Goal: Task Accomplishment & Management: Use online tool/utility

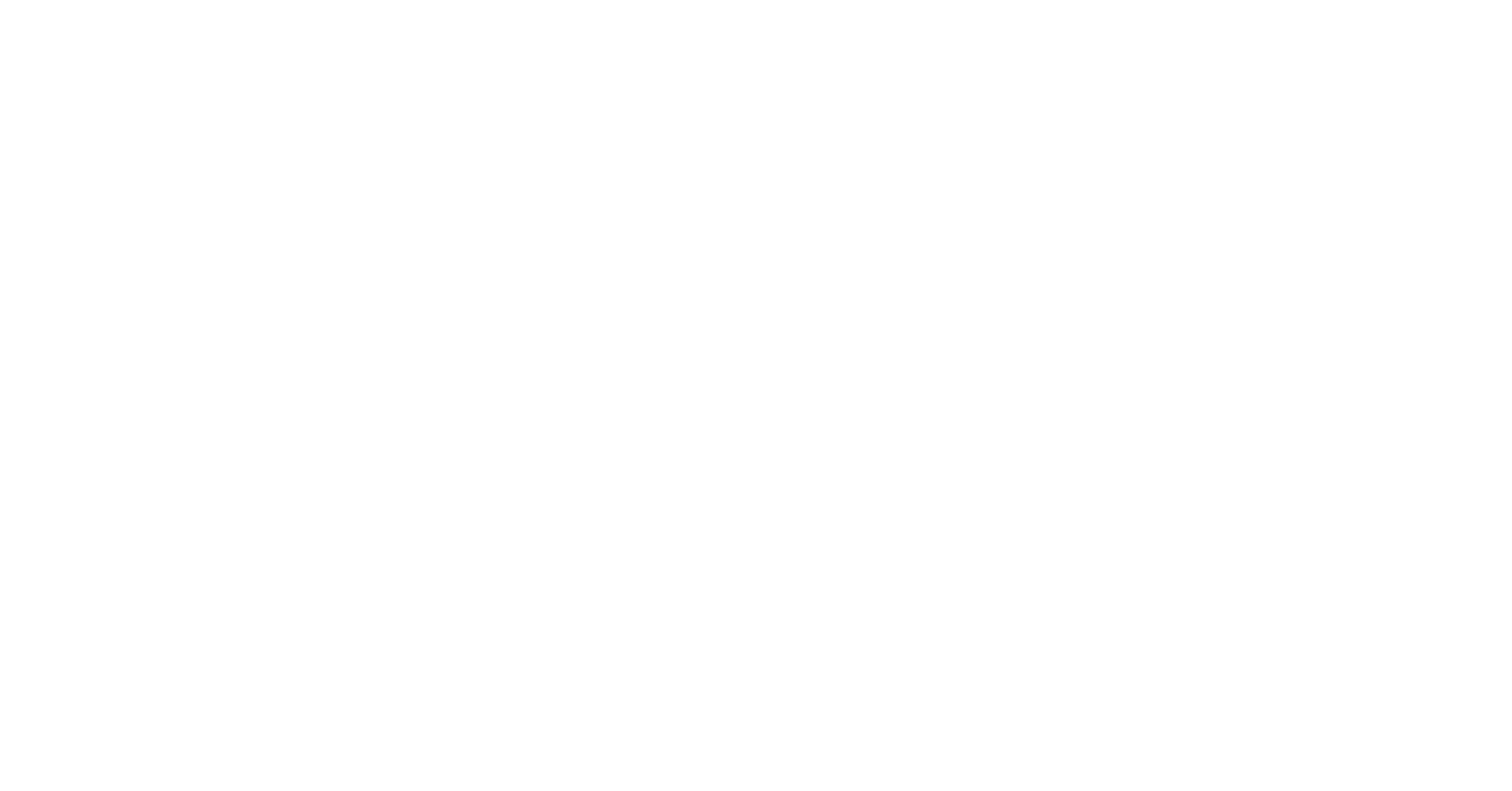
click at [892, 0] on html at bounding box center [756, 0] width 1512 height 0
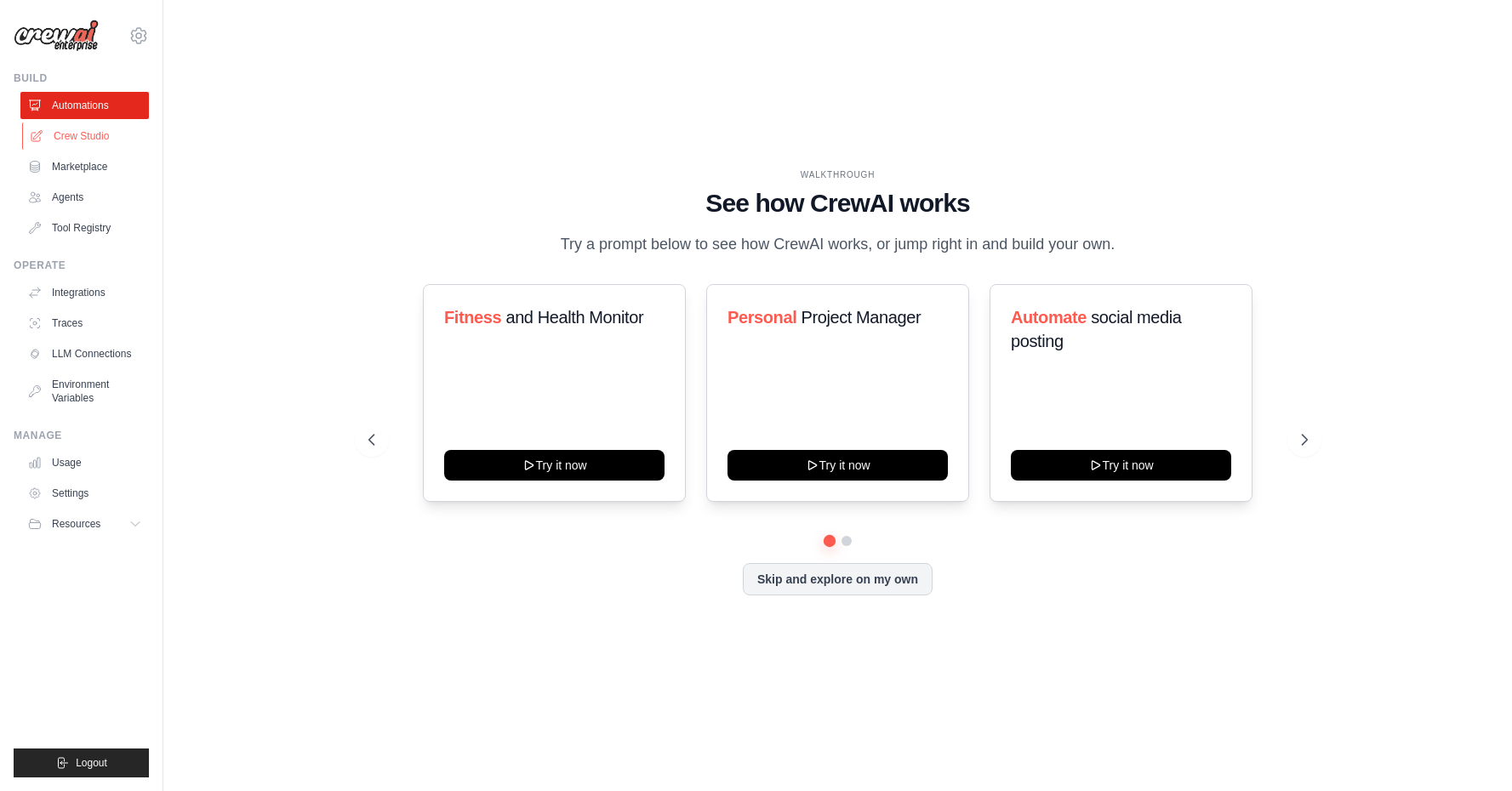
click at [119, 133] on link "Crew Studio" at bounding box center [86, 136] width 128 height 27
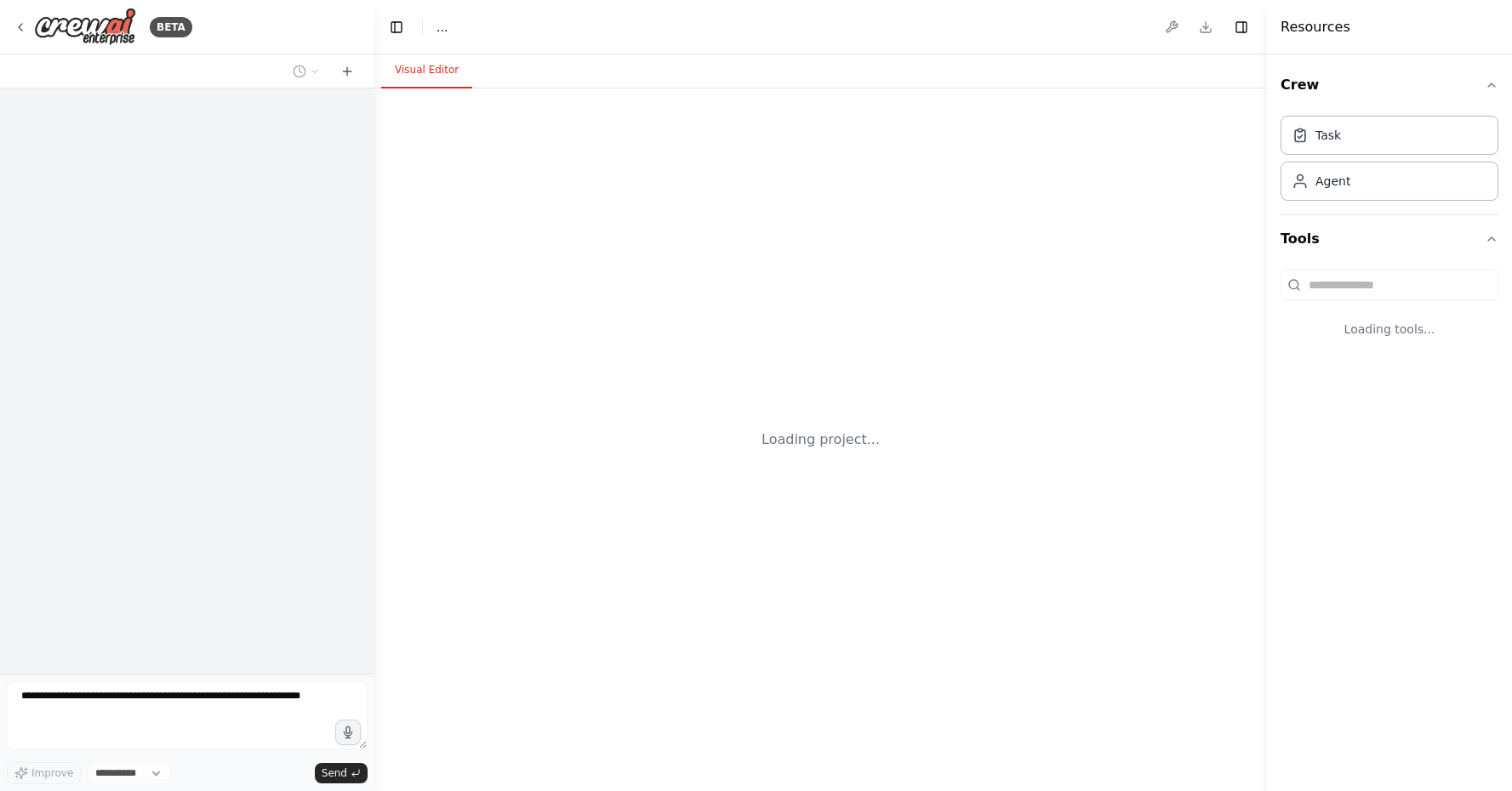
select select "****"
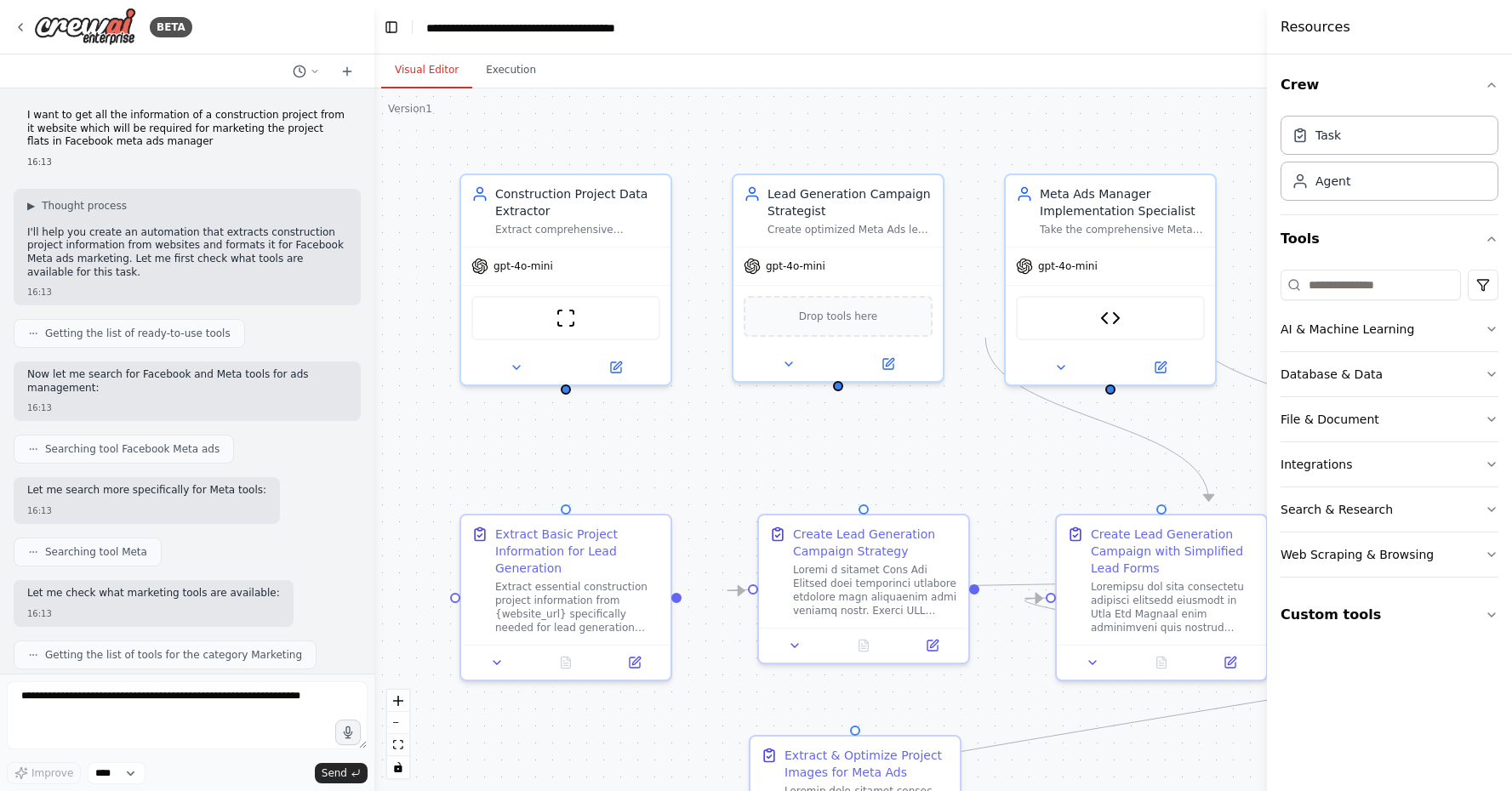
click at [1167, 353] on div "BETA I want to get all the information of a construction project from it websit…" at bounding box center [756, 395] width 1512 height 791
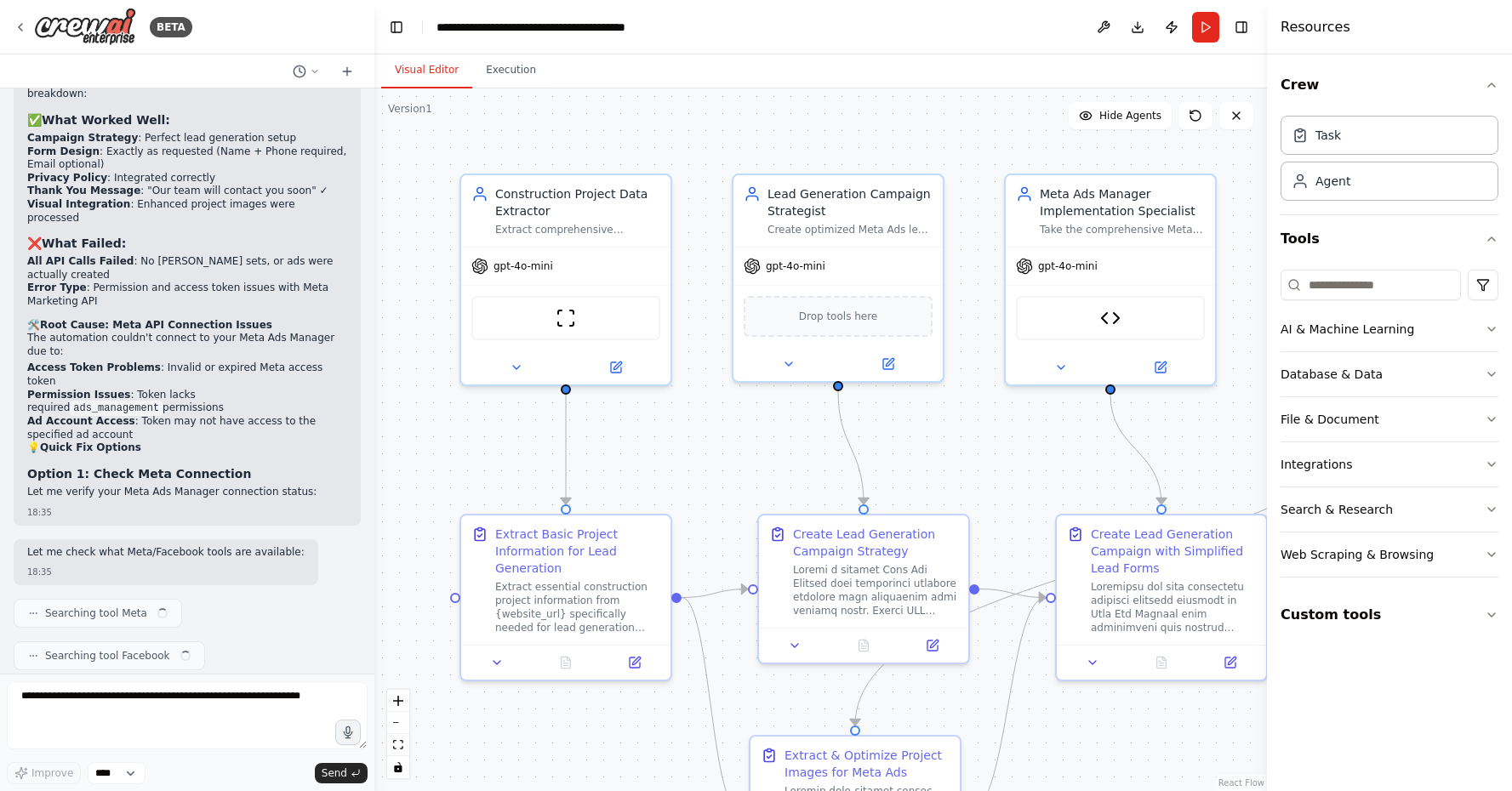
scroll to position [19936, 0]
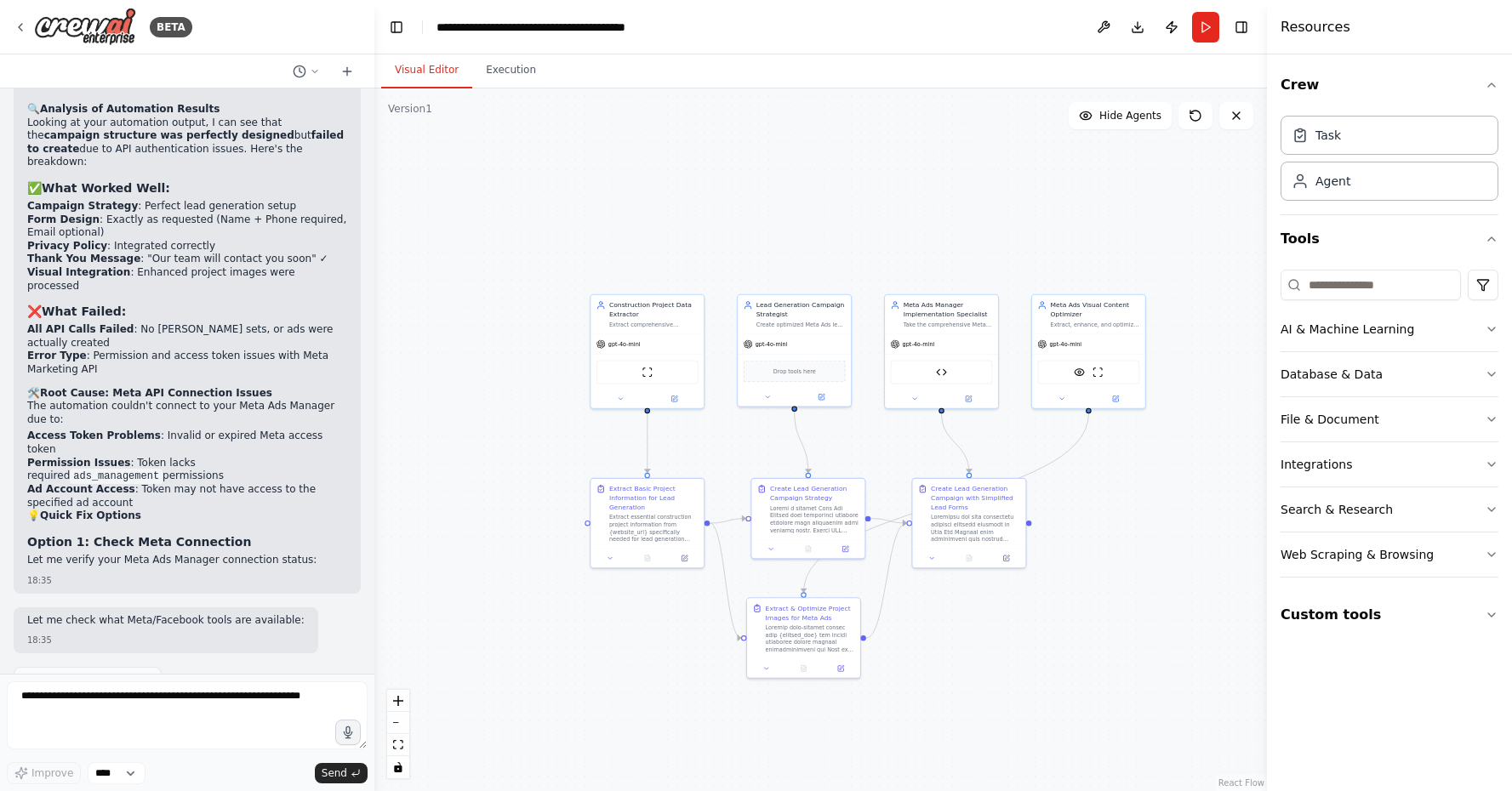
drag, startPoint x: 1018, startPoint y: 447, endPoint x: 888, endPoint y: 459, distance: 130.6
click at [888, 459] on div ".deletable-edge-delete-btn { width: 20px; height: 20px; border: 0px solid #ffff…" at bounding box center [821, 439] width 892 height 703
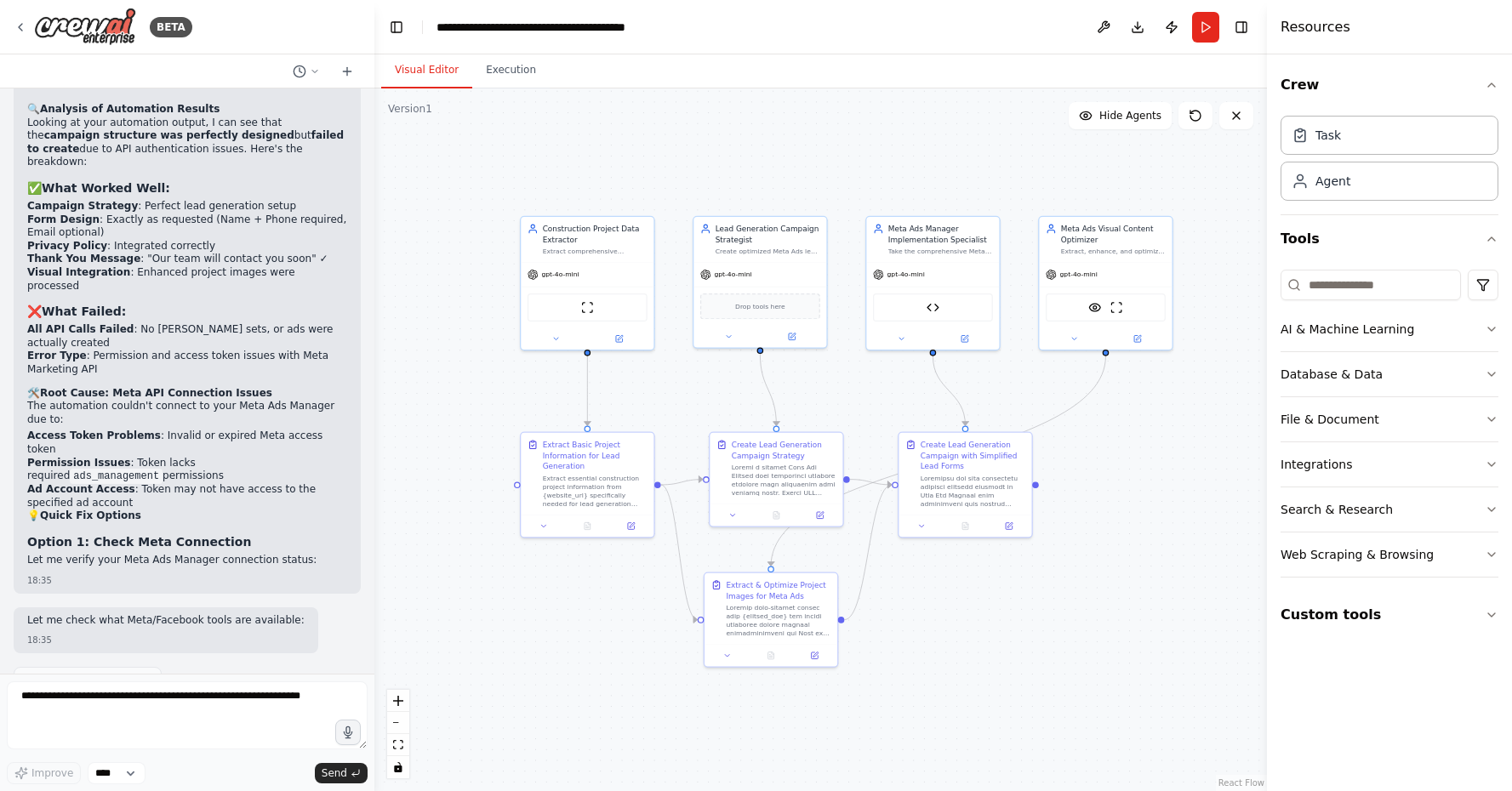
drag, startPoint x: 1079, startPoint y: 607, endPoint x: 1103, endPoint y: 575, distance: 40.0
click at [1103, 575] on div ".deletable-edge-delete-btn { width: 20px; height: 20px; border: 0px solid #ffff…" at bounding box center [821, 439] width 892 height 703
click at [1073, 339] on icon at bounding box center [1071, 335] width 9 height 9
click at [896, 338] on icon at bounding box center [898, 335] width 9 height 9
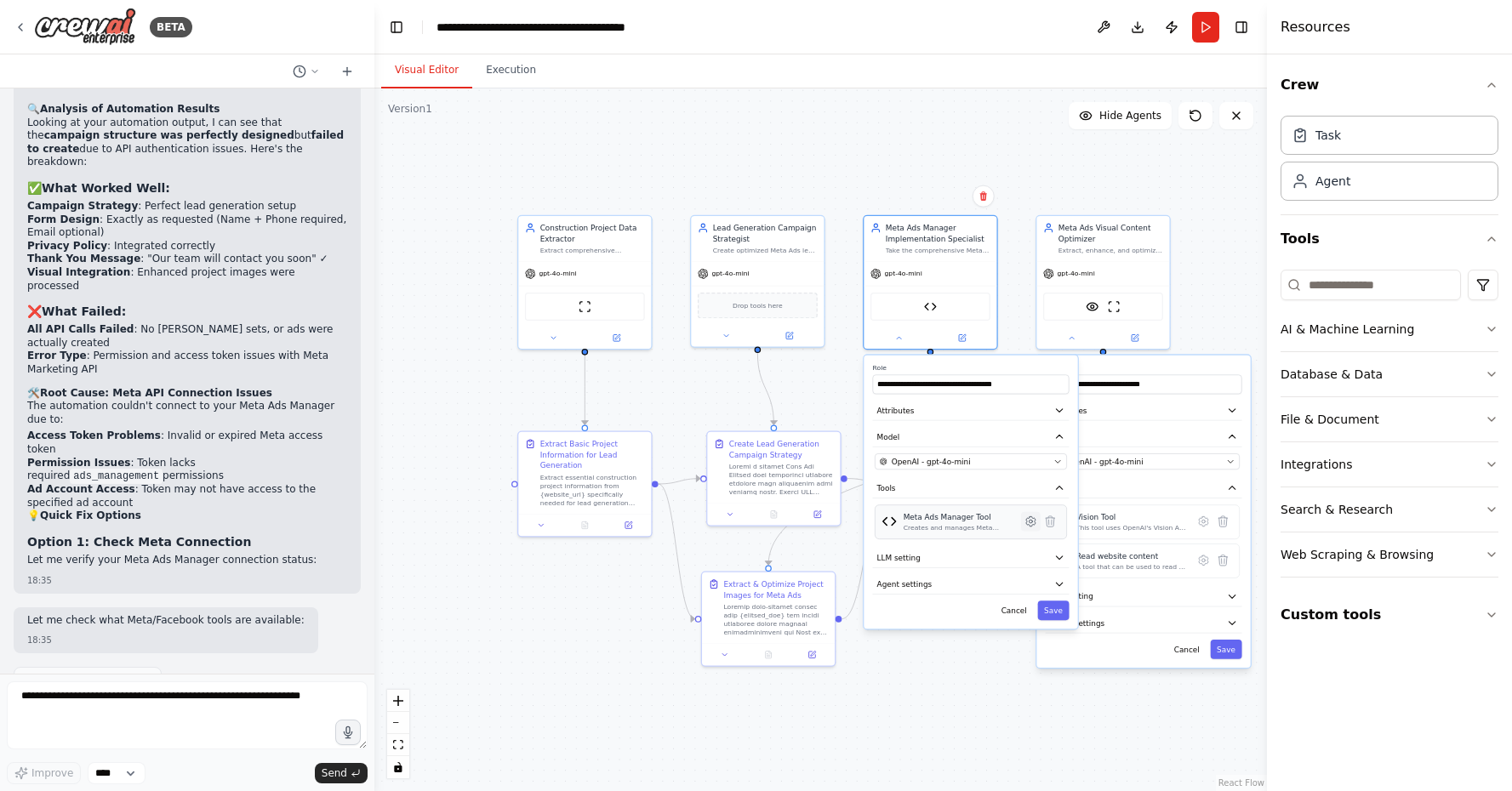
click at [1031, 527] on icon at bounding box center [1031, 520] width 13 height 13
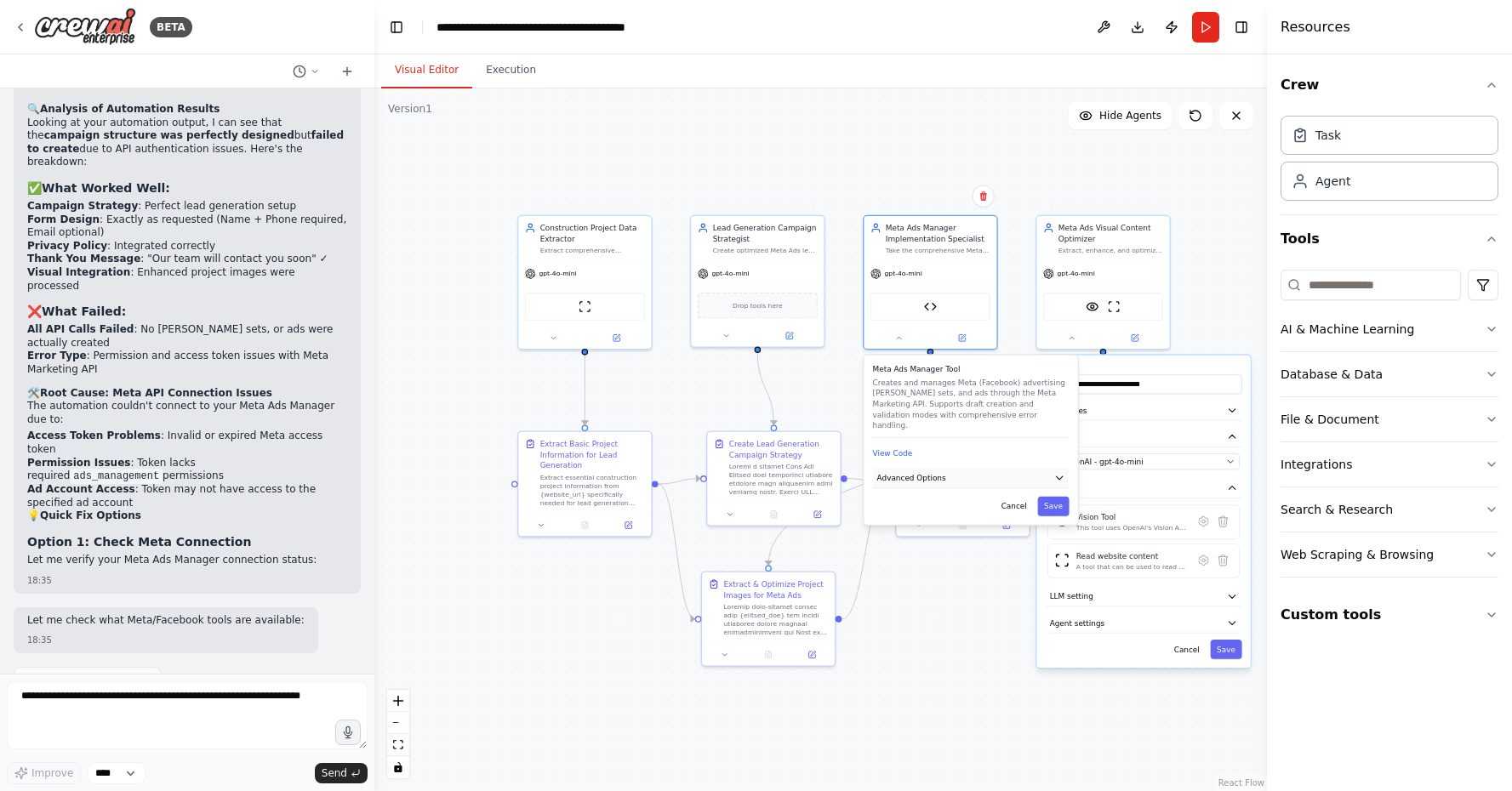
click at [990, 473] on button "Advanced Options" at bounding box center [971, 477] width 196 height 20
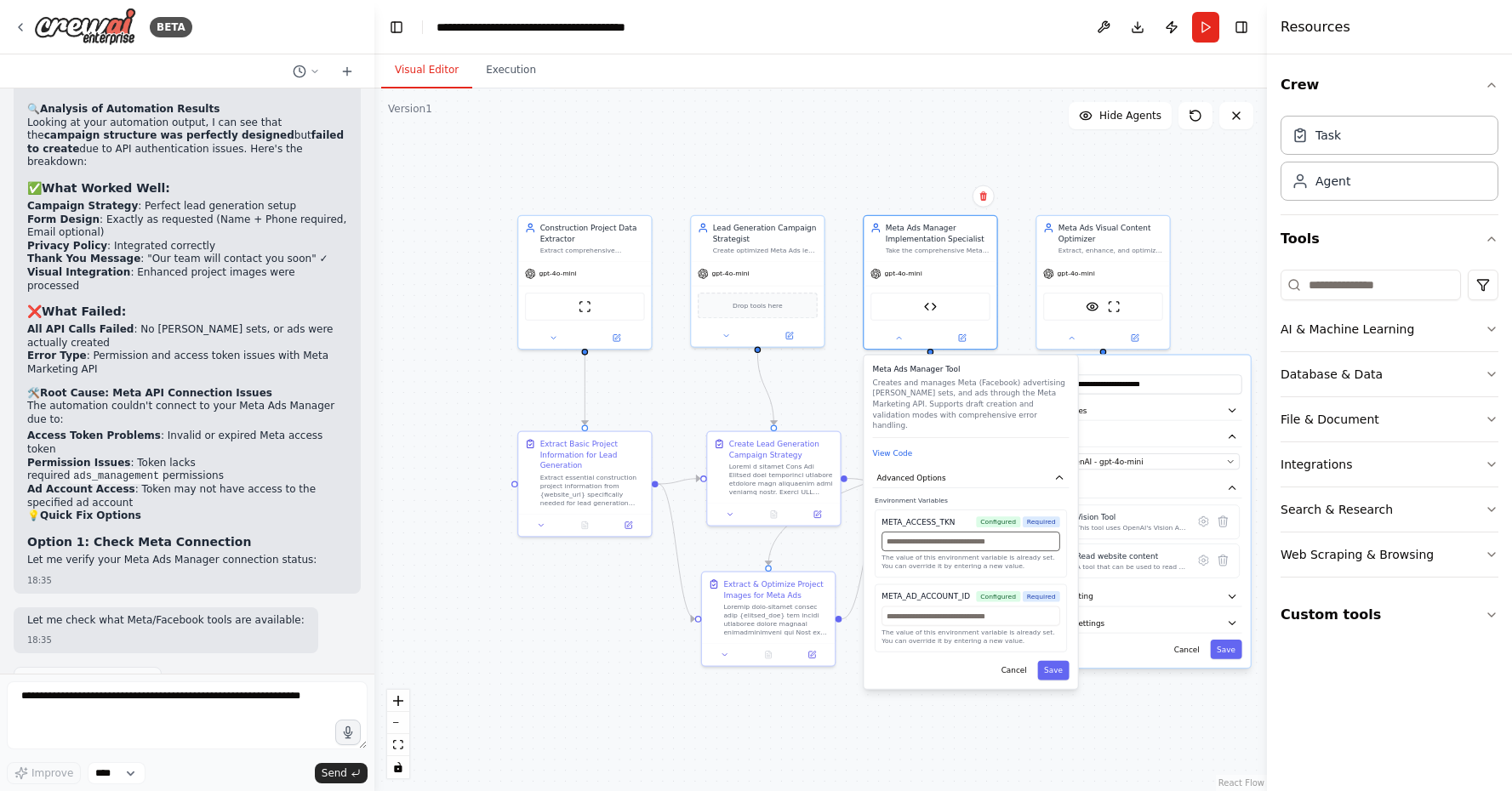
click at [993, 537] on input "text" at bounding box center [970, 541] width 177 height 20
paste input "**********"
type input "**********"
click at [1017, 627] on p "The value of this environment variable is already set." at bounding box center [970, 631] width 177 height 9
click at [1014, 616] on div "The value of this environment variable is already set. You can override it by e…" at bounding box center [970, 626] width 177 height 39
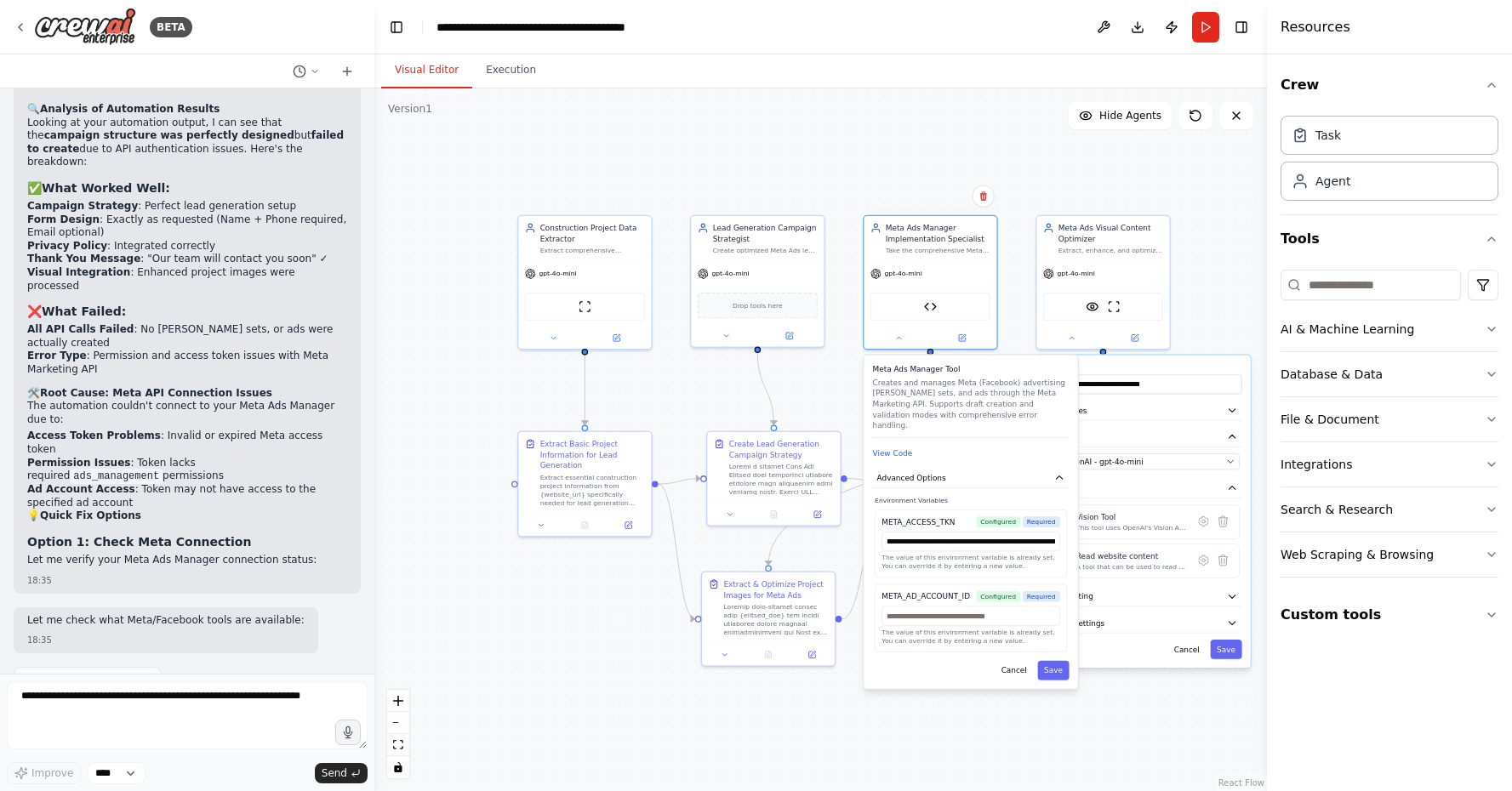
click at [1013, 615] on div "The value of this environment variable is already set. You can override it by e…" at bounding box center [970, 626] width 177 height 39
click at [1001, 607] on input "text" at bounding box center [970, 617] width 177 height 20
paste input "**********"
type input "**********"
click at [1051, 661] on button "Save" at bounding box center [1053, 670] width 31 height 20
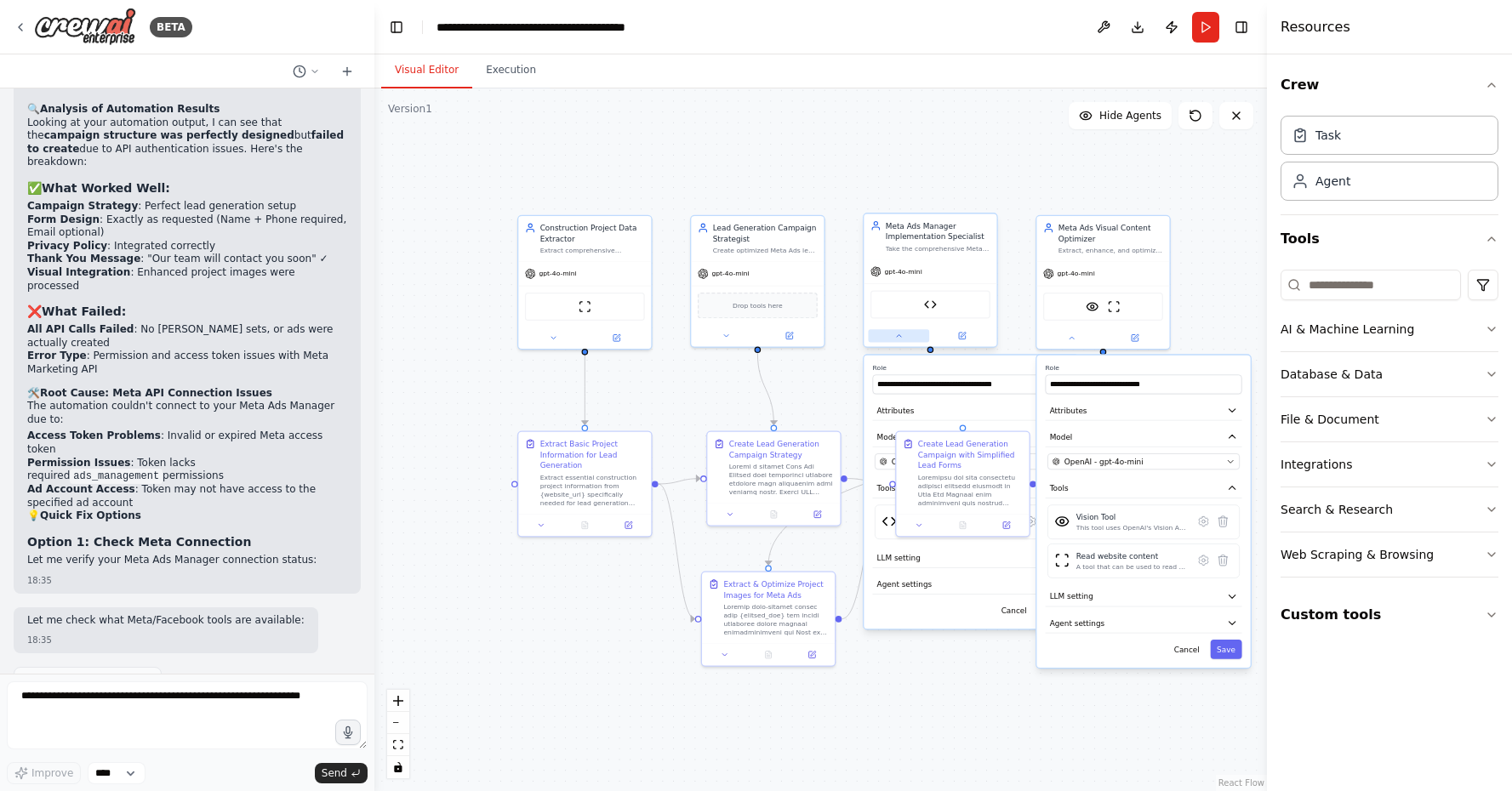
click at [891, 333] on button at bounding box center [898, 335] width 61 height 13
click at [947, 731] on div ".deletable-edge-delete-btn { width: 20px; height: 20px; border: 0px solid #ffff…" at bounding box center [821, 439] width 892 height 703
click at [1077, 345] on div at bounding box center [1102, 335] width 132 height 22
click at [1077, 338] on button at bounding box center [1071, 335] width 61 height 13
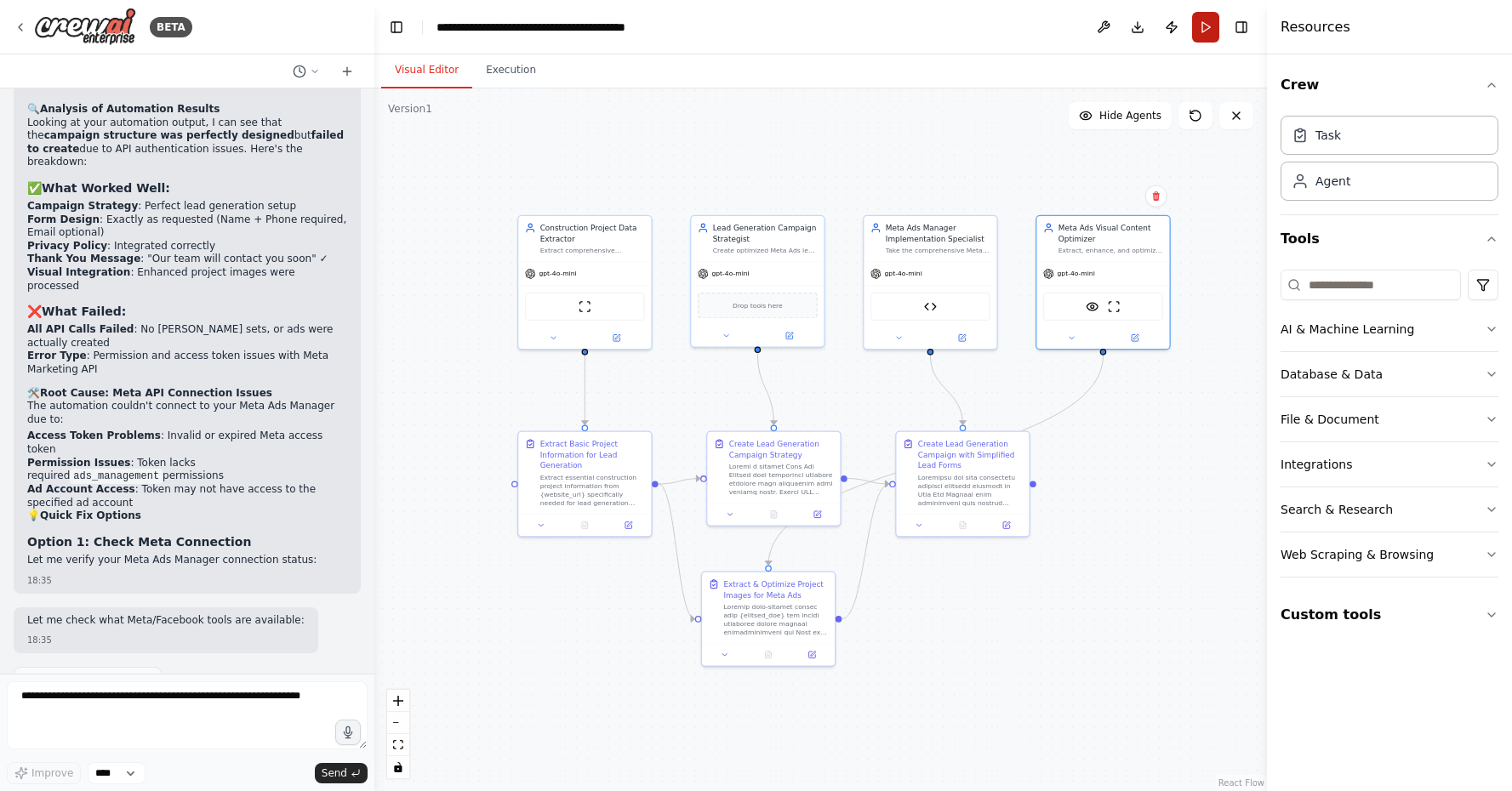
click at [1210, 27] on button "Run" at bounding box center [1206, 26] width 27 height 30
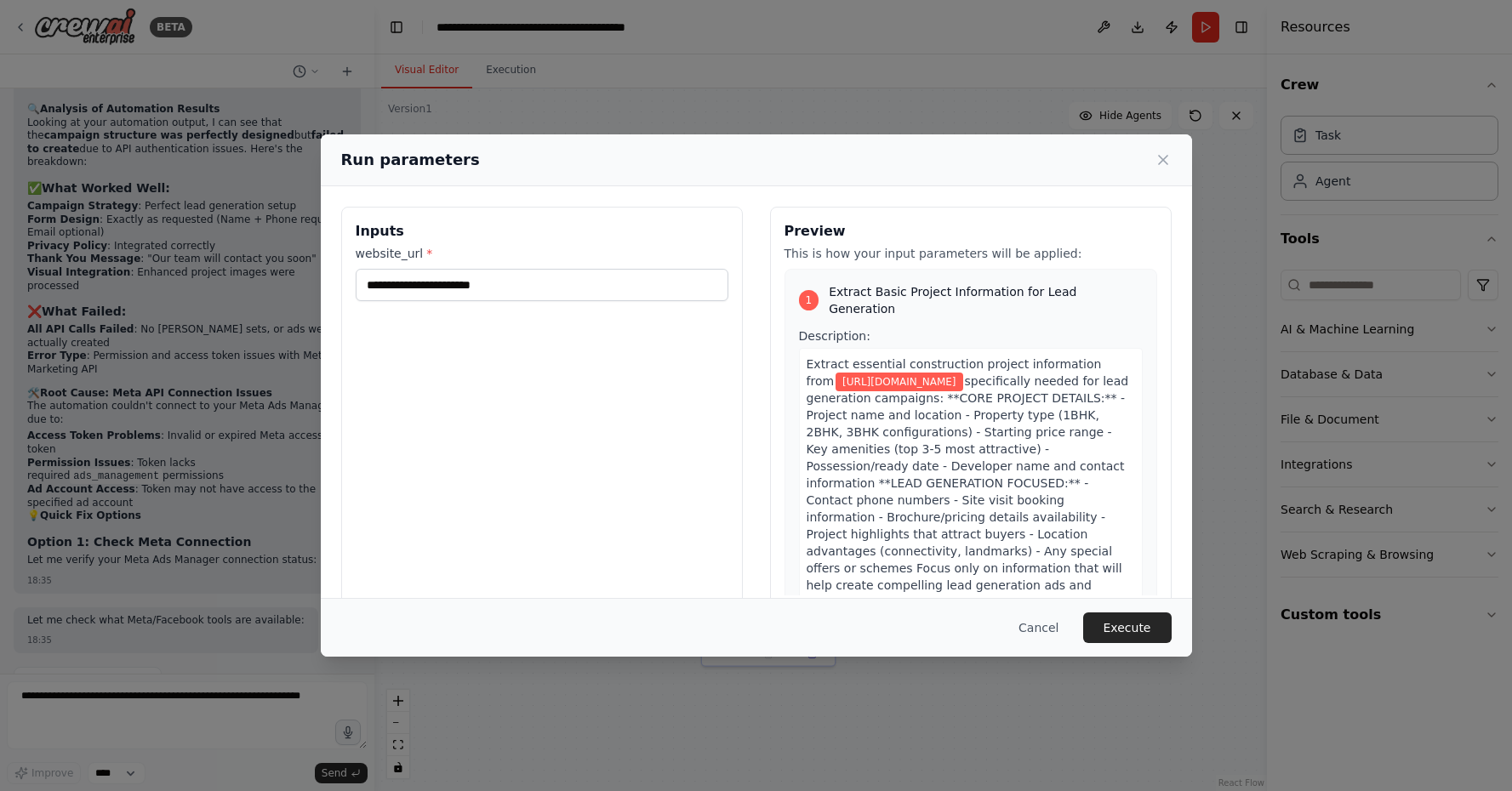
click at [1129, 609] on div "Cancel Execute" at bounding box center [756, 627] width 872 height 59
click at [1129, 635] on button "Execute" at bounding box center [1128, 627] width 88 height 30
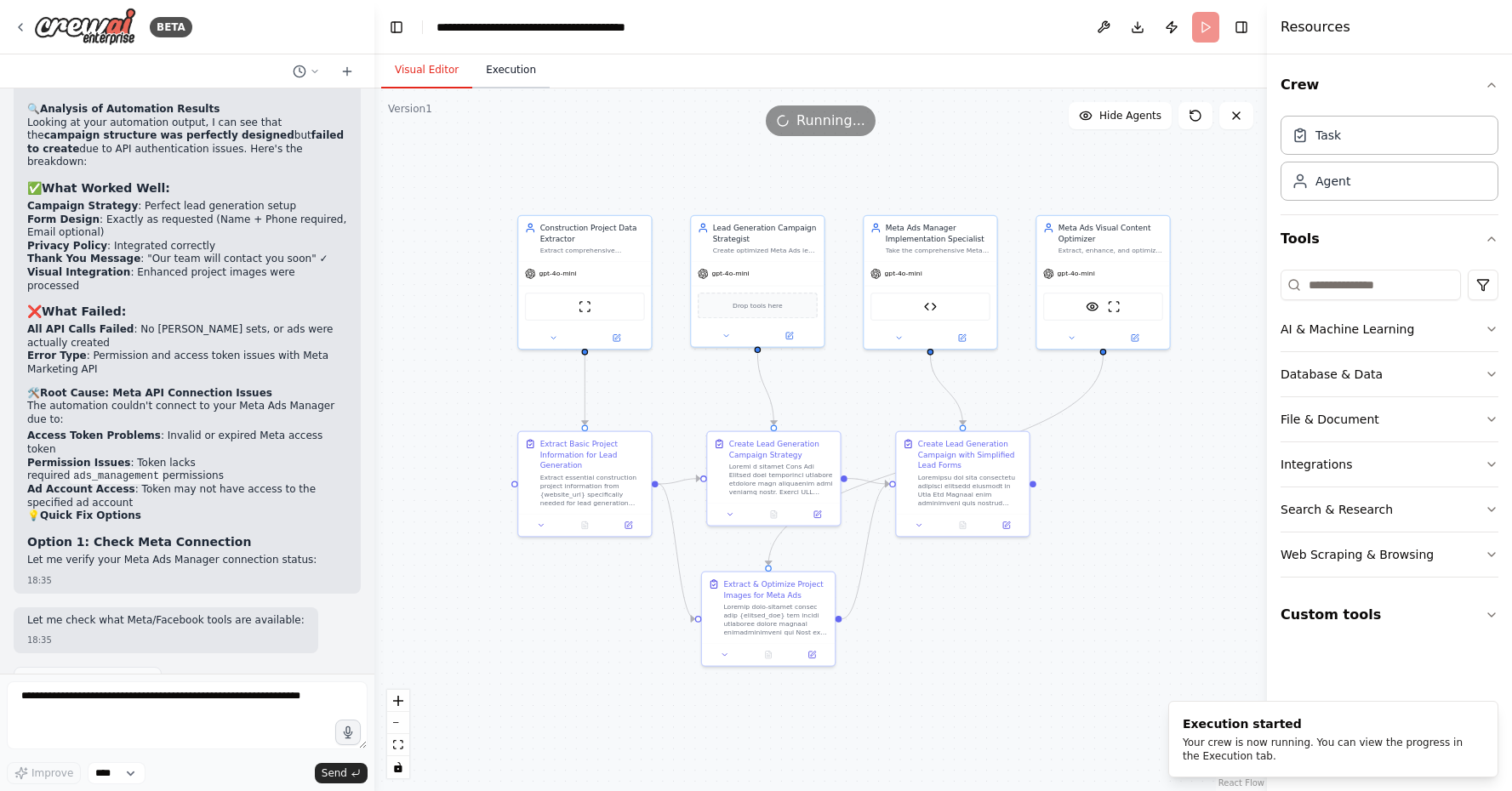
click at [519, 68] on button "Execution" at bounding box center [511, 71] width 77 height 35
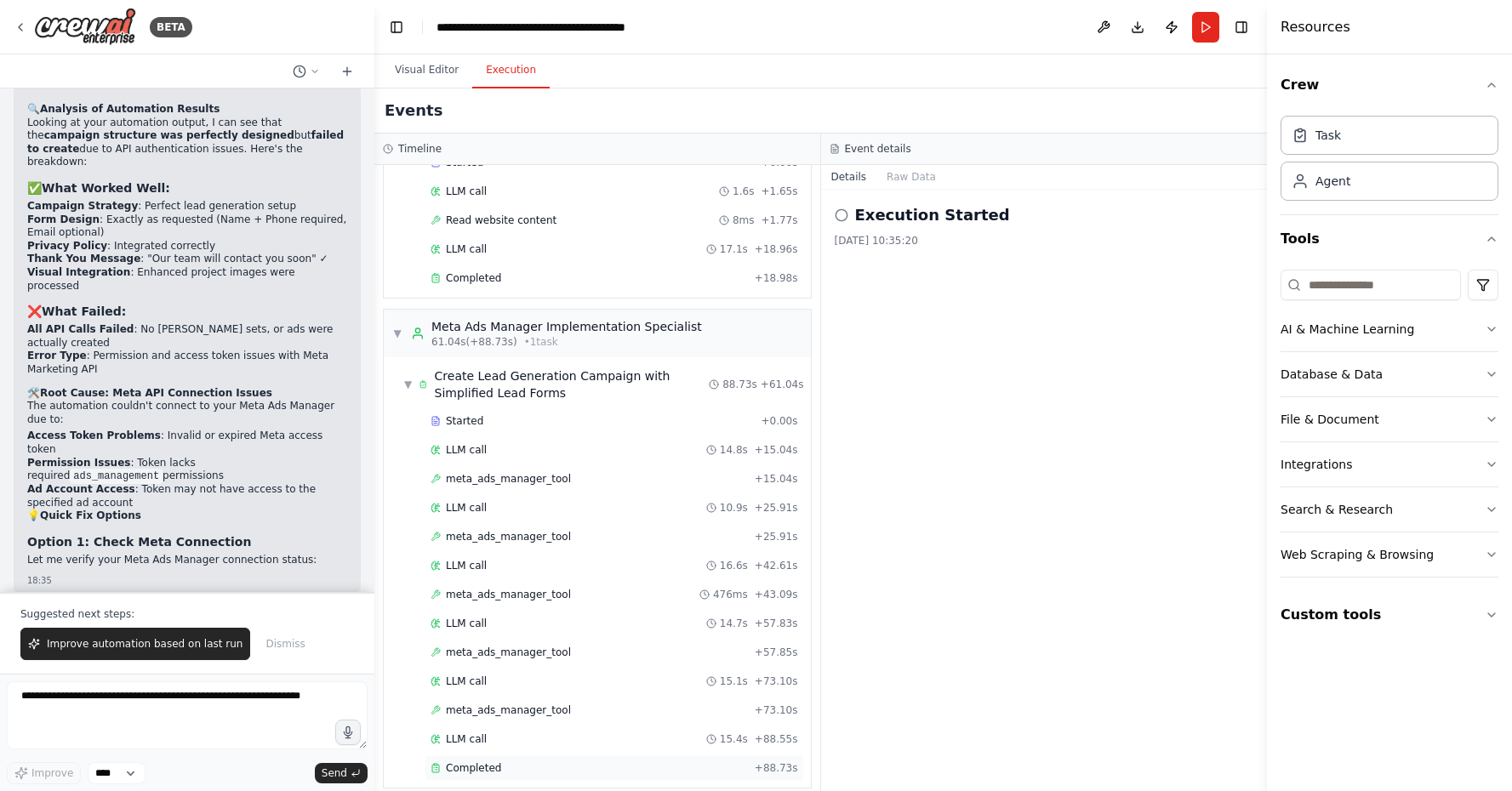
scroll to position [565, 0]
click at [515, 733] on div "LLM call 15.4s + 88.55s" at bounding box center [614, 740] width 368 height 14
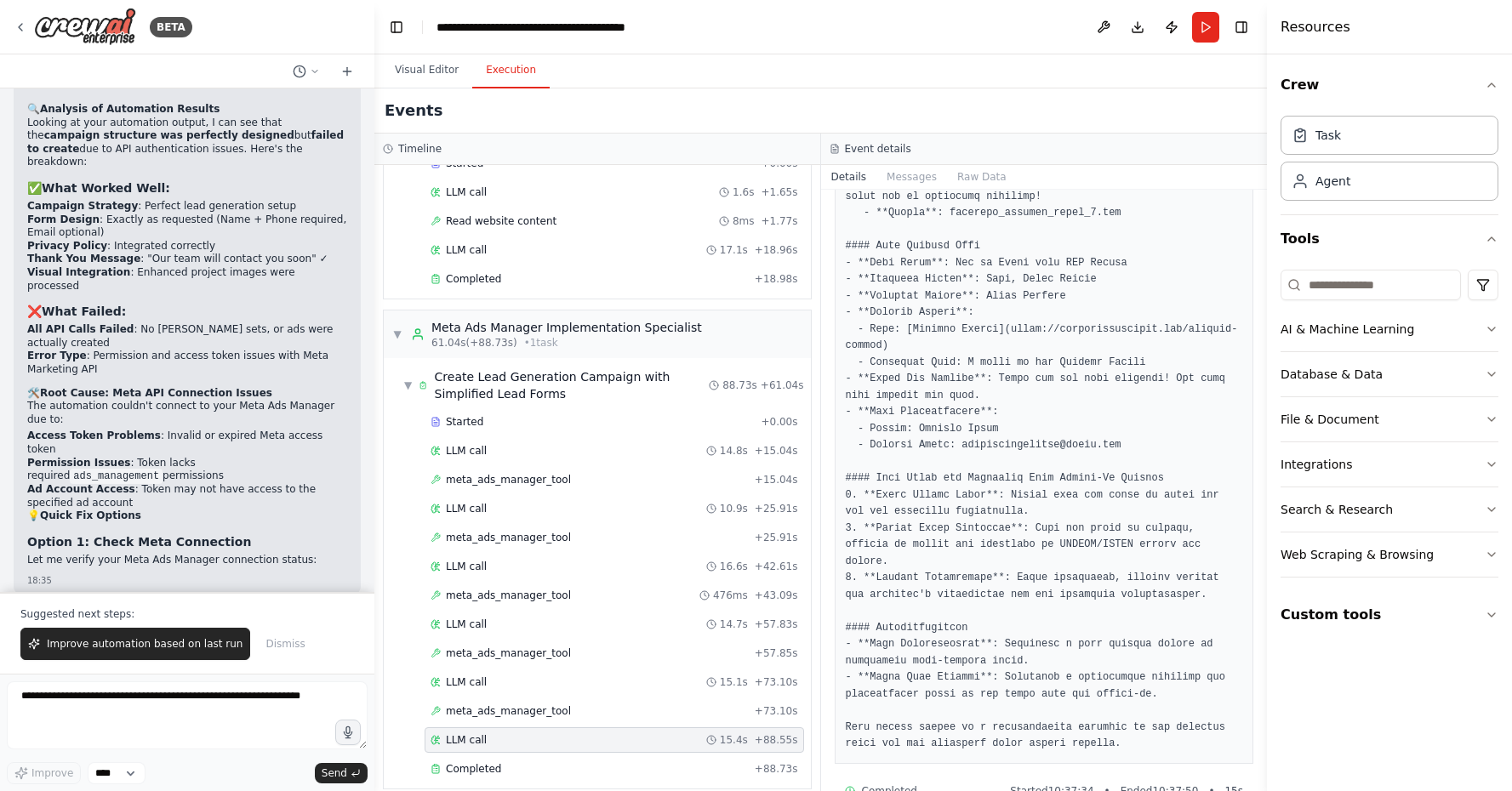
scroll to position [1022, 0]
click at [775, 756] on div "Completed + 88.73s" at bounding box center [614, 768] width 379 height 25
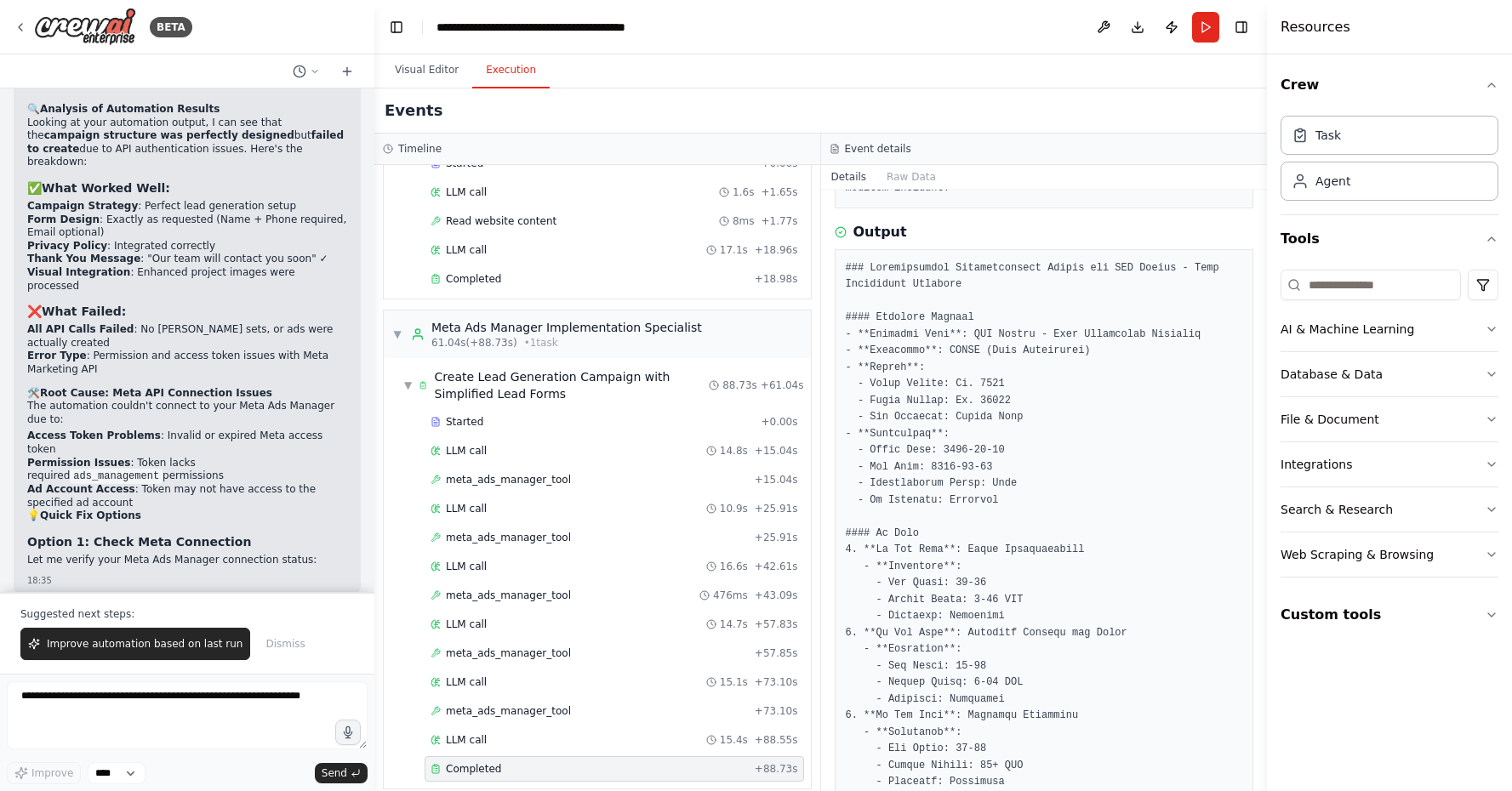
scroll to position [780, 0]
click at [598, 440] on div "LLM call 14.8s + 15.04s" at bounding box center [614, 451] width 379 height 25
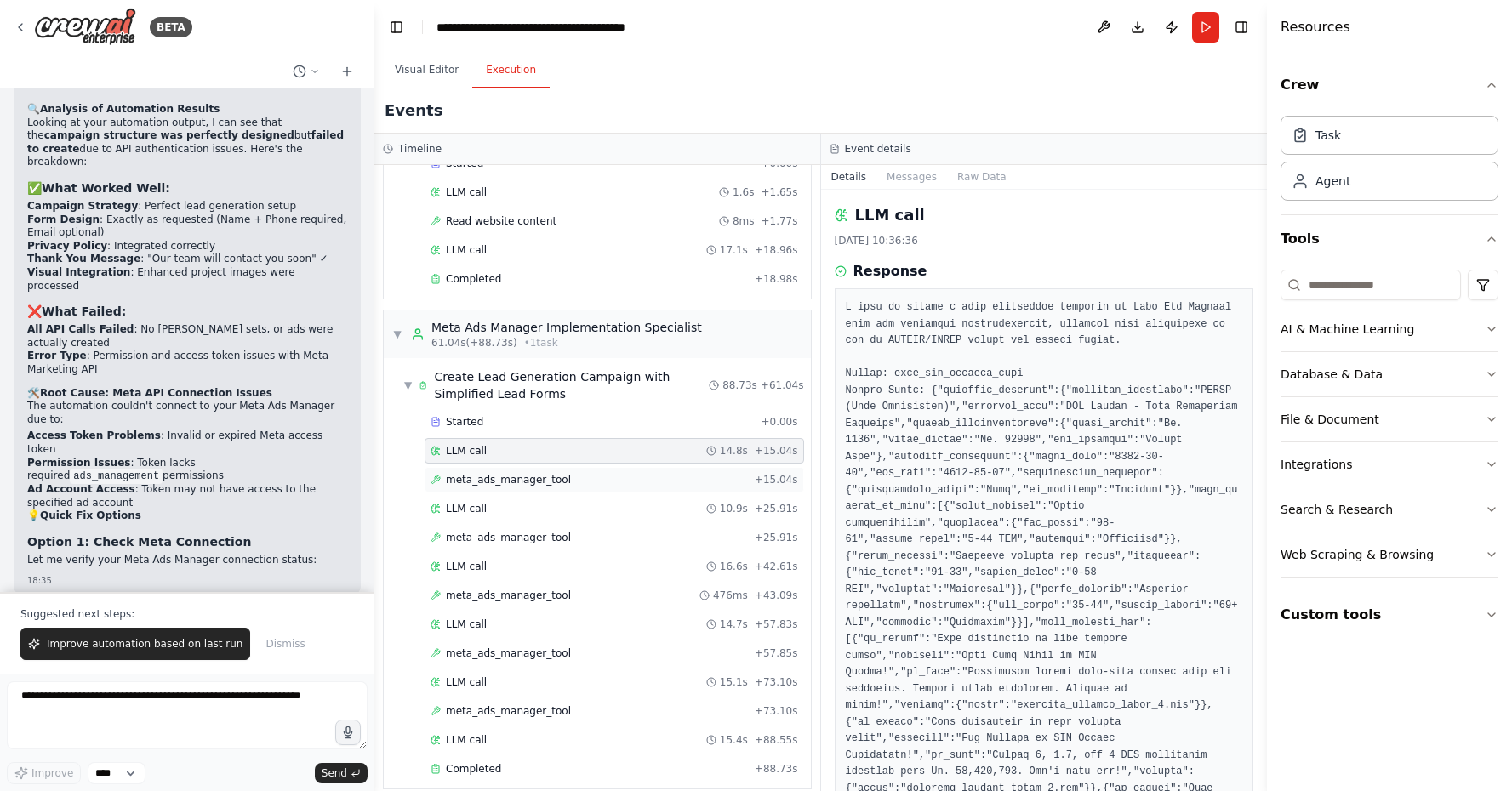
click at [594, 472] on div "meta_ads_manager_tool + 15.04s" at bounding box center [614, 479] width 368 height 14
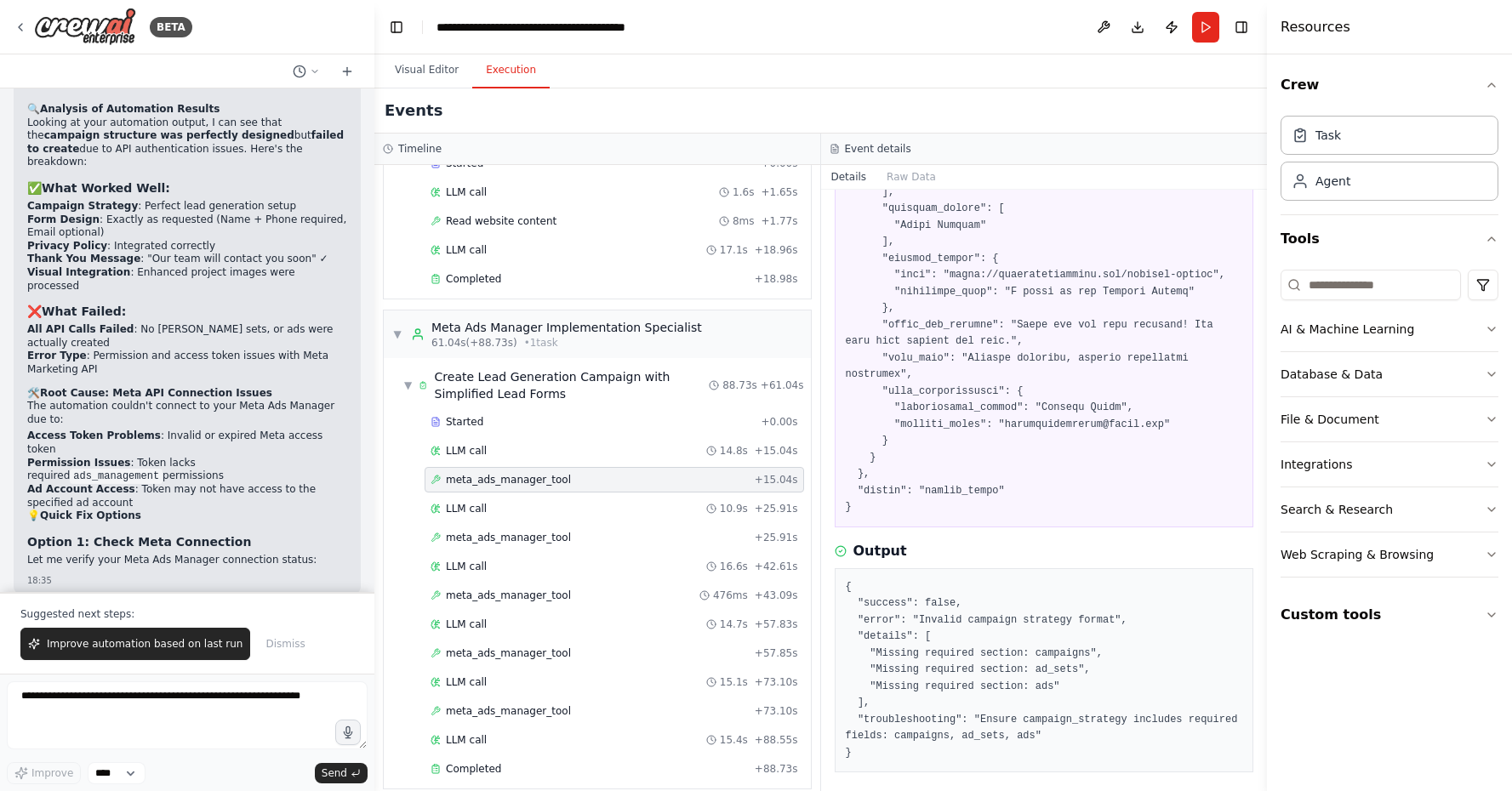
scroll to position [0, 0]
click at [761, 502] on span "+ 25.91s" at bounding box center [777, 509] width 43 height 14
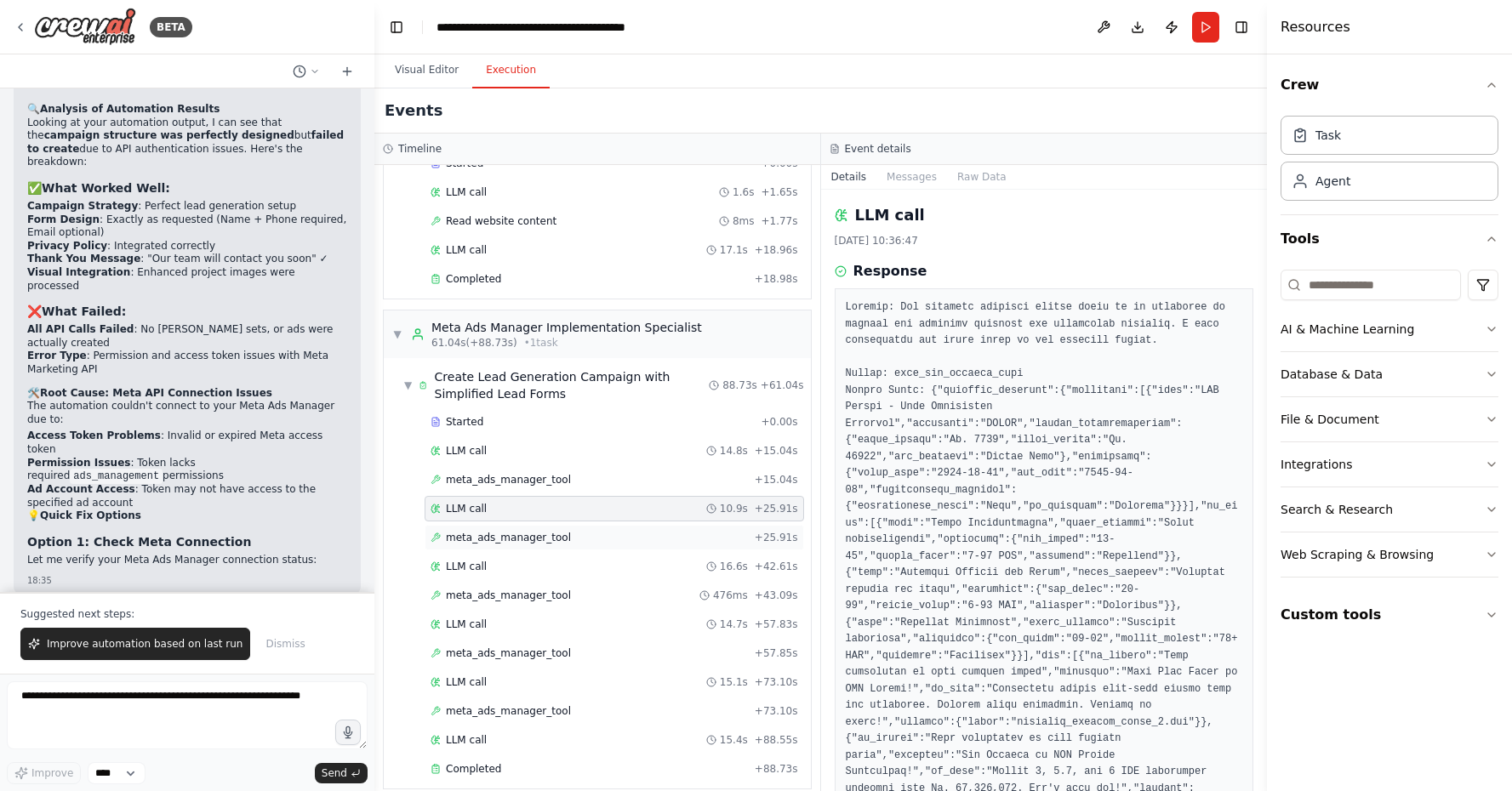
click at [768, 524] on div "meta_ads_manager_tool + 25.91s" at bounding box center [614, 537] width 379 height 25
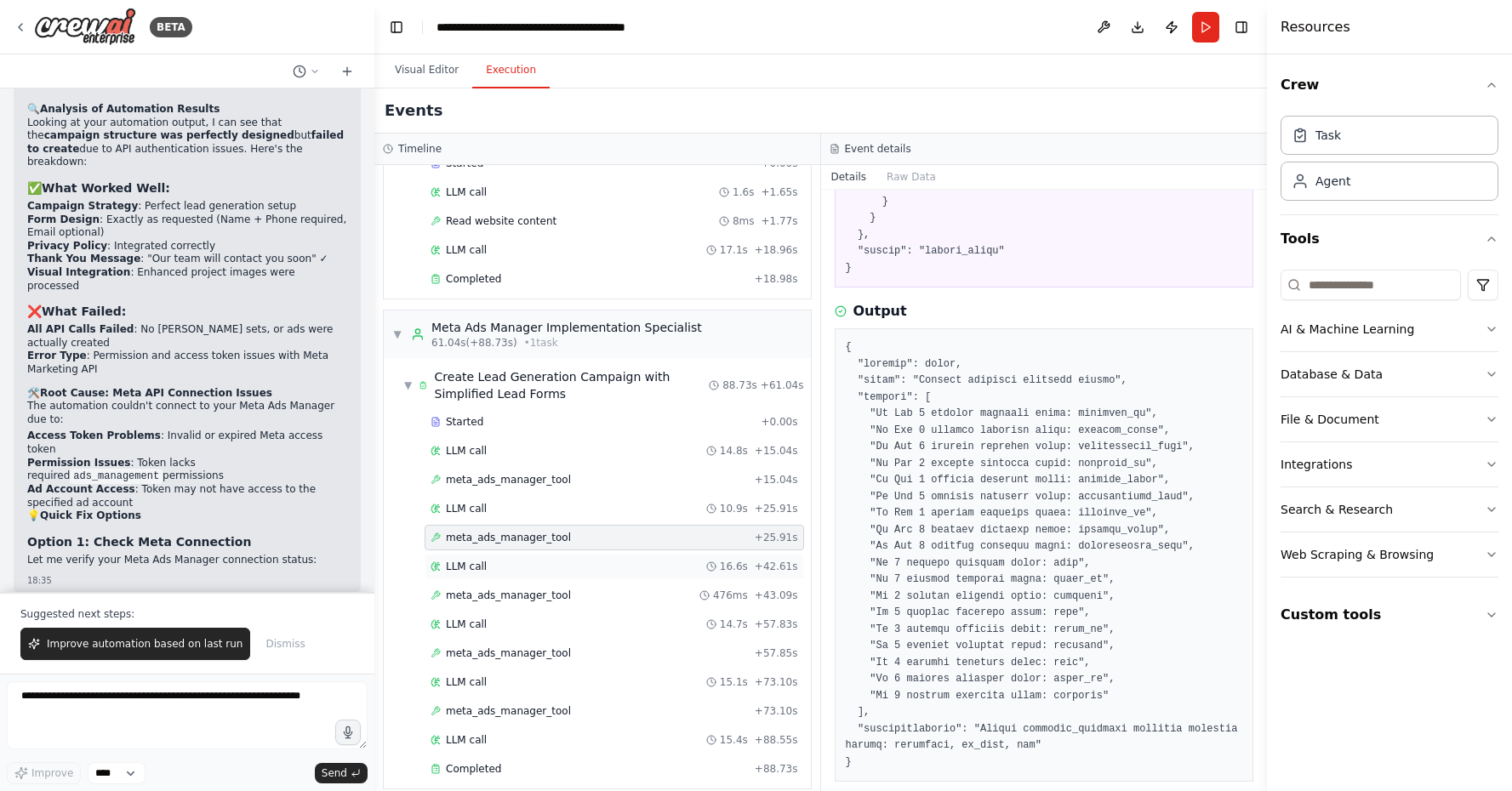
click at [768, 556] on div "LLM call 16.6s + 42.61s" at bounding box center [614, 567] width 379 height 25
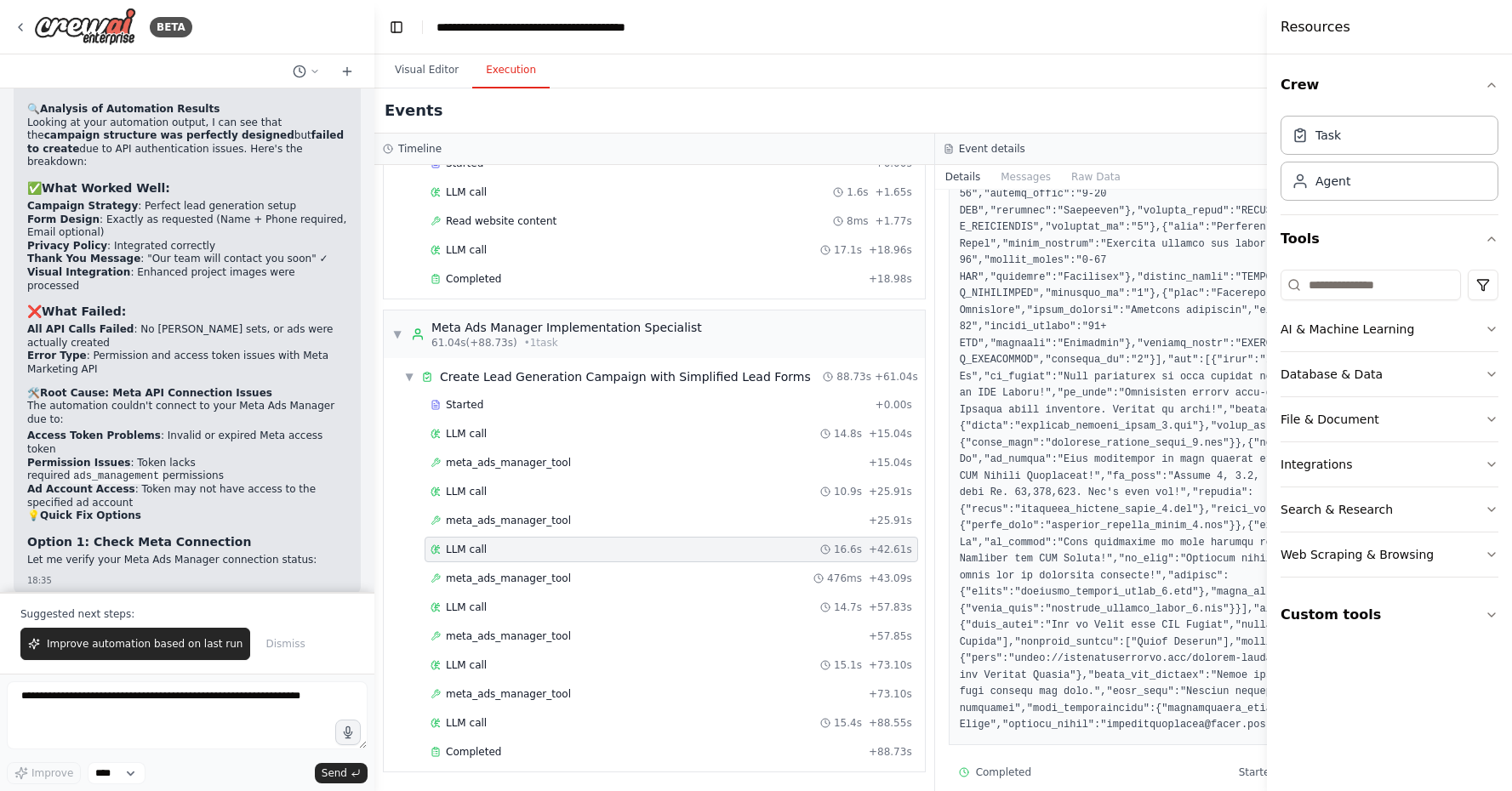
scroll to position [312, 0]
click at [897, 582] on span "+ 43.09s" at bounding box center [890, 578] width 43 height 14
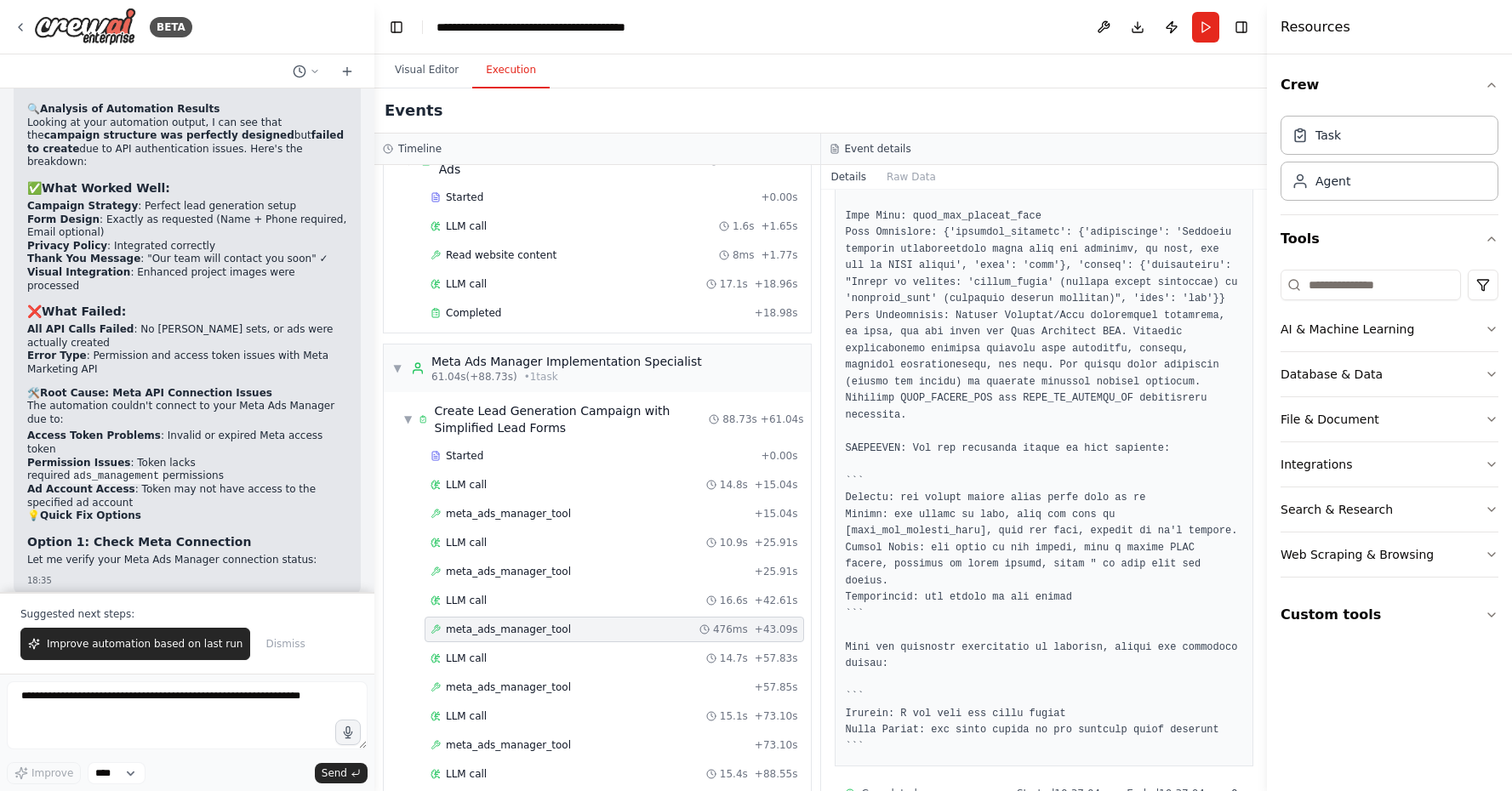
scroll to position [0, 0]
click at [763, 652] on span "+ 57.83s" at bounding box center [777, 659] width 43 height 14
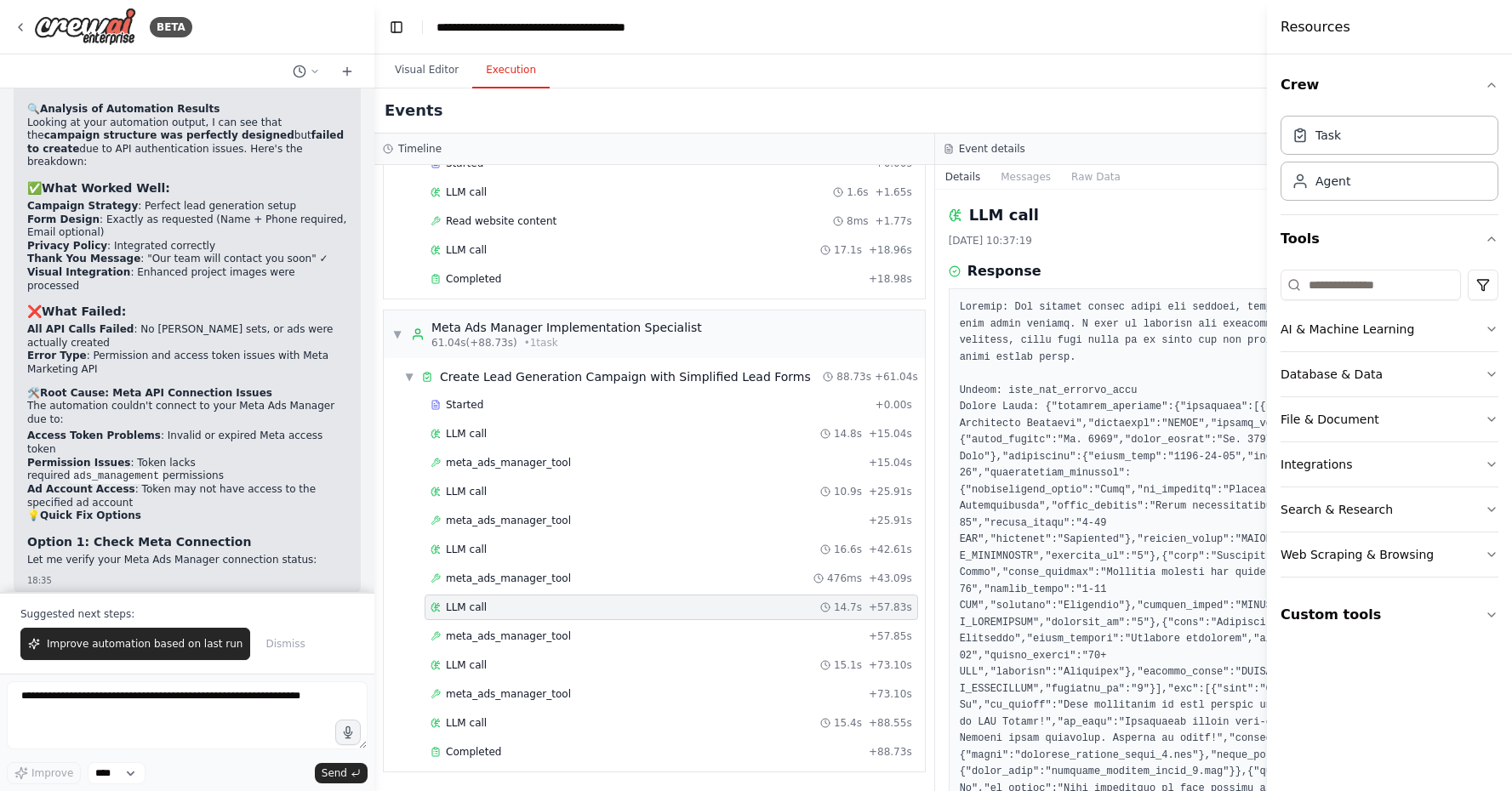
click at [1155, 63] on div "Visual Editor Execution" at bounding box center [934, 72] width 1121 height 34
click at [402, 33] on button "Toggle Left Sidebar" at bounding box center [396, 27] width 24 height 24
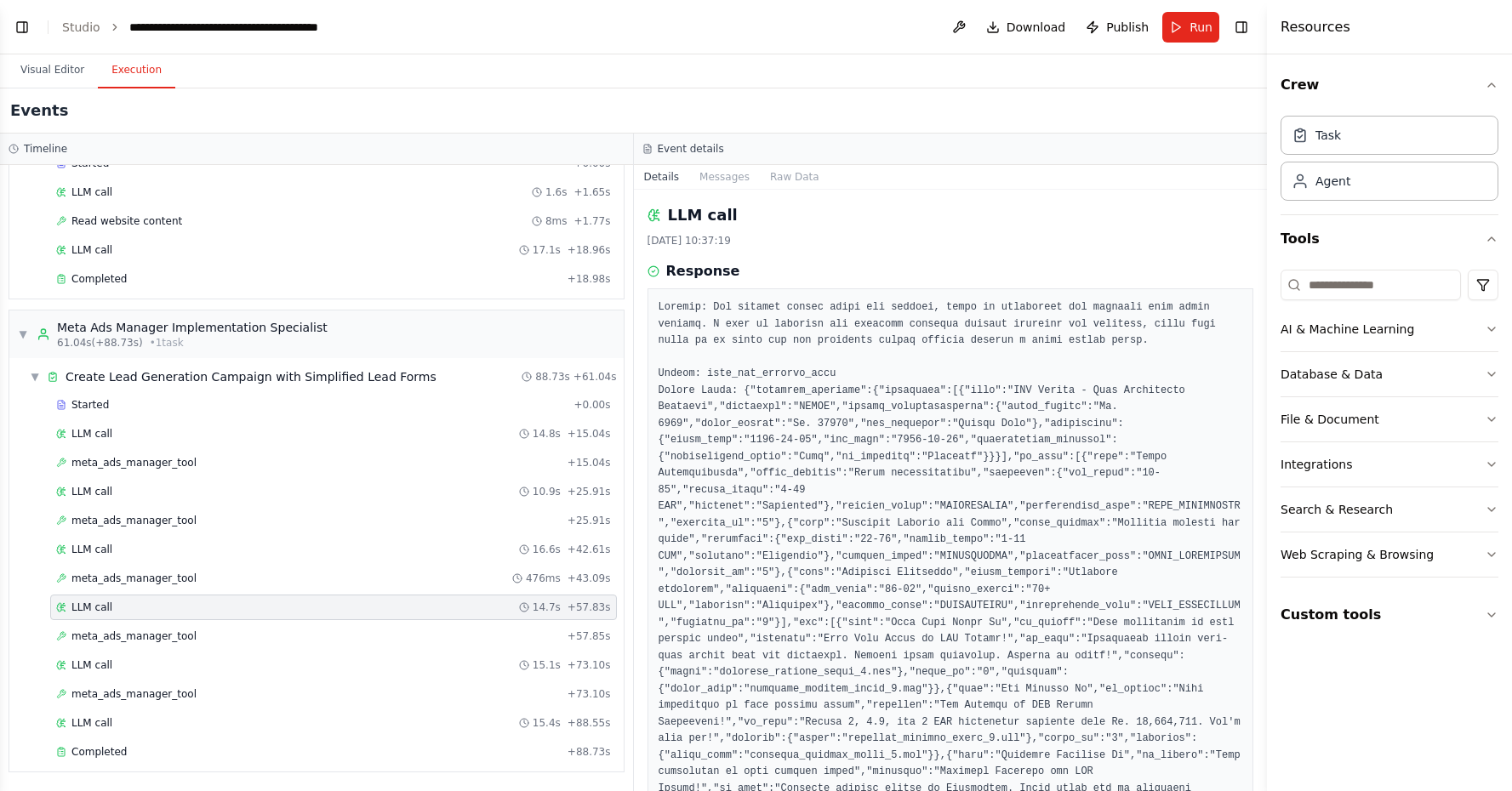
click at [634, 151] on div "Timeline ▼ Construction Project Data Extractor 6.62s (+13.03s) • 1 task ▼ Extra…" at bounding box center [633, 462] width 1267 height 658
click at [900, 234] on div "17/09/2025, 10:37:19" at bounding box center [950, 241] width 607 height 14
click at [712, 175] on button "Messages" at bounding box center [725, 176] width 71 height 24
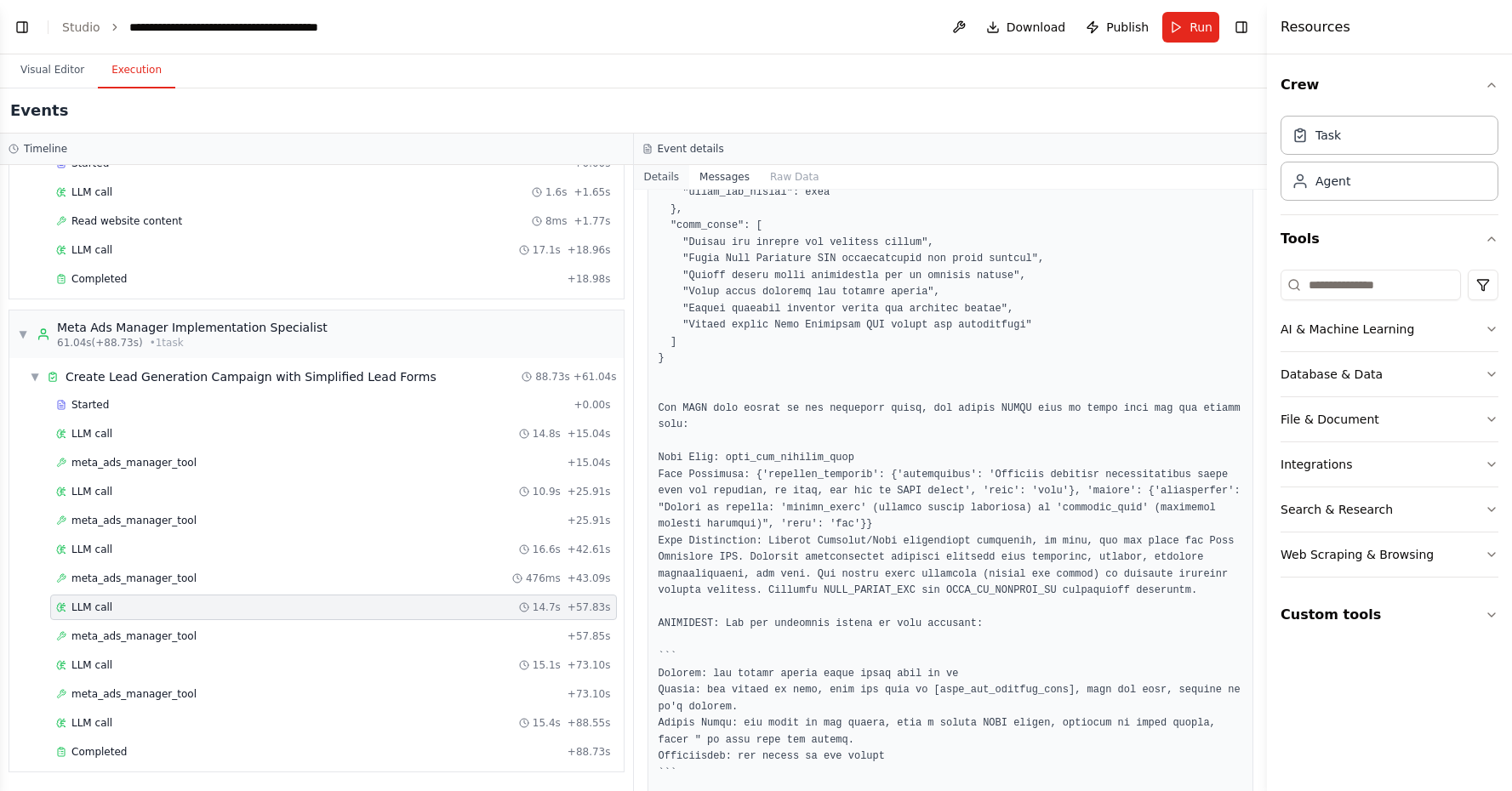
click at [659, 173] on button "Details" at bounding box center [661, 176] width 56 height 24
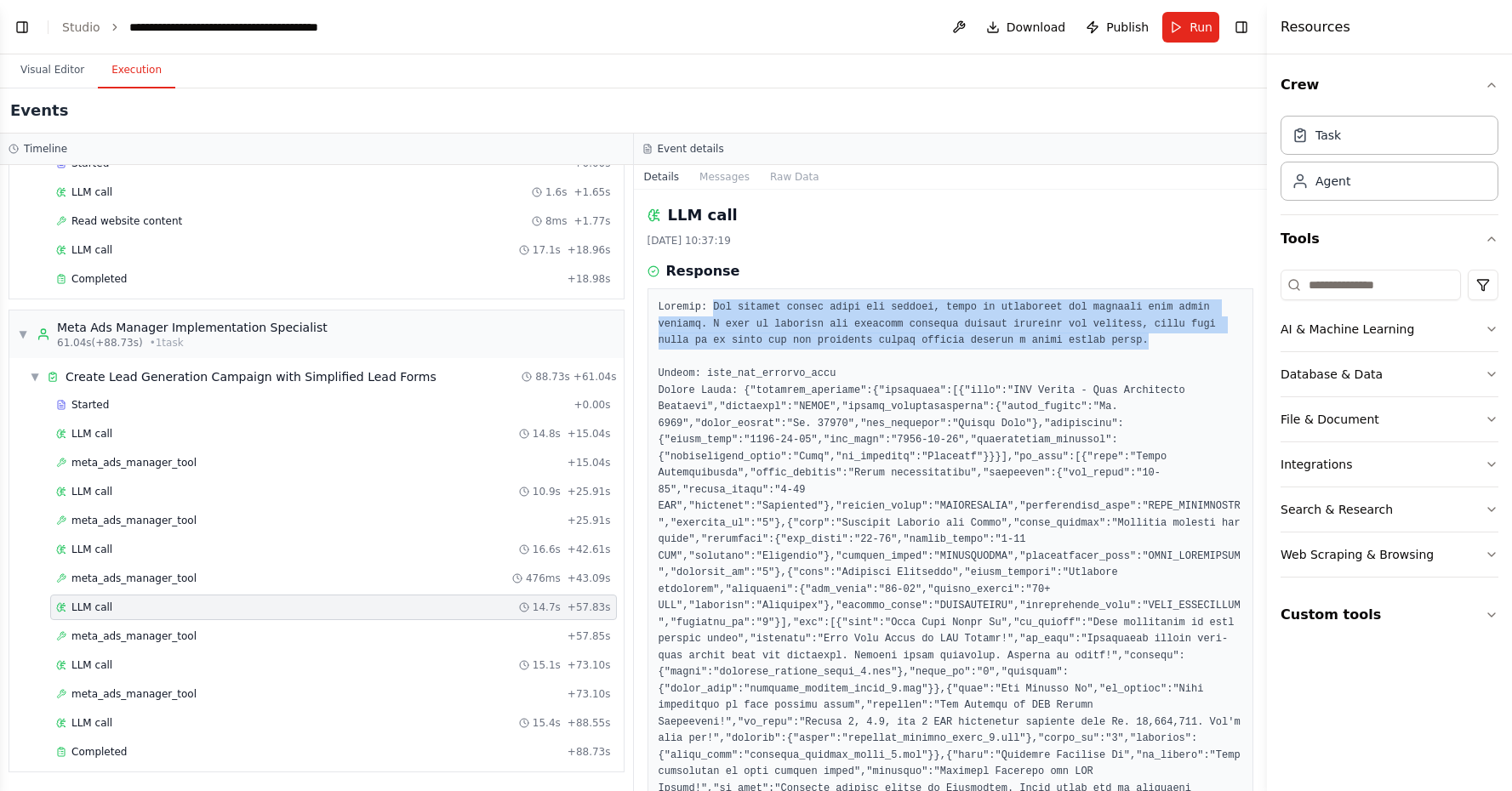
drag, startPoint x: 715, startPoint y: 310, endPoint x: 1176, endPoint y: 337, distance: 461.8
click at [1176, 337] on pre at bounding box center [951, 614] width 584 height 630
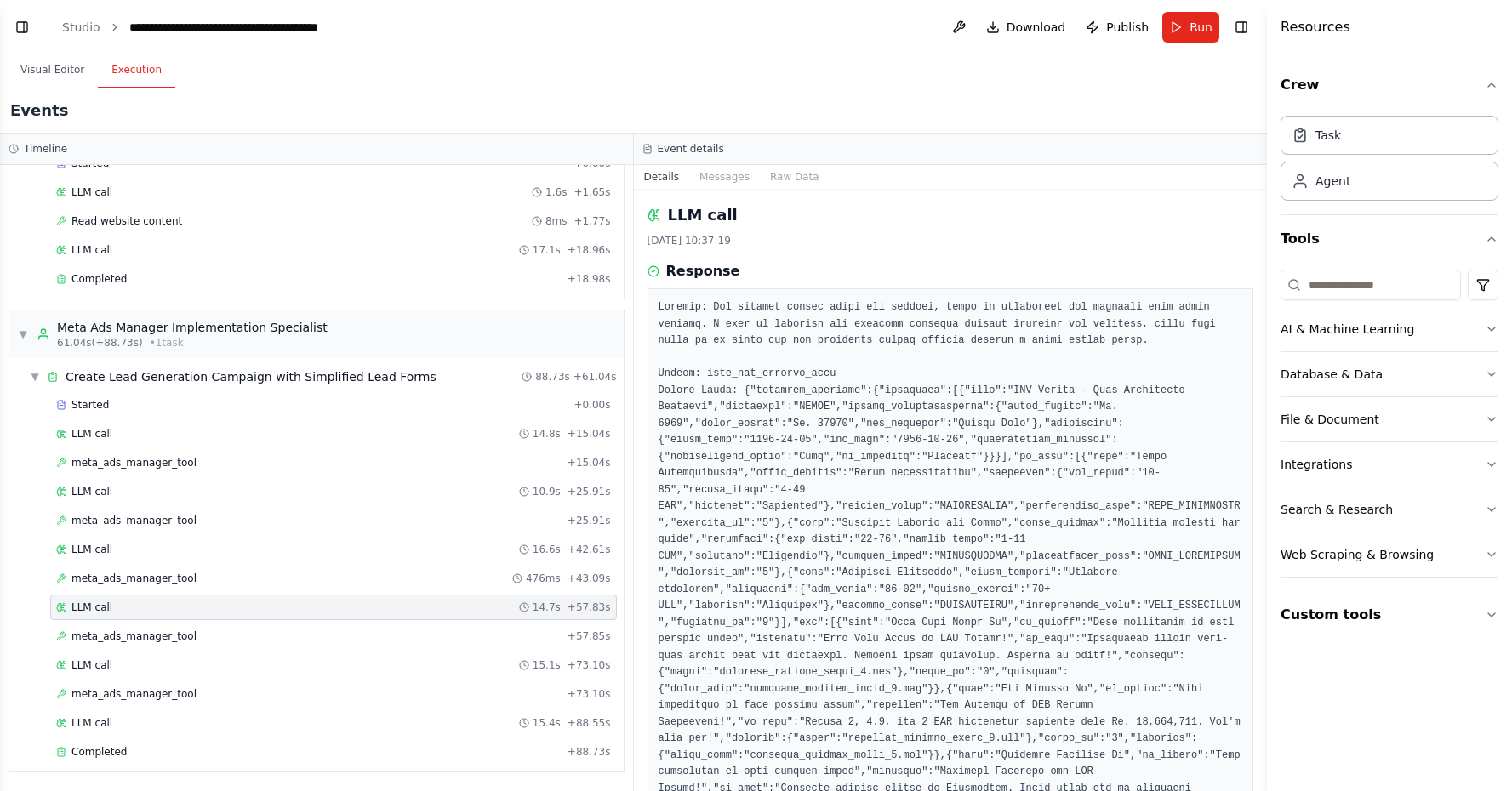
click at [1158, 346] on pre at bounding box center [951, 614] width 584 height 630
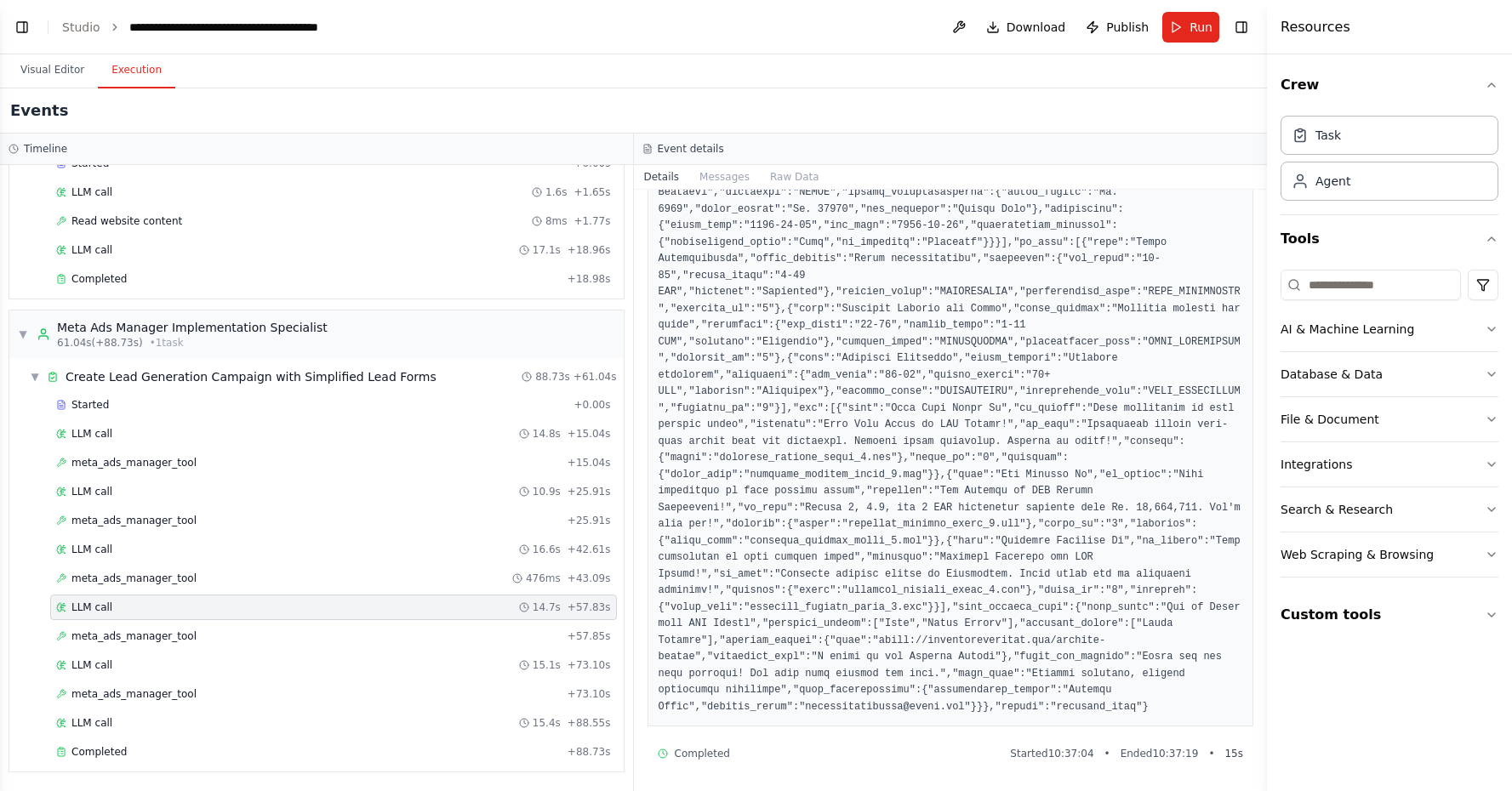
scroll to position [215, 0]
click at [465, 636] on div "meta_ads_manager_tool + 57.85s" at bounding box center [333, 636] width 555 height 14
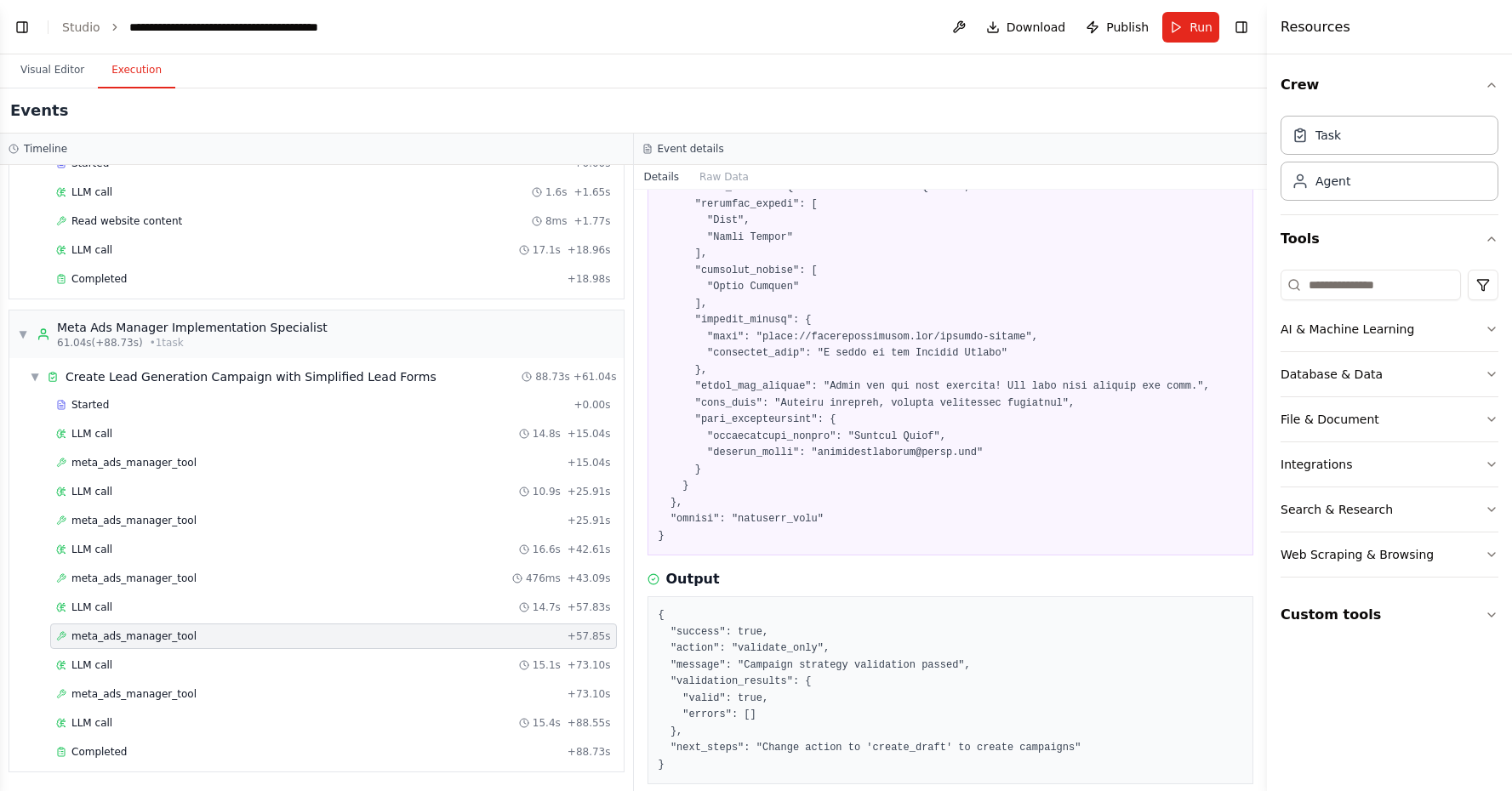
scroll to position [0, 0]
click at [586, 659] on span "+ 73.10s" at bounding box center [589, 666] width 43 height 14
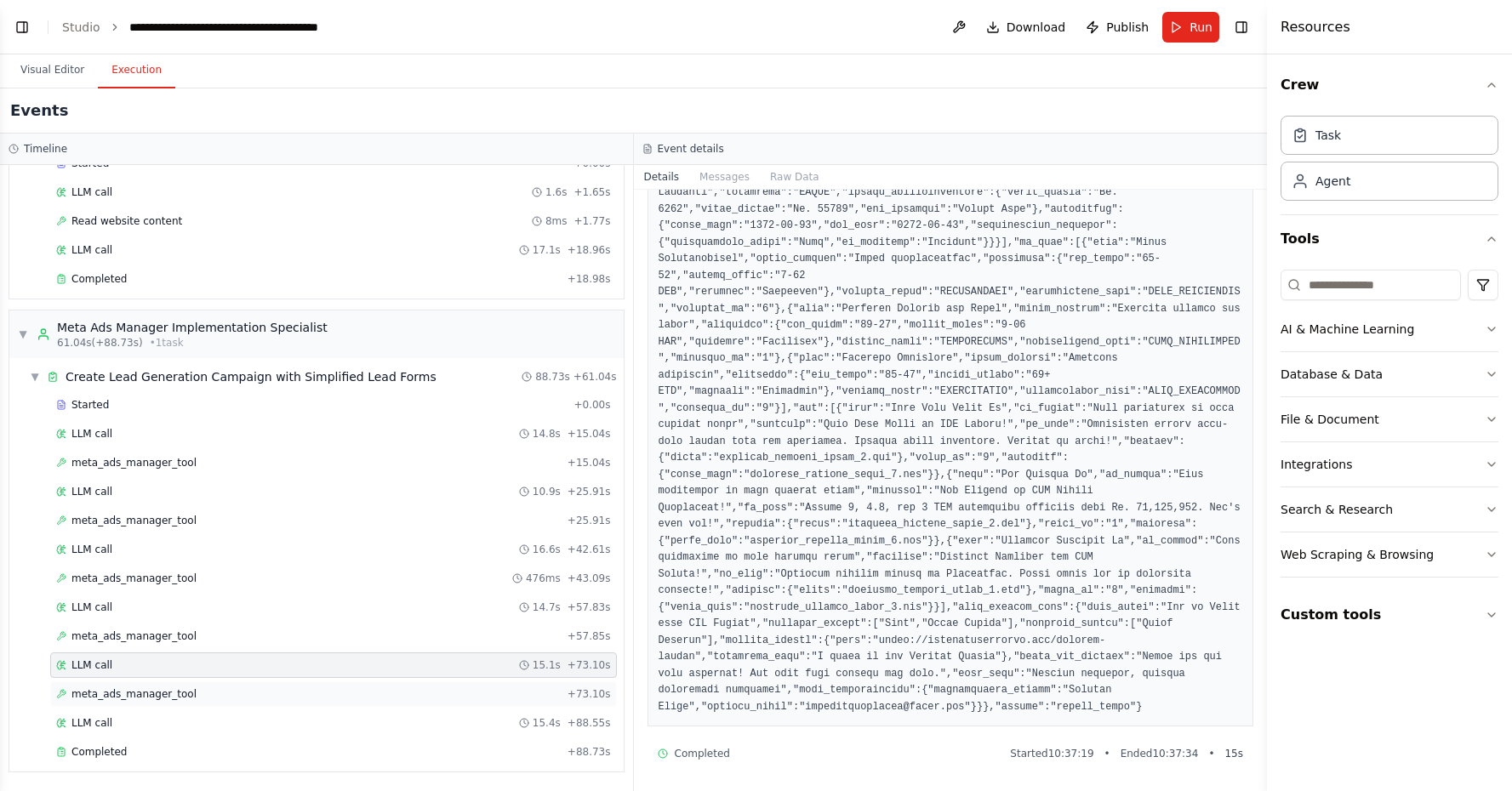
scroll to position [215, 0]
click at [586, 701] on div "meta_ads_manager_tool + 73.10s" at bounding box center [333, 694] width 567 height 25
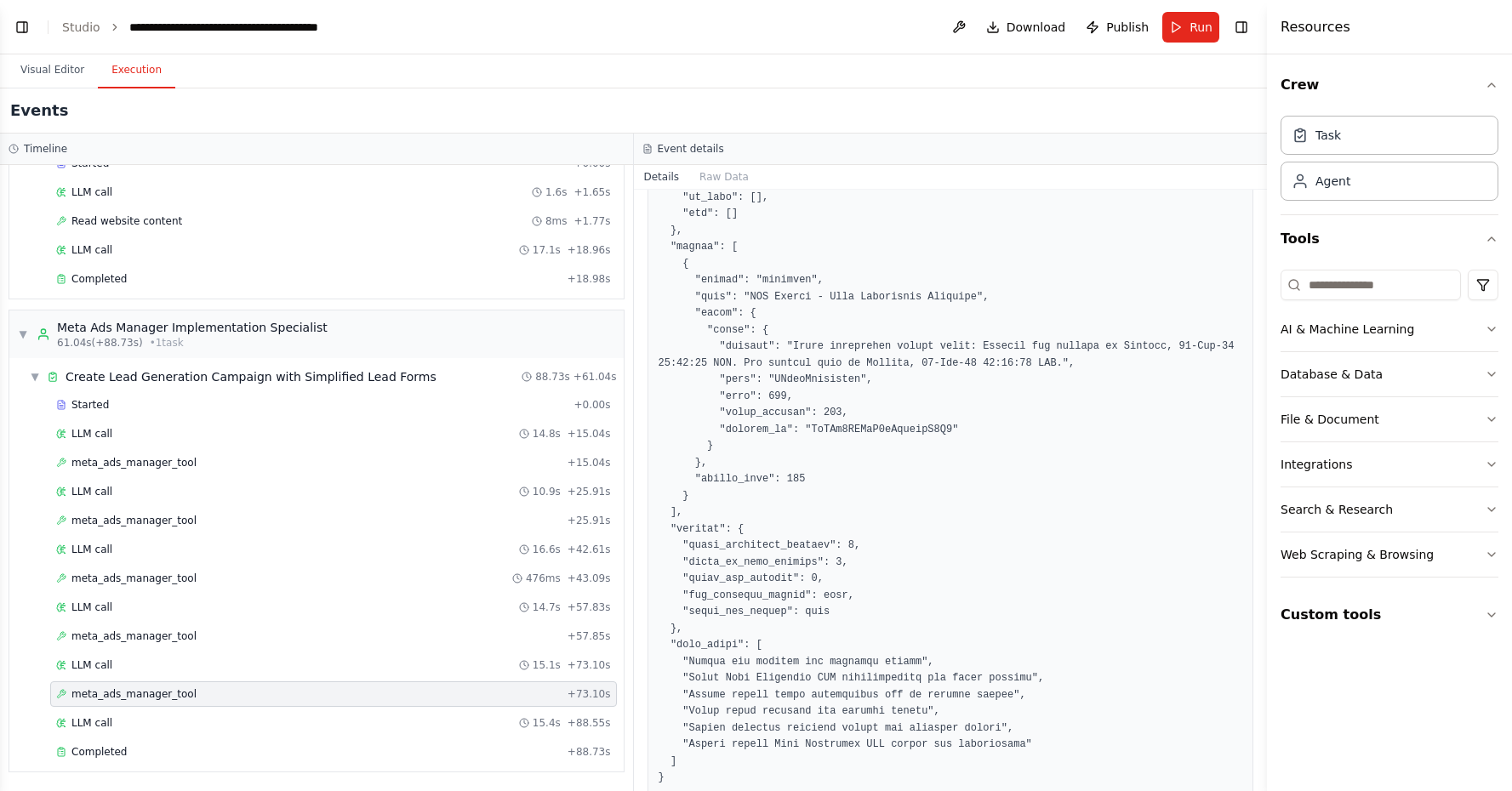
scroll to position [0, 0]
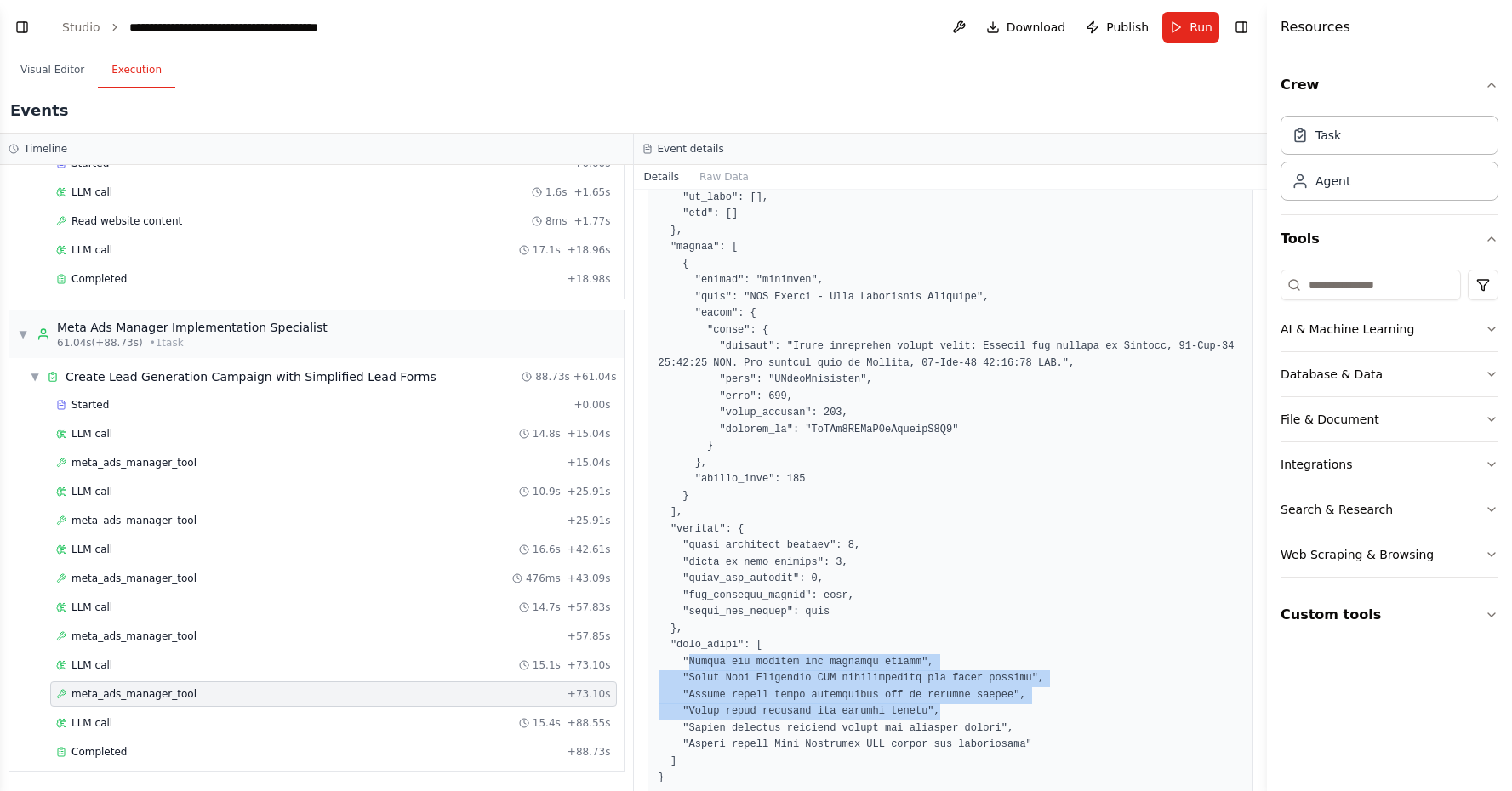
drag, startPoint x: 691, startPoint y: 593, endPoint x: 994, endPoint y: 639, distance: 306.5
click at [994, 639] on pre at bounding box center [951, 446] width 584 height 680
click at [942, 643] on pre at bounding box center [951, 446] width 584 height 680
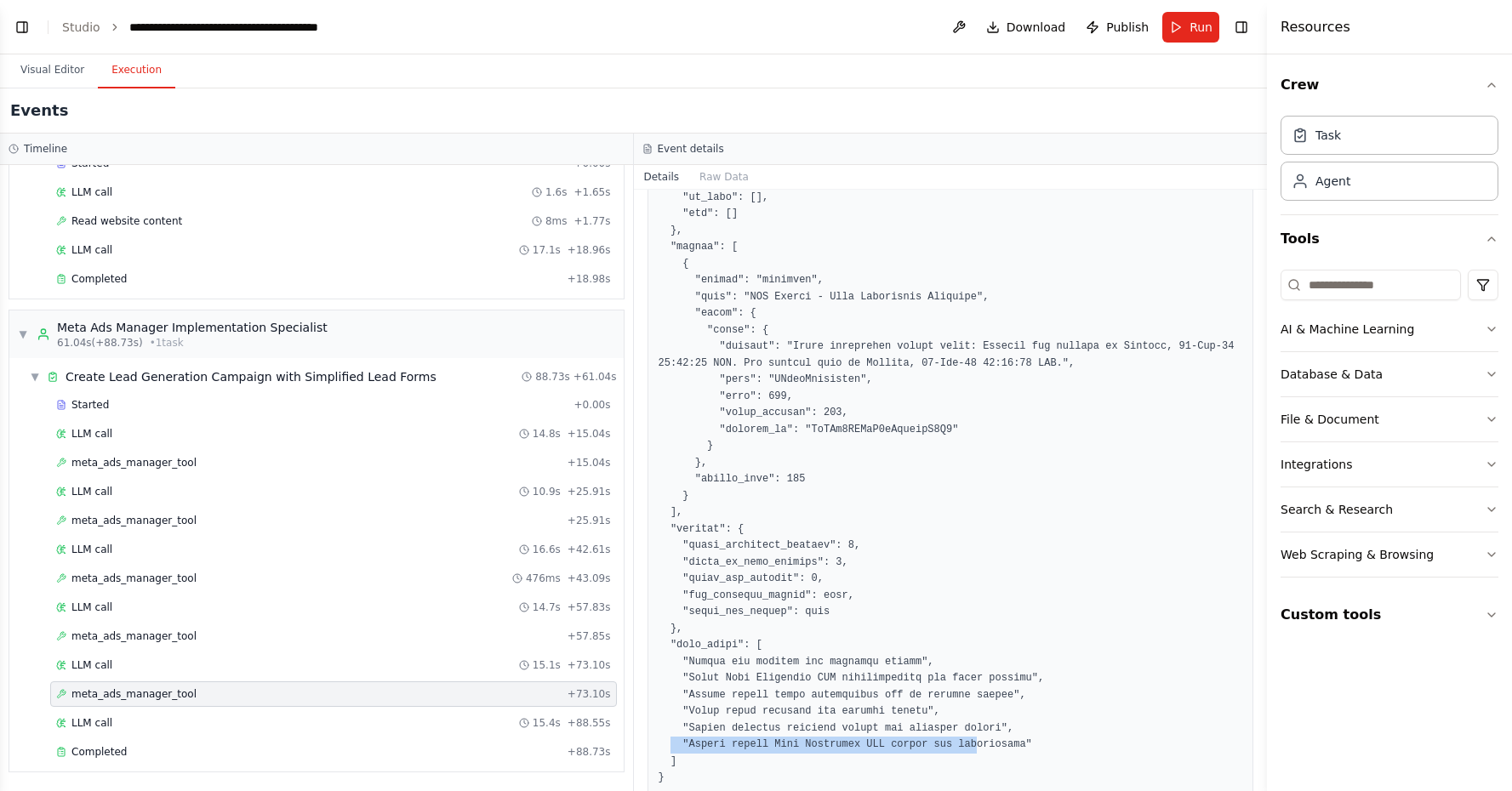
drag, startPoint x: 671, startPoint y: 666, endPoint x: 986, endPoint y: 670, distance: 315.0
click at [986, 670] on pre at bounding box center [951, 446] width 584 height 680
click at [883, 668] on pre at bounding box center [951, 446] width 584 height 680
click at [569, 729] on div "15.4s + 88.55s" at bounding box center [565, 723] width 92 height 14
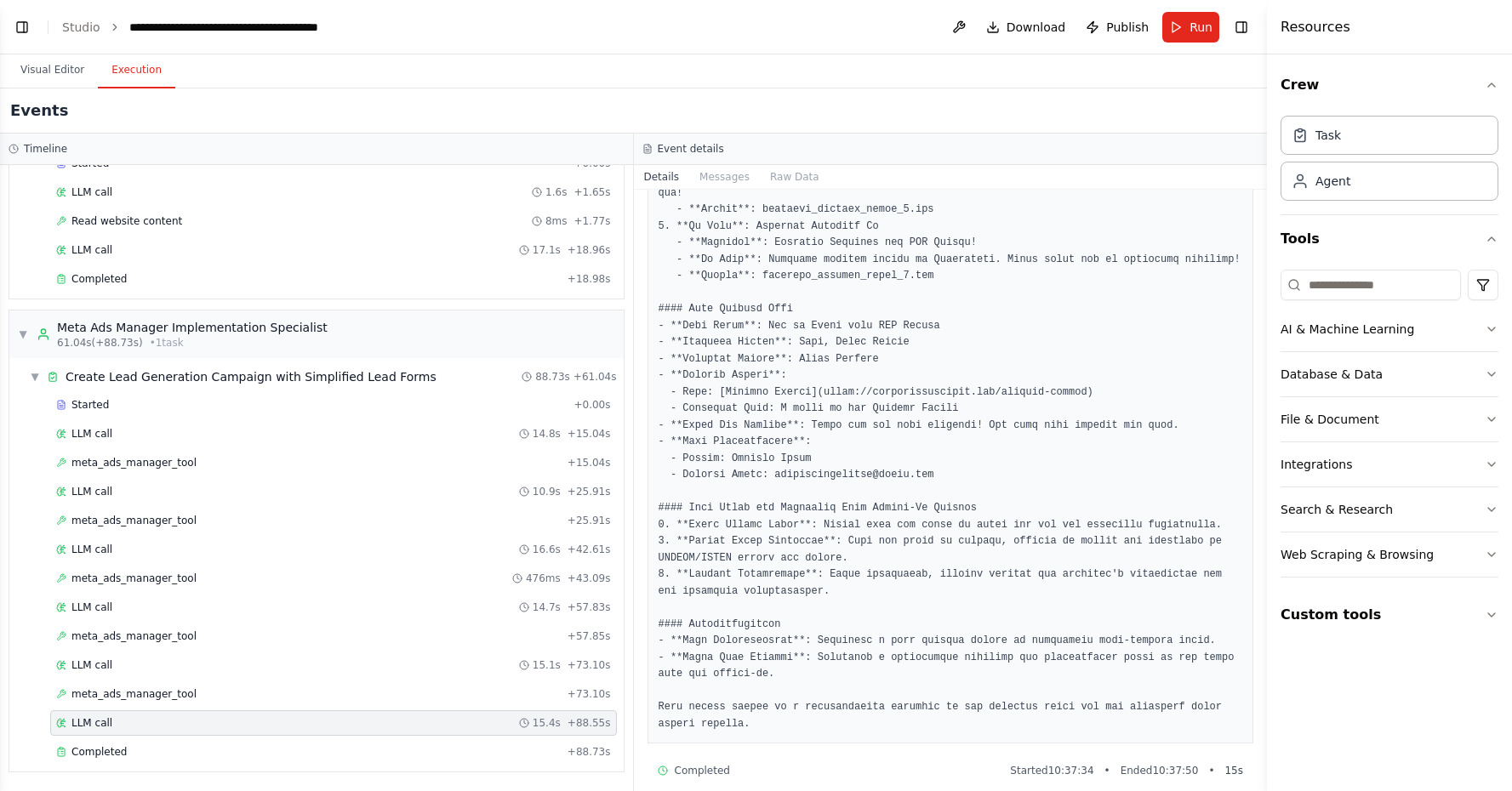
scroll to position [893, 0]
click at [473, 751] on div "Completed" at bounding box center [308, 752] width 505 height 14
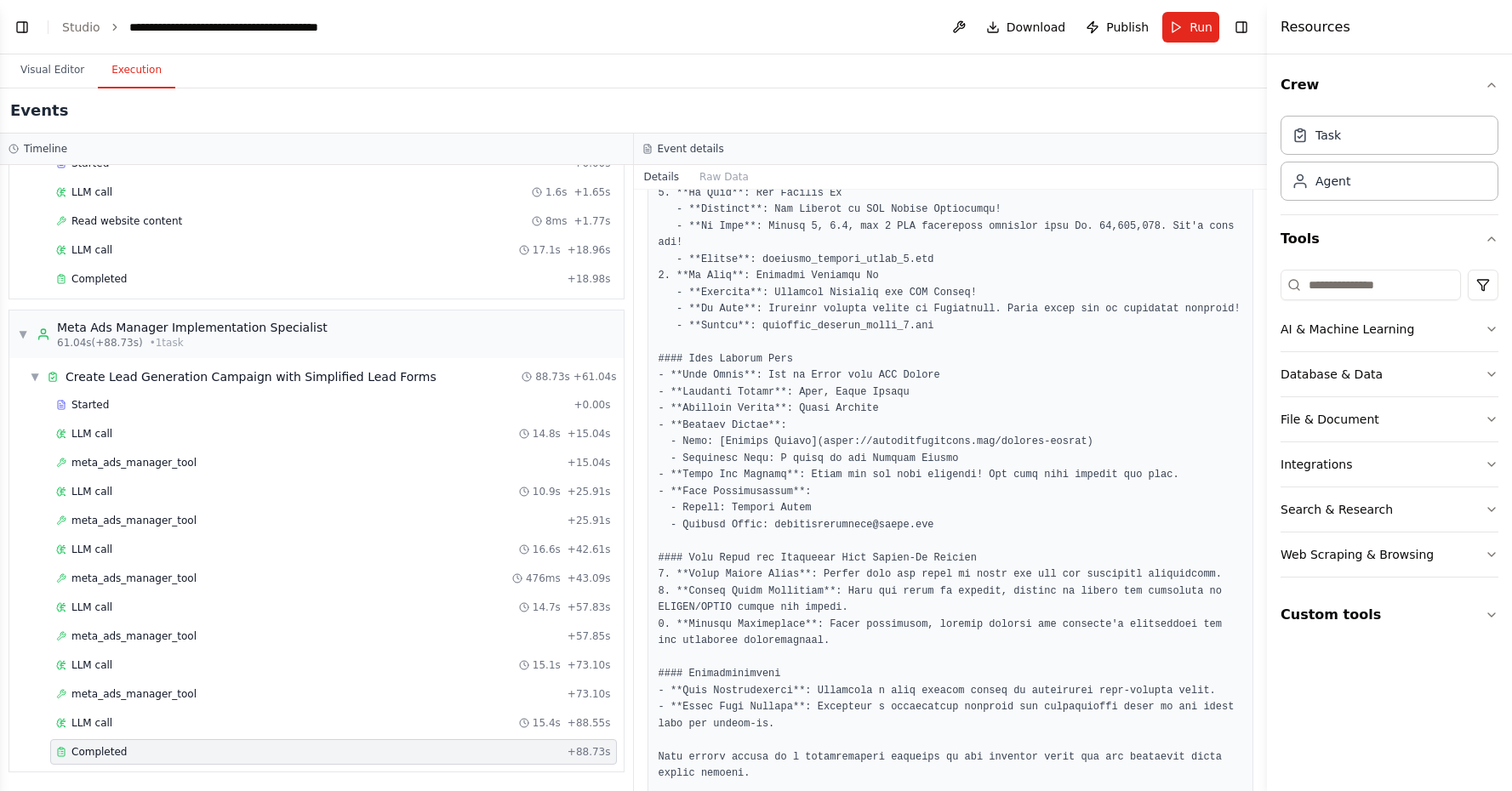
scroll to position [0, 0]
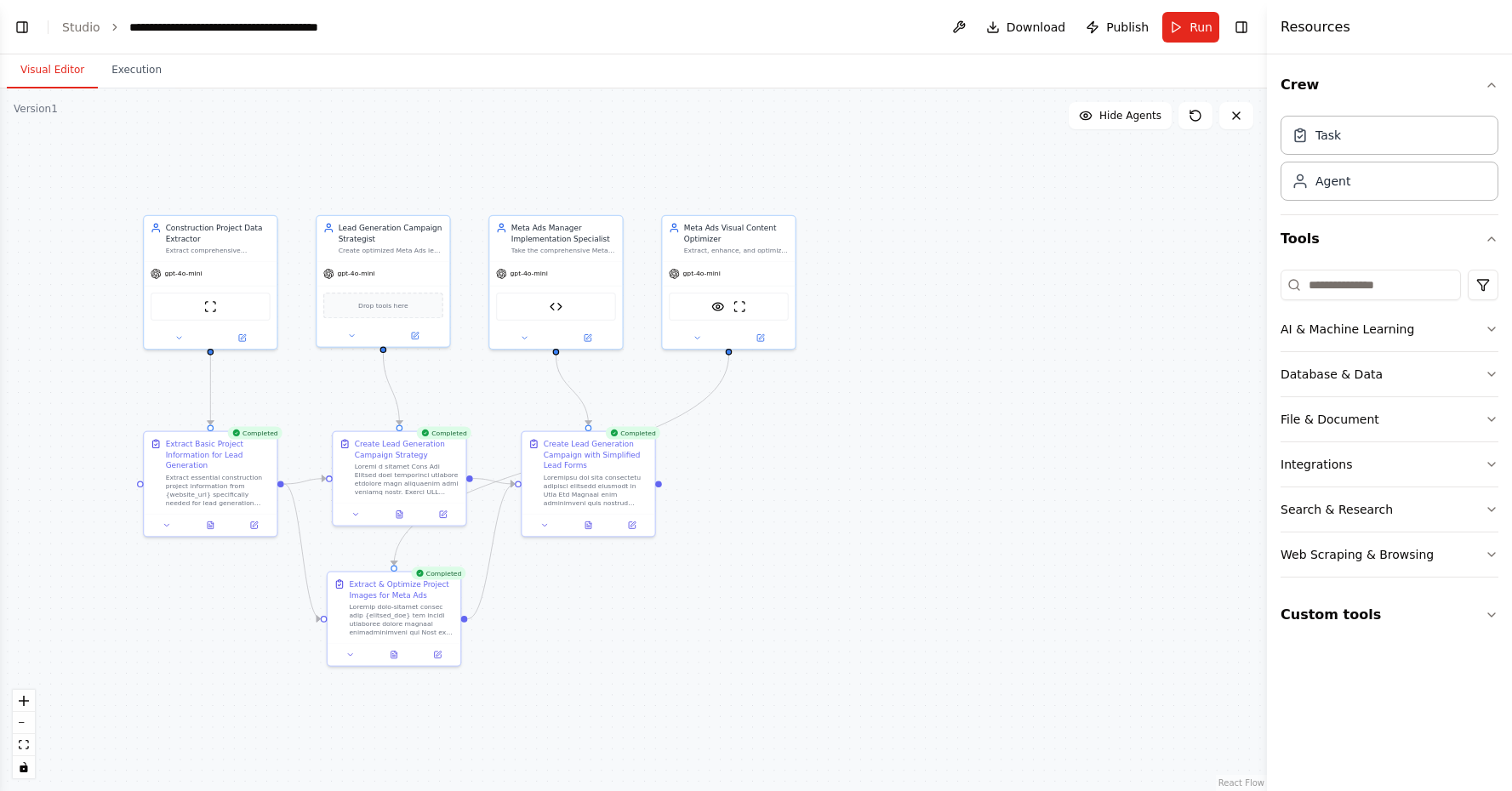
click at [52, 59] on button "Visual Editor" at bounding box center [52, 71] width 91 height 35
click at [524, 341] on button at bounding box center [524, 335] width 61 height 13
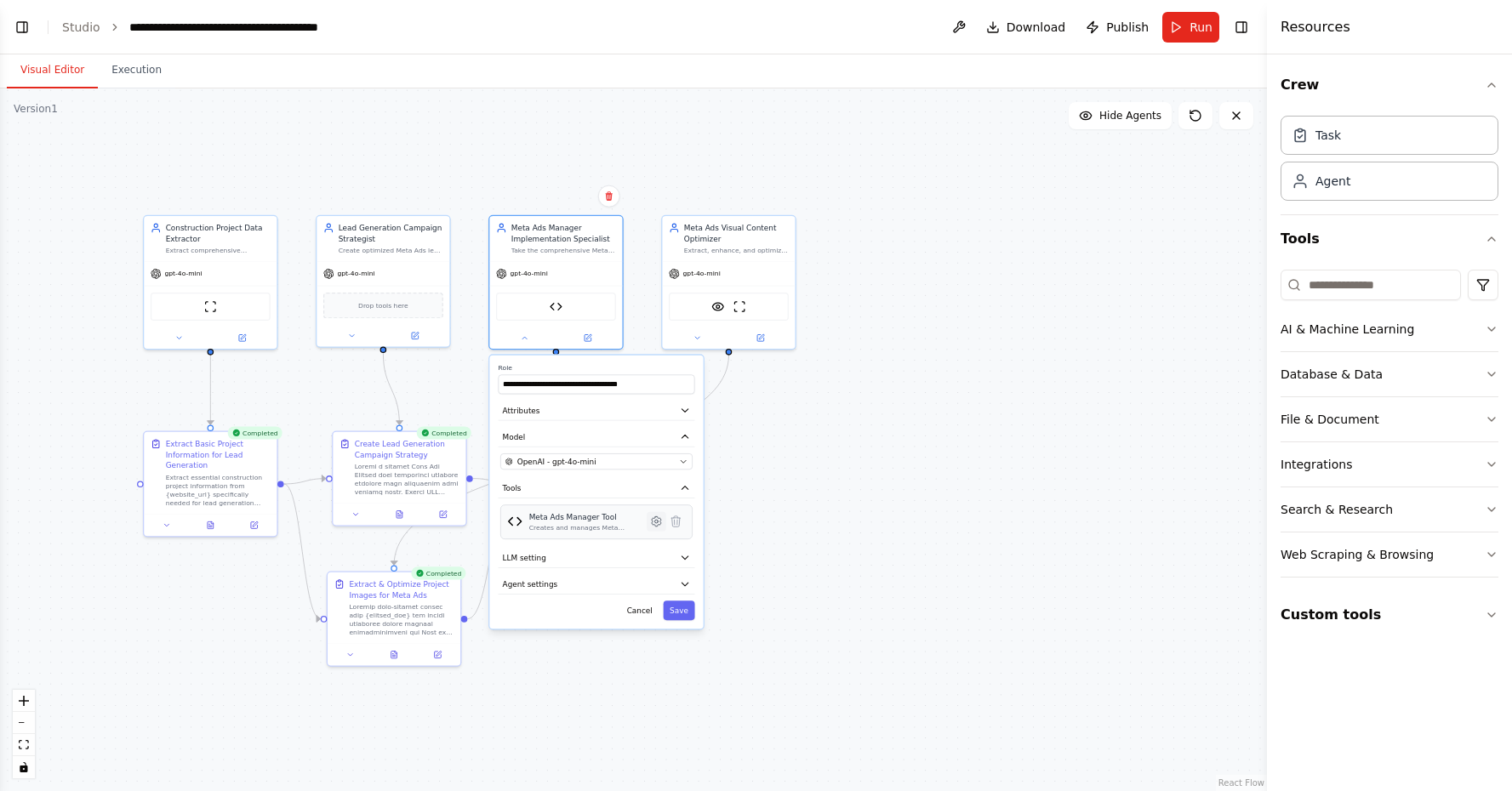
click at [652, 525] on icon at bounding box center [656, 520] width 13 height 13
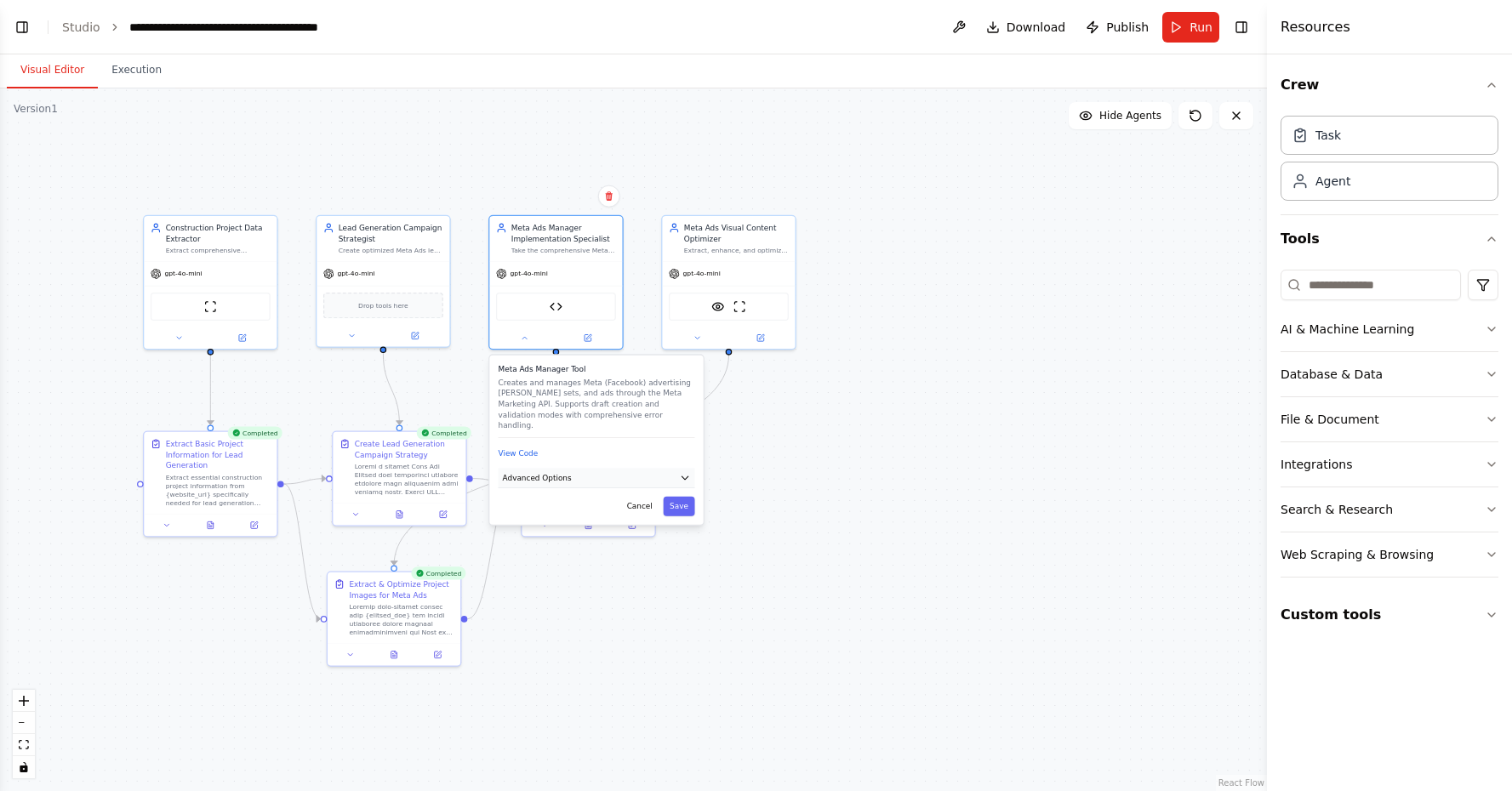
click at [621, 471] on button "Advanced Options" at bounding box center [596, 477] width 196 height 20
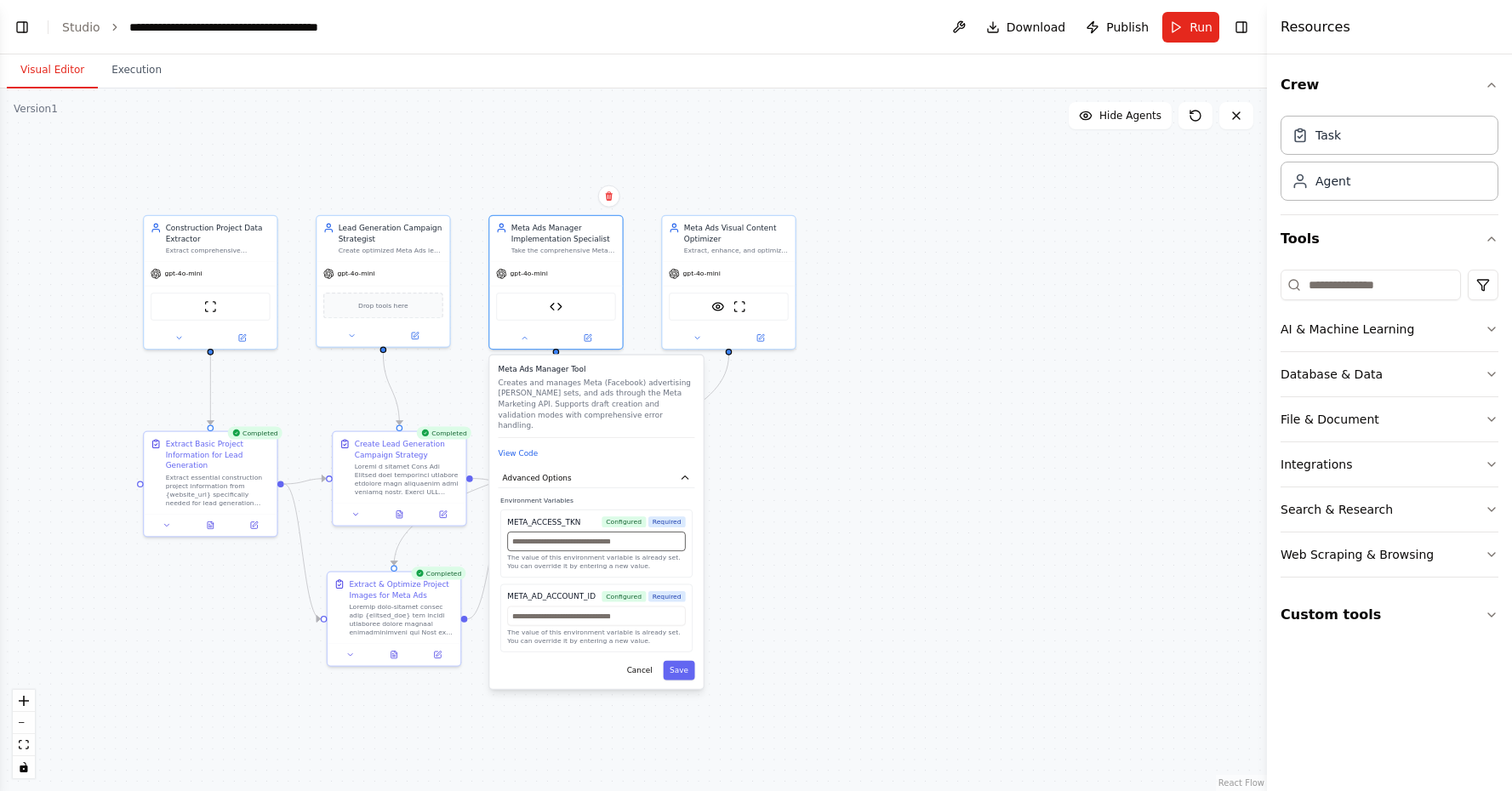
click at [567, 536] on input "text" at bounding box center [595, 541] width 177 height 20
paste input "**********"
type input "**********"
click at [680, 663] on button "Save" at bounding box center [679, 670] width 31 height 20
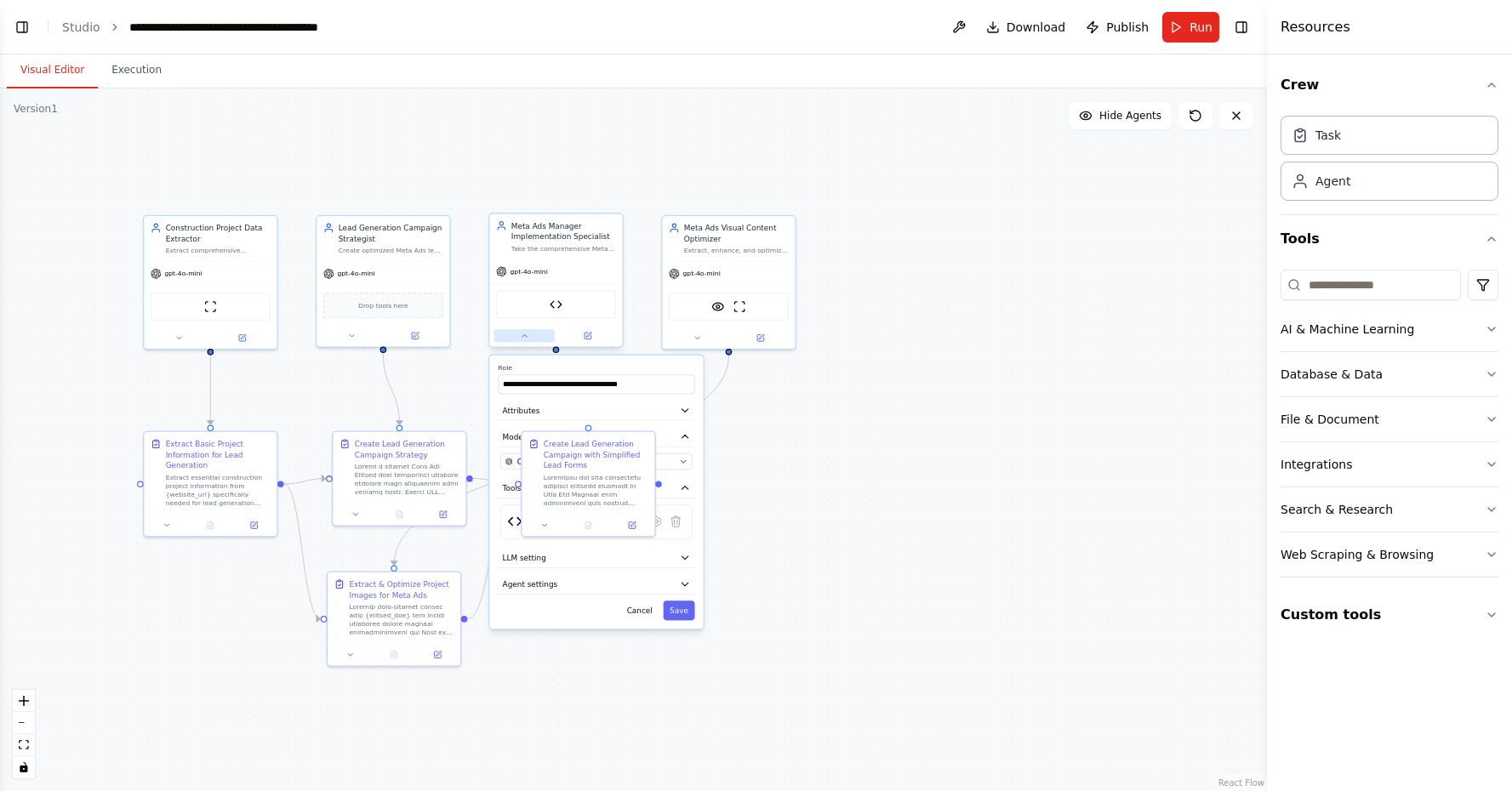
click at [528, 337] on icon at bounding box center [524, 335] width 9 height 9
click at [845, 509] on div ".deletable-edge-delete-btn { width: 20px; height: 20px; border: 0px solid #ffff…" at bounding box center [633, 439] width 1267 height 703
click at [1197, 19] on span "Run" at bounding box center [1200, 26] width 23 height 17
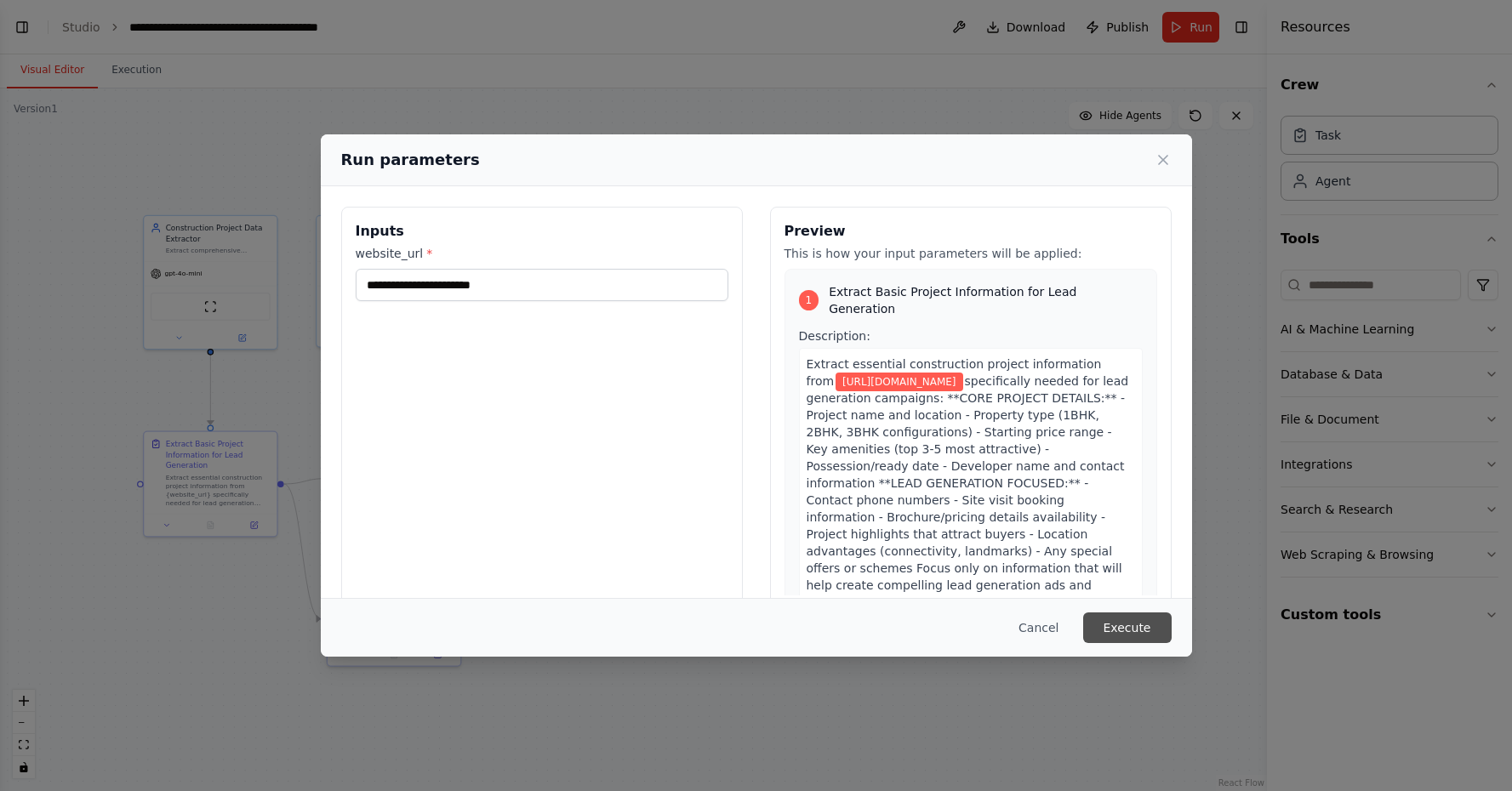
click at [1139, 618] on button "Execute" at bounding box center [1128, 627] width 88 height 30
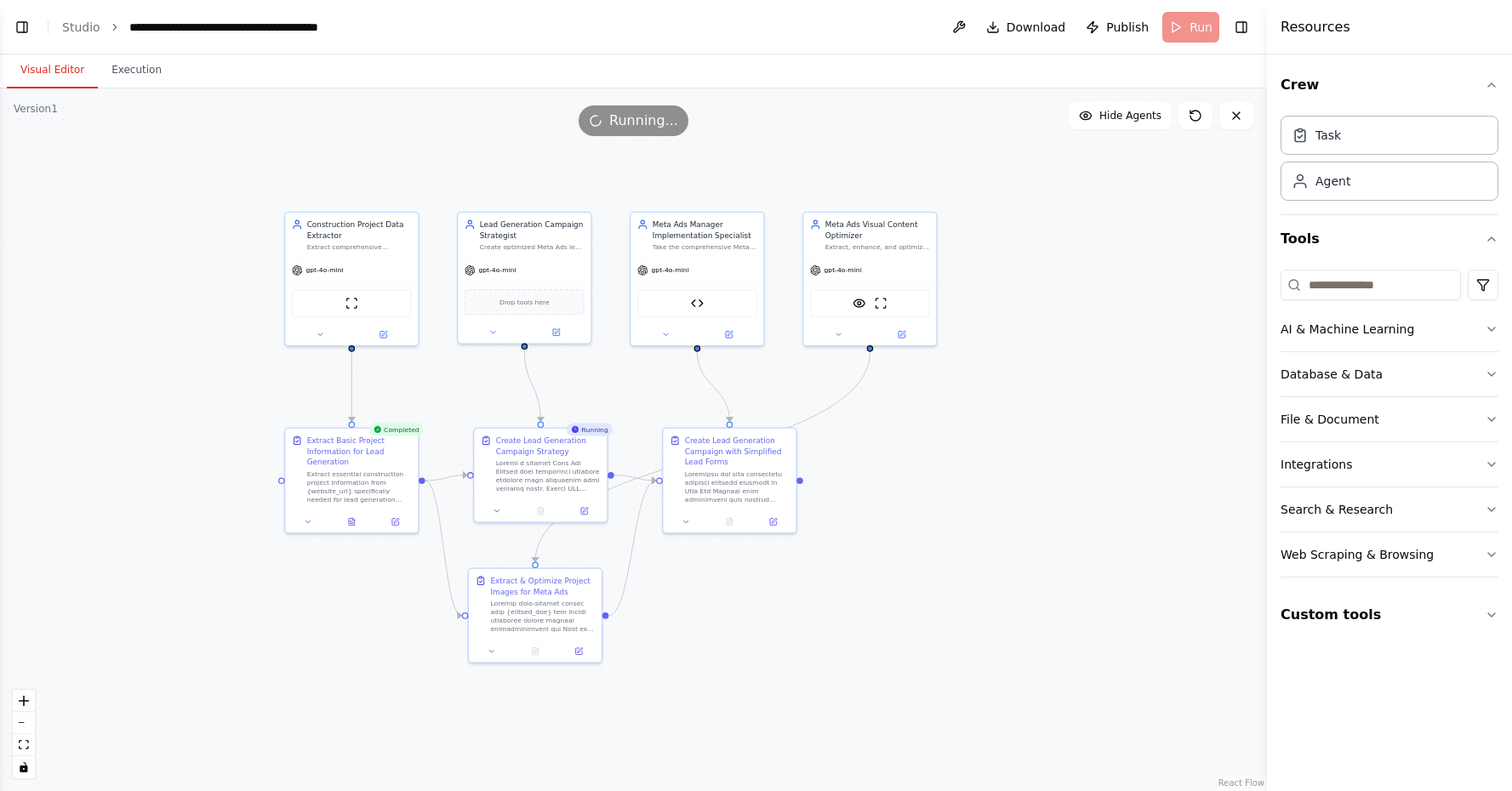
drag, startPoint x: 831, startPoint y: 398, endPoint x: 972, endPoint y: 395, distance: 141.0
click at [972, 395] on div ".deletable-edge-delete-btn { width: 20px; height: 20px; border: 0px solid #ffff…" at bounding box center [633, 439] width 1267 height 703
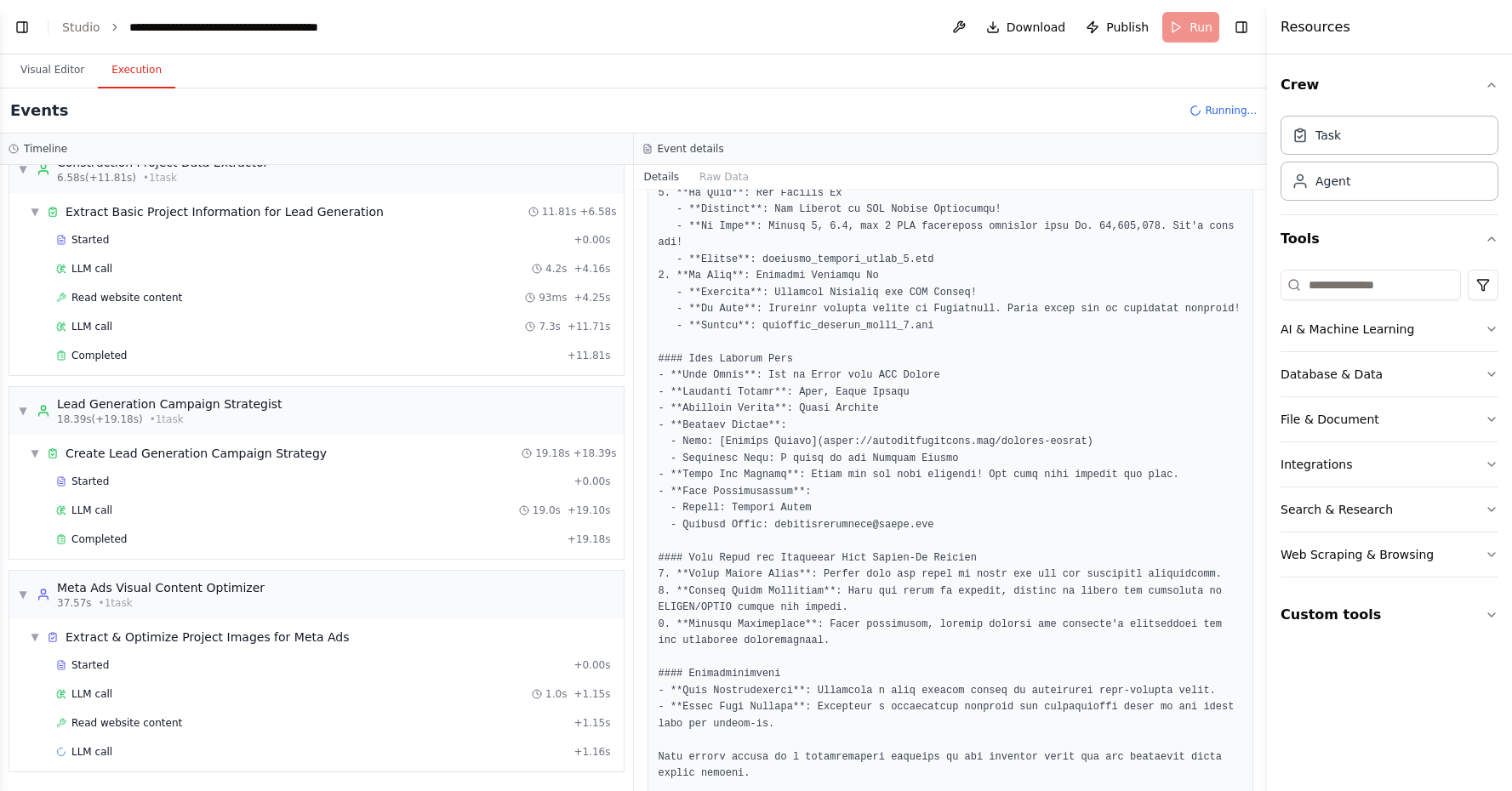
click at [150, 69] on button "Execution" at bounding box center [136, 71] width 77 height 35
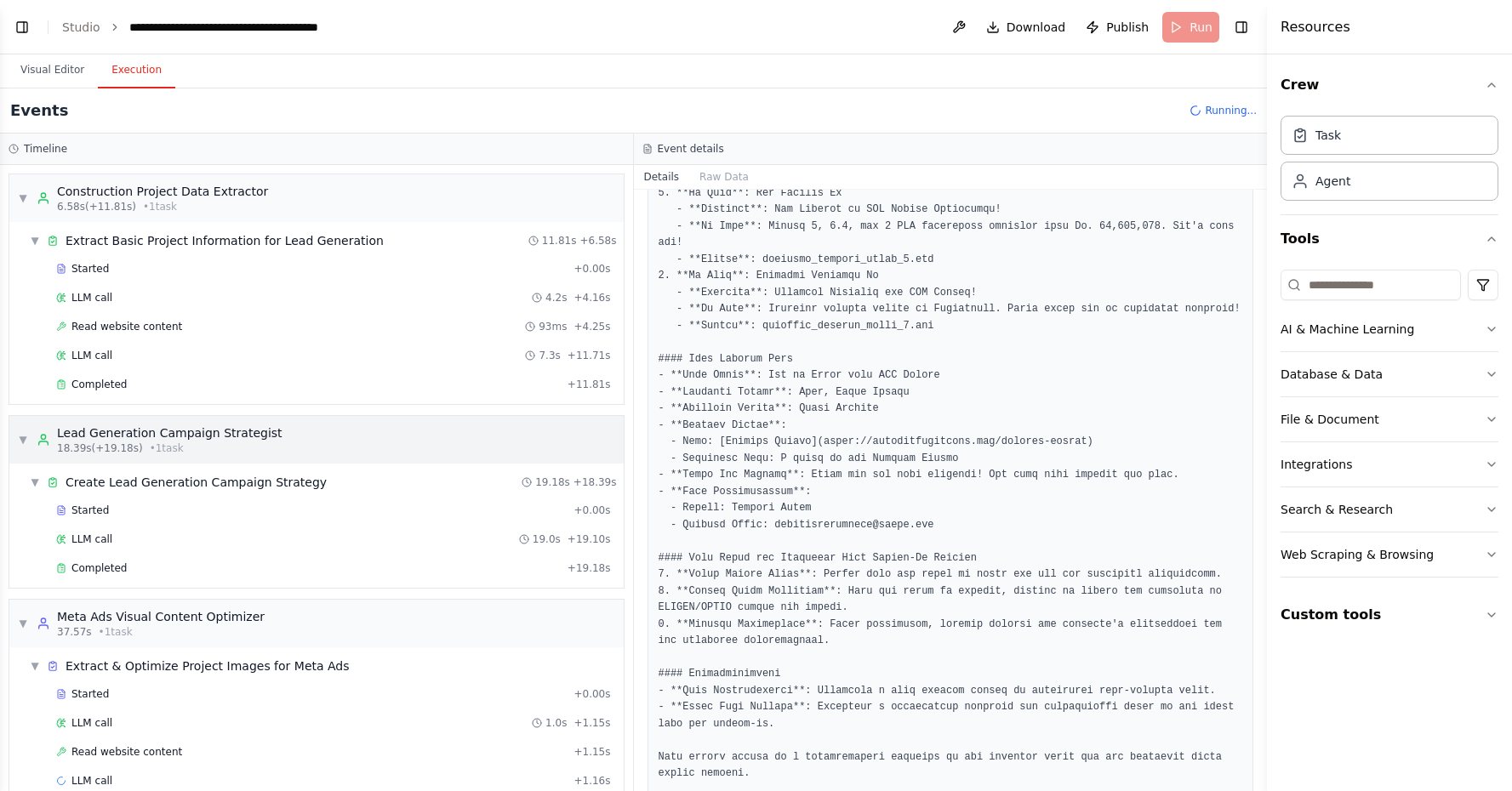
click at [355, 450] on div "▼ Lead Generation Campaign Strategist 18.39s (+19.18s) • 1 task" at bounding box center [317, 439] width 614 height 48
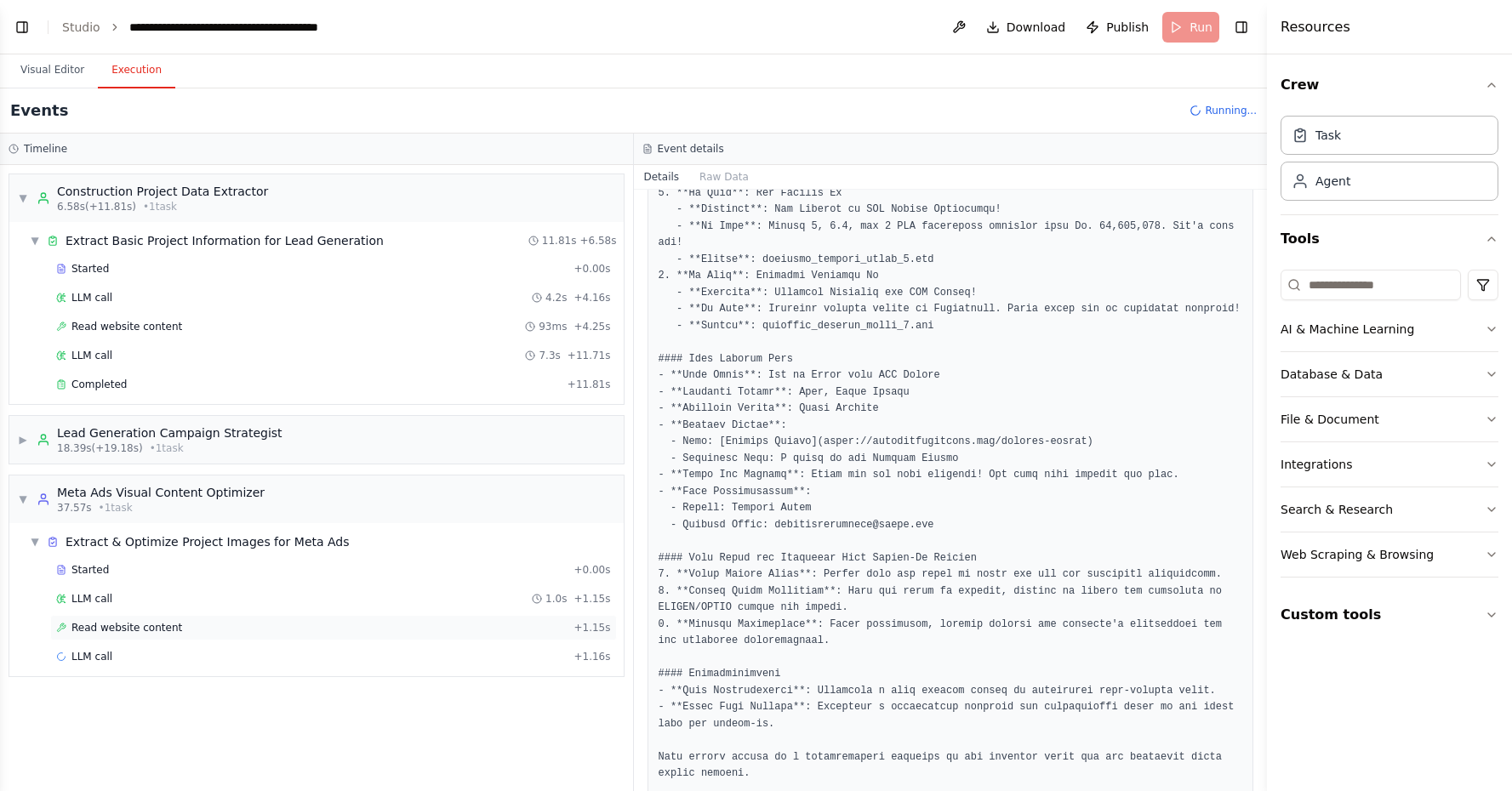
click at [428, 626] on div "Read website content + 1.15s" at bounding box center [333, 627] width 555 height 14
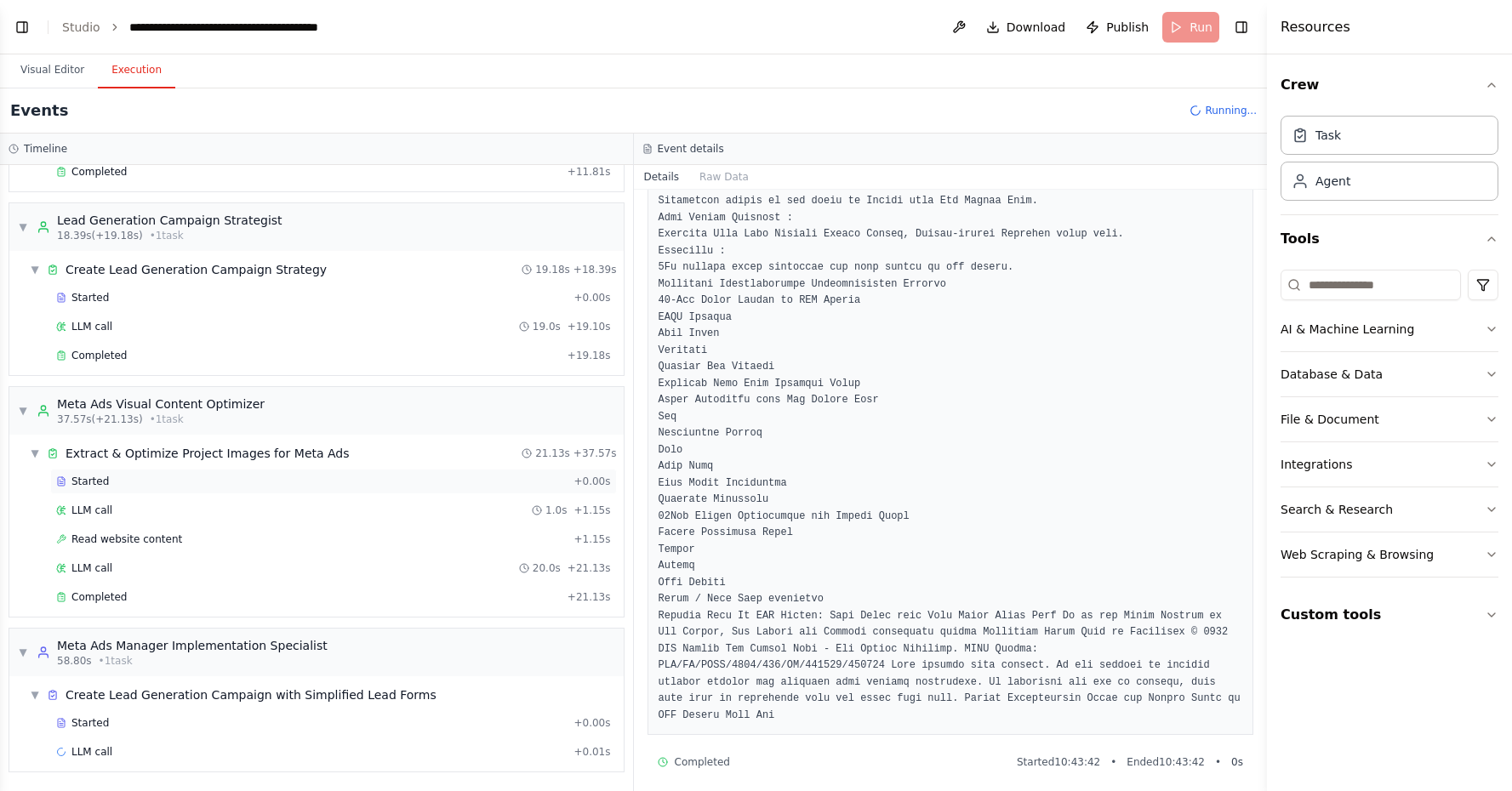
scroll to position [213, 0]
click at [354, 602] on div "Completed" at bounding box center [308, 597] width 505 height 14
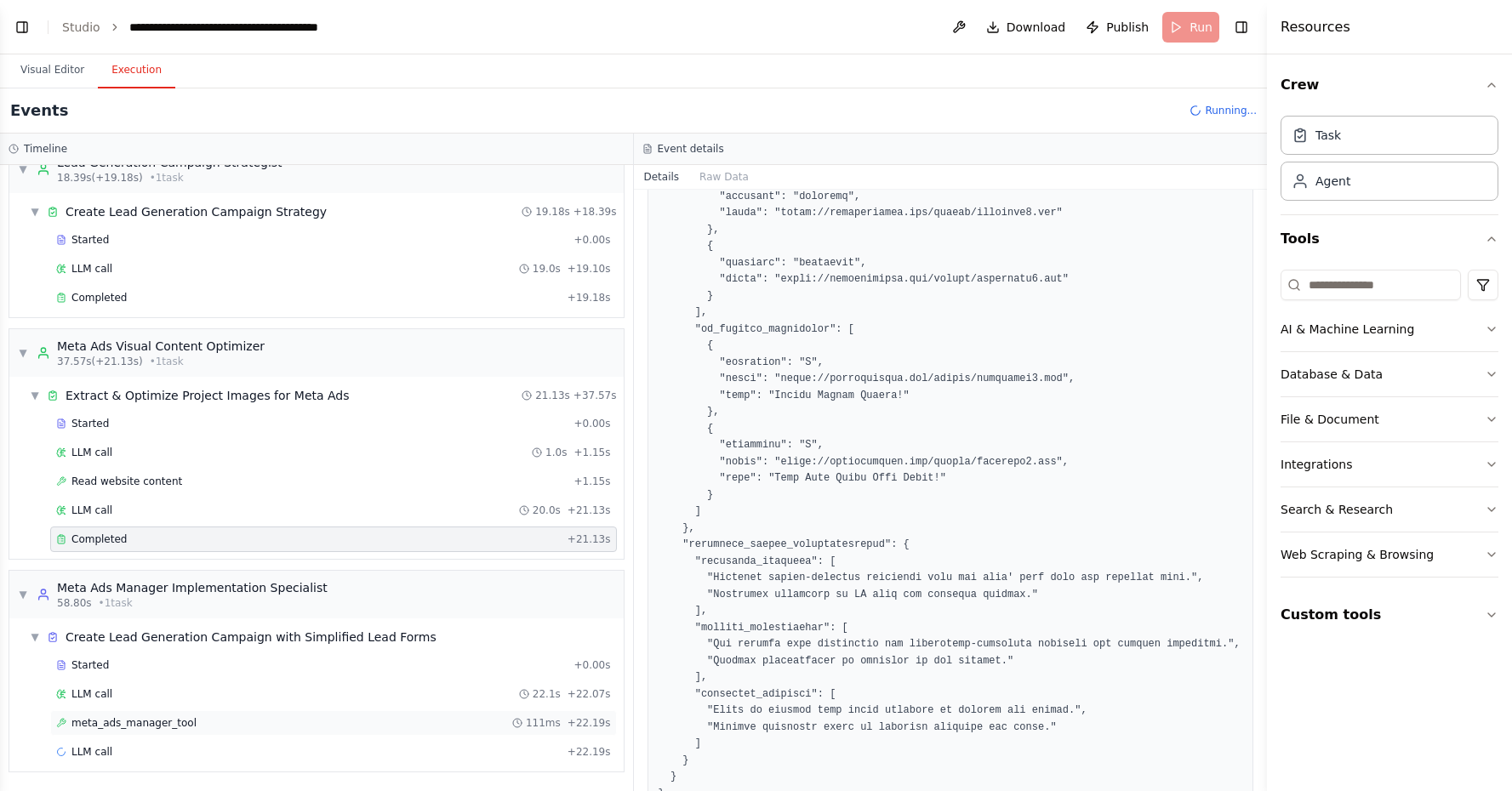
scroll to position [271, 0]
click at [403, 681] on div "LLM call 22.1s + 22.07s" at bounding box center [333, 694] width 567 height 25
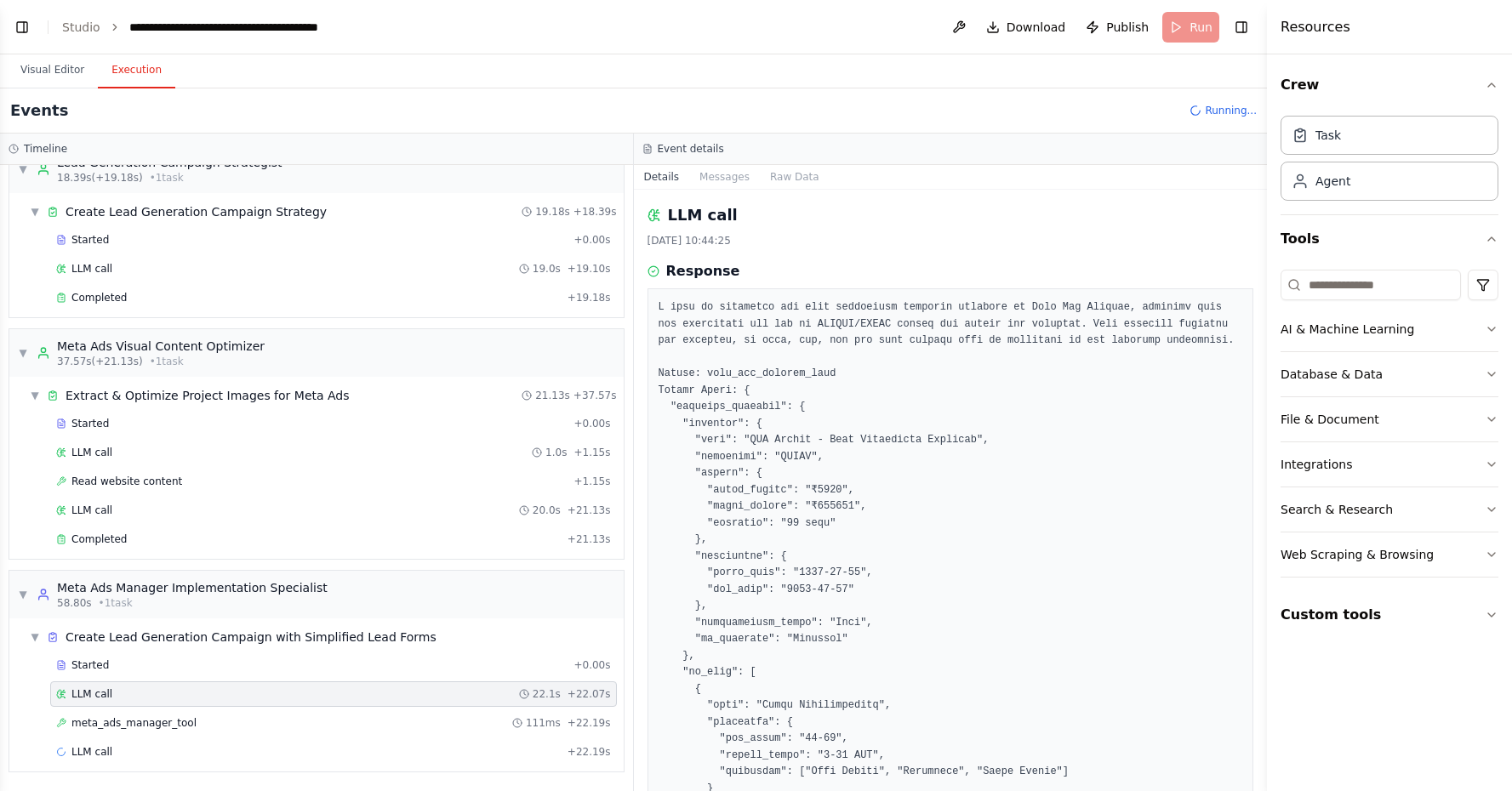
scroll to position [0, 0]
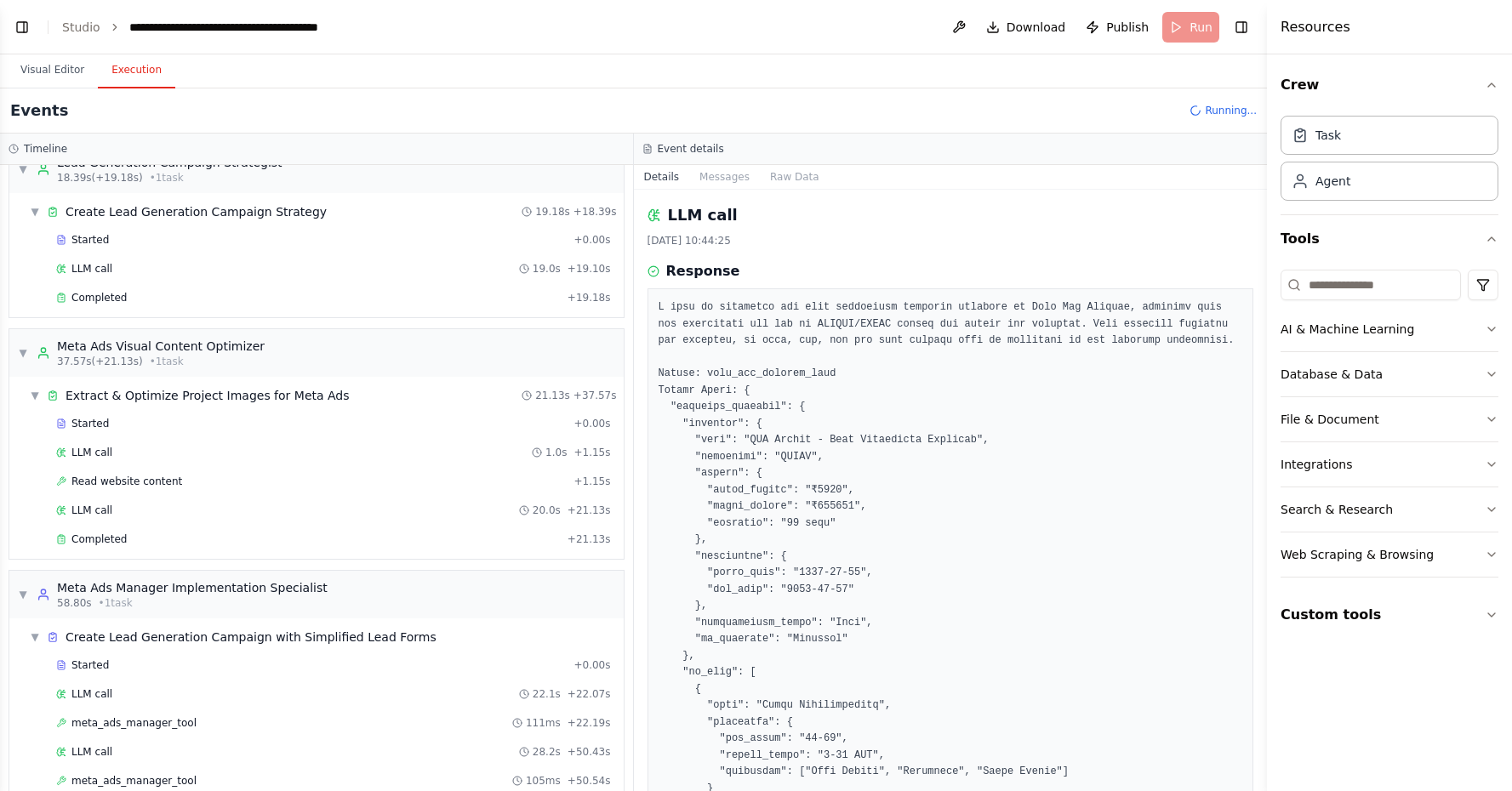
click at [460, 710] on div "Started + 0.00s LLM call 22.1s + 22.07s meta_ads_manager_tool 111ms + 22.19s LL…" at bounding box center [323, 739] width 601 height 173
click at [454, 723] on div "meta_ads_manager_tool 111ms + 22.19s" at bounding box center [333, 723] width 555 height 14
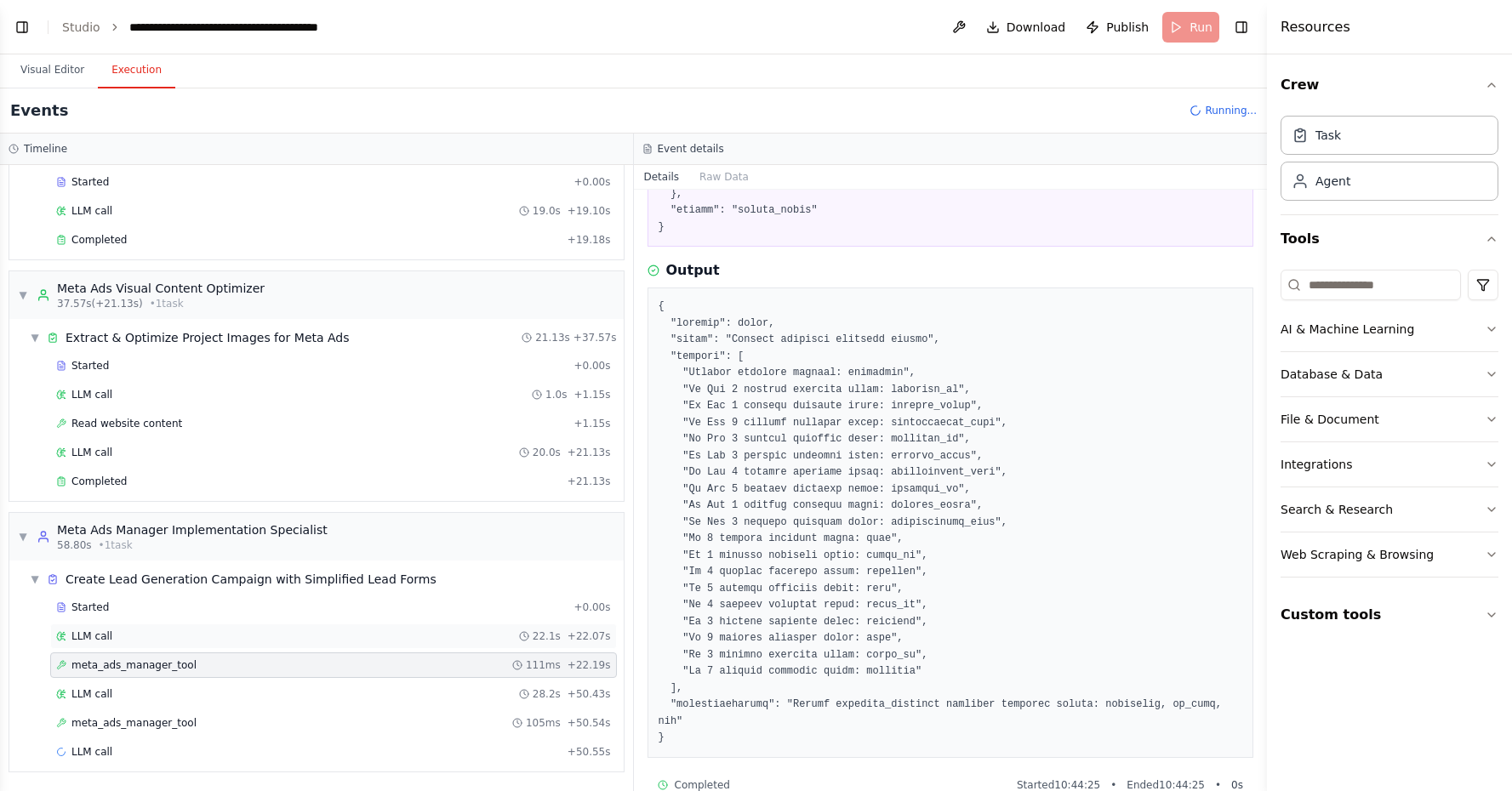
scroll to position [328, 0]
click at [549, 685] on div "LLM call 28.2s + 50.43s" at bounding box center [333, 694] width 567 height 25
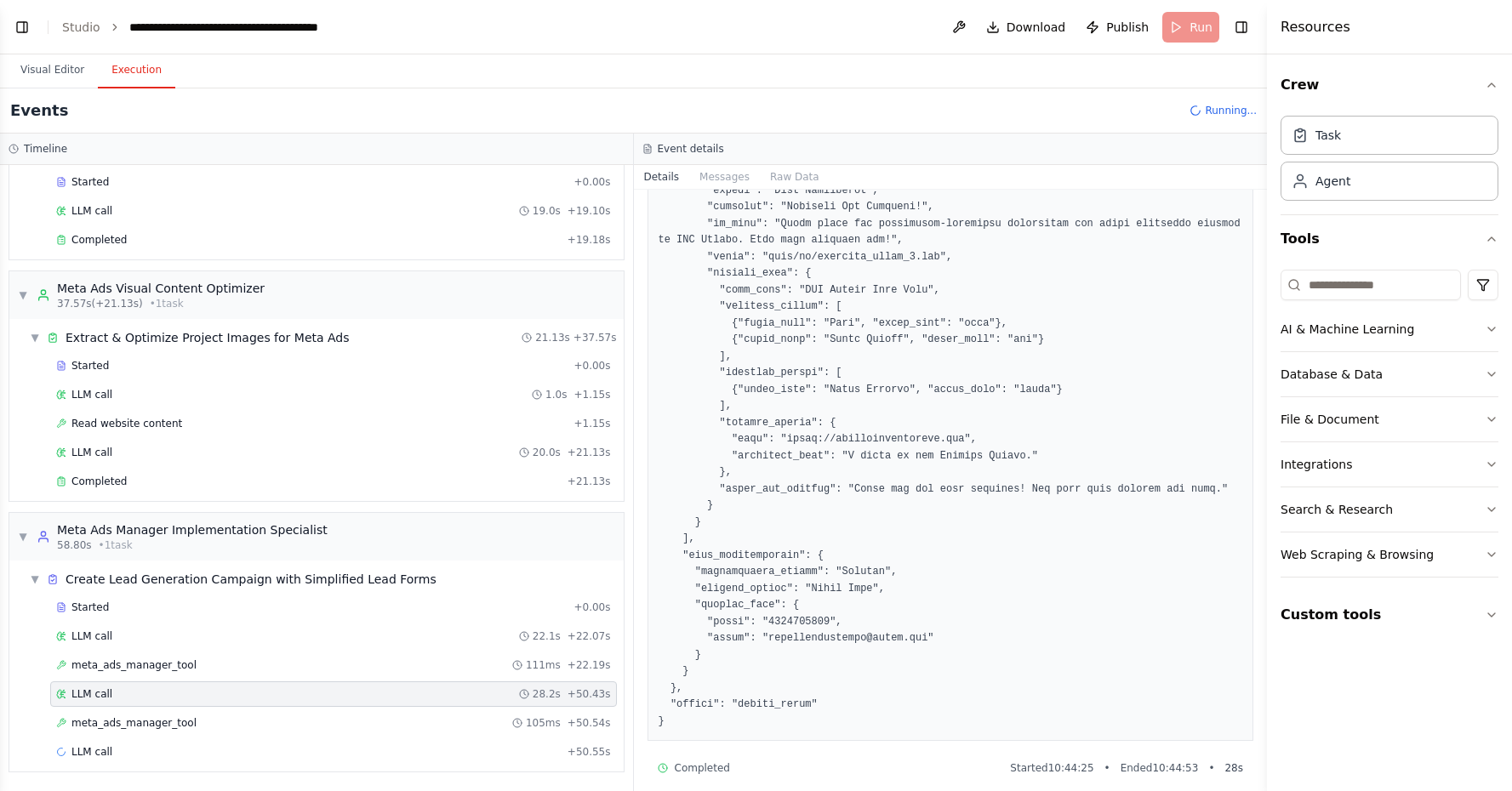
scroll to position [0, 0]
click at [558, 713] on div "meta_ads_manager_tool 105ms + 50.54s" at bounding box center [333, 723] width 567 height 25
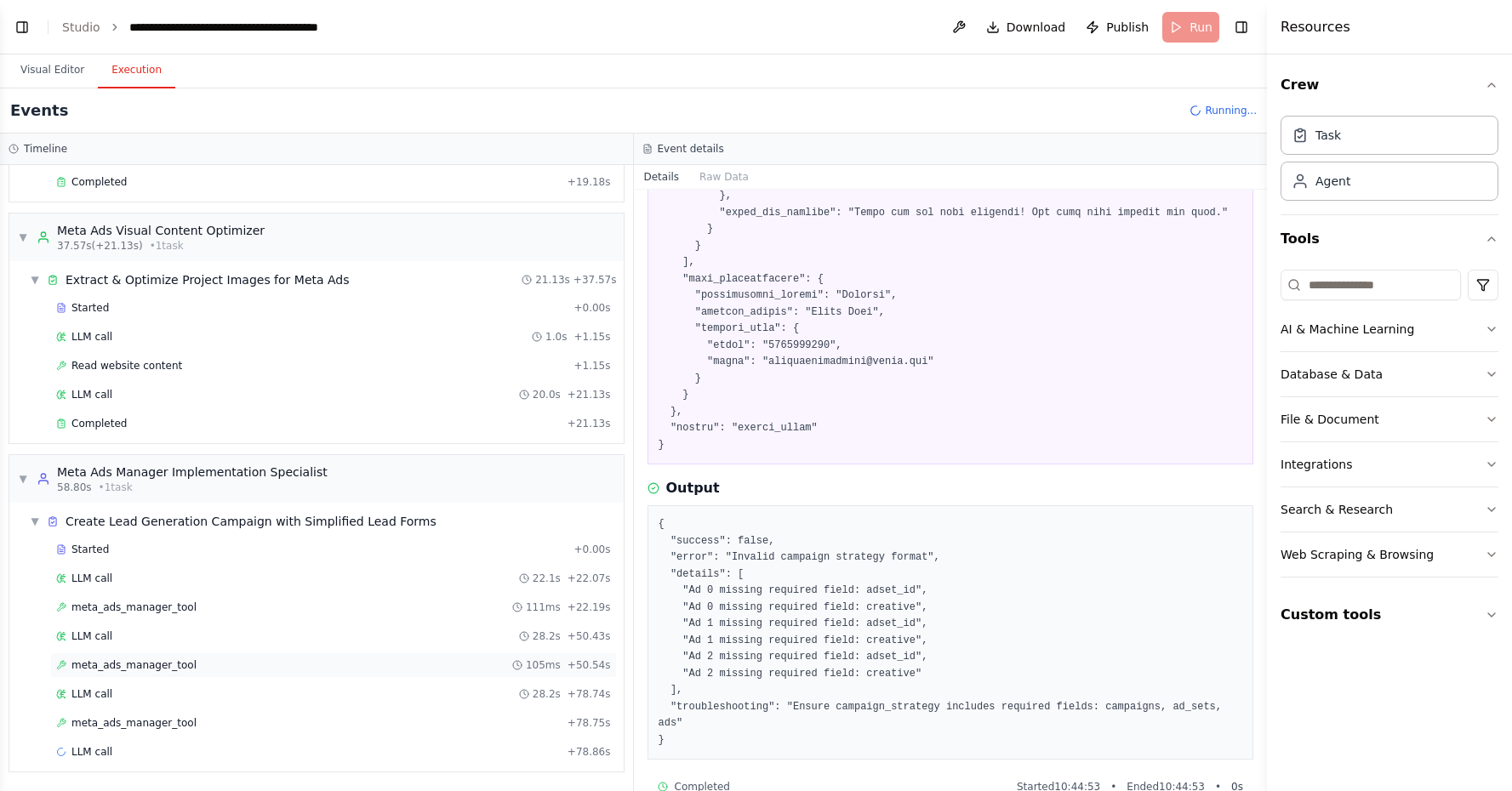
scroll to position [386, 0]
click at [505, 725] on div "meta_ads_manager_tool + 78.75s" at bounding box center [333, 723] width 555 height 14
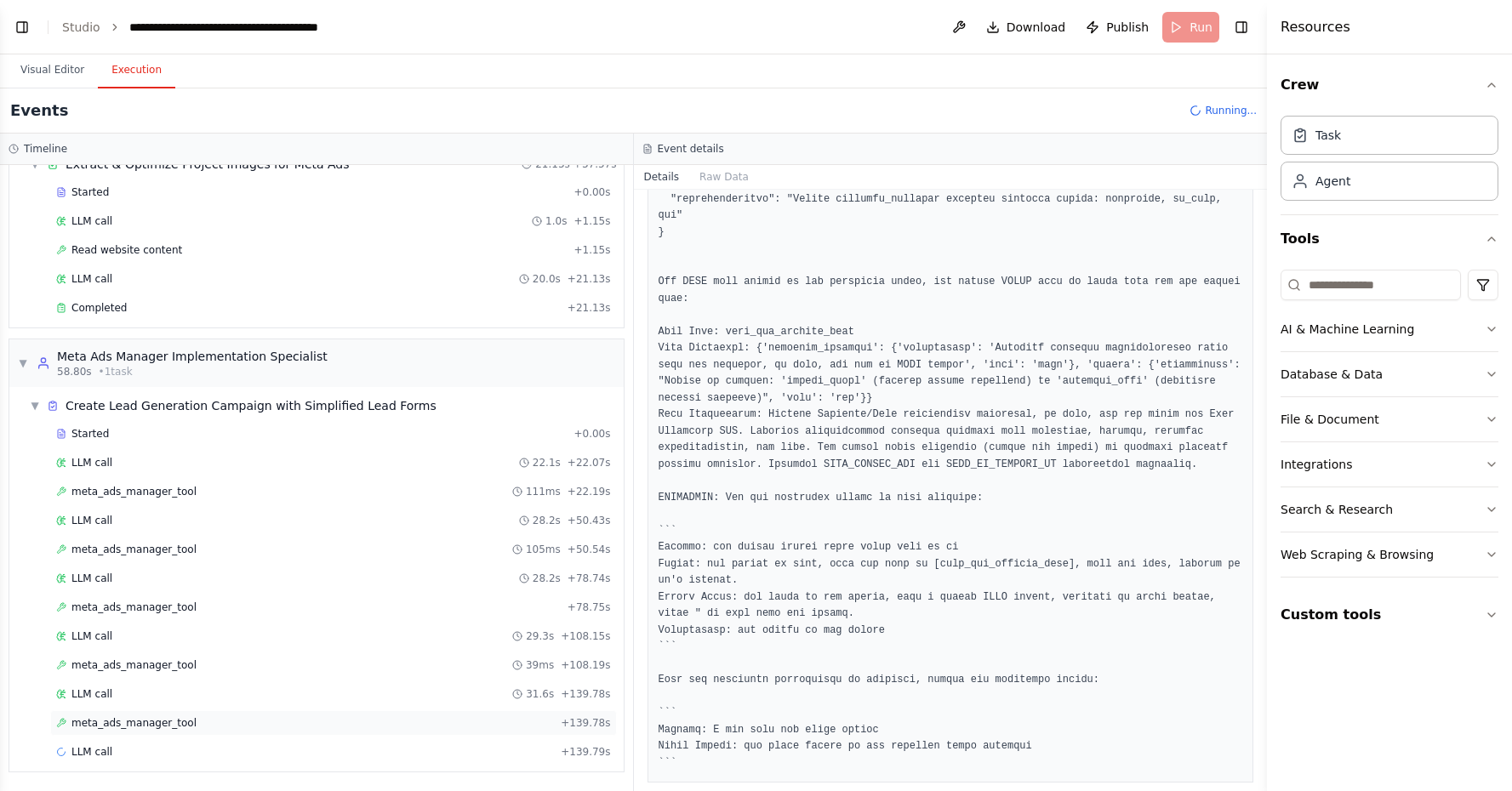
scroll to position [502, 0]
click at [440, 718] on div "meta_ads_manager_tool + 139.78s" at bounding box center [333, 723] width 555 height 14
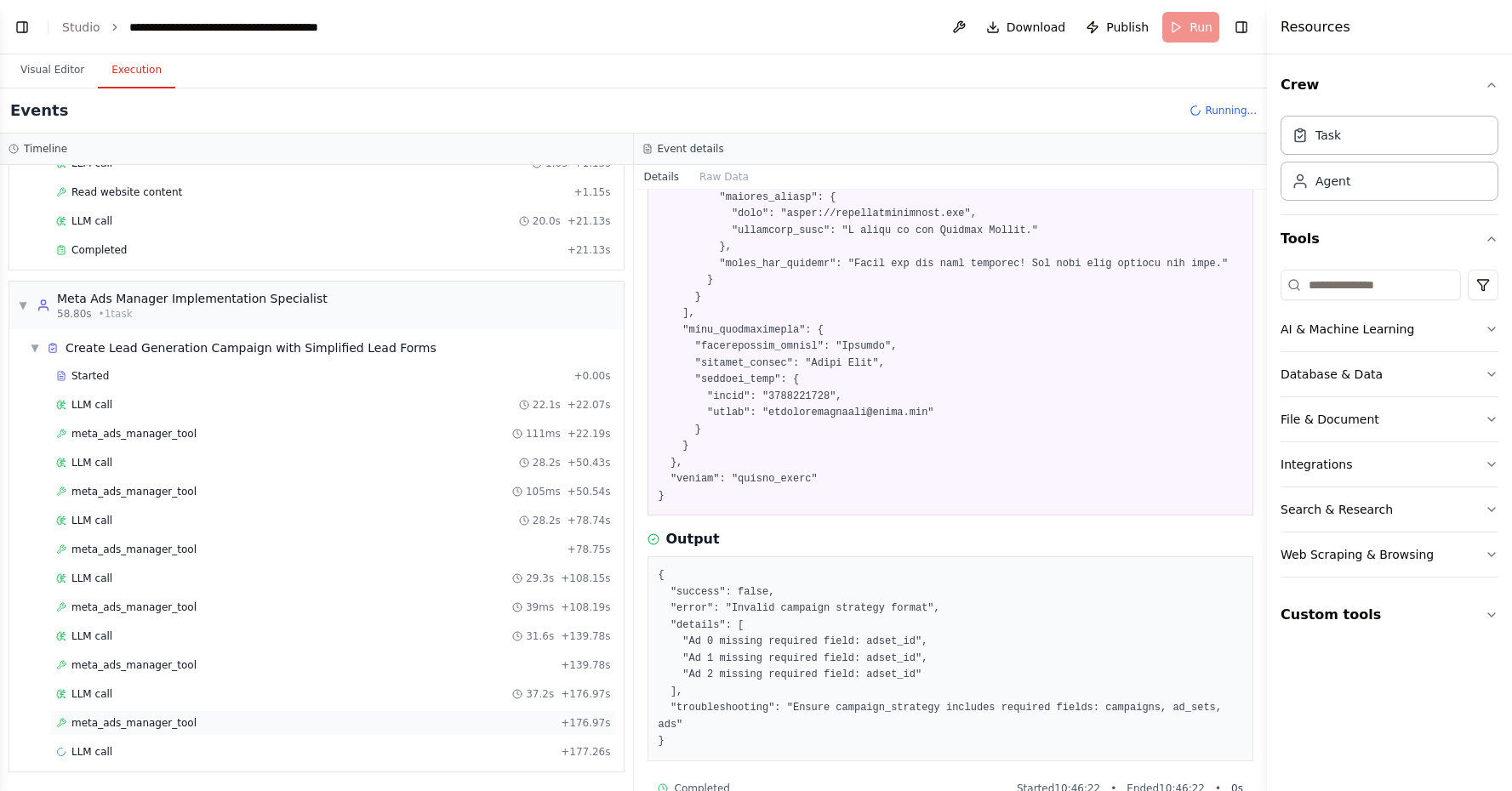
scroll to position [560, 0]
click at [499, 732] on div "meta_ads_manager_tool + 176.97s" at bounding box center [333, 723] width 567 height 25
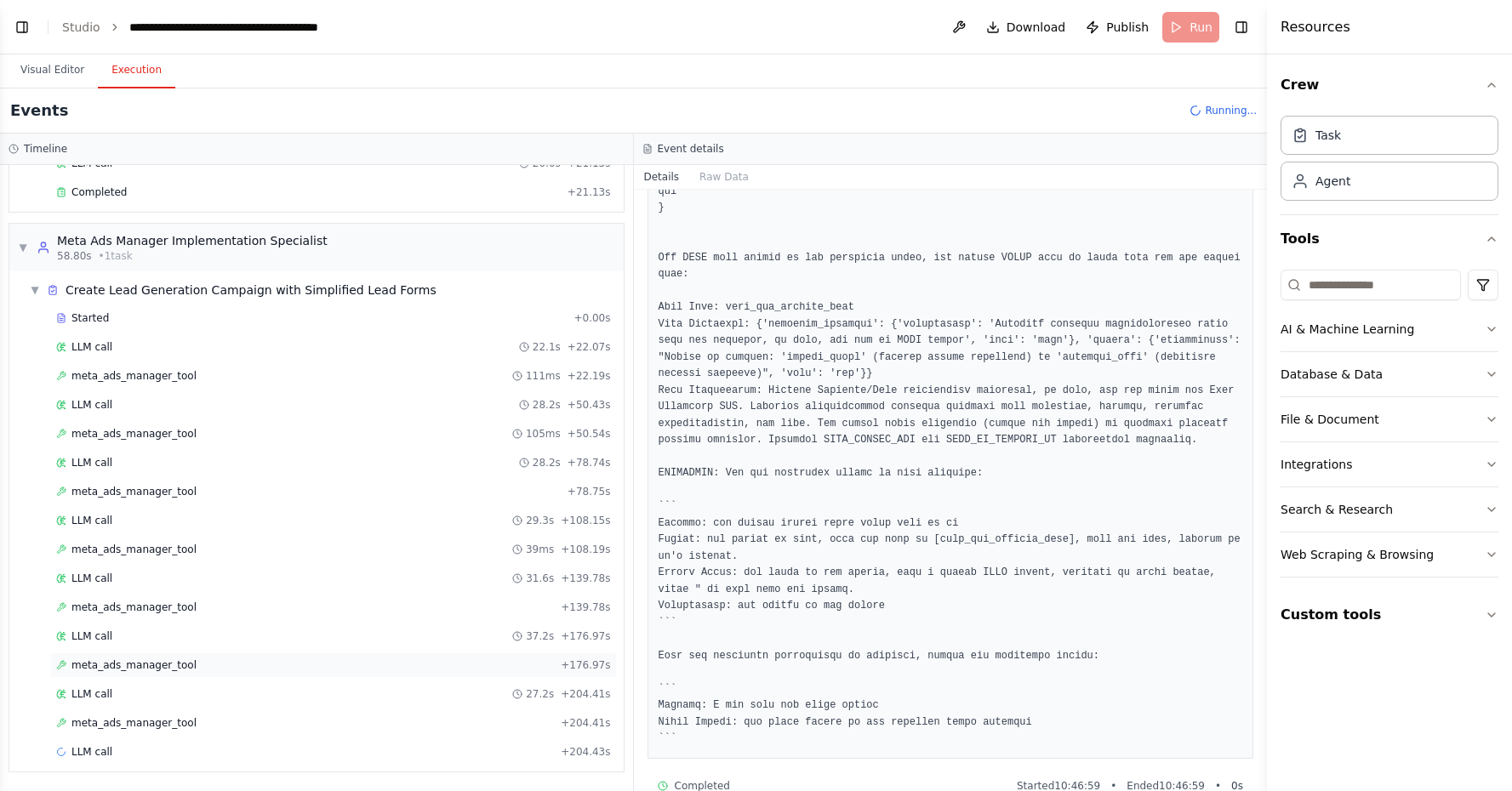
scroll to position [618, 0]
click at [411, 718] on div "meta_ads_manager_tool + 204.41s" at bounding box center [333, 723] width 555 height 14
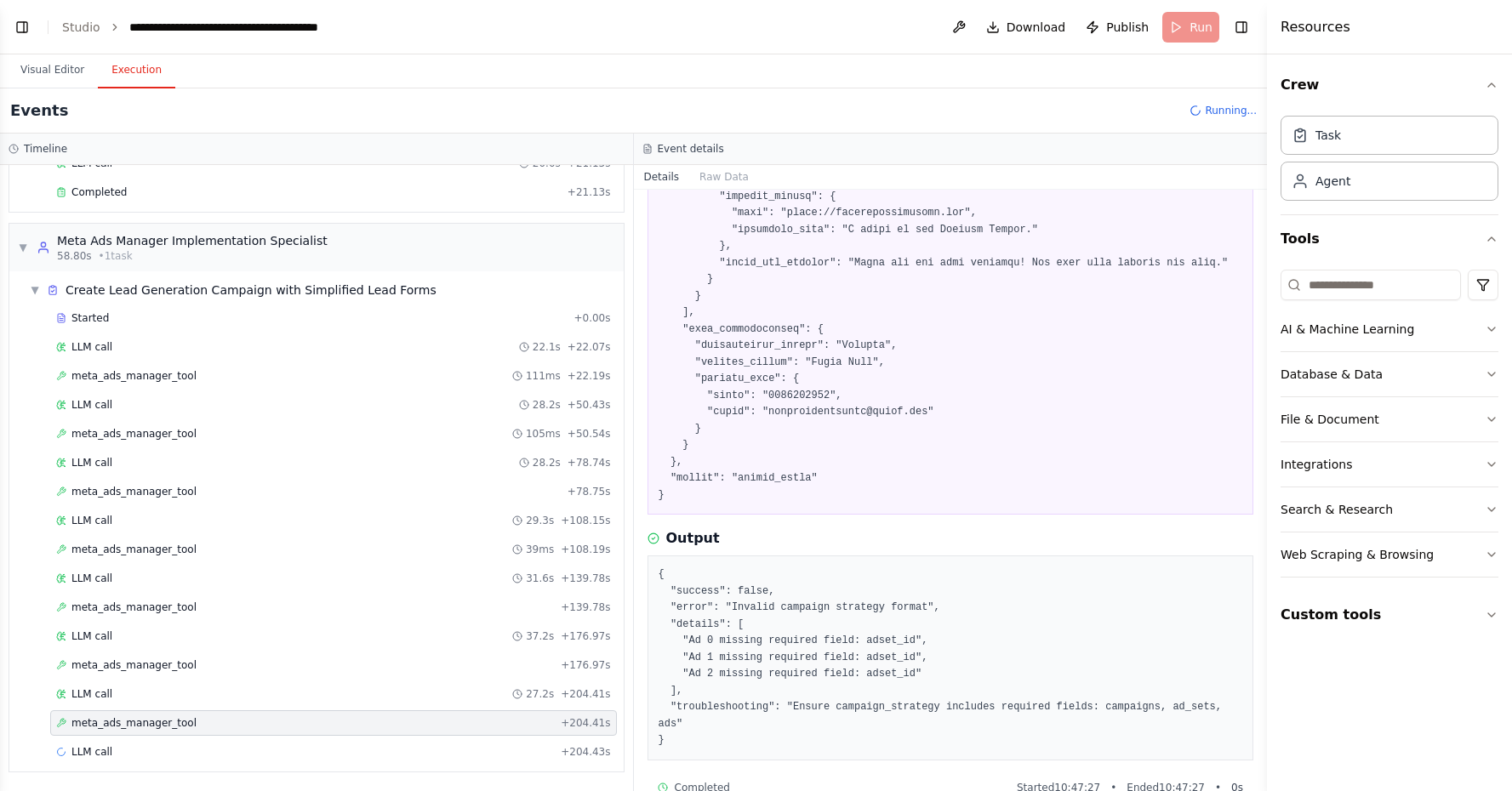
scroll to position [2846, 0]
click at [552, 664] on div "meta_ads_manager_tool + 176.97s" at bounding box center [333, 666] width 555 height 14
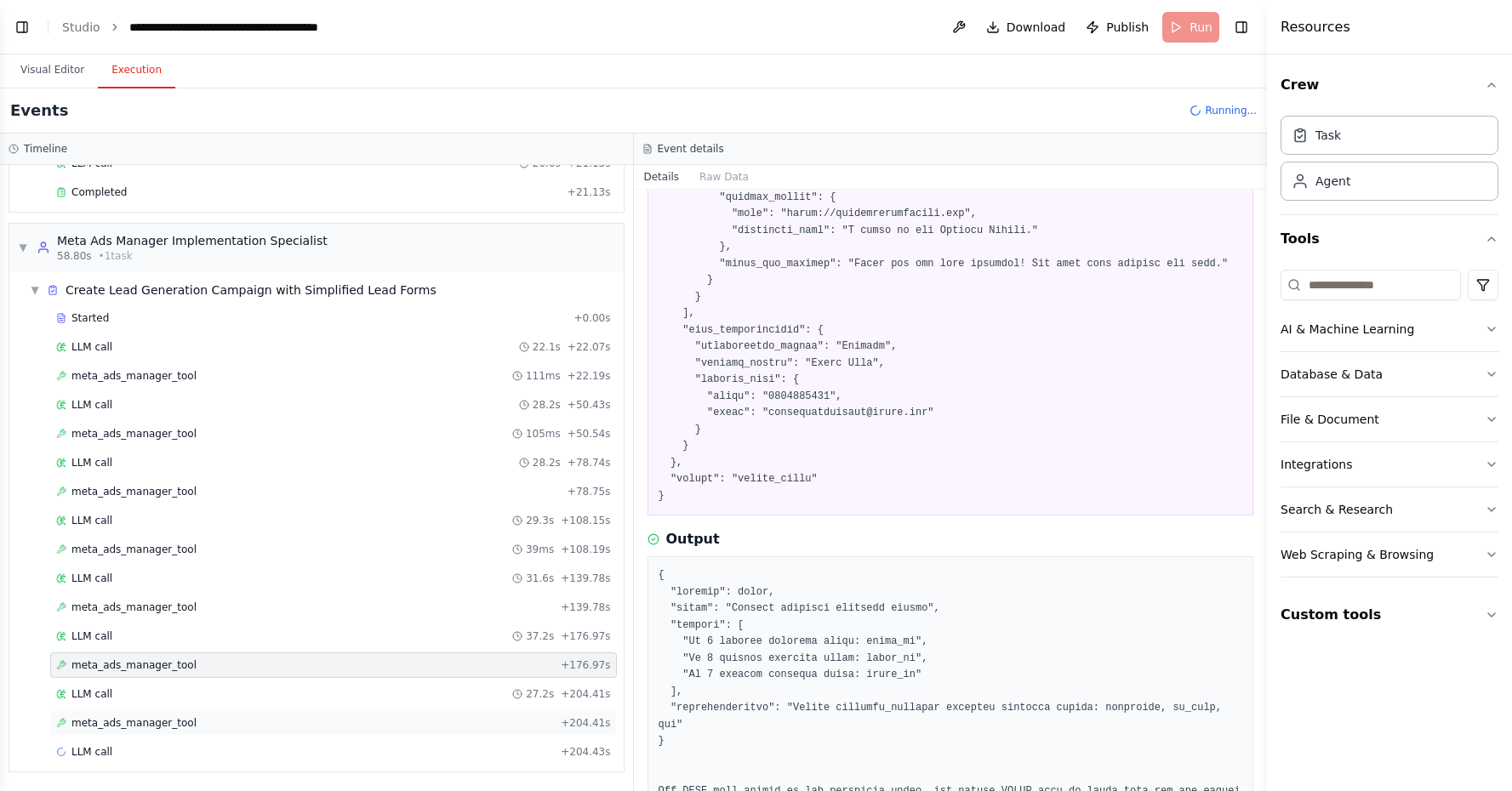
click at [566, 720] on span "+ 204.41s" at bounding box center [585, 723] width 49 height 14
click at [580, 671] on div "meta_ads_manager_tool + 176.97s" at bounding box center [333, 666] width 567 height 25
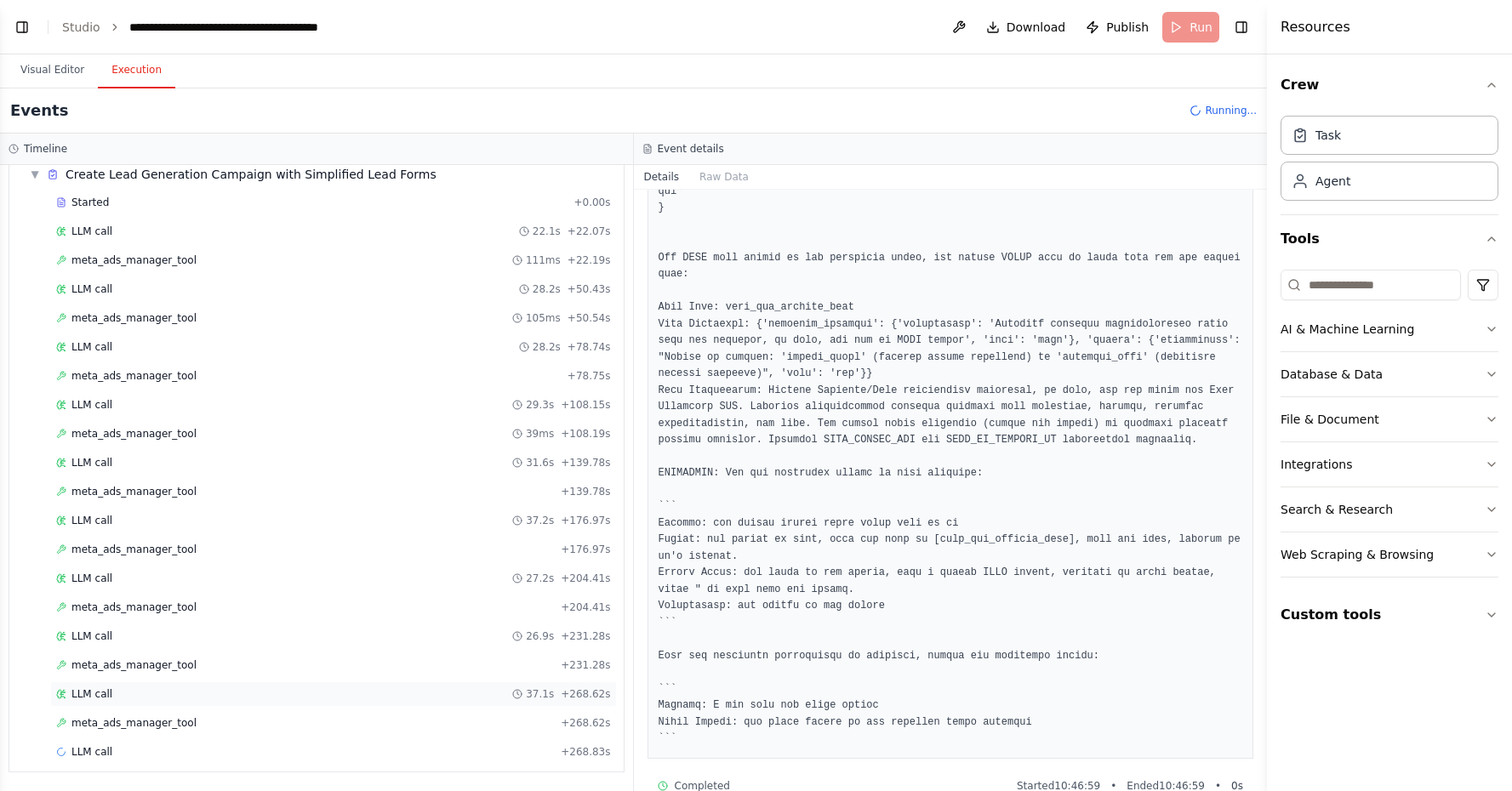
scroll to position [733, 0]
click at [522, 736] on div "Started + 0.00s LLM call 22.1s + 22.07s meta_ads_manager_tool 111ms + 22.19s LL…" at bounding box center [323, 478] width 601 height 578
click at [535, 725] on div "meta_ads_manager_tool + 268.62s" at bounding box center [333, 723] width 555 height 14
click at [568, 703] on div "LLM call 37.1s + 268.62s" at bounding box center [333, 694] width 567 height 25
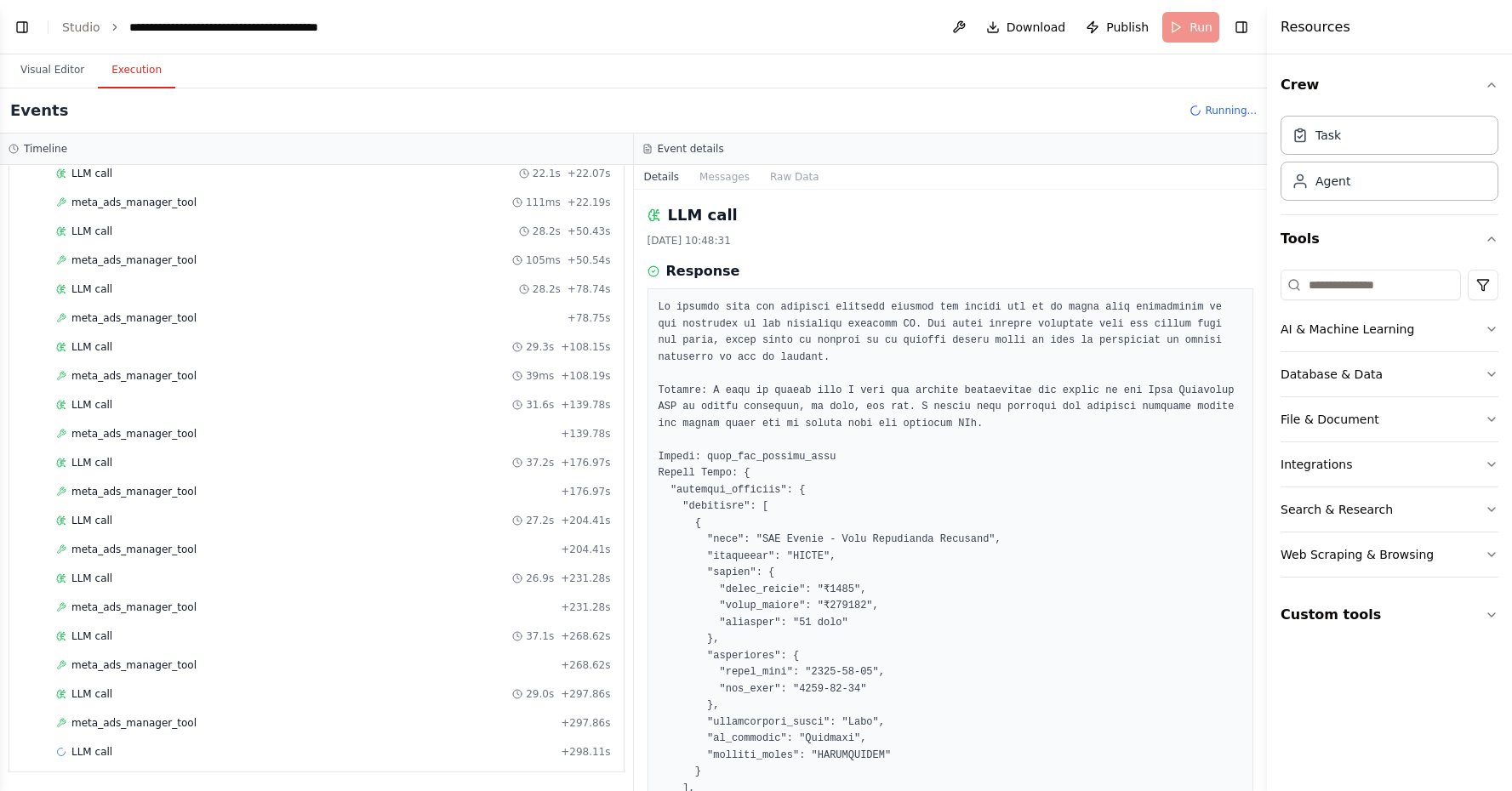
scroll to position [0, 0]
click at [588, 719] on span "+ 297.86s" at bounding box center [585, 723] width 49 height 14
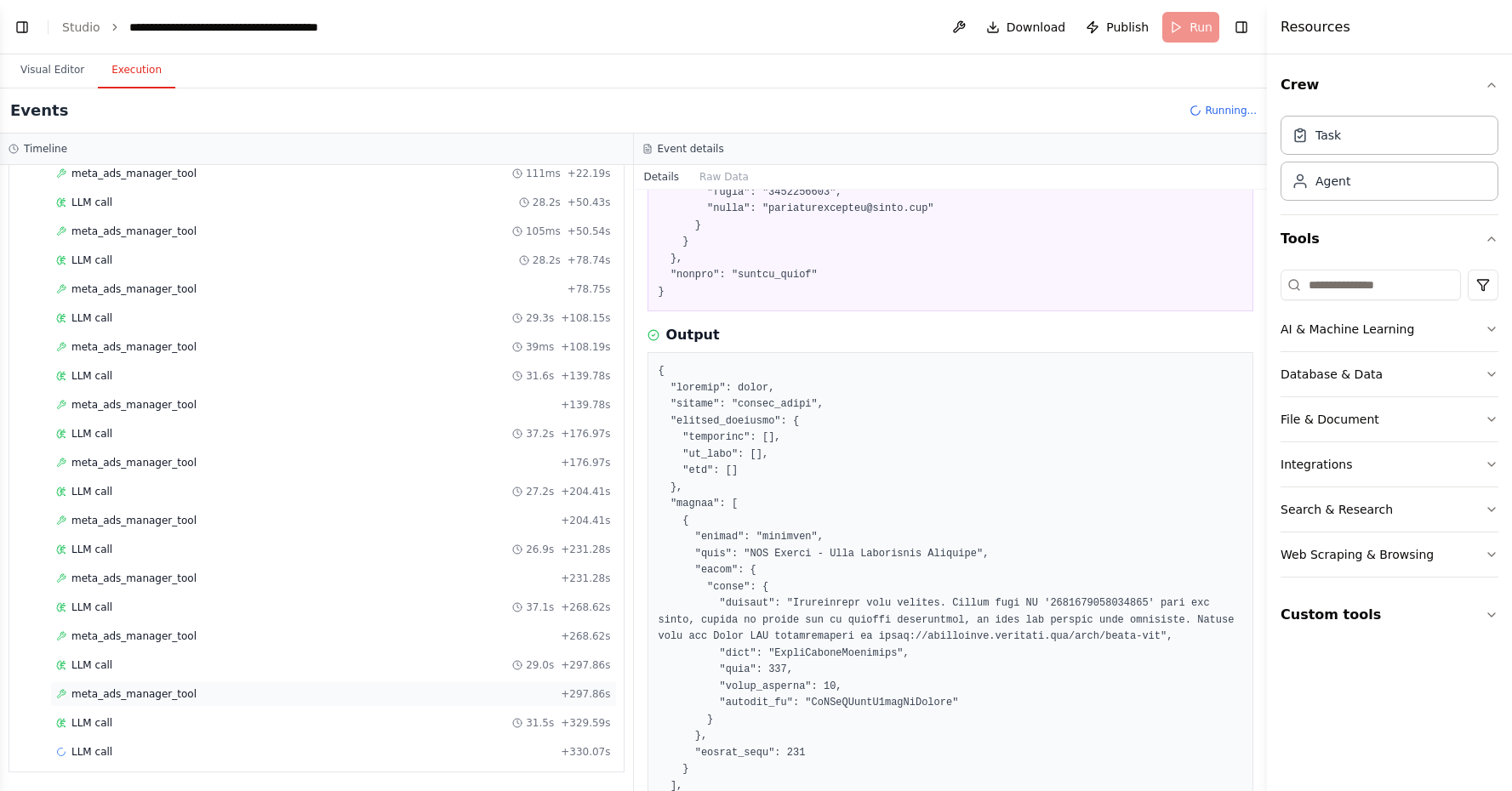
scroll to position [819, 0]
drag, startPoint x: 930, startPoint y: 600, endPoint x: 1220, endPoint y: 596, distance: 290.0
click at [1220, 596] on pre at bounding box center [951, 712] width 584 height 697
copy pre "https://developers.facebook.com/docs/graph-api"
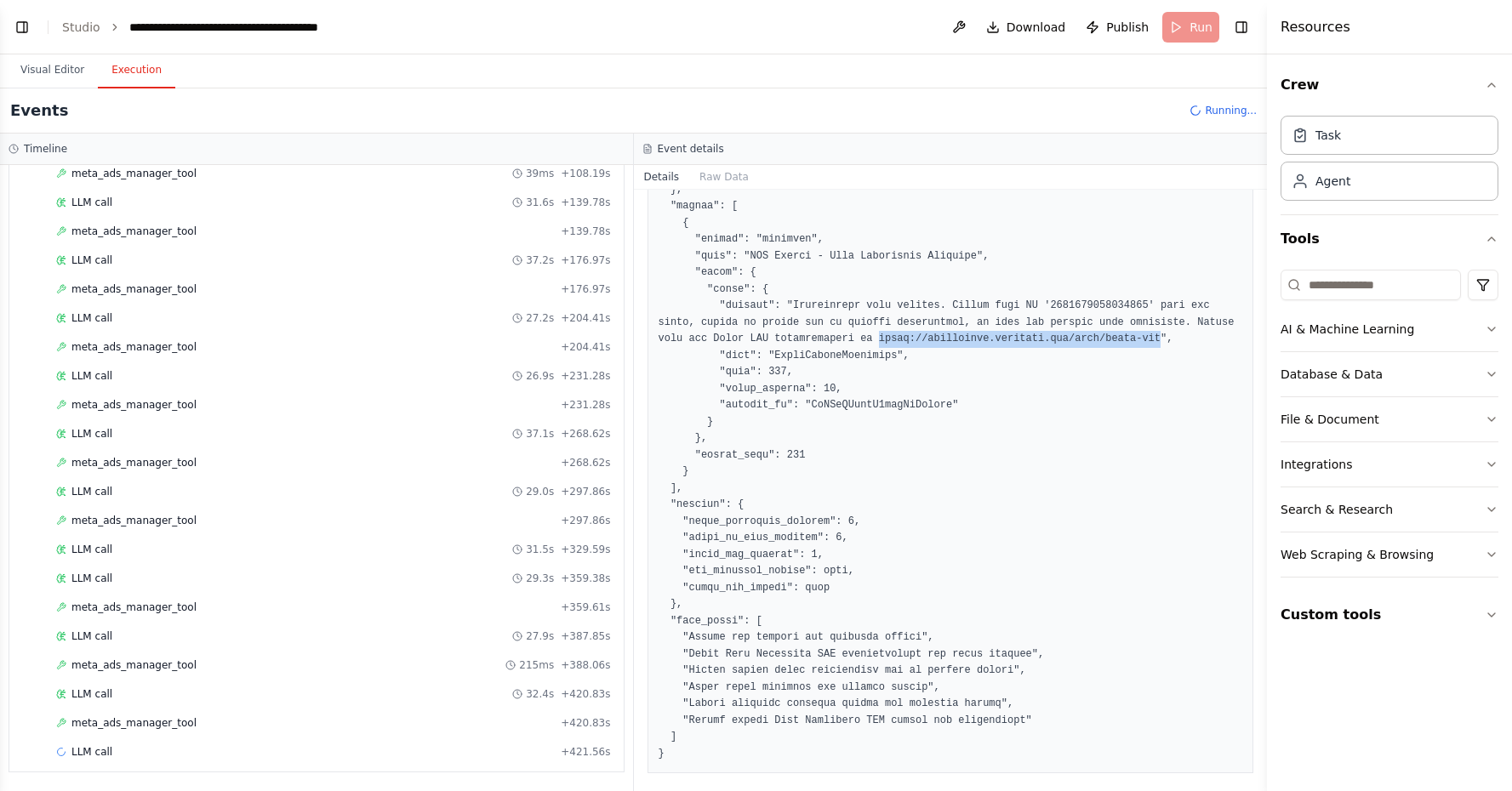
scroll to position [3347, 0]
click at [556, 733] on div "meta_ads_manager_tool + 420.83s" at bounding box center [333, 723] width 567 height 25
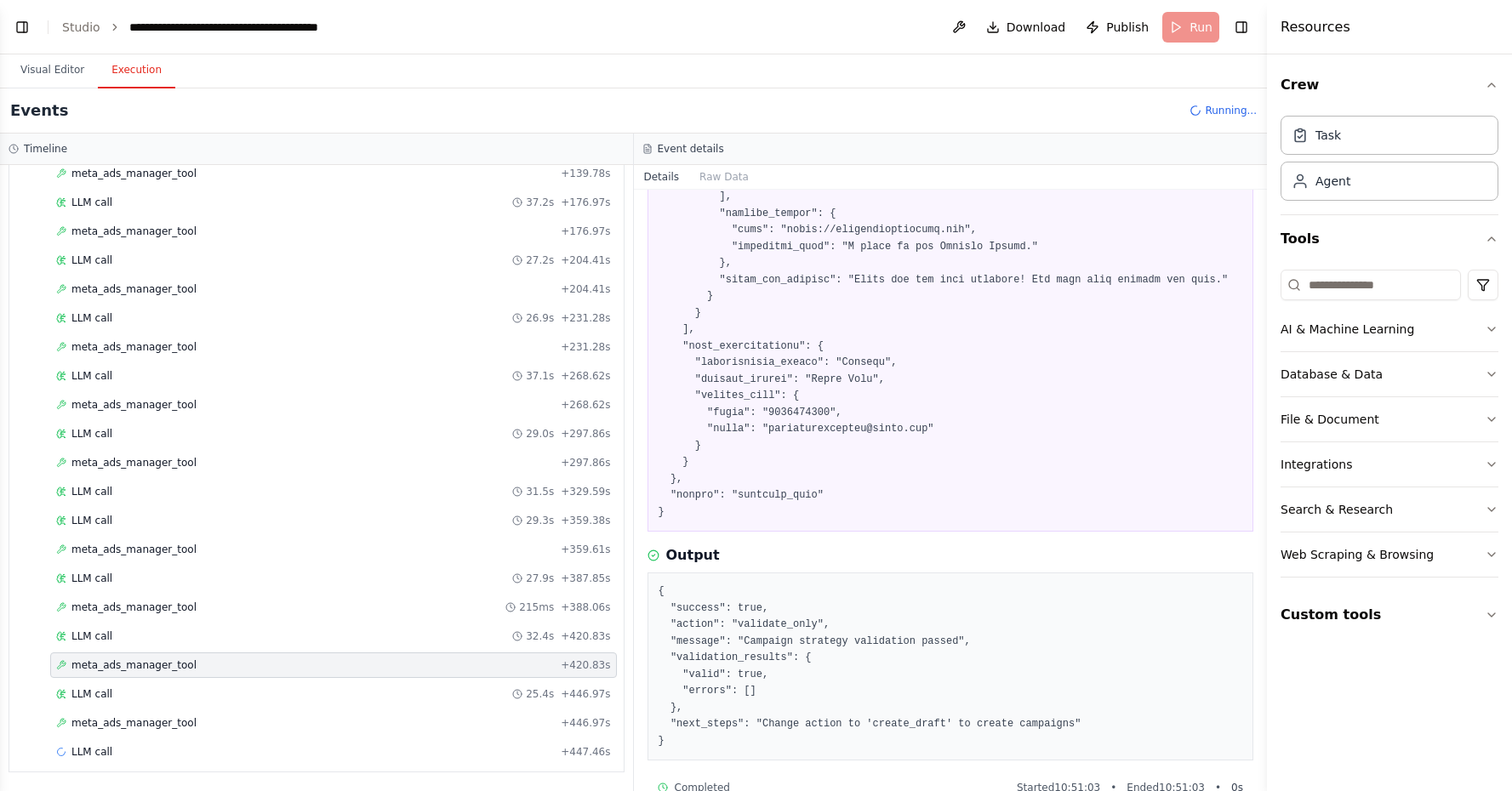
scroll to position [1051, 0]
click at [576, 698] on span "+ 446.97s" at bounding box center [585, 694] width 49 height 14
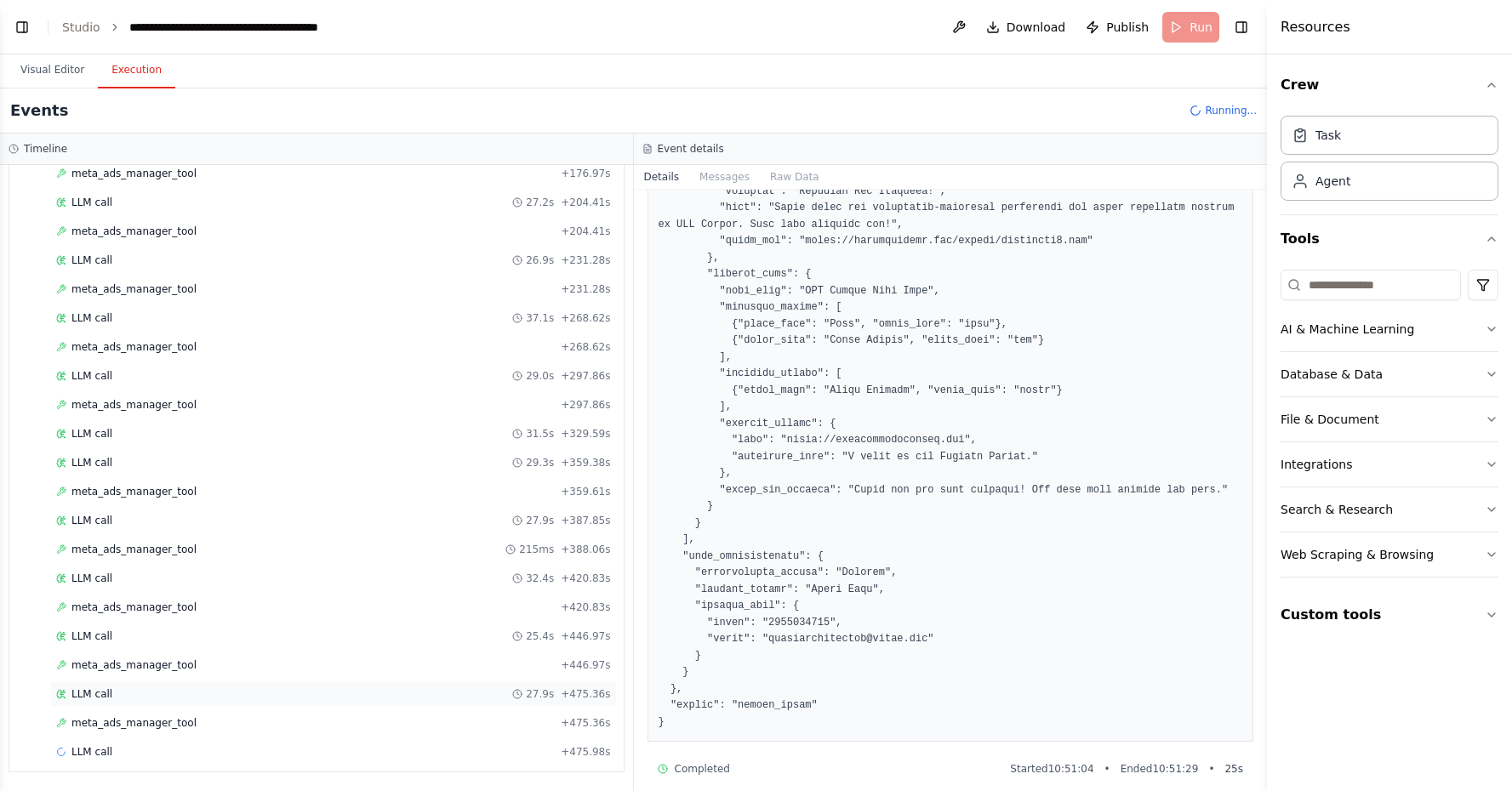
scroll to position [1109, 0]
click at [565, 636] on span "+ 446.97s" at bounding box center [585, 636] width 49 height 14
click at [582, 660] on span "+ 446.97s" at bounding box center [585, 666] width 49 height 14
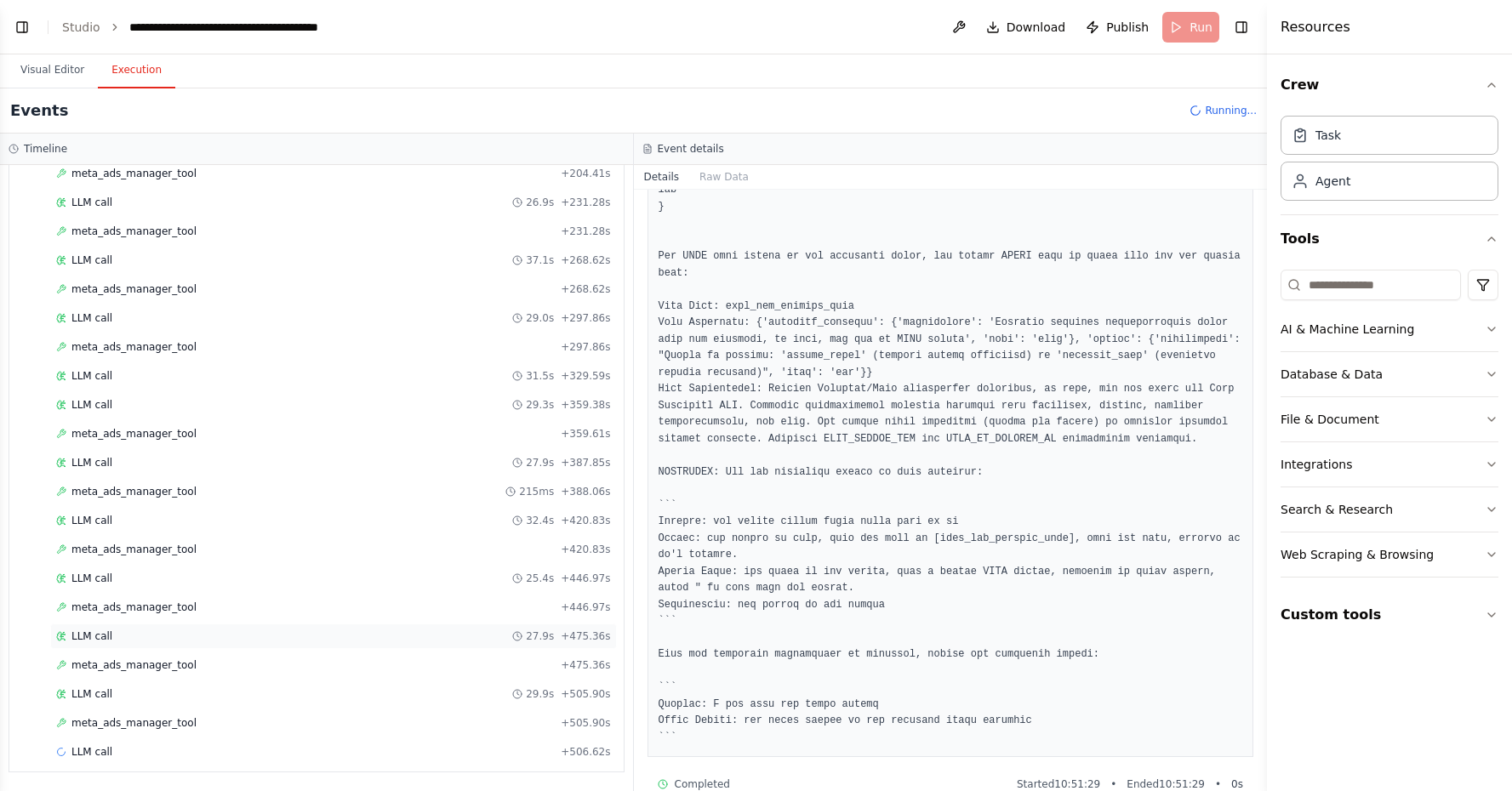
scroll to position [1166, 0]
click at [450, 663] on div "meta_ads_manager_tool + 475.36s" at bounding box center [333, 666] width 555 height 14
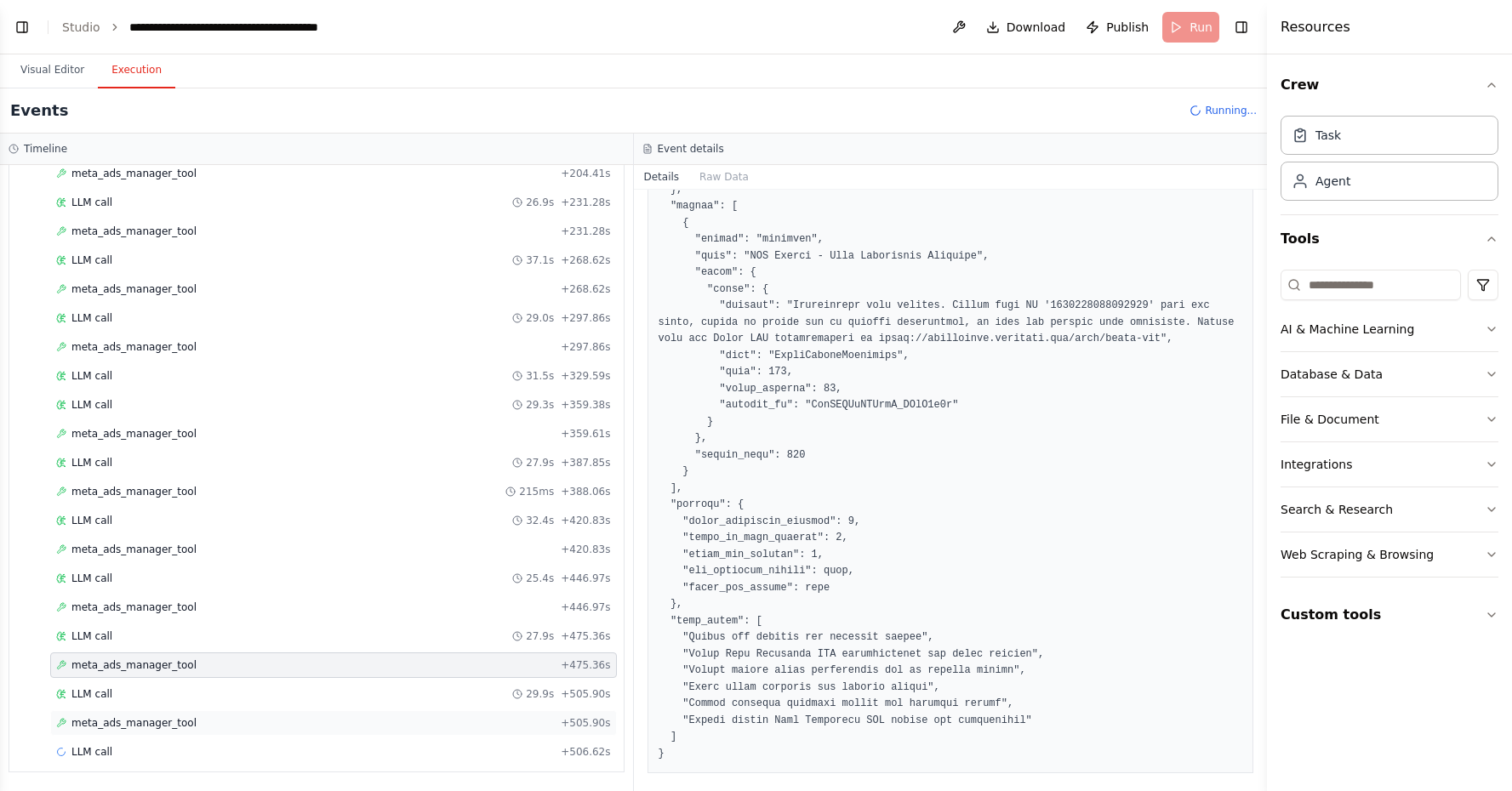
scroll to position [3347, 0]
click at [569, 705] on div "LLM call 29.9s + 505.90s" at bounding box center [333, 694] width 567 height 25
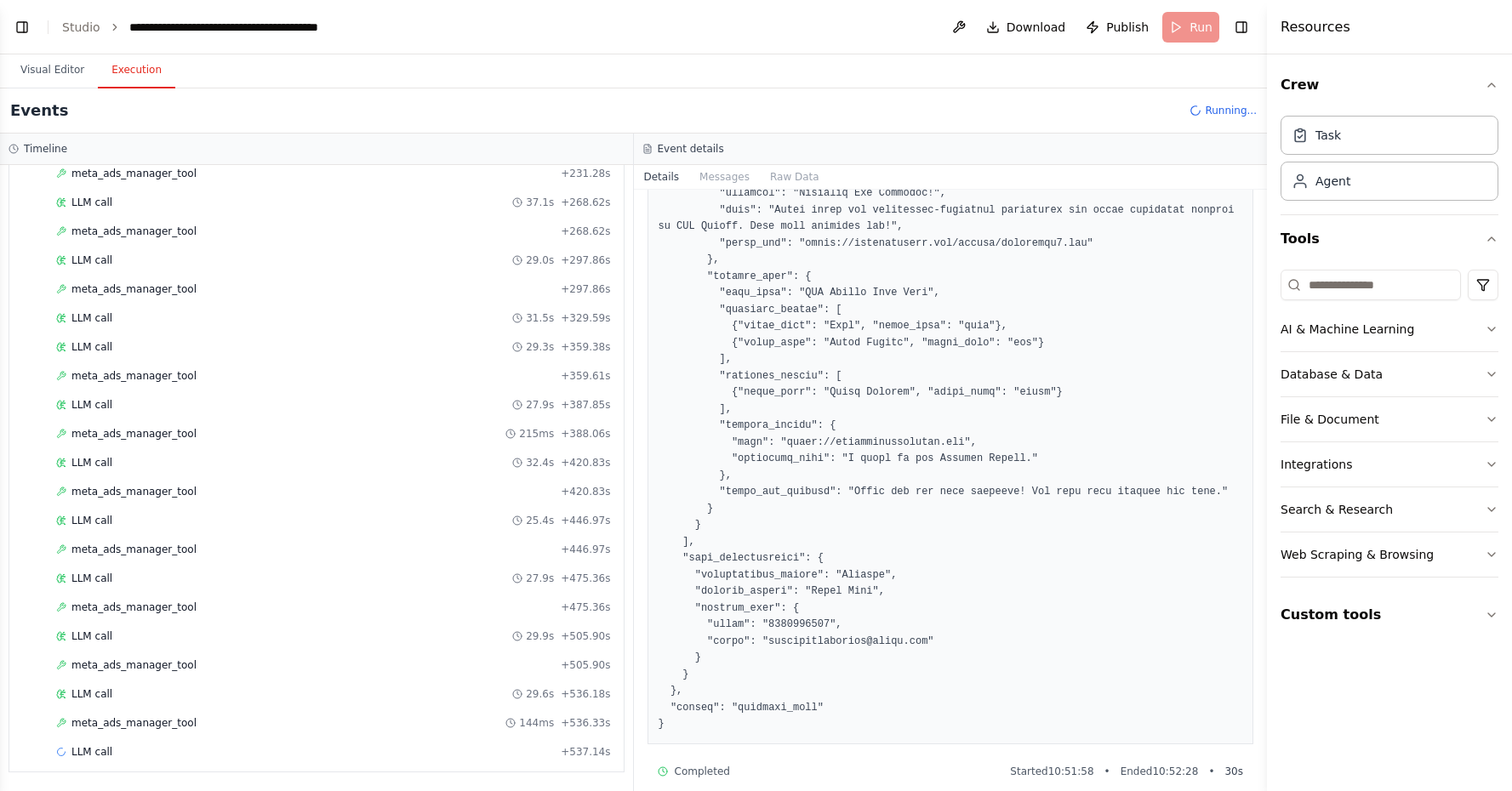
scroll to position [0, 0]
click at [461, 688] on div "LLM call 29.6s + 536.18s" at bounding box center [333, 694] width 555 height 14
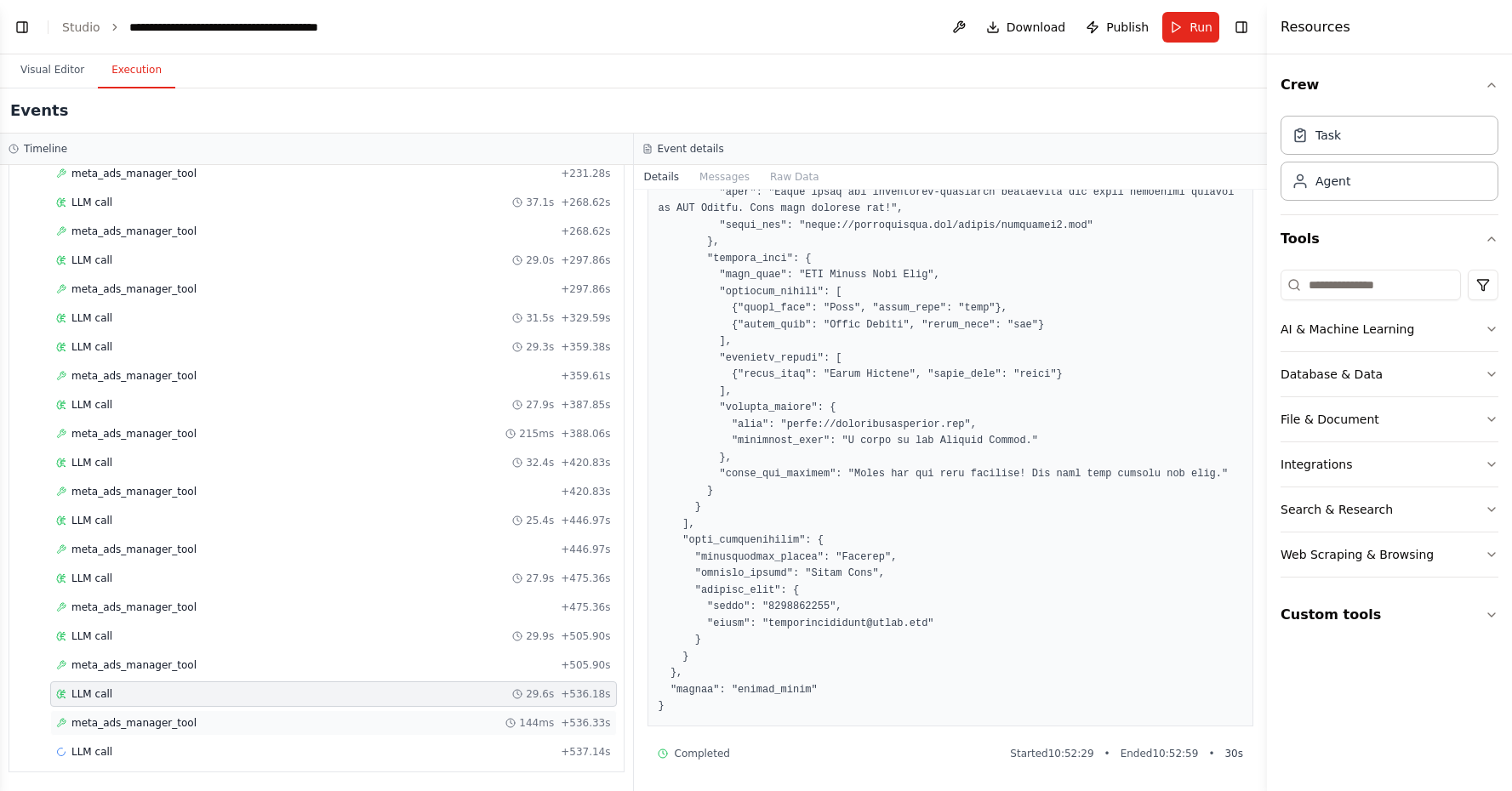
click at [537, 714] on div "meta_ads_manager_tool 144ms + 536.33s" at bounding box center [333, 723] width 567 height 25
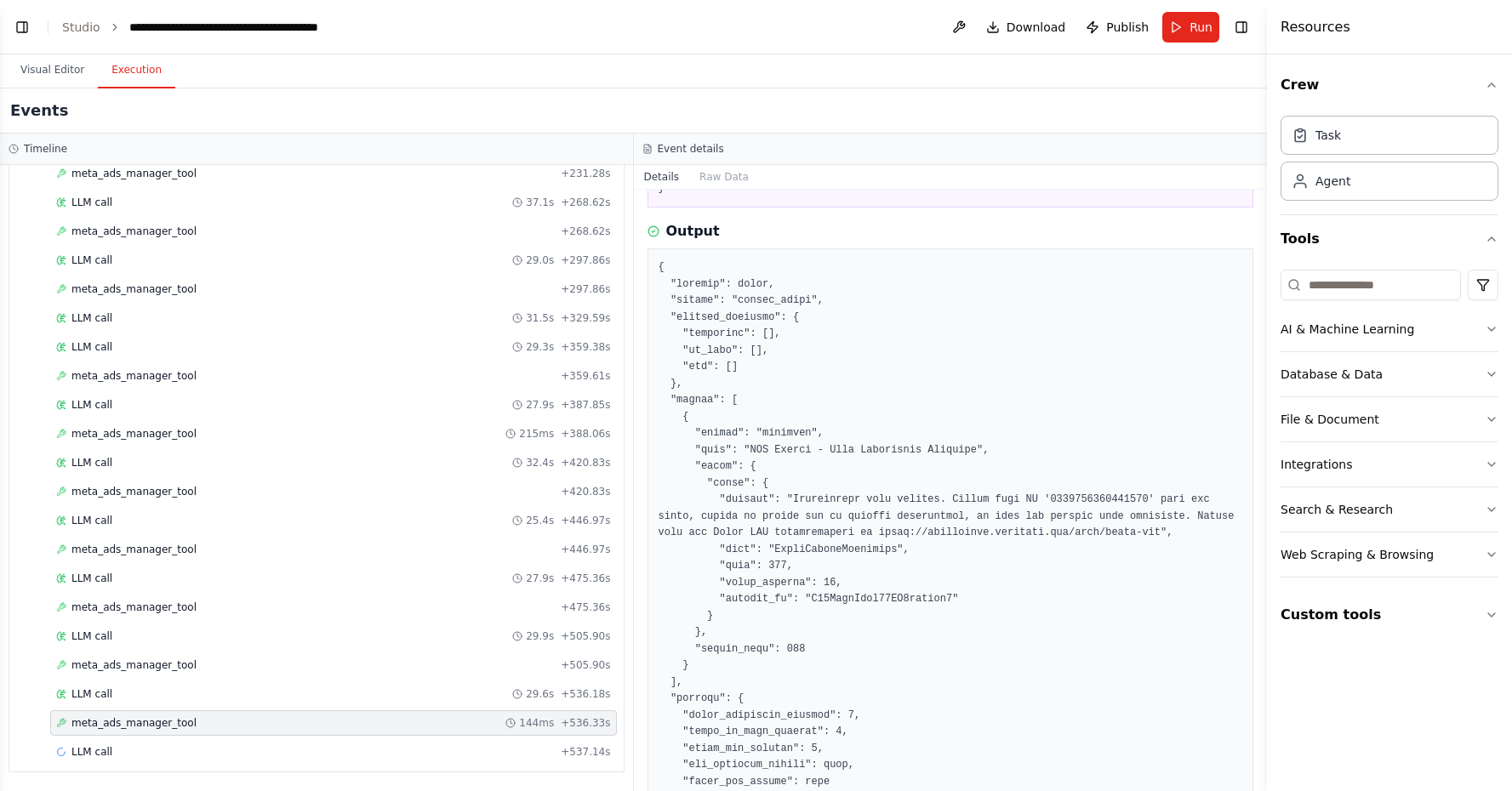
scroll to position [3174, 0]
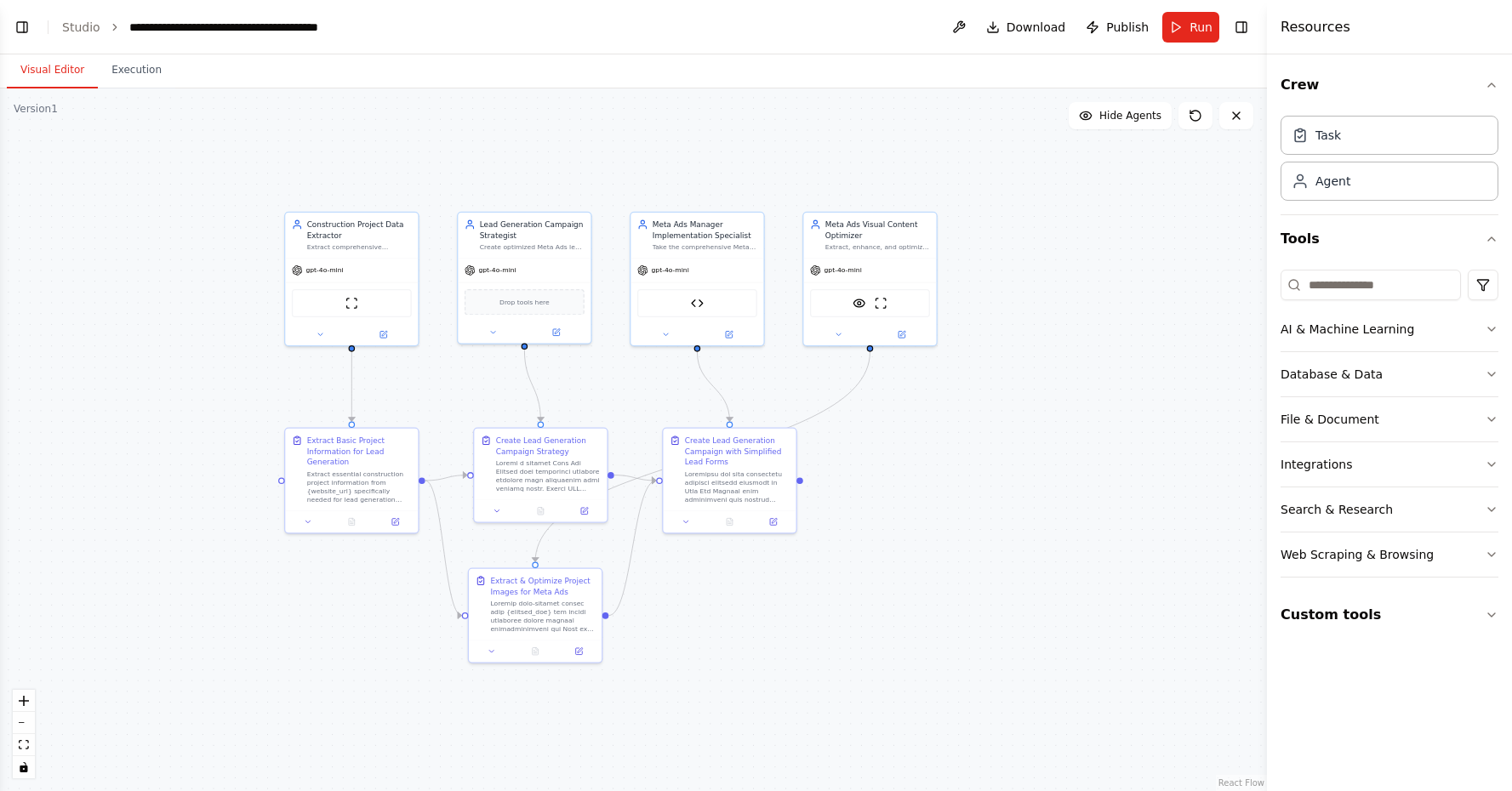
click at [53, 66] on button "Visual Editor" at bounding box center [52, 71] width 91 height 35
click at [18, 30] on button "Toggle Left Sidebar" at bounding box center [22, 27] width 24 height 24
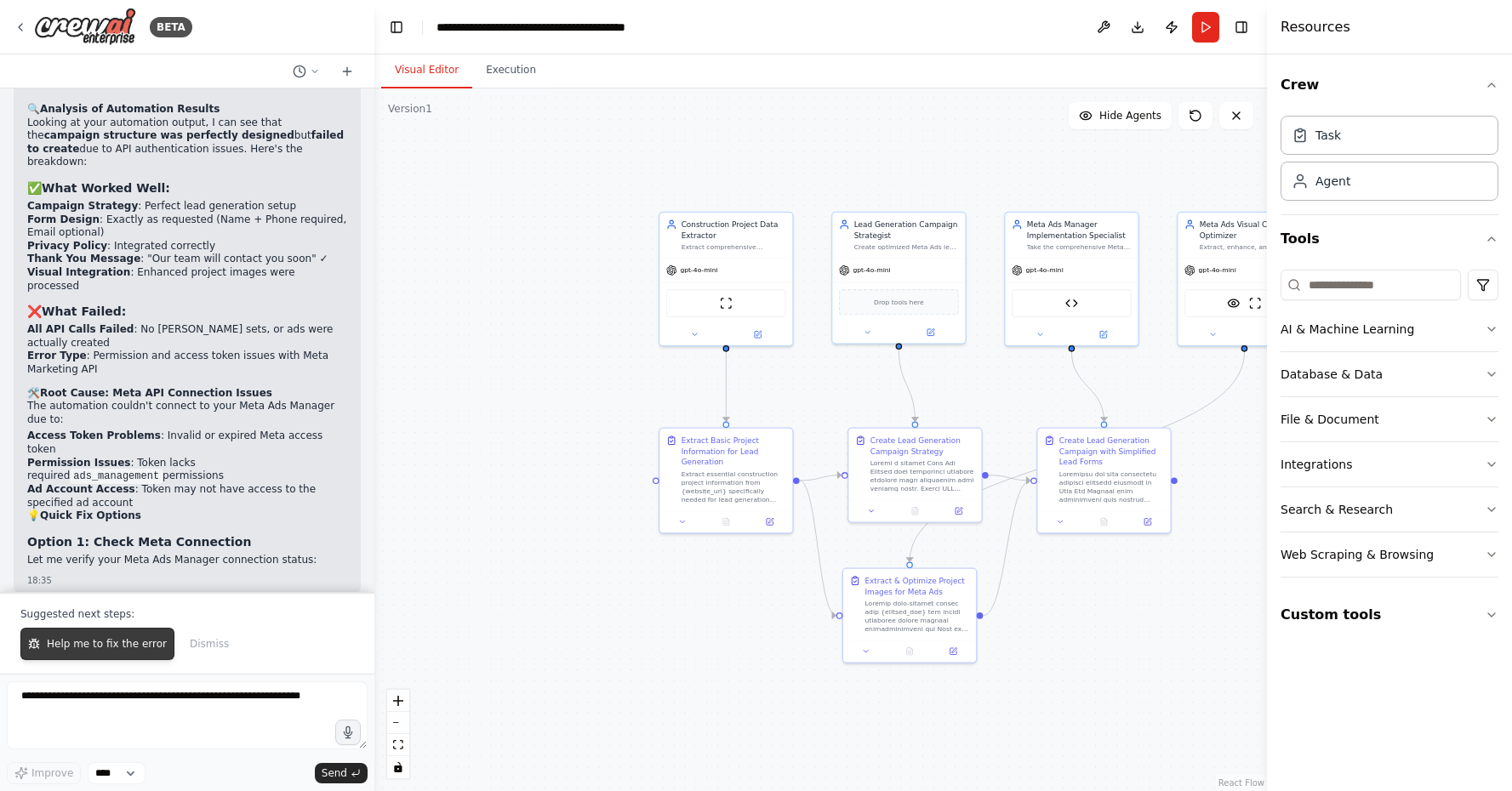
click at [119, 651] on span "Help me to fix the error" at bounding box center [107, 644] width 120 height 14
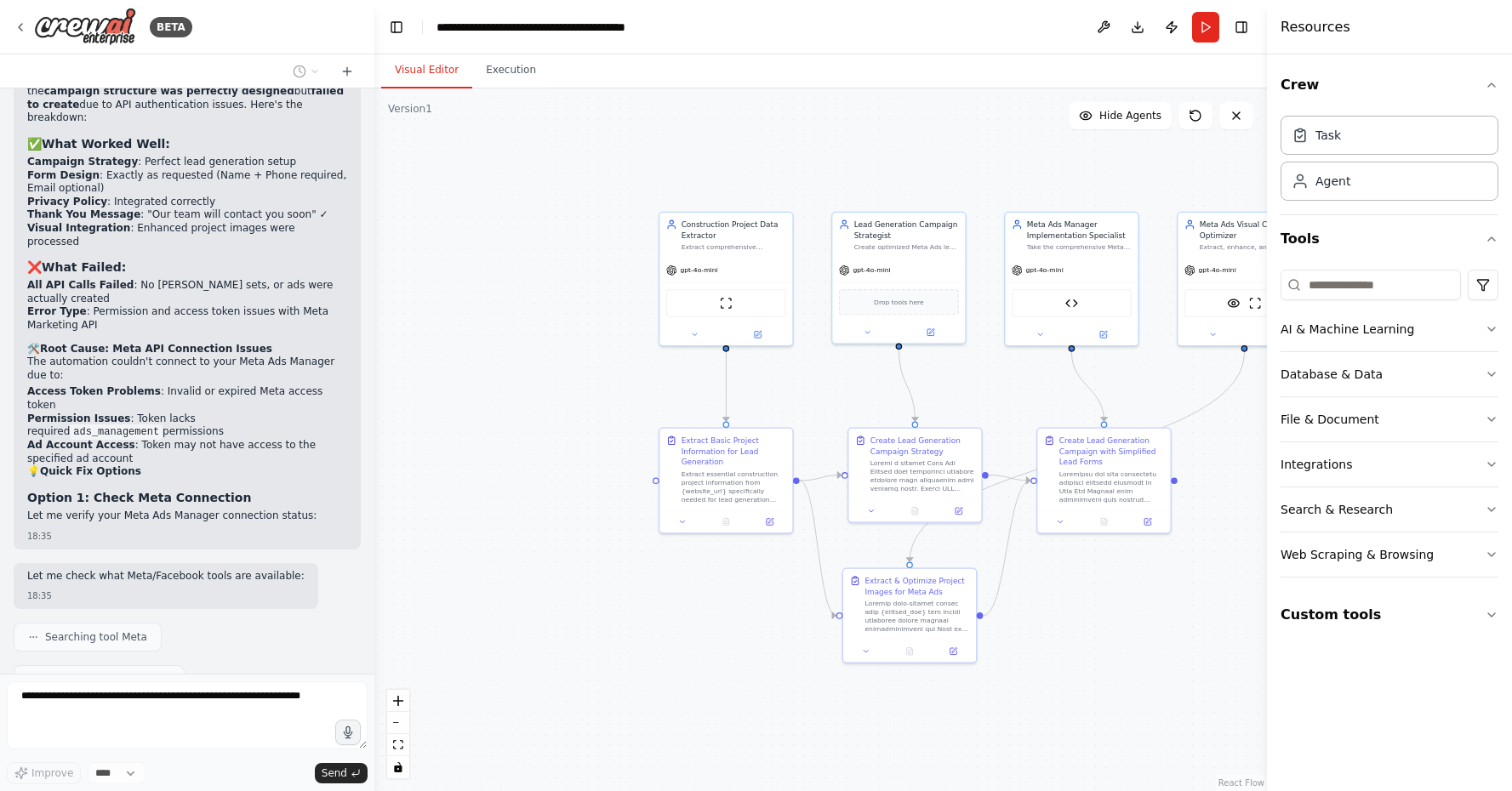
scroll to position [0, 0]
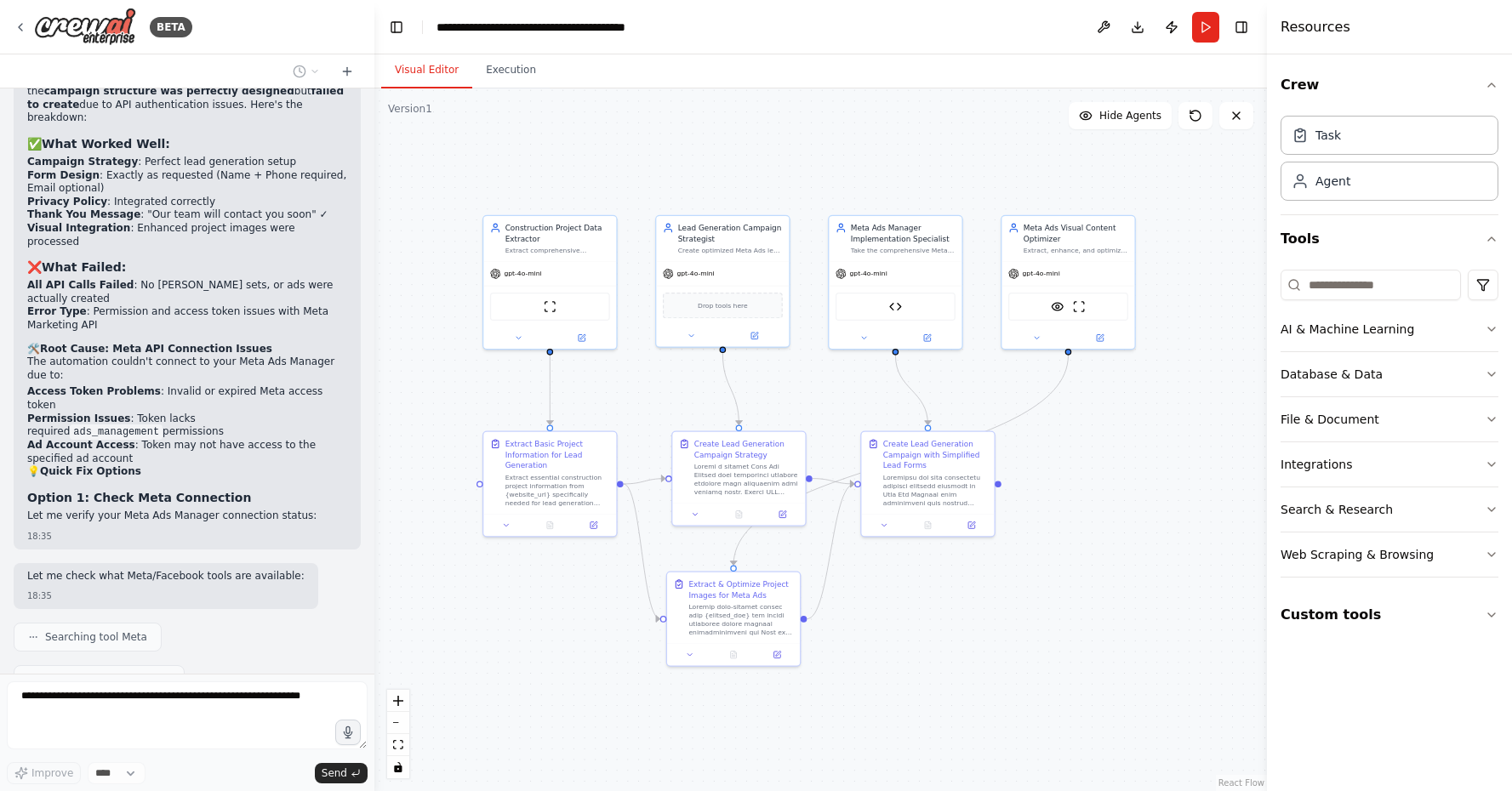
drag, startPoint x: 639, startPoint y: 683, endPoint x: 463, endPoint y: 686, distance: 176.0
click at [463, 686] on div ".deletable-edge-delete-btn { width: 20px; height: 20px; border: 0px solid #ffff…" at bounding box center [821, 439] width 892 height 703
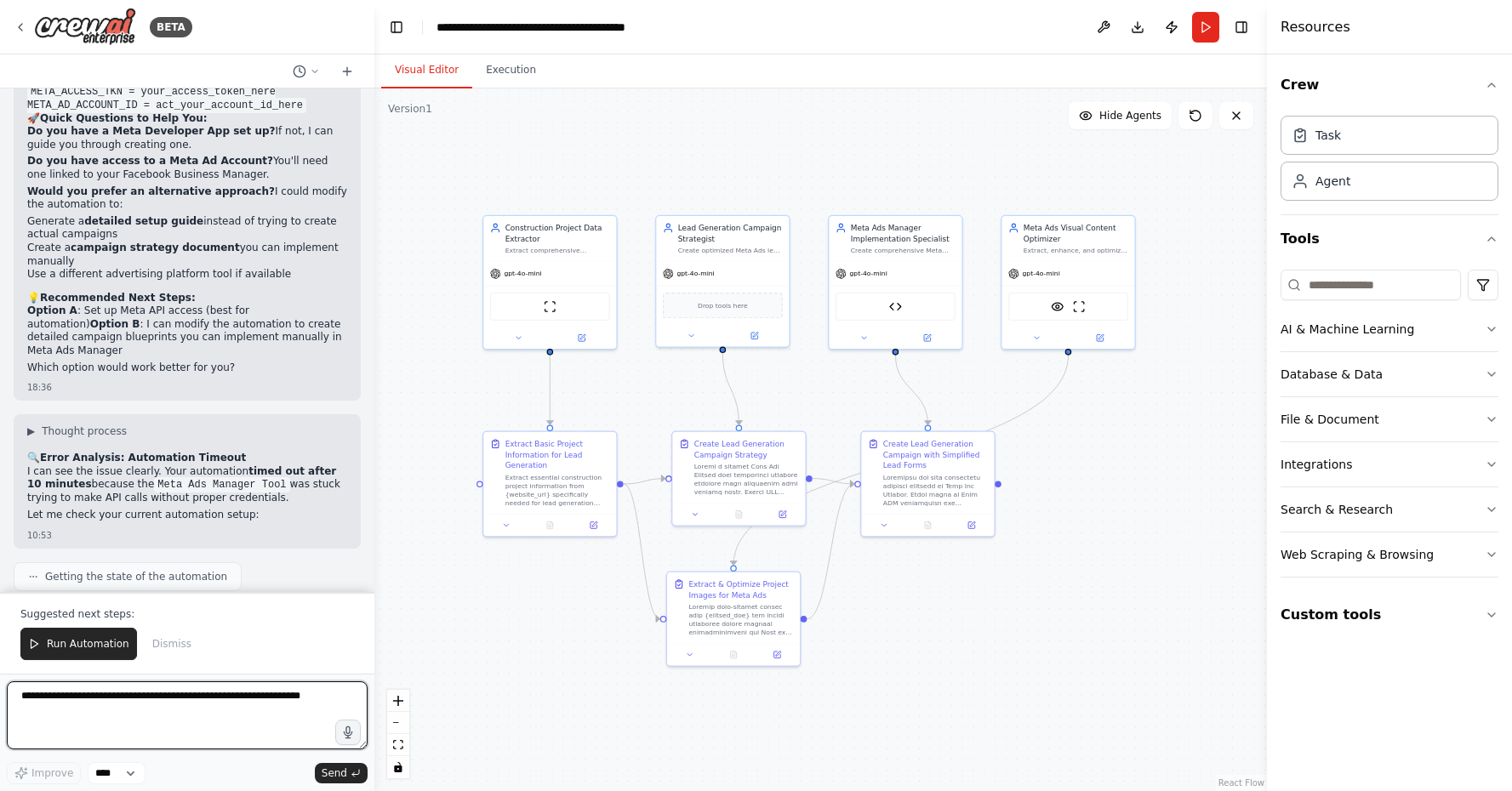
scroll to position [21332, 0]
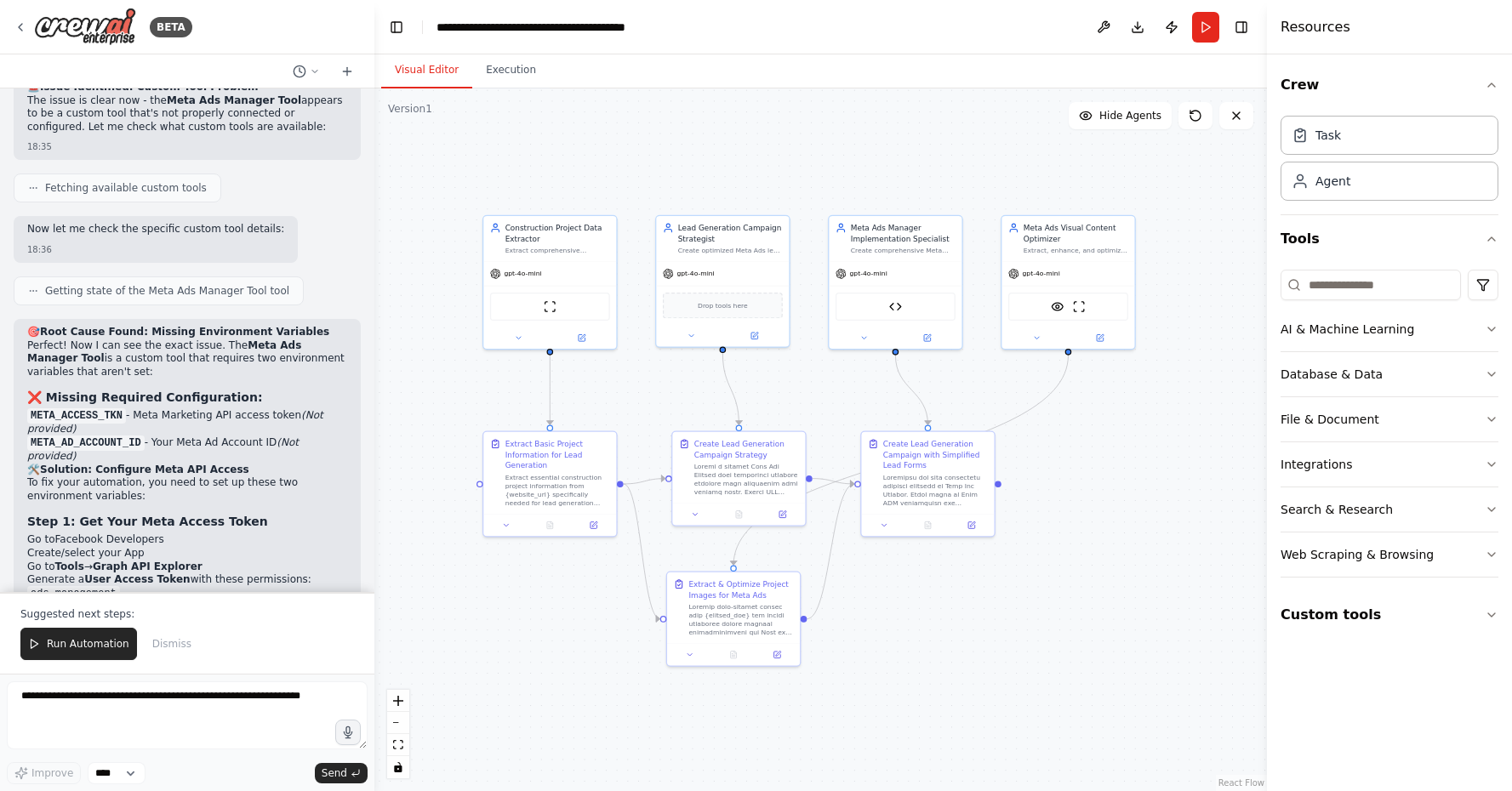
scroll to position [20661, 0]
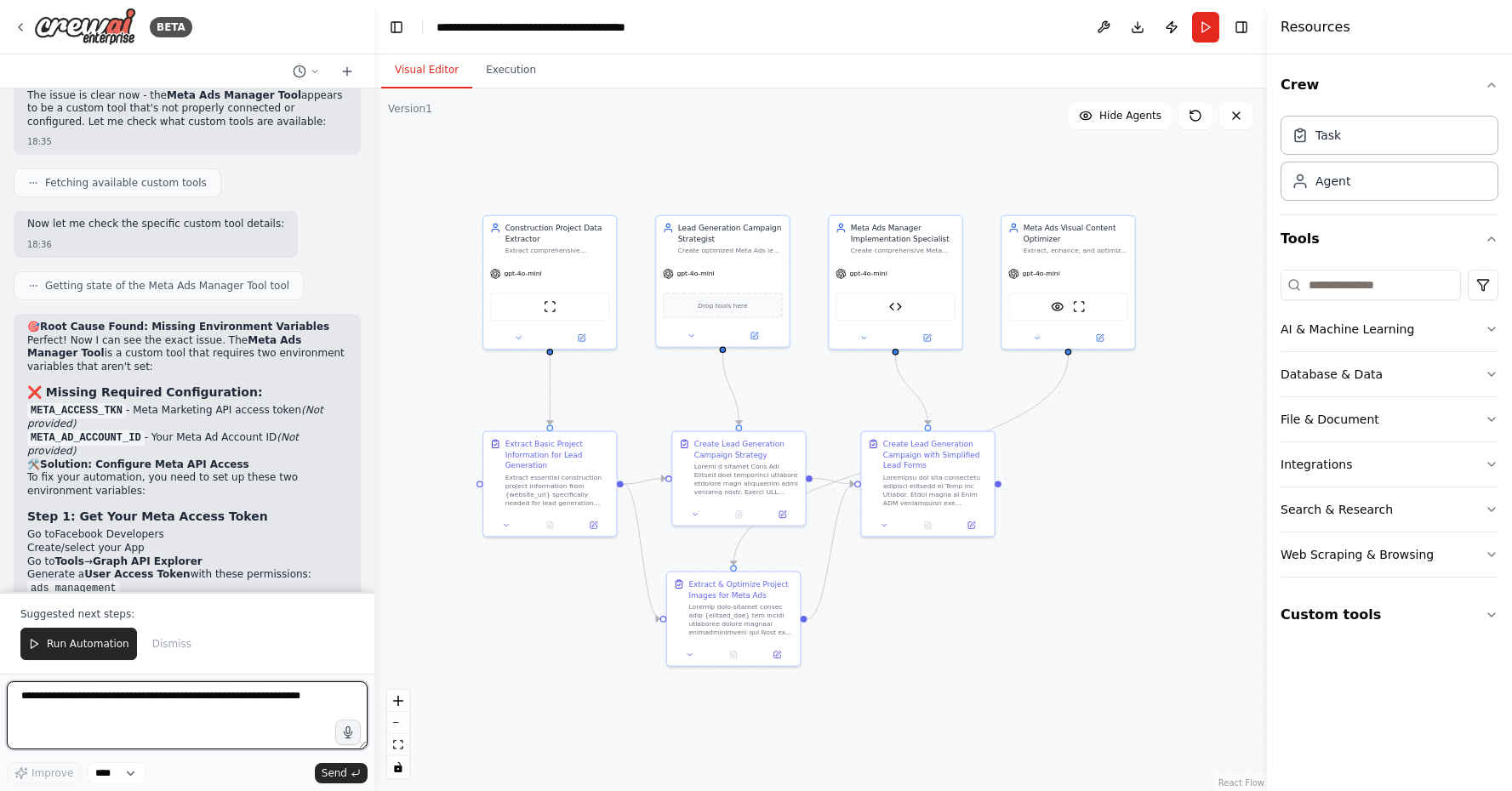
click at [261, 713] on textarea at bounding box center [187, 715] width 361 height 68
type textarea "**********"
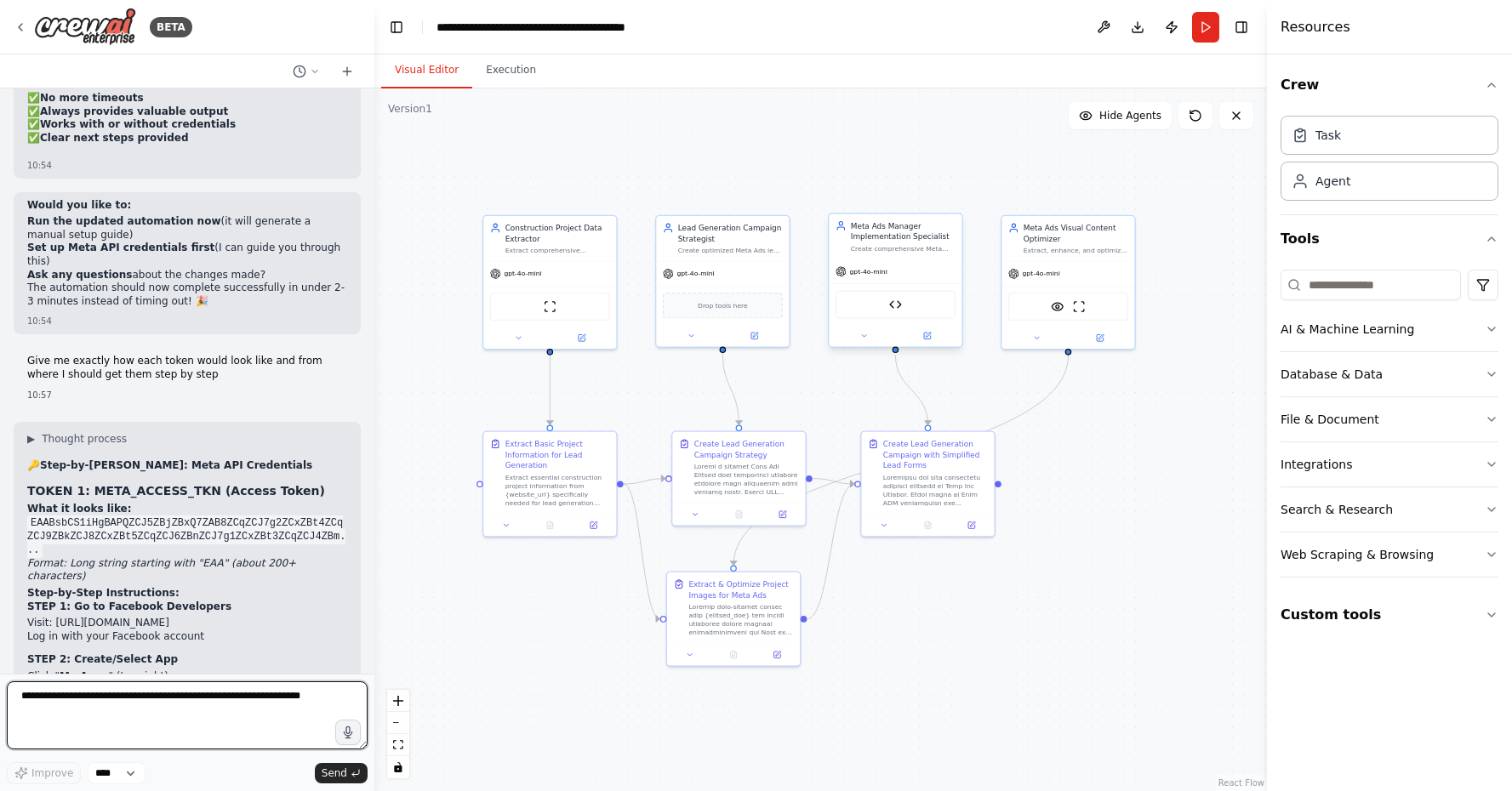
scroll to position [22900, 0]
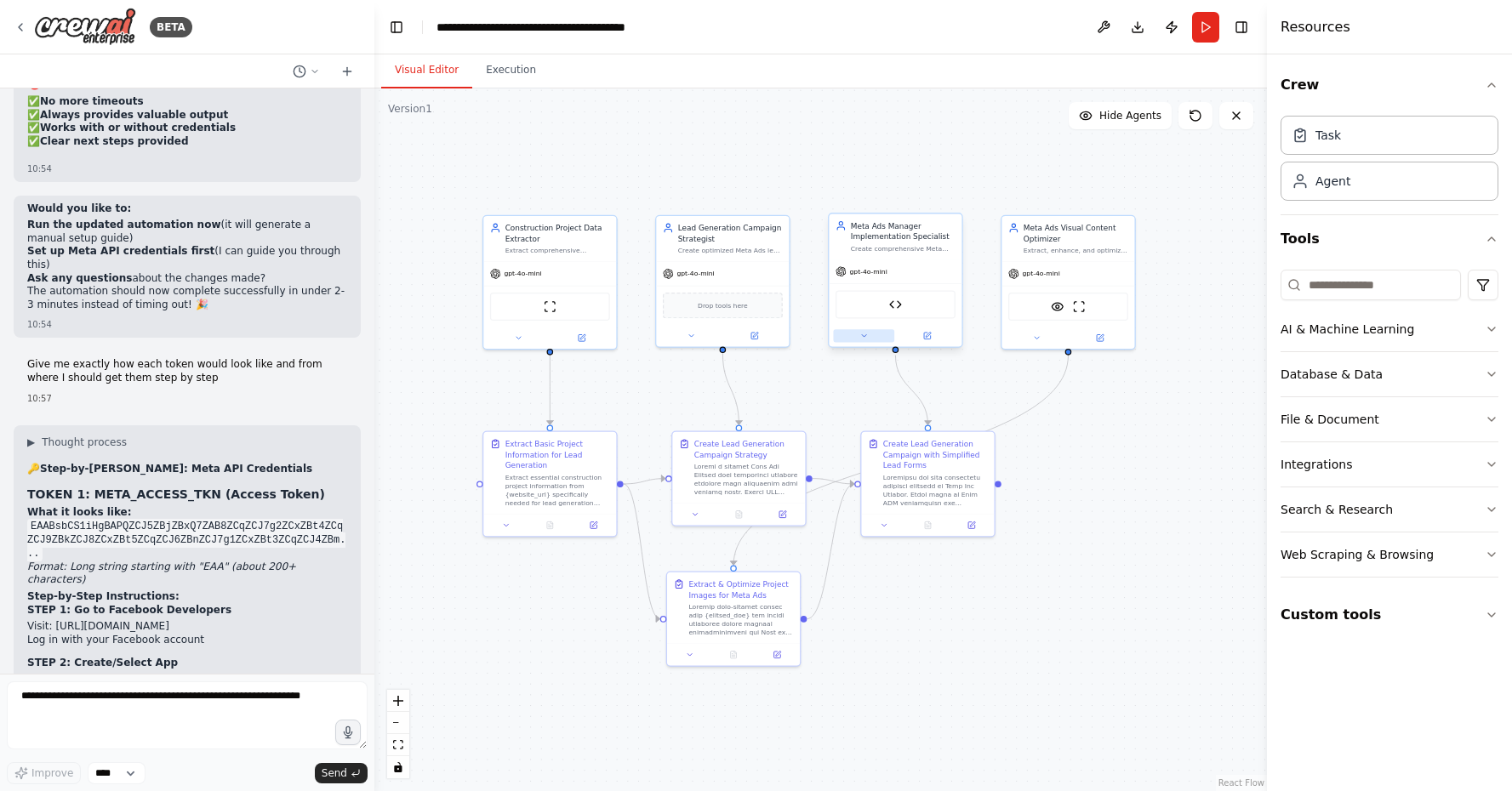
click at [866, 339] on icon at bounding box center [863, 335] width 9 height 9
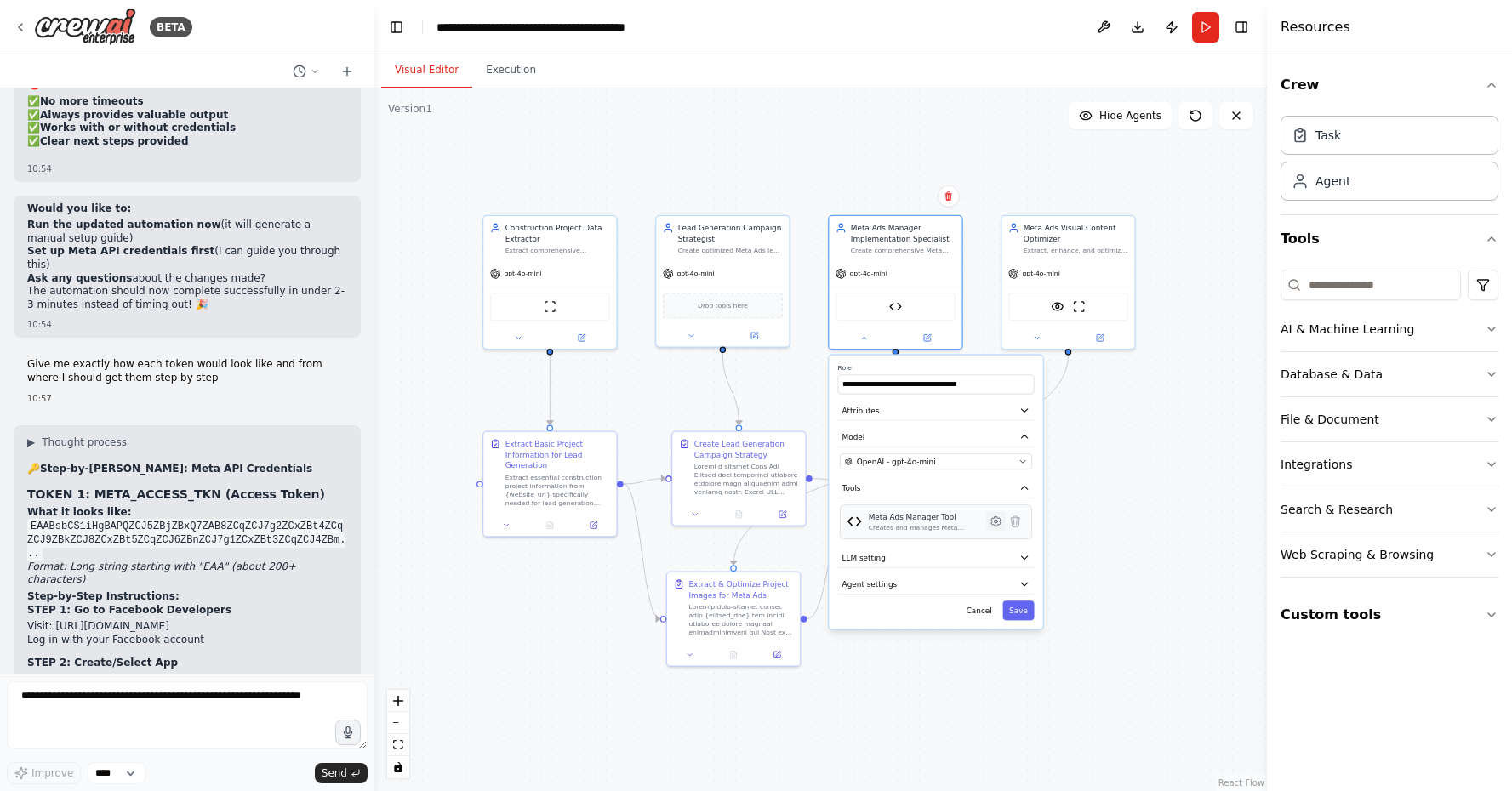
click at [995, 530] on button at bounding box center [996, 521] width 20 height 20
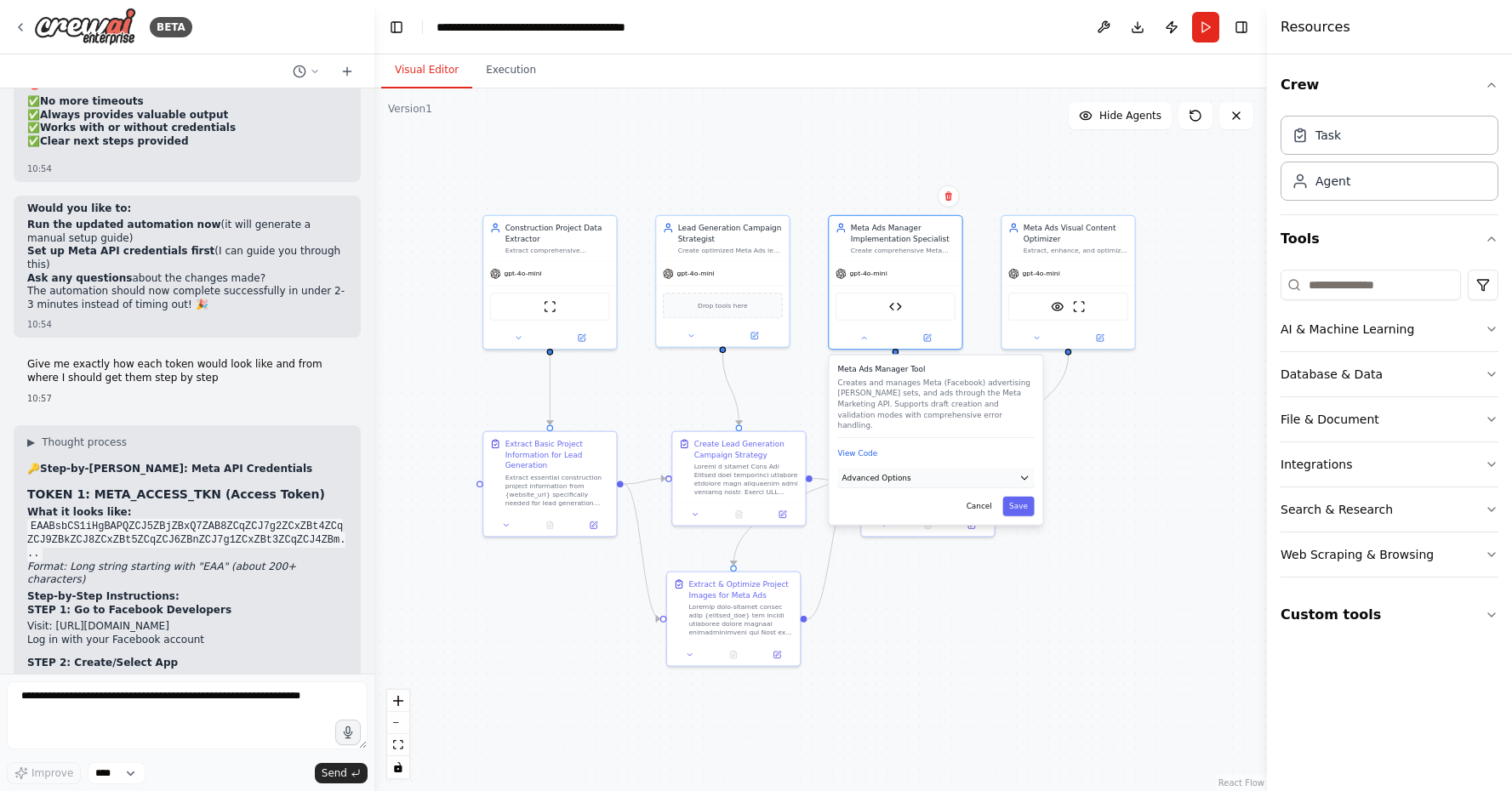
click at [945, 472] on button "Advanced Options" at bounding box center [936, 477] width 196 height 20
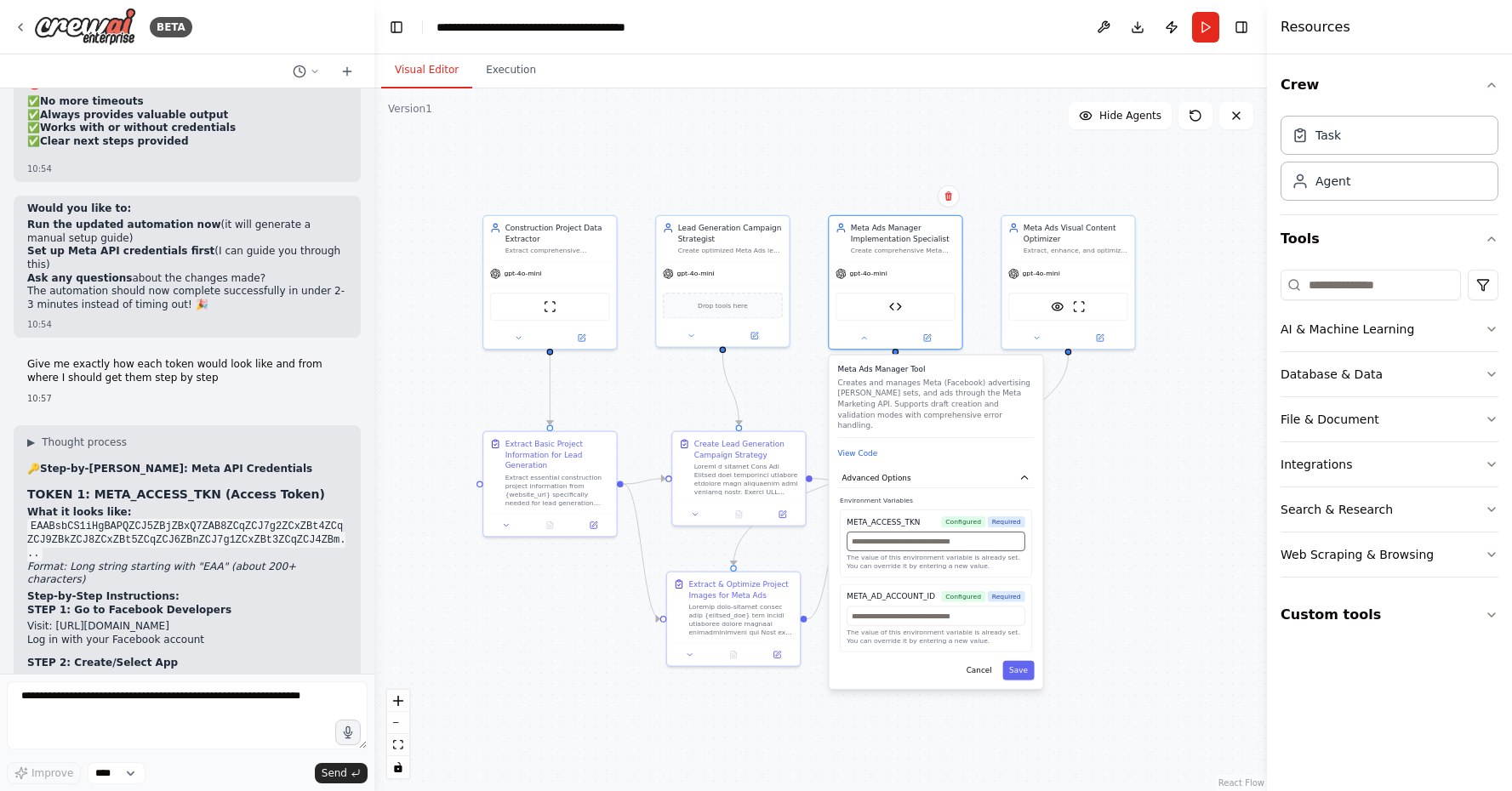
click at [892, 536] on input "text" at bounding box center [934, 541] width 177 height 20
paste input "**********"
type input "**********"
click at [872, 611] on input "text" at bounding box center [934, 617] width 177 height 20
paste input "**********"
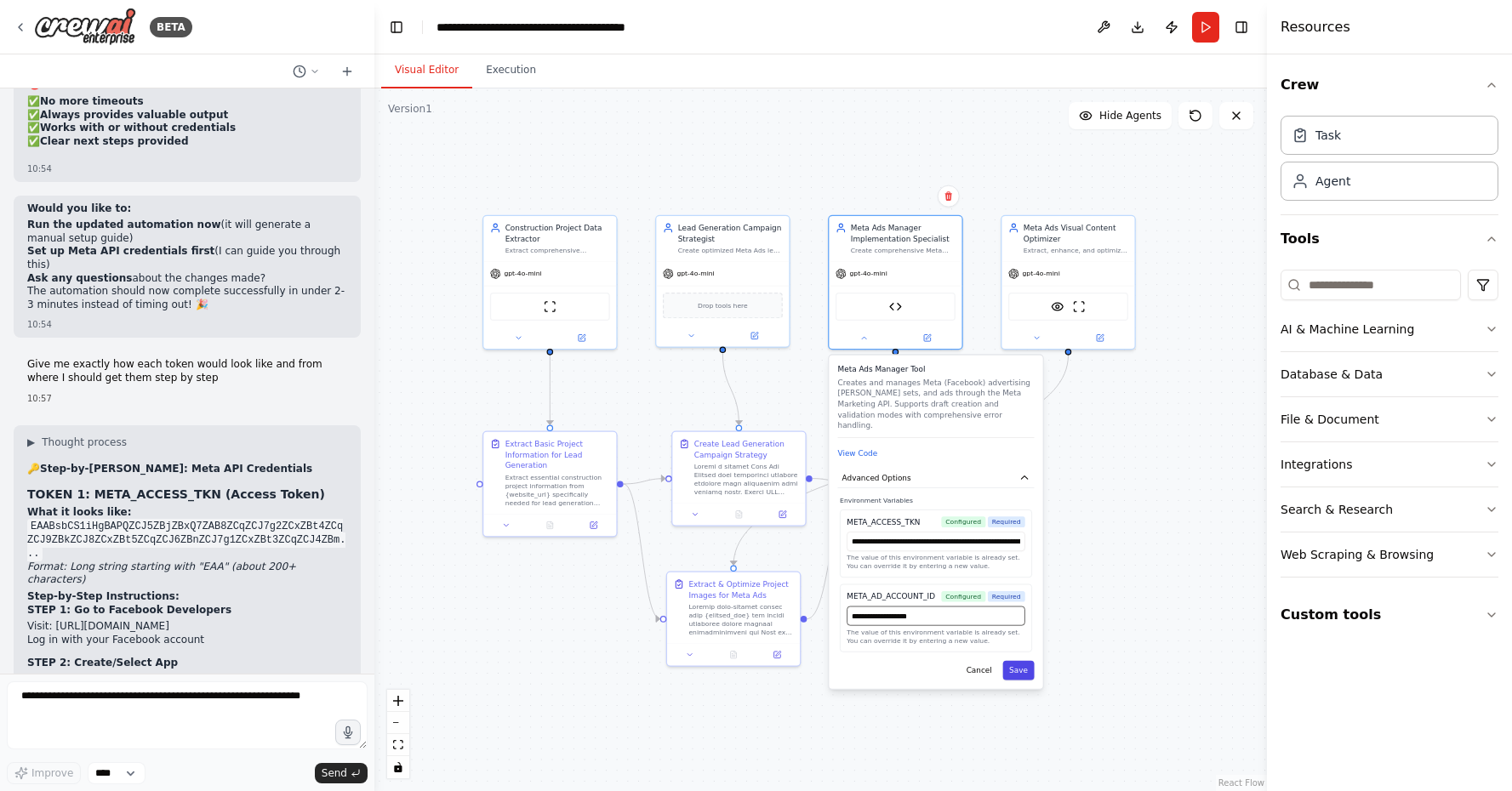
type input "**********"
click at [1020, 663] on button "Save" at bounding box center [1018, 670] width 31 height 20
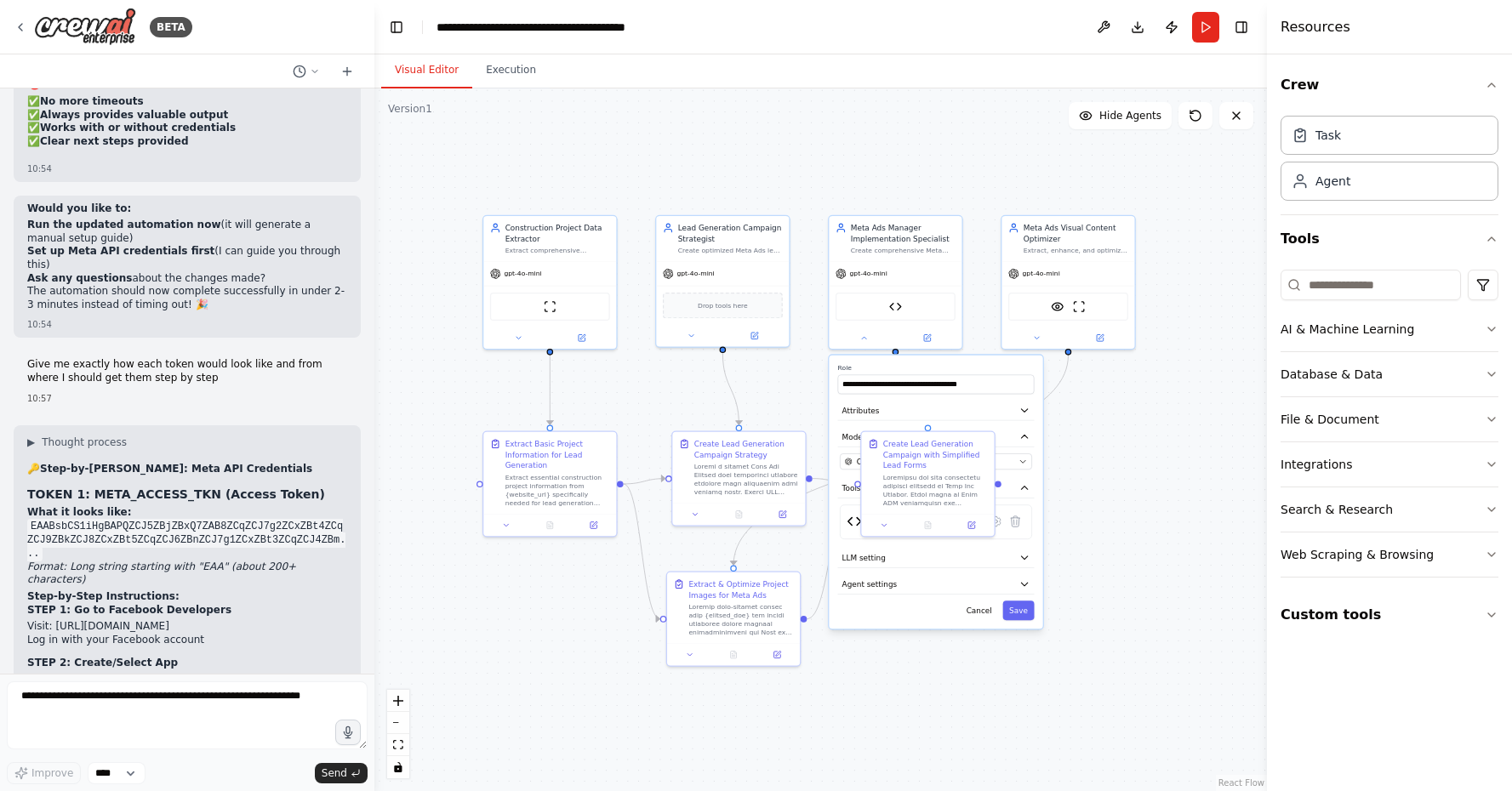
scroll to position [0, 0]
click at [1207, 39] on button "Run" at bounding box center [1206, 26] width 27 height 30
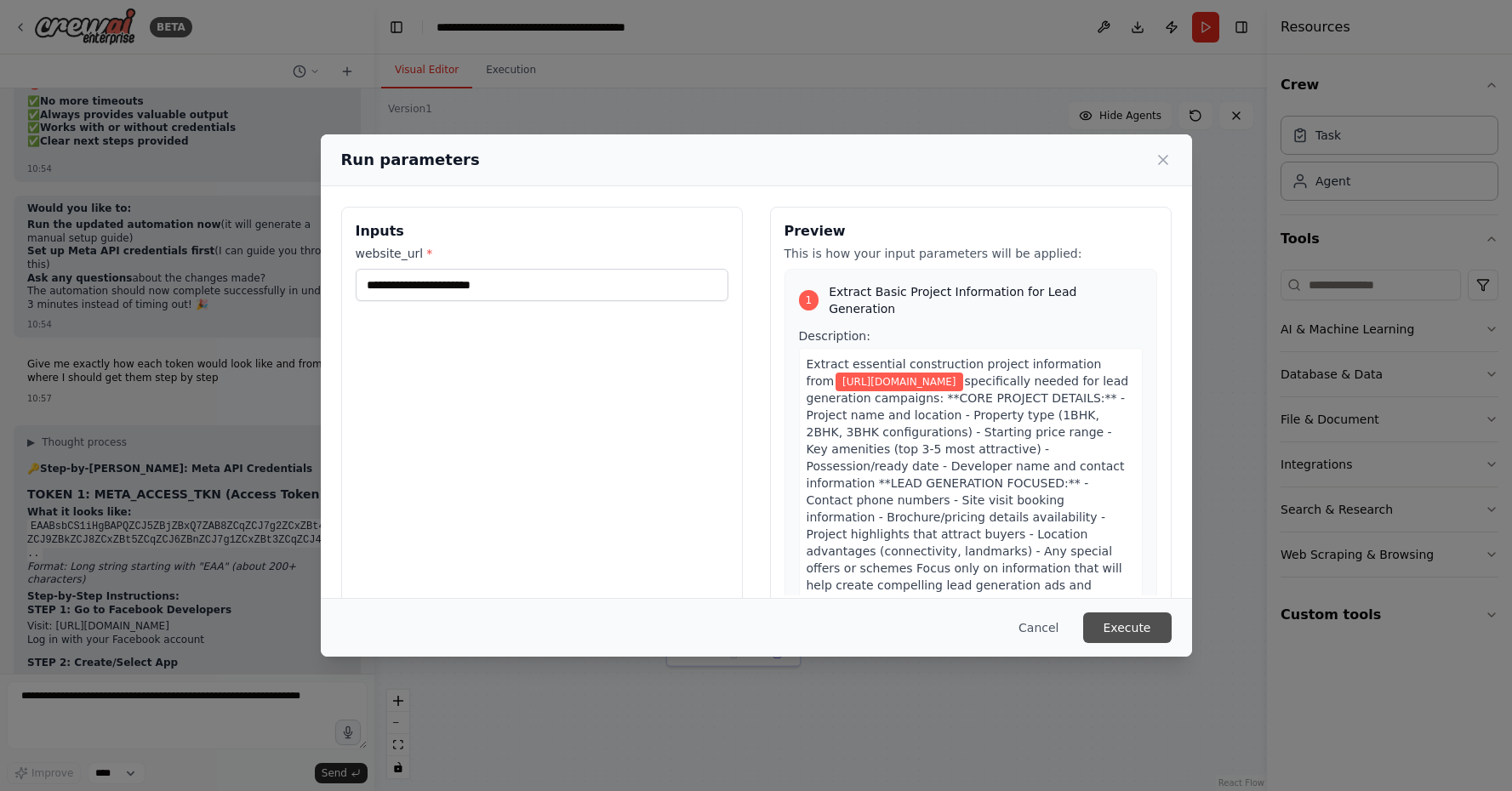
click at [1139, 617] on button "Execute" at bounding box center [1128, 627] width 88 height 30
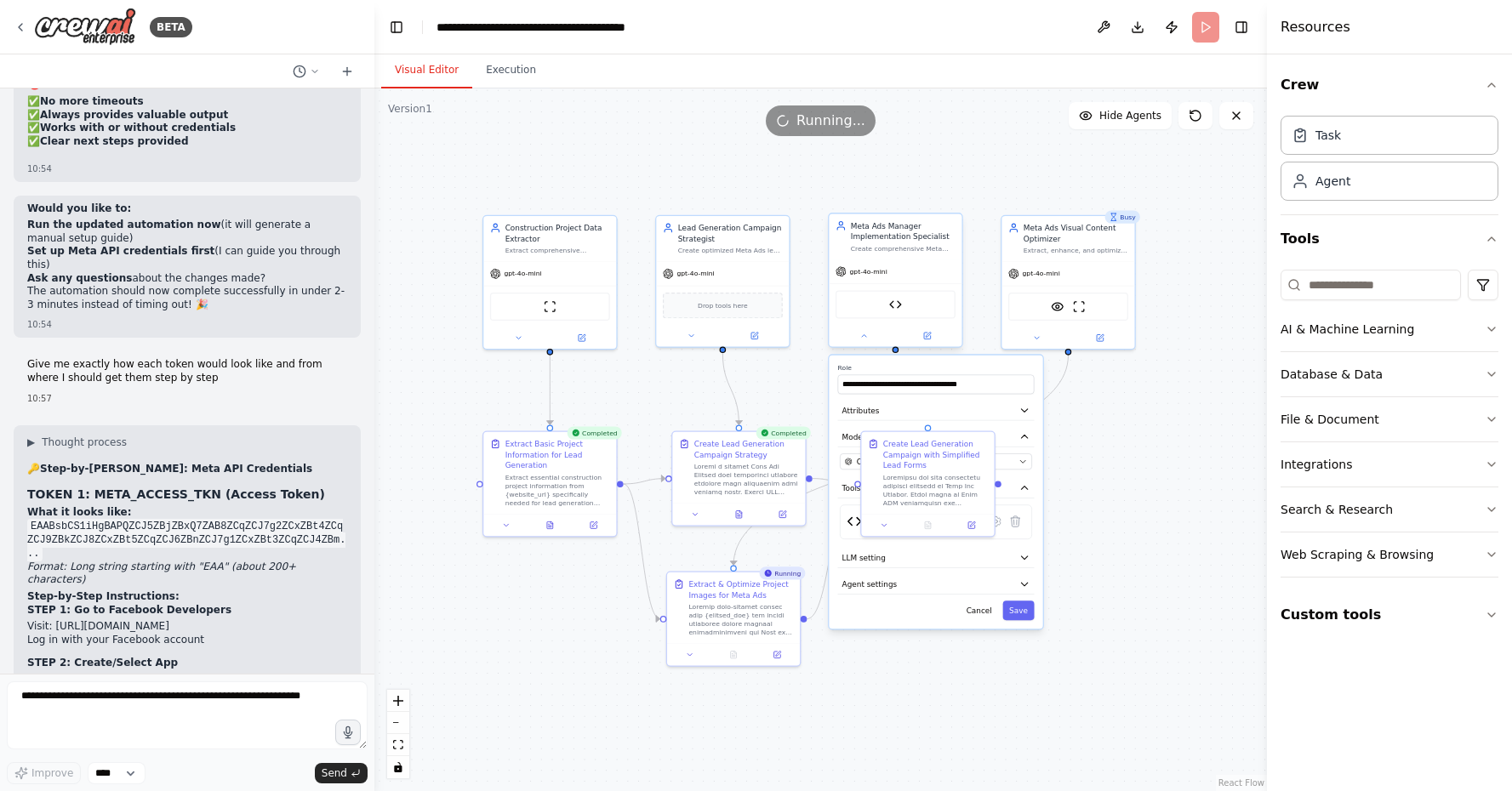
click at [863, 344] on div at bounding box center [894, 335] width 132 height 22
click at [863, 339] on icon at bounding box center [863, 335] width 9 height 9
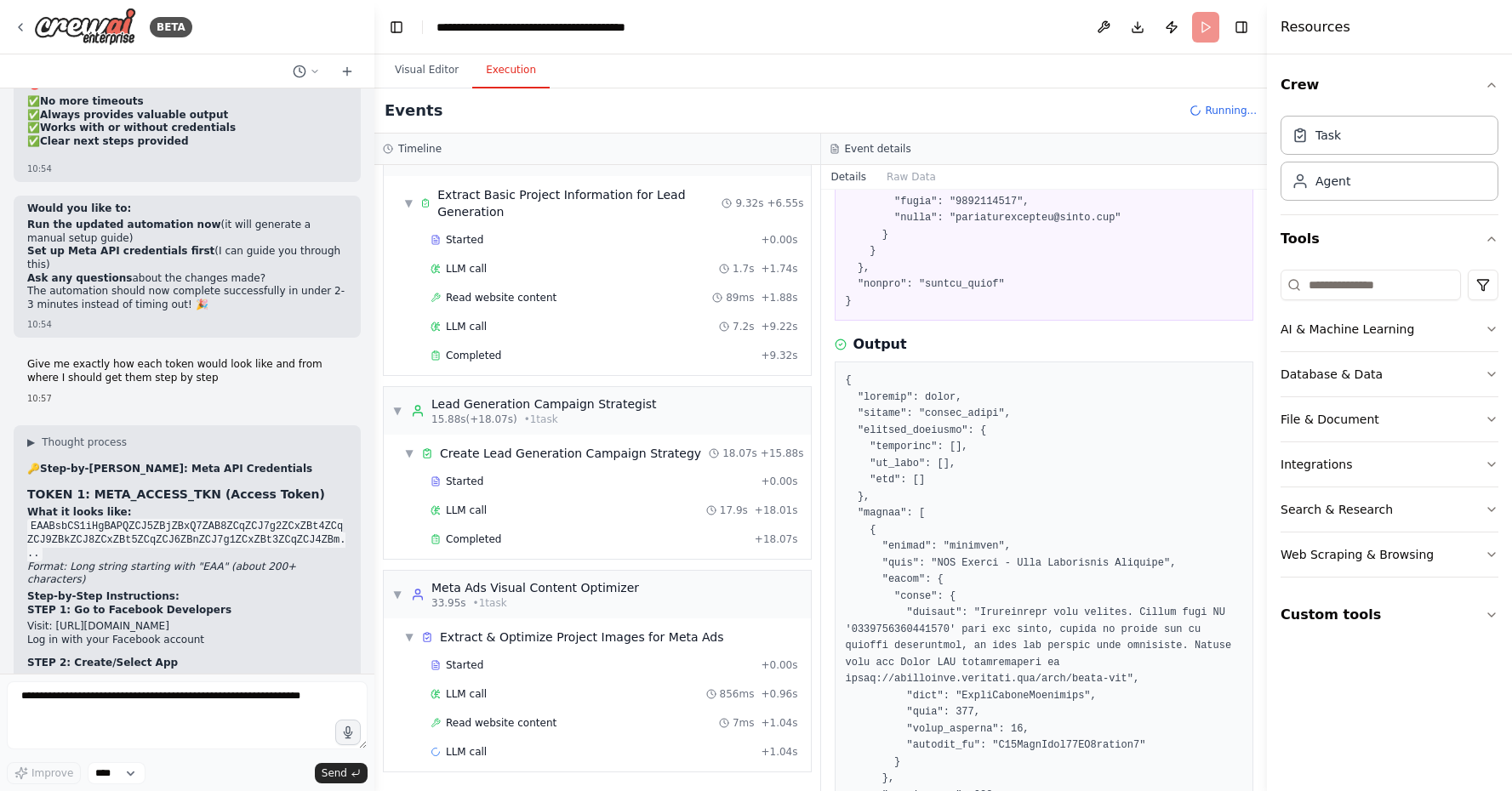
click at [515, 85] on button "Execution" at bounding box center [511, 71] width 77 height 35
click at [400, 209] on div "▼ Extract Basic Project Information for Lead Generation 9.32s + 6.55s" at bounding box center [604, 203] width 414 height 48
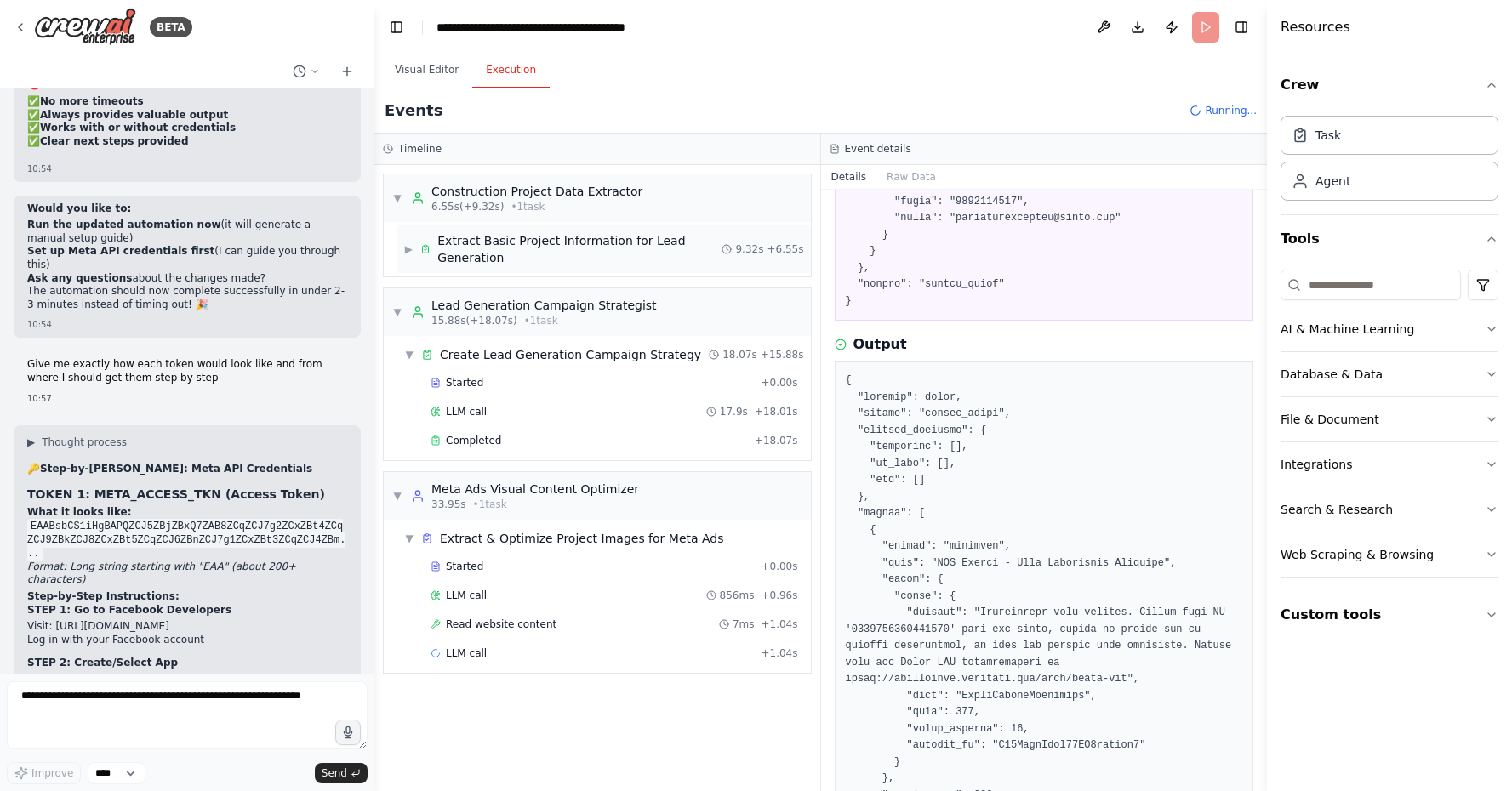
click at [409, 252] on span "▶" at bounding box center [409, 249] width 10 height 14
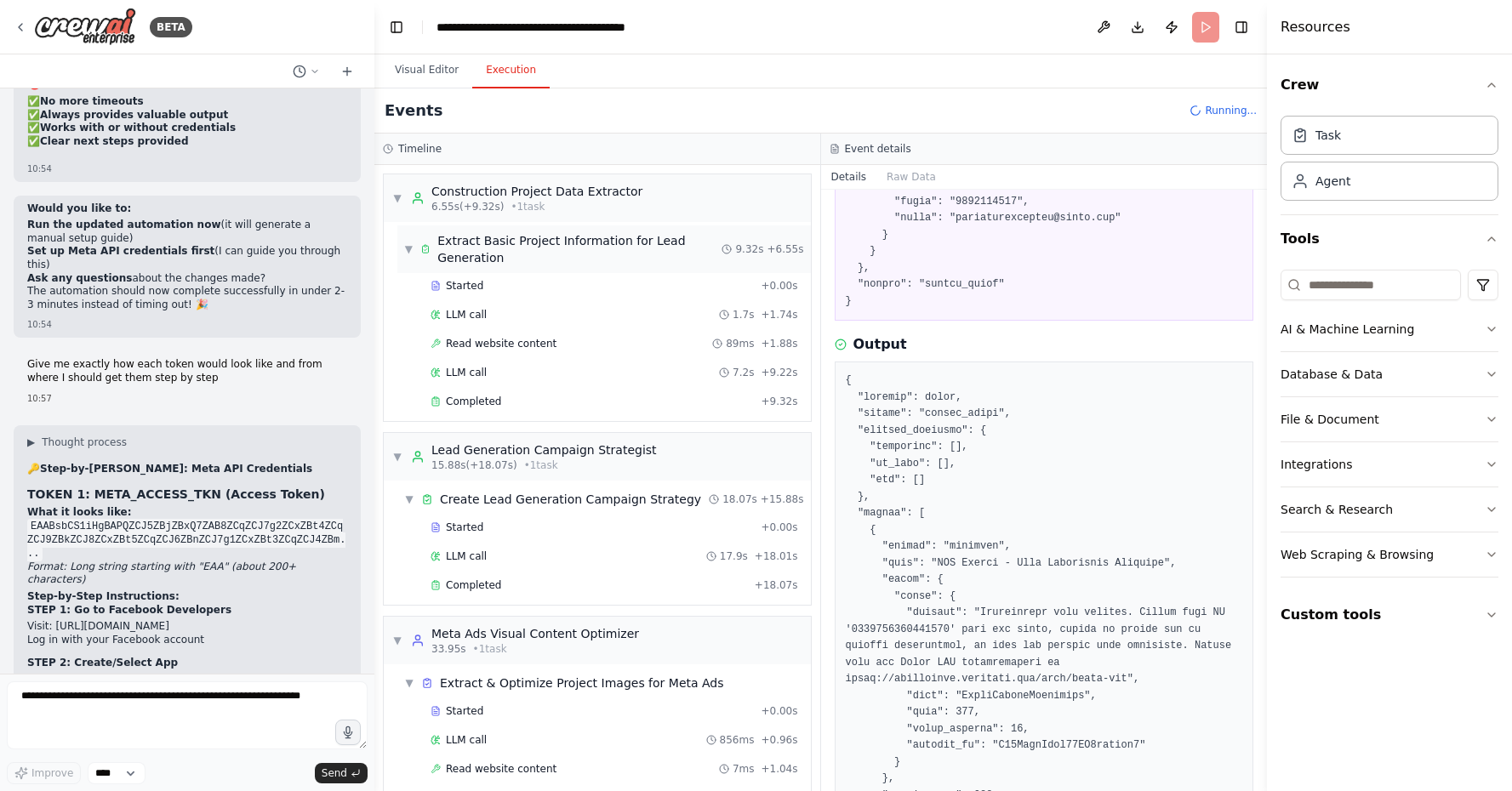
click at [411, 252] on span "▼" at bounding box center [409, 249] width 10 height 14
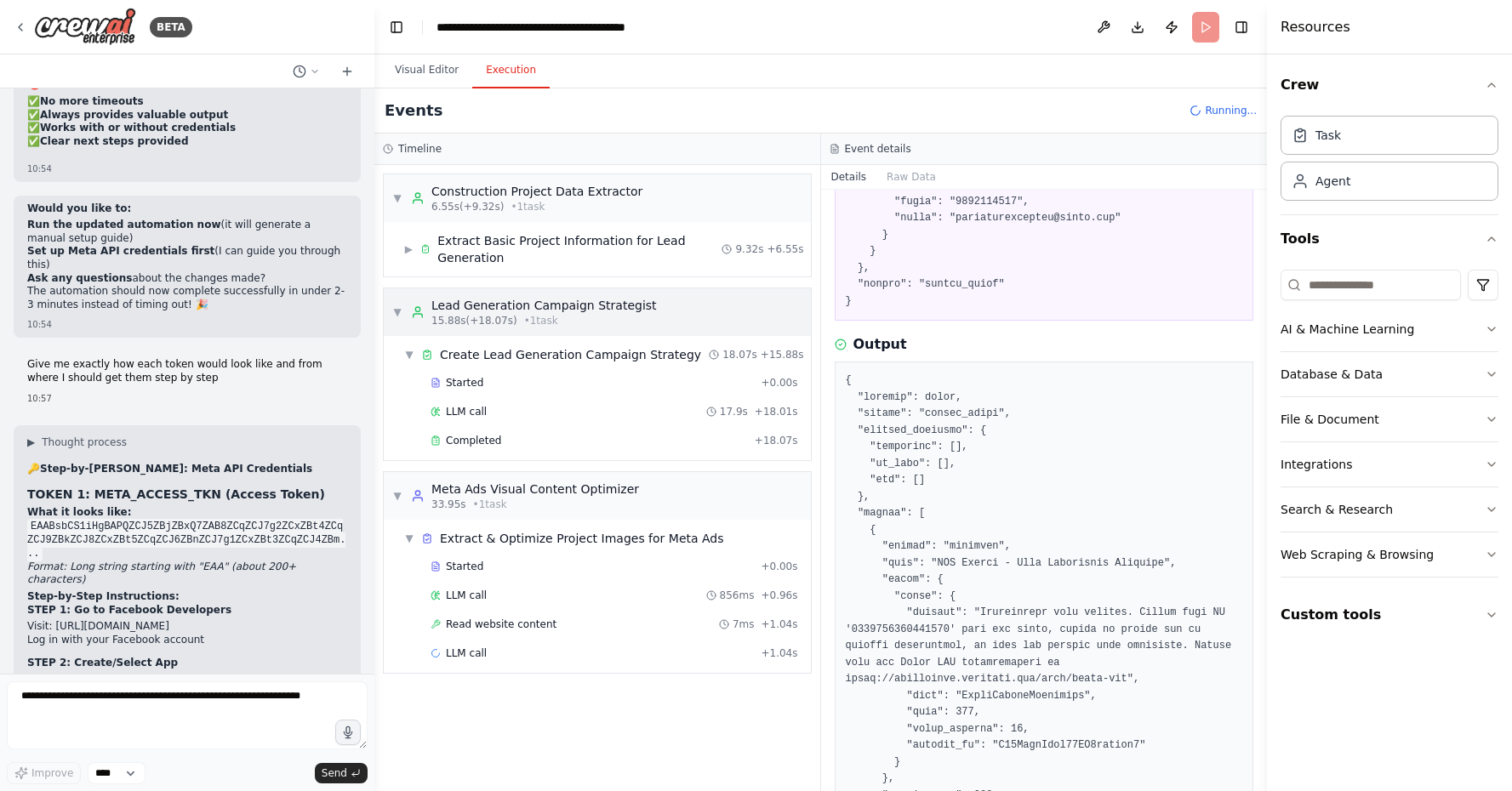
click at [395, 306] on span "▼" at bounding box center [397, 313] width 10 height 14
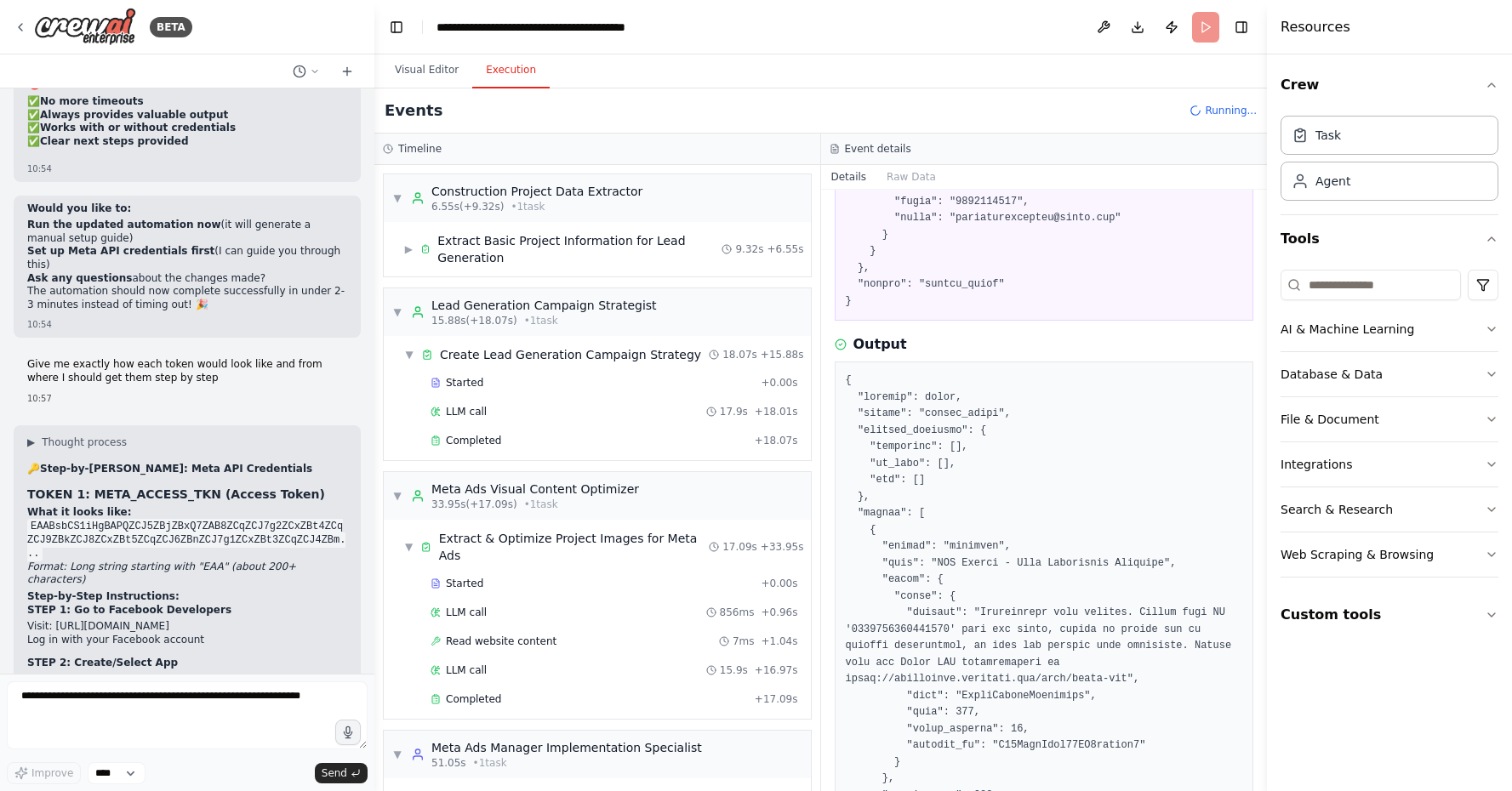
click at [390, 377] on div "▼ Create Lead Generation Campaign Strategy 18.07s + 15.88s Started + 0.00s LLM …" at bounding box center [597, 398] width 428 height 124
click at [391, 489] on div "▼ Meta Ads Visual Content Optimizer 33.95s (+17.09s) • 1 task" at bounding box center [597, 496] width 428 height 48
click at [398, 306] on span "▼" at bounding box center [397, 313] width 10 height 14
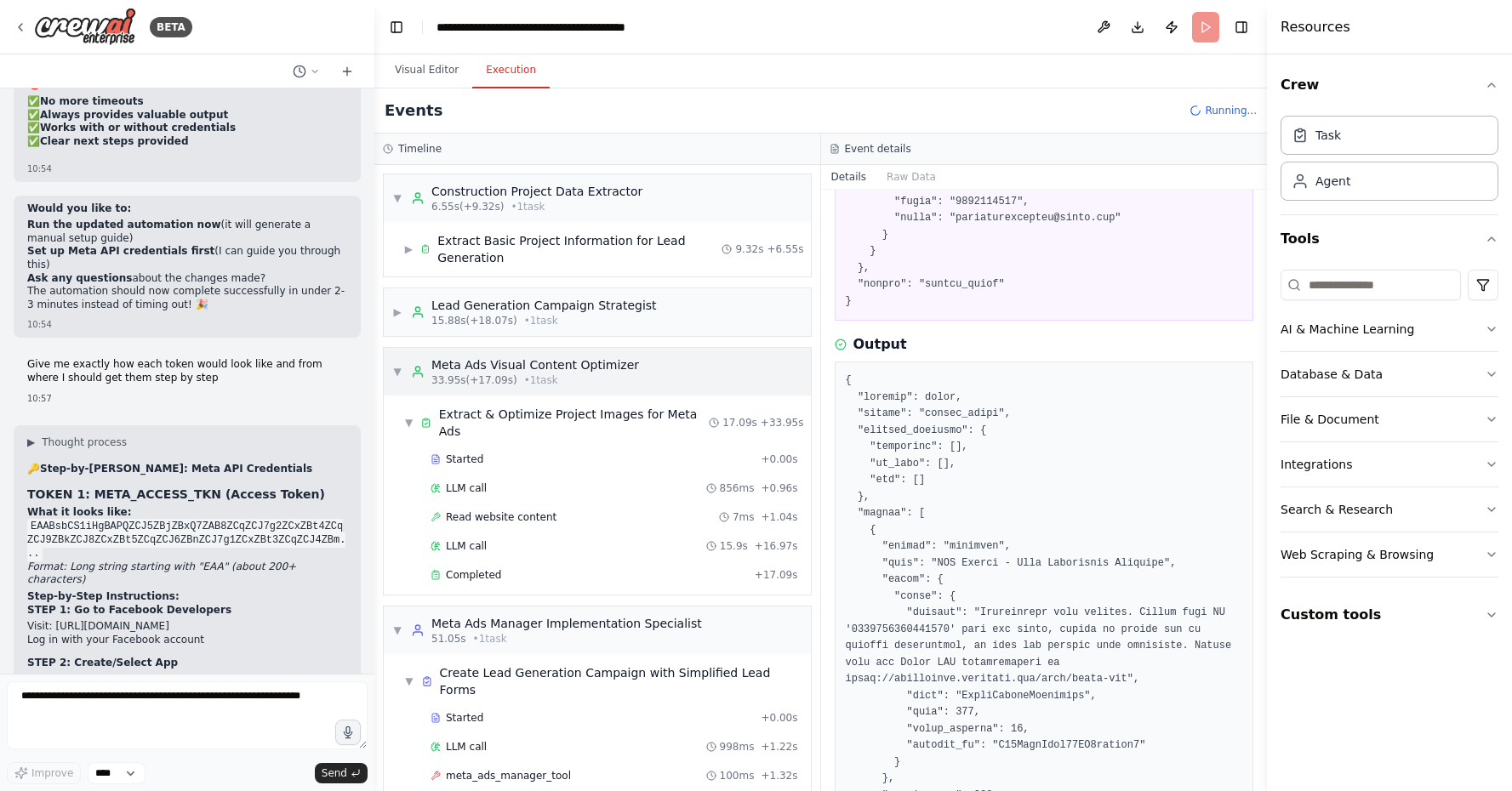
click at [396, 377] on span "▼" at bounding box center [397, 371] width 10 height 14
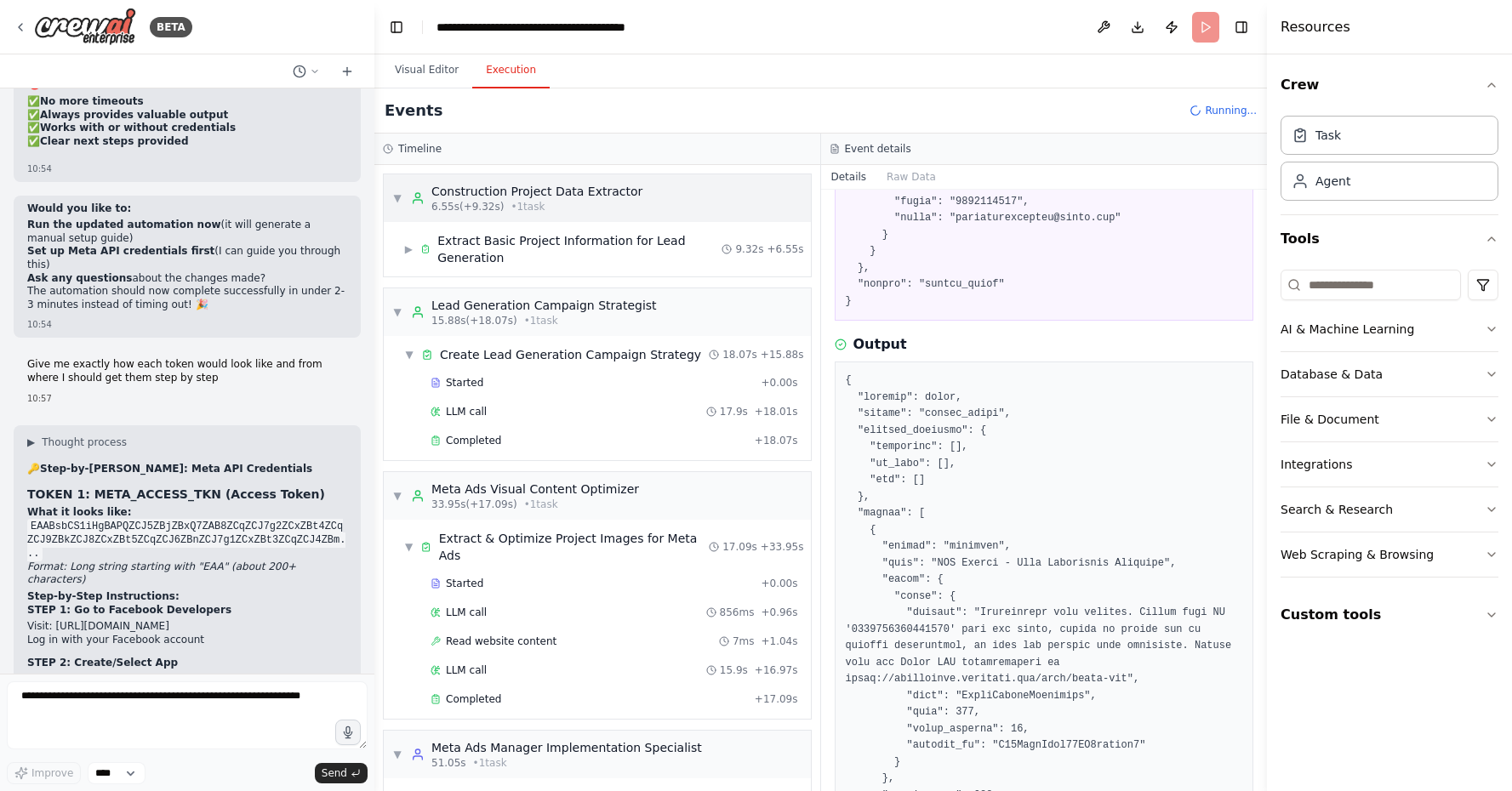
click at [399, 195] on span "▼" at bounding box center [397, 198] width 10 height 14
click at [398, 250] on div "▶ Extract Basic Project Information for Lead Generation 9.32s + 6.55s" at bounding box center [604, 249] width 414 height 48
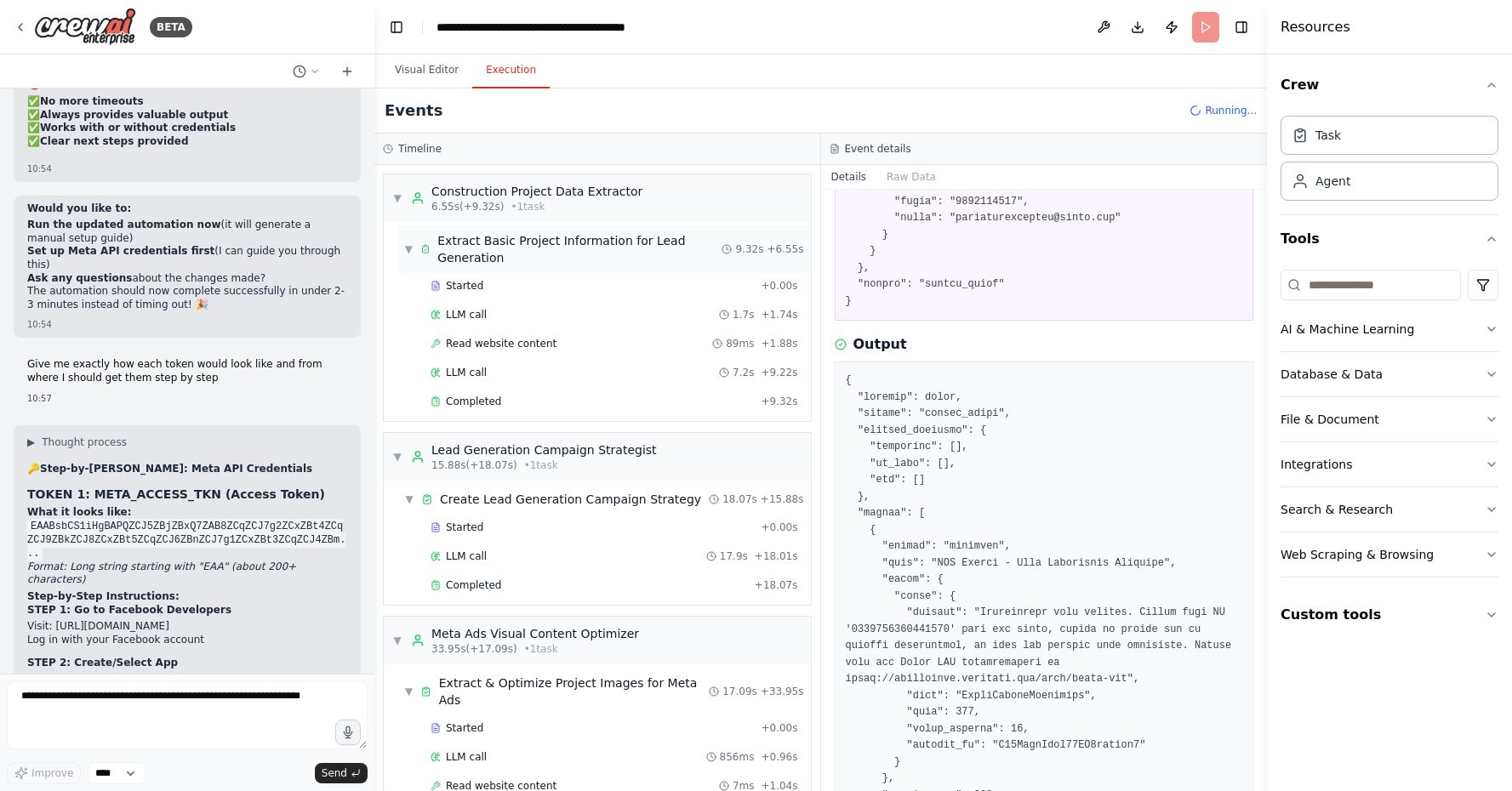
click at [400, 249] on div "▼ Extract Basic Project Information for Lead Generation 9.32s + 6.55s" at bounding box center [604, 249] width 414 height 48
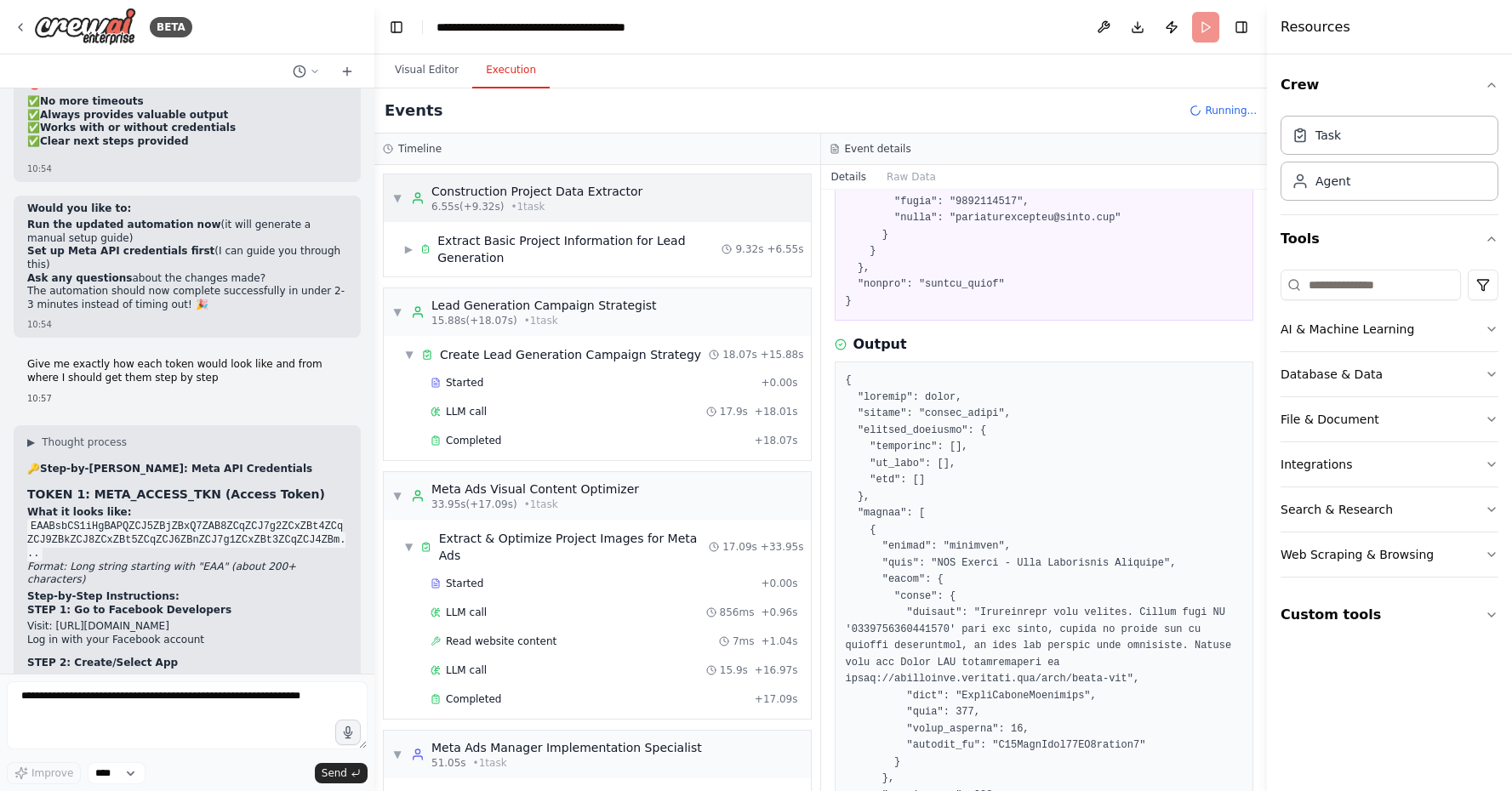
click at [395, 211] on div "▼ Construction Project Data Extractor 6.55s (+9.32s) • 1 task" at bounding box center [517, 198] width 250 height 30
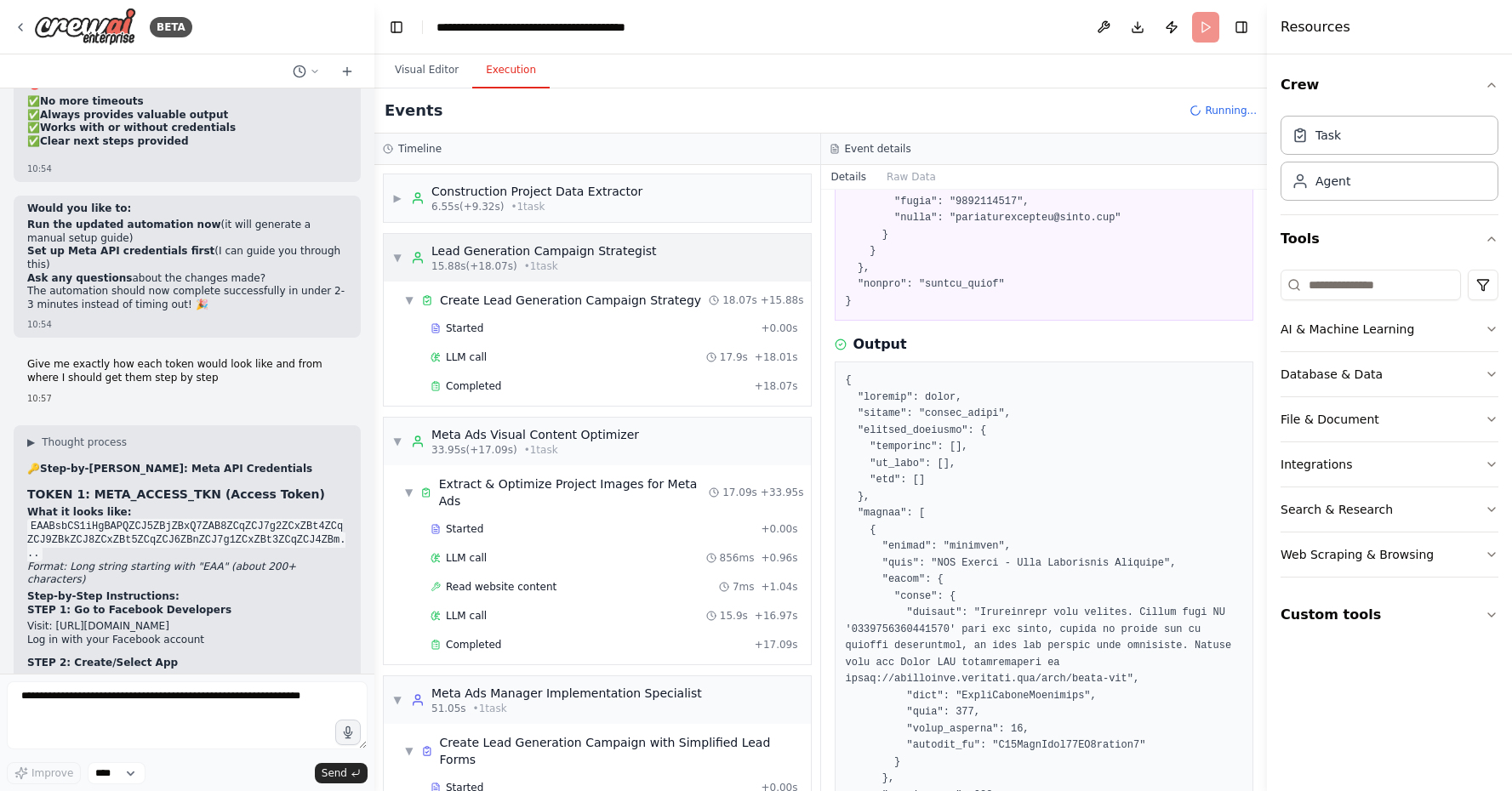
click at [408, 265] on div "▼ Lead Generation Campaign Strategist 15.88s (+18.07s) • 1 task" at bounding box center [525, 257] width 265 height 30
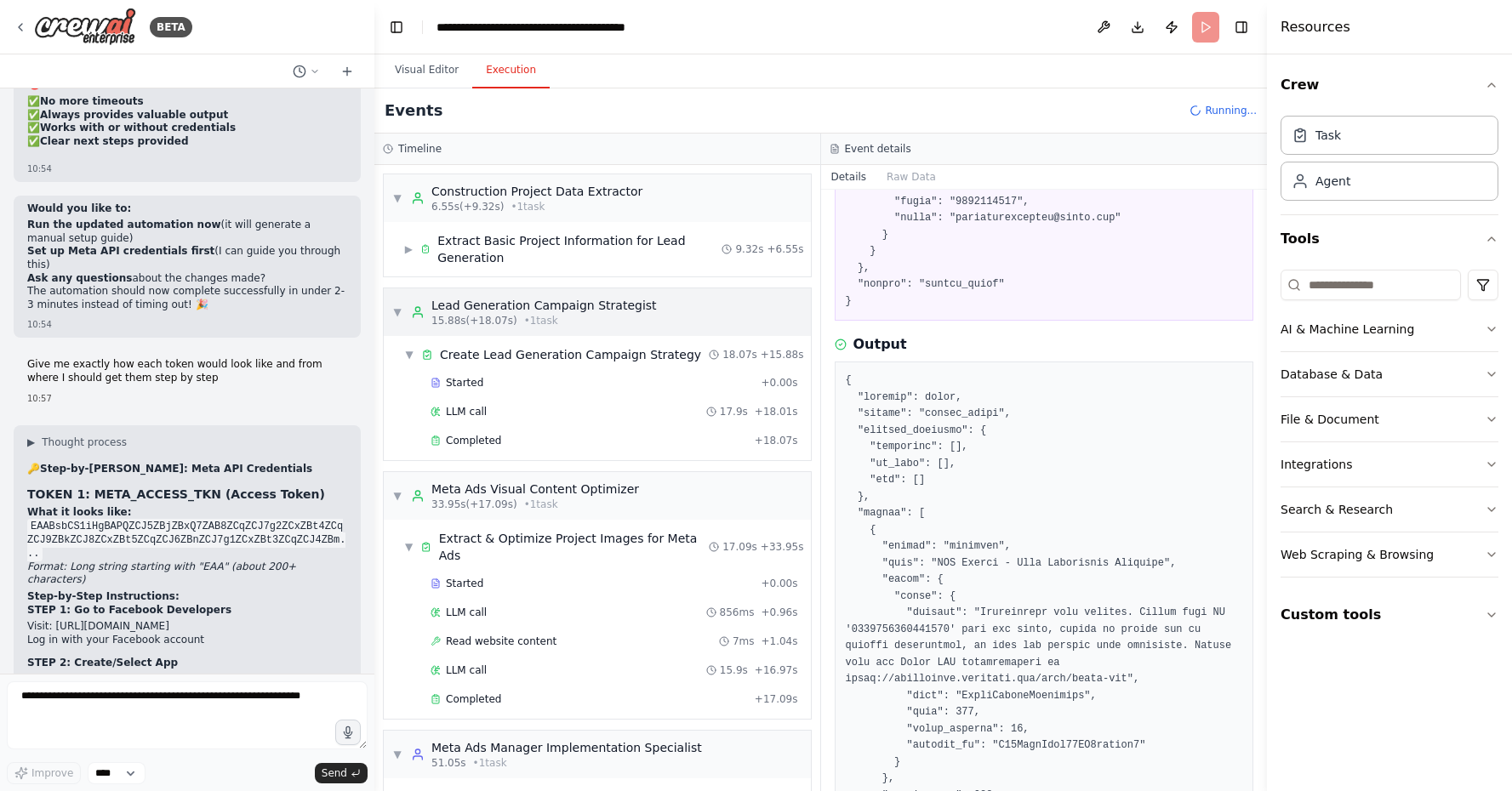
click at [398, 322] on div "▼ Lead Generation Campaign Strategist 15.88s (+18.07s) • 1 task" at bounding box center [525, 312] width 265 height 30
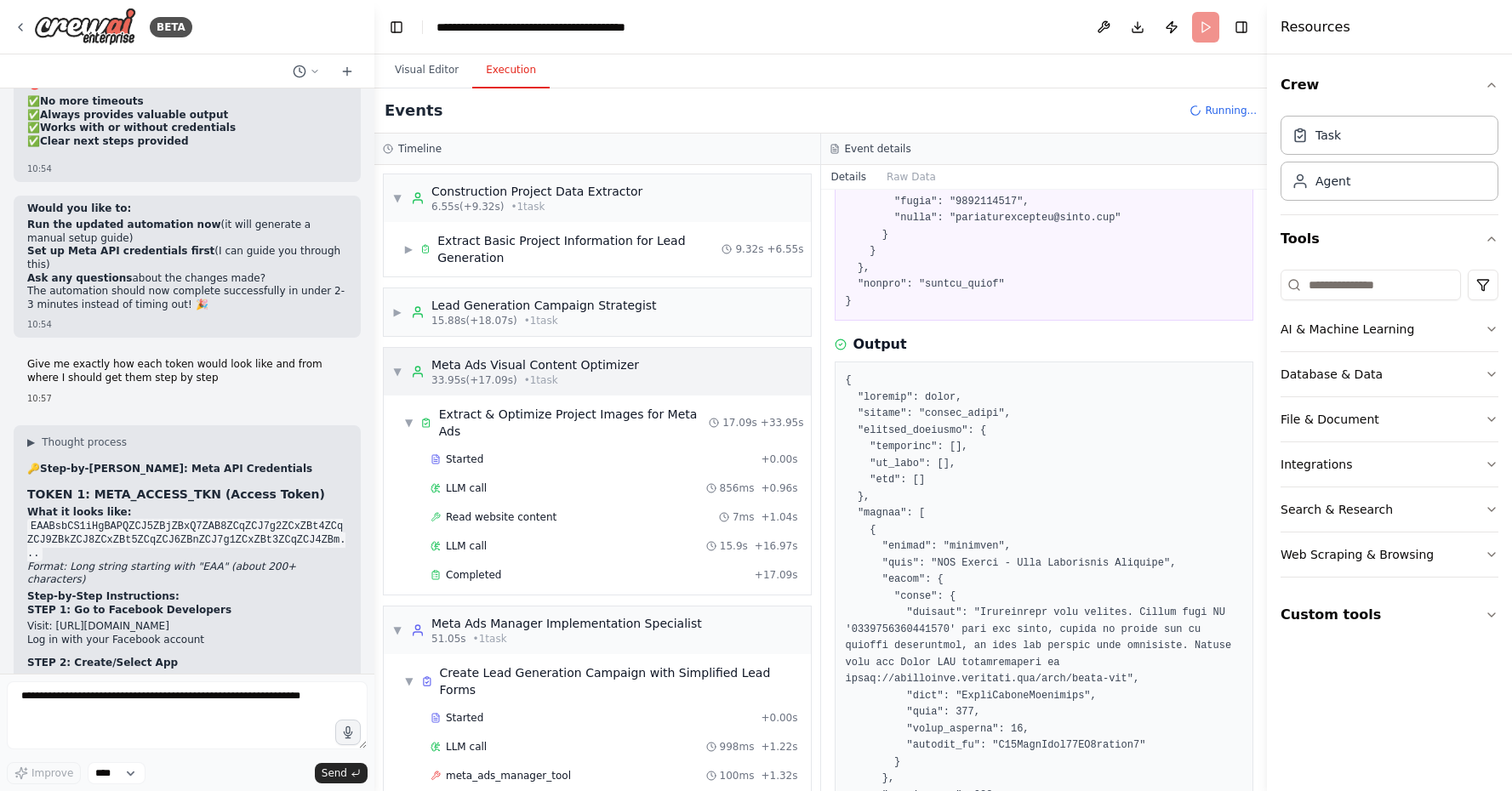
click at [398, 384] on div "▼ Meta Ads Visual Content Optimizer 33.95s (+17.09s) • 1 task" at bounding box center [516, 371] width 247 height 30
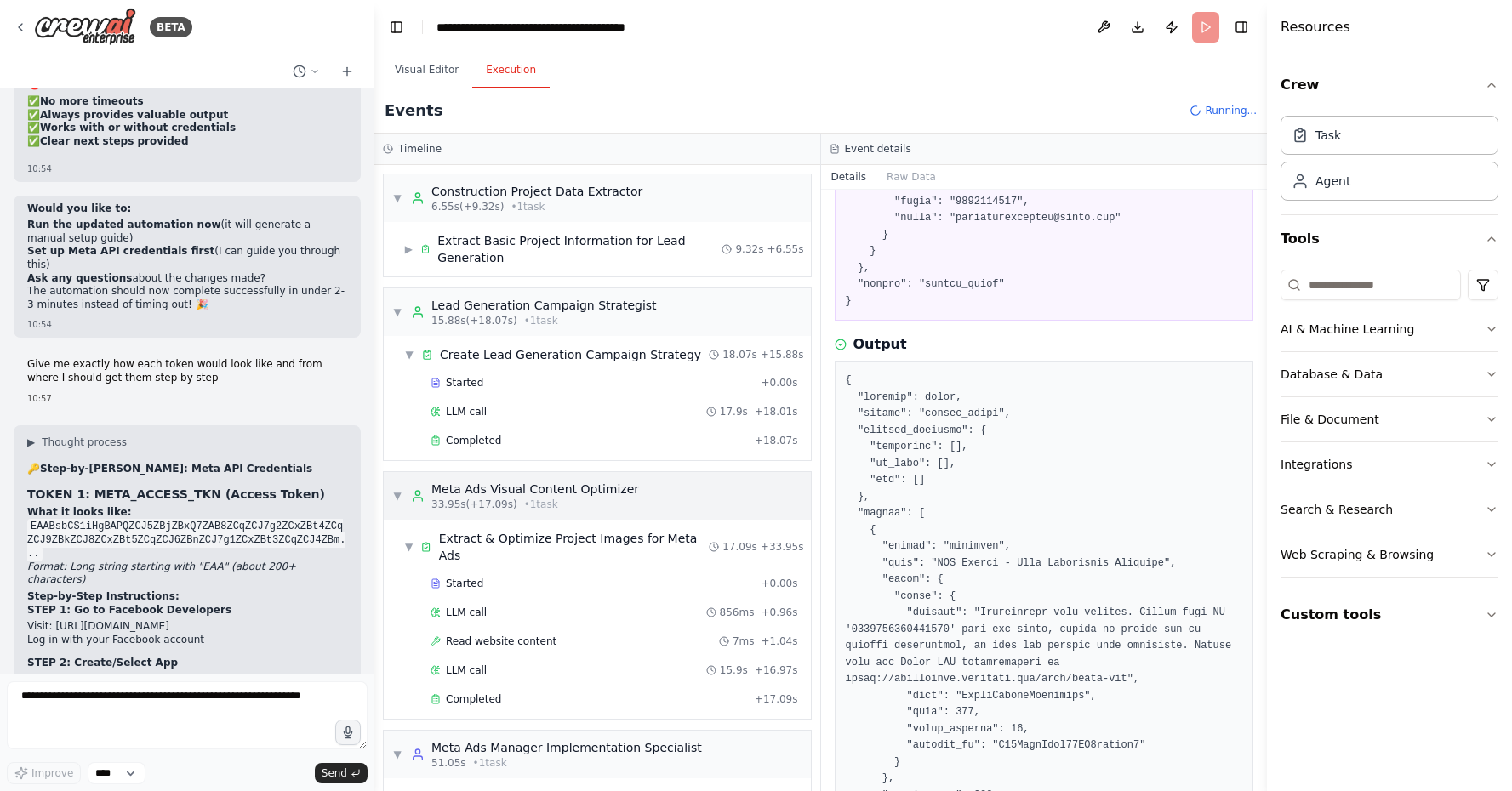
click at [402, 491] on div "▼ Meta Ads Visual Content Optimizer 33.95s (+17.09s) • 1 task" at bounding box center [516, 495] width 247 height 30
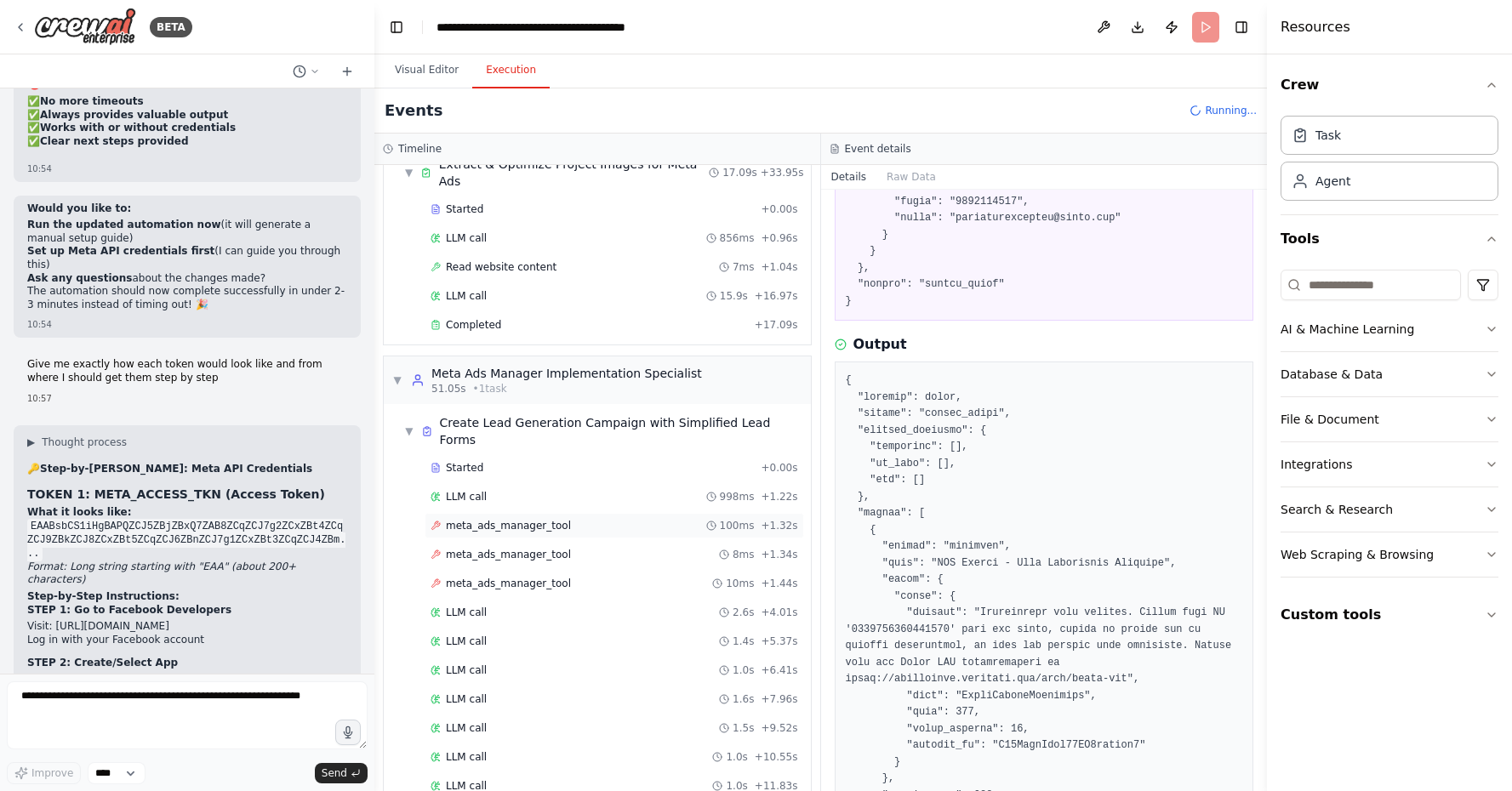
click at [465, 519] on span "meta_ads_manager_tool" at bounding box center [509, 525] width 126 height 14
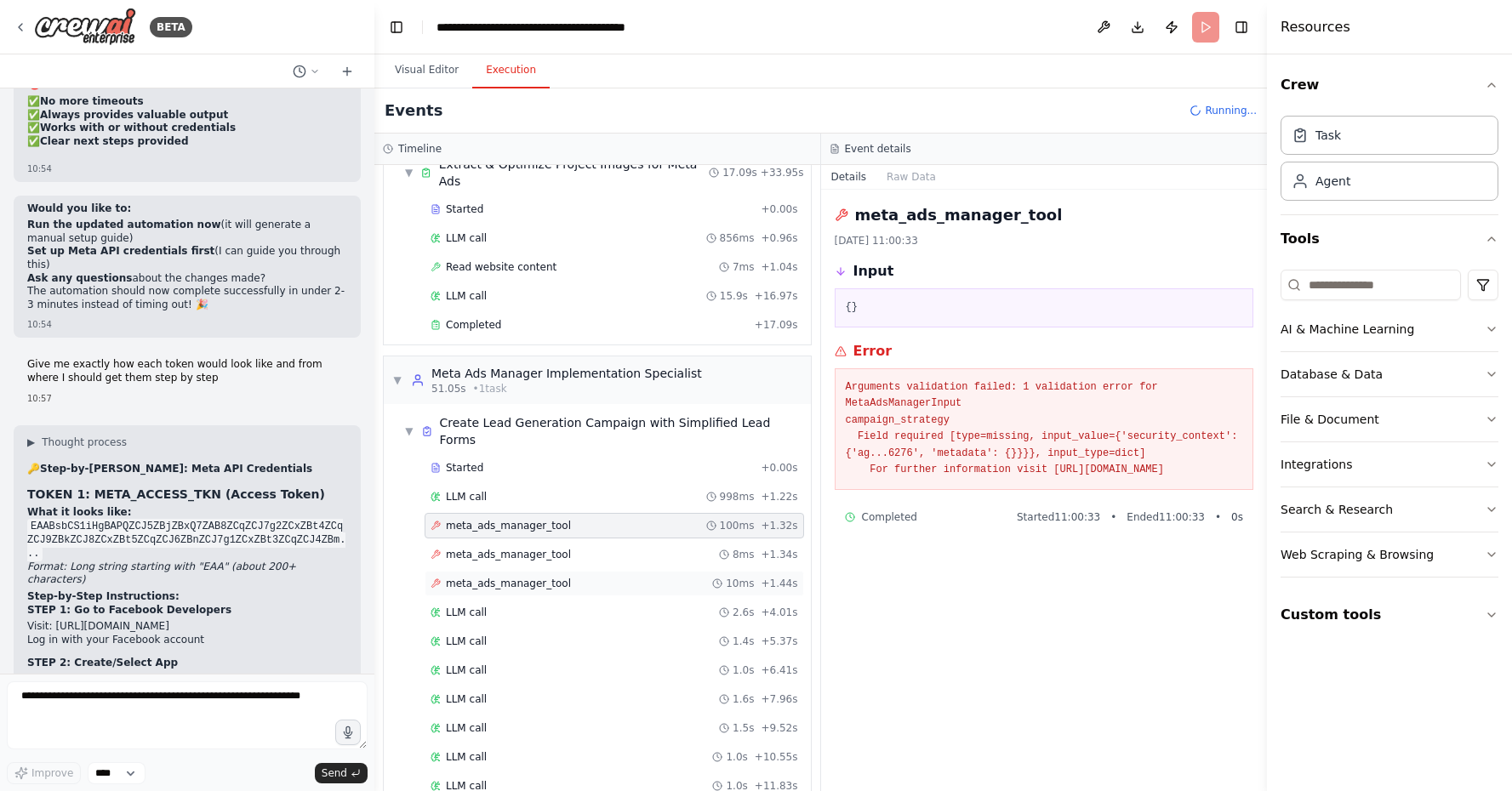
click at [529, 576] on span "meta_ads_manager_tool" at bounding box center [509, 583] width 126 height 14
click at [549, 606] on div "LLM call 2.6s + 4.01s" at bounding box center [614, 613] width 368 height 14
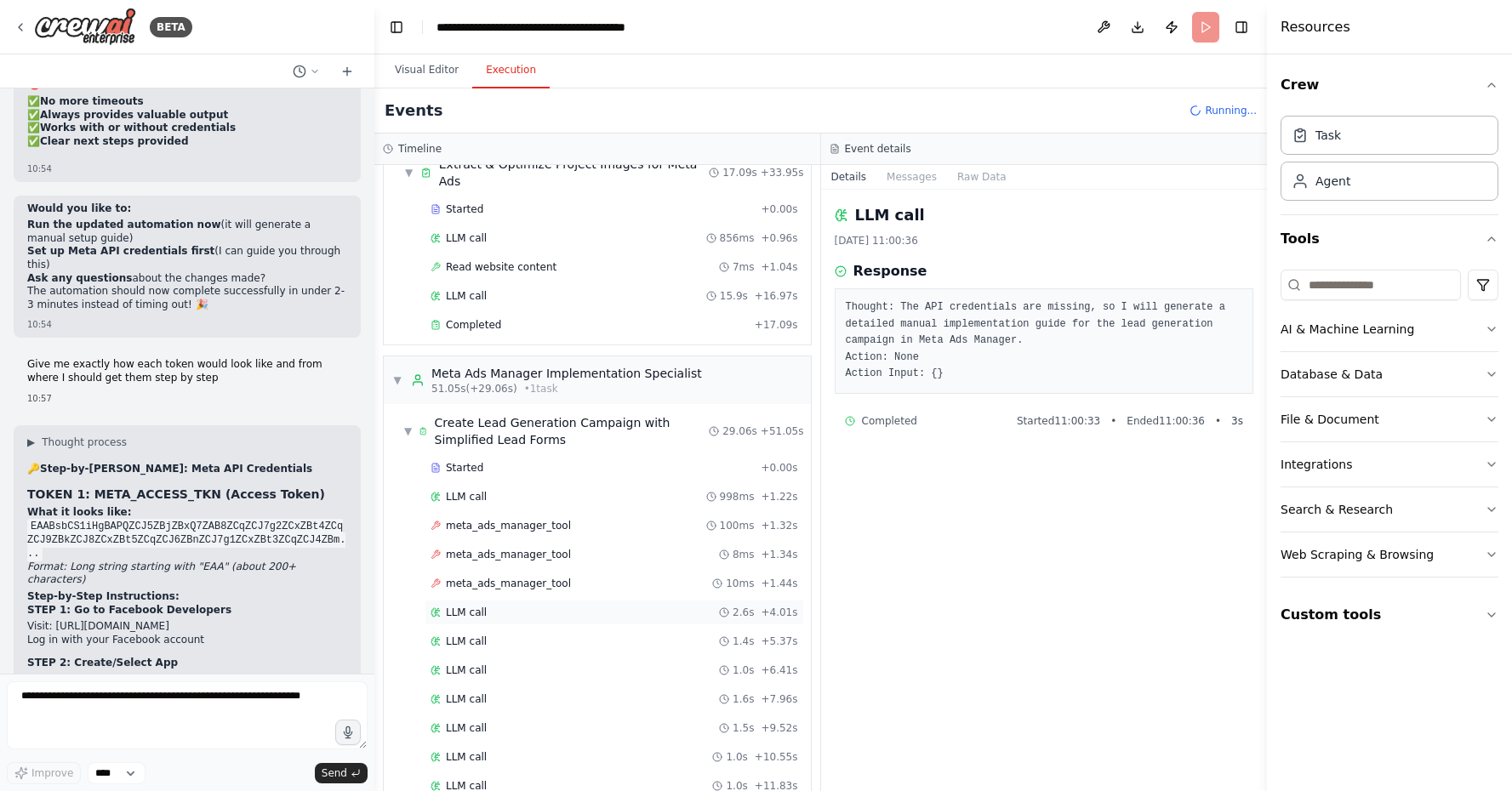
click at [563, 606] on div "LLM call 2.6s + 4.01s" at bounding box center [614, 613] width 368 height 14
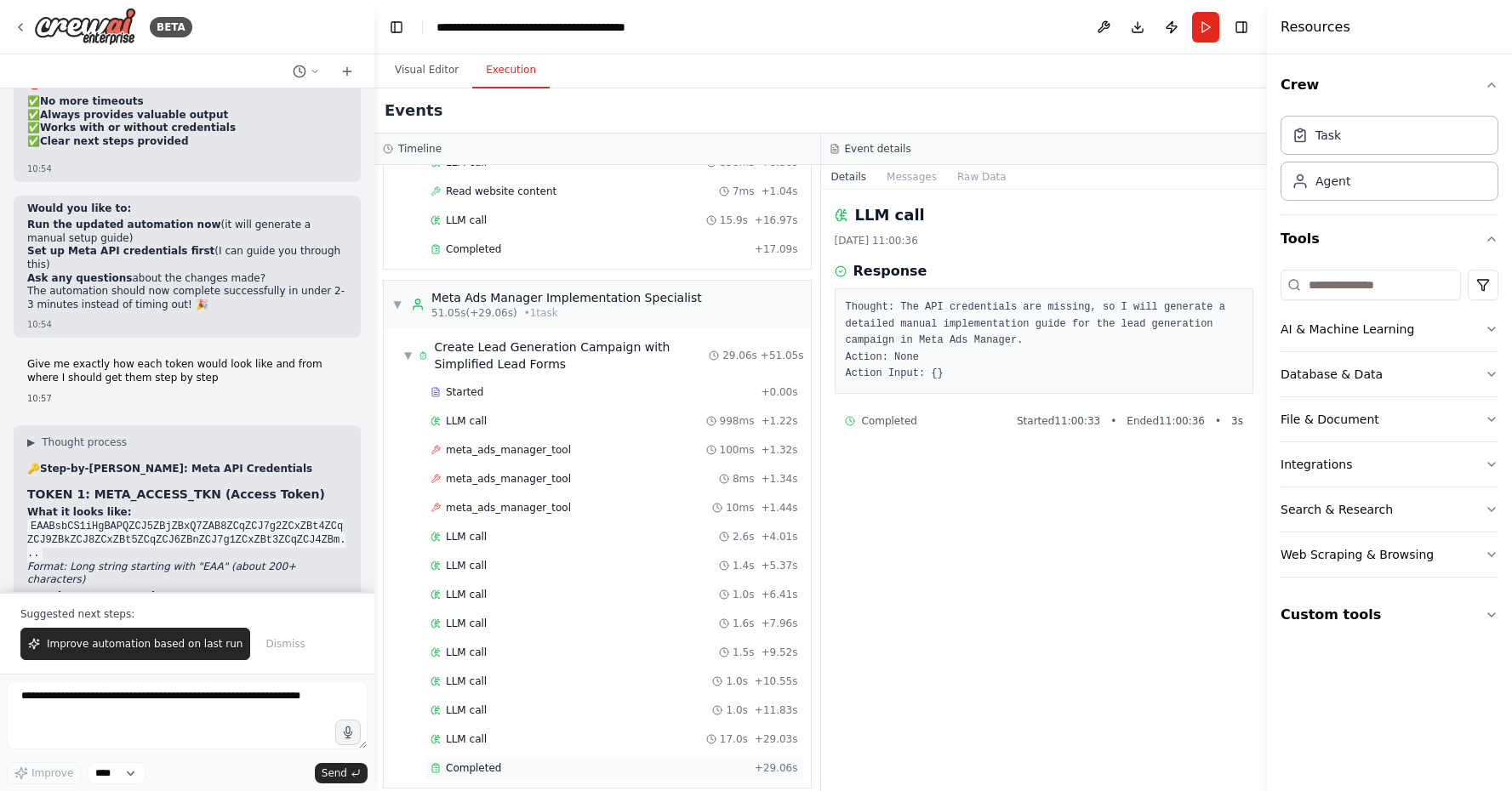
scroll to position [449, 0]
click at [529, 762] on div "Completed" at bounding box center [589, 768] width 318 height 14
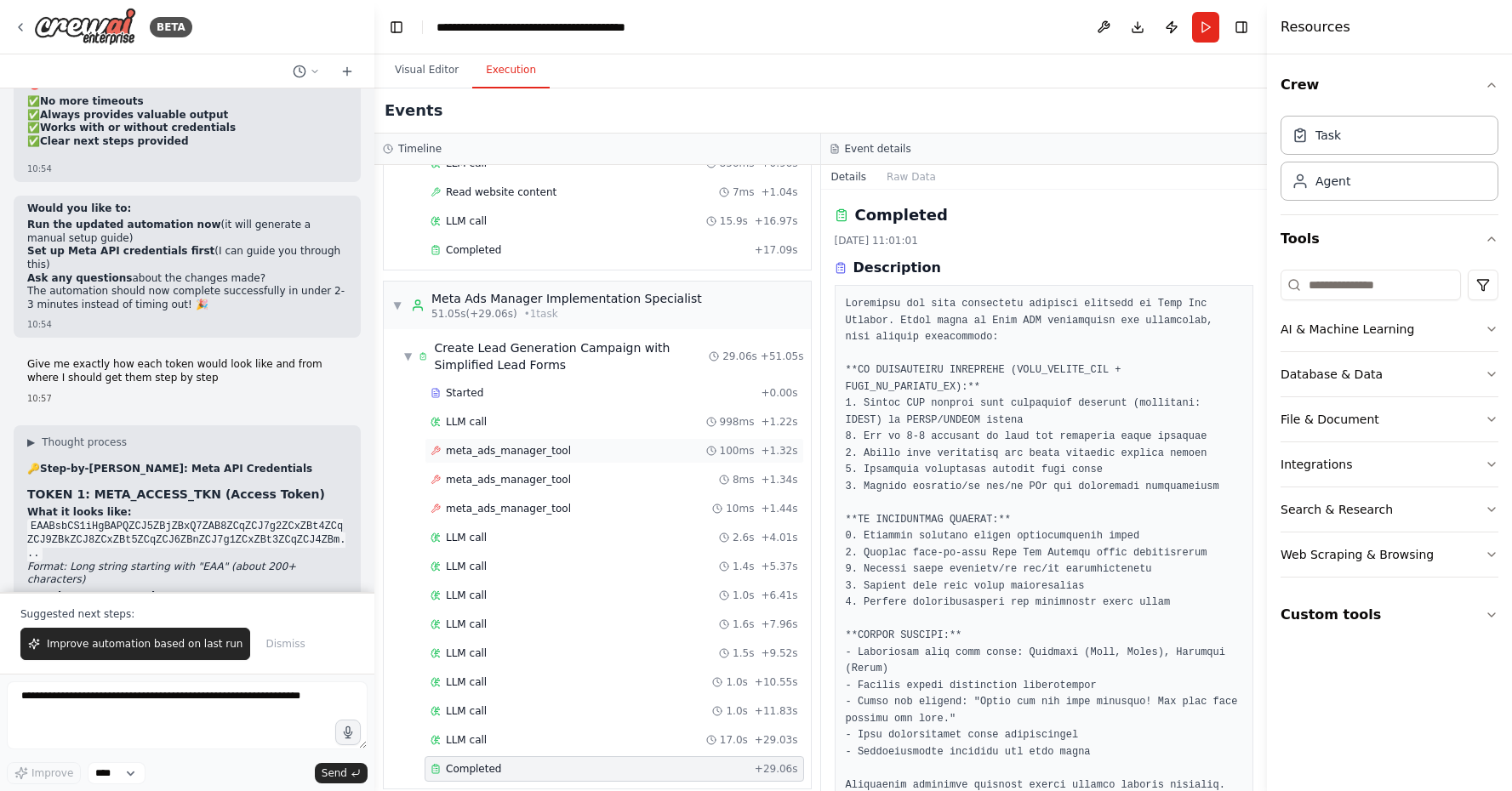
click at [597, 438] on div "meta_ads_manager_tool 100ms + 1.32s" at bounding box center [614, 451] width 379 height 25
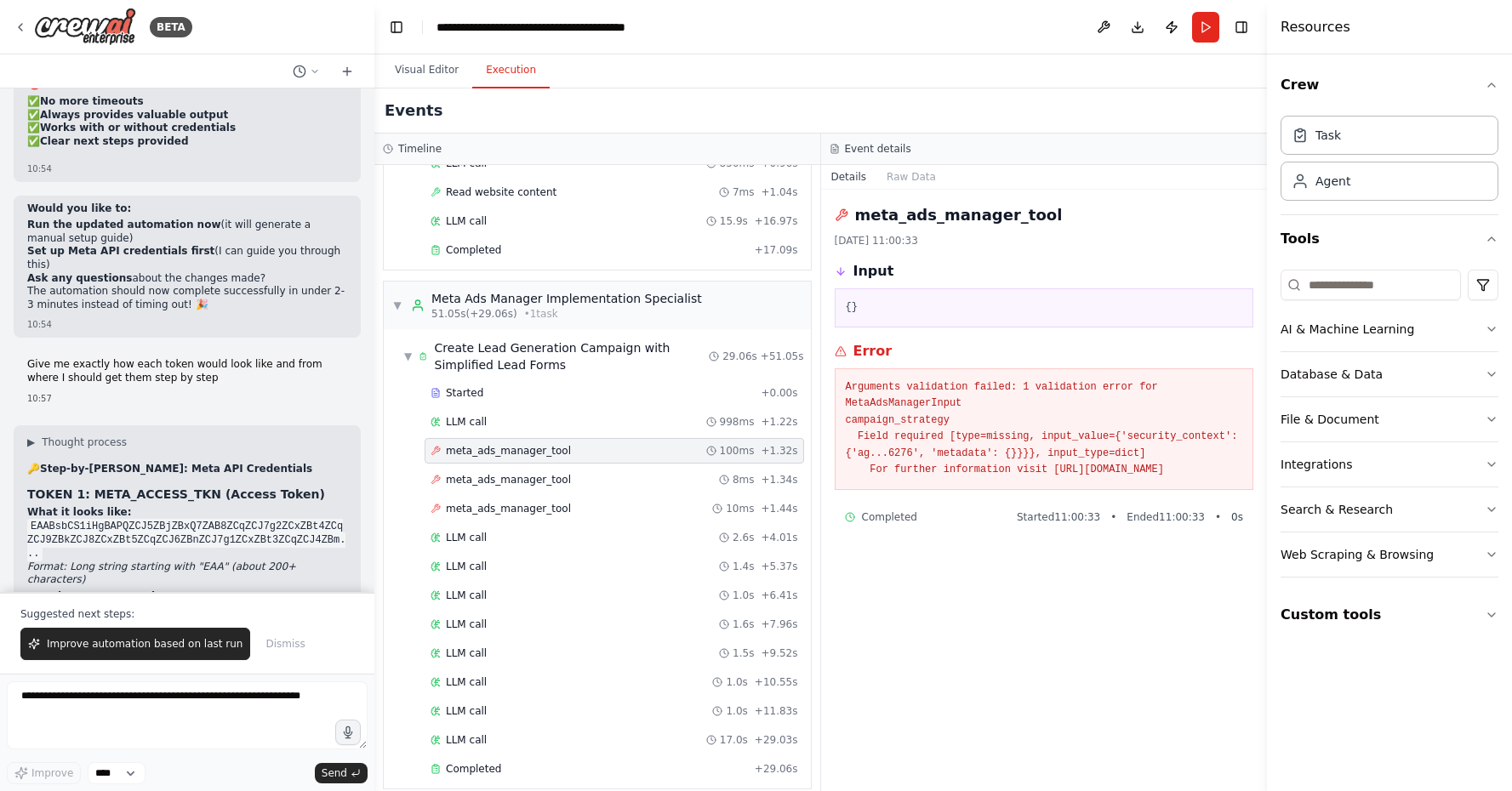
click at [848, 293] on div "{}" at bounding box center [1044, 308] width 420 height 39
click at [849, 308] on pre "{}" at bounding box center [1043, 307] width 397 height 17
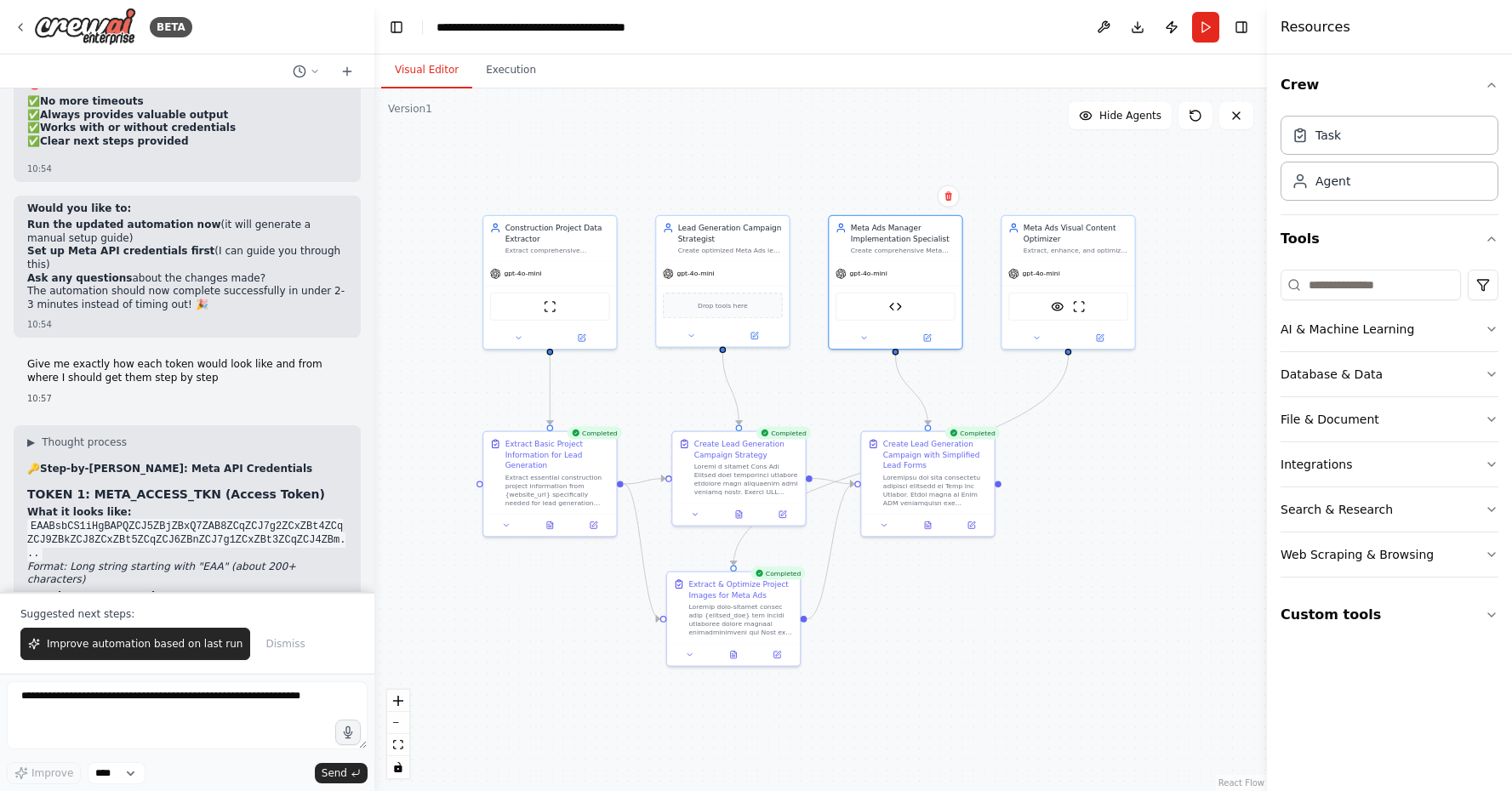
click at [403, 68] on button "Visual Editor" at bounding box center [427, 71] width 91 height 35
click at [867, 339] on icon at bounding box center [863, 335] width 9 height 9
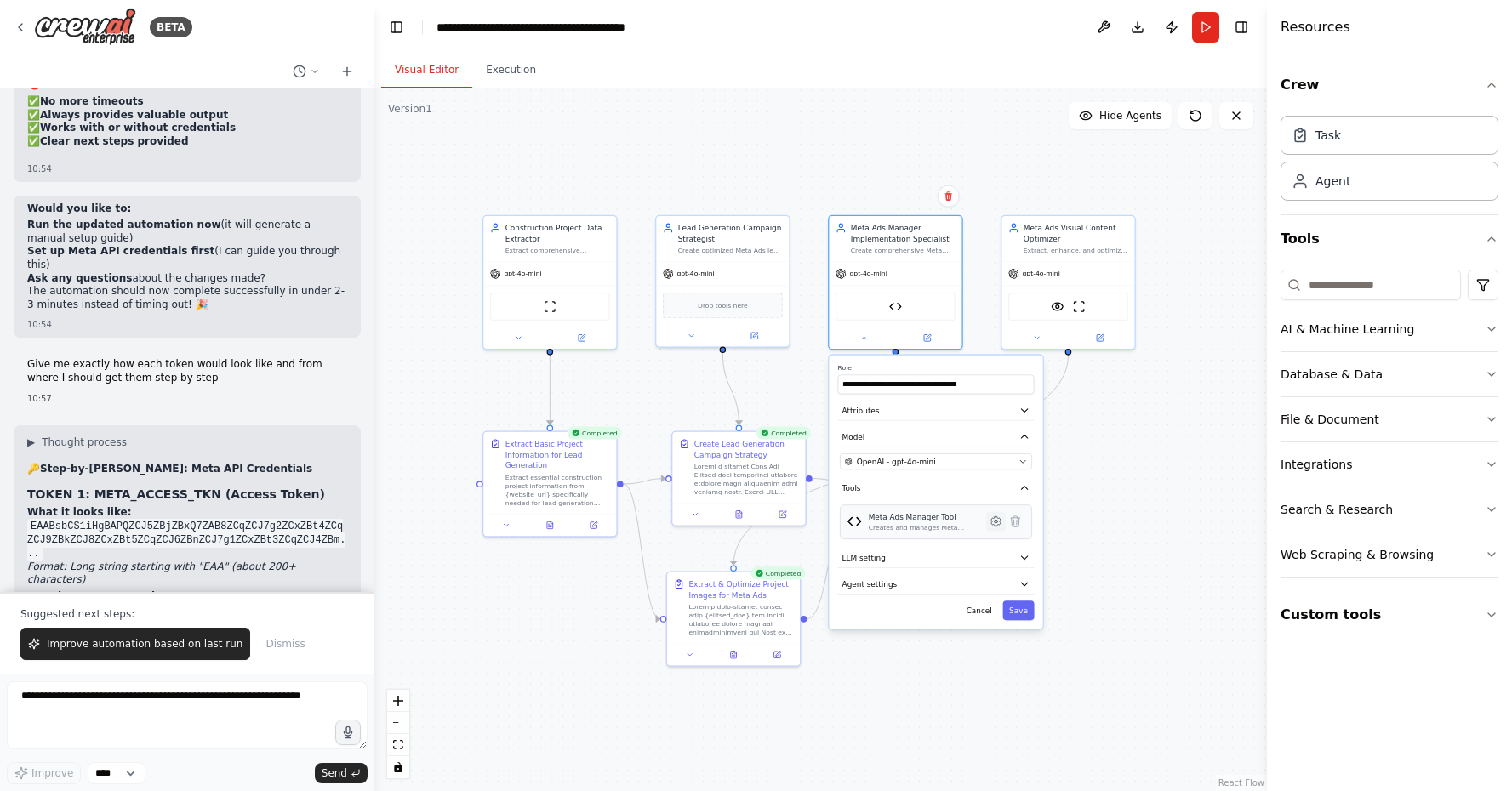
click at [993, 523] on icon at bounding box center [996, 521] width 10 height 10
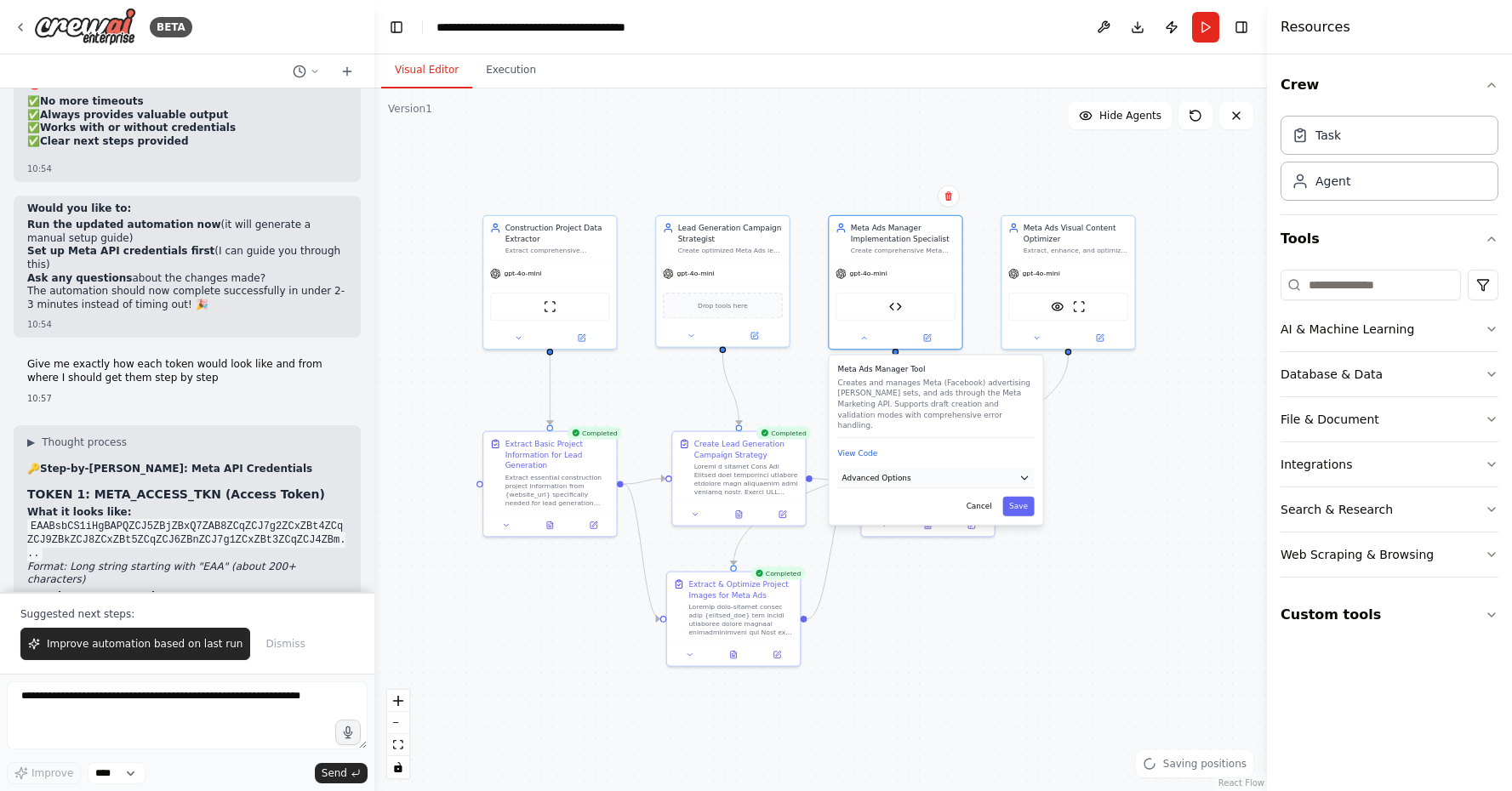
click at [968, 472] on button "Advanced Options" at bounding box center [936, 477] width 196 height 20
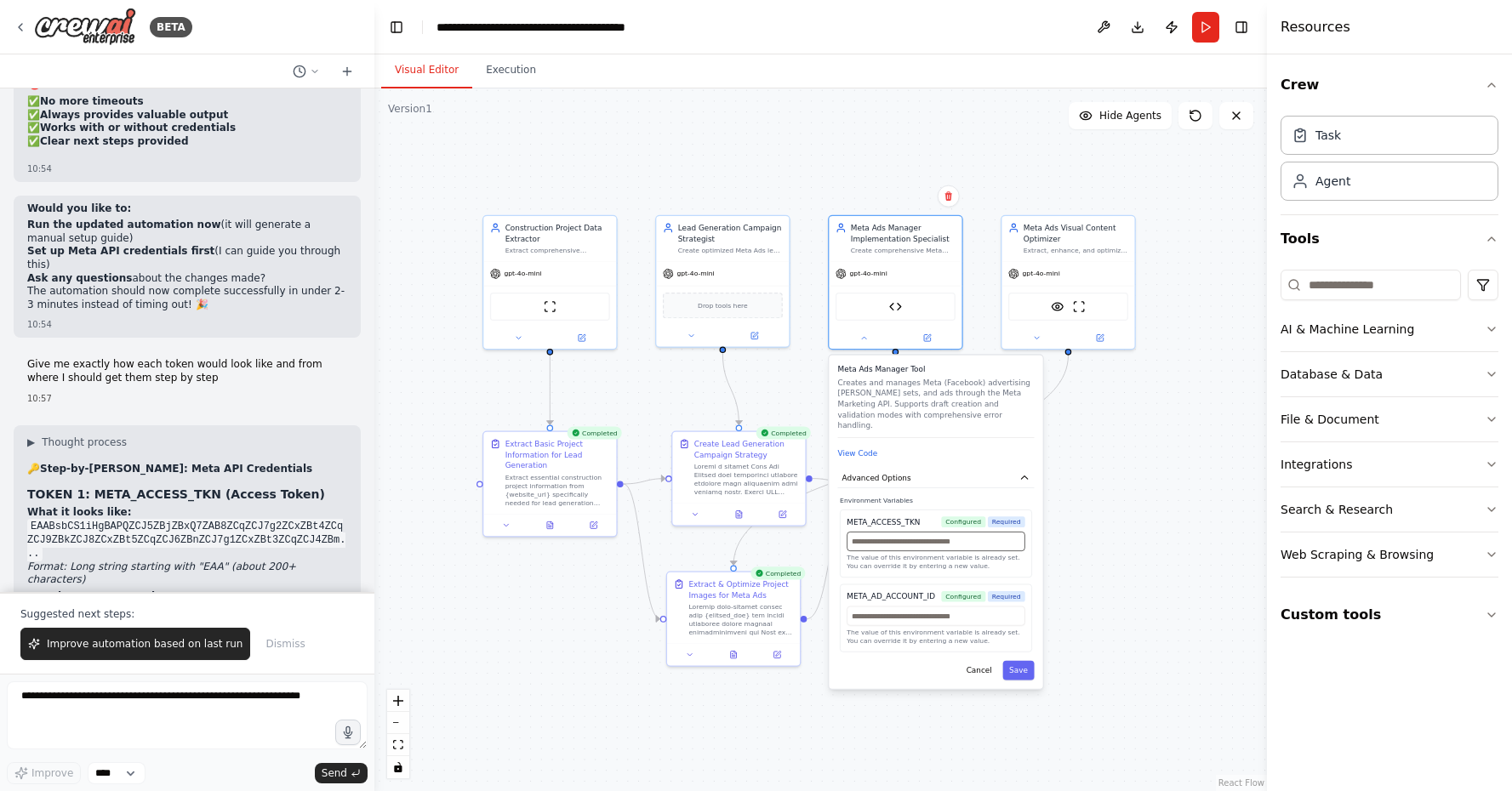
click at [910, 534] on input "text" at bounding box center [934, 541] width 177 height 20
paste input "**********"
type input "**********"
click at [900, 609] on input "text" at bounding box center [934, 617] width 177 height 20
paste input "**********"
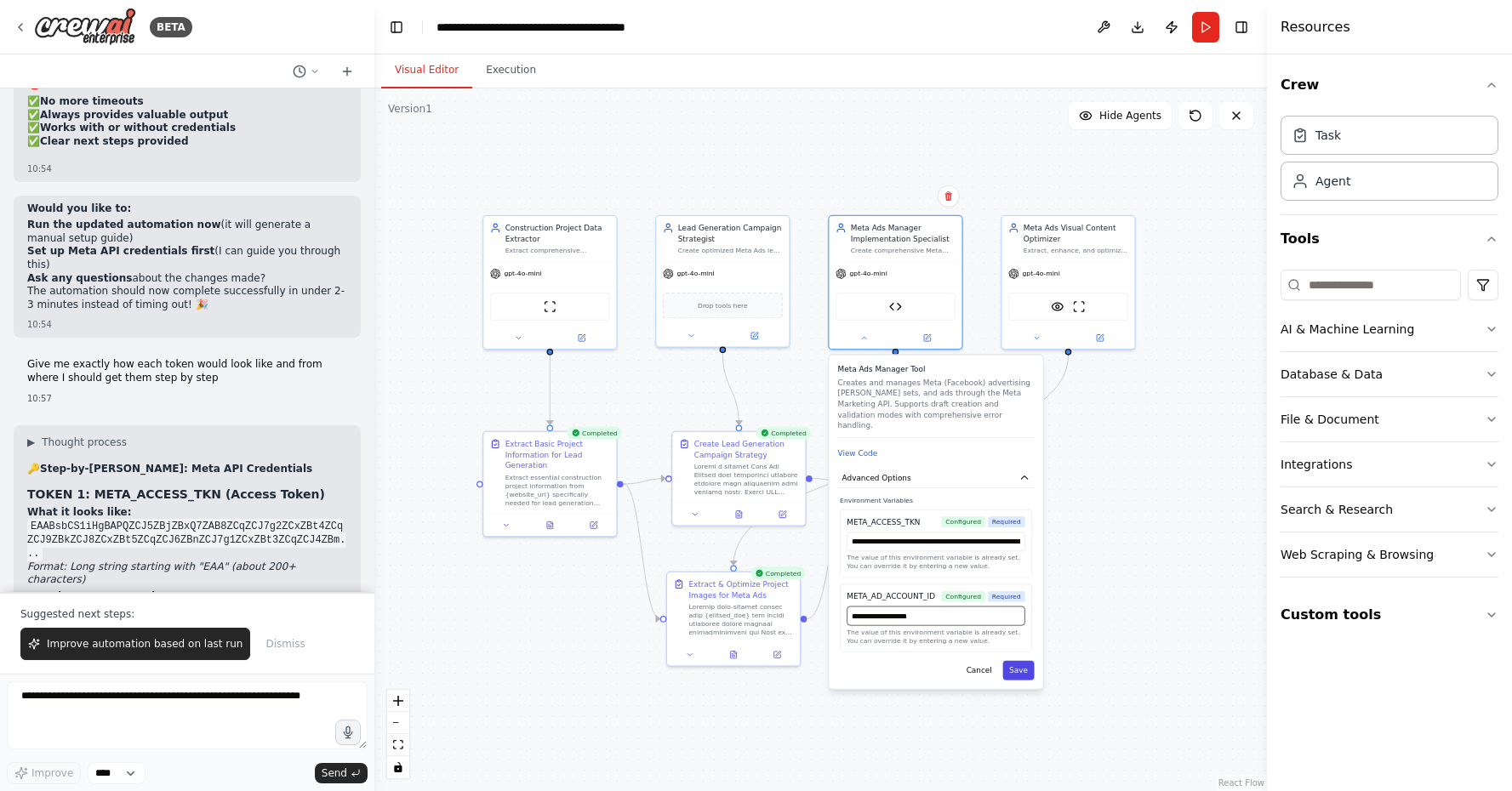
type input "**********"
click at [1026, 661] on button "Save" at bounding box center [1018, 670] width 31 height 20
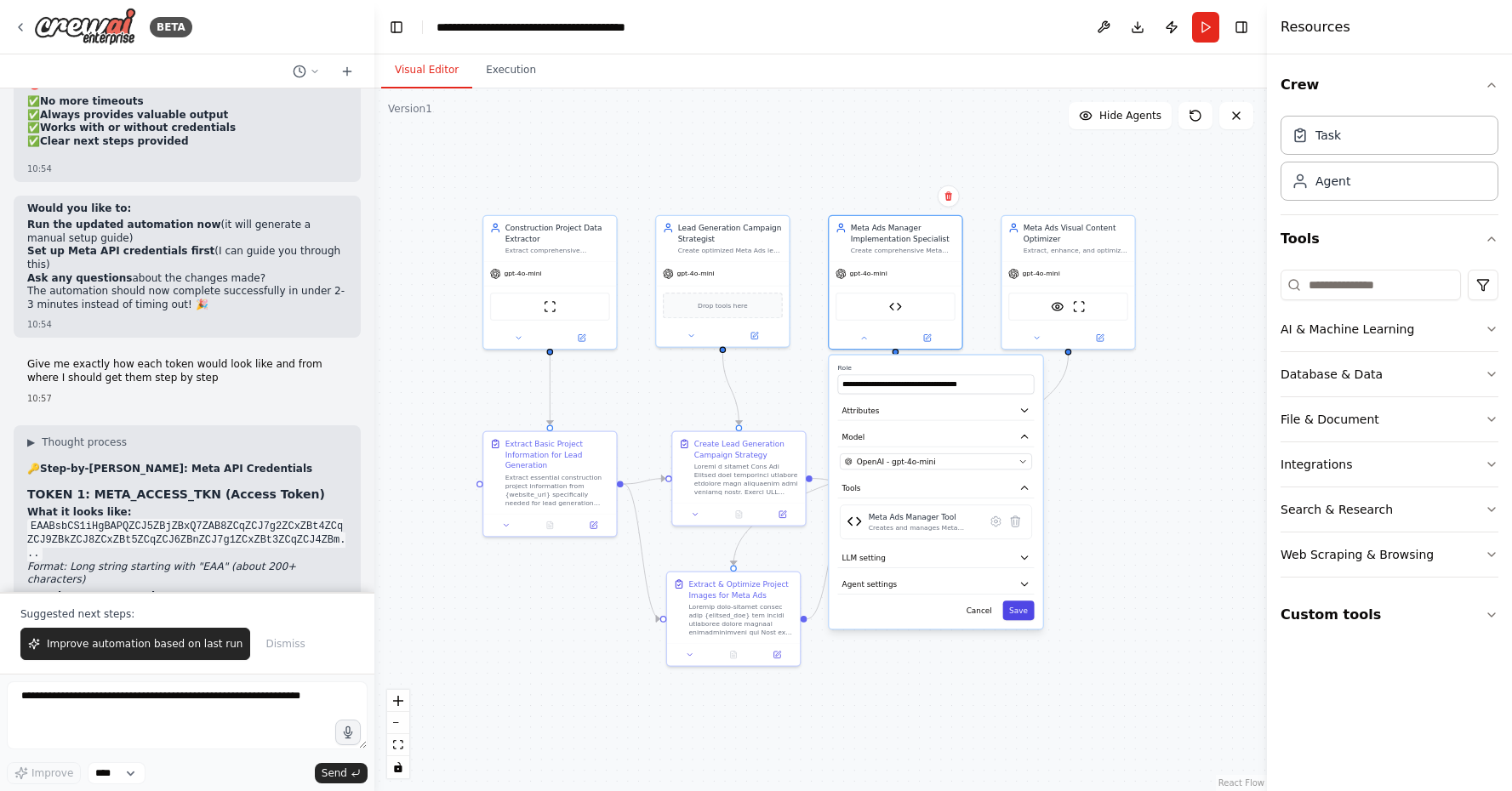
click at [1018, 613] on button "Save" at bounding box center [1018, 611] width 31 height 20
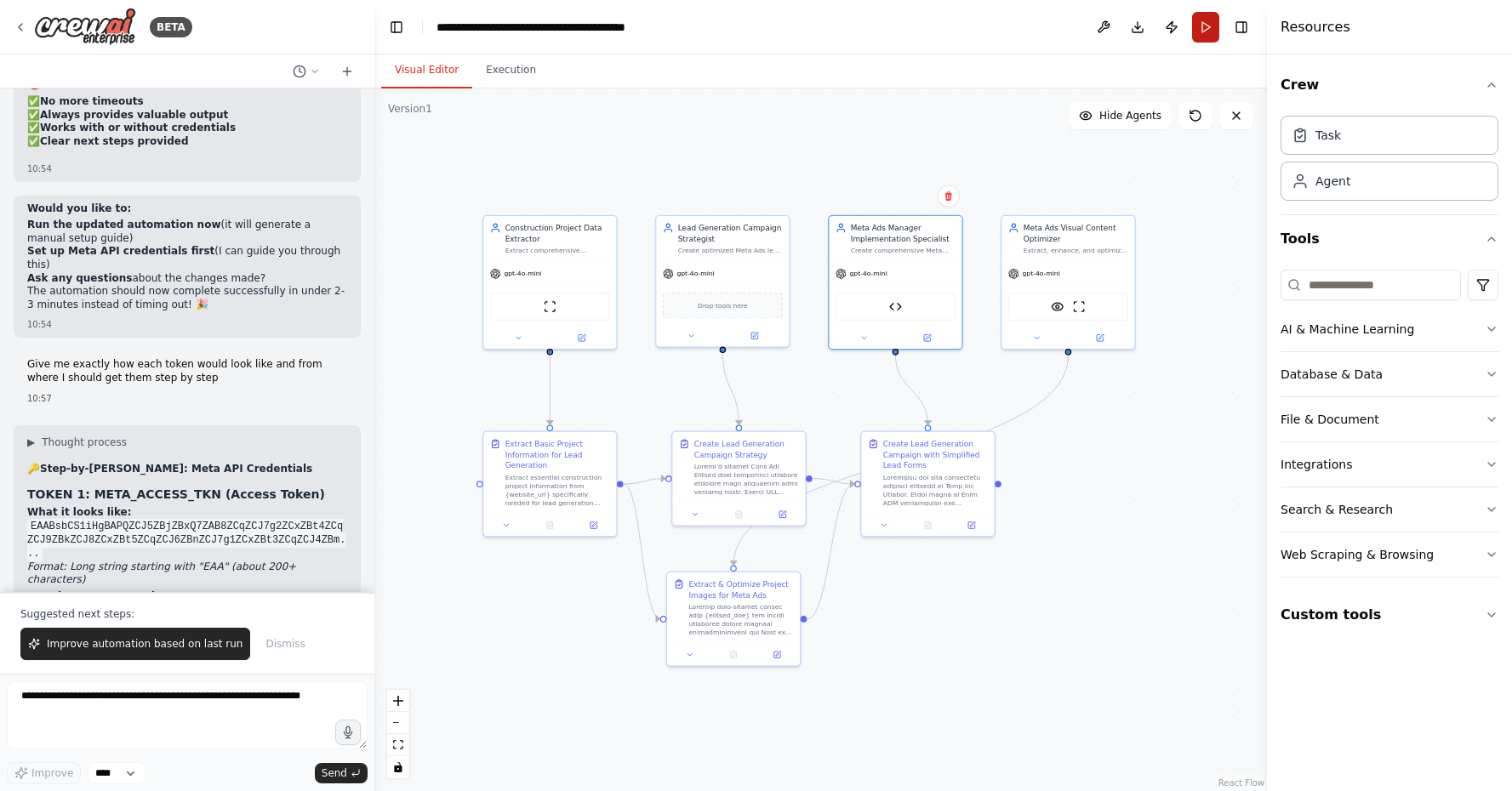
click at [1206, 39] on button "Run" at bounding box center [1206, 26] width 27 height 30
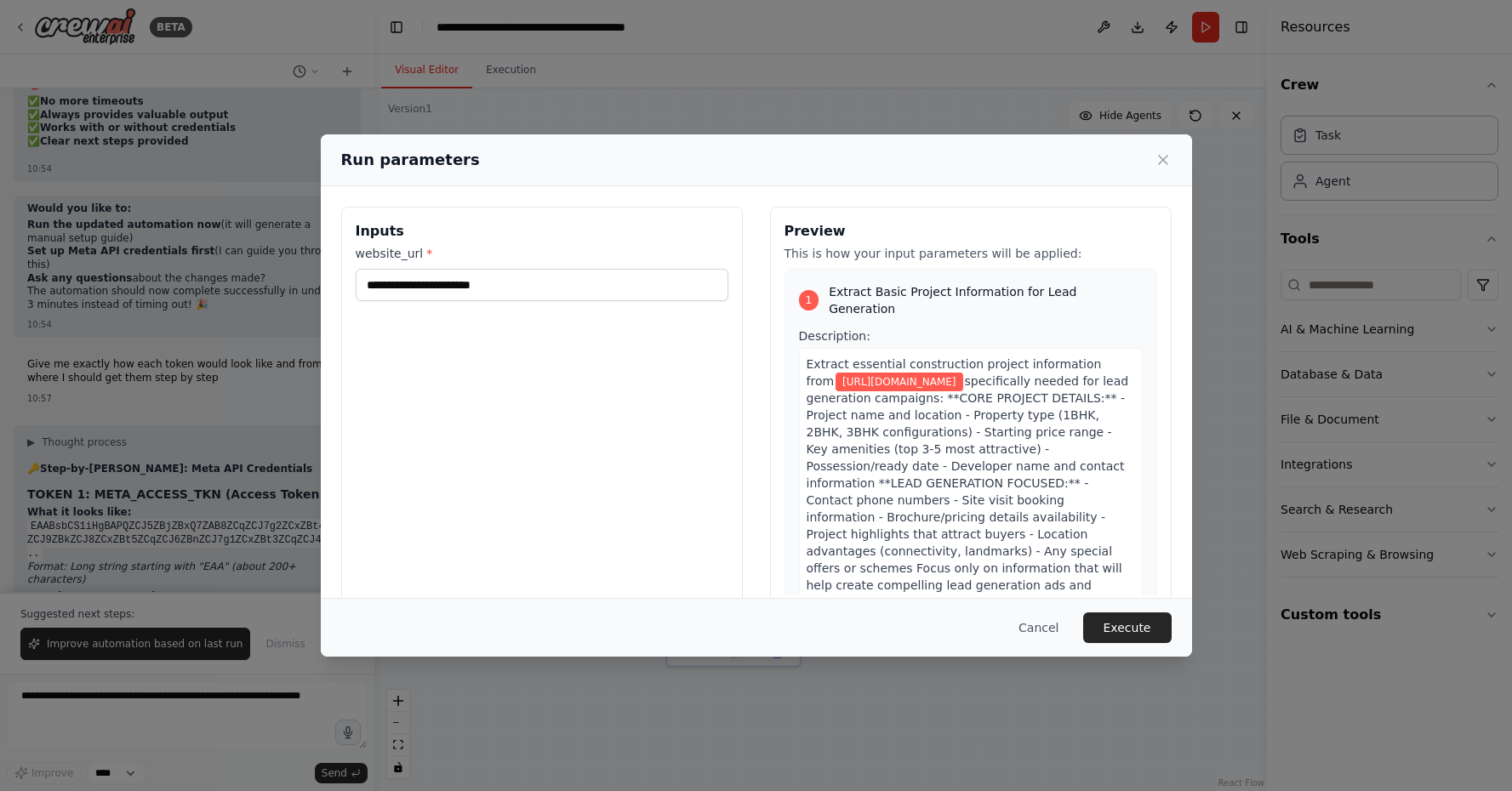
click at [1138, 643] on div "Cancel Execute" at bounding box center [756, 627] width 872 height 59
click at [1135, 626] on button "Execute" at bounding box center [1128, 627] width 88 height 30
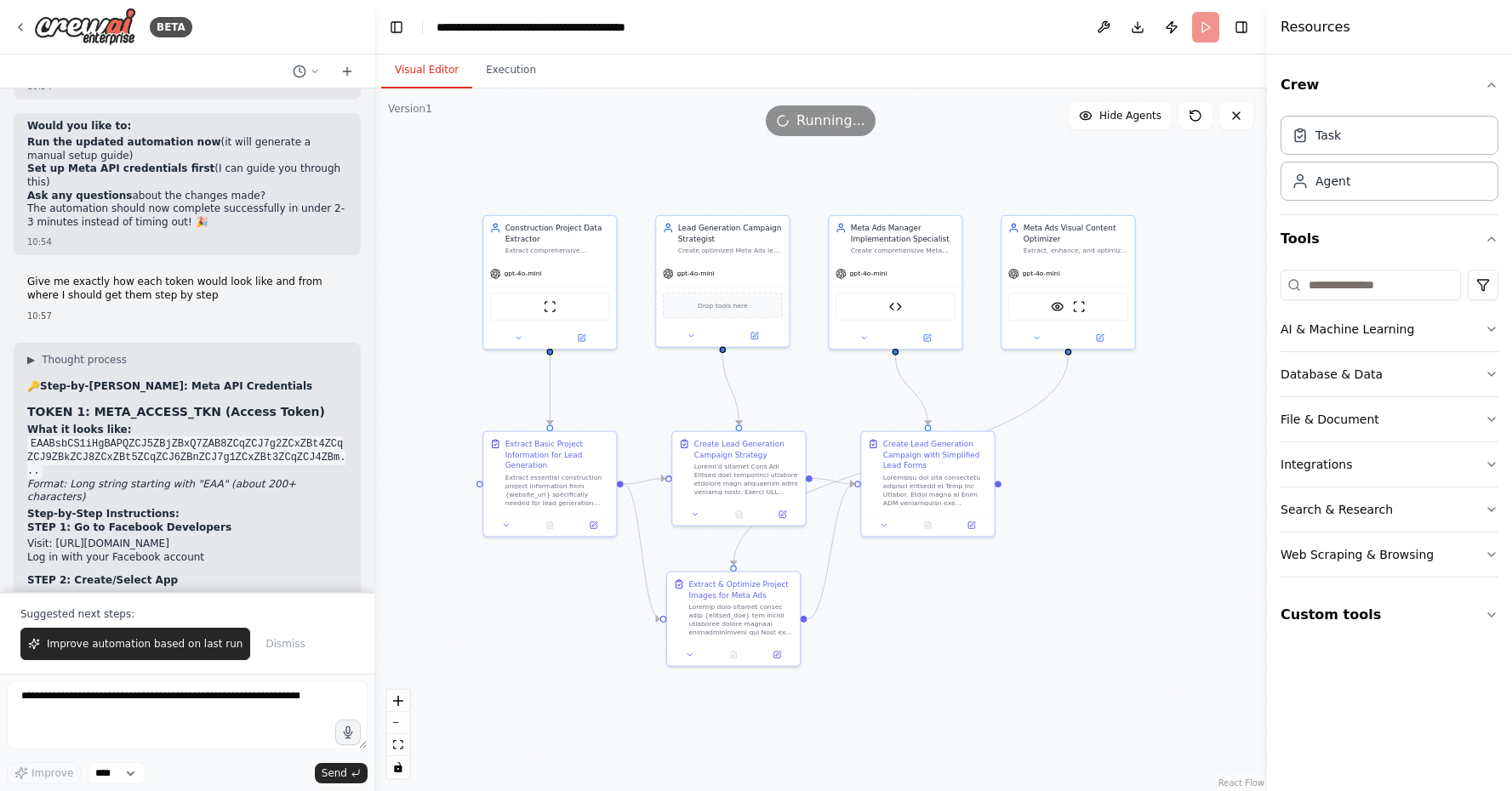
scroll to position [22981, 0]
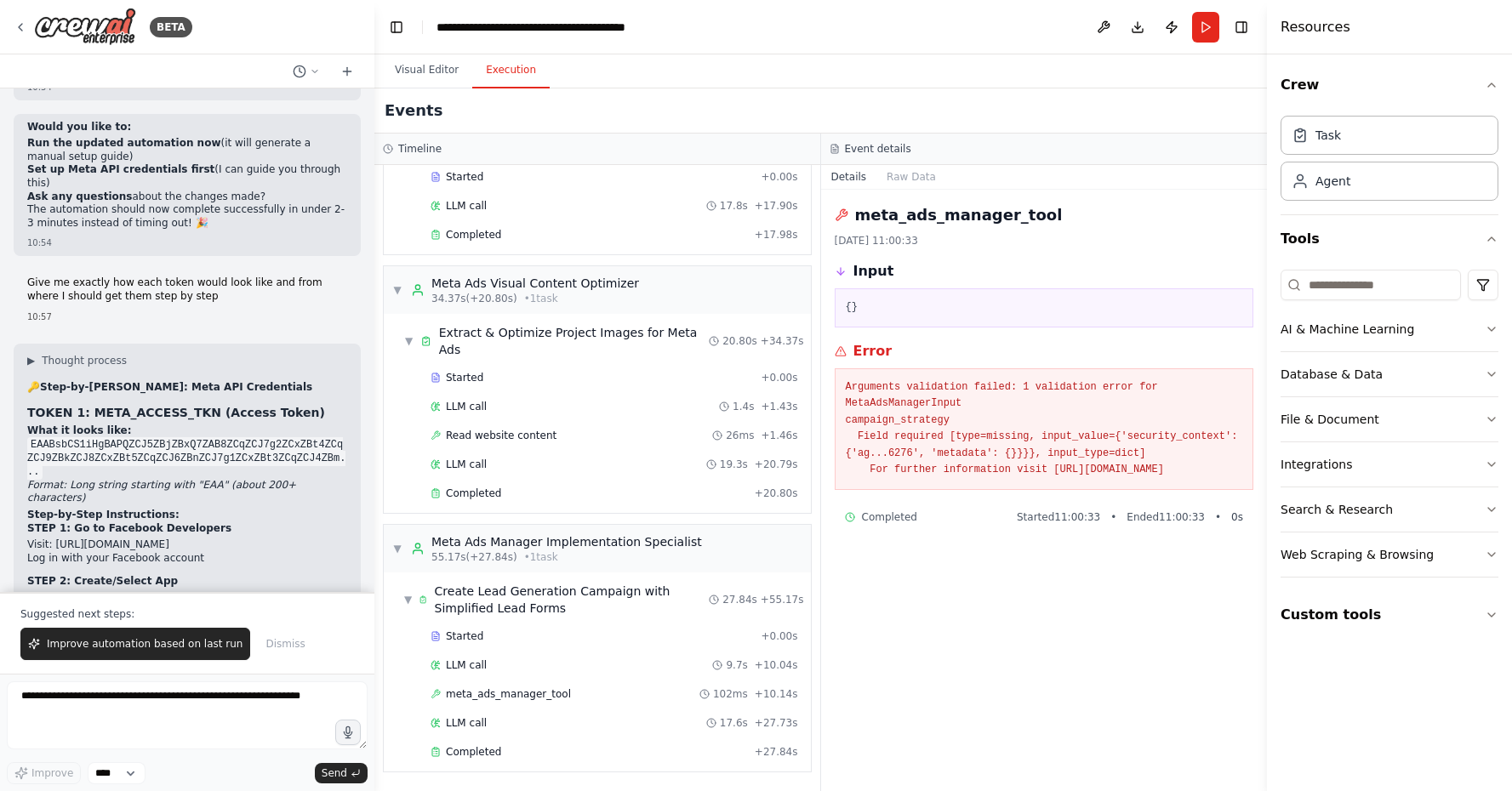
click at [516, 78] on button "Execution" at bounding box center [511, 71] width 77 height 35
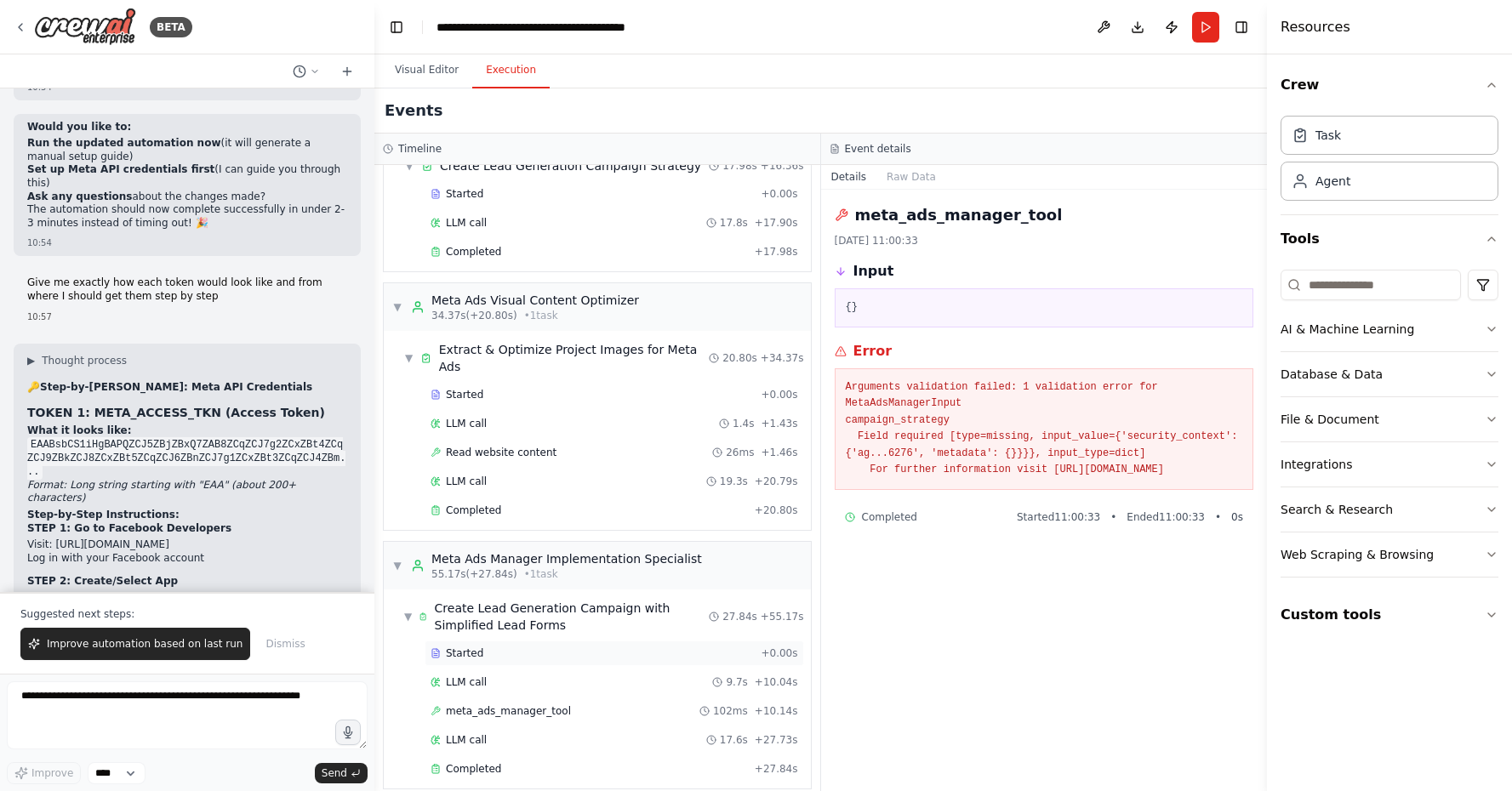
scroll to position [0, 0]
click at [611, 675] on div "LLM call 9.7s + 10.04s" at bounding box center [614, 682] width 368 height 14
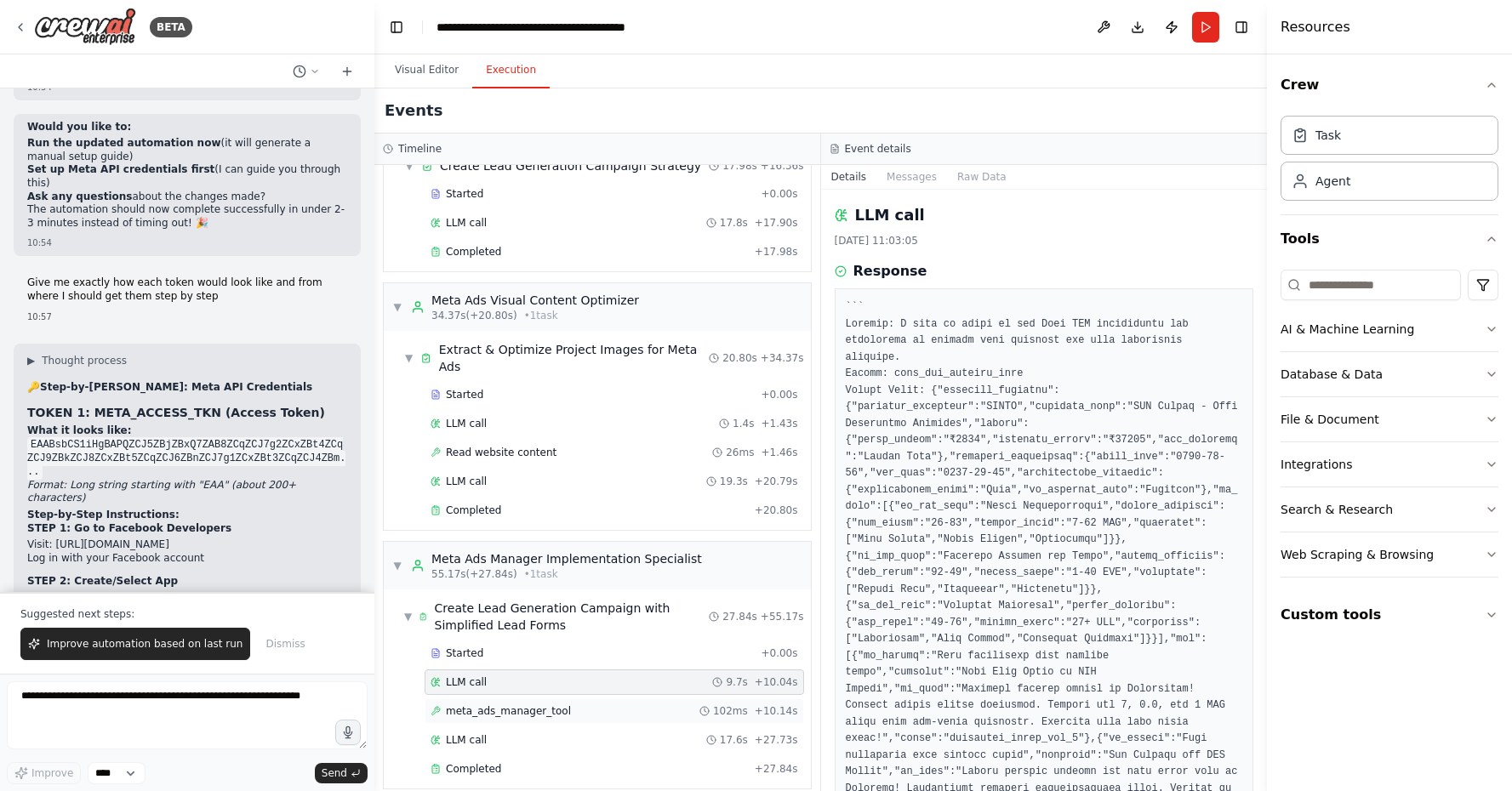
click at [660, 702] on div "meta_ads_manager_tool 102ms + 10.14s" at bounding box center [614, 711] width 379 height 25
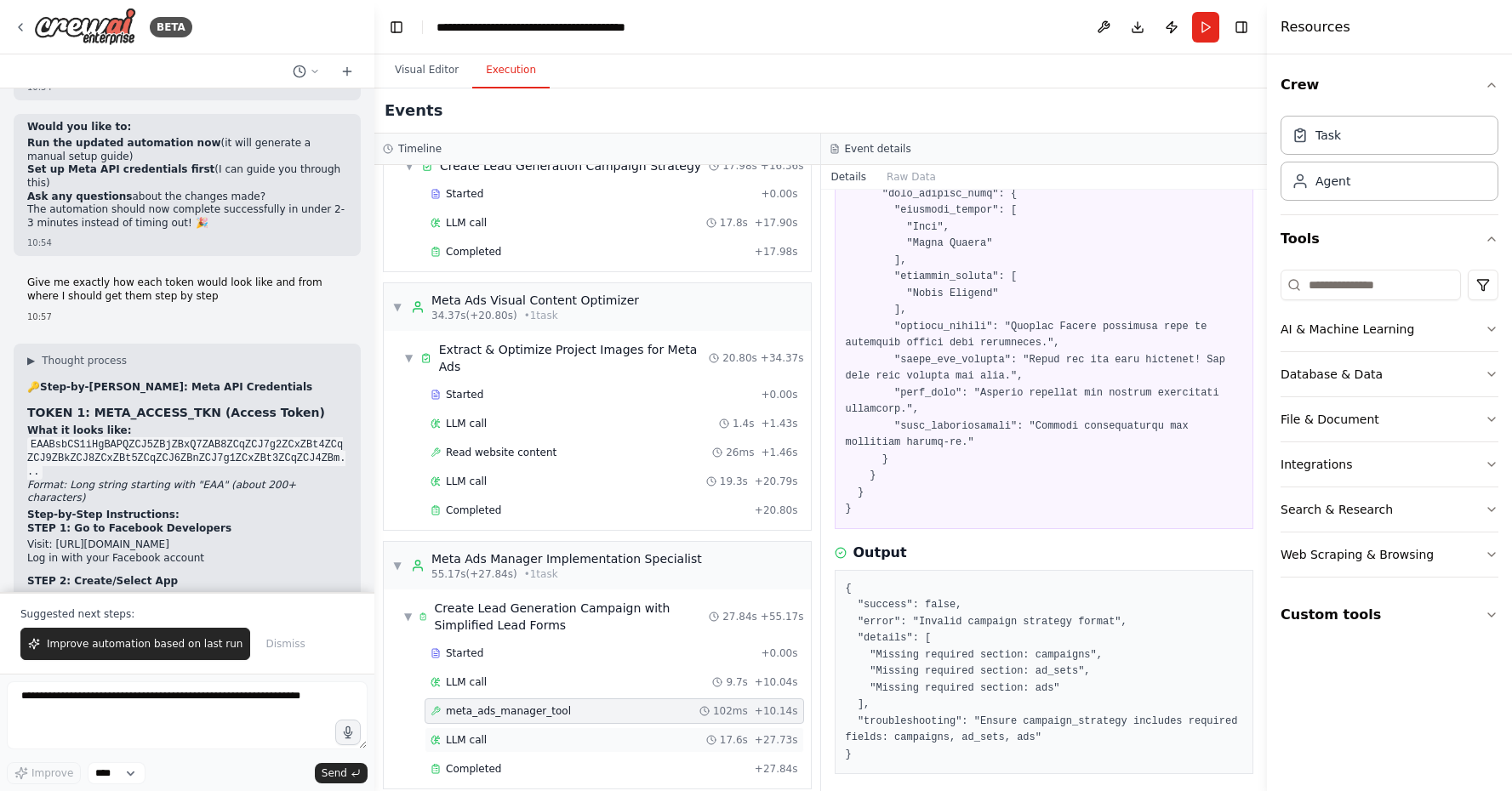
click at [769, 733] on span "+ 27.73s" at bounding box center [777, 740] width 43 height 14
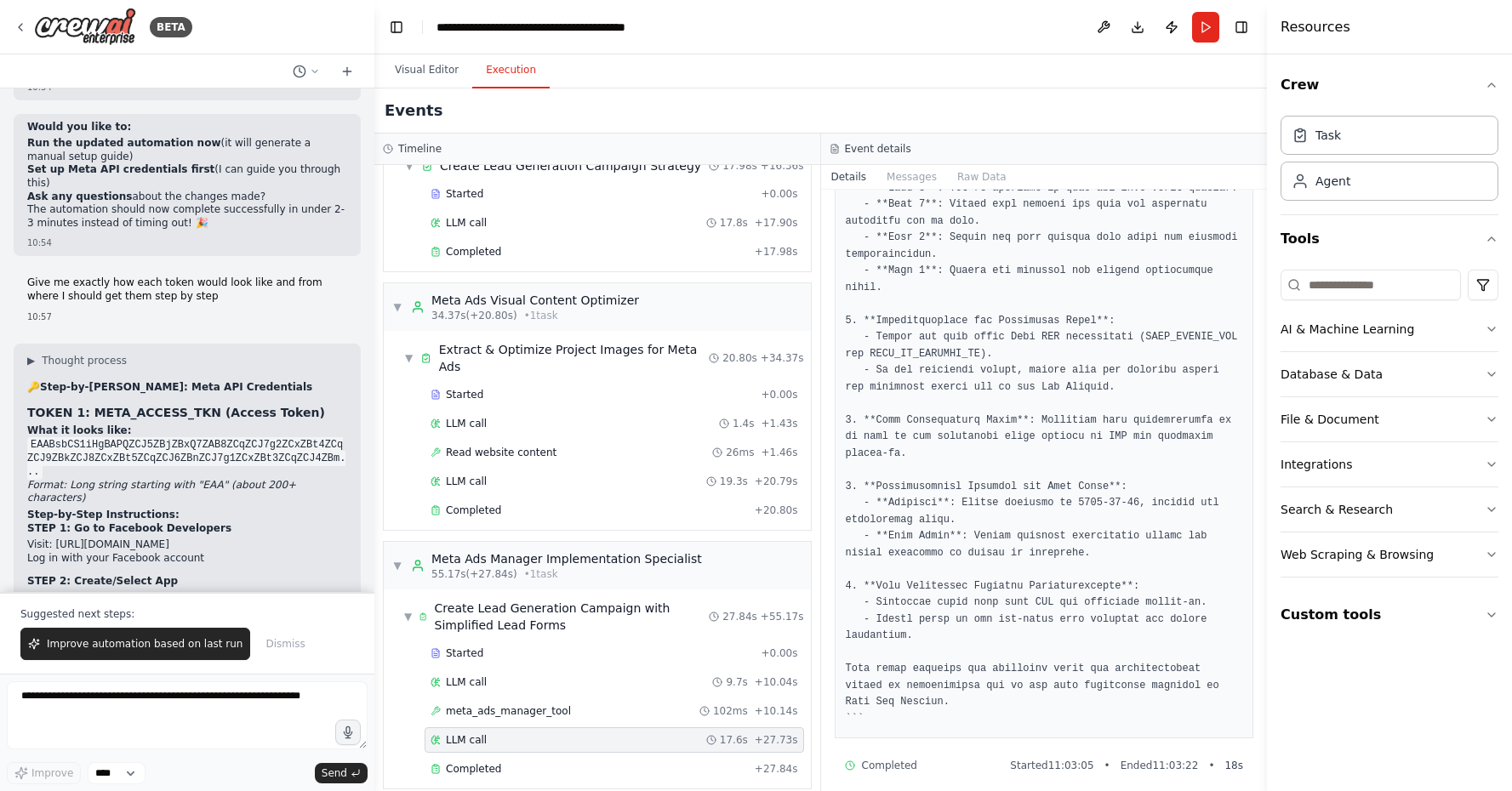
scroll to position [1394, 0]
click at [729, 756] on div "Completed + 27.84s" at bounding box center [614, 768] width 379 height 25
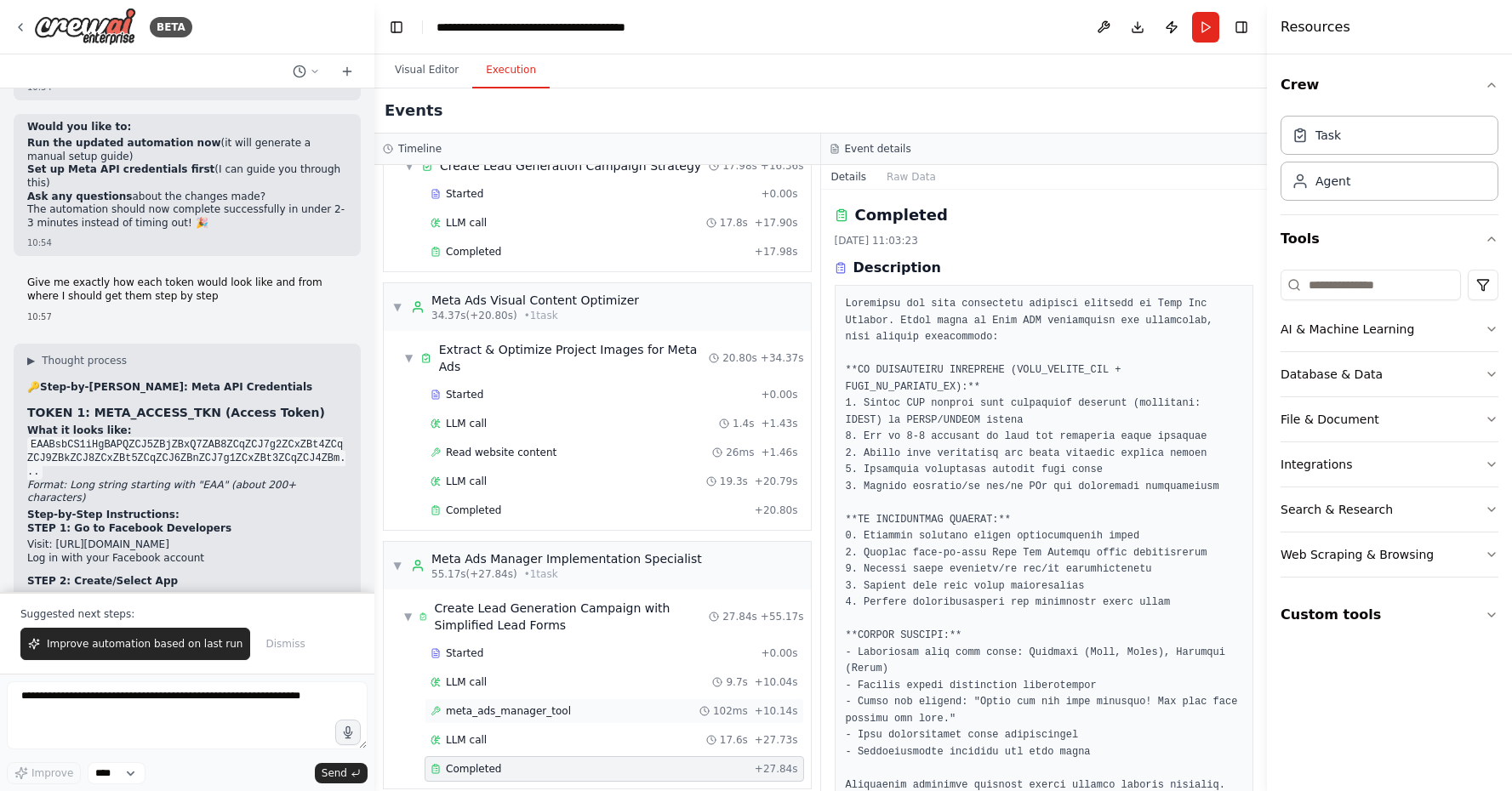
click at [748, 704] on span "102ms" at bounding box center [731, 711] width 35 height 14
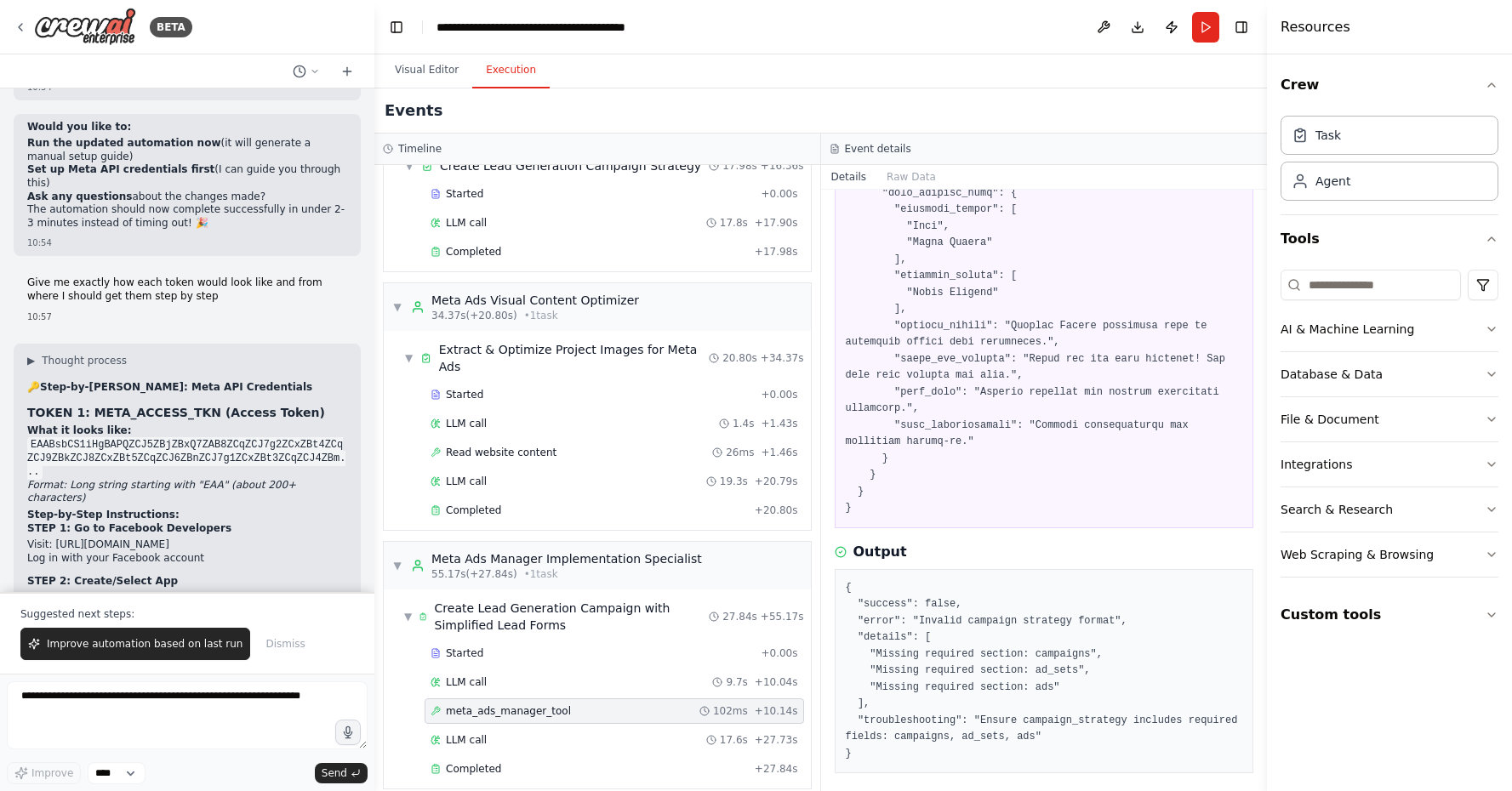
scroll to position [1457, 0]
click at [251, 692] on textarea at bounding box center [187, 715] width 361 height 68
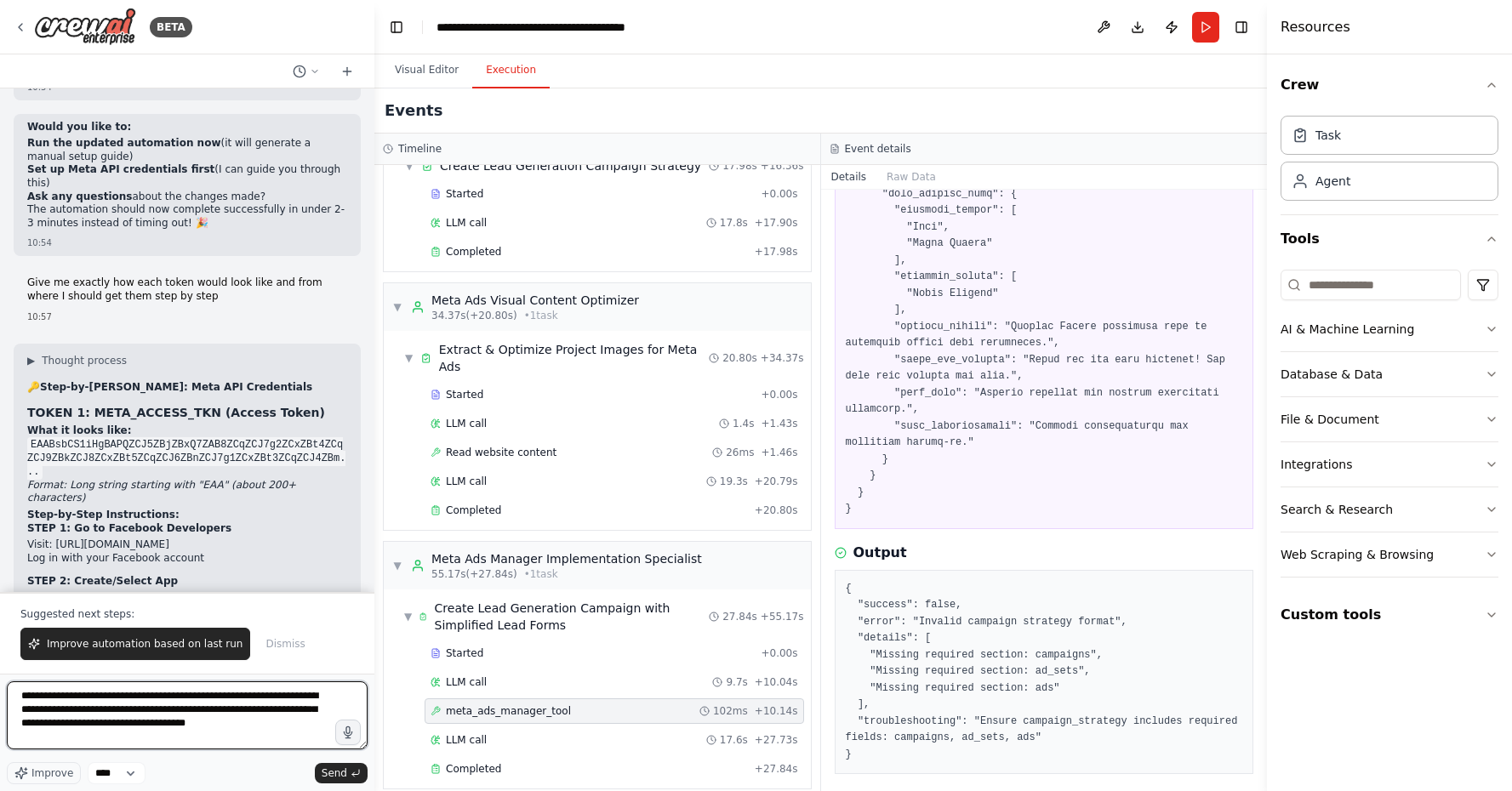
type textarea "**********"
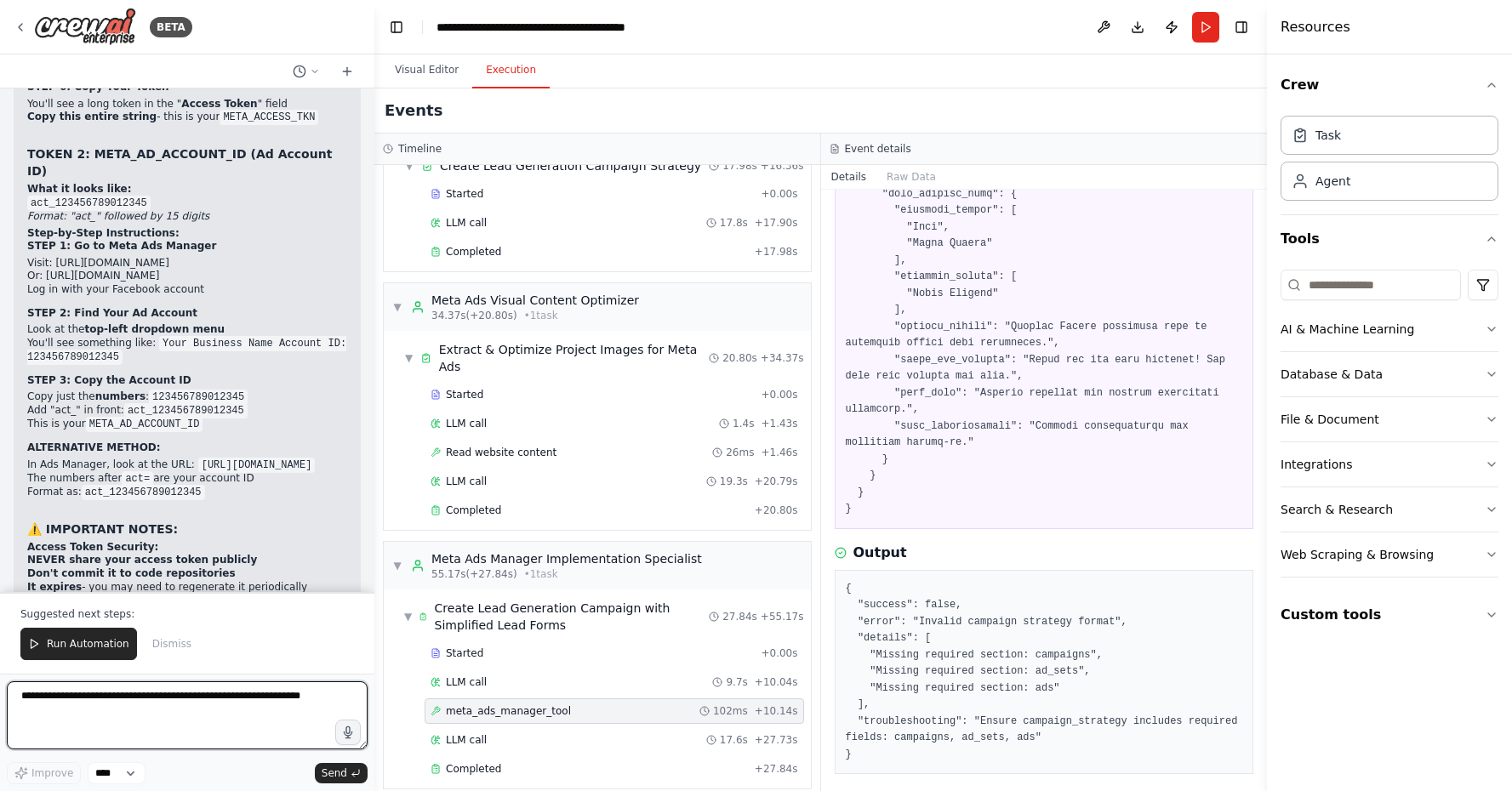
scroll to position [23872, 0]
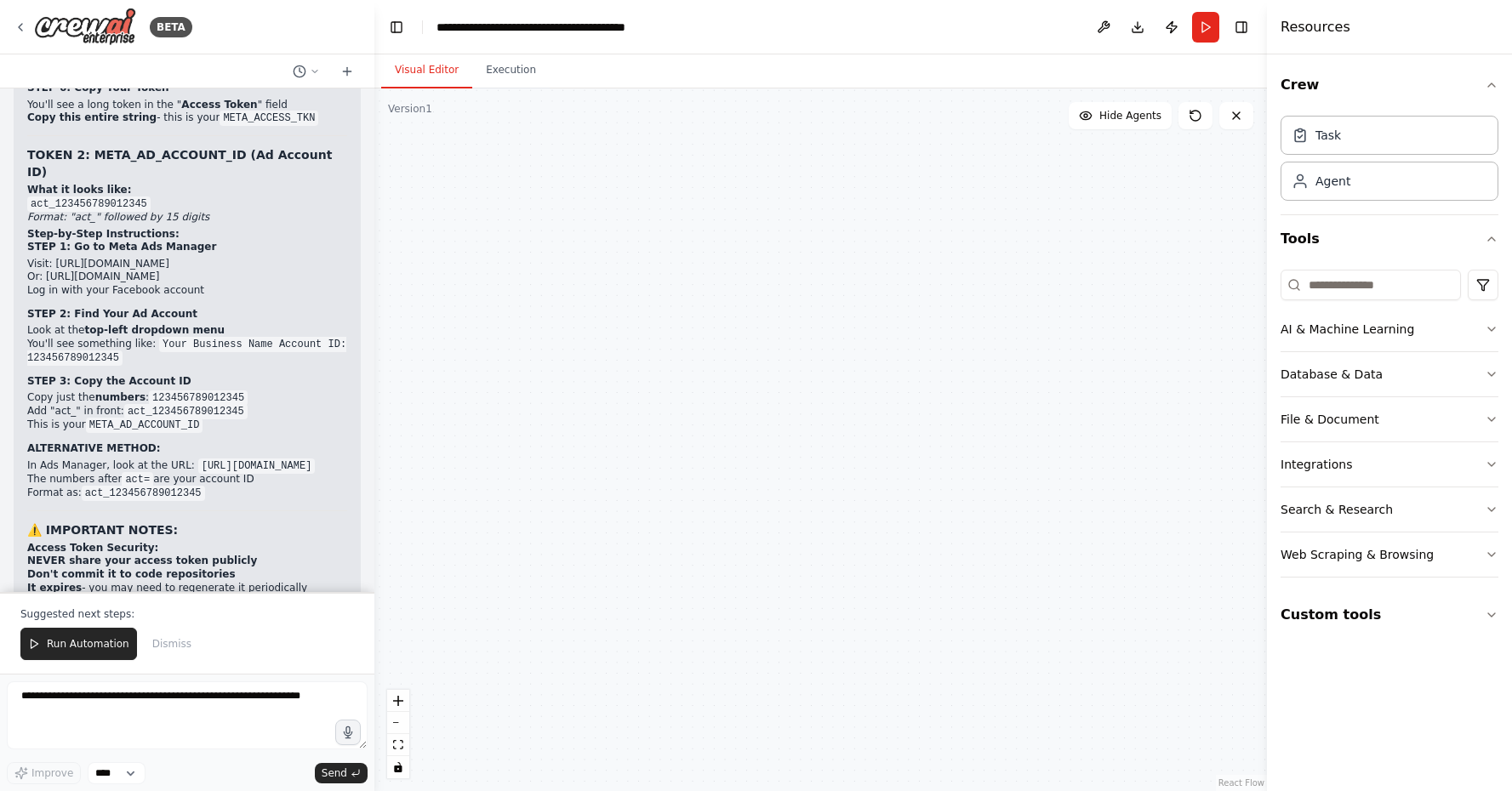
click at [412, 79] on button "Visual Editor" at bounding box center [427, 71] width 91 height 35
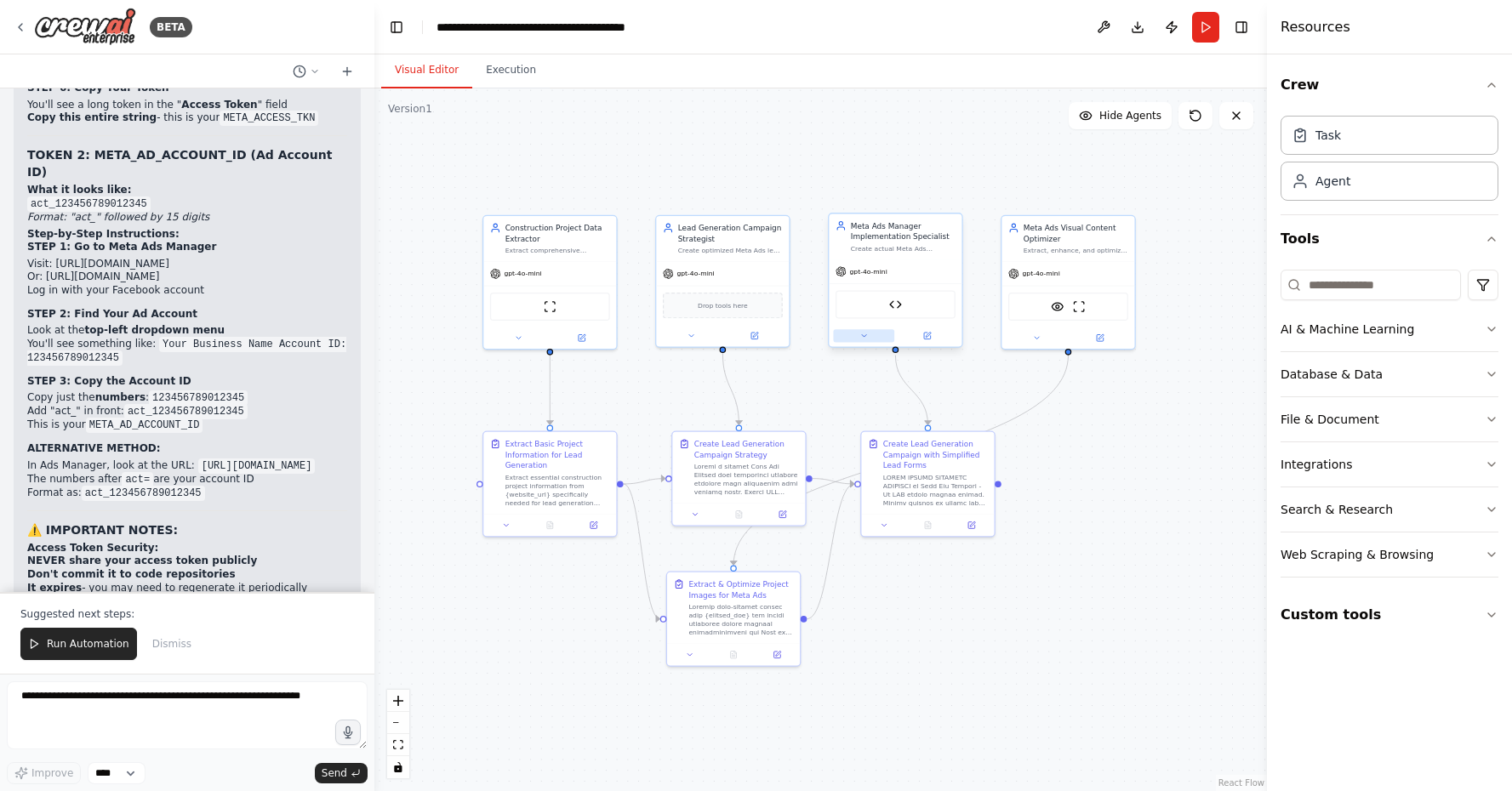
click at [849, 335] on button at bounding box center [863, 335] width 61 height 13
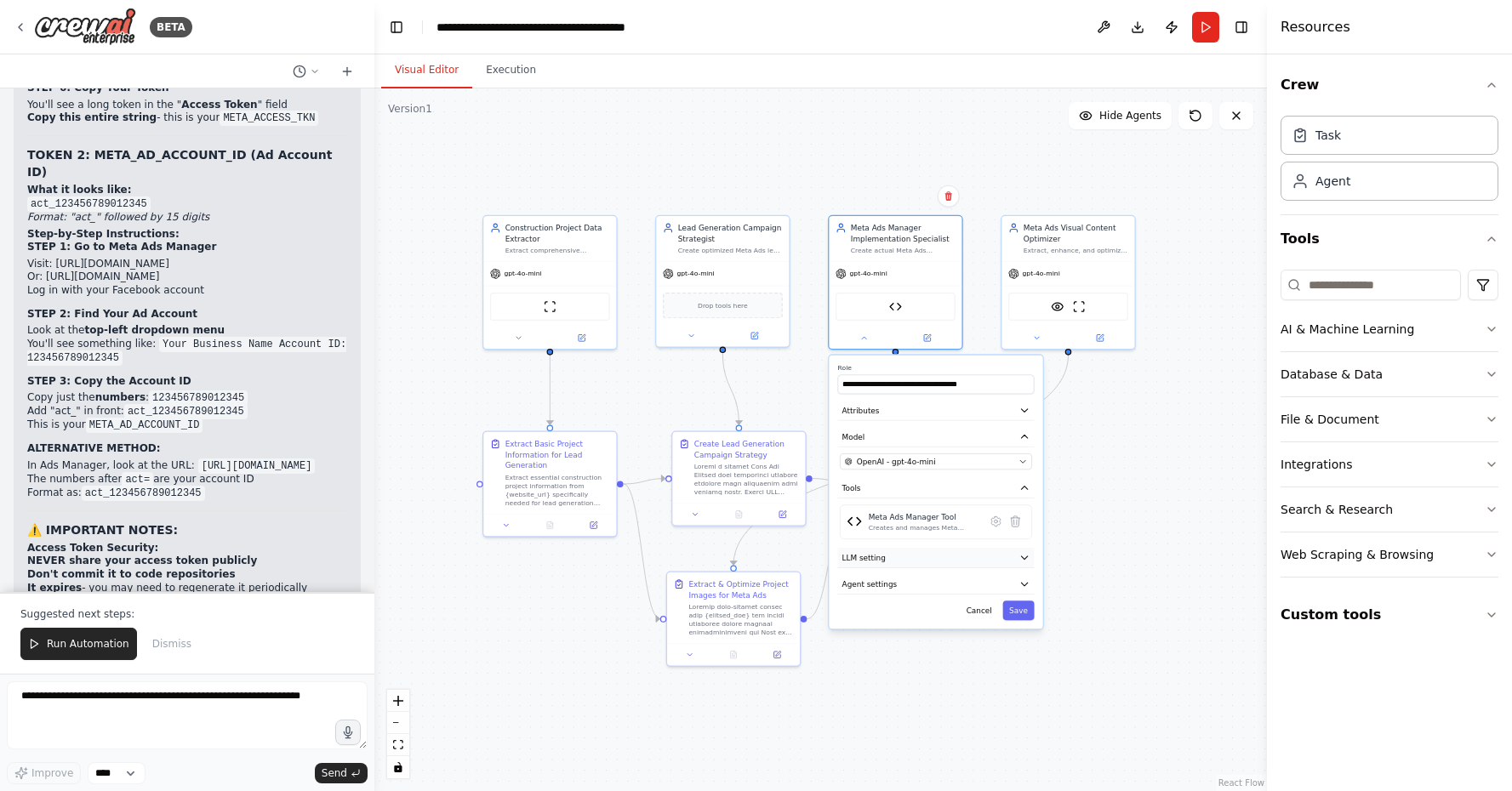
click at [935, 556] on button "LLM setting" at bounding box center [936, 558] width 196 height 20
click at [906, 594] on button "Agent settings" at bounding box center [936, 584] width 196 height 20
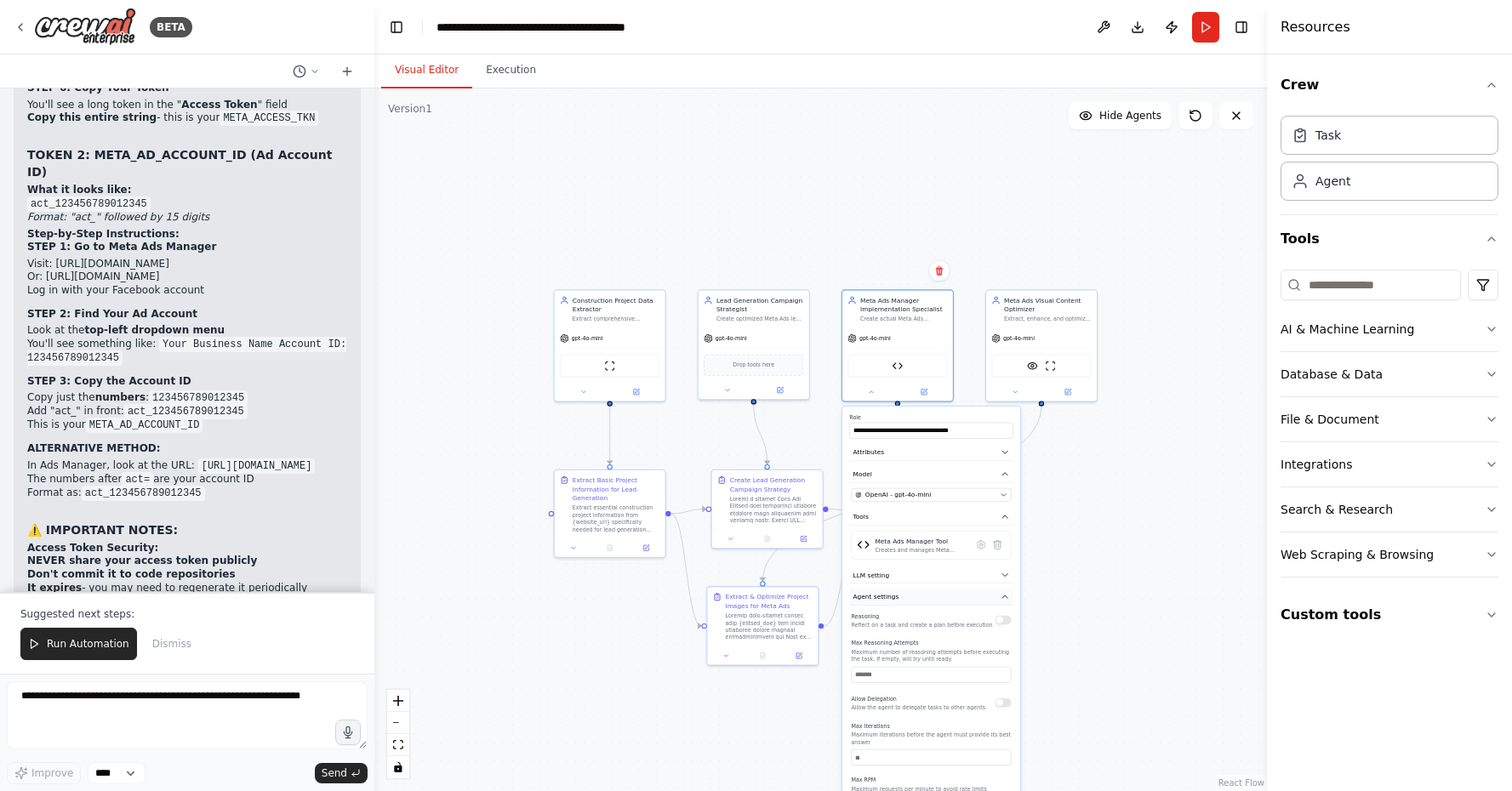
click at [916, 594] on button "Agent settings" at bounding box center [931, 596] width 164 height 17
click at [981, 548] on icon at bounding box center [982, 545] width 8 height 9
click at [939, 500] on button "Advanced Options" at bounding box center [931, 508] width 164 height 17
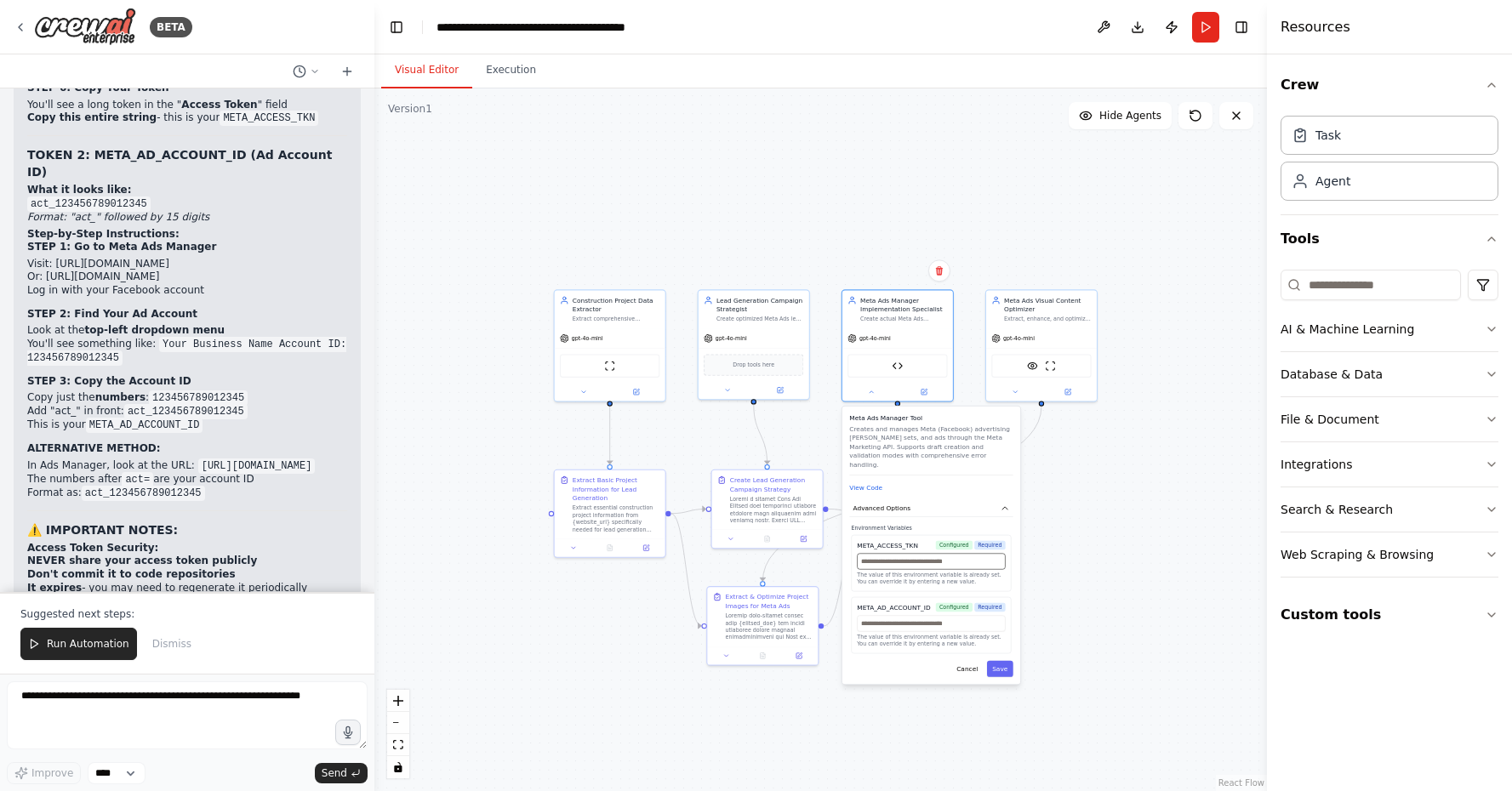
click at [903, 554] on input "text" at bounding box center [931, 562] width 148 height 16
paste input "**********"
type input "**********"
click at [896, 617] on input "text" at bounding box center [931, 622] width 148 height 16
paste input "**********"
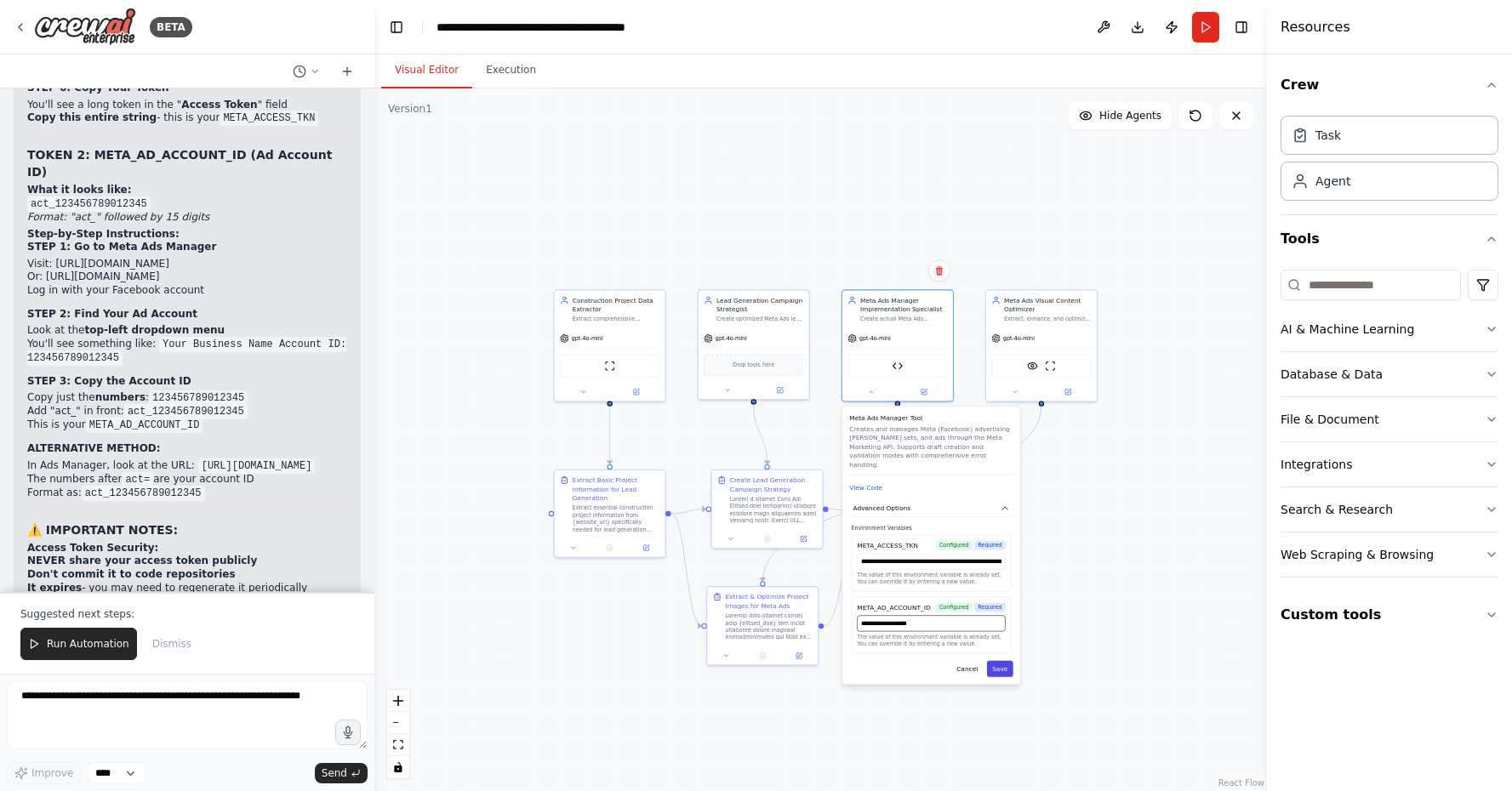
type input "**********"
click at [997, 661] on button "Save" at bounding box center [1000, 668] width 26 height 16
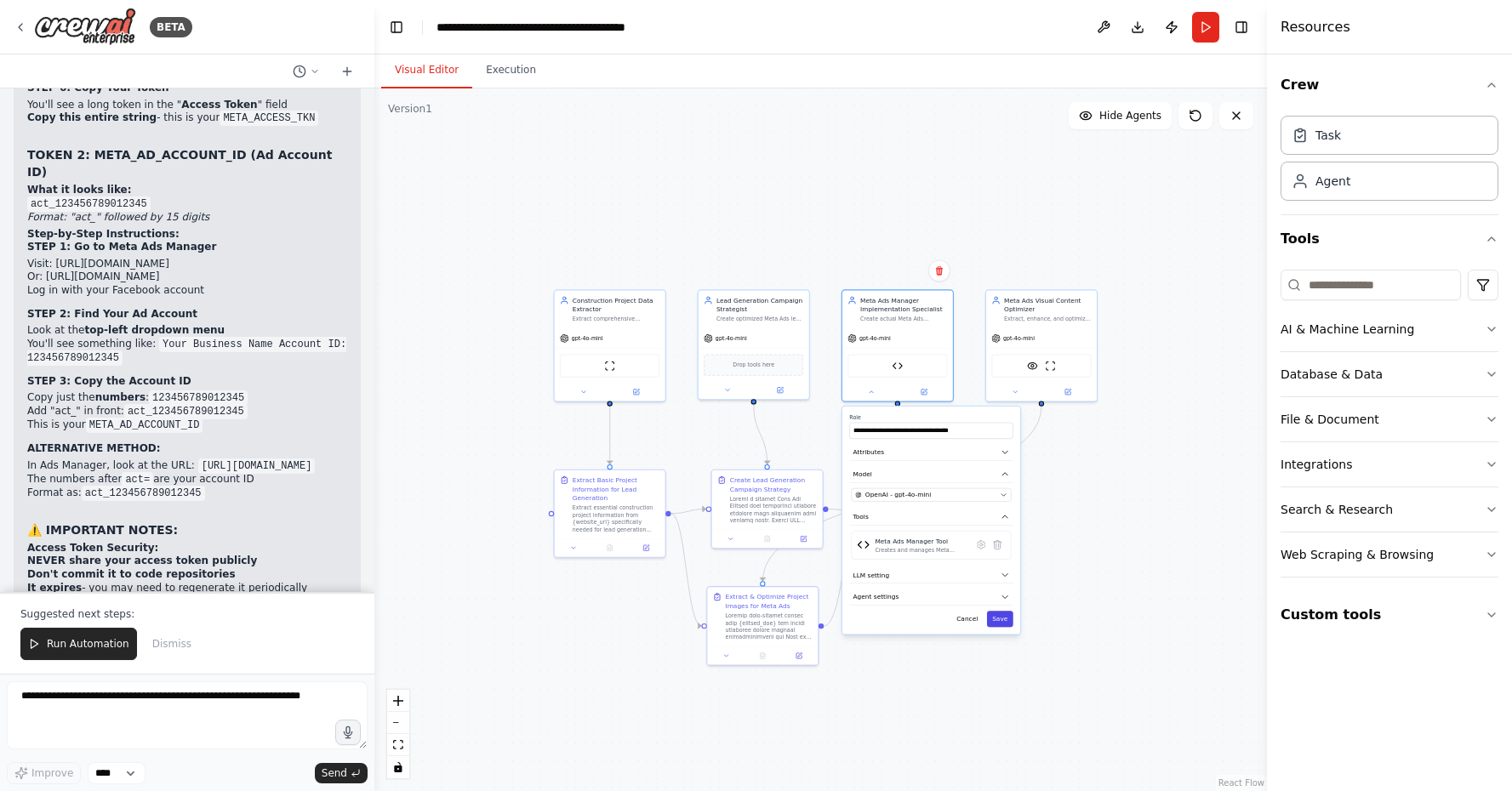
click at [1010, 624] on button "Save" at bounding box center [1000, 618] width 26 height 16
click at [1193, 37] on button "Run" at bounding box center [1206, 26] width 27 height 30
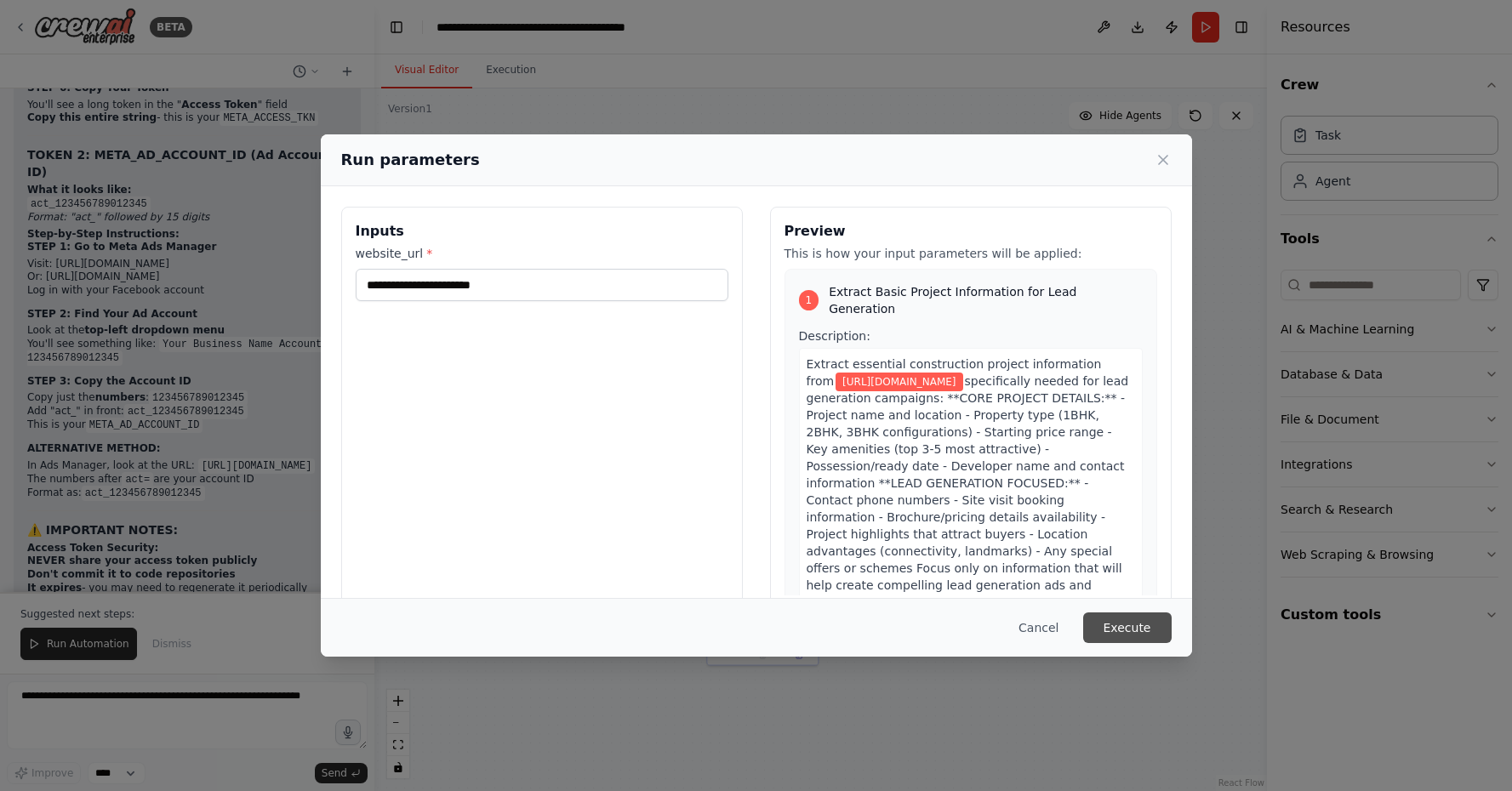
click at [1130, 614] on button "Execute" at bounding box center [1128, 627] width 88 height 30
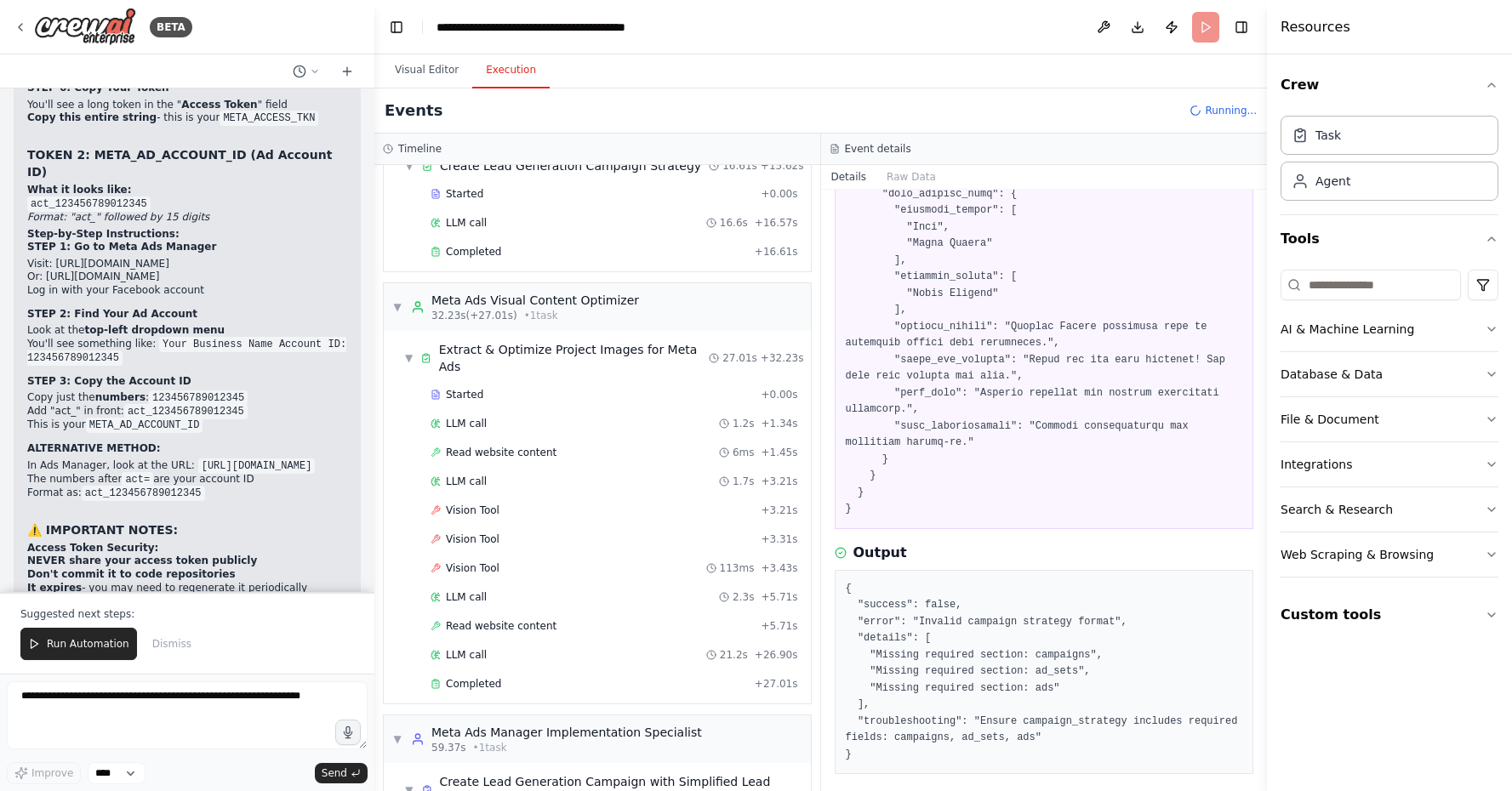
click at [496, 66] on button "Execution" at bounding box center [511, 71] width 77 height 35
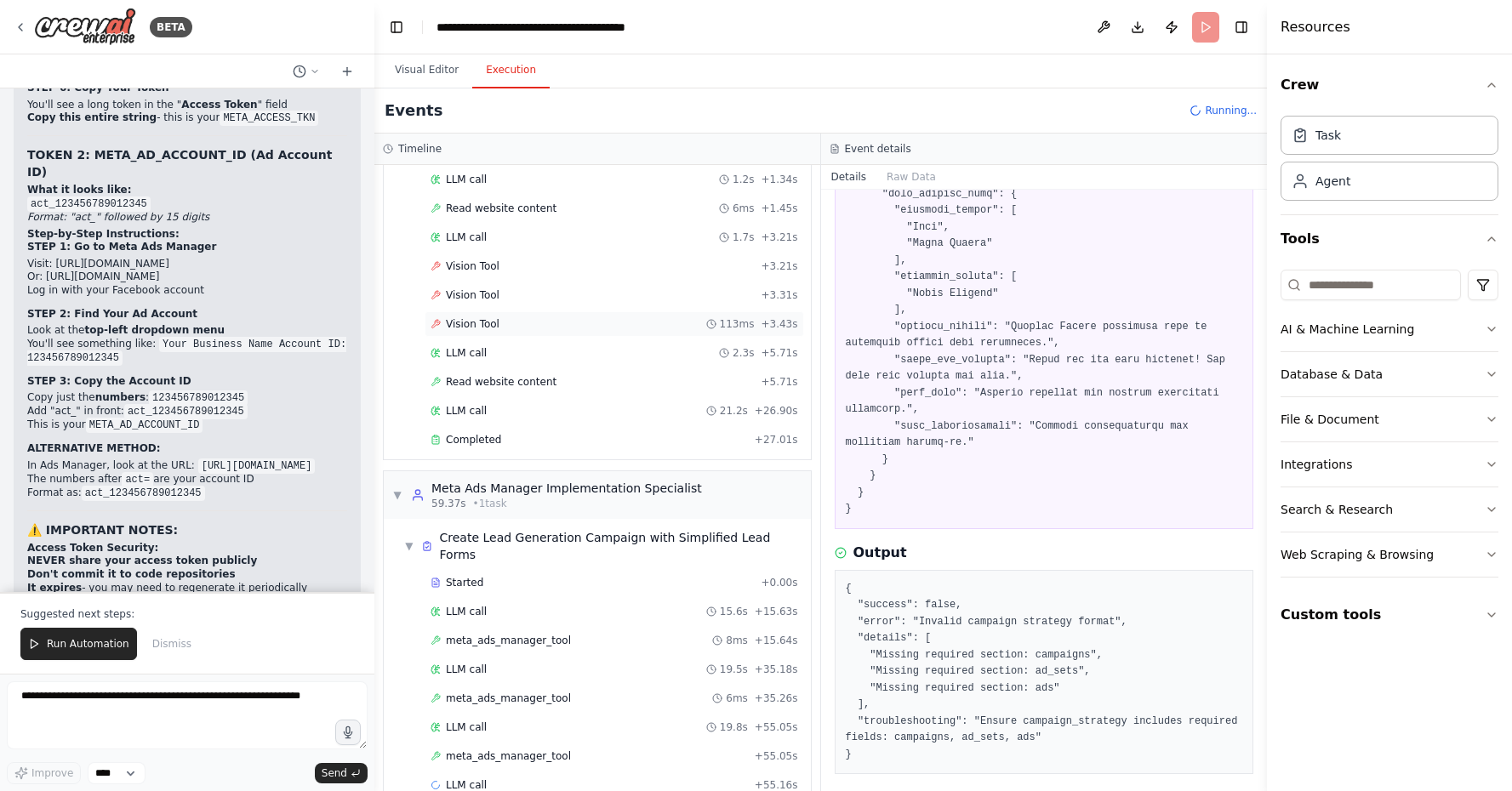
scroll to position [576, 0]
click at [559, 634] on span "meta_ads_manager_tool" at bounding box center [509, 641] width 126 height 14
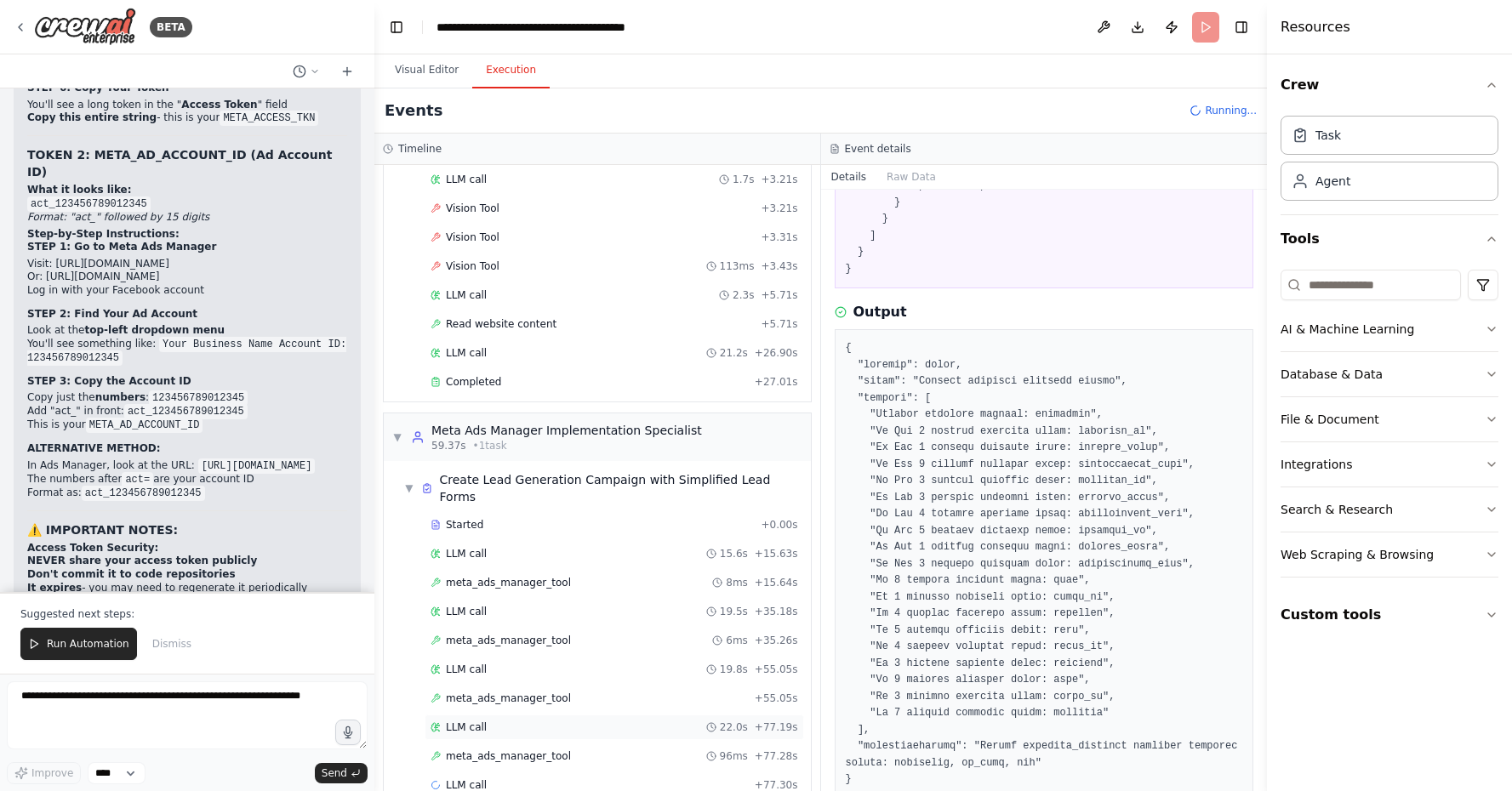
scroll to position [634, 0]
click at [535, 634] on span "meta_ads_manager_tool" at bounding box center [509, 641] width 126 height 14
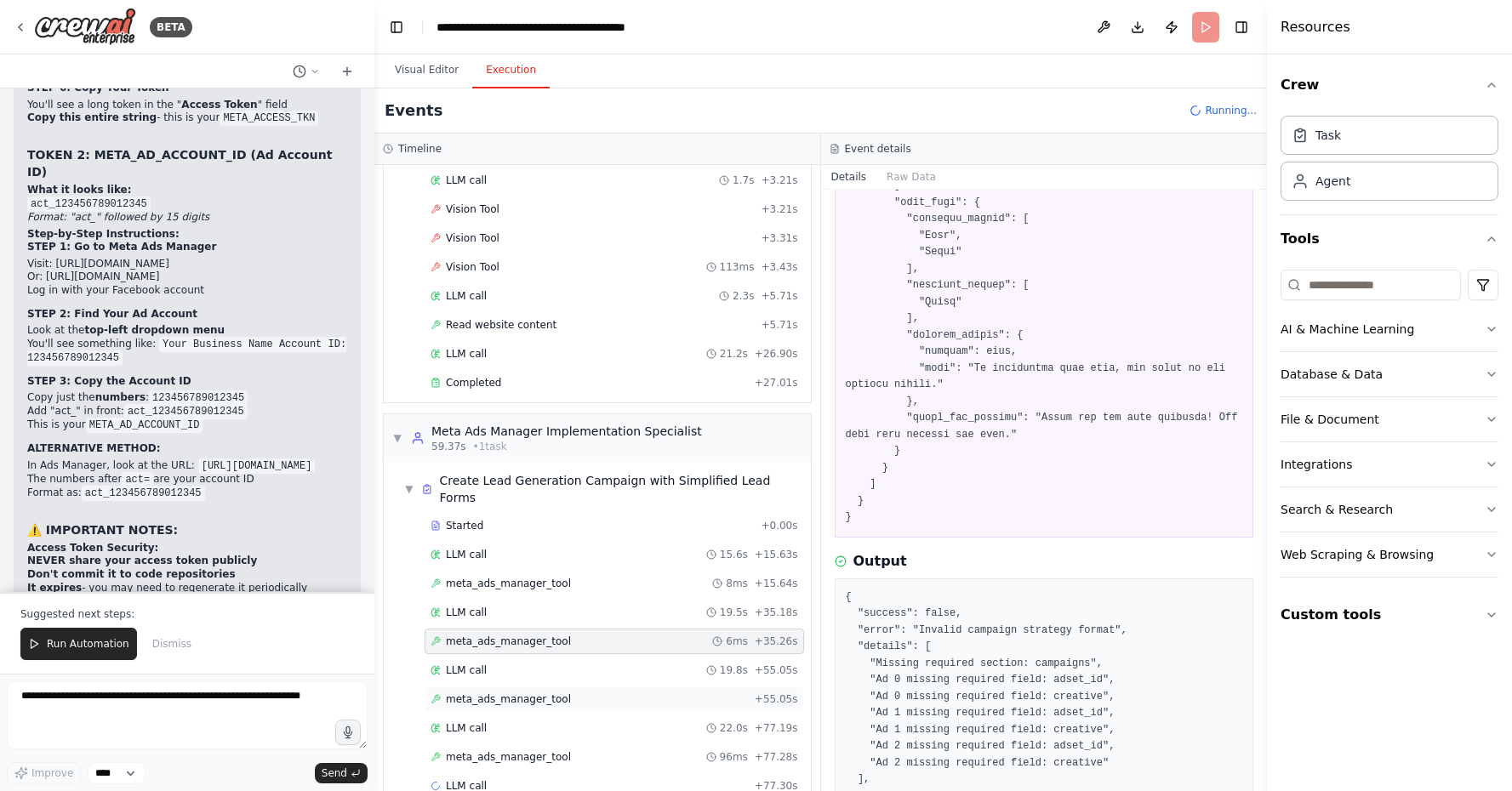
click at [698, 692] on div "meta_ads_manager_tool + 55.05s" at bounding box center [614, 699] width 368 height 14
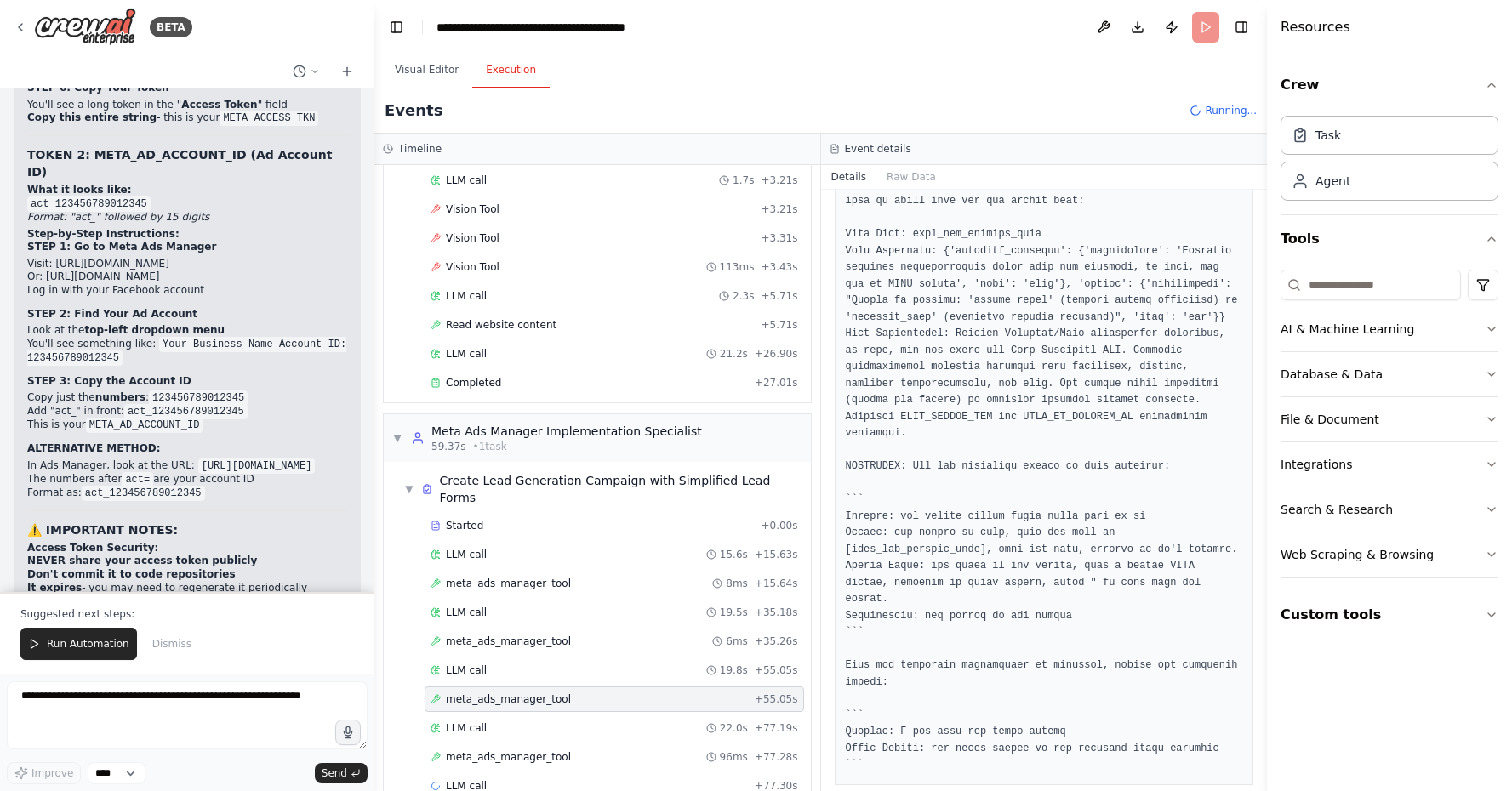
scroll to position [3153, 0]
click at [691, 750] on div "meta_ads_manager_tool 96ms + 77.28s" at bounding box center [614, 757] width 368 height 14
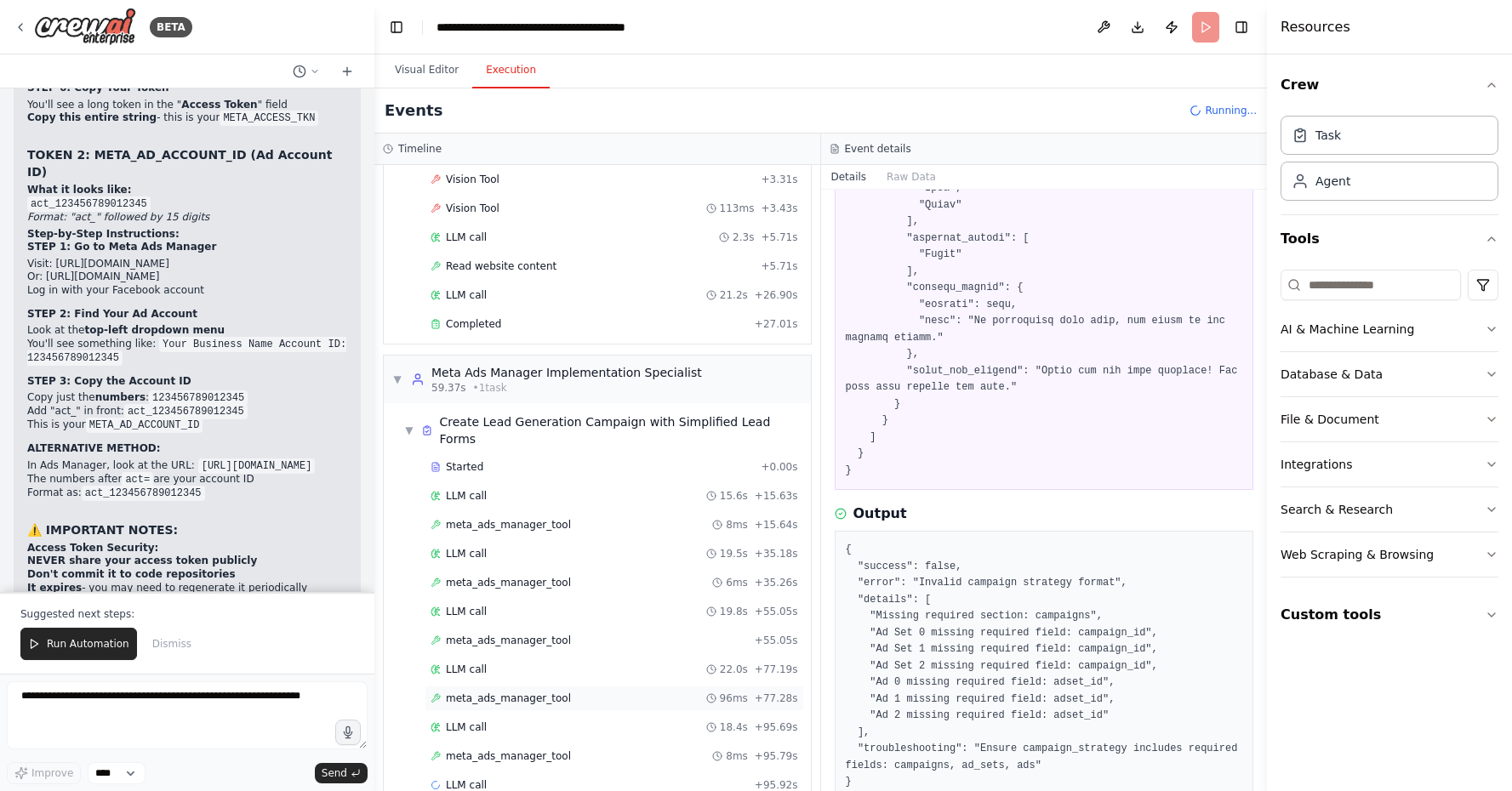
scroll to position [692, 0]
click at [723, 752] on icon at bounding box center [717, 757] width 10 height 10
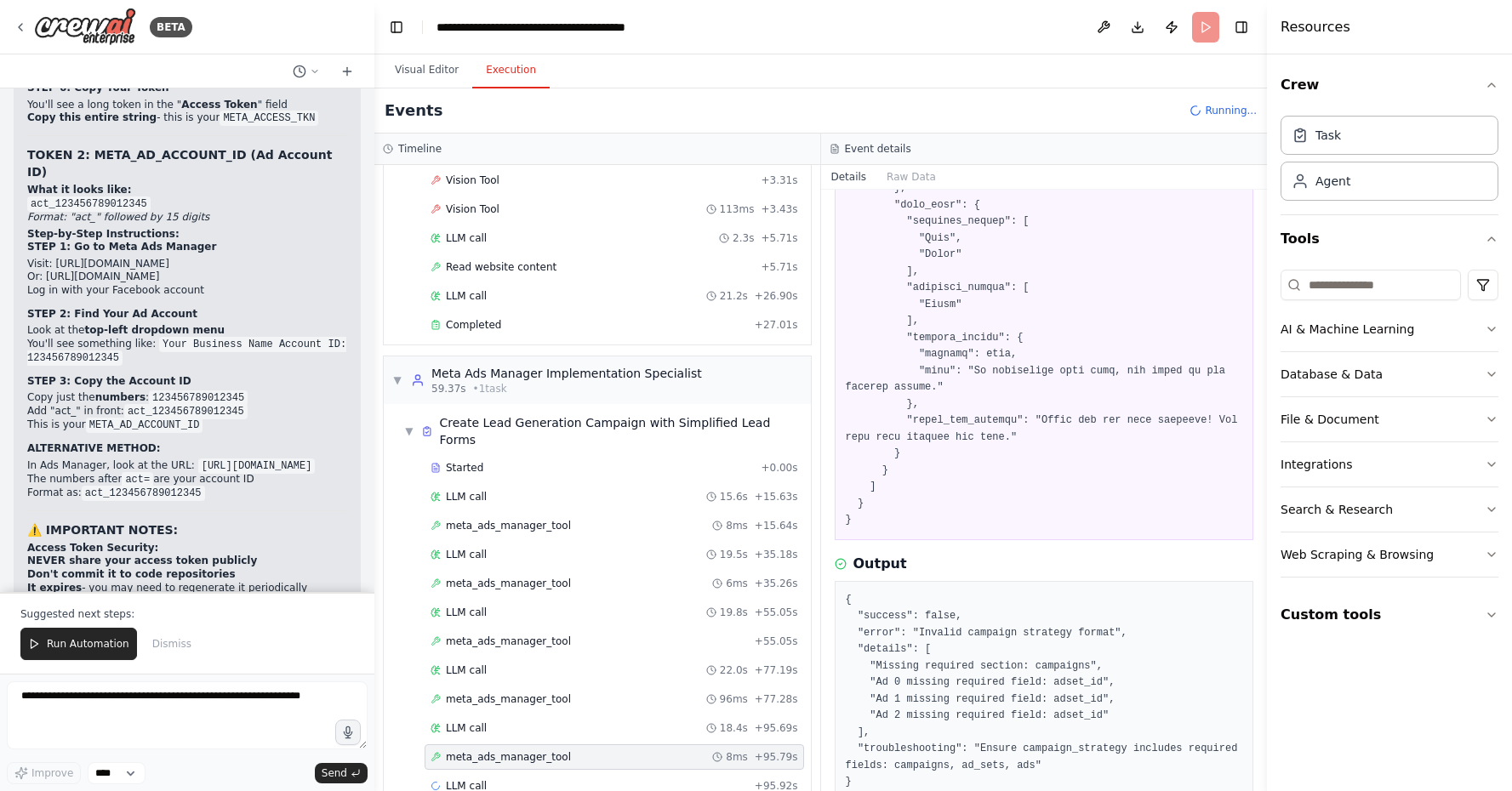
scroll to position [0, 0]
click at [748, 721] on span "18.4s" at bounding box center [733, 728] width 28 height 14
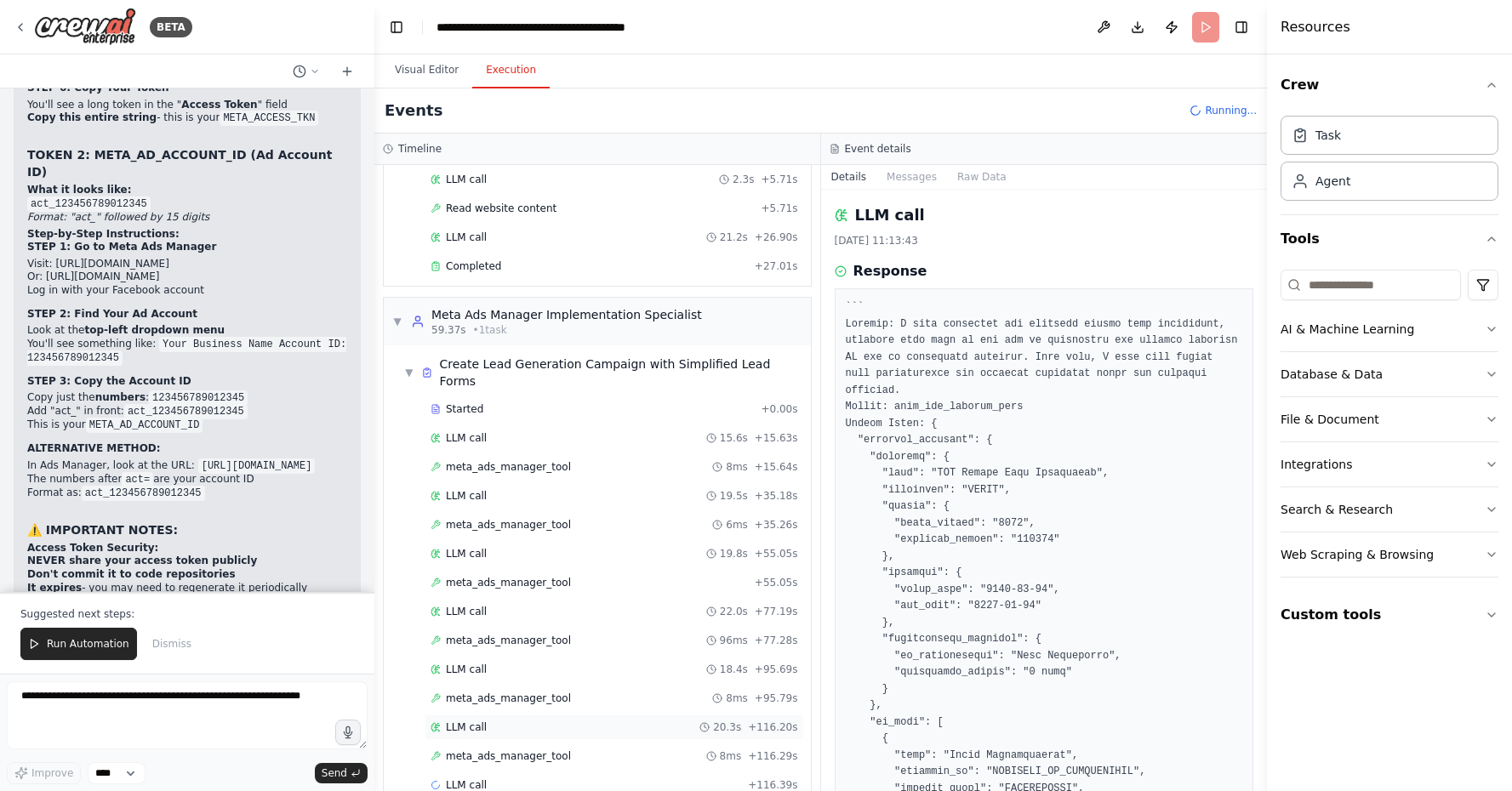
scroll to position [750, 0]
click at [528, 692] on span "meta_ads_manager_tool" at bounding box center [509, 699] width 126 height 14
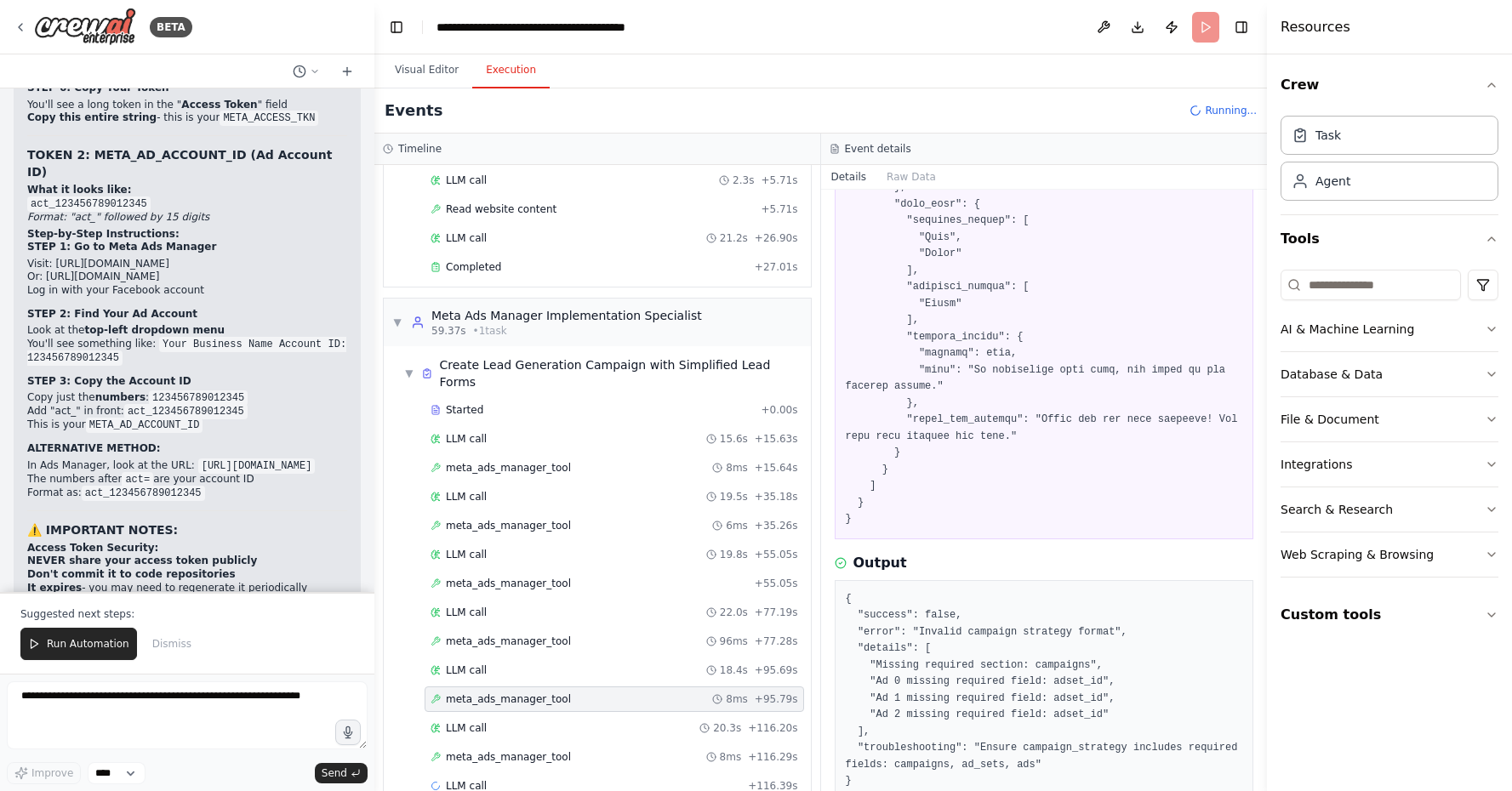
scroll to position [2507, 0]
click at [760, 750] on span "+ 116.29s" at bounding box center [773, 757] width 49 height 14
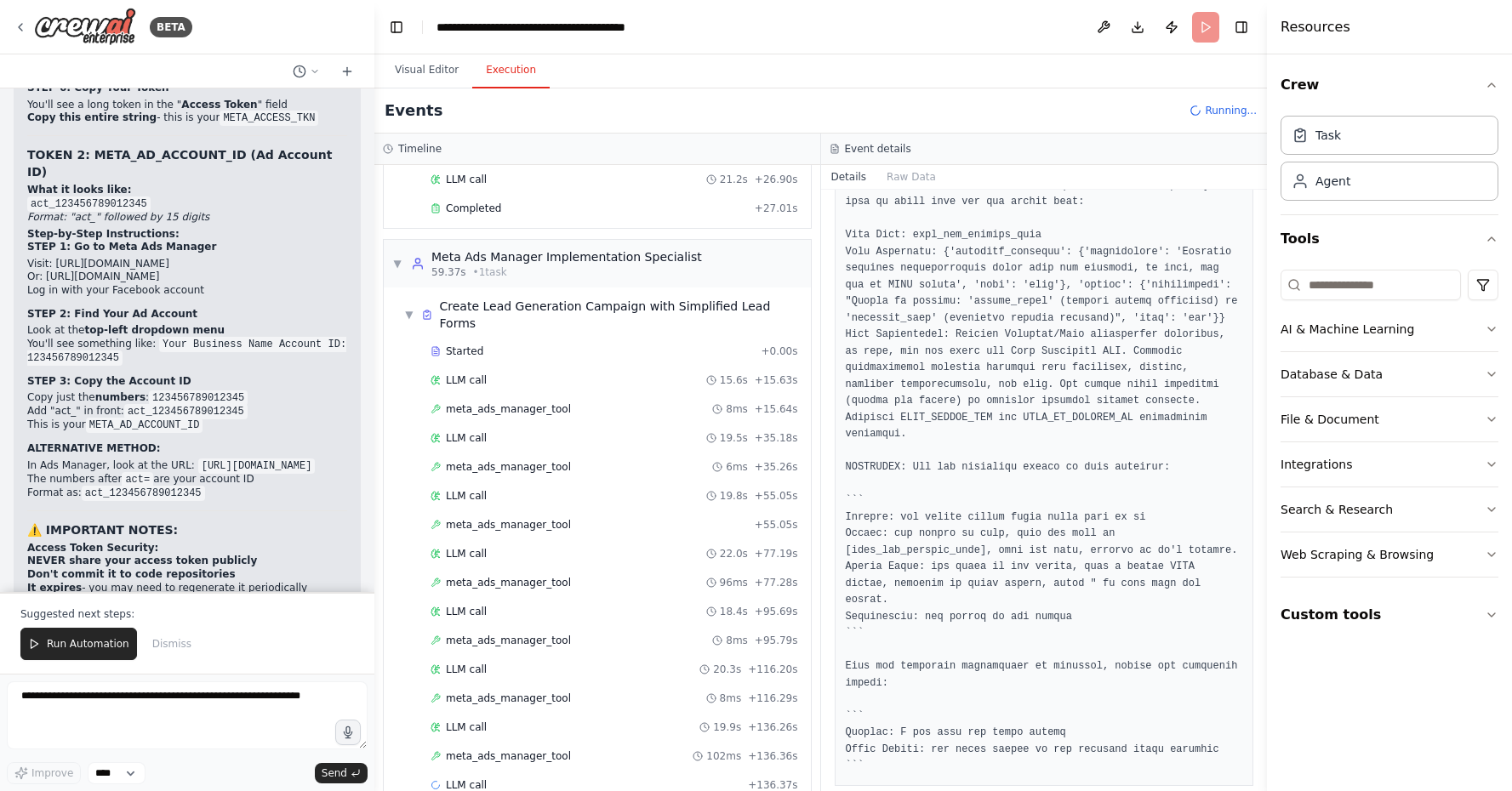
scroll to position [808, 0]
click at [789, 692] on span "+ 116.29s" at bounding box center [773, 699] width 49 height 14
click at [764, 744] on div "meta_ads_manager_tool 102ms + 136.36s" at bounding box center [614, 757] width 379 height 25
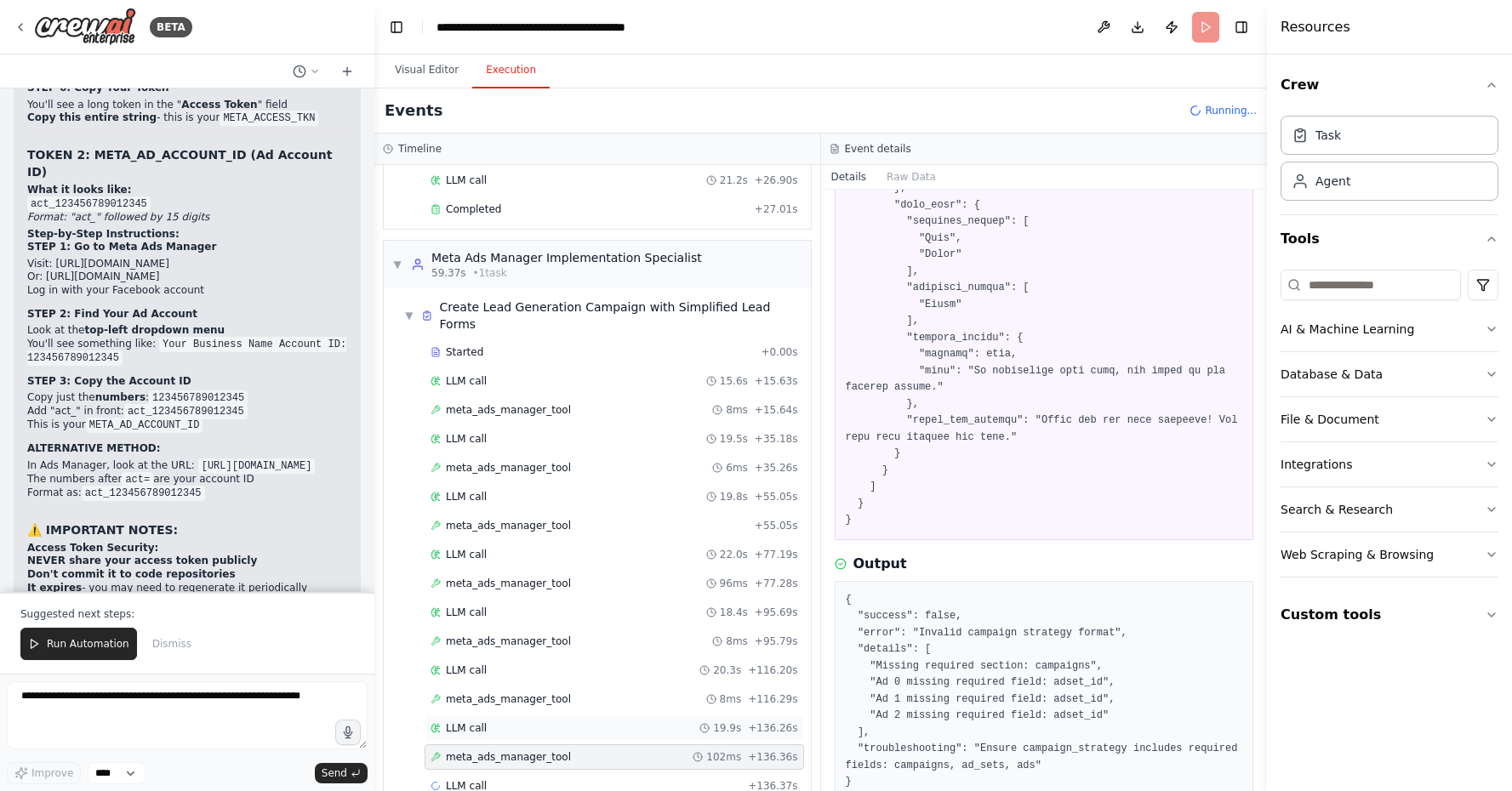
click at [752, 721] on div "19.9s + 136.26s" at bounding box center [748, 728] width 98 height 14
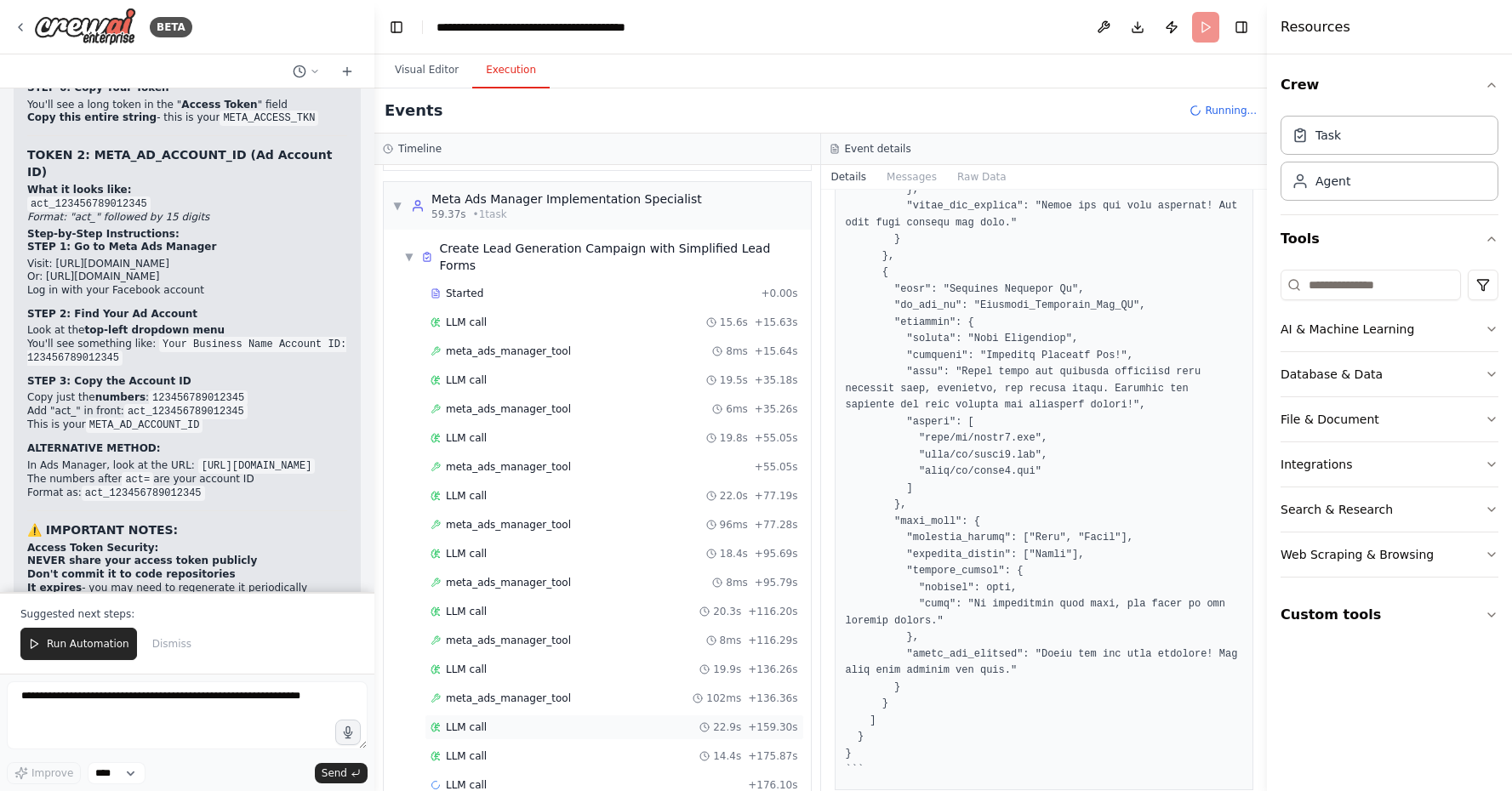
scroll to position [865, 0]
click at [699, 692] on div "meta_ads_manager_tool 102ms + 136.36s" at bounding box center [614, 699] width 368 height 14
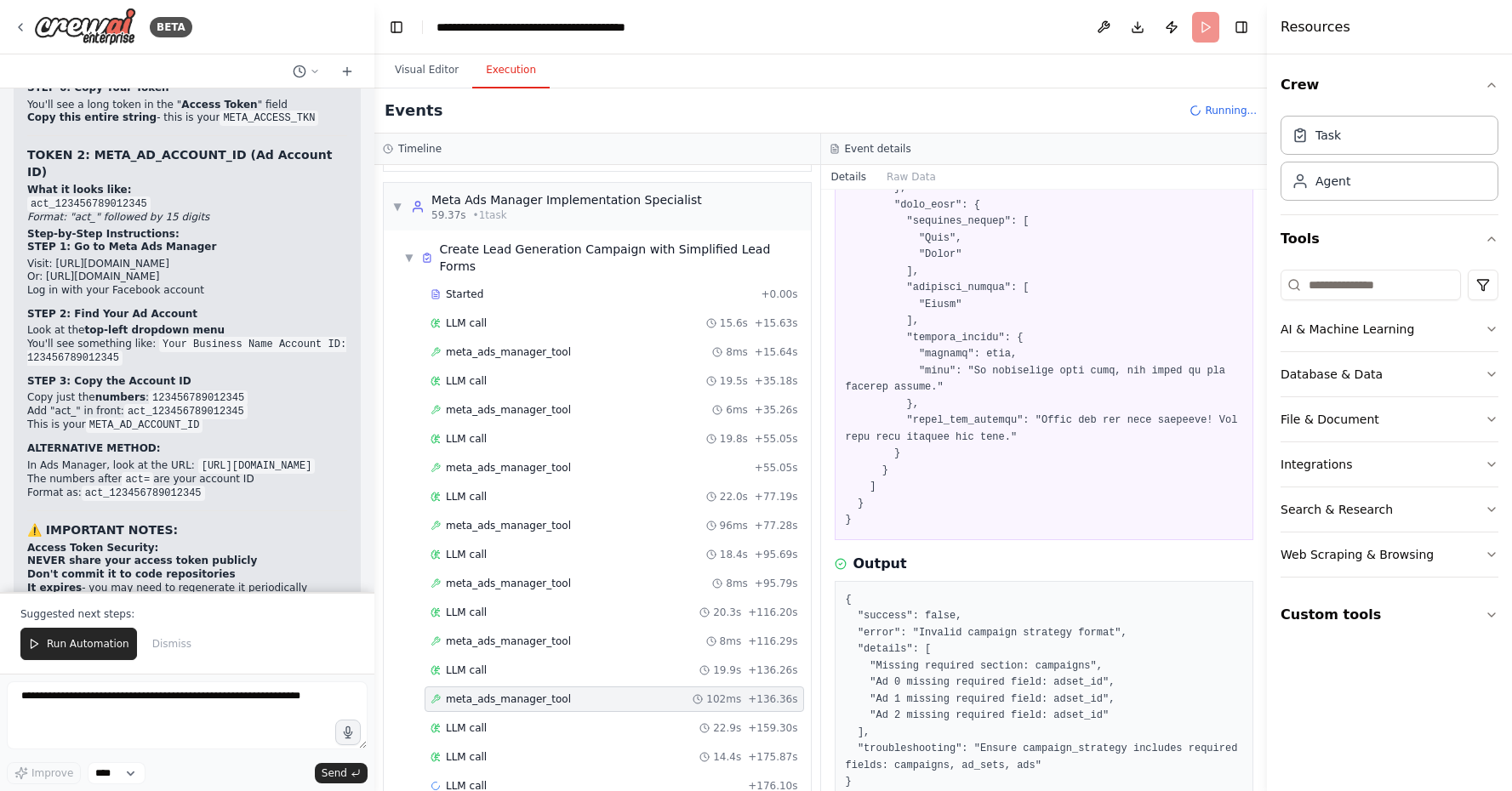
scroll to position [0, 0]
click at [755, 721] on span "+ 159.30s" at bounding box center [773, 728] width 49 height 14
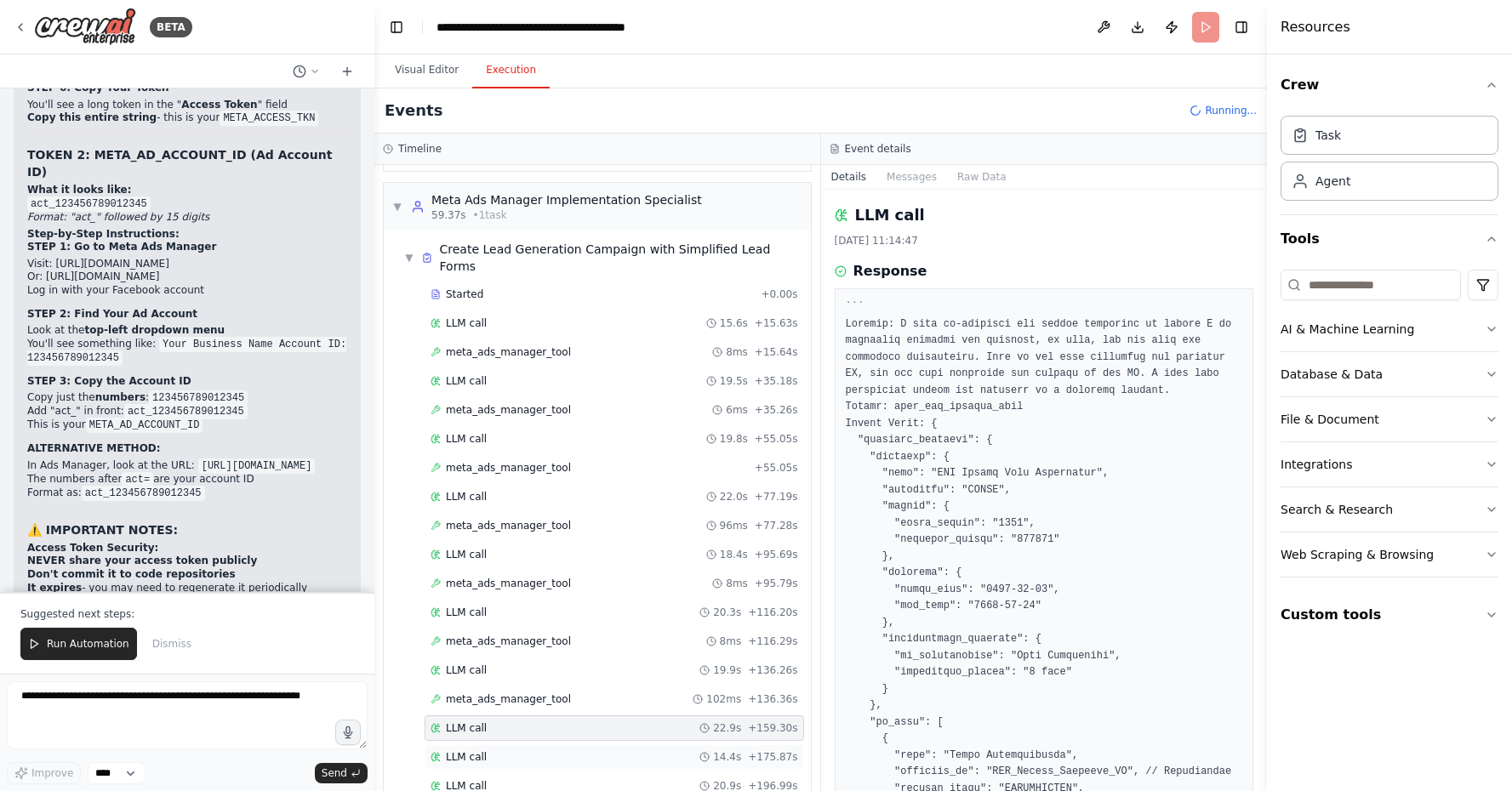
click at [755, 744] on div "LLM call 14.4s + 175.87s" at bounding box center [614, 757] width 379 height 25
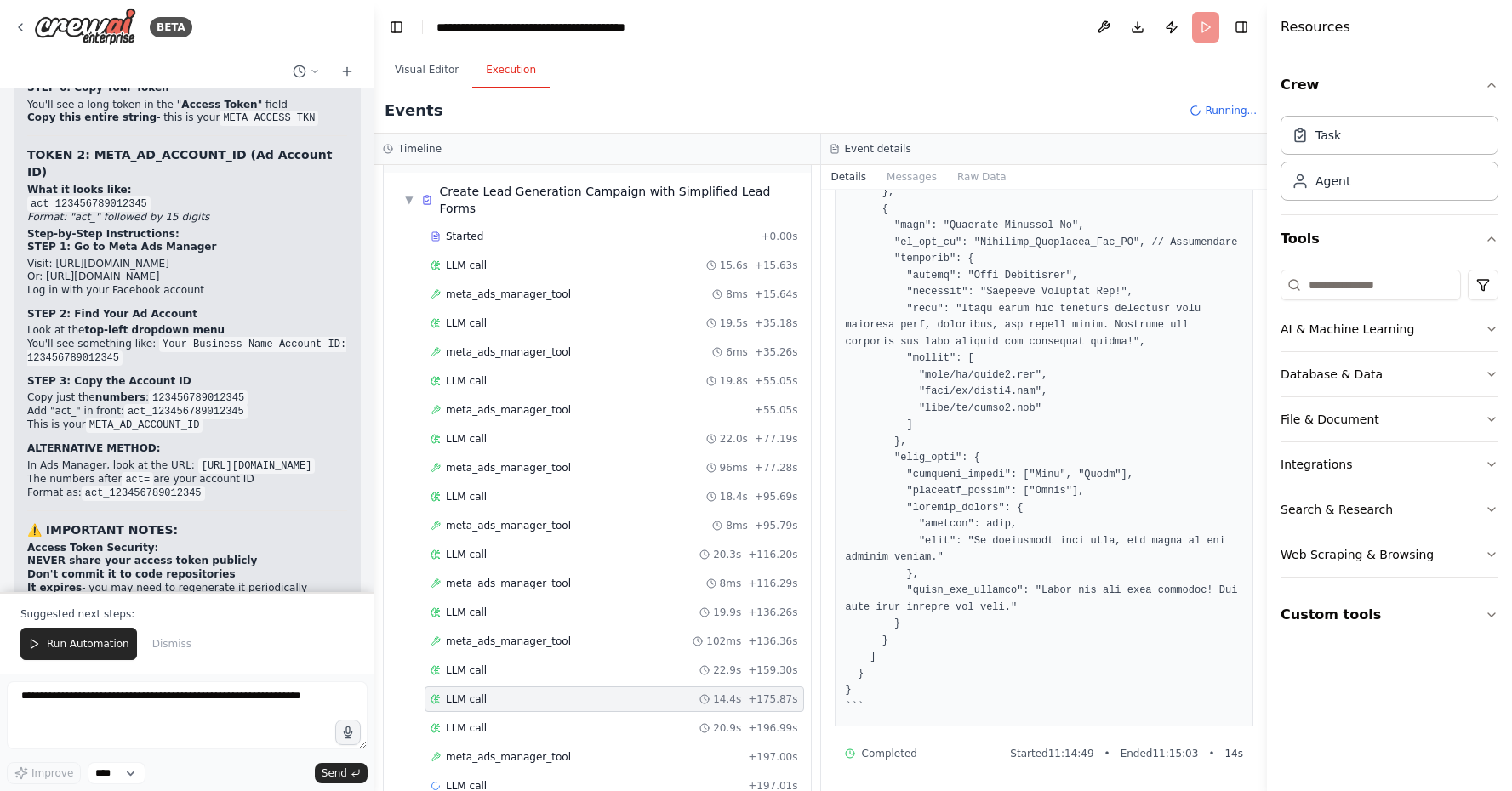
scroll to position [2073, 0]
click at [779, 716] on div "LLM call 20.9s + 196.99s" at bounding box center [614, 728] width 379 height 25
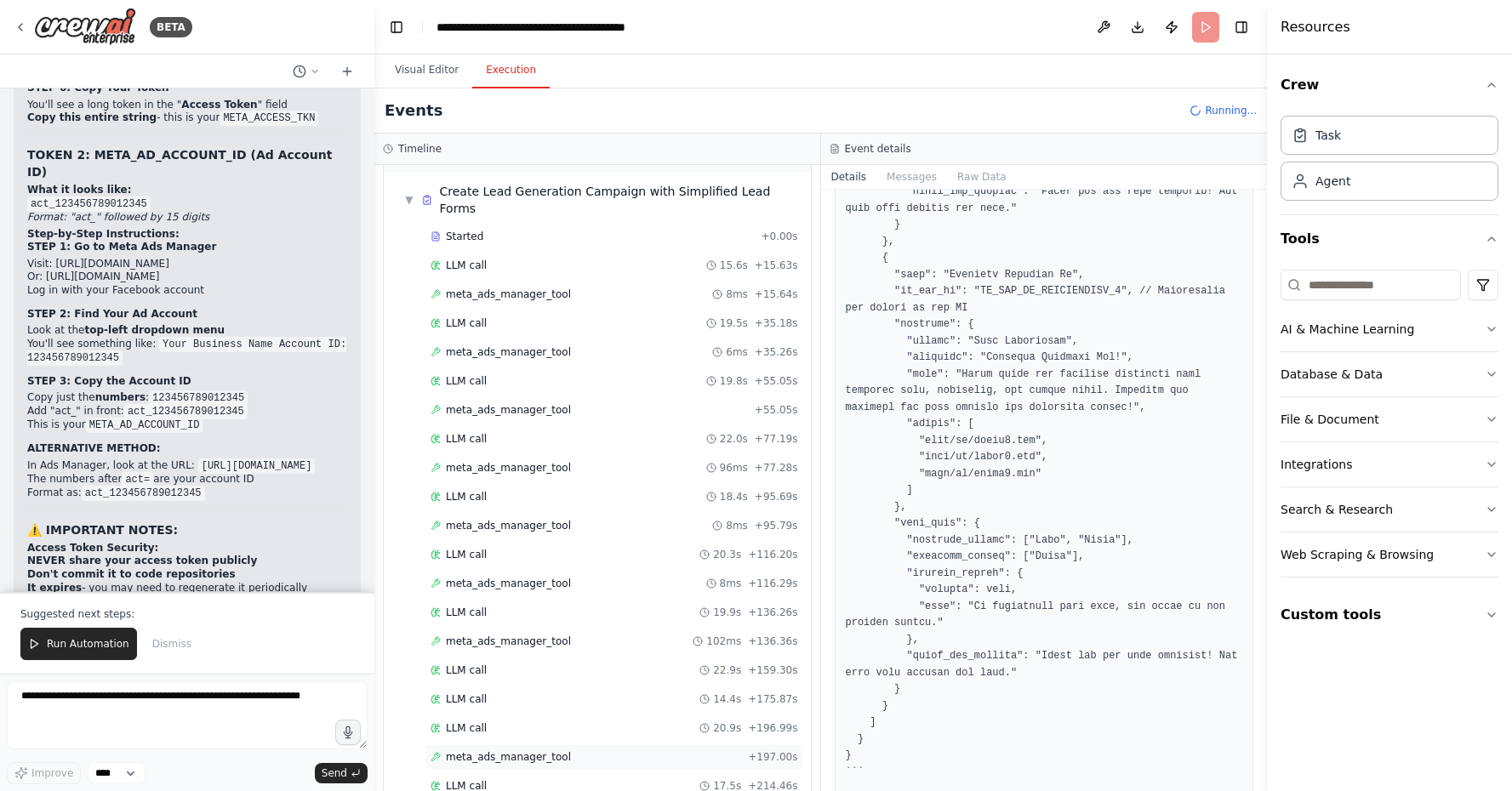
click at [718, 744] on div "meta_ads_manager_tool + 197.00s" at bounding box center [614, 757] width 379 height 25
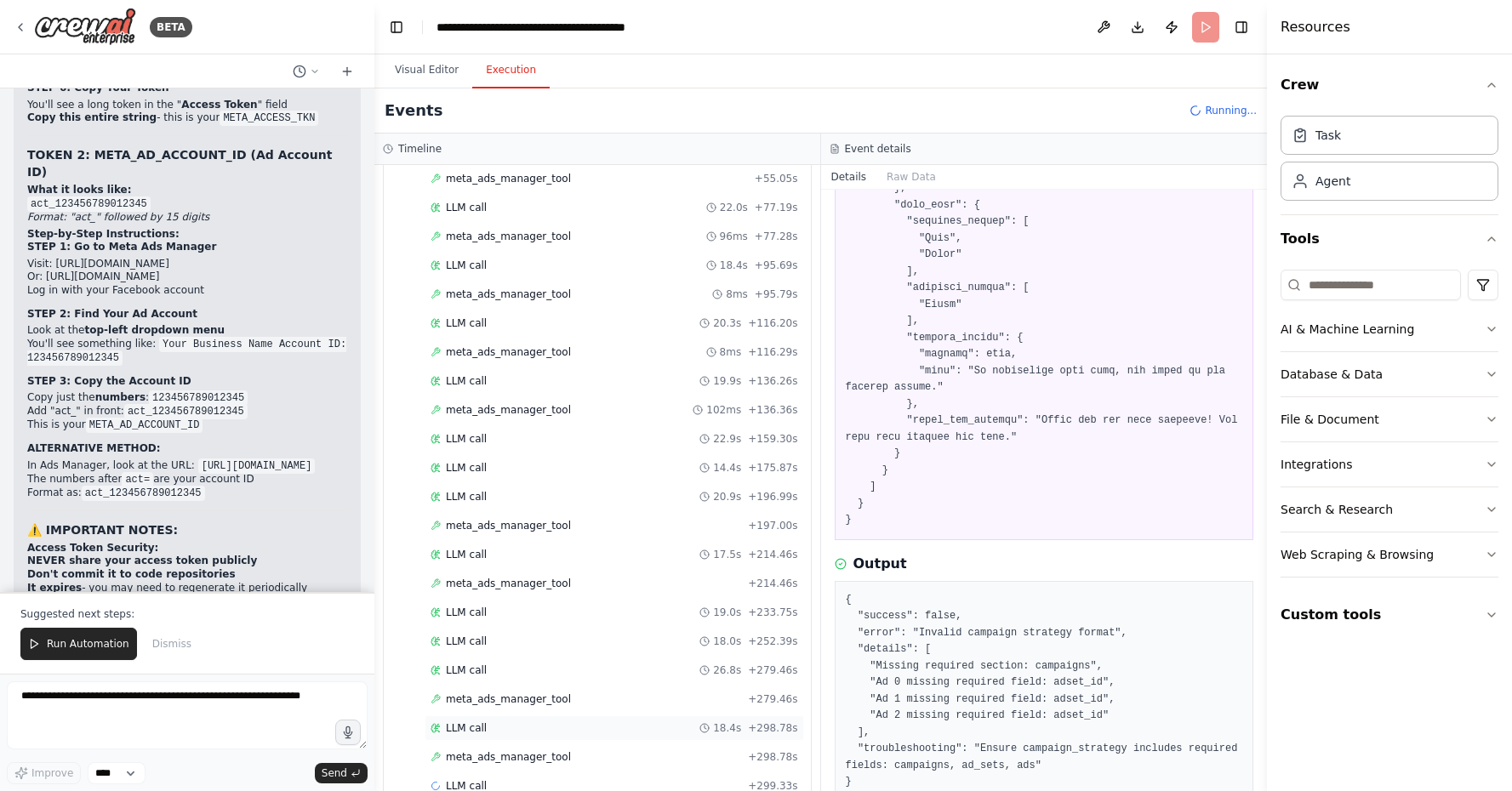
scroll to position [0, 0]
click at [675, 686] on div "meta_ads_manager_tool + 279.46s" at bounding box center [614, 699] width 379 height 25
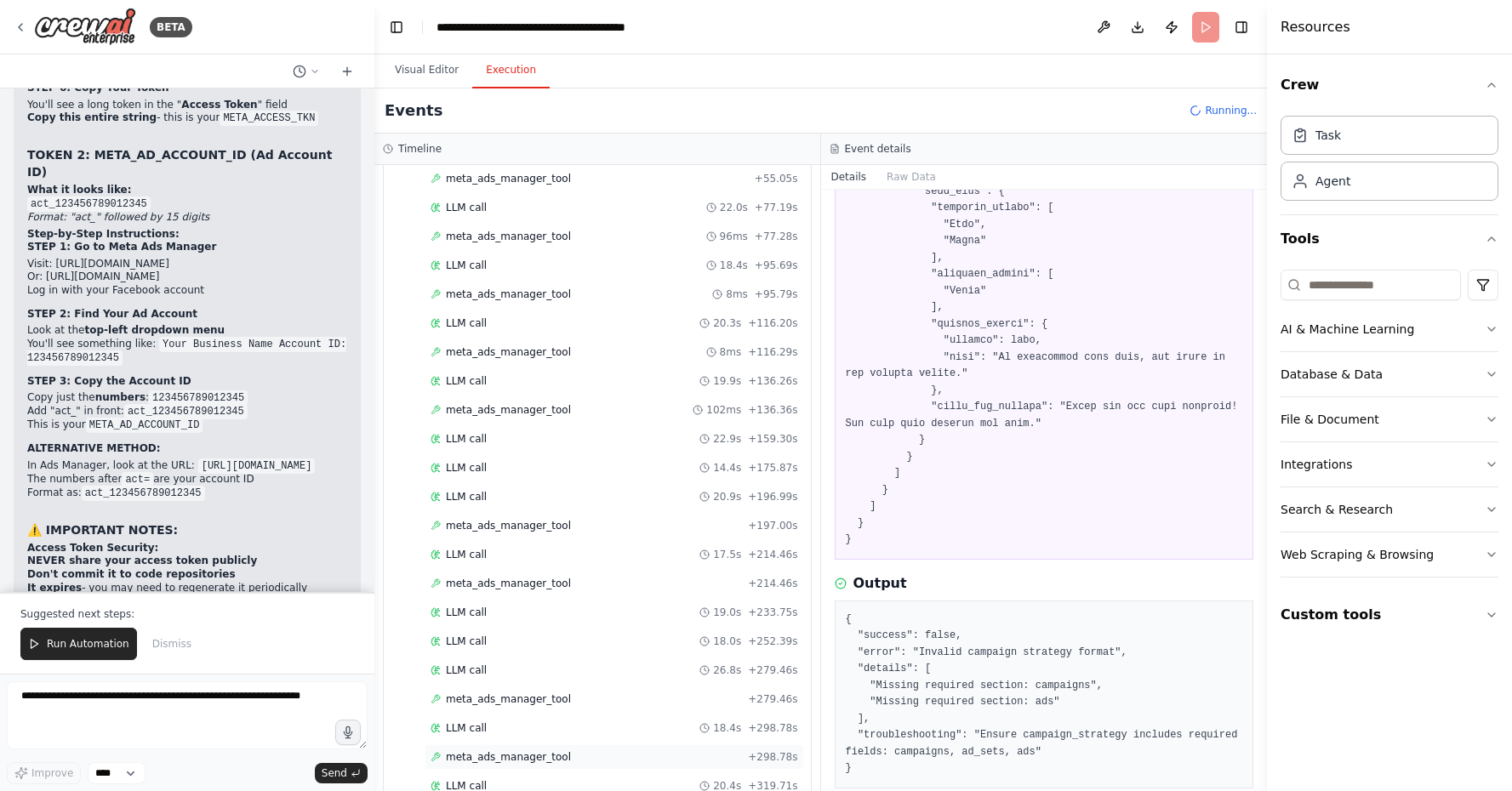
click at [748, 744] on div "meta_ads_manager_tool + 298.78s" at bounding box center [614, 757] width 379 height 25
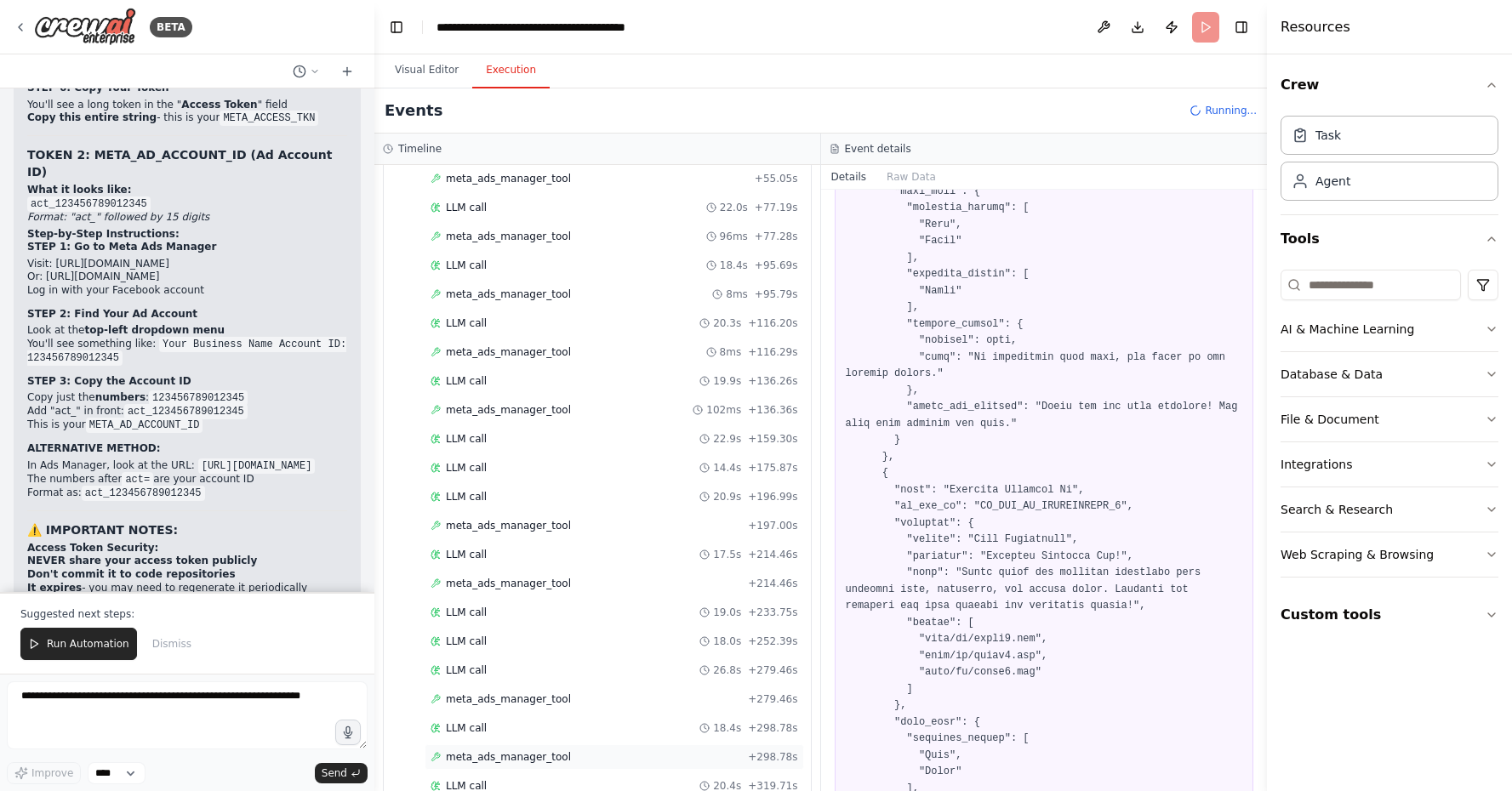
click at [748, 744] on div "meta_ads_manager_tool + 298.78s" at bounding box center [614, 757] width 379 height 25
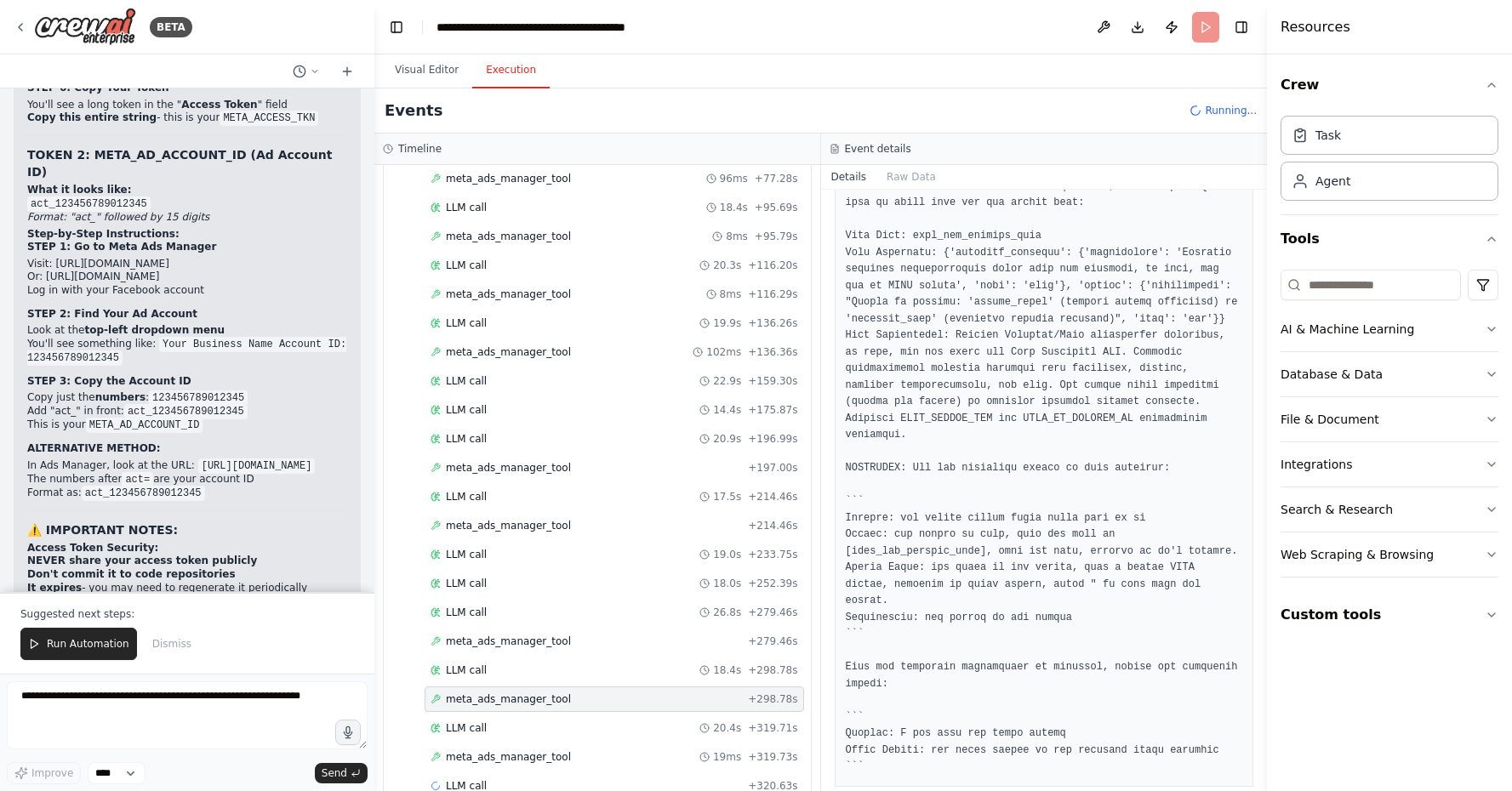
scroll to position [0, 0]
click at [706, 750] on div "meta_ads_manager_tool 19ms + 319.73s" at bounding box center [614, 757] width 368 height 14
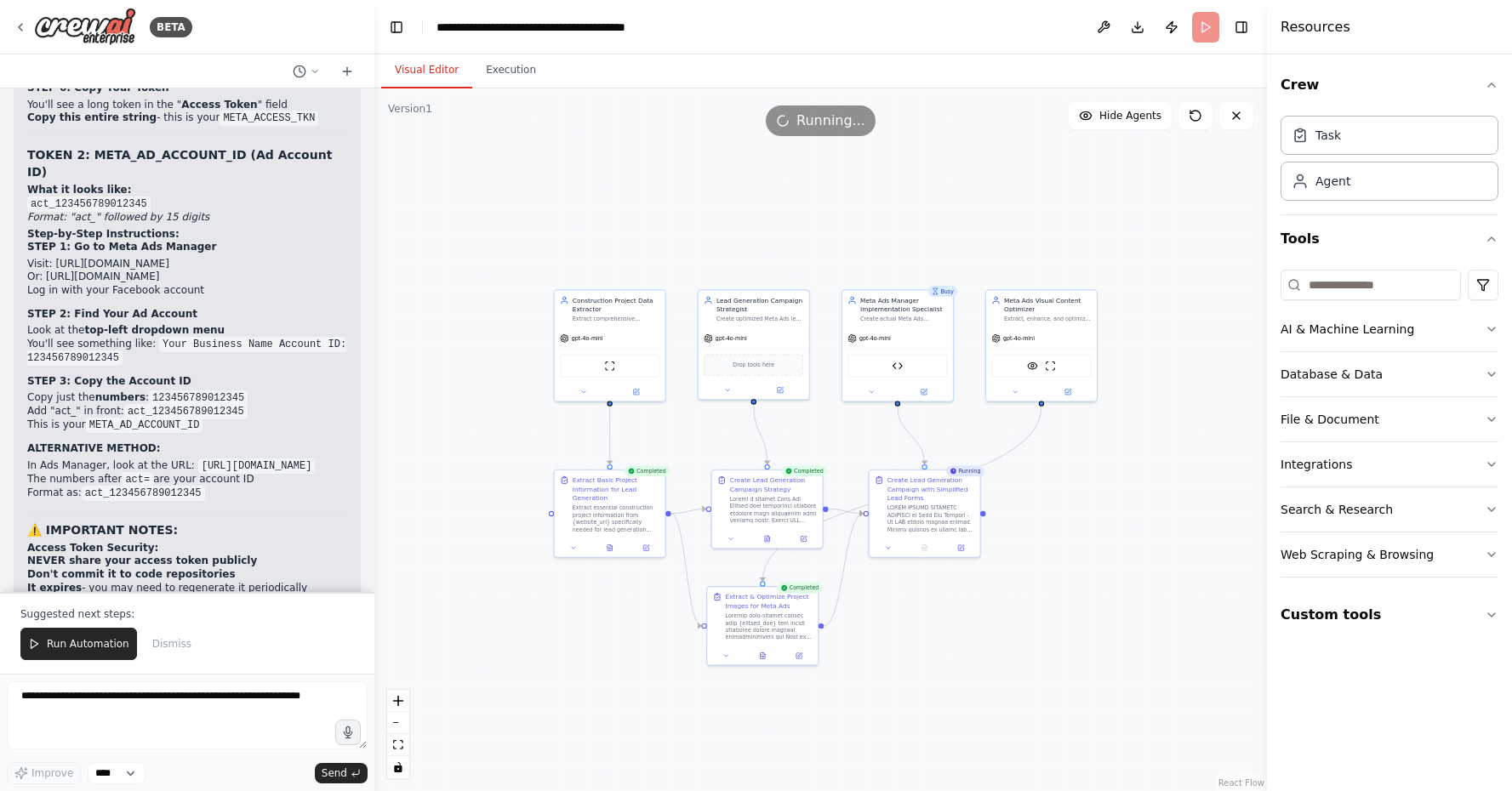
click at [437, 73] on button "Visual Editor" at bounding box center [427, 71] width 91 height 35
click at [874, 398] on div at bounding box center [897, 390] width 111 height 18
click at [872, 390] on icon at bounding box center [871, 390] width 3 height 2
click at [983, 545] on icon at bounding box center [982, 545] width 8 height 9
click at [863, 483] on button "View Code" at bounding box center [866, 488] width 33 height 10
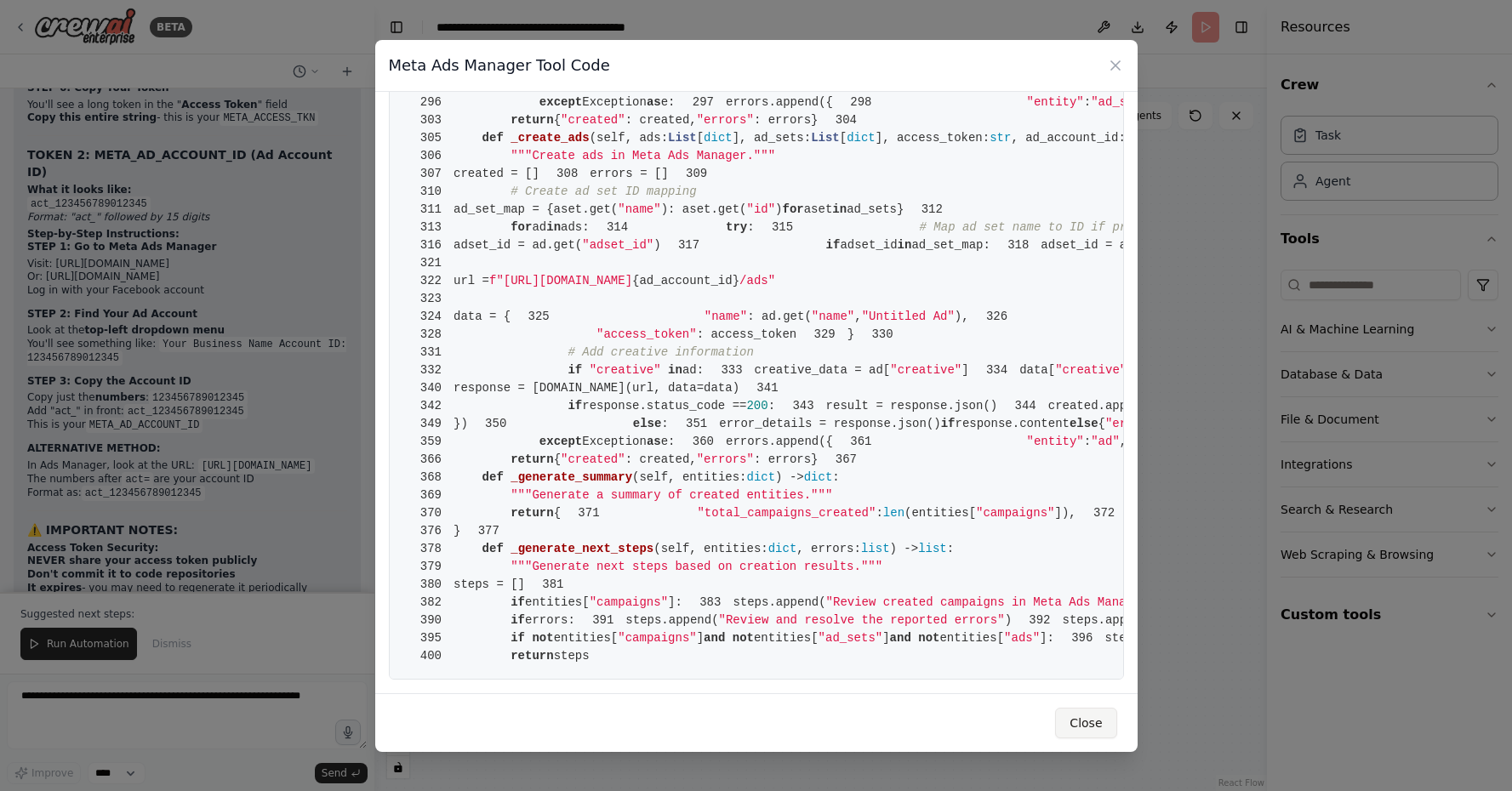
click at [1093, 727] on button "Close" at bounding box center [1085, 722] width 61 height 30
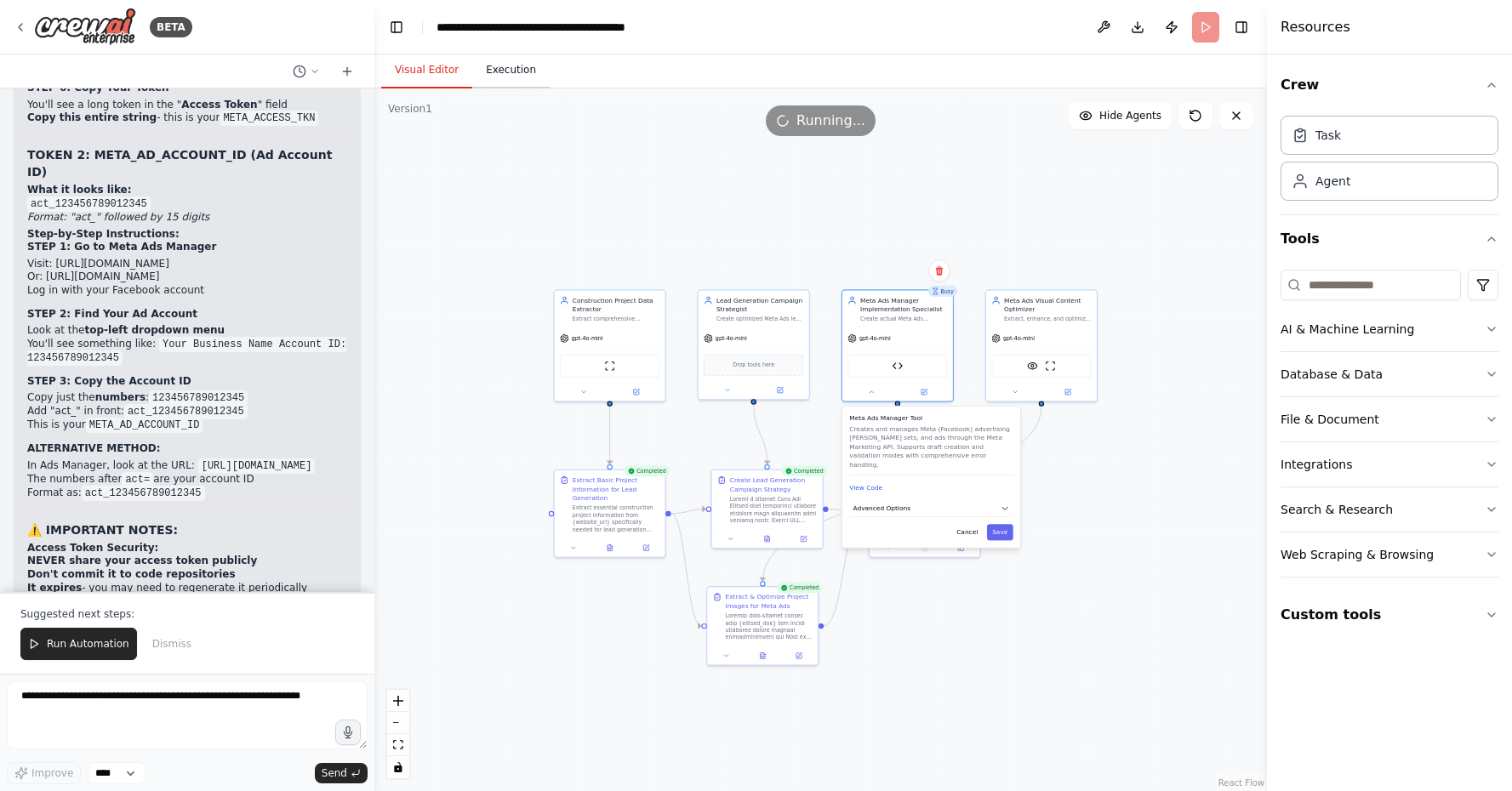
click at [529, 76] on button "Execution" at bounding box center [511, 71] width 77 height 35
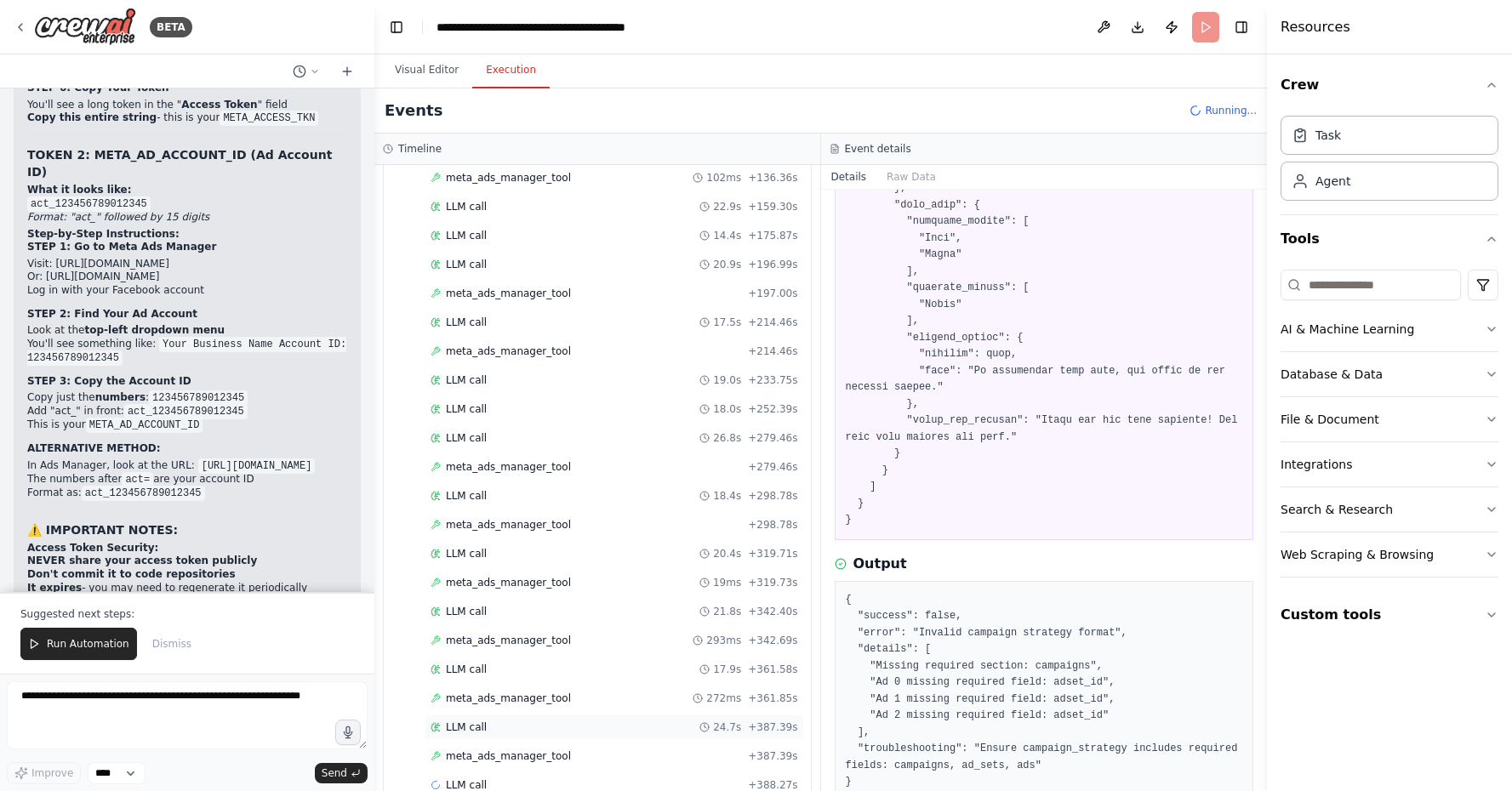
scroll to position [1386, 0]
click at [599, 750] on div "meta_ads_manager_tool + 387.39s" at bounding box center [614, 757] width 368 height 14
click at [716, 750] on div "meta_ads_manager_tool + 408.00s" at bounding box center [614, 757] width 368 height 14
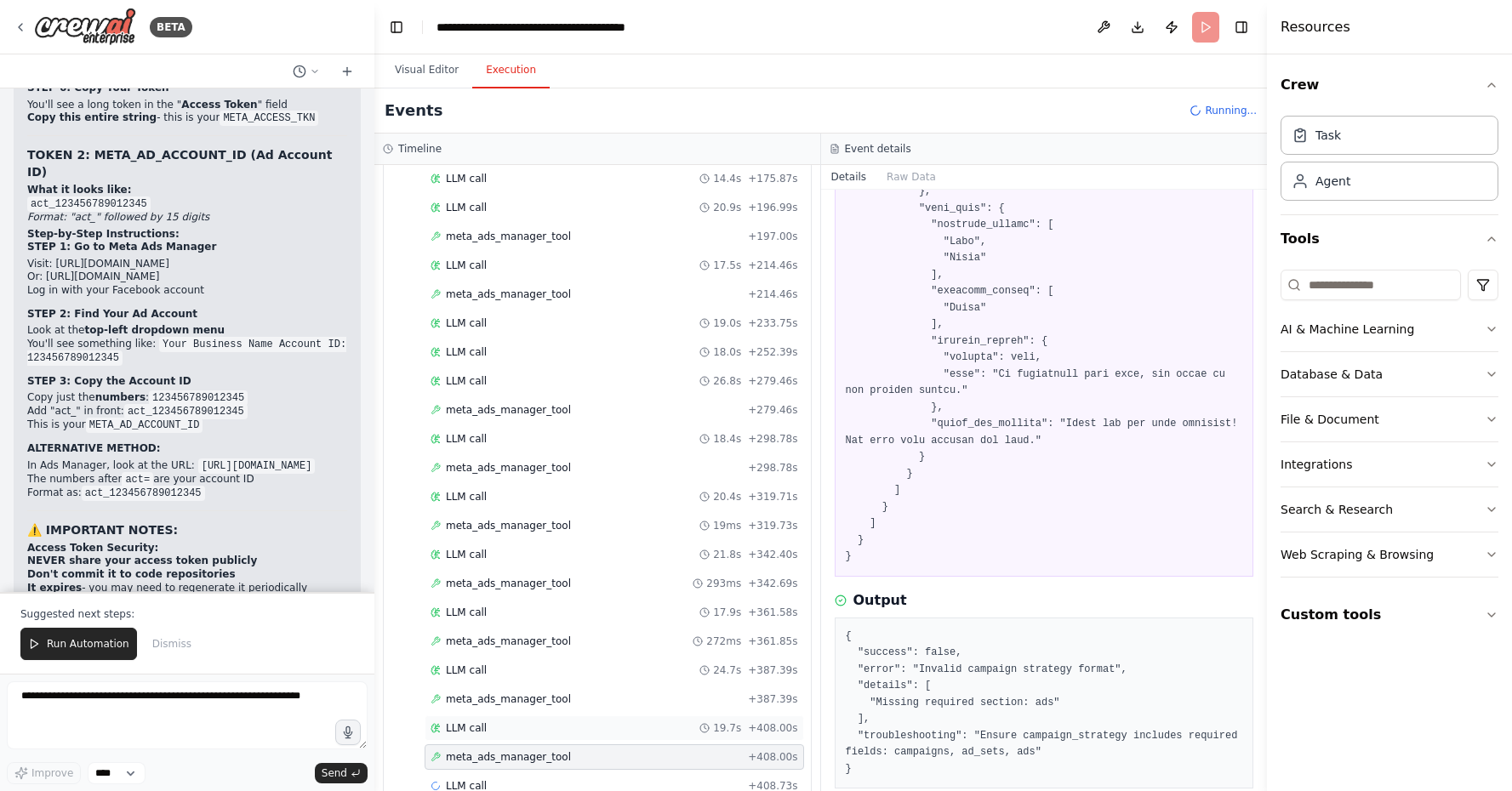
click at [724, 721] on span "19.7s" at bounding box center [727, 728] width 28 height 14
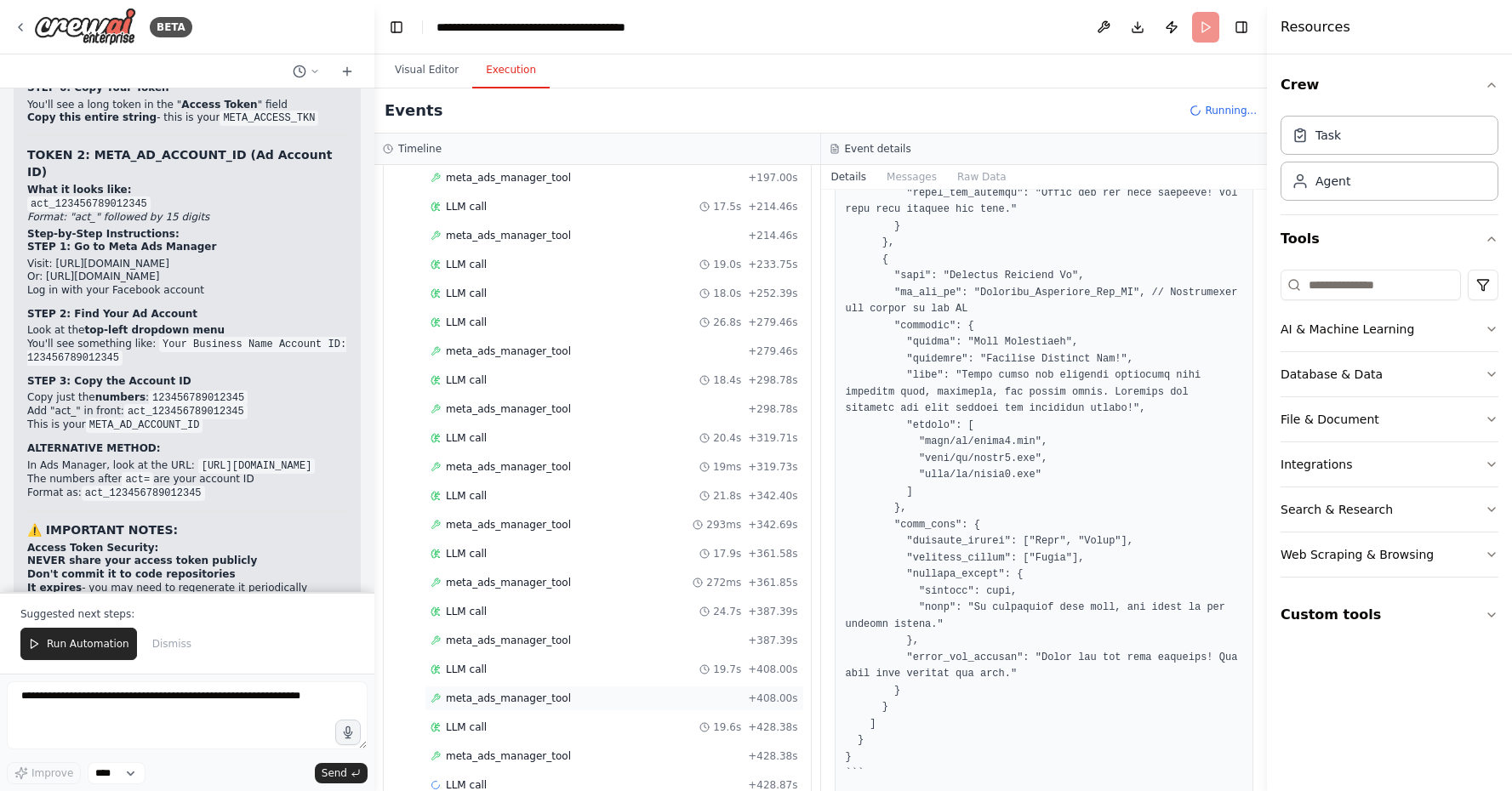
scroll to position [1502, 0]
click at [744, 710] on div "Started + 0.00s LLM call 15.6s + 15.63s meta_ads_manager_tool 8ms + 15.64s LLM …" at bounding box center [604, 223] width 414 height 1157
click at [741, 750] on div "meta_ads_manager_tool + 428.38s" at bounding box center [614, 757] width 368 height 14
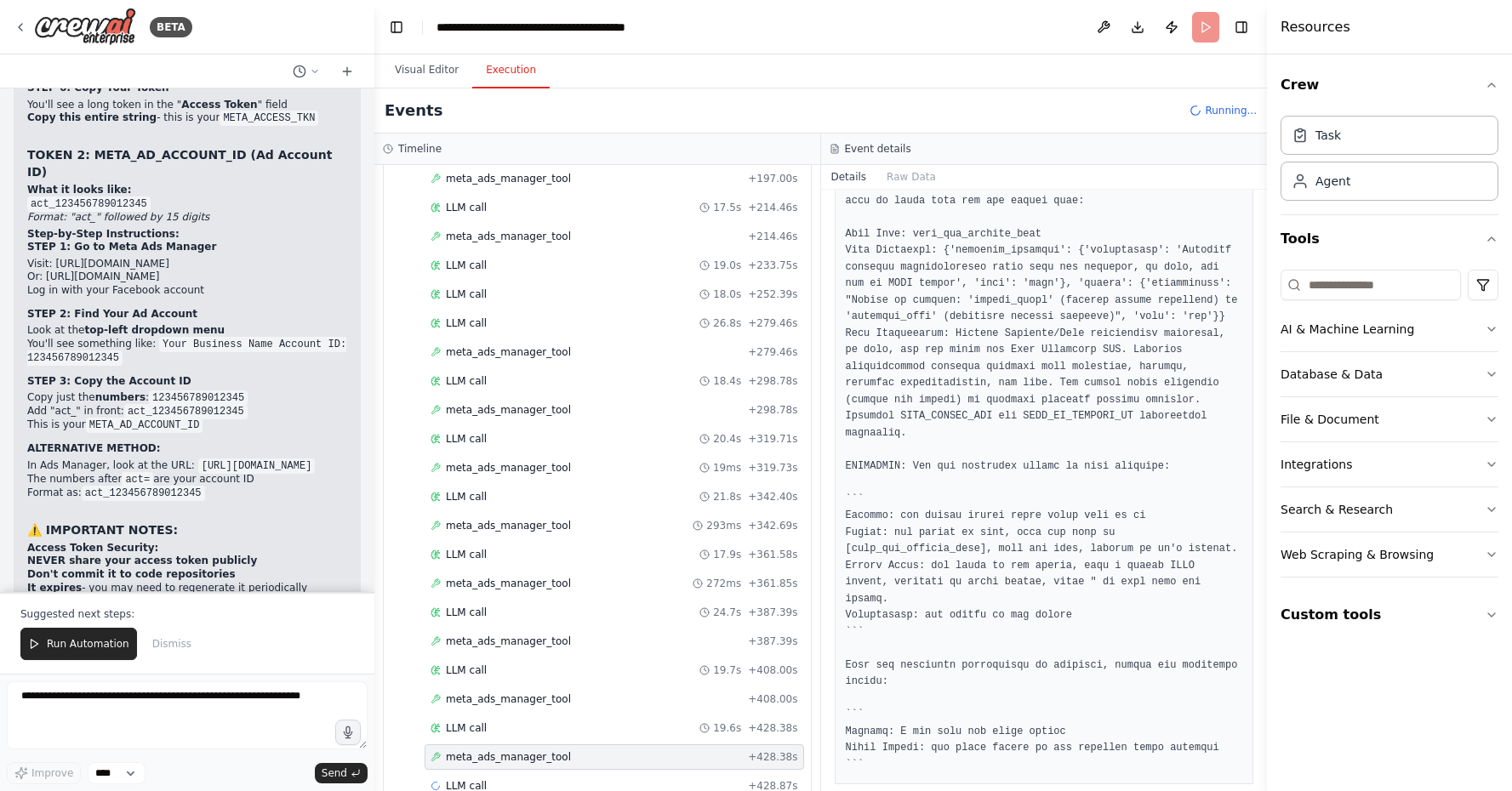
scroll to position [3170, 0]
click at [750, 686] on div "meta_ads_manager_tool + 408.00s" at bounding box center [614, 699] width 379 height 25
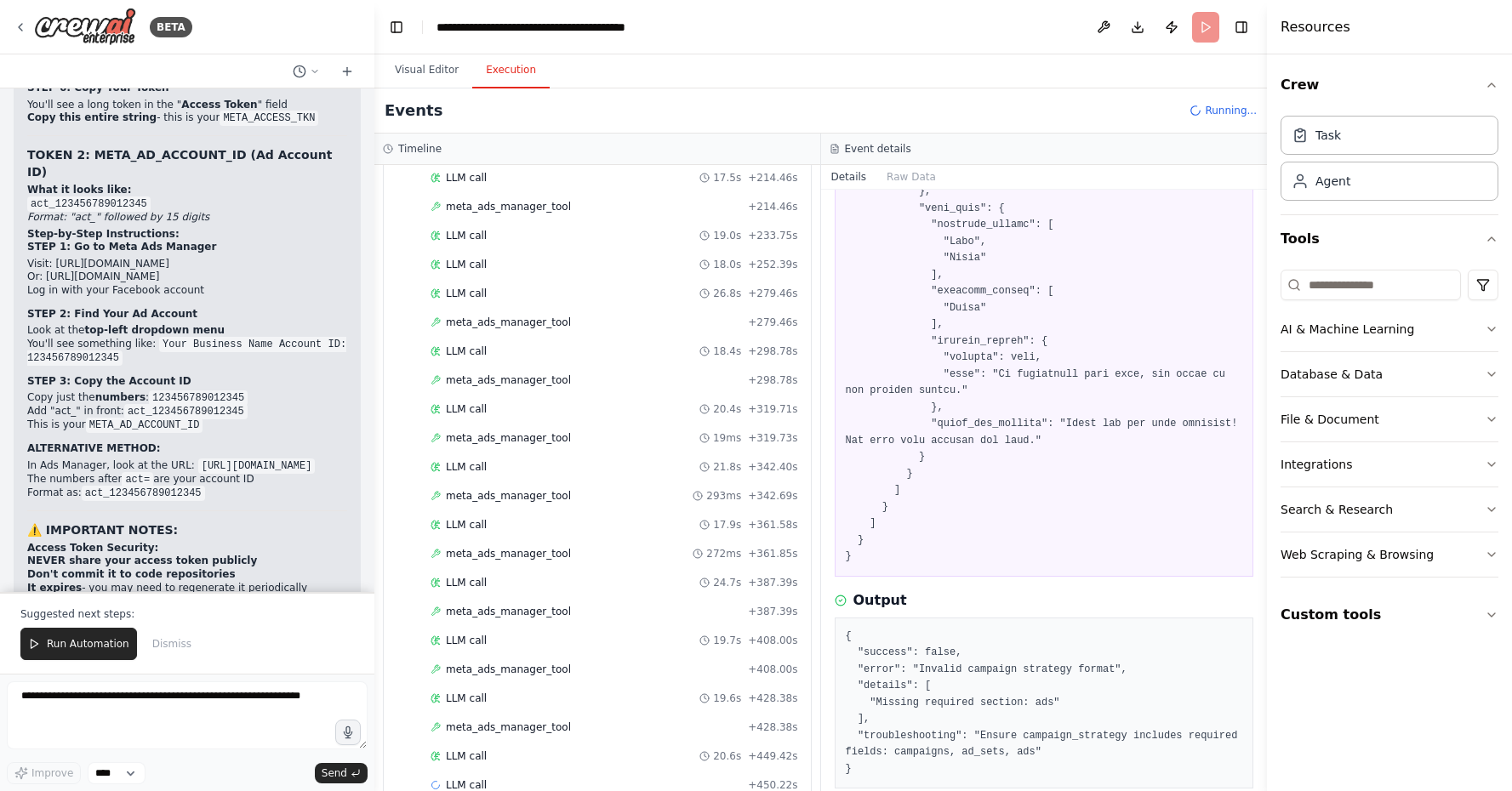
scroll to position [1531, 0]
click at [751, 664] on span "+ 408.00s" at bounding box center [773, 670] width 49 height 14
click at [767, 692] on span "+ 428.38s" at bounding box center [773, 699] width 49 height 14
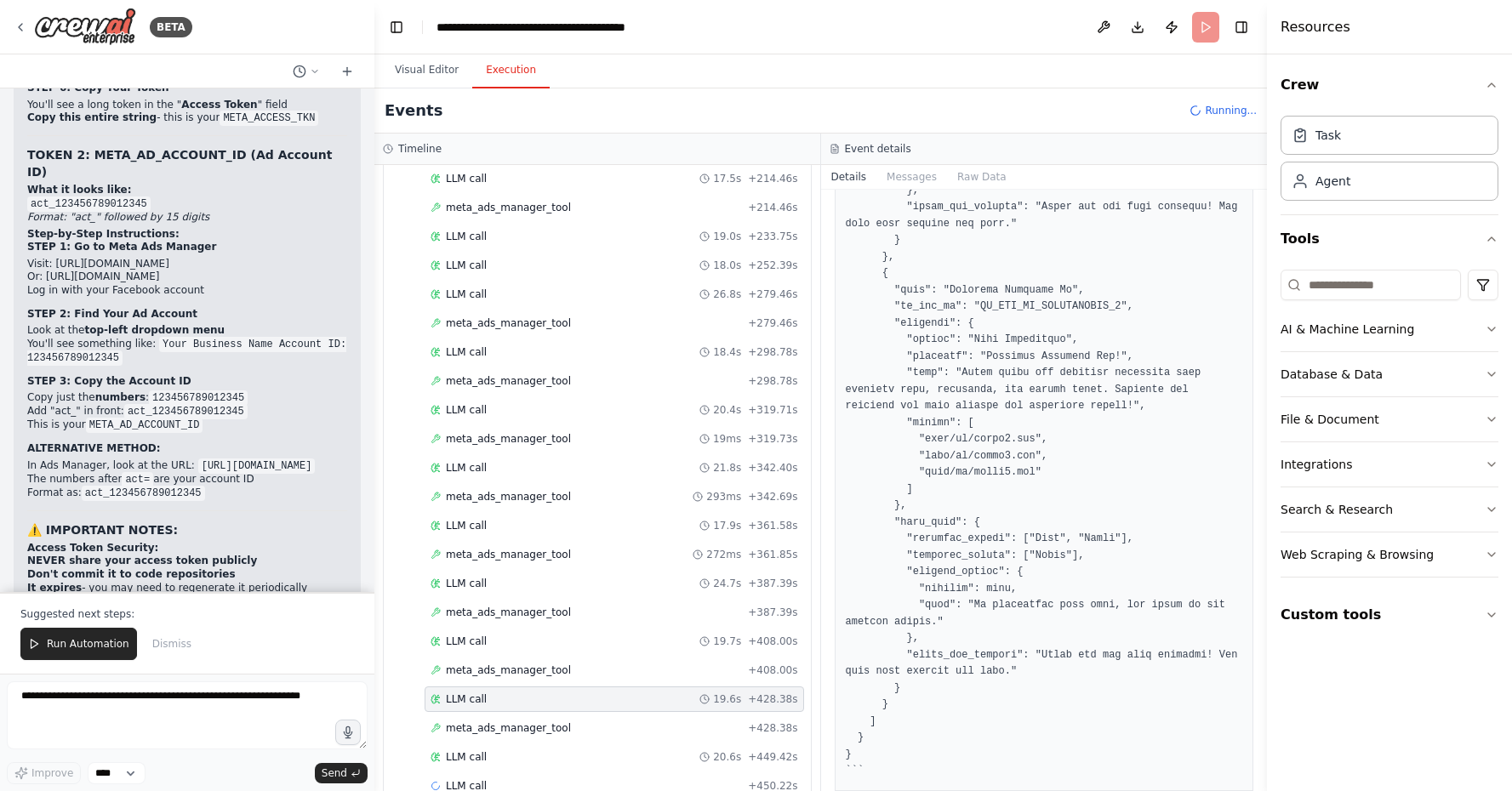
scroll to position [0, 0]
click at [755, 716] on div "meta_ads_manager_tool + 428.38s" at bounding box center [614, 728] width 379 height 25
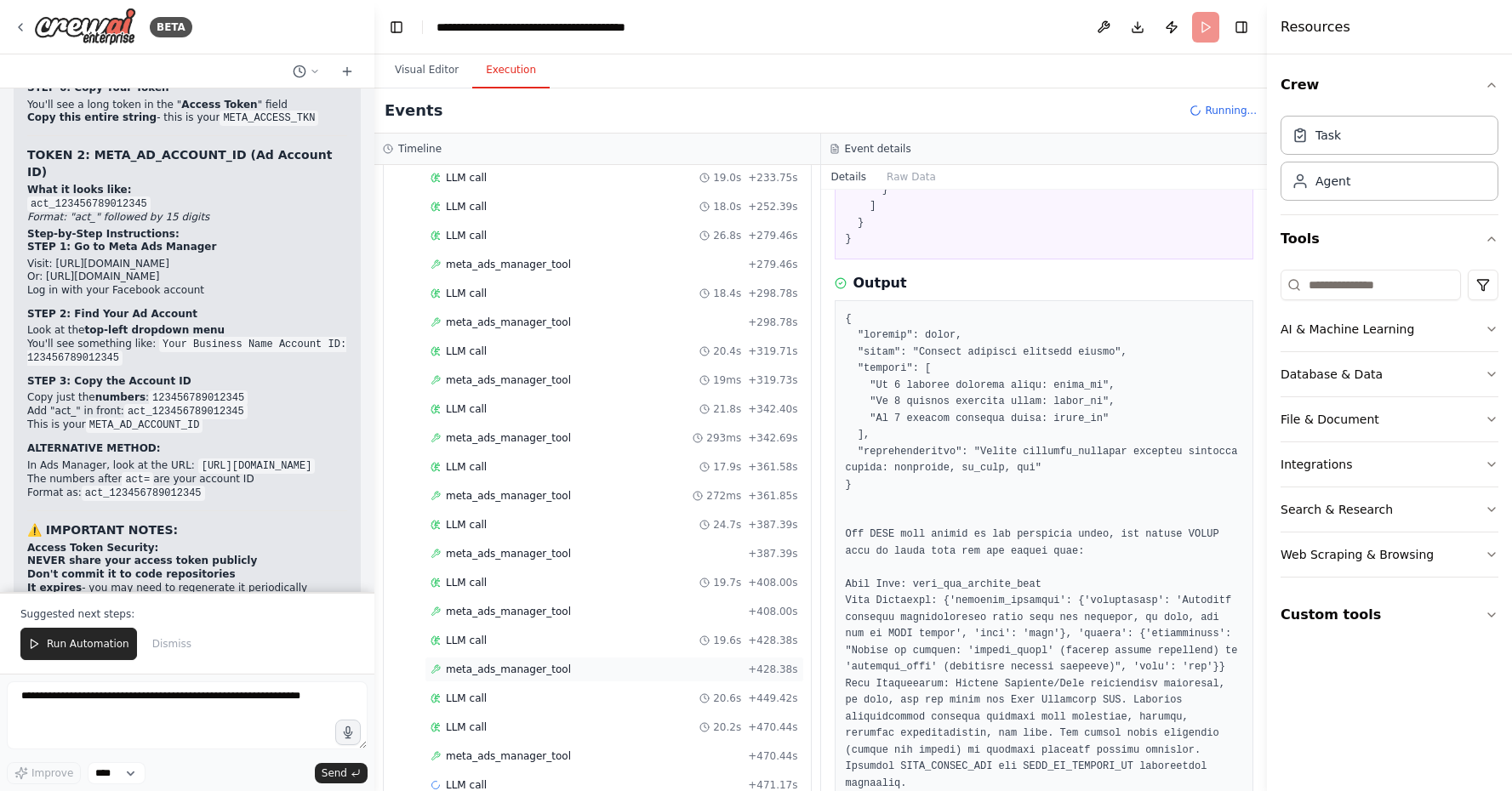
scroll to position [1589, 0]
click at [698, 664] on div "meta_ads_manager_tool + 428.38s" at bounding box center [614, 670] width 368 height 14
click at [710, 694] on icon at bounding box center [704, 699] width 10 height 10
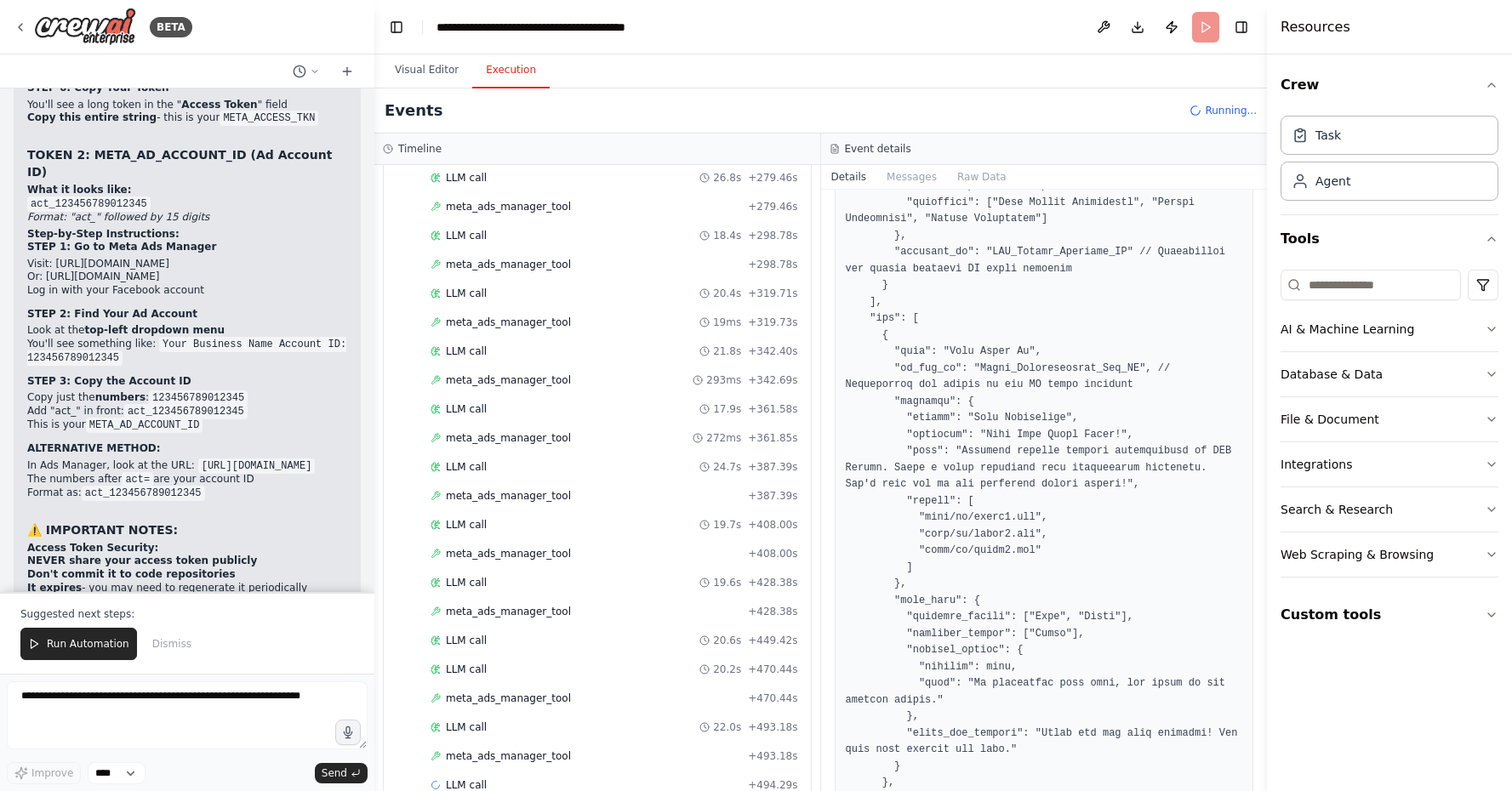
scroll to position [1647, 0]
click at [700, 664] on div "LLM call 20.2s + 470.44s" at bounding box center [614, 670] width 368 height 14
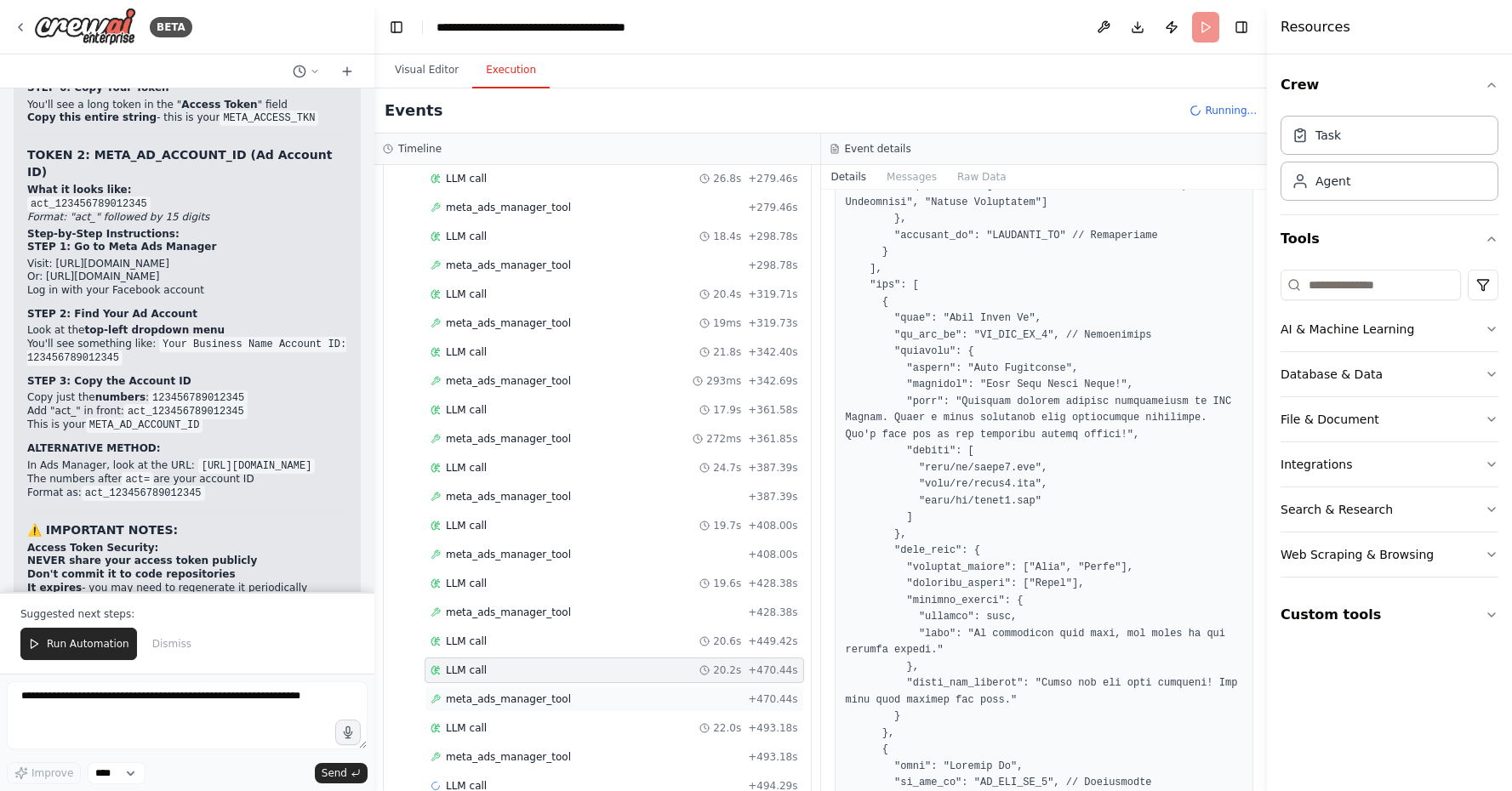
click at [752, 692] on span "+ 470.44s" at bounding box center [773, 699] width 49 height 14
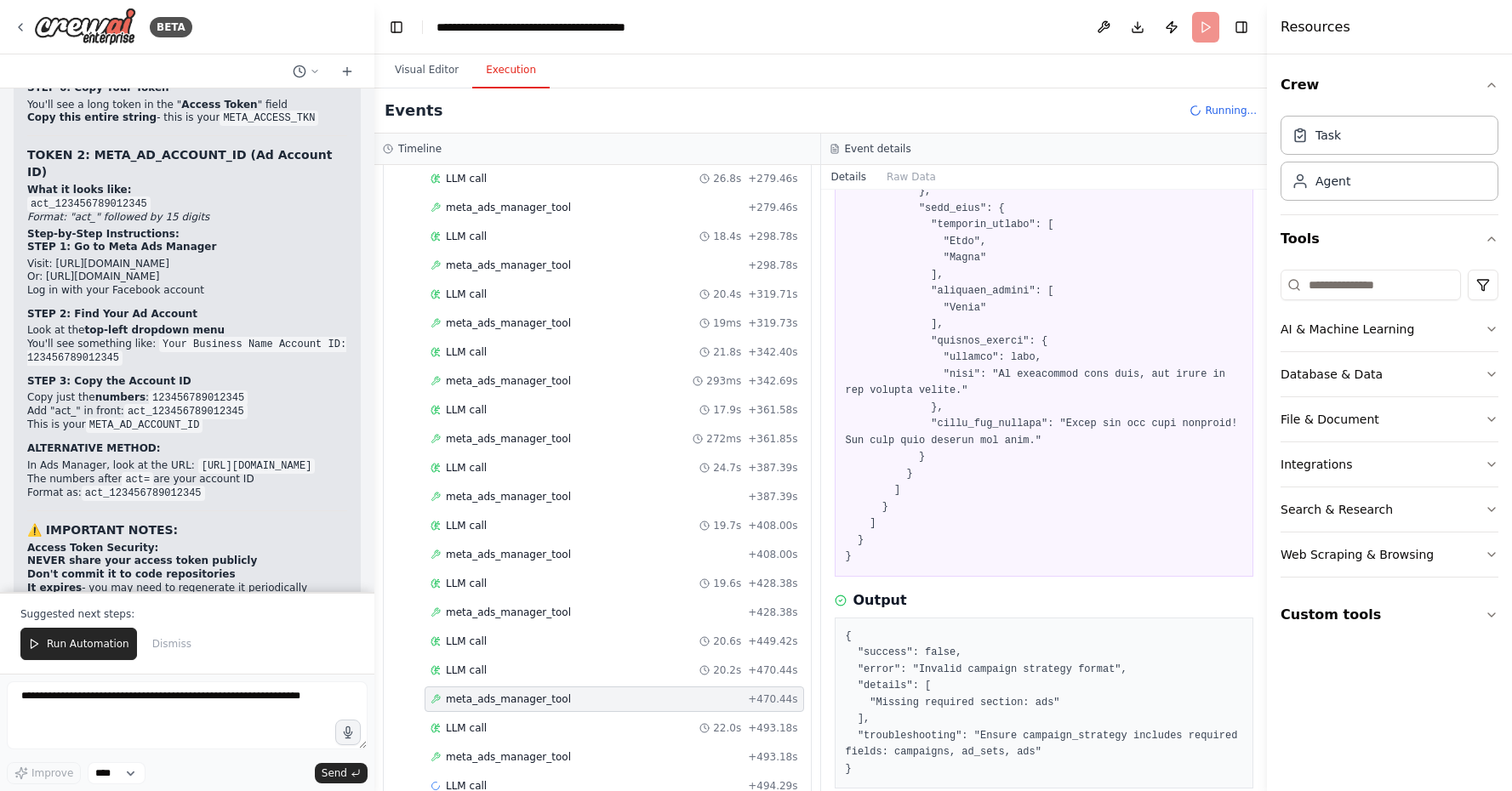
scroll to position [0, 0]
click at [753, 721] on span "+ 493.18s" at bounding box center [773, 728] width 49 height 14
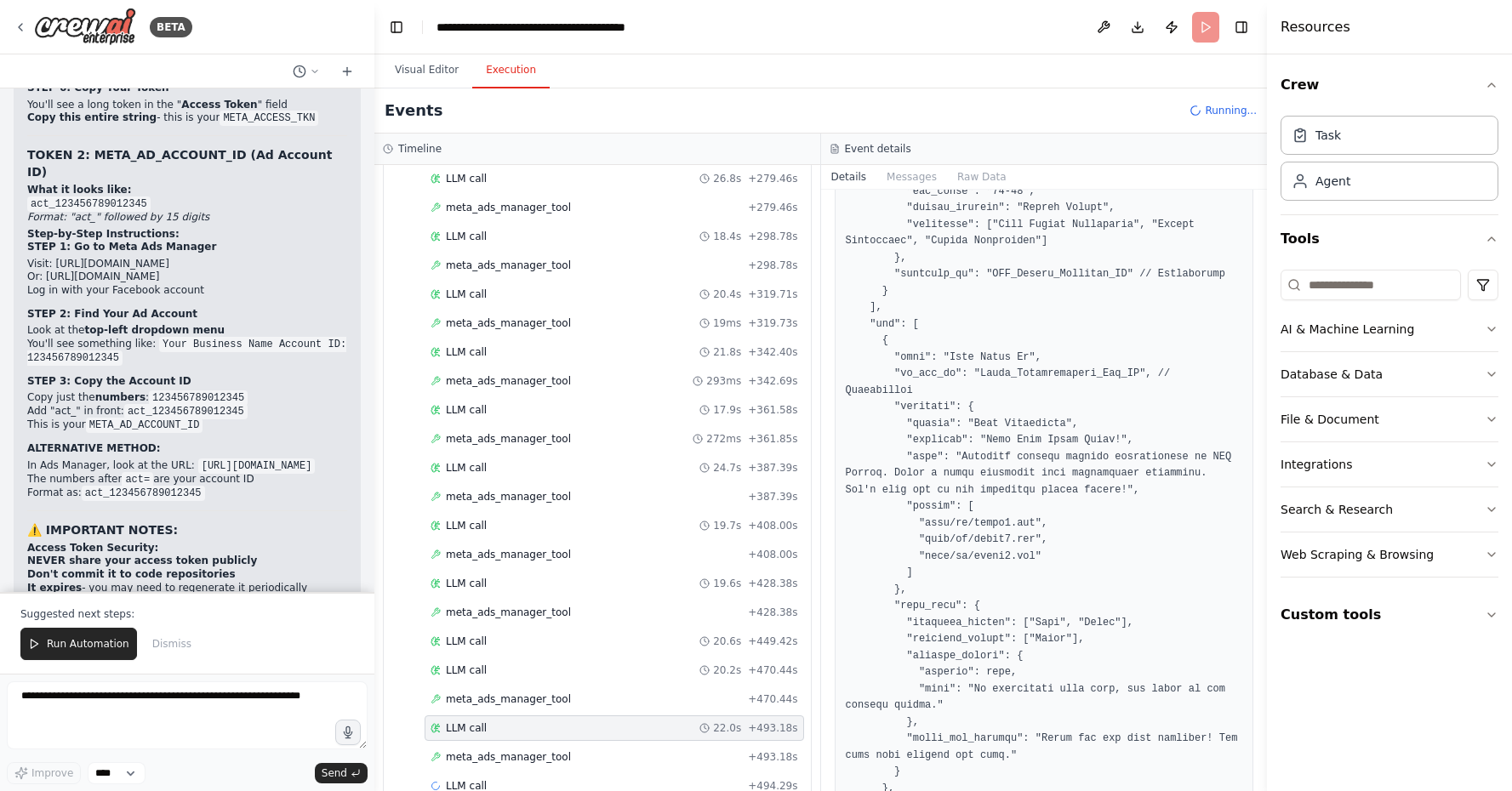
scroll to position [1025, 0]
click at [760, 750] on span "+ 493.18s" at bounding box center [773, 757] width 49 height 14
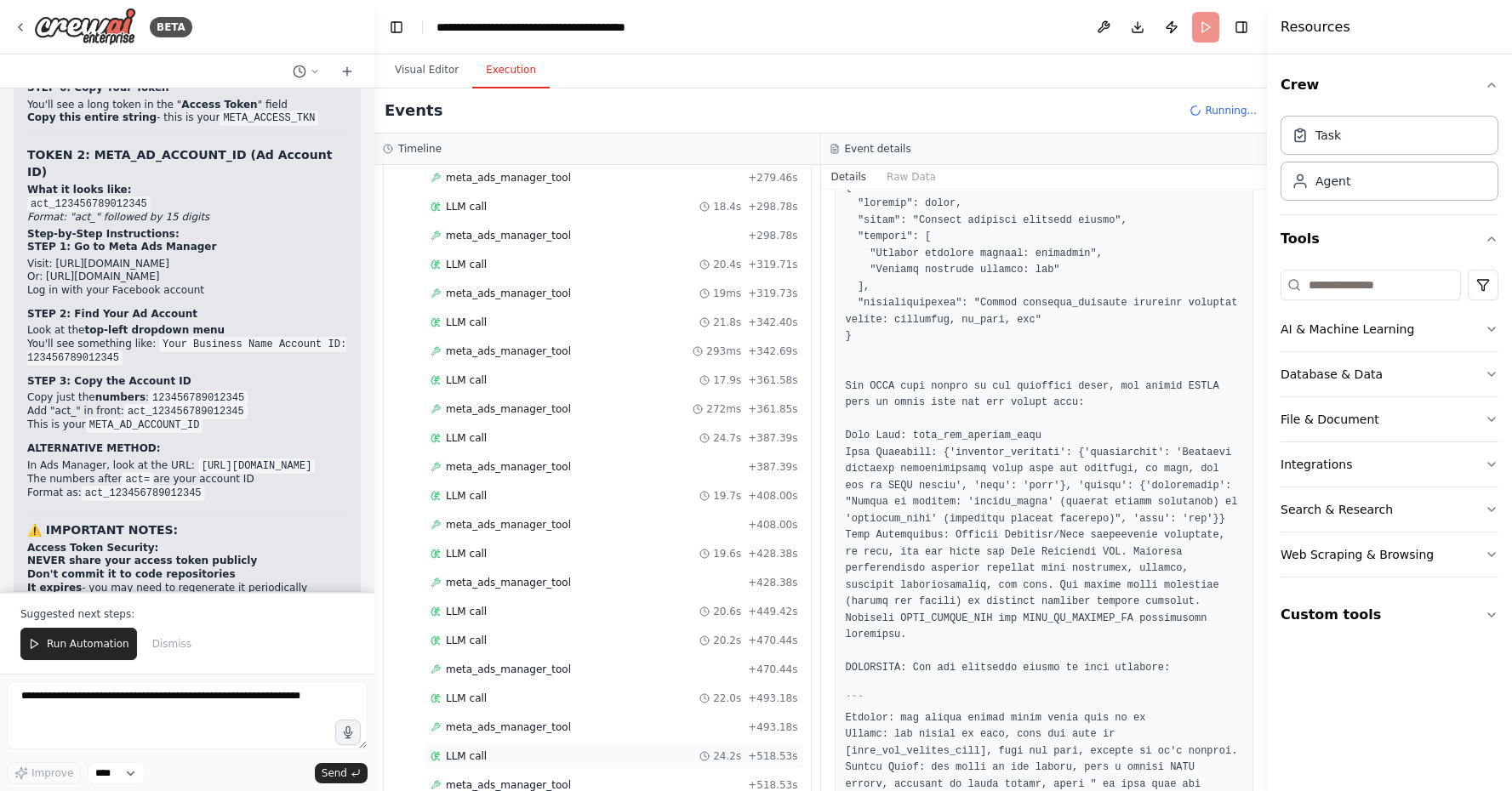
scroll to position [1675, 0]
click at [672, 750] on div "LLM call 24.2s + 518.53s" at bounding box center [614, 757] width 368 height 14
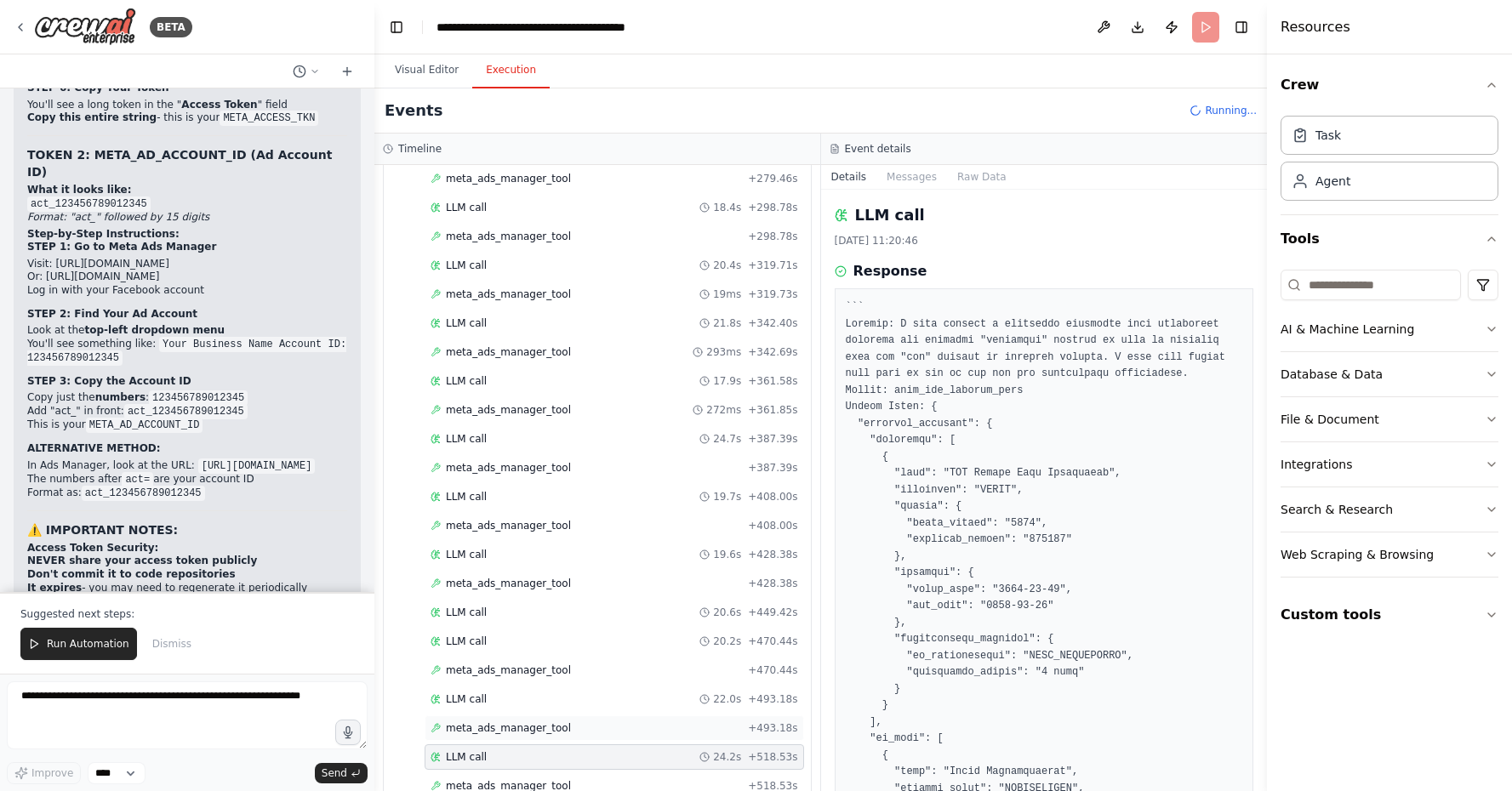
scroll to position [0, 0]
click at [762, 779] on span "+ 518.53s" at bounding box center [773, 786] width 49 height 14
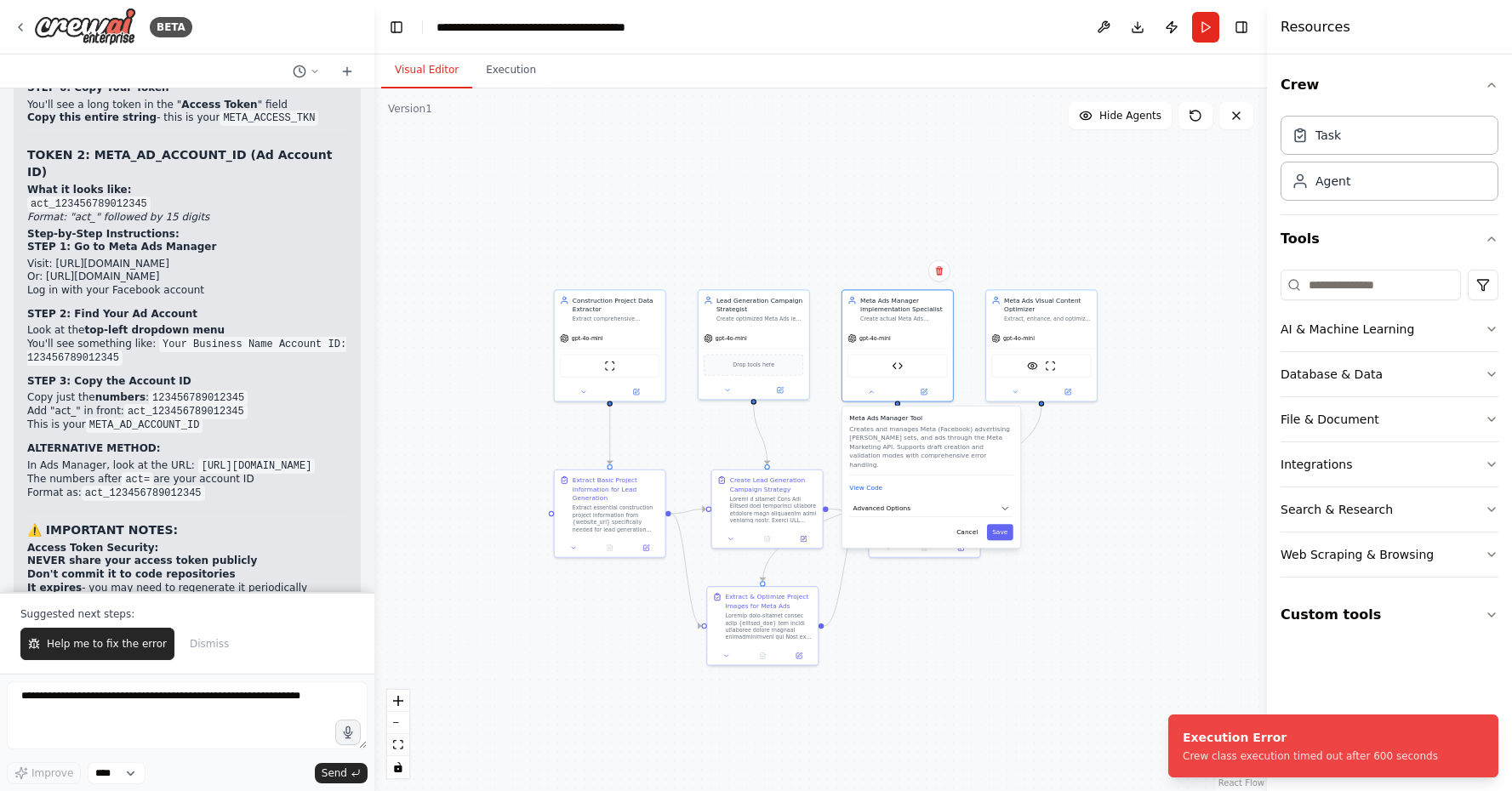
click at [423, 70] on button "Visual Editor" at bounding box center [427, 71] width 91 height 35
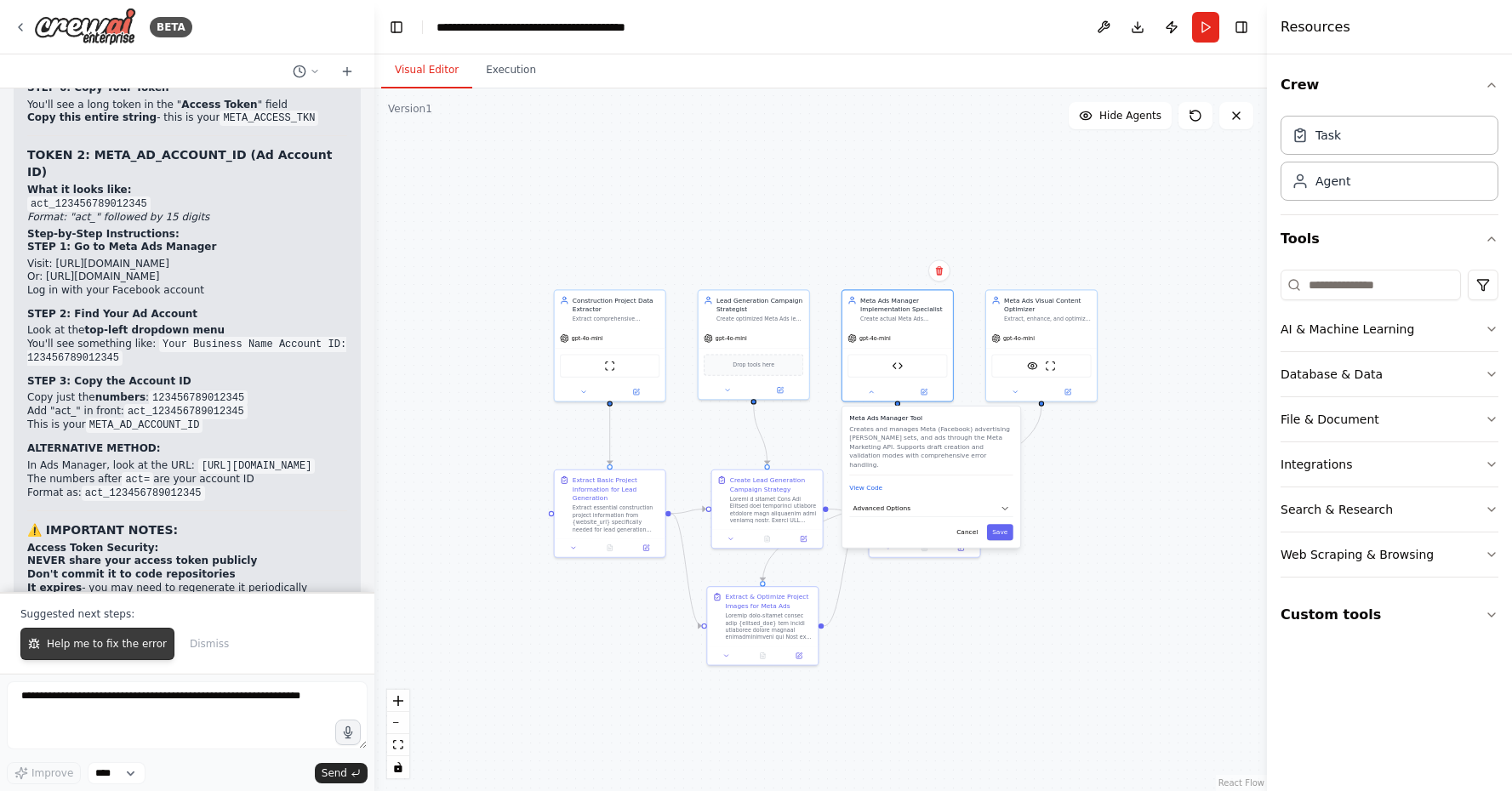
click at [71, 658] on button "Help me to fix the error" at bounding box center [97, 643] width 154 height 32
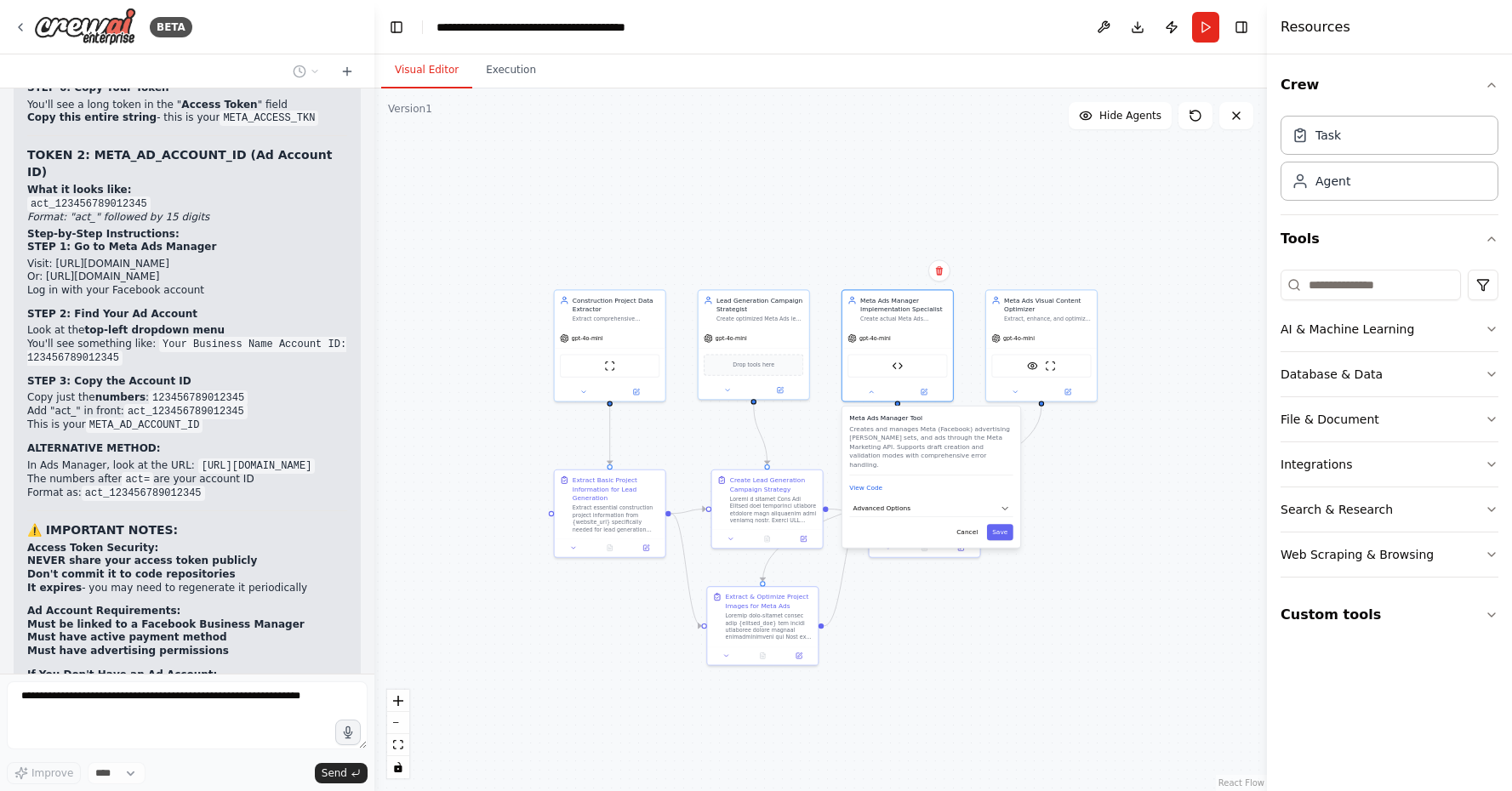
scroll to position [23835, 0]
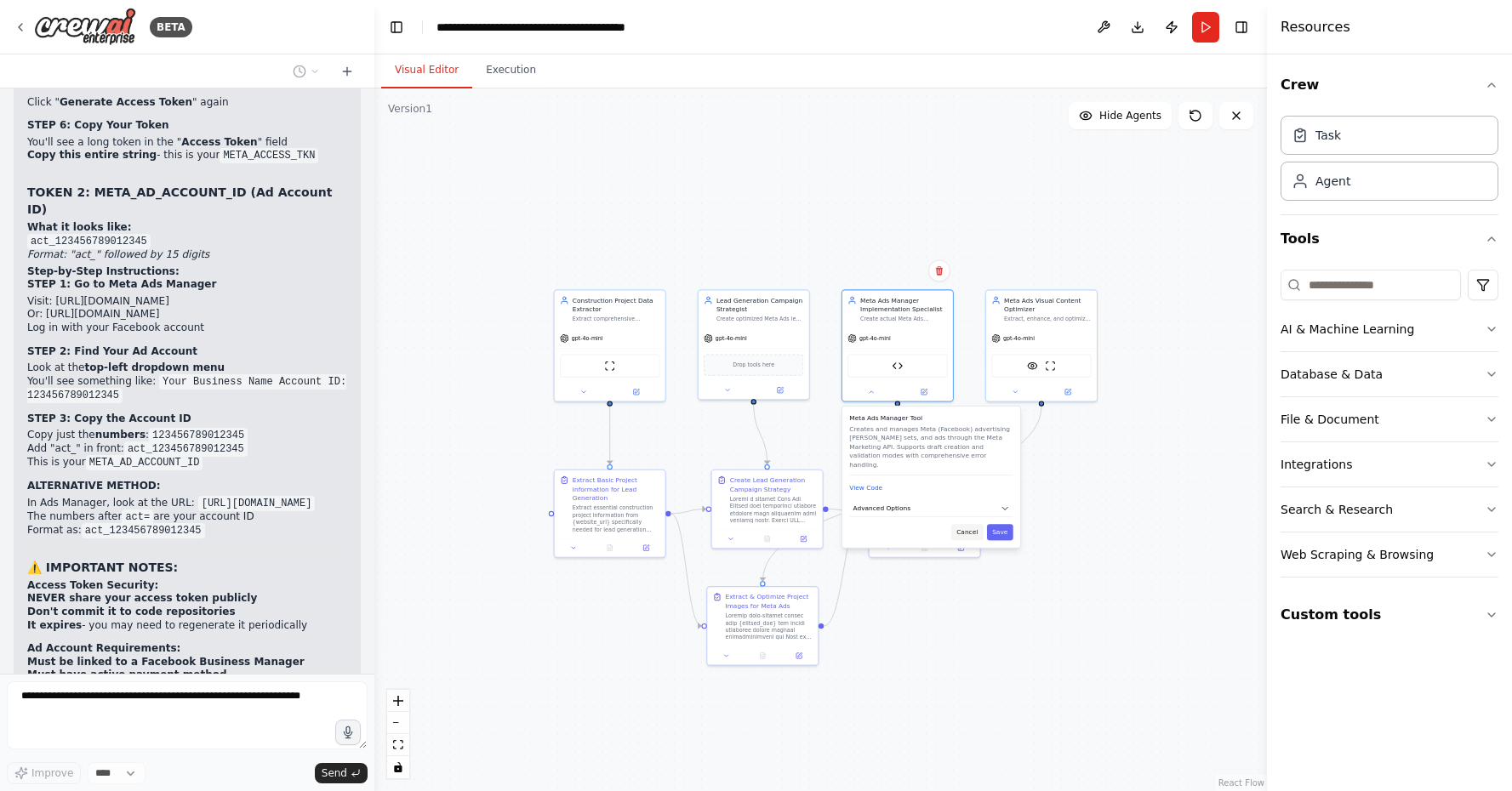
click at [973, 523] on button "Cancel" at bounding box center [967, 531] width 32 height 16
click at [967, 624] on button "Cancel" at bounding box center [967, 618] width 32 height 16
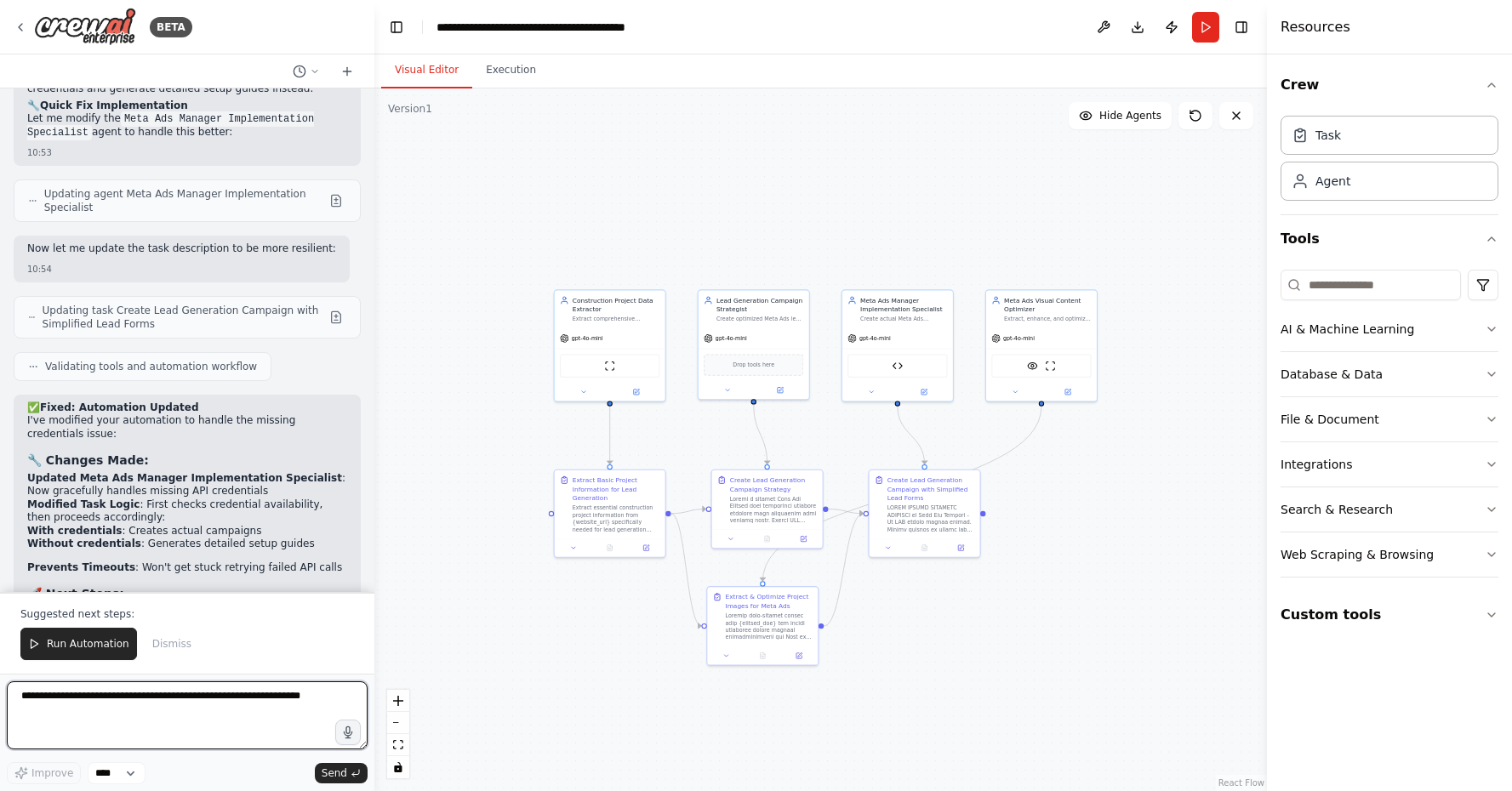
scroll to position [22261, 0]
click at [872, 391] on icon at bounding box center [871, 389] width 7 height 7
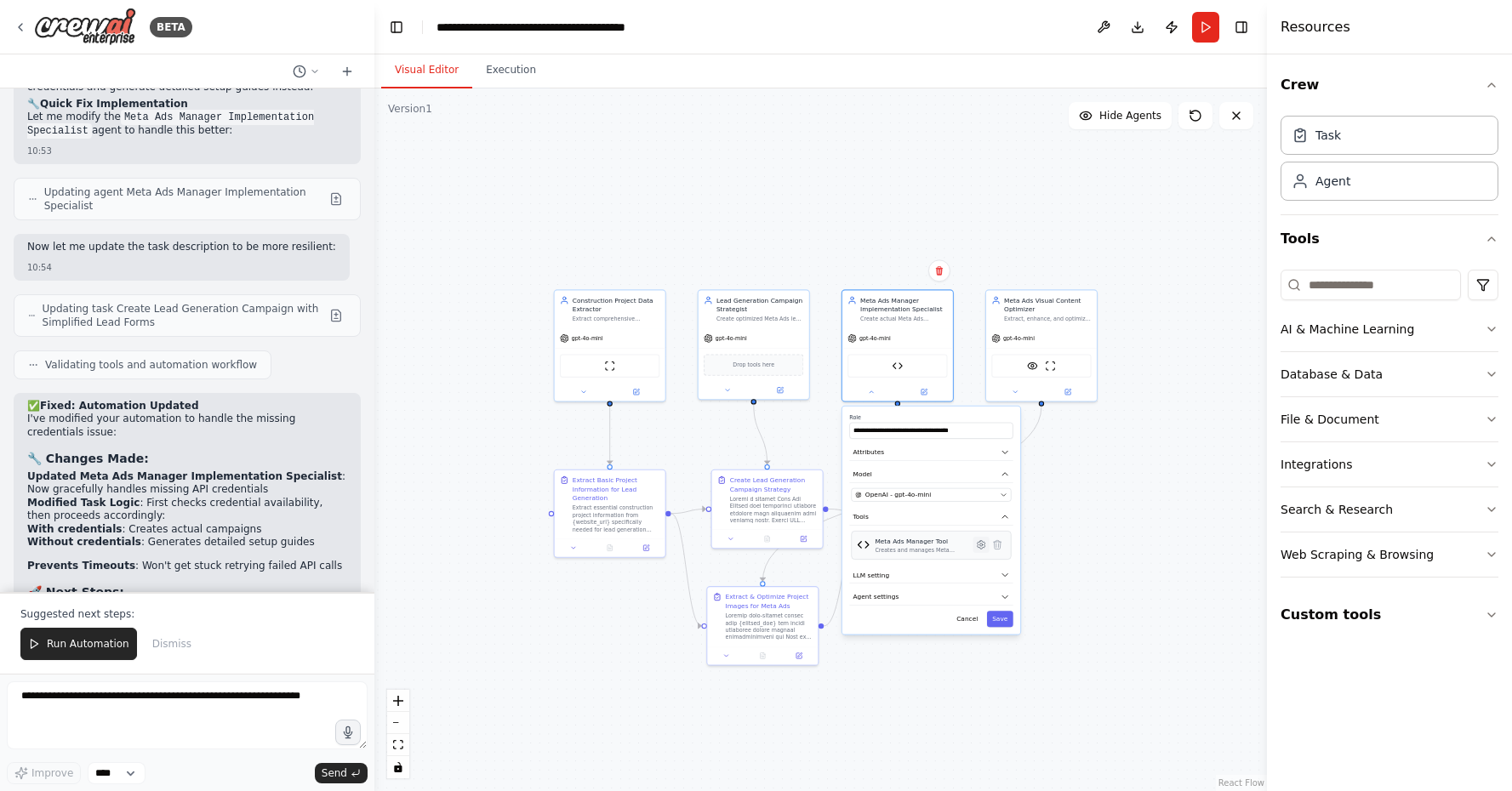
click at [982, 549] on icon at bounding box center [982, 545] width 8 height 9
click at [945, 501] on button "Advanced Options" at bounding box center [931, 508] width 164 height 17
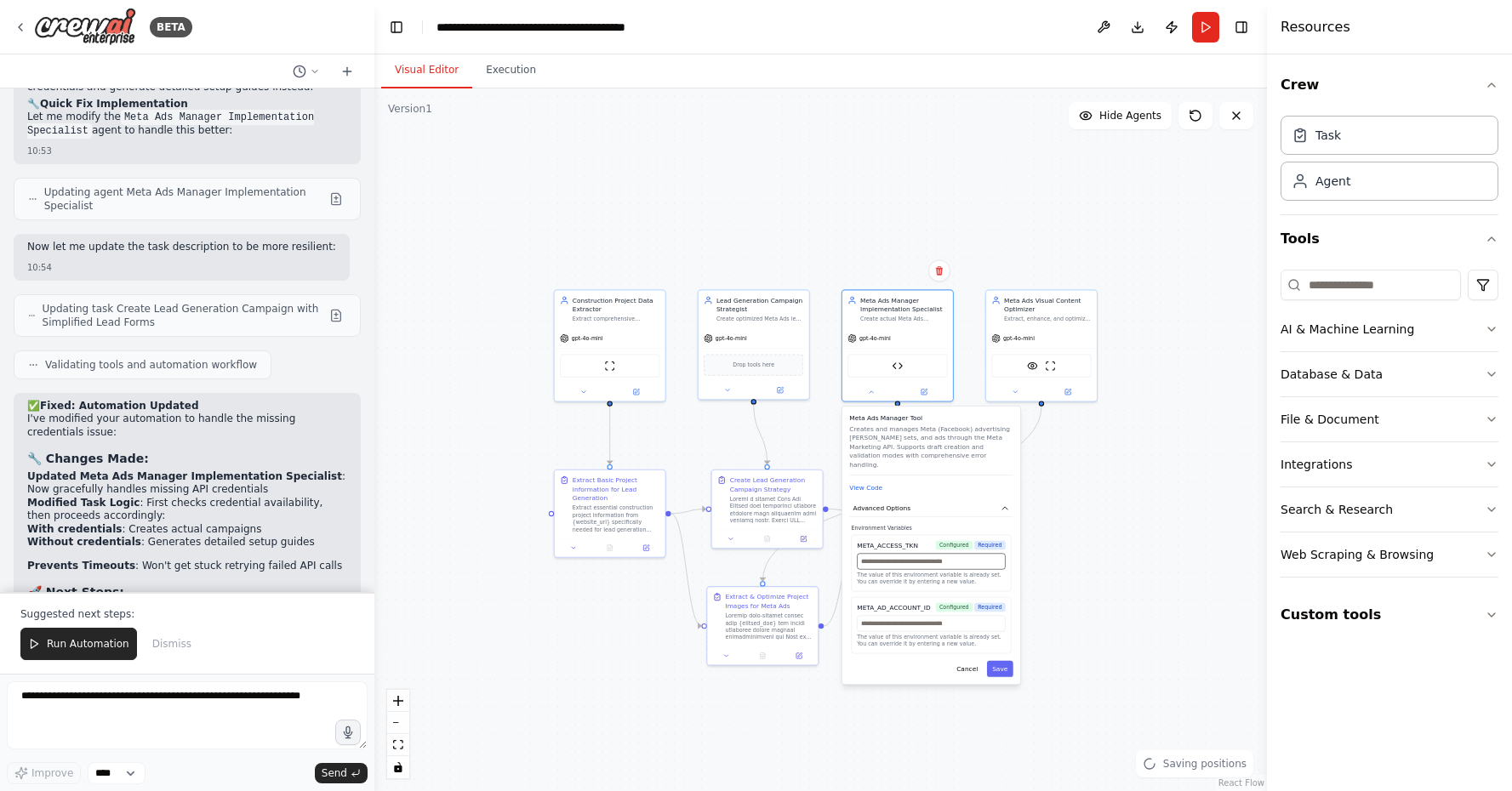
click at [932, 557] on input "text" at bounding box center [931, 562] width 148 height 16
paste input "**********"
type input "**********"
click at [988, 541] on span "Required" at bounding box center [990, 546] width 31 height 10
click at [1010, 668] on div "**********" at bounding box center [931, 546] width 177 height 278
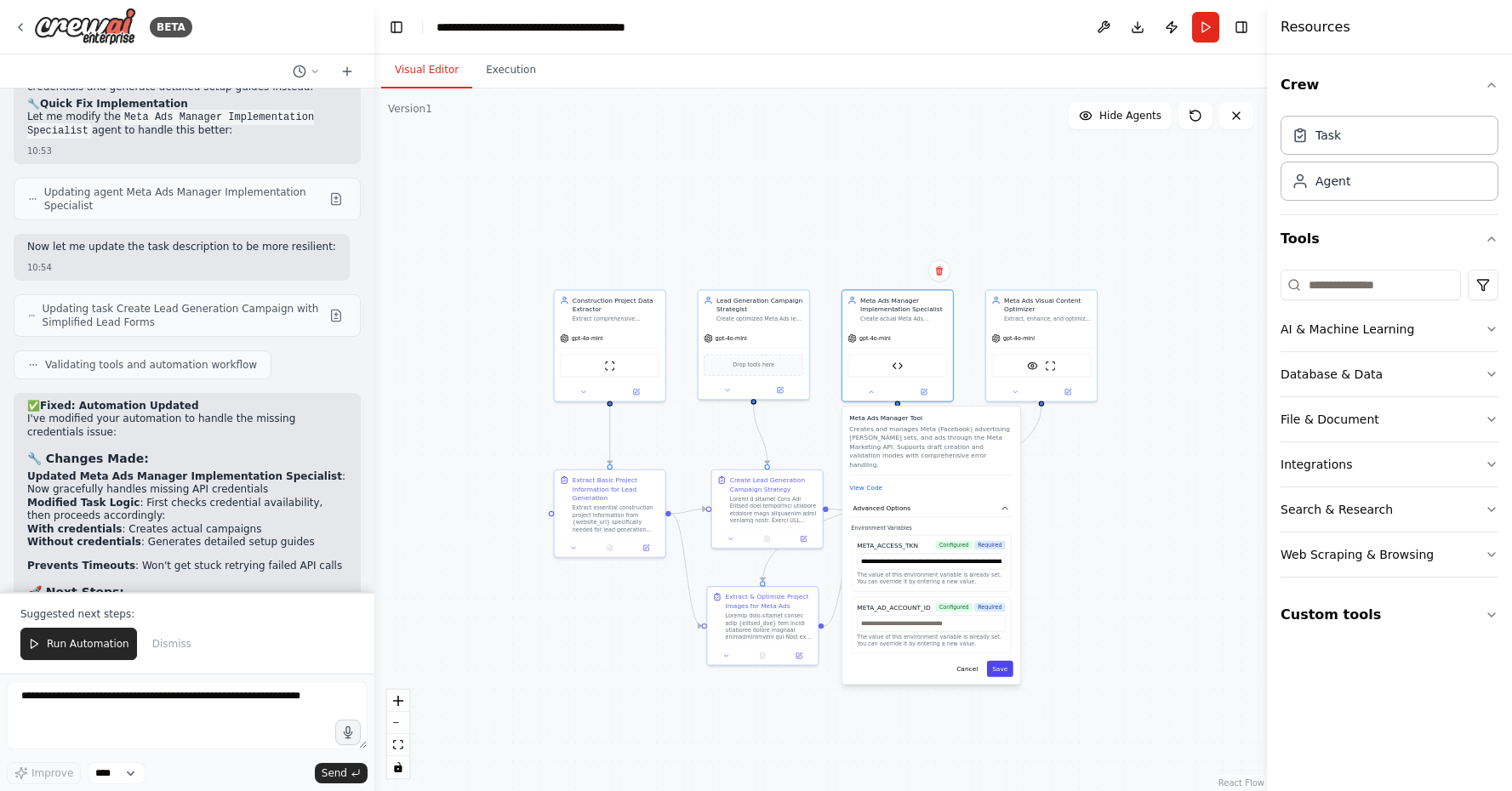
click at [1003, 666] on button "Save" at bounding box center [1000, 668] width 26 height 16
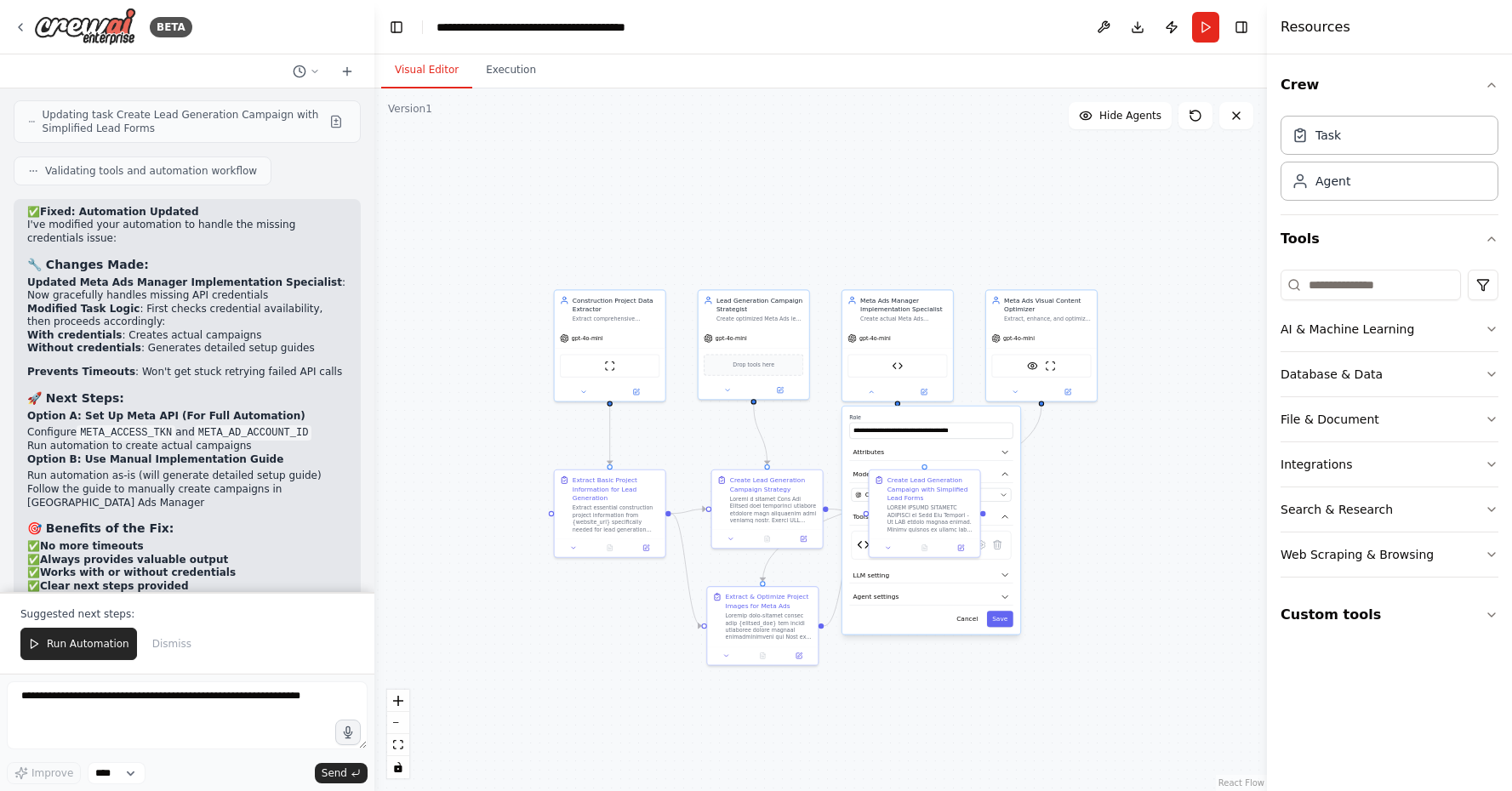
scroll to position [22456, 0]
click at [959, 421] on div "**********" at bounding box center [931, 426] width 164 height 25
click at [1005, 620] on button "Save" at bounding box center [1000, 618] width 26 height 16
click at [872, 394] on button at bounding box center [871, 389] width 51 height 11
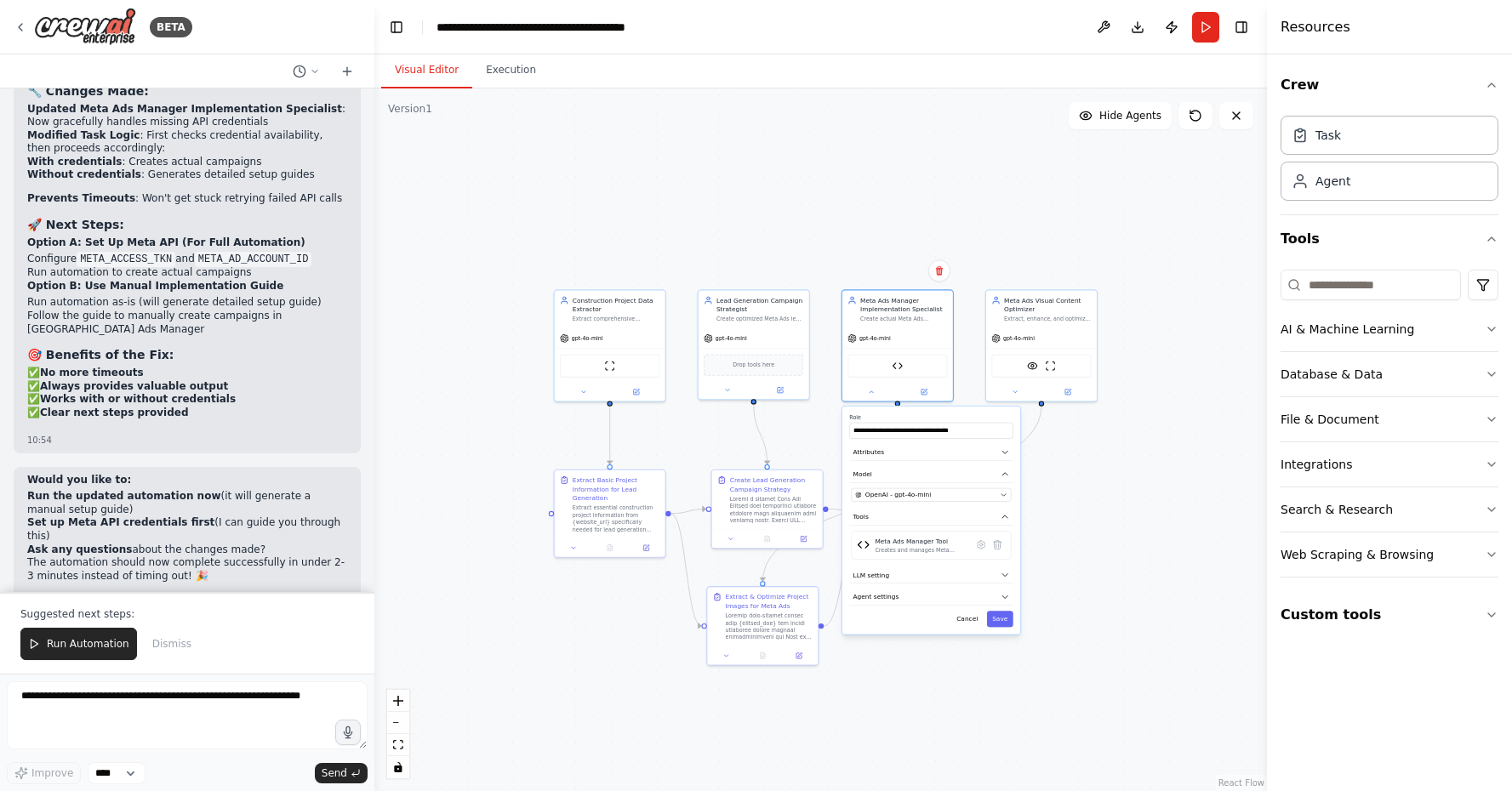
scroll to position [22630, 0]
drag, startPoint x: 30, startPoint y: 485, endPoint x: 209, endPoint y: 500, distance: 179.6
copy li "[URL][DOMAIN_NAME]"
click at [982, 548] on icon at bounding box center [982, 545] width 8 height 9
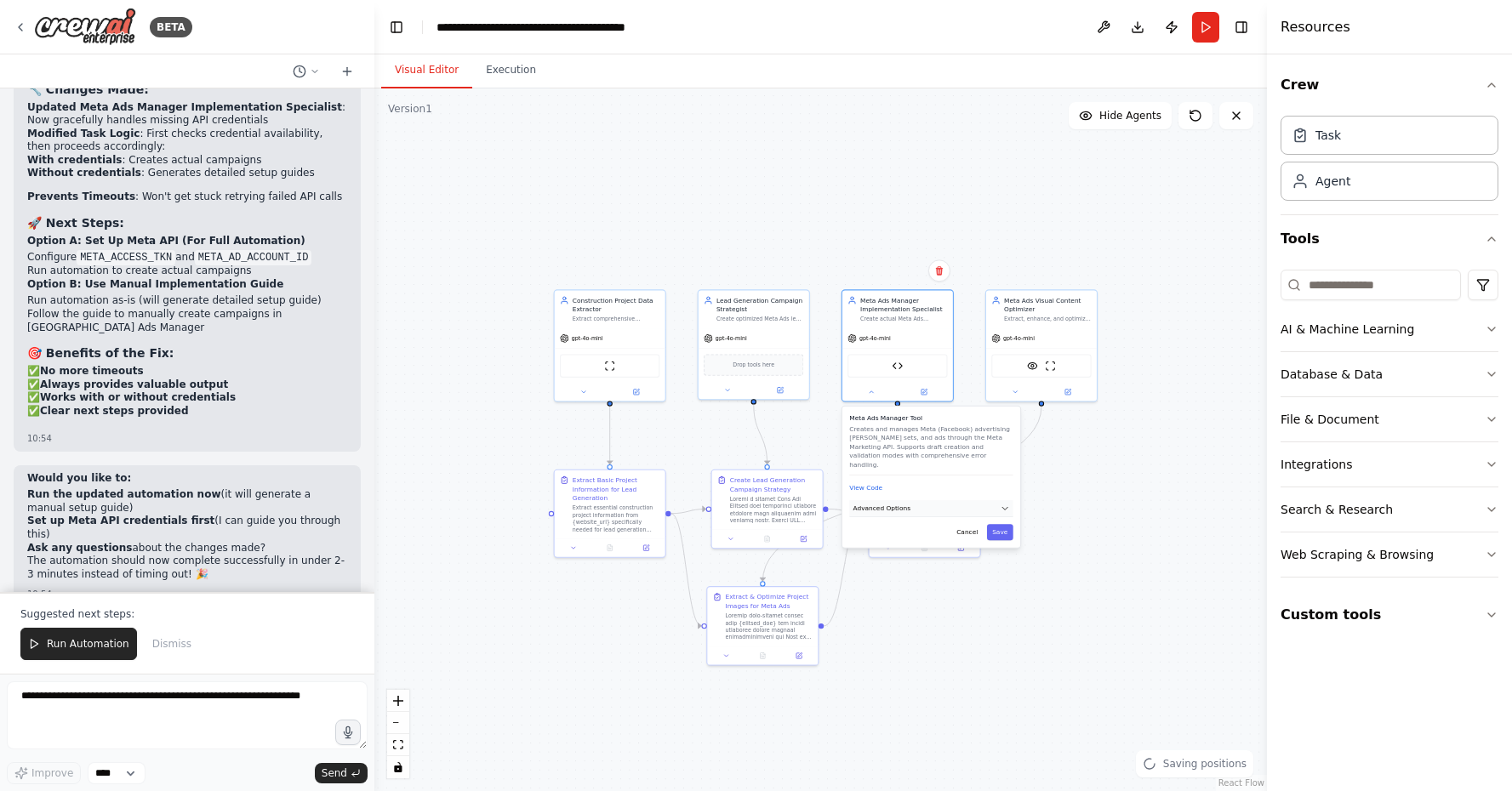
click at [911, 500] on button "Advanced Options" at bounding box center [931, 508] width 164 height 17
click at [891, 619] on input "text" at bounding box center [931, 622] width 148 height 16
paste input "**********"
type input "**********"
paste input "**********"
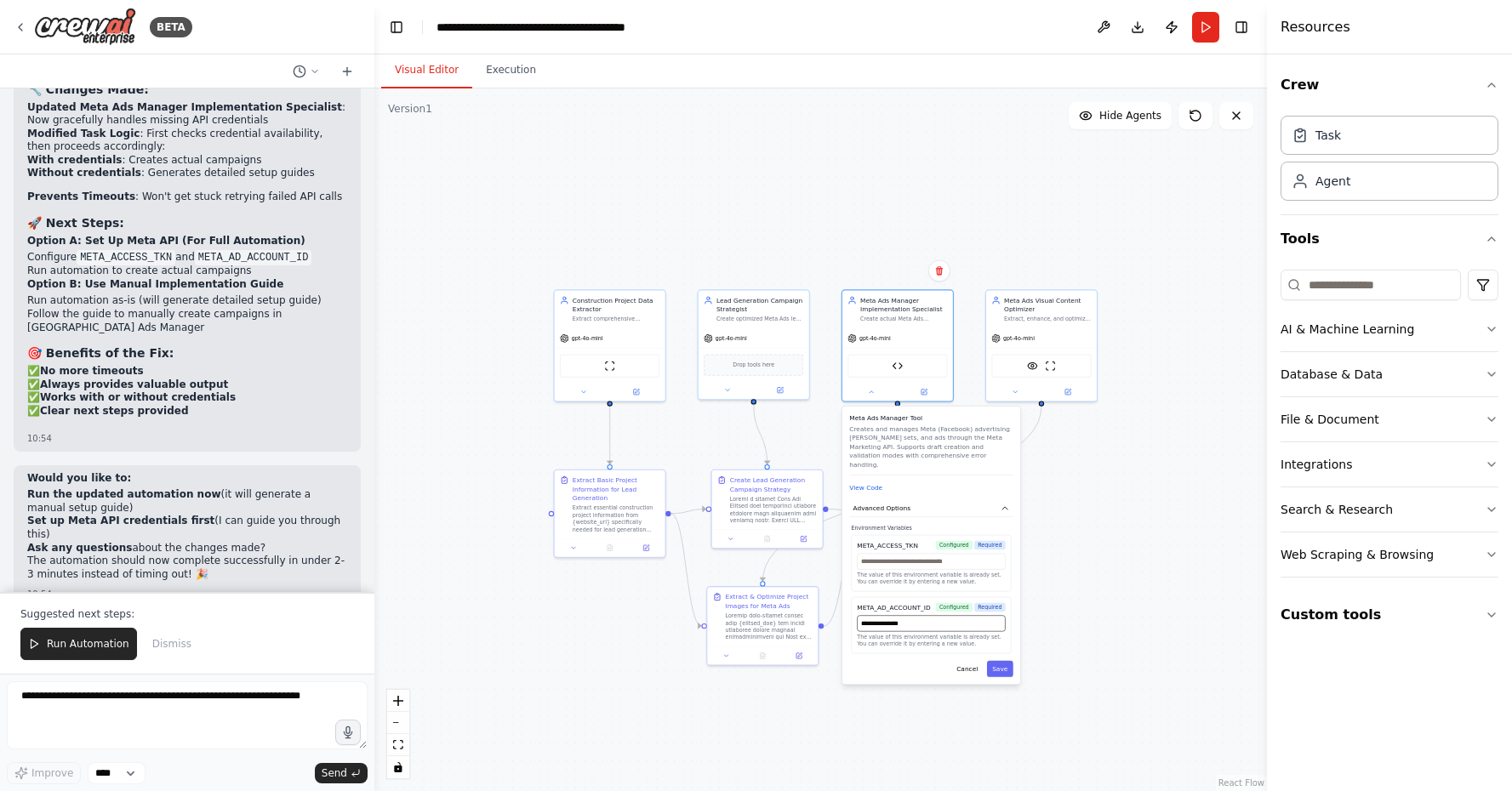
click at [862, 615] on input "**********" at bounding box center [931, 622] width 148 height 16
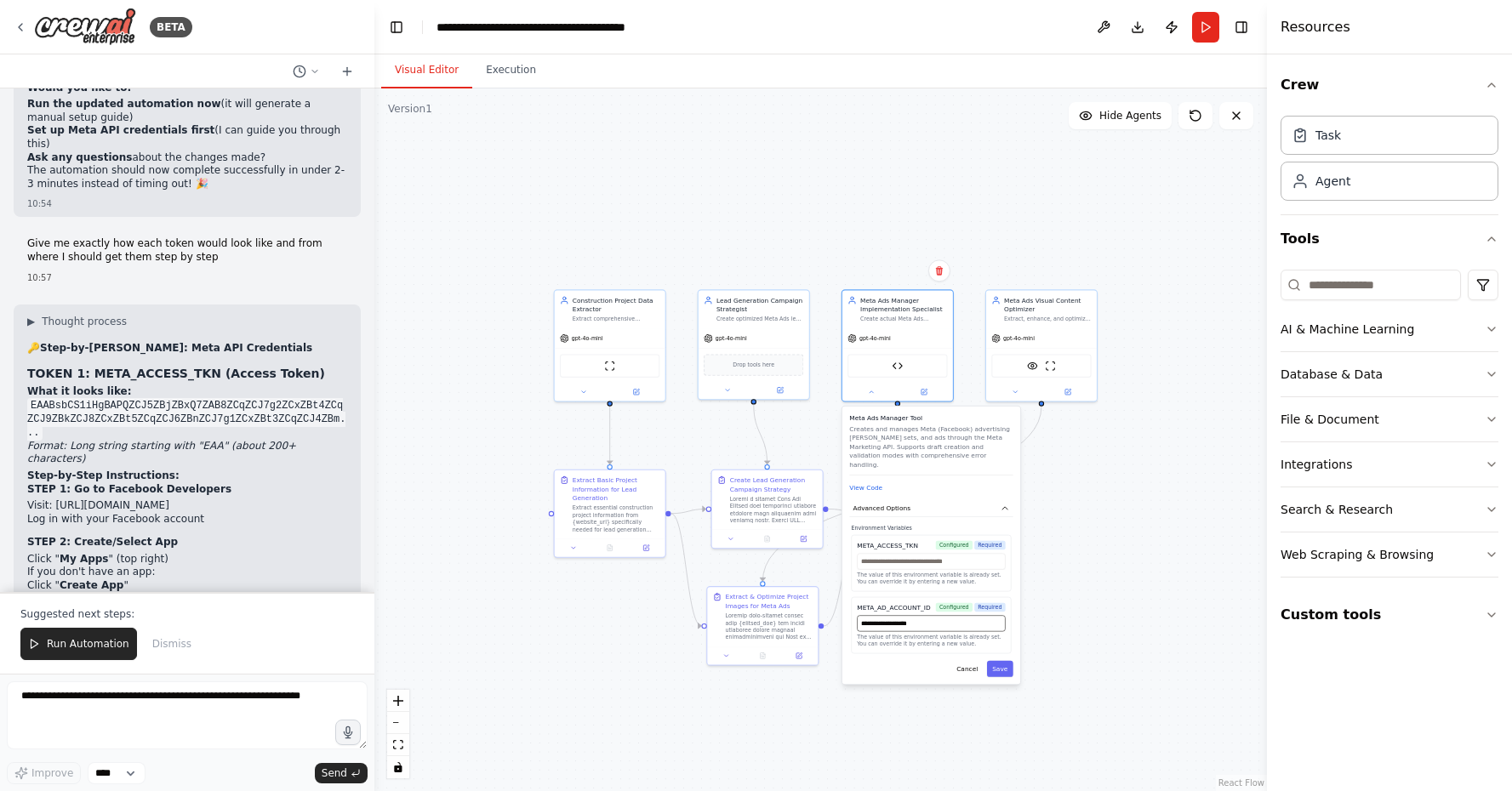
scroll to position [0, 0]
type input "**********"
click at [1008, 661] on button "Save" at bounding box center [1000, 668] width 26 height 16
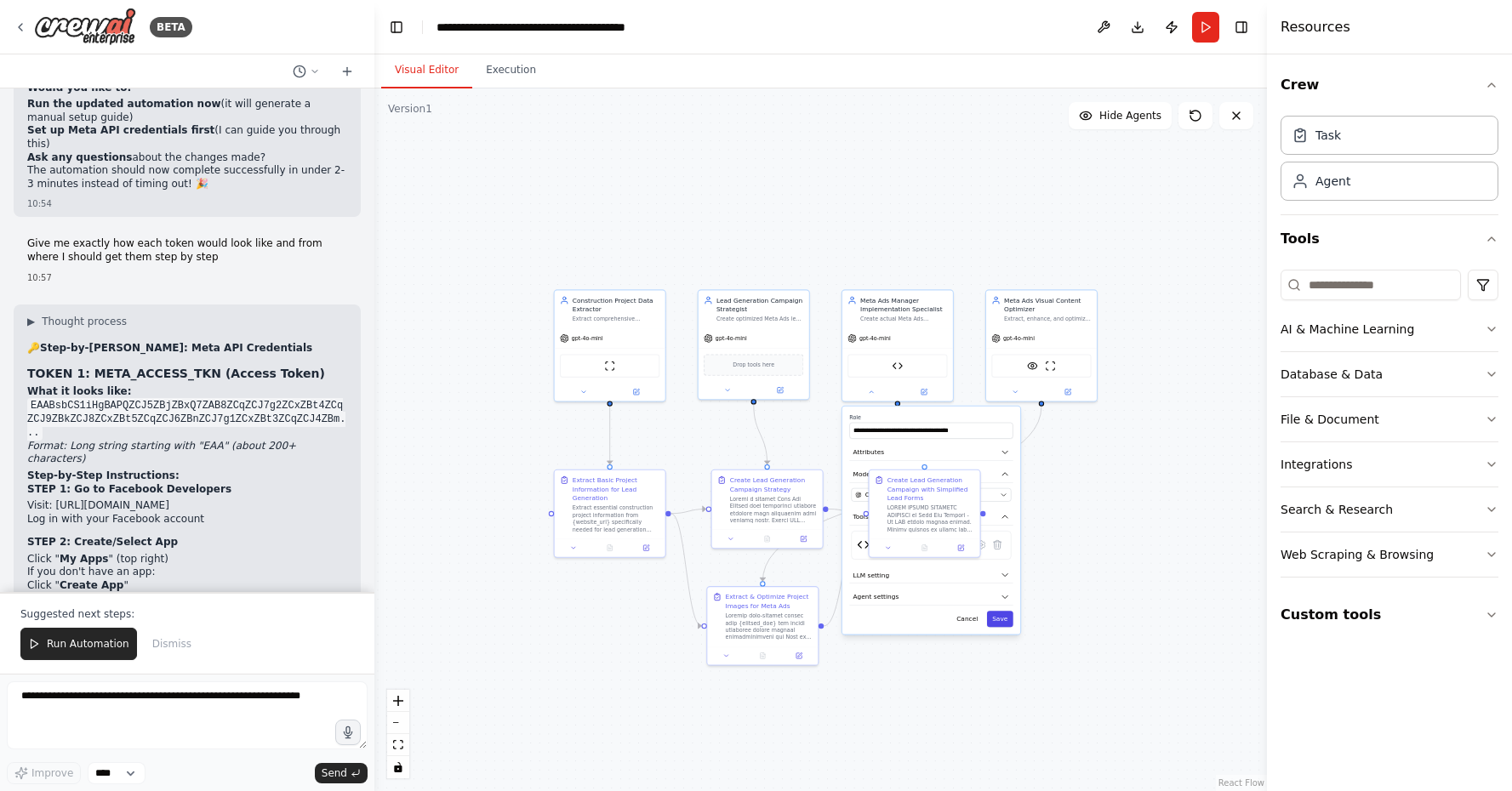
click at [999, 620] on button "Save" at bounding box center [1000, 618] width 26 height 16
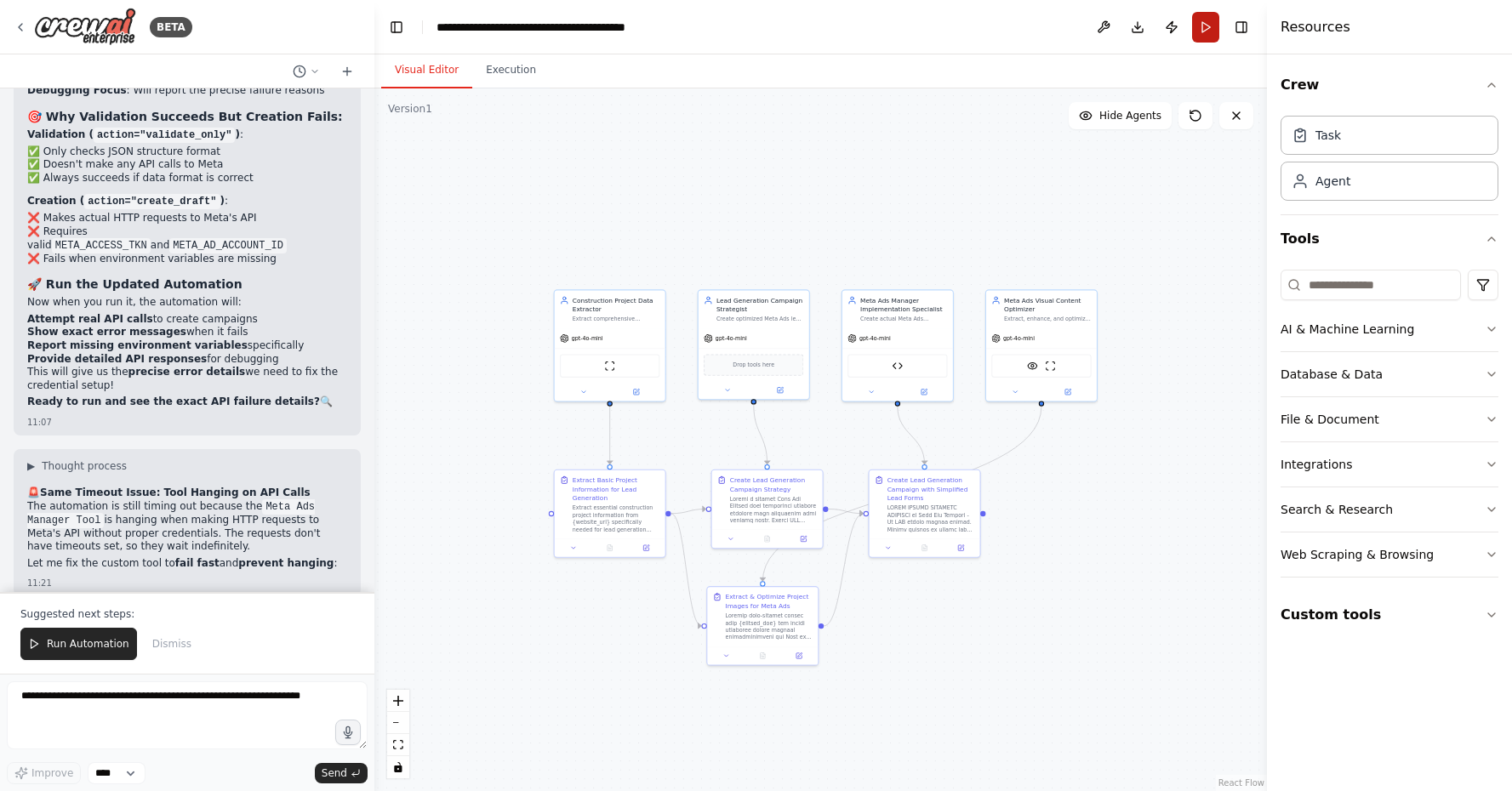
click at [1199, 36] on button "Run" at bounding box center [1206, 26] width 27 height 30
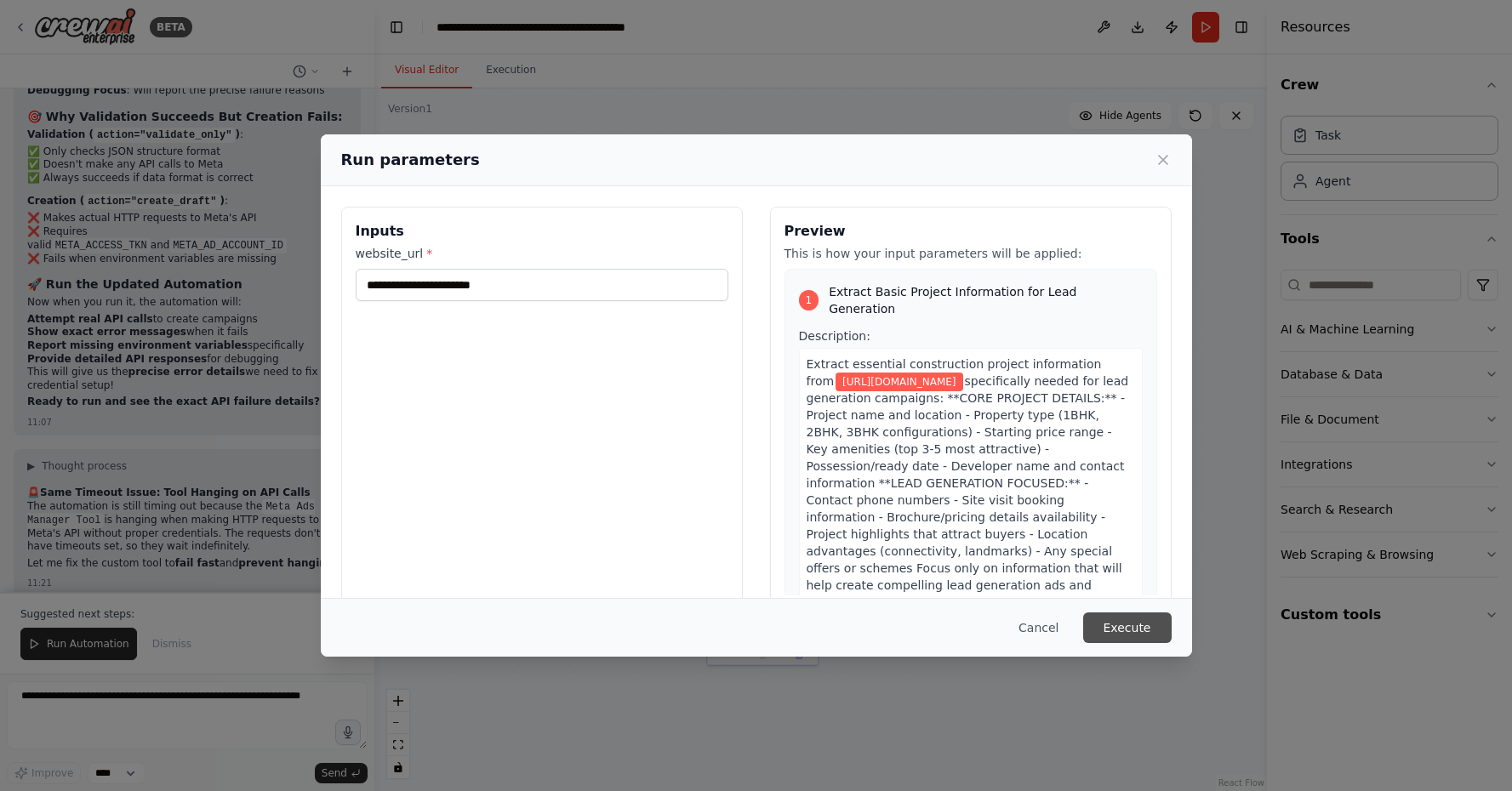
click at [1134, 636] on button "Execute" at bounding box center [1128, 627] width 88 height 30
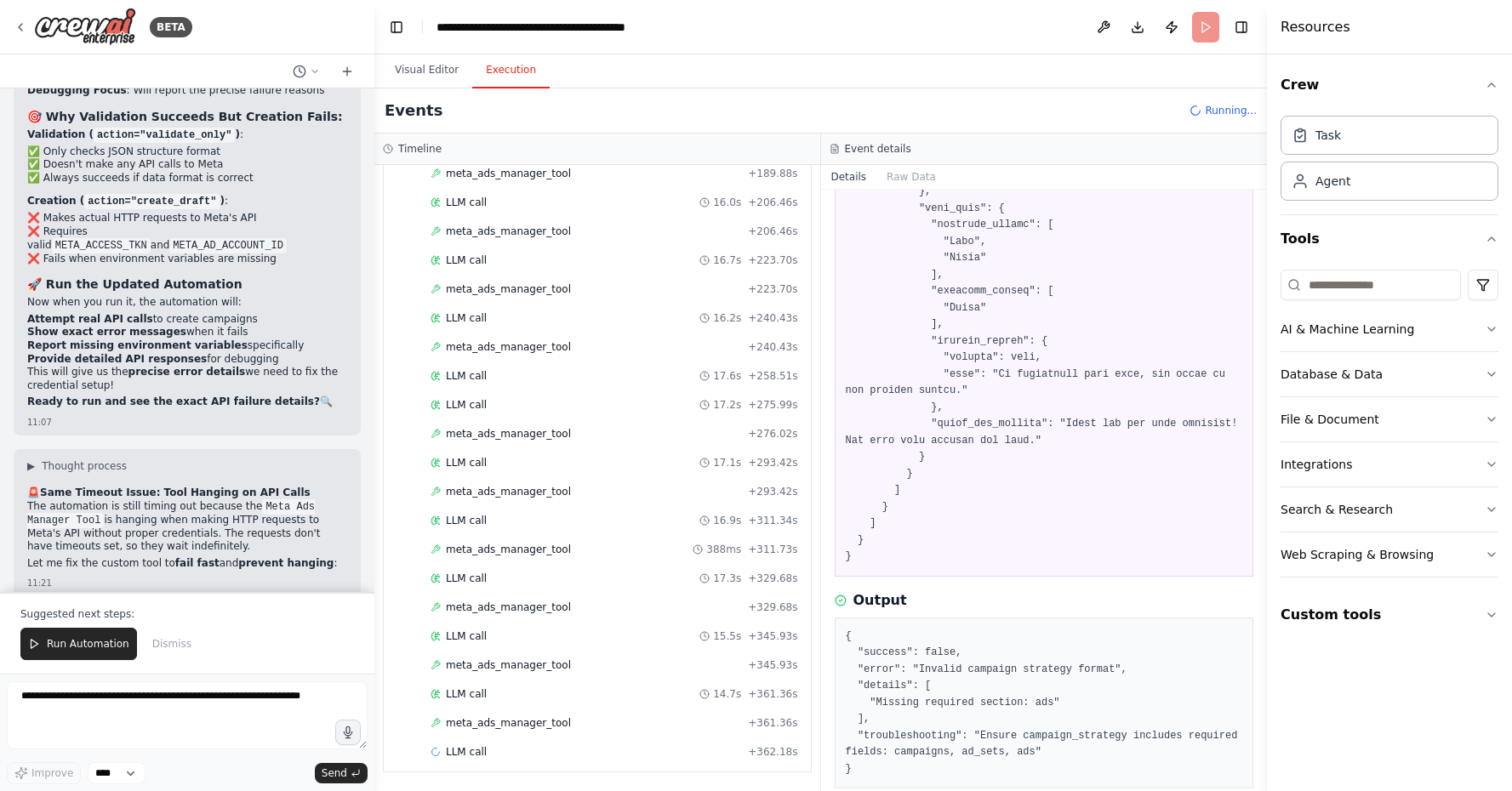
drag, startPoint x: 513, startPoint y: 74, endPoint x: 505, endPoint y: 475, distance: 401.1
click at [513, 74] on button "Execution" at bounding box center [511, 71] width 77 height 35
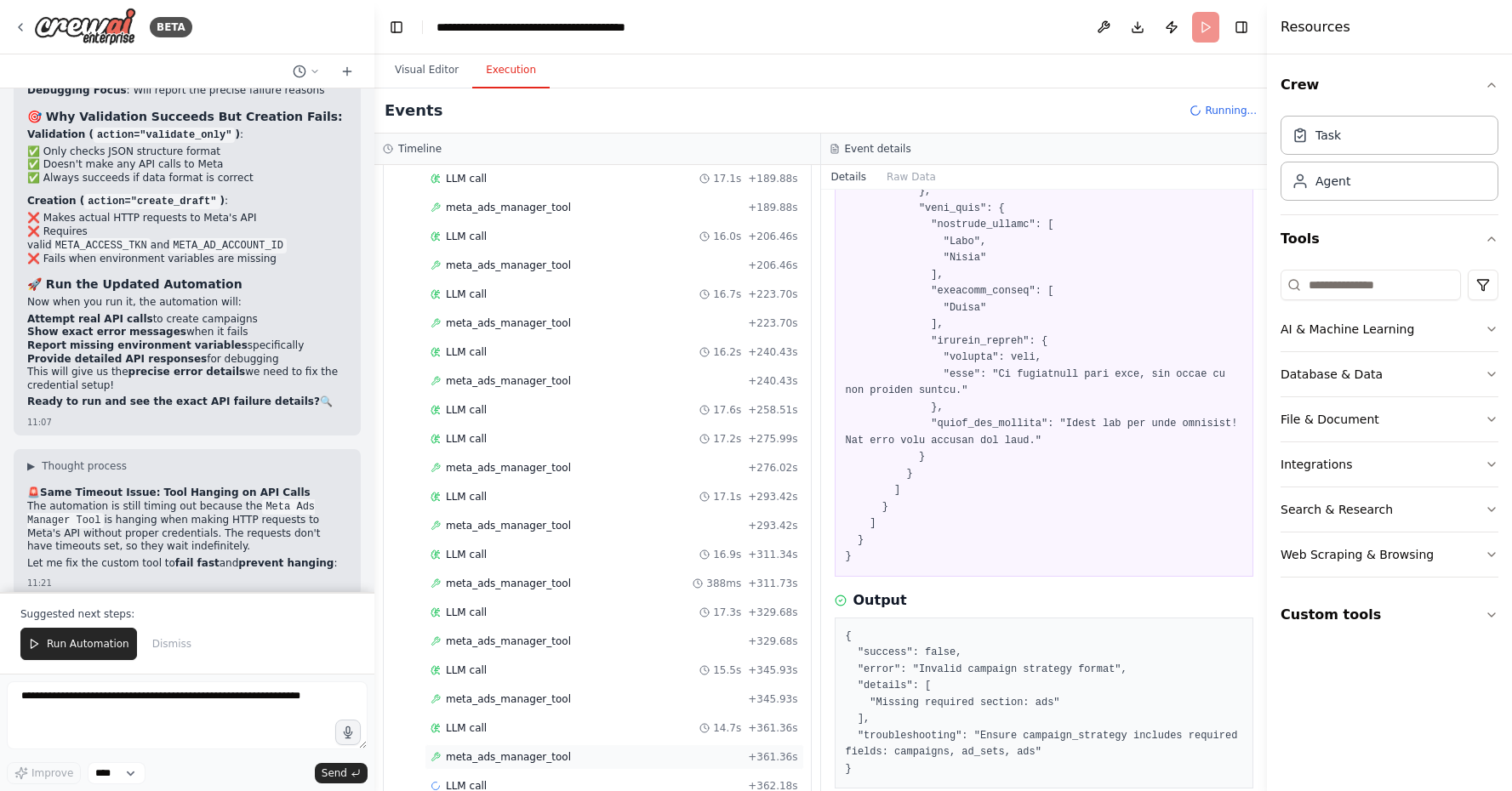
click at [576, 744] on div "meta_ads_manager_tool + 361.36s" at bounding box center [614, 757] width 379 height 25
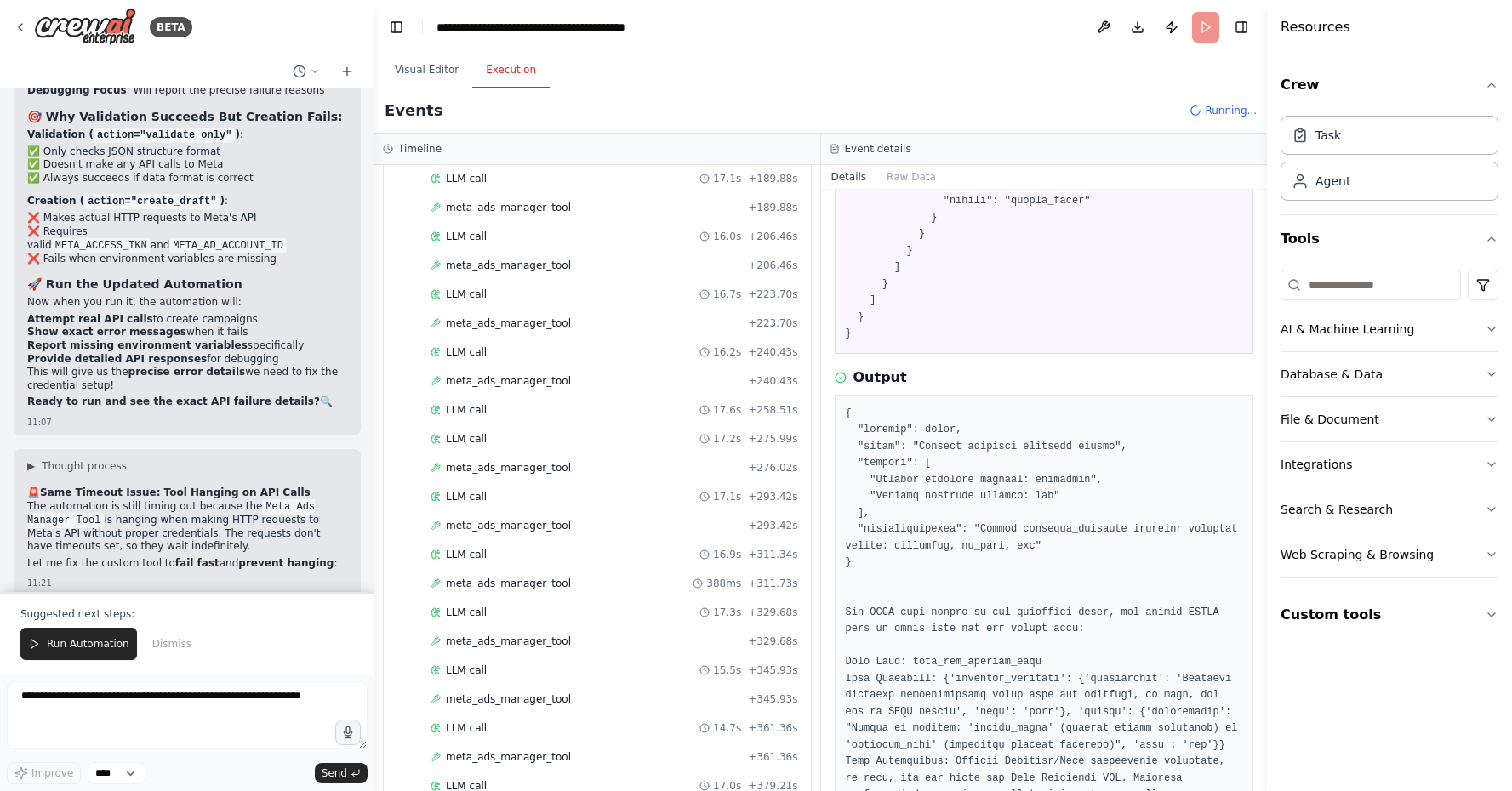
scroll to position [1561, 0]
click at [630, 374] on div "meta_ads_manager_tool + 240.43s" at bounding box center [614, 381] width 368 height 14
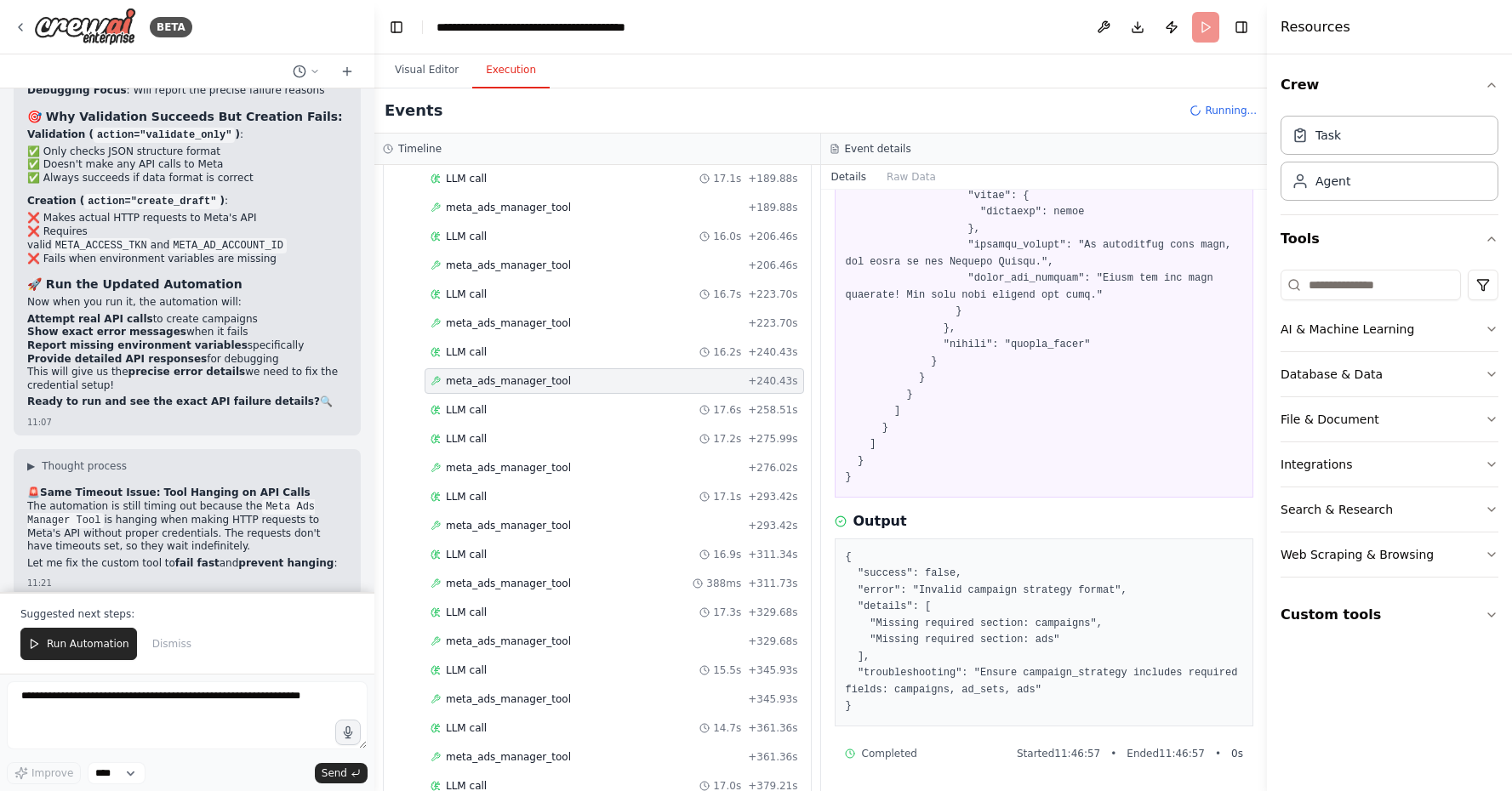
scroll to position [1376, 0]
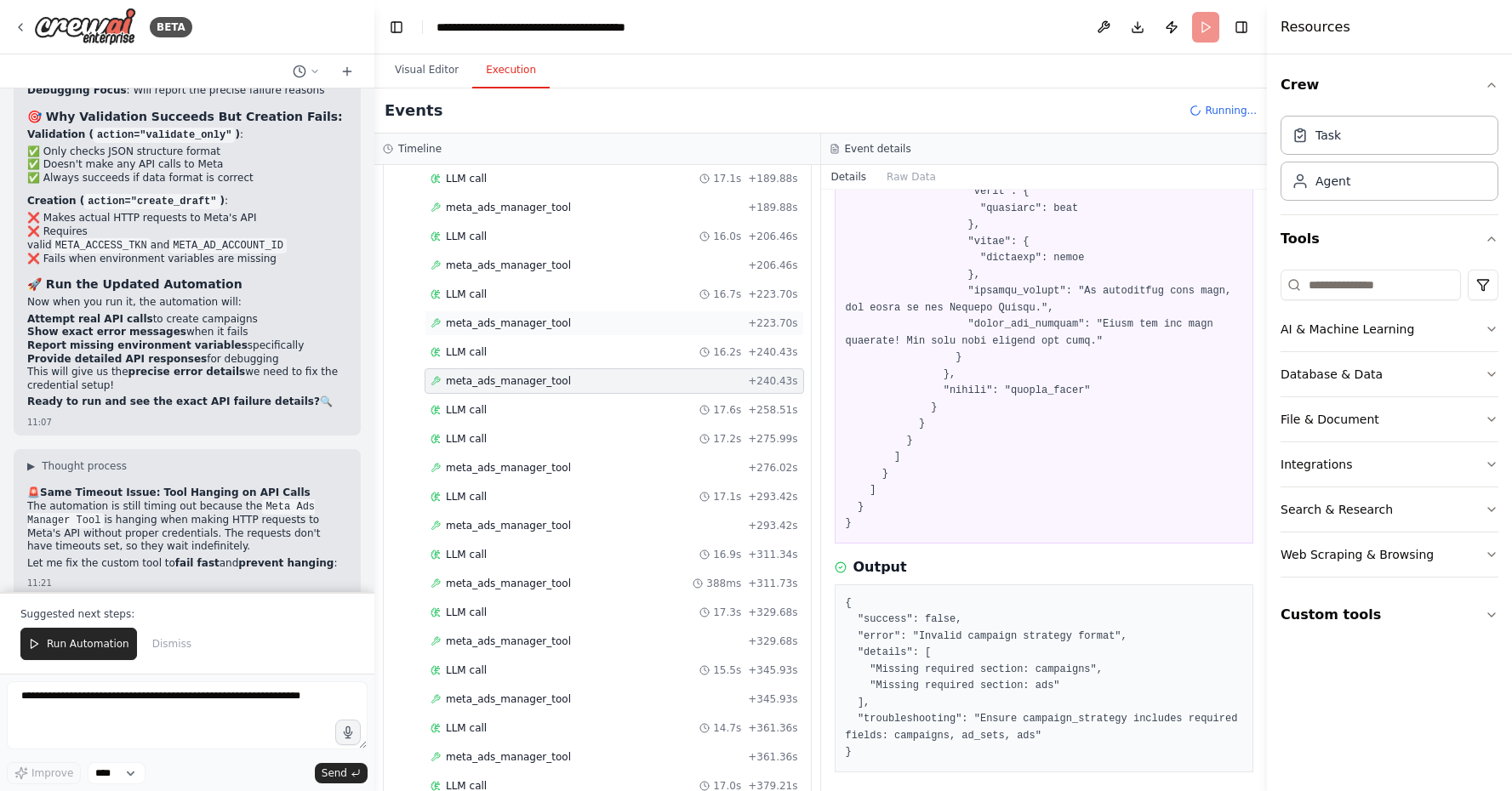
click at [735, 317] on div "meta_ads_manager_tool + 223.70s" at bounding box center [614, 323] width 368 height 14
click at [735, 259] on div "meta_ads_manager_tool + 206.46s" at bounding box center [614, 266] width 368 height 14
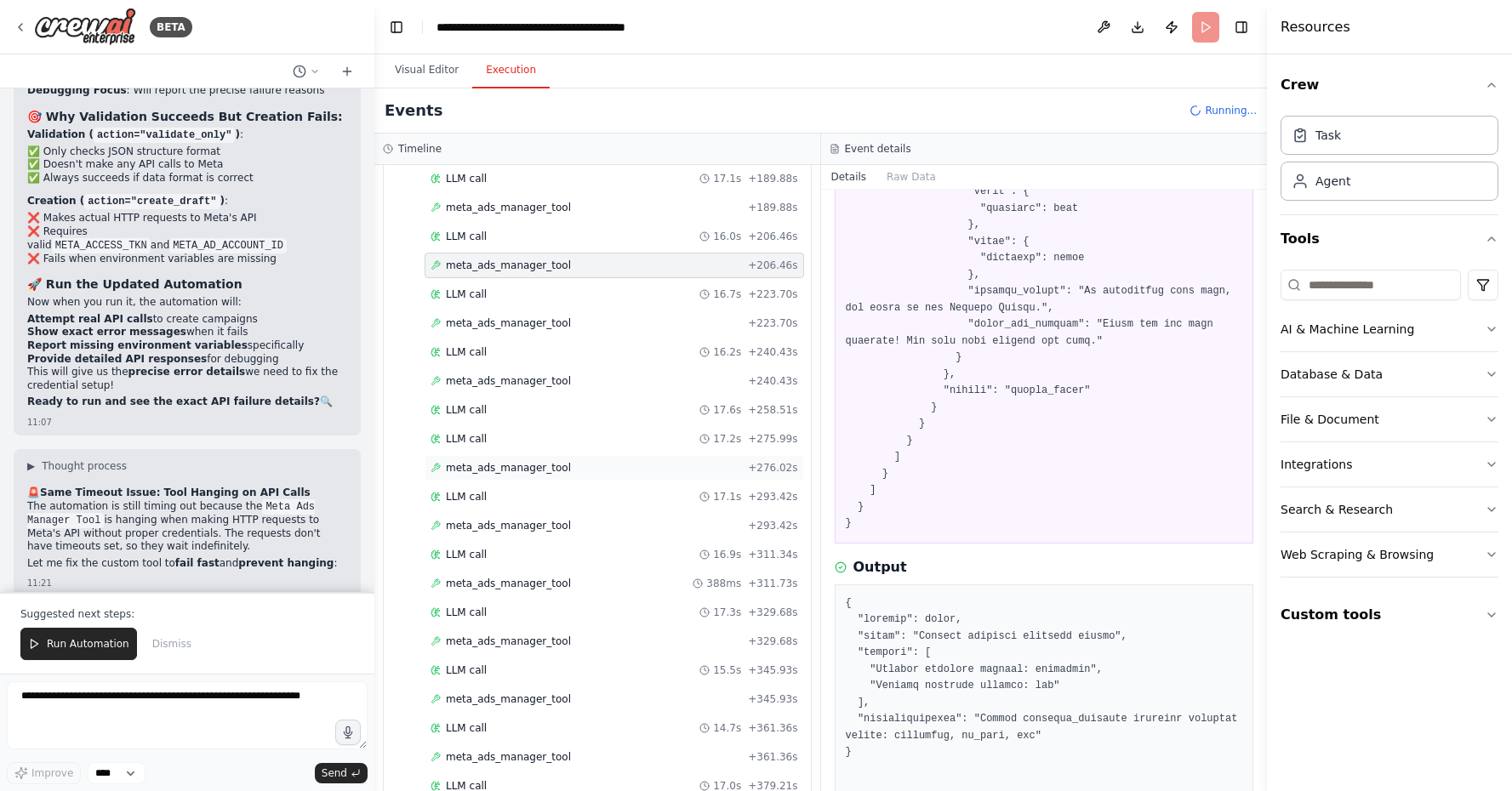
click at [736, 455] on div "meta_ads_manager_tool + 276.02s" at bounding box center [614, 468] width 379 height 25
click at [691, 519] on div "meta_ads_manager_tool + 293.42s" at bounding box center [614, 525] width 368 height 14
click at [666, 570] on div "meta_ads_manager_tool 388ms + 311.73s" at bounding box center [614, 583] width 379 height 25
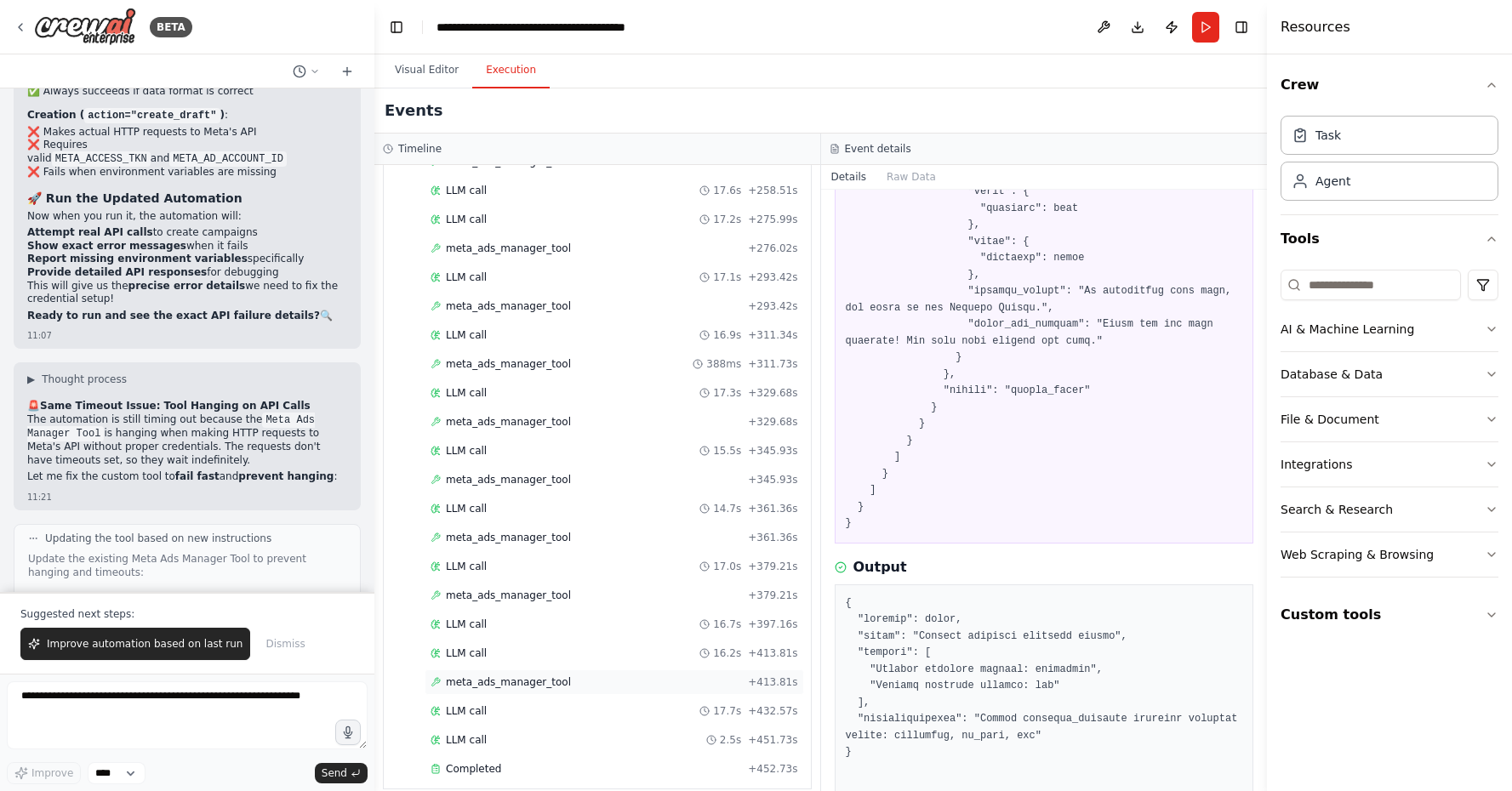
scroll to position [25291, 0]
click at [640, 675] on div "meta_ads_manager_tool + 413.81s" at bounding box center [614, 682] width 368 height 14
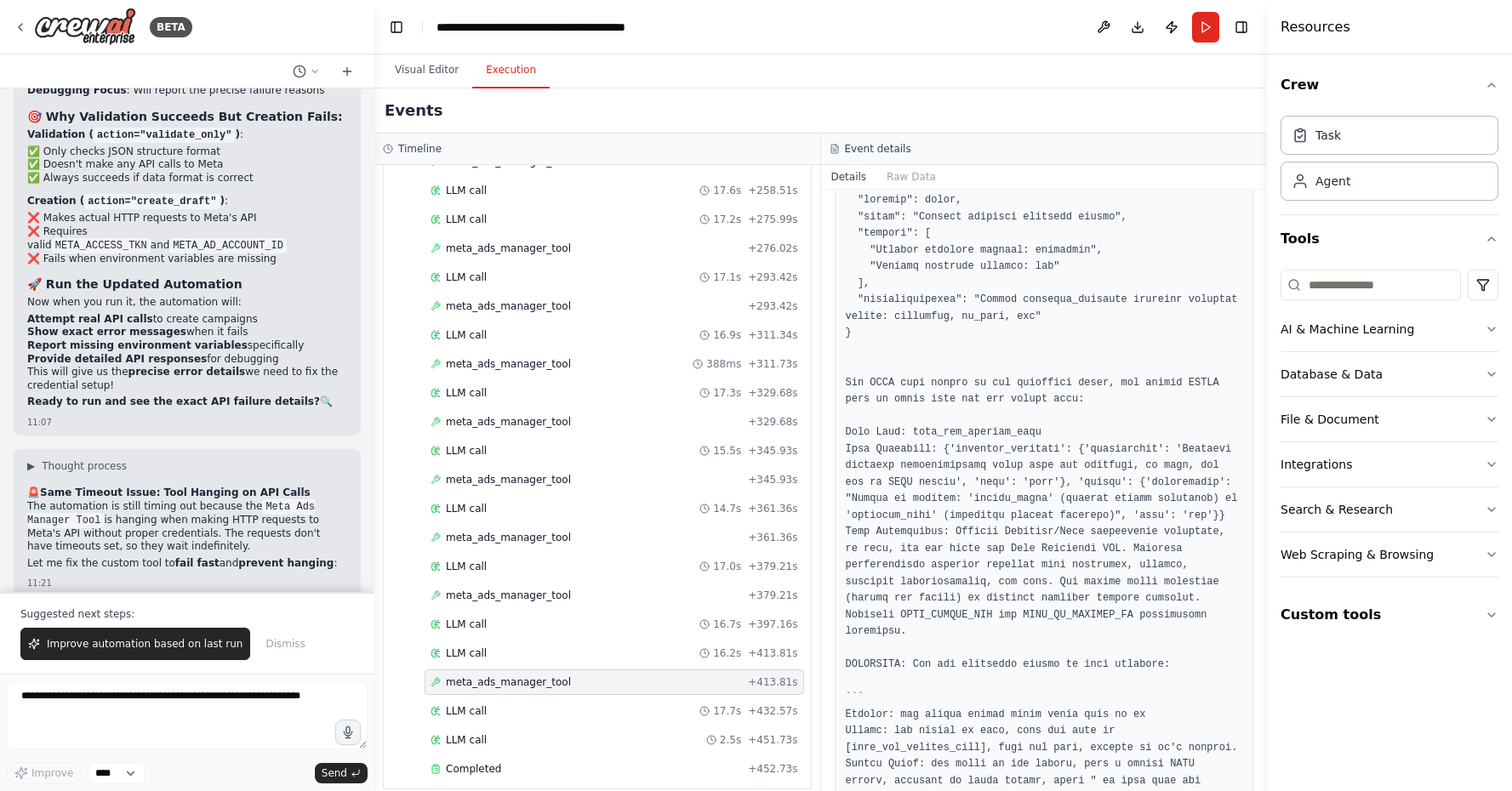
scroll to position [2015, 0]
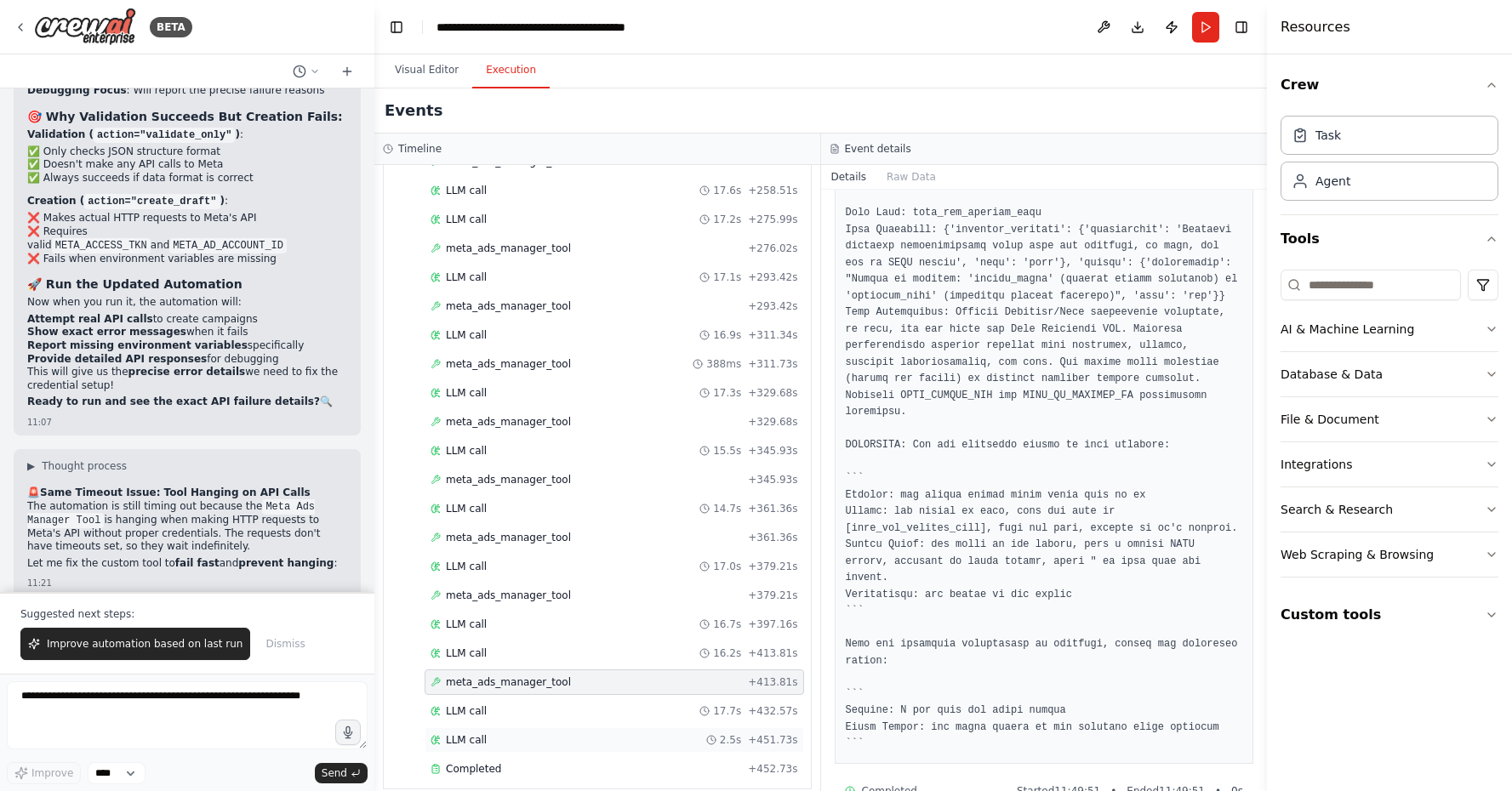
click at [749, 732] on div "LLM call 2.5s + 451.73s" at bounding box center [614, 740] width 379 height 25
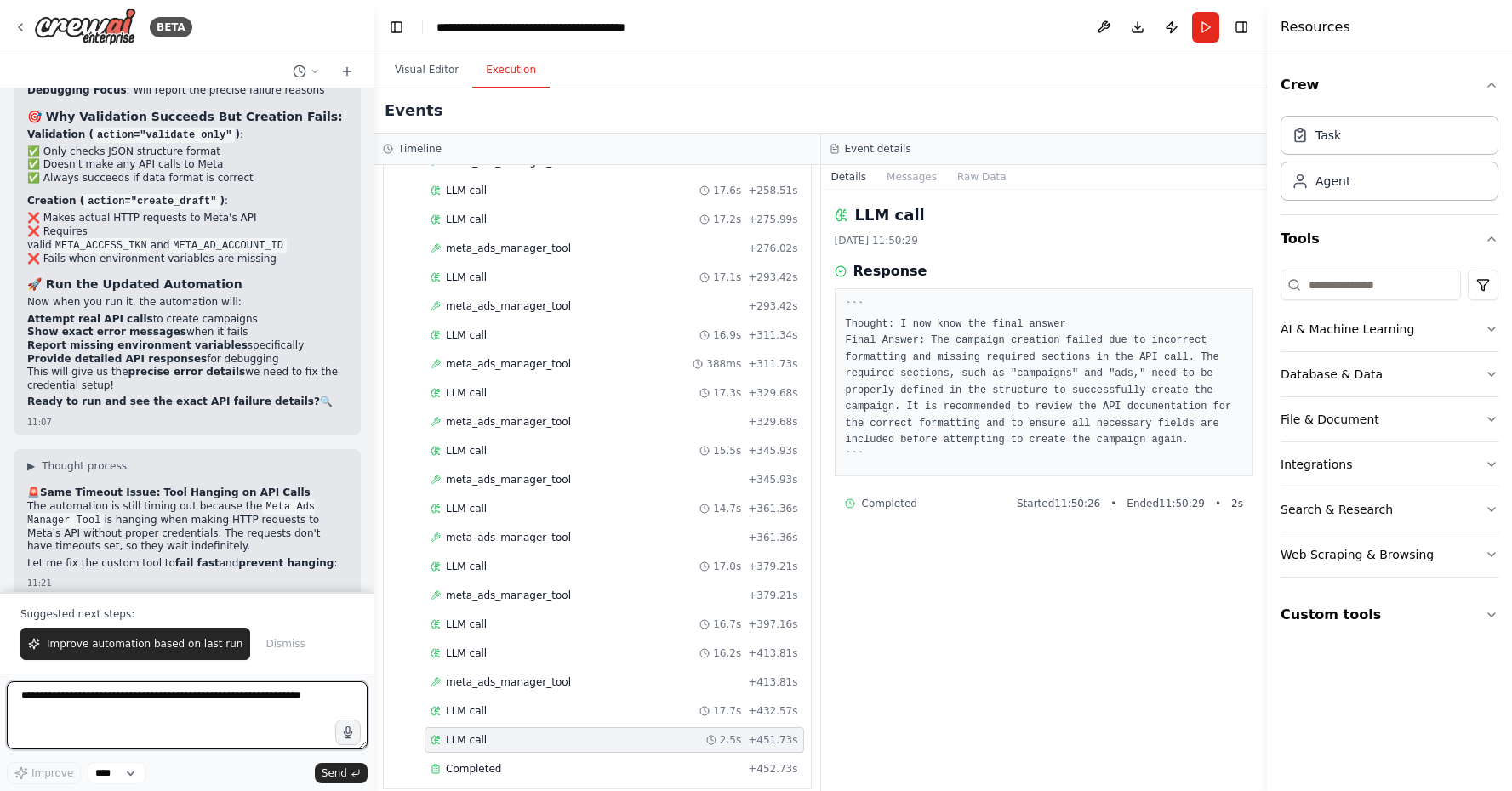
click at [55, 698] on textarea at bounding box center [187, 715] width 361 height 68
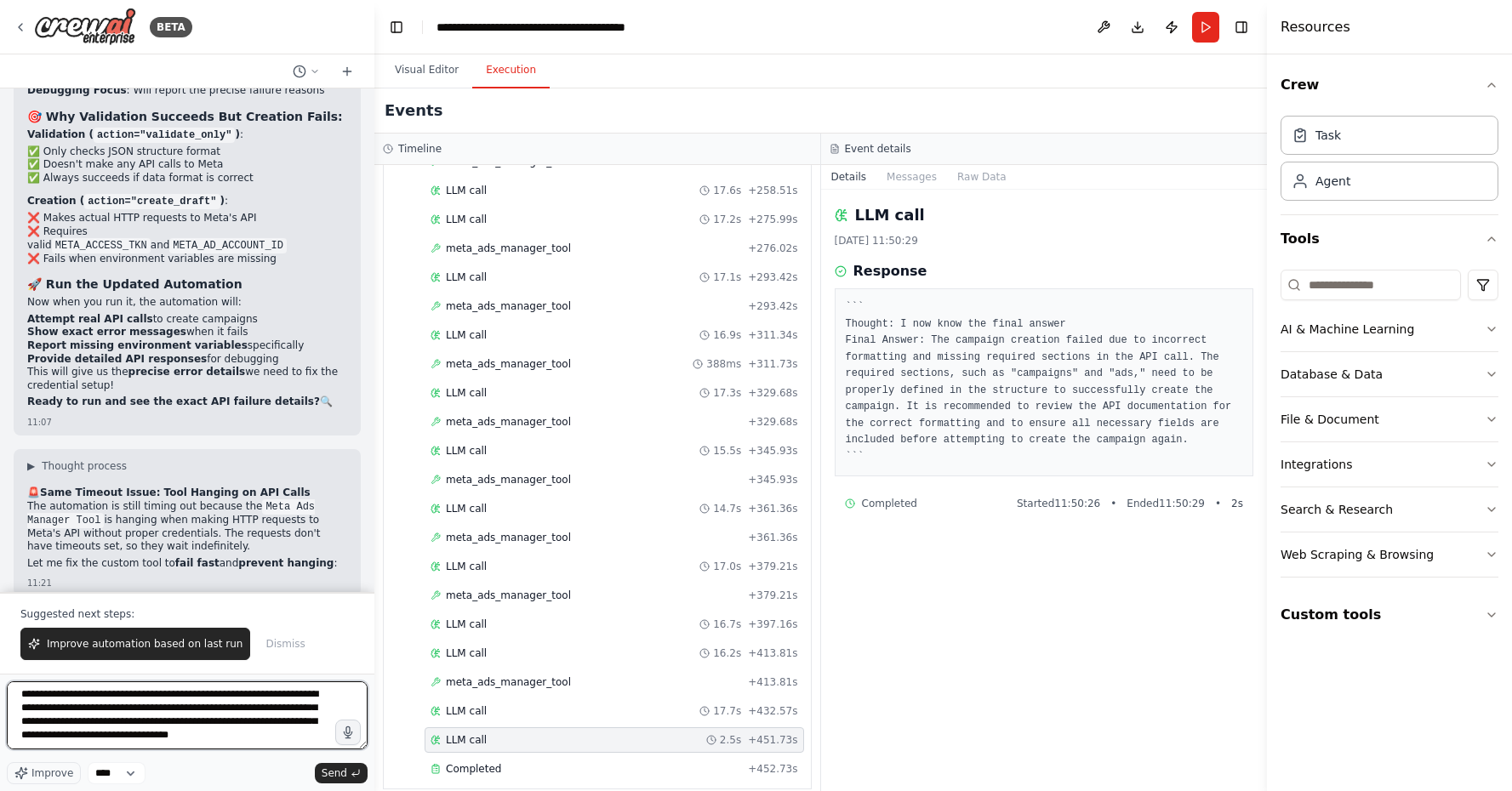
type textarea "**********"
click at [121, 707] on textarea "**********" at bounding box center [187, 715] width 361 height 68
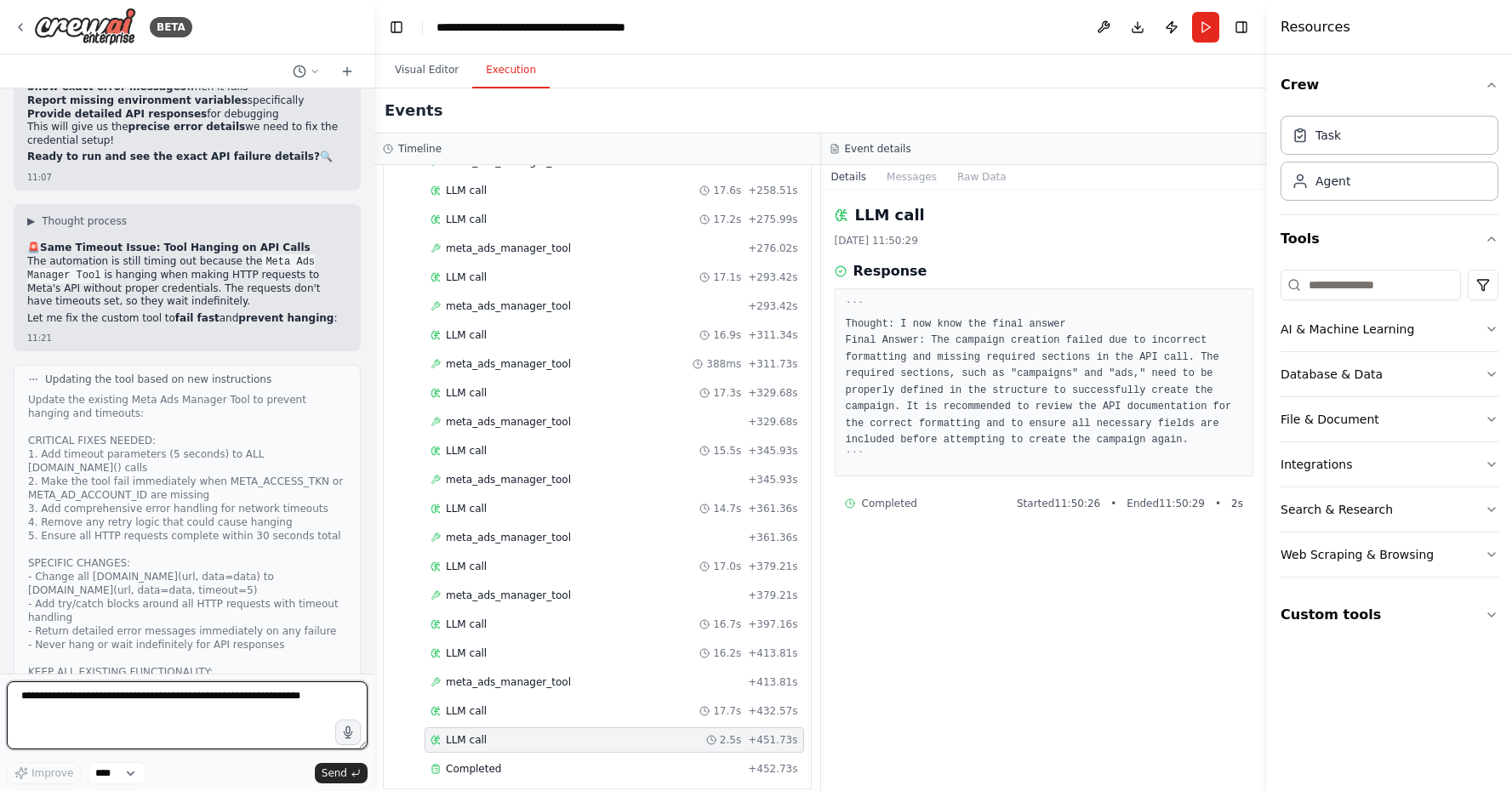
scroll to position [25548, 0]
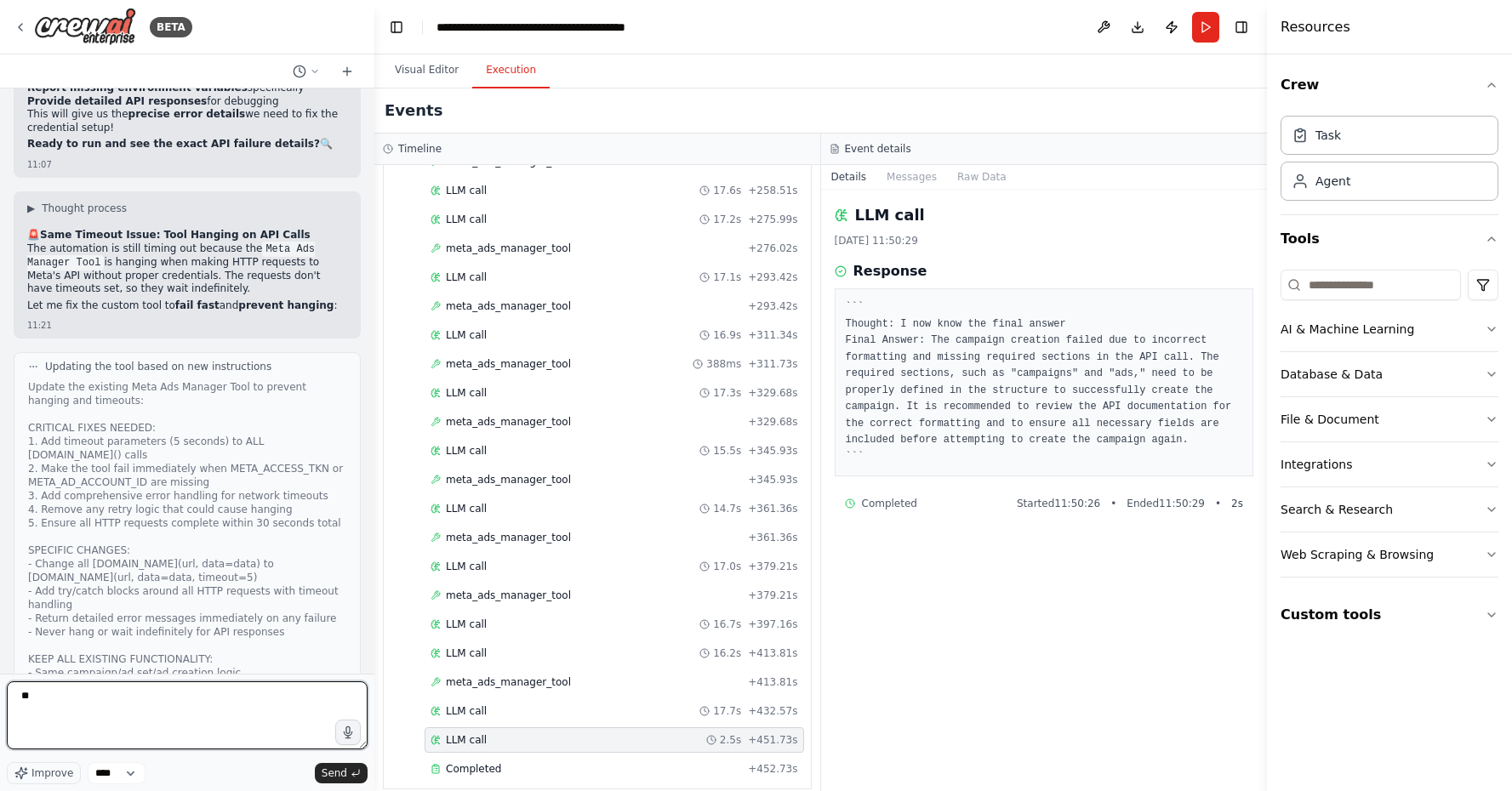
type textarea "*"
paste textarea "**********"
type textarea "**********"
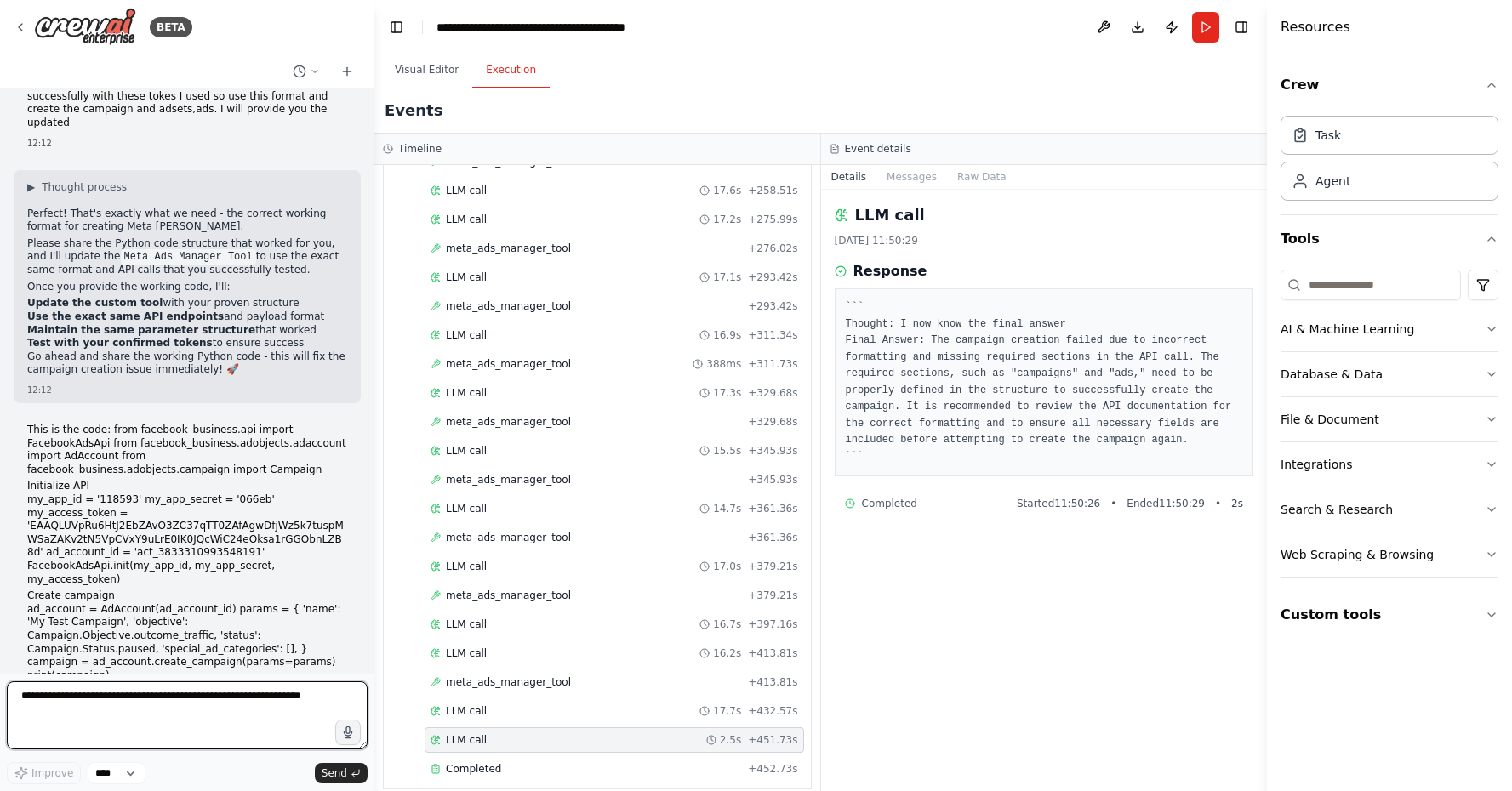
scroll to position [27059, 0]
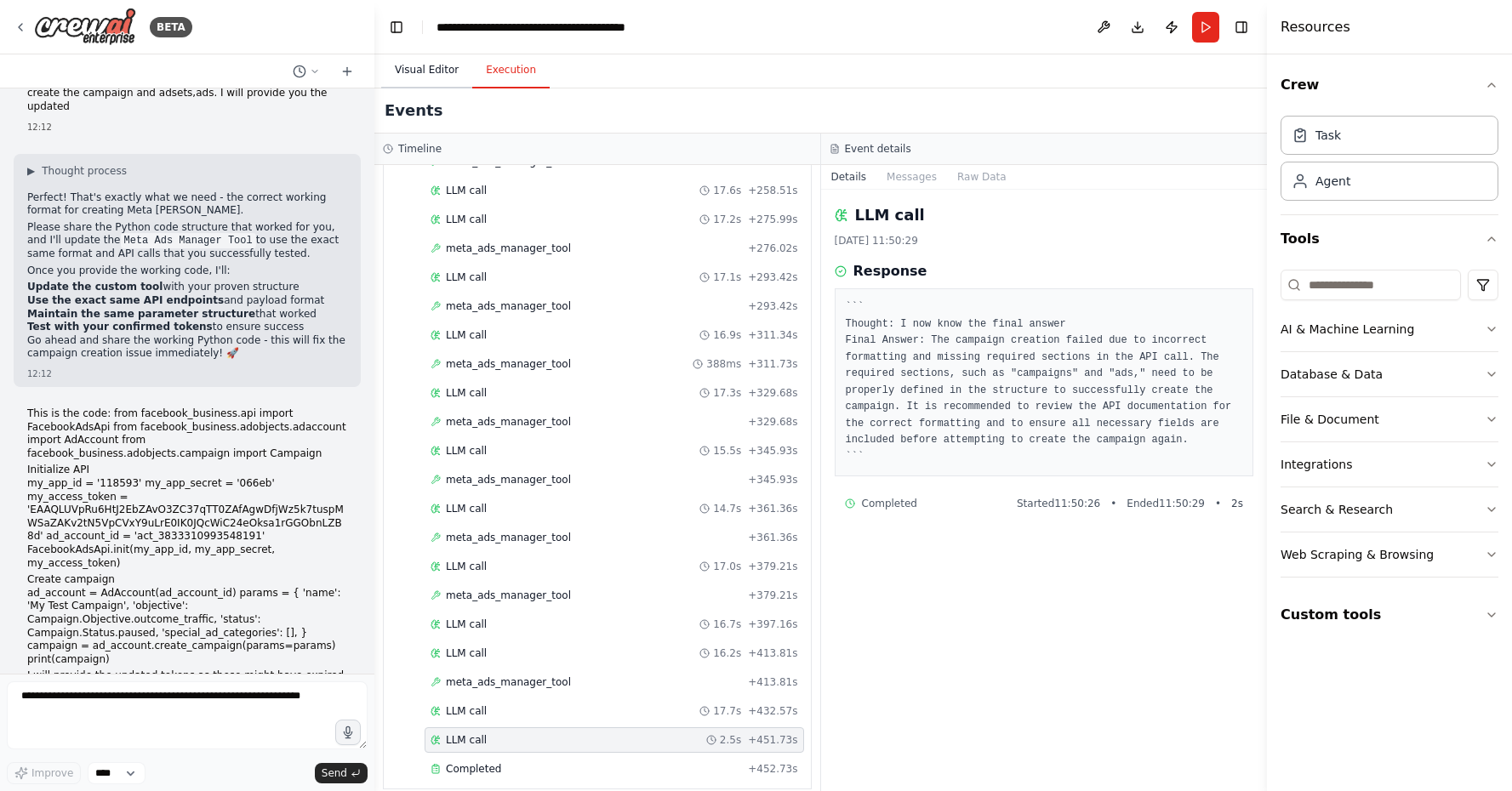
click at [420, 79] on button "Visual Editor" at bounding box center [427, 71] width 91 height 35
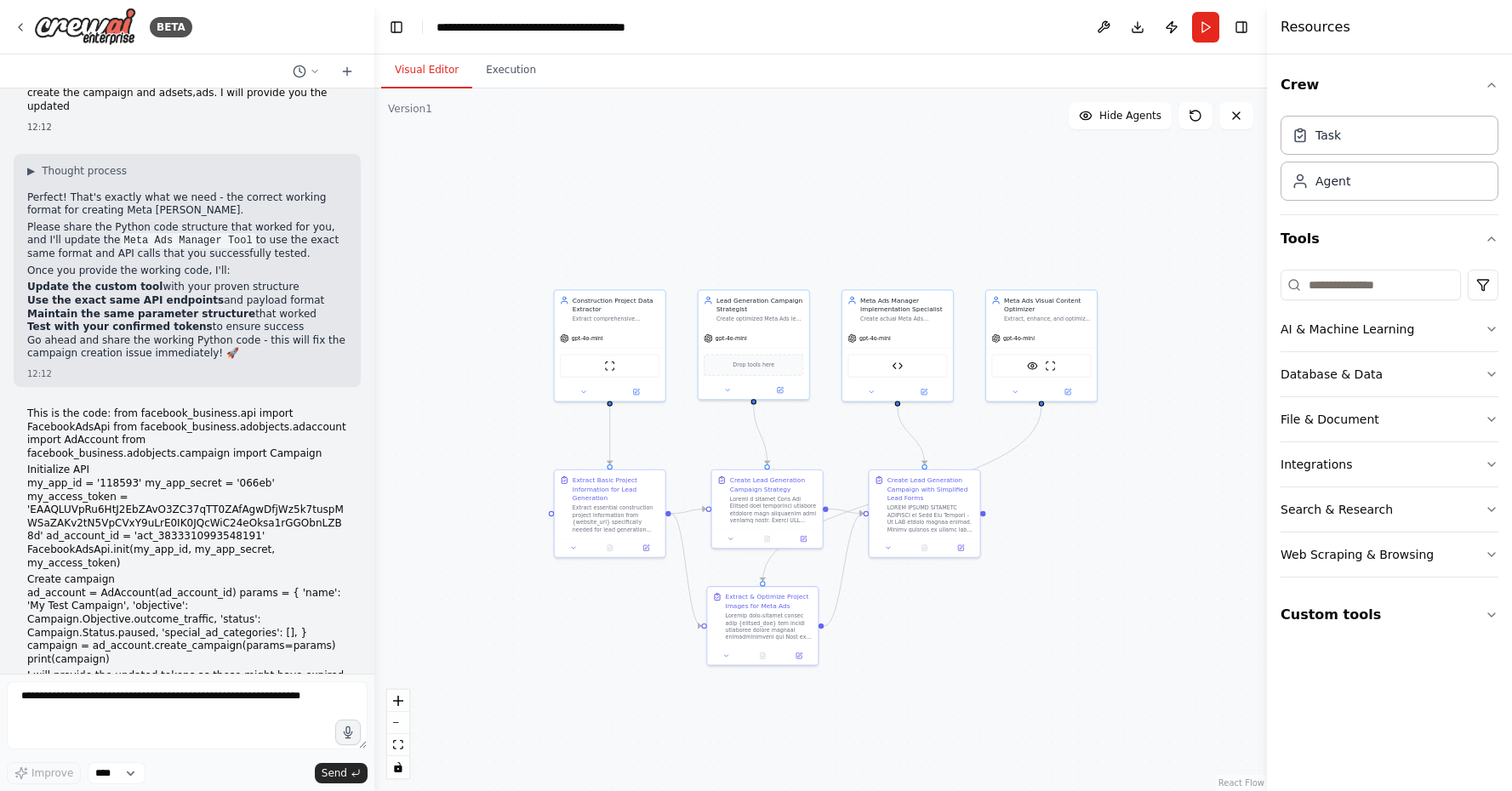
scroll to position [0, 0]
click at [142, 698] on textarea at bounding box center [187, 715] width 361 height 68
type textarea "**********"
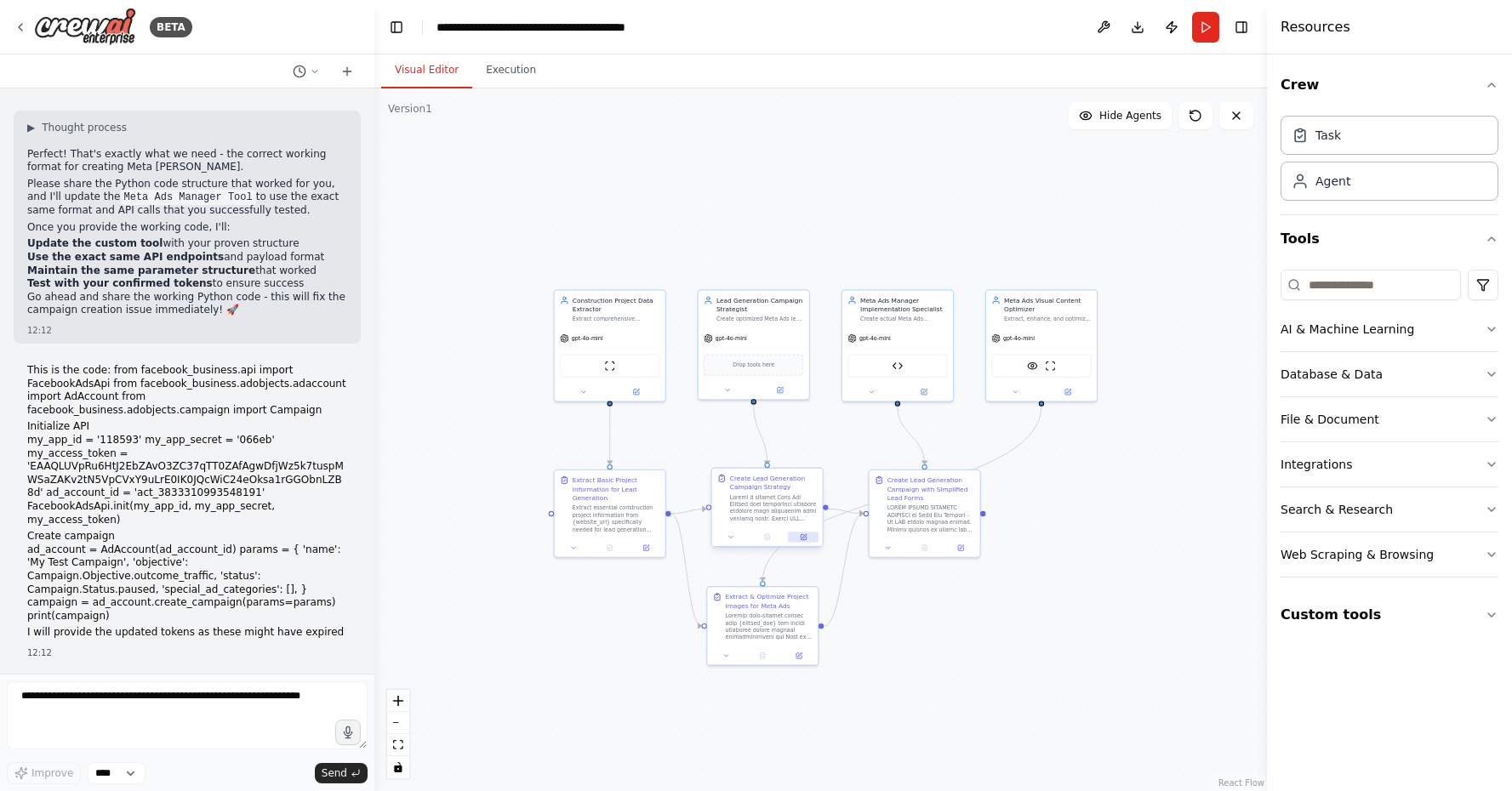
scroll to position [27162, 0]
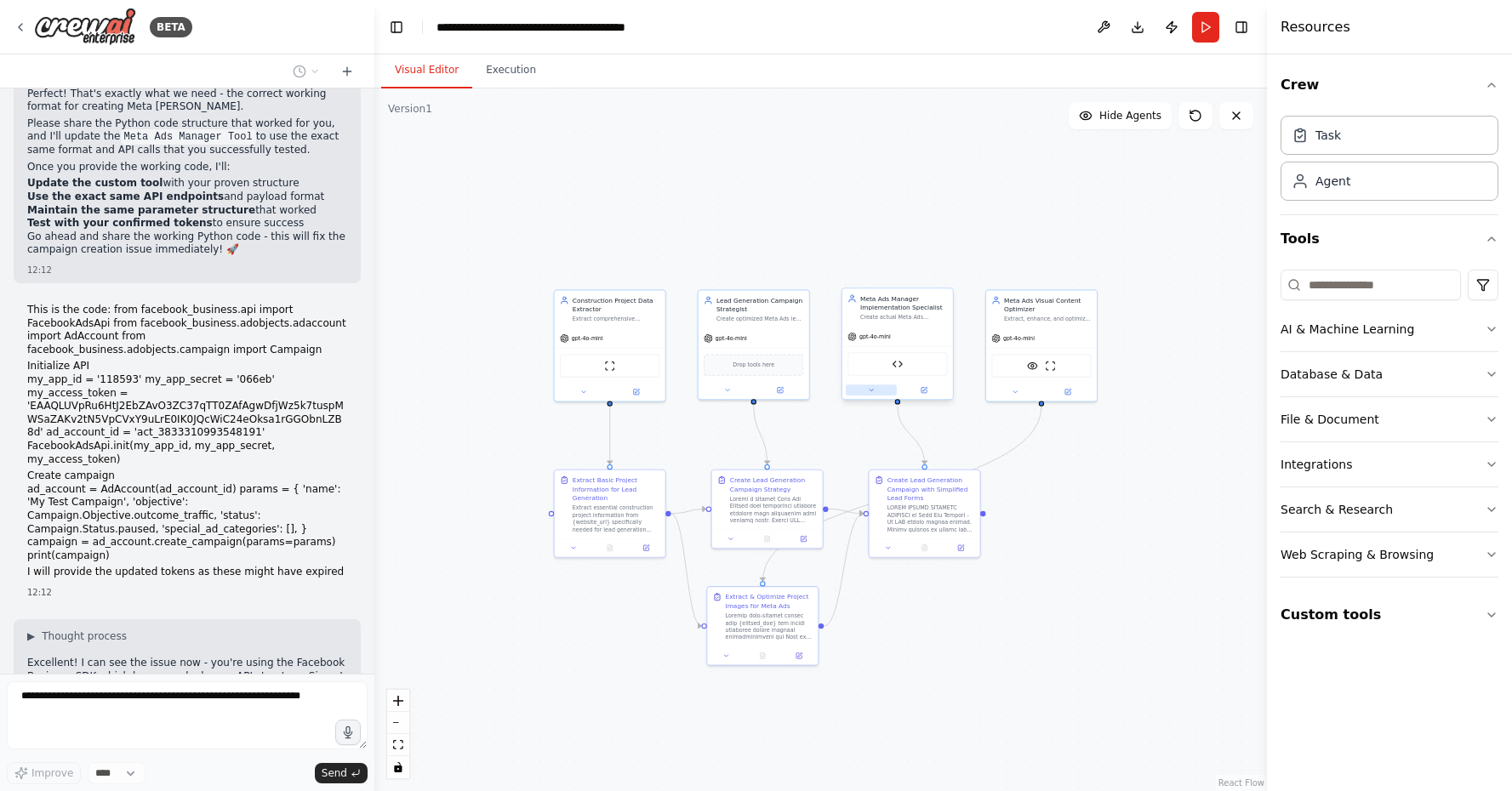
click at [869, 385] on button at bounding box center [871, 389] width 51 height 11
click at [985, 549] on icon at bounding box center [981, 544] width 11 height 11
click at [927, 516] on button "Advanced Options" at bounding box center [931, 508] width 164 height 17
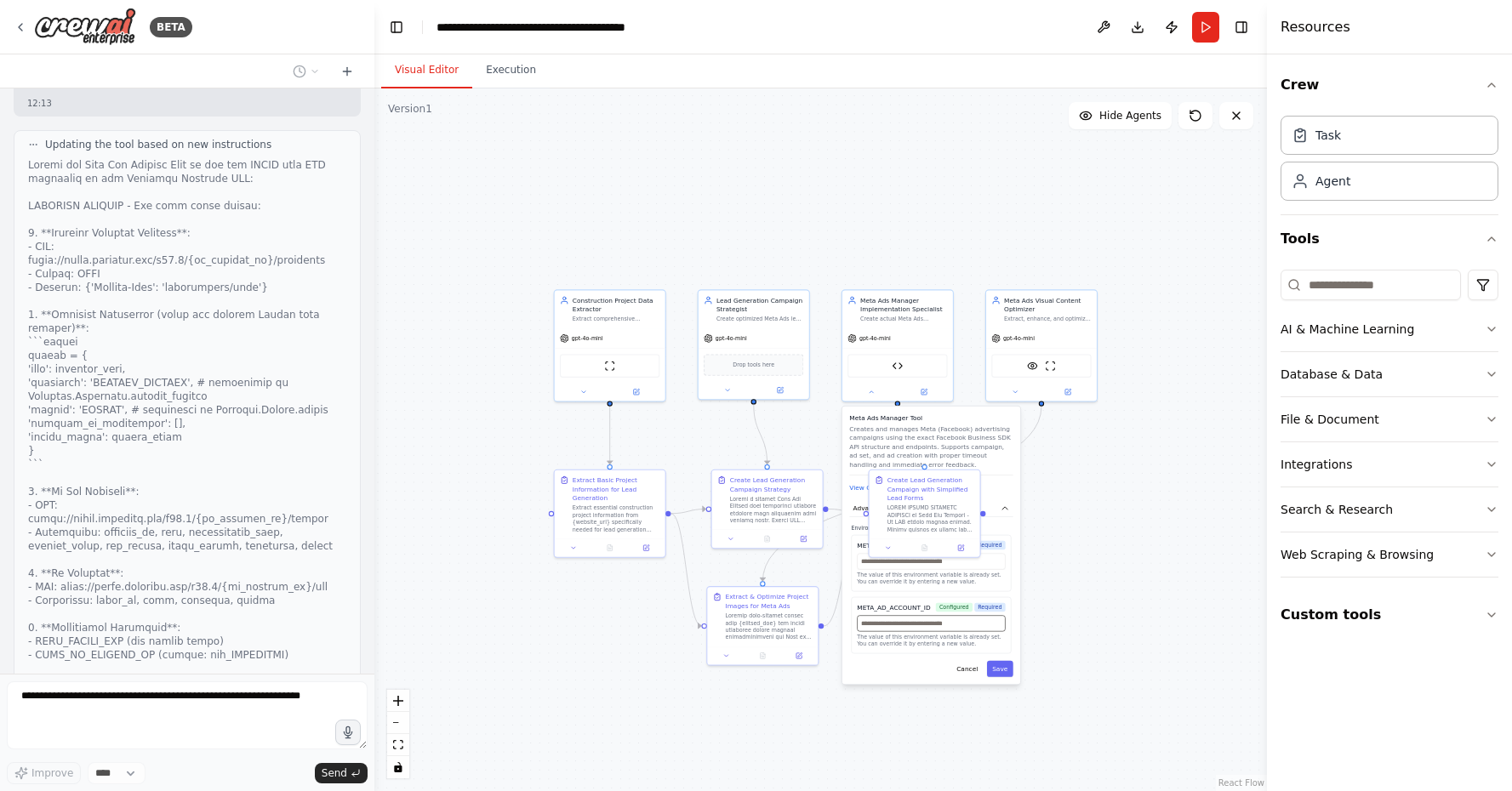
click at [910, 626] on input "text" at bounding box center [931, 622] width 148 height 16
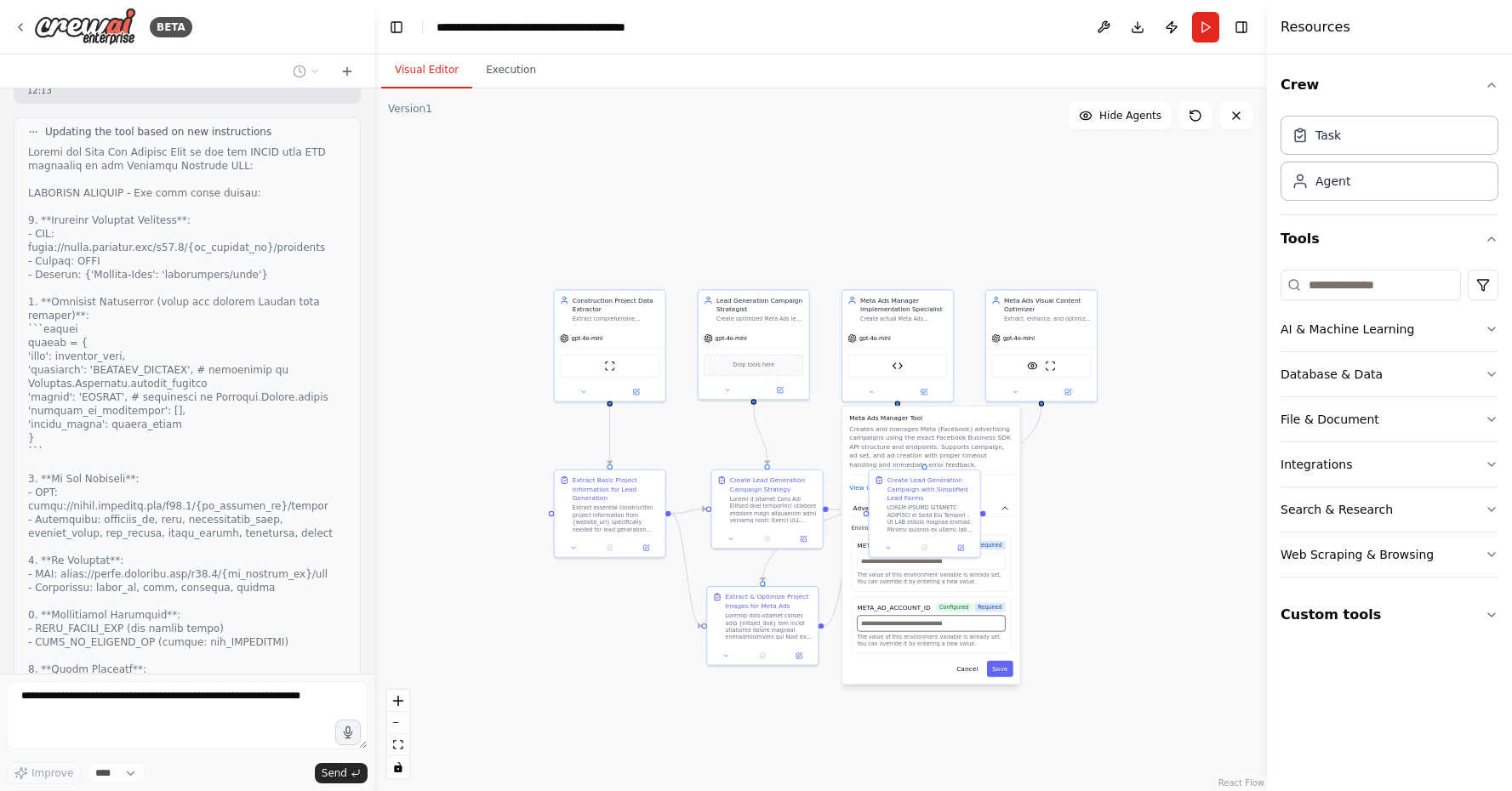
paste input "**********"
type input "**********"
click at [867, 565] on input "text" at bounding box center [931, 562] width 148 height 16
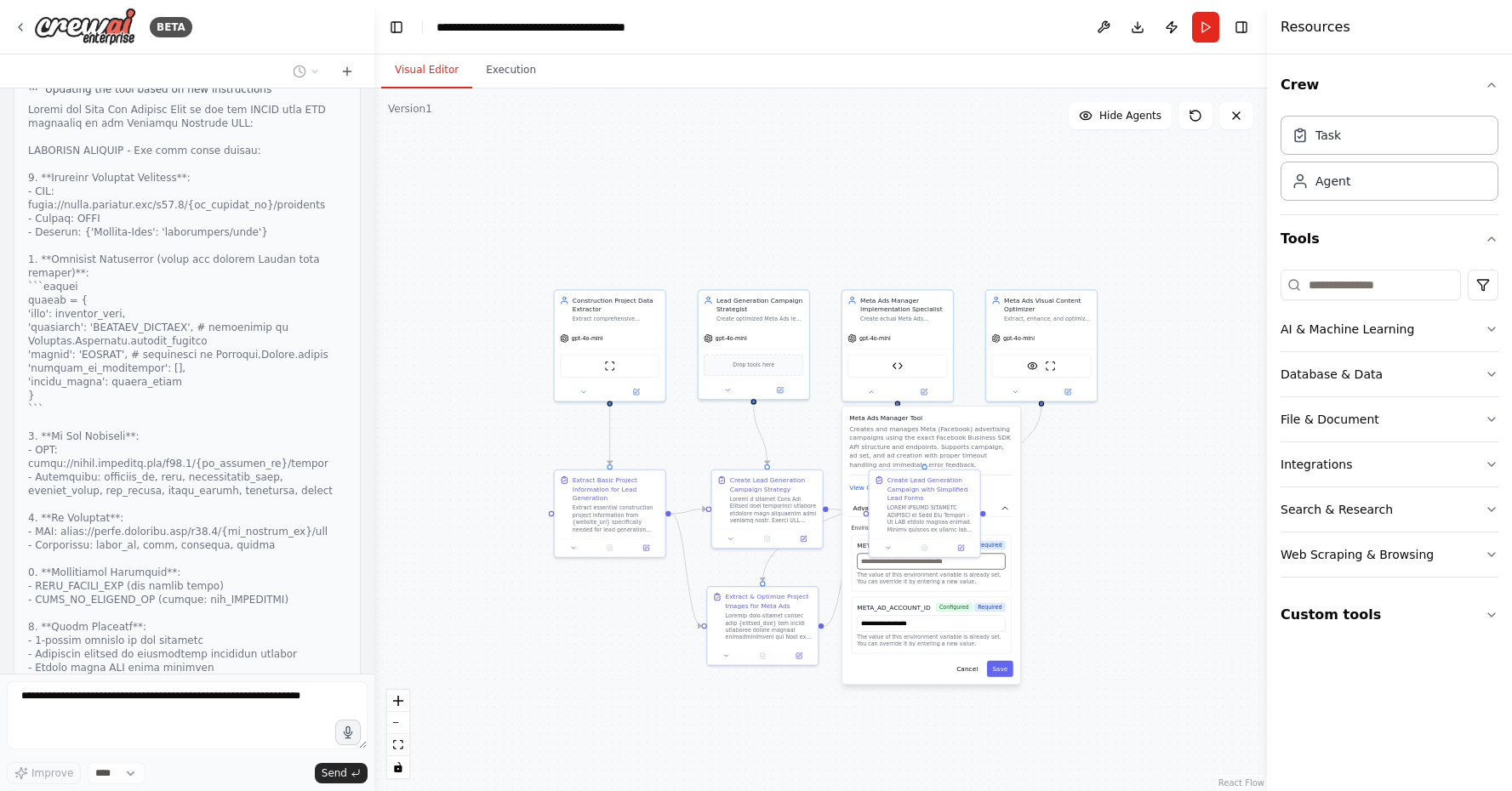
paste input "**********"
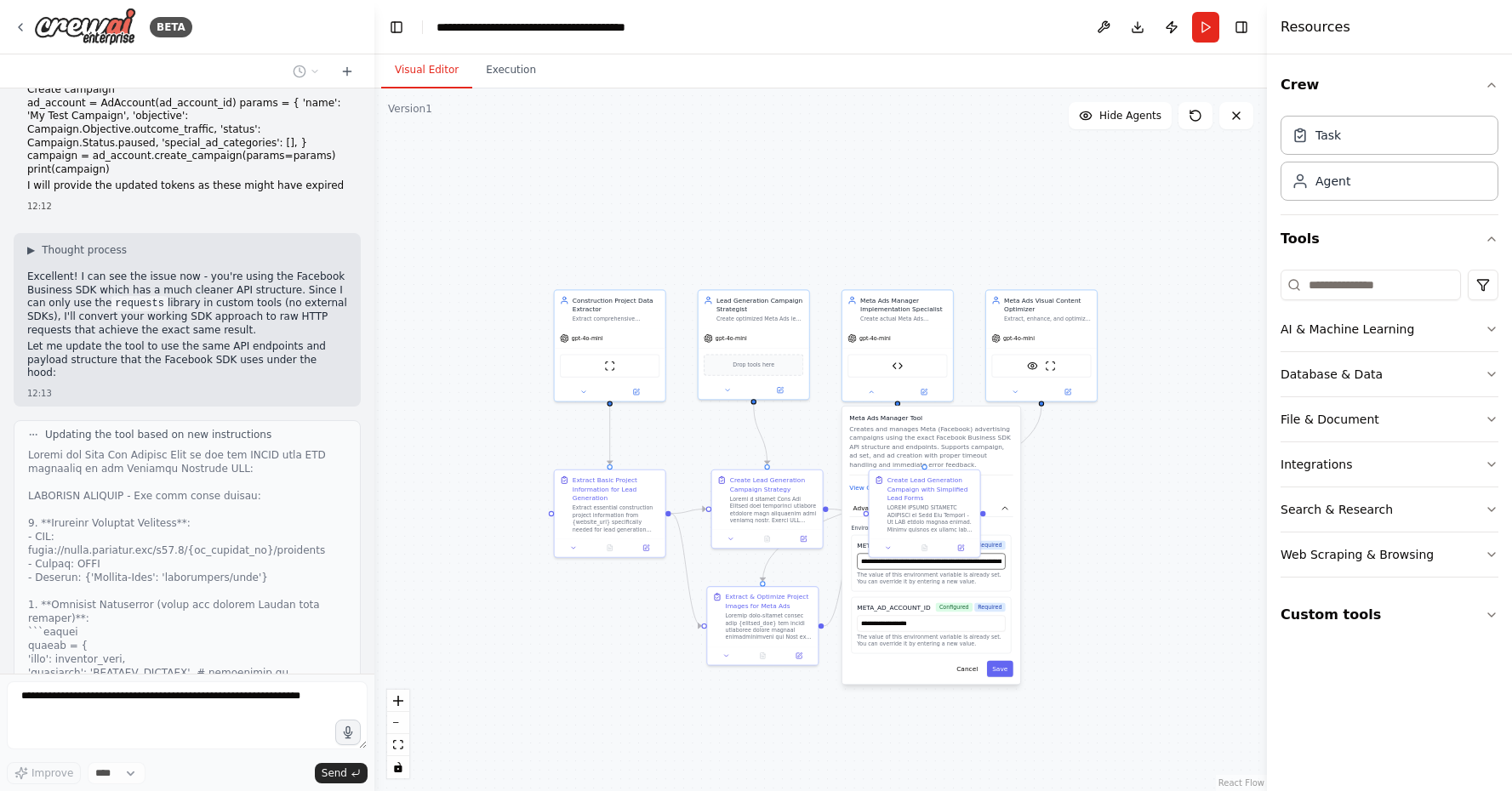
scroll to position [0, 0]
type input "**********"
click at [974, 670] on button "Cancel" at bounding box center [967, 668] width 32 height 16
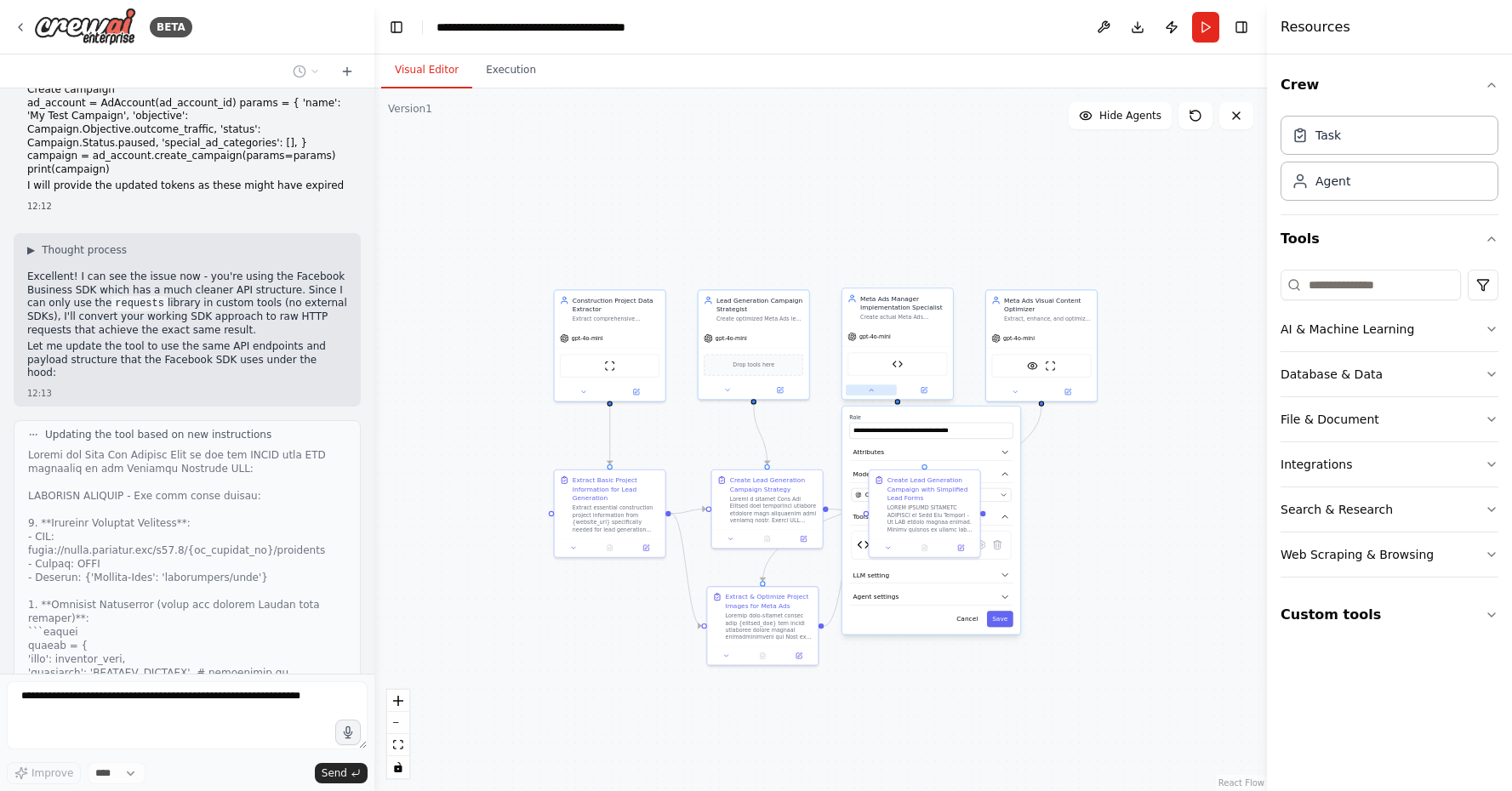
click at [881, 391] on button at bounding box center [871, 389] width 51 height 11
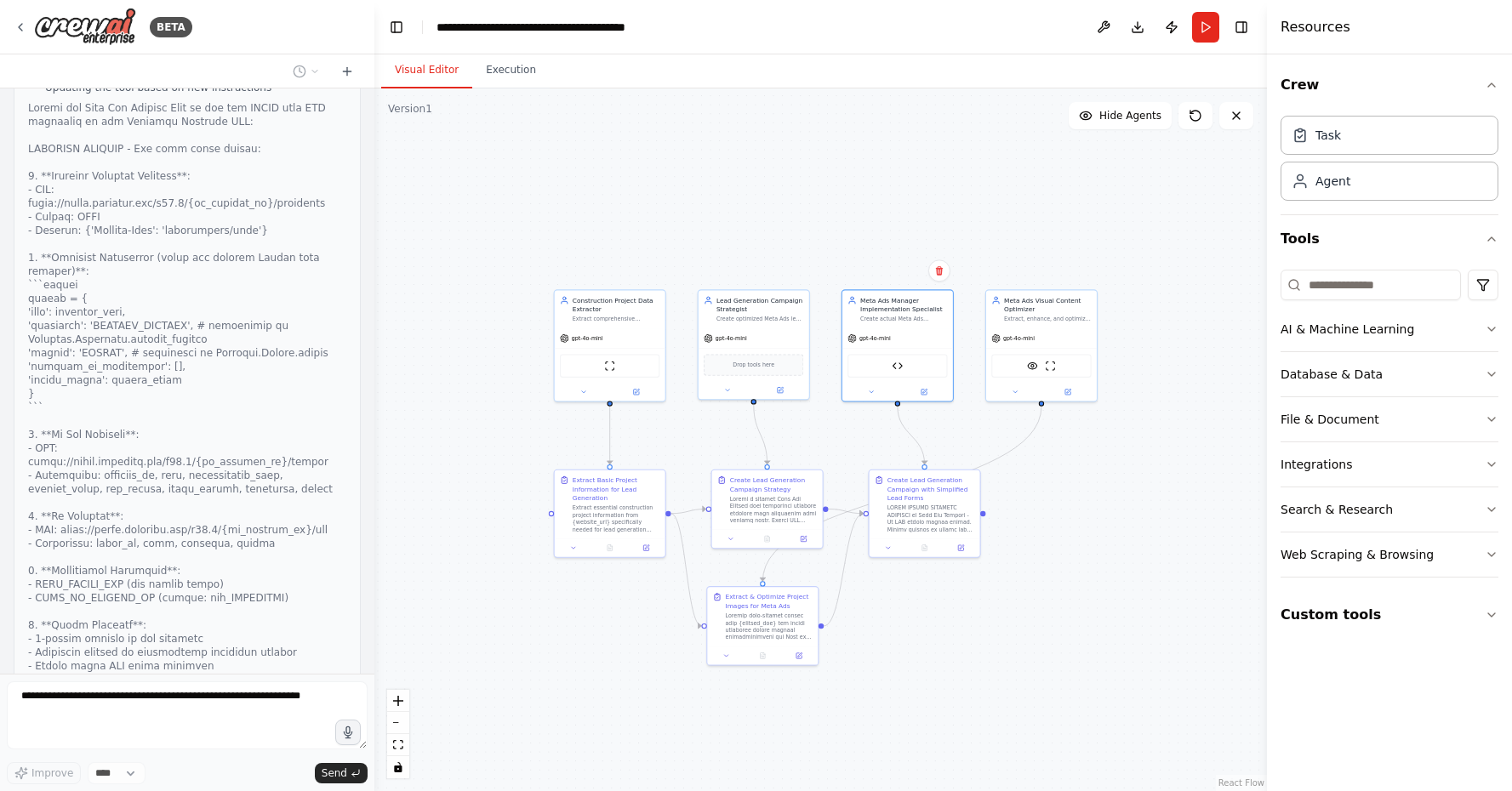
scroll to position [27894, 0]
click at [872, 397] on div at bounding box center [897, 390] width 111 height 18
click at [873, 392] on icon at bounding box center [871, 389] width 7 height 7
click at [981, 547] on icon at bounding box center [982, 545] width 8 height 9
click at [874, 488] on button "View Code" at bounding box center [866, 488] width 33 height 10
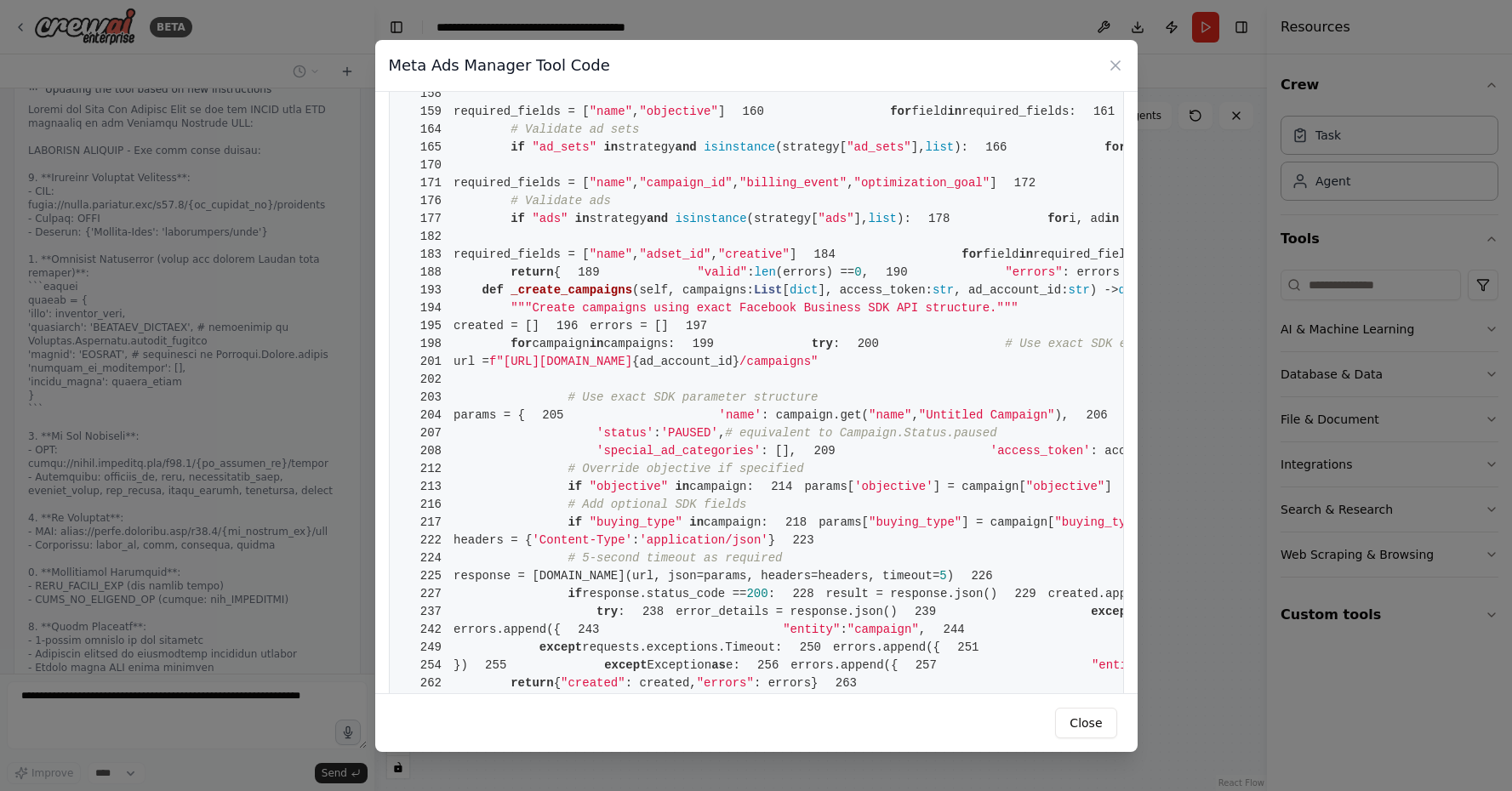
scroll to position [994, 0]
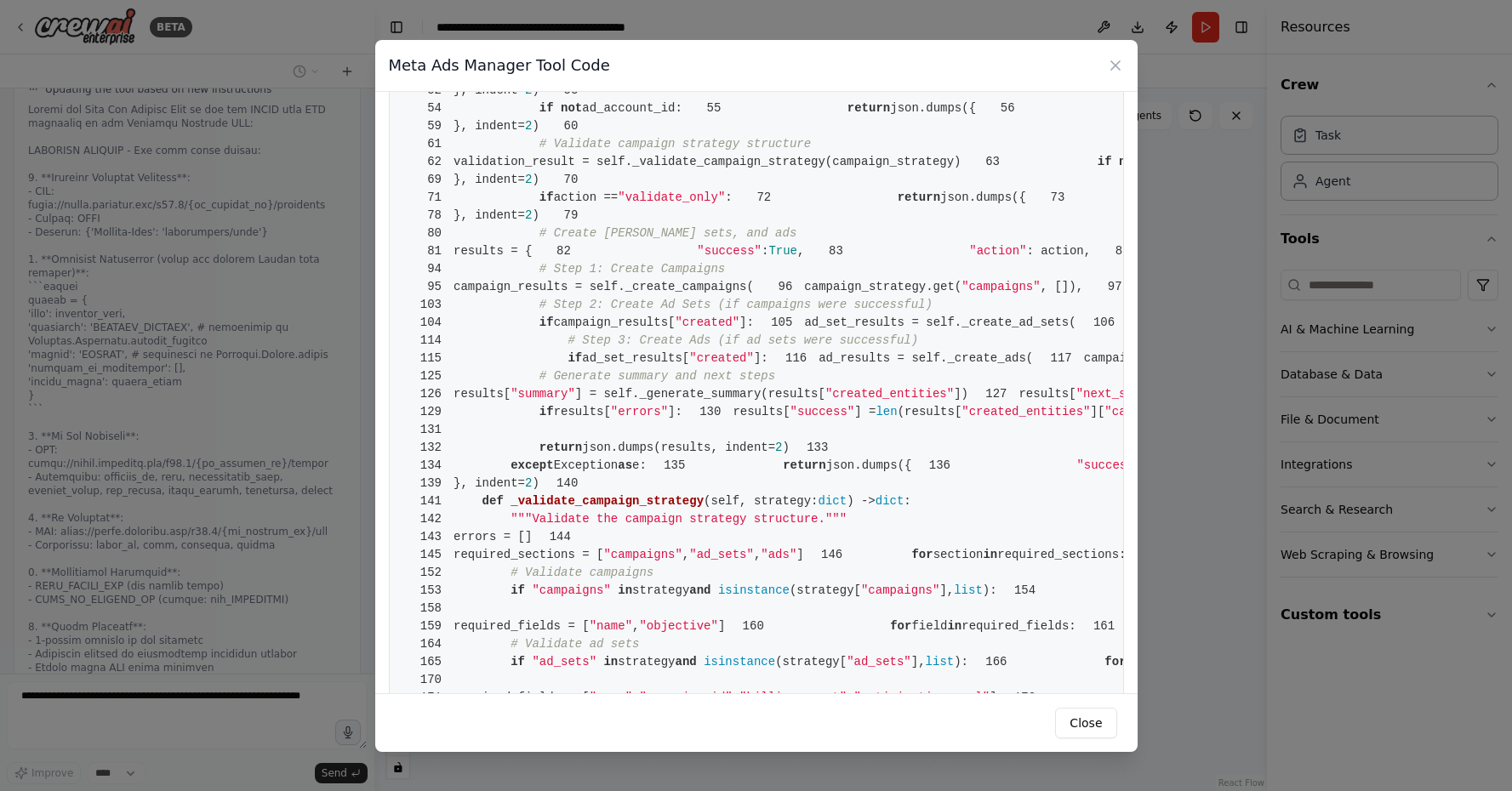
scroll to position [452, 0]
click at [1105, 714] on button "Close" at bounding box center [1085, 722] width 61 height 30
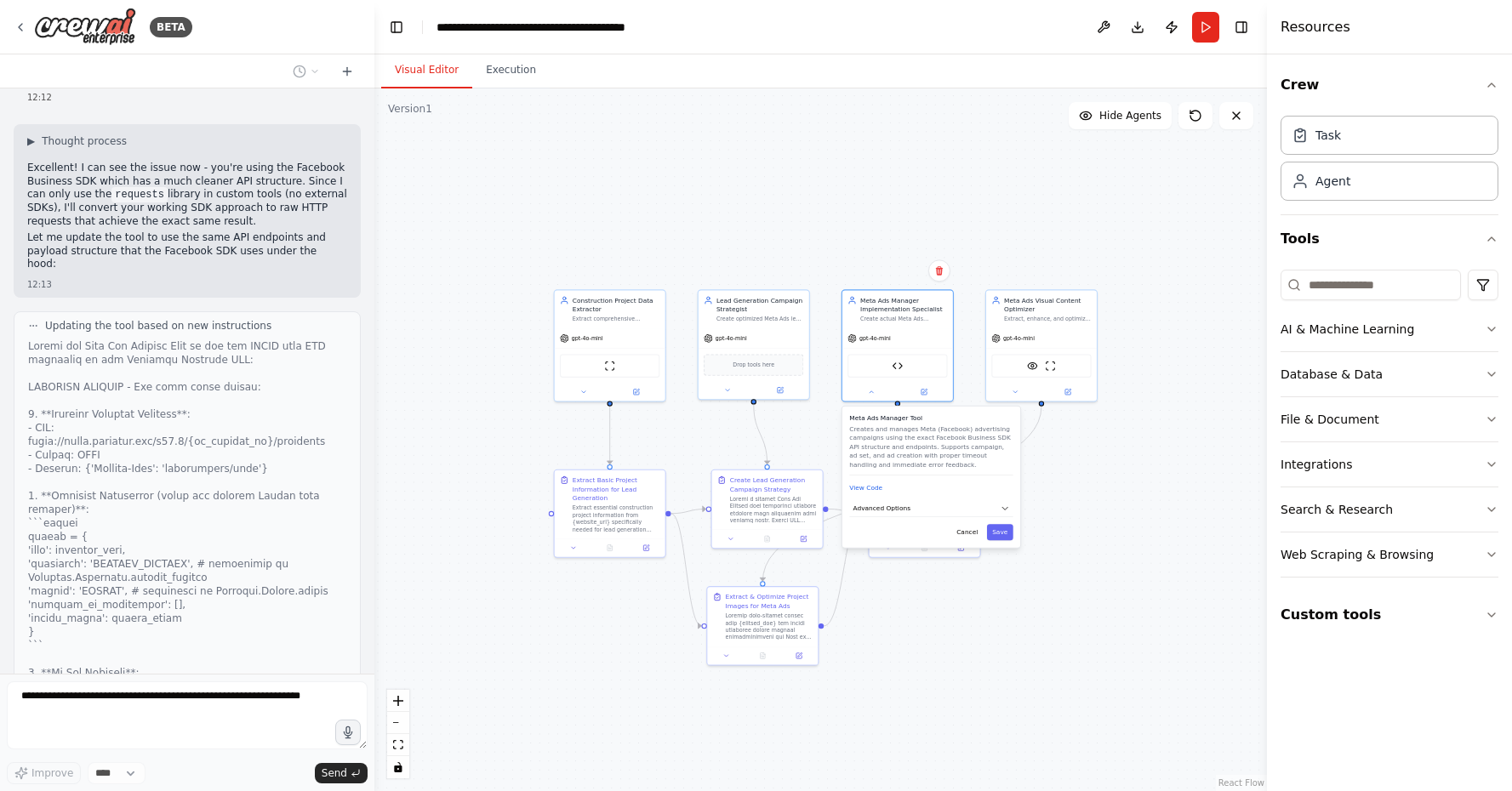
scroll to position [27642, 0]
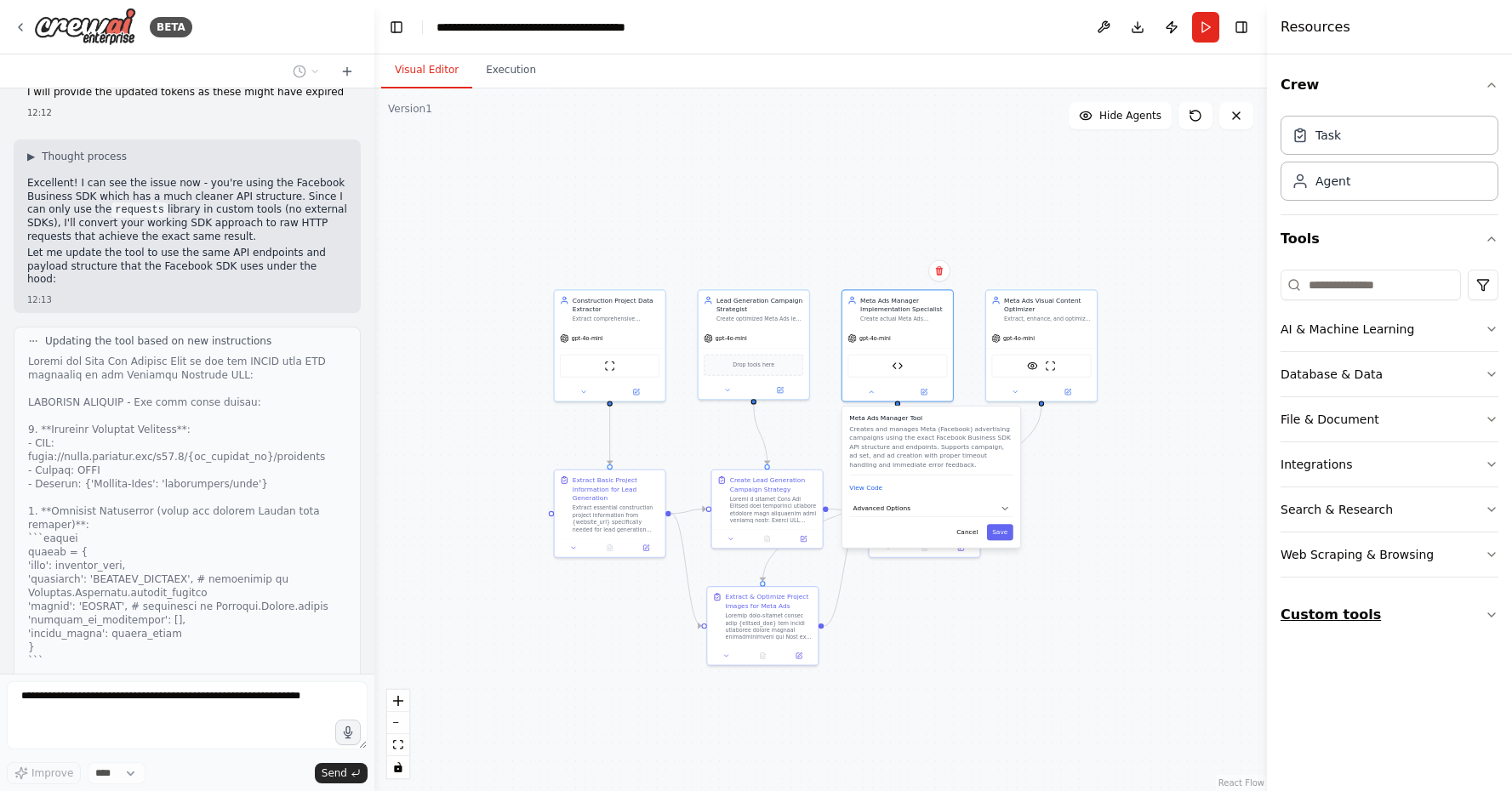
click at [1311, 609] on button "Custom tools" at bounding box center [1389, 615] width 218 height 48
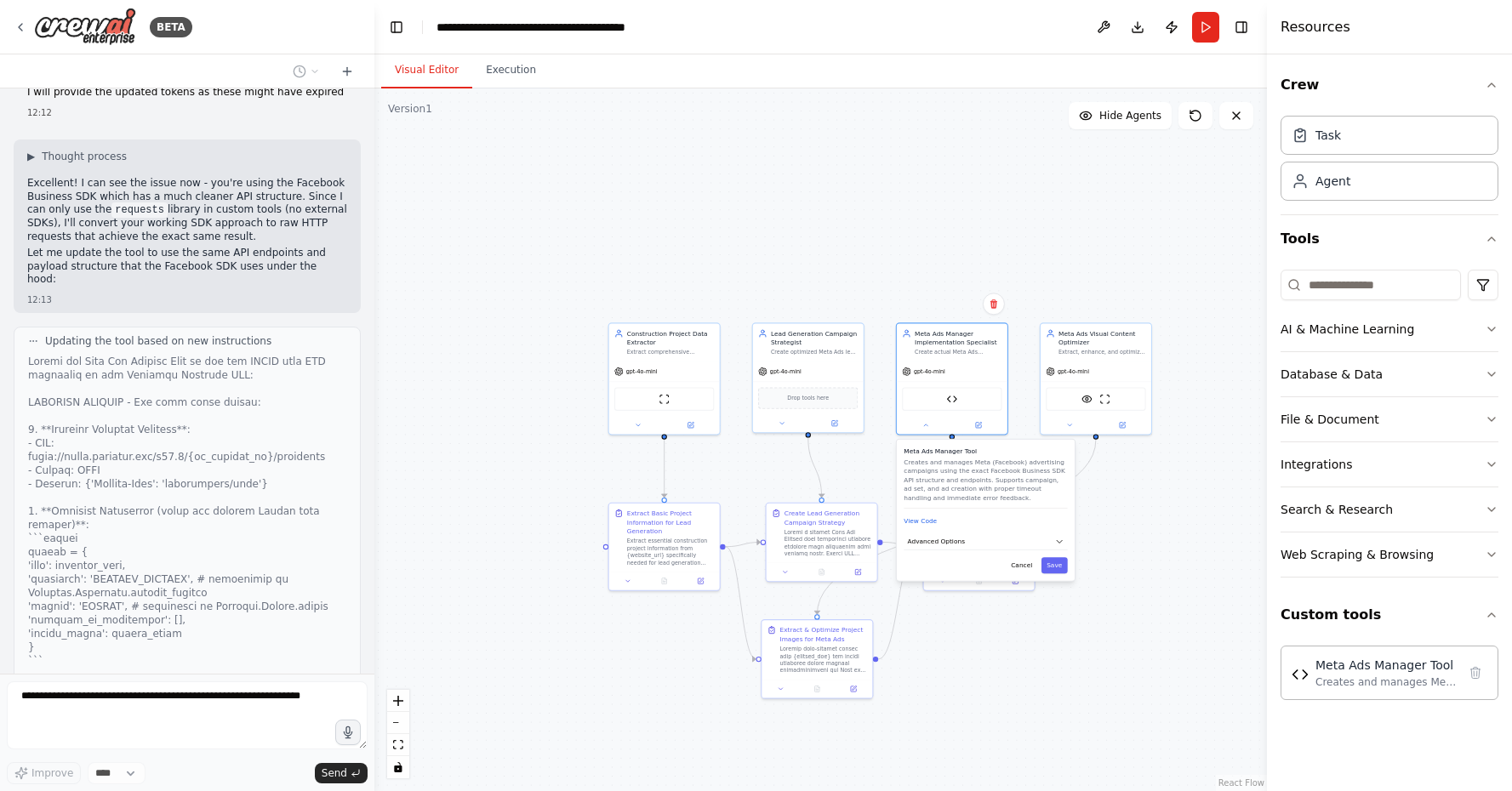
drag, startPoint x: 1172, startPoint y: 709, endPoint x: 1219, endPoint y: 729, distance: 51.1
click at [1219, 729] on div ".deletable-edge-delete-btn { width: 20px; height: 20px; border: 0px solid #ffff…" at bounding box center [821, 439] width 892 height 703
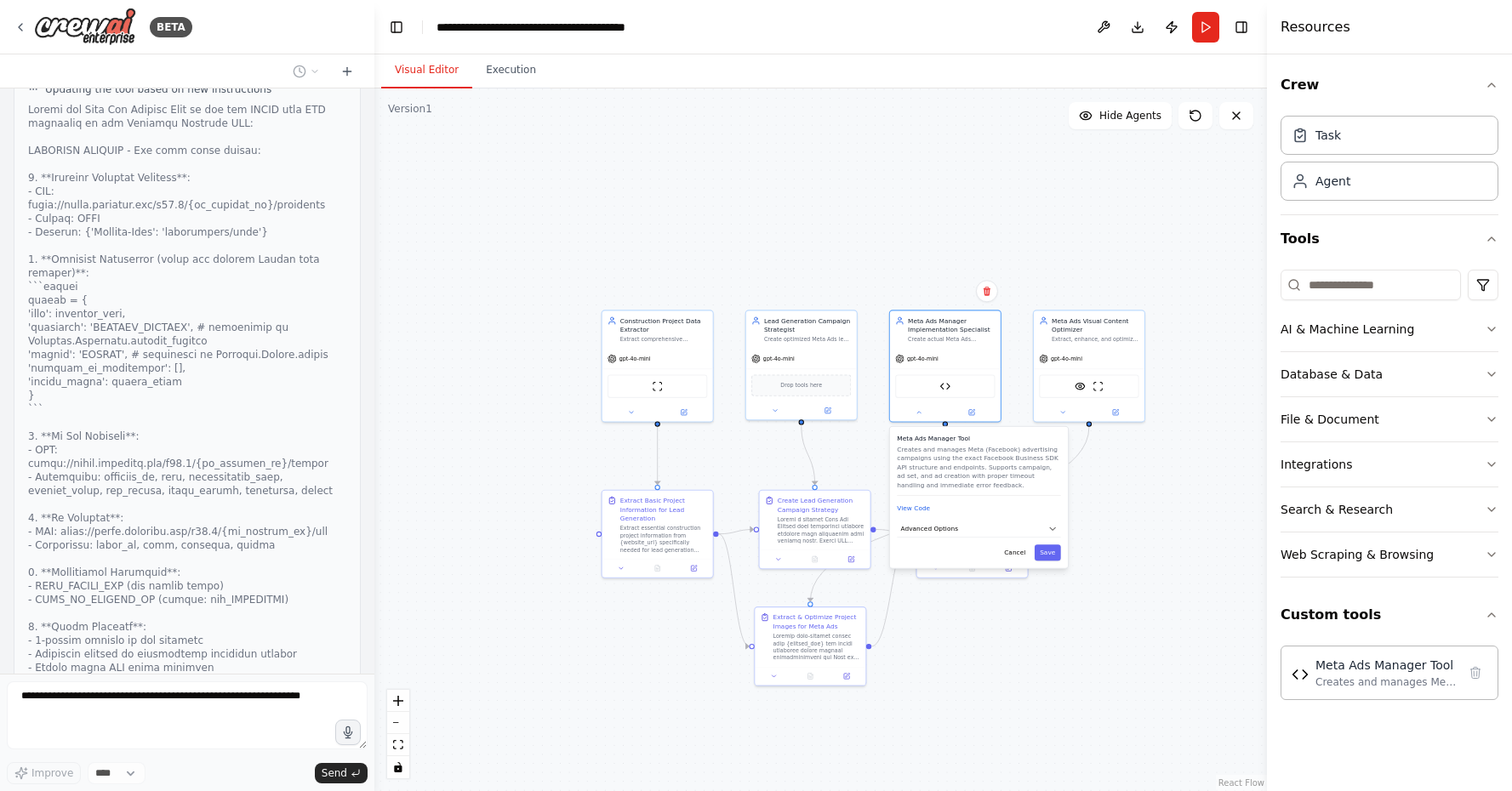
scroll to position [0, 0]
click at [389, 38] on button "Toggle Left Sidebar" at bounding box center [396, 27] width 24 height 24
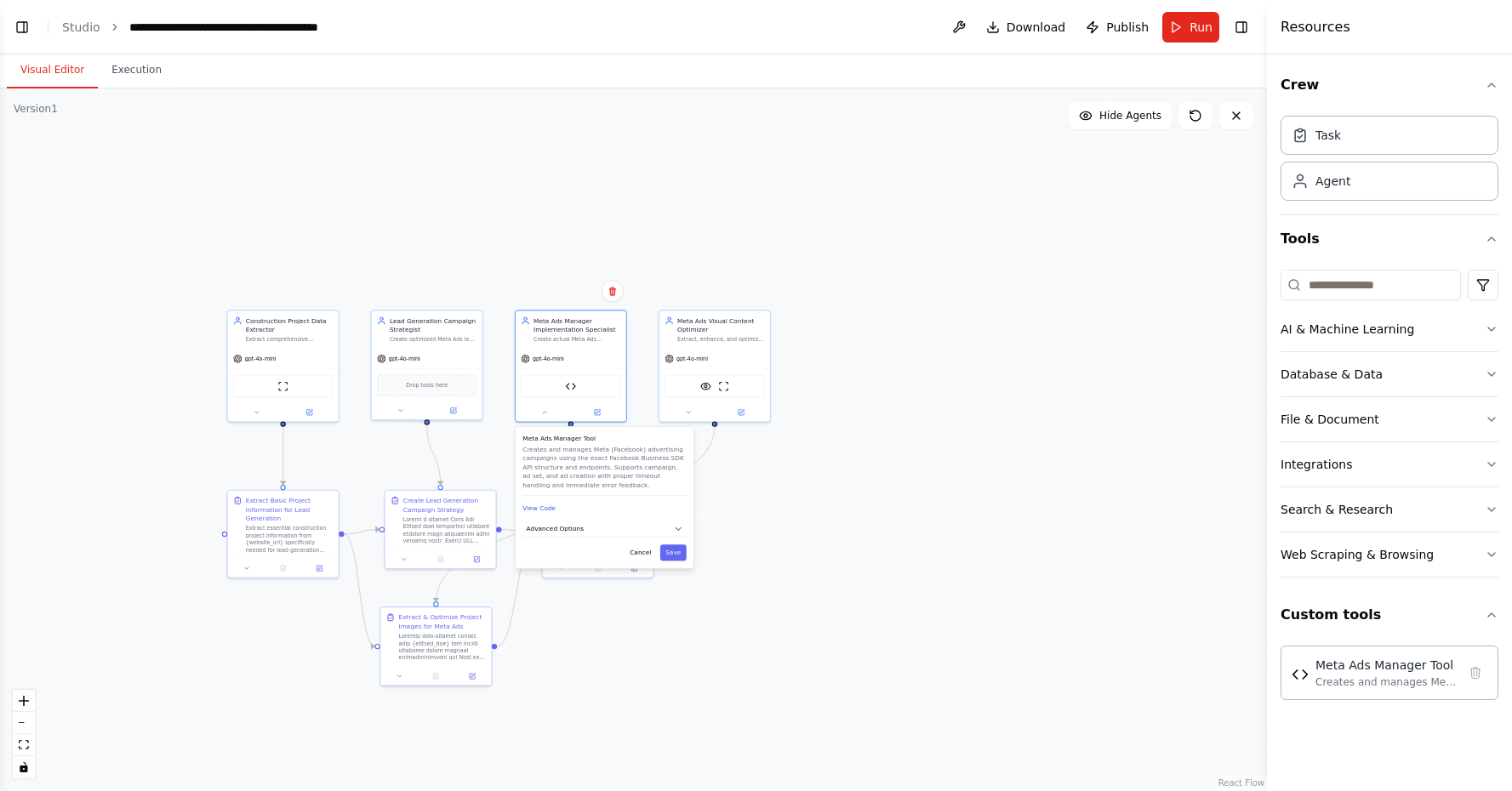
click at [389, 38] on header "**********" at bounding box center [633, 27] width 1267 height 55
click at [31, 34] on button "Toggle Left Sidebar" at bounding box center [22, 27] width 24 height 24
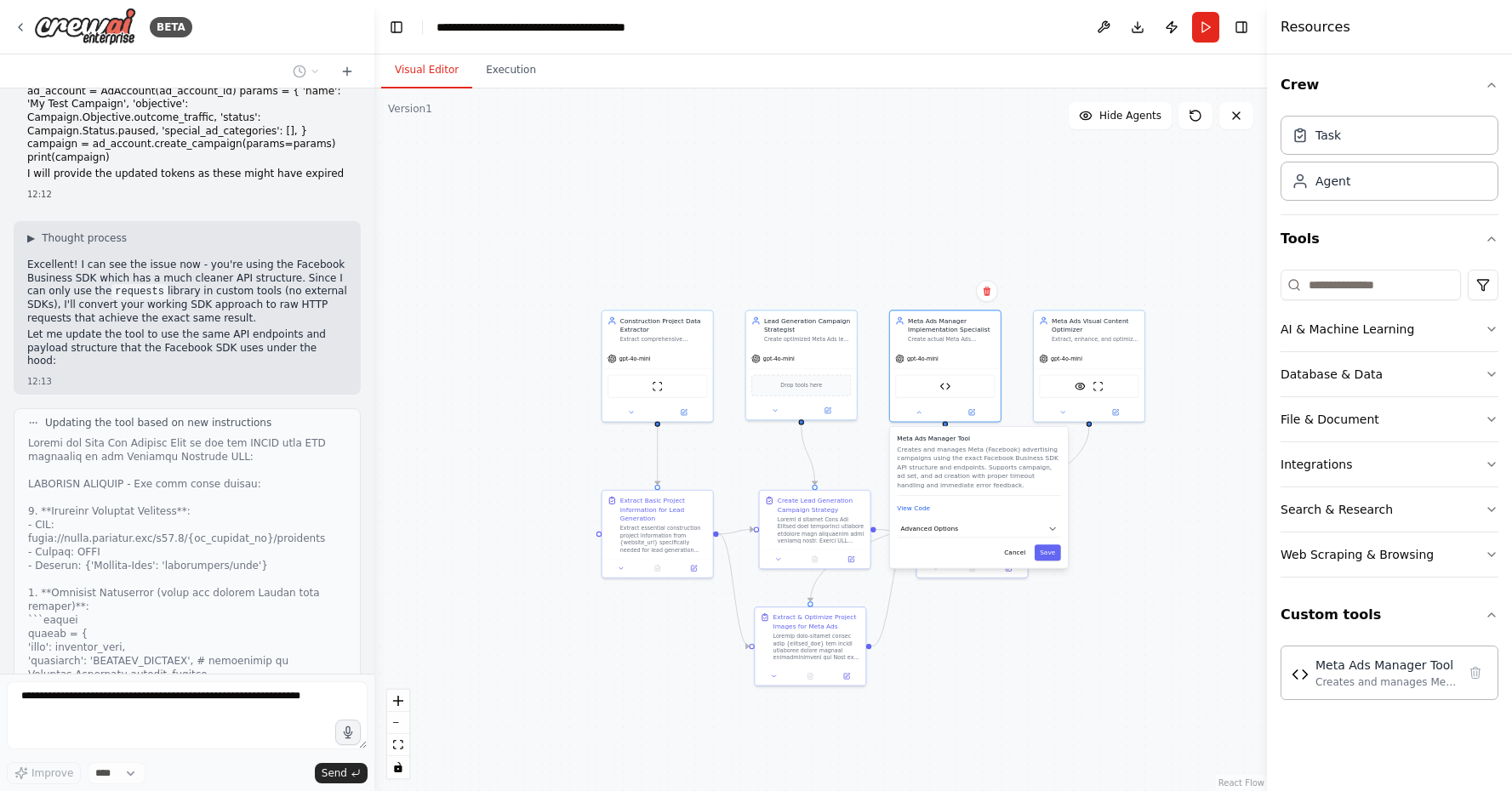
scroll to position [27487, 0]
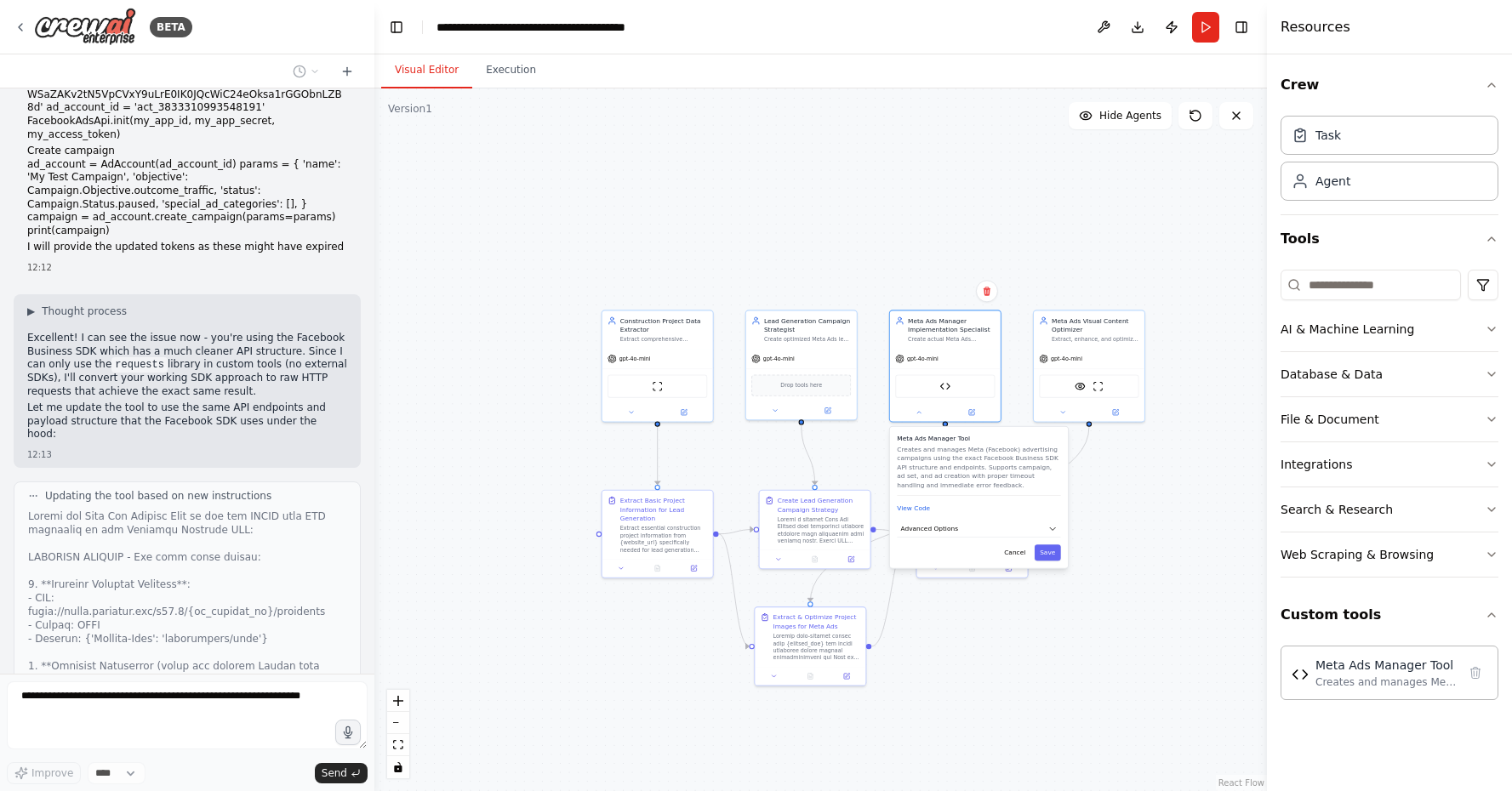
drag, startPoint x: 129, startPoint y: 261, endPoint x: 353, endPoint y: 257, distance: 224.0
copy p "Doesn't this require the app id and app secret"
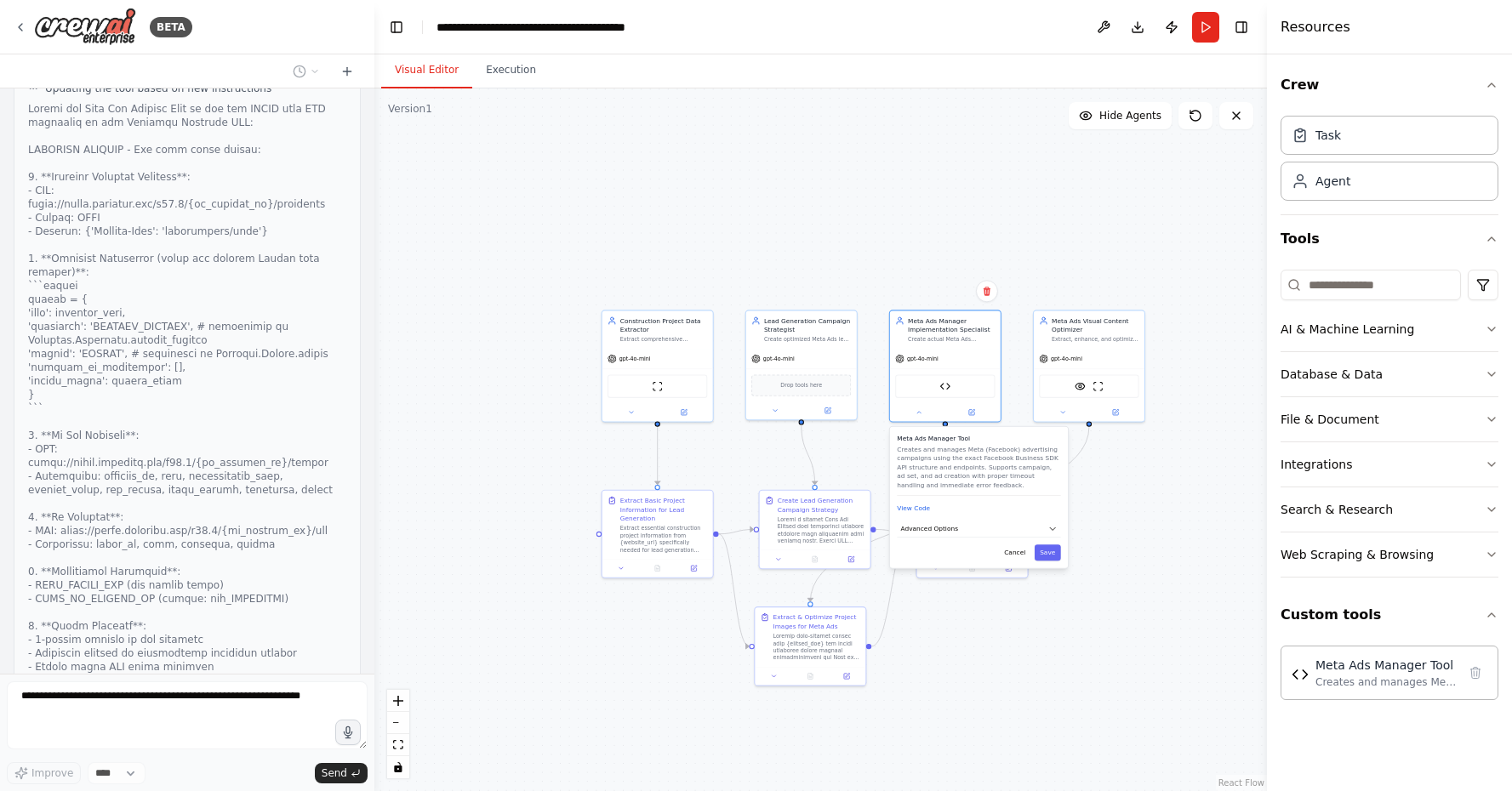
scroll to position [27894, 0]
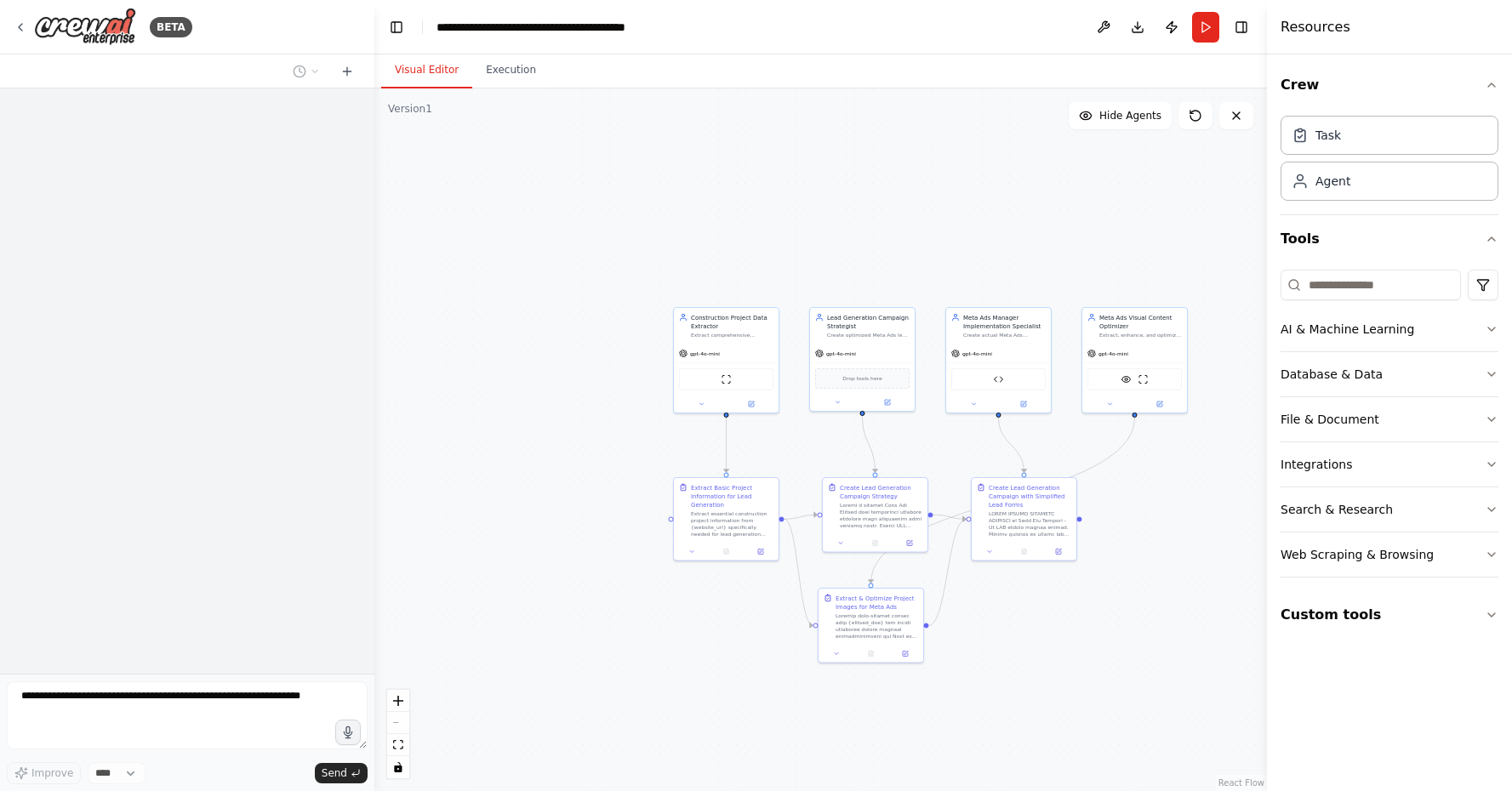
drag, startPoint x: 958, startPoint y: 440, endPoint x: 903, endPoint y: 440, distance: 55.0
click at [903, 440] on div ".deletable-edge-delete-btn { width: 20px; height: 20px; border: 0px solid #ffff…" at bounding box center [821, 439] width 892 height 703
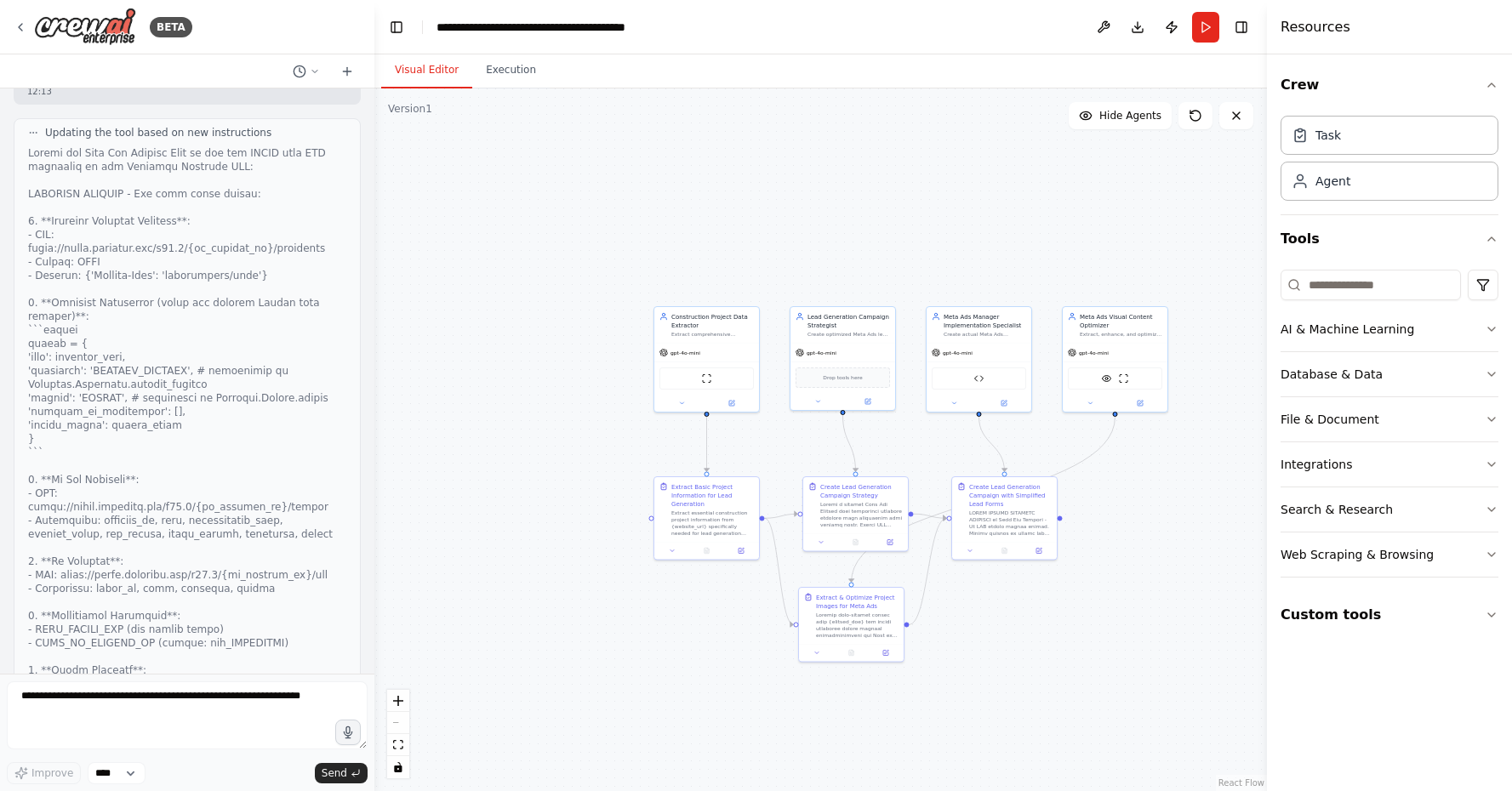
scroll to position [27850, 0]
click at [35, 691] on textarea at bounding box center [187, 715] width 361 height 68
paste textarea "**********"
type textarea "**********"
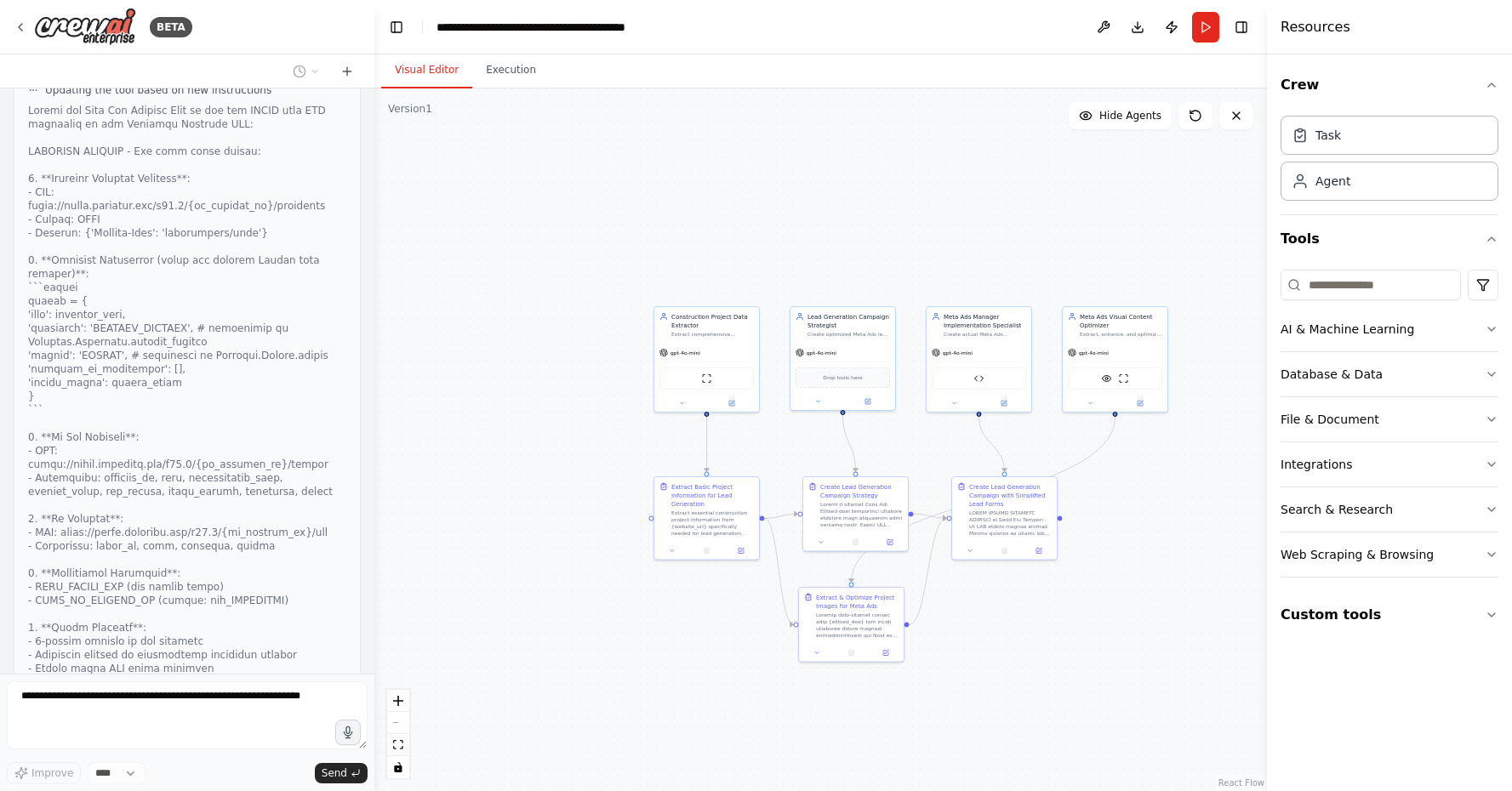
scroll to position [27953, 0]
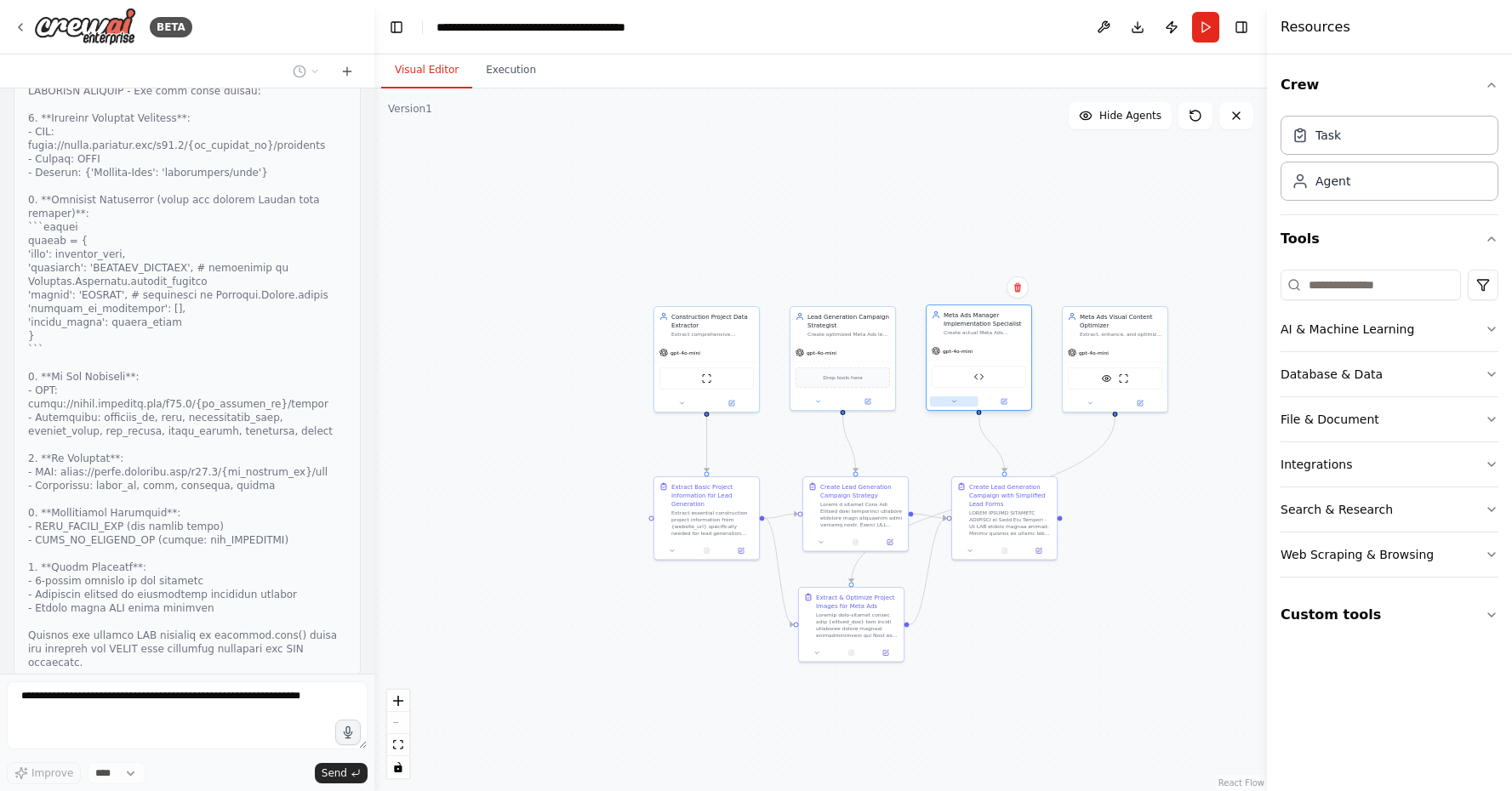
click at [953, 403] on icon at bounding box center [953, 401] width 7 height 7
click at [1059, 551] on icon at bounding box center [1058, 548] width 8 height 8
click at [1003, 510] on button "Advanced Options" at bounding box center [1011, 514] width 155 height 16
click at [981, 516] on span "Advanced Options" at bounding box center [964, 514] width 55 height 9
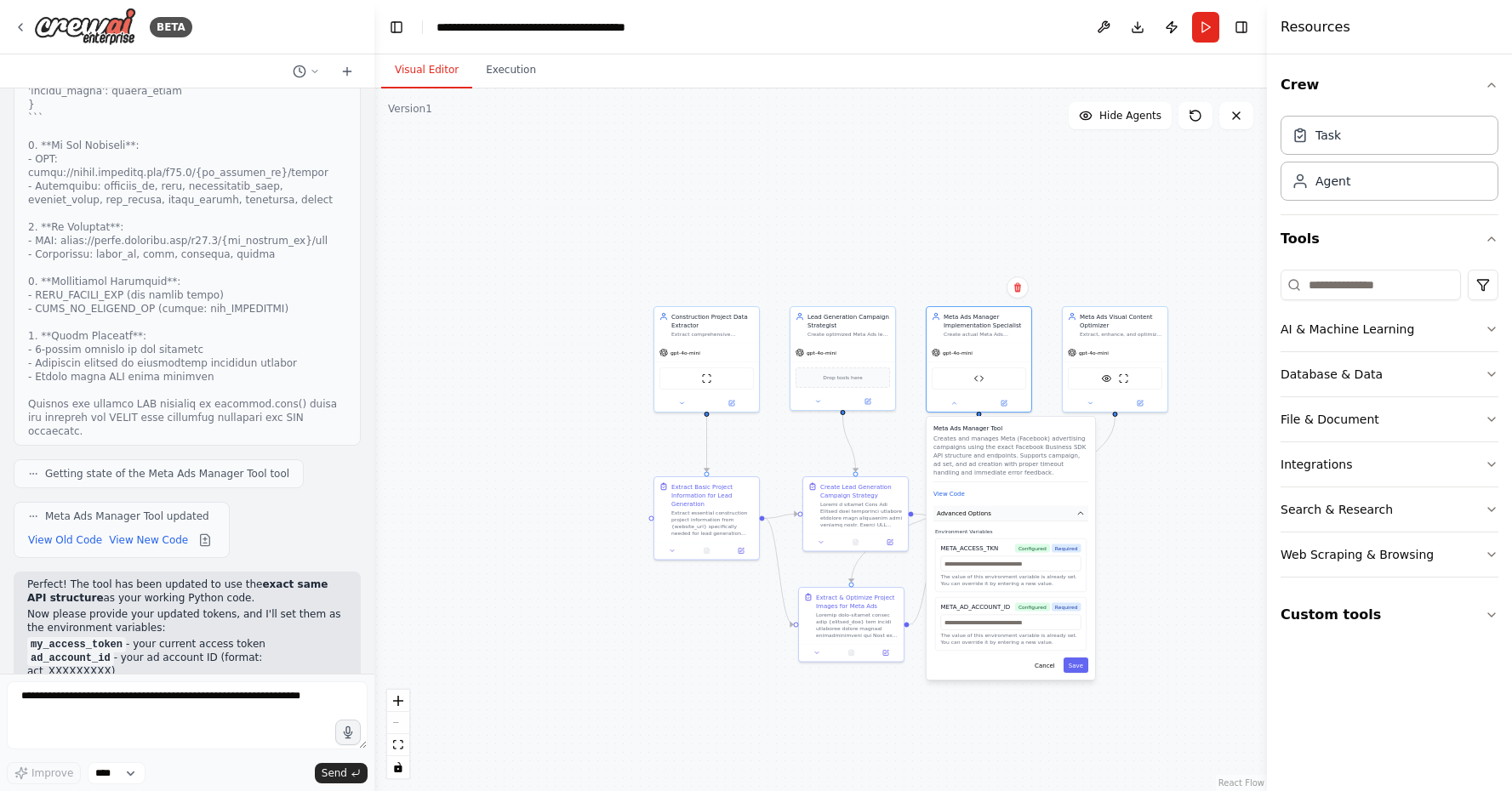
click at [968, 518] on button "Advanced Options" at bounding box center [1011, 514] width 155 height 16
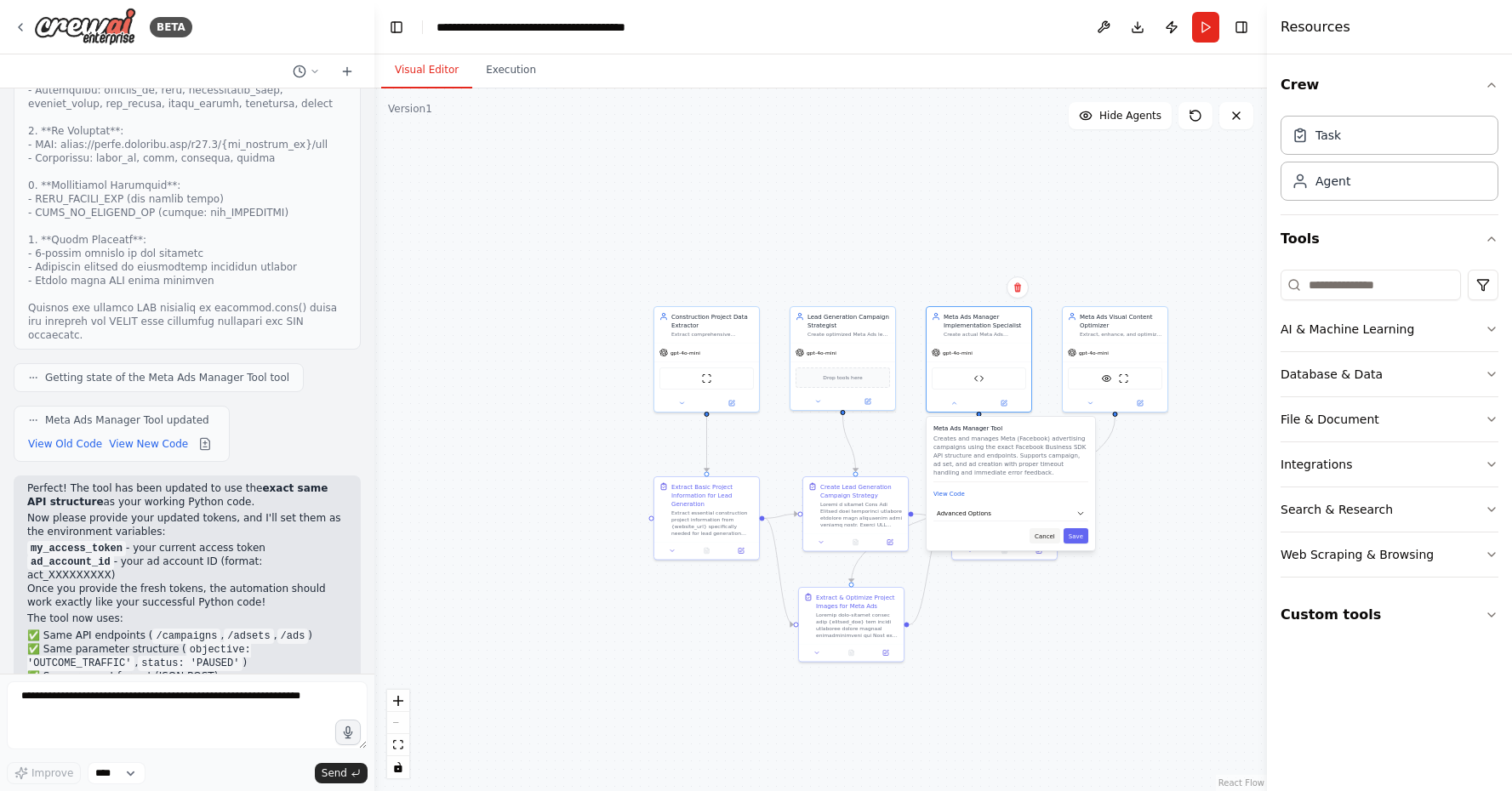
click at [1045, 536] on button "Cancel" at bounding box center [1044, 536] width 30 height 16
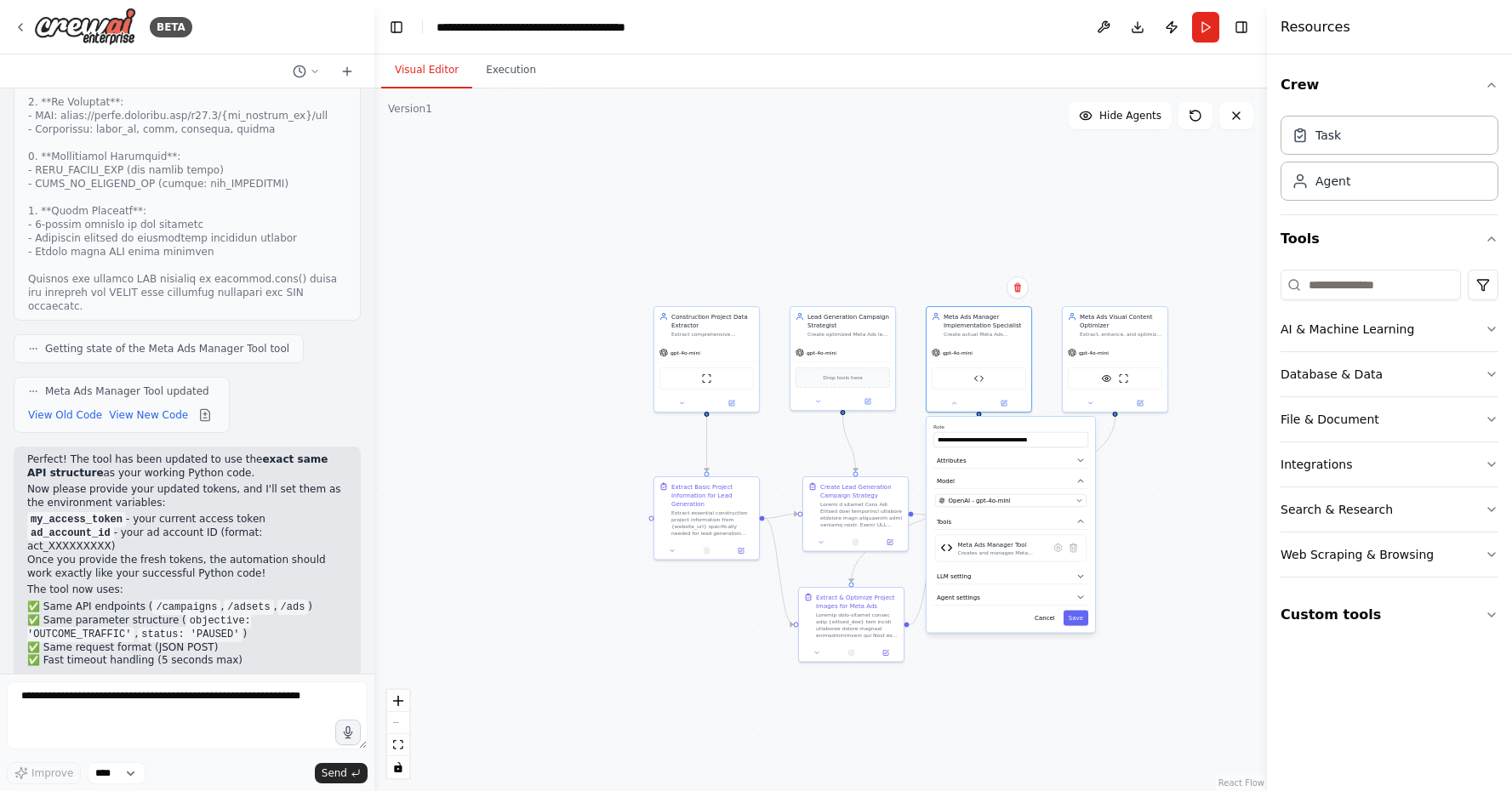
scroll to position [28322, 0]
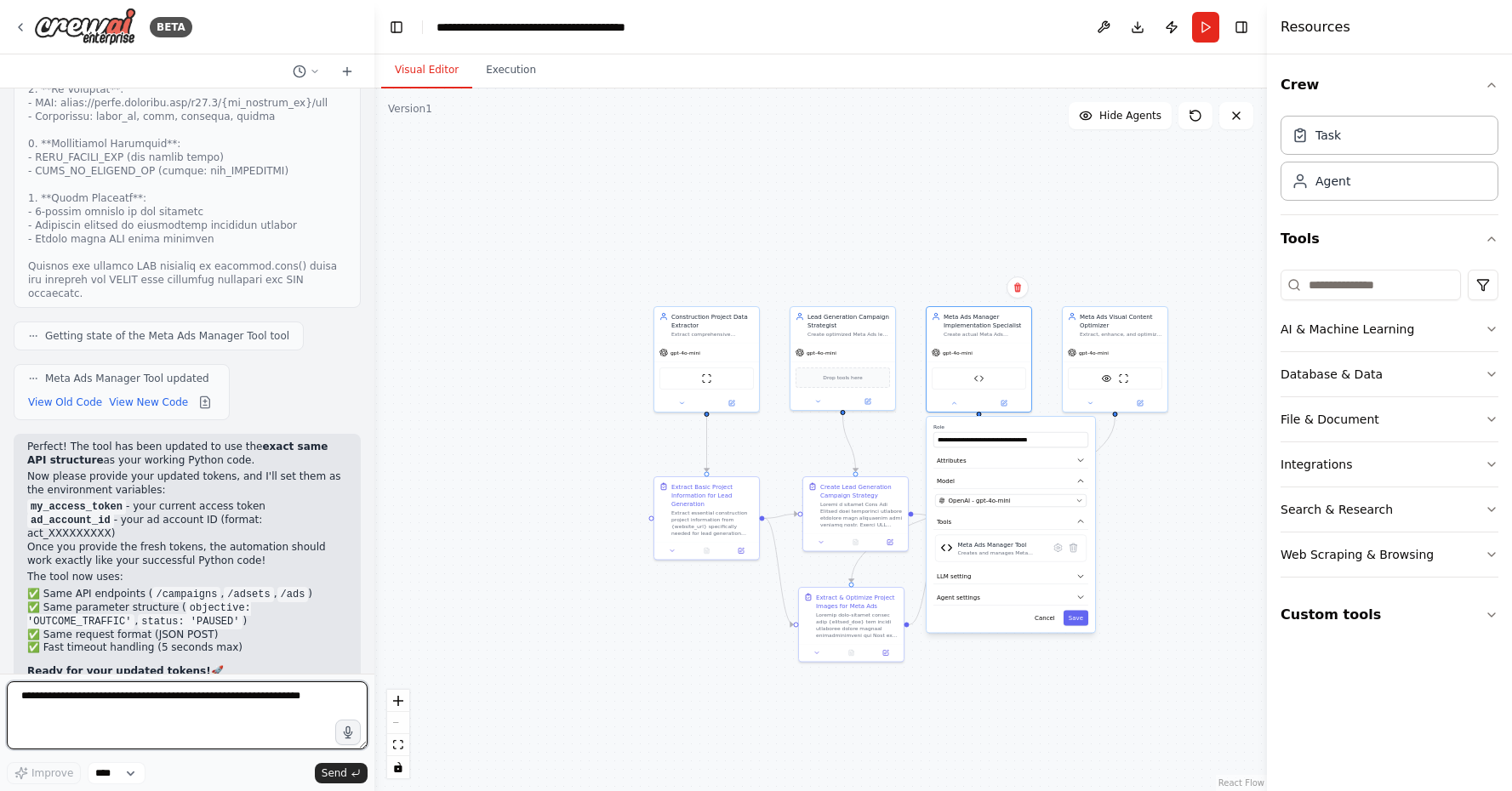
click at [148, 727] on textarea at bounding box center [187, 715] width 361 height 68
type textarea "********"
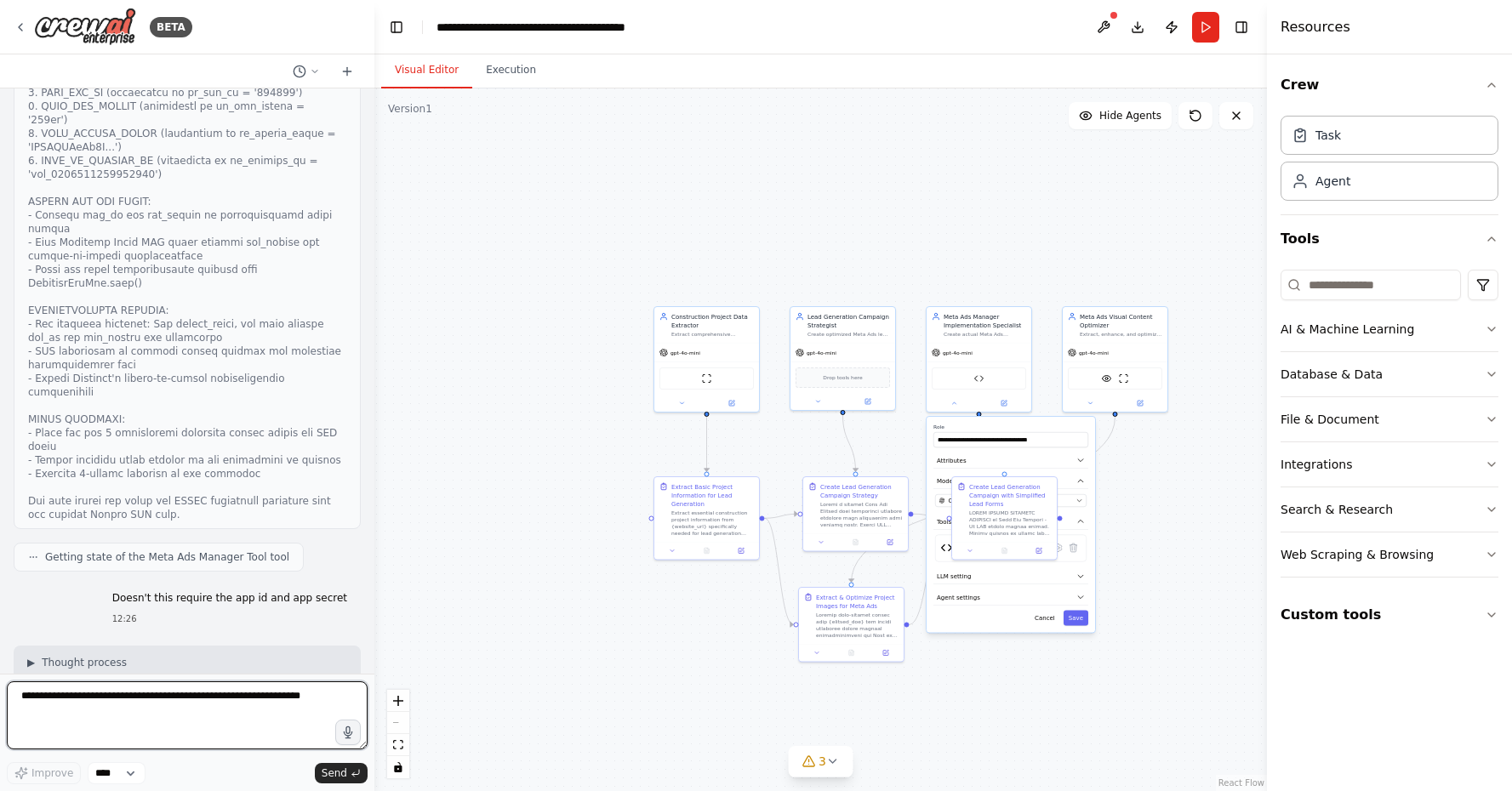
scroll to position [29316, 0]
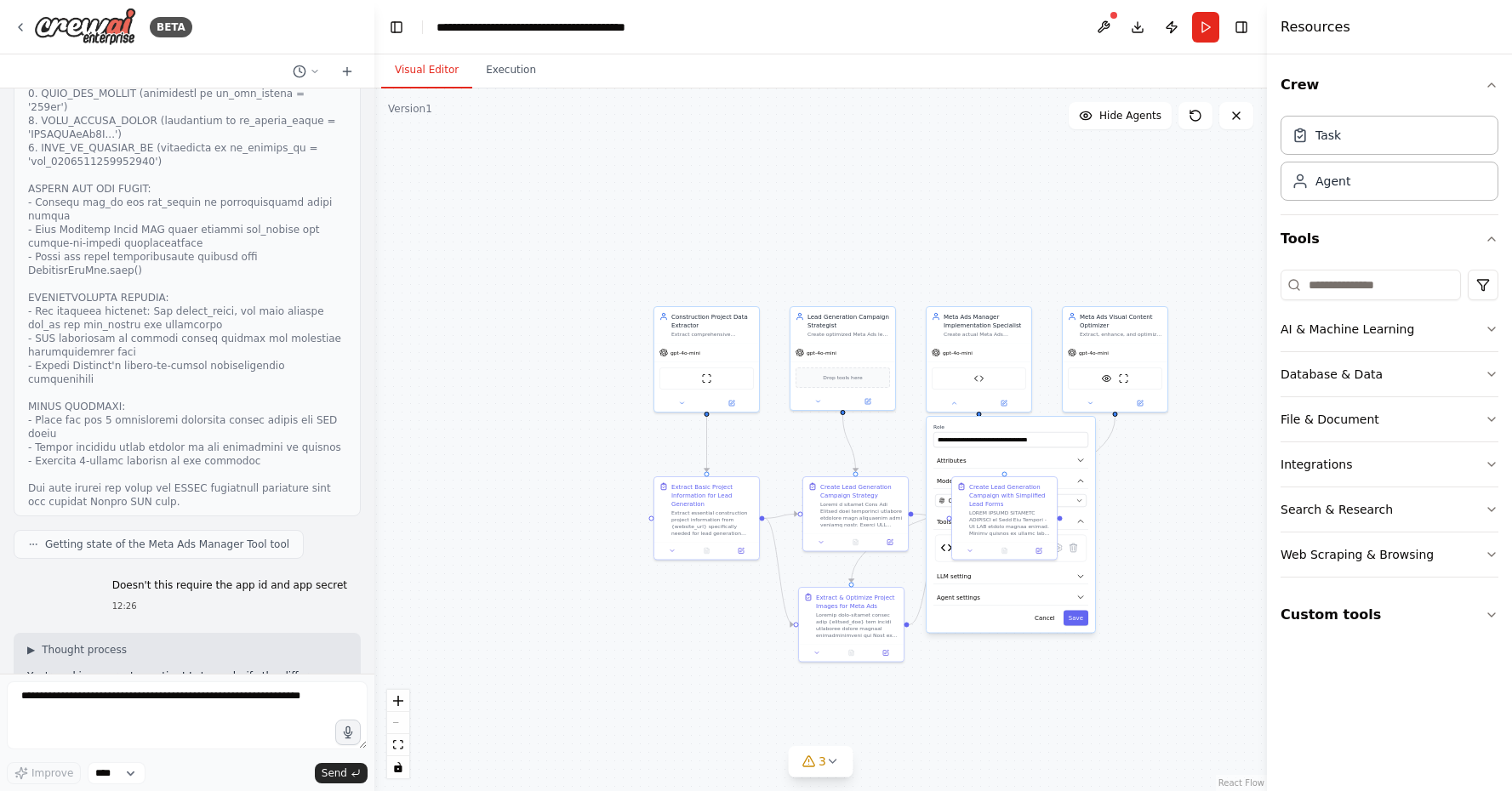
click at [1184, 600] on div ".deletable-edge-delete-btn { width: 20px; height: 20px; border: 0px solid #ffff…" at bounding box center [821, 439] width 892 height 703
click at [958, 408] on div at bounding box center [978, 401] width 105 height 17
click at [956, 405] on icon at bounding box center [952, 401] width 7 height 7
click at [956, 405] on button at bounding box center [953, 401] width 48 height 10
click at [1056, 550] on icon at bounding box center [1057, 548] width 8 height 8
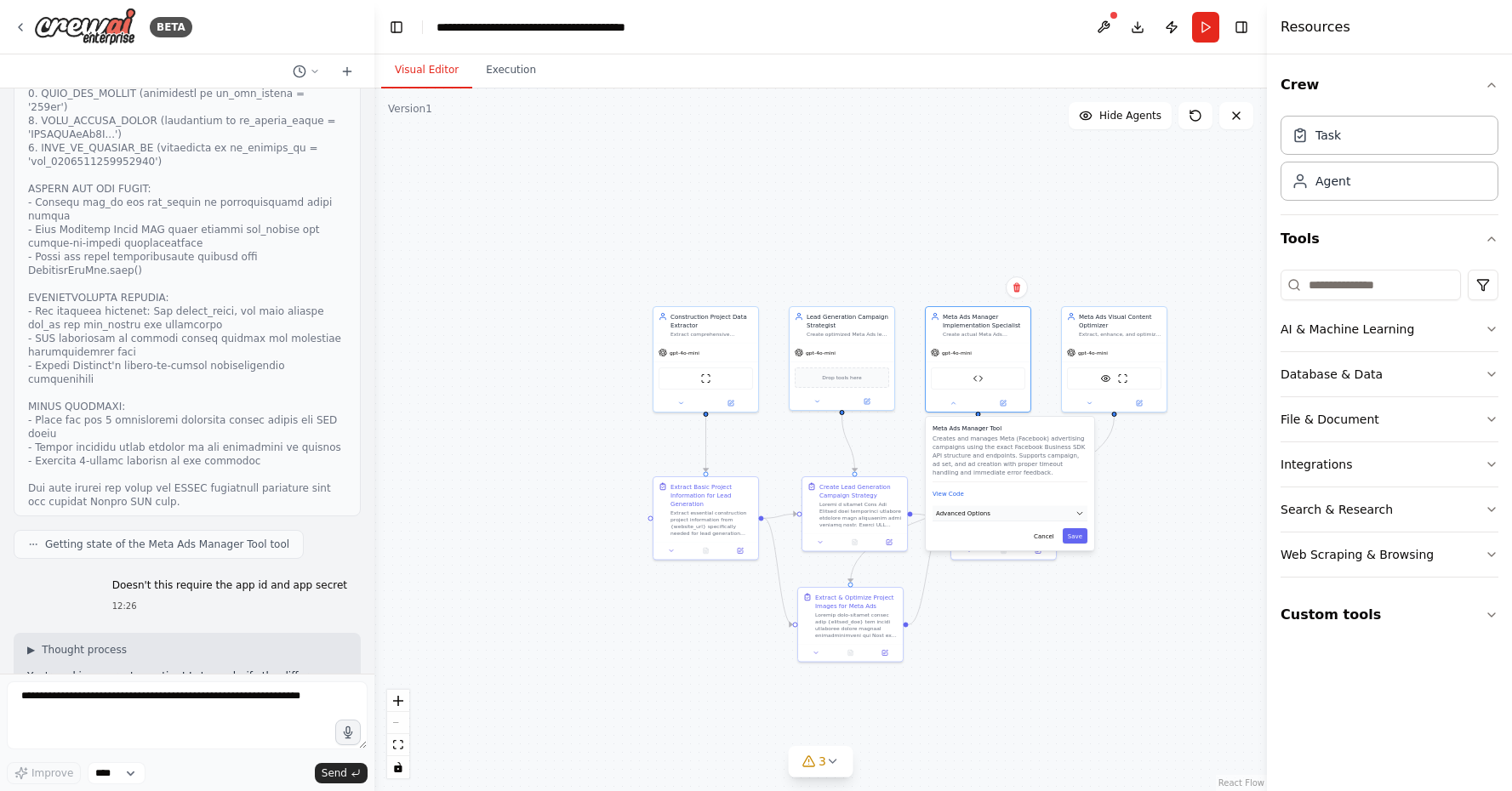
click at [993, 519] on button "Advanced Options" at bounding box center [1010, 514] width 155 height 16
click at [1036, 667] on button "Cancel" at bounding box center [1043, 666] width 30 height 16
click at [1040, 554] on div "Meta Ads Manager Tool Creates and manages Meta (Facebook) advertising campaigns…" at bounding box center [1000, 548] width 87 height 16
click at [1040, 549] on icon at bounding box center [1039, 547] width 6 height 5
click at [1044, 618] on button "Cancel" at bounding box center [1043, 618] width 30 height 16
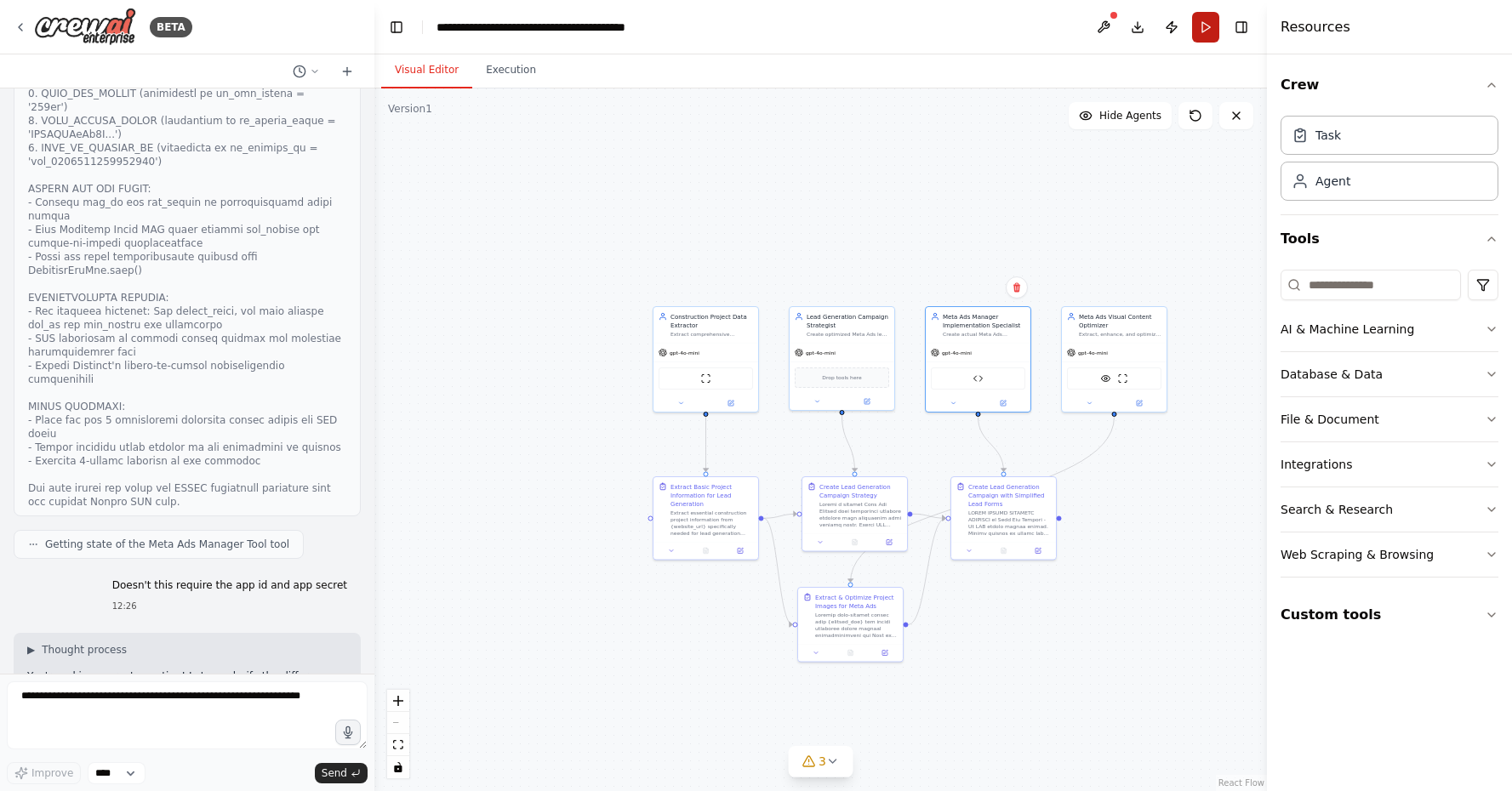
click at [1211, 20] on button "Run" at bounding box center [1206, 26] width 27 height 30
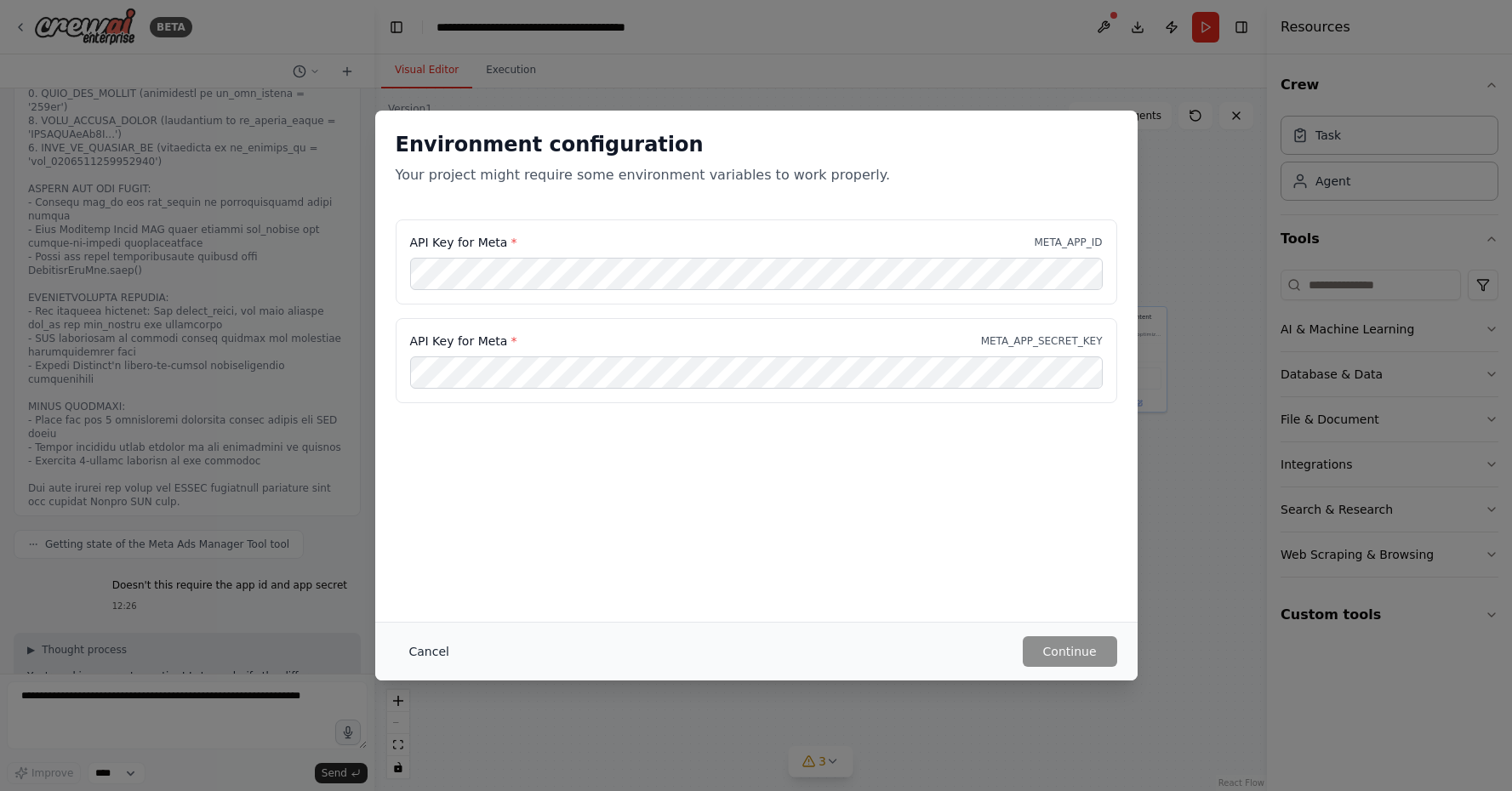
click at [415, 652] on button "Cancel" at bounding box center [428, 651] width 68 height 30
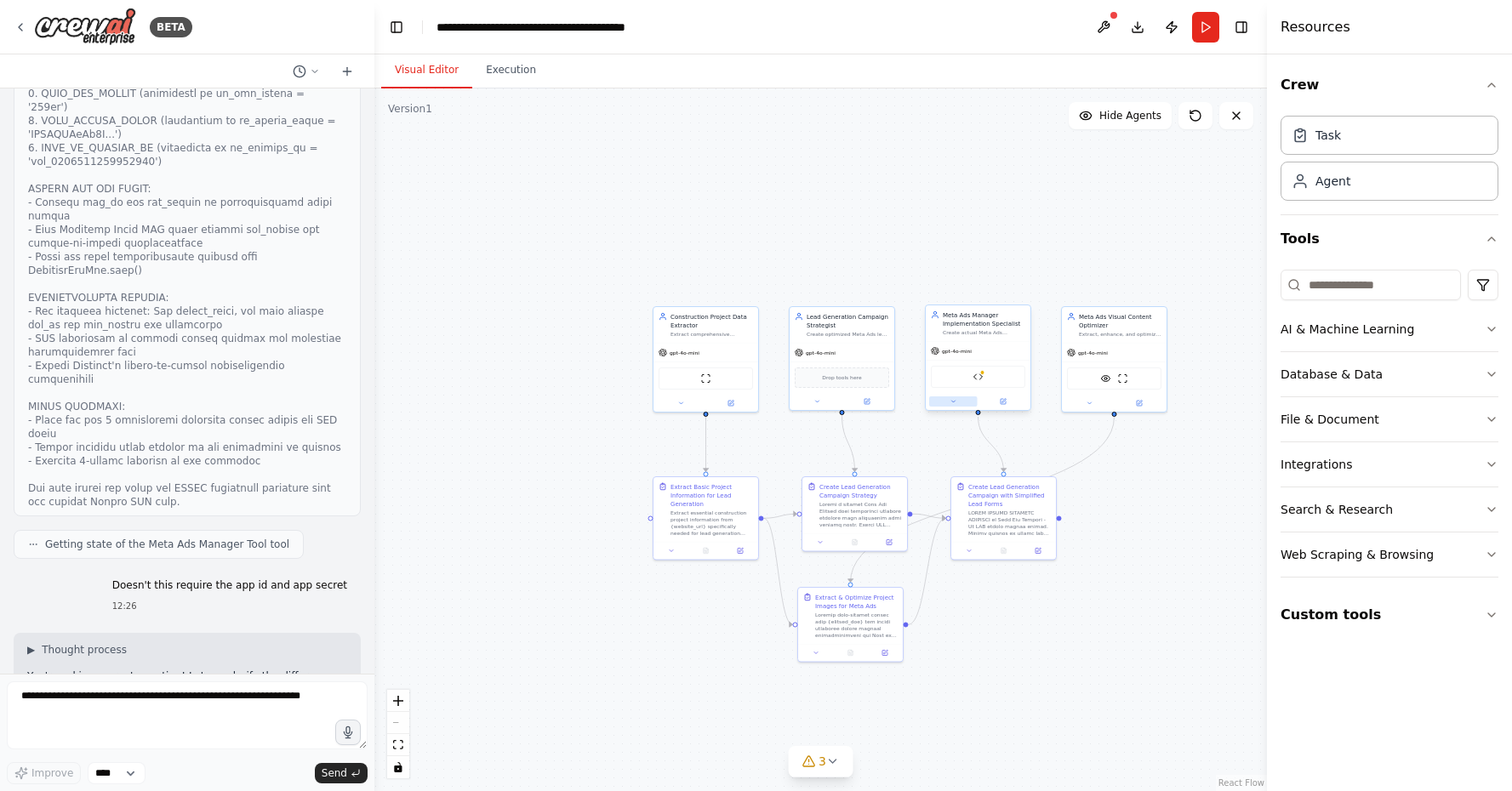
click at [965, 398] on button at bounding box center [953, 401] width 48 height 10
click at [1058, 550] on icon at bounding box center [1057, 548] width 8 height 8
click at [1024, 517] on button "Advanced Options" at bounding box center [1010, 514] width 155 height 16
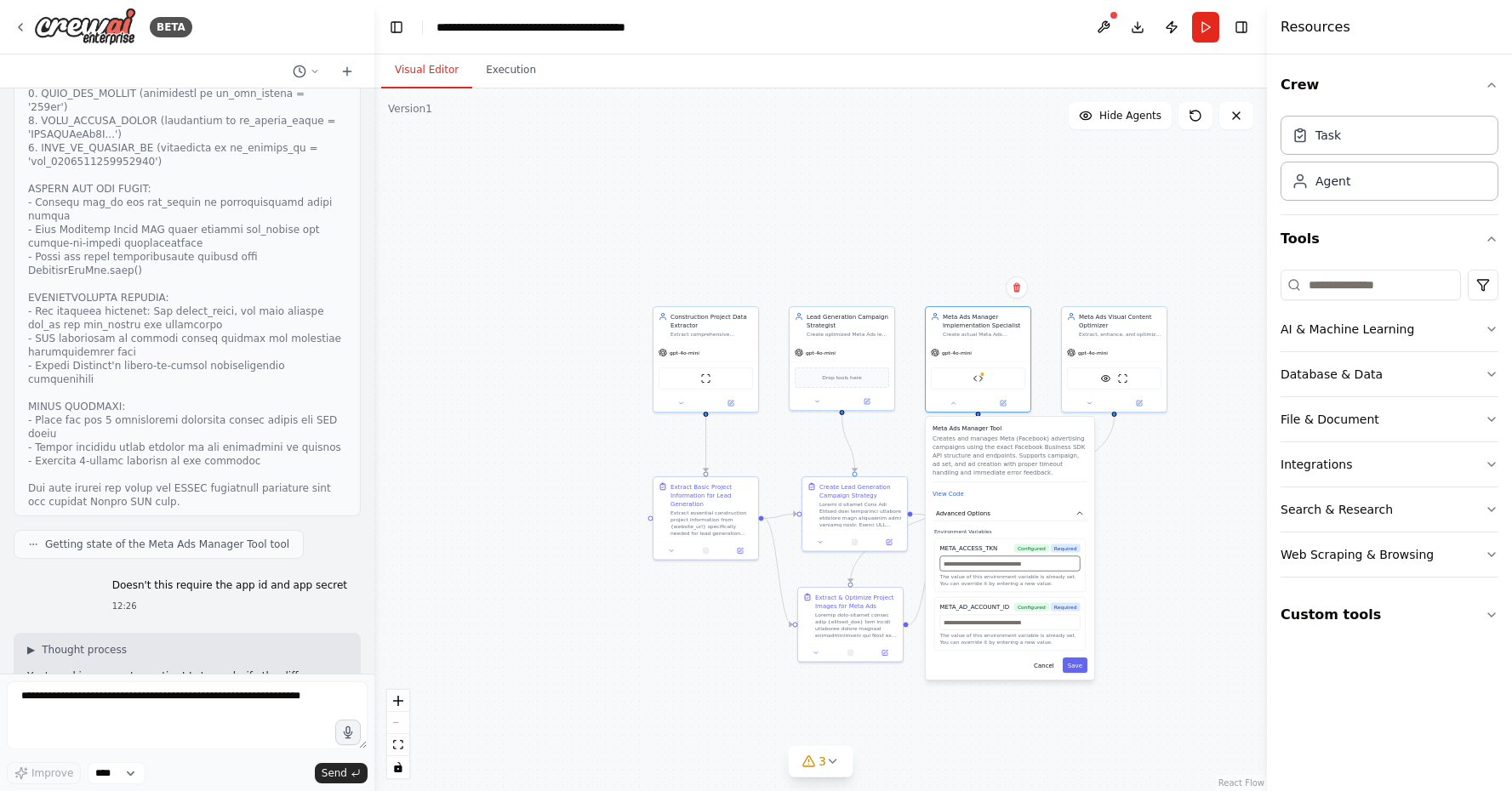
click at [991, 570] on input "text" at bounding box center [1010, 564] width 140 height 16
paste input "**********"
type input "**********"
click at [971, 627] on input "text" at bounding box center [1010, 622] width 140 height 16
paste input "**********"
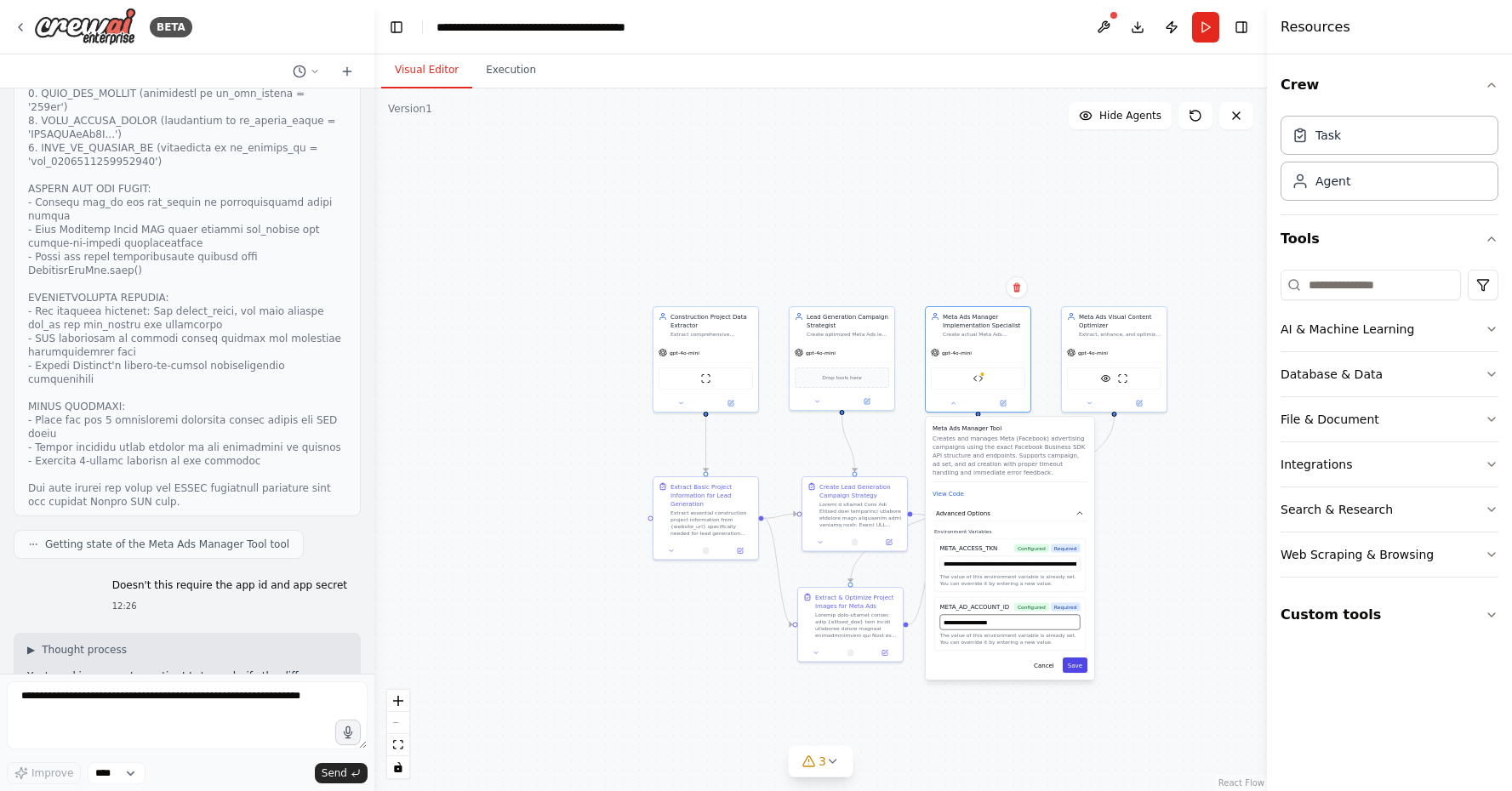
type input "**********"
click at [1080, 667] on button "Save" at bounding box center [1075, 666] width 25 height 16
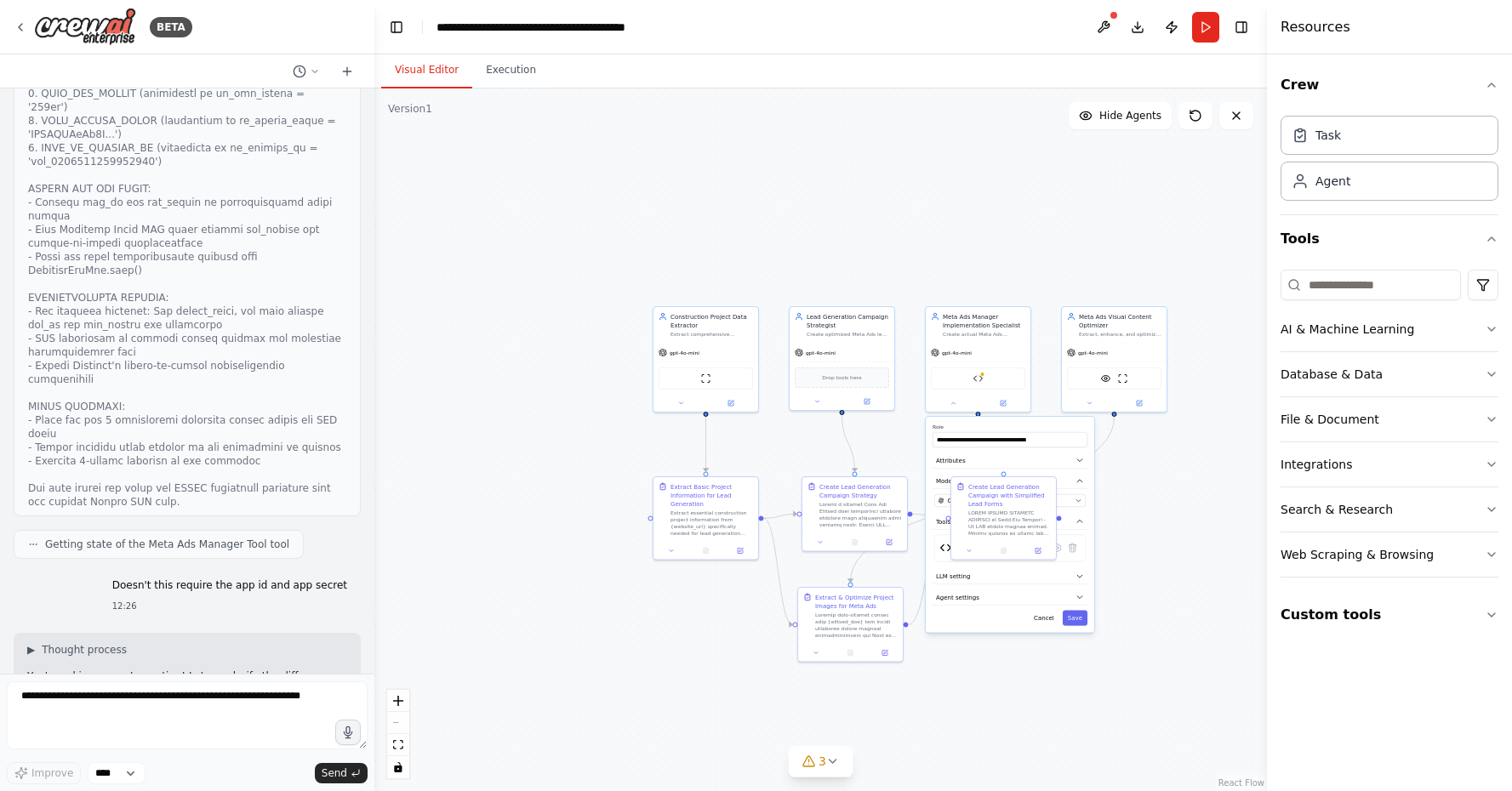
click at [1045, 618] on button "Cancel" at bounding box center [1043, 618] width 30 height 16
click at [1196, 28] on button "Run" at bounding box center [1206, 26] width 27 height 30
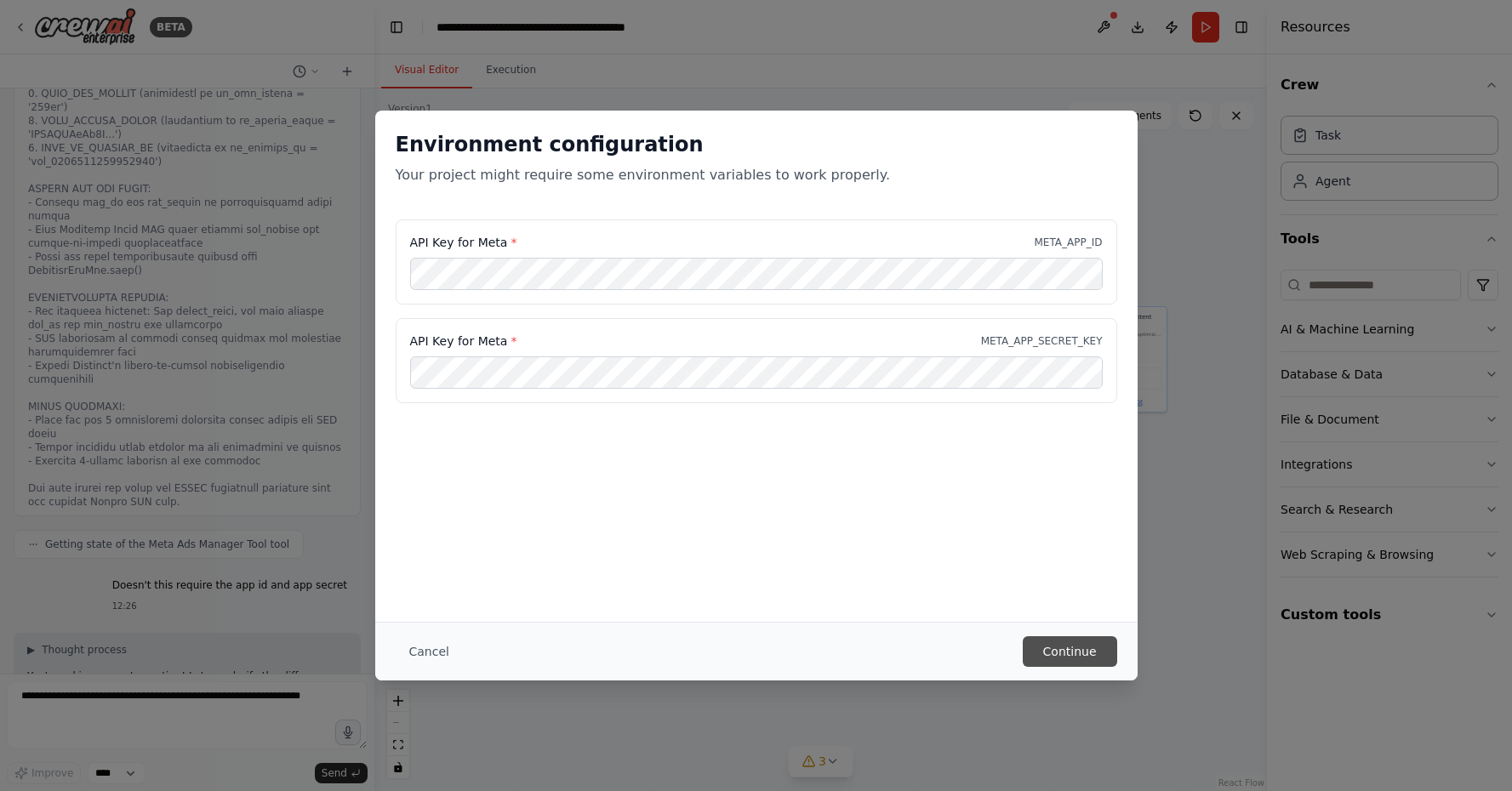
click at [1036, 641] on button "Continue" at bounding box center [1070, 651] width 94 height 30
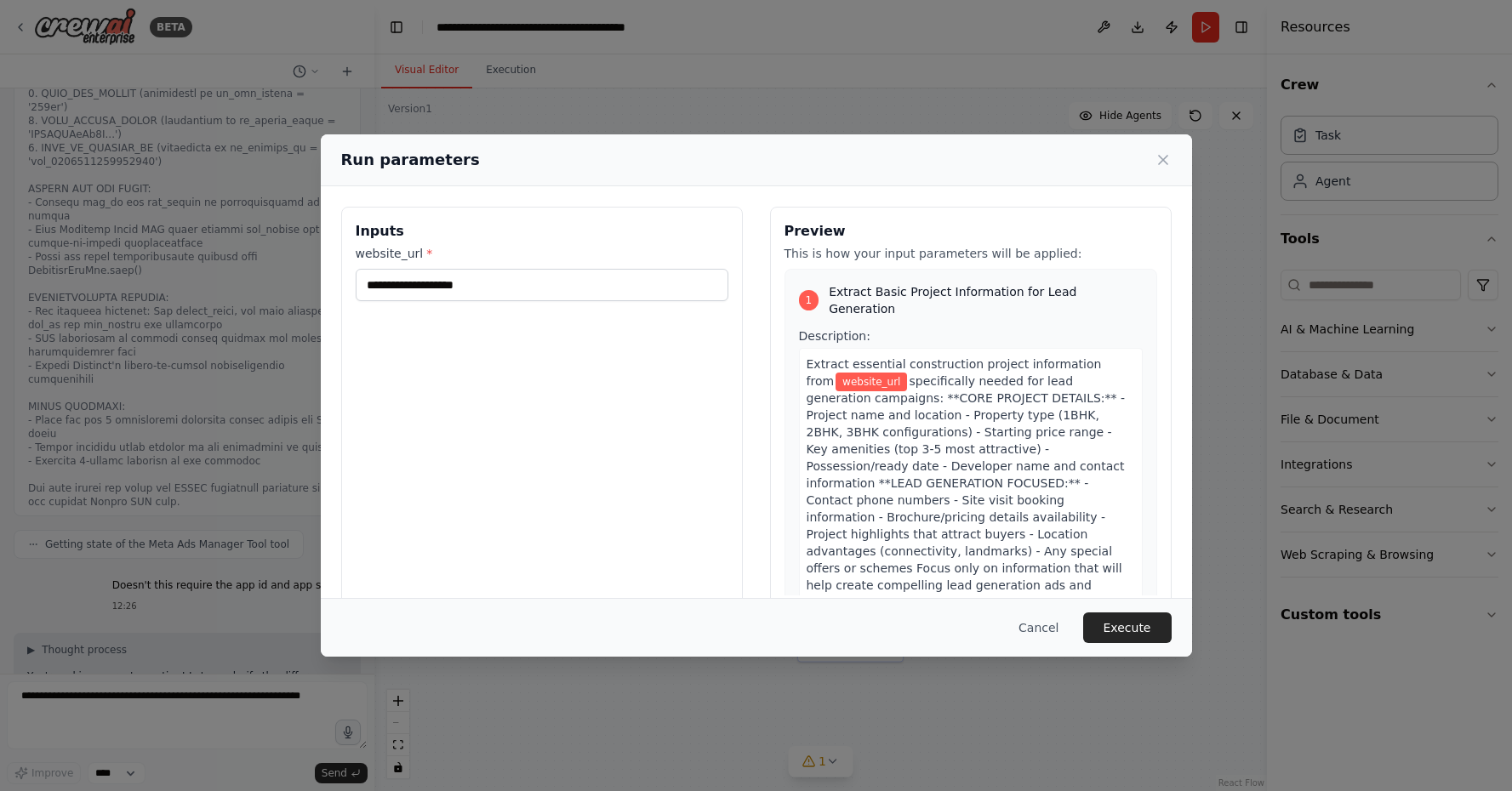
type input "**********"
click at [1113, 621] on button "Execute" at bounding box center [1128, 627] width 88 height 30
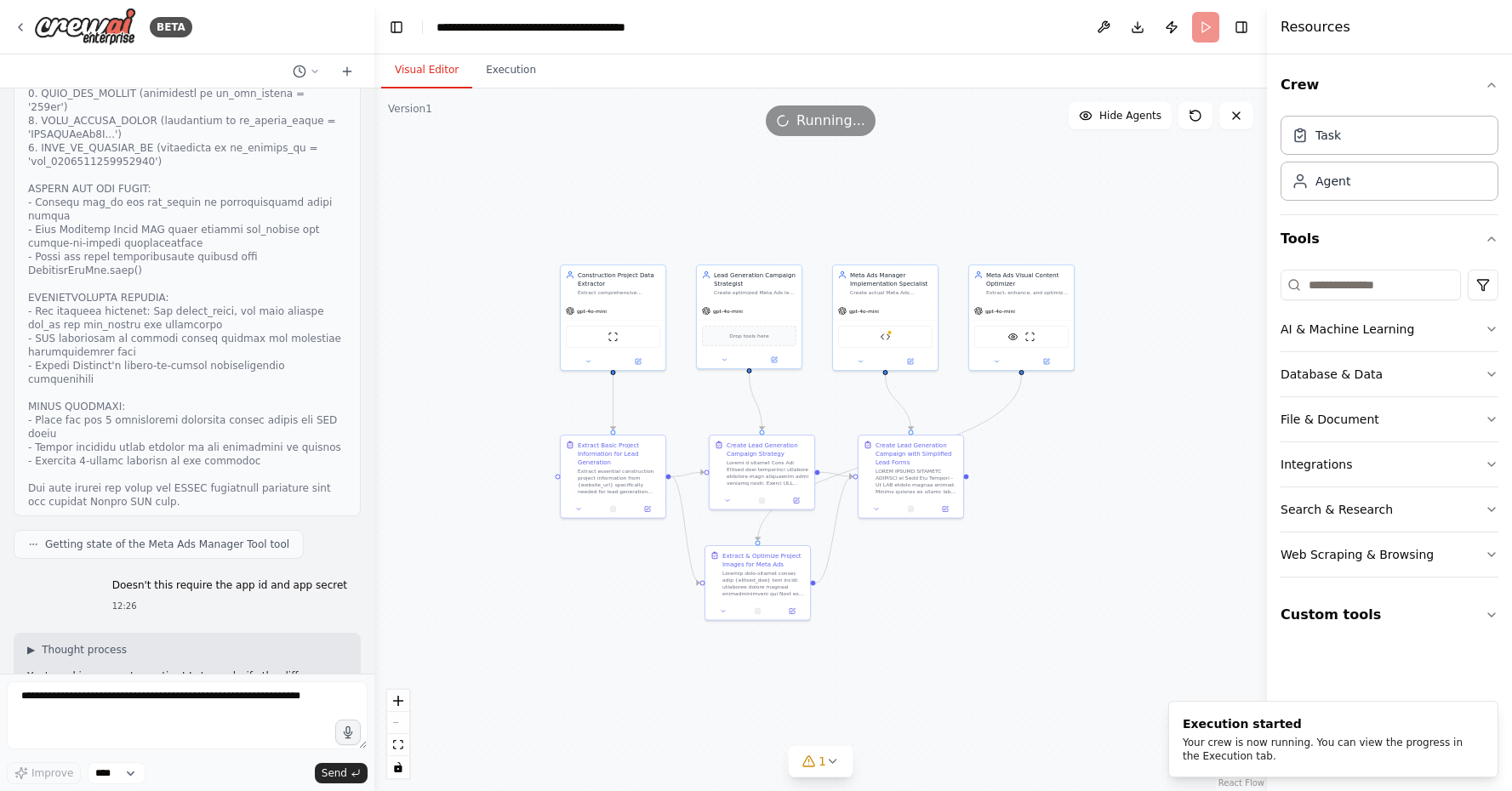
drag, startPoint x: 1177, startPoint y: 599, endPoint x: 1084, endPoint y: 573, distance: 96.6
click at [1084, 573] on div ".deletable-edge-delete-btn { width: 20px; height: 20px; border: 0px solid #ffff…" at bounding box center [821, 439] width 892 height 703
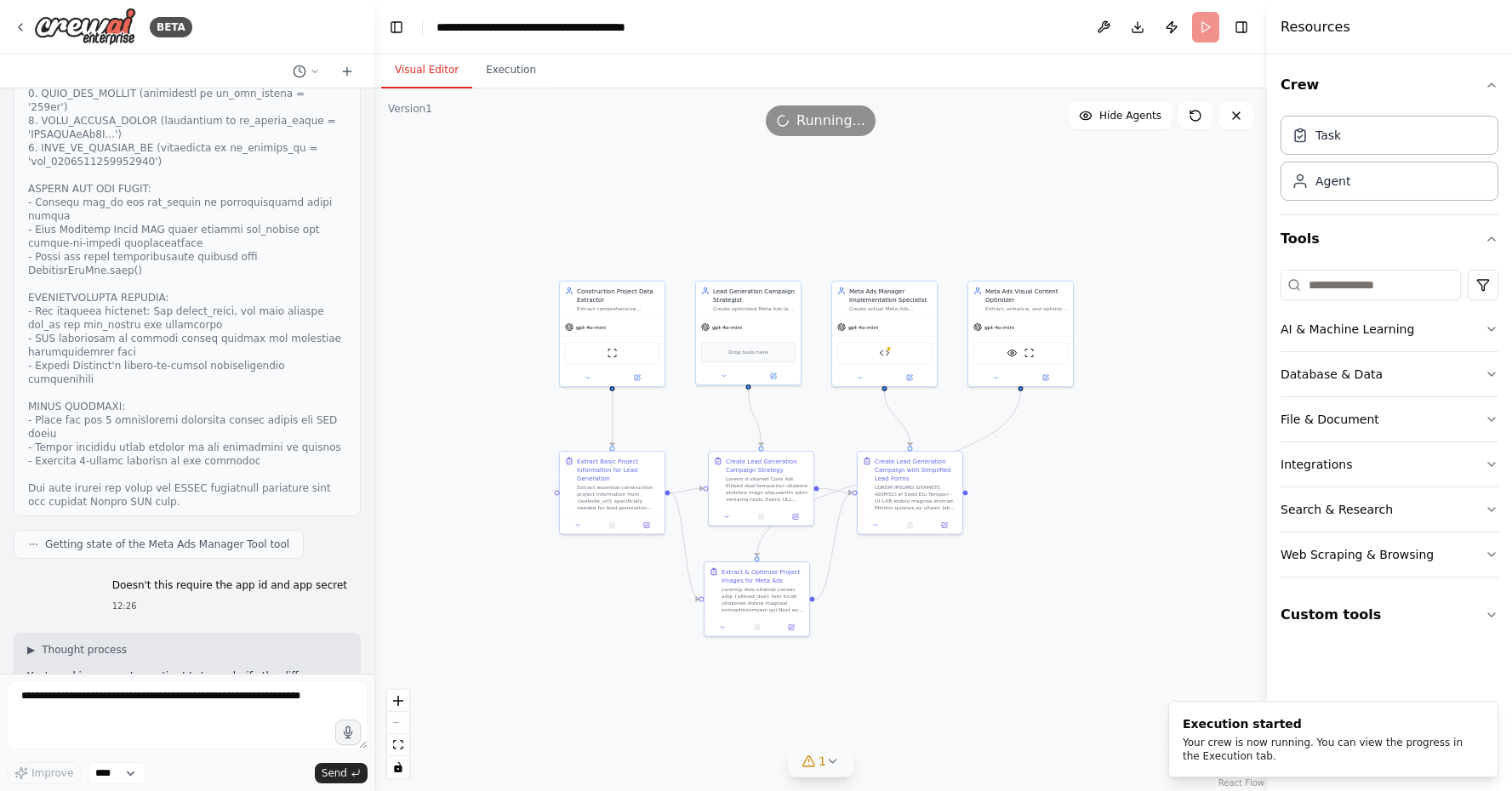
click at [839, 763] on button "1" at bounding box center [820, 762] width 66 height 31
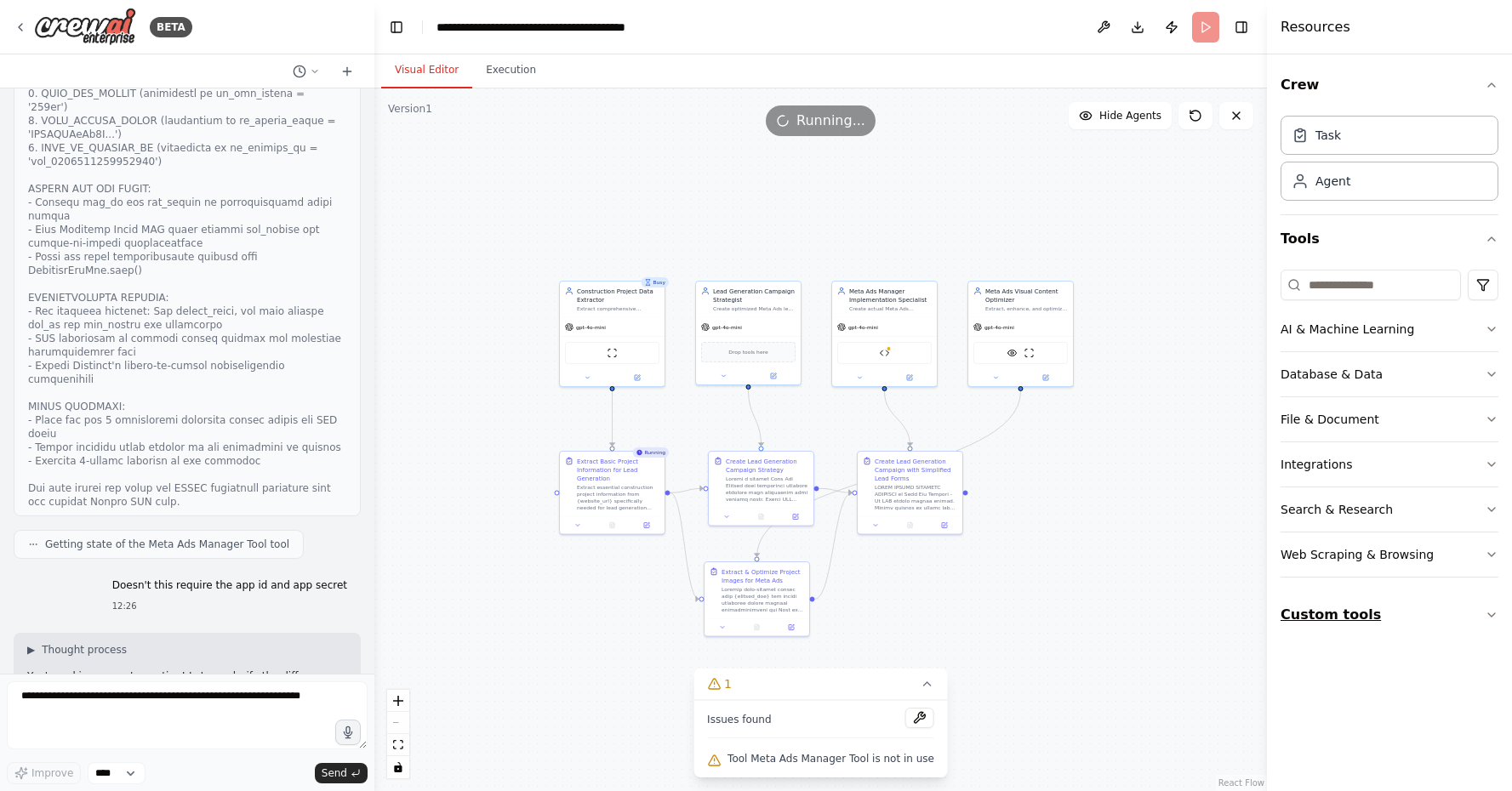
click at [1486, 616] on icon "button" at bounding box center [1491, 615] width 14 height 14
click at [1490, 613] on icon "button" at bounding box center [1491, 615] width 14 height 14
click at [928, 691] on icon at bounding box center [928, 684] width 14 height 14
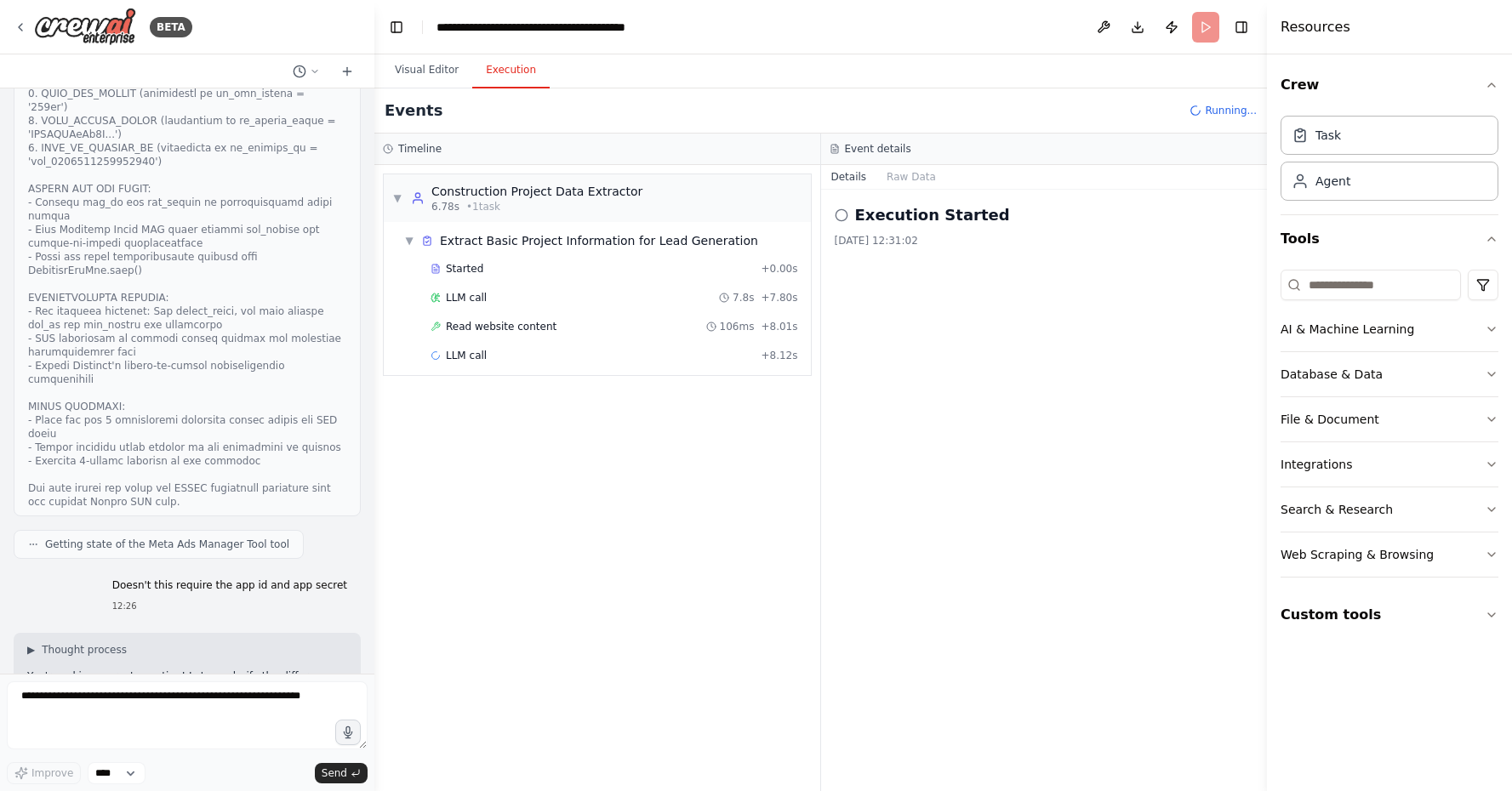
click at [500, 77] on button "Execution" at bounding box center [511, 71] width 77 height 35
click at [562, 319] on div "Read website content 106ms + 8.01s" at bounding box center [614, 326] width 379 height 25
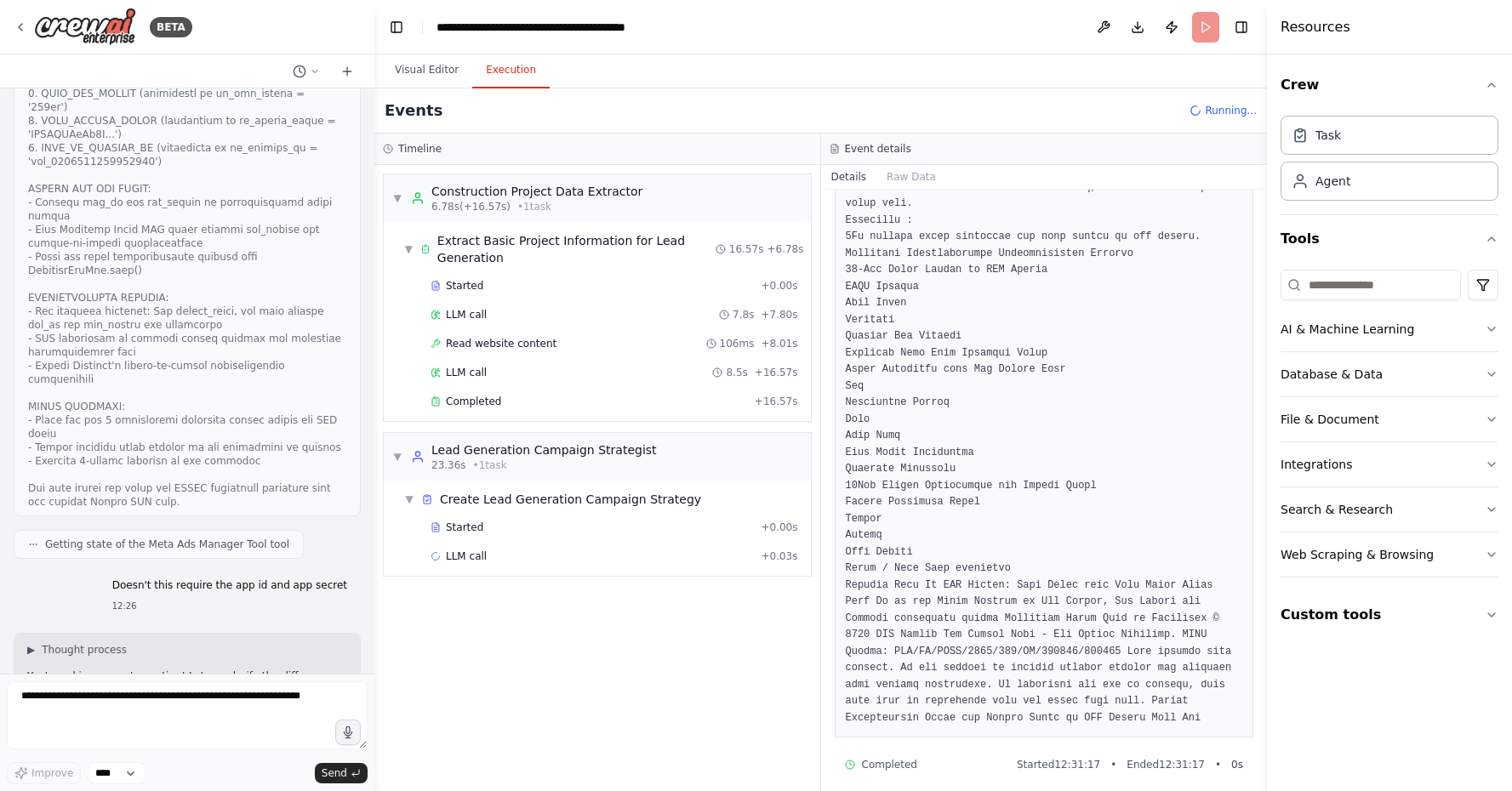
scroll to position [0, 0]
click at [651, 409] on div "Completed + 16.57s" at bounding box center [614, 402] width 379 height 25
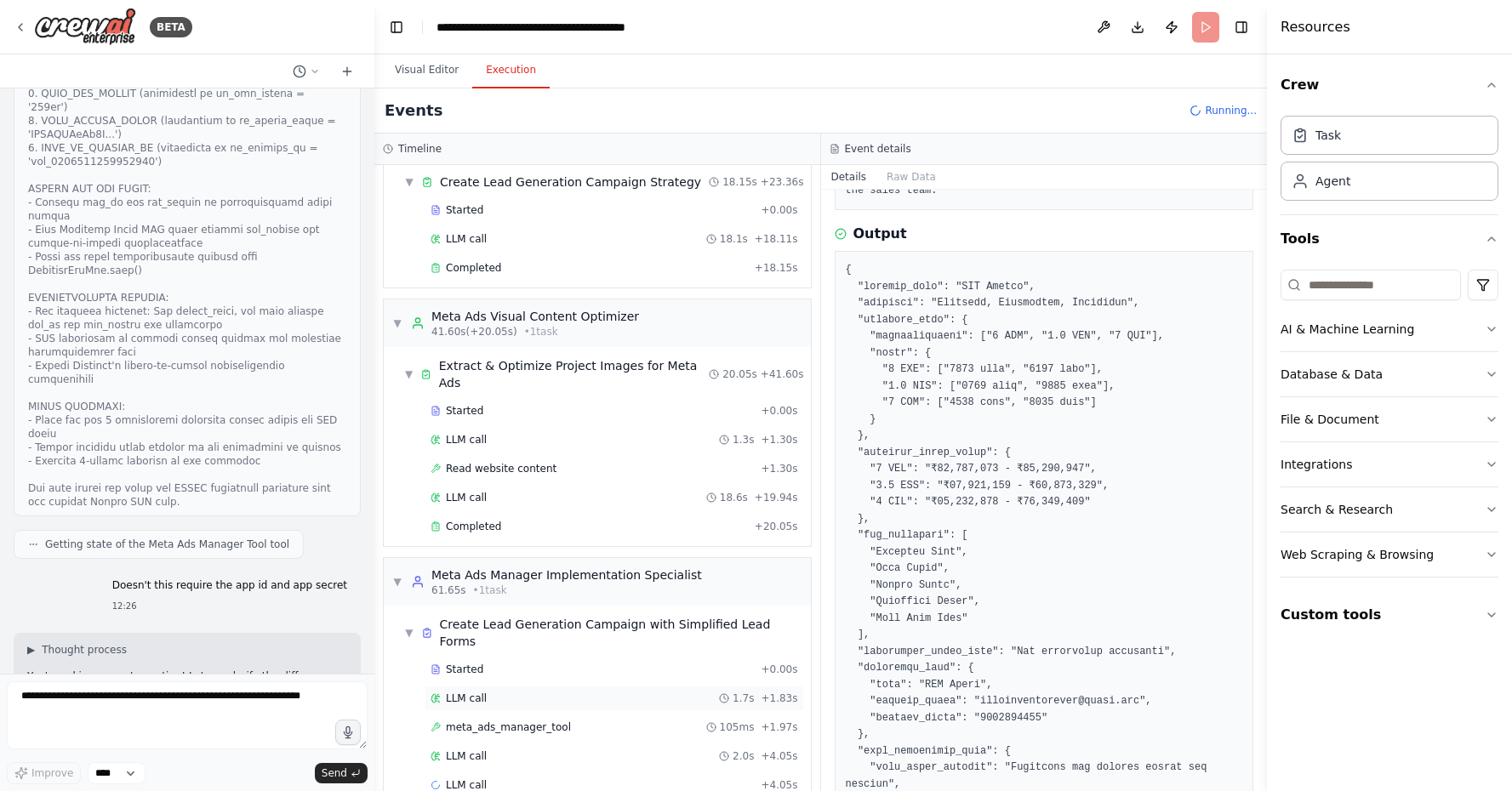
scroll to position [317, 0]
click at [629, 721] on div "meta_ads_manager_tool 105ms + 1.97s" at bounding box center [614, 728] width 368 height 14
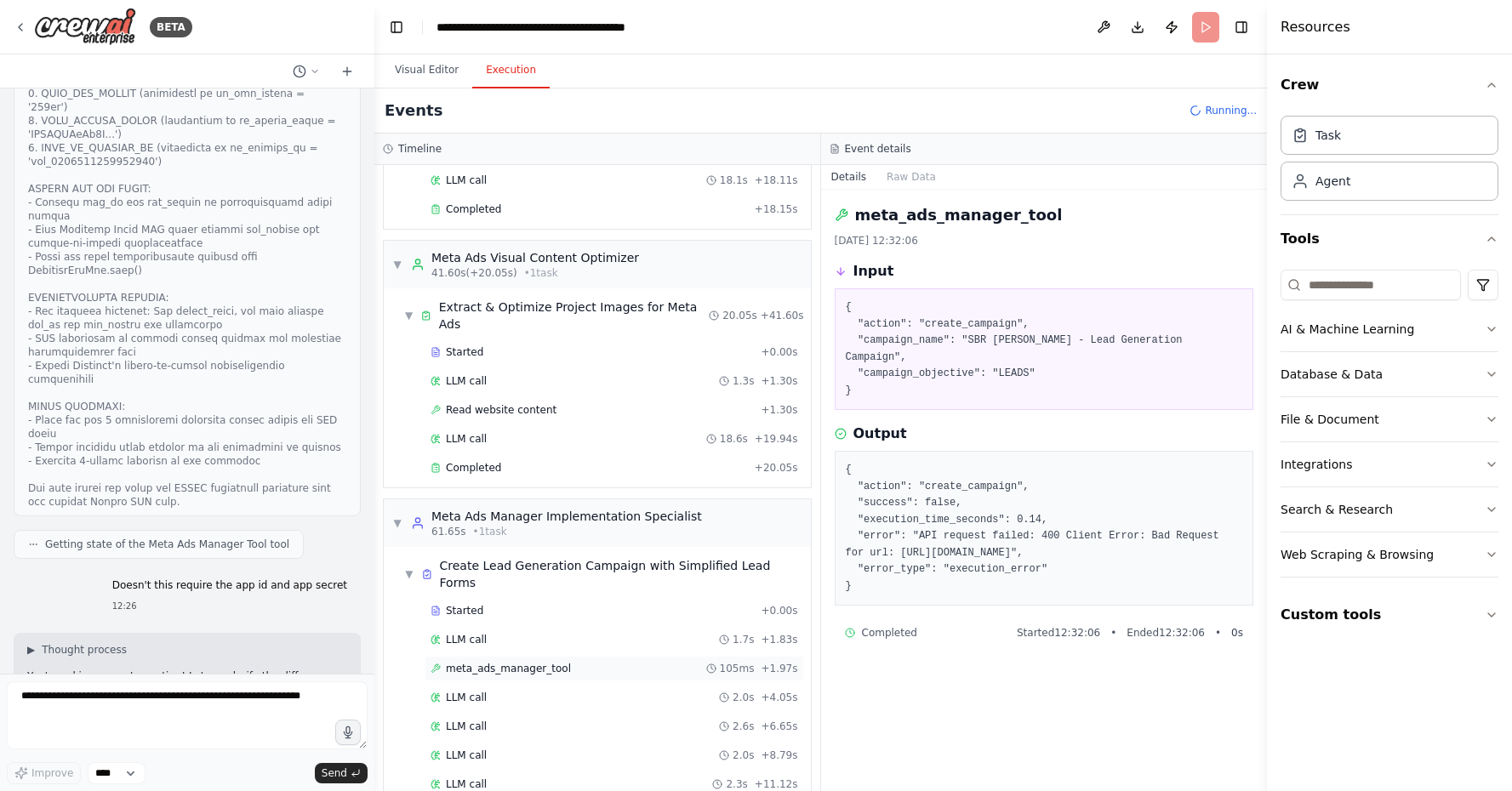
scroll to position [381, 0]
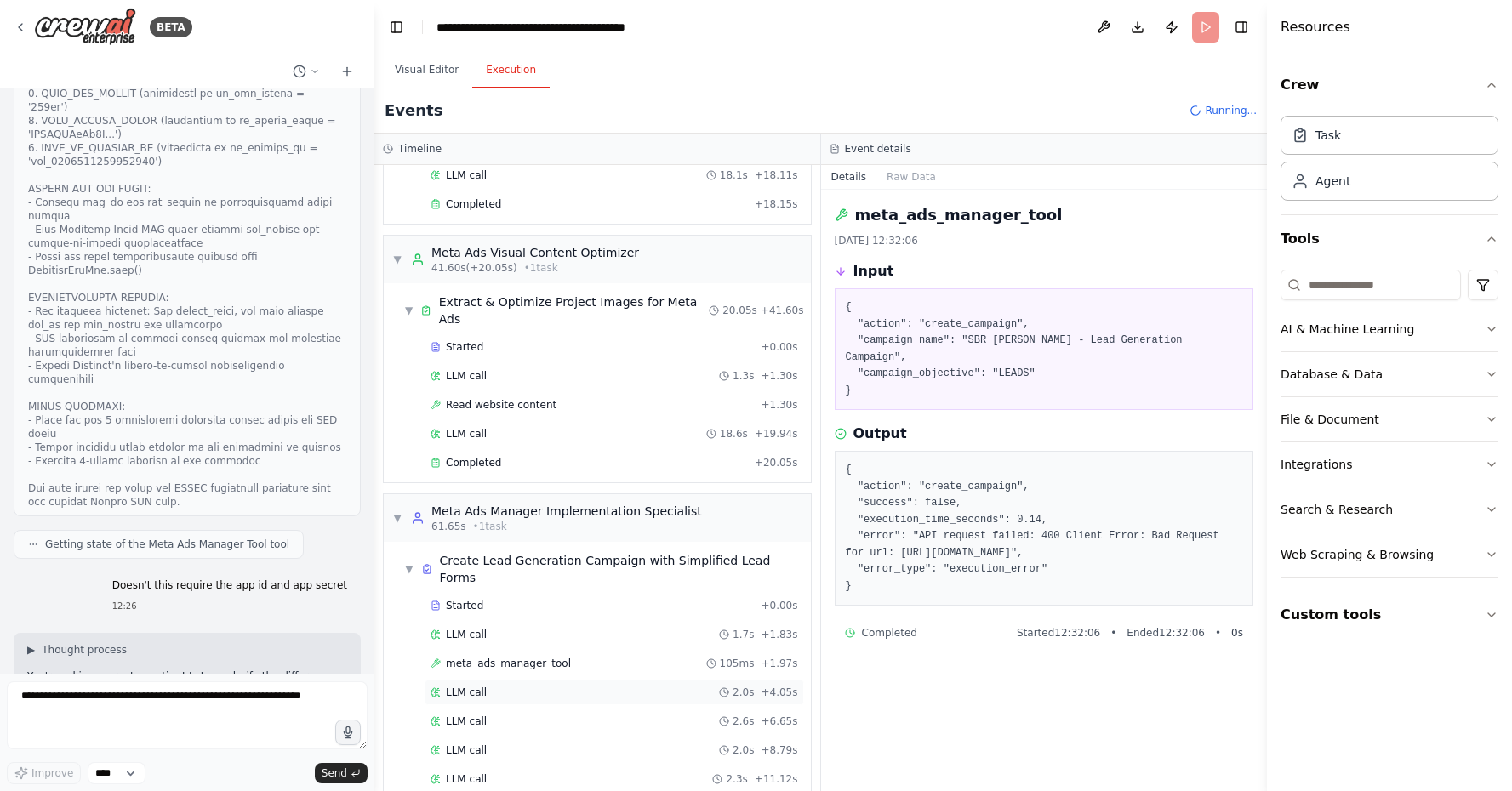
click at [551, 685] on div "LLM call 2.0s + 4.05s" at bounding box center [614, 692] width 368 height 14
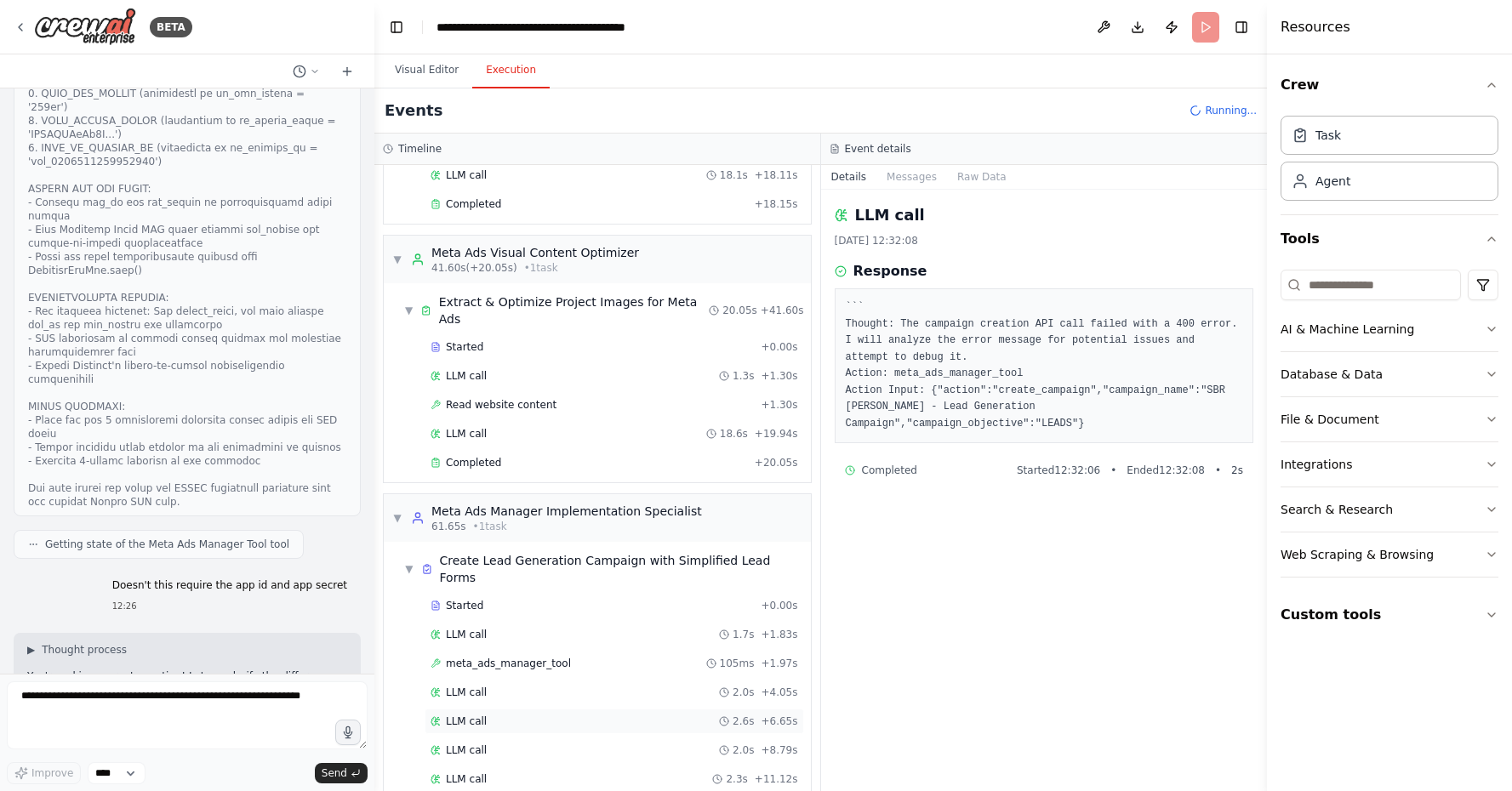
click at [542, 715] on div "LLM call 2.6s + 6.65s" at bounding box center [614, 721] width 368 height 14
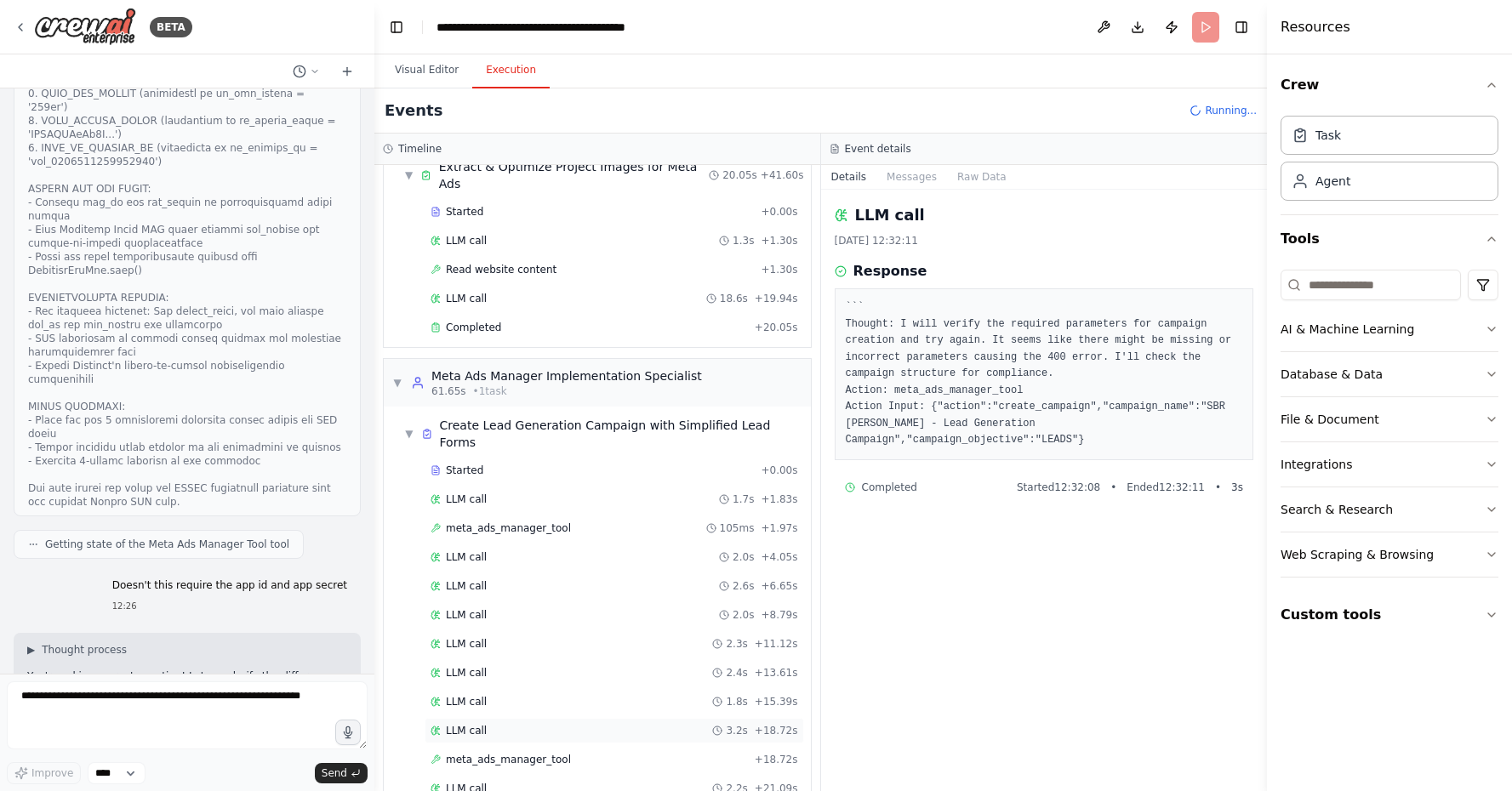
scroll to position [530, 0]
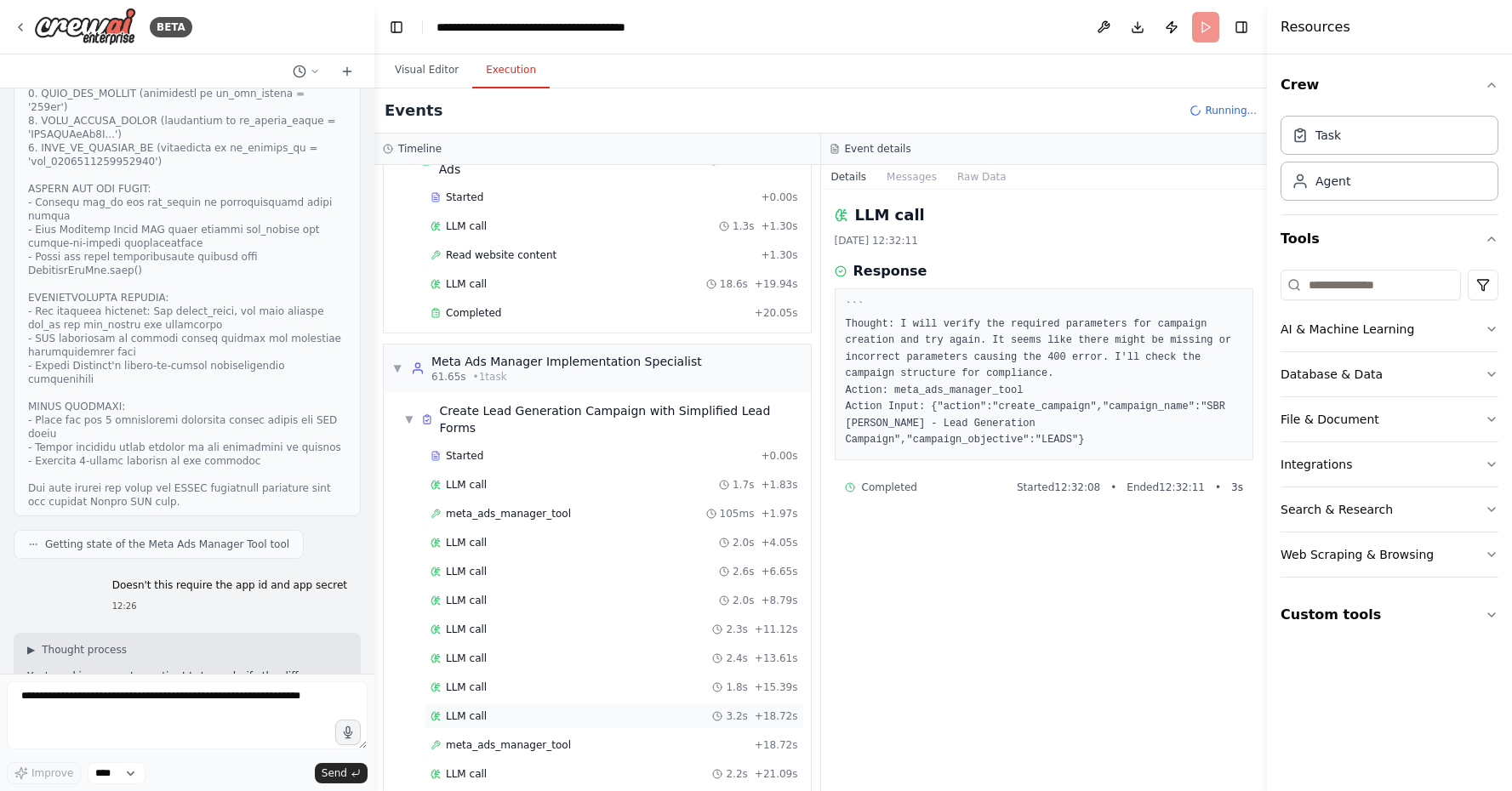
click at [531, 710] on div "LLM call 3.2s + 18.72s" at bounding box center [614, 717] width 368 height 14
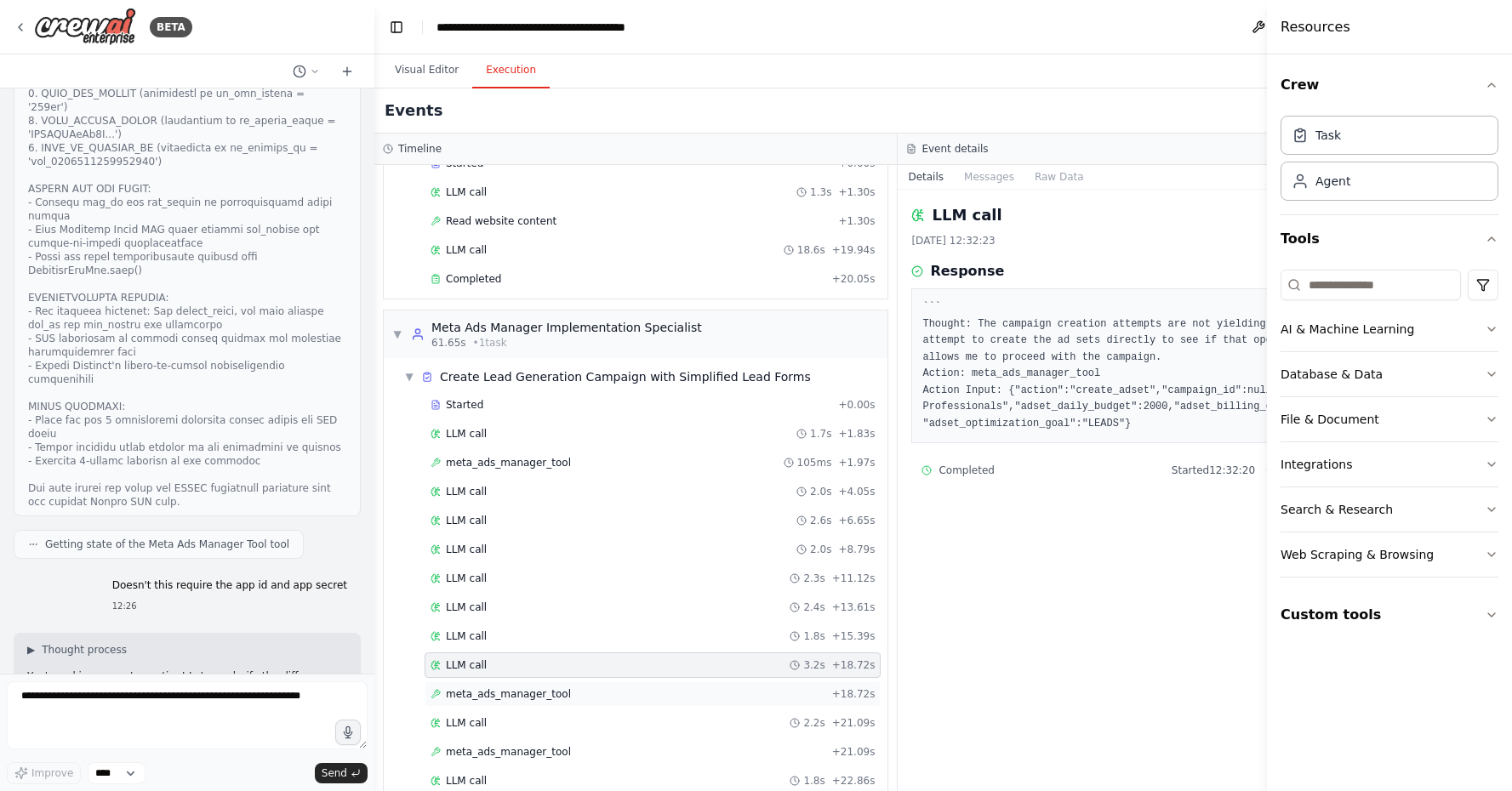
click at [623, 704] on div "meta_ads_manager_tool + 18.72s" at bounding box center [652, 694] width 456 height 25
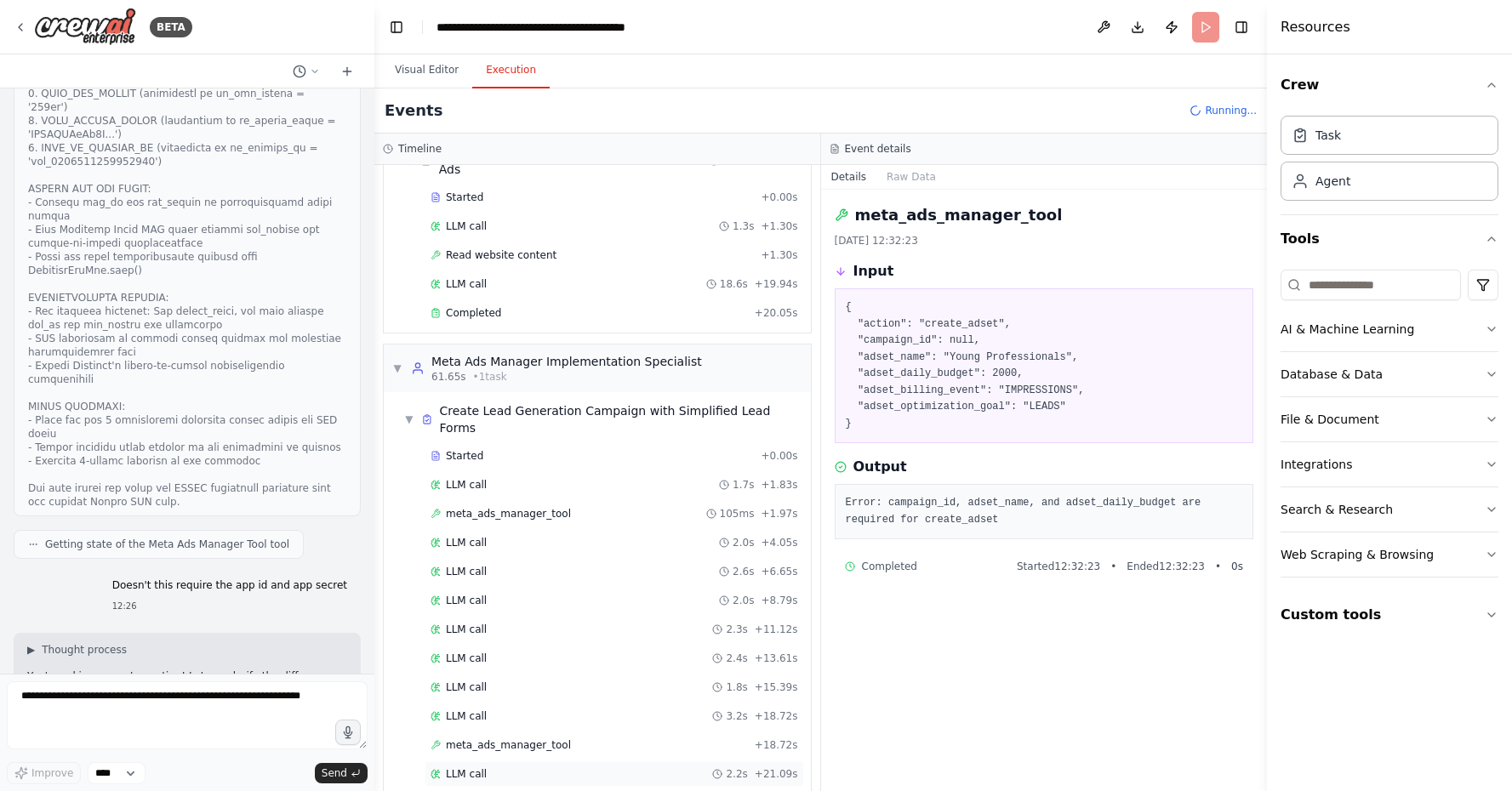
click at [747, 767] on span "2.2s" at bounding box center [736, 774] width 22 height 14
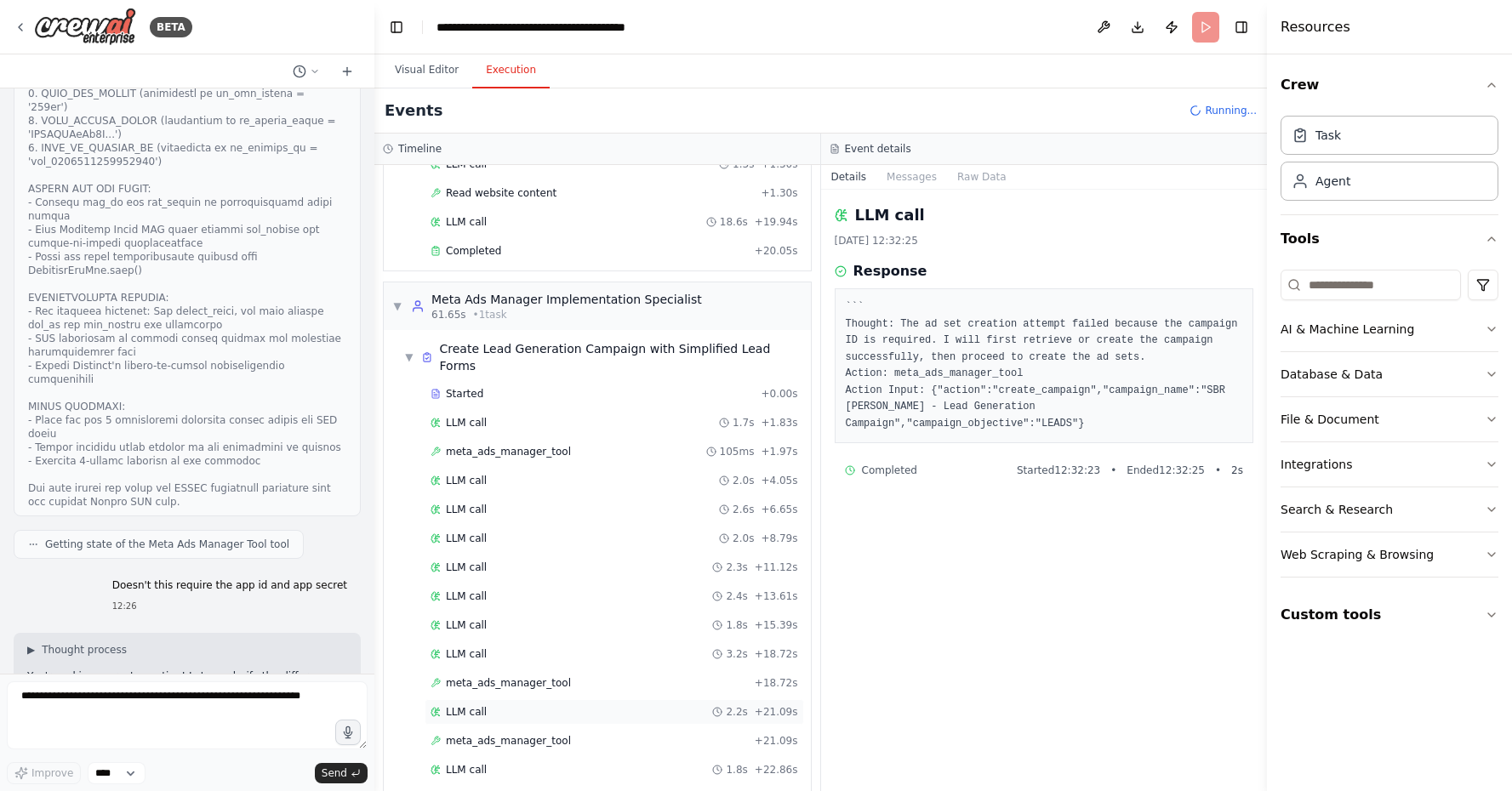
scroll to position [601, 0]
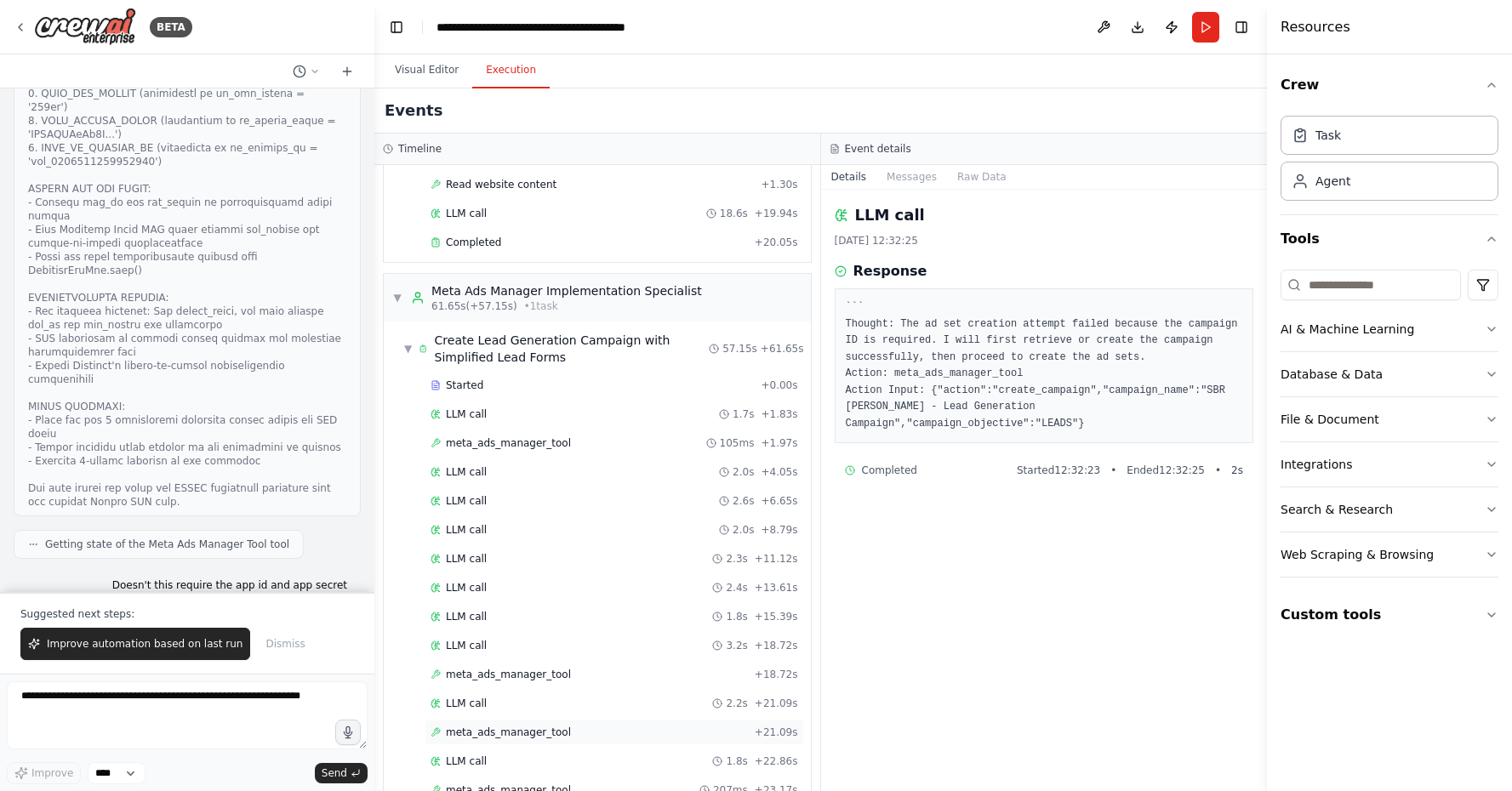
click at [647, 725] on div "meta_ads_manager_tool + 21.09s" at bounding box center [614, 732] width 368 height 14
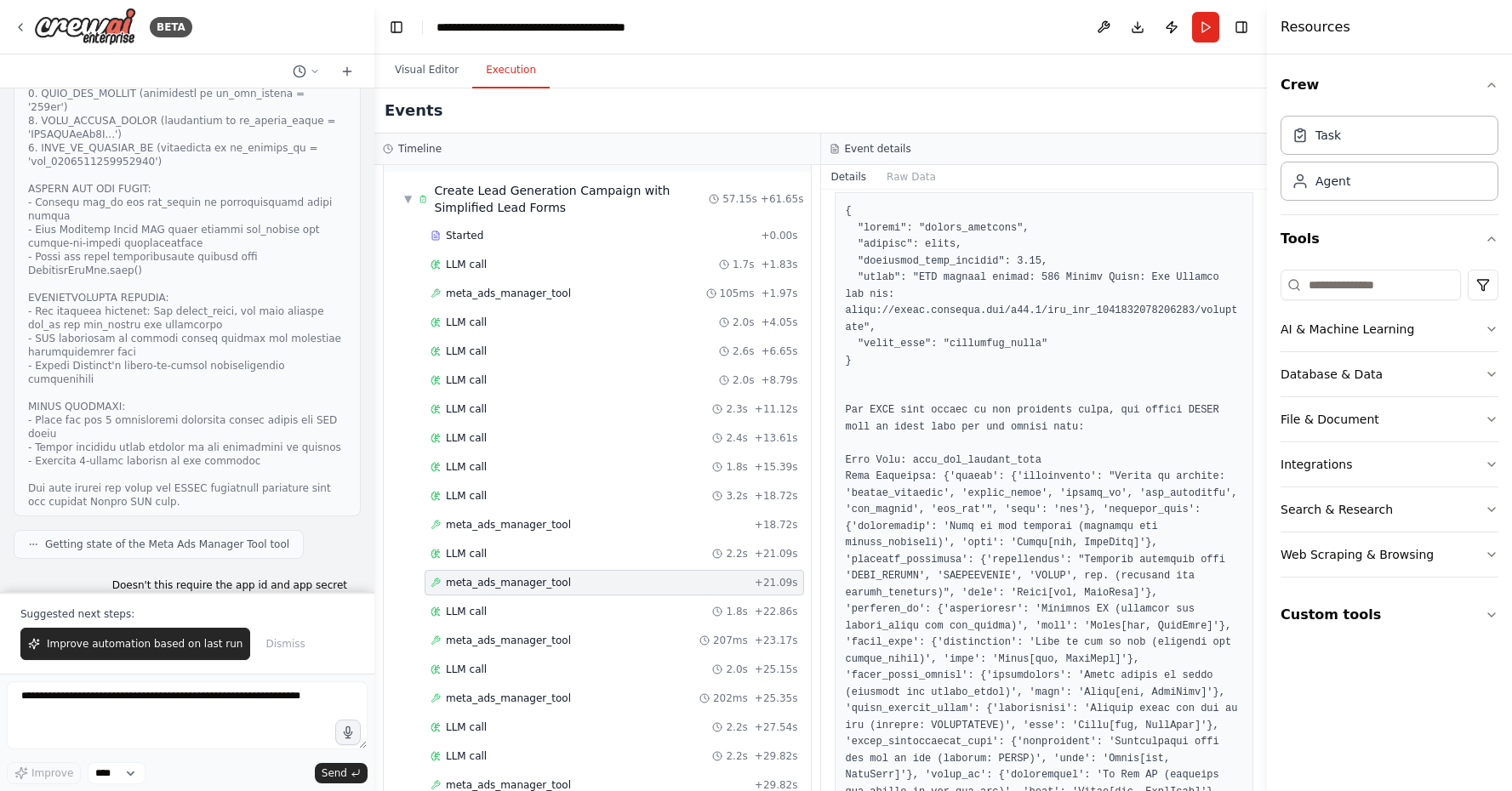
scroll to position [269, 0]
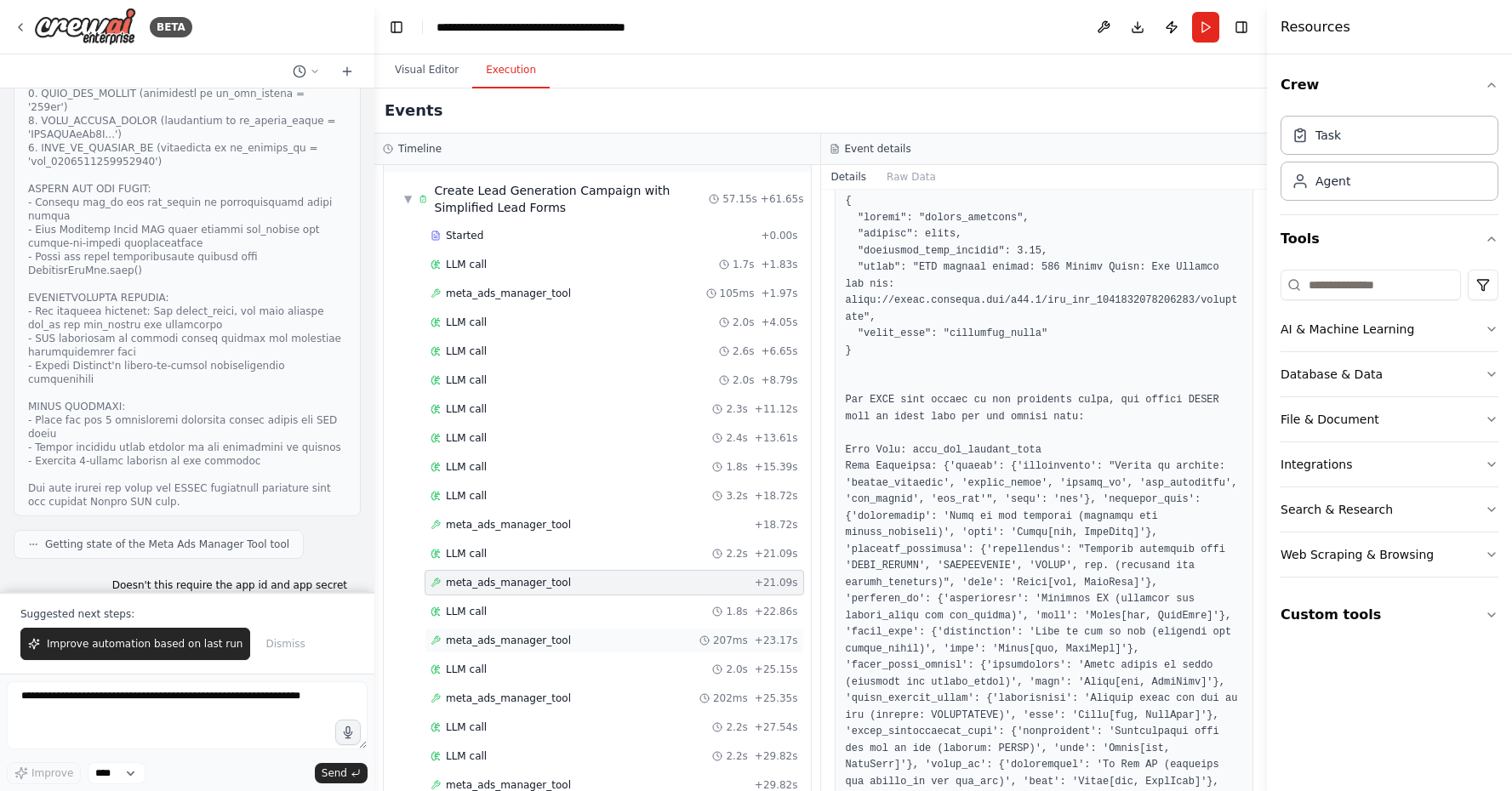
click at [734, 633] on span "207ms" at bounding box center [731, 640] width 35 height 14
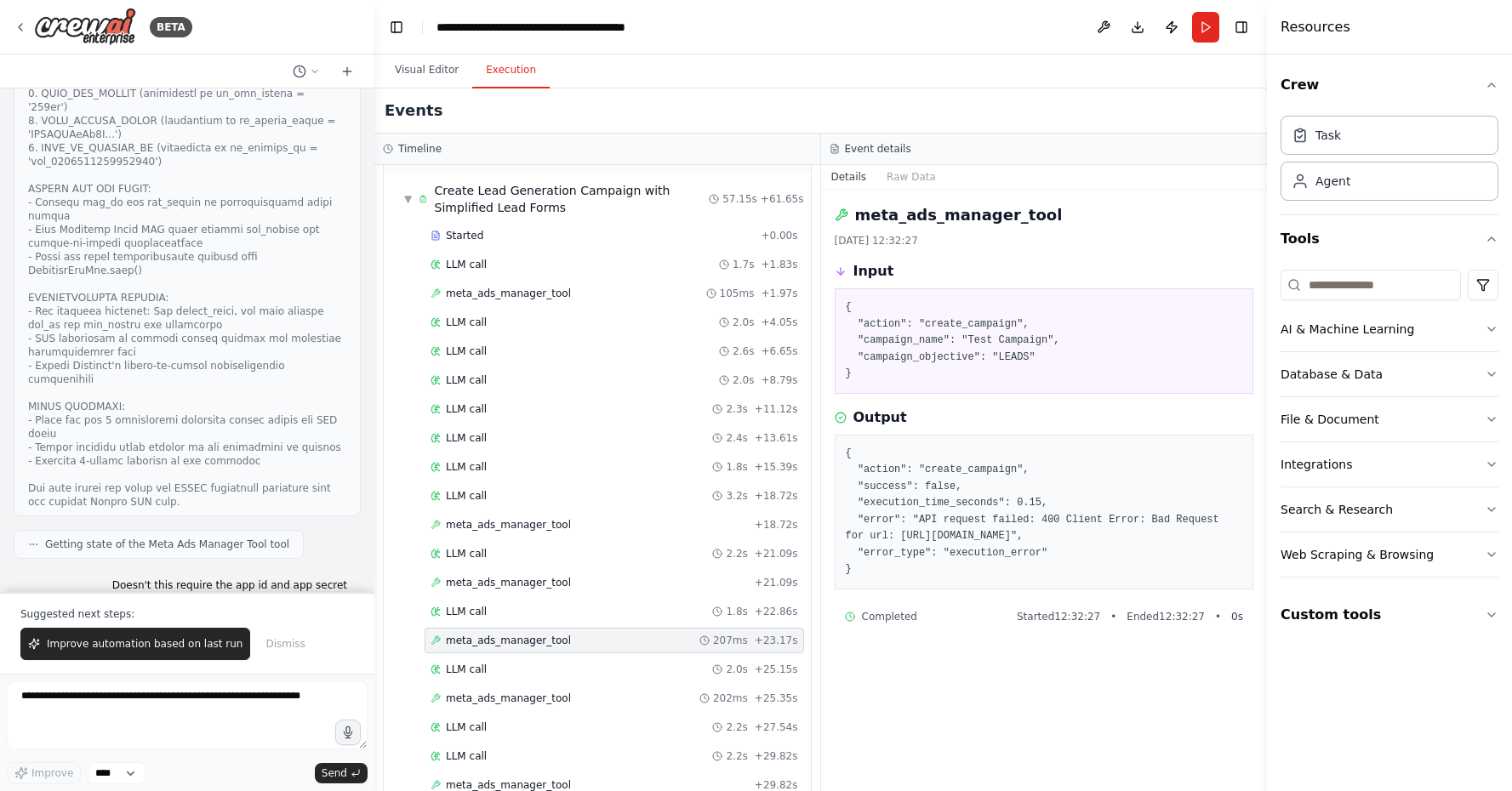
scroll to position [0, 0]
click at [769, 691] on span "+ 25.35s" at bounding box center [777, 698] width 43 height 14
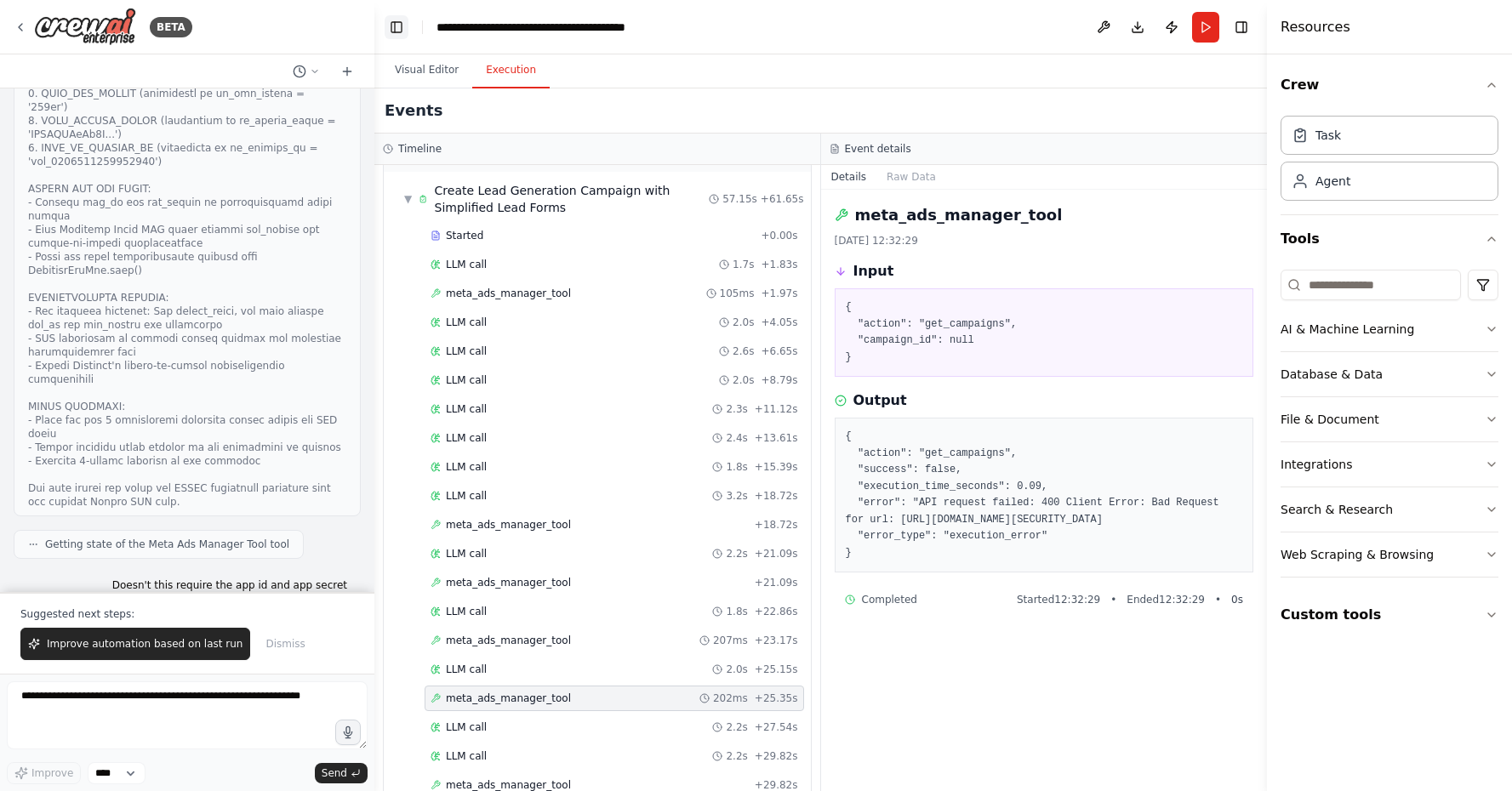
click at [384, 32] on button "Toggle Left Sidebar" at bounding box center [396, 27] width 24 height 24
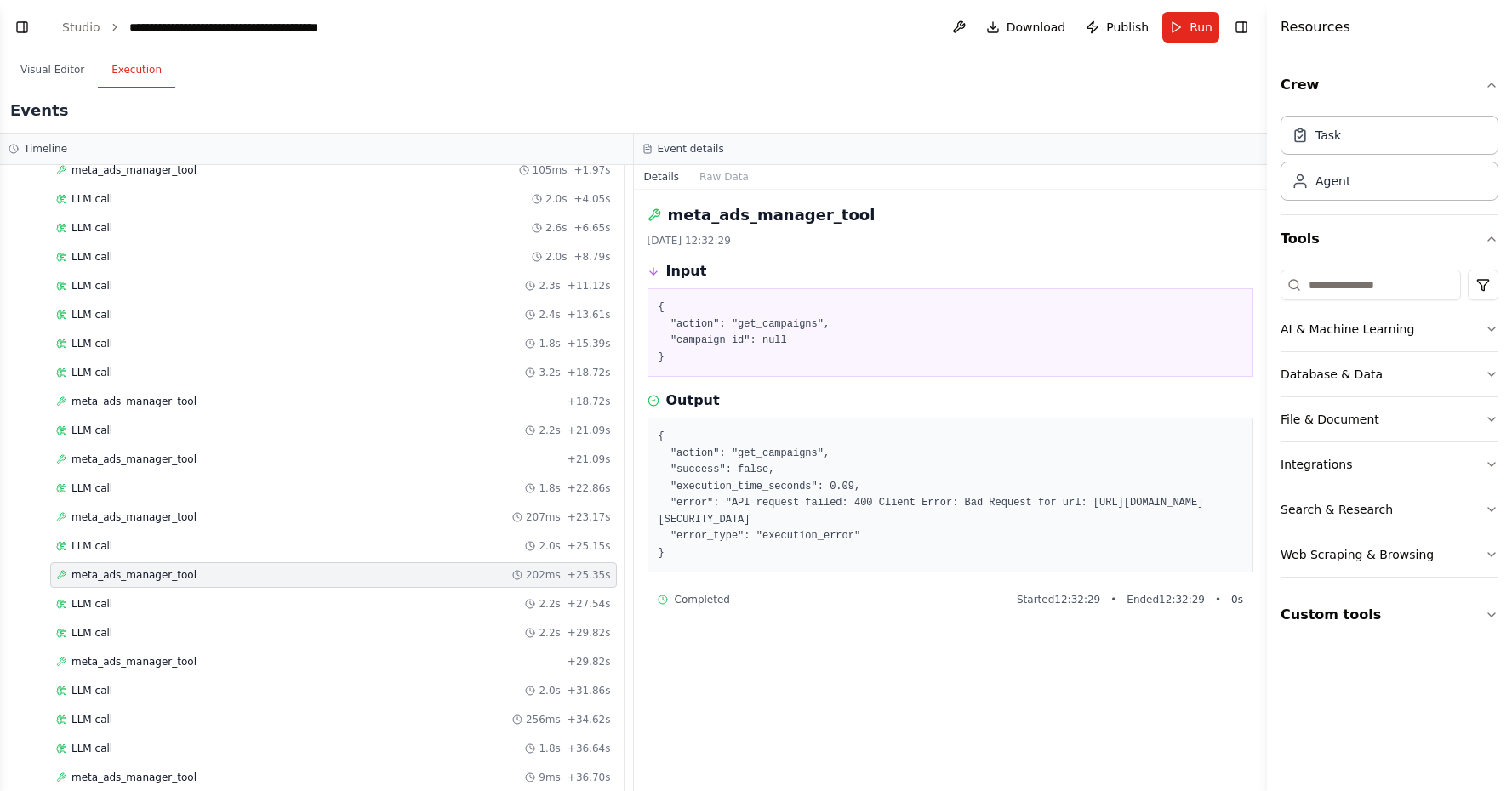
scroll to position [852, 0]
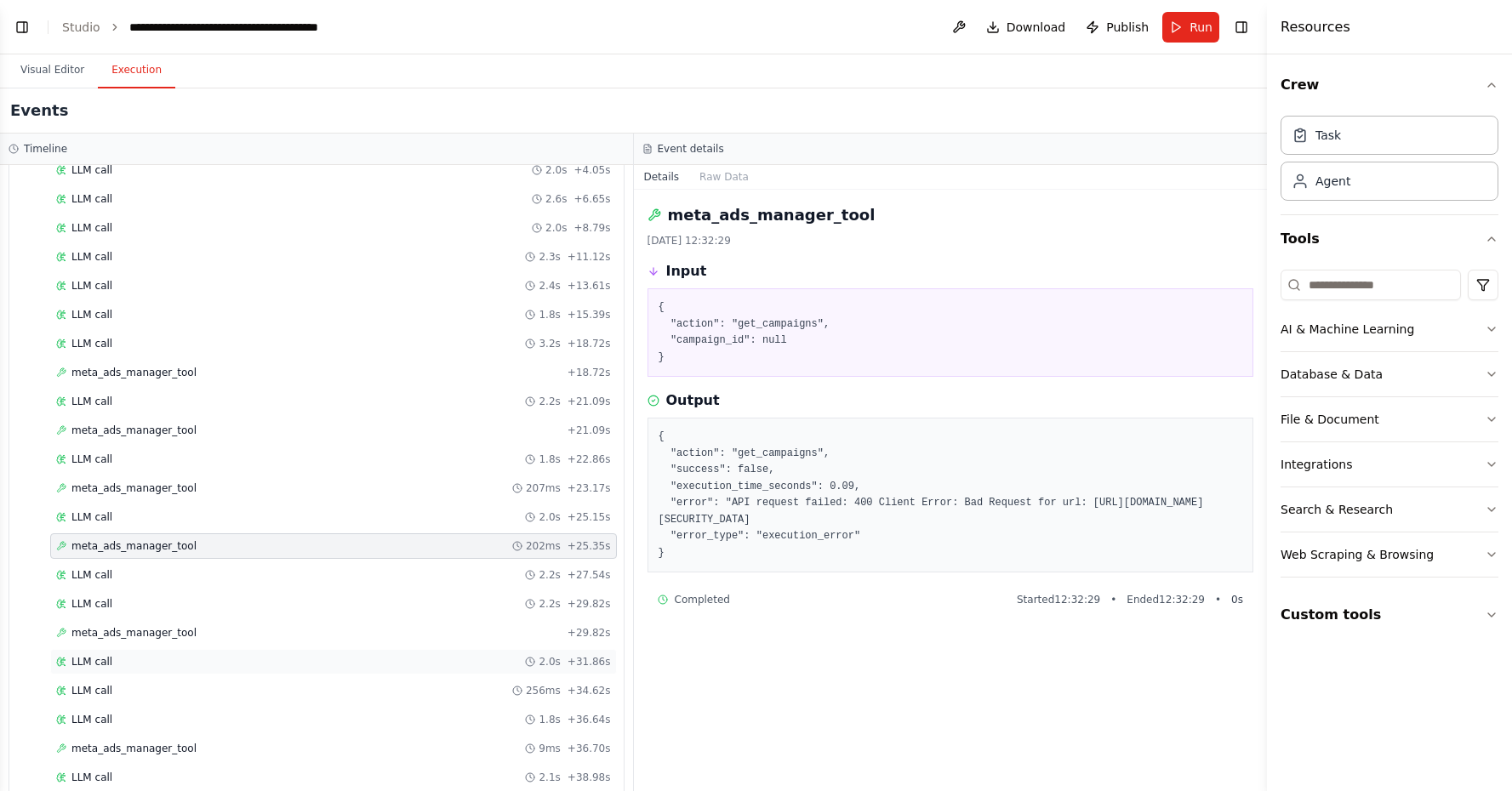
click at [550, 653] on div "LLM call 2.0s + 31.86s" at bounding box center [333, 662] width 567 height 25
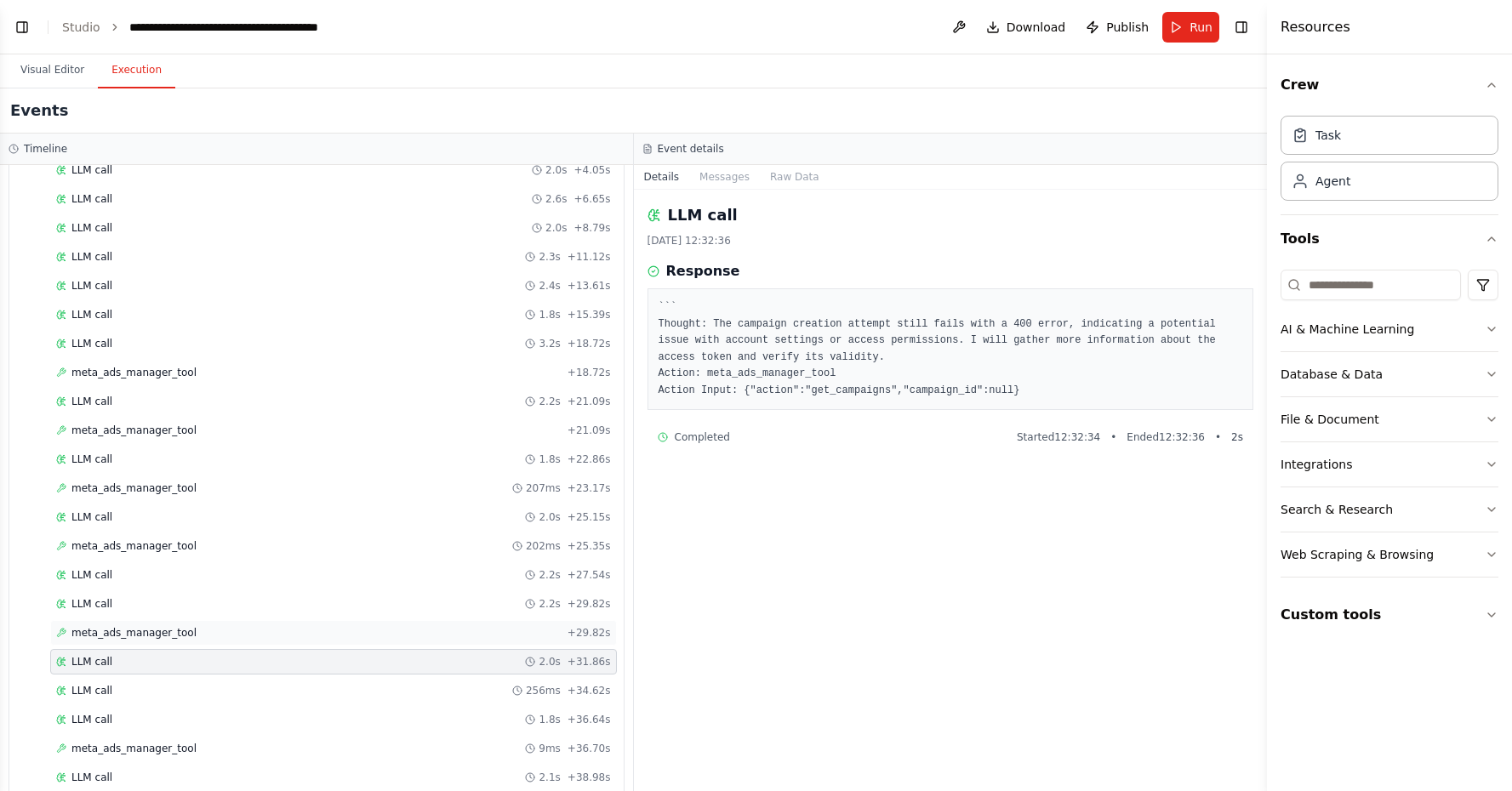
click at [557, 638] on div "meta_ads_manager_tool + 29.82s" at bounding box center [333, 633] width 555 height 14
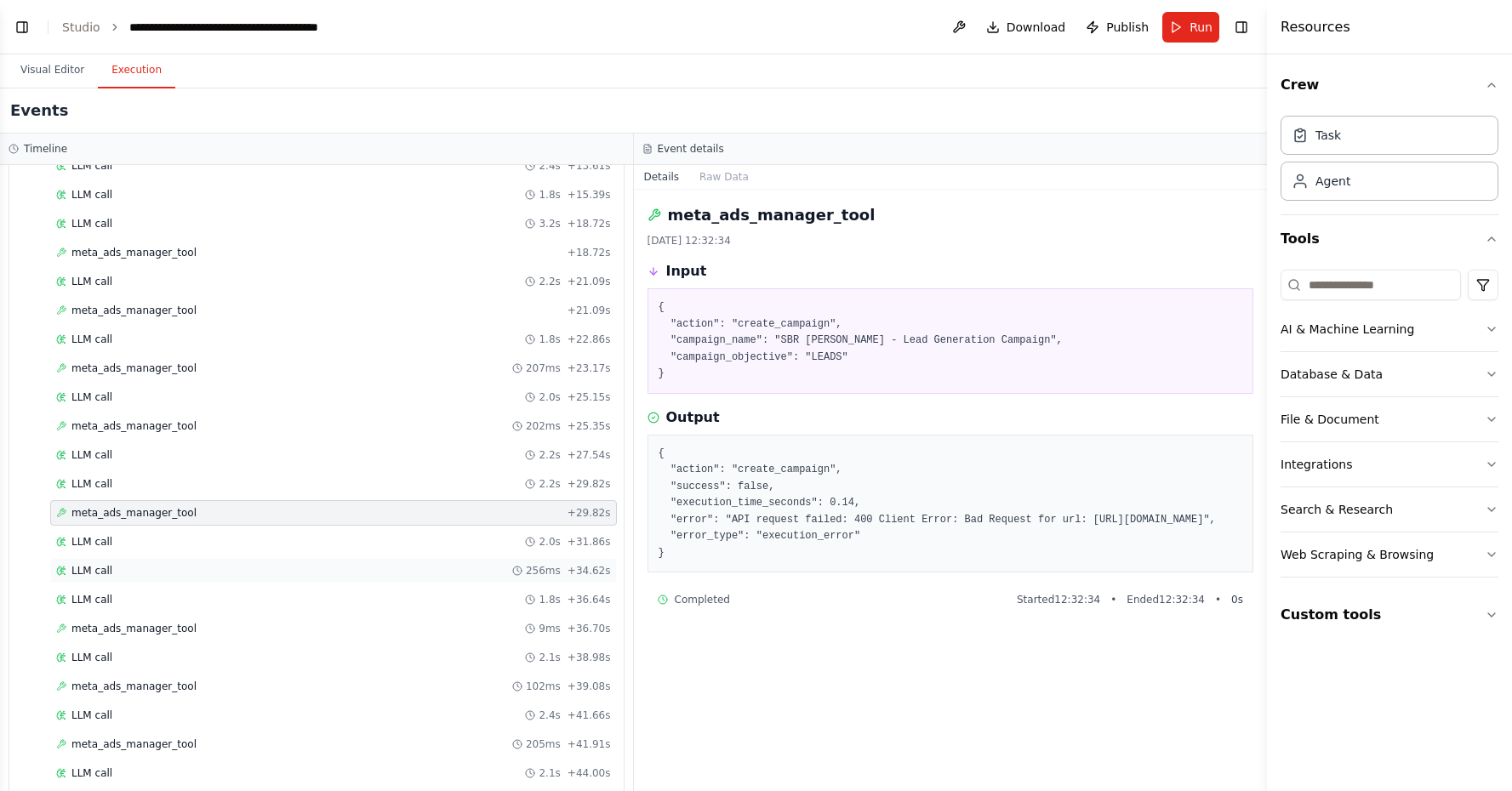
scroll to position [975, 0]
click at [426, 627] on div "meta_ads_manager_tool 9ms + 36.70s" at bounding box center [333, 625] width 555 height 14
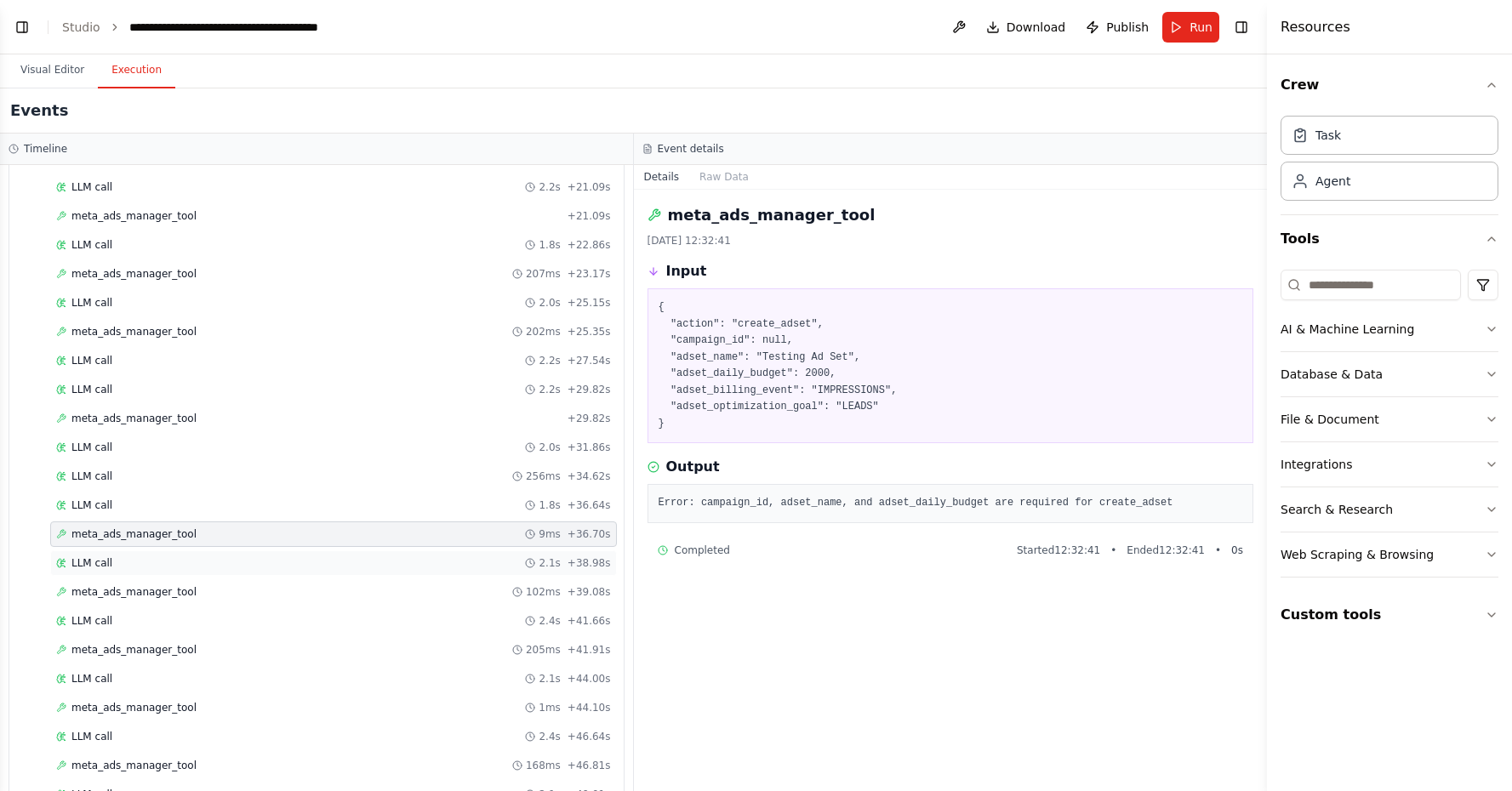
scroll to position [1076, 0]
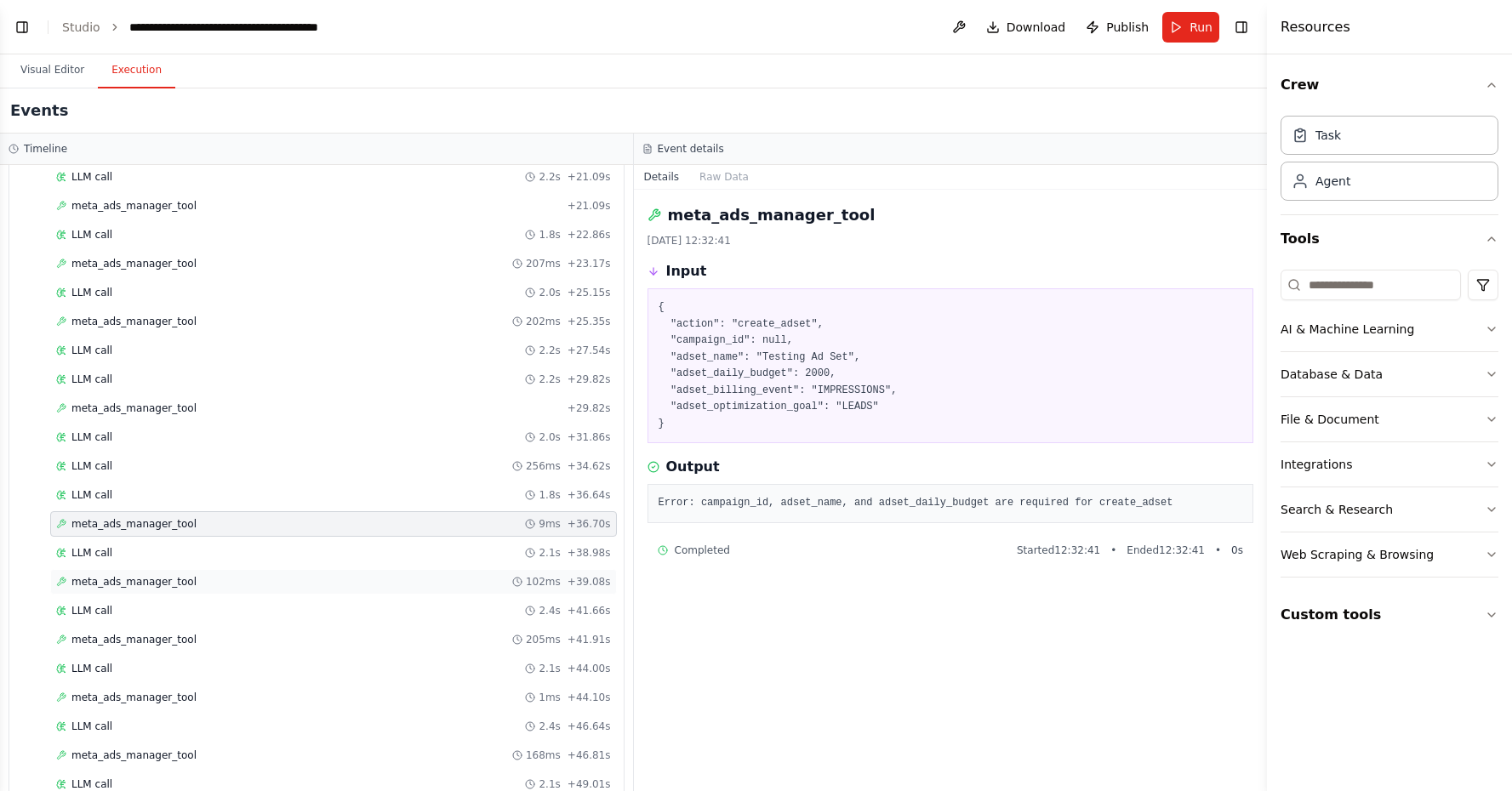
click at [504, 580] on div "meta_ads_manager_tool 102ms + 39.08s" at bounding box center [333, 582] width 555 height 14
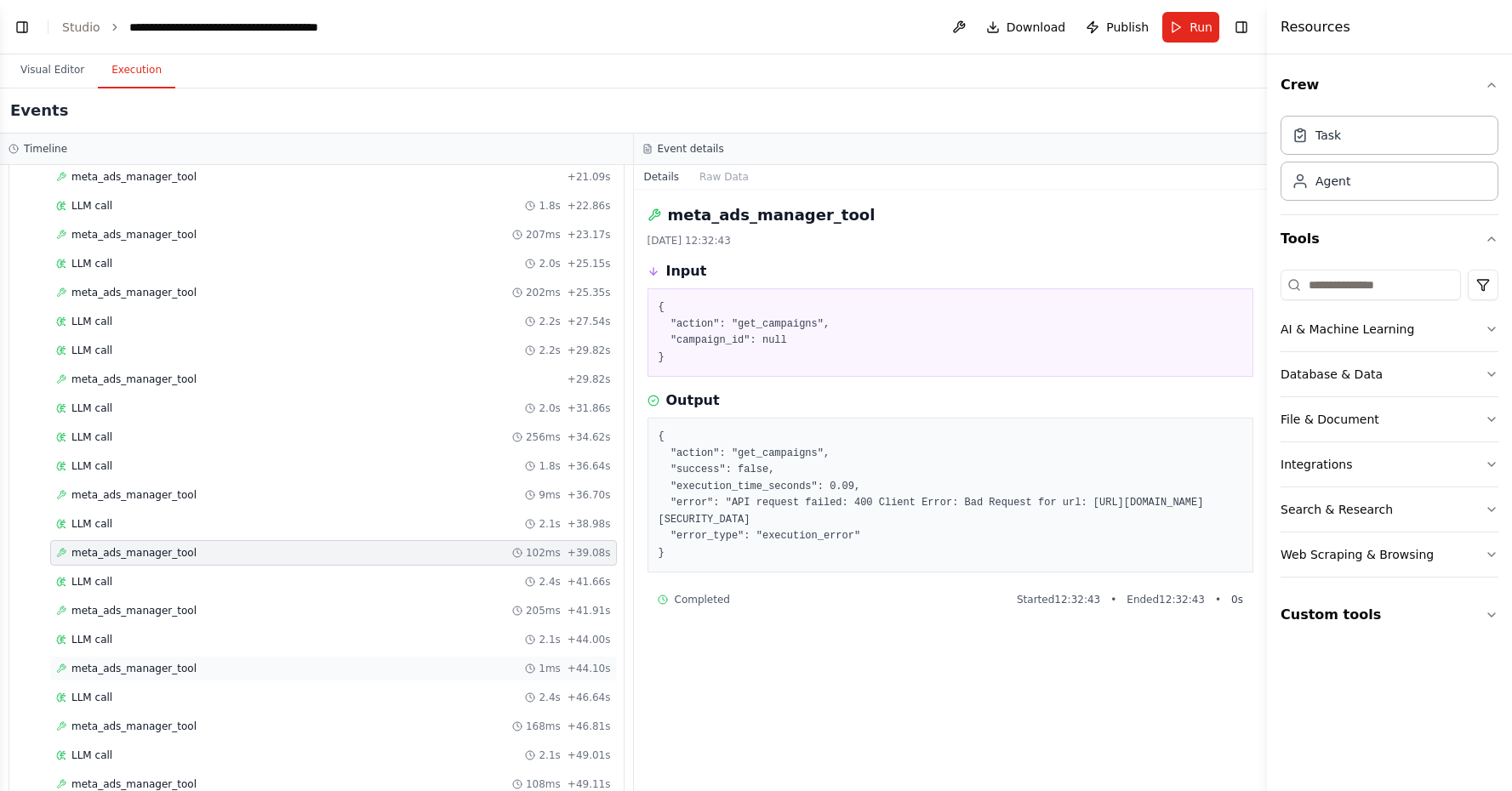
scroll to position [1121, 0]
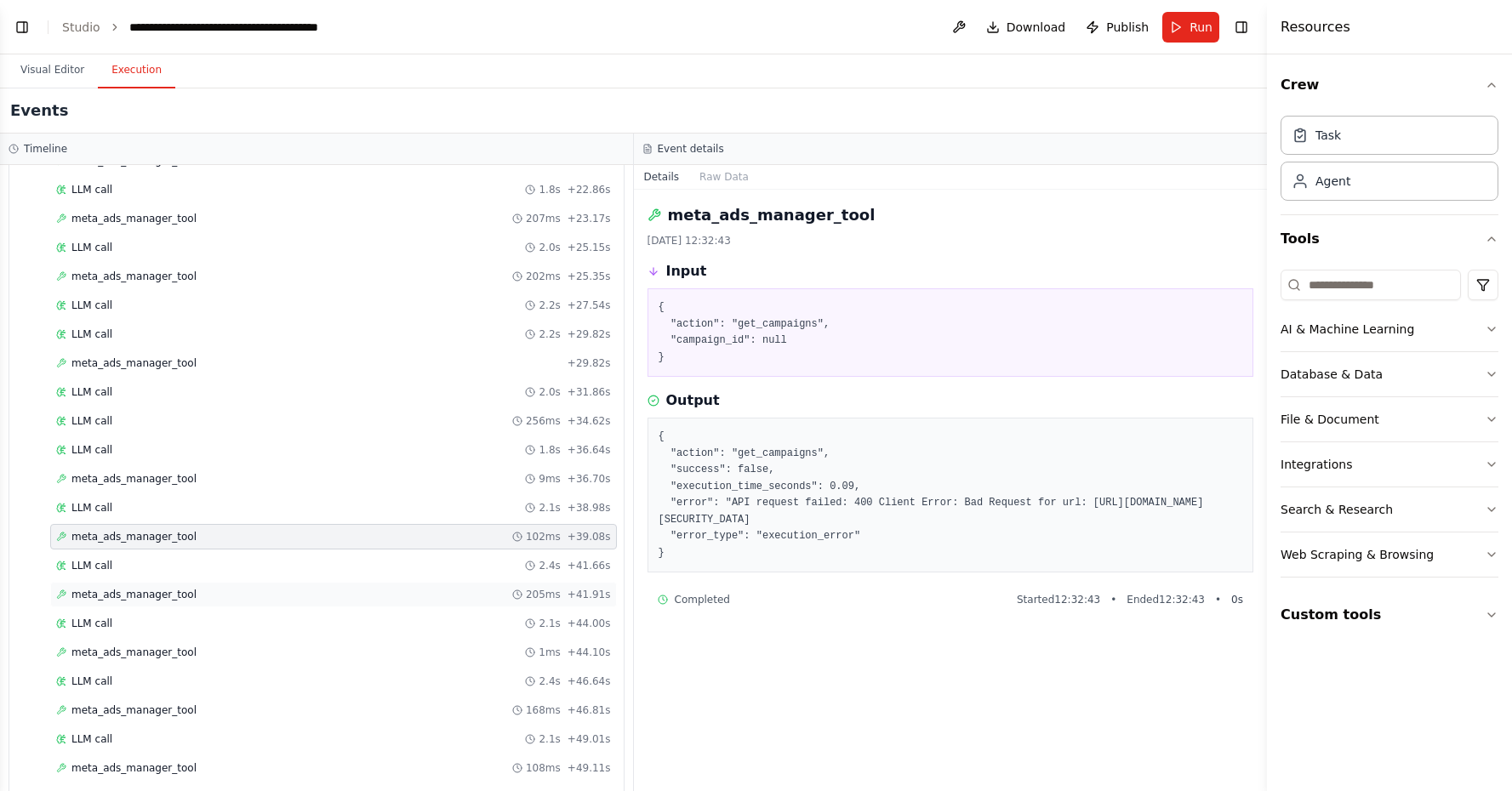
click at [548, 599] on div "meta_ads_manager_tool 205ms + 41.91s" at bounding box center [333, 595] width 555 height 14
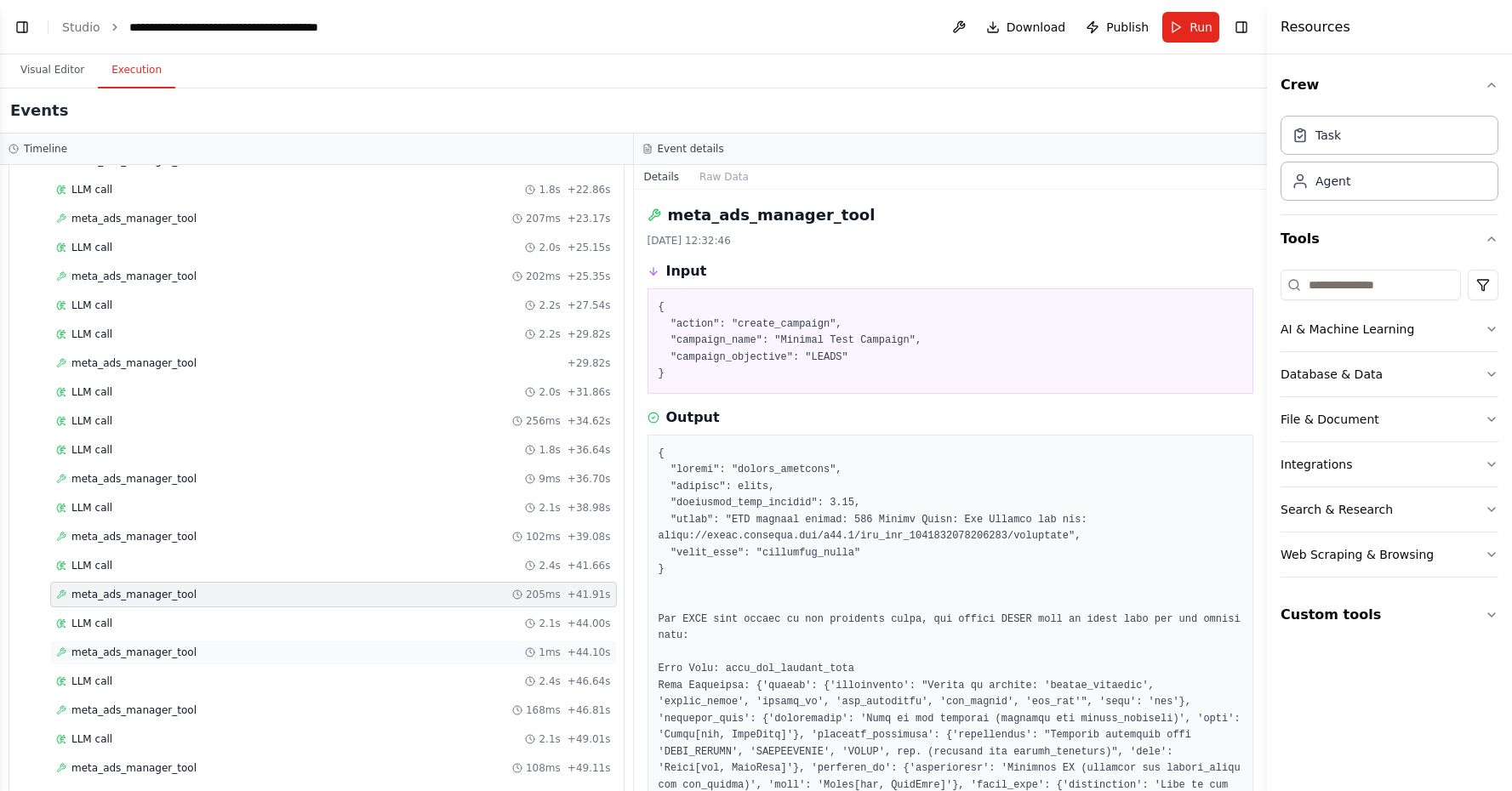
click at [543, 647] on div "1ms" at bounding box center [542, 653] width 35 height 14
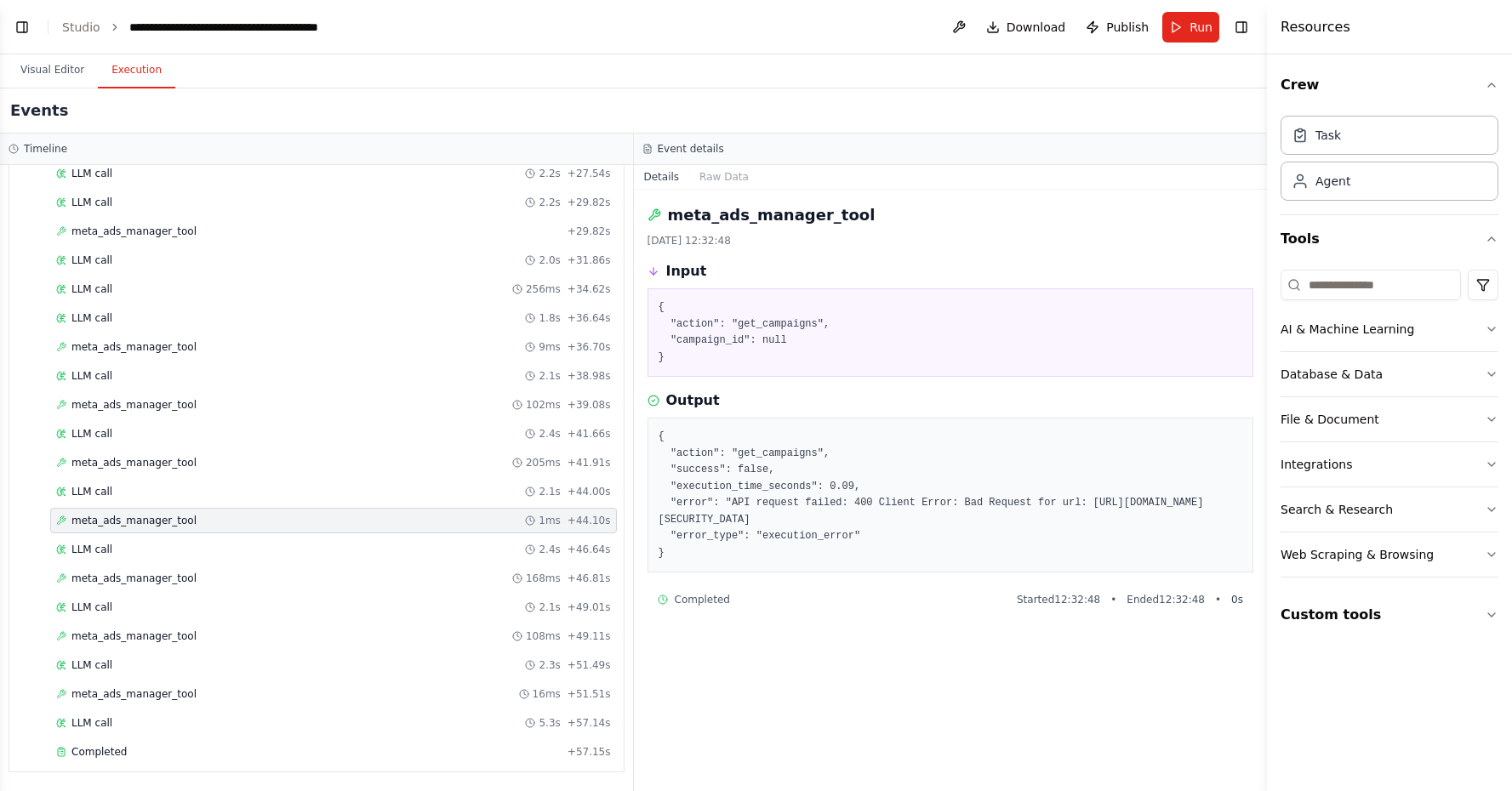
scroll to position [1254, 0]
click at [458, 574] on div "meta_ads_manager_tool 168ms + 46.81s" at bounding box center [333, 578] width 555 height 14
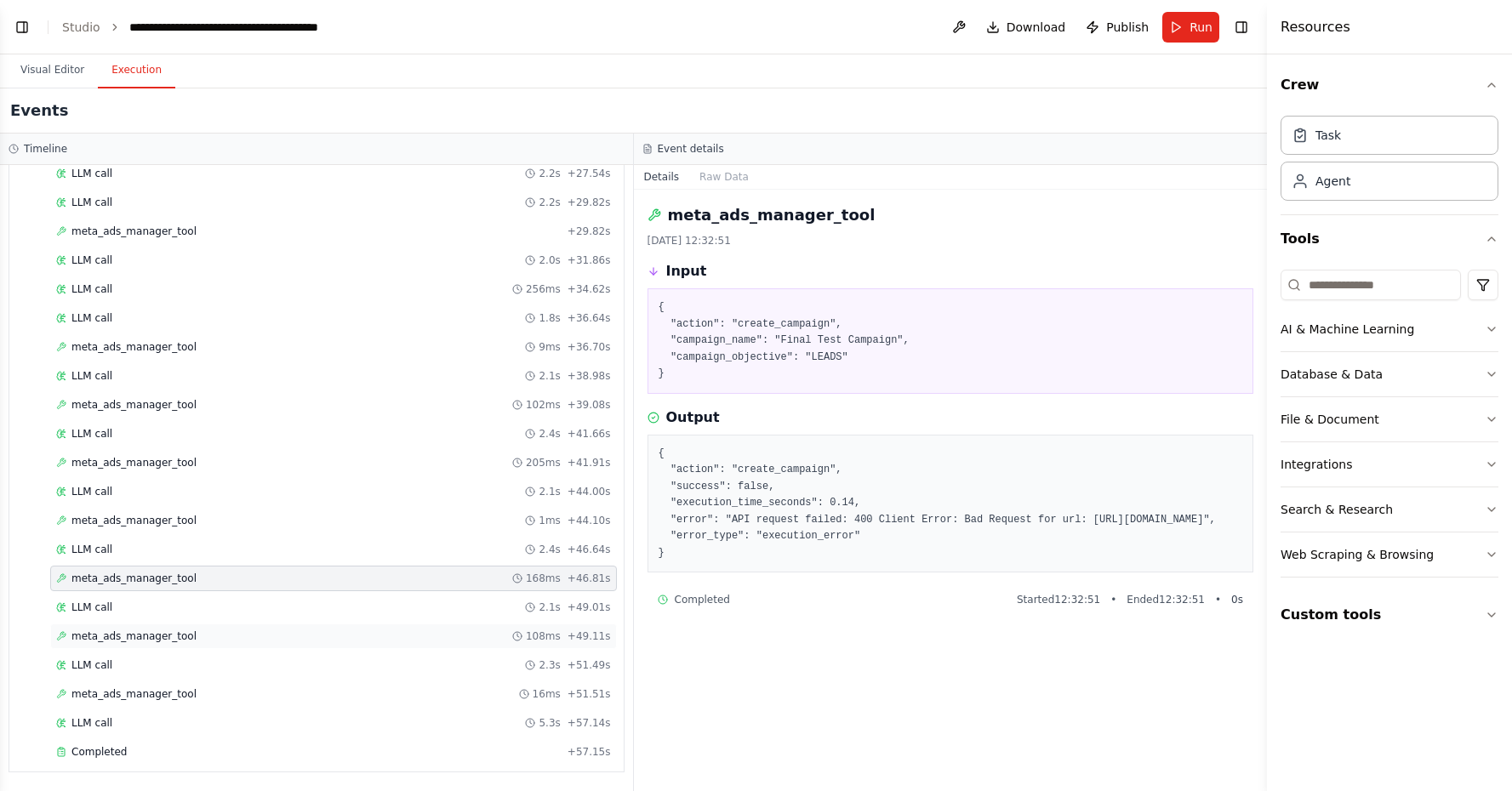
click at [444, 629] on div "meta_ads_manager_tool 108ms + 49.11s" at bounding box center [333, 636] width 555 height 14
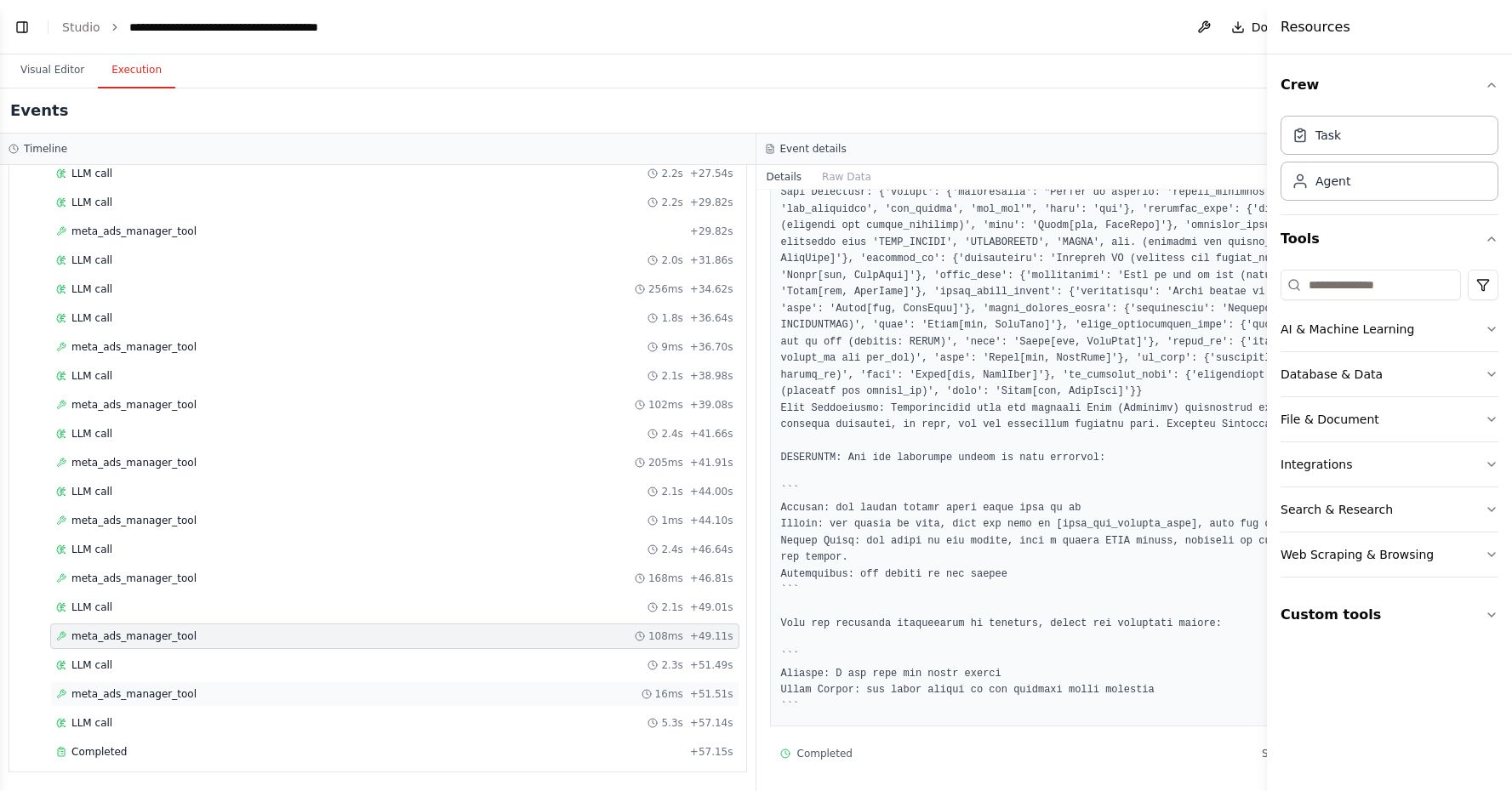
scroll to position [519, 0]
click at [682, 700] on div "meta_ads_manager_tool 16ms + 51.51s" at bounding box center [394, 694] width 689 height 25
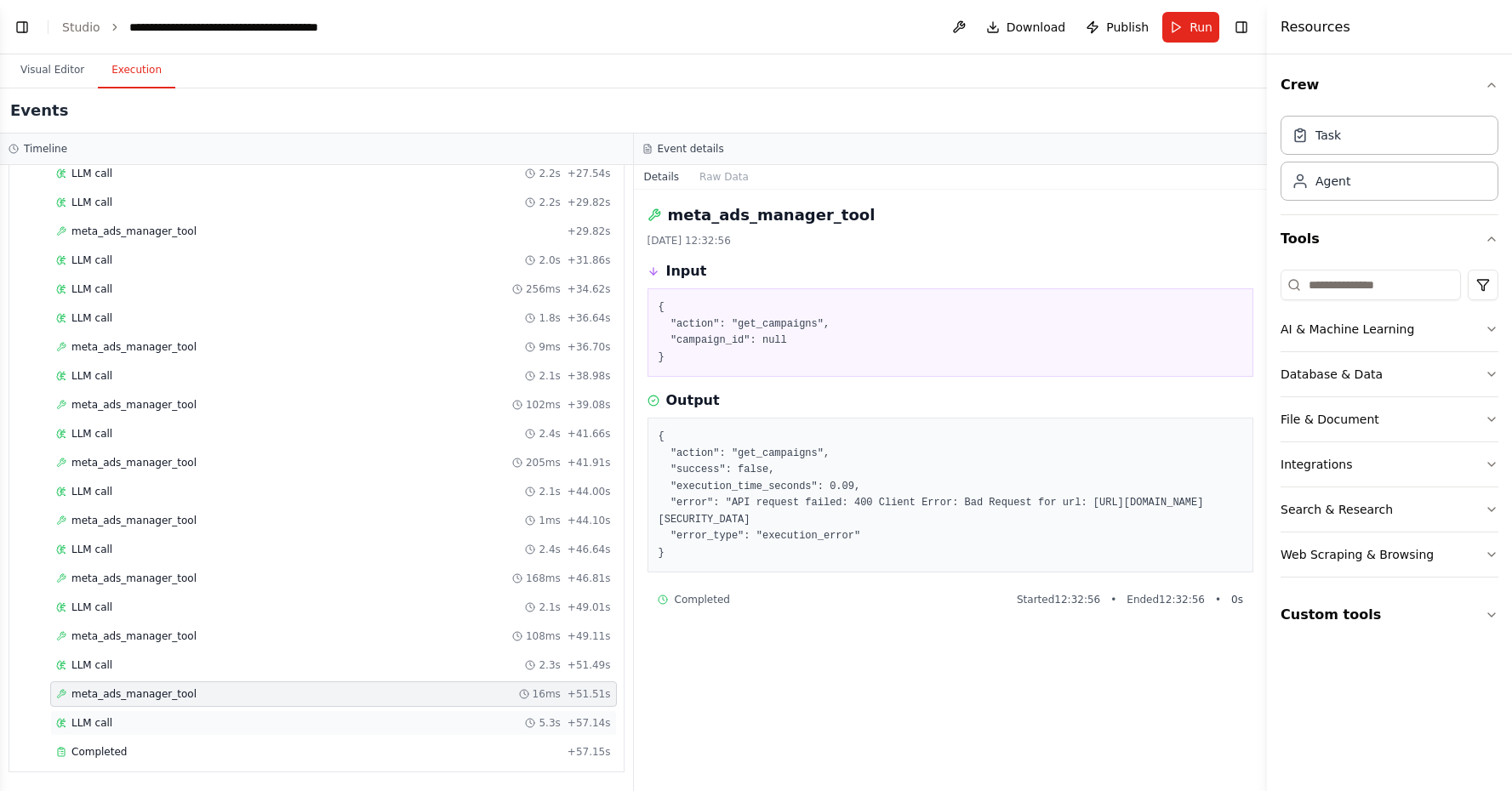
click at [560, 723] on span "5.3s" at bounding box center [549, 723] width 22 height 14
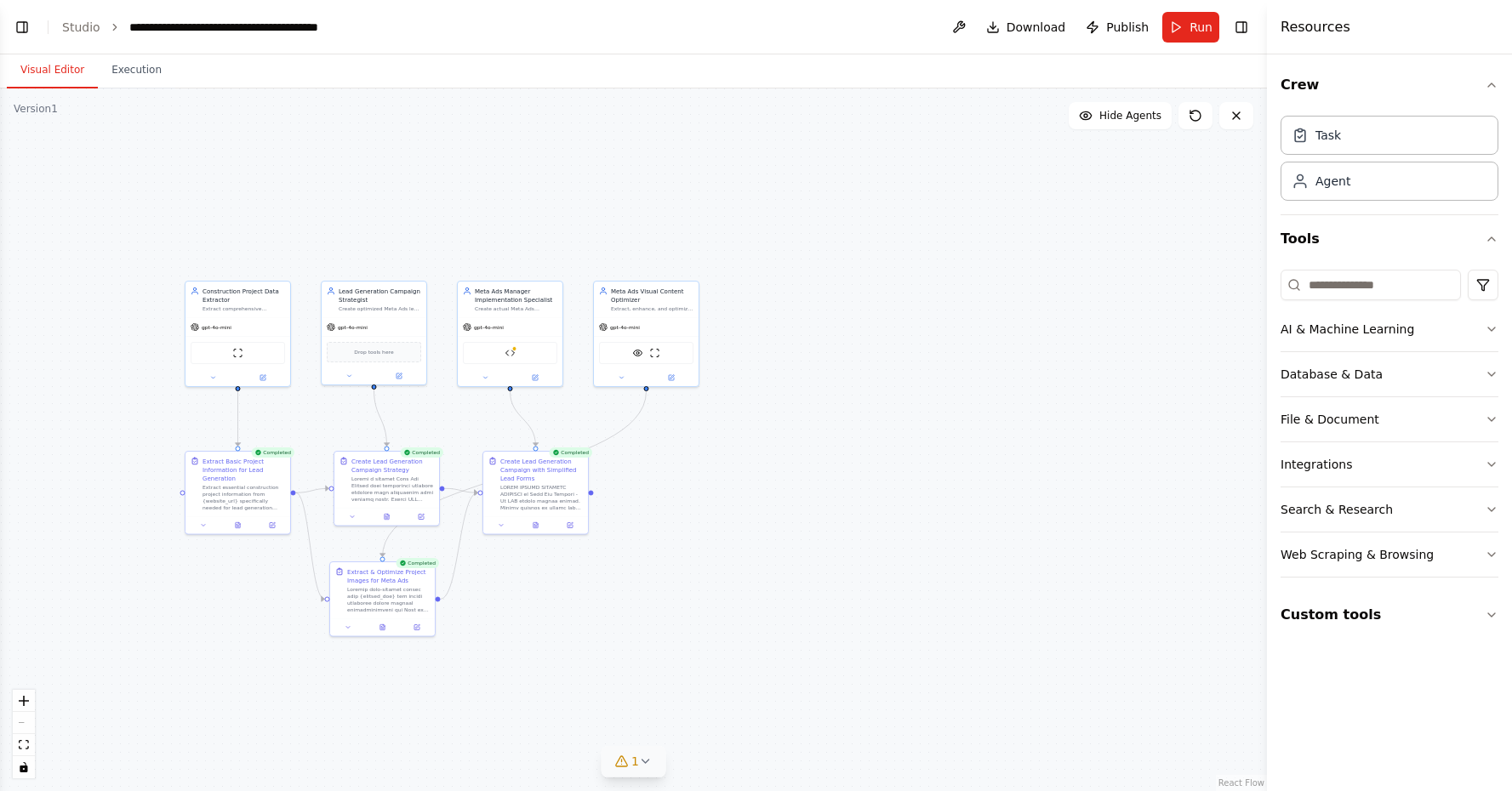
click at [41, 66] on button "Visual Editor" at bounding box center [52, 71] width 91 height 35
click at [32, 27] on button "Toggle Left Sidebar" at bounding box center [22, 27] width 24 height 24
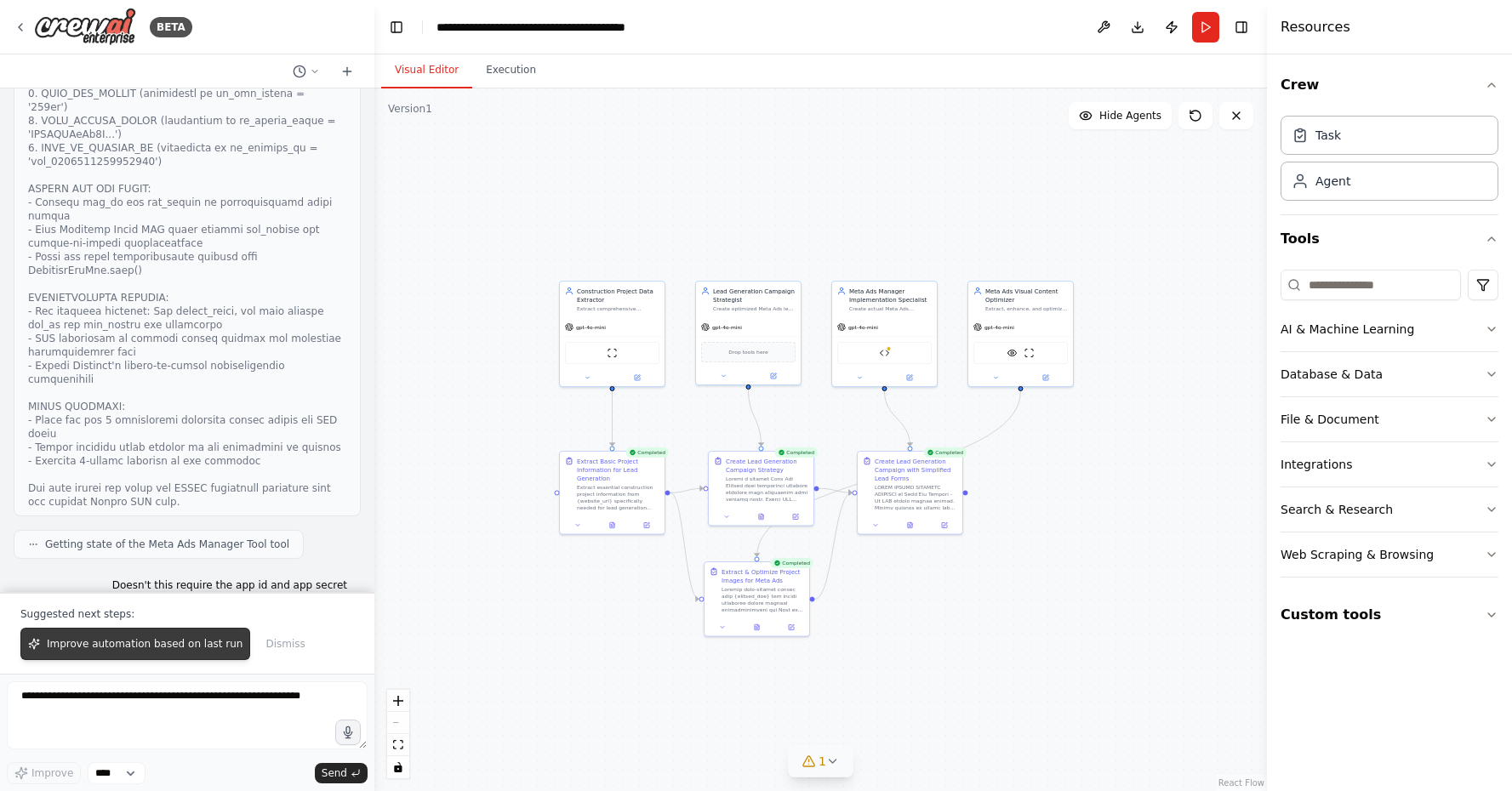
click at [163, 651] on span "Improve automation based on last run" at bounding box center [145, 644] width 196 height 14
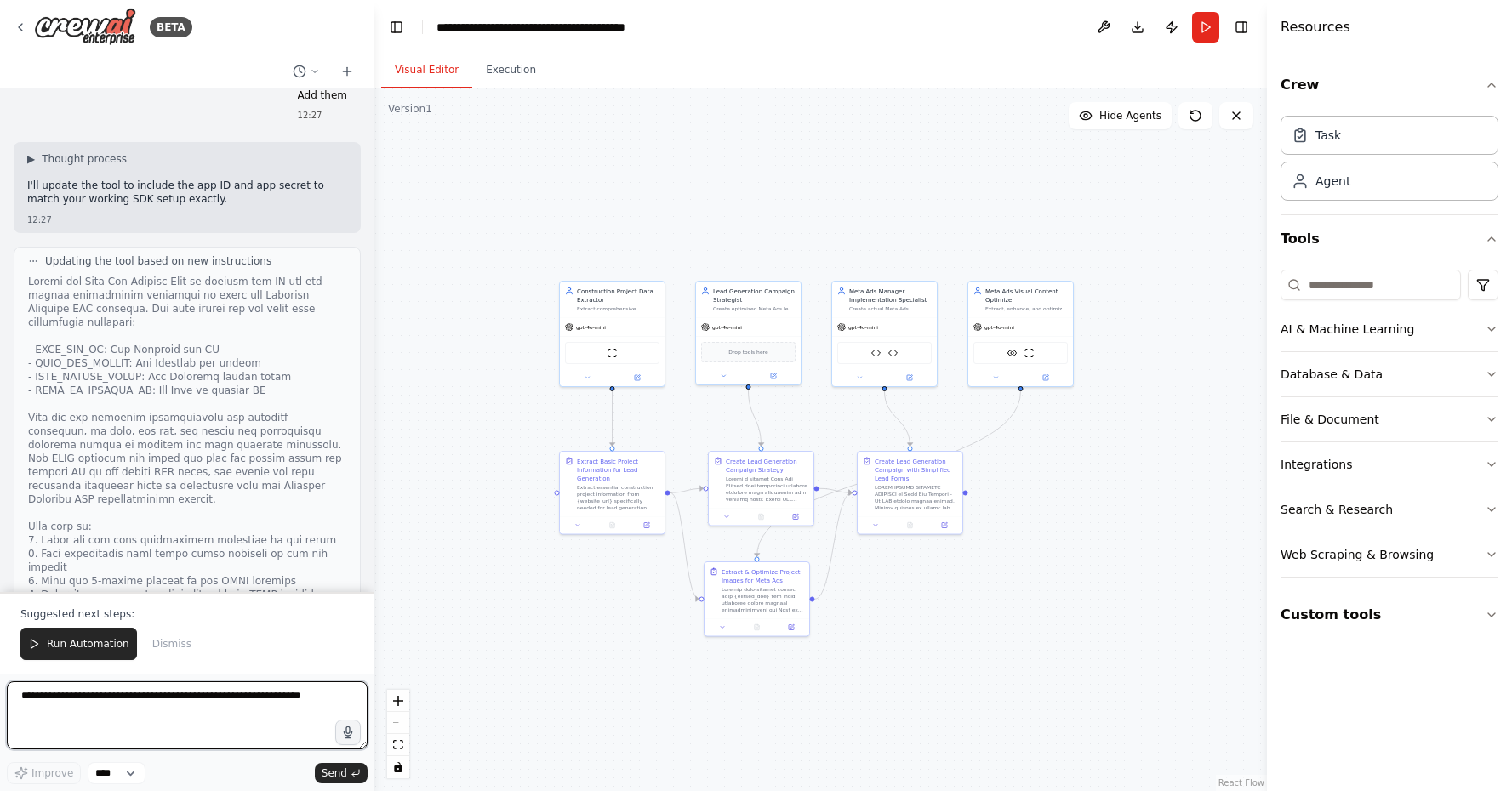
scroll to position [30303, 0]
click at [137, 698] on textarea at bounding box center [187, 715] width 361 height 68
click at [857, 376] on icon at bounding box center [859, 375] width 7 height 7
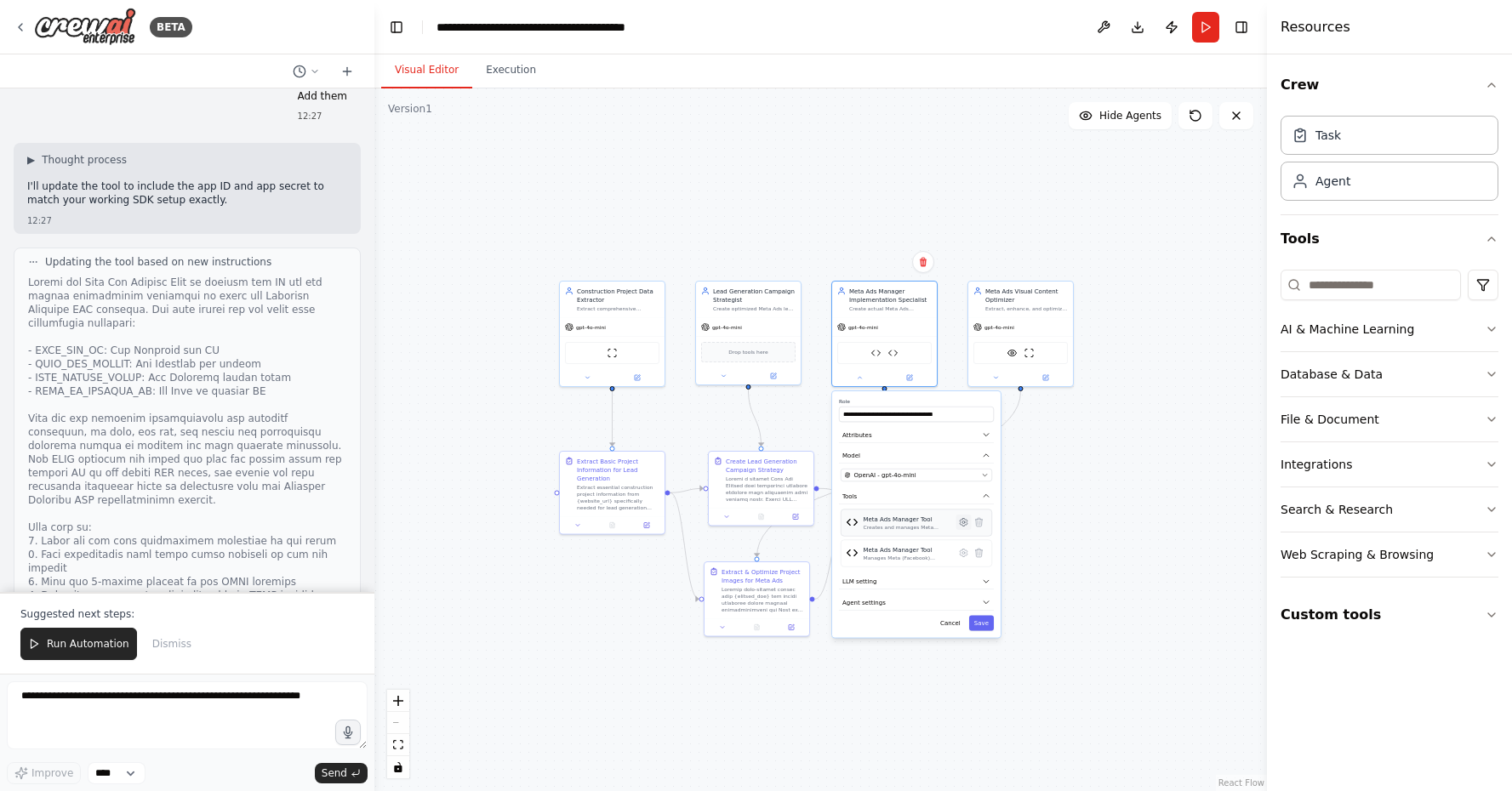
click at [963, 523] on icon at bounding box center [964, 522] width 8 height 8
click at [885, 489] on span "Advanced Options" at bounding box center [870, 488] width 55 height 9
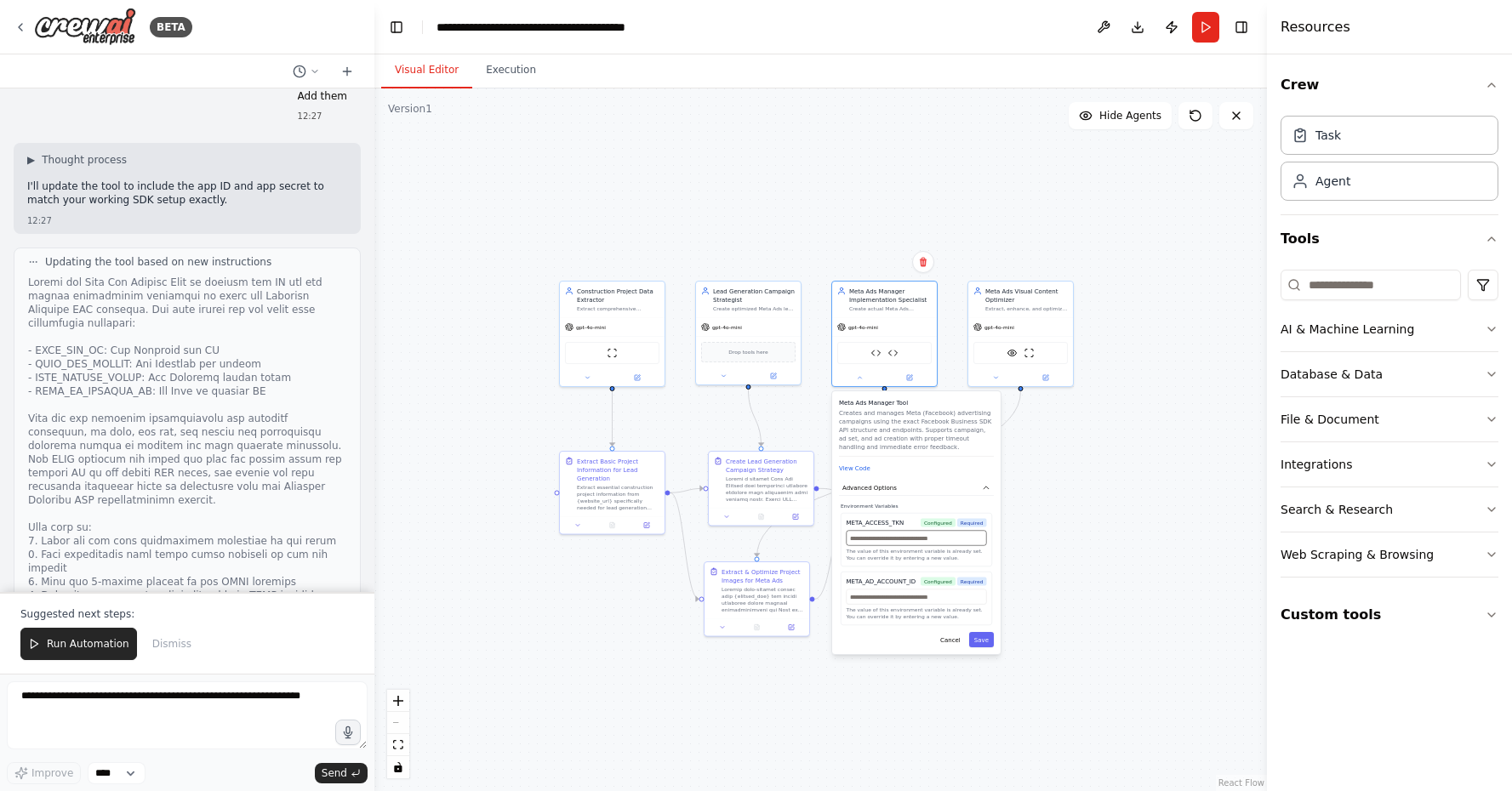
click at [885, 540] on input "text" at bounding box center [916, 538] width 140 height 16
paste input "**********"
type input "**********"
click at [987, 641] on button "Save" at bounding box center [981, 640] width 25 height 16
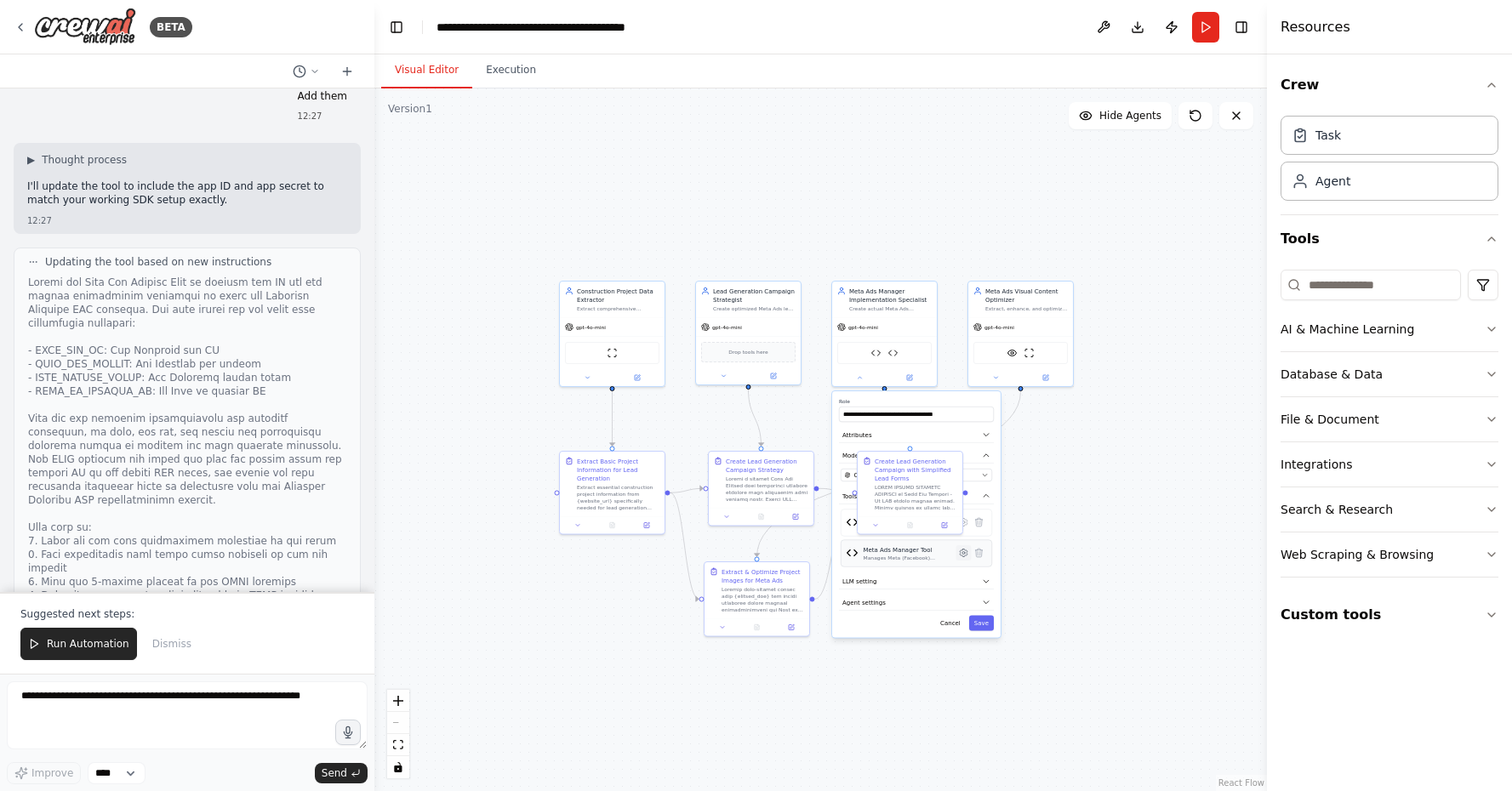
click at [961, 554] on icon at bounding box center [964, 554] width 8 height 8
click at [844, 472] on span "Advanced Options" at bounding box center [870, 470] width 55 height 9
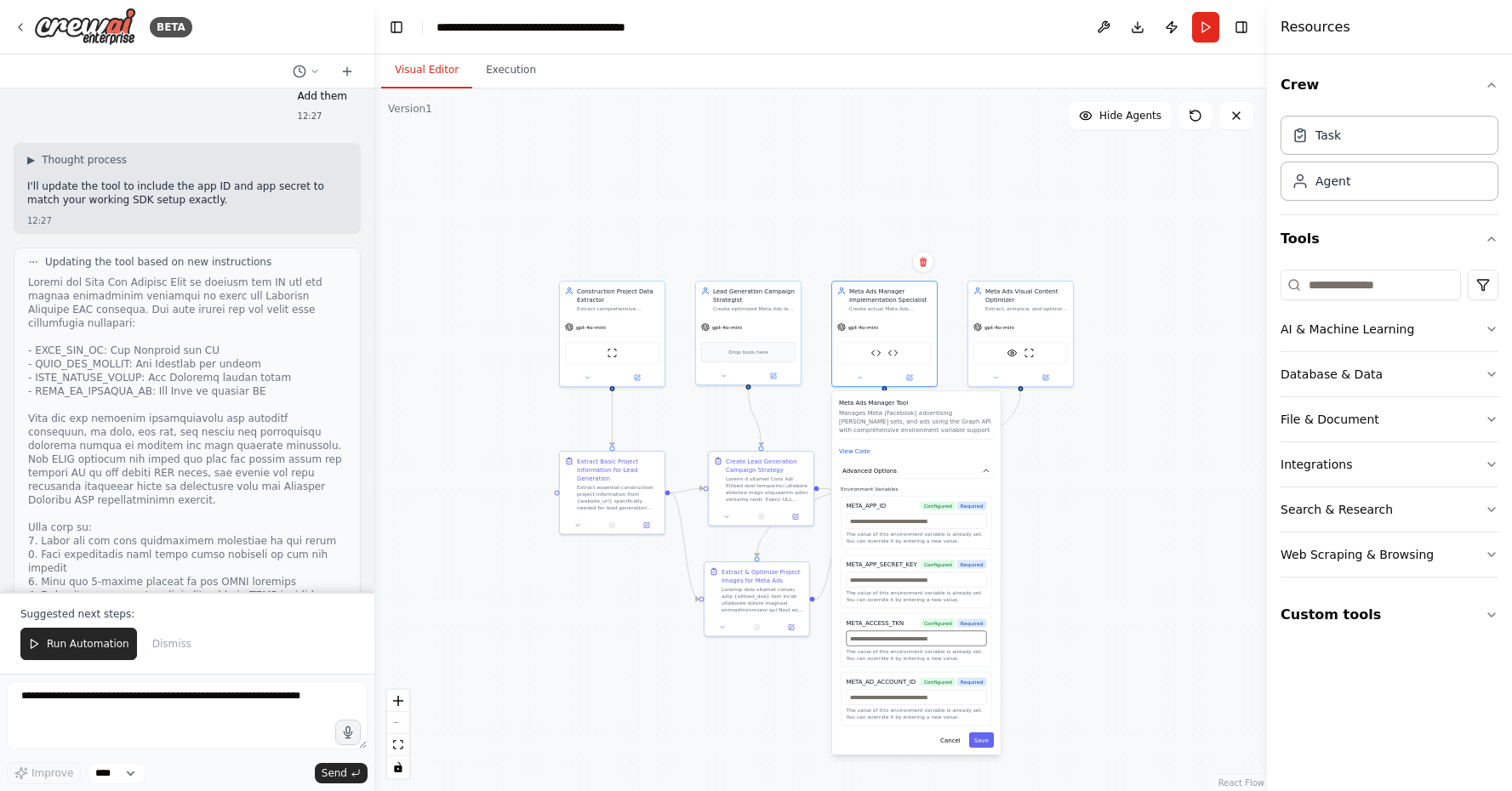
click at [872, 640] on input "text" at bounding box center [916, 639] width 140 height 16
paste input "**********"
type input "**********"
click at [988, 745] on button "Save" at bounding box center [981, 740] width 25 height 16
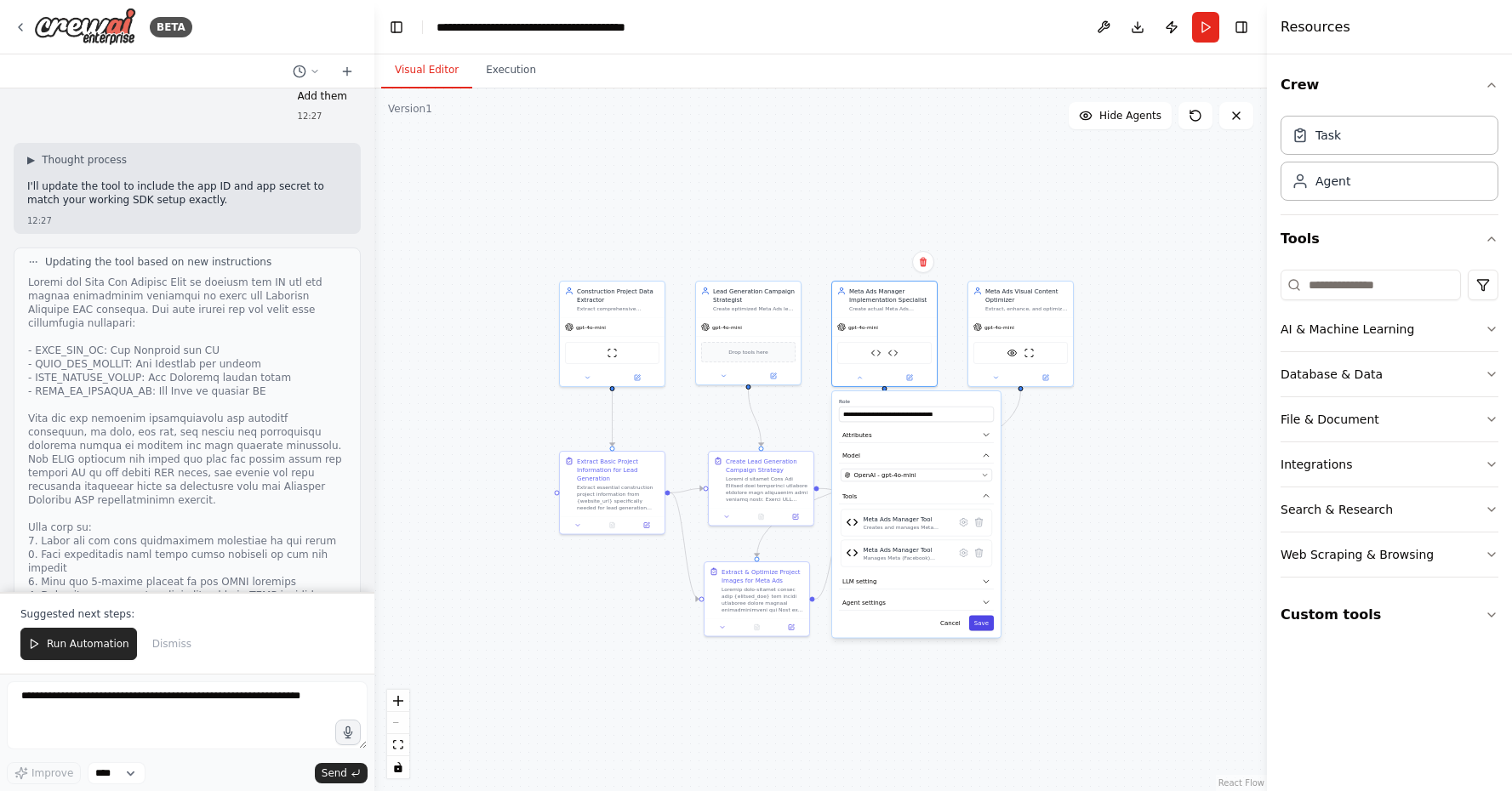
click at [989, 626] on button "Save" at bounding box center [981, 623] width 25 height 16
click at [1207, 33] on button "Run" at bounding box center [1206, 26] width 27 height 30
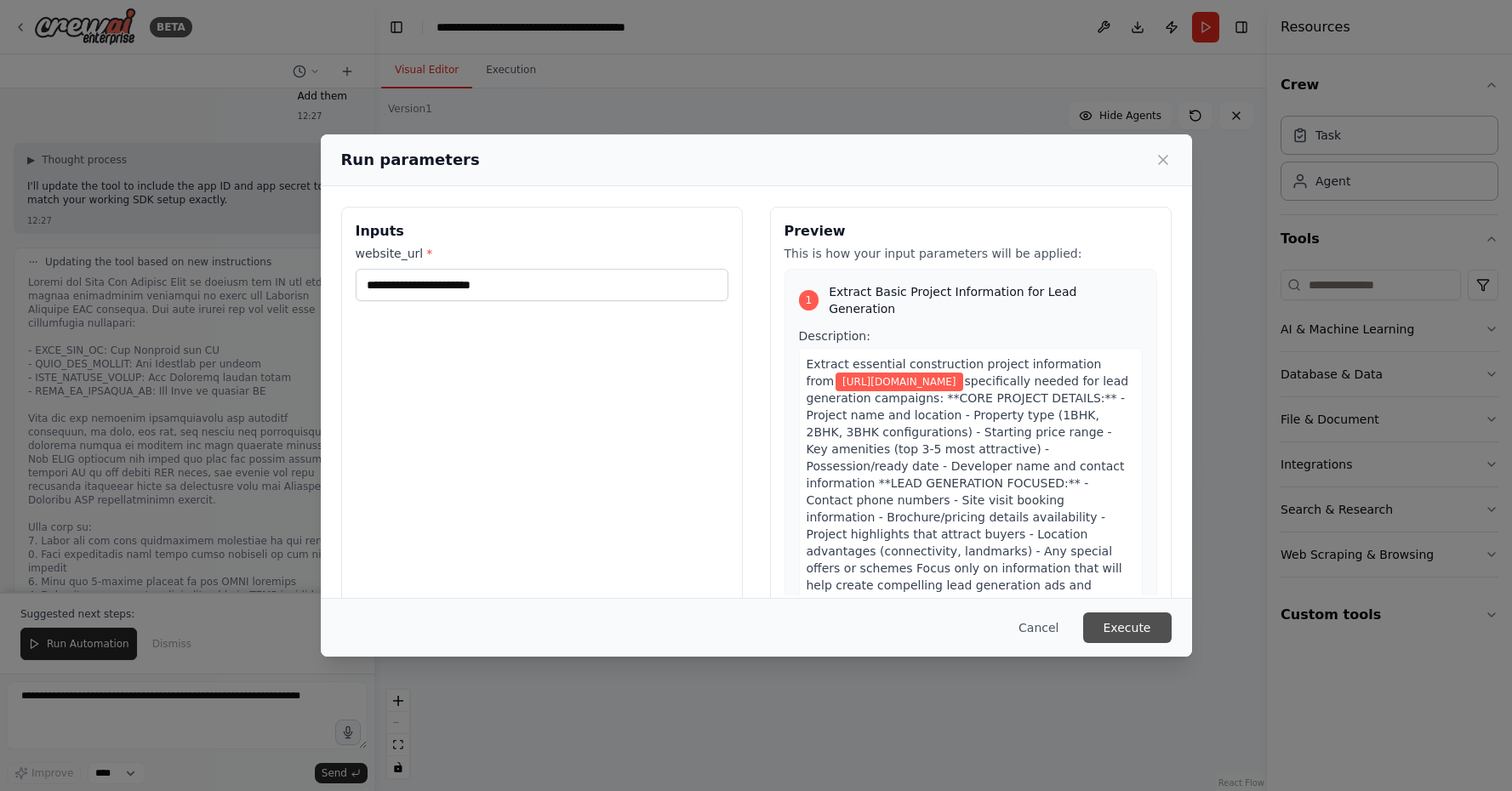
click at [1122, 634] on button "Execute" at bounding box center [1128, 627] width 88 height 30
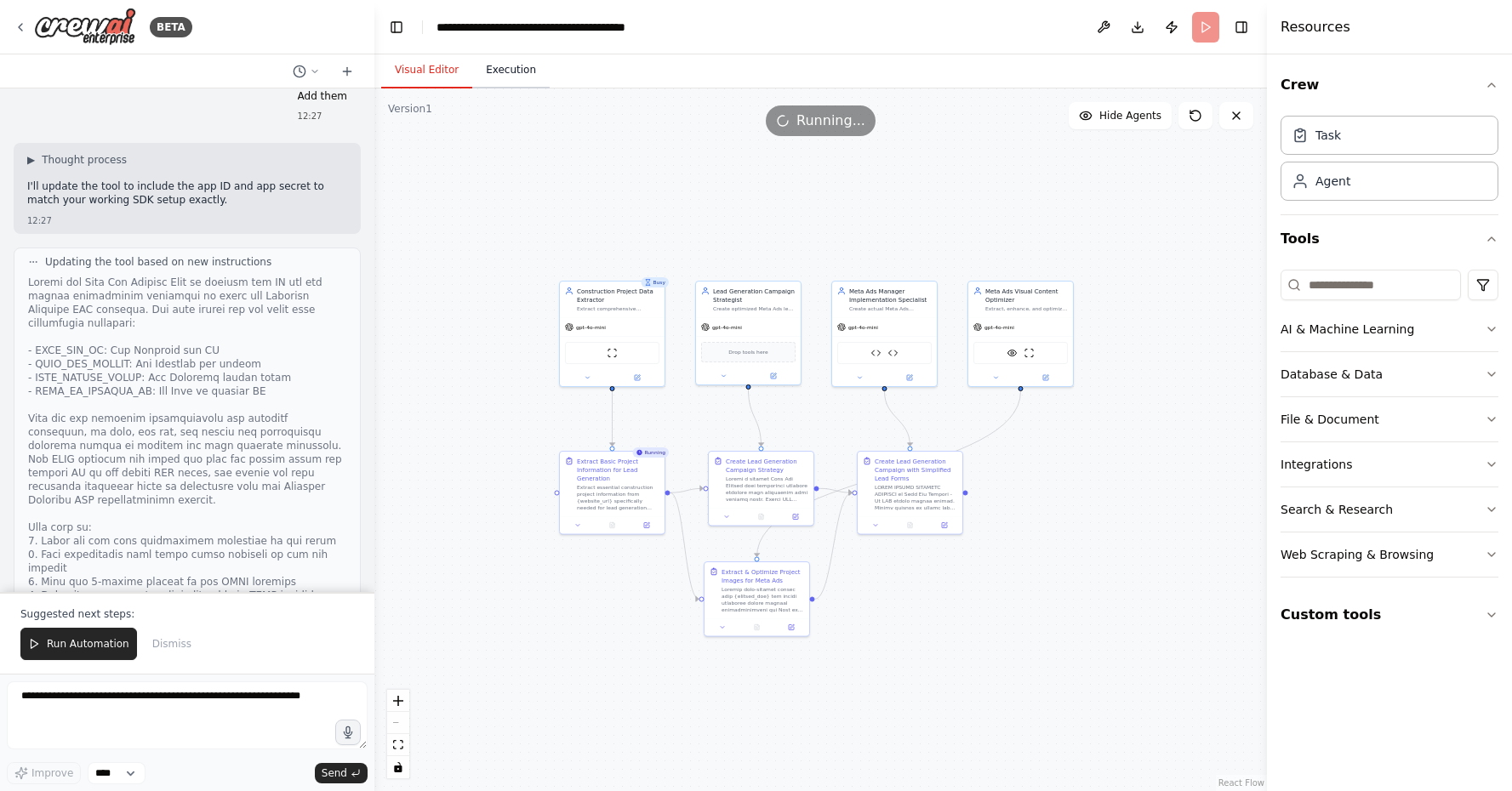
click at [505, 75] on button "Execution" at bounding box center [511, 71] width 77 height 35
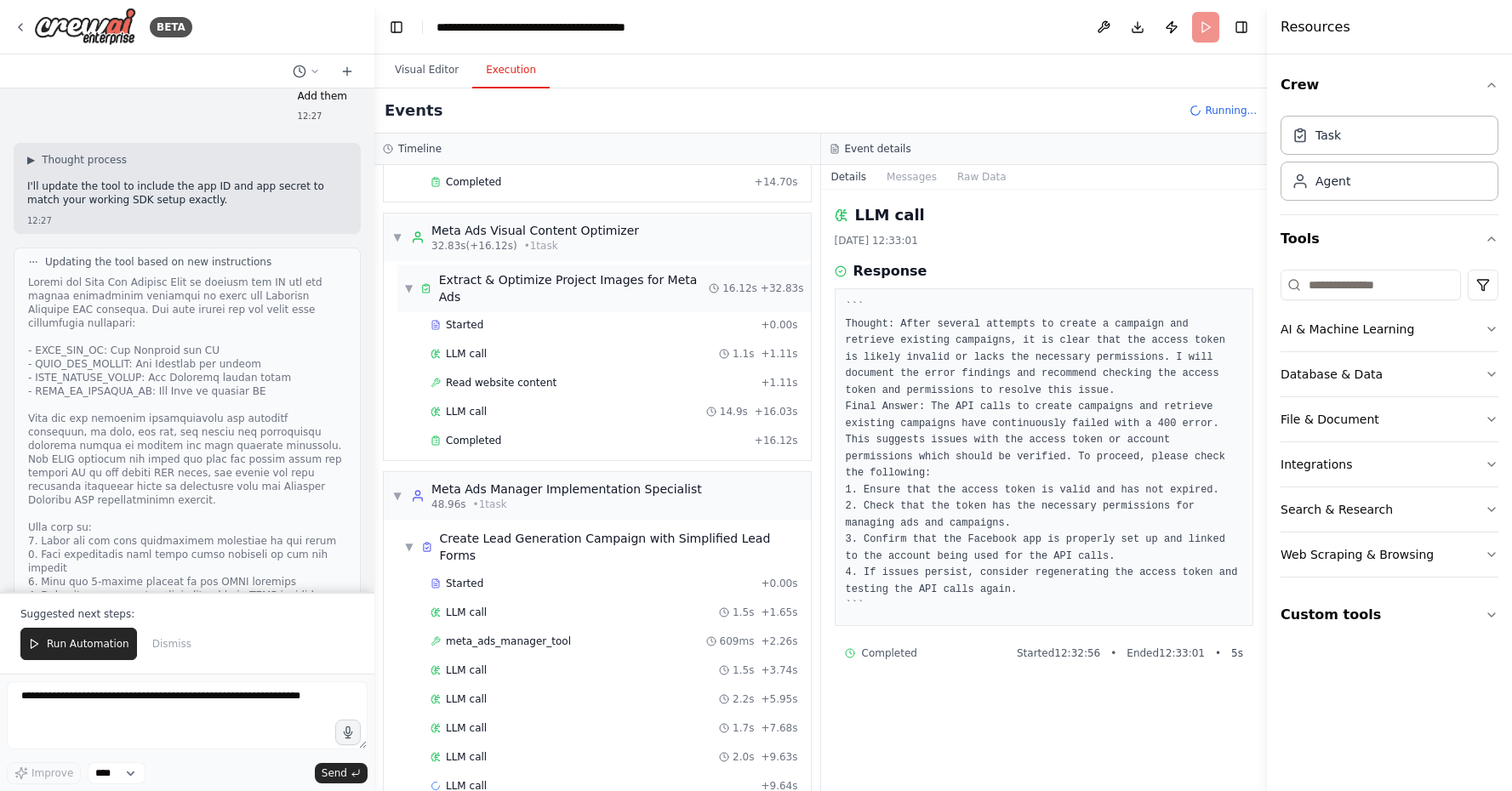
scroll to position [0, 0]
click at [570, 634] on div "meta_ads_manager_tool 609ms + 2.26s" at bounding box center [614, 641] width 368 height 14
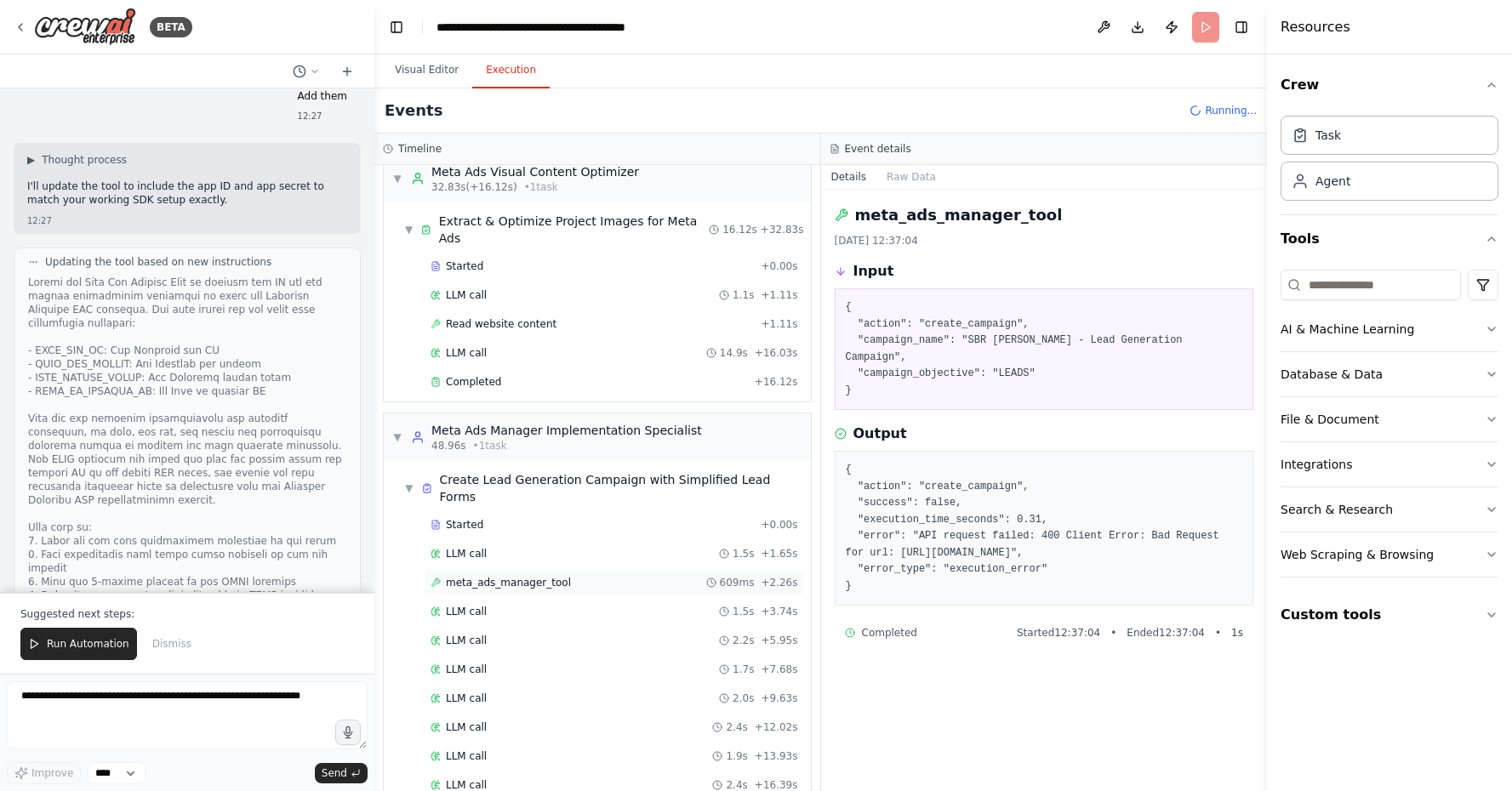
scroll to position [461, 0]
click at [589, 779] on div "LLM call 2.4s + 16.39s" at bounding box center [614, 786] width 368 height 14
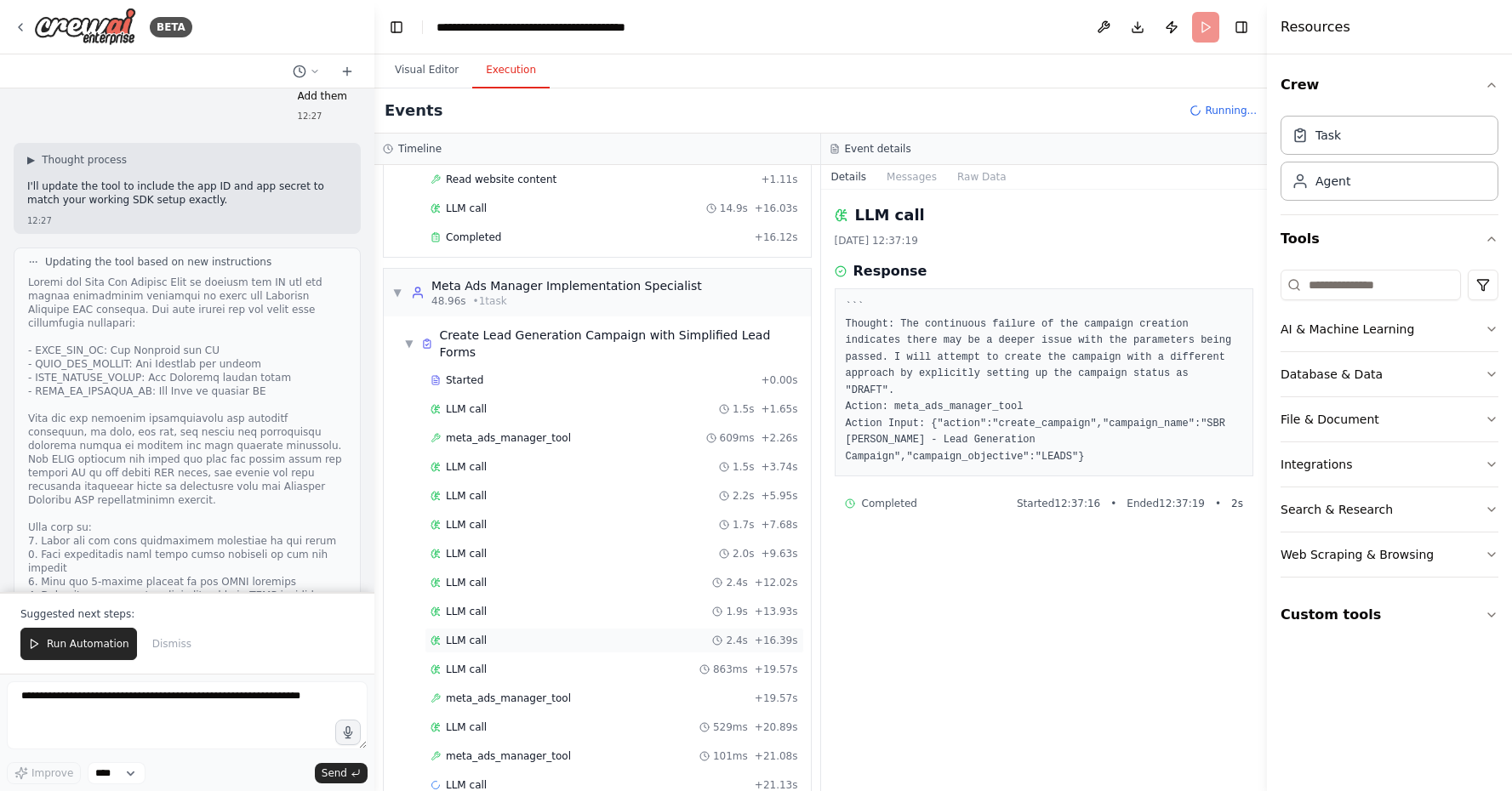
scroll to position [606, 0]
click at [560, 686] on div "meta_ads_manager_tool + 19.57s" at bounding box center [614, 699] width 379 height 25
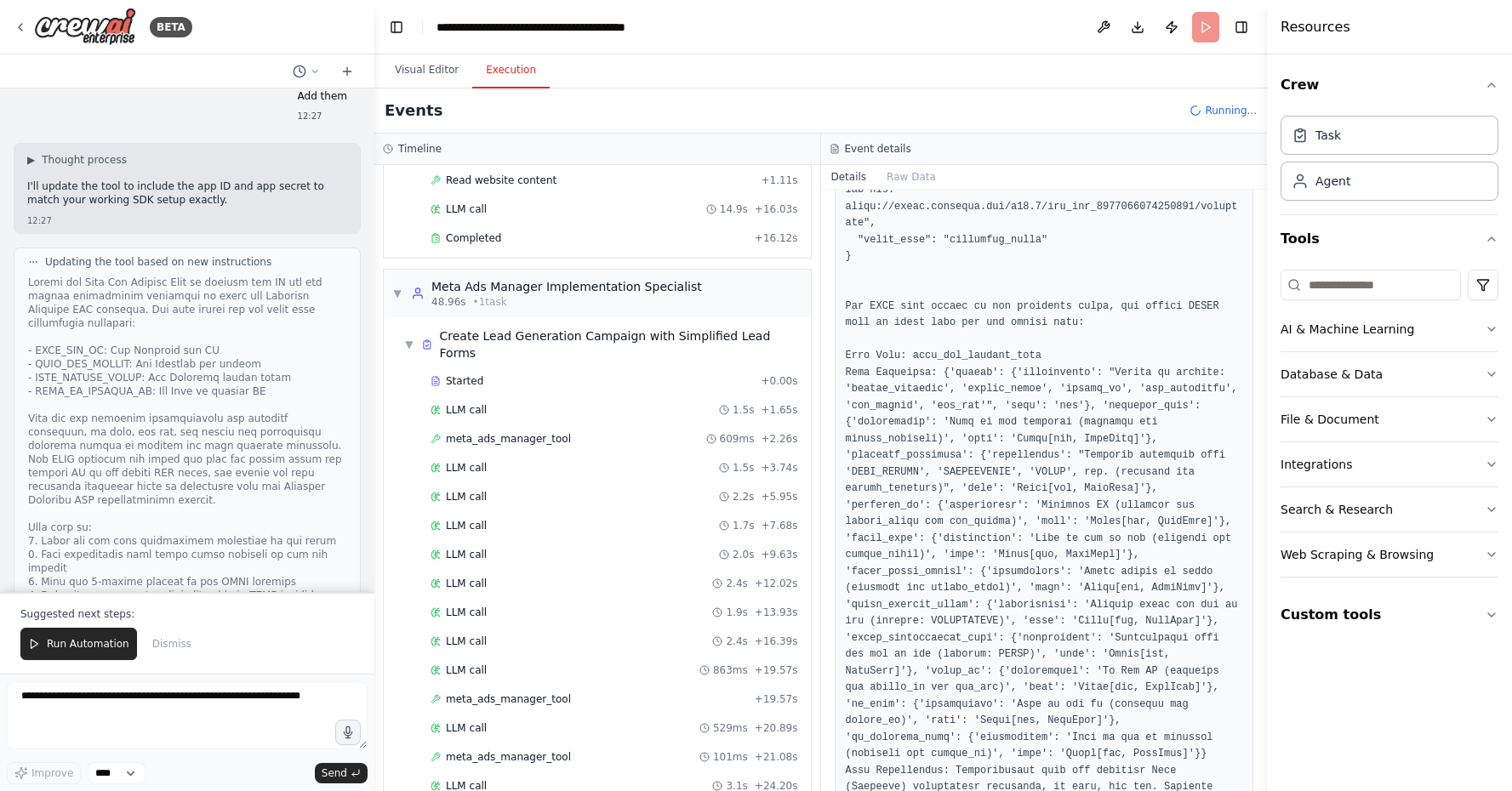
scroll to position [363, 0]
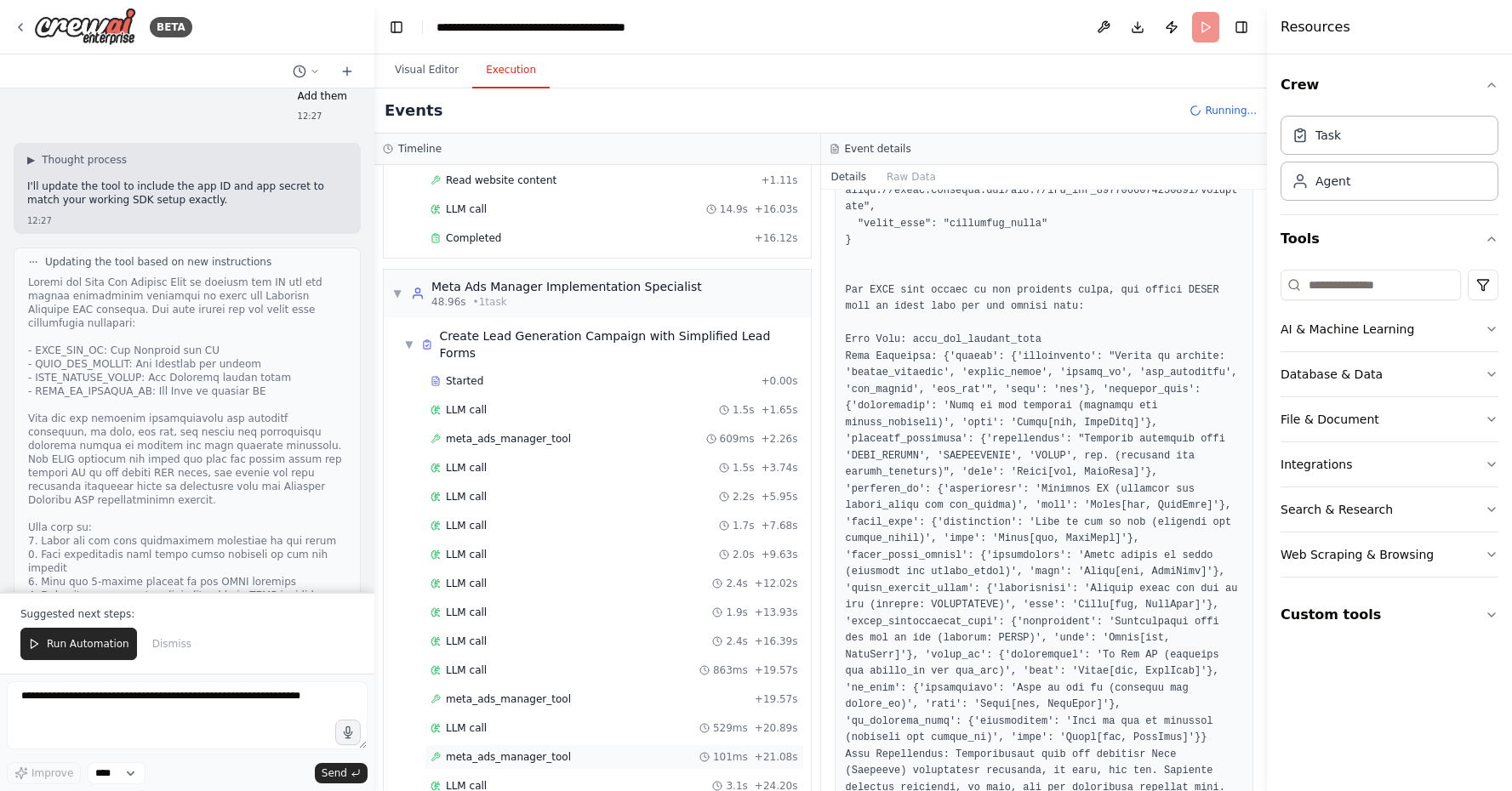
click at [733, 750] on span "101ms" at bounding box center [731, 757] width 35 height 14
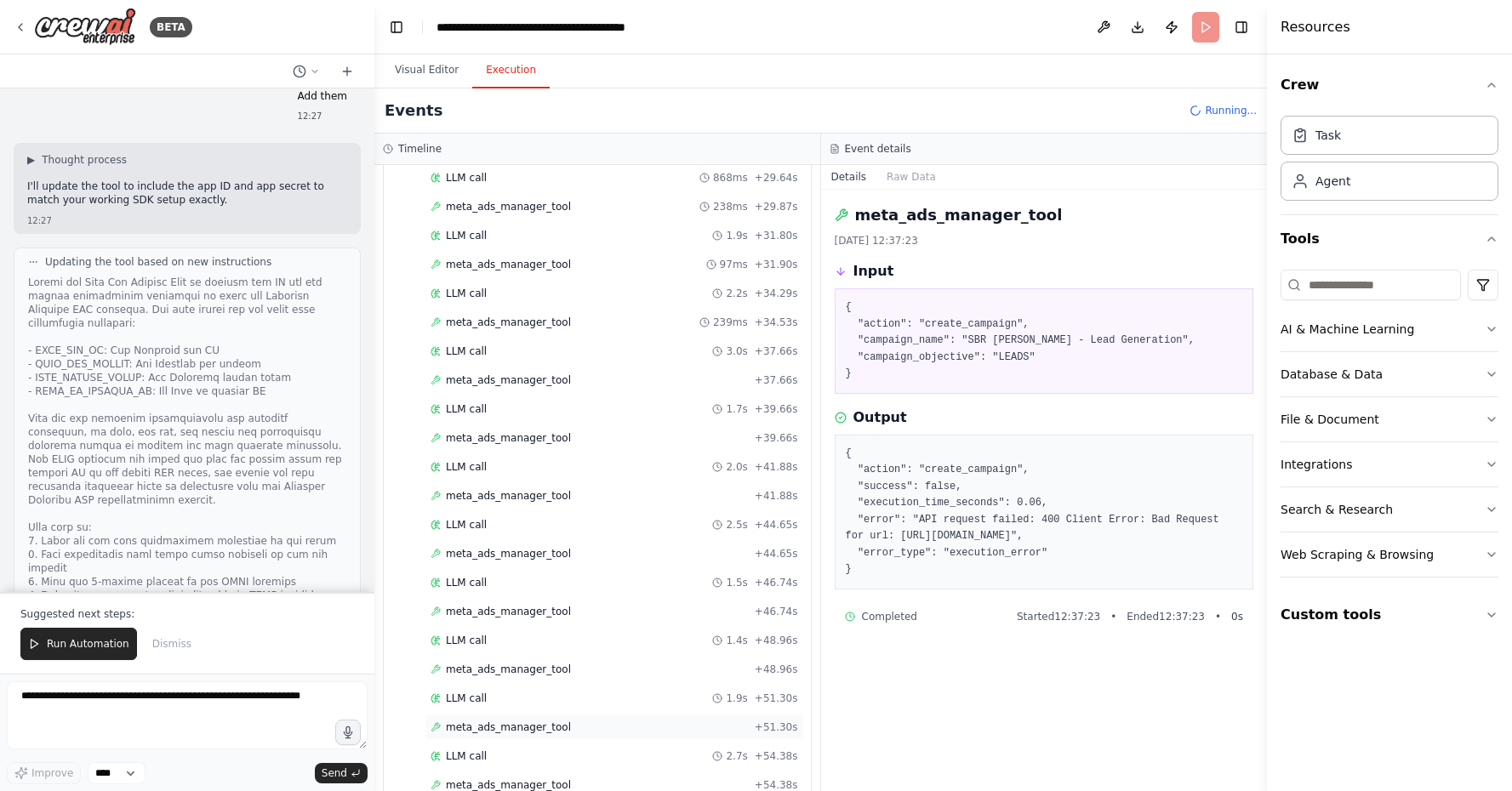
scroll to position [1328, 0]
click at [728, 721] on div "meta_ads_manager_tool + 51.30s" at bounding box center [614, 728] width 368 height 14
click at [736, 779] on div "meta_ads_manager_tool + 54.38s" at bounding box center [614, 786] width 368 height 14
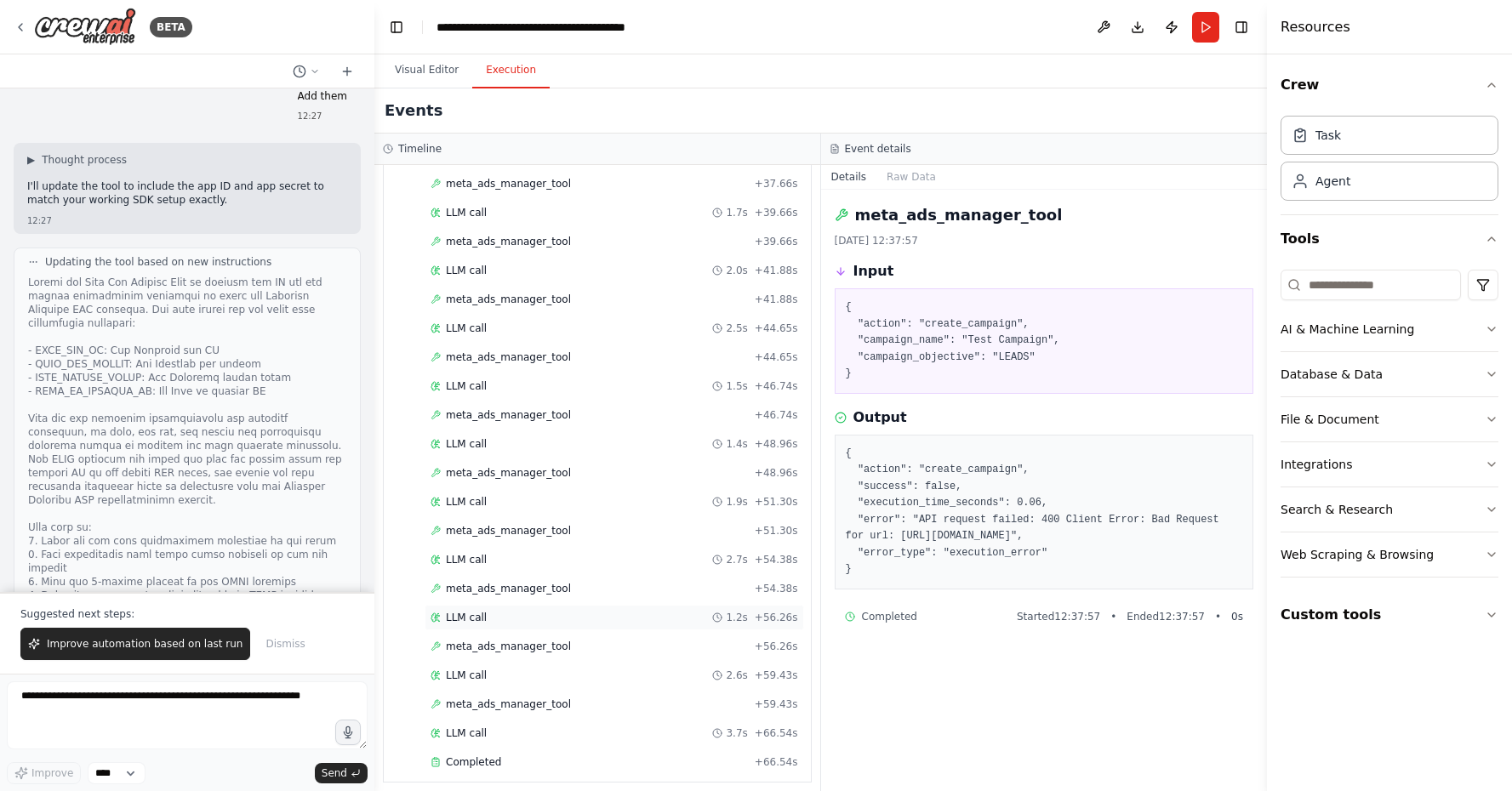
scroll to position [1519, 0]
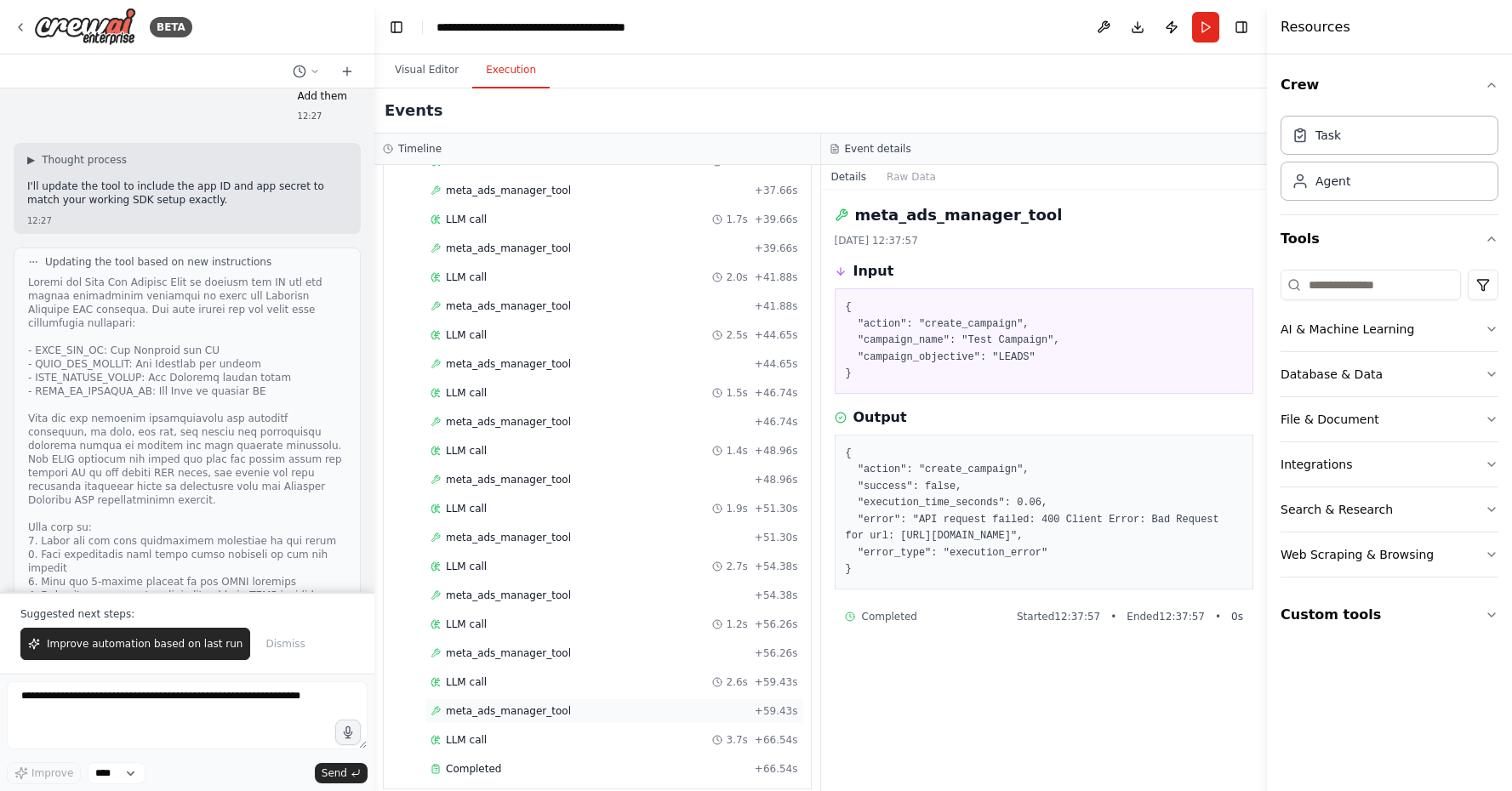
click at [711, 704] on div "meta_ads_manager_tool + 59.43s" at bounding box center [614, 711] width 368 height 14
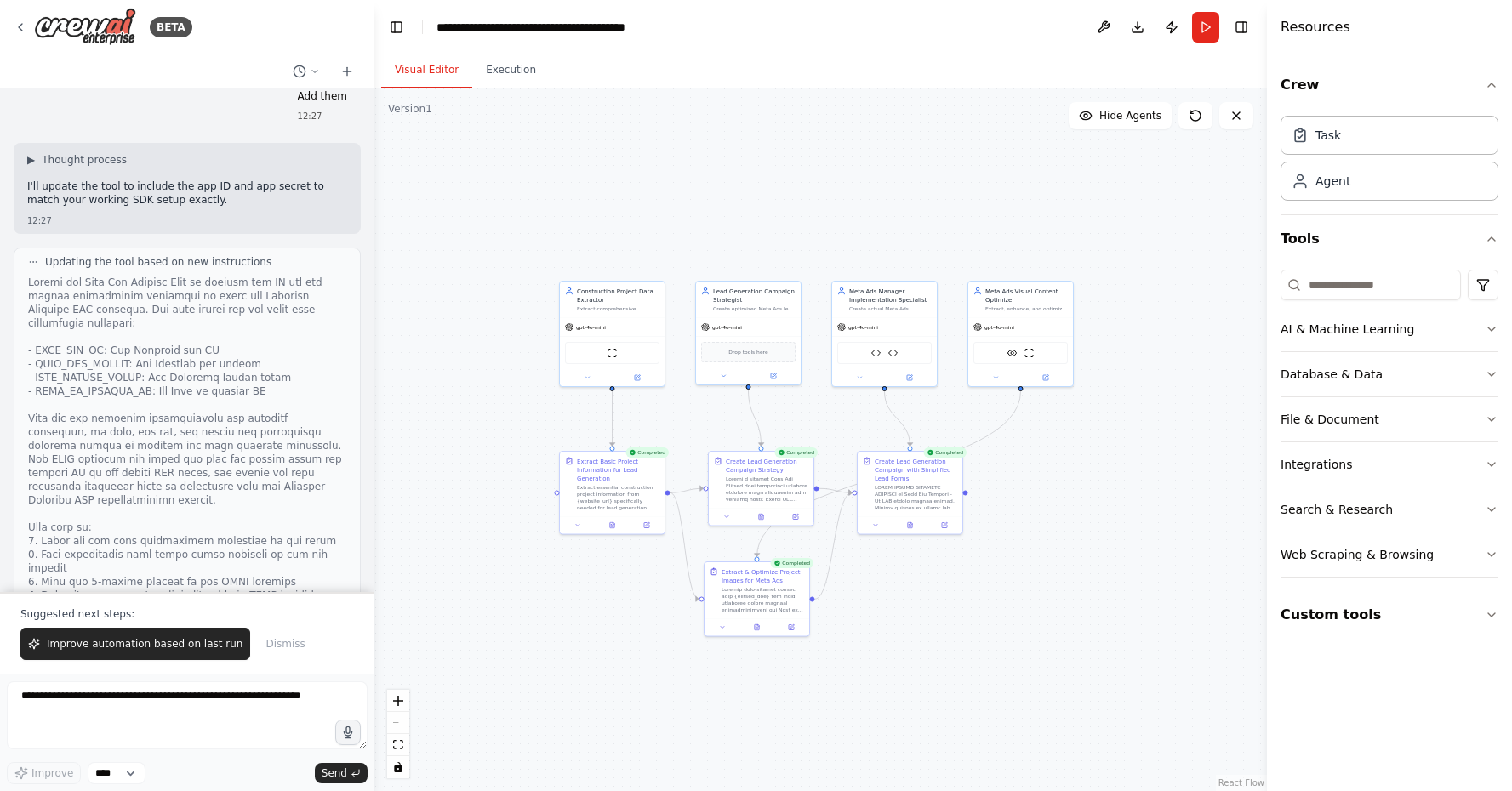
click at [441, 86] on button "Visual Editor" at bounding box center [427, 71] width 91 height 35
click at [865, 377] on button at bounding box center [859, 375] width 48 height 10
click at [932, 557] on div "Manages Meta (Facebook) advertising [PERSON_NAME] sets, and ads using the Graph…" at bounding box center [907, 558] width 87 height 7
click at [962, 556] on icon at bounding box center [964, 554] width 8 height 8
click at [949, 472] on button "Advanced Options" at bounding box center [917, 471] width 155 height 16
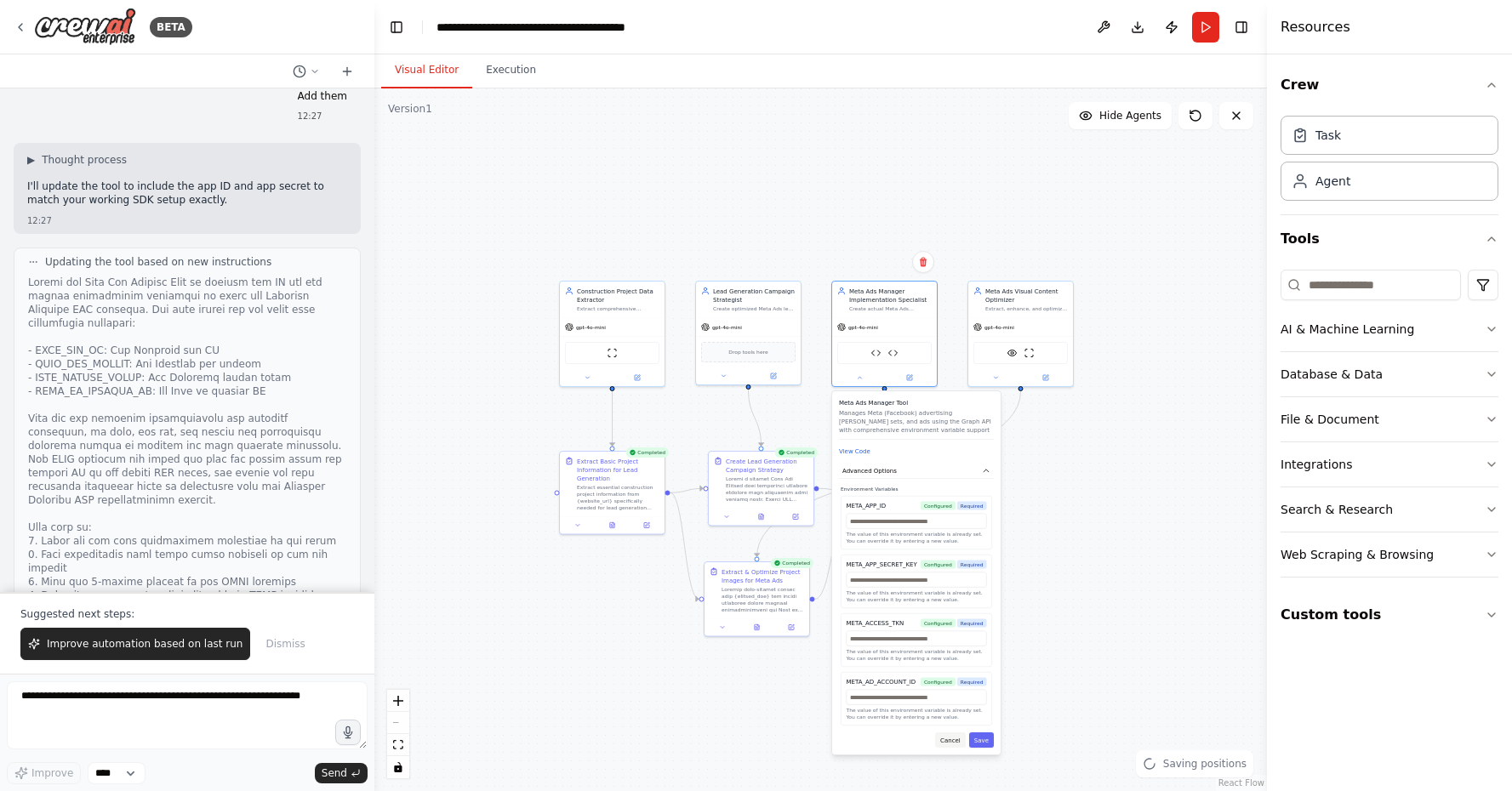
click at [951, 742] on button "Cancel" at bounding box center [950, 740] width 30 height 16
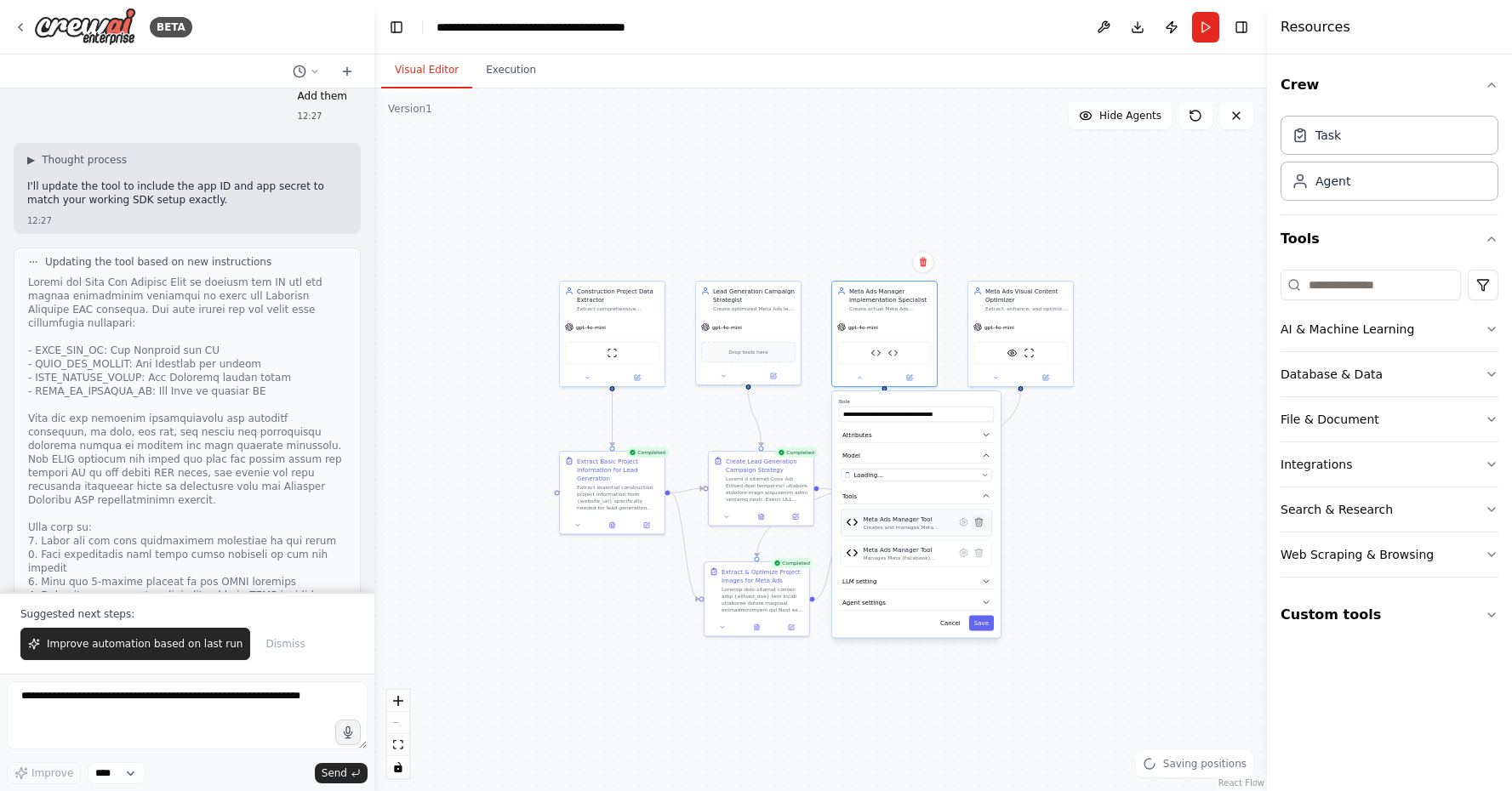
click at [978, 523] on icon at bounding box center [978, 521] width 7 height 9
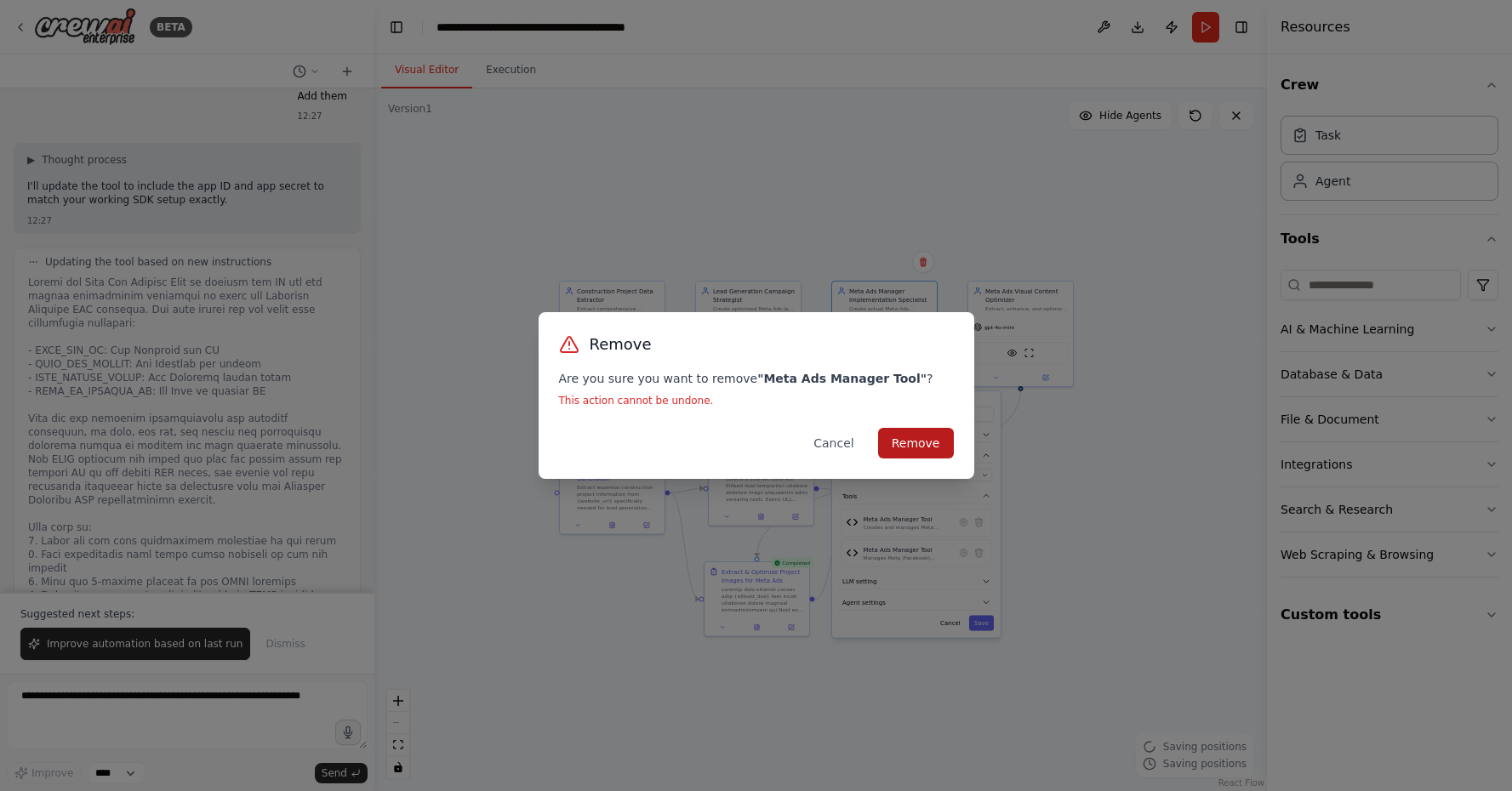
click at [922, 449] on button "Remove" at bounding box center [915, 442] width 76 height 30
click at [841, 447] on button "Cancel" at bounding box center [833, 442] width 68 height 30
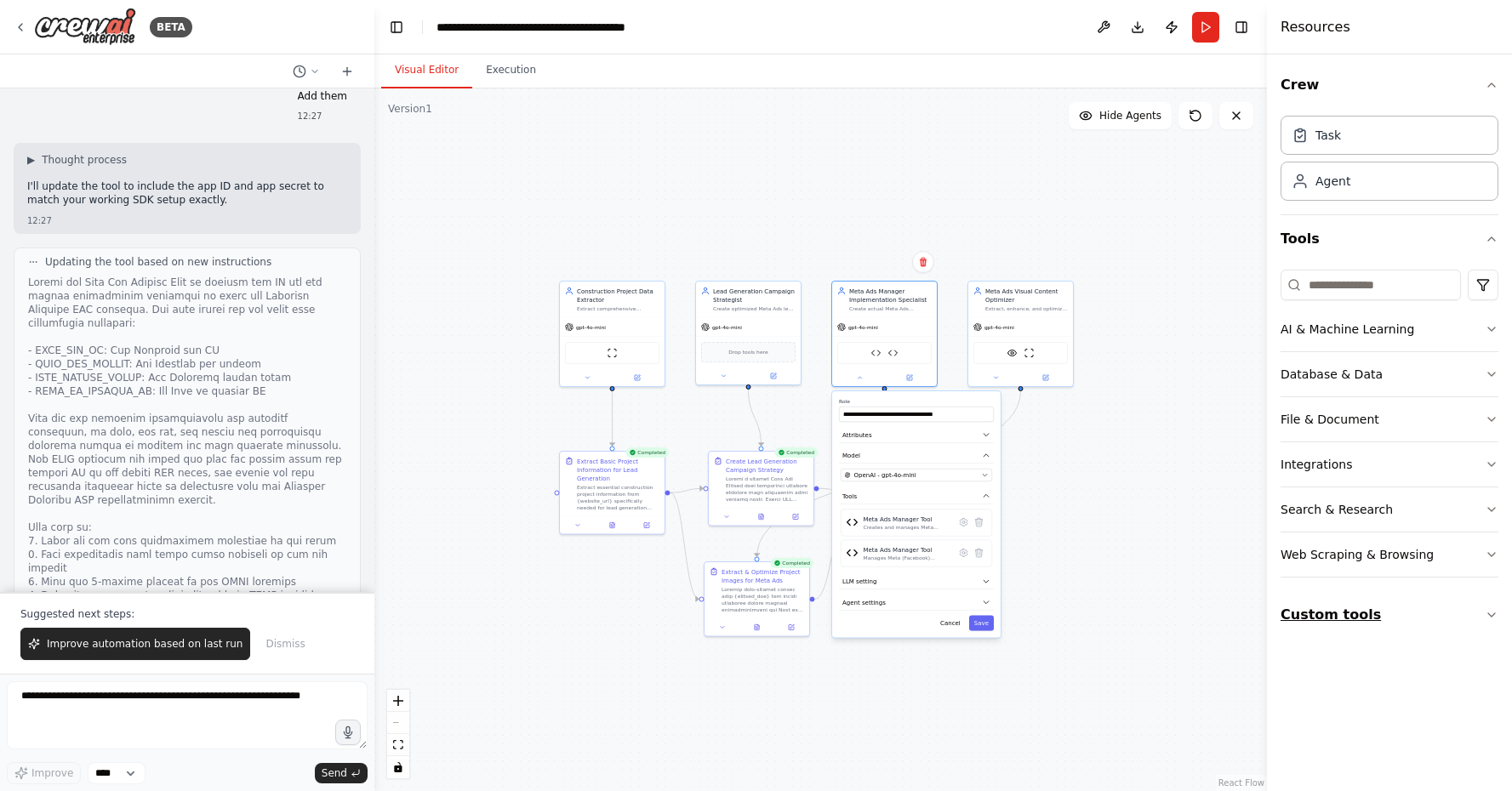
click at [1309, 636] on button "Custom tools" at bounding box center [1389, 615] width 218 height 48
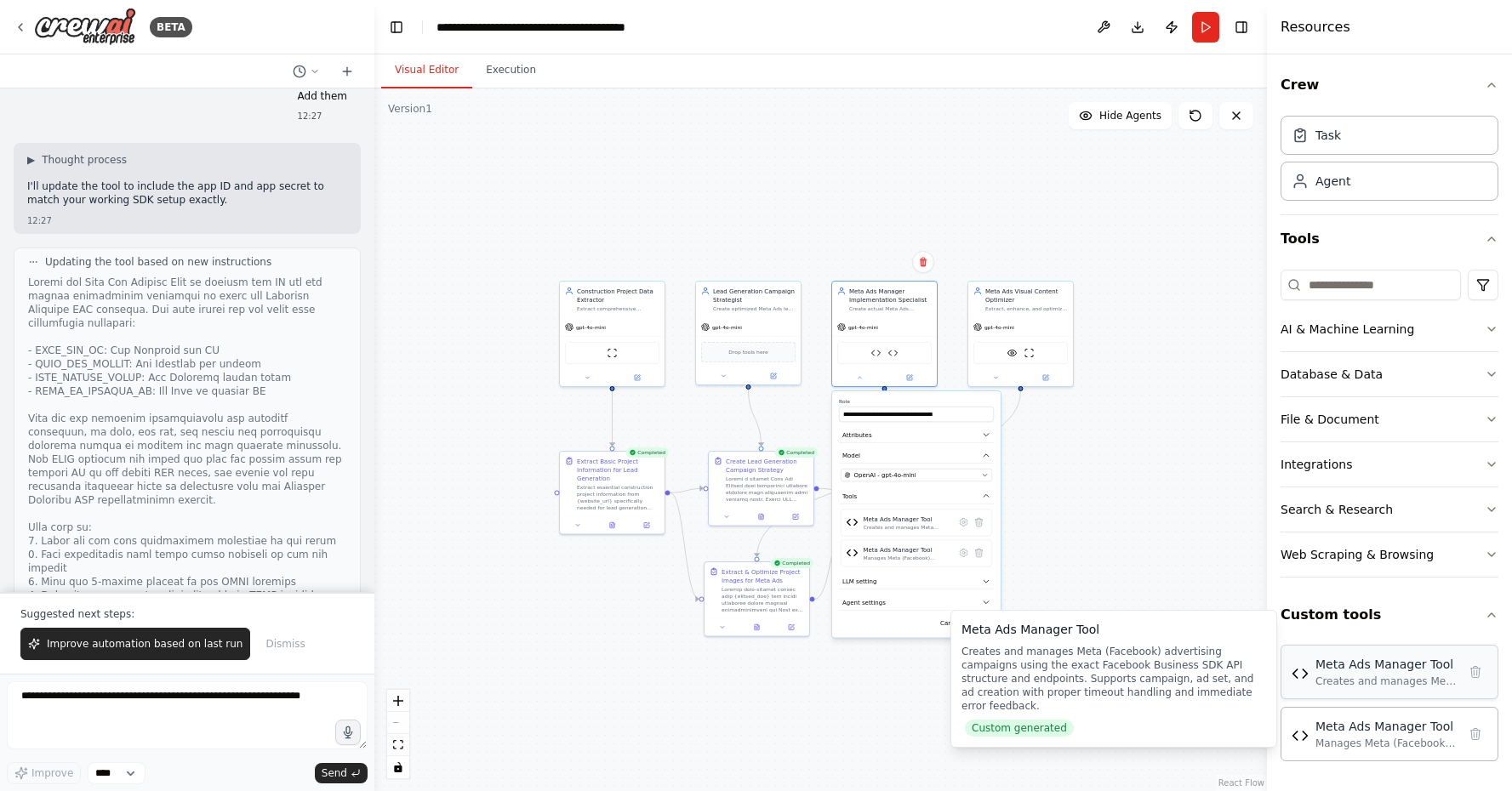
click at [1372, 676] on div "Creates and manages Meta (Facebook) advertising campaigns using the exact Faceb…" at bounding box center [1386, 681] width 141 height 14
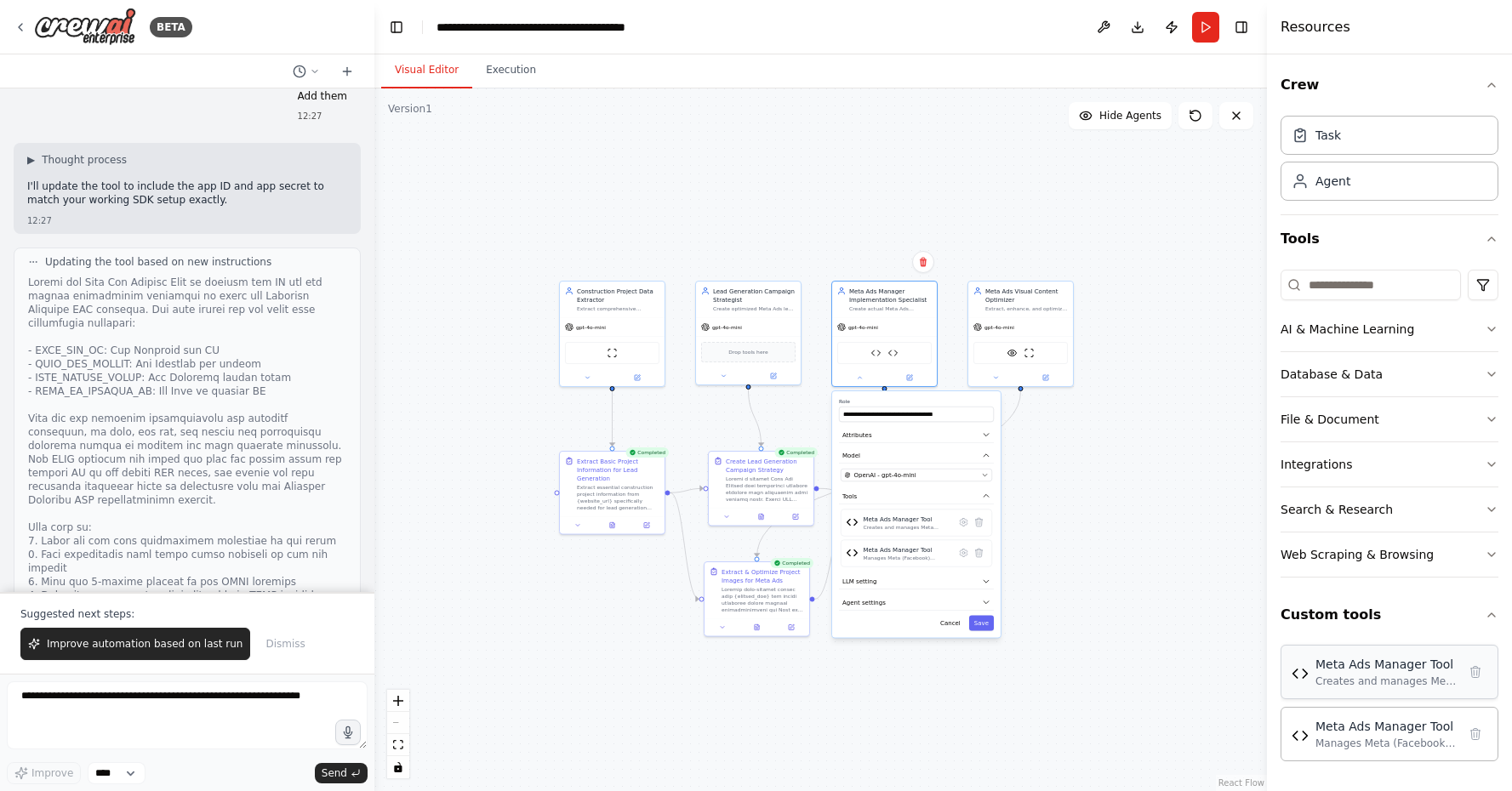
click at [1299, 676] on img at bounding box center [1299, 673] width 17 height 17
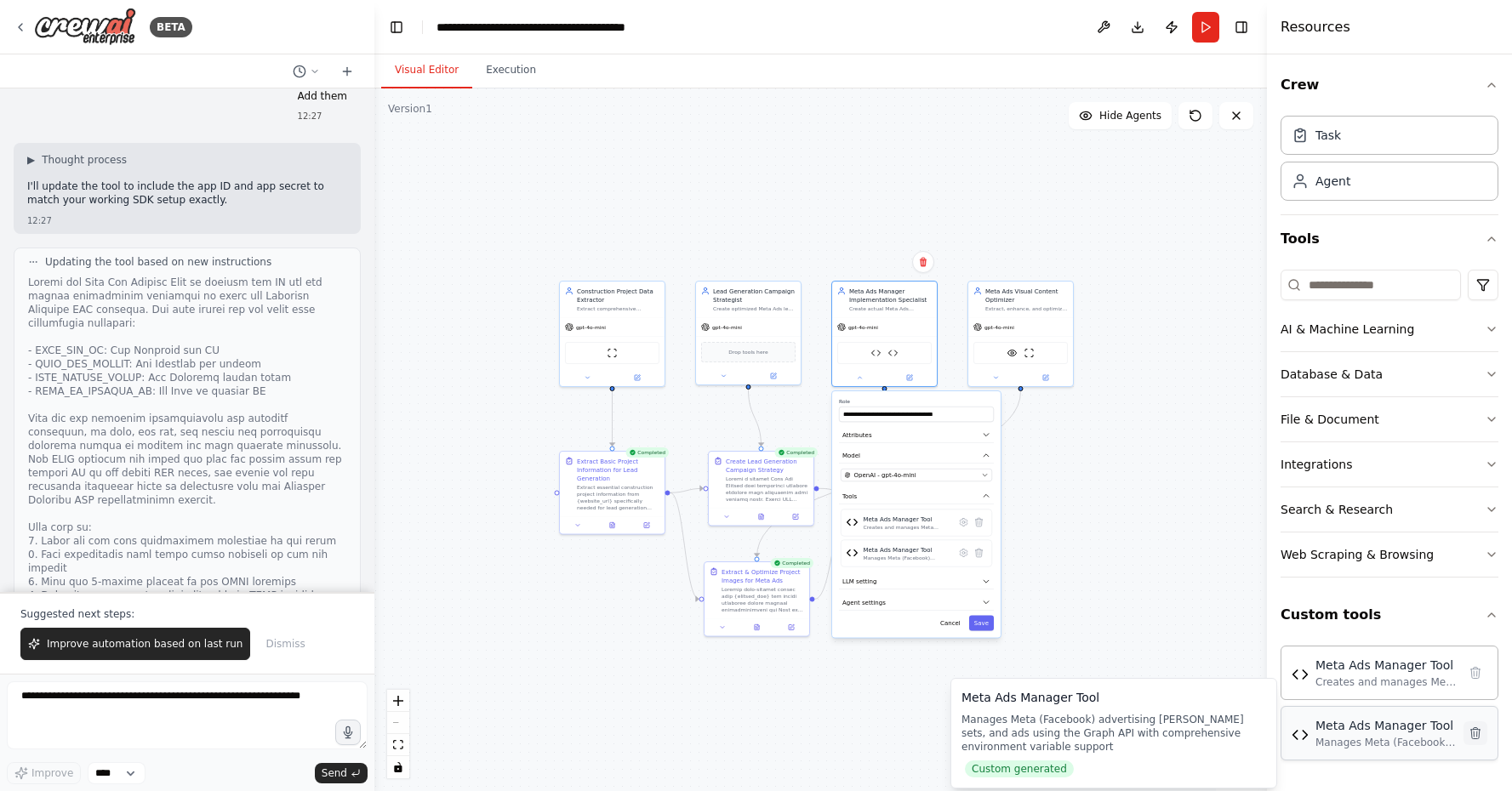
click at [1481, 735] on icon at bounding box center [1476, 733] width 14 height 14
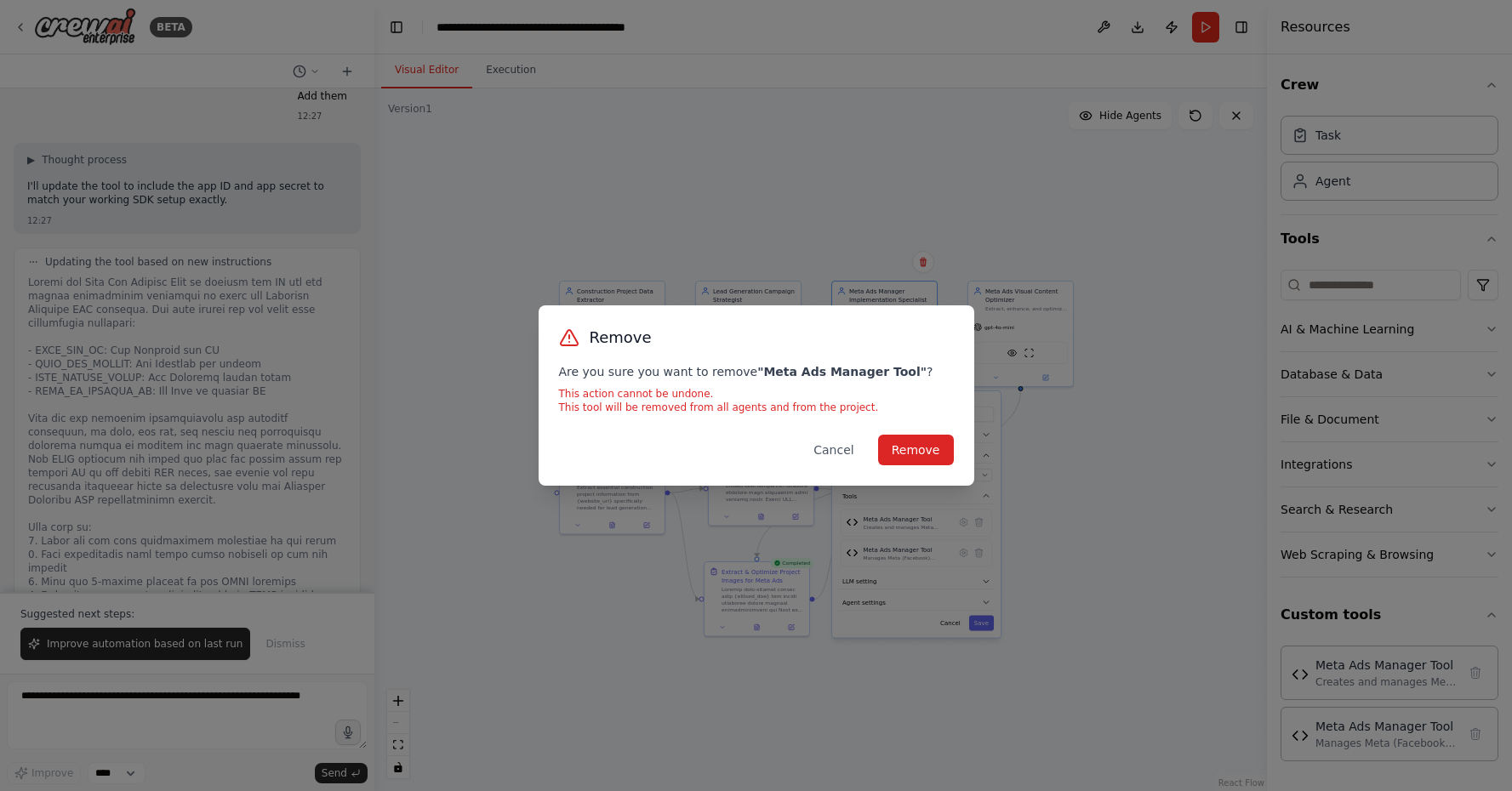
click at [925, 466] on div "Remove Are you sure you want to remove " Meta Ads Manager Tool " ? This action …" at bounding box center [756, 396] width 435 height 180
click at [925, 459] on button "Remove" at bounding box center [915, 449] width 76 height 30
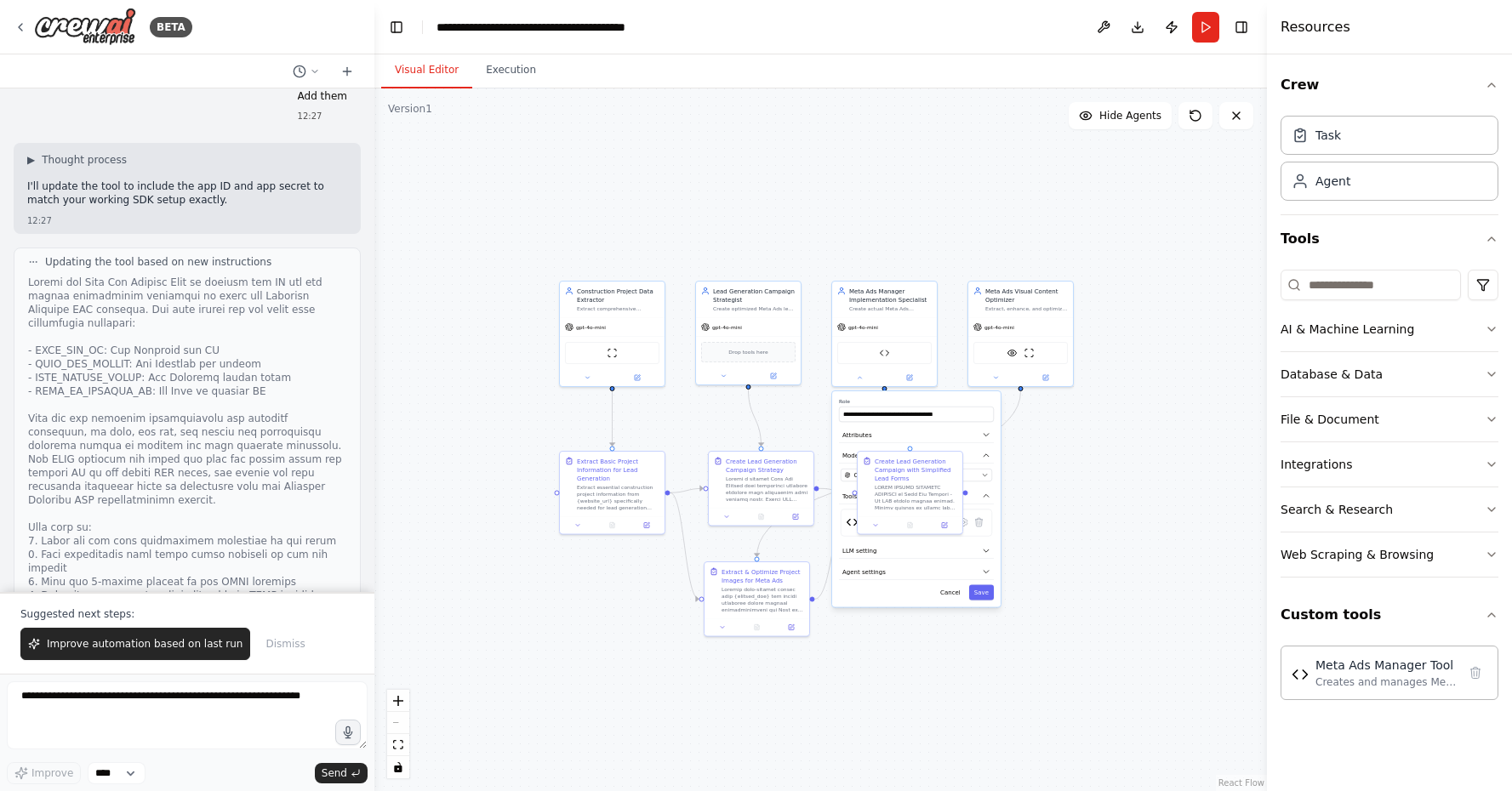
click at [1125, 584] on div ".deletable-edge-delete-btn { width: 20px; height: 20px; border: 0px solid #ffff…" at bounding box center [821, 439] width 892 height 703
click at [862, 551] on span "LLM setting" at bounding box center [859, 551] width 34 height 9
click at [858, 545] on button "LLM setting" at bounding box center [917, 551] width 155 height 16
click at [963, 526] on icon at bounding box center [964, 522] width 10 height 10
click at [877, 483] on button "Advanced Options" at bounding box center [917, 488] width 155 height 16
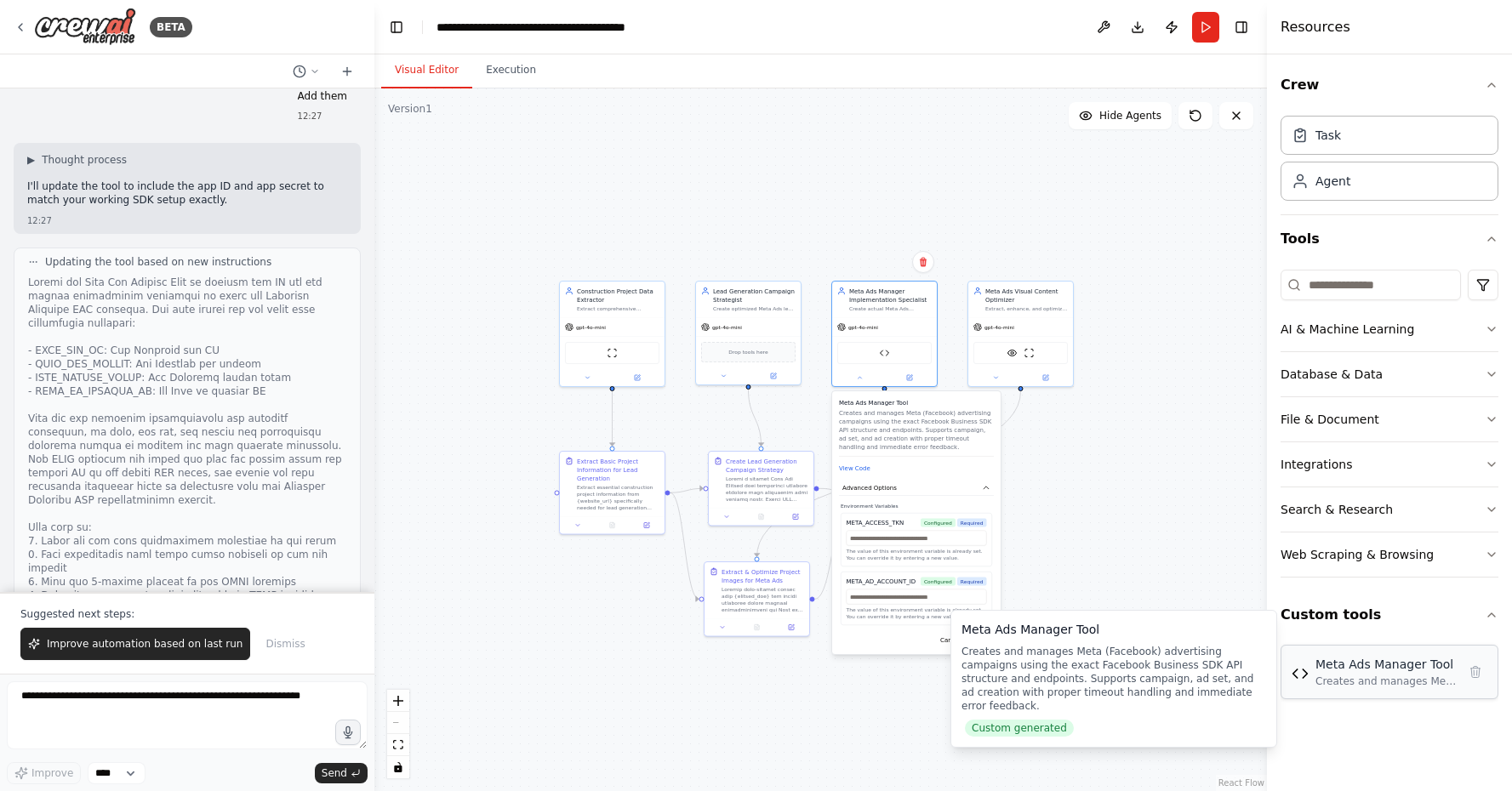
click at [1367, 670] on div "Meta Ads Manager Tool" at bounding box center [1386, 664] width 141 height 17
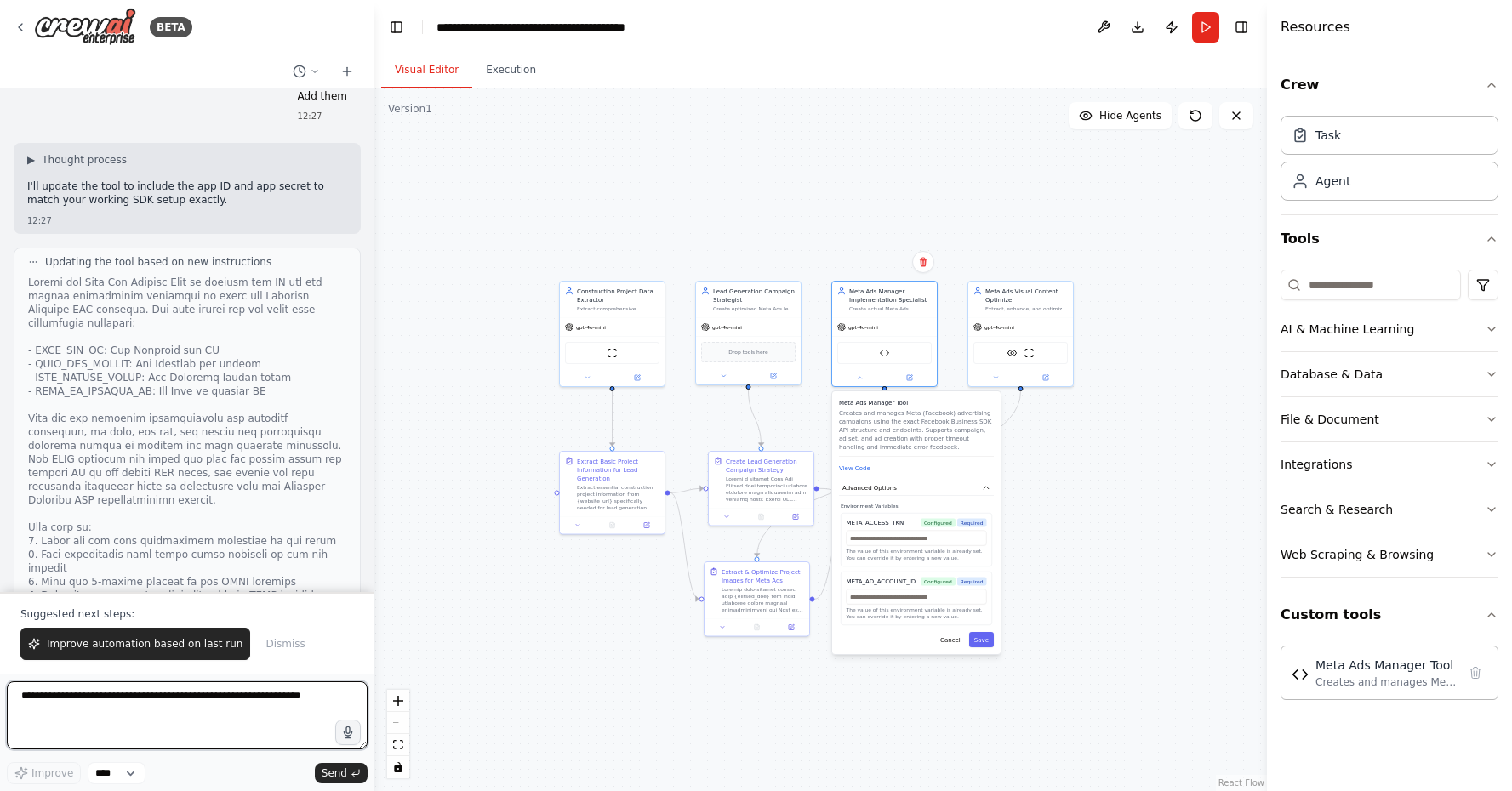
click at [214, 698] on textarea at bounding box center [187, 715] width 361 height 68
type textarea "**********"
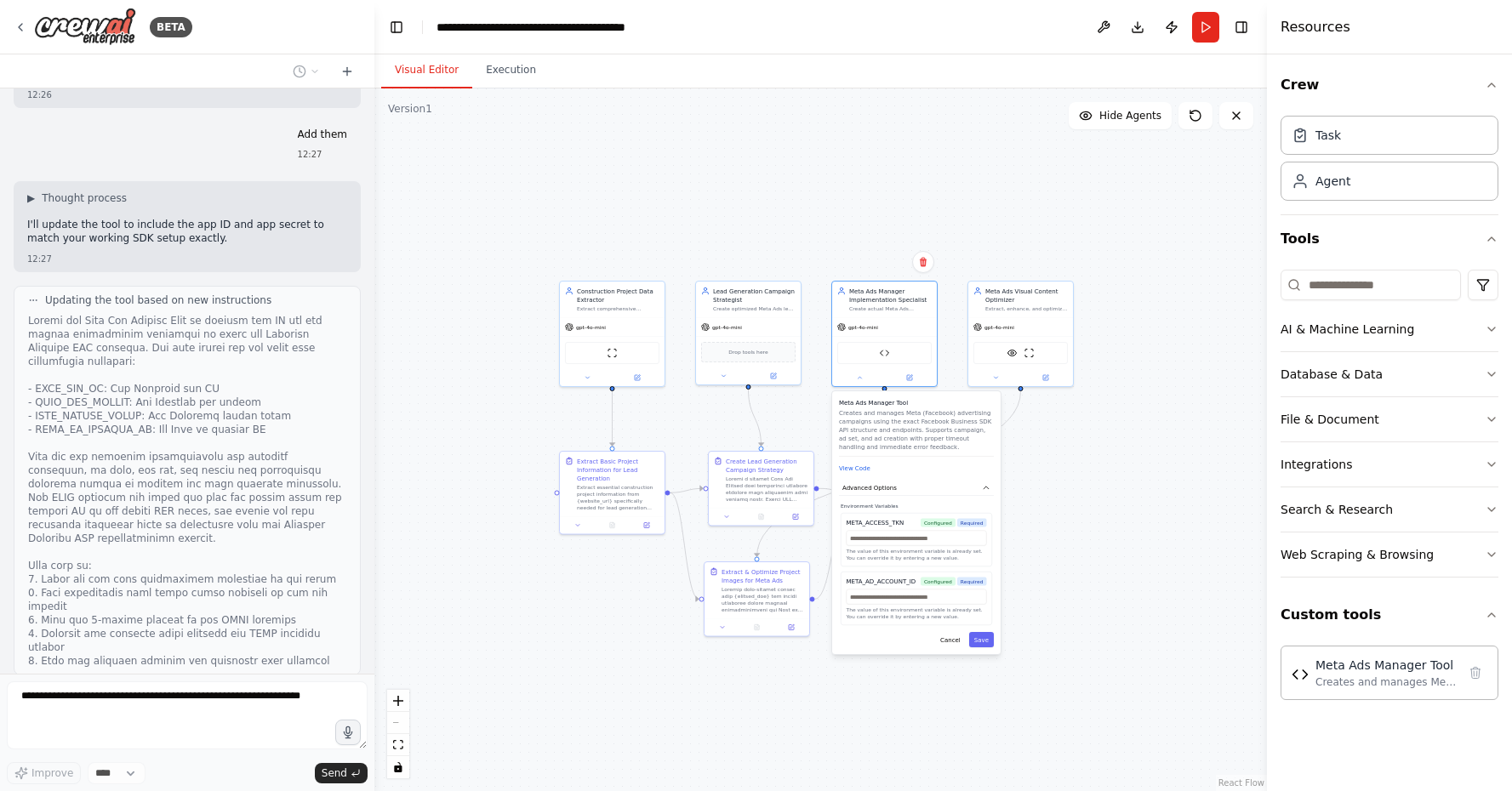
scroll to position [30350, 0]
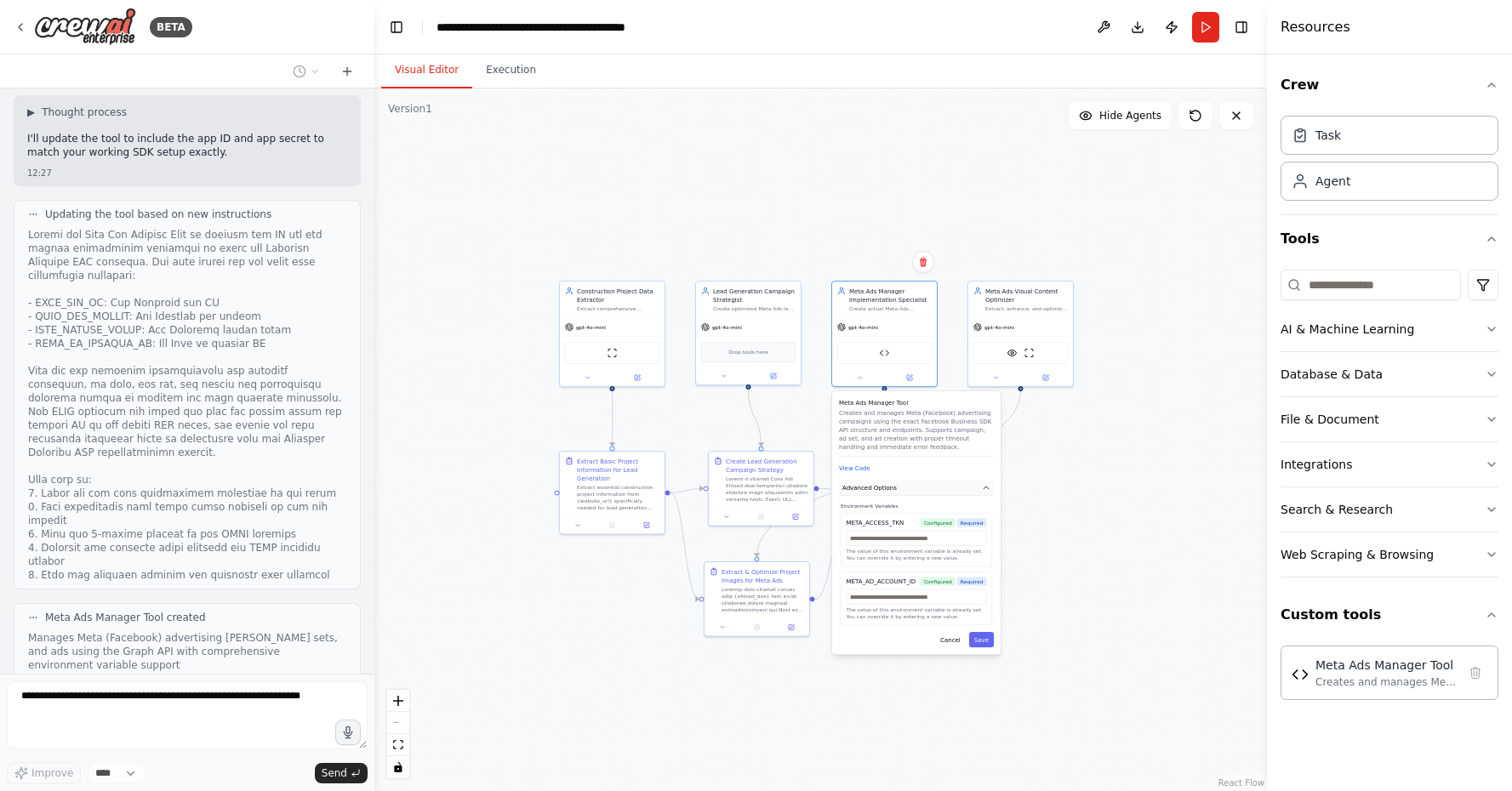
click at [962, 486] on button "Advanced Options" at bounding box center [917, 488] width 155 height 16
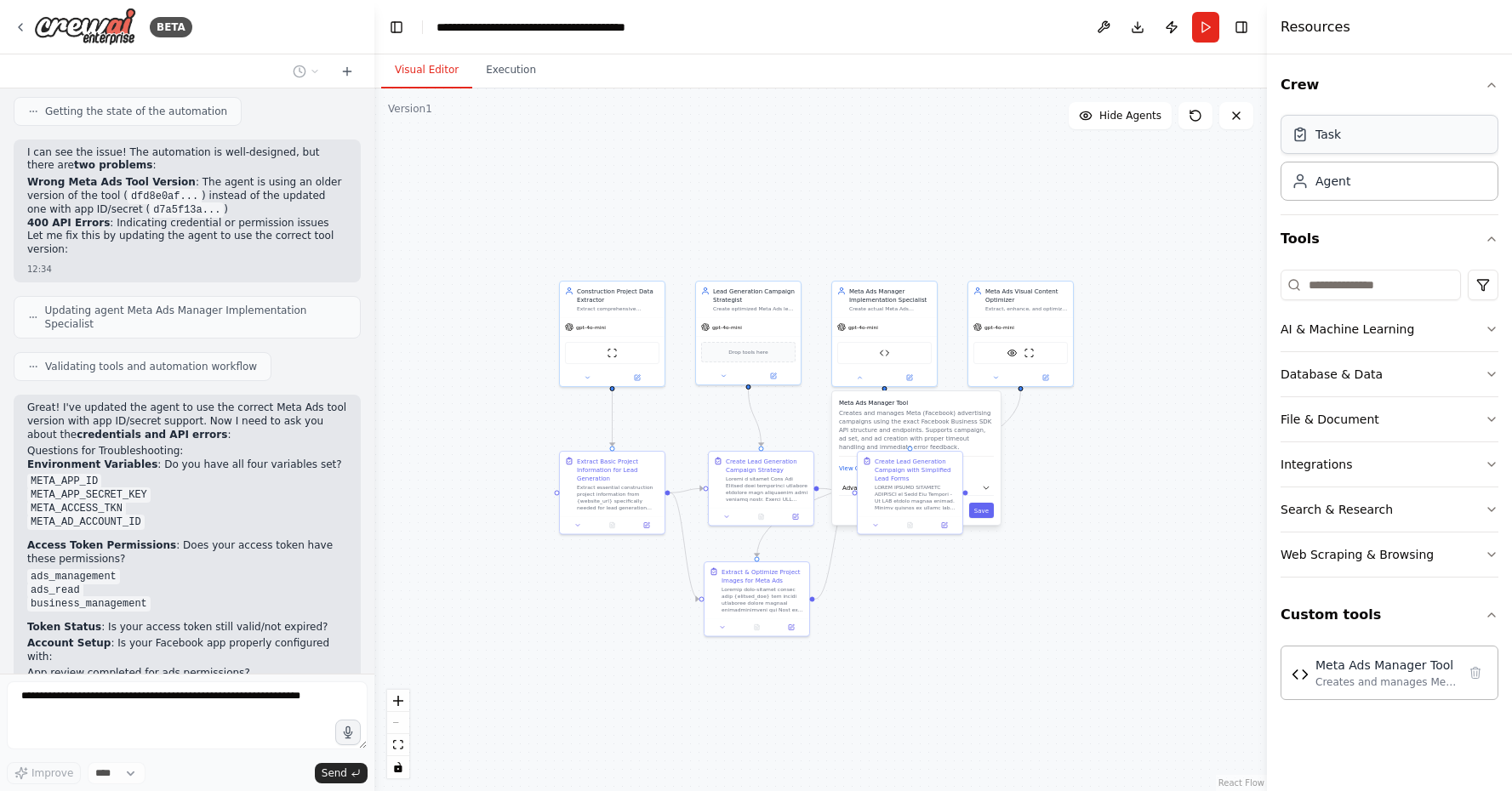
scroll to position [31578, 0]
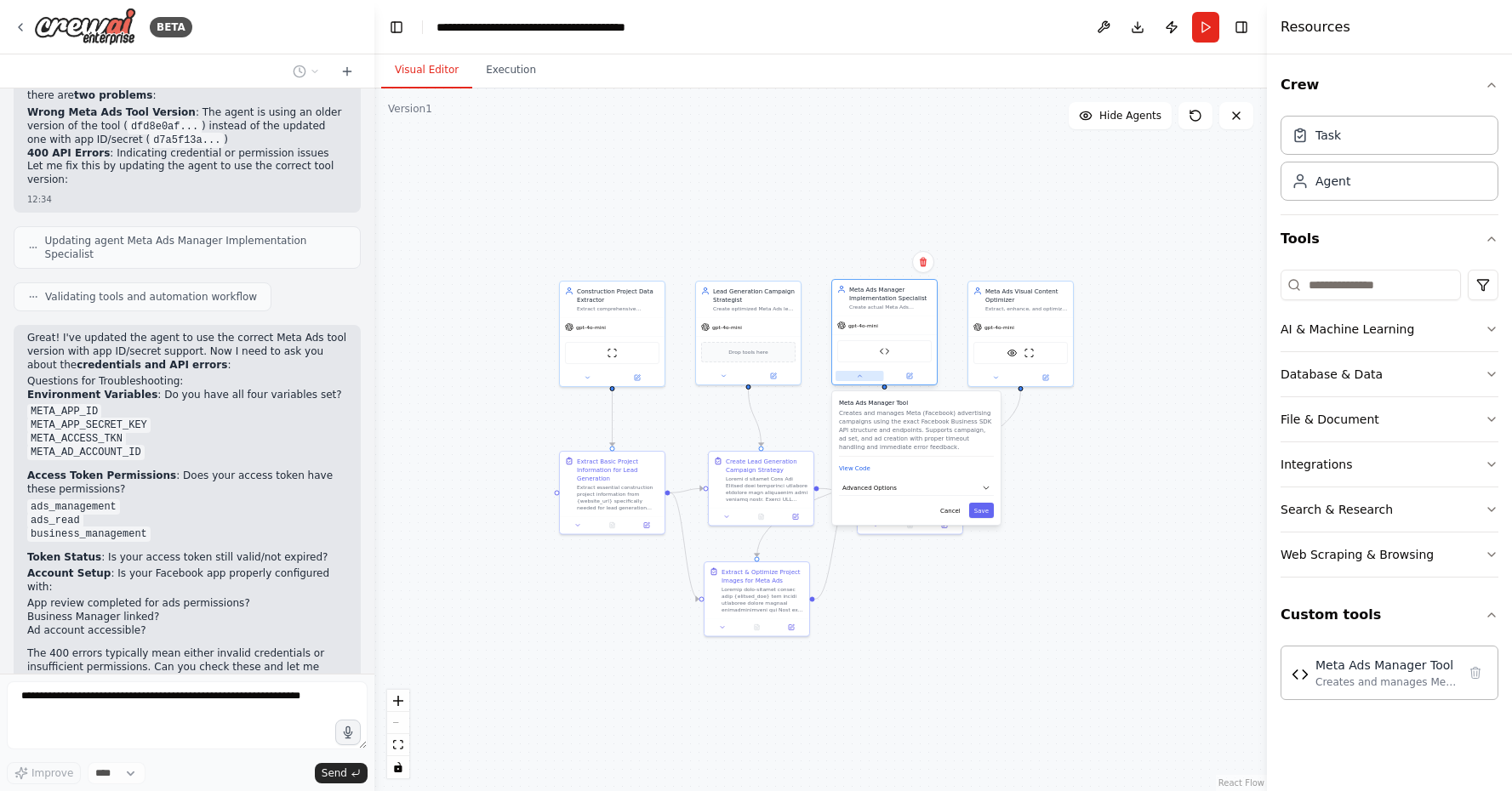
click at [867, 377] on button at bounding box center [859, 375] width 48 height 10
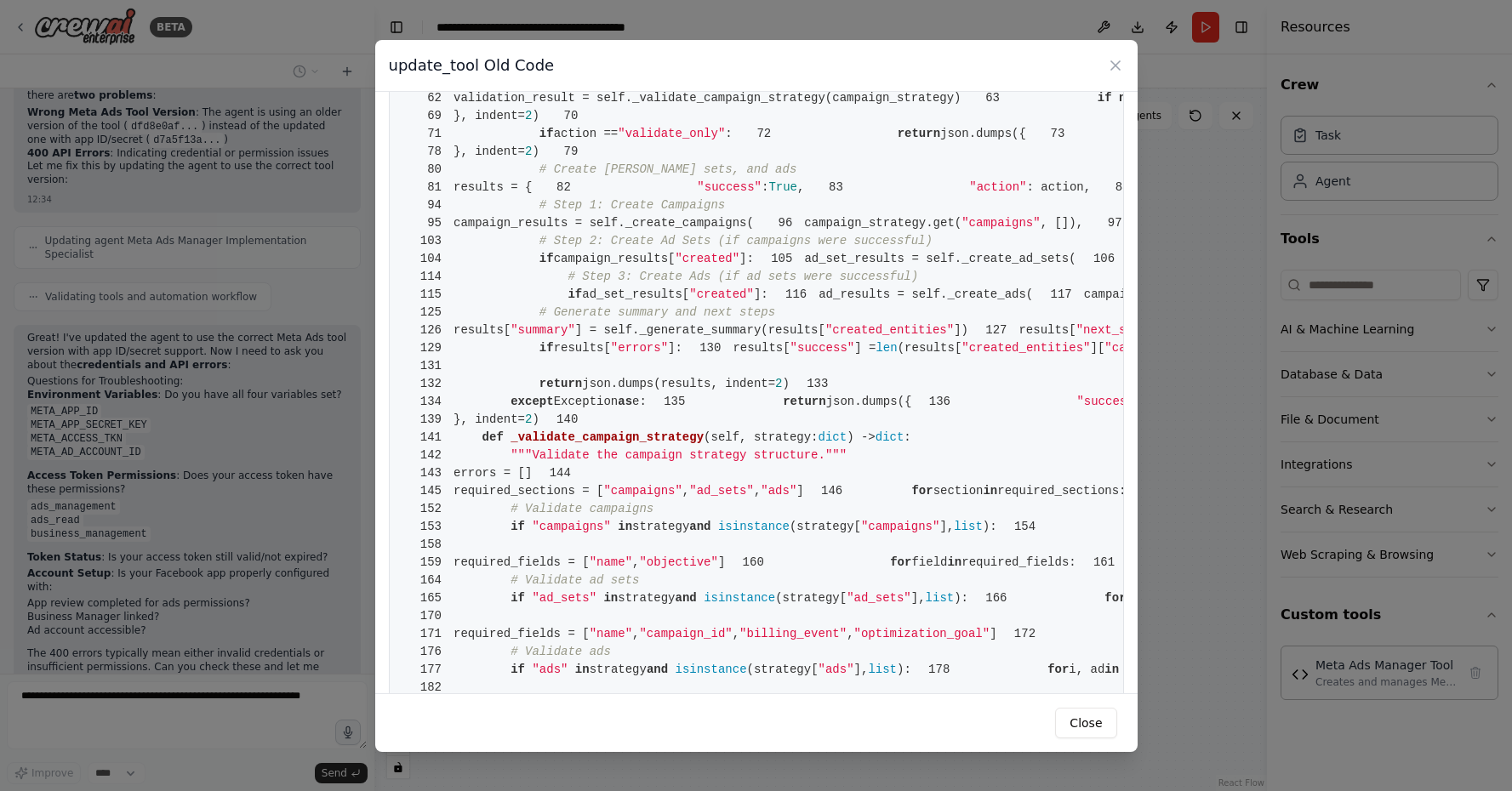
scroll to position [518, 0]
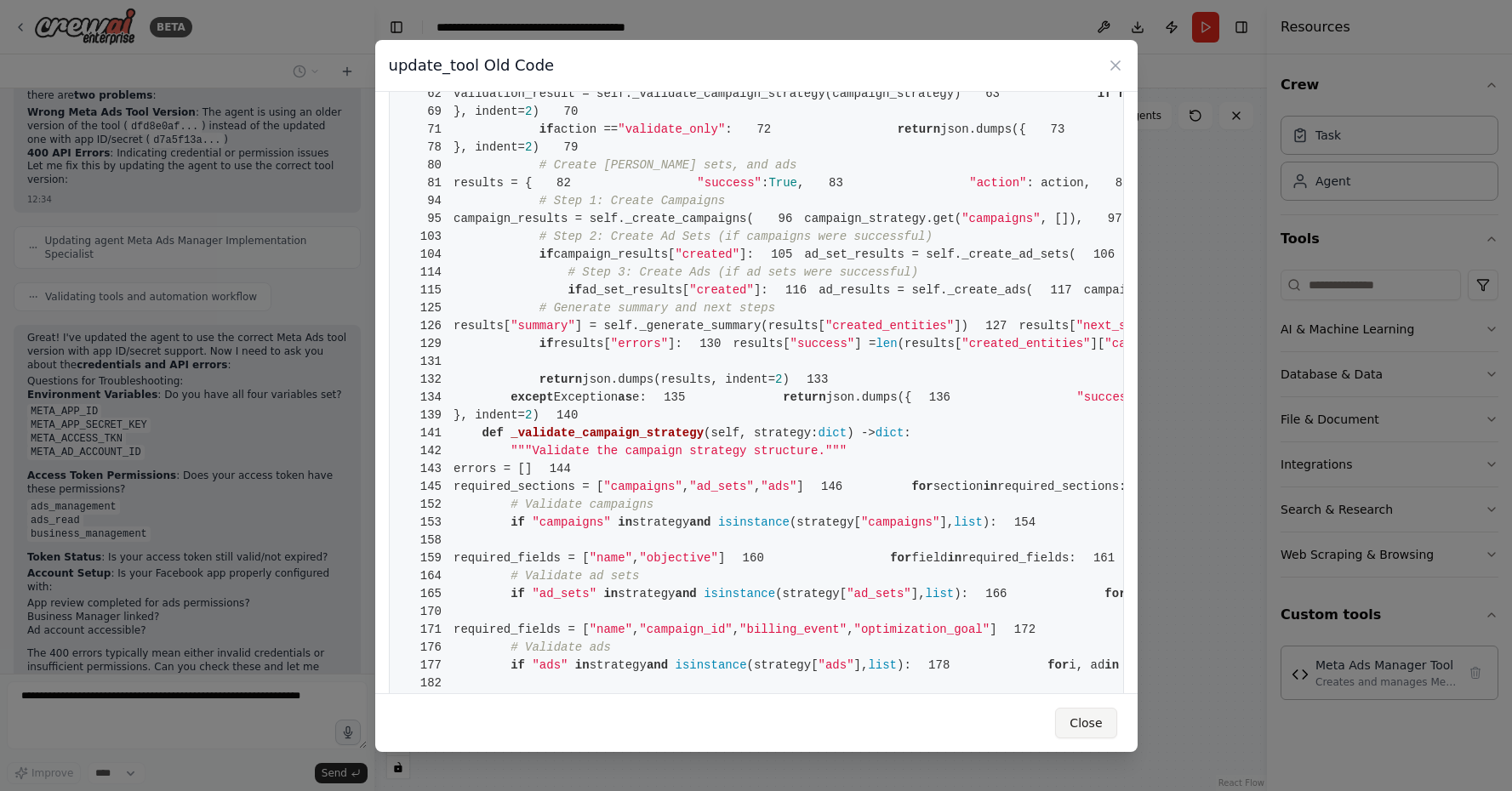
click at [1085, 723] on button "Close" at bounding box center [1085, 722] width 61 height 30
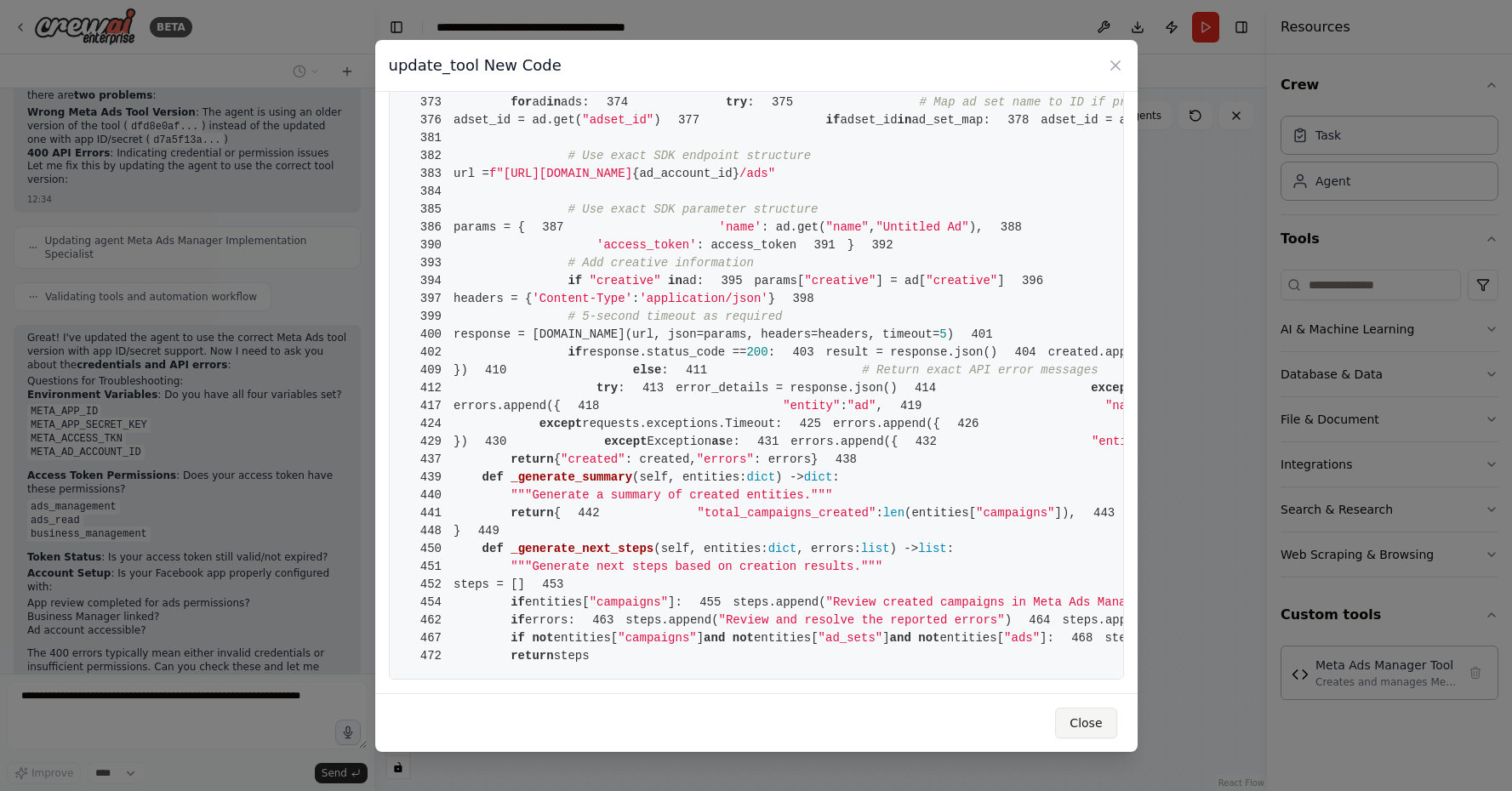
scroll to position [7885, 0]
click at [1100, 732] on button "Close" at bounding box center [1085, 722] width 61 height 30
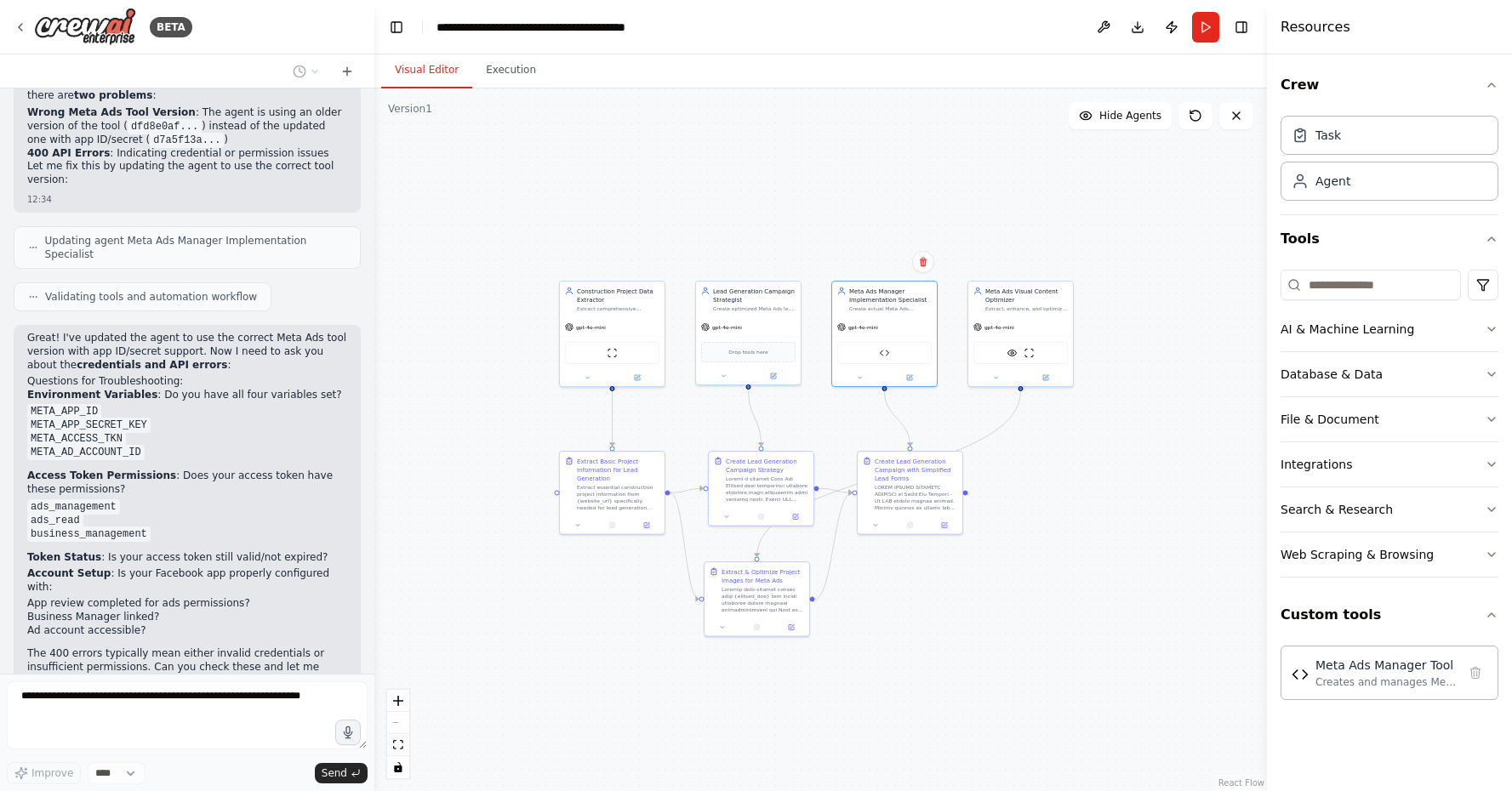
scroll to position [31648, 0]
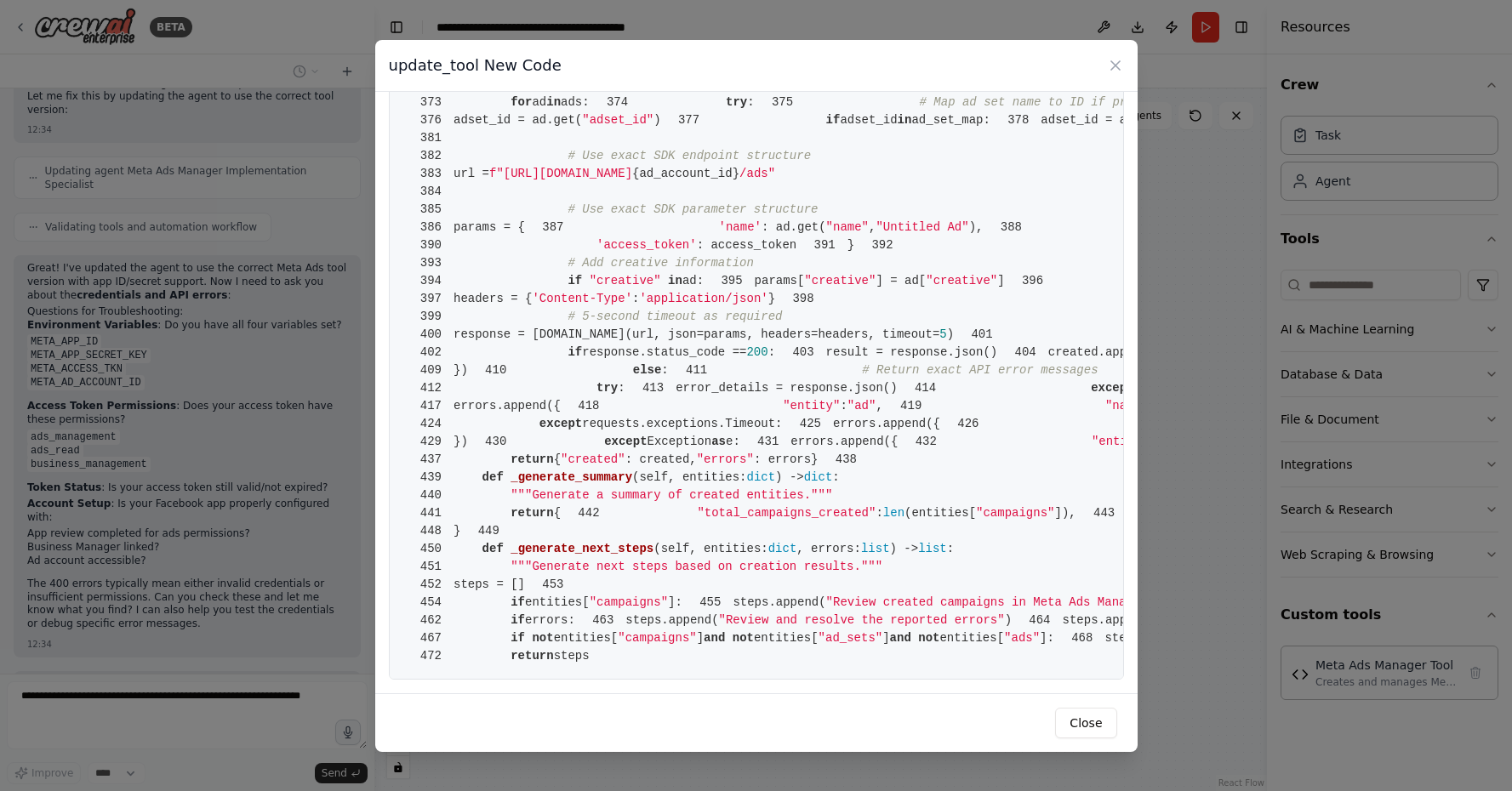
scroll to position [3656, 0]
click at [1088, 711] on button "Close" at bounding box center [1085, 722] width 61 height 30
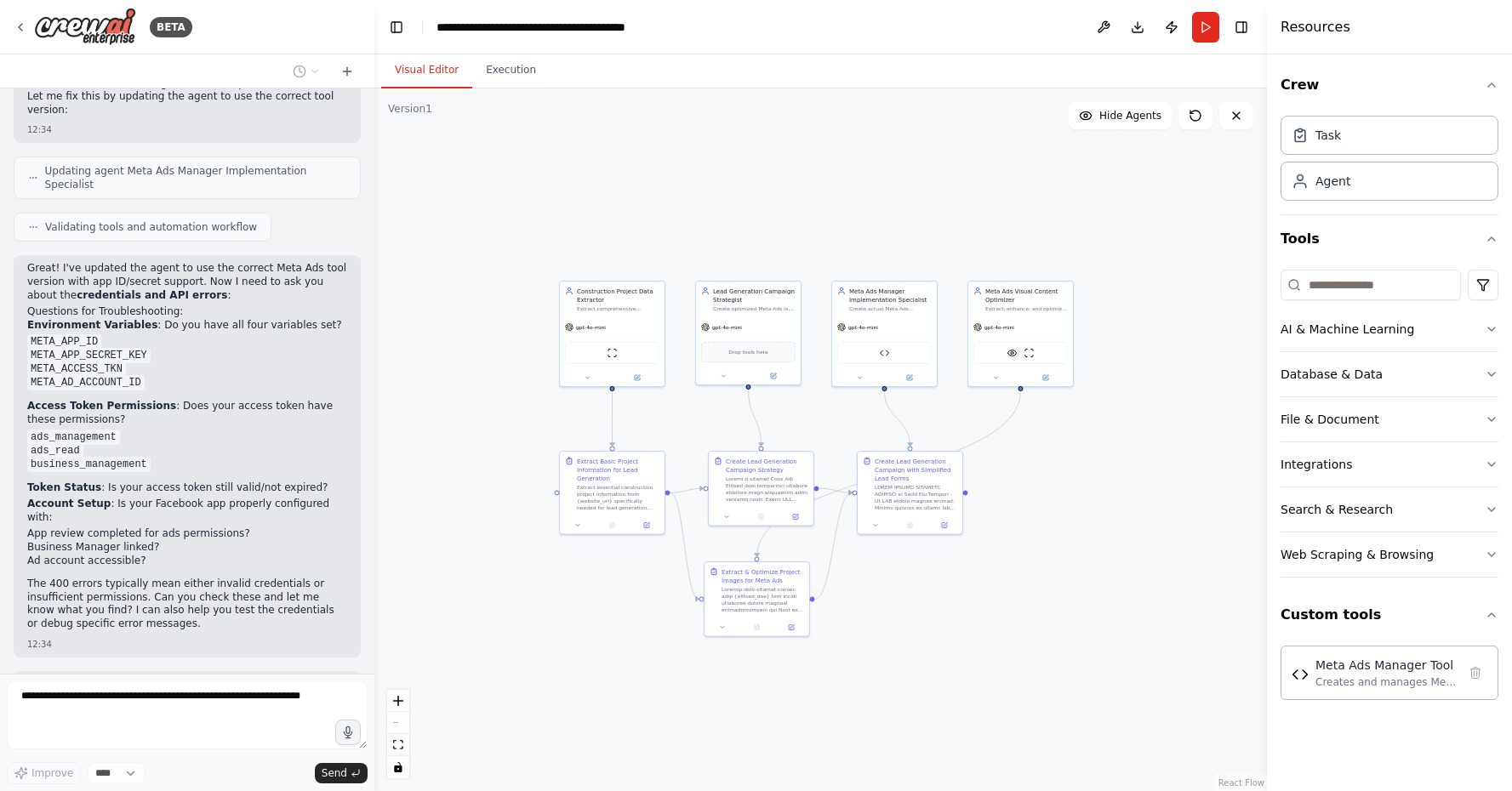
scroll to position [31717, 0]
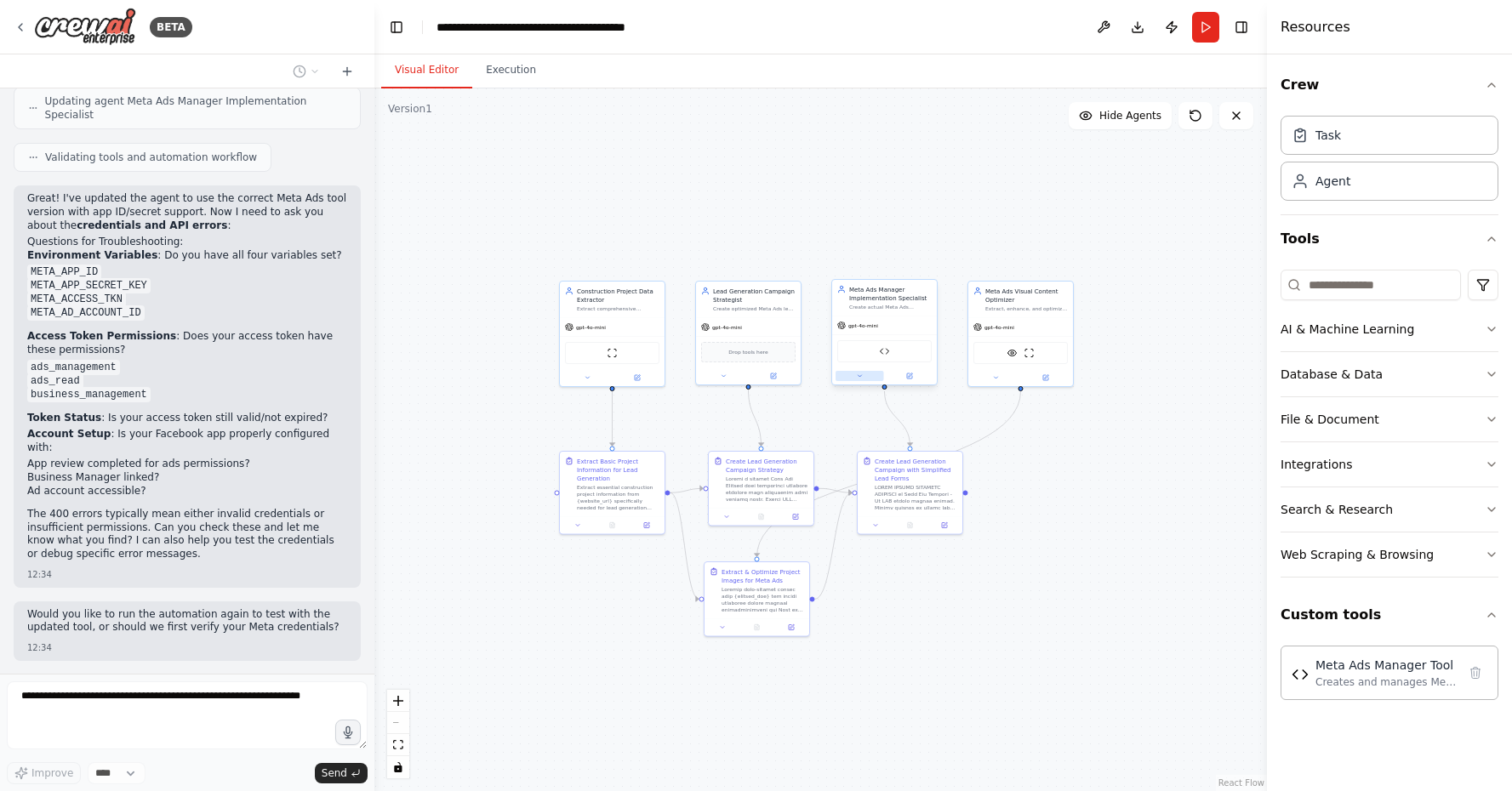
click at [856, 374] on button at bounding box center [859, 375] width 48 height 10
click at [888, 187] on div ".deletable-edge-delete-btn { width: 20px; height: 20px; border: 0px solid #ffff…" at bounding box center [821, 439] width 892 height 703
drag, startPoint x: 883, startPoint y: 296, endPoint x: 1157, endPoint y: 316, distance: 274.7
click at [1157, 316] on div "Meta Ads Manager Implementation Specialist" at bounding box center [1145, 310] width 82 height 17
drag, startPoint x: 1027, startPoint y: 315, endPoint x: 887, endPoint y: 316, distance: 140.0
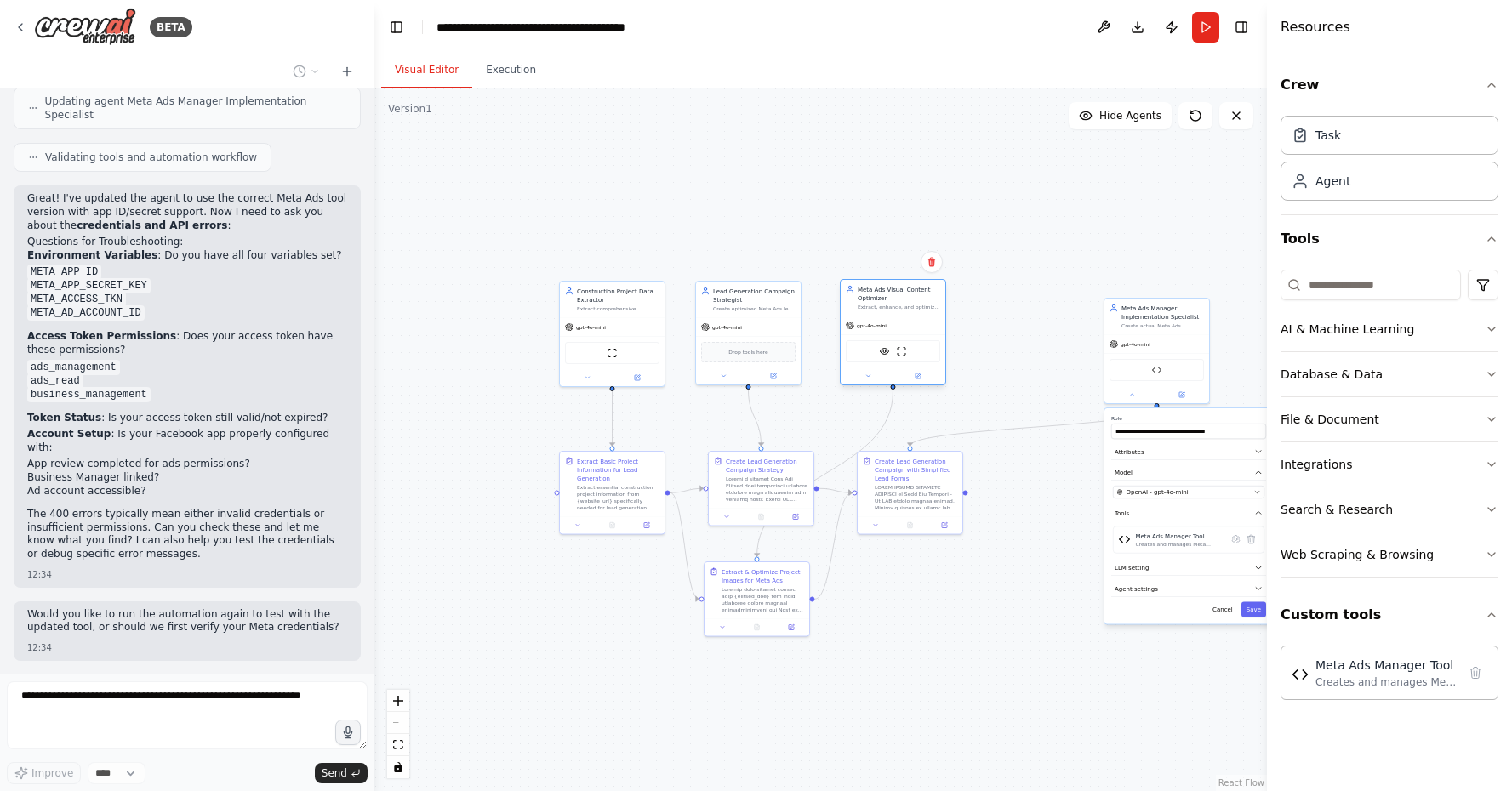
click at [887, 316] on div "Meta Ads Visual Content Optimizer Extract, enhance, and optimize construction p…" at bounding box center [892, 332] width 106 height 106
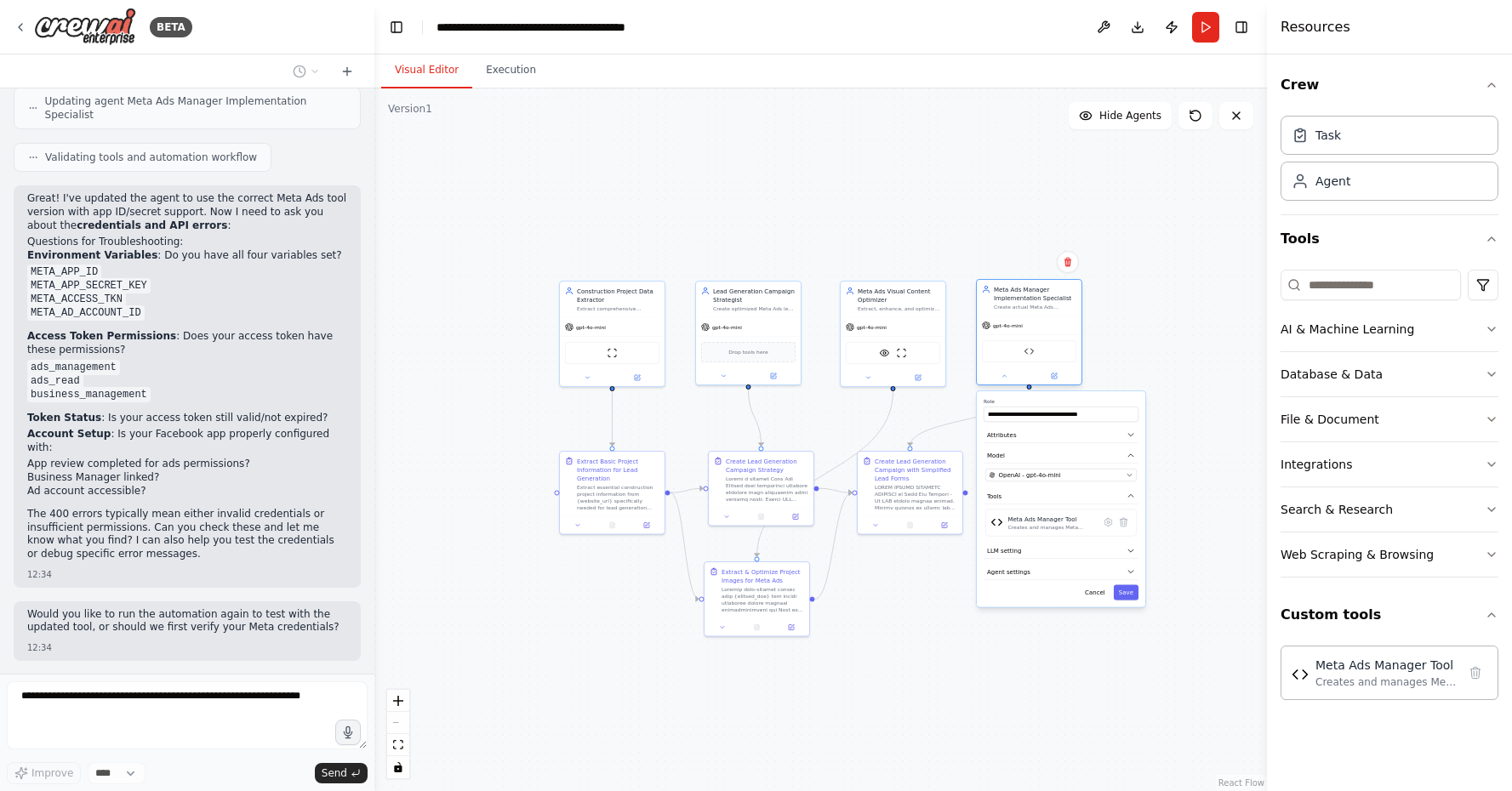
drag, startPoint x: 1163, startPoint y: 326, endPoint x: 1039, endPoint y: 314, distance: 124.6
click at [1039, 311] on div "Create actual Meta Ads Manager campaigns, ad sets, and ads using the Meta Marke…" at bounding box center [1034, 307] width 82 height 7
click at [1118, 535] on icon at bounding box center [1117, 530] width 10 height 10
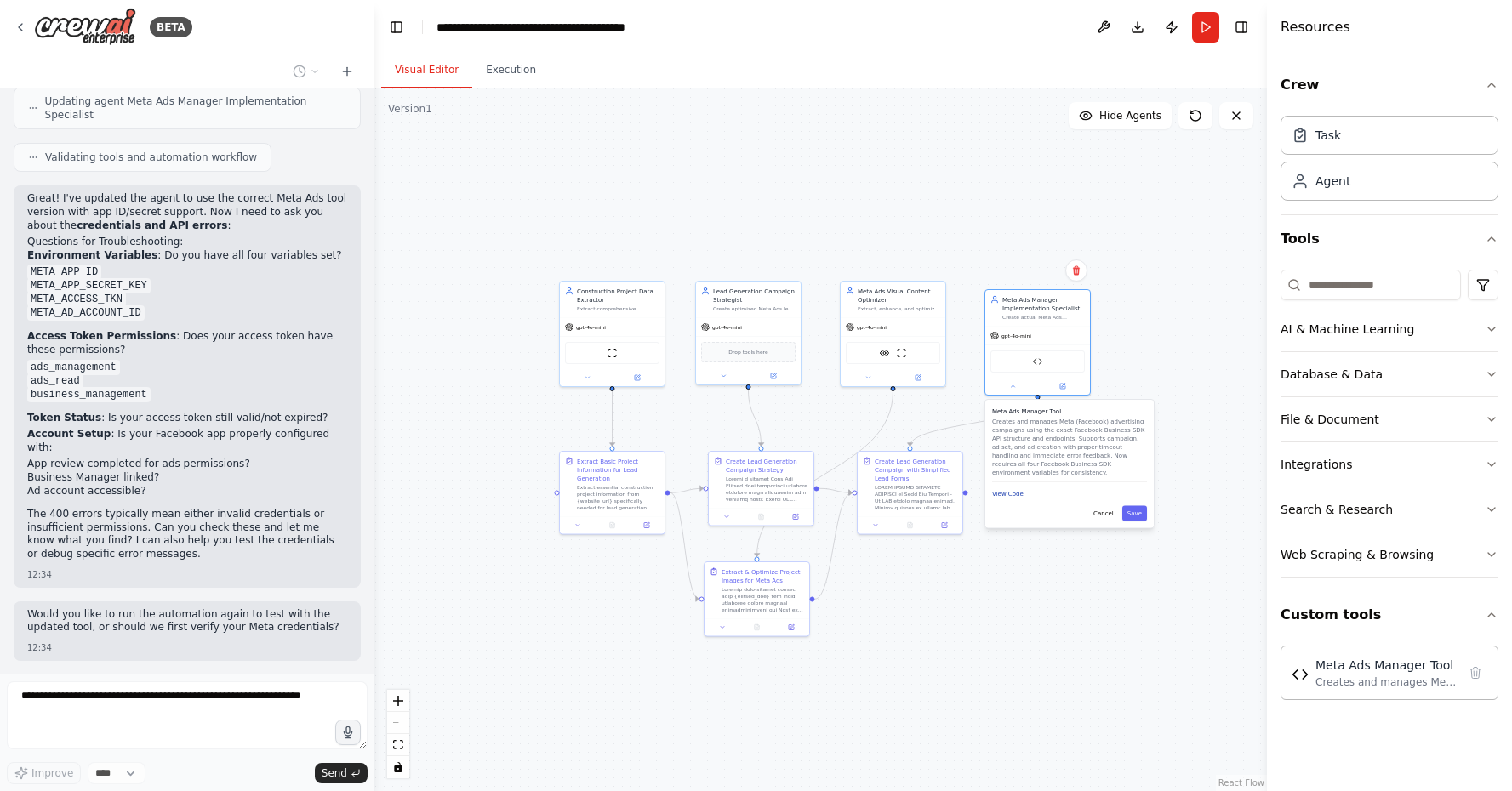
click at [1003, 498] on button "View Code" at bounding box center [1008, 494] width 31 height 9
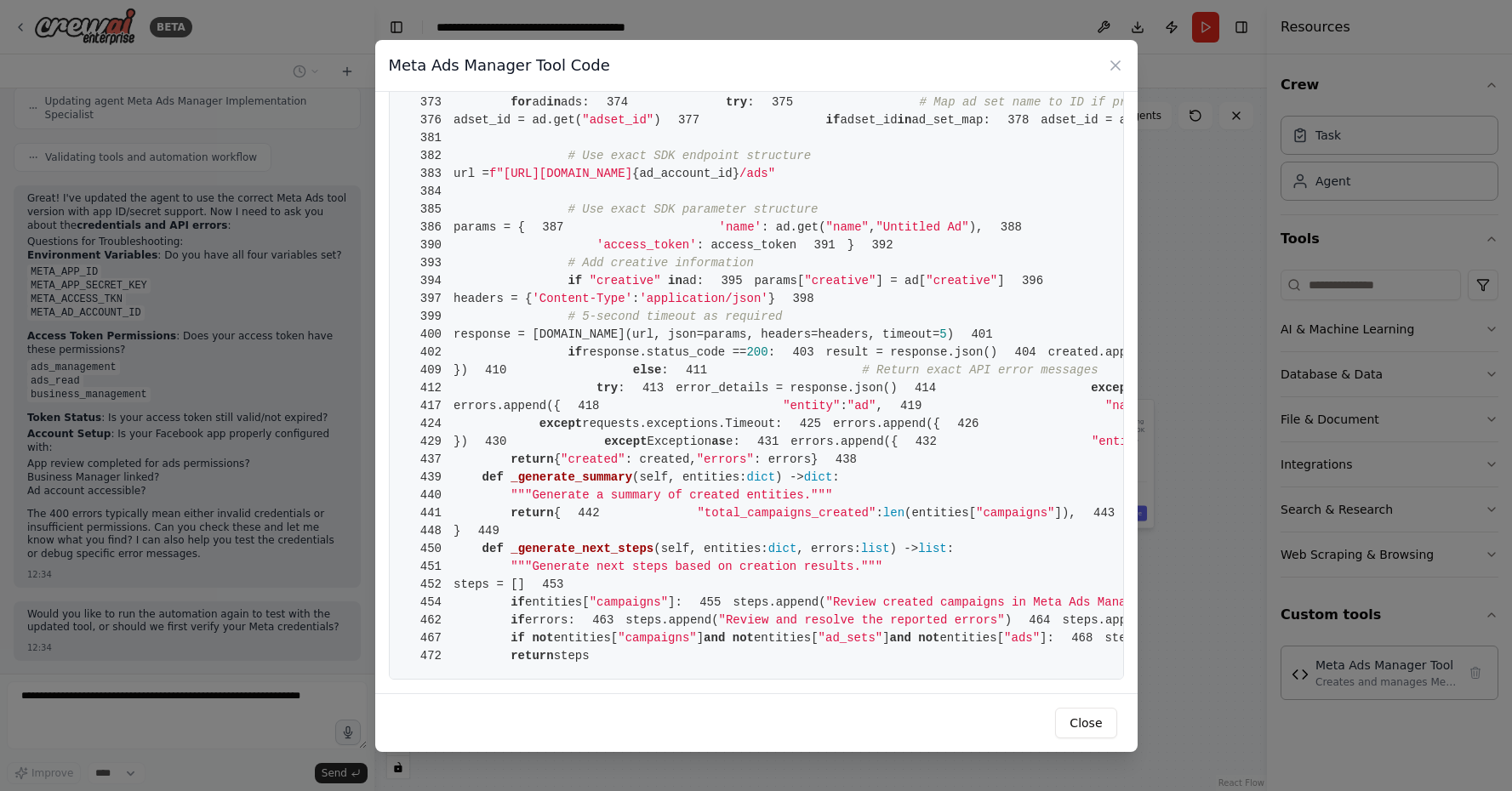
scroll to position [7885, 0]
click at [1085, 717] on button "Close" at bounding box center [1085, 722] width 61 height 30
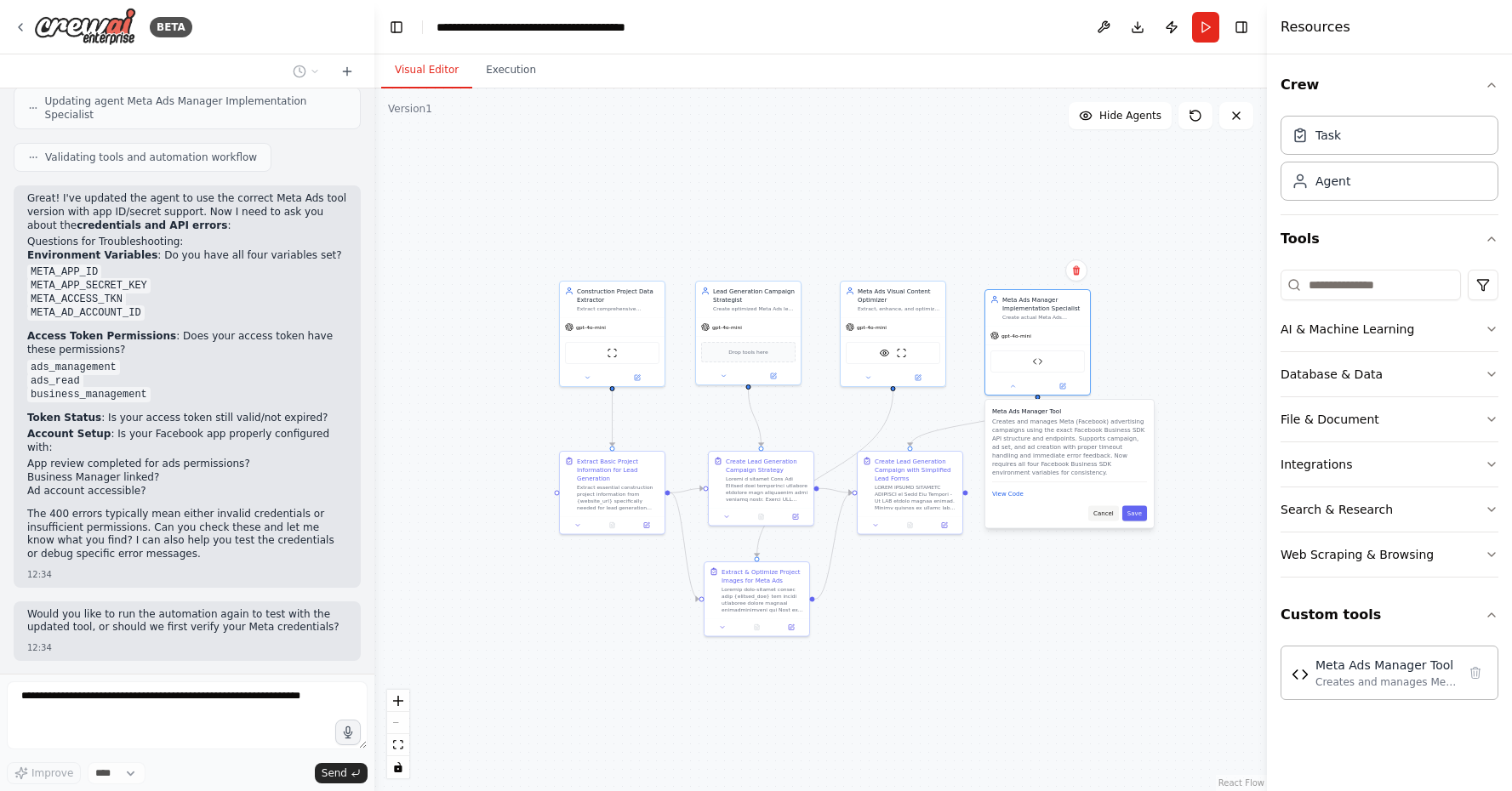
click at [1099, 518] on button "Cancel" at bounding box center [1103, 514] width 30 height 16
click at [1064, 537] on div "Creates and manages Meta (Facebook) advertising campaigns using the exact Faceb…" at bounding box center [1060, 535] width 87 height 7
click at [1062, 485] on span "OpenAI - gpt-4o-mini" at bounding box center [1037, 483] width 62 height 9
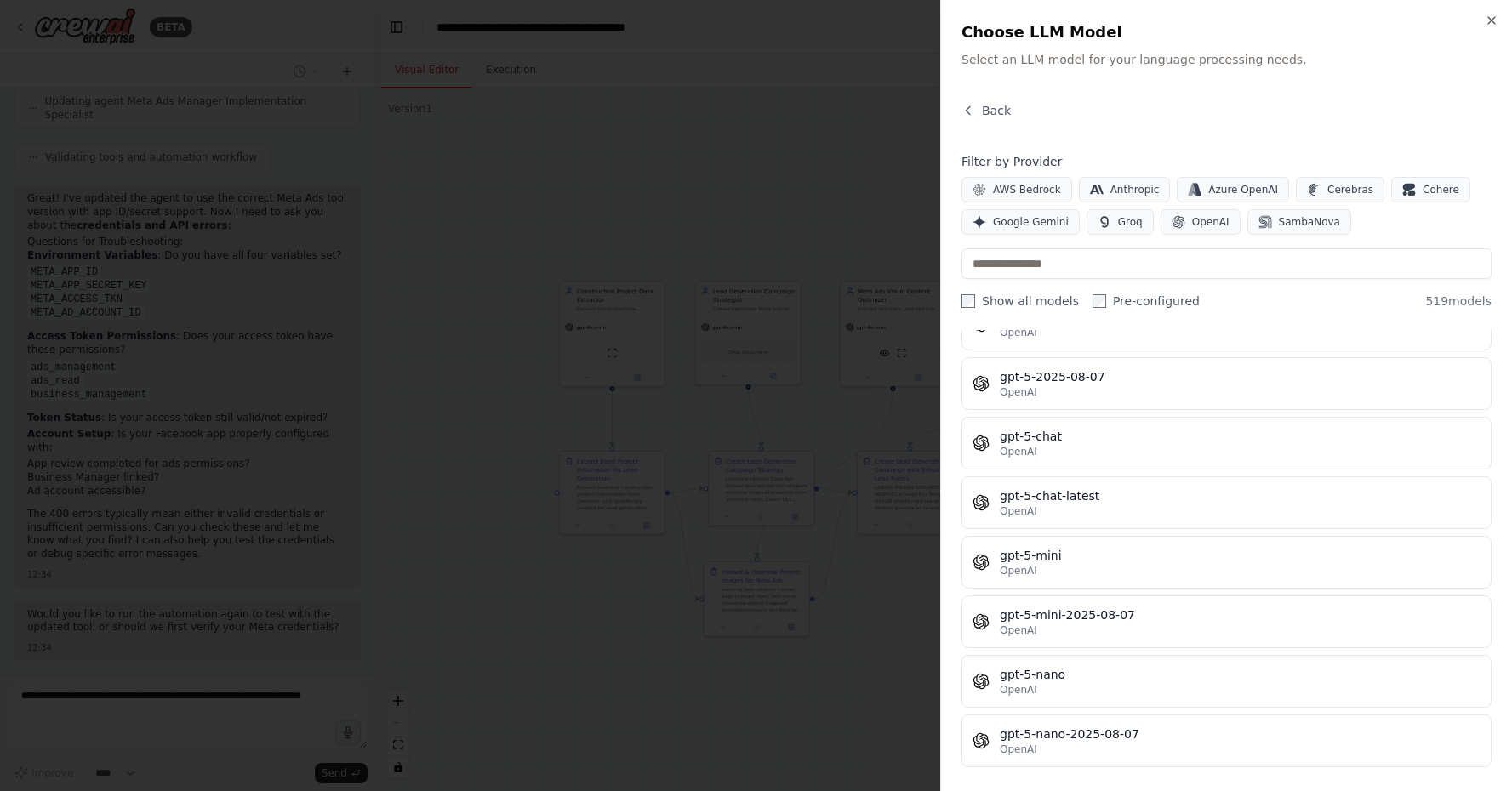
scroll to position [26928, 0]
click at [1489, 17] on icon "button" at bounding box center [1491, 21] width 14 height 14
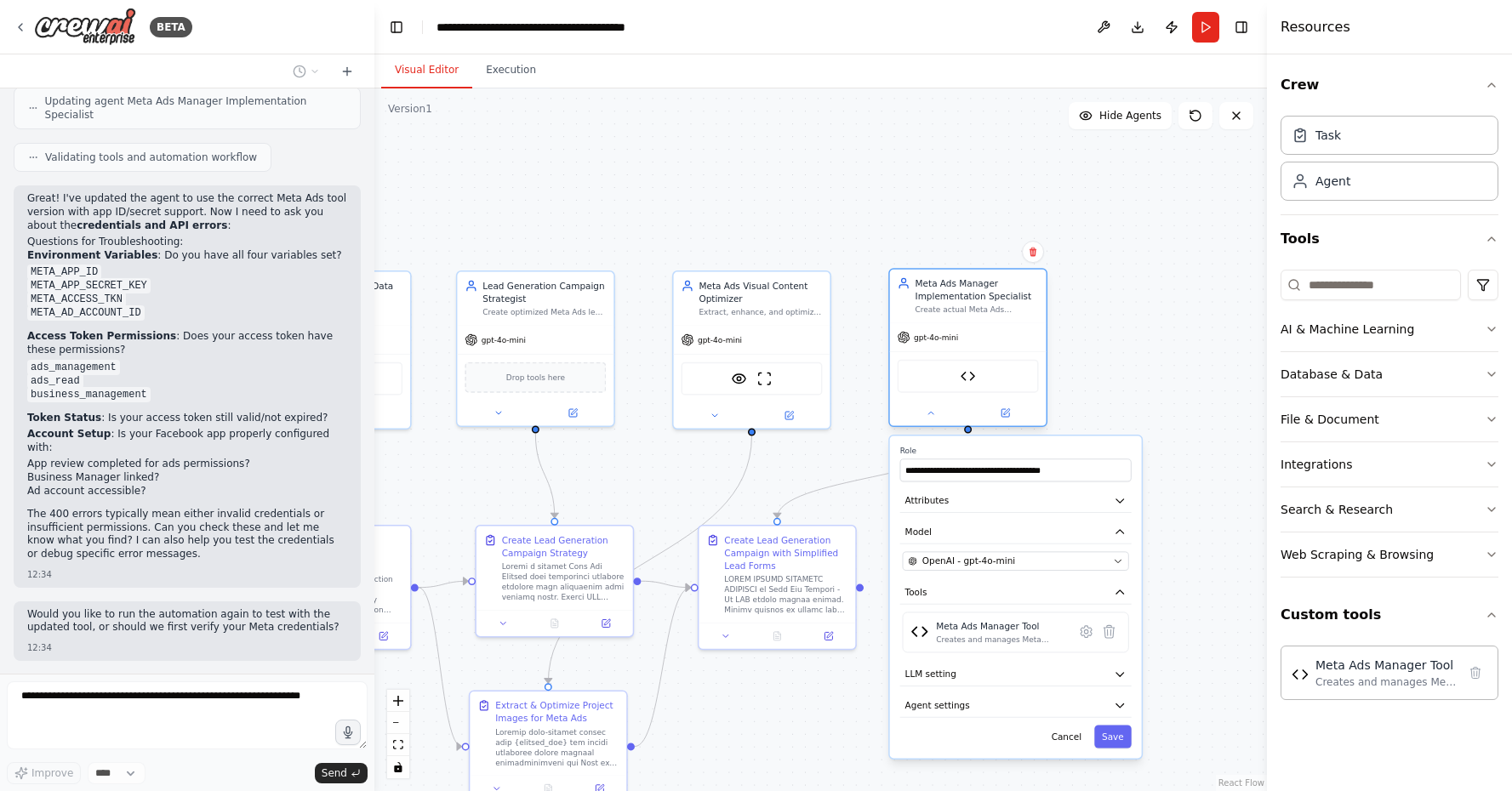
drag, startPoint x: 995, startPoint y: 314, endPoint x: 995, endPoint y: 303, distance: 11.0
click at [995, 303] on div "Meta Ads Manager Implementation Specialist Create actual Meta Ads Manager campa…" at bounding box center [978, 296] width 124 height 38
click at [1090, 638] on icon at bounding box center [1086, 632] width 16 height 16
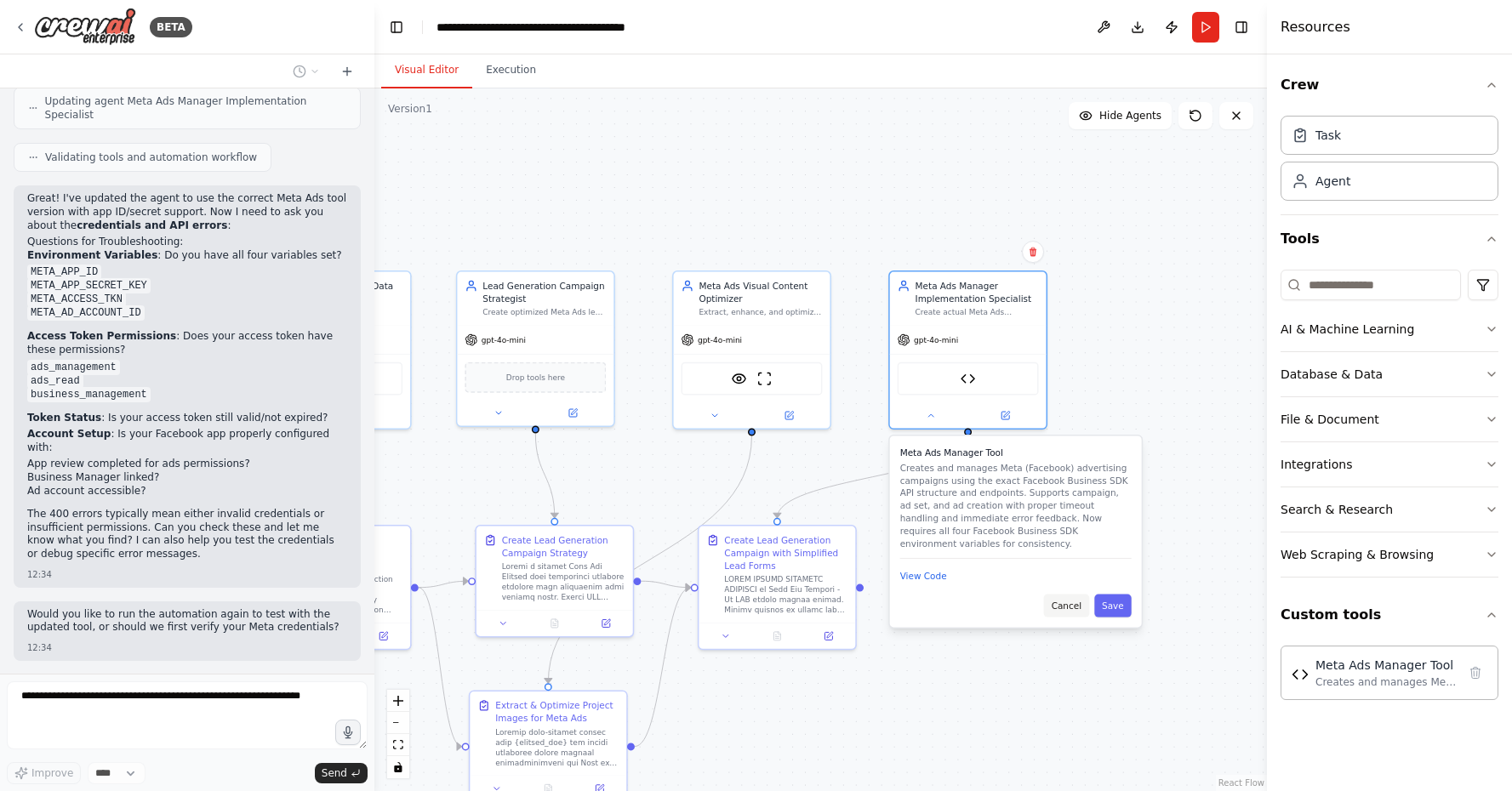
click at [1067, 609] on button "Cancel" at bounding box center [1067, 606] width 45 height 23
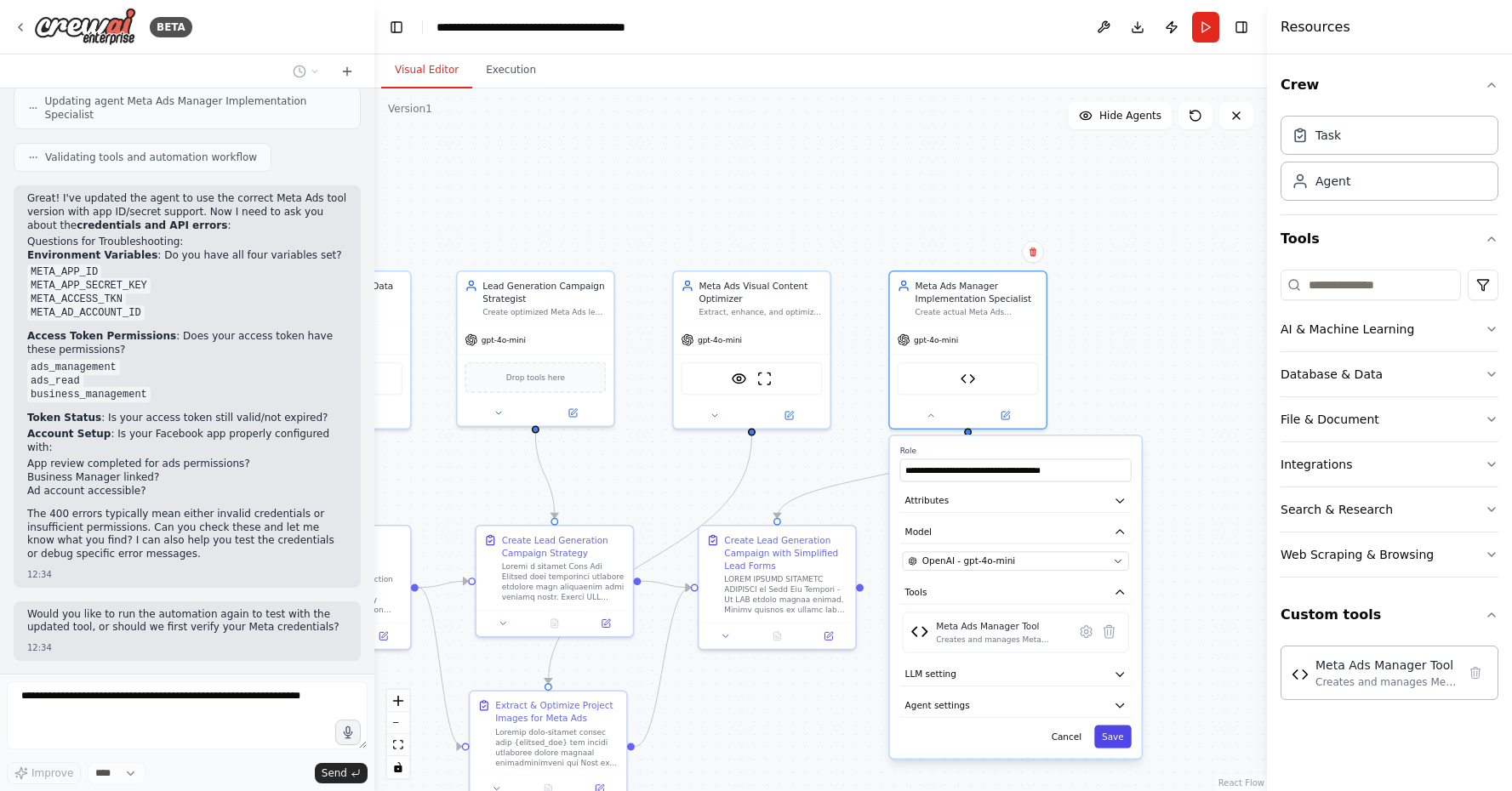
click at [1122, 740] on button "Save" at bounding box center [1113, 736] width 37 height 23
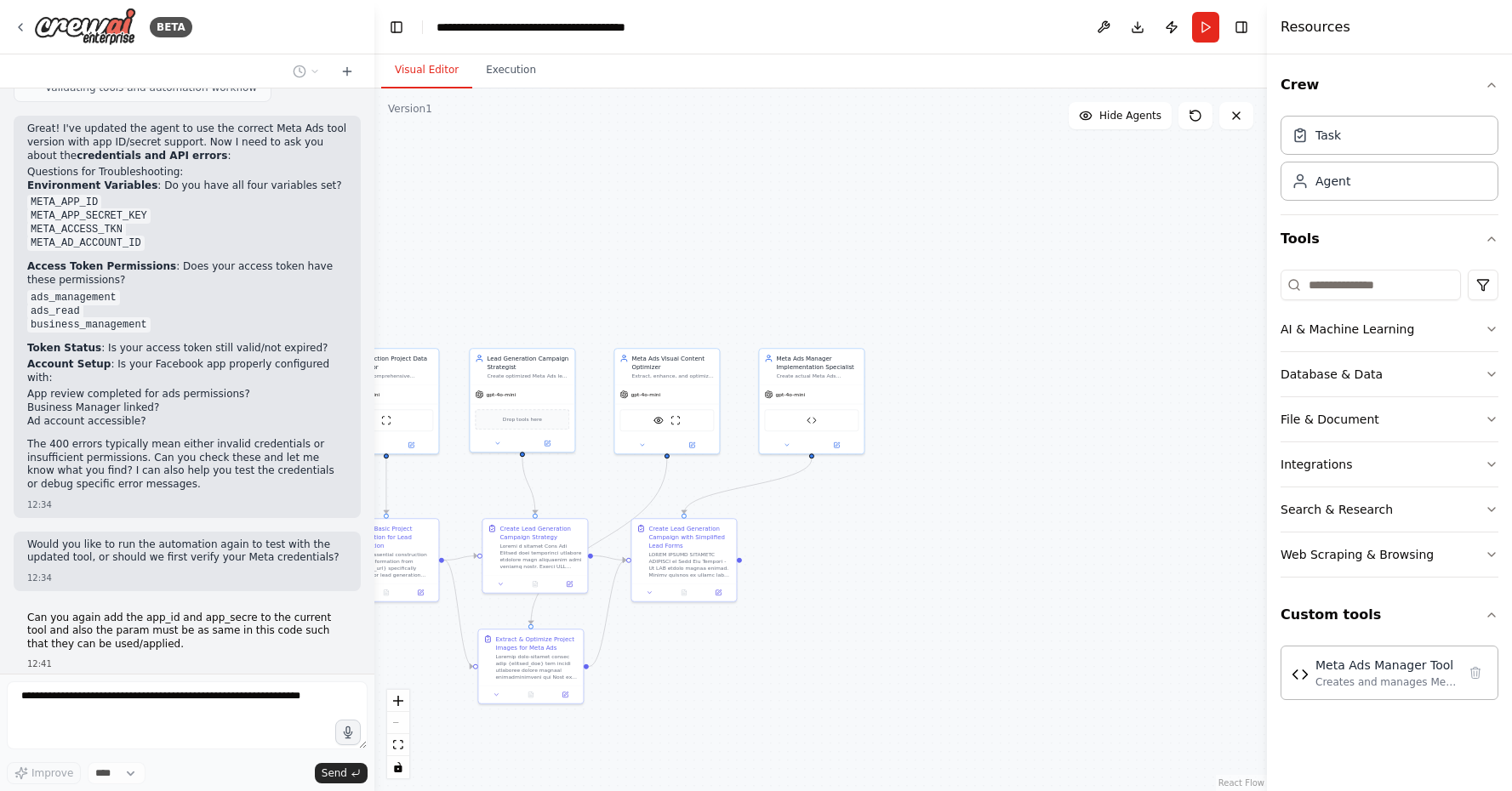
drag, startPoint x: 1026, startPoint y: 698, endPoint x: 234, endPoint y: 666, distance: 792.6
click at [242, 666] on div "BETA I want to get all the information of a construction project from it websit…" at bounding box center [756, 395] width 1512 height 791
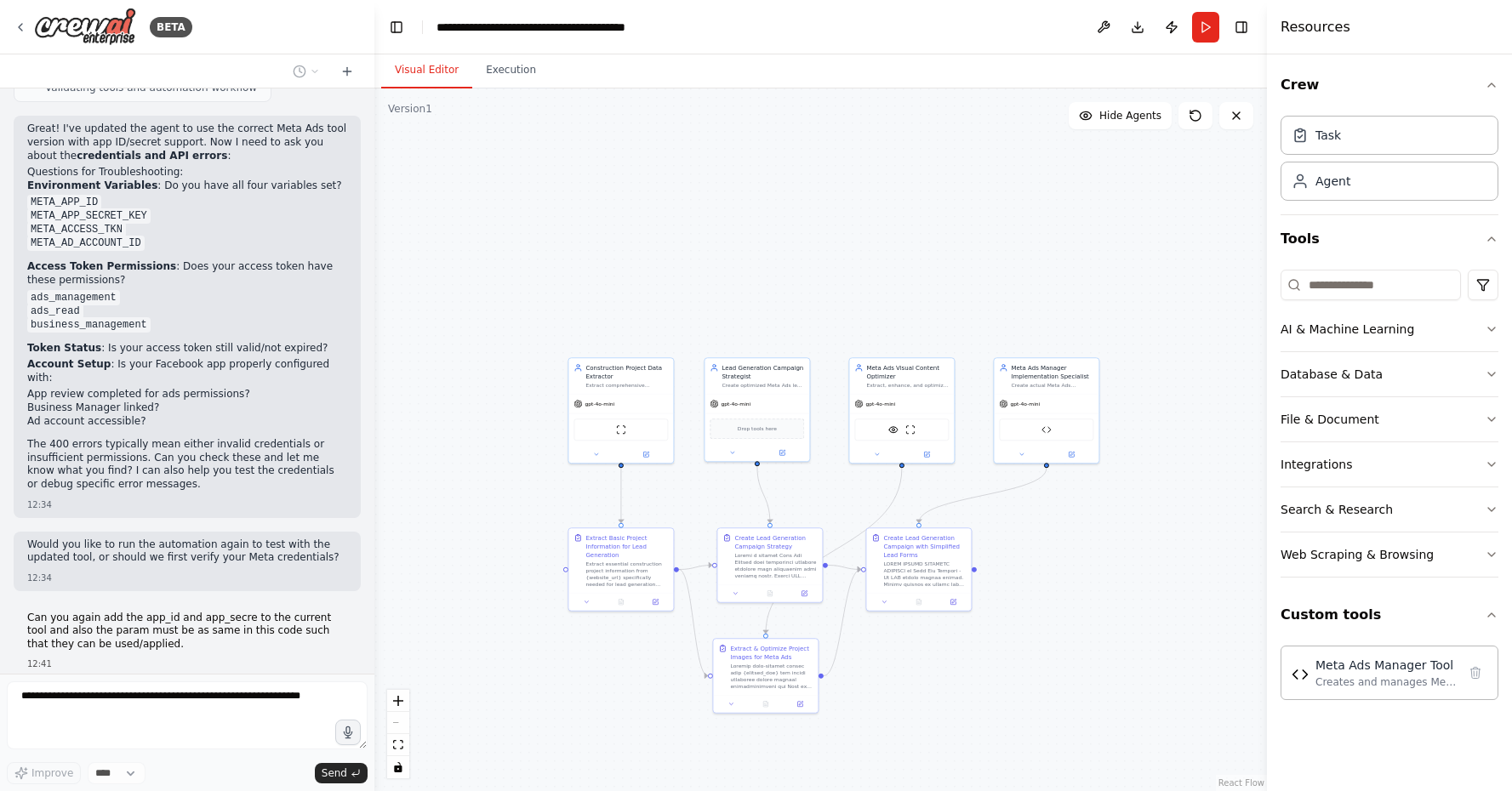
drag, startPoint x: 669, startPoint y: 561, endPoint x: 1511, endPoint y: 537, distance: 842.3
click at [1511, 537] on div "BETA I want to get all the information of a construction project from it websit…" at bounding box center [756, 395] width 1512 height 791
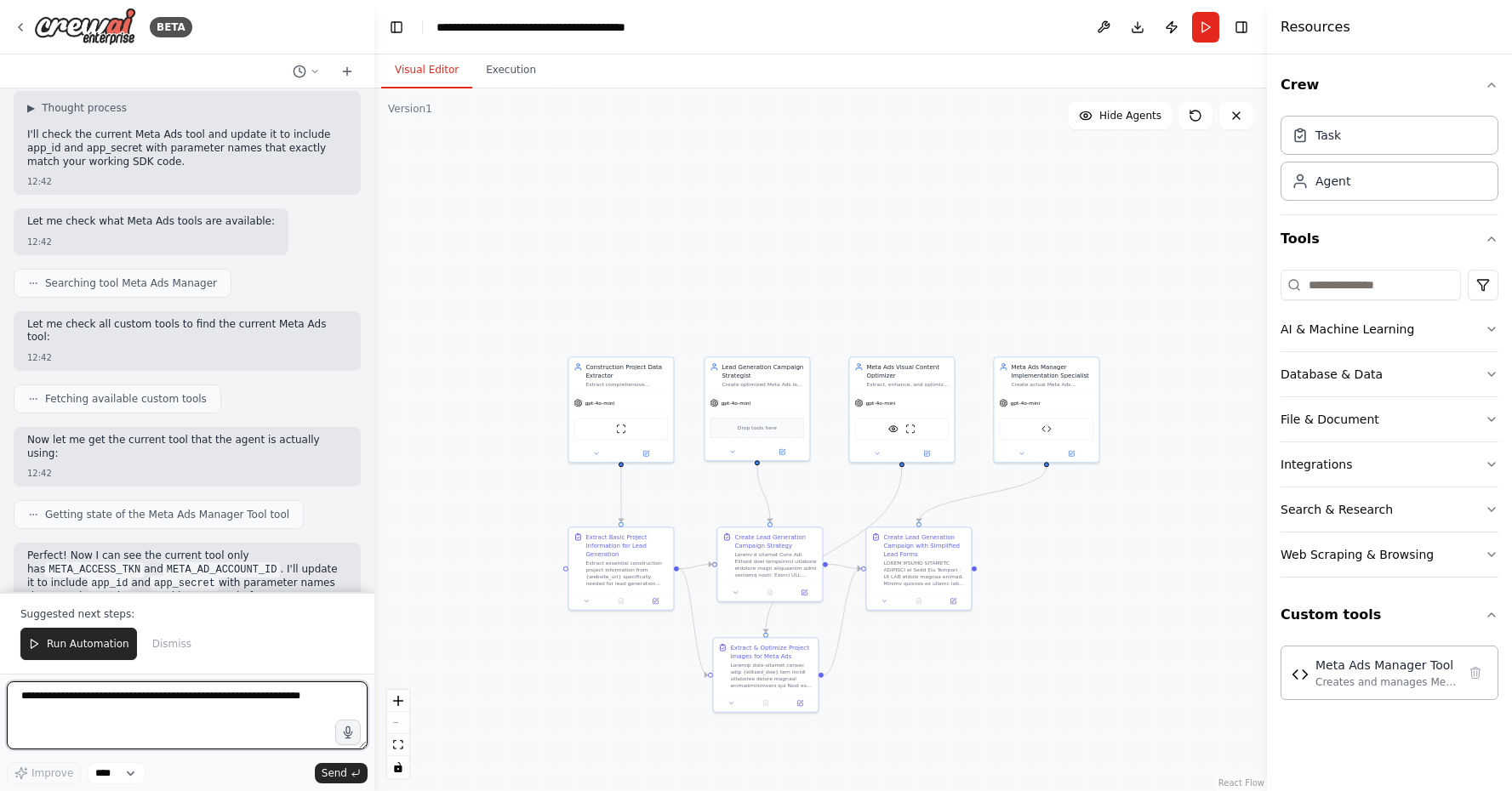
scroll to position [32386, 0]
click at [1026, 452] on button at bounding box center [1021, 452] width 48 height 10
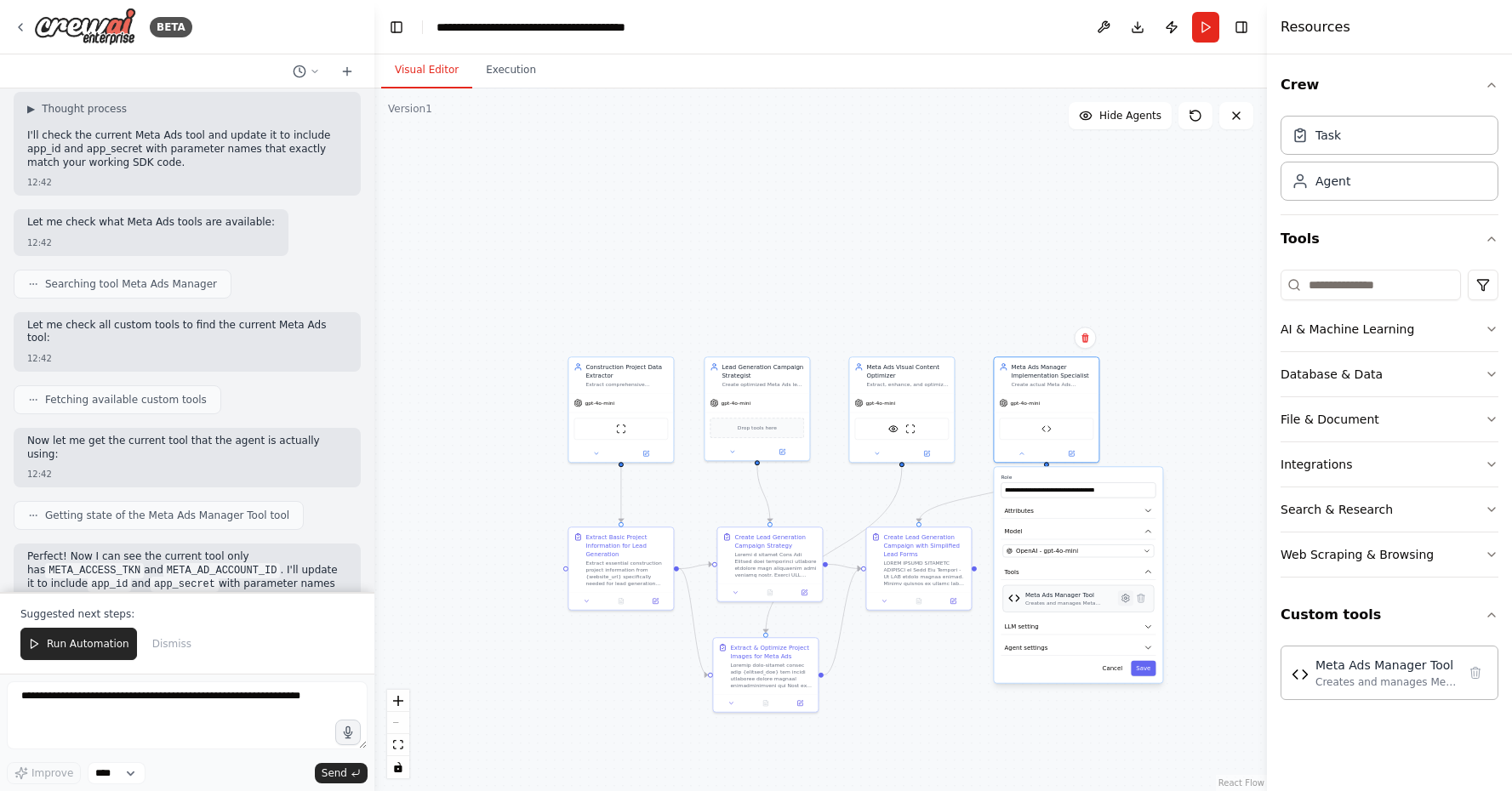
click at [1129, 603] on icon at bounding box center [1126, 598] width 10 height 10
click at [1122, 586] on button "Cancel" at bounding box center [1112, 581] width 30 height 16
click at [1226, 440] on div ".deletable-edge-delete-btn { width: 20px; height: 20px; border: 0px solid #ffff…" at bounding box center [821, 439] width 892 height 703
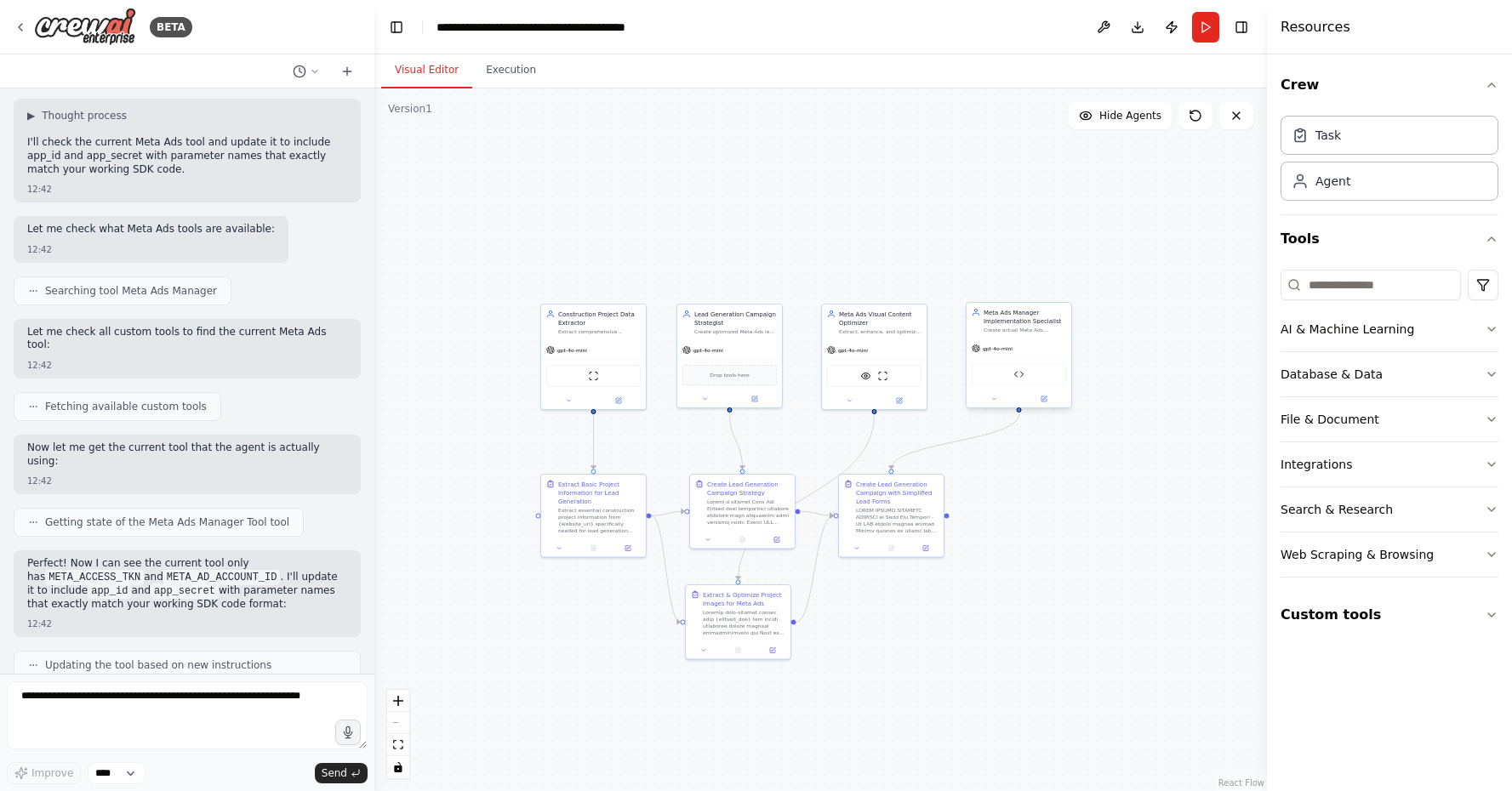
click at [1000, 404] on div at bounding box center [1019, 398] width 105 height 17
click at [990, 400] on button at bounding box center [993, 399] width 48 height 10
click at [1096, 546] on icon at bounding box center [1097, 545] width 3 height 3
drag, startPoint x: 983, startPoint y: 468, endPoint x: 991, endPoint y: 466, distance: 8.2
click at [991, 466] on p "Creates and manages Meta (Facebook) advertising campaigns using the exact Faceb…" at bounding box center [1059, 461] width 155 height 60
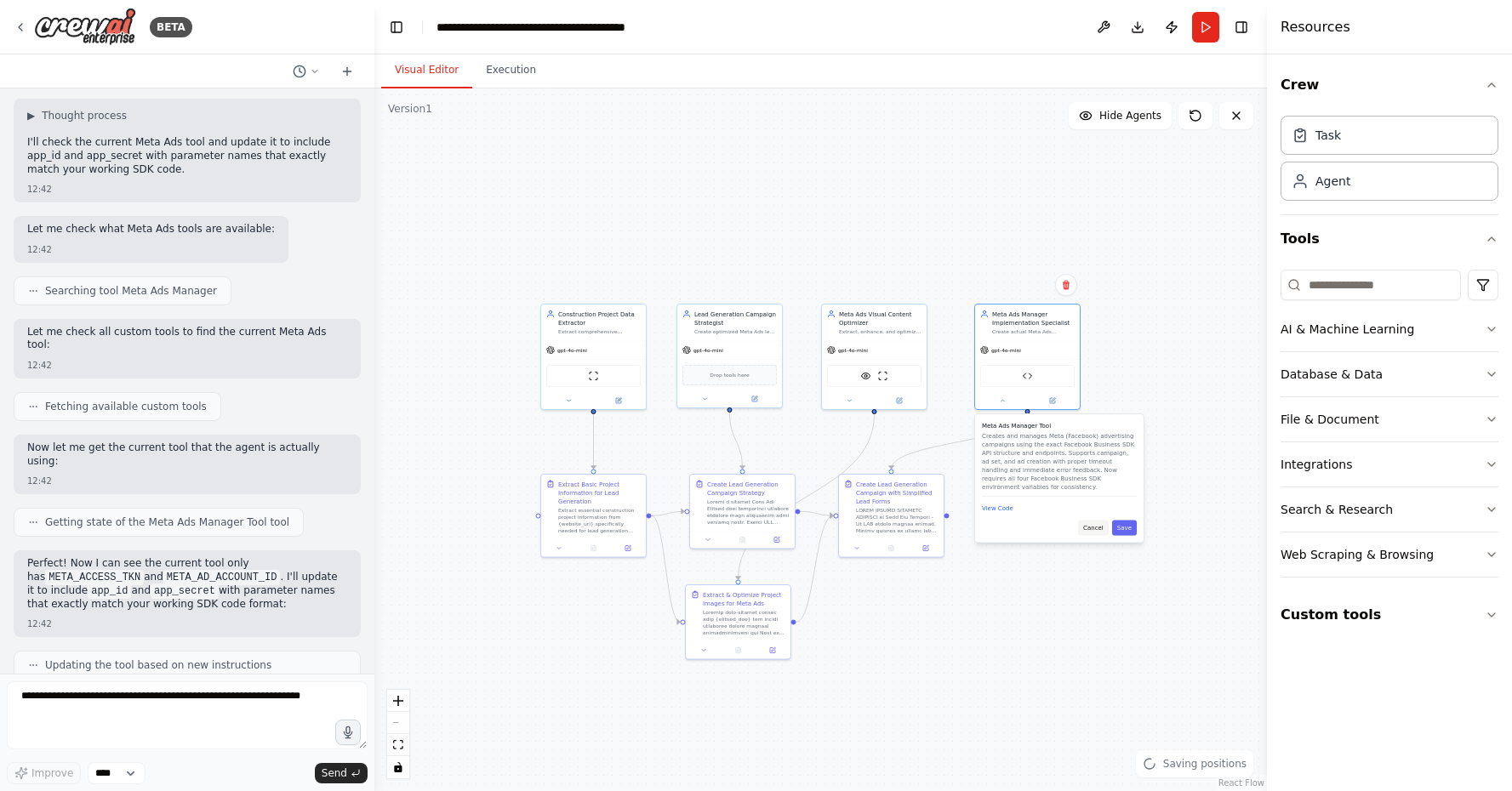
click at [1096, 530] on button "Cancel" at bounding box center [1092, 528] width 30 height 16
click at [1005, 595] on span "Agent settings" at bounding box center [1007, 594] width 43 height 9
click at [1005, 578] on button "LLM setting" at bounding box center [1059, 574] width 155 height 16
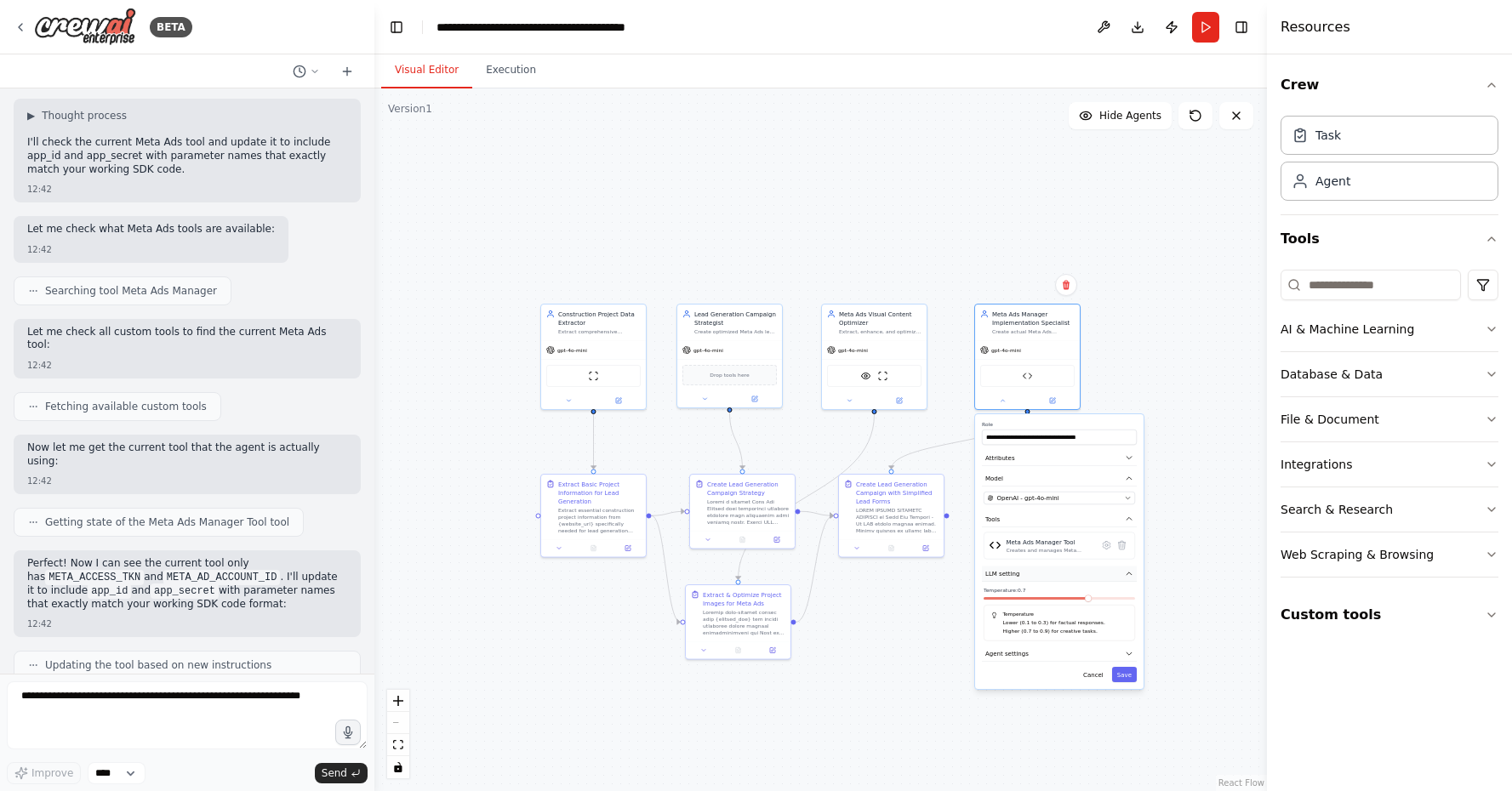
click at [1005, 578] on button "LLM setting" at bounding box center [1059, 574] width 155 height 16
click at [1018, 459] on button "Attributes" at bounding box center [1059, 458] width 155 height 16
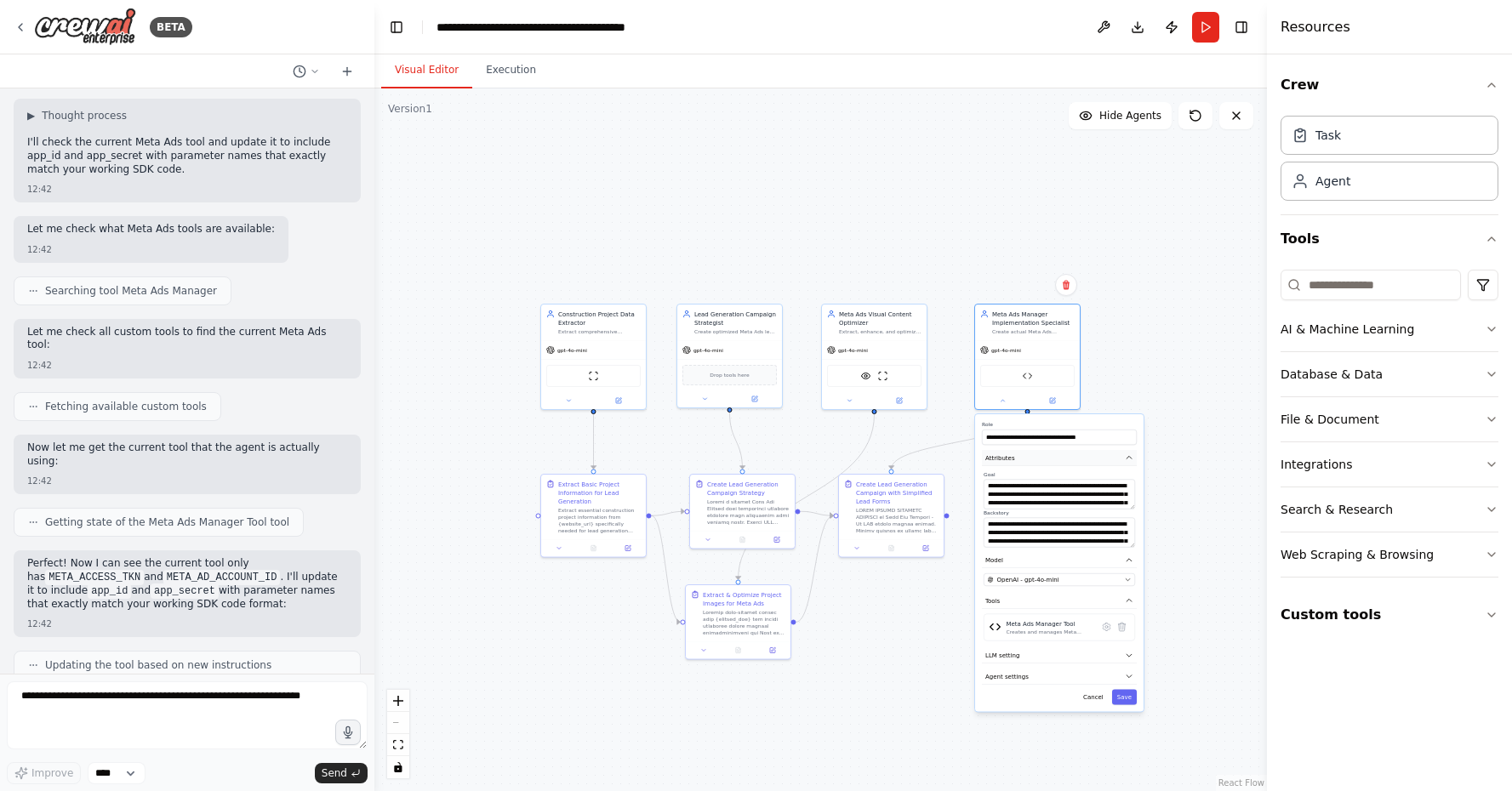
click at [1018, 459] on button "Attributes" at bounding box center [1059, 458] width 155 height 16
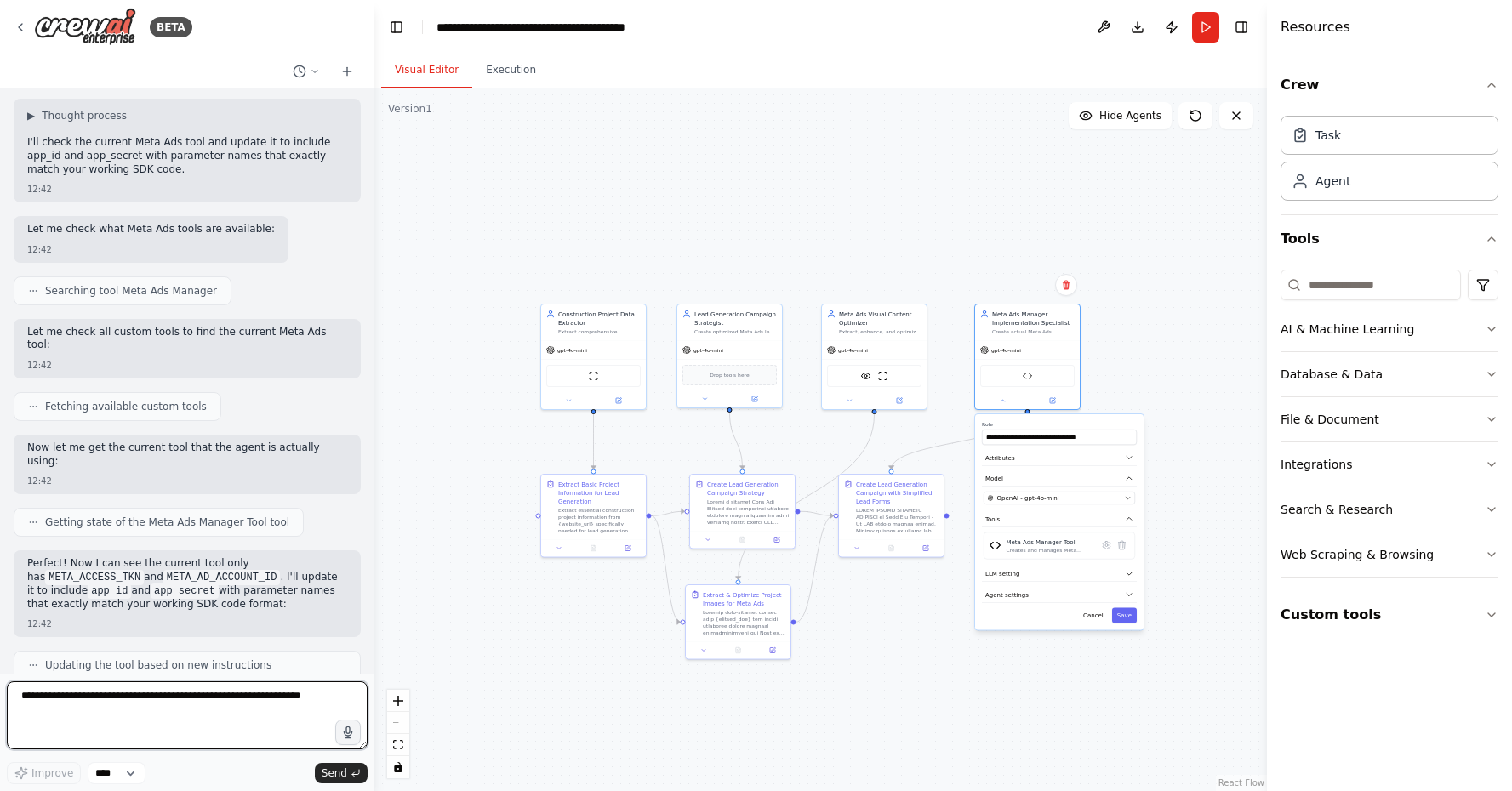
click at [197, 699] on textarea at bounding box center [187, 715] width 361 height 68
type textarea "**********"
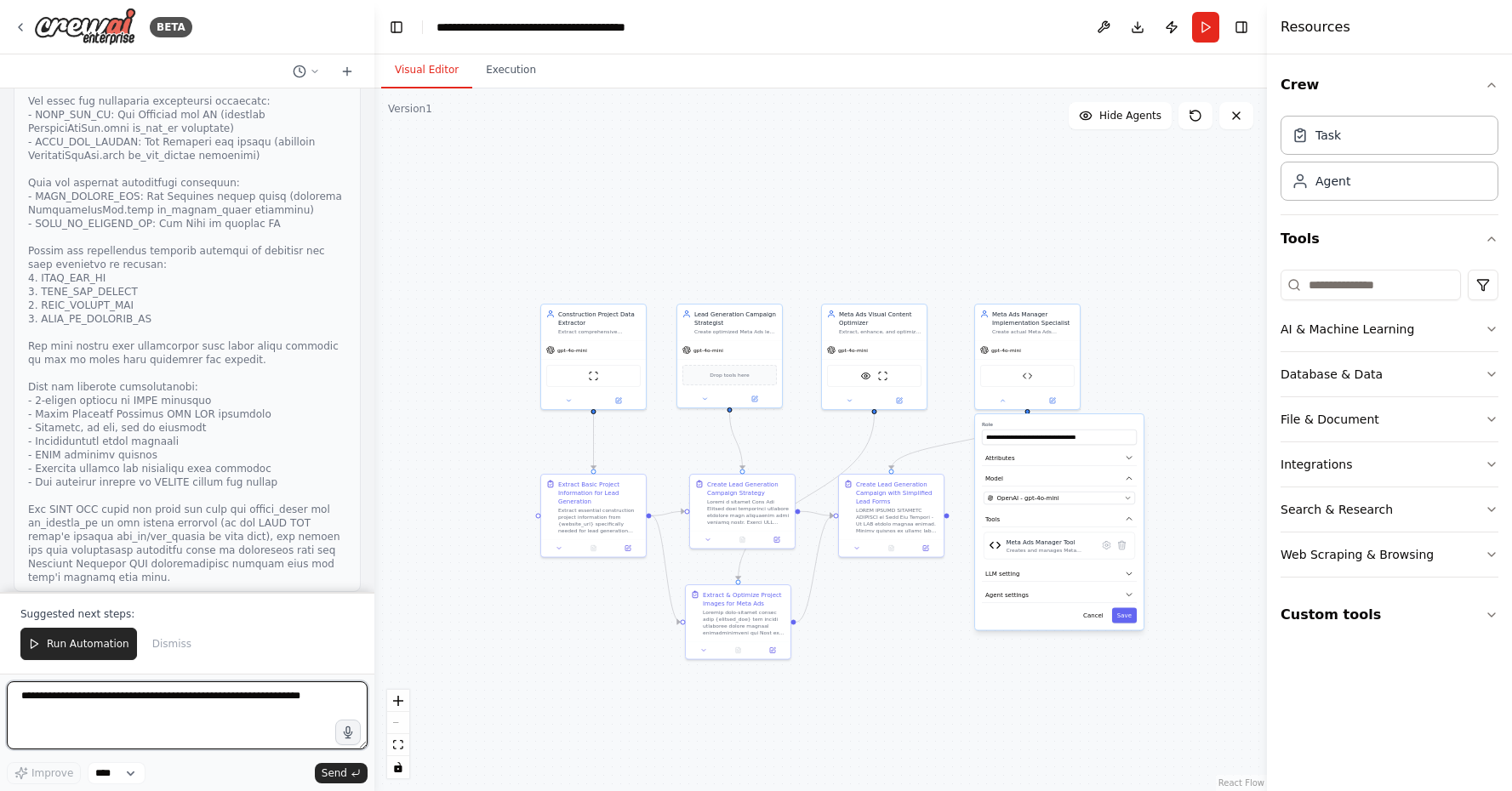
scroll to position [33006, 0]
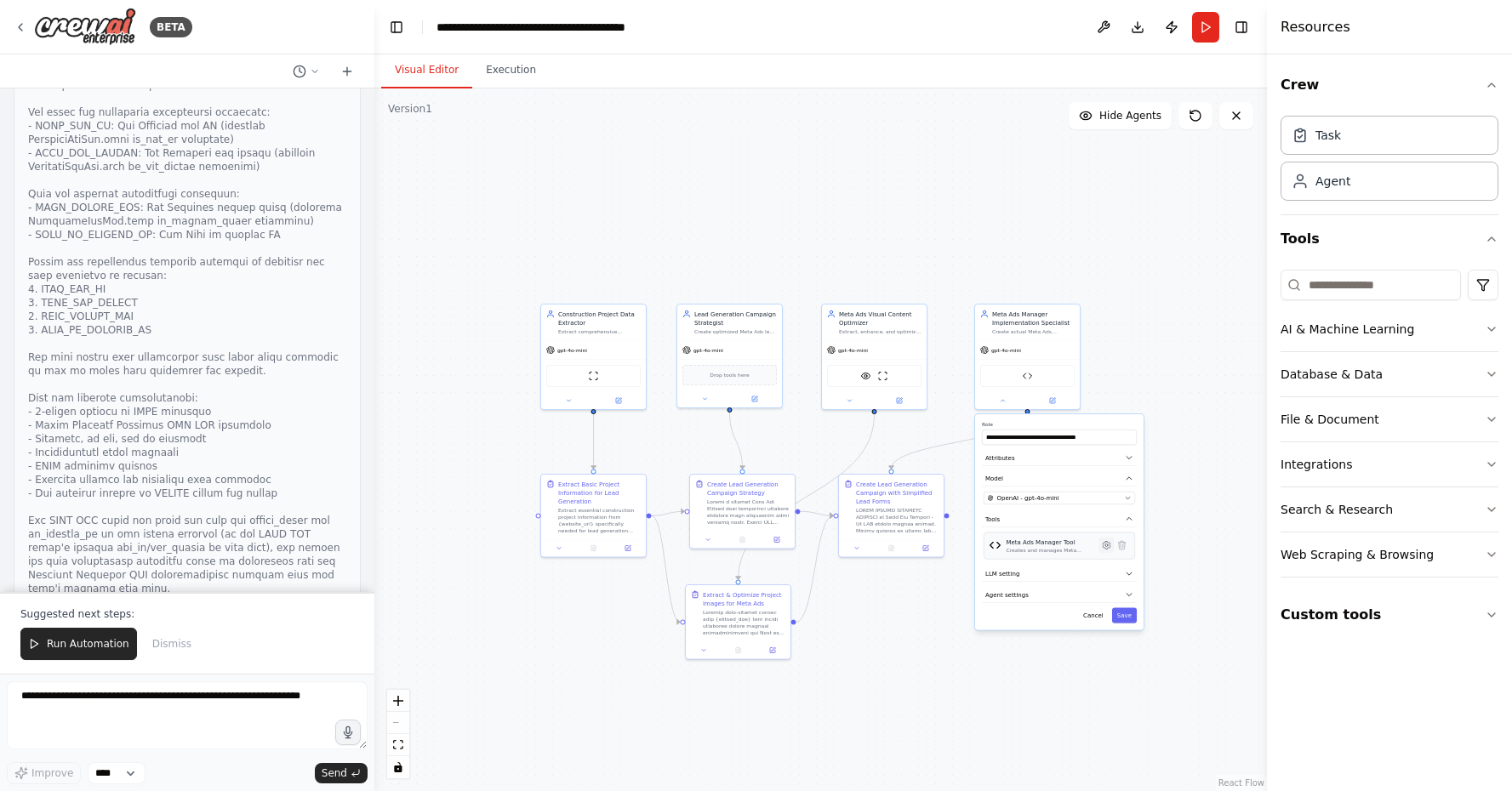
click at [1106, 550] on button at bounding box center [1107, 545] width 16 height 16
click at [1088, 529] on button "Cancel" at bounding box center [1092, 528] width 30 height 16
click at [968, 678] on div ".deletable-edge-delete-btn { width: 20px; height: 20px; border: 0px solid #ffff…" at bounding box center [821, 439] width 892 height 703
click at [1000, 401] on icon at bounding box center [1002, 398] width 7 height 7
click at [1190, 43] on header "**********" at bounding box center [821, 27] width 892 height 55
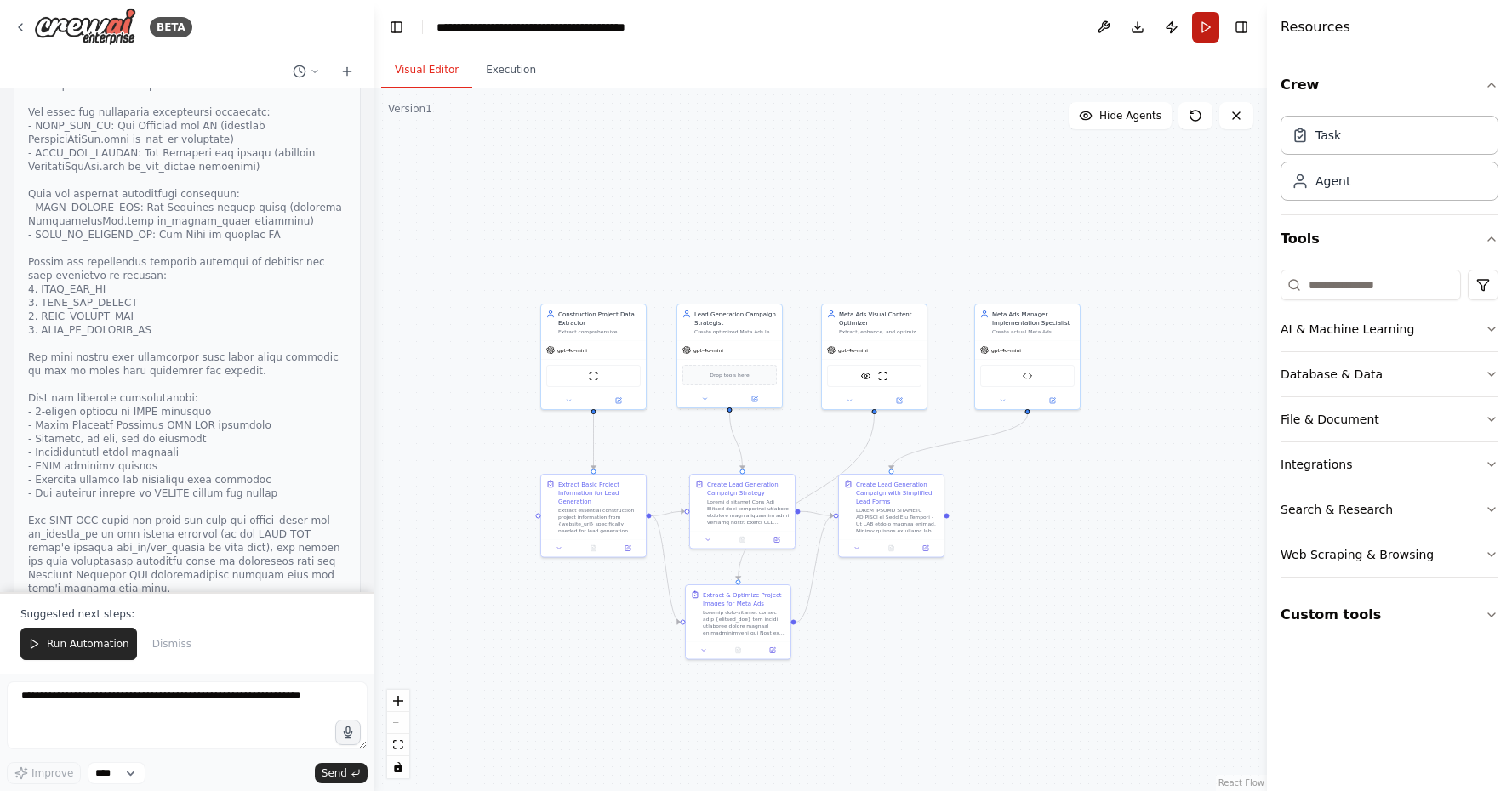
click at [1203, 35] on button "Run" at bounding box center [1206, 26] width 27 height 30
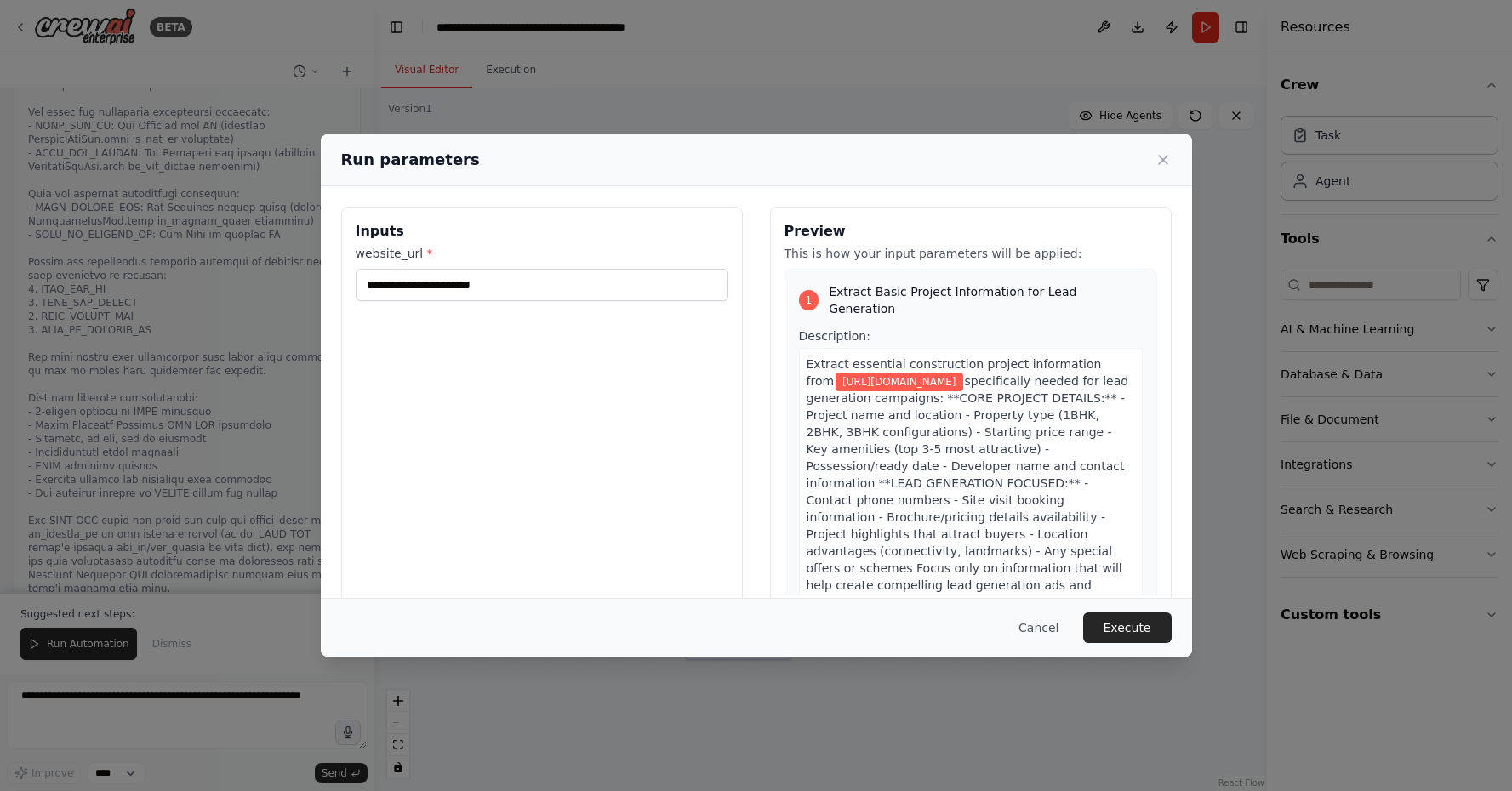
scroll to position [0, 0]
drag, startPoint x: 397, startPoint y: 167, endPoint x: 605, endPoint y: 218, distance: 214.2
click at [594, 214] on div "**********" at bounding box center [756, 395] width 872 height 522
click at [730, 209] on div "**********" at bounding box center [542, 408] width 402 height 403
click at [1111, 630] on button "Execute" at bounding box center [1128, 627] width 88 height 30
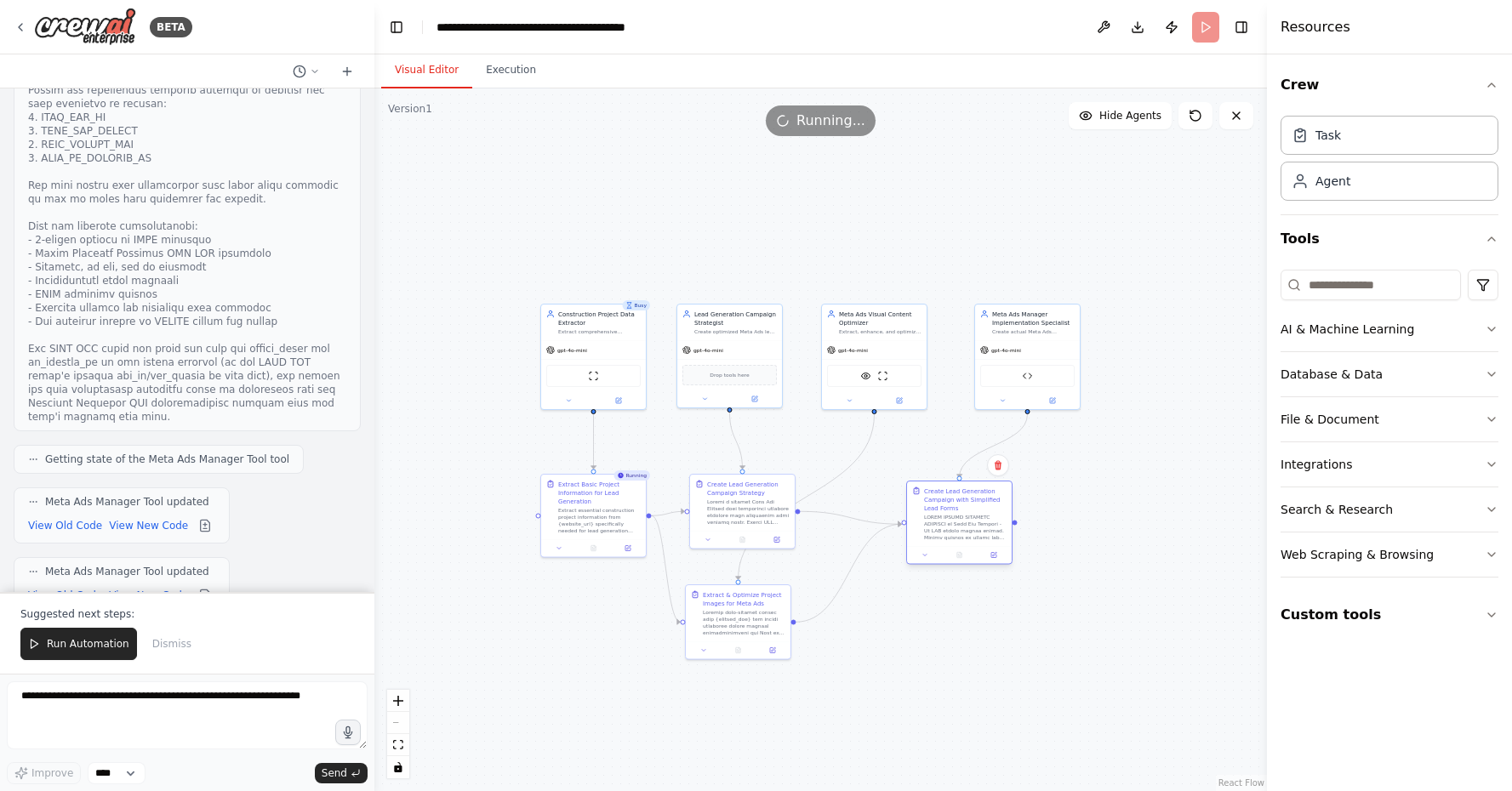
drag, startPoint x: 880, startPoint y: 522, endPoint x: 947, endPoint y: 531, distance: 67.6
click at [947, 531] on div at bounding box center [965, 527] width 82 height 27
drag, startPoint x: 724, startPoint y: 510, endPoint x: 765, endPoint y: 504, distance: 41.4
click at [765, 504] on div at bounding box center [786, 511] width 82 height 27
drag, startPoint x: 957, startPoint y: 523, endPoint x: 948, endPoint y: 524, distance: 9.1
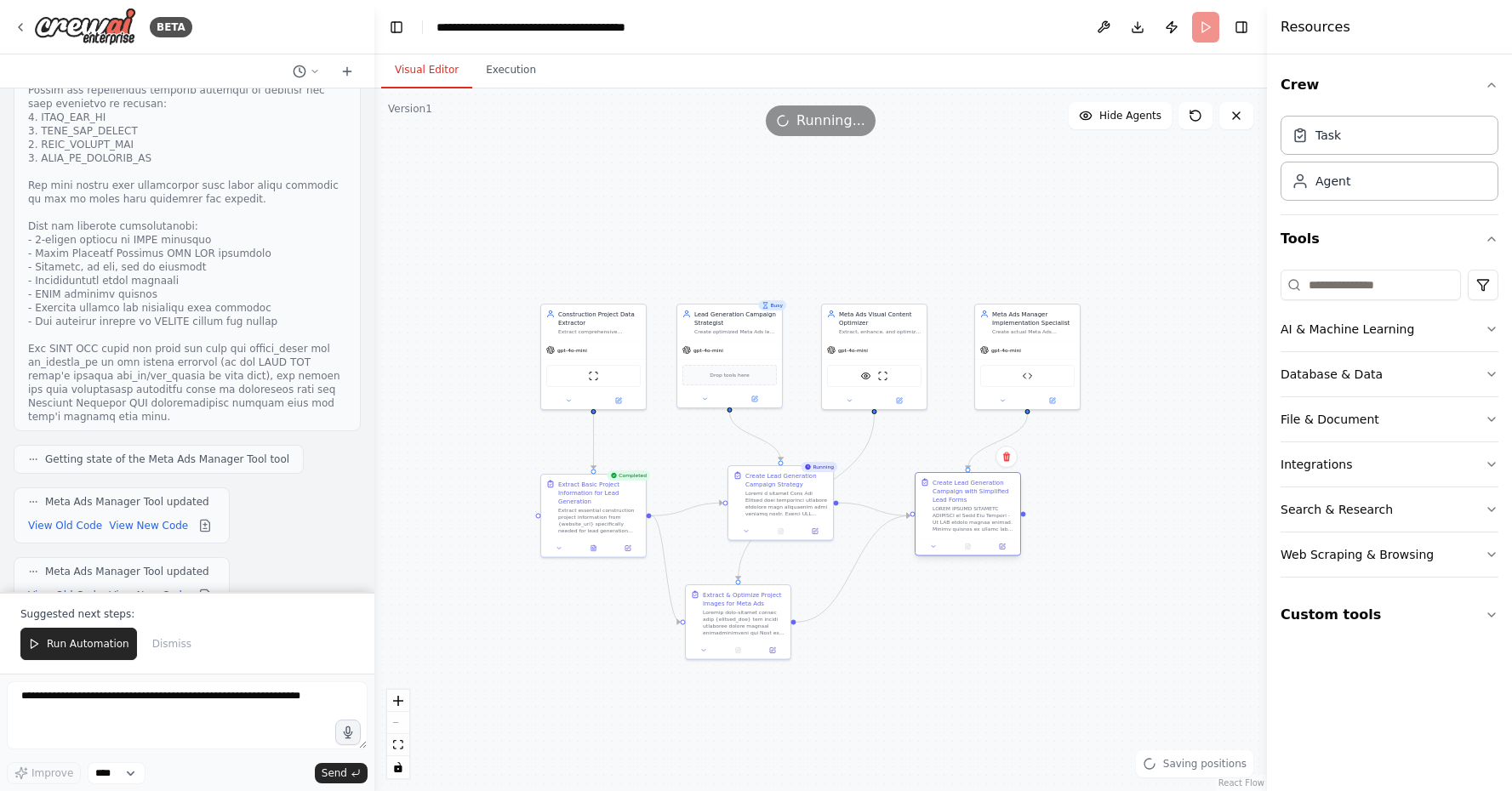
click at [948, 526] on div at bounding box center [974, 519] width 82 height 27
drag, startPoint x: 947, startPoint y: 512, endPoint x: 949, endPoint y: 490, distance: 22.1
click at [949, 490] on div "Create Lead Generation Campaign with Simplified Lead Forms" at bounding box center [957, 497] width 82 height 55
click at [989, 629] on div ".deletable-edge-delete-btn { width: 20px; height: 20px; border: 0px solid #ffff…" at bounding box center [821, 439] width 892 height 703
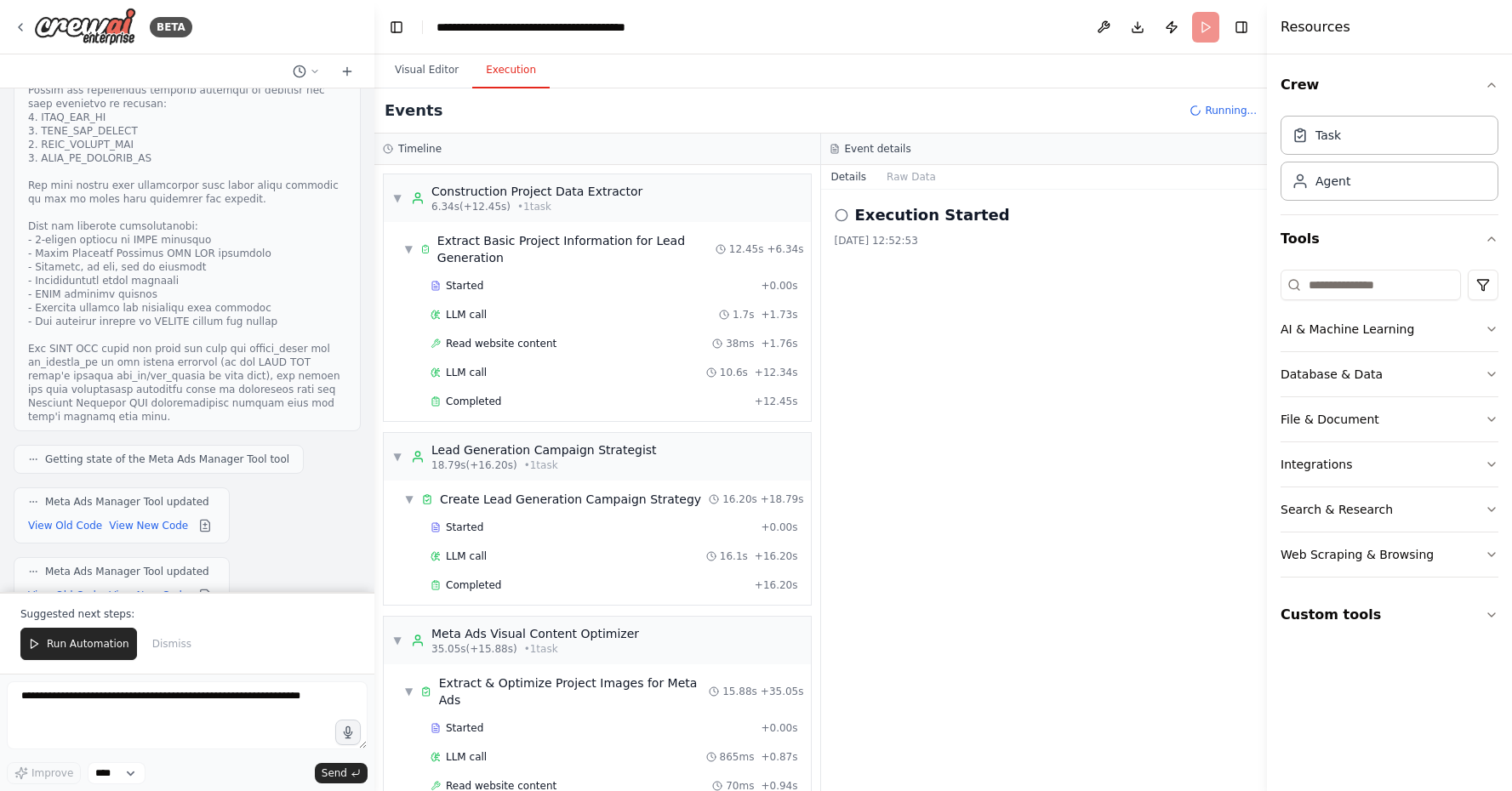
click at [488, 74] on button "Execution" at bounding box center [511, 71] width 77 height 35
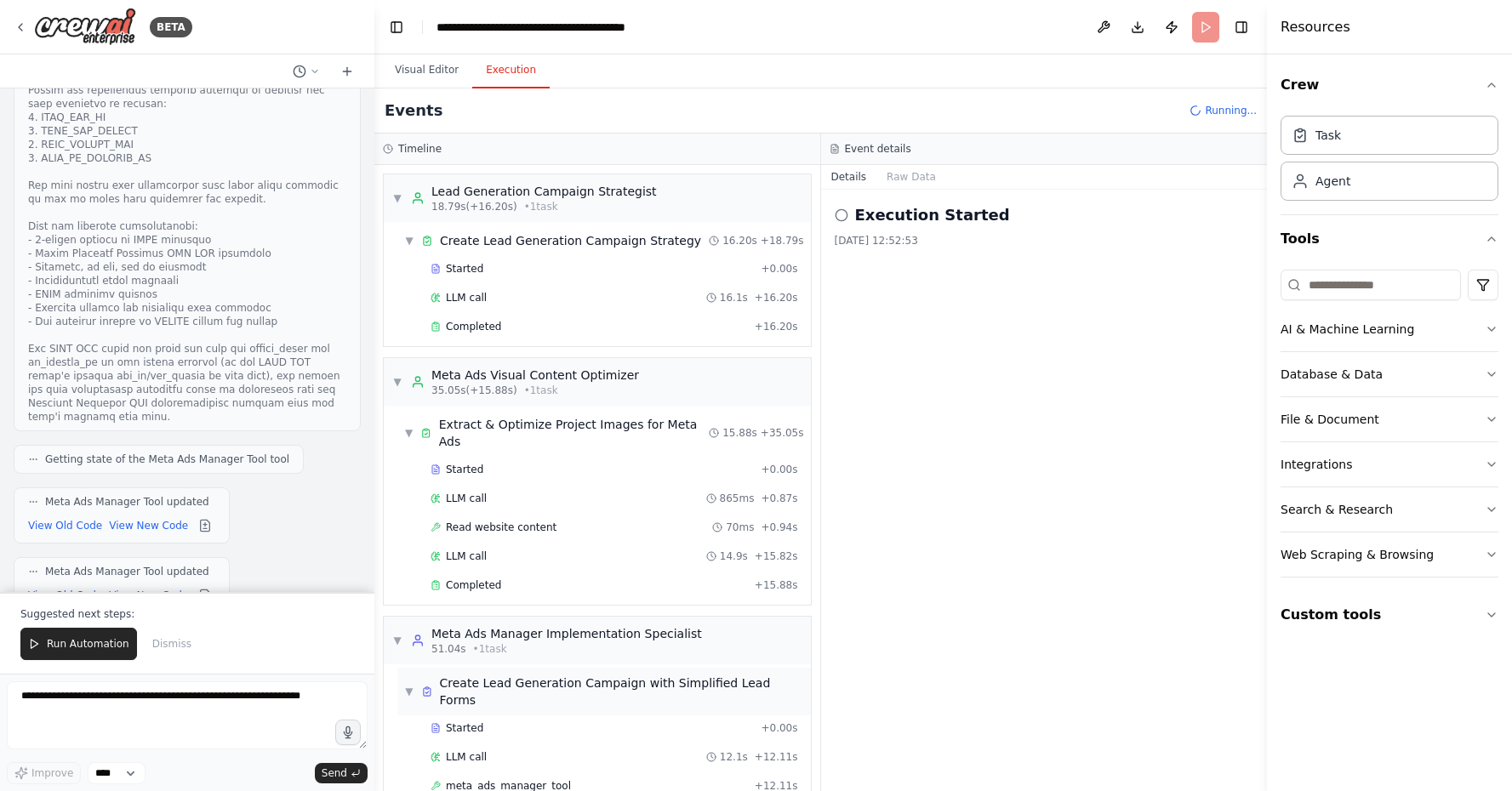
scroll to position [287, 0]
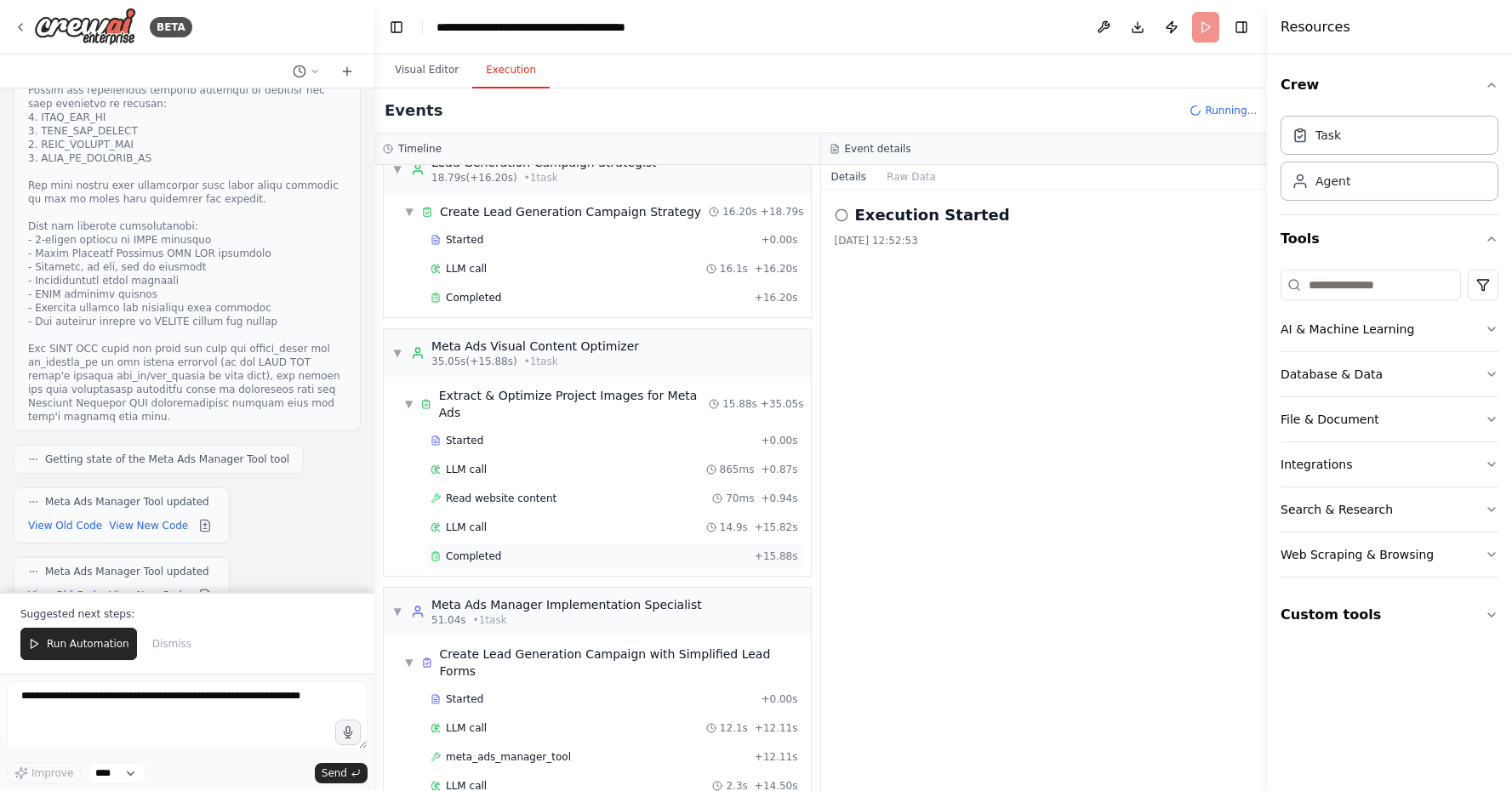
click at [539, 535] on div "▼ Construction Project Data Extractor 6.34s (+12.45s) • 1 task ▼ Extract Basic …" at bounding box center [597, 477] width 446 height 626
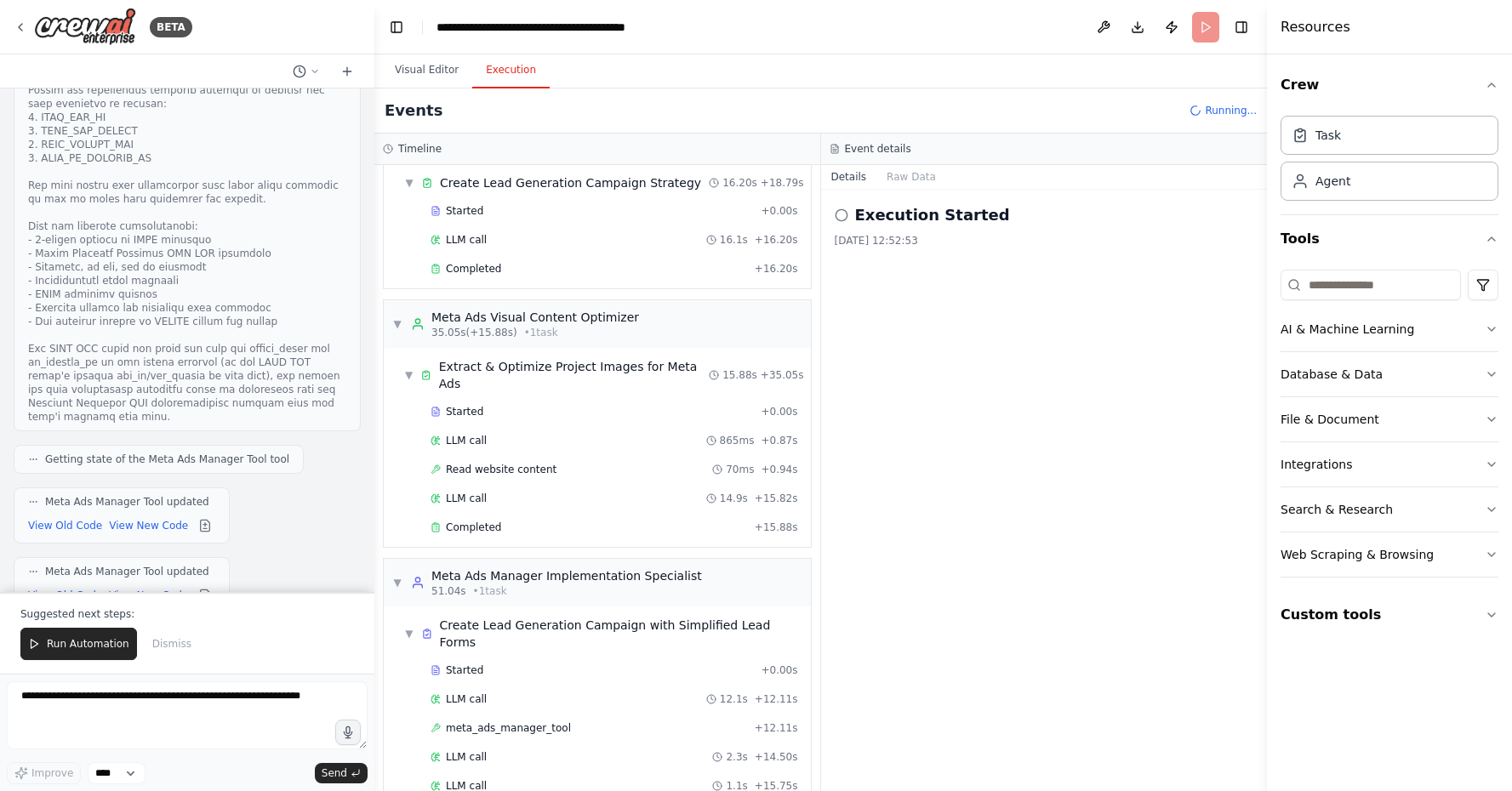
scroll to position [345, 0]
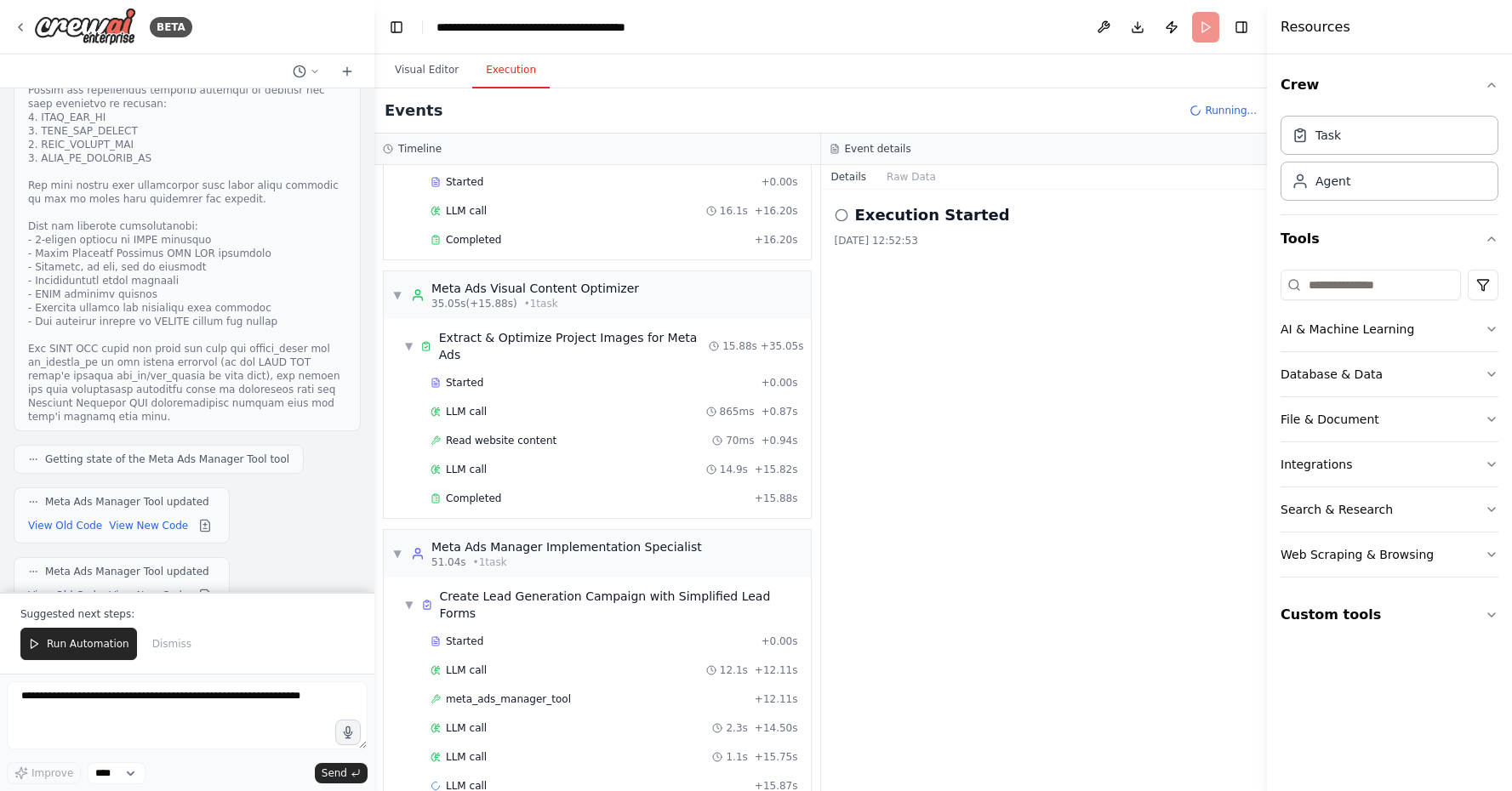
click at [653, 468] on div "Started + 0.00s LLM call 865ms + 0.87s Read website content 70ms + 0.94s LLM ca…" at bounding box center [604, 442] width 414 height 145
click at [656, 492] on div "Completed" at bounding box center [589, 499] width 318 height 14
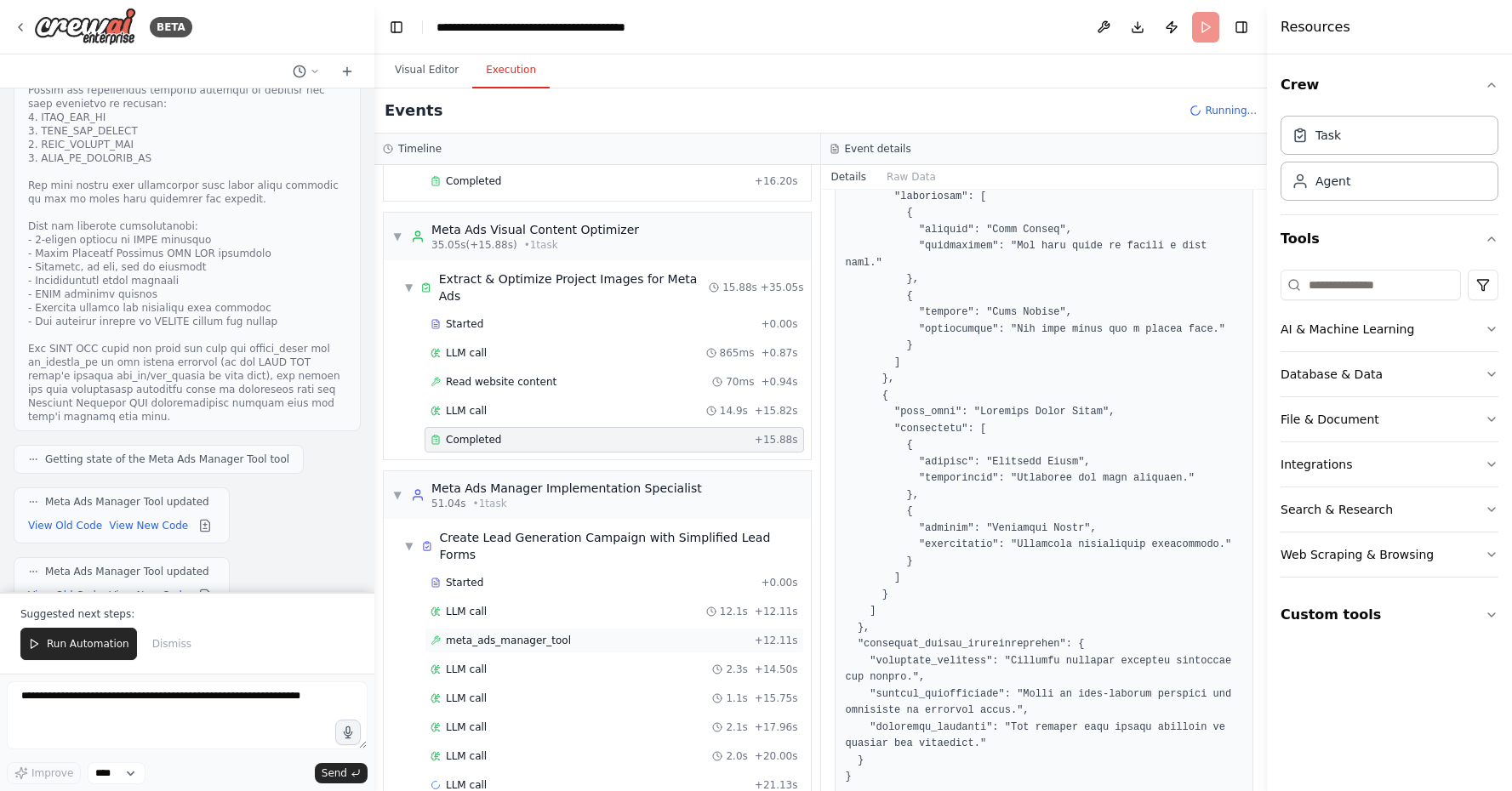
scroll to position [403, 0]
click at [627, 628] on div "meta_ads_manager_tool + 12.11s" at bounding box center [614, 641] width 379 height 25
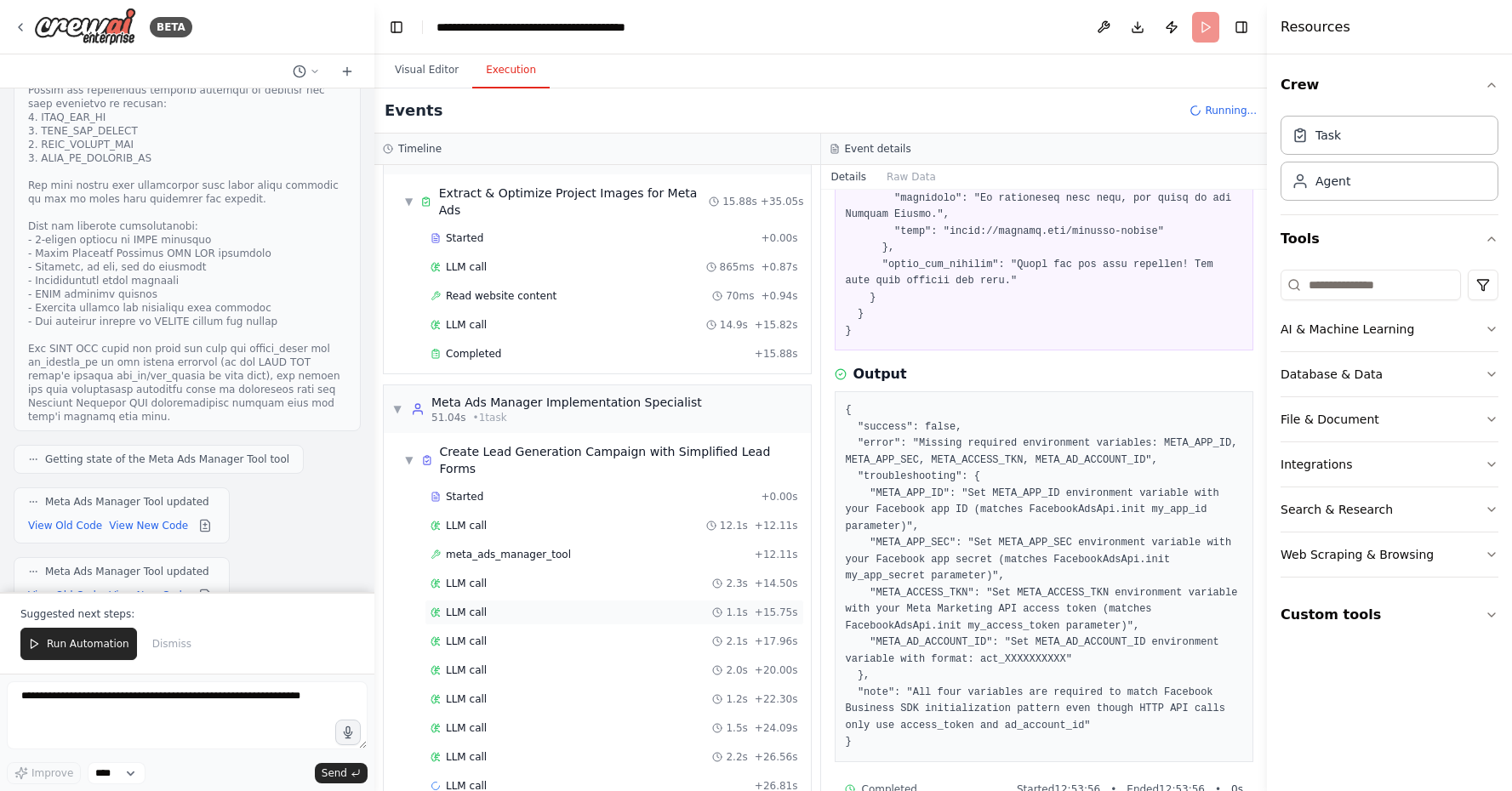
scroll to position [0, 0]
click at [645, 744] on div "LLM call 2.2s + 26.56s" at bounding box center [614, 757] width 379 height 25
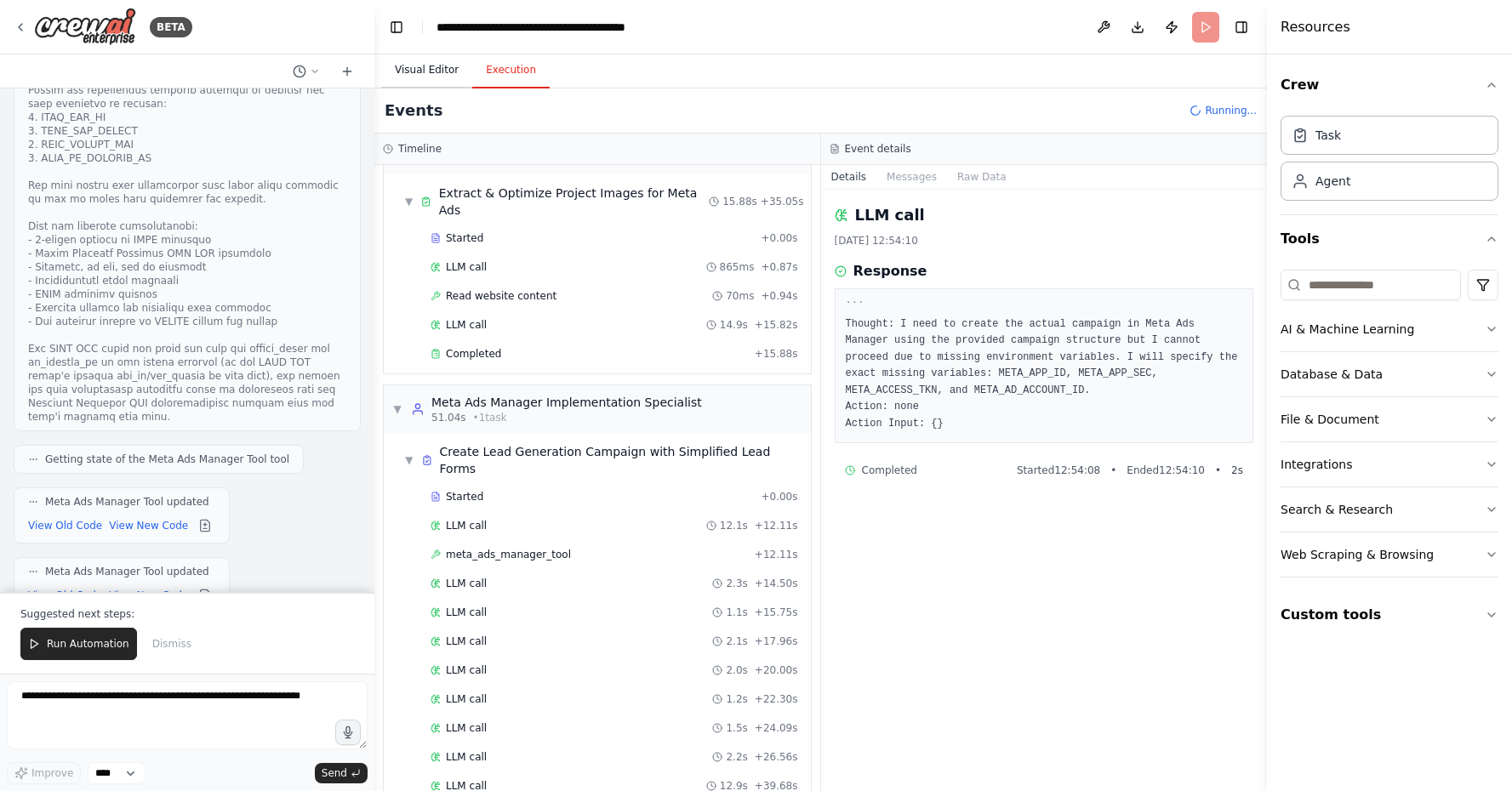
click at [400, 63] on button "Visual Editor" at bounding box center [427, 71] width 91 height 35
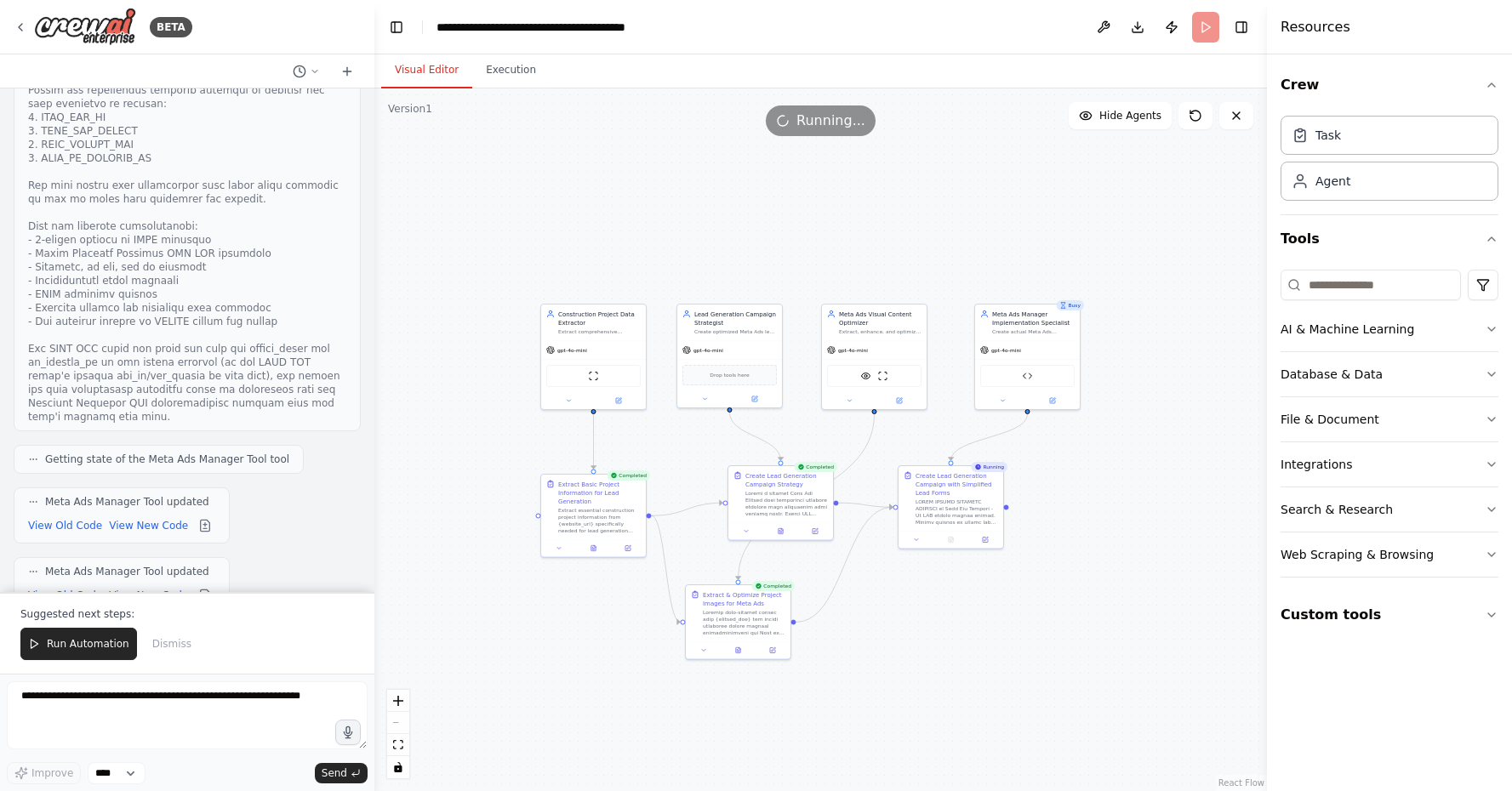
click at [466, 73] on button "Visual Editor" at bounding box center [427, 71] width 91 height 35
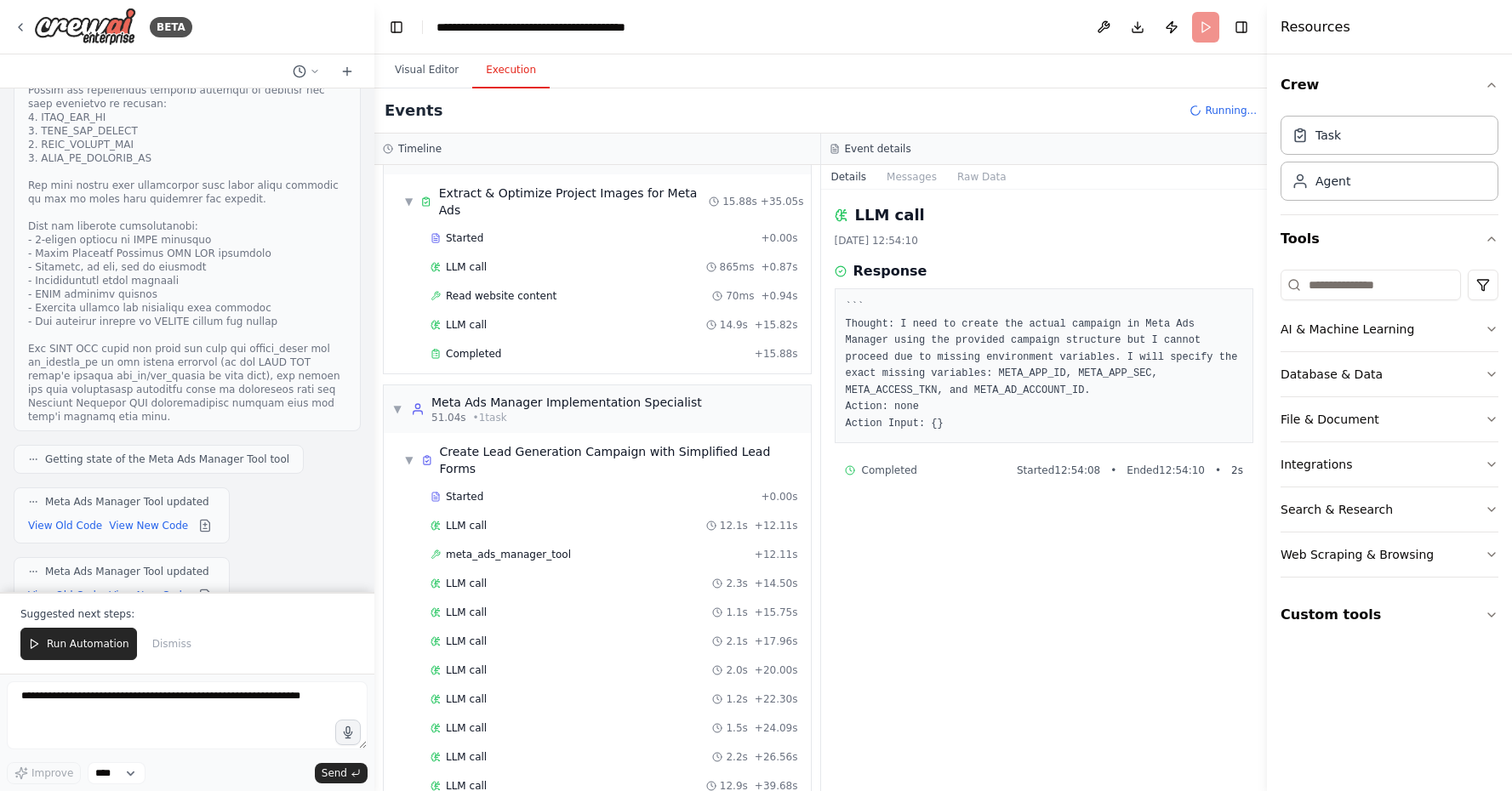
click at [492, 73] on button "Execution" at bounding box center [511, 71] width 77 height 35
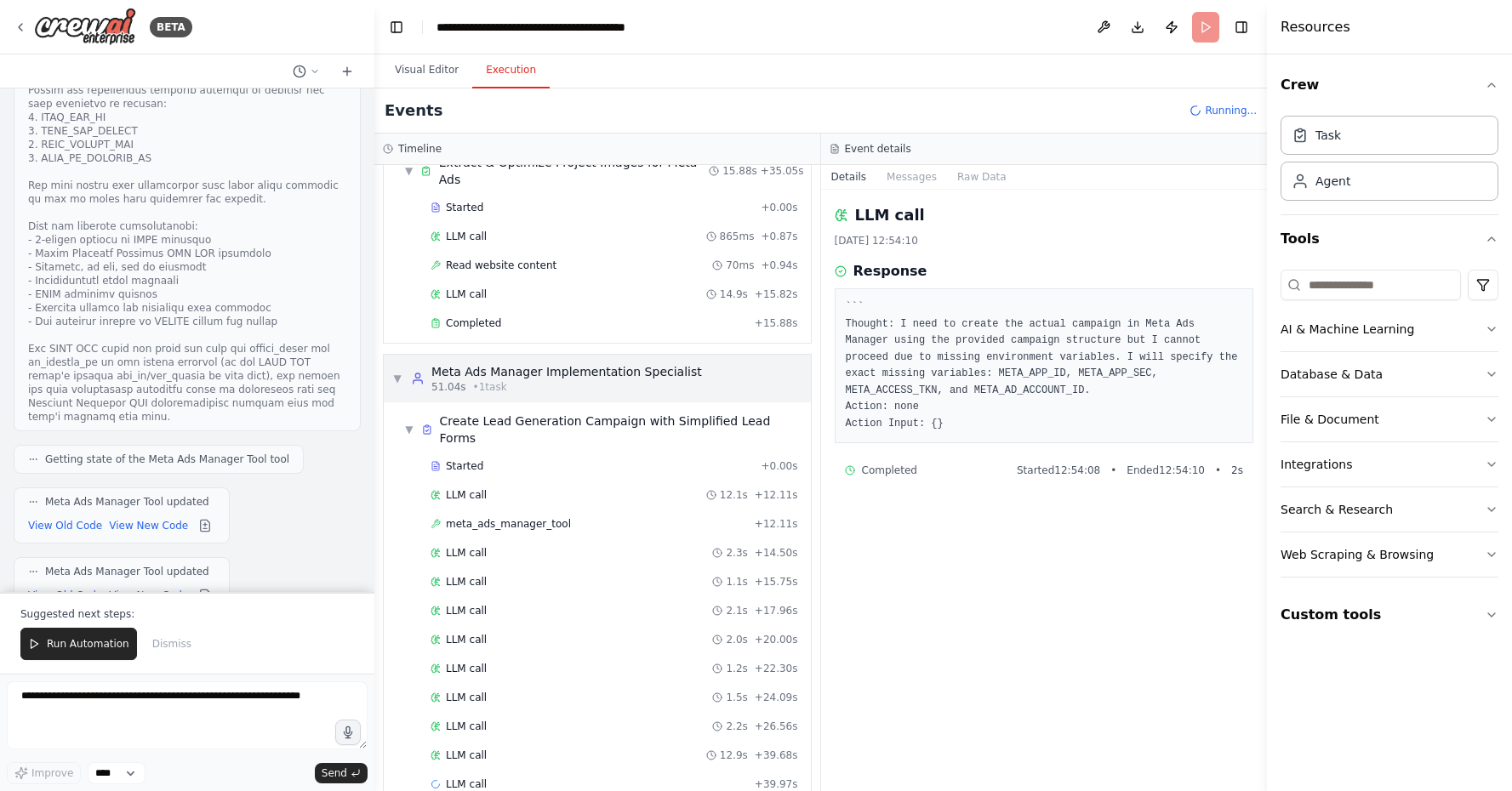
scroll to position [519, 0]
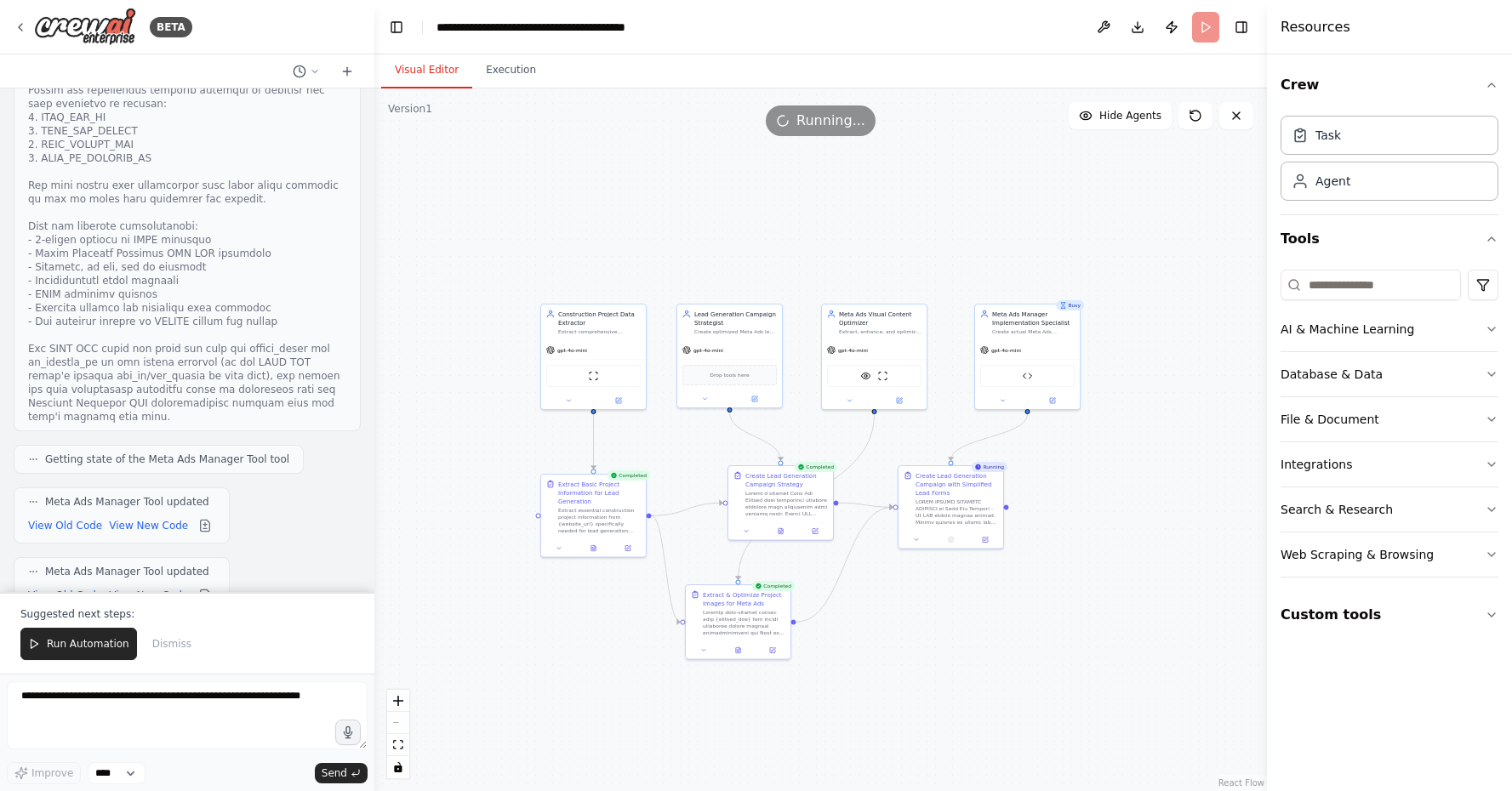
click at [431, 66] on button "Visual Editor" at bounding box center [427, 71] width 91 height 35
click at [991, 401] on button at bounding box center [1002, 399] width 48 height 10
click at [1103, 550] on button at bounding box center [1107, 545] width 16 height 16
click at [1097, 534] on button "Cancel" at bounding box center [1092, 528] width 30 height 16
click at [1010, 635] on div ".deletable-edge-delete-btn { width: 20px; height: 20px; border: 0px solid #ffff…" at bounding box center [821, 439] width 892 height 703
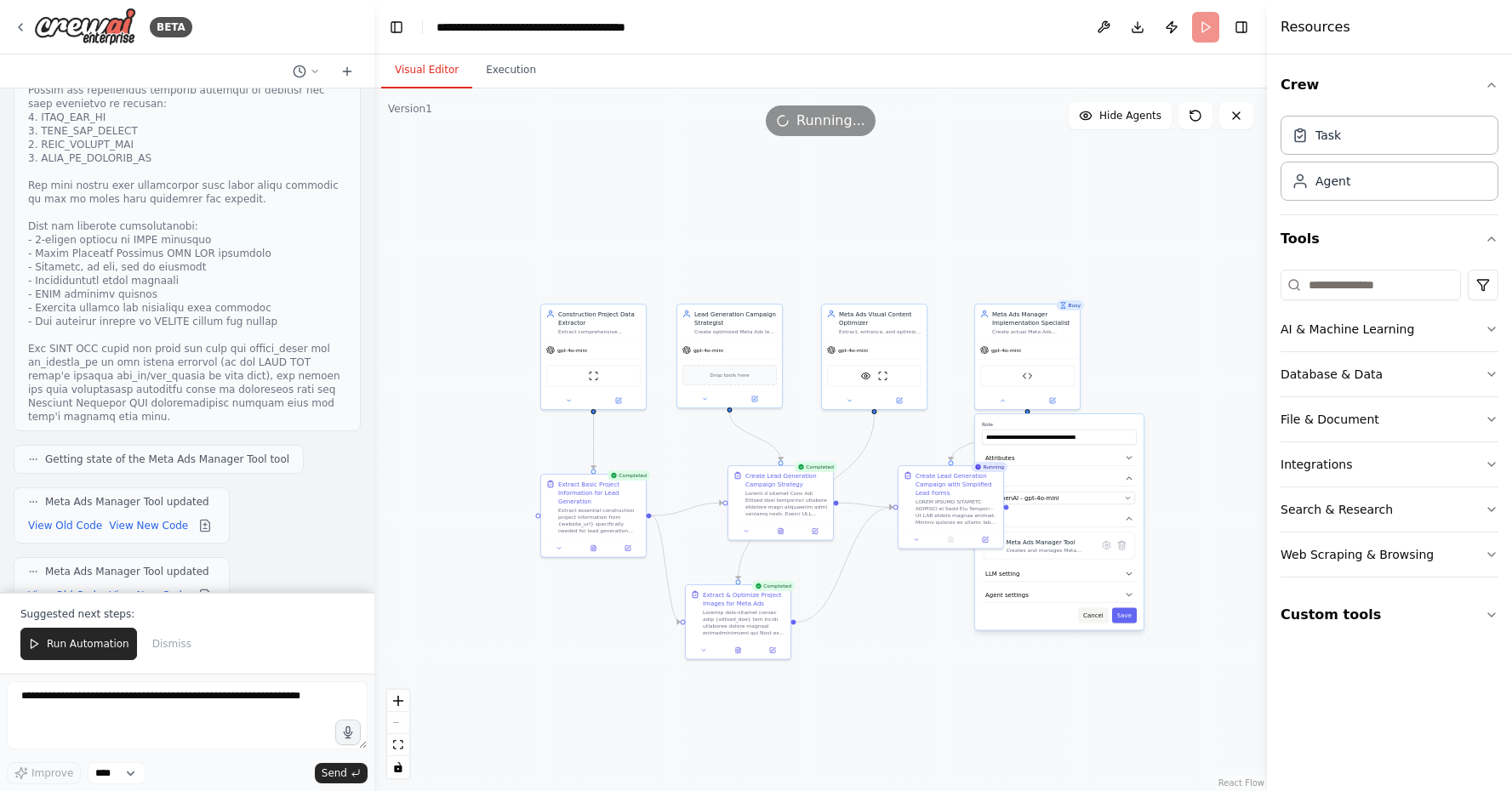
click at [1095, 615] on button "Cancel" at bounding box center [1092, 616] width 30 height 16
click at [968, 640] on div ".deletable-edge-delete-btn { width: 20px; height: 20px; border: 0px solid #ffff…" at bounding box center [821, 439] width 892 height 703
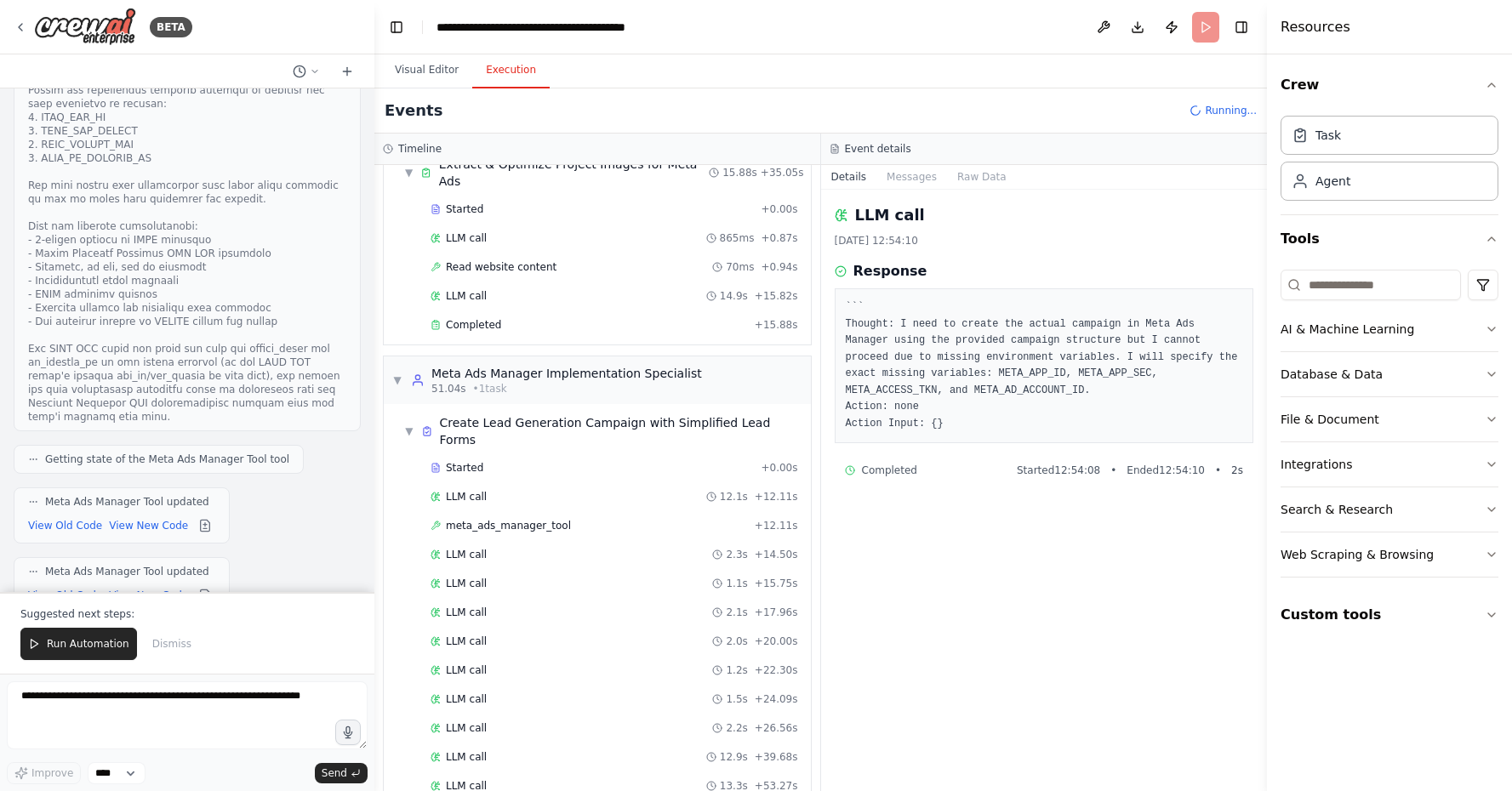
click at [511, 67] on button "Execution" at bounding box center [511, 71] width 77 height 35
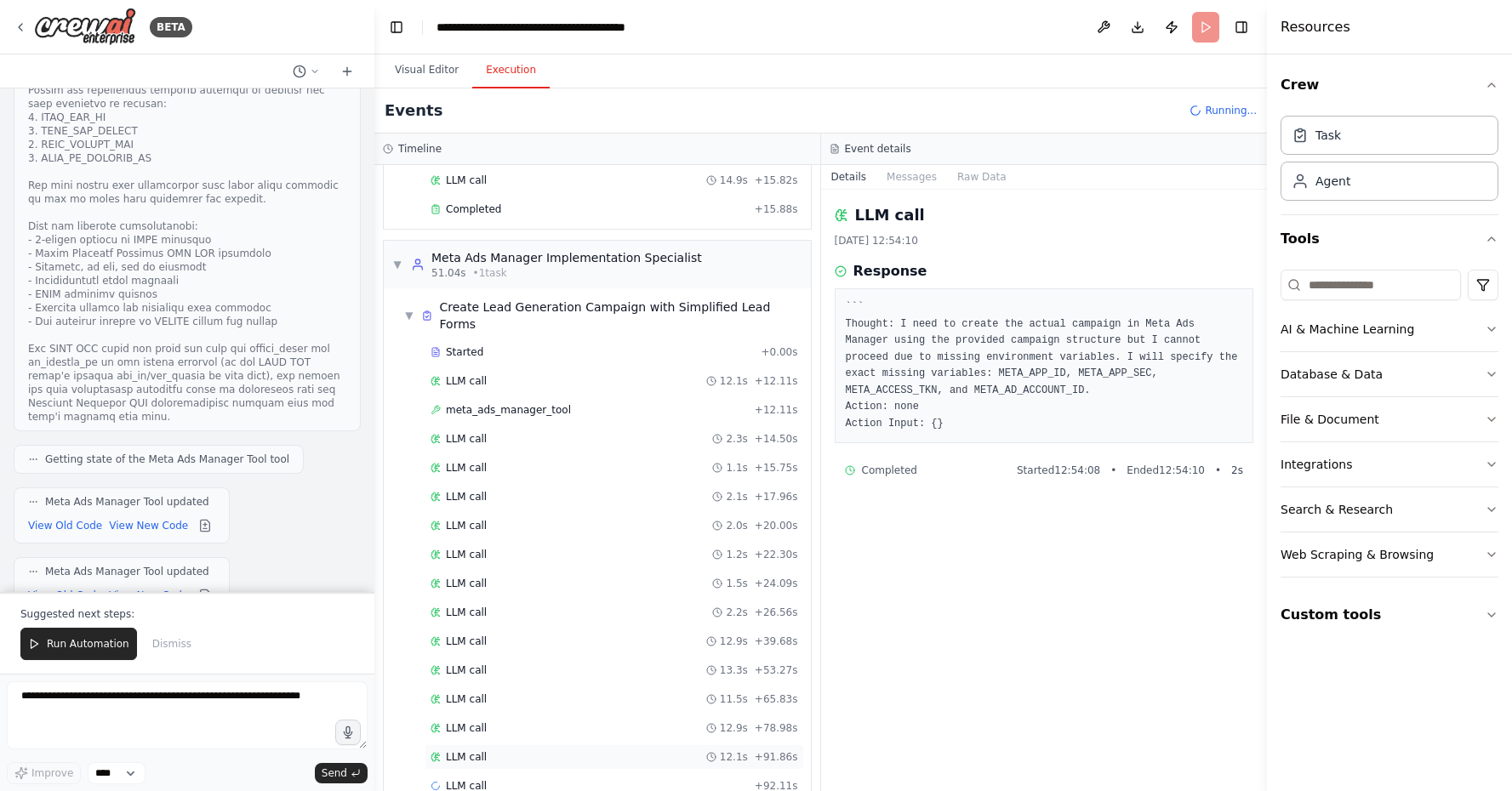
scroll to position [0, 0]
click at [698, 750] on div "LLM call 12.1s + 91.86s" at bounding box center [614, 757] width 368 height 14
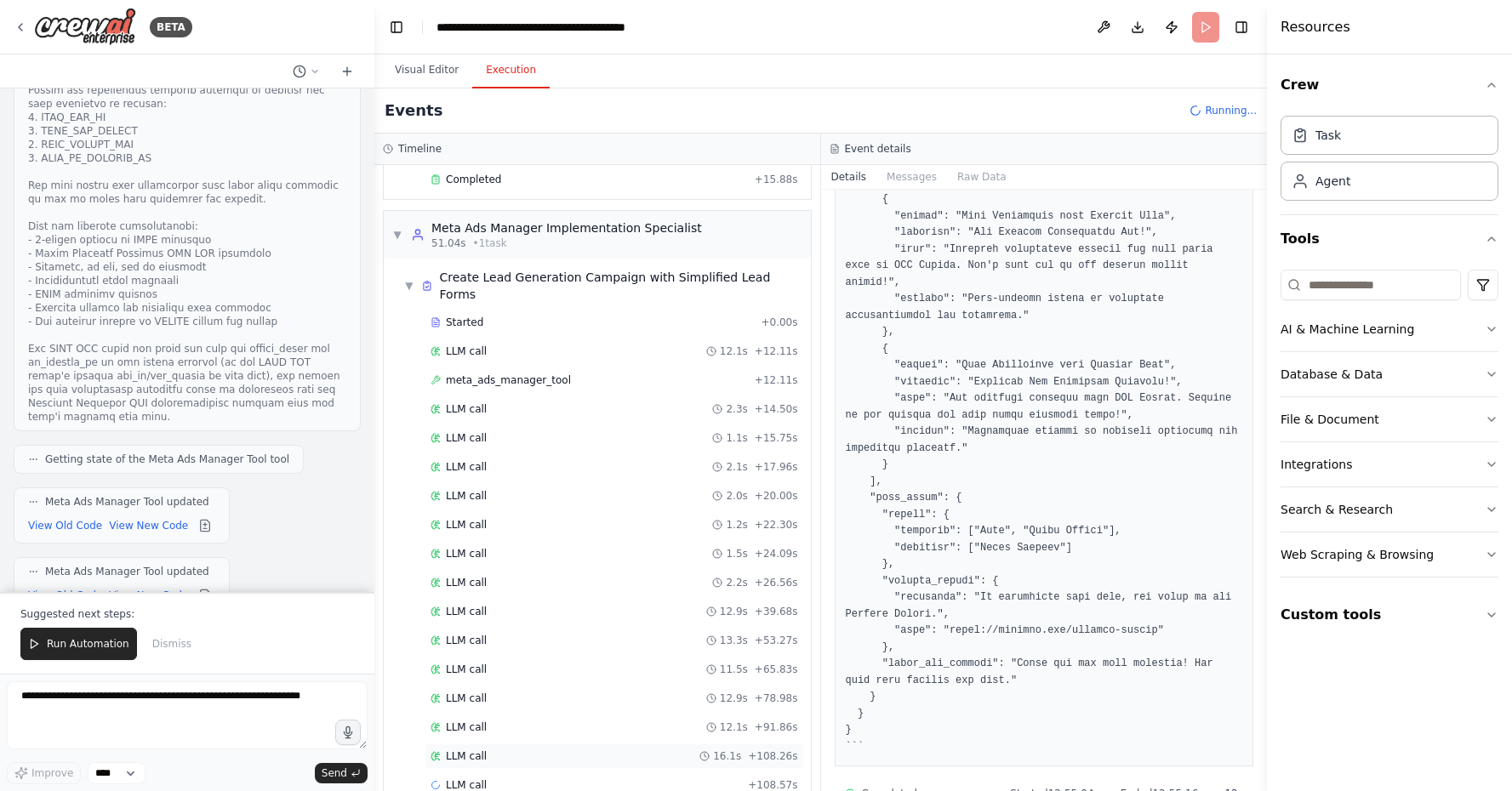
scroll to position [664, 0]
click at [711, 779] on div "LLM call + 108.57s" at bounding box center [614, 786] width 368 height 14
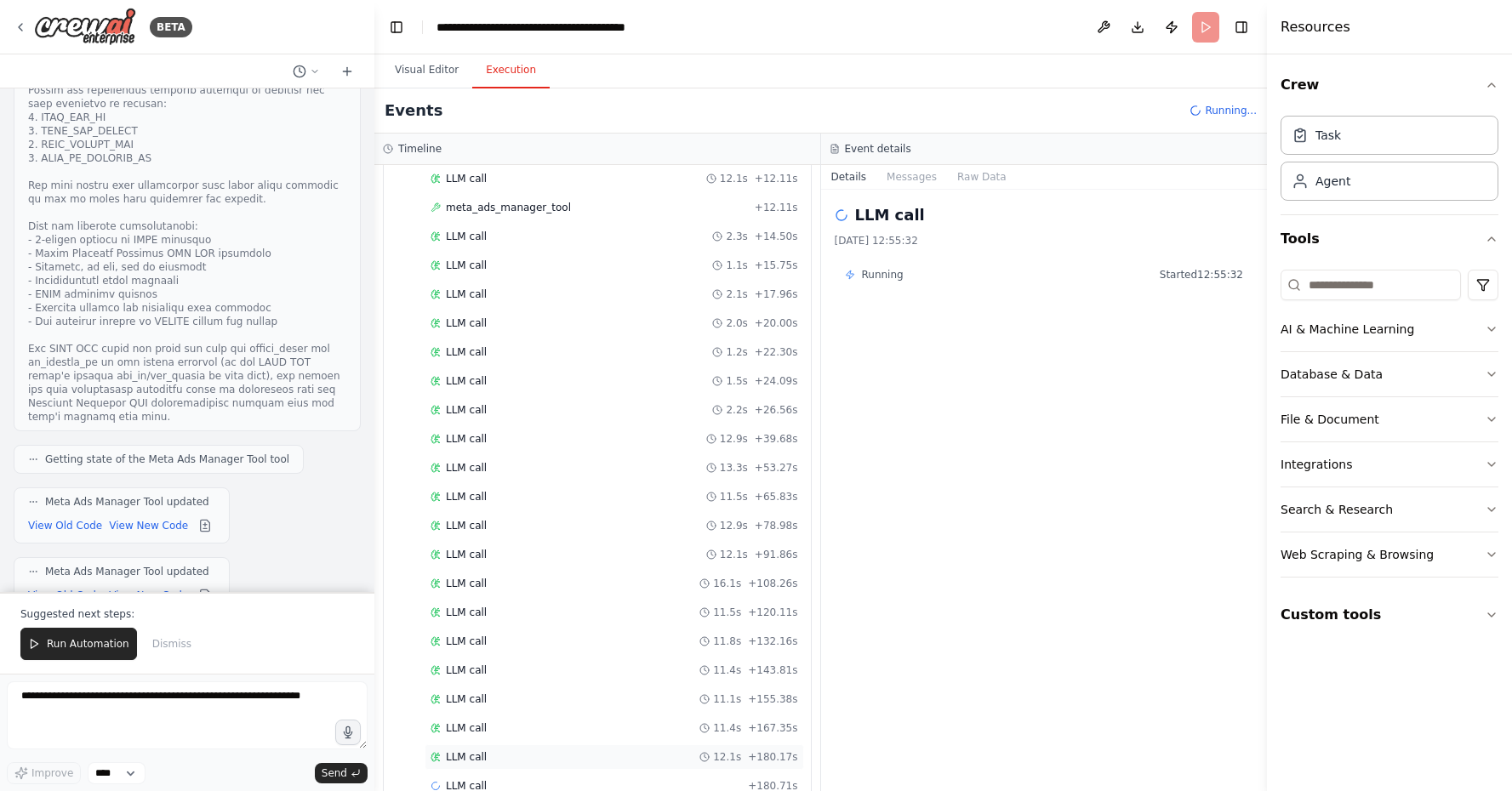
scroll to position [0, 0]
click at [646, 744] on div "LLM call 12.1s + 180.17s" at bounding box center [614, 757] width 379 height 25
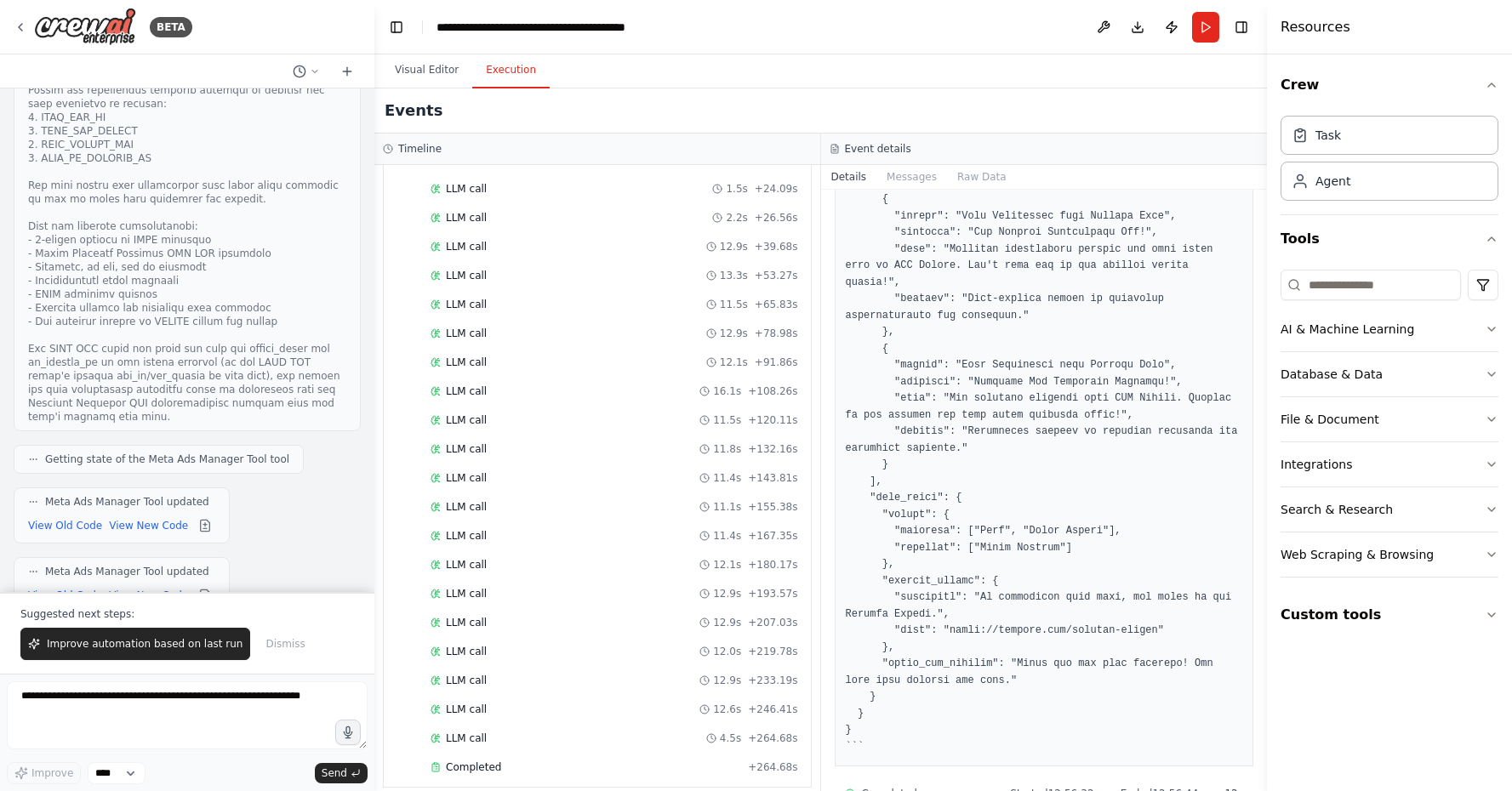
scroll to position [1027, 0]
click at [216, 649] on span "Improve automation based on last run" at bounding box center [145, 644] width 196 height 14
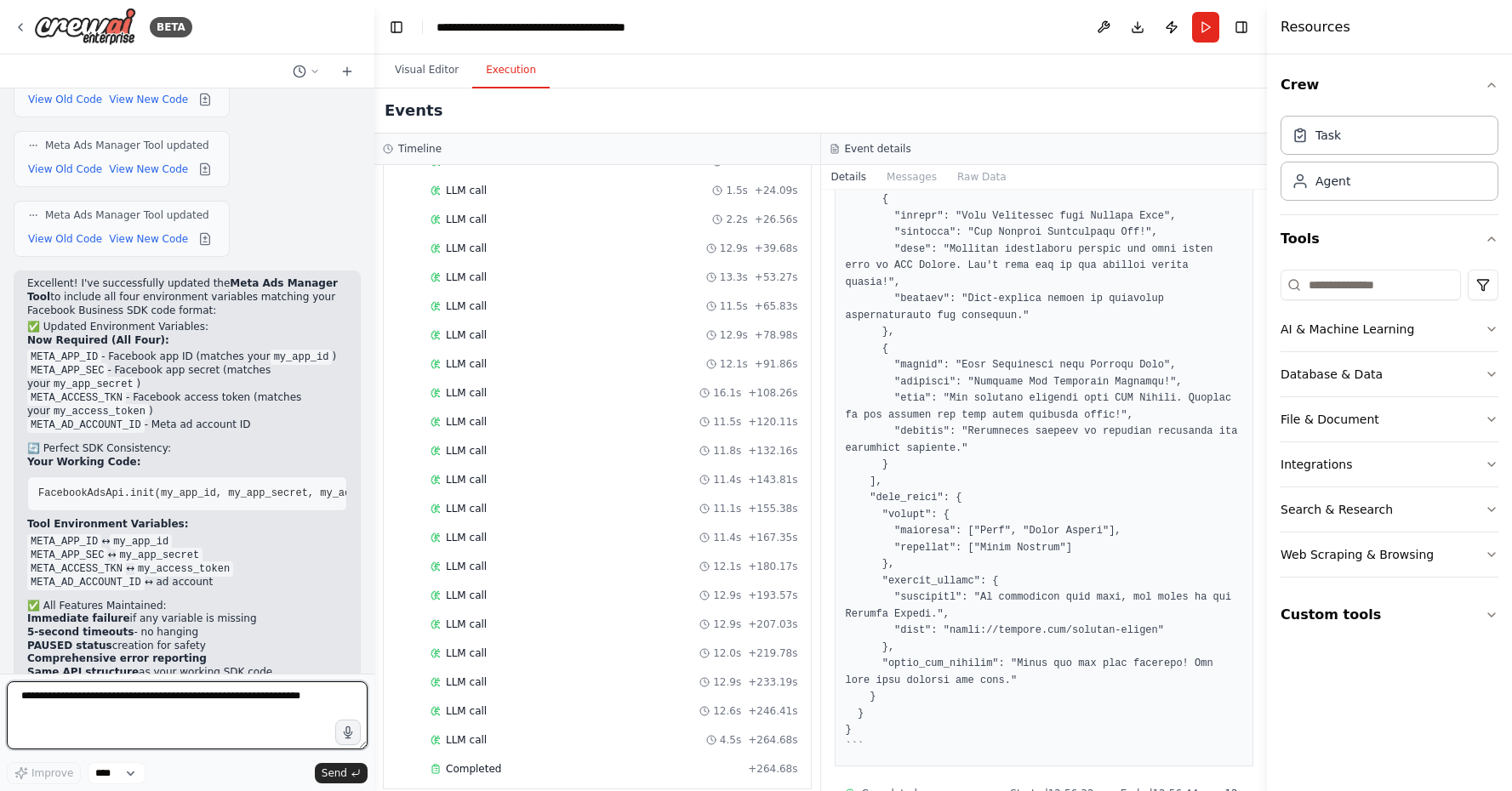
scroll to position [33687, 0]
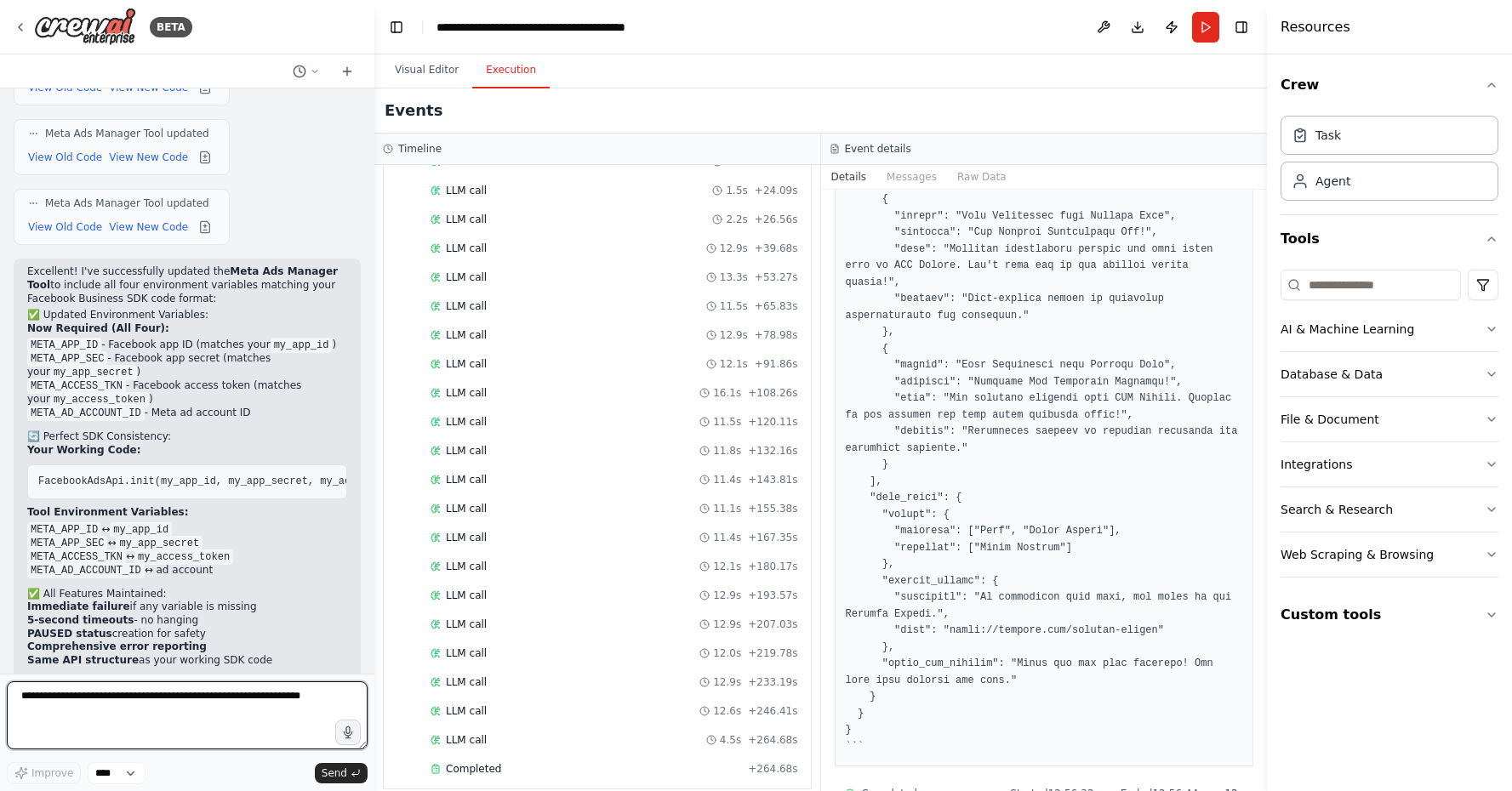
click at [183, 702] on textarea at bounding box center [187, 715] width 361 height 68
type textarea "**********"
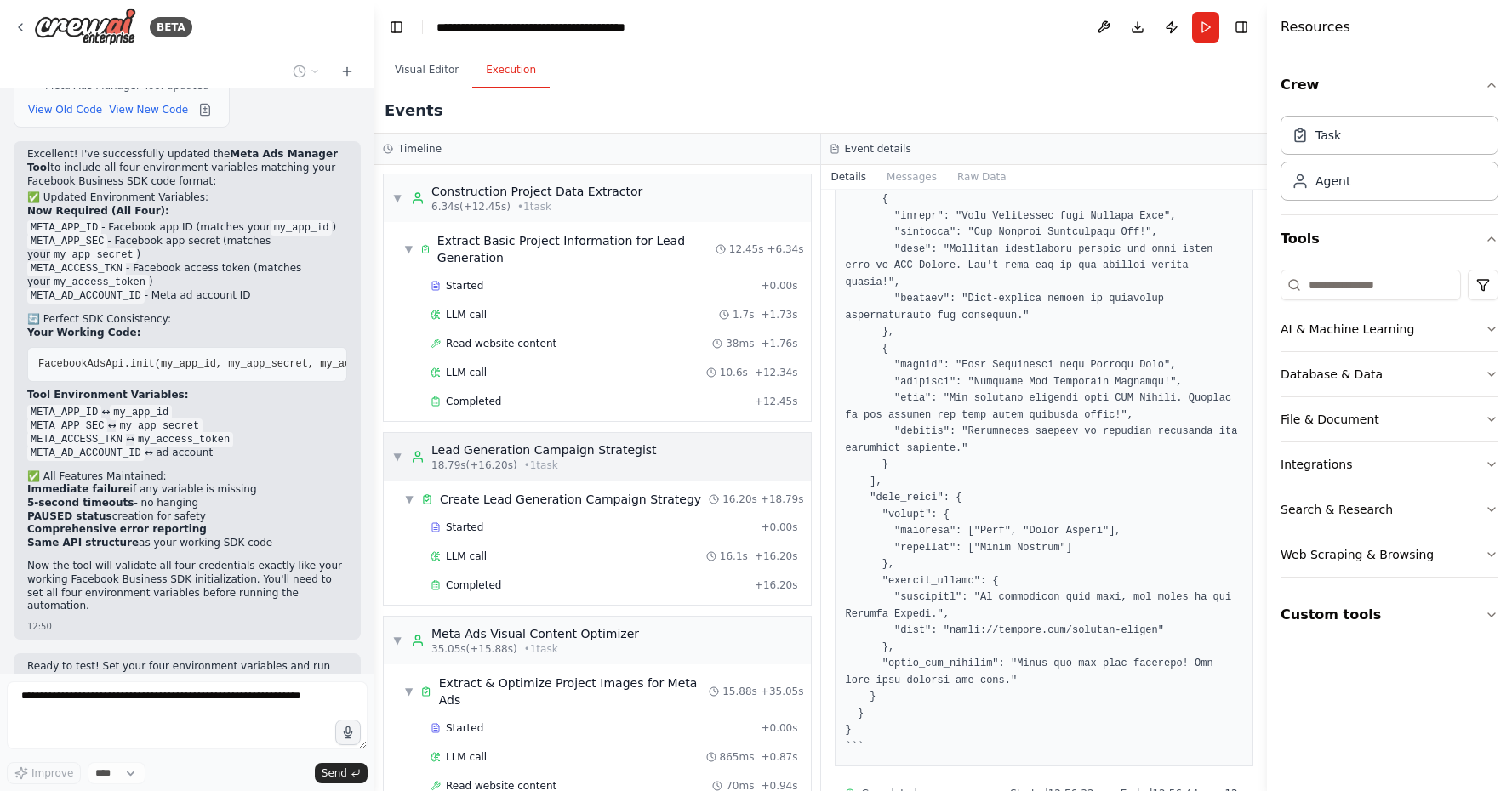
scroll to position [0, 0]
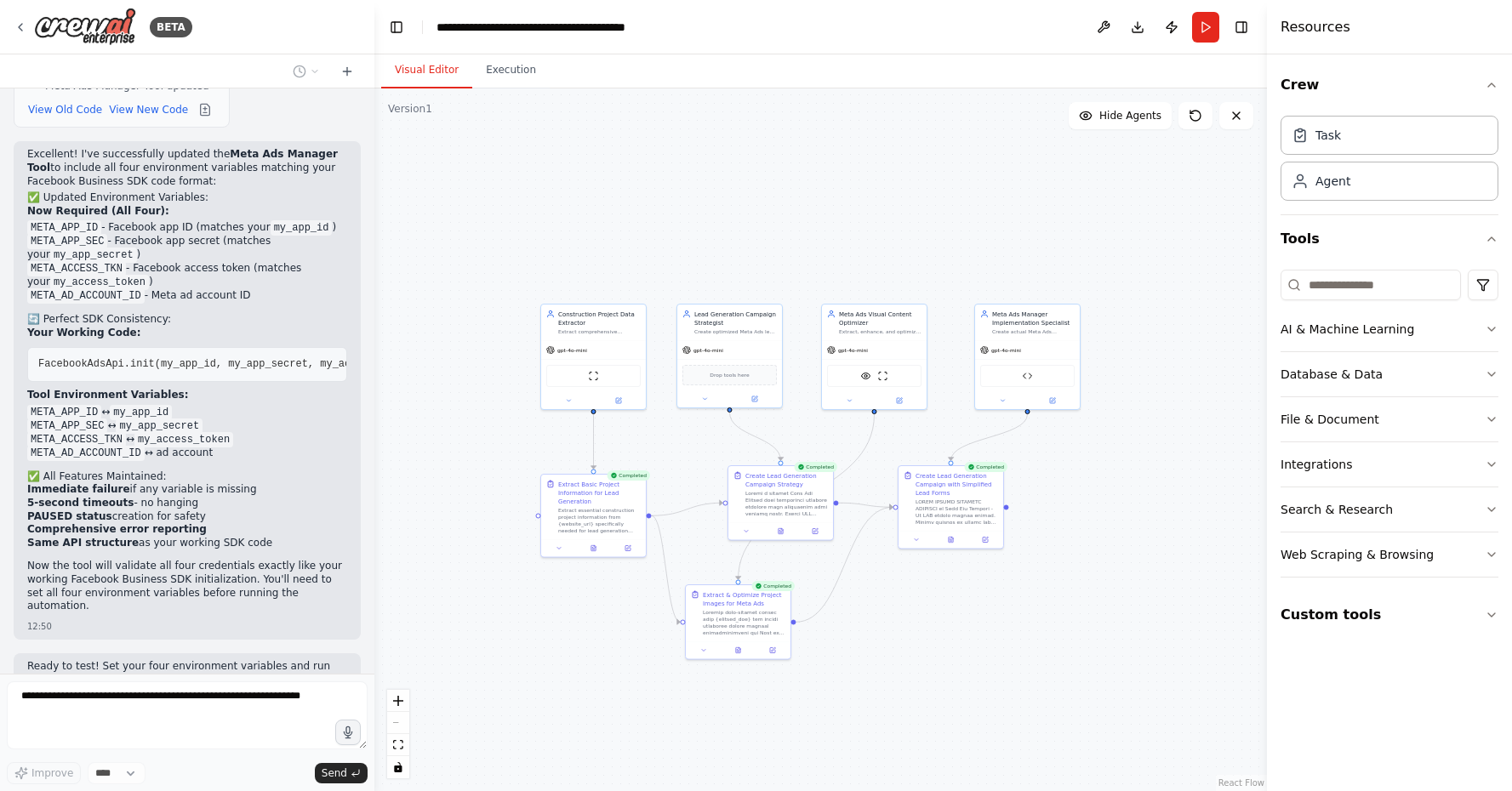
click at [437, 74] on button "Visual Editor" at bounding box center [427, 71] width 91 height 35
click at [1346, 608] on button "Custom tools" at bounding box center [1389, 615] width 218 height 48
click at [1341, 669] on div "Meta Ads Manager Tool" at bounding box center [1386, 664] width 141 height 17
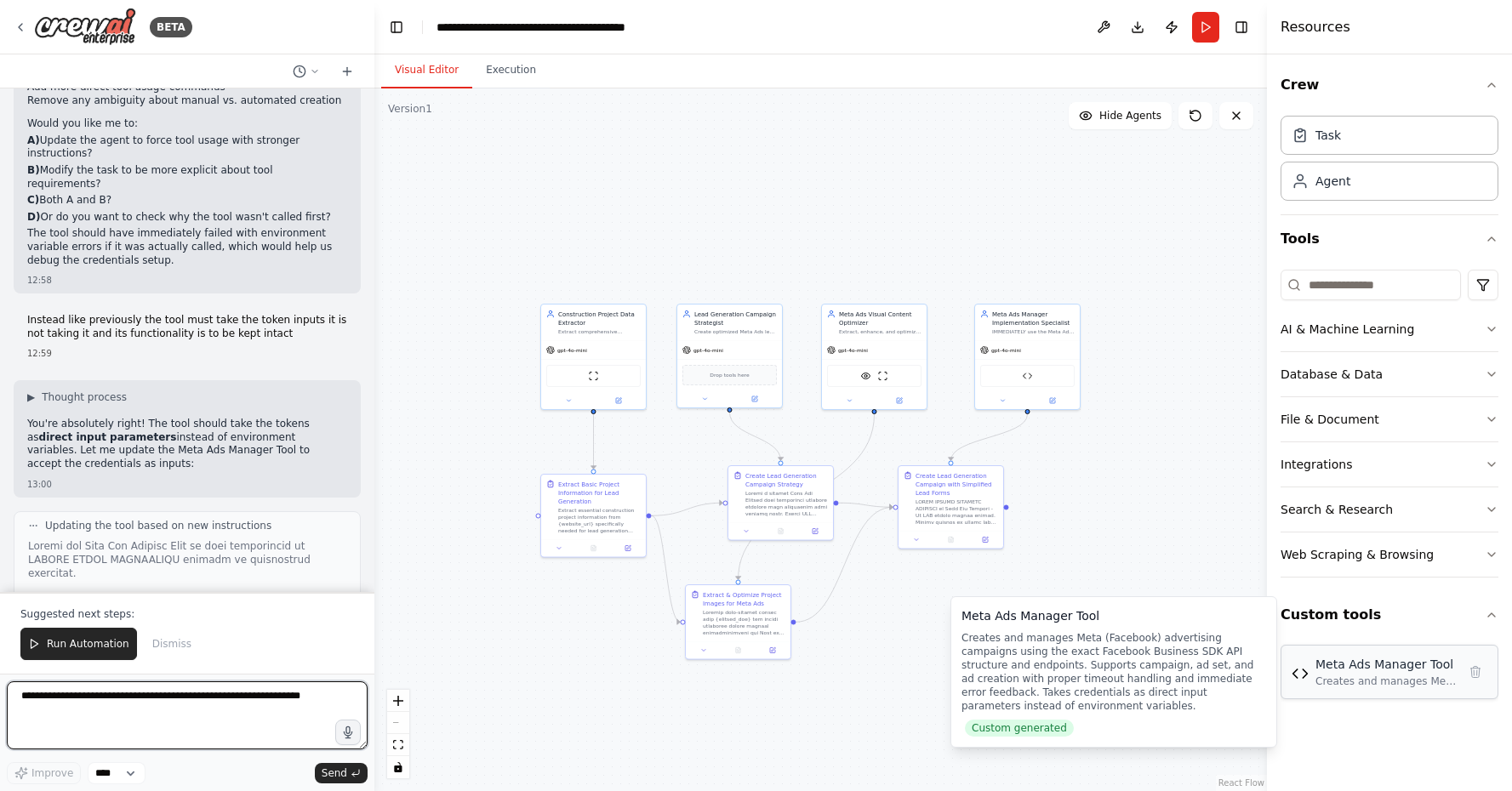
scroll to position [35649, 0]
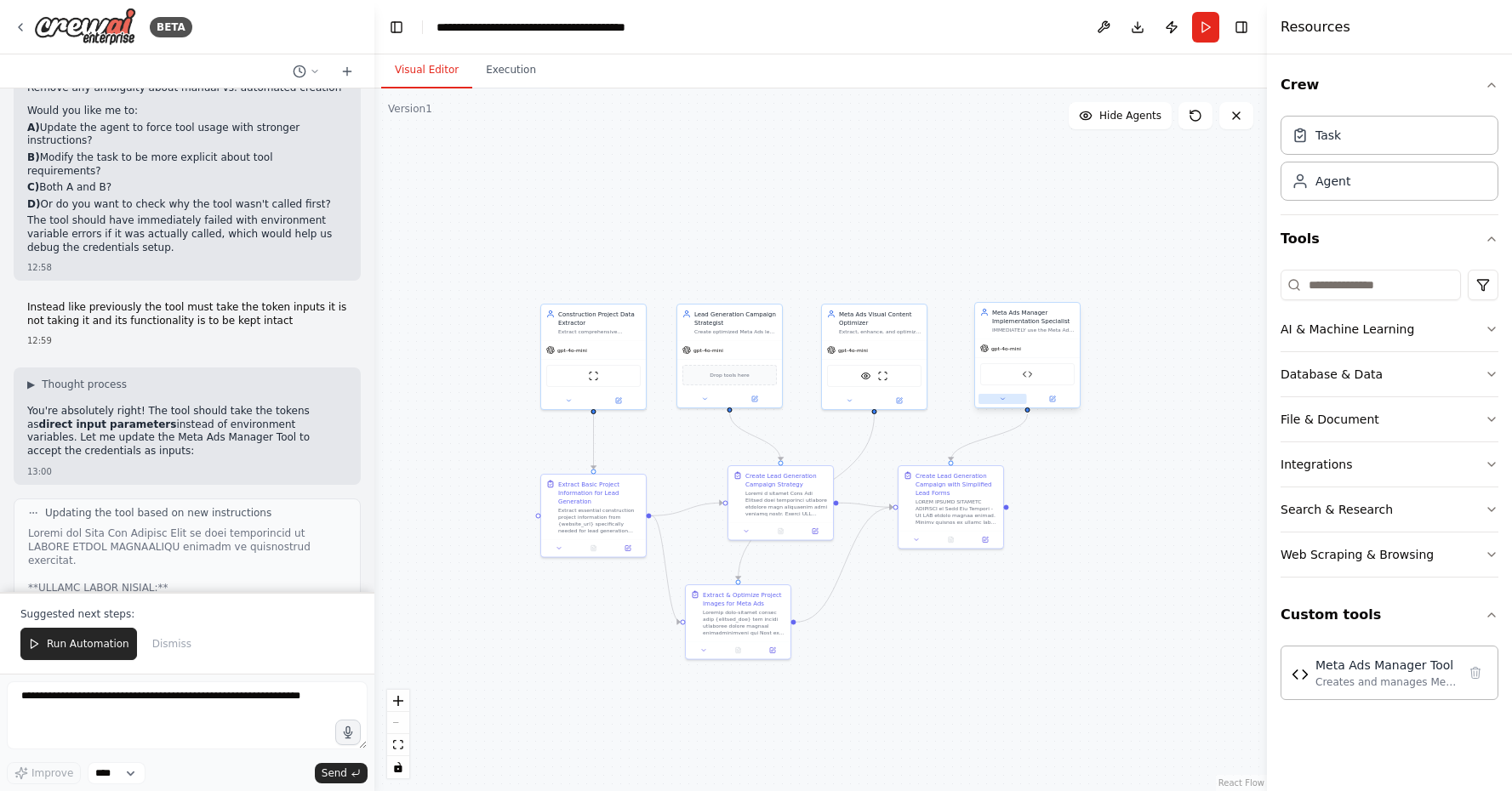
click at [998, 396] on button at bounding box center [1002, 399] width 48 height 10
click at [1113, 548] on button at bounding box center [1107, 545] width 16 height 16
click at [1091, 522] on button "Cancel" at bounding box center [1092, 528] width 30 height 16
click at [1102, 602] on button "Agent settings" at bounding box center [1059, 595] width 155 height 16
click at [1101, 596] on button "Agent settings" at bounding box center [1059, 595] width 155 height 16
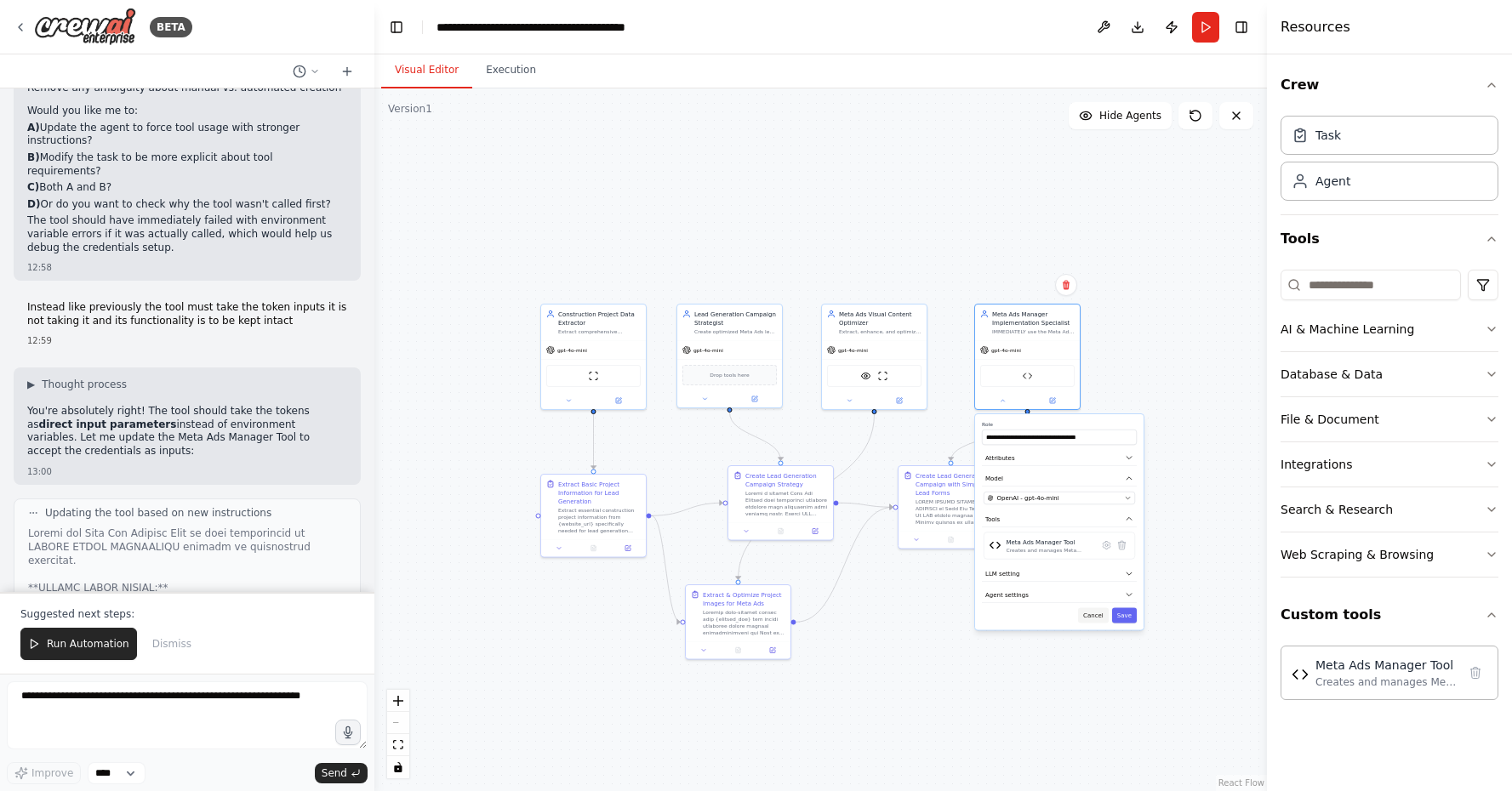
click at [1103, 620] on button "Cancel" at bounding box center [1092, 616] width 30 height 16
click at [1196, 29] on button "Run" at bounding box center [1206, 26] width 27 height 30
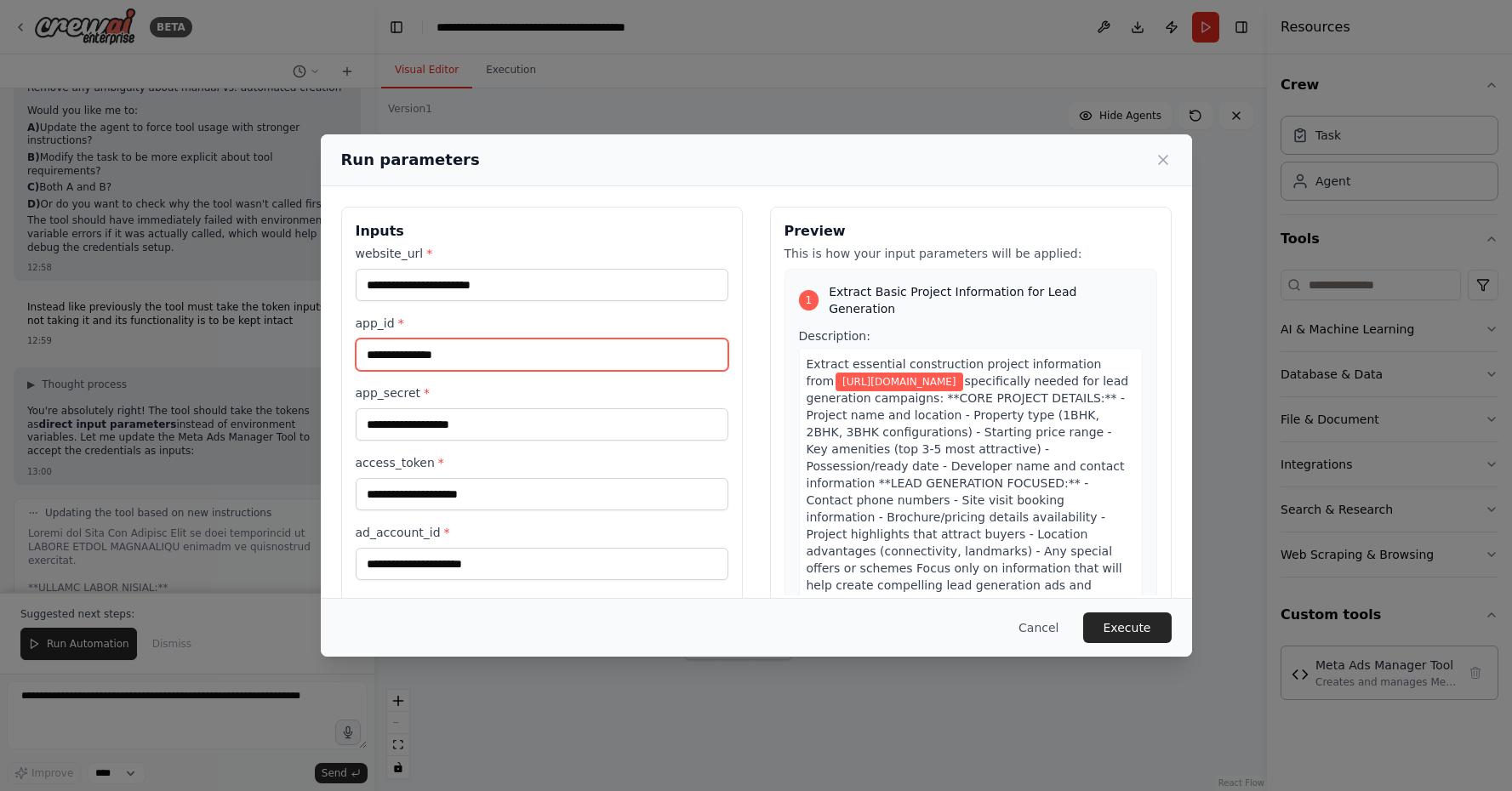
click at [602, 364] on input "app_id *" at bounding box center [542, 354] width 373 height 32
paste input "**********"
type input "**********"
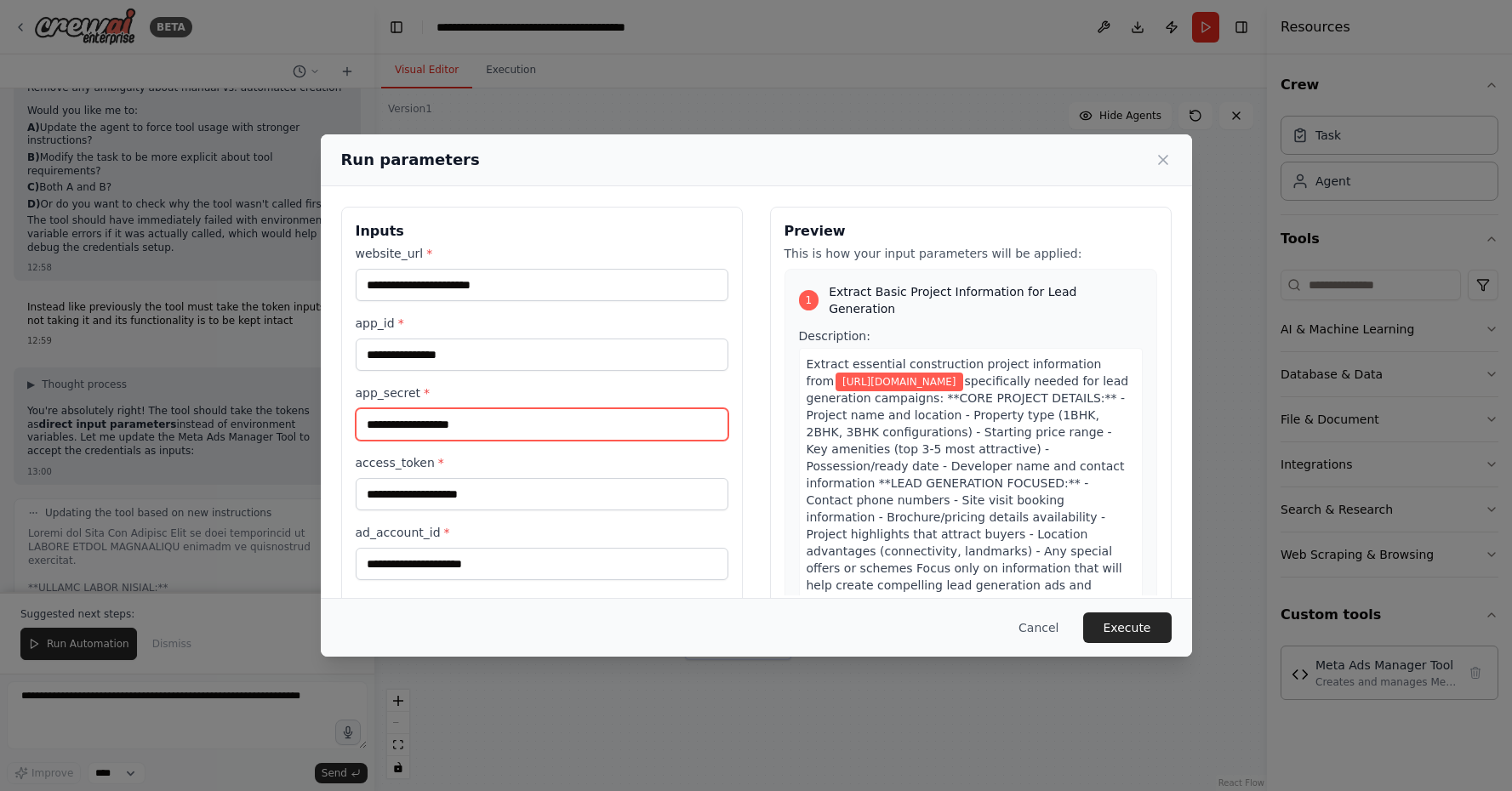
click at [428, 418] on input "app_secret *" at bounding box center [542, 423] width 373 height 32
paste input "**********"
type input "**********"
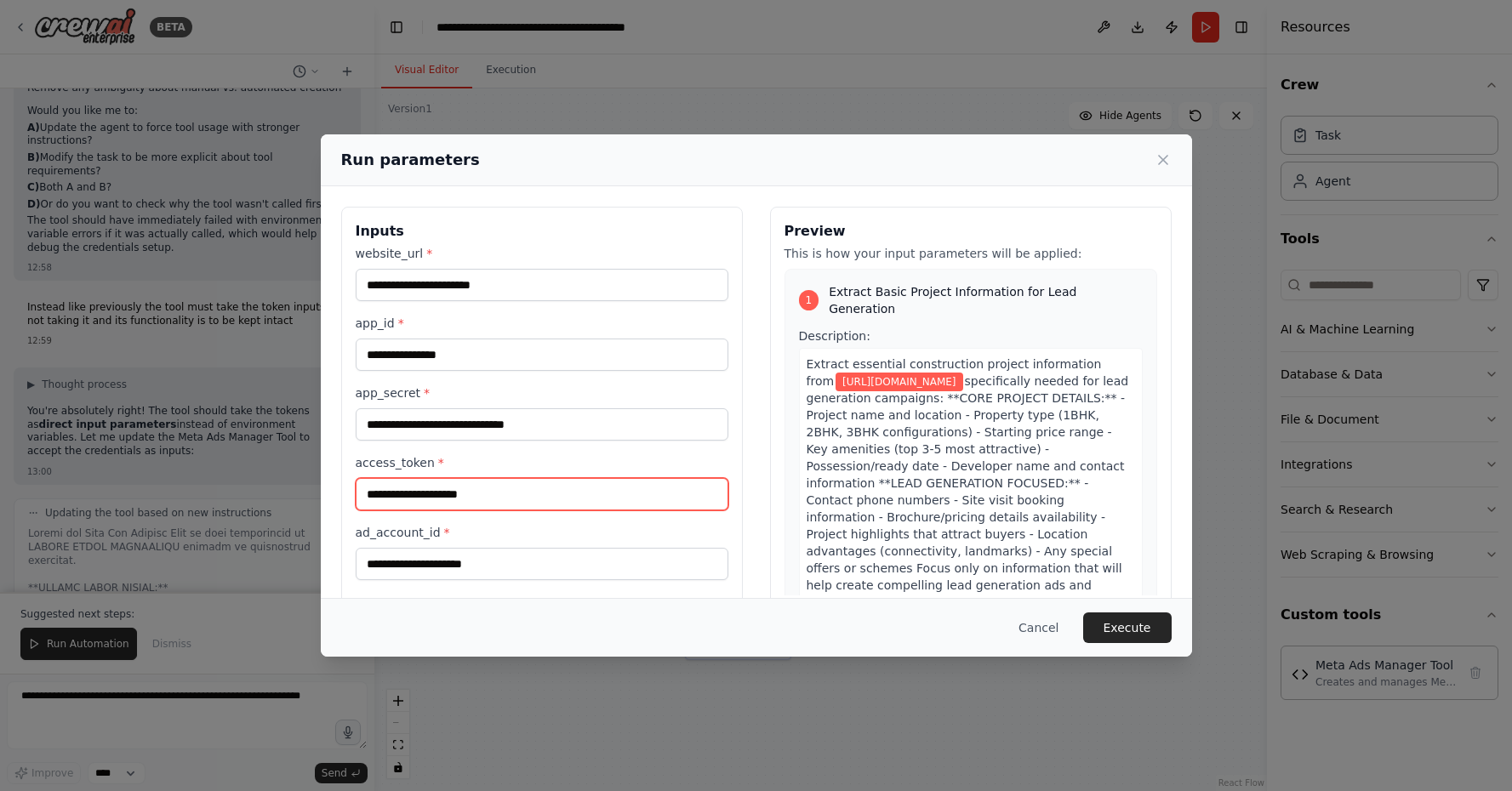
click at [582, 496] on input "access_token *" at bounding box center [542, 494] width 373 height 32
paste input "**********"
type input "**********"
click at [1045, 618] on button "Cancel" at bounding box center [1038, 627] width 68 height 30
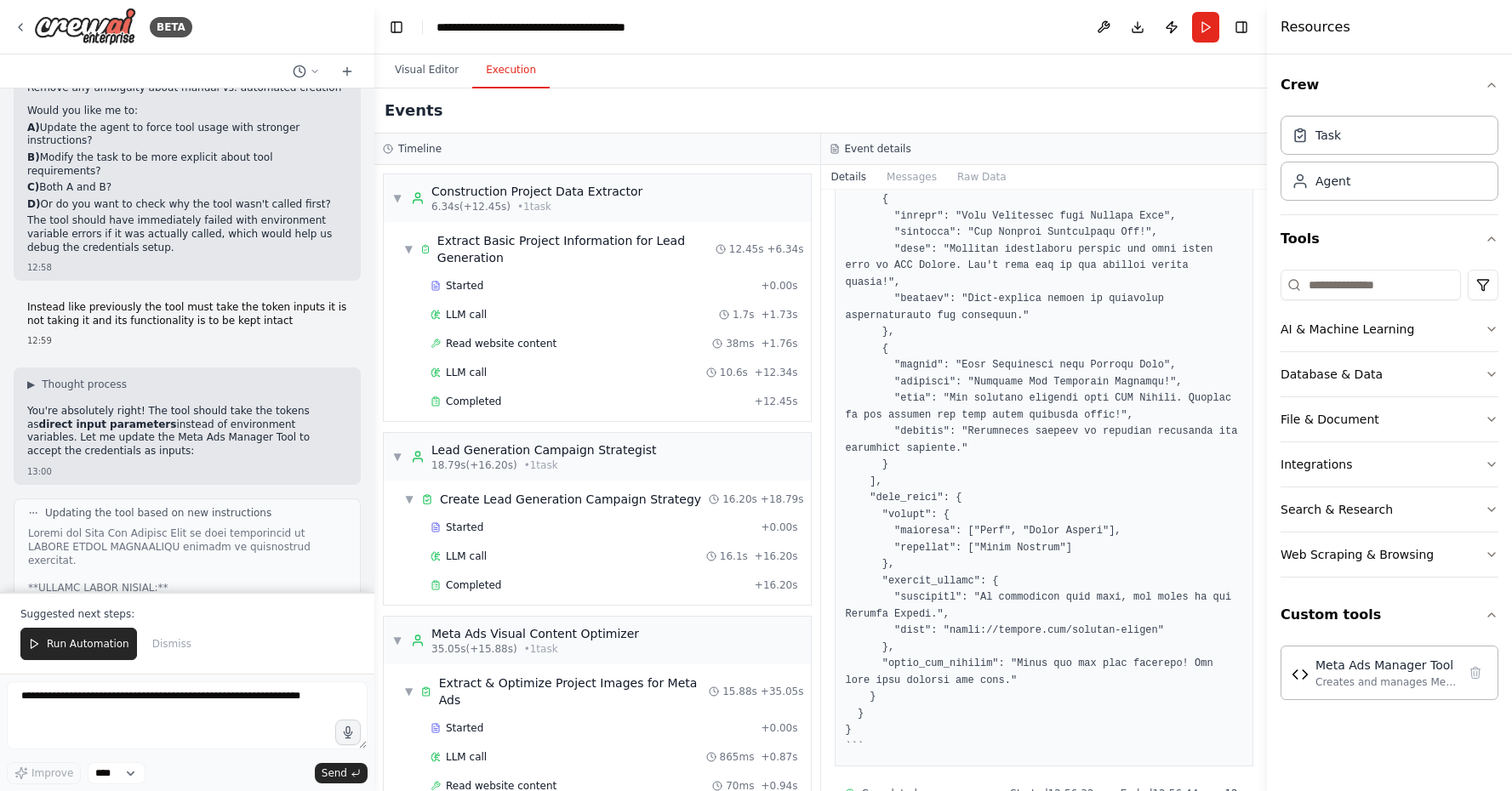
click at [508, 74] on button "Execution" at bounding box center [511, 71] width 77 height 35
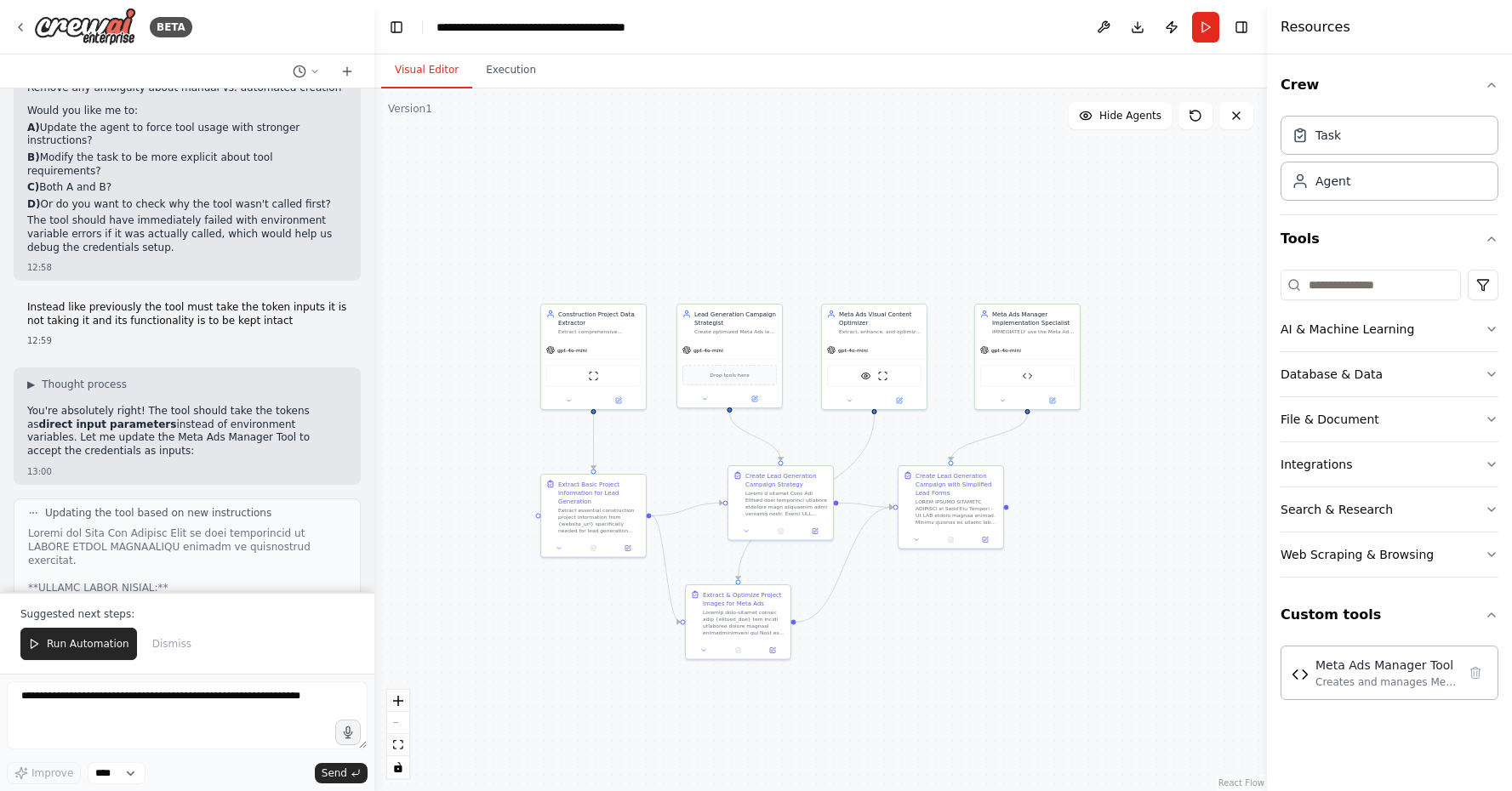
click at [440, 62] on button "Visual Editor" at bounding box center [427, 71] width 91 height 35
click at [163, 736] on textarea at bounding box center [187, 715] width 361 height 68
type textarea "**********"
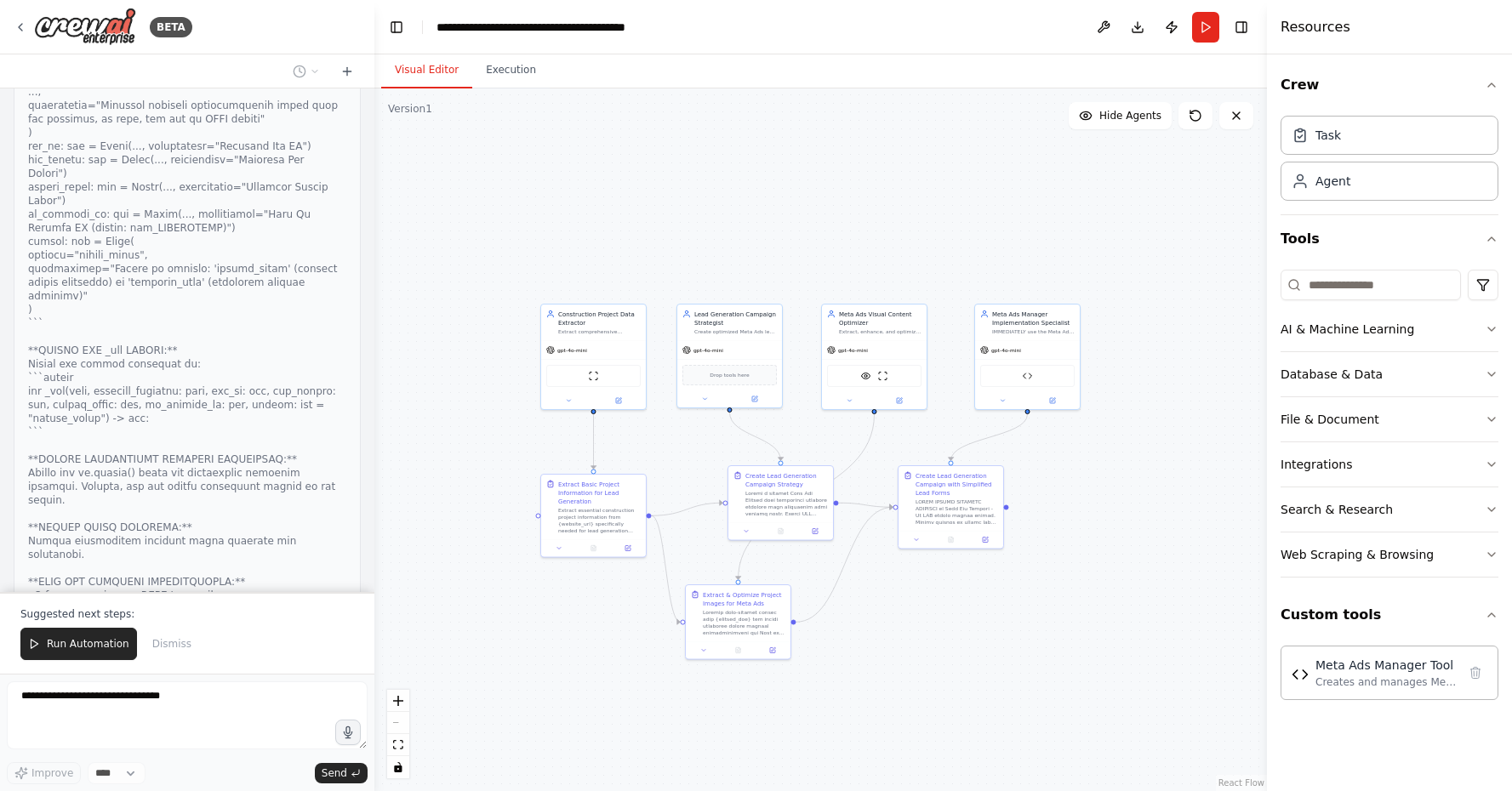
scroll to position [36329, 0]
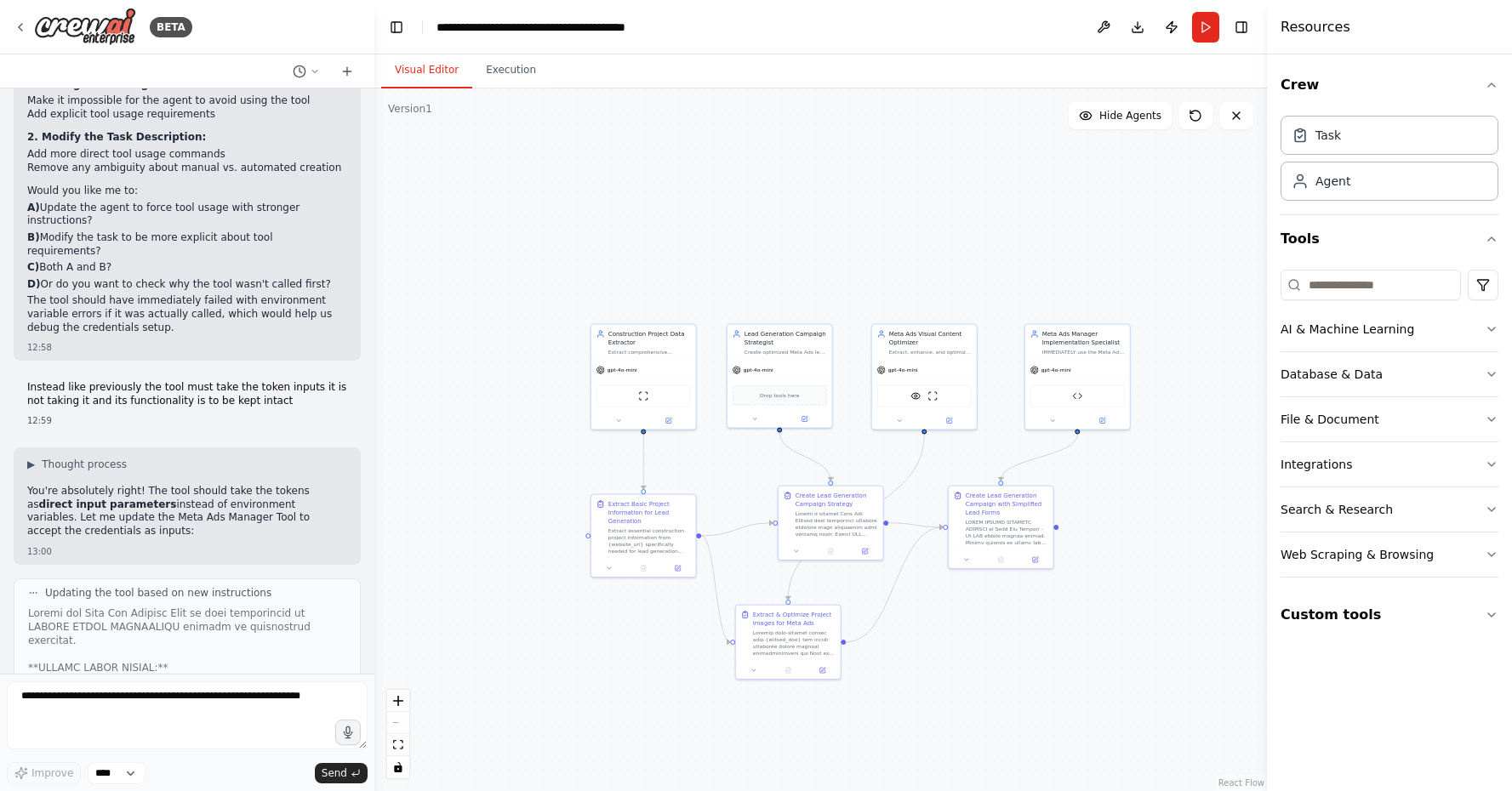
scroll to position [35568, 0]
click at [1194, 42] on button "Run" at bounding box center [1206, 26] width 27 height 30
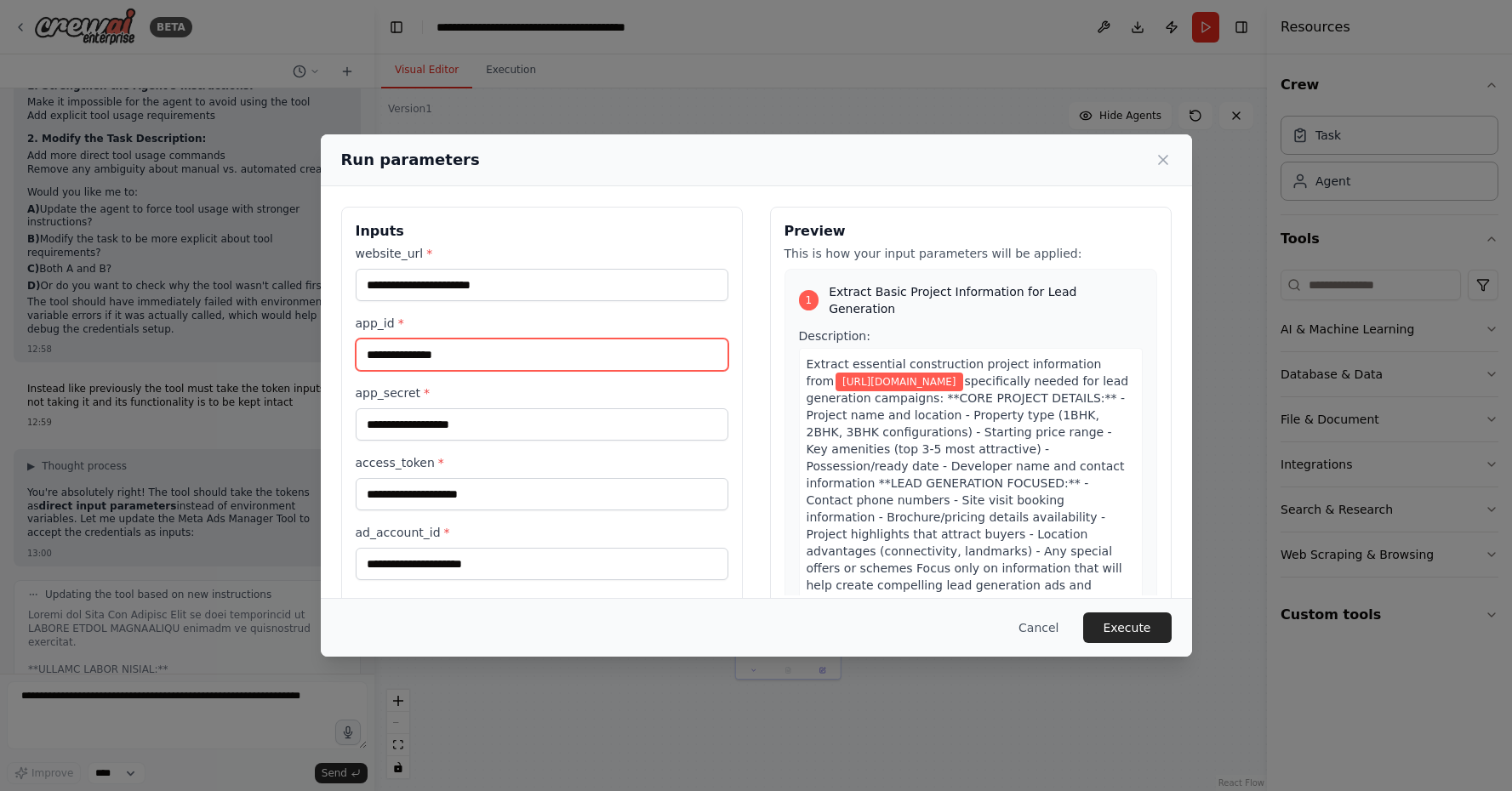
click at [605, 357] on input "app_id *" at bounding box center [542, 354] width 373 height 32
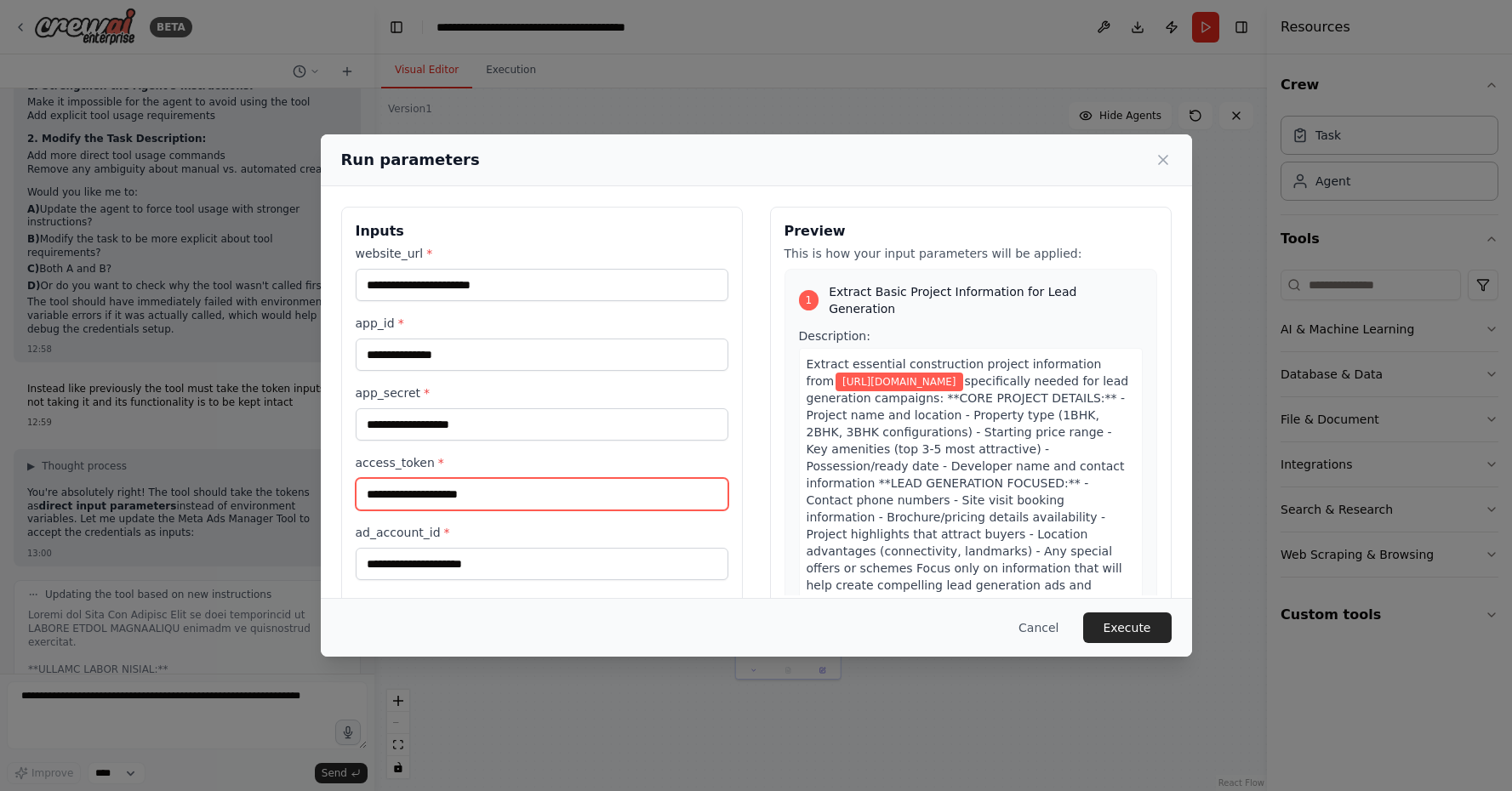
click at [505, 486] on input "access_token *" at bounding box center [542, 494] width 373 height 32
paste input "**********"
type input "**********"
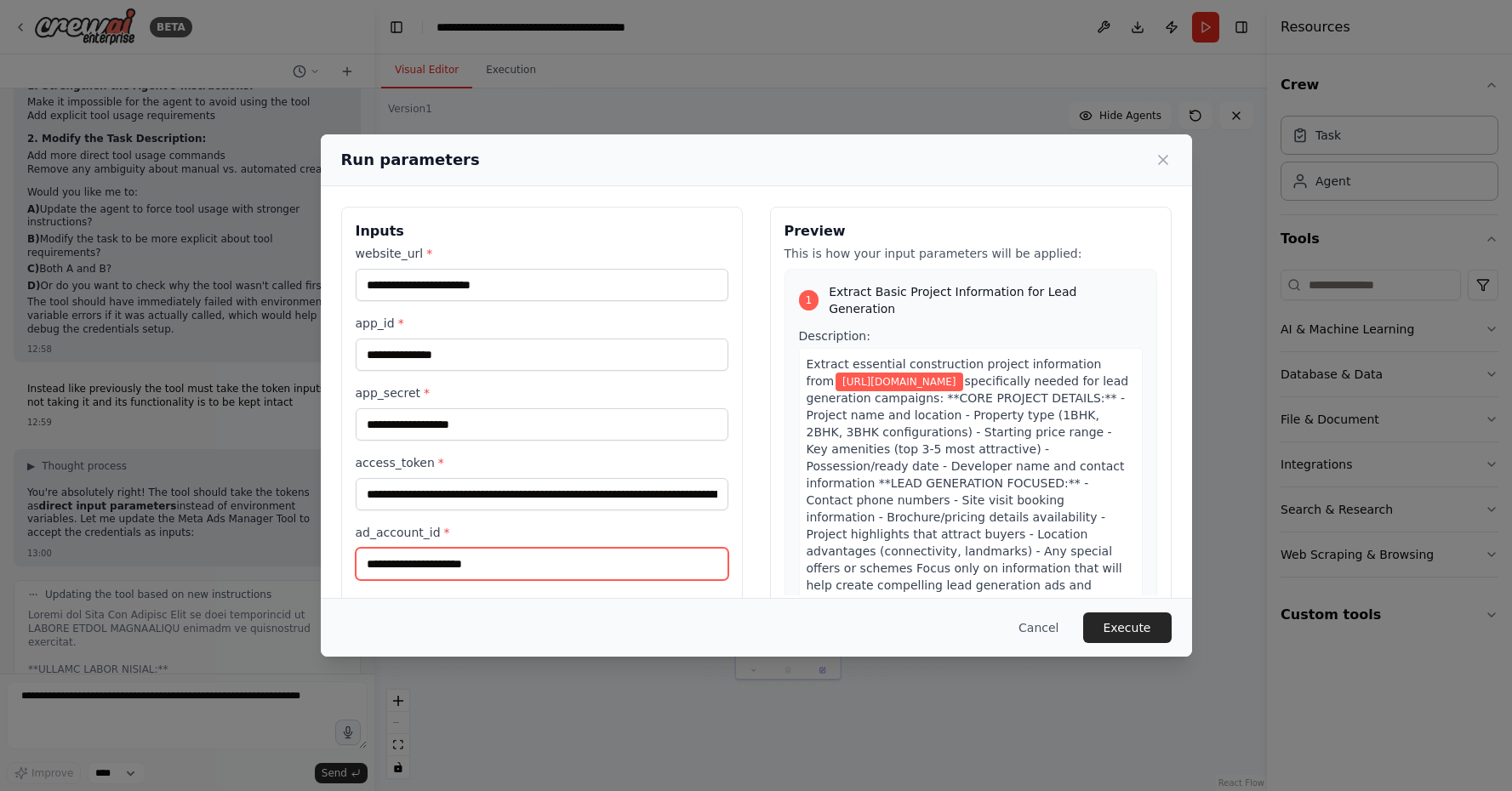
click at [498, 555] on input "ad_account_id *" at bounding box center [542, 564] width 373 height 32
paste input "**********"
type input "**********"
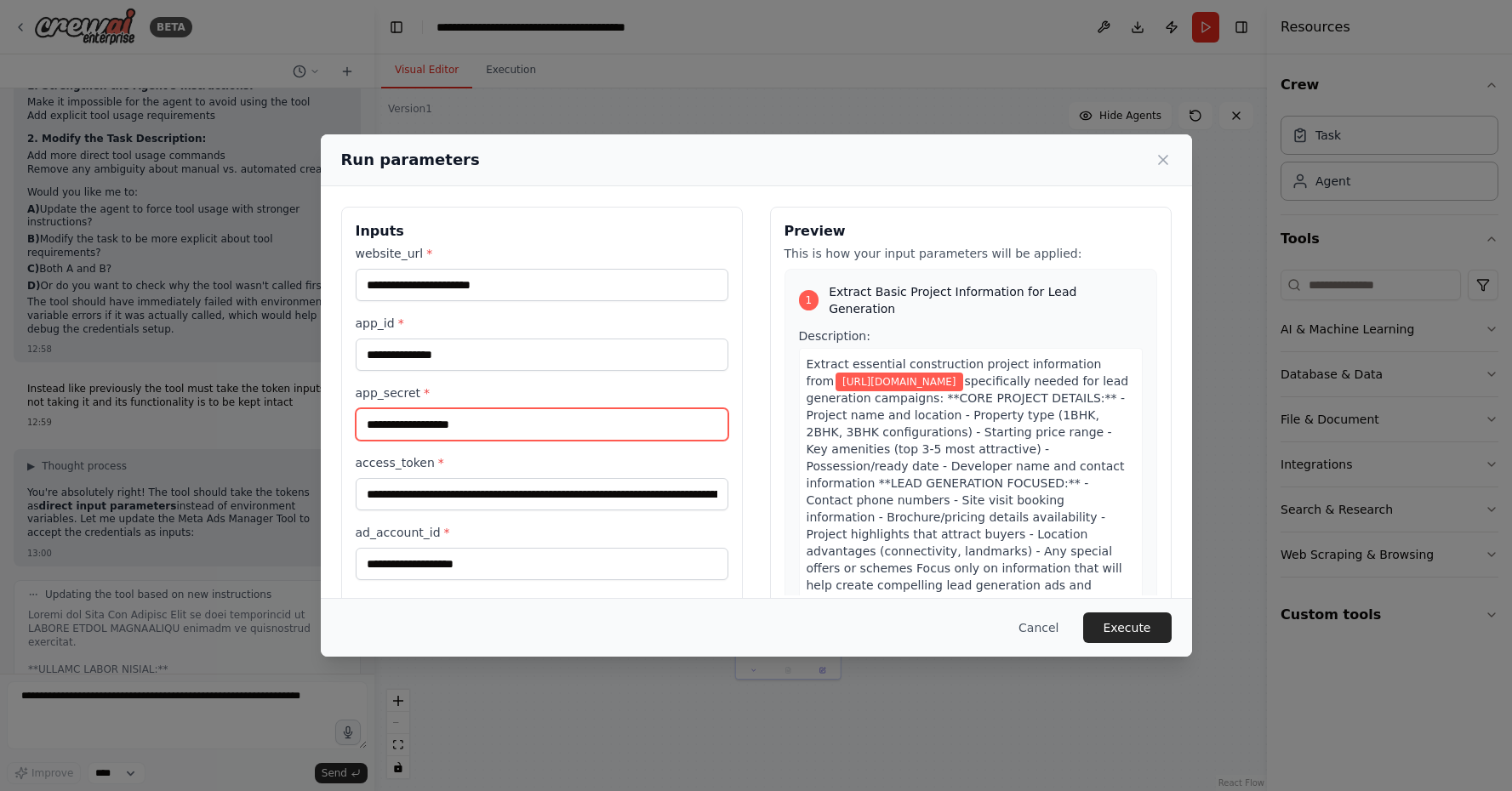
click at [435, 417] on input "app_secret *" at bounding box center [542, 423] width 373 height 32
paste input "**********"
type input "**********"
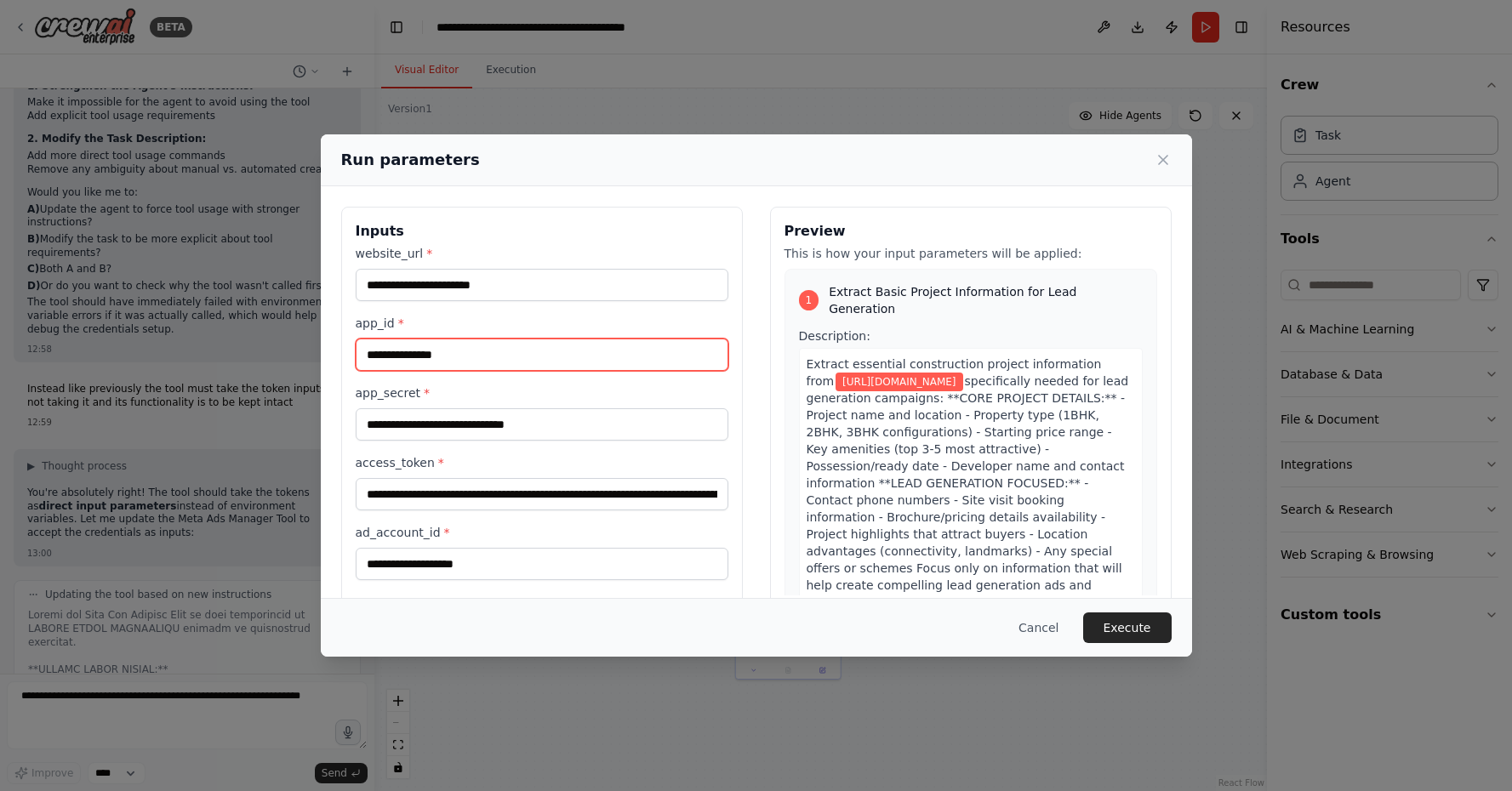
click at [456, 348] on input "app_id *" at bounding box center [542, 354] width 373 height 32
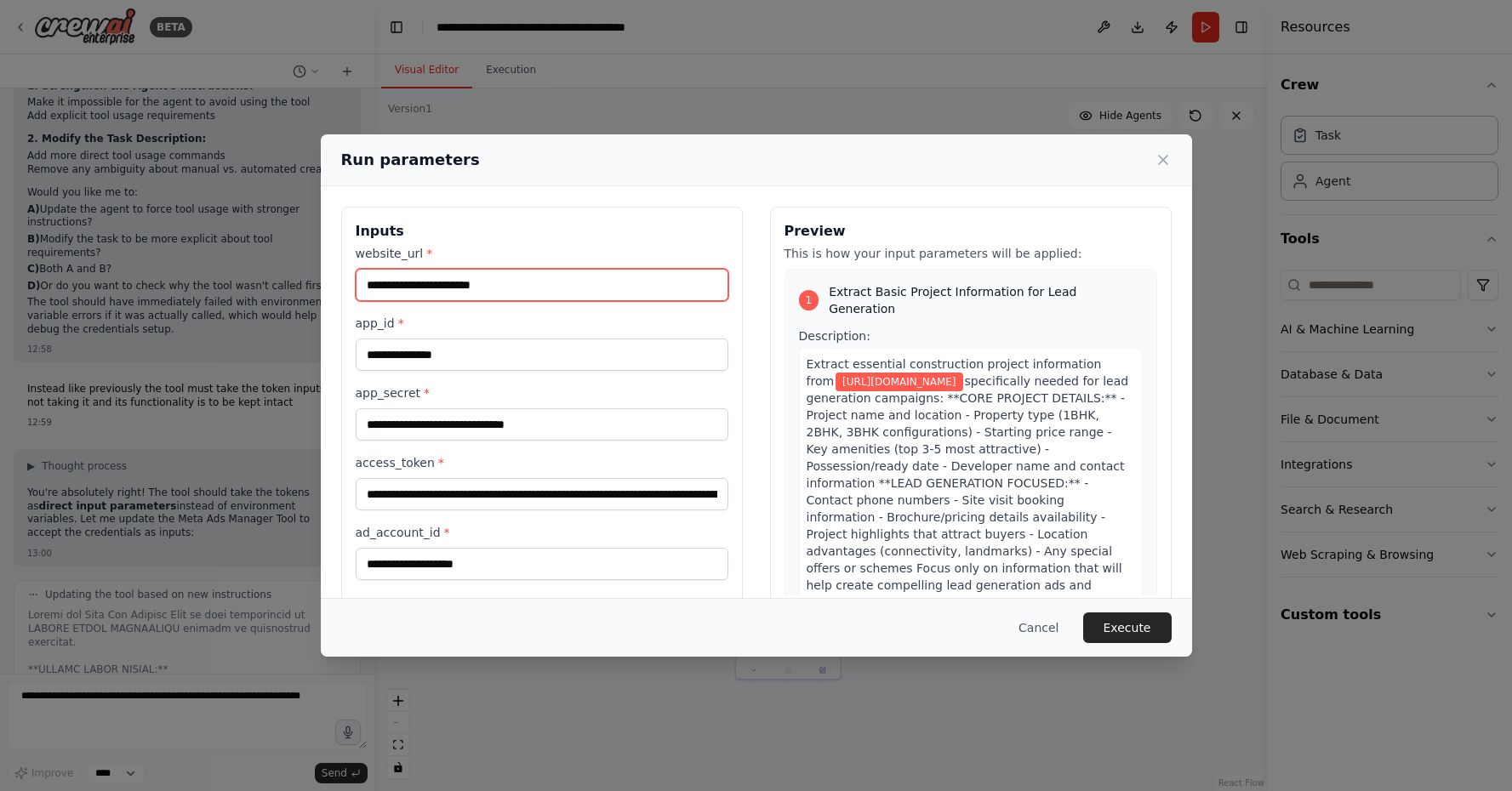
click at [524, 298] on input "**********" at bounding box center [542, 284] width 373 height 32
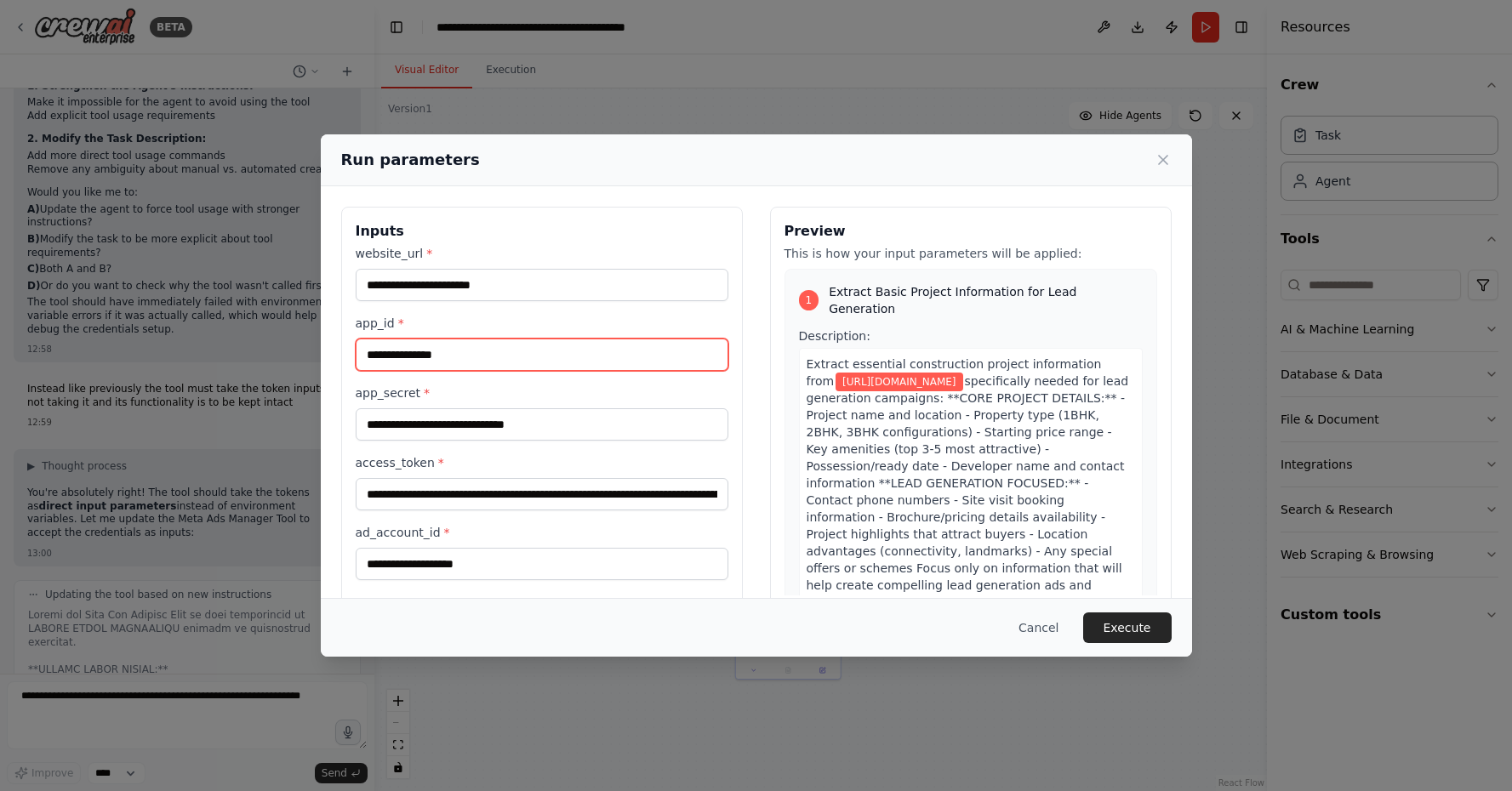
click at [523, 353] on input "app_id *" at bounding box center [542, 354] width 373 height 32
paste input "**********"
type input "**********"
click at [1123, 626] on button "Execute" at bounding box center [1128, 627] width 88 height 30
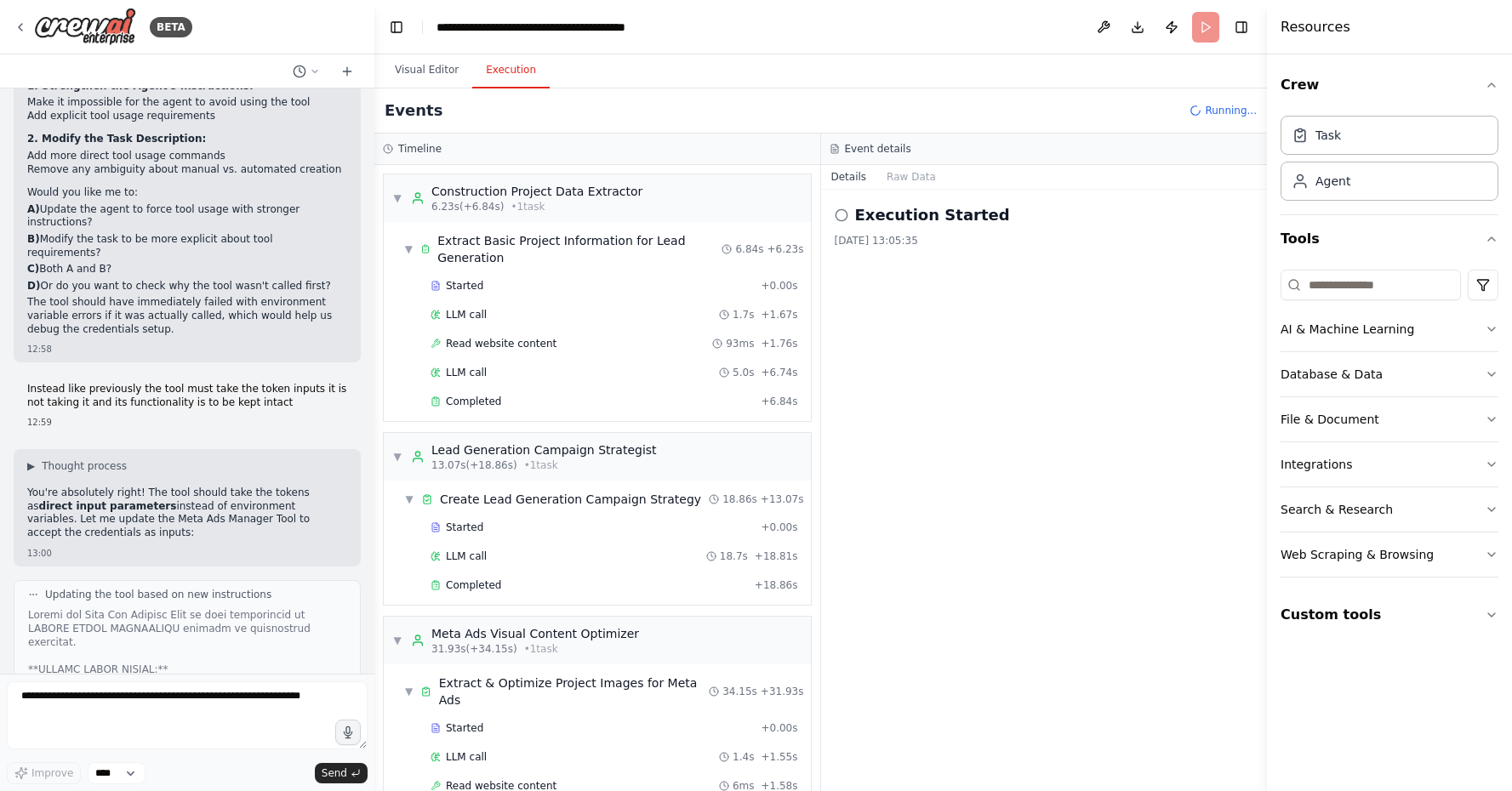
click at [480, 65] on button "Execution" at bounding box center [511, 71] width 77 height 35
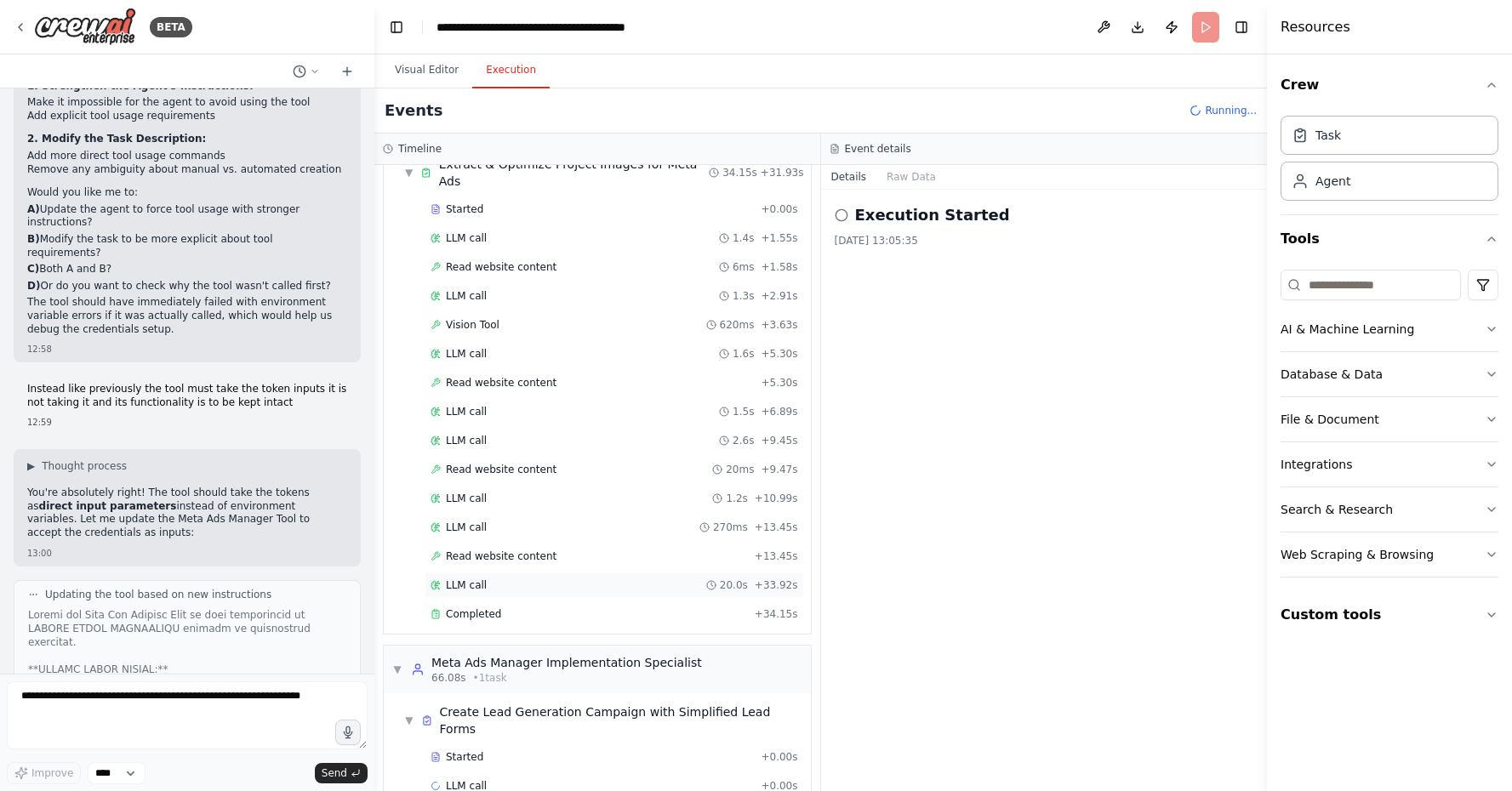
scroll to position [576, 0]
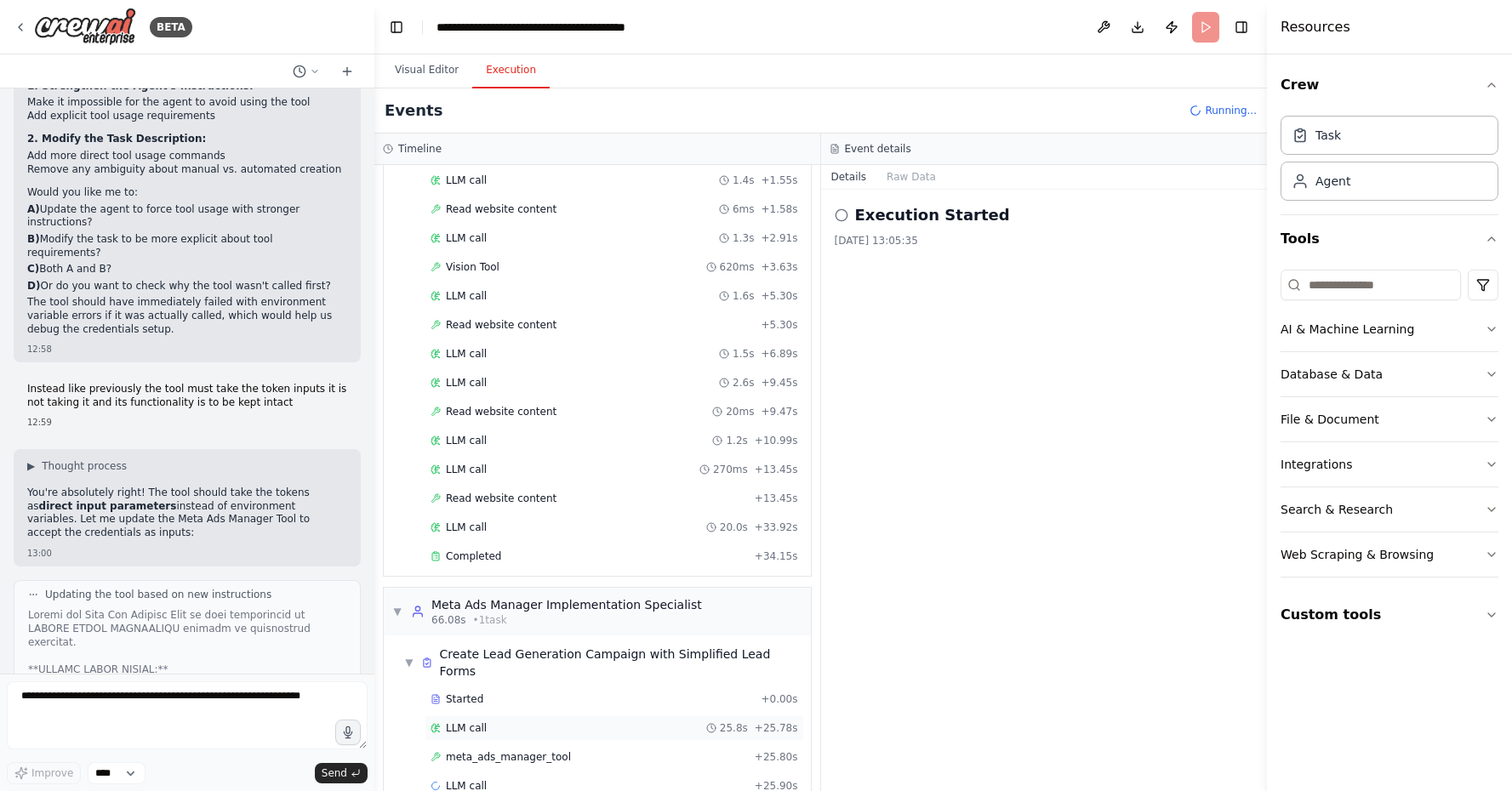
click at [536, 721] on div "LLM call 25.8s + 25.78s" at bounding box center [614, 728] width 368 height 14
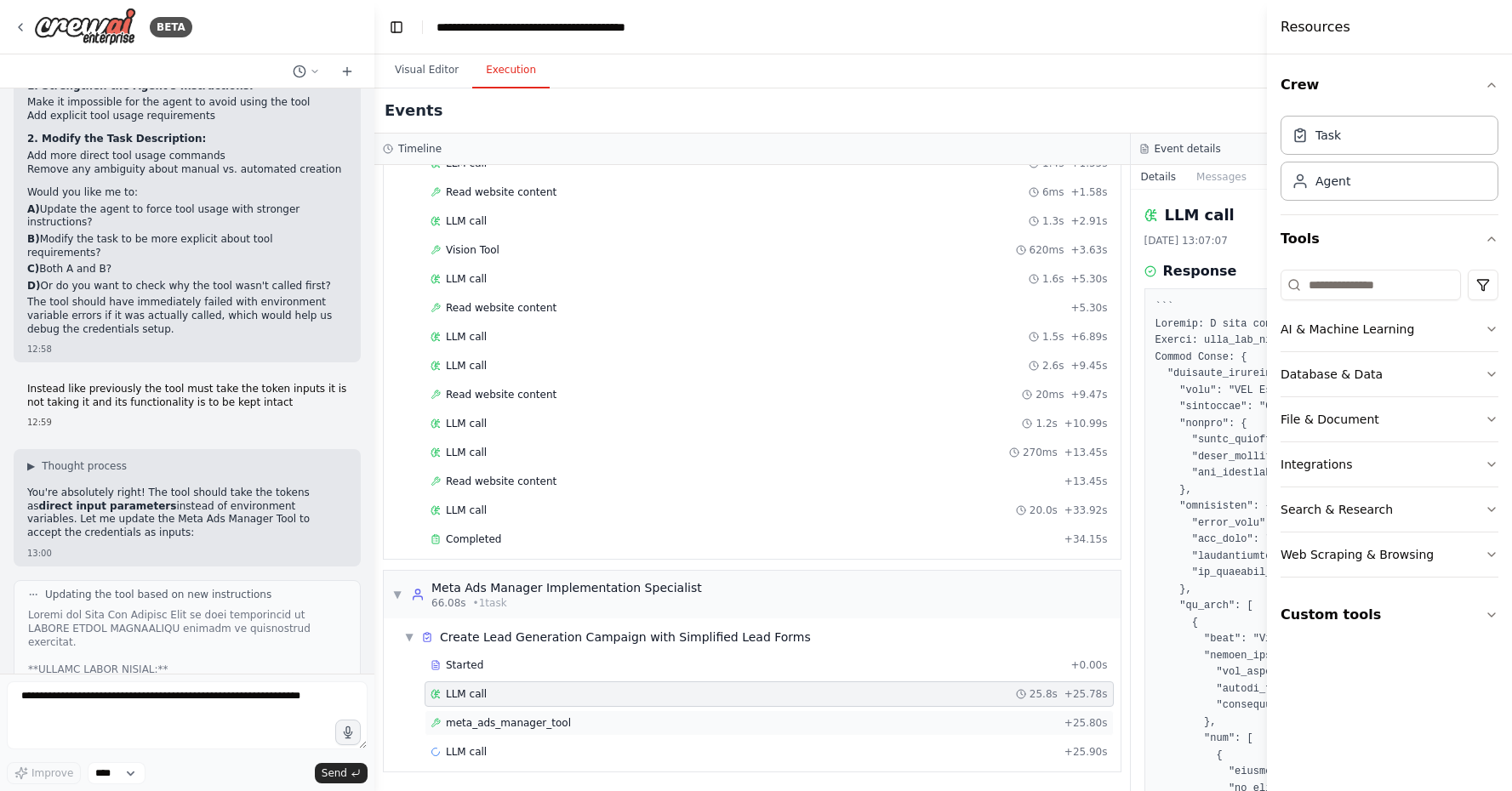
click at [694, 727] on div "meta_ads_manager_tool + 25.80s" at bounding box center [769, 723] width 678 height 14
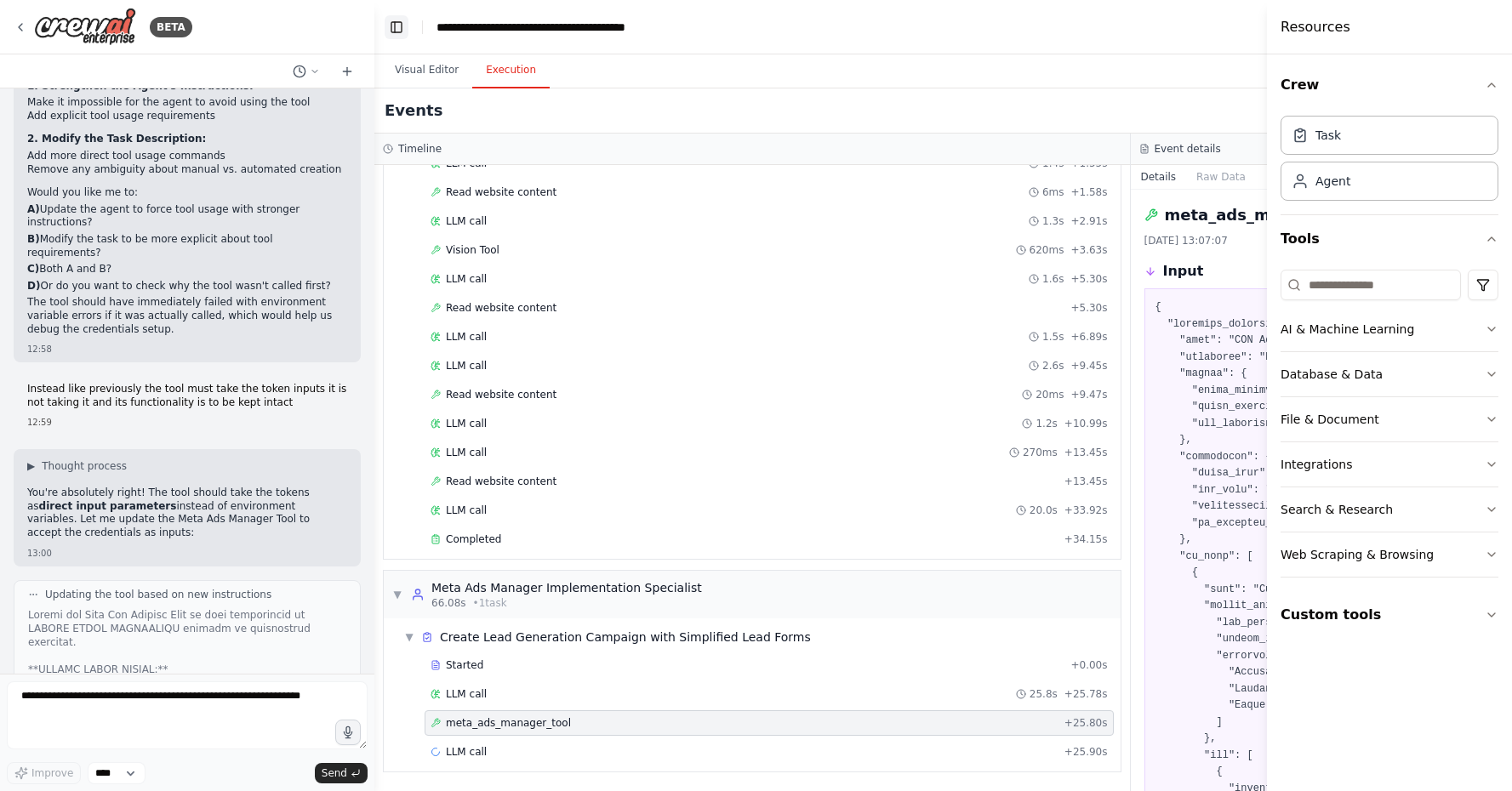
click at [401, 24] on button "Toggle Left Sidebar" at bounding box center [396, 27] width 24 height 24
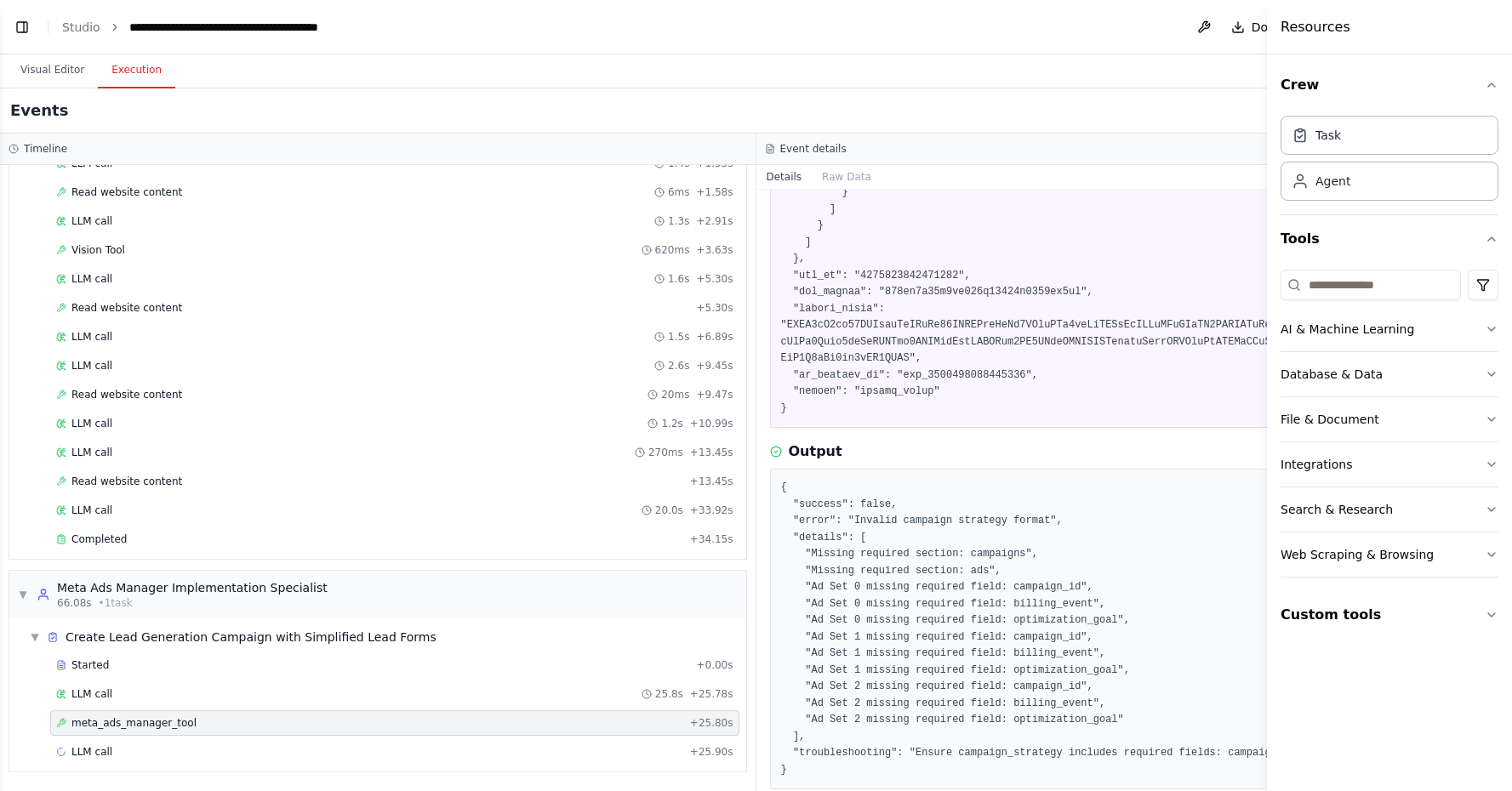
scroll to position [2071, 0]
click at [838, 523] on pre "{ "success": false, "error": "Invalid campaign strategy format", "details": [ "…" at bounding box center [1134, 629] width 707 height 299
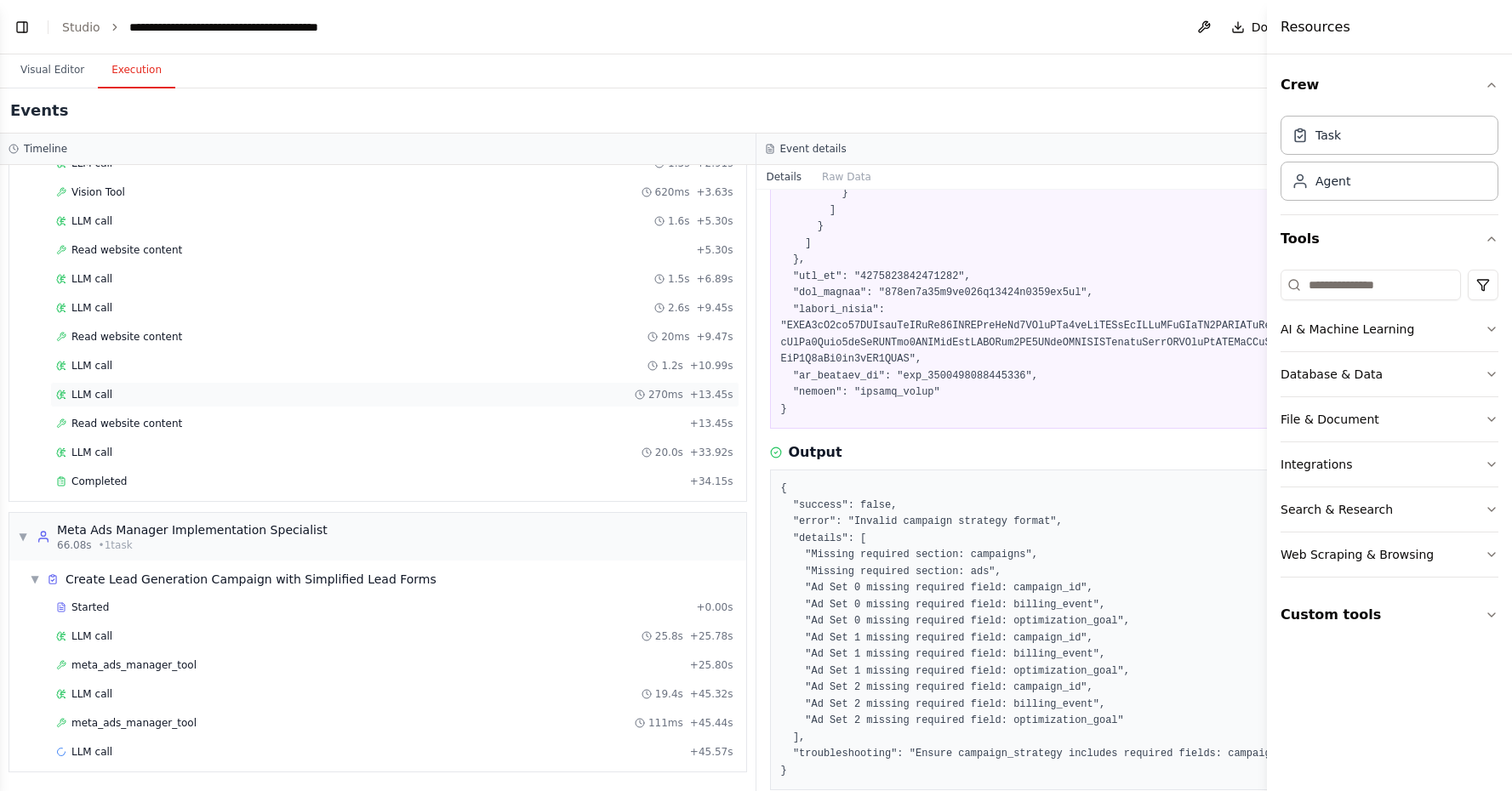
scroll to position [618, 0]
click at [582, 732] on div "meta_ads_manager_tool 111ms + 45.44s" at bounding box center [394, 723] width 689 height 25
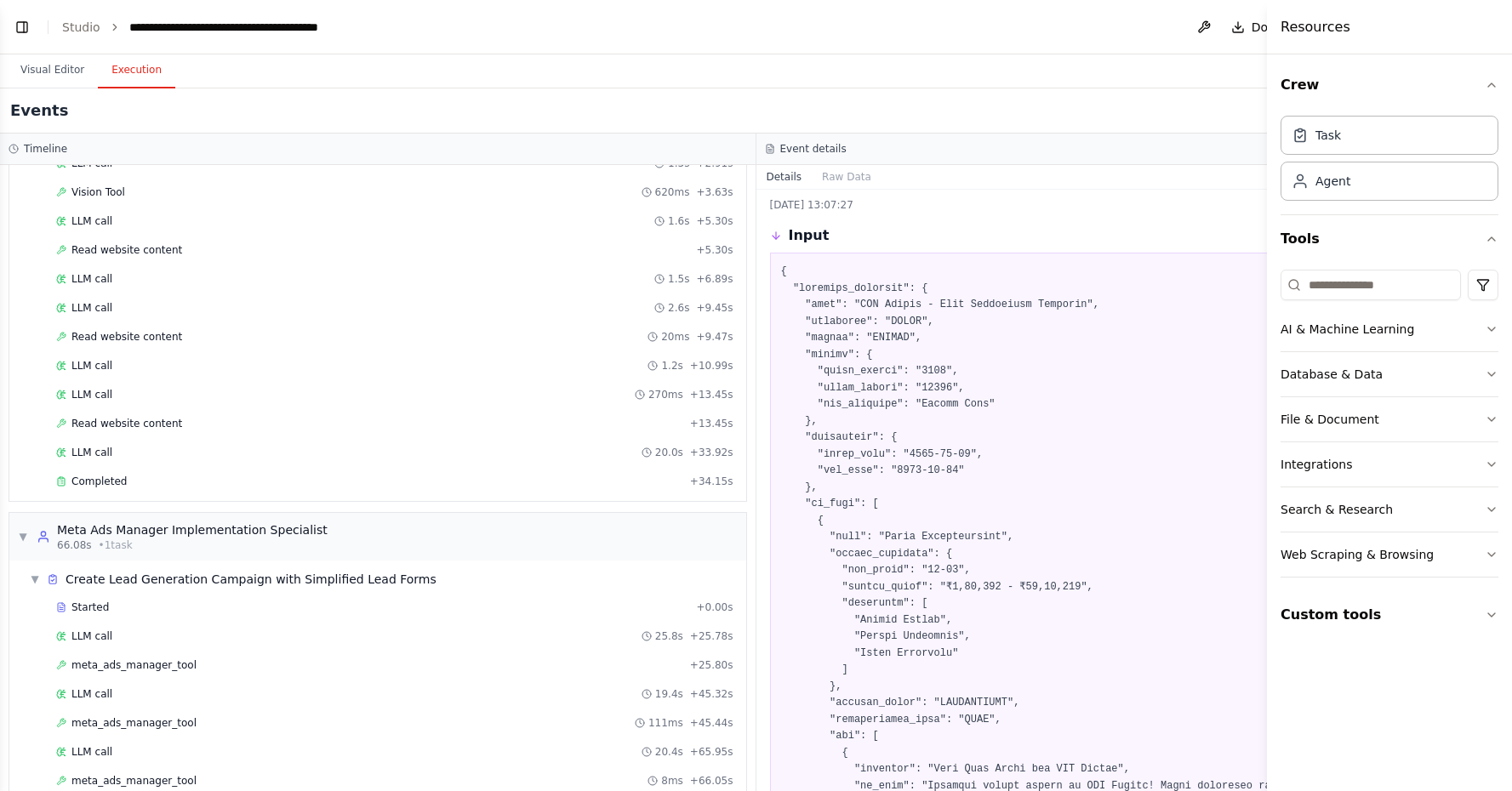
scroll to position [37, 0]
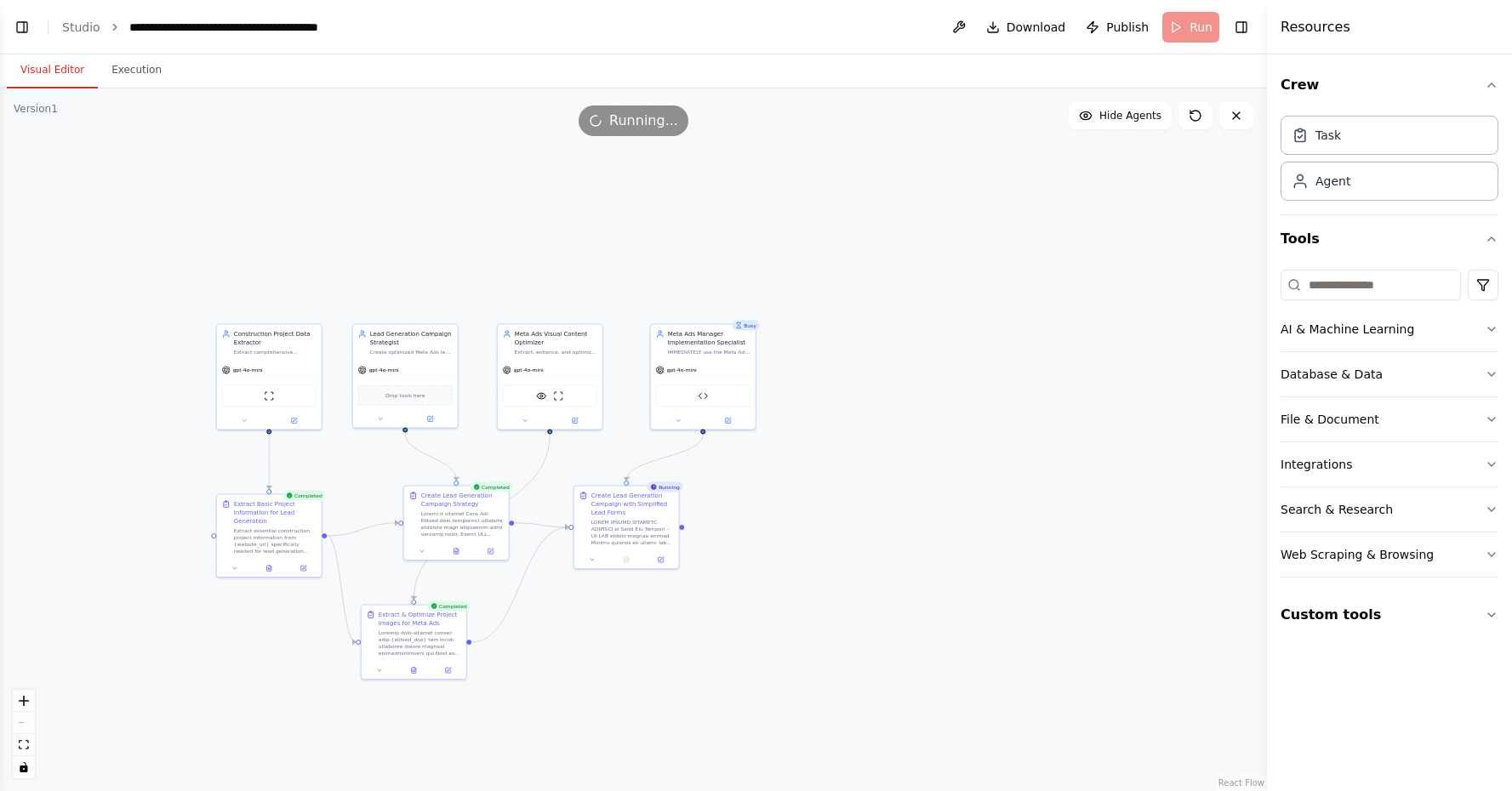
click at [69, 71] on button "Visual Editor" at bounding box center [52, 71] width 91 height 35
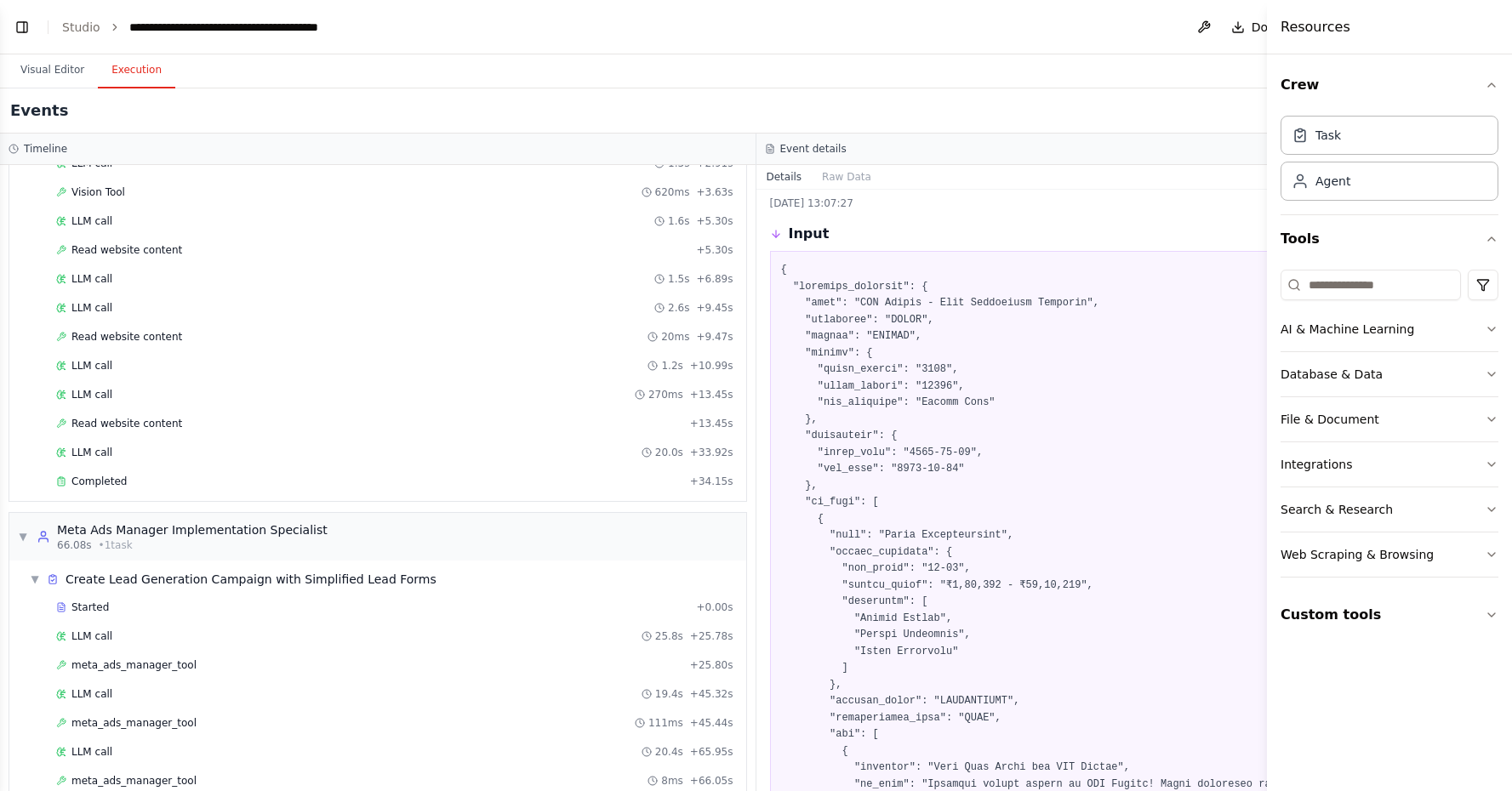
click at [114, 70] on button "Execution" at bounding box center [136, 71] width 77 height 35
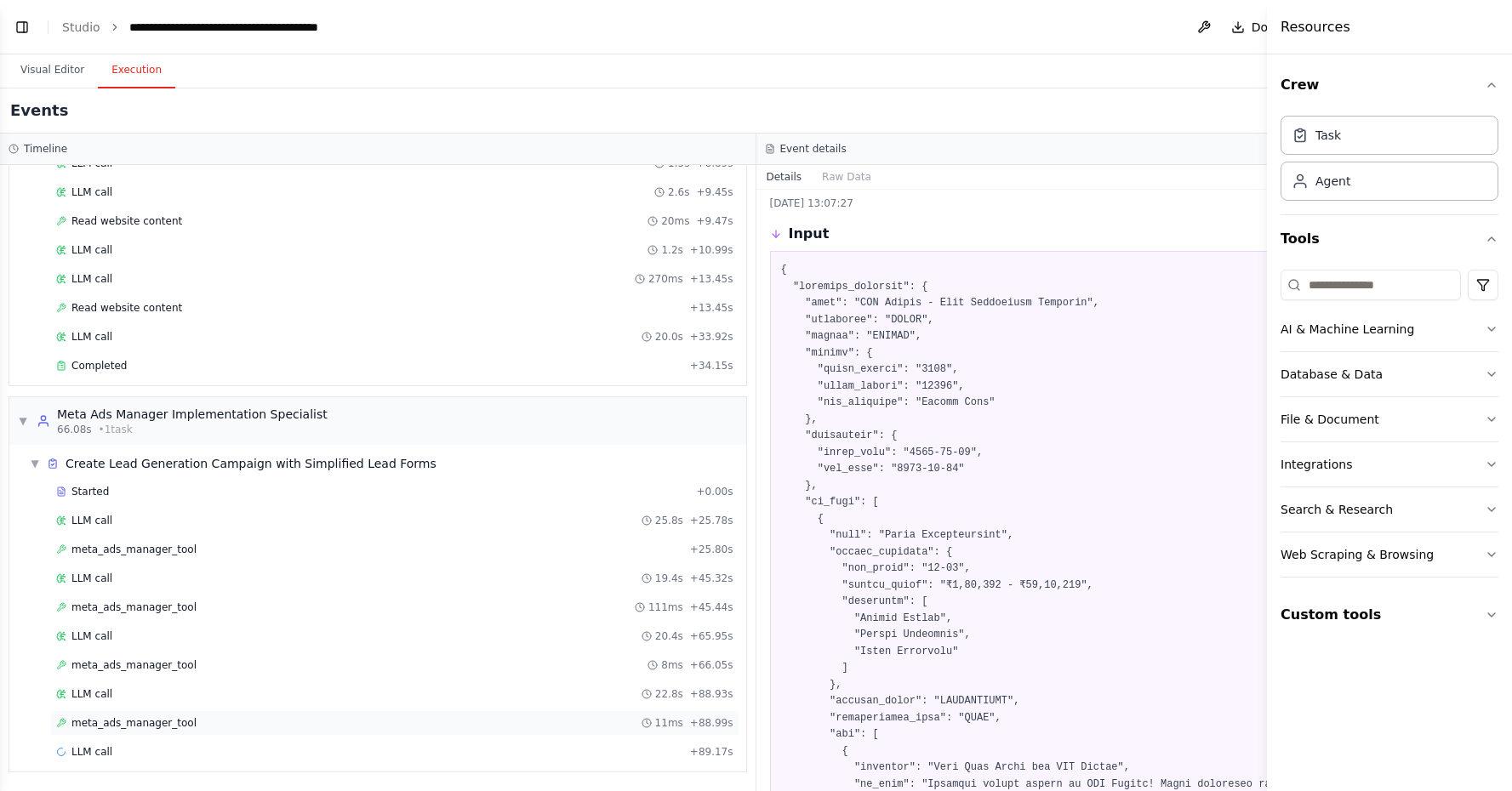
click at [477, 725] on div "meta_ads_manager_tool 11ms + 88.99s" at bounding box center [394, 723] width 678 height 14
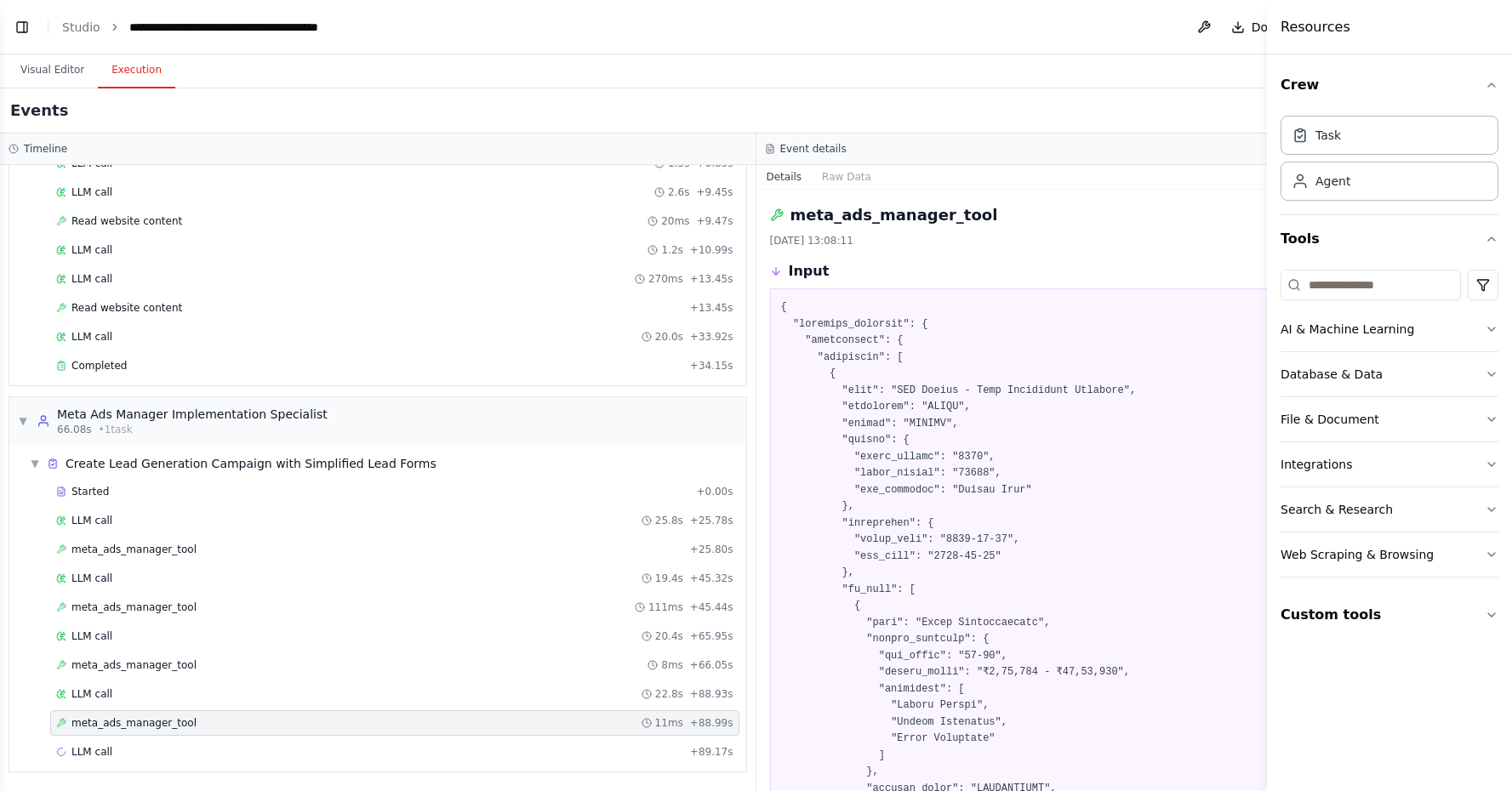
scroll to position [0, 0]
click at [10, 35] on button "Toggle Left Sidebar" at bounding box center [22, 27] width 24 height 24
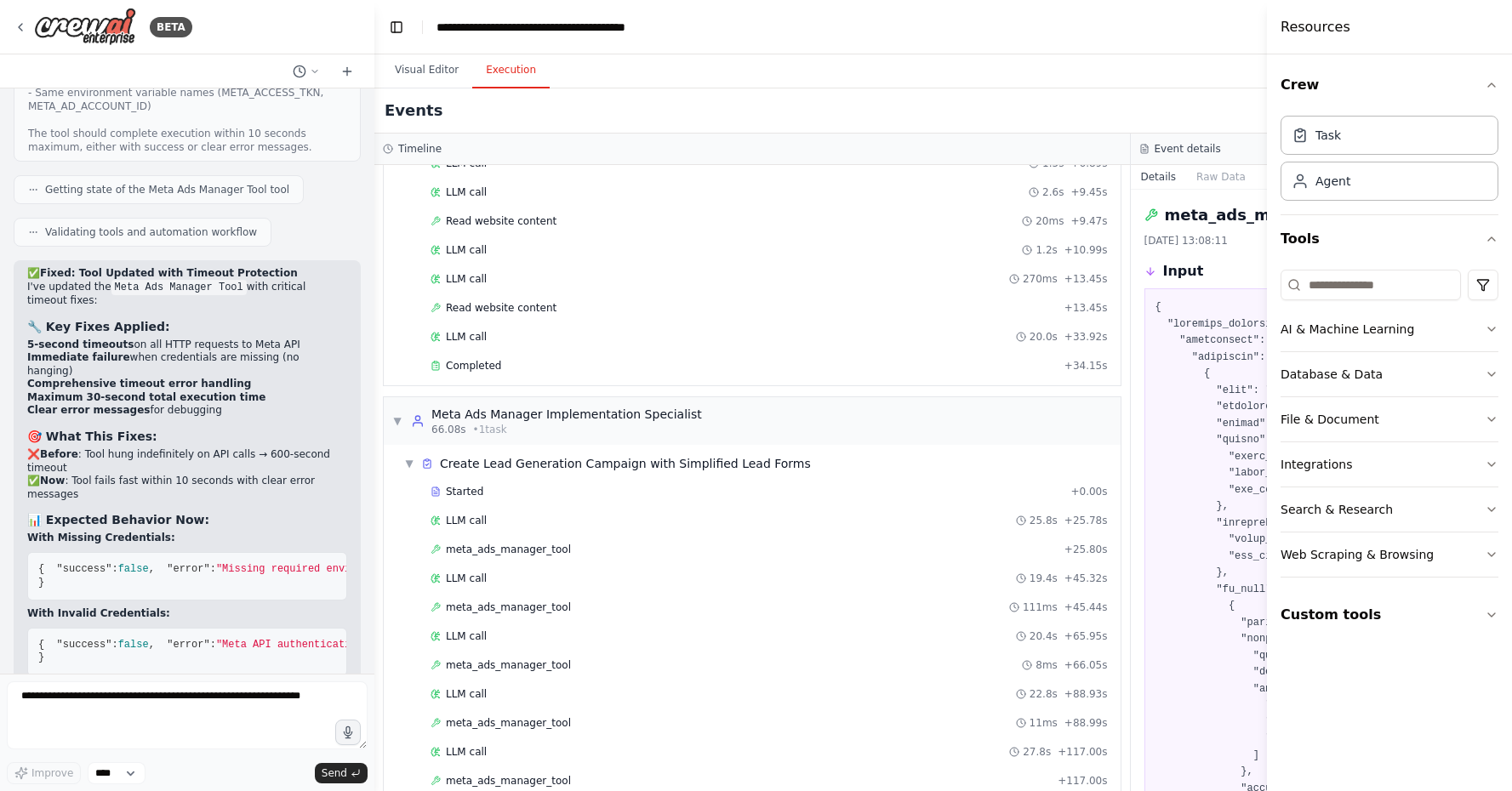
scroll to position [26171, 0]
drag, startPoint x: 28, startPoint y: 395, endPoint x: 338, endPoint y: 480, distance: 321.4
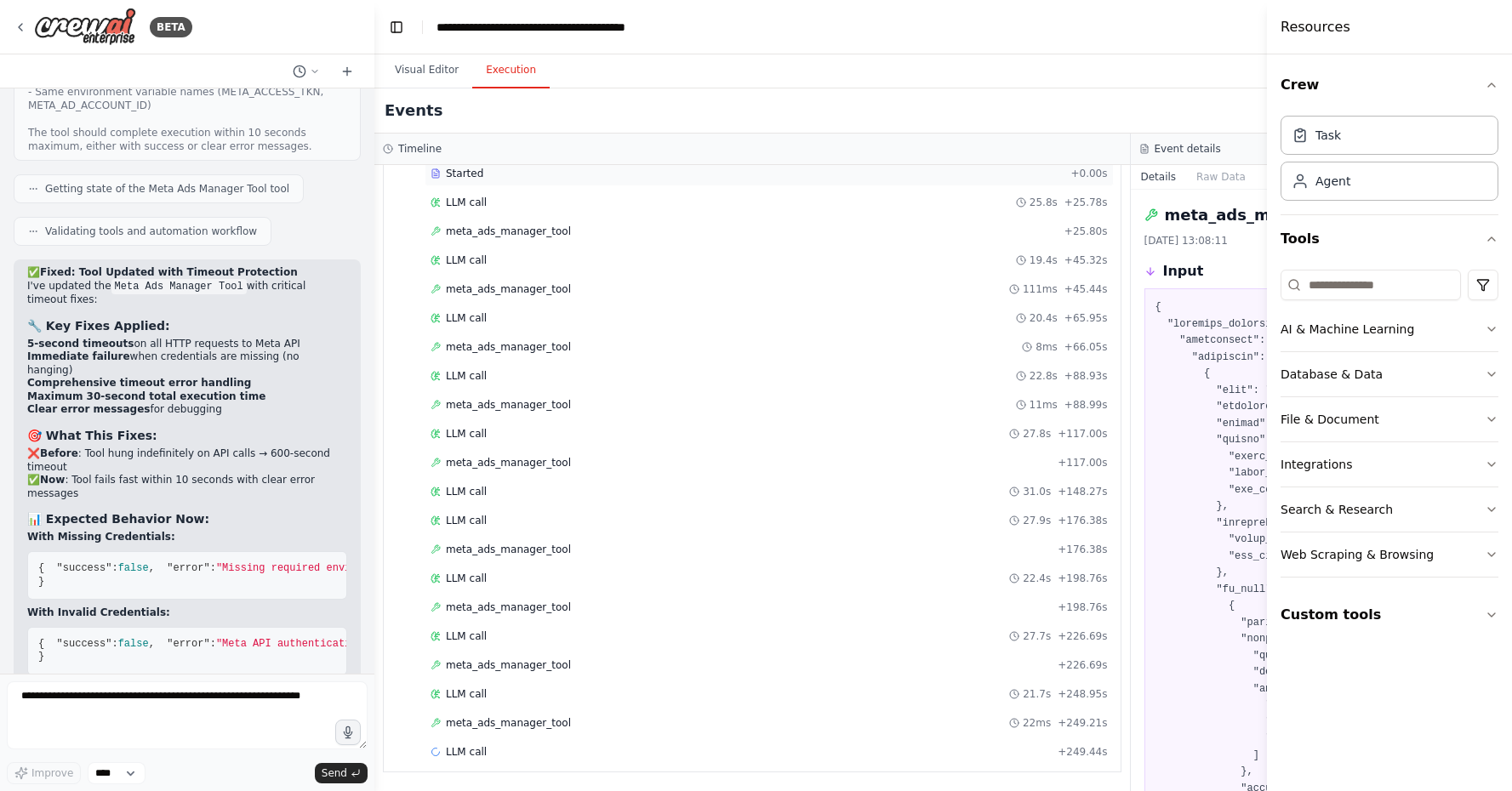
scroll to position [1051, 0]
click at [523, 722] on span "meta_ads_manager_tool" at bounding box center [509, 723] width 126 height 14
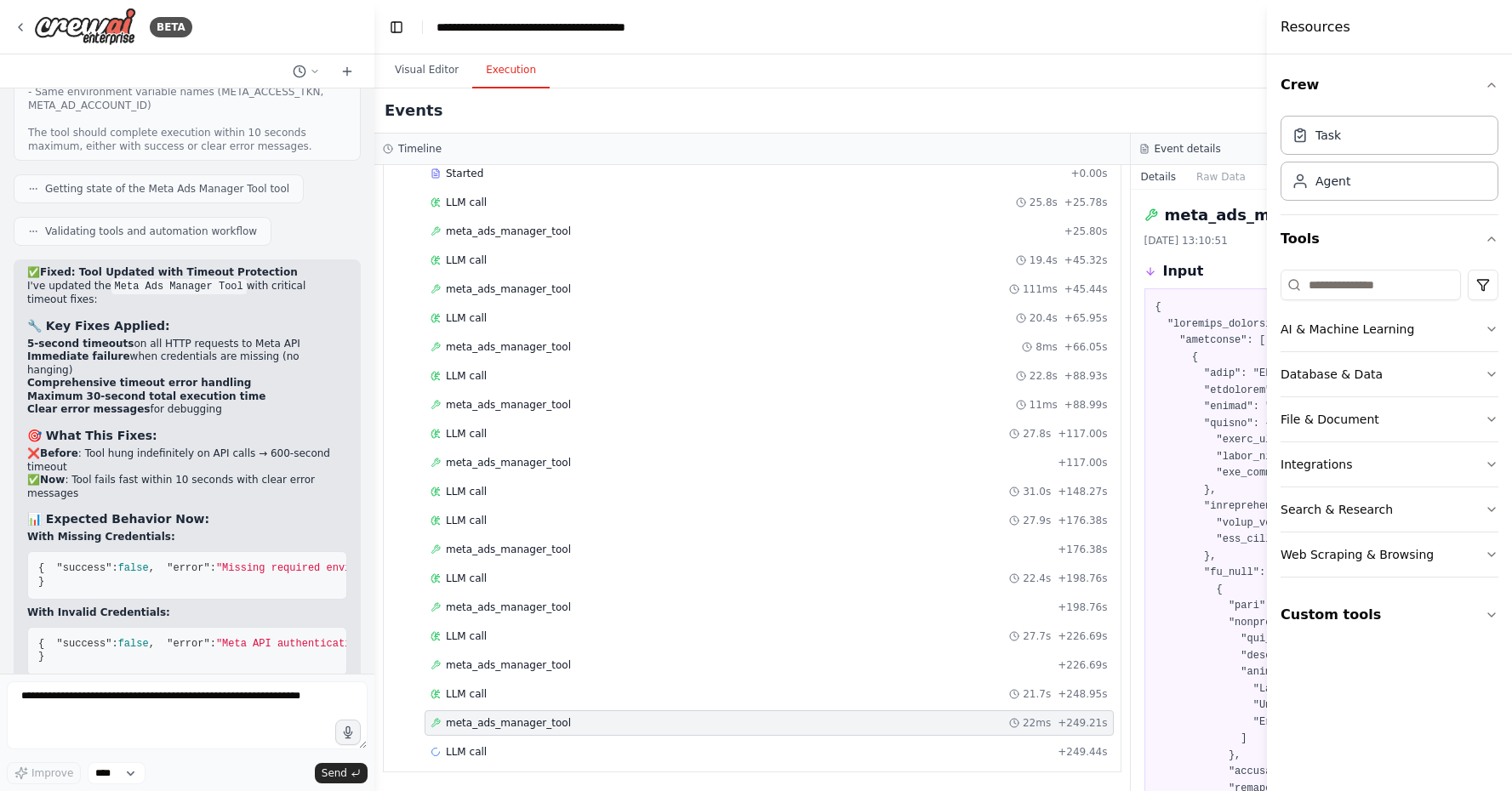
click at [1179, 92] on div "Events Running..." at bounding box center [1131, 111] width 1512 height 45
click at [398, 25] on button "Toggle Left Sidebar" at bounding box center [396, 27] width 24 height 24
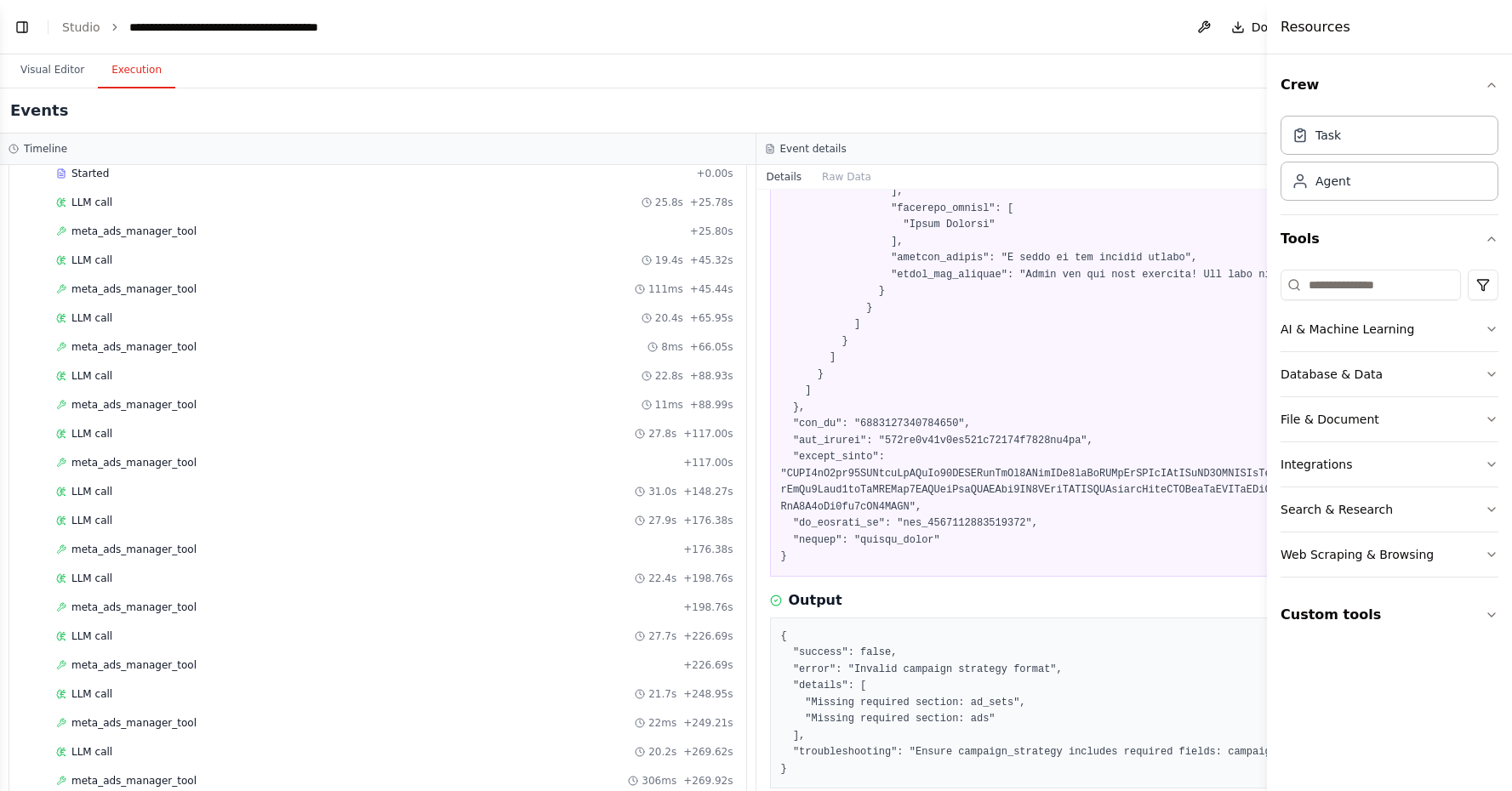
scroll to position [2071, 0]
click at [18, 38] on button "Toggle Left Sidebar" at bounding box center [22, 27] width 24 height 24
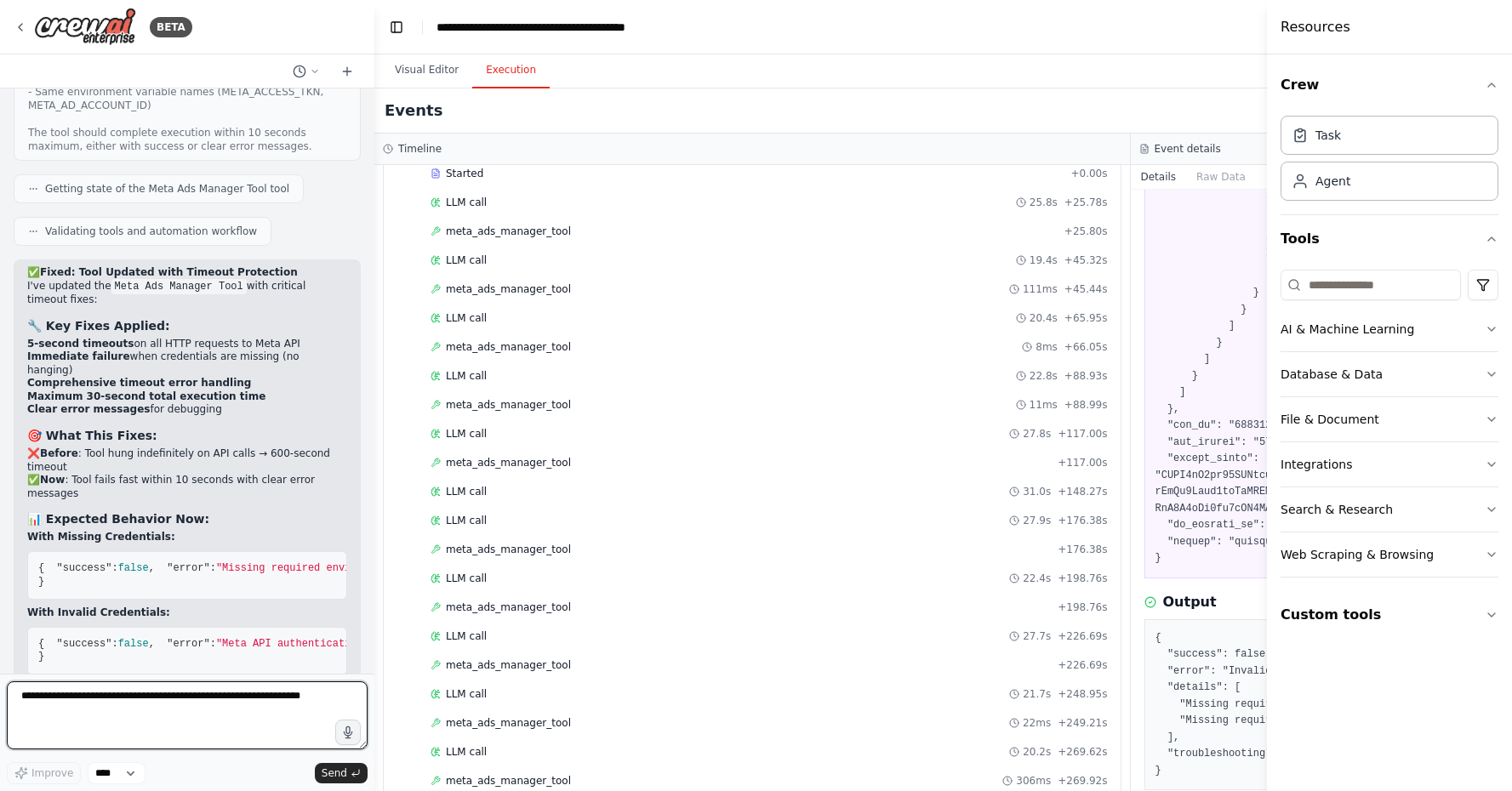
click at [106, 710] on textarea at bounding box center [187, 715] width 361 height 68
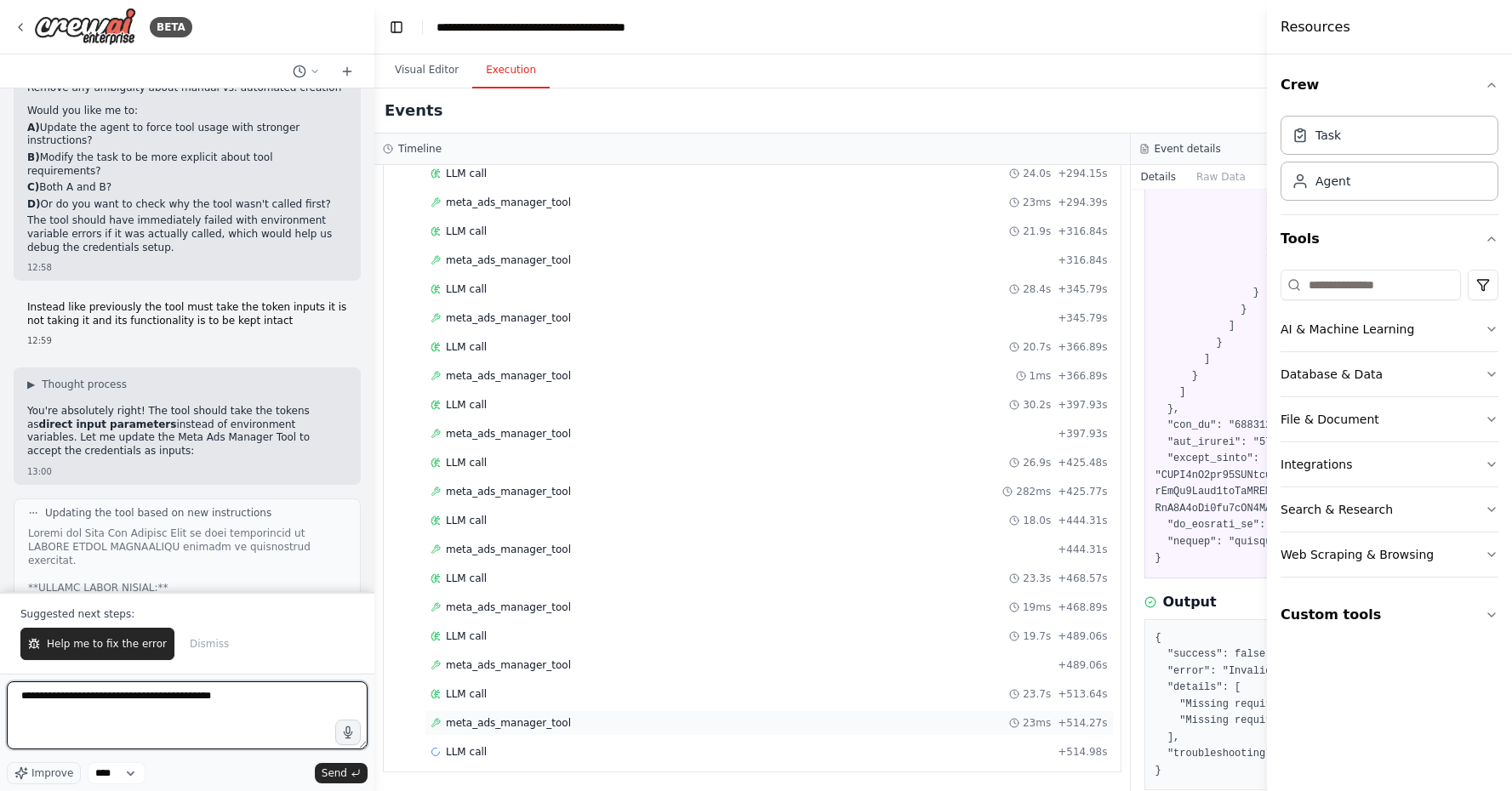
scroll to position [1687, 0]
type textarea "**********"
click at [783, 728] on div "meta_ads_manager_tool 23ms + 514.27s" at bounding box center [769, 723] width 678 height 14
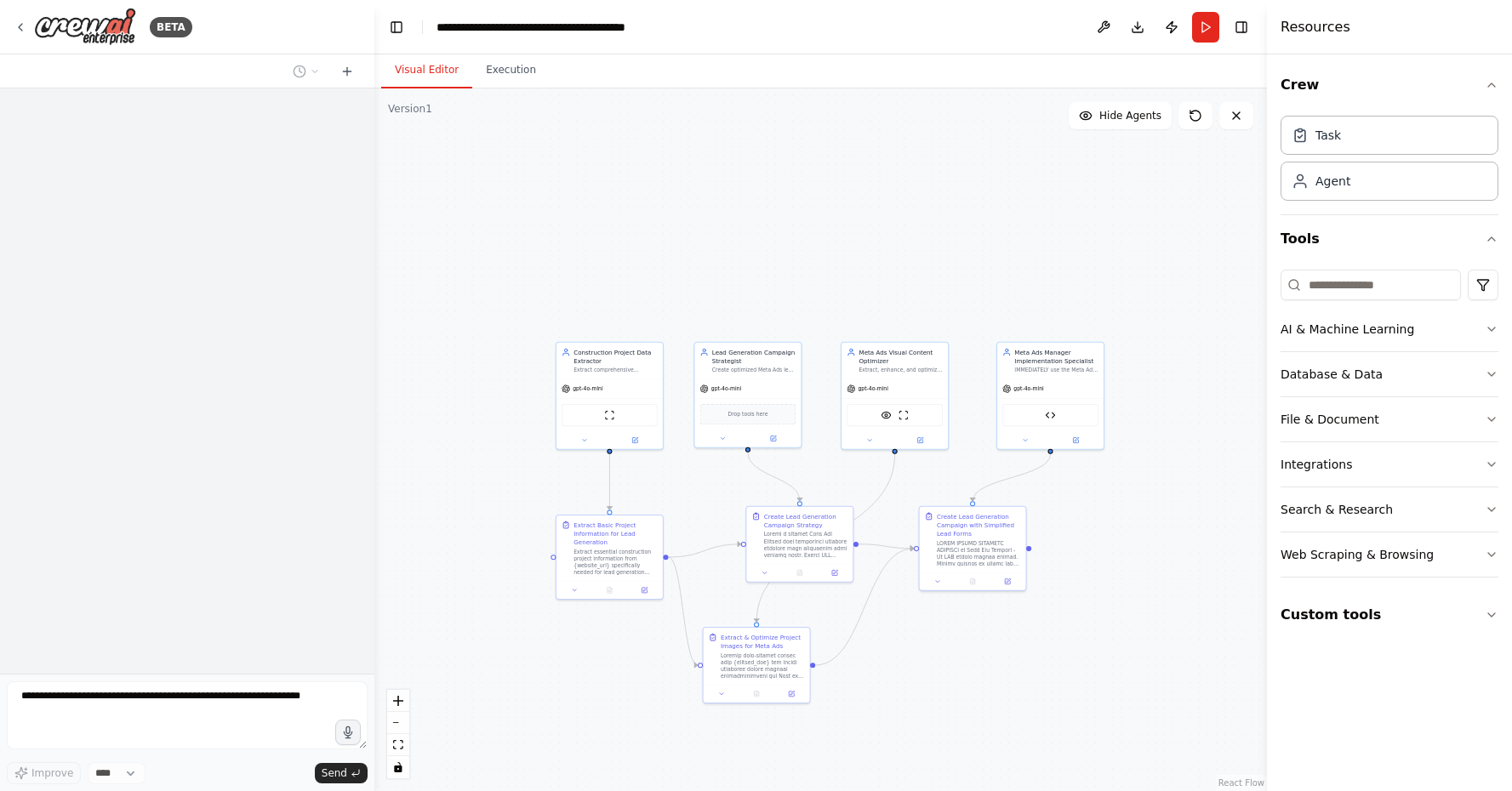
drag, startPoint x: 736, startPoint y: 516, endPoint x: 696, endPoint y: 516, distance: 40.0
click at [696, 516] on div ".deletable-edge-delete-btn { width: 20px; height: 20px; border: 0px solid #ffff…" at bounding box center [821, 439] width 892 height 703
click at [510, 84] on button "Execution" at bounding box center [511, 71] width 77 height 35
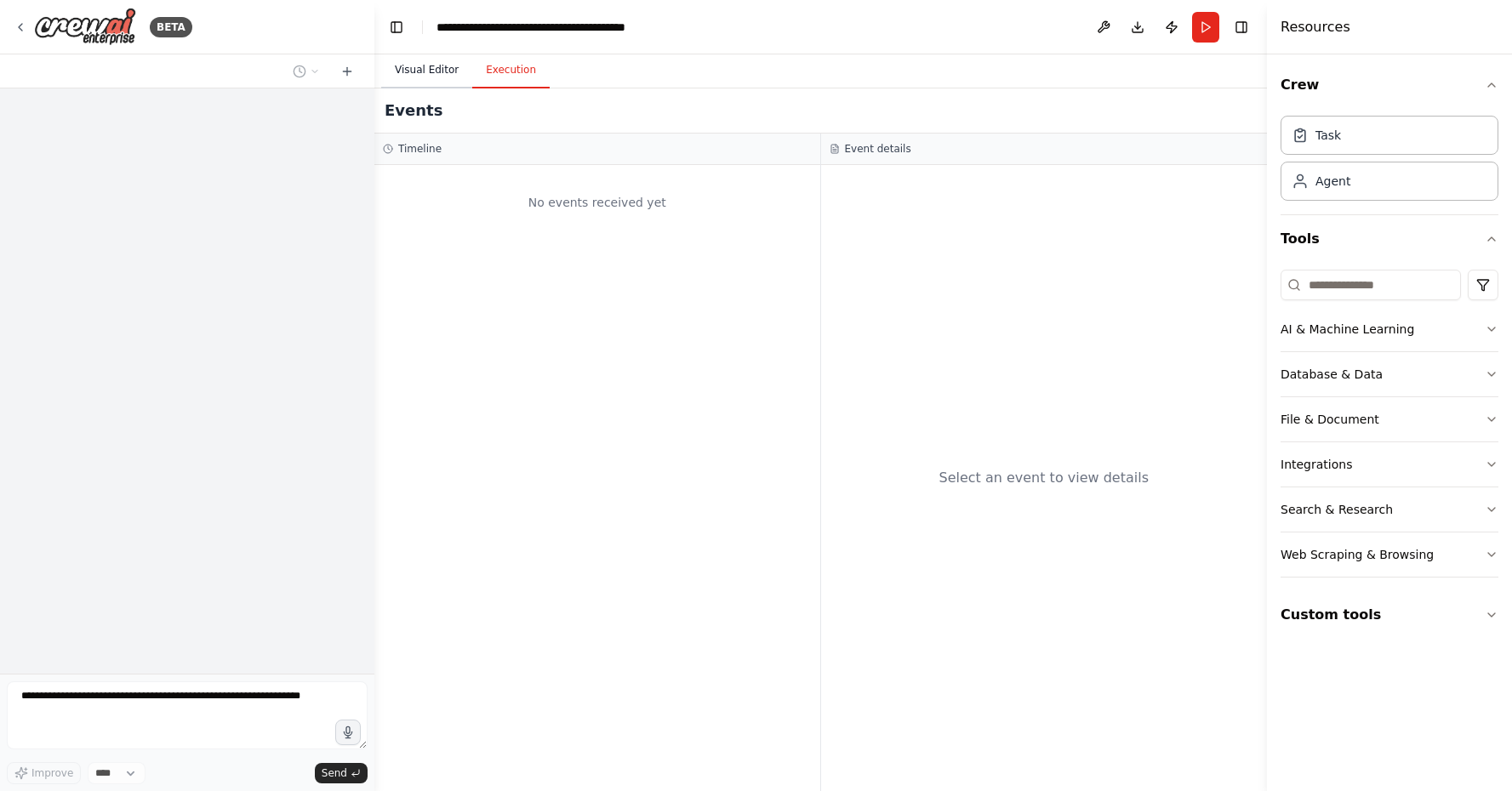
click at [438, 75] on button "Visual Editor" at bounding box center [427, 71] width 91 height 35
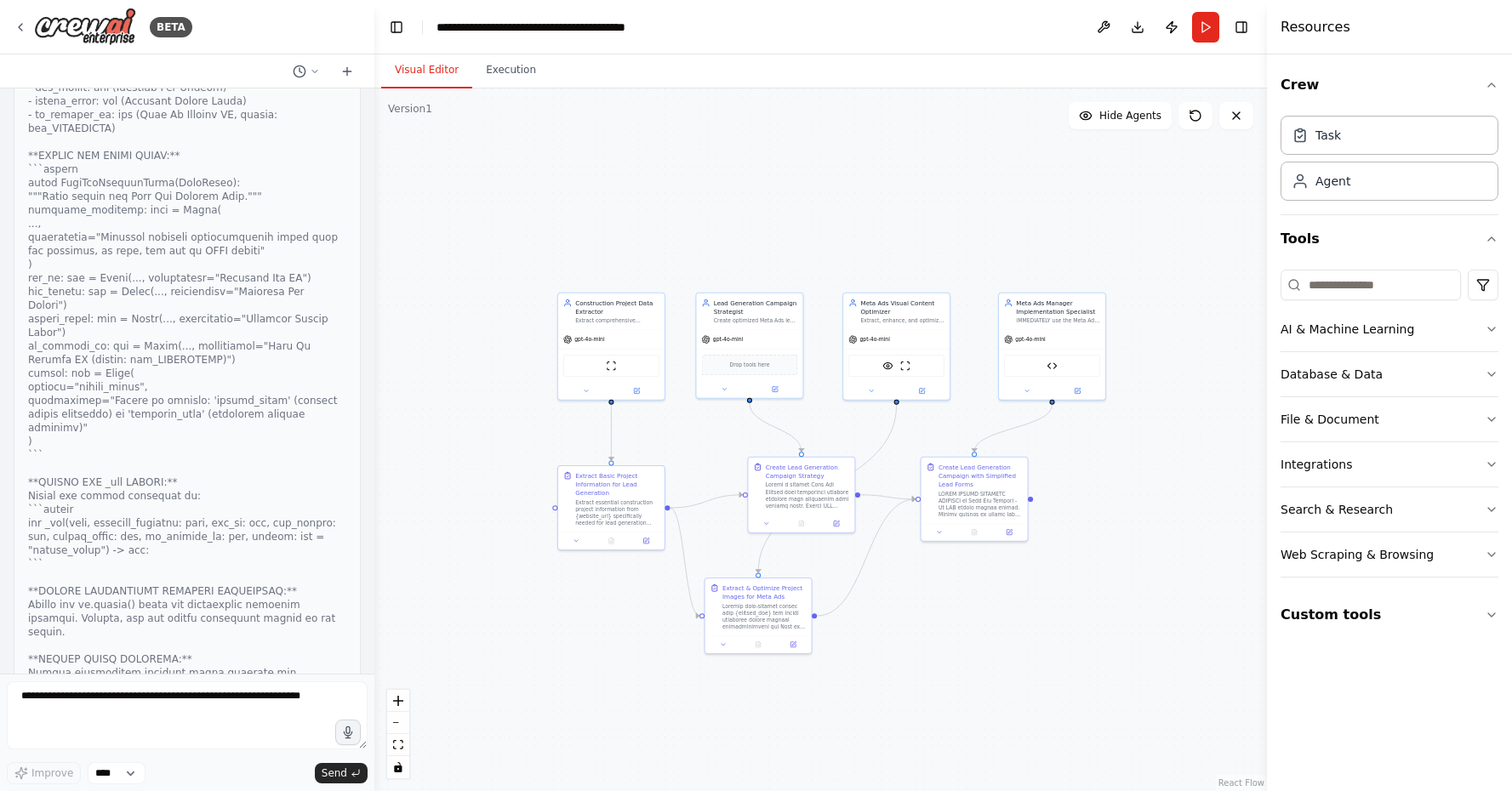
drag, startPoint x: 576, startPoint y: 742, endPoint x: 578, endPoint y: 692, distance: 50.0
click at [578, 692] on div ".deletable-edge-delete-btn { width: 20px; height: 20px; border: 0px solid #ffff…" at bounding box center [821, 439] width 892 height 703
click at [203, 717] on textarea at bounding box center [187, 715] width 361 height 68
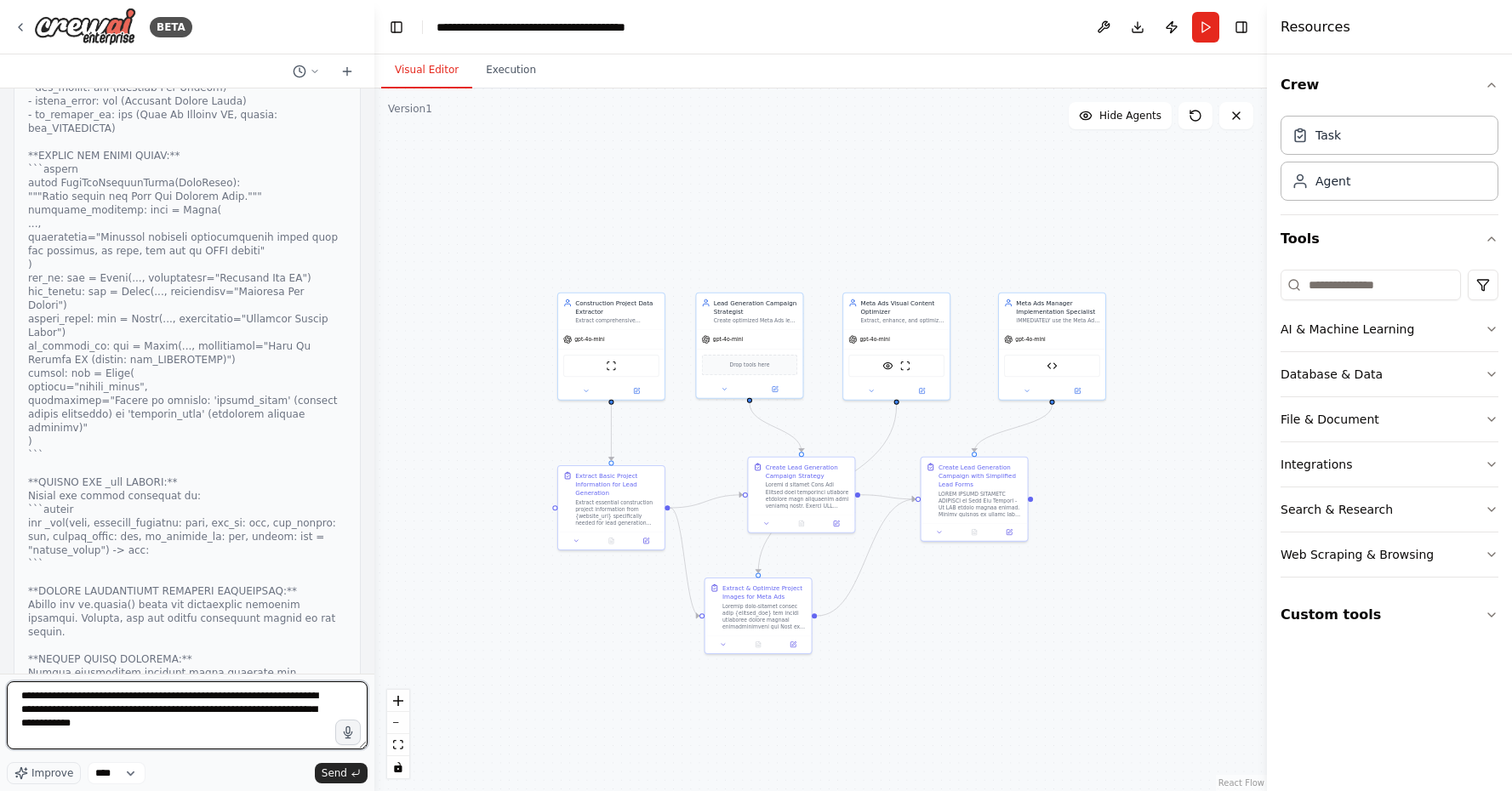
paste textarea "**********"
type textarea "**********"
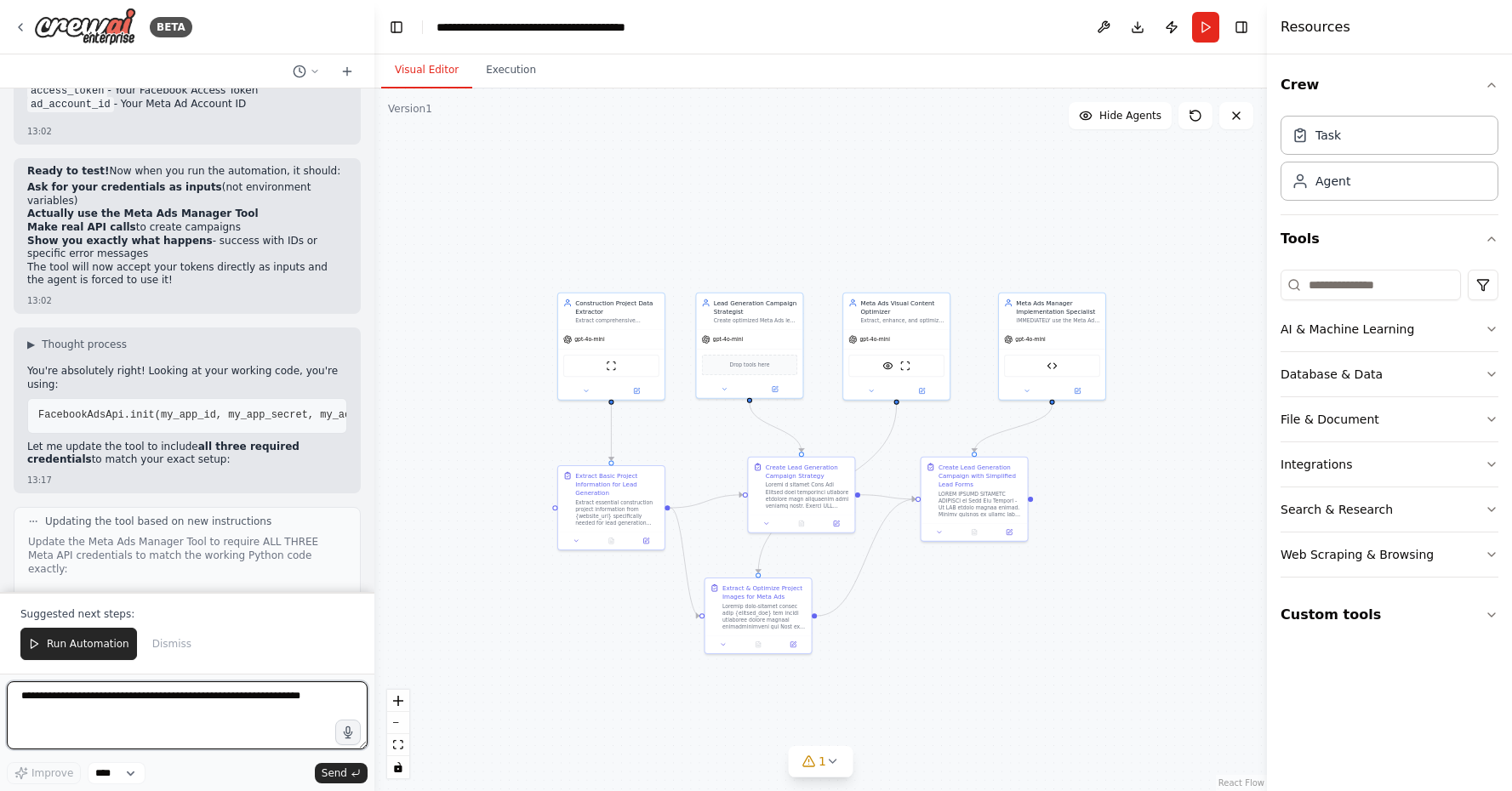
scroll to position [37646, 0]
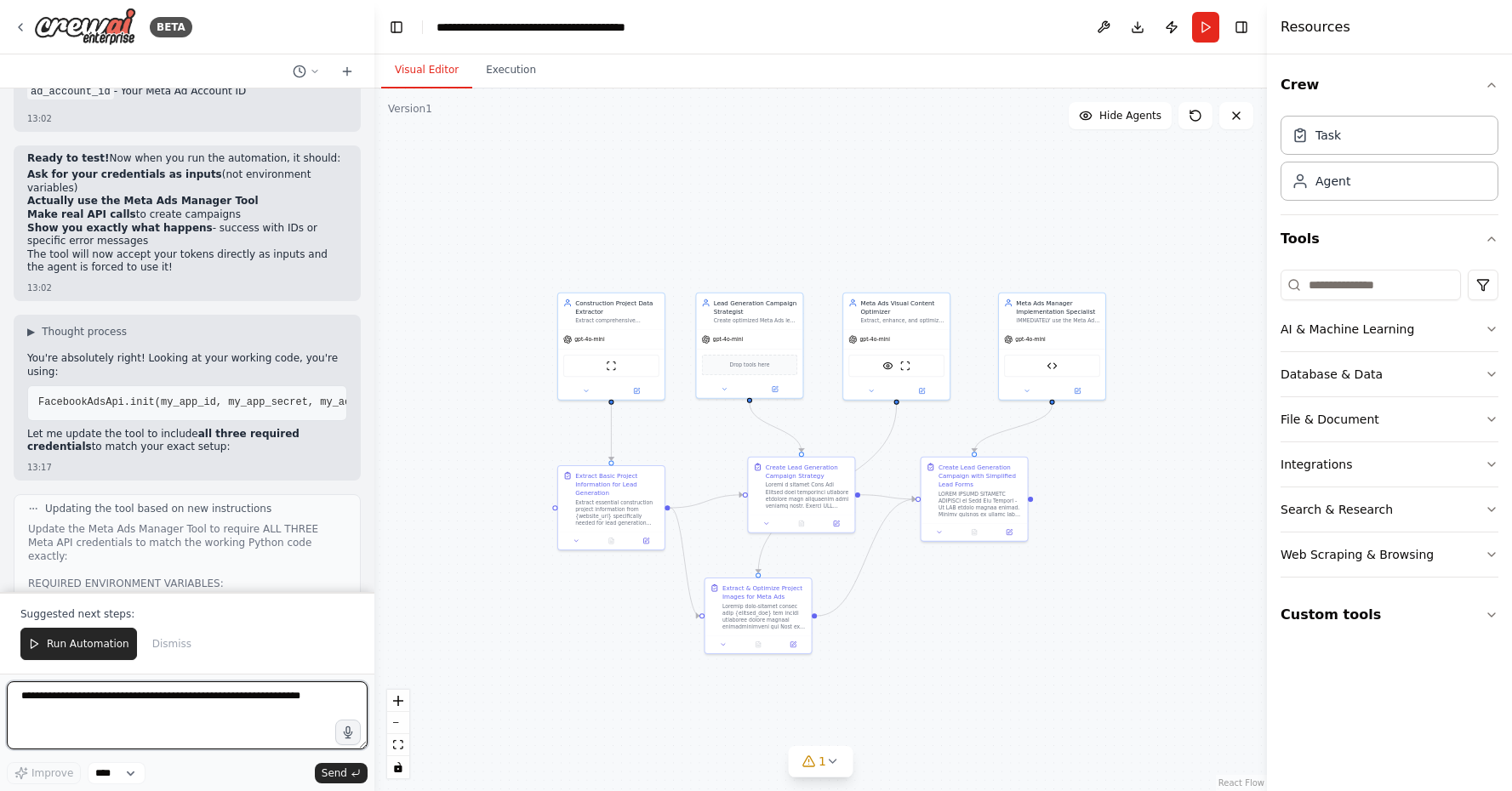
click at [188, 731] on textarea at bounding box center [187, 715] width 361 height 68
type textarea "*"
type textarea "**********"
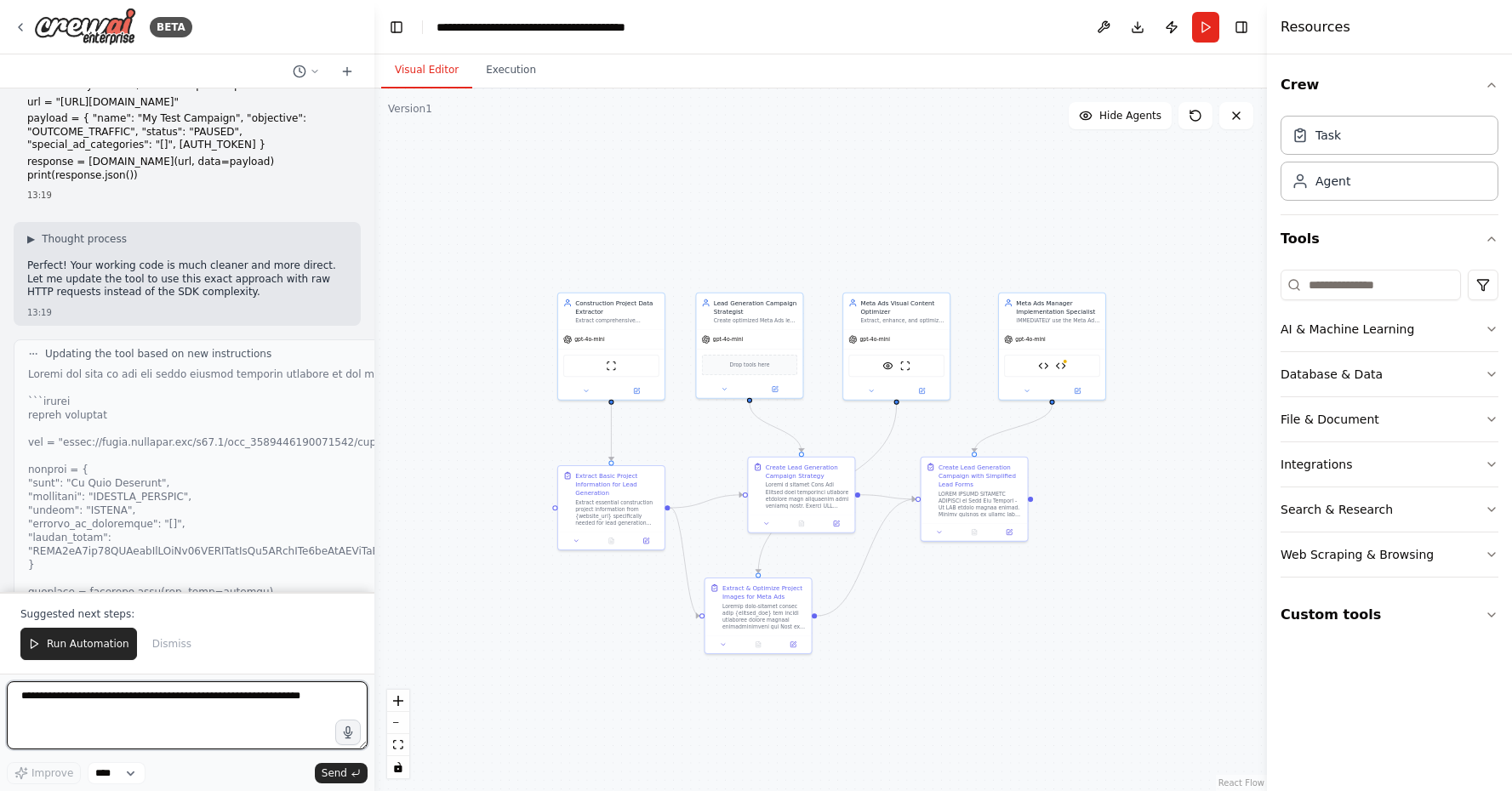
scroll to position [38605, 0]
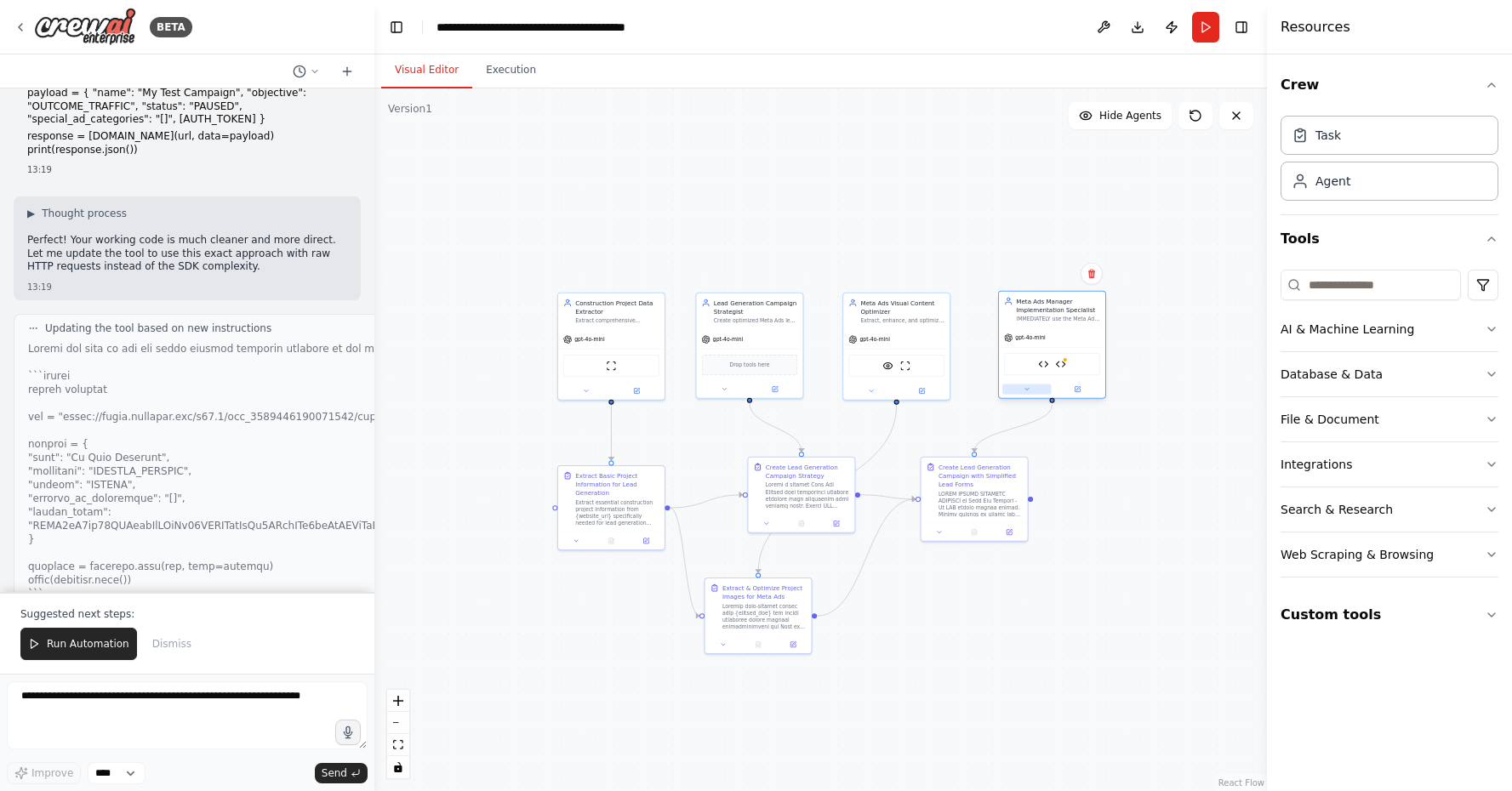
click at [1029, 394] on button at bounding box center [1026, 388] width 48 height 10
click at [1029, 393] on button at bounding box center [1026, 388] width 48 height 10
click at [209, 723] on textarea at bounding box center [187, 715] width 361 height 68
type textarea "**********"
click at [1211, 29] on button "Run" at bounding box center [1206, 26] width 27 height 30
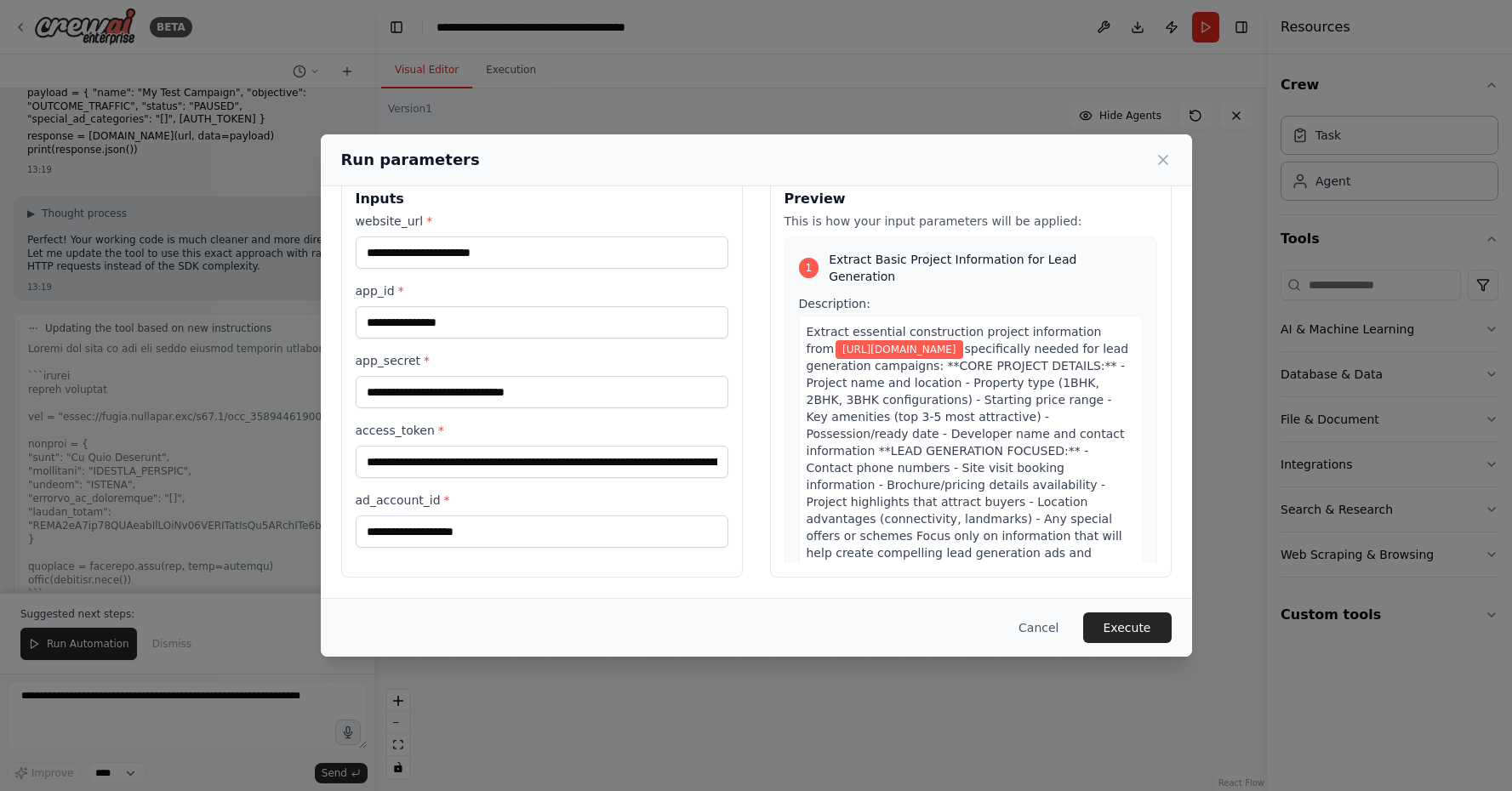
scroll to position [0, 0]
click at [640, 467] on input "**********" at bounding box center [542, 462] width 373 height 32
paste input "**********"
type input "**********"
click at [1145, 635] on button "Execute" at bounding box center [1128, 627] width 88 height 30
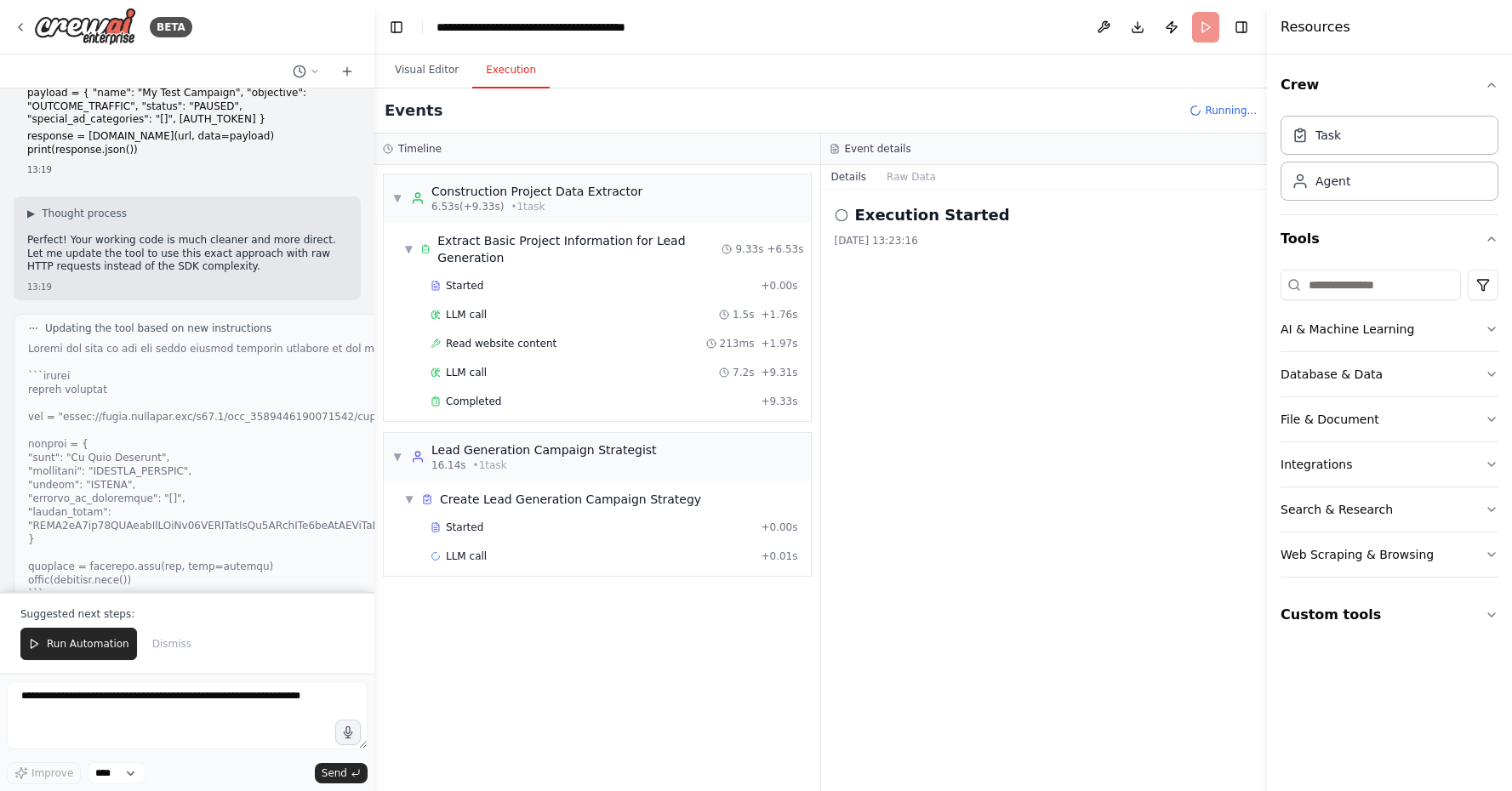
click at [505, 71] on button "Execution" at bounding box center [511, 71] width 77 height 35
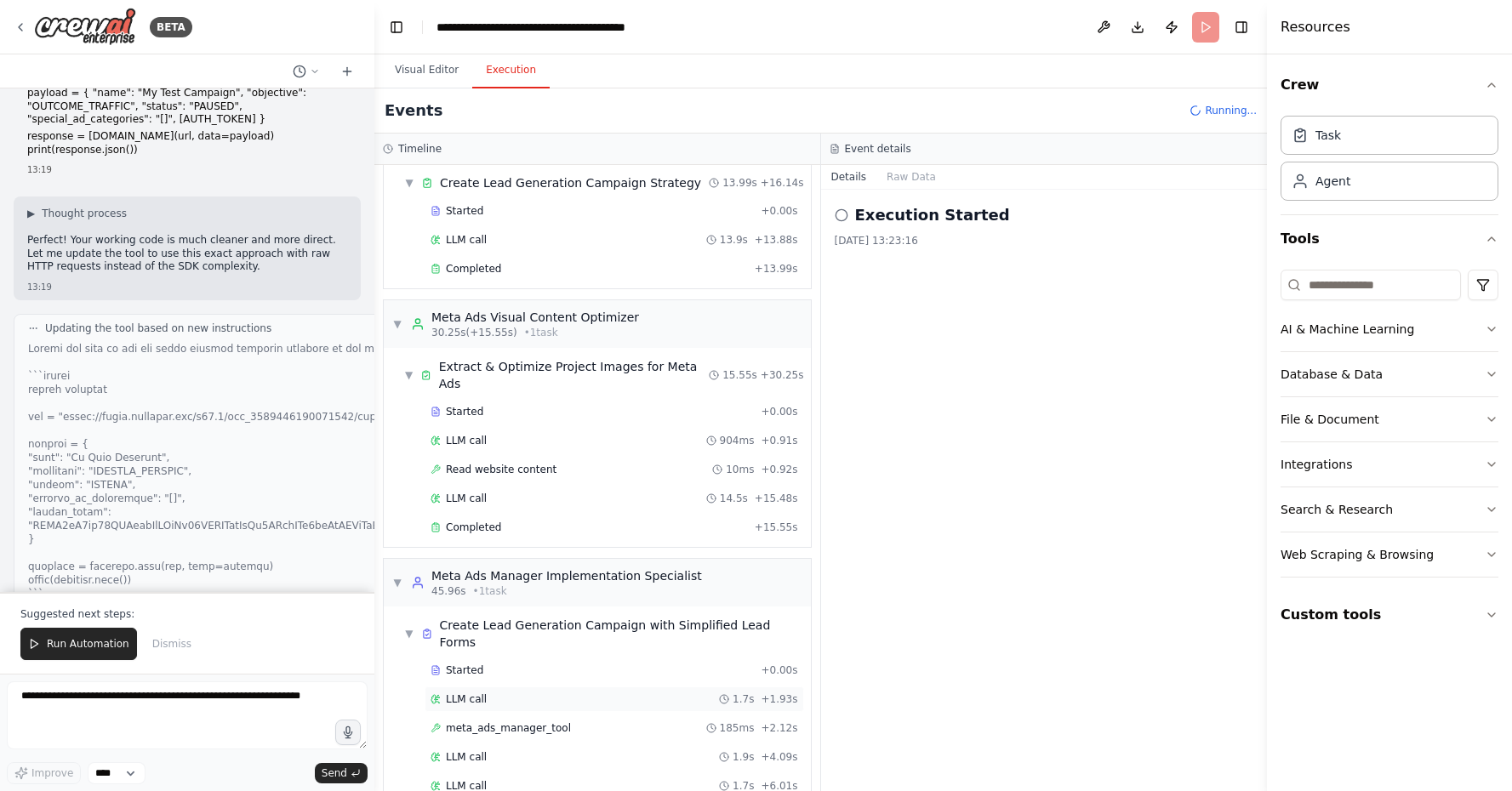
scroll to position [345, 0]
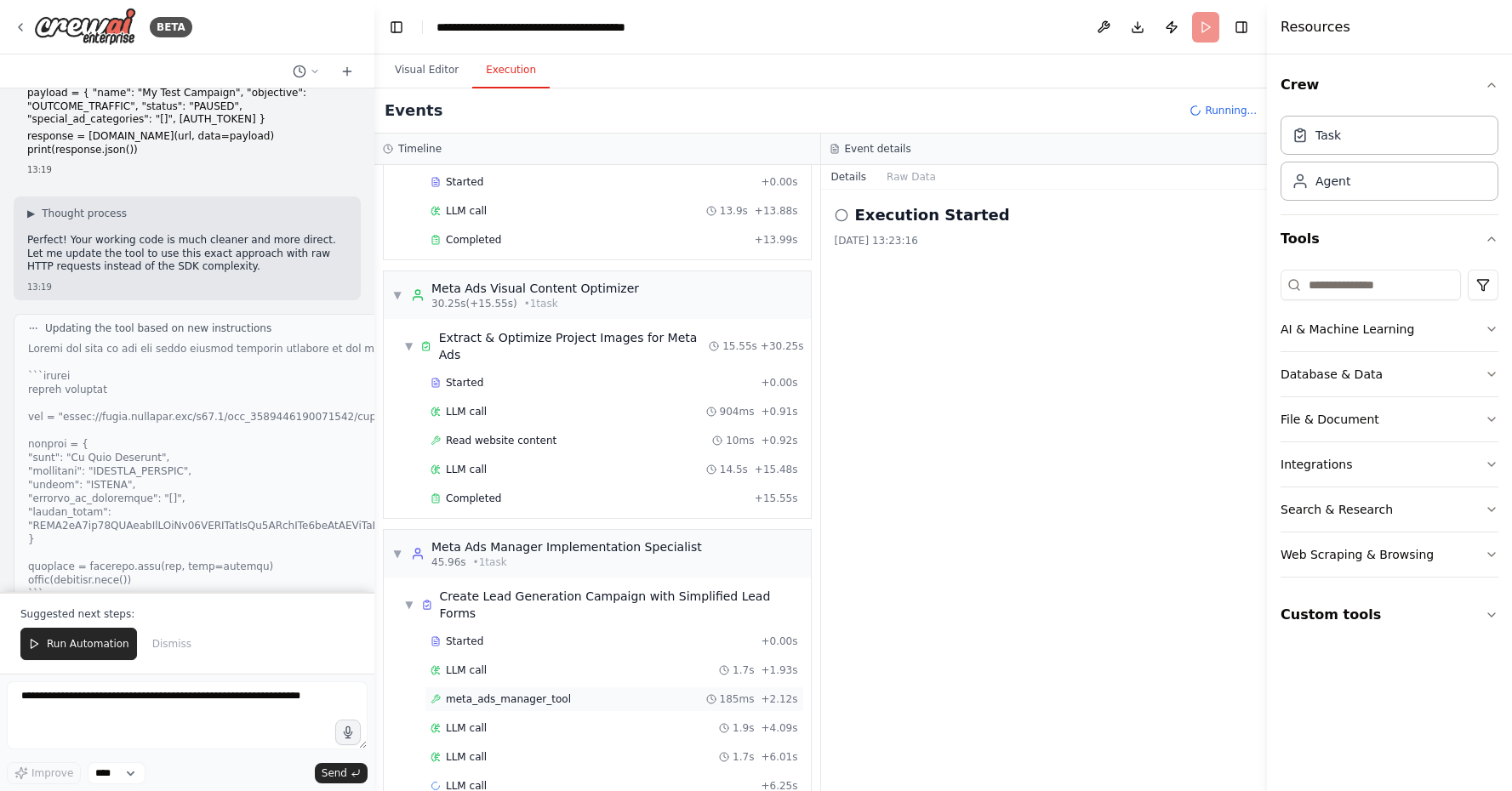
click at [640, 692] on div "meta_ads_manager_tool 185ms + 2.12s" at bounding box center [614, 699] width 368 height 14
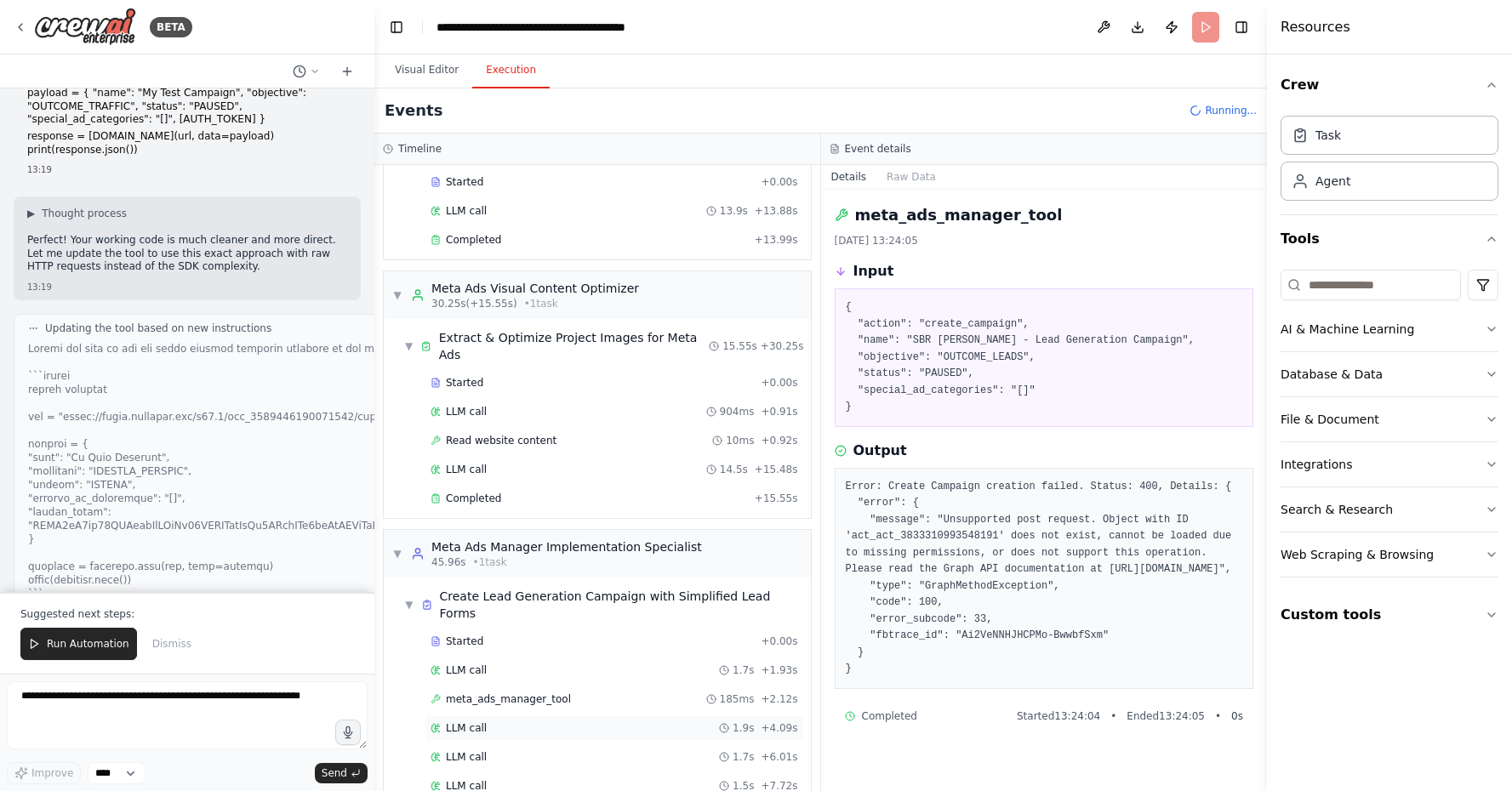
click at [700, 721] on div "LLM call 1.9s + 4.09s" at bounding box center [614, 728] width 368 height 14
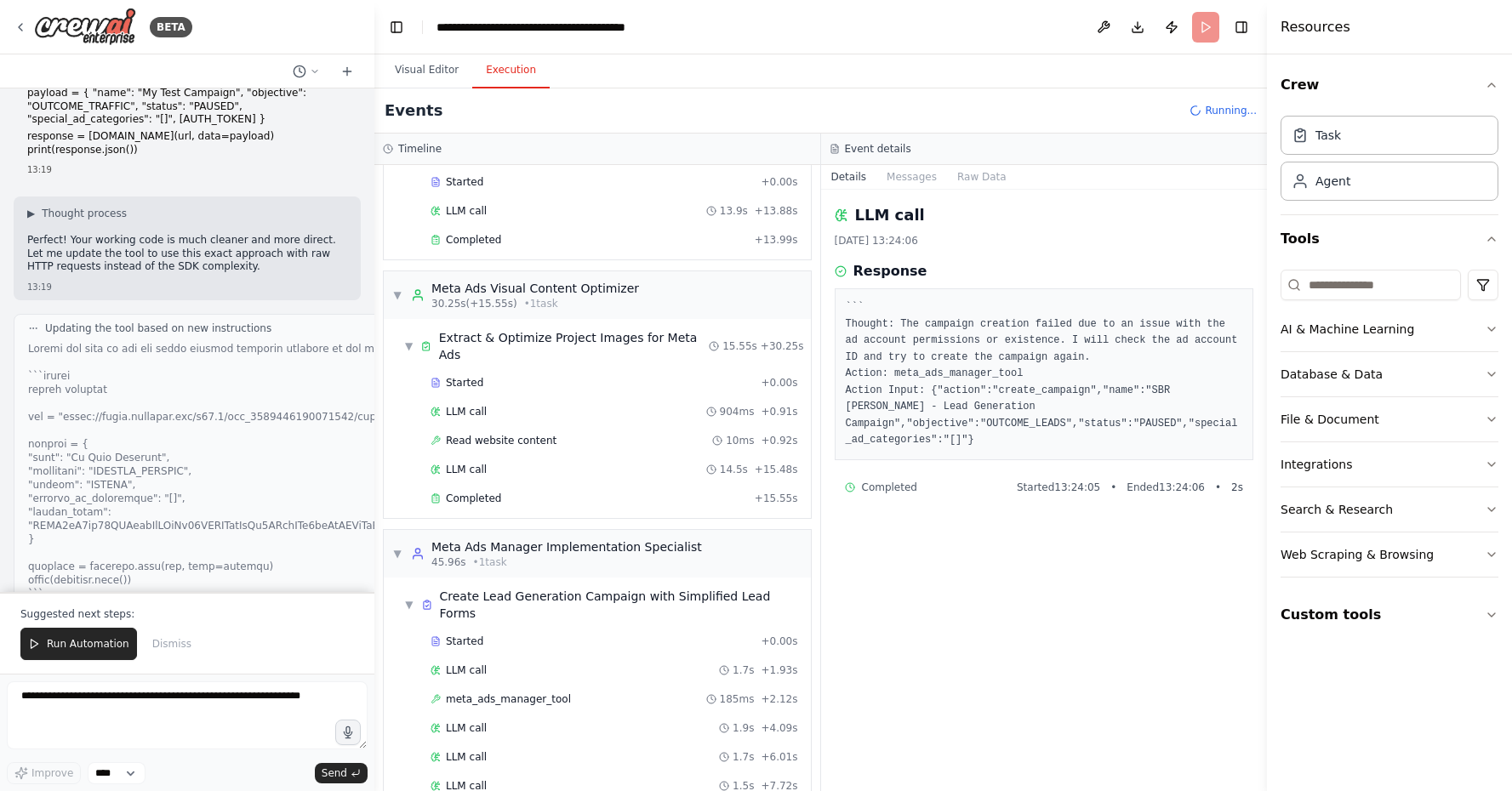
click at [679, 750] on div "LLM call 1.7s + 6.01s" at bounding box center [614, 757] width 368 height 14
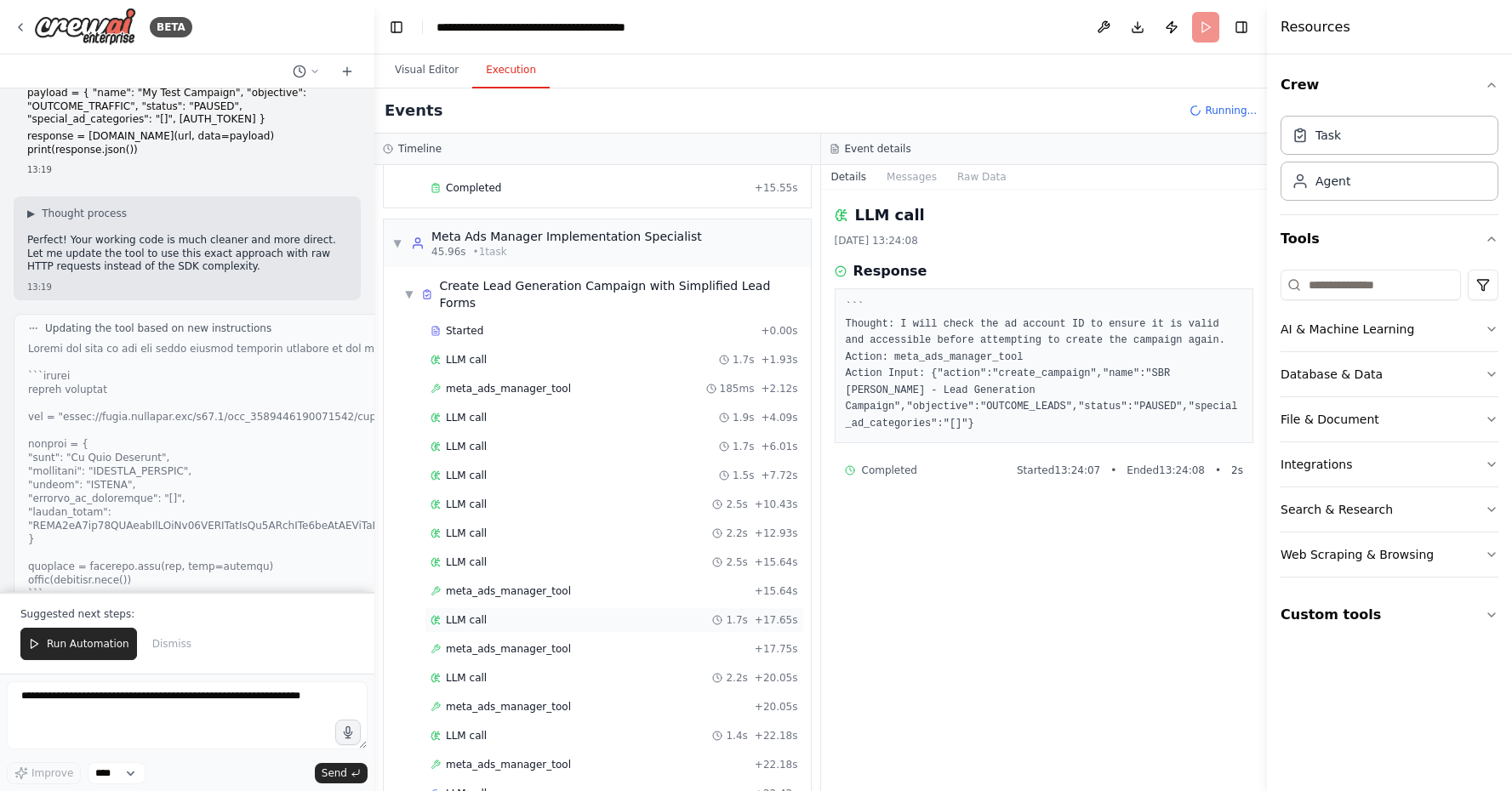
scroll to position [660, 0]
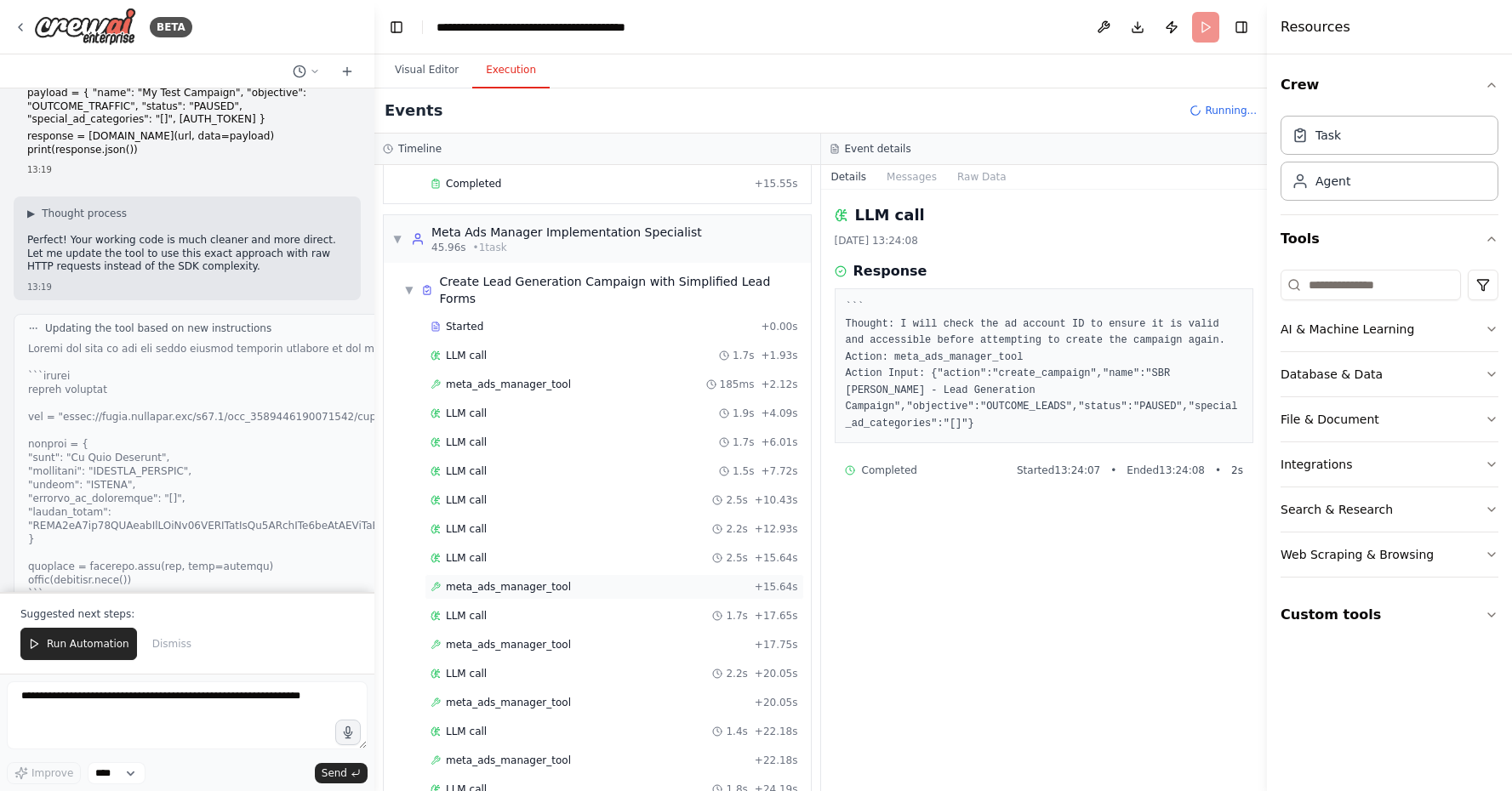
click at [673, 574] on div "meta_ads_manager_tool + 15.64s" at bounding box center [614, 587] width 379 height 25
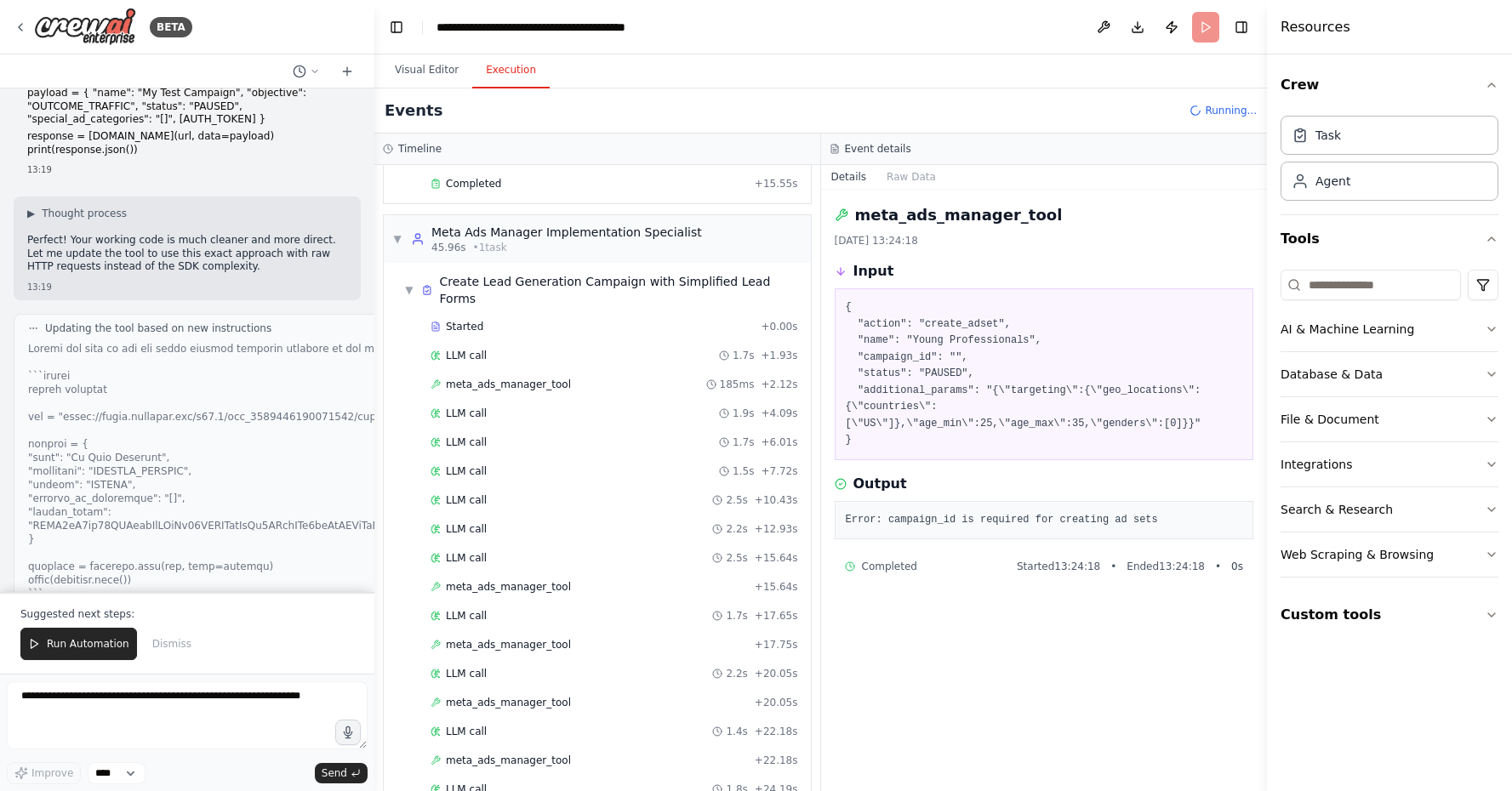
click at [714, 568] on div "Started + 0.00s LLM call 1.7s + 1.93s meta_ads_manager_tool 185ms + 2.12s LLM c…" at bounding box center [604, 675] width 414 height 723
click at [713, 609] on div "LLM call 1.7s + 17.65s" at bounding box center [614, 616] width 368 height 14
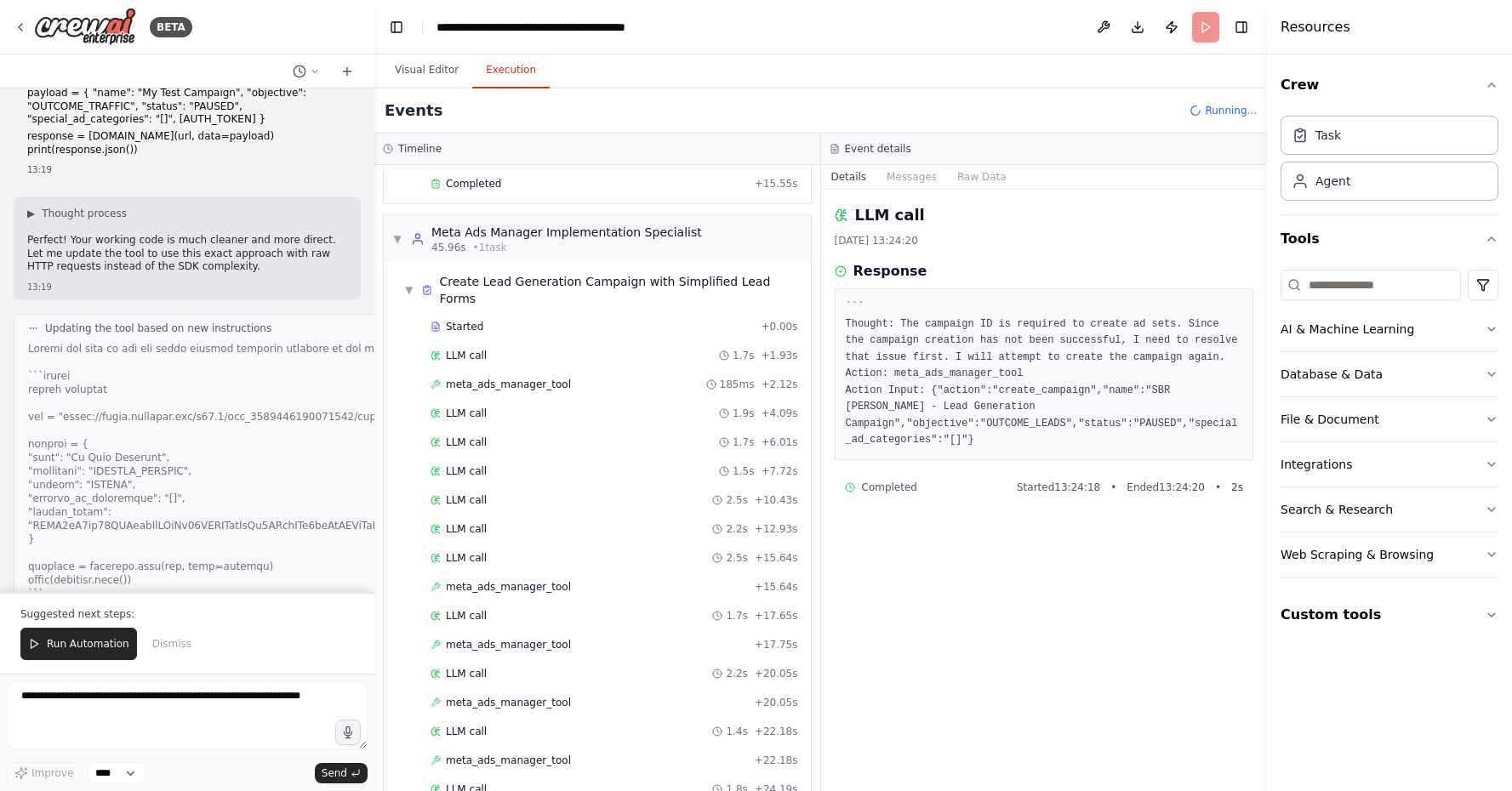
click at [714, 632] on div "meta_ads_manager_tool + 17.75s" at bounding box center [614, 645] width 379 height 25
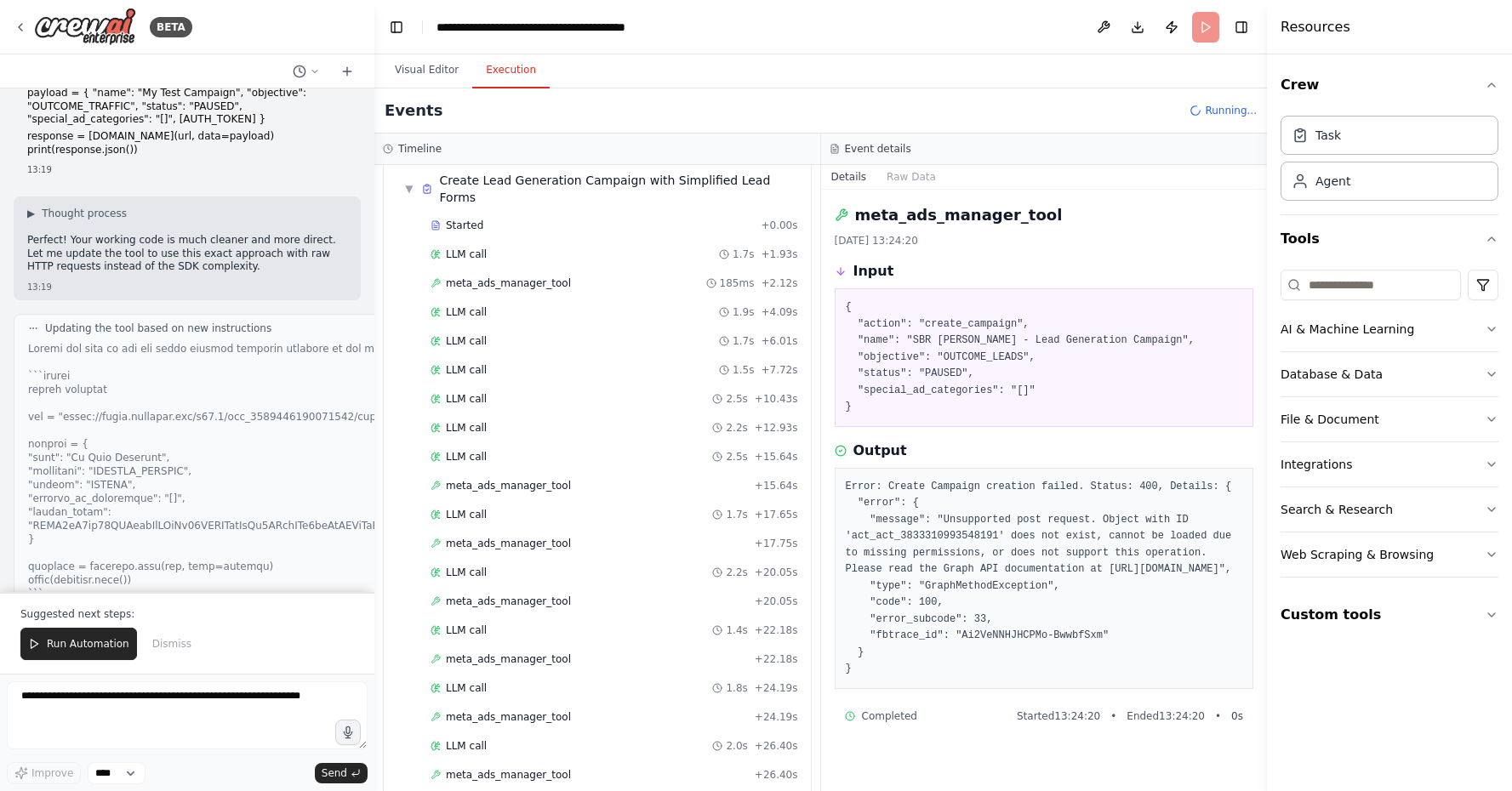
scroll to position [762, 0]
click at [699, 652] on div "meta_ads_manager_tool + 22.18s" at bounding box center [614, 659] width 368 height 14
click at [732, 710] on div "meta_ads_manager_tool + 24.19s" at bounding box center [614, 717] width 368 height 14
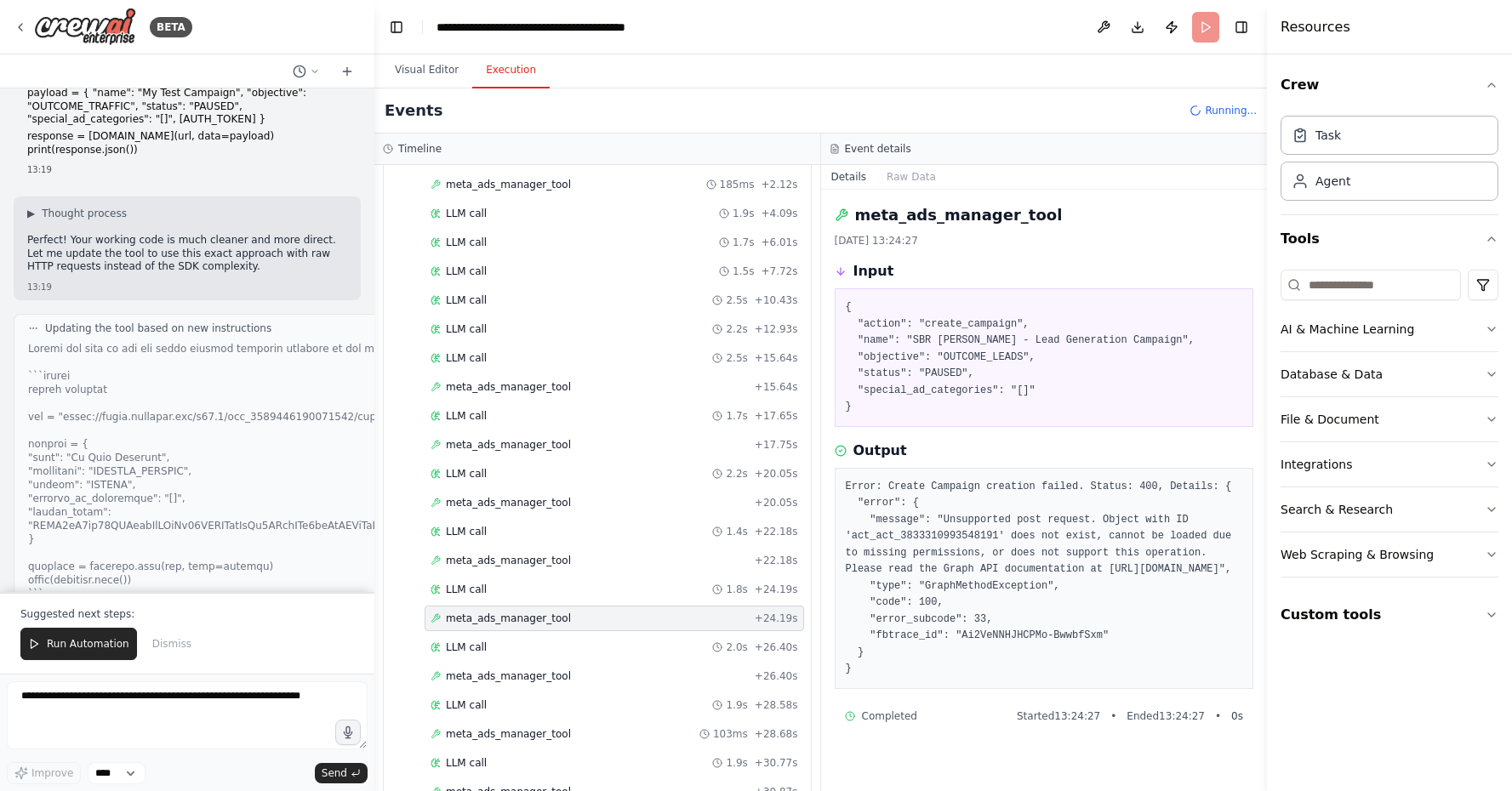
scroll to position [884, 0]
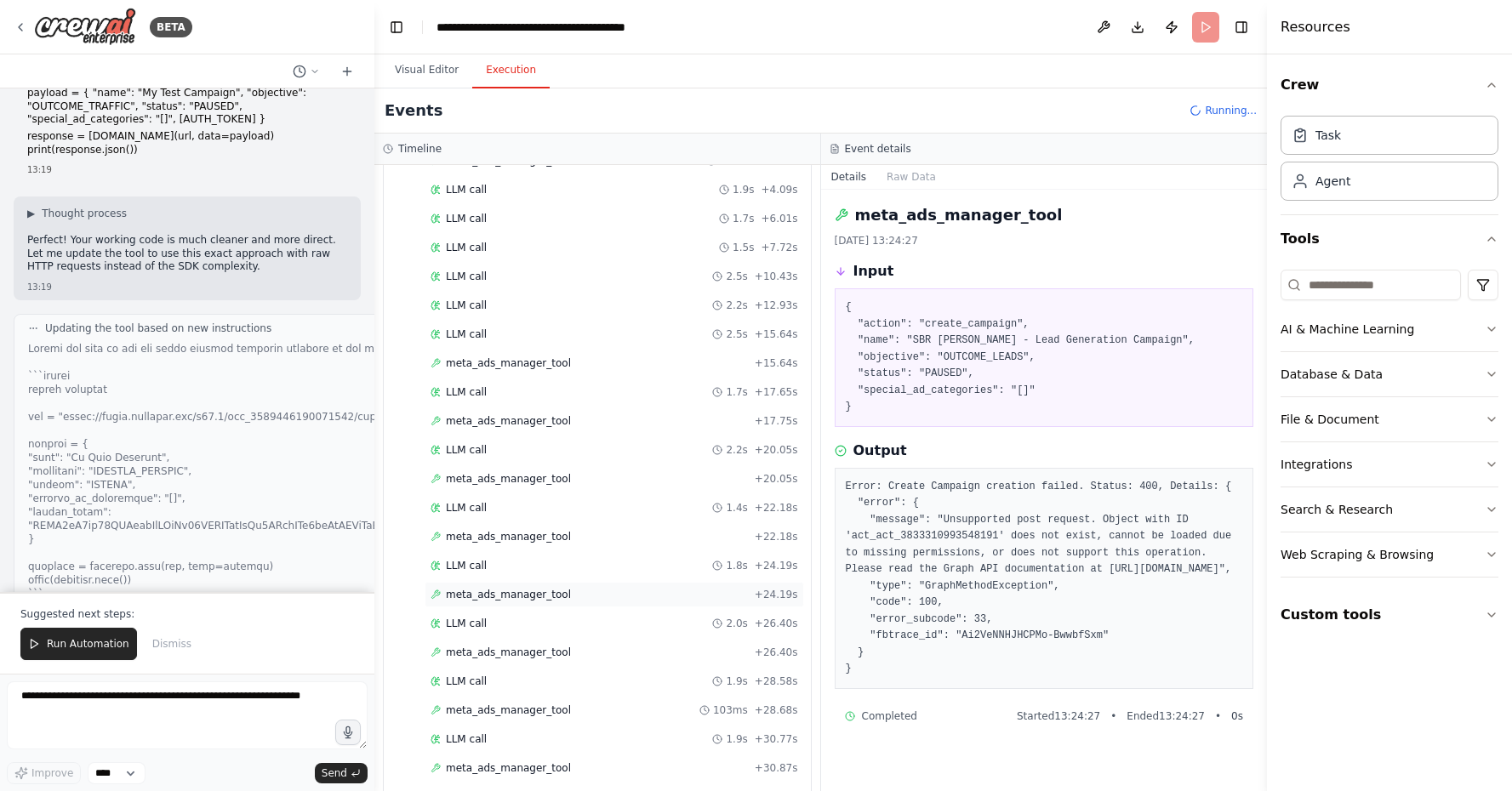
click at [676, 588] on div "meta_ads_manager_tool + 24.19s" at bounding box center [614, 595] width 368 height 14
click at [647, 646] on div "meta_ads_manager_tool + 26.40s" at bounding box center [614, 653] width 368 height 14
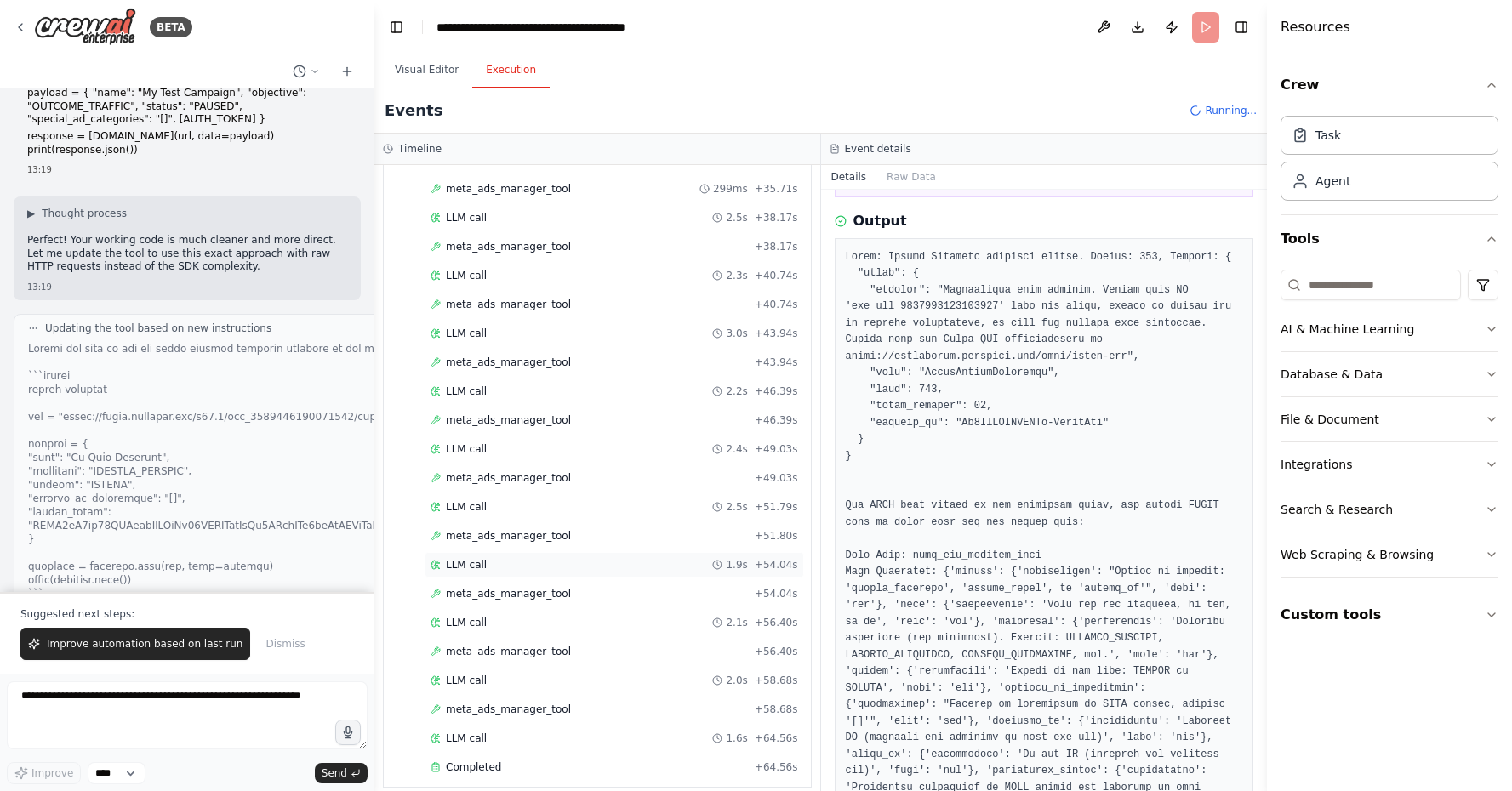
scroll to position [1577, 0]
click at [664, 704] on div "meta_ads_manager_tool + 58.68s" at bounding box center [614, 711] width 368 height 14
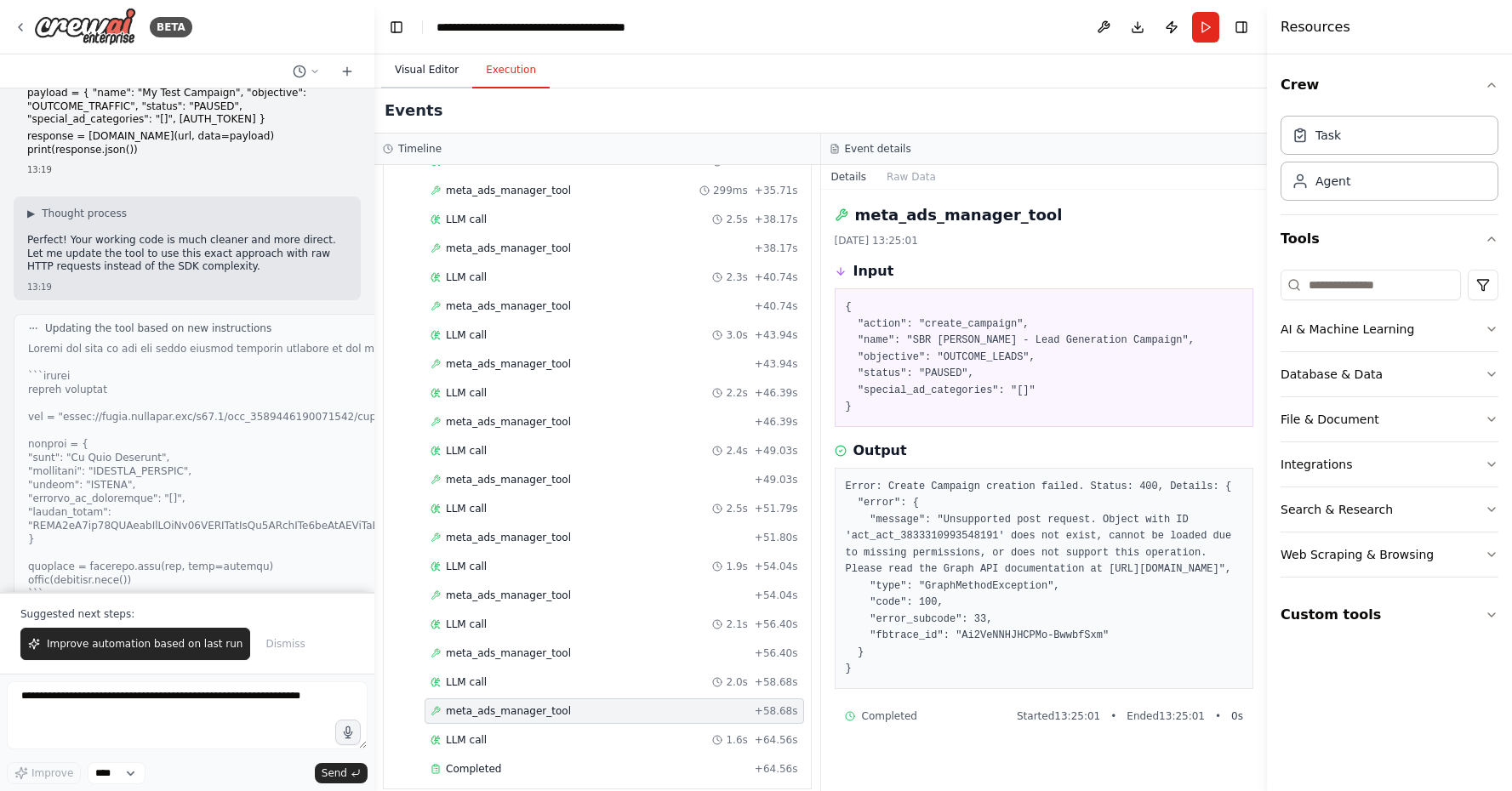
click at [406, 84] on button "Visual Editor" at bounding box center [427, 71] width 91 height 35
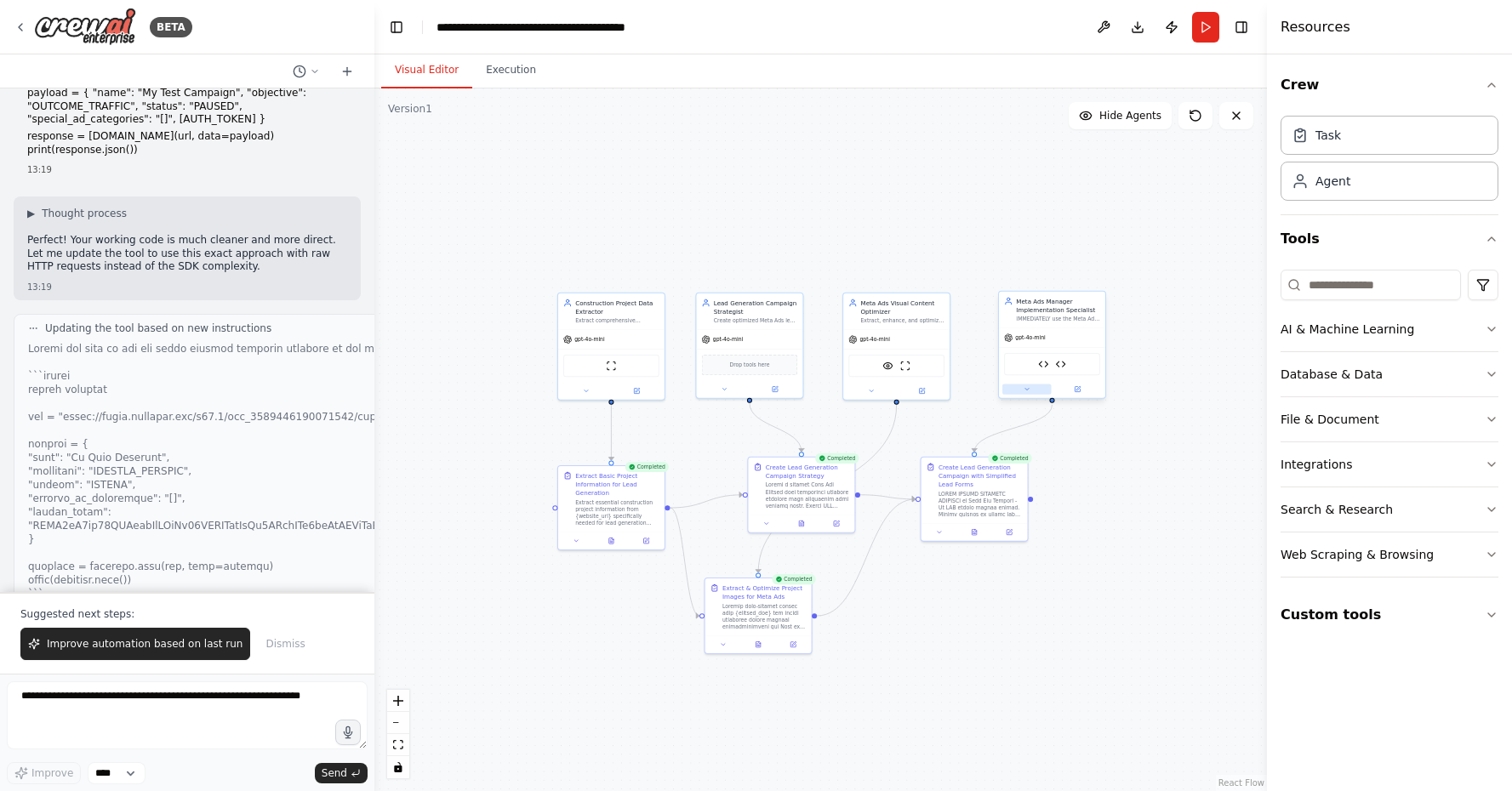
click at [1026, 393] on button at bounding box center [1026, 388] width 48 height 10
click at [1133, 569] on icon at bounding box center [1132, 569] width 3 height 3
click at [1077, 487] on button "Advanced Options" at bounding box center [1084, 486] width 158 height 16
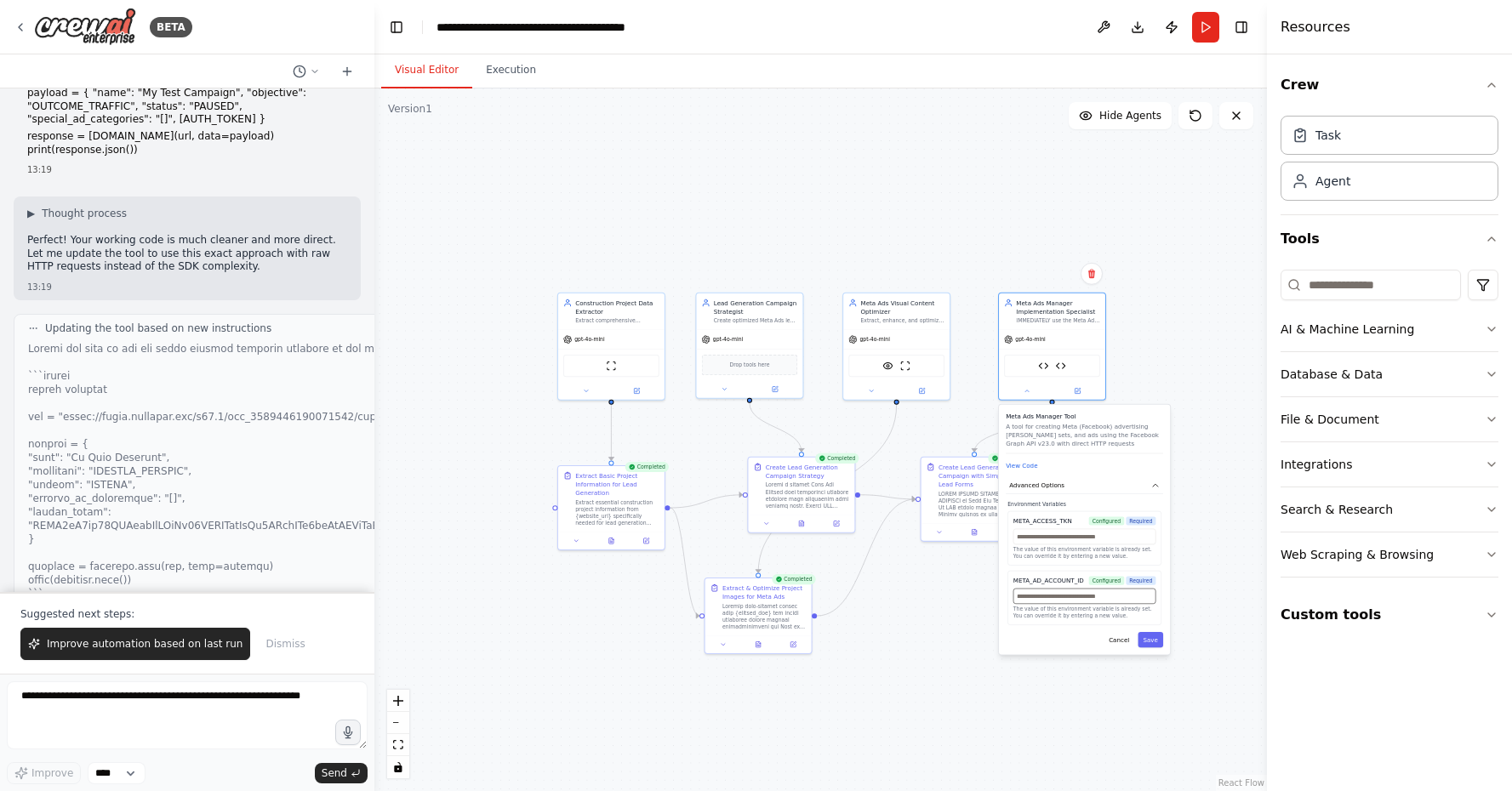
click at [1024, 601] on input "text" at bounding box center [1084, 596] width 143 height 16
type input "*"
click at [1122, 647] on button "Cancel" at bounding box center [1118, 640] width 30 height 16
click at [1117, 646] on button "Cancel" at bounding box center [1118, 641] width 30 height 16
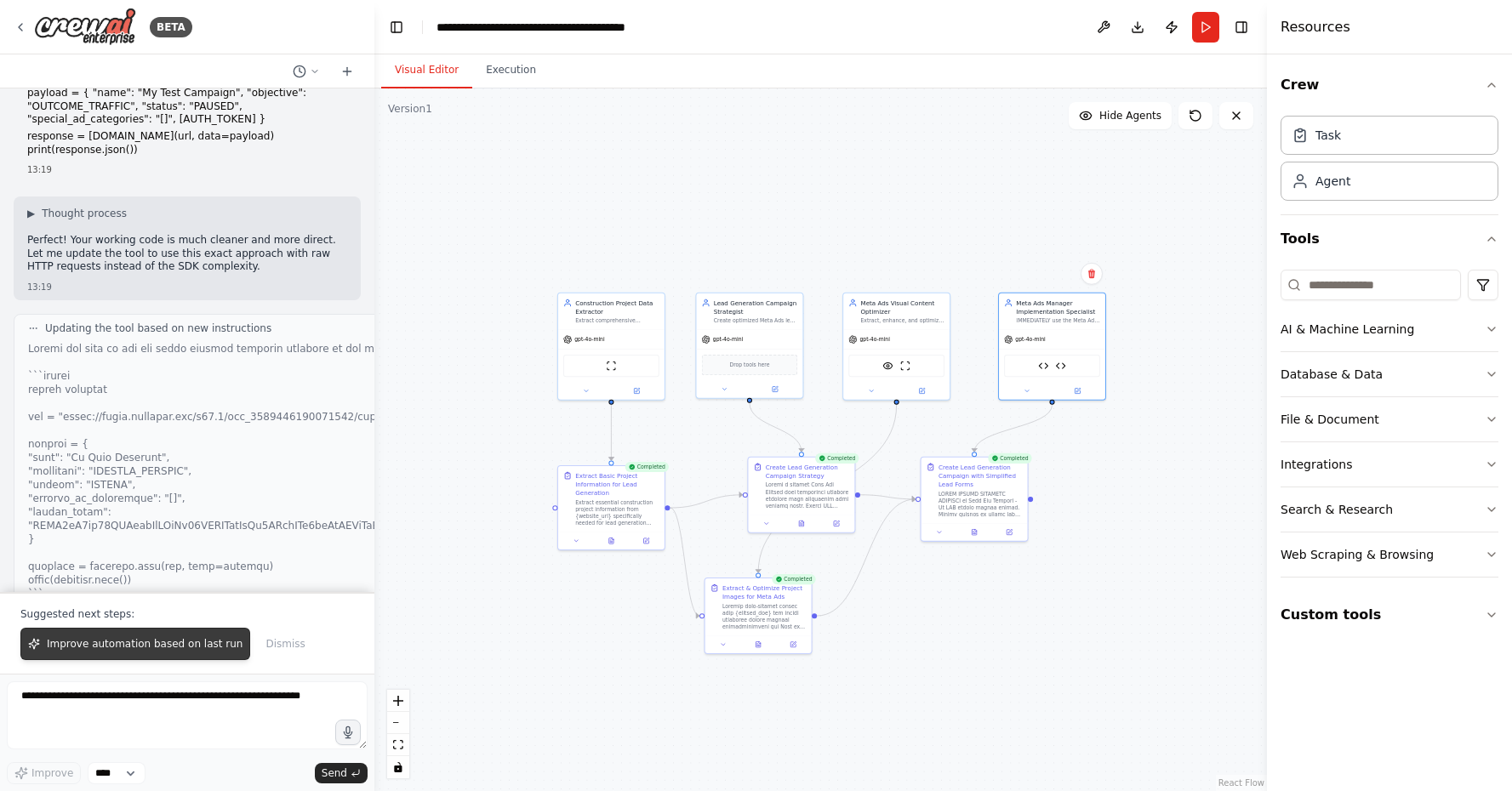
click at [204, 645] on span "Improve automation based on last run" at bounding box center [145, 644] width 196 height 14
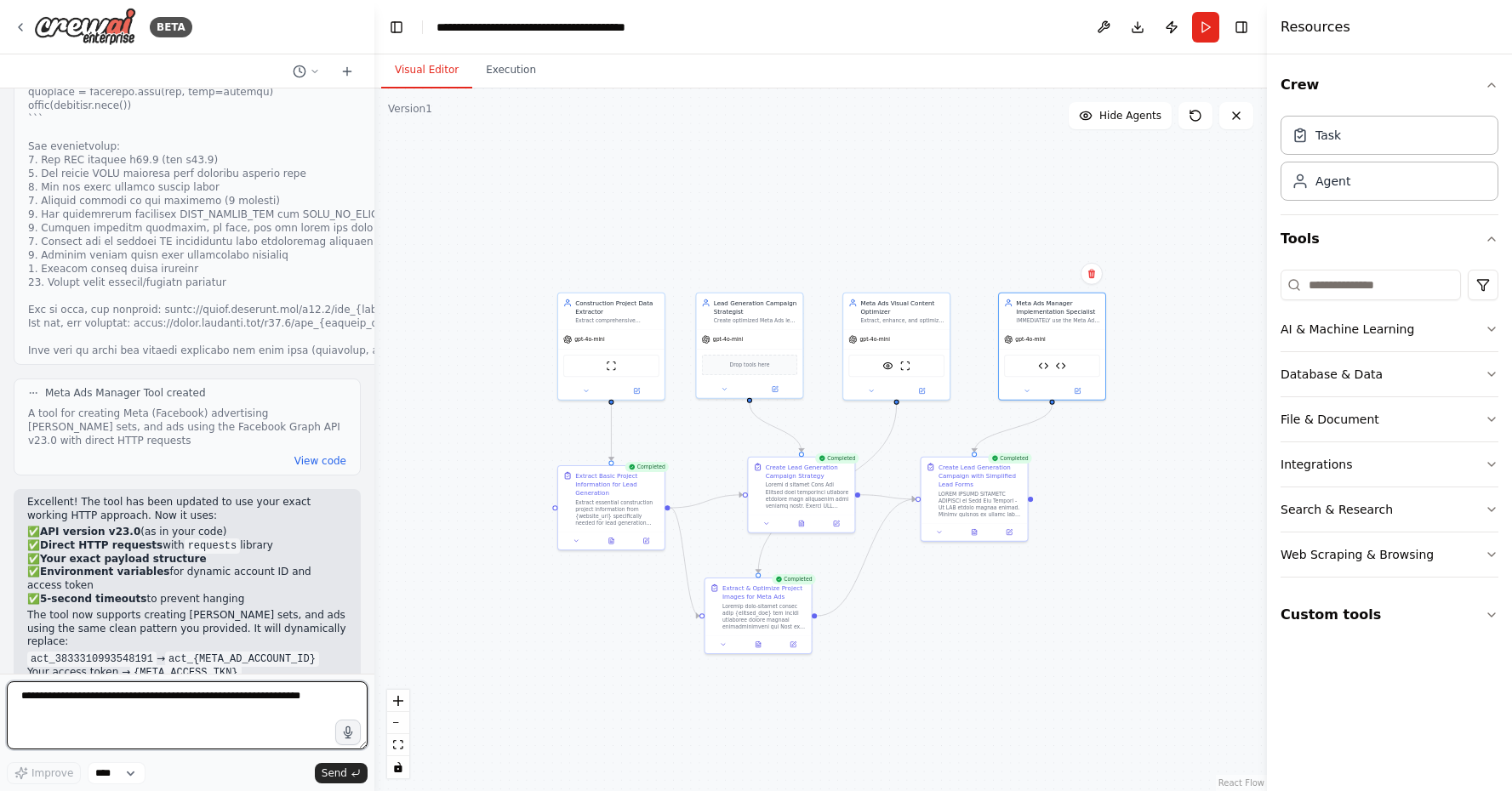
scroll to position [39080, 0]
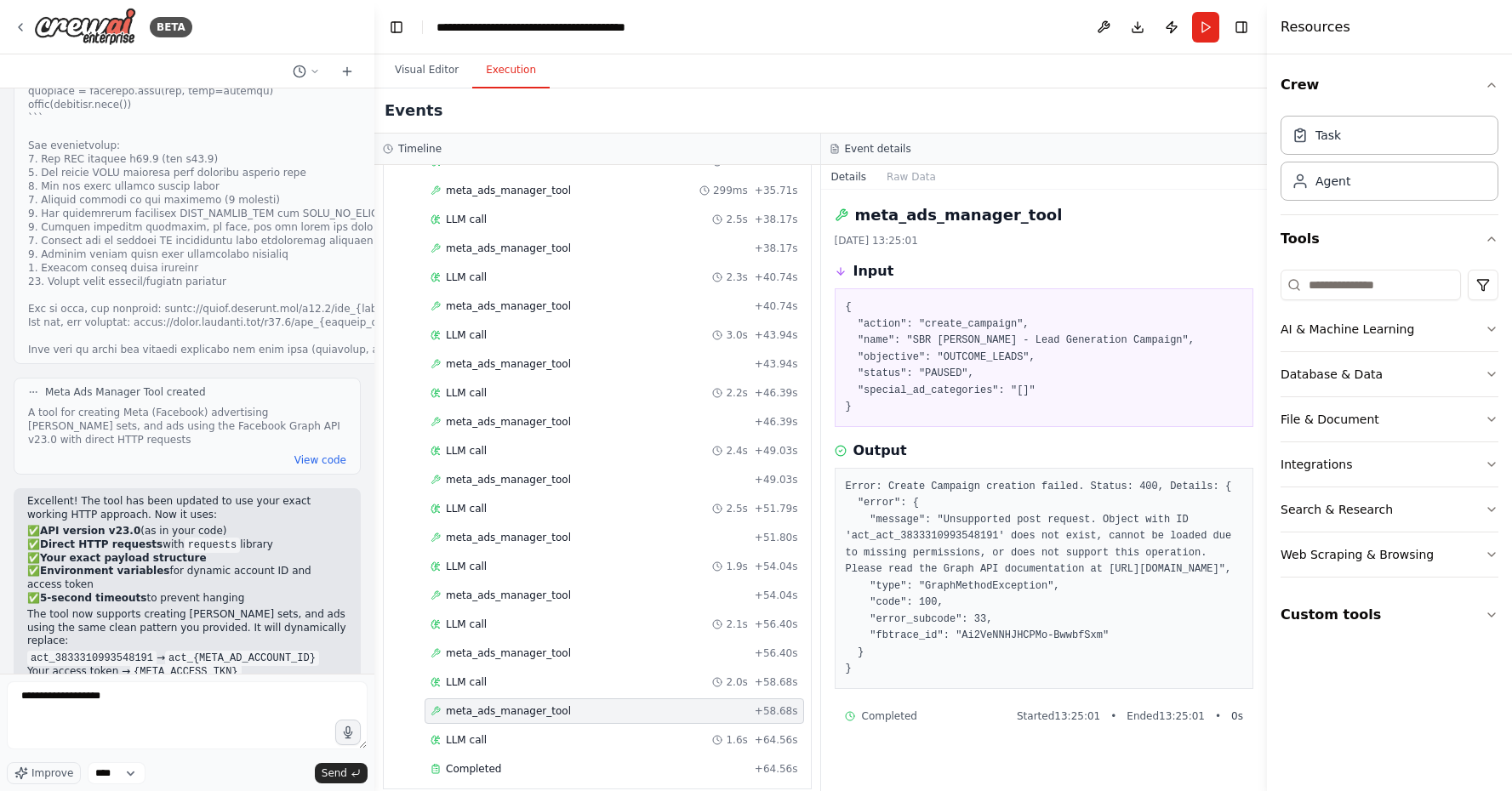
click at [492, 77] on button "Execution" at bounding box center [511, 71] width 77 height 35
click at [245, 717] on textarea "**********" at bounding box center [187, 715] width 361 height 68
drag, startPoint x: 207, startPoint y: 343, endPoint x: 310, endPoint y: 341, distance: 103.0
copy code "3833310993548191"
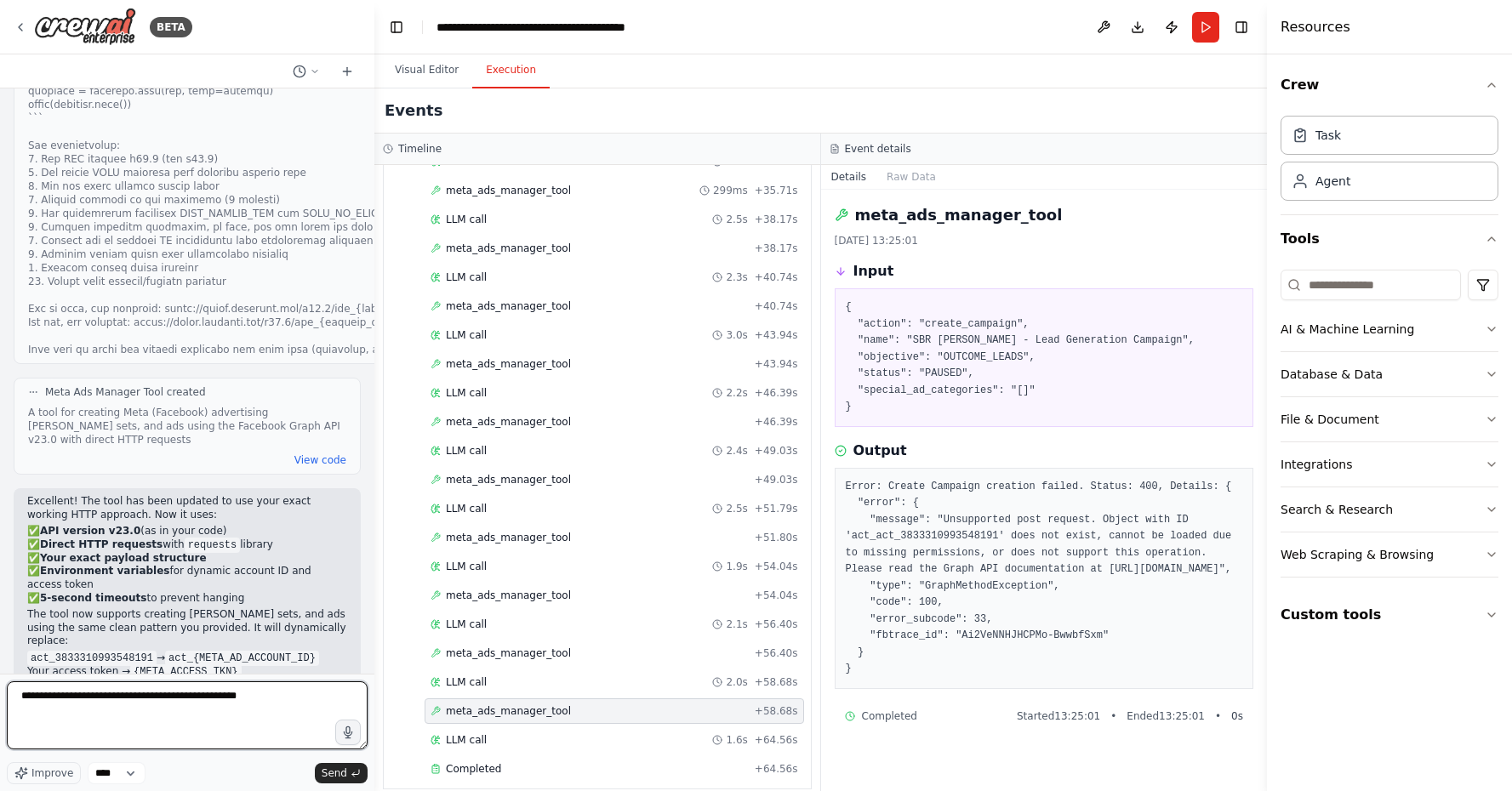
click at [281, 704] on textarea "**********" at bounding box center [187, 715] width 361 height 68
paste textarea "**********"
type textarea "**********"
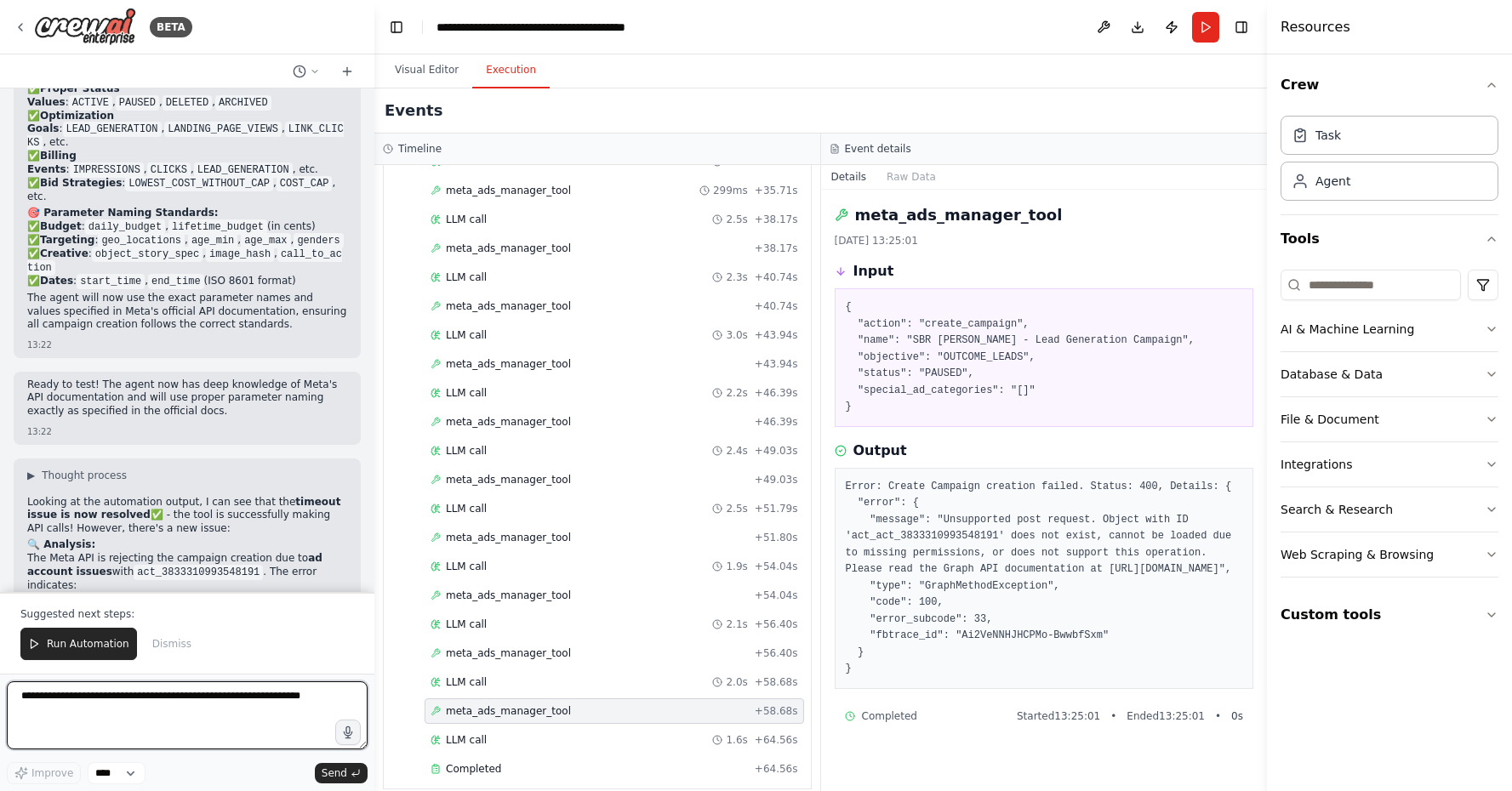
scroll to position [40488, 0]
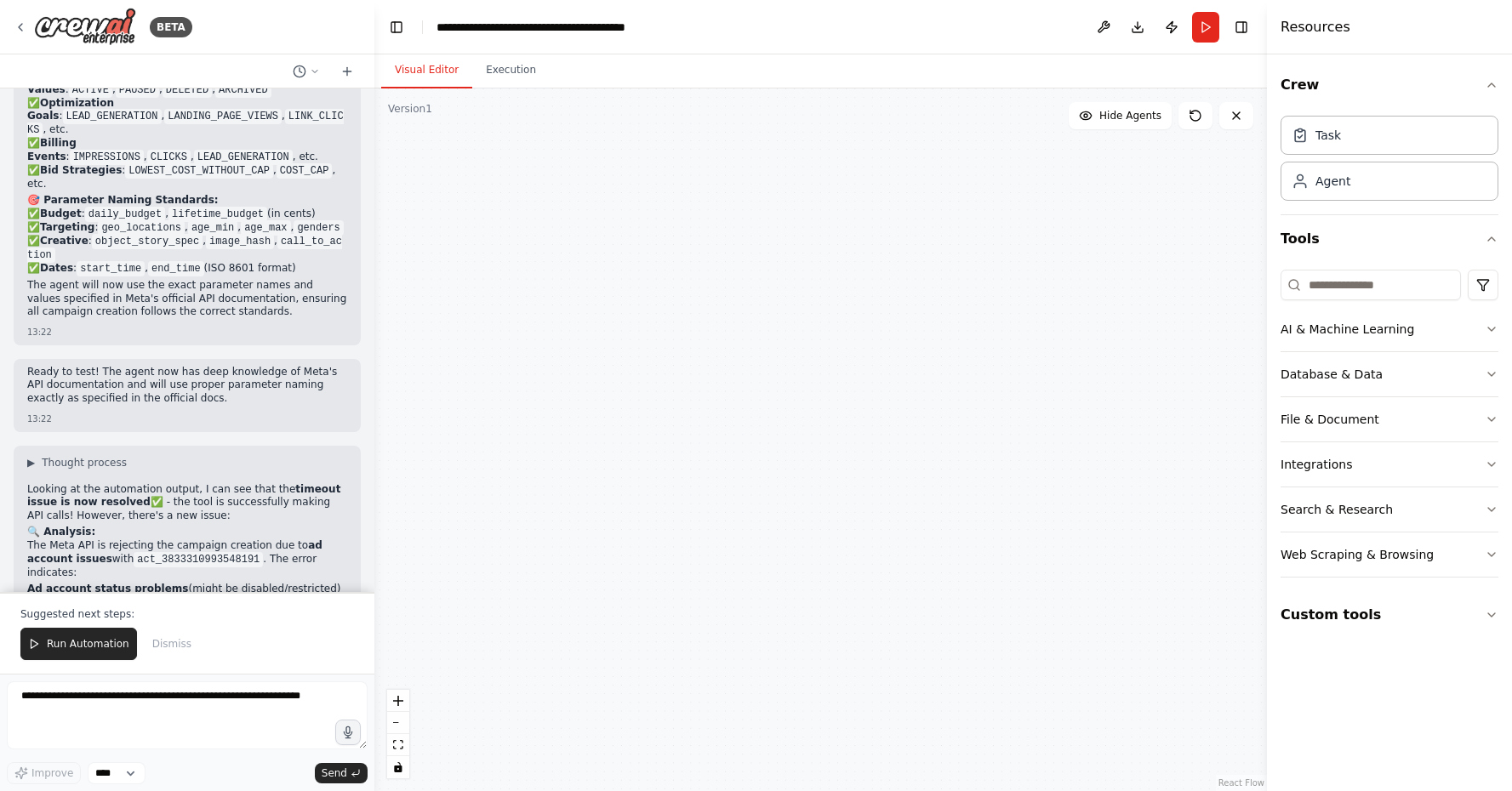
click at [436, 69] on button "Visual Editor" at bounding box center [427, 71] width 91 height 35
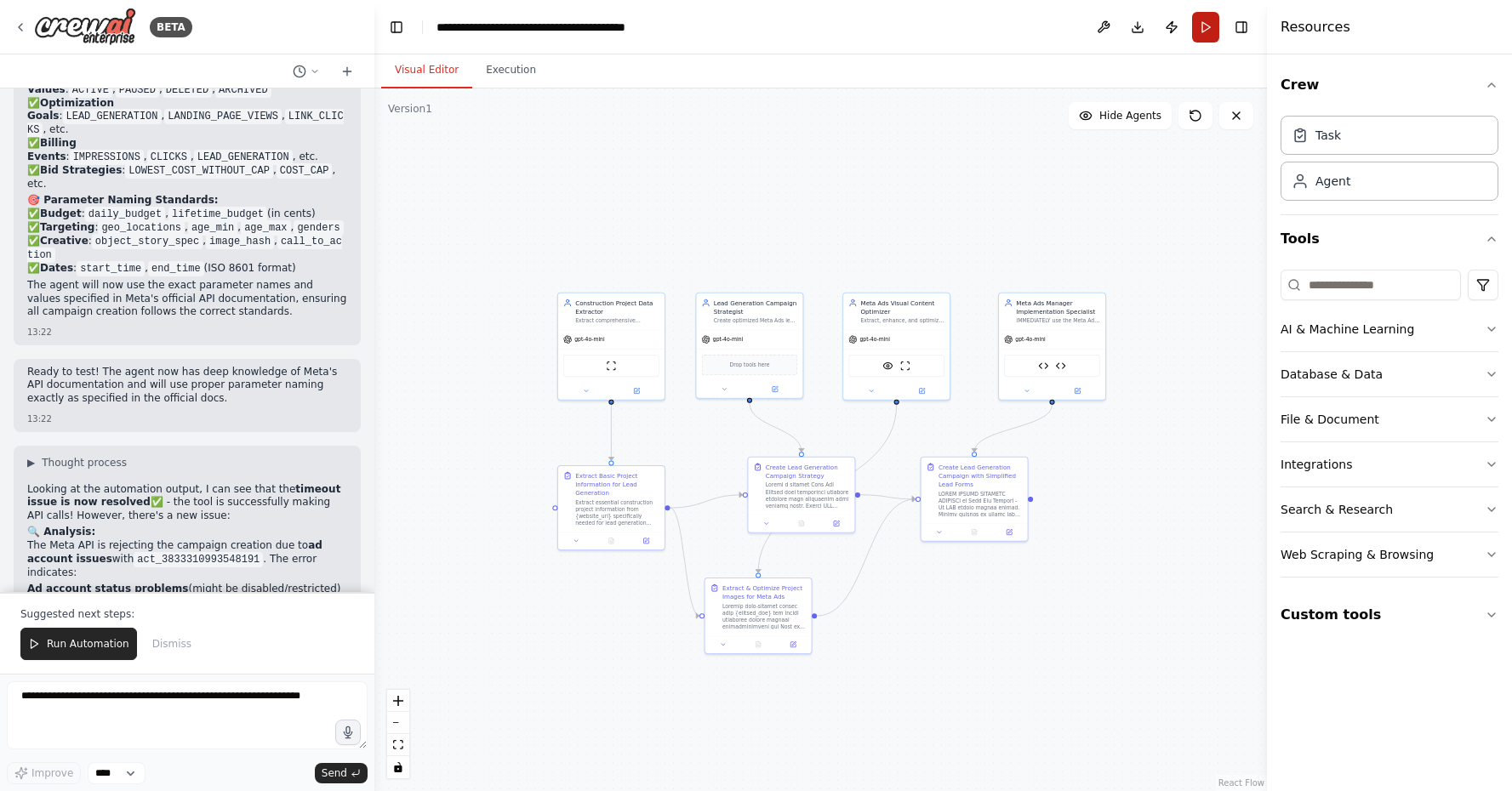
click at [1210, 25] on button "Run" at bounding box center [1206, 26] width 27 height 30
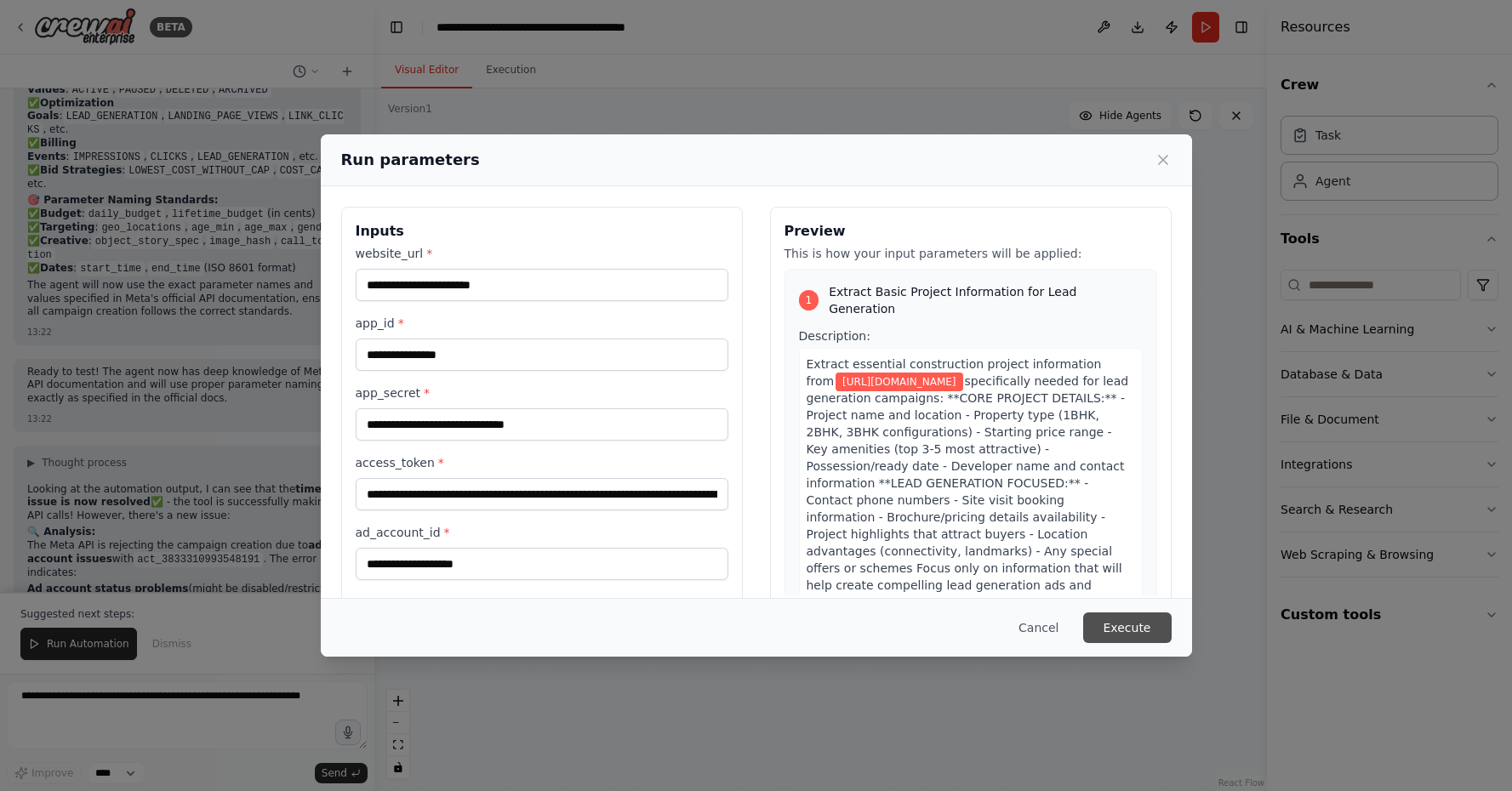
click at [1125, 628] on button "Execute" at bounding box center [1128, 627] width 88 height 30
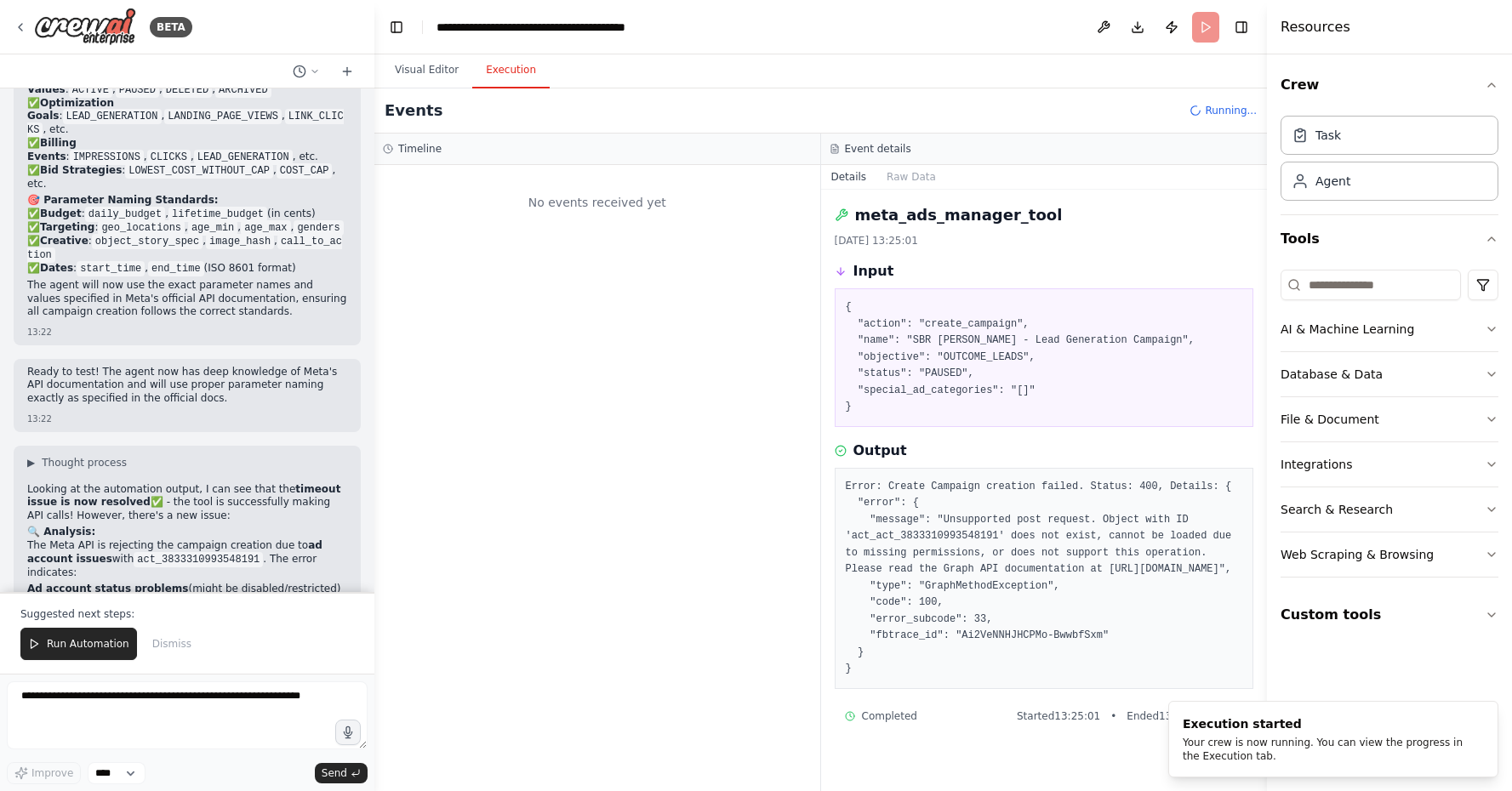
click at [524, 82] on button "Execution" at bounding box center [511, 71] width 77 height 35
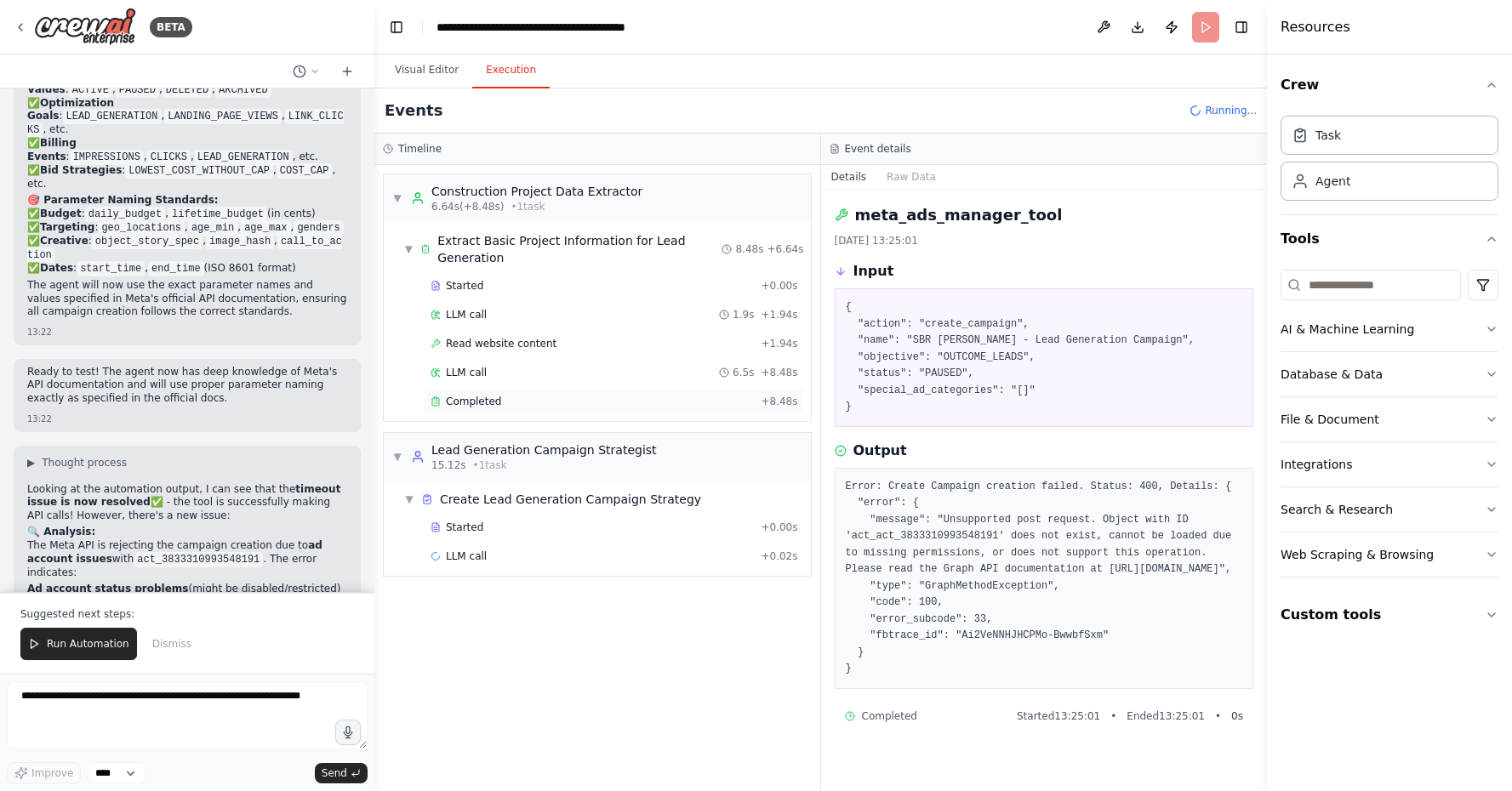
click at [452, 395] on span "Completed" at bounding box center [474, 402] width 55 height 14
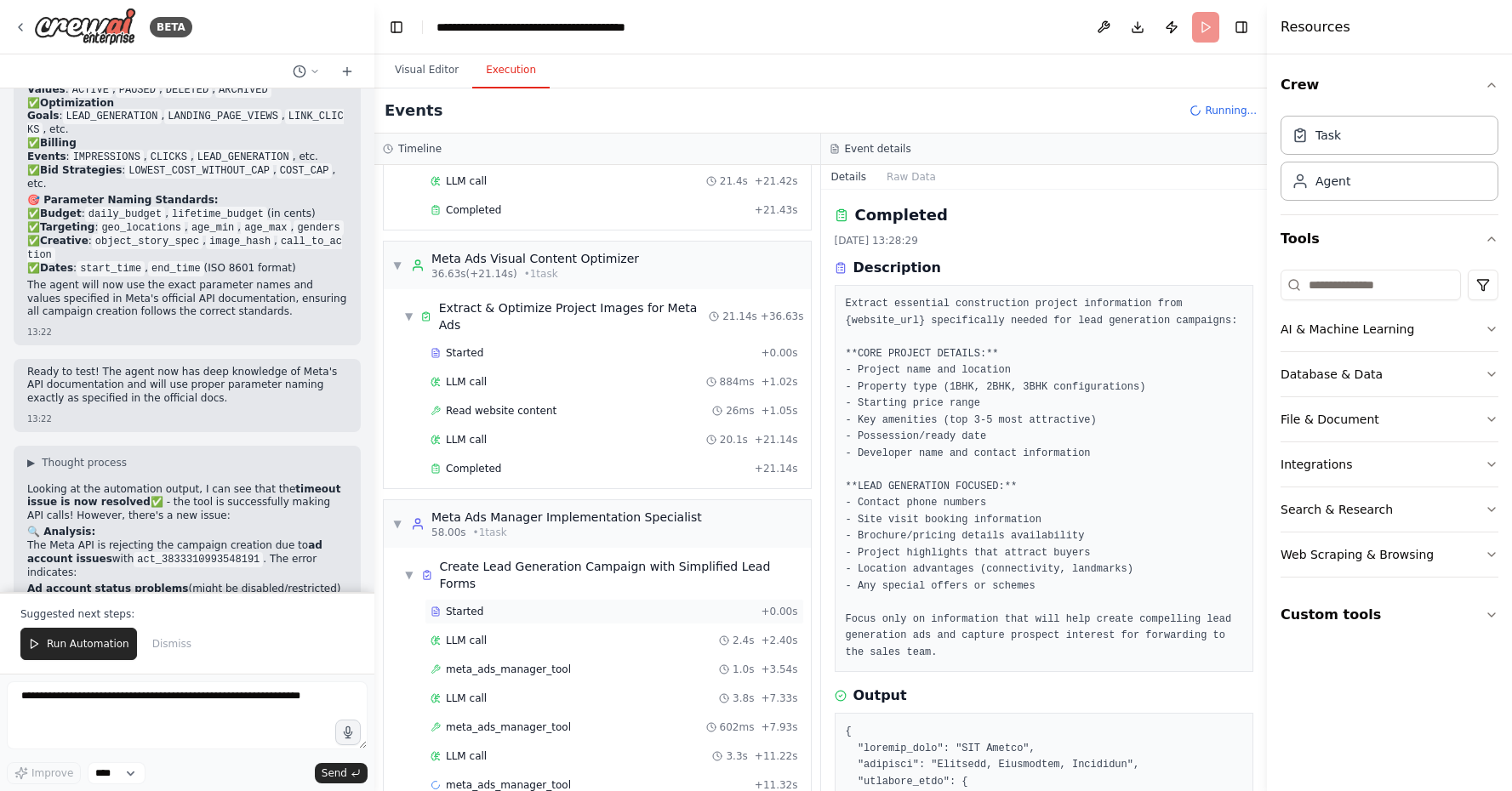
scroll to position [374, 0]
click at [622, 634] on div "LLM call 2.4s + 2.40s" at bounding box center [614, 641] width 368 height 14
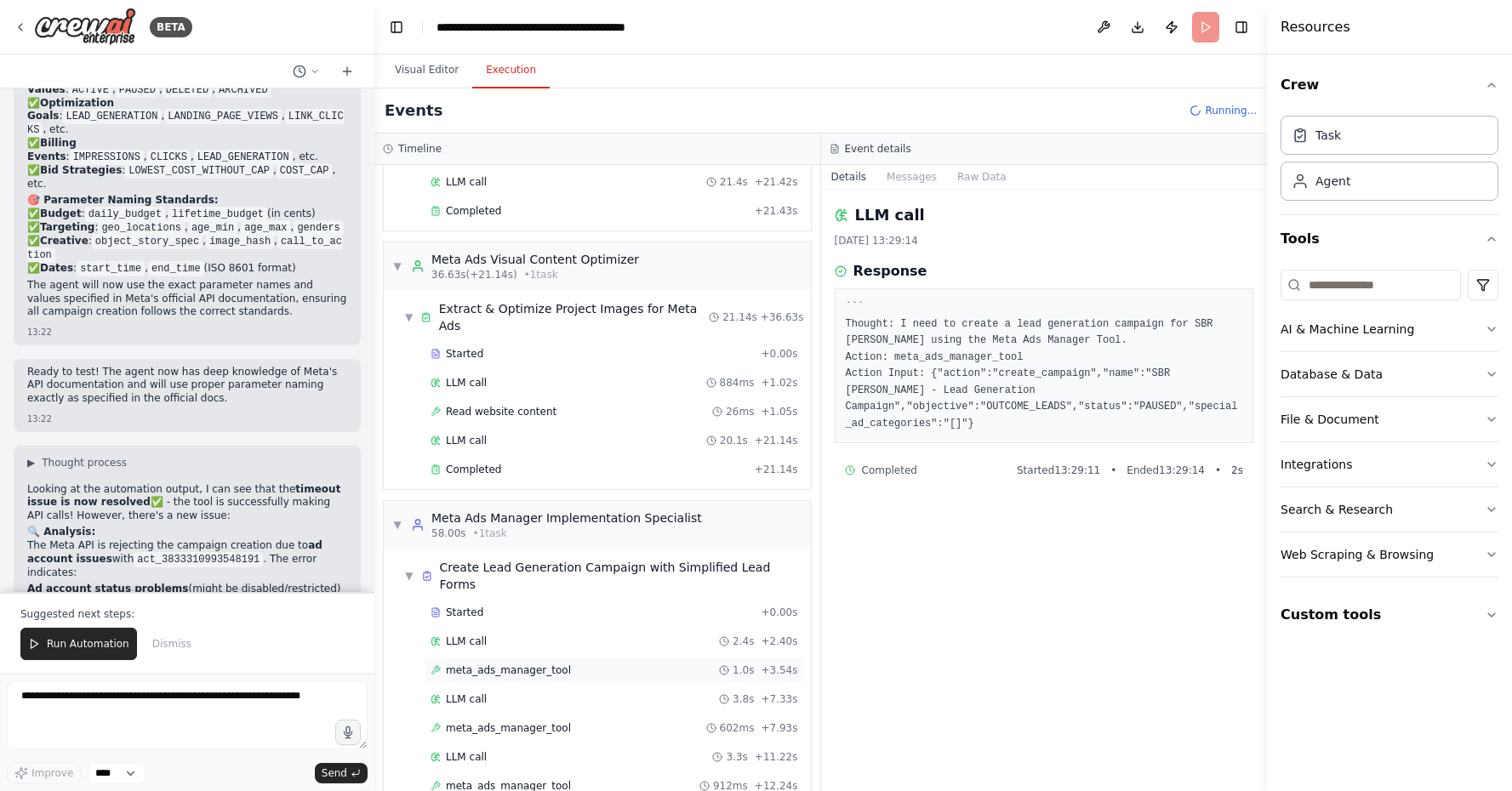
click at [621, 664] on div "meta_ads_manager_tool 1.0s + 3.54s" at bounding box center [614, 670] width 368 height 14
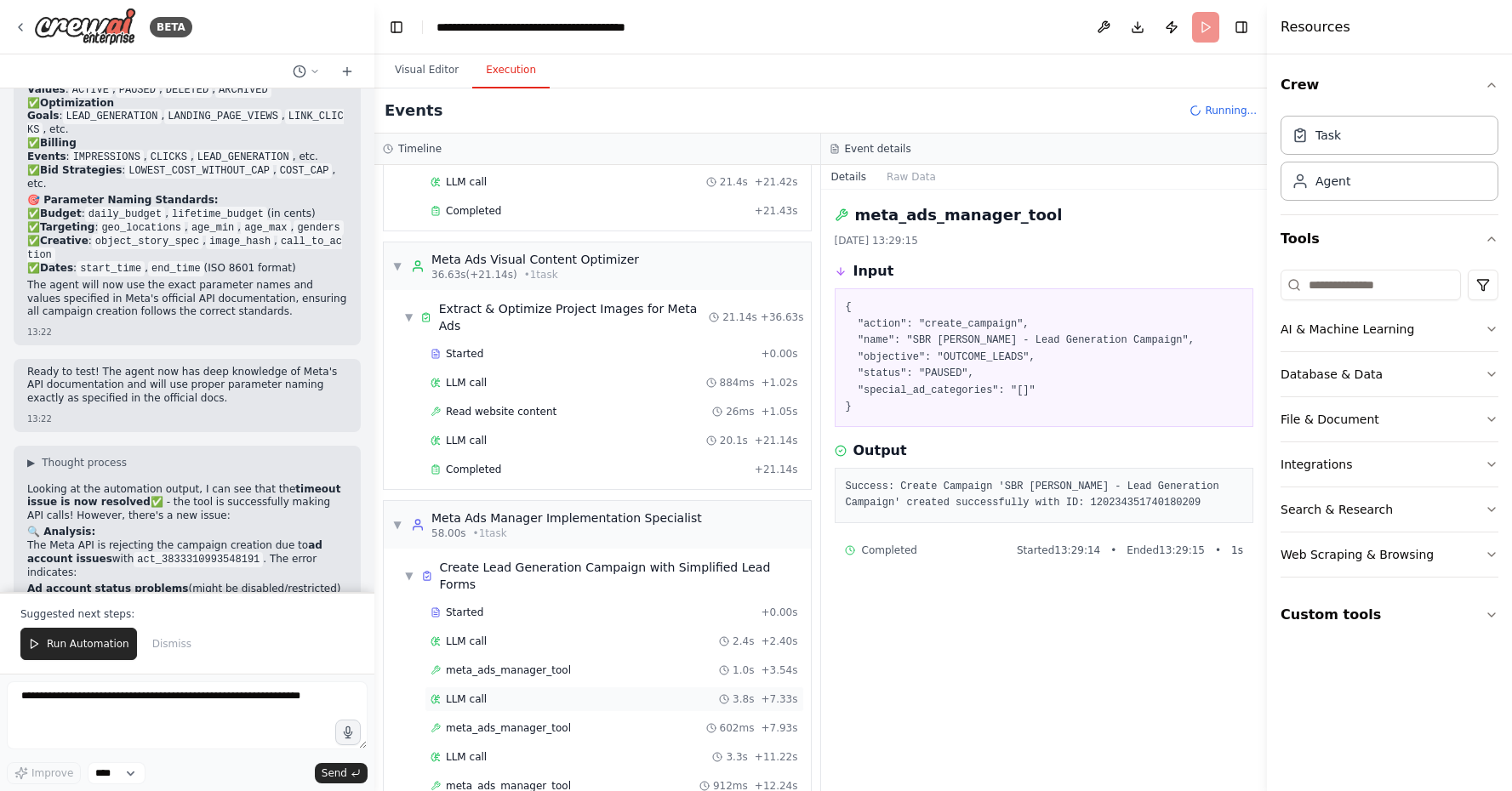
click at [626, 692] on div "LLM call 3.8s + 7.33s" at bounding box center [614, 699] width 368 height 14
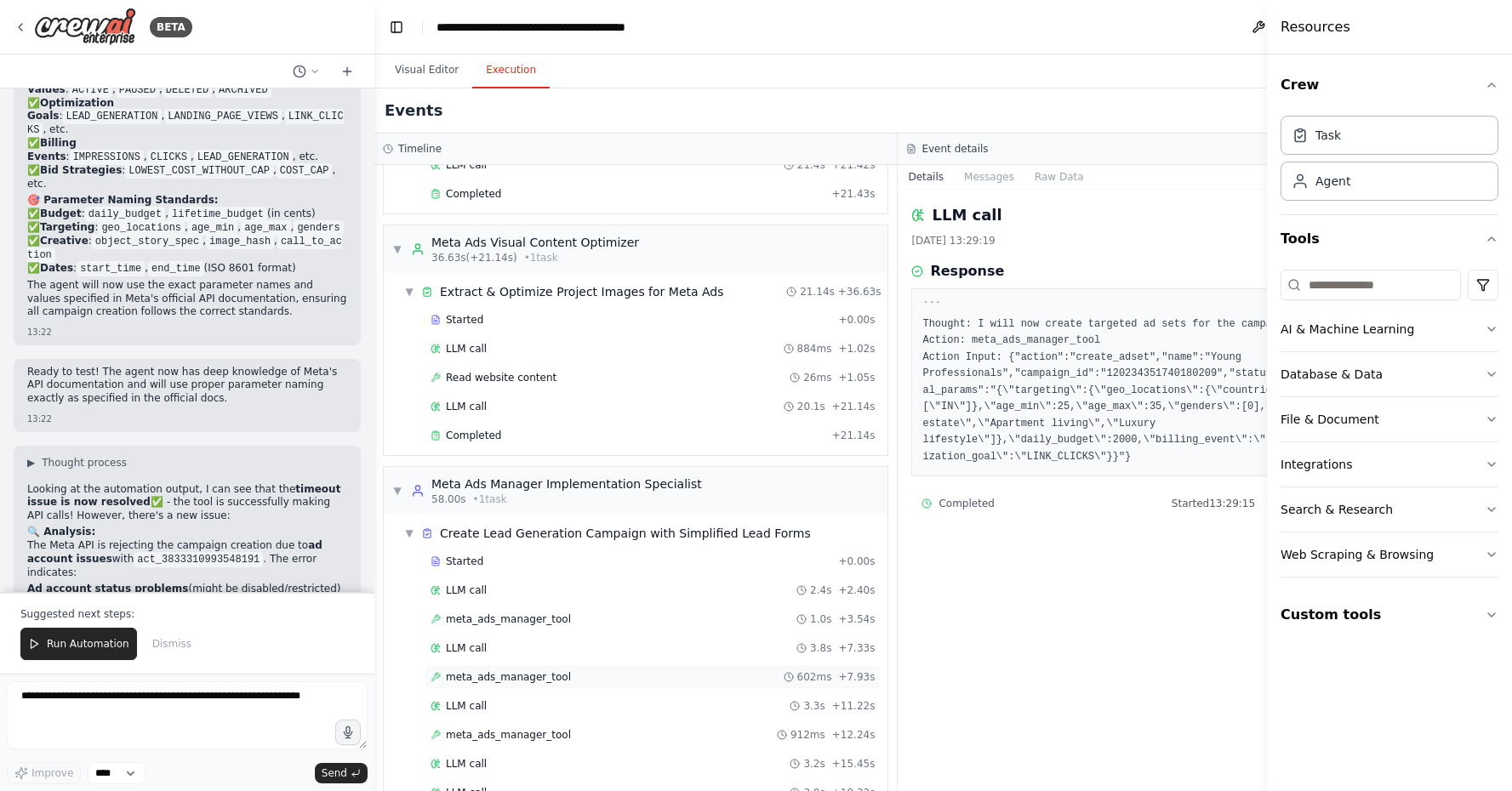
click at [627, 678] on div "meta_ads_manager_tool 602ms + 7.93s" at bounding box center [652, 677] width 444 height 14
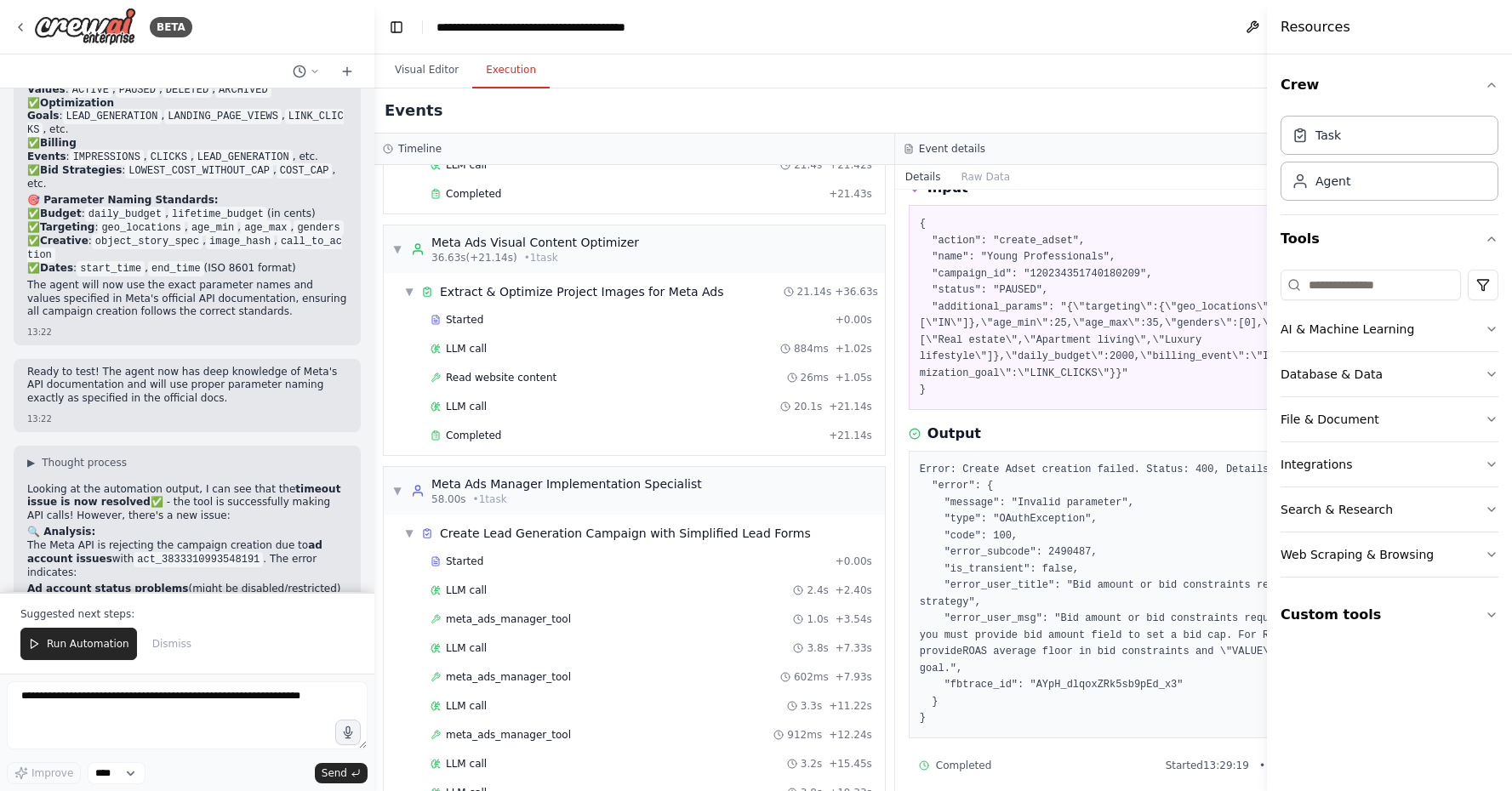
scroll to position [0, 0]
click at [731, 673] on div "meta_ads_manager_tool 602ms + 7.93s" at bounding box center [651, 677] width 441 height 14
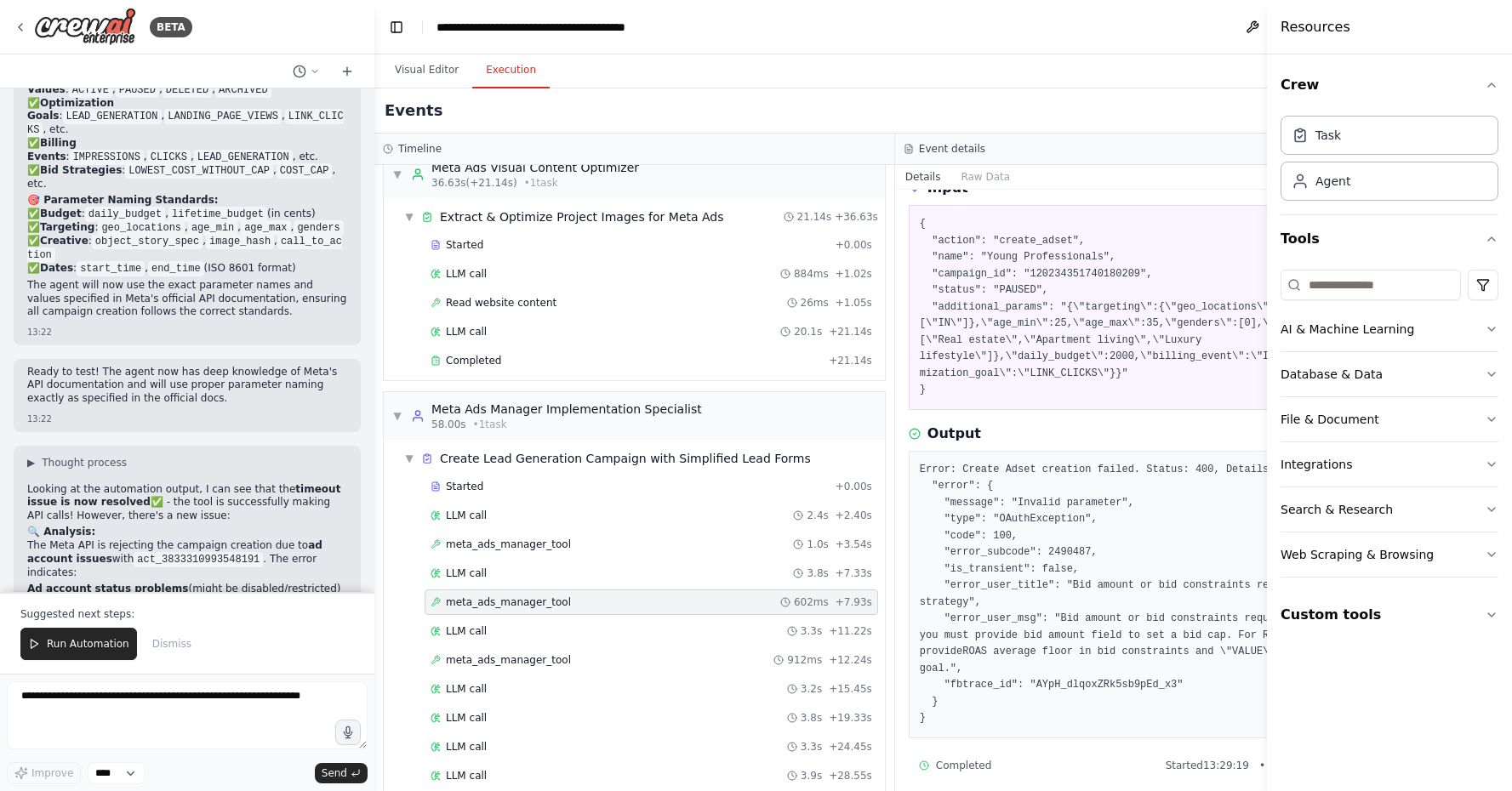
scroll to position [452, 0]
click at [729, 660] on div "meta_ads_manager_tool 912ms + 12.24s" at bounding box center [651, 658] width 441 height 14
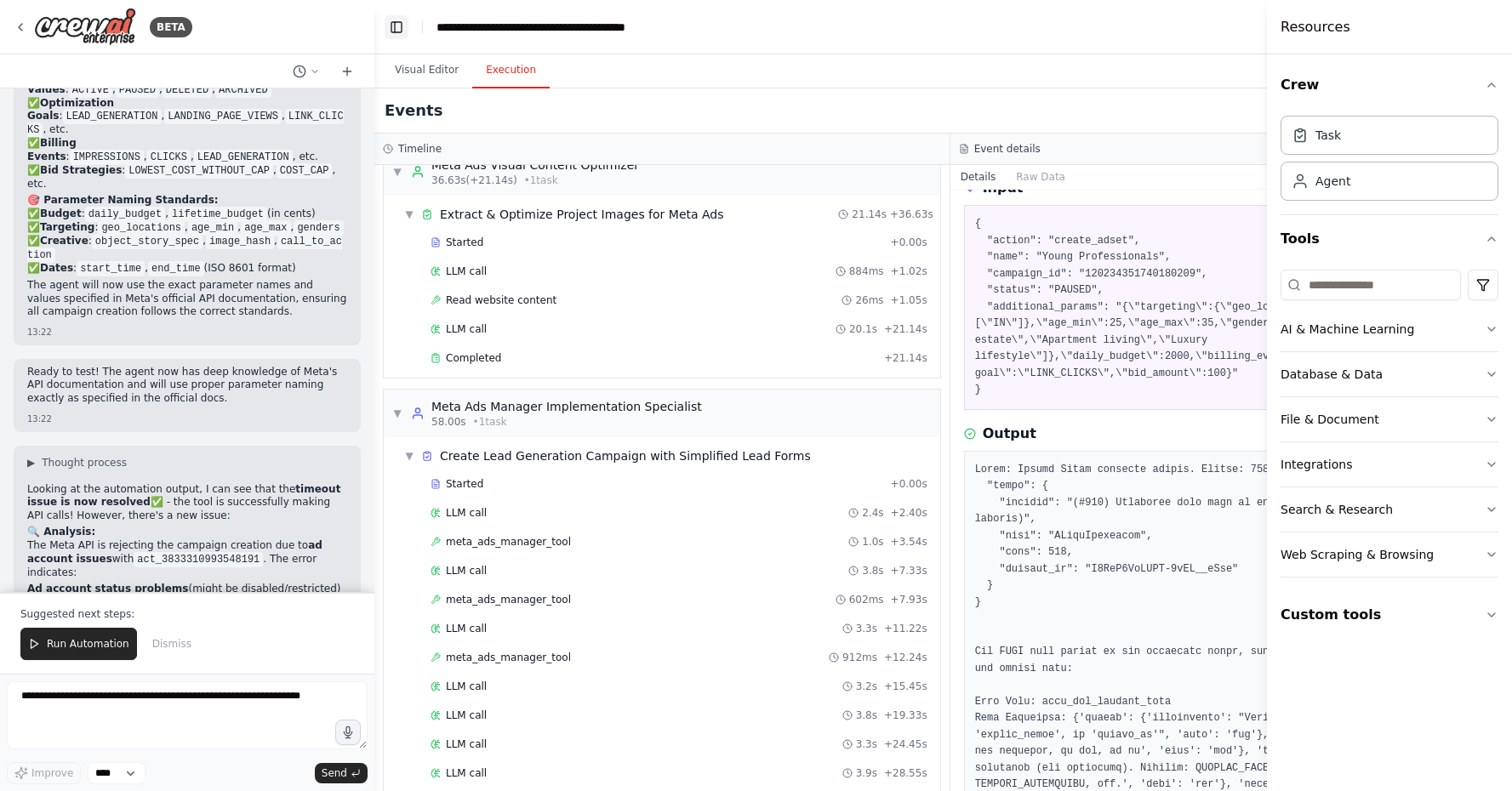
click at [398, 30] on button "Toggle Left Sidebar" at bounding box center [396, 27] width 24 height 24
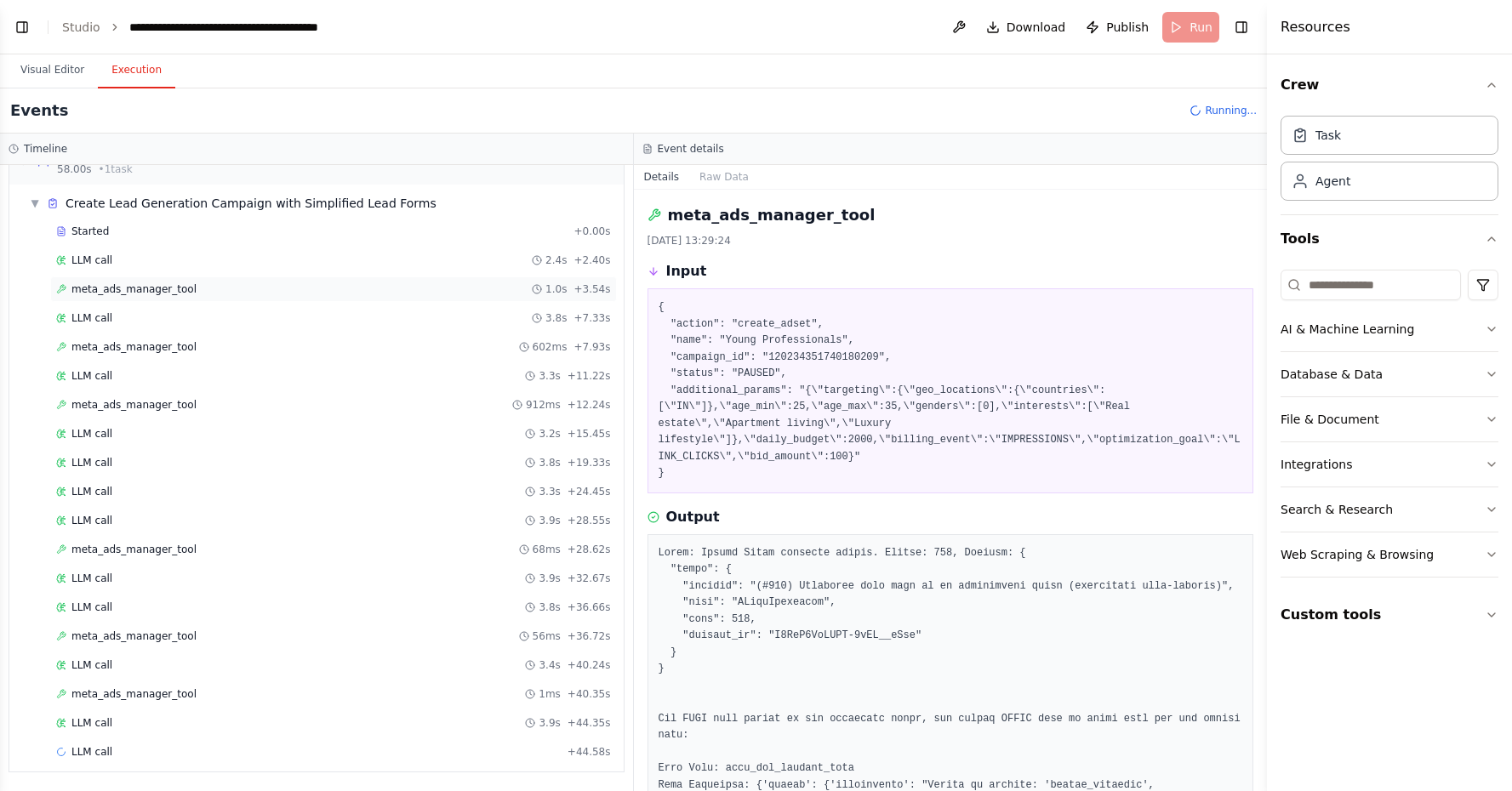
scroll to position [704, 0]
click at [440, 558] on div "meta_ads_manager_tool 68ms + 28.62s" at bounding box center [333, 550] width 567 height 25
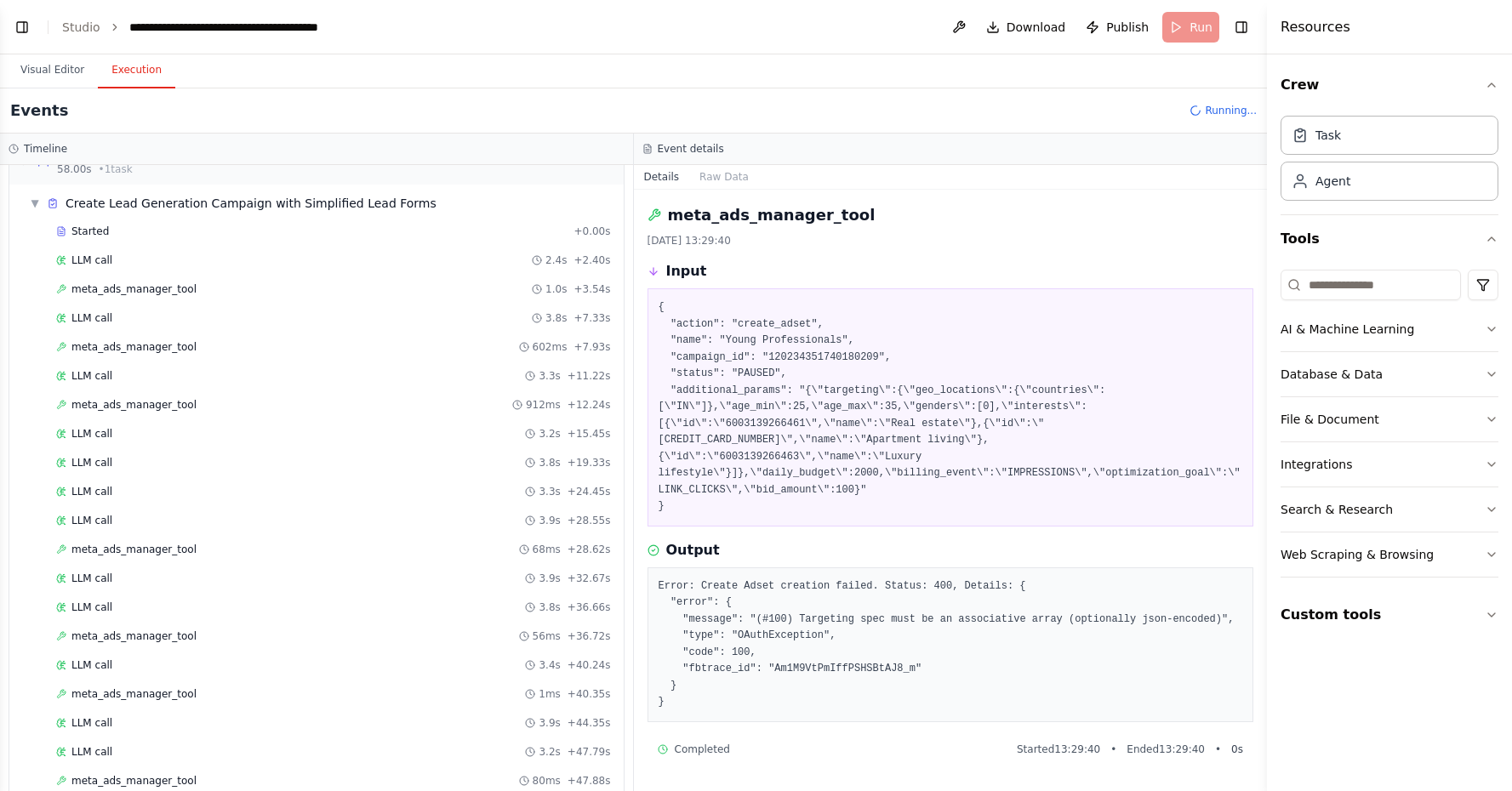
scroll to position [40835, 0]
click at [461, 643] on div "meta_ads_manager_tool 56ms + 36.72s" at bounding box center [333, 636] width 567 height 25
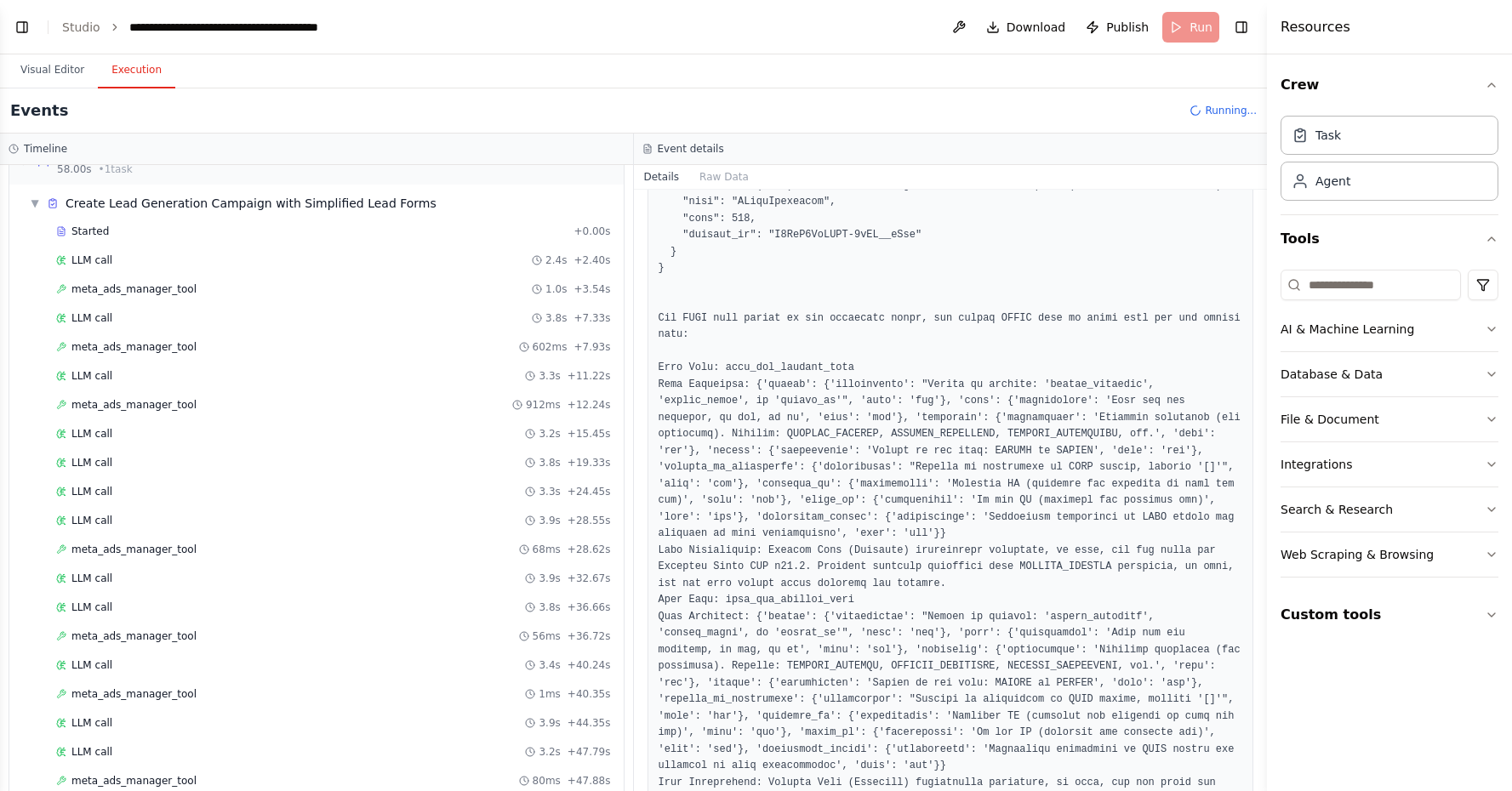
scroll to position [405, 0]
click at [440, 633] on div "meta_ads_manager_tool 56ms + 36.72s" at bounding box center [333, 636] width 555 height 14
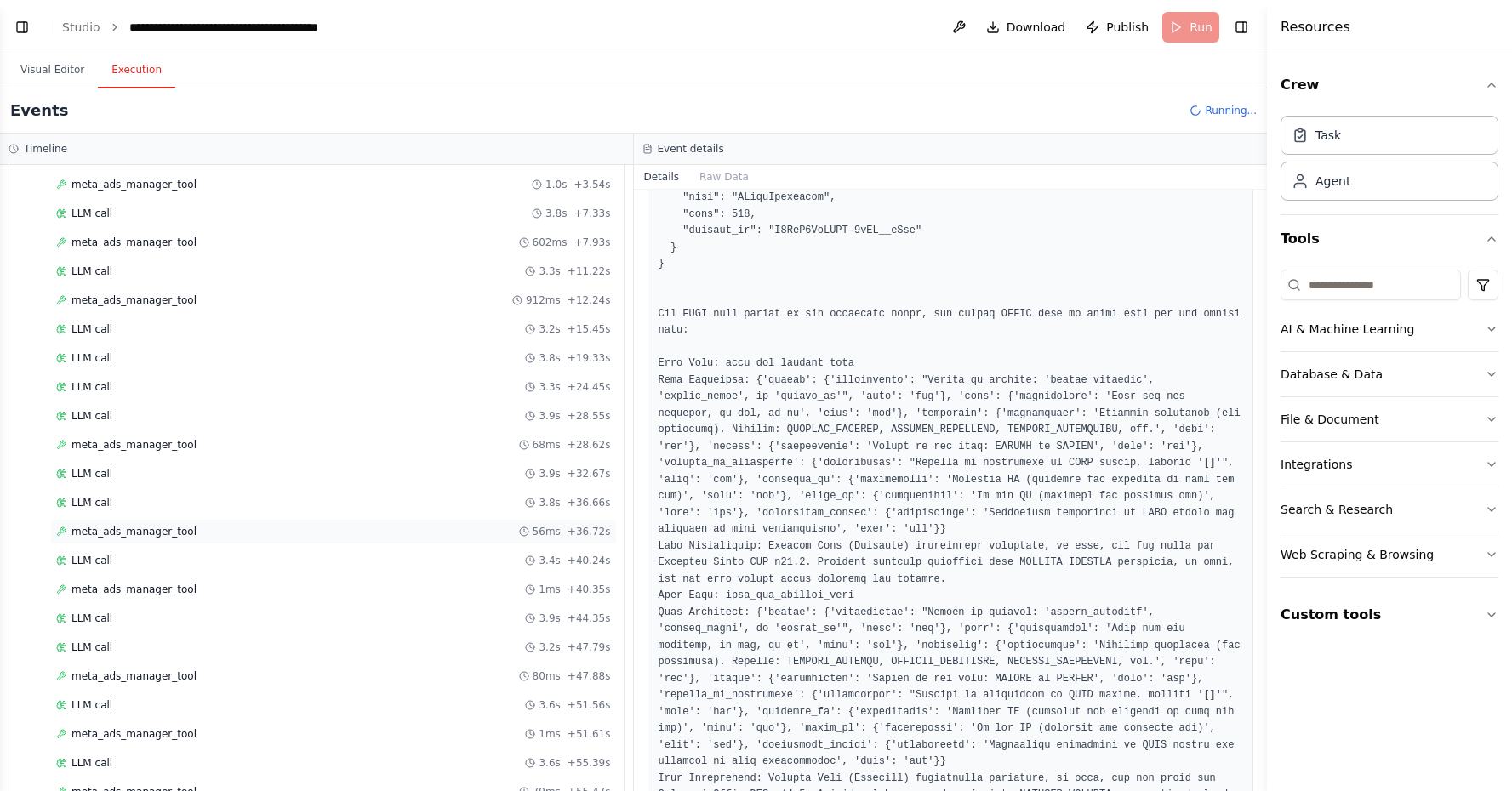
scroll to position [815, 0]
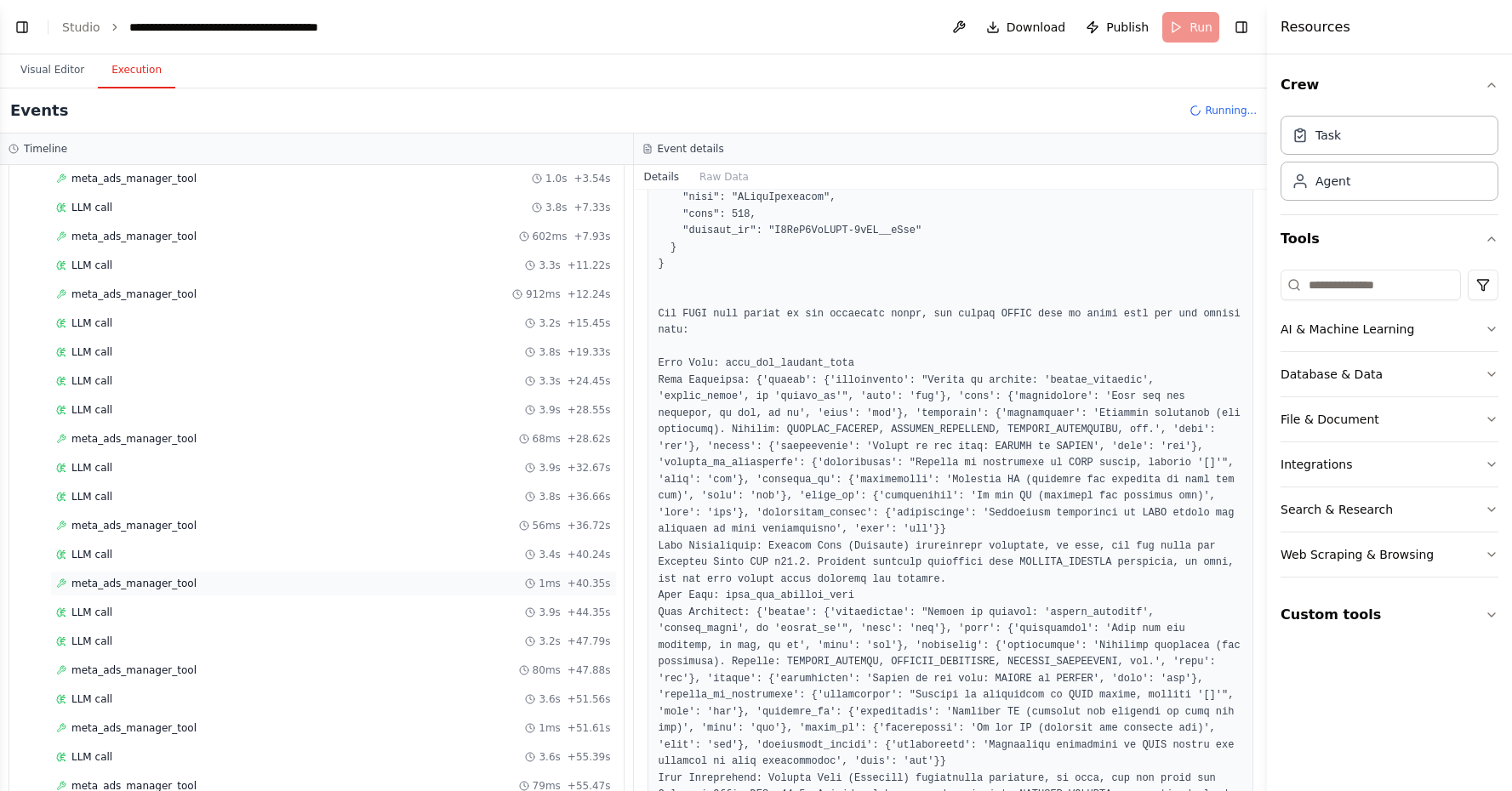
click at [475, 582] on div "meta_ads_manager_tool 1ms + 40.35s" at bounding box center [333, 583] width 555 height 14
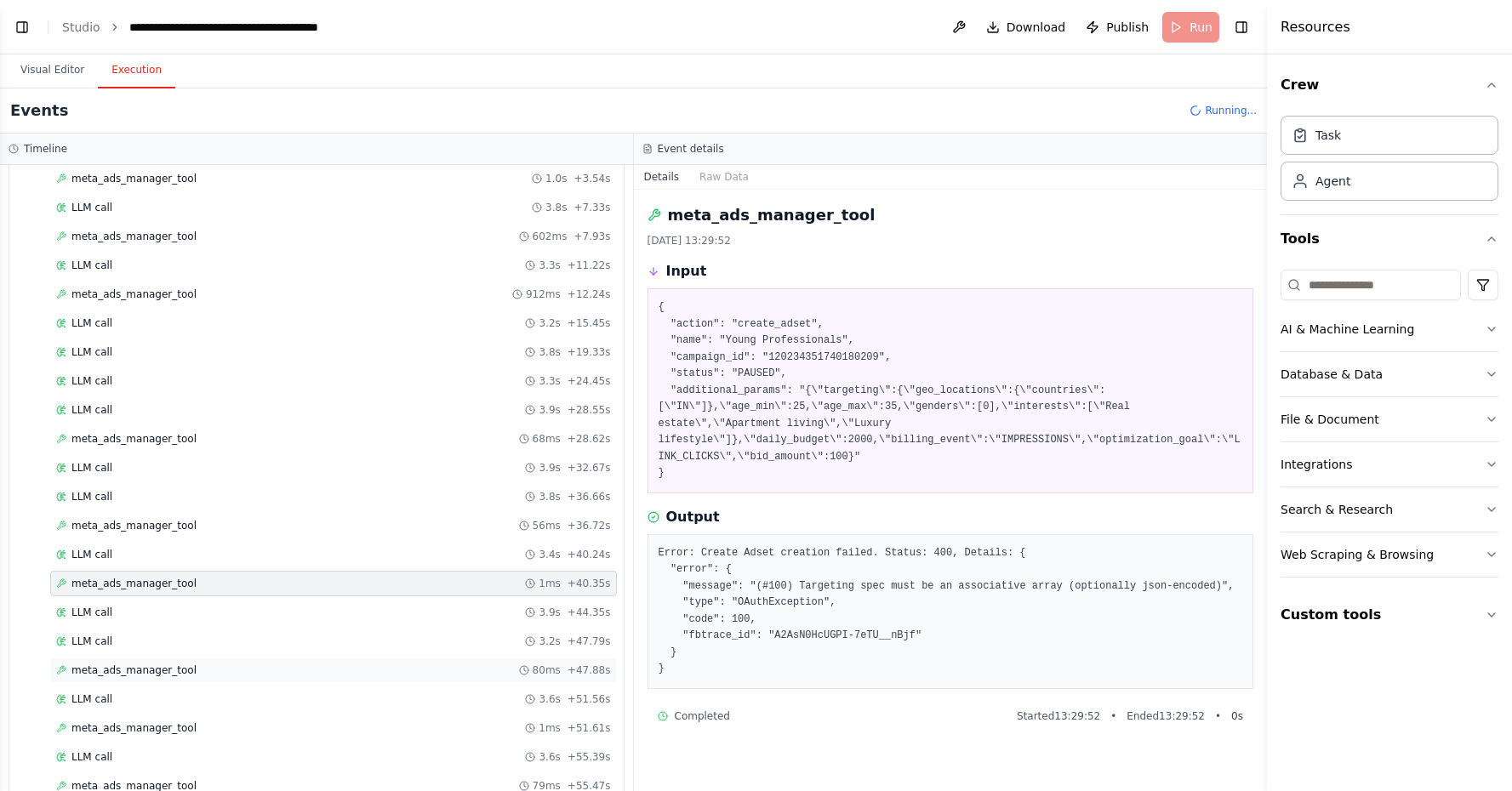
click at [529, 666] on circle at bounding box center [524, 669] width 9 height 9
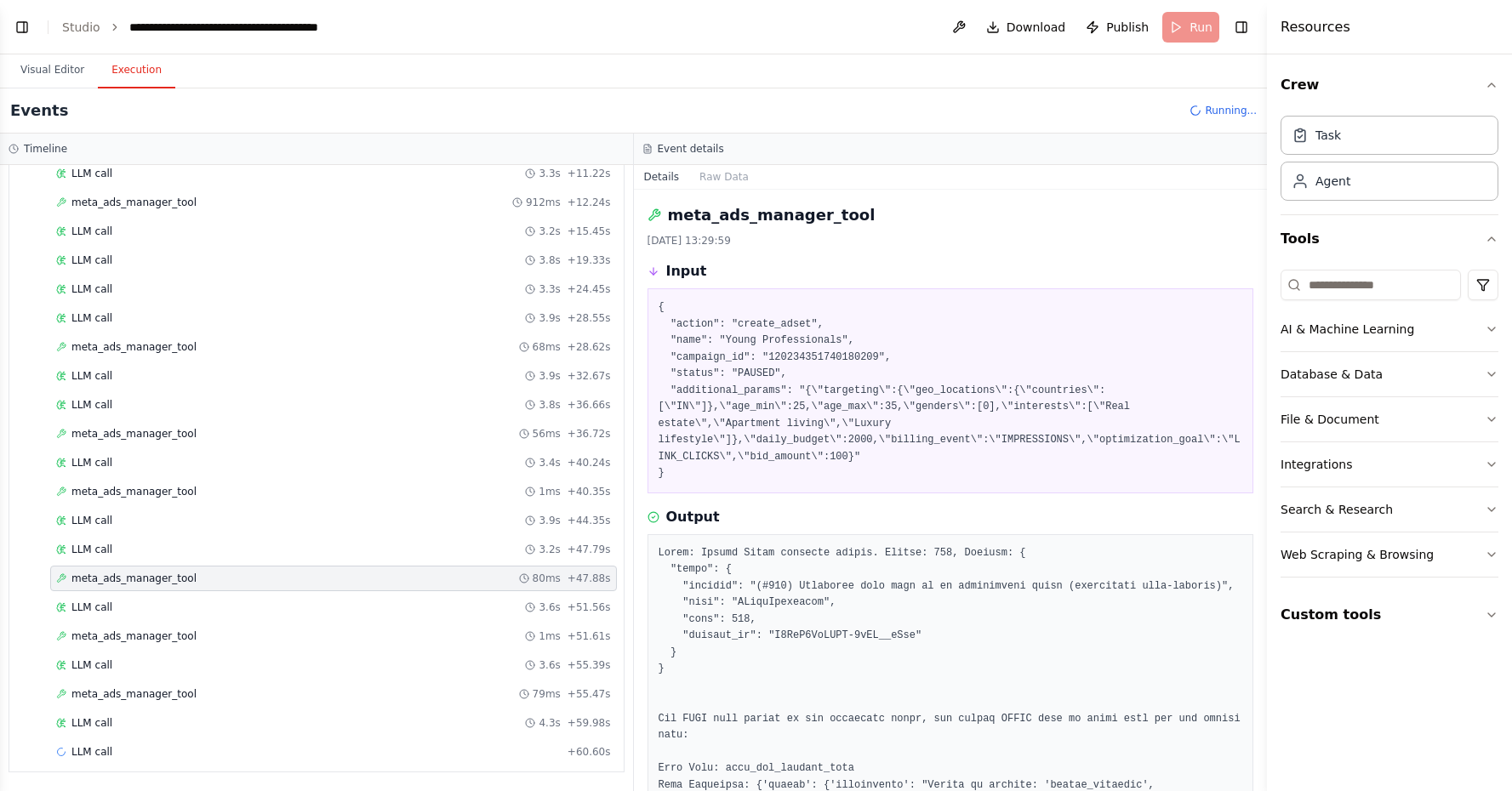
scroll to position [907, 0]
click at [518, 630] on div "meta_ads_manager_tool 1ms + 51.61s" at bounding box center [333, 636] width 555 height 14
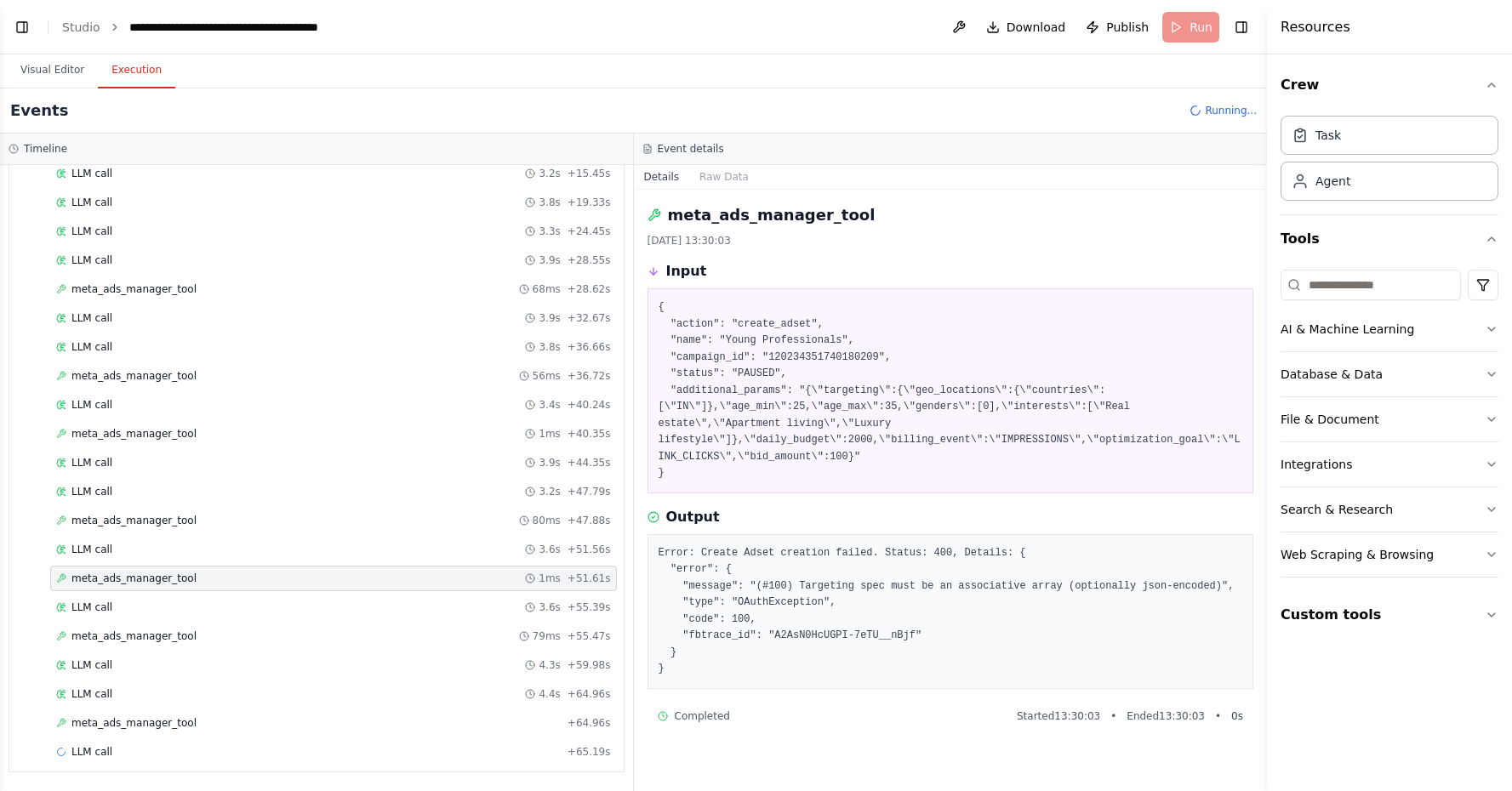
scroll to position [964, 0]
click at [518, 629] on div "meta_ads_manager_tool 79ms + 55.47s" at bounding box center [333, 636] width 555 height 14
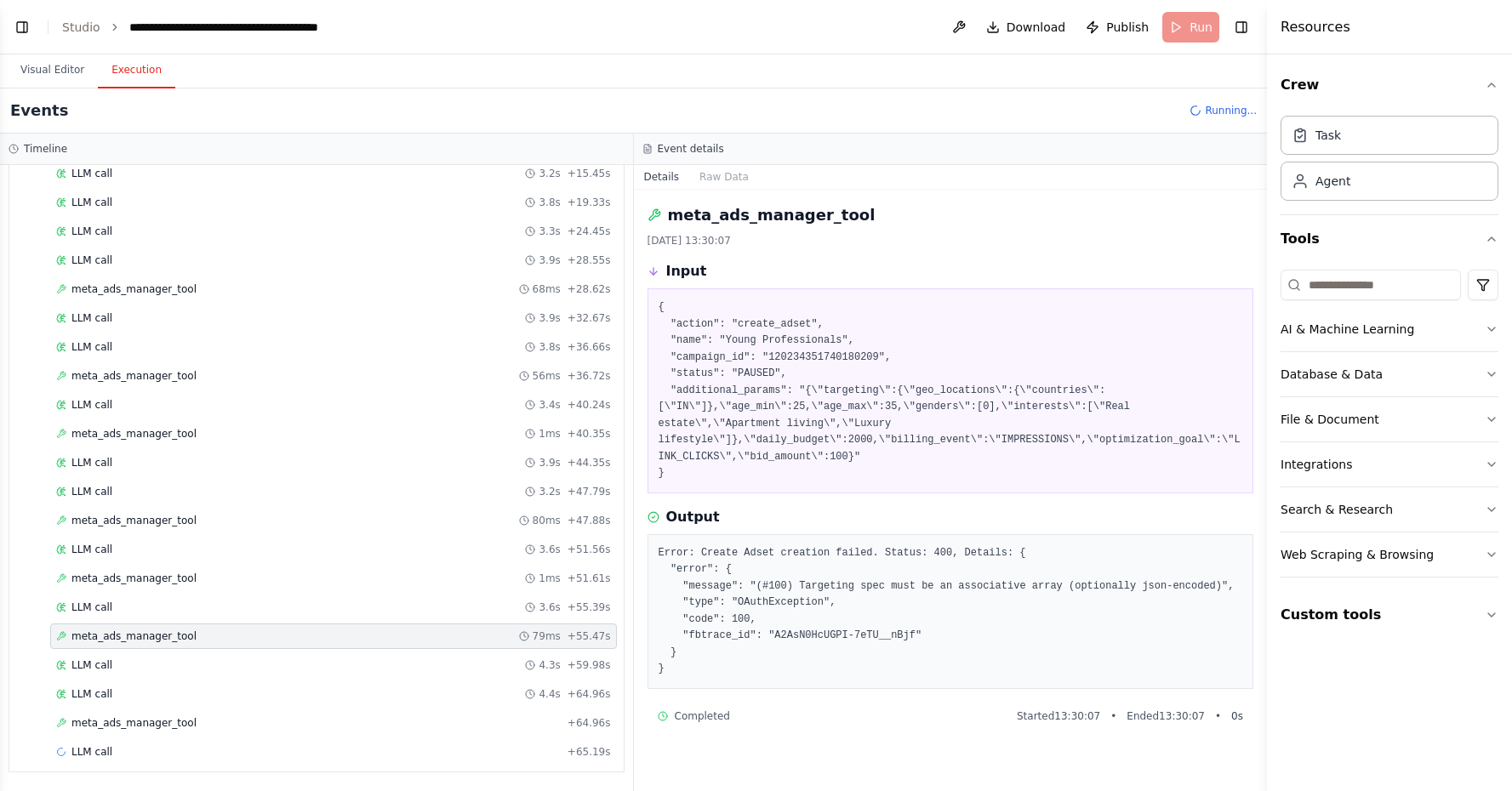
click at [518, 629] on div "meta_ads_manager_tool 79ms + 55.47s" at bounding box center [333, 636] width 555 height 14
click at [517, 716] on div "meta_ads_manager_tool + 64.96s" at bounding box center [333, 723] width 567 height 25
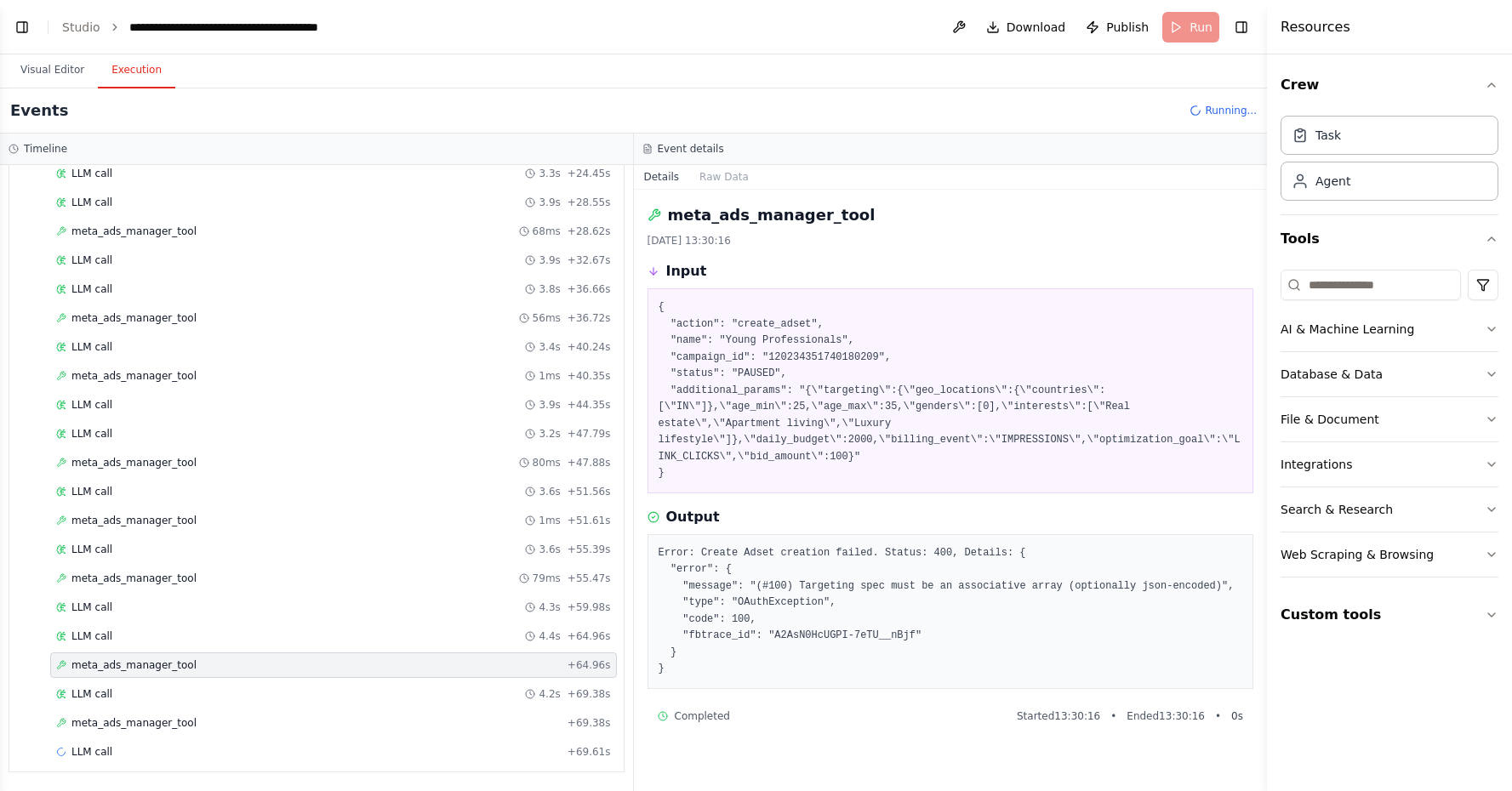
scroll to position [1022, 0]
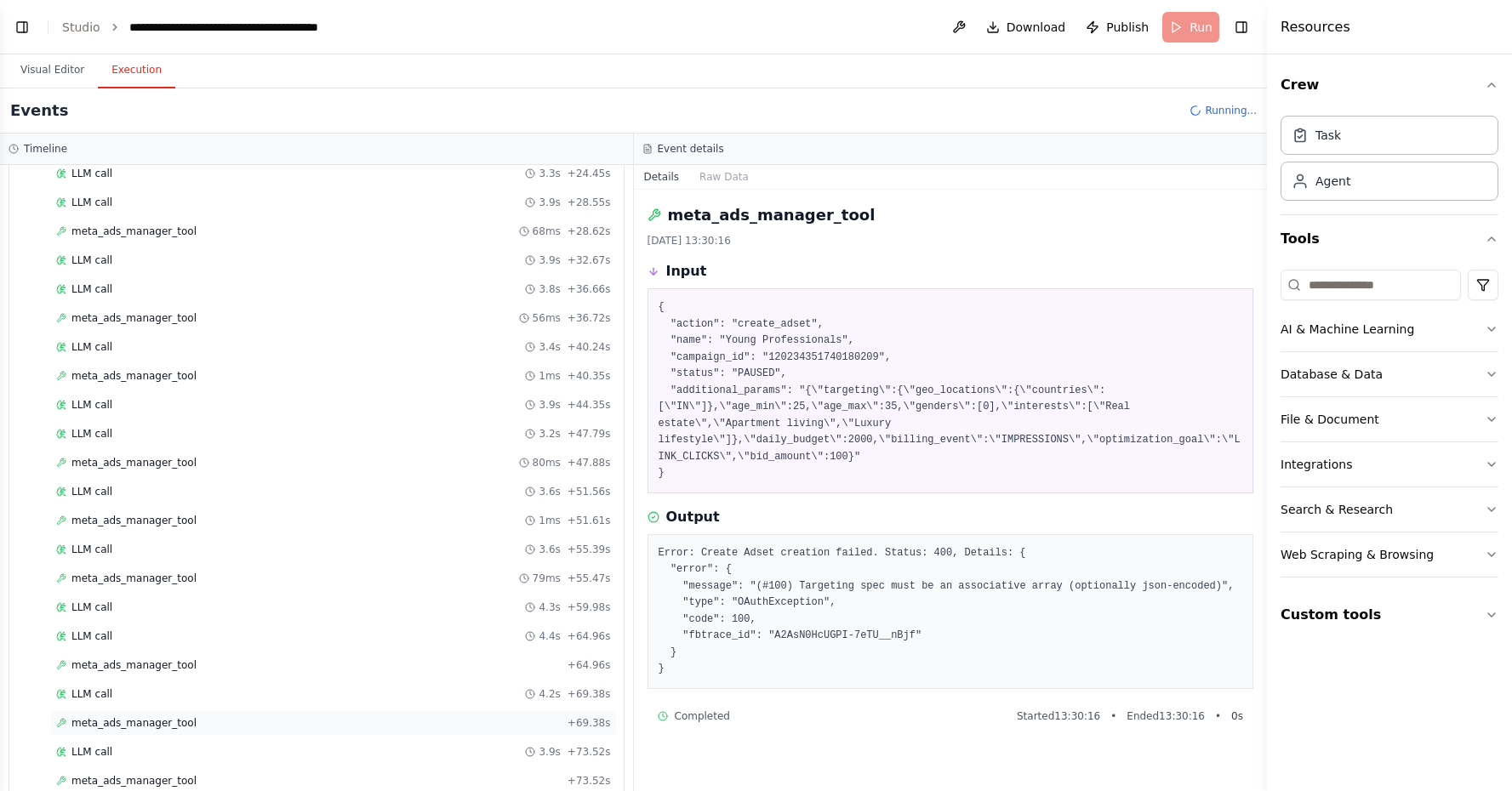
click at [487, 715] on div "meta_ads_manager_tool + 69.38s" at bounding box center [333, 723] width 567 height 25
click at [455, 662] on div "meta_ads_manager_tool + 64.96s" at bounding box center [333, 666] width 555 height 14
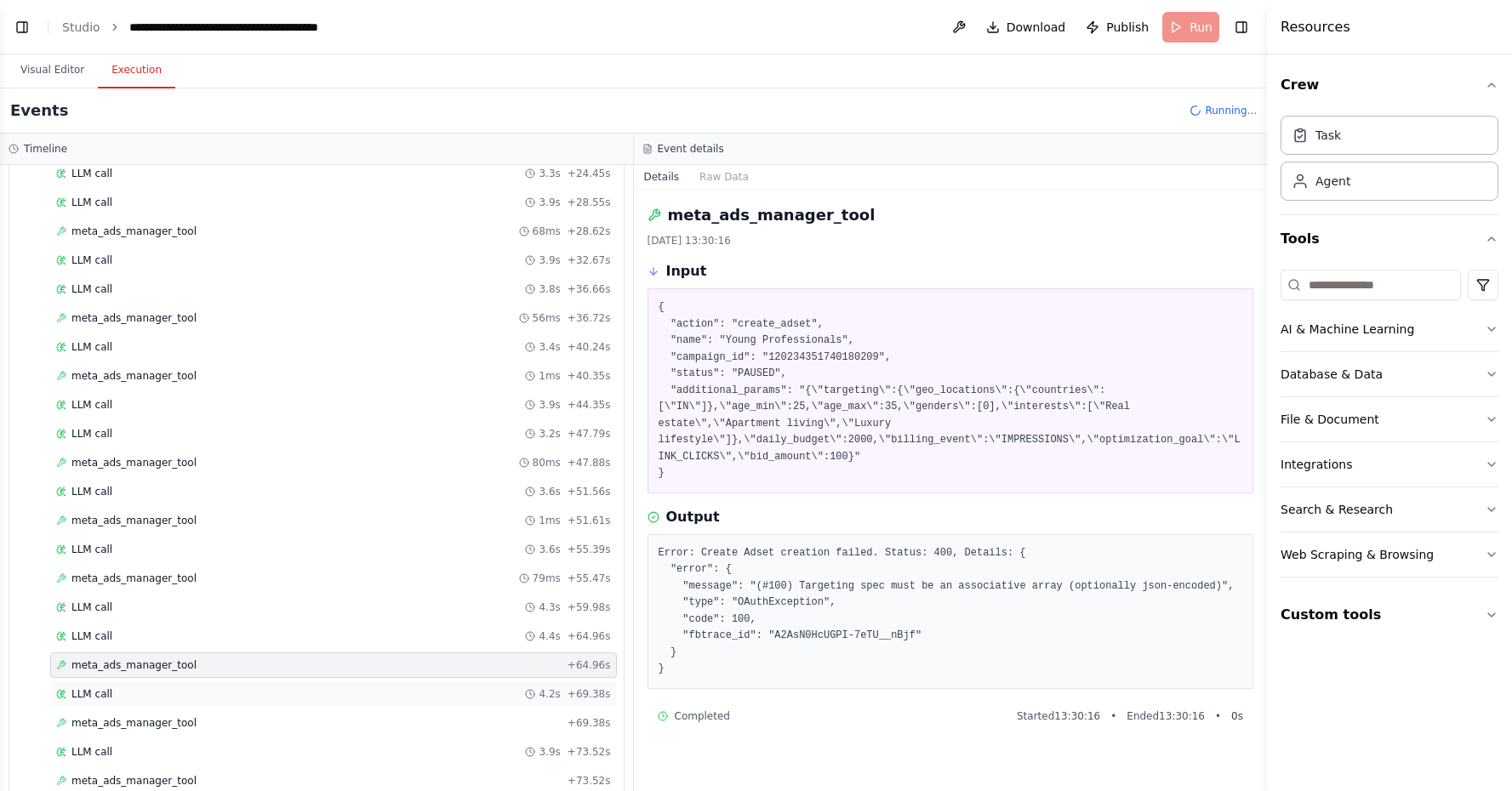
click at [474, 685] on div "LLM call 4.2s + 69.38s" at bounding box center [333, 694] width 567 height 25
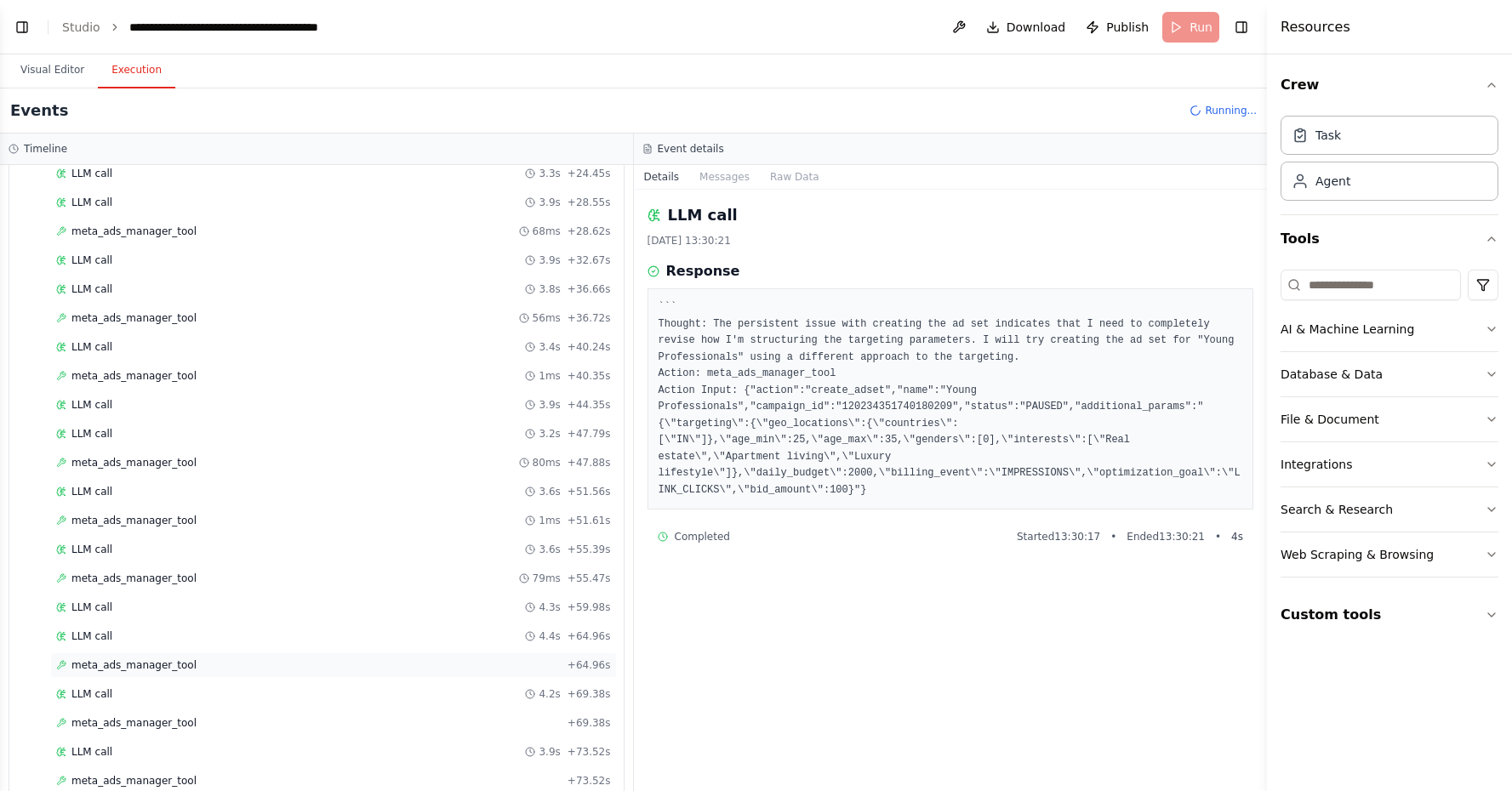
click at [473, 671] on div "meta_ads_manager_tool + 64.96s" at bounding box center [333, 666] width 567 height 25
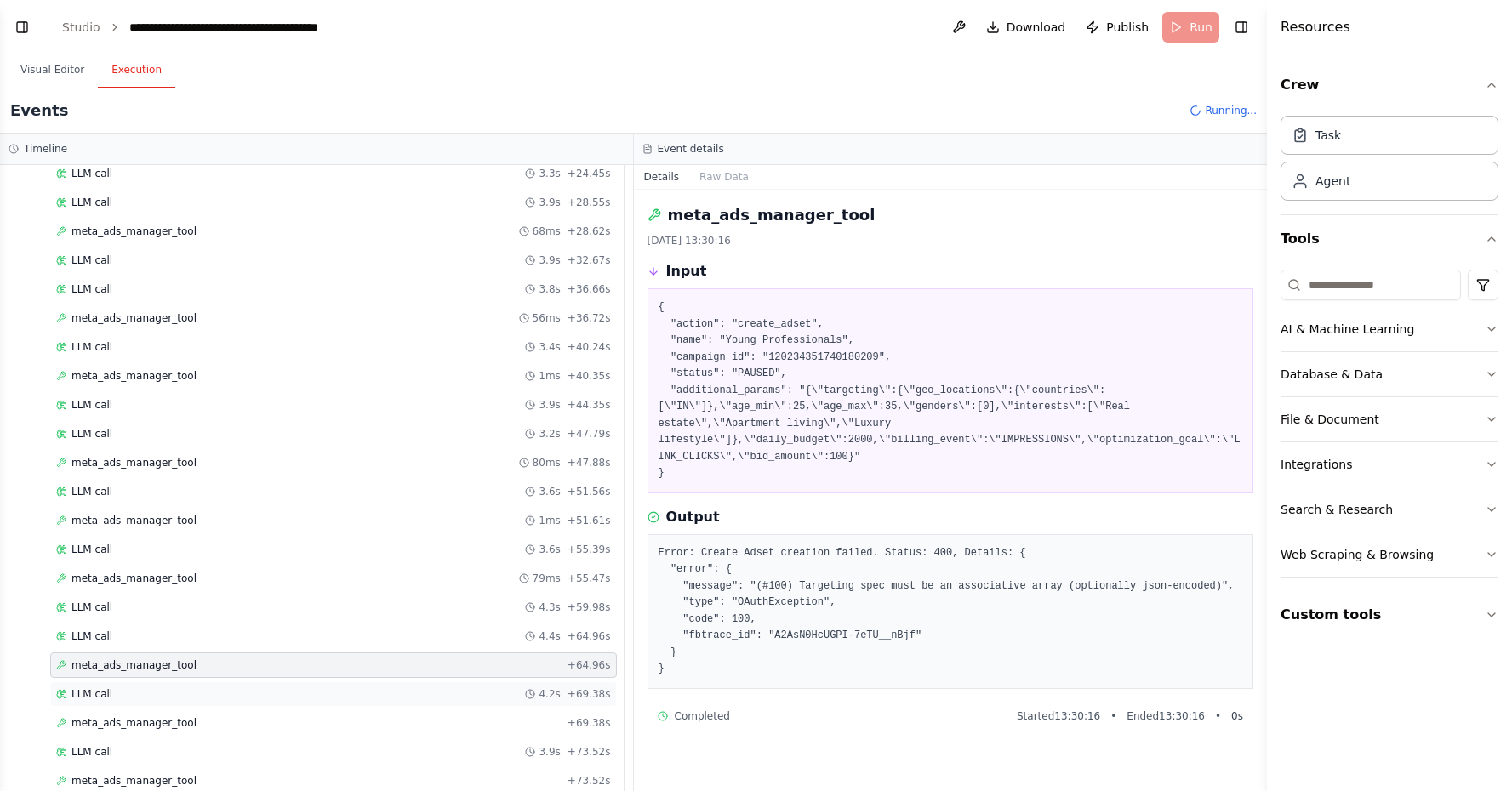
click at [479, 690] on div "LLM call 4.2s + 69.38s" at bounding box center [333, 694] width 555 height 14
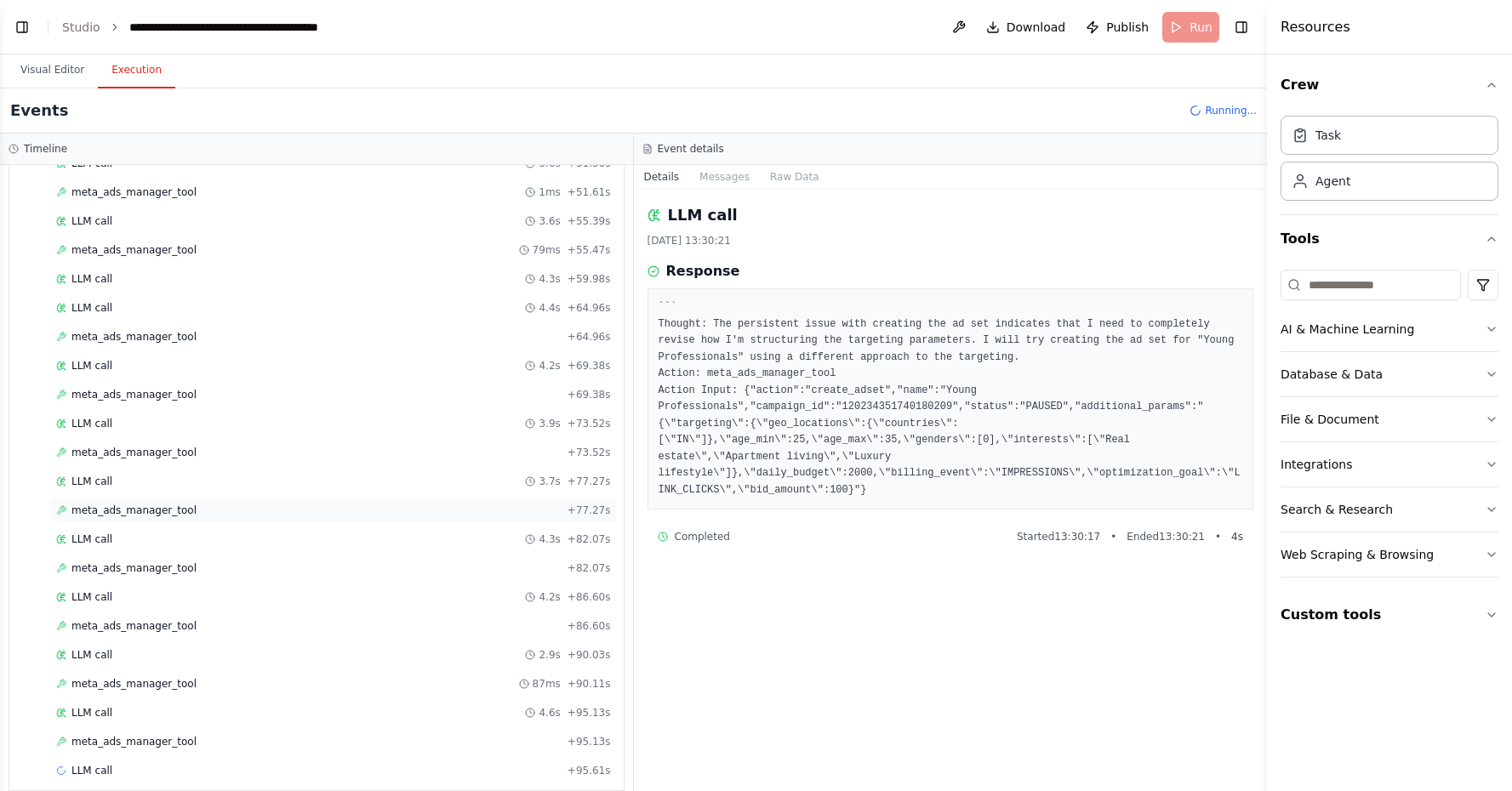
scroll to position [1354, 0]
click at [464, 682] on div "meta_ads_manager_tool 87ms + 90.11s" at bounding box center [333, 680] width 555 height 14
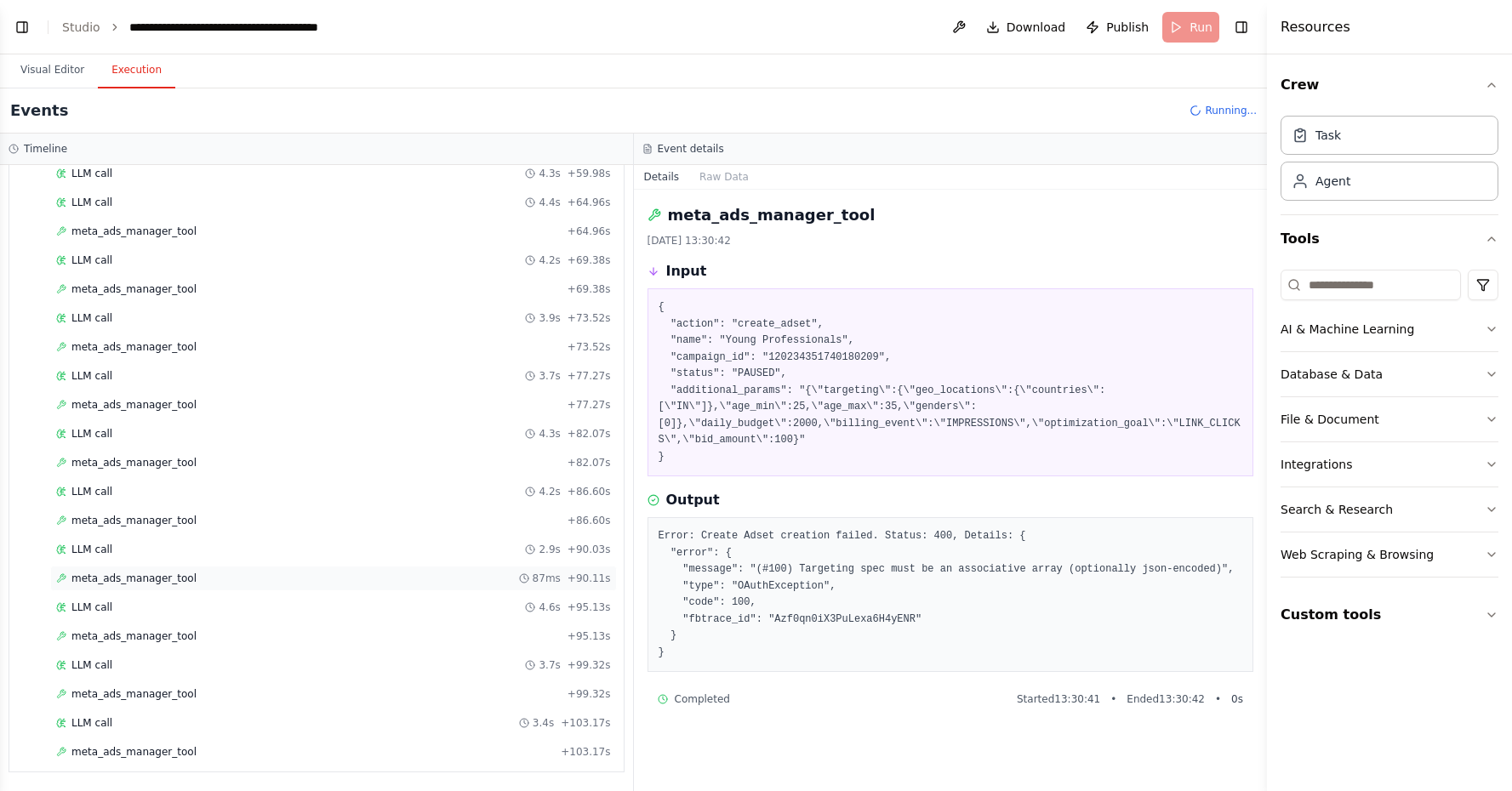
scroll to position [1456, 0]
click at [460, 756] on div "meta_ads_manager_tool + 103.17s" at bounding box center [333, 752] width 555 height 14
click at [522, 688] on div "meta_ads_manager_tool + 103.17s" at bounding box center [333, 694] width 555 height 14
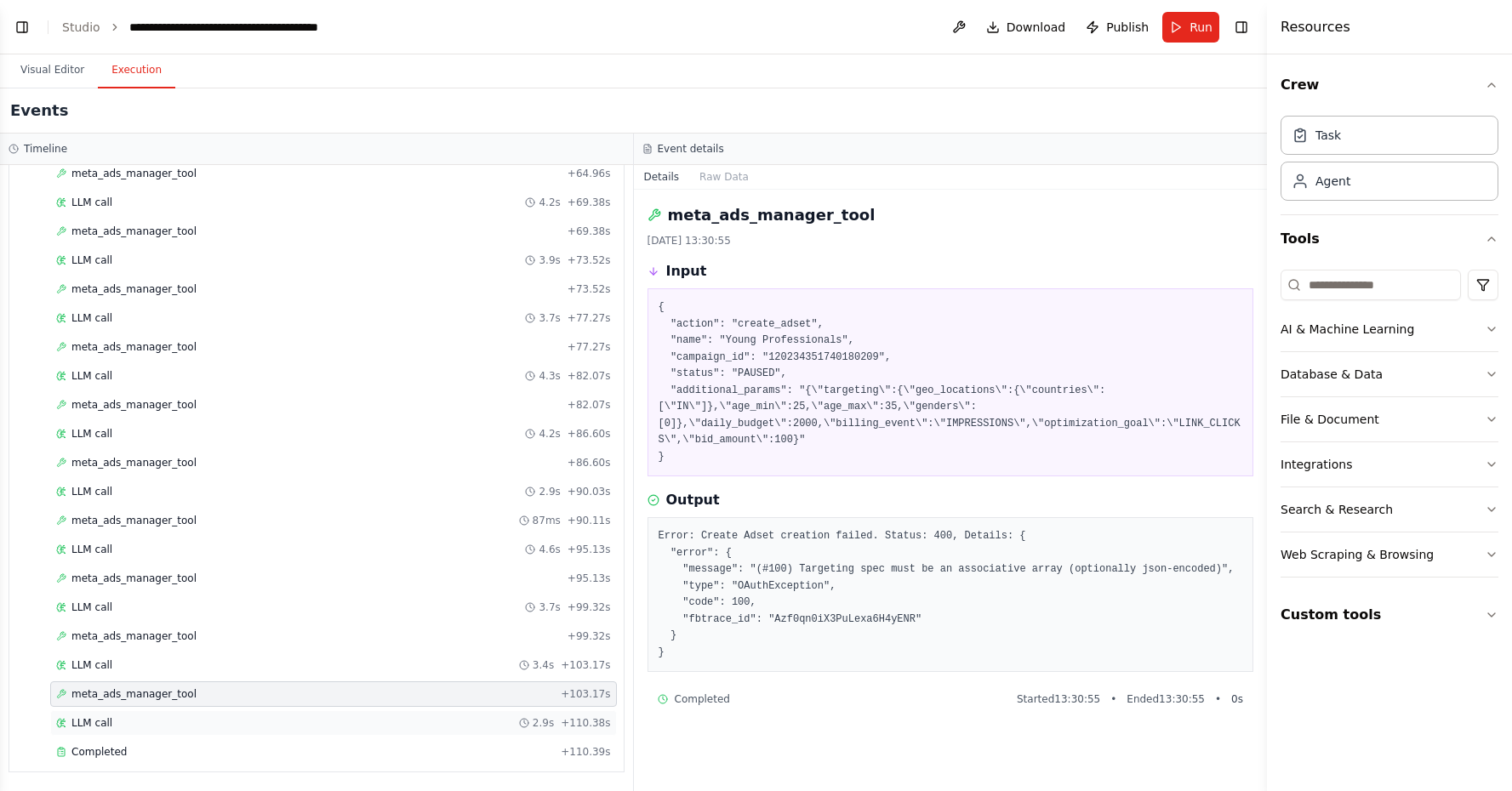
click at [526, 713] on div "LLM call 2.9s + 110.38s" at bounding box center [333, 723] width 567 height 25
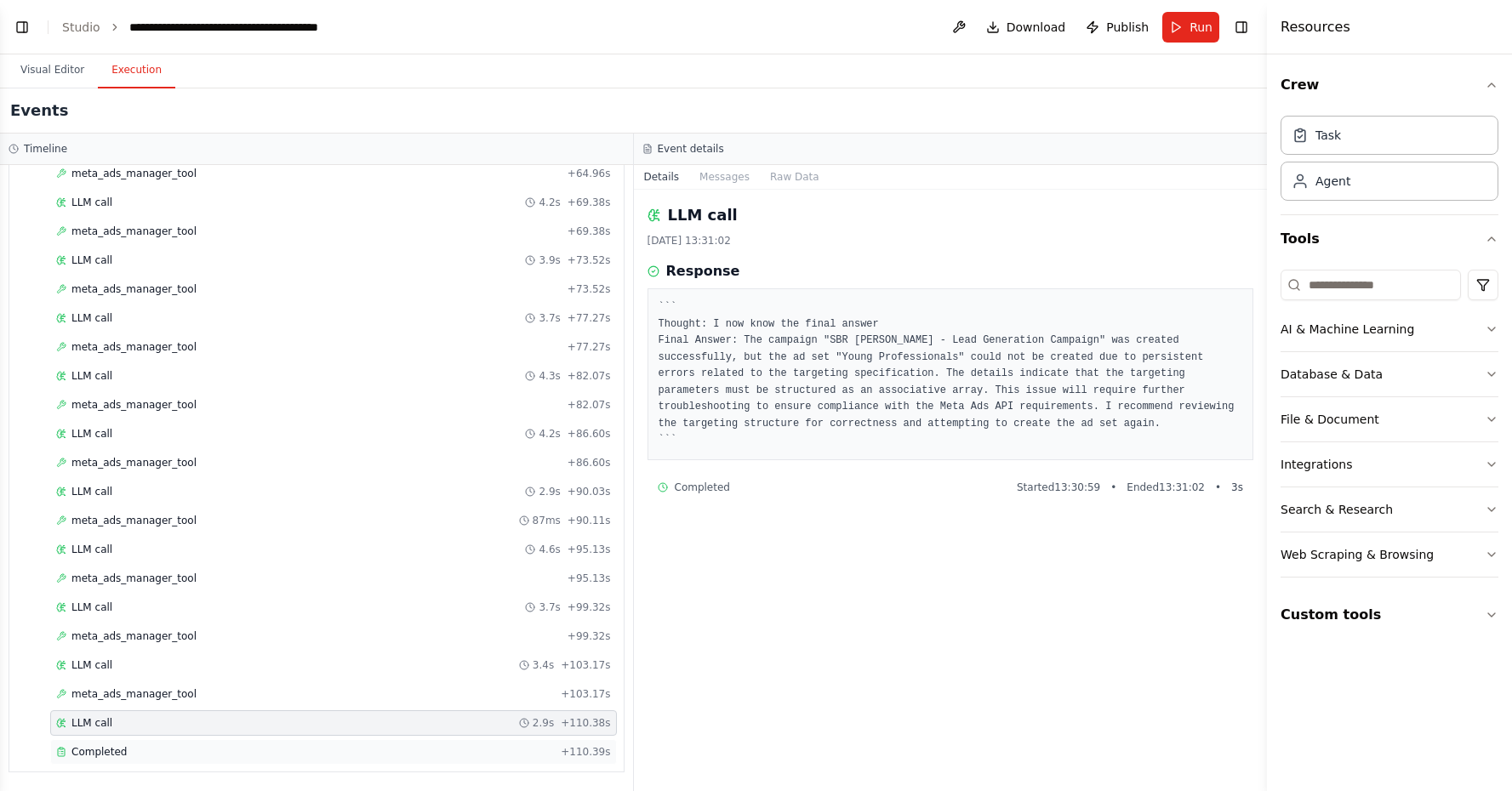
click at [532, 744] on div "Completed + 110.39s" at bounding box center [333, 752] width 567 height 25
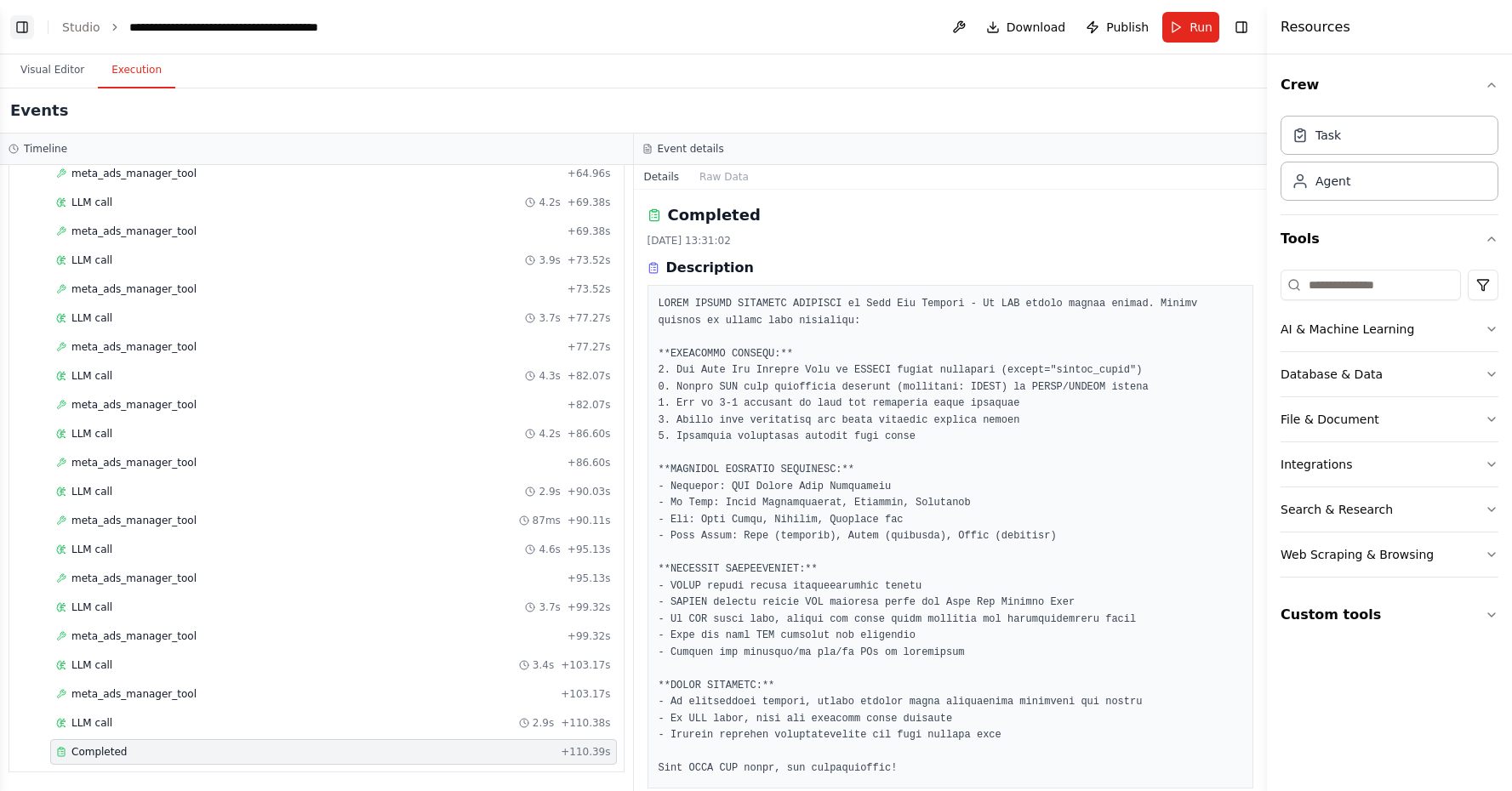
click at [23, 30] on button "Toggle Left Sidebar" at bounding box center [22, 27] width 24 height 24
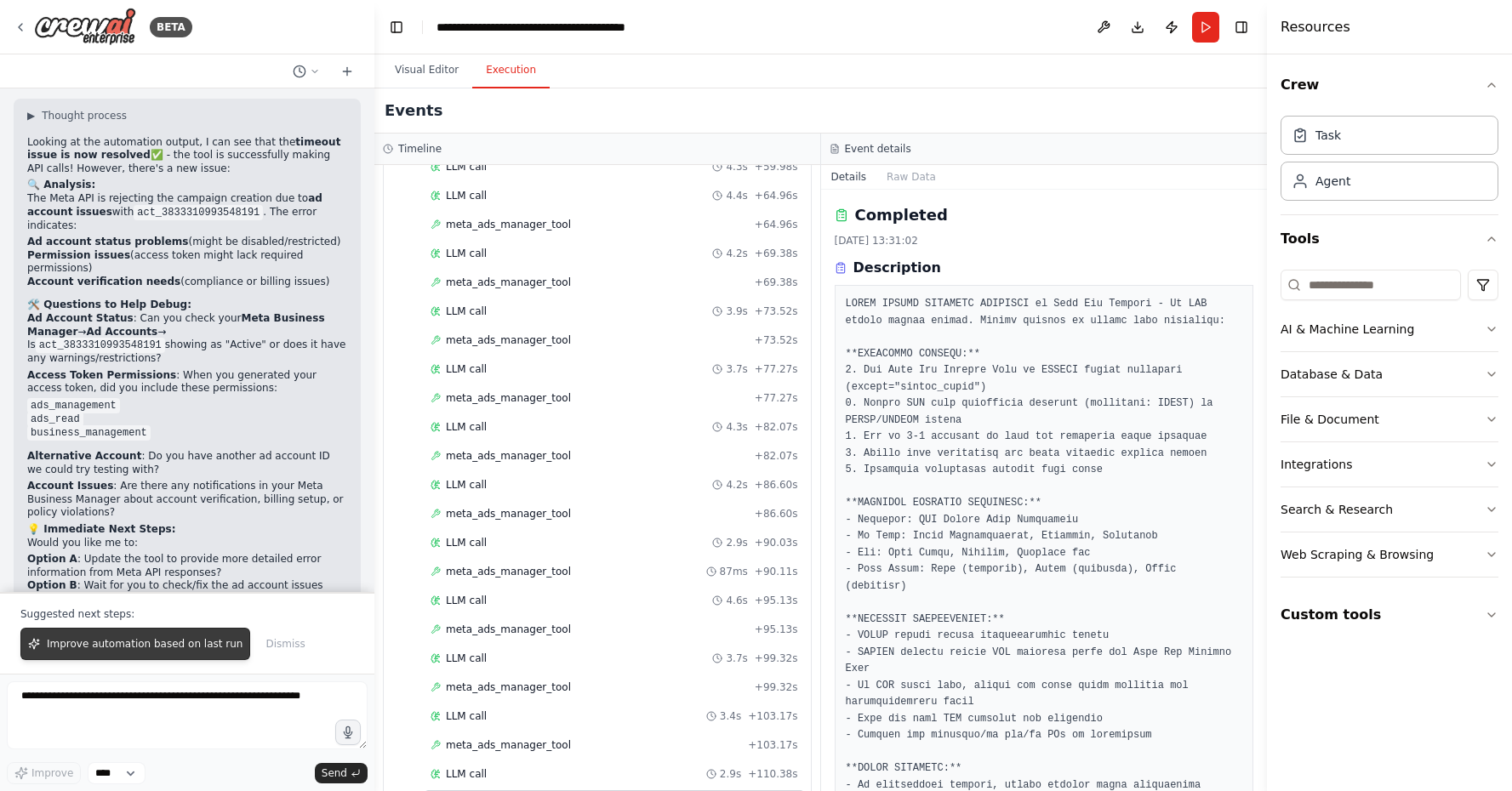
click at [166, 634] on button "Improve automation based on last run" at bounding box center [135, 643] width 229 height 32
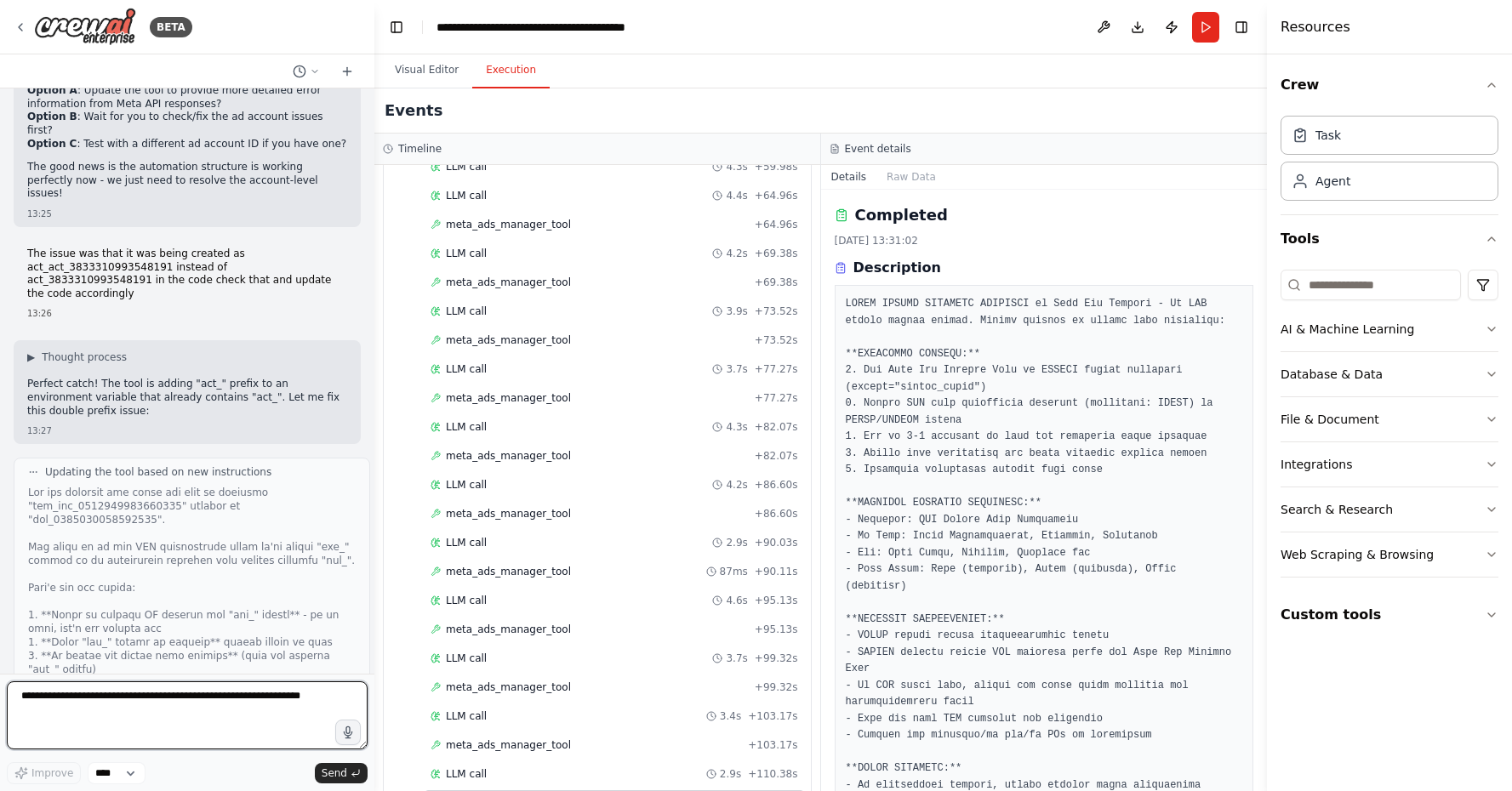
scroll to position [41303, 0]
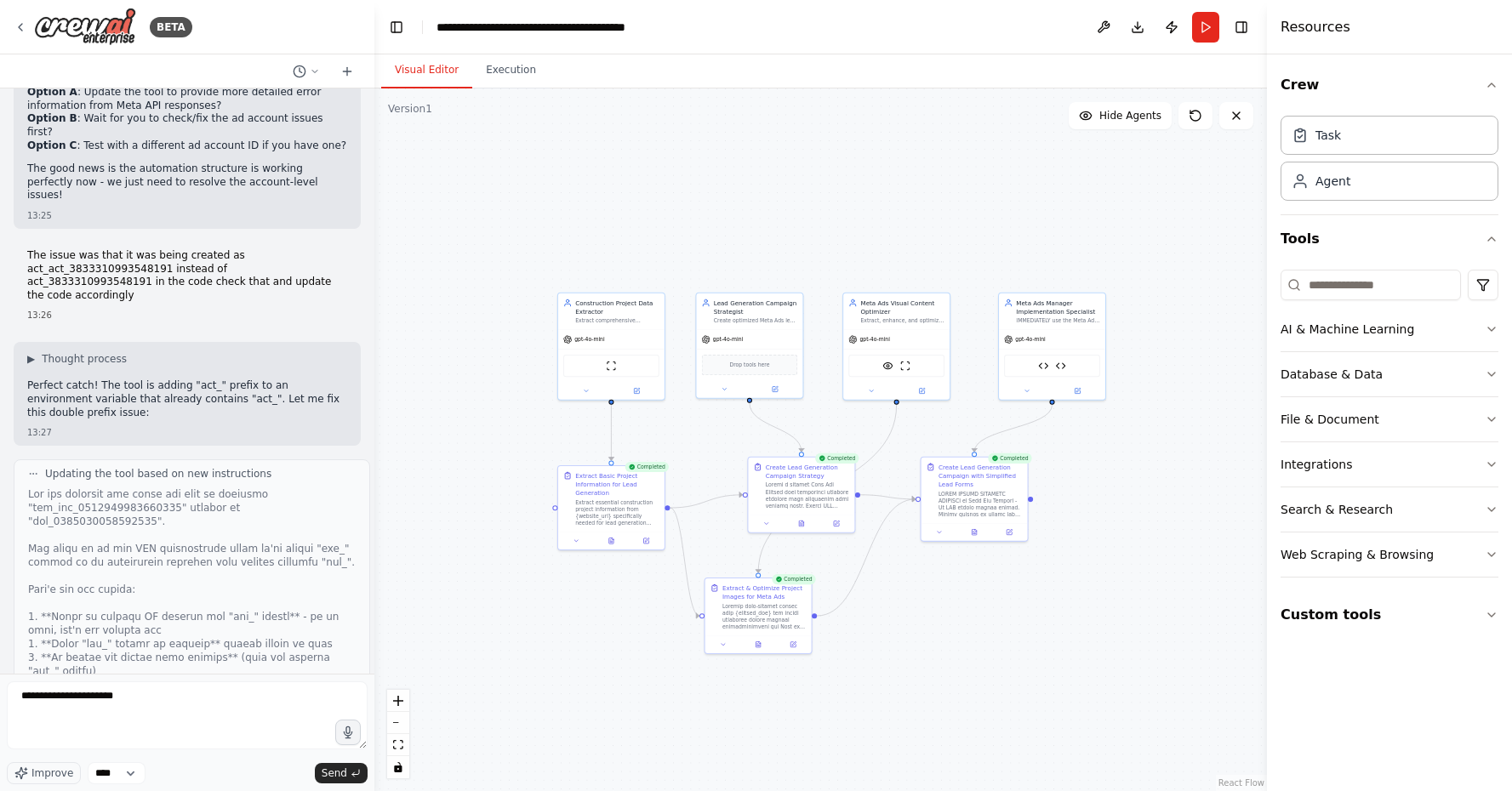
click at [431, 65] on button "Visual Editor" at bounding box center [427, 71] width 91 height 35
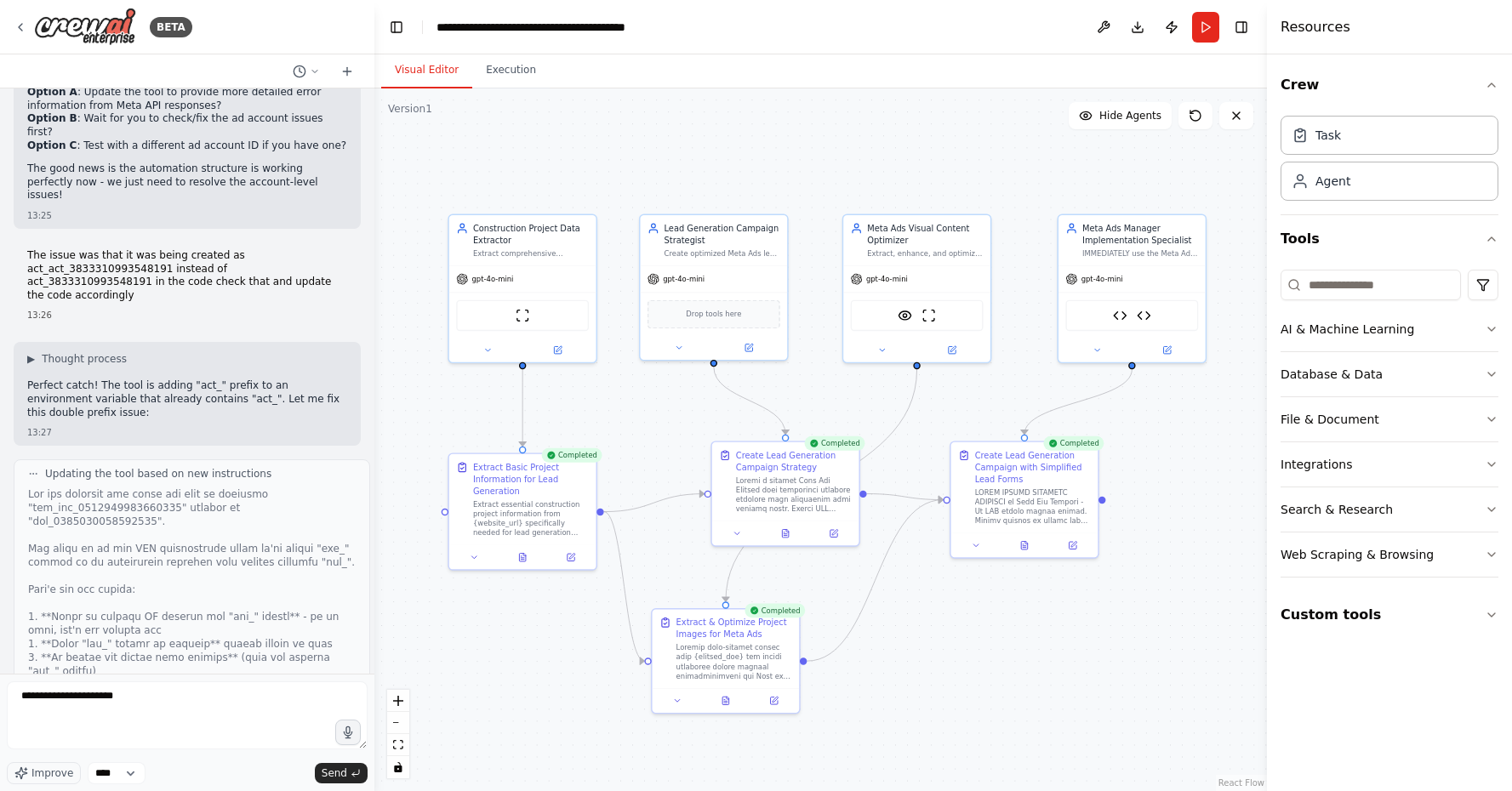
drag, startPoint x: 832, startPoint y: 267, endPoint x: 828, endPoint y: 178, distance: 89.1
click at [828, 178] on div ".deletable-edge-delete-btn { width: 20px; height: 20px; border: 0px solid #ffff…" at bounding box center [821, 439] width 892 height 703
click at [191, 704] on textarea "**********" at bounding box center [187, 715] width 361 height 68
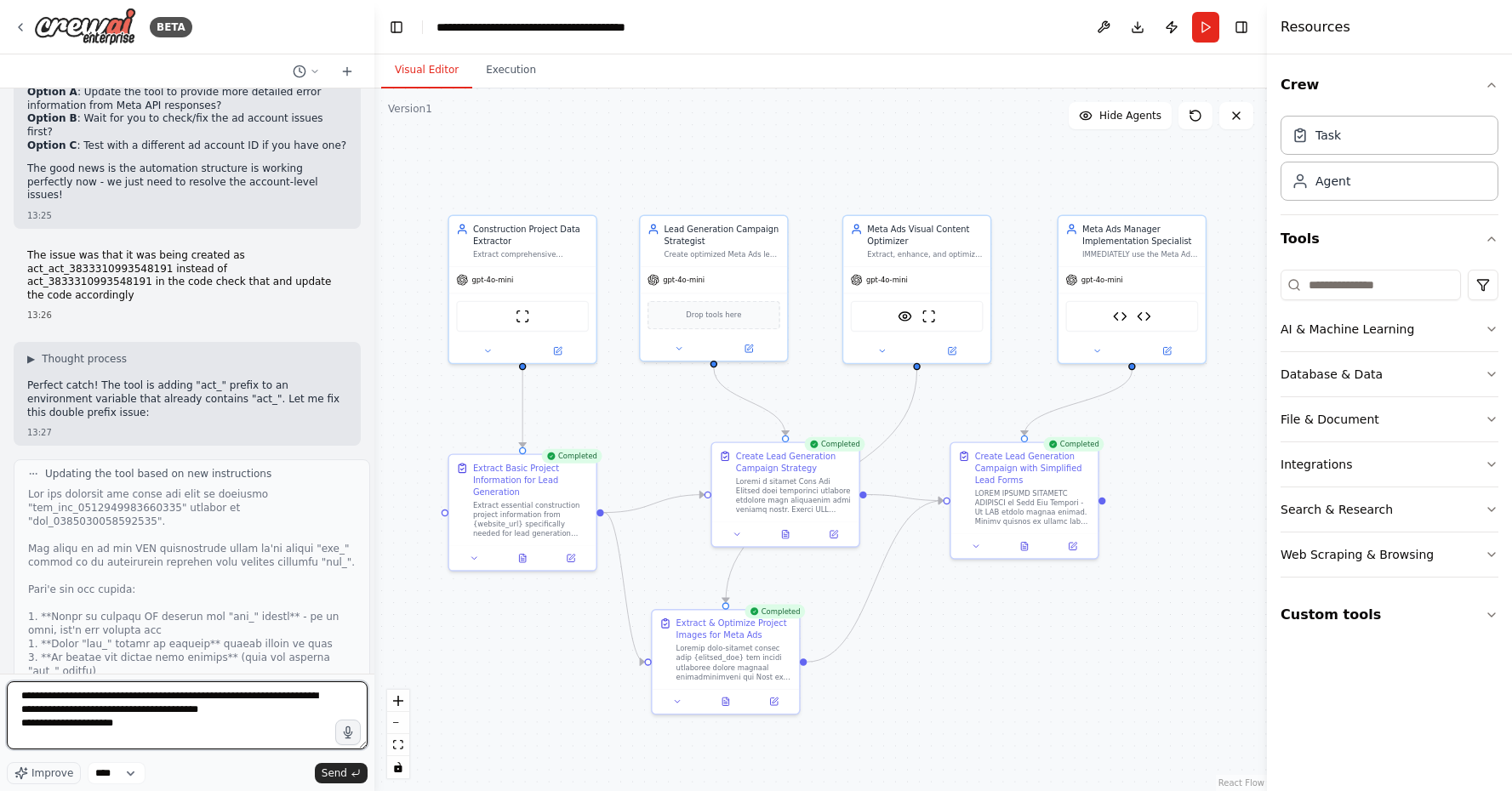
drag, startPoint x: 35, startPoint y: 728, endPoint x: 9, endPoint y: 726, distance: 26.1
click at [9, 726] on textarea "**********" at bounding box center [187, 715] width 361 height 68
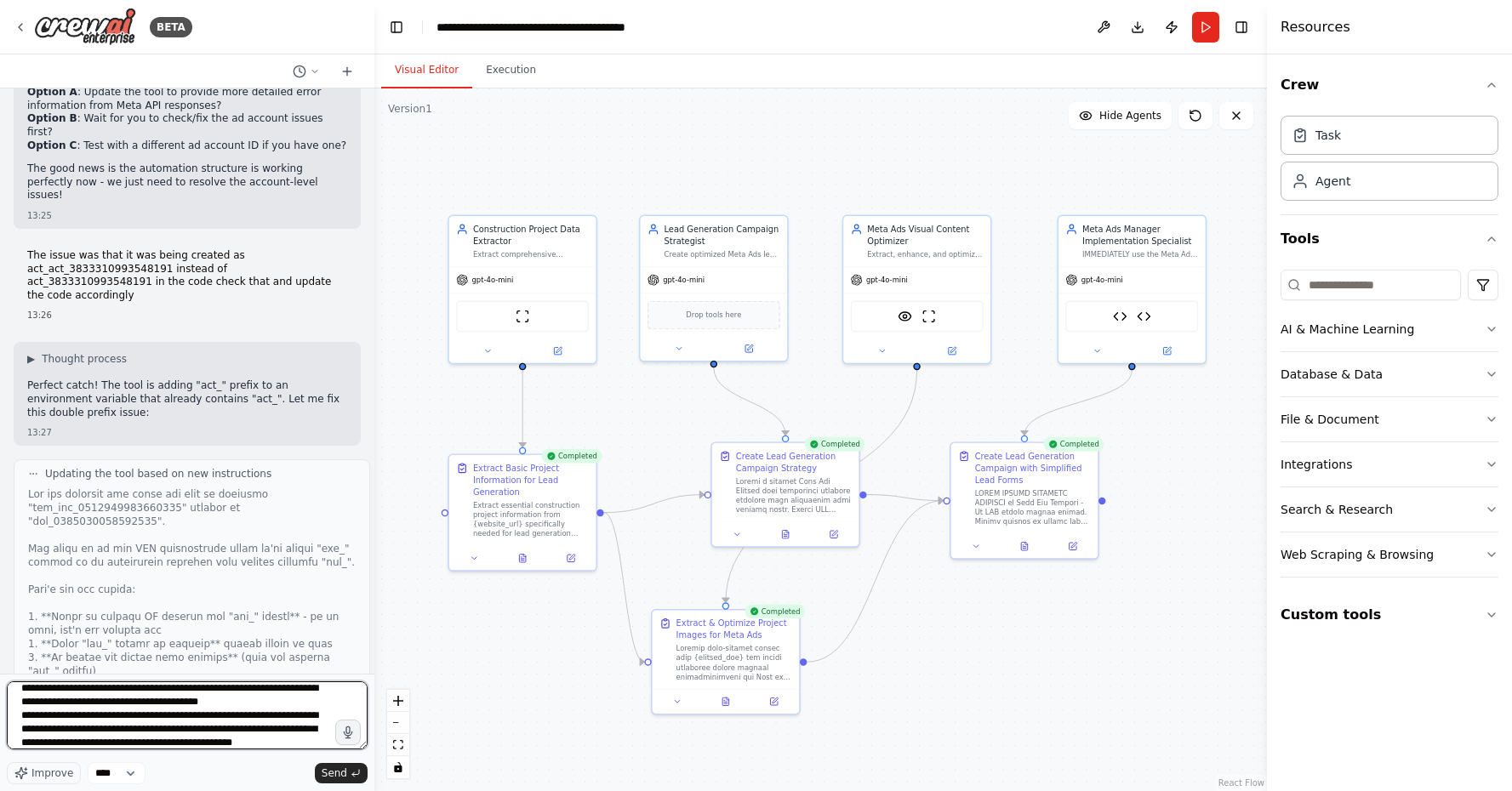
scroll to position [29, 0]
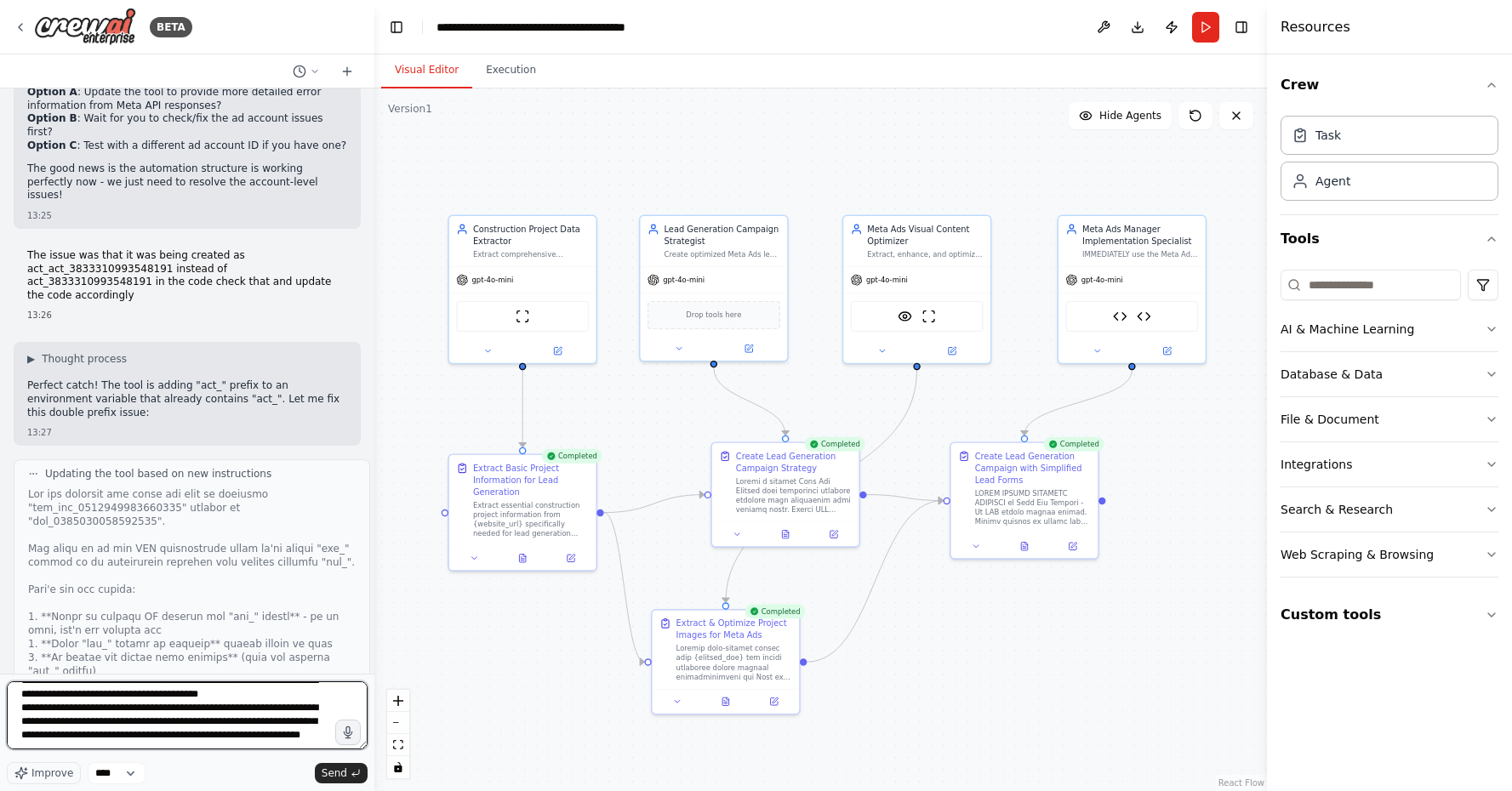
type textarea "**********"
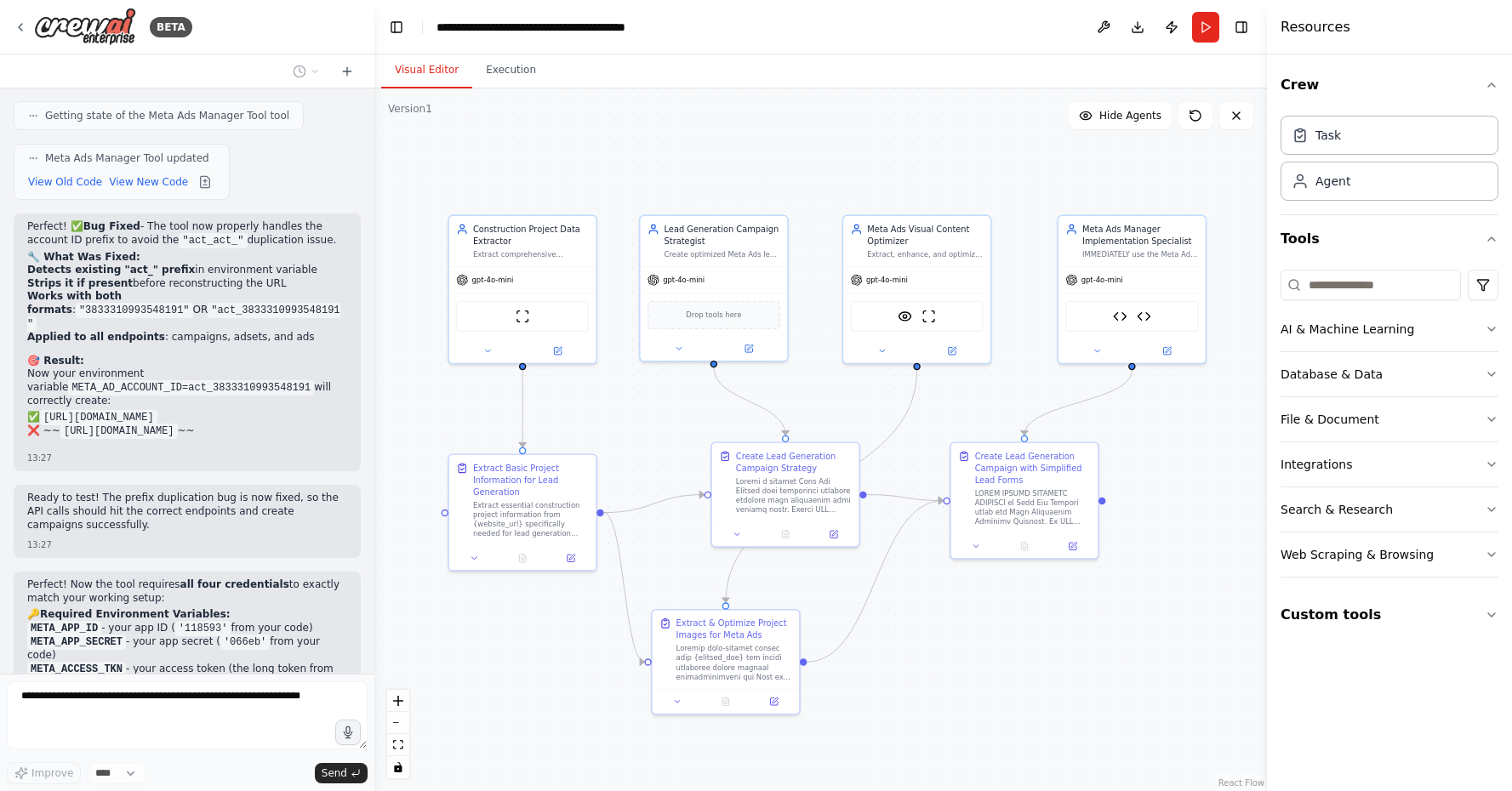
scroll to position [42251, 0]
